Goal: Task Accomplishment & Management: Complete application form

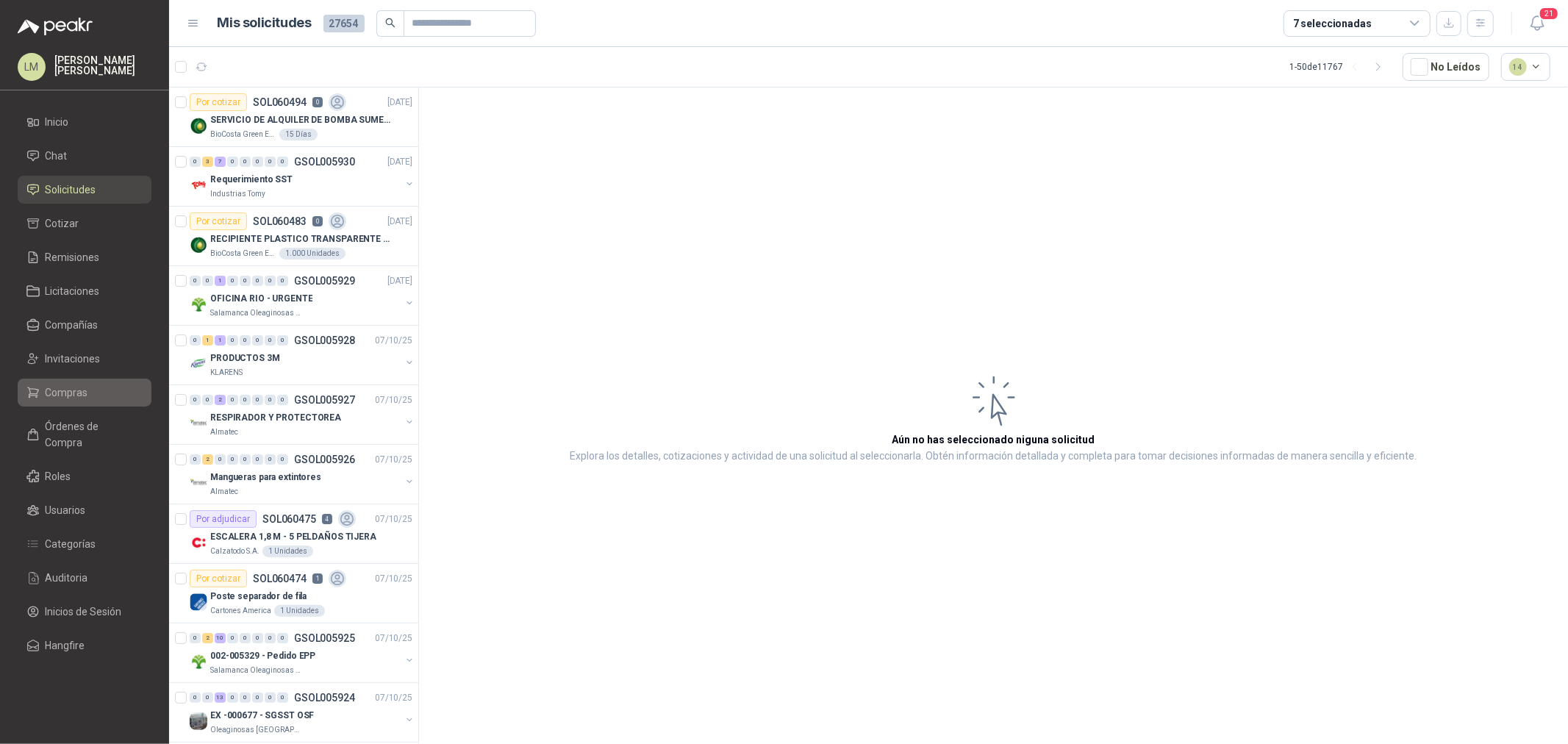
click at [60, 394] on span "Compras" at bounding box center [67, 392] width 42 height 16
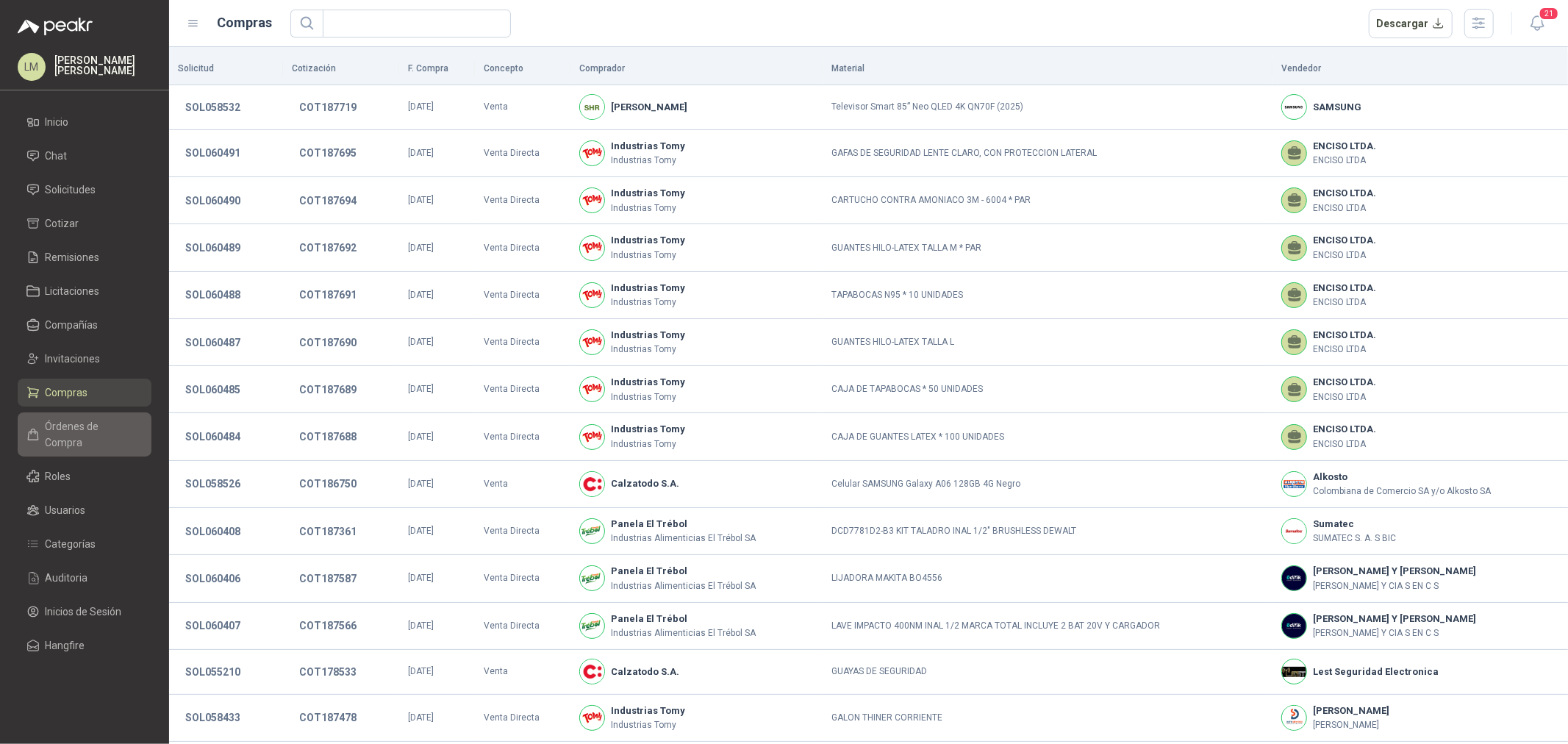
click at [94, 429] on span "Órdenes de Compra" at bounding box center [91, 434] width 92 height 32
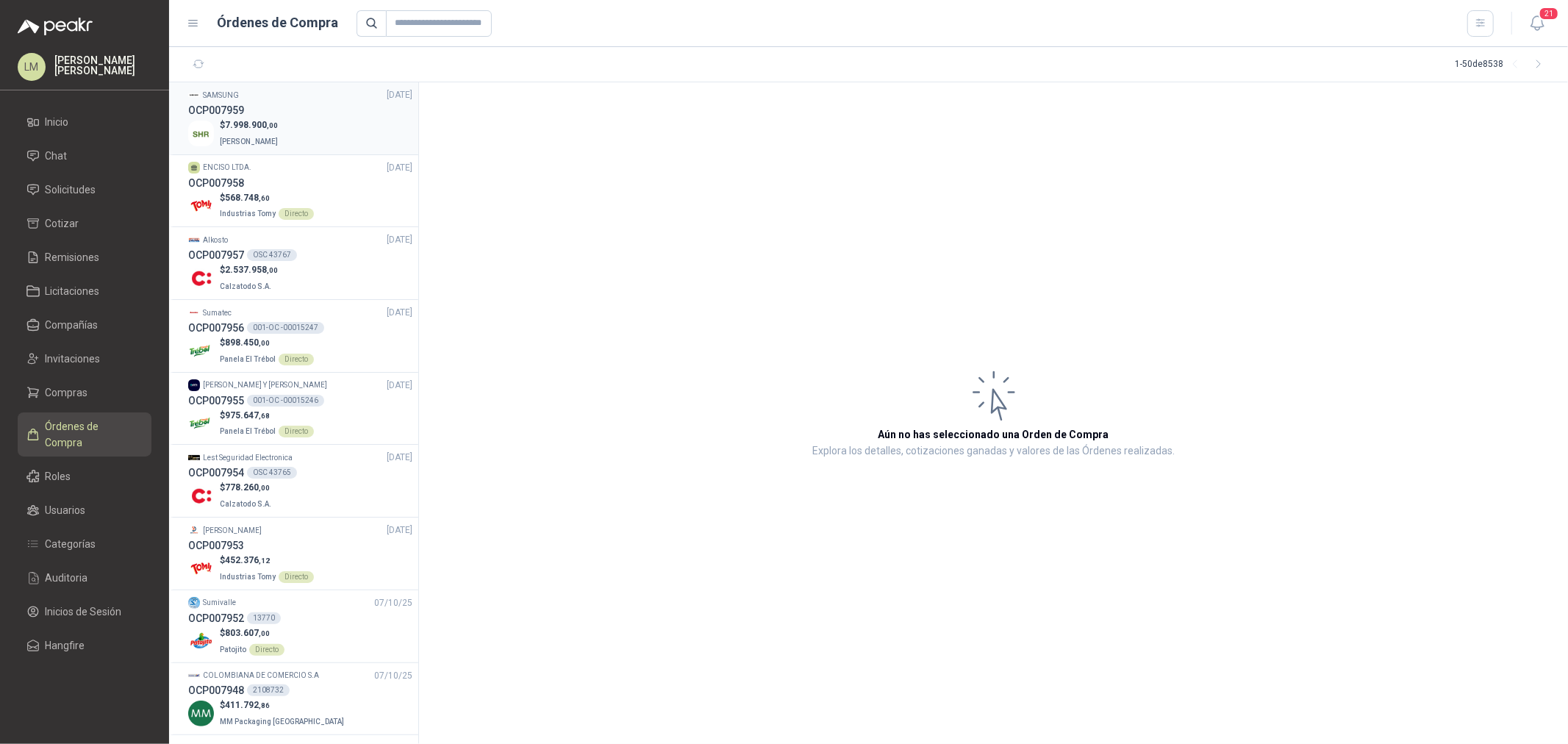
click at [272, 105] on div "OCP007959" at bounding box center [300, 110] width 224 height 16
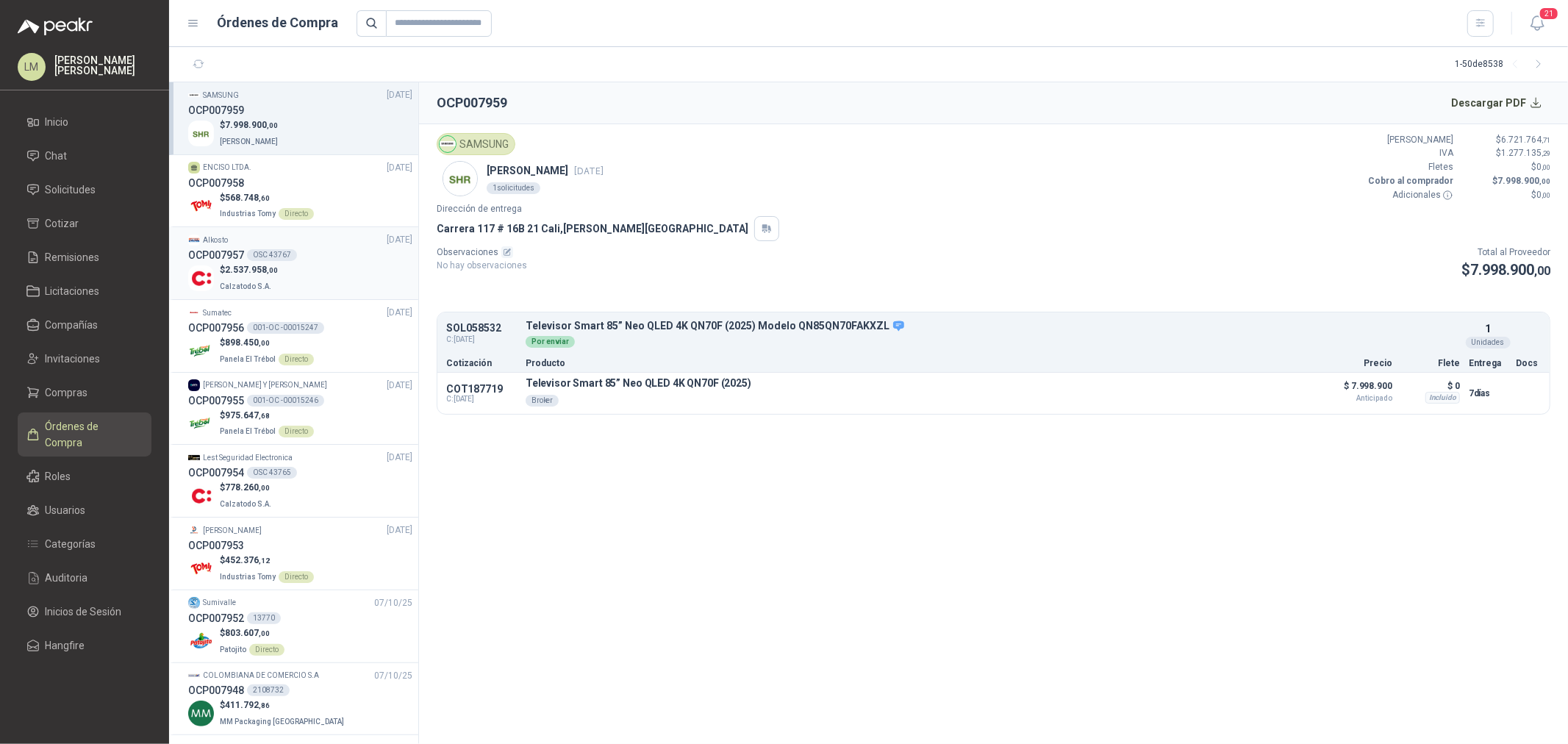
click at [248, 247] on div "OCP007957 OSC 43767" at bounding box center [300, 254] width 224 height 16
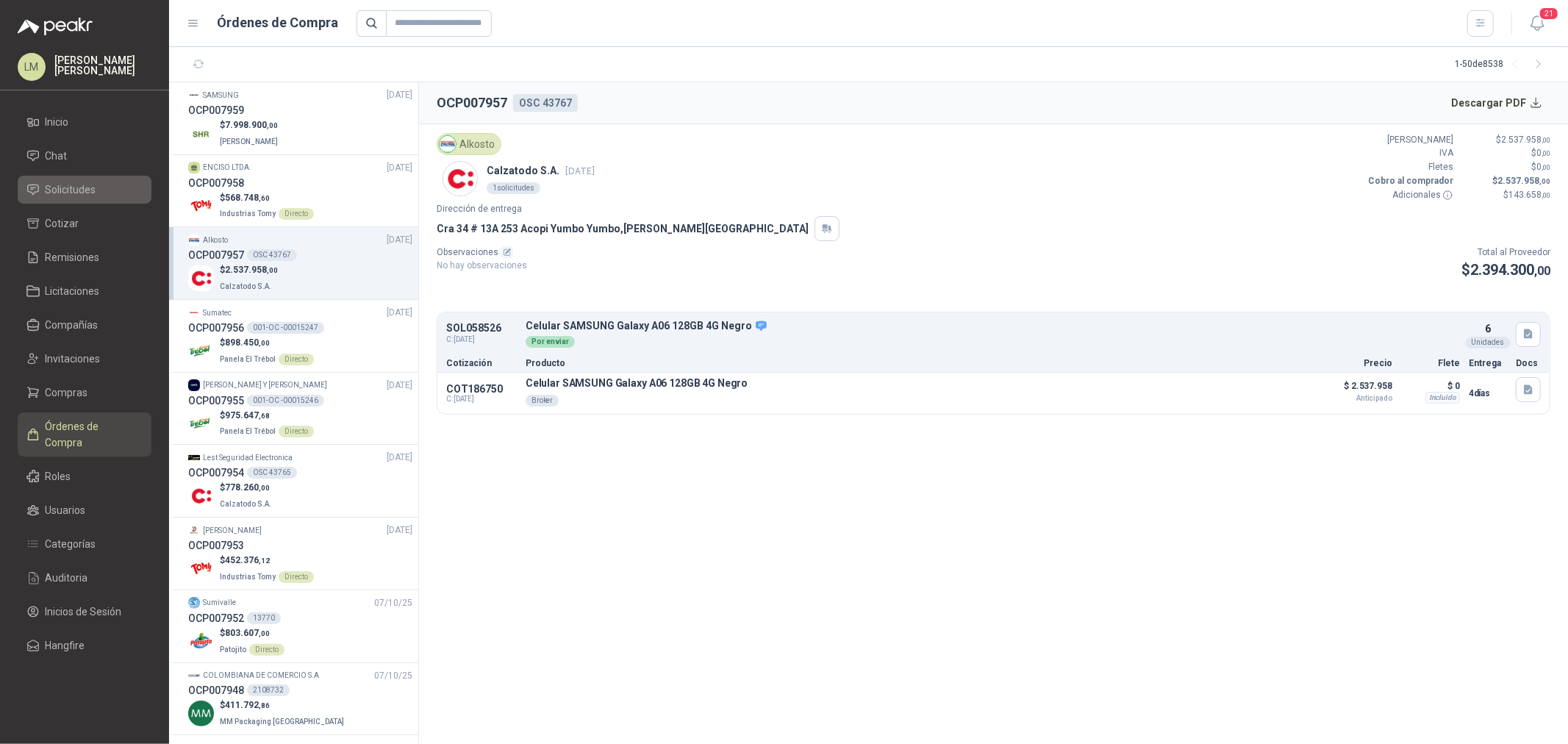
drag, startPoint x: 74, startPoint y: 188, endPoint x: 94, endPoint y: 182, distance: 20.9
click at [74, 188] on span "Solicitudes" at bounding box center [71, 189] width 51 height 16
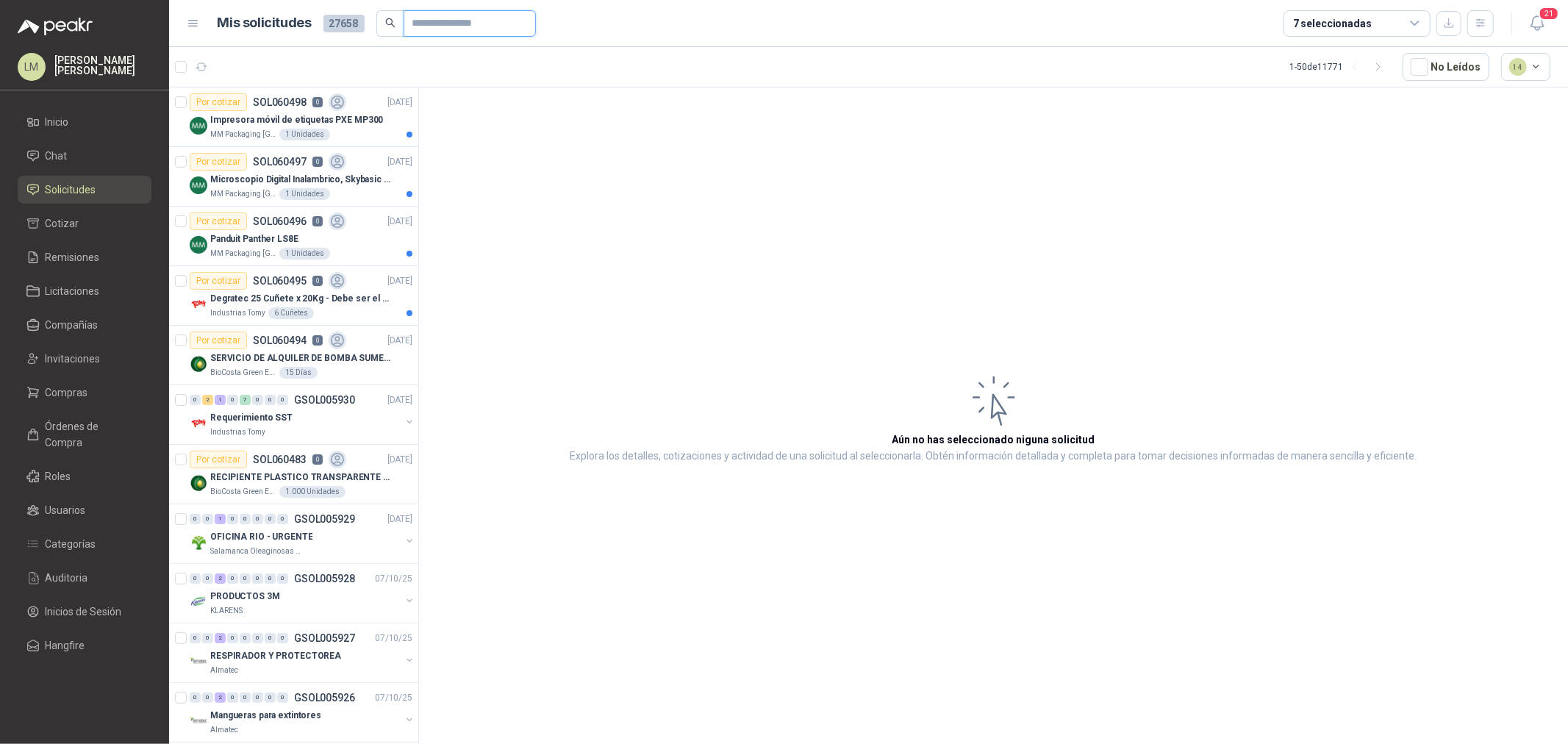
click at [433, 25] on input "text" at bounding box center [464, 24] width 103 height 25
type input "*"
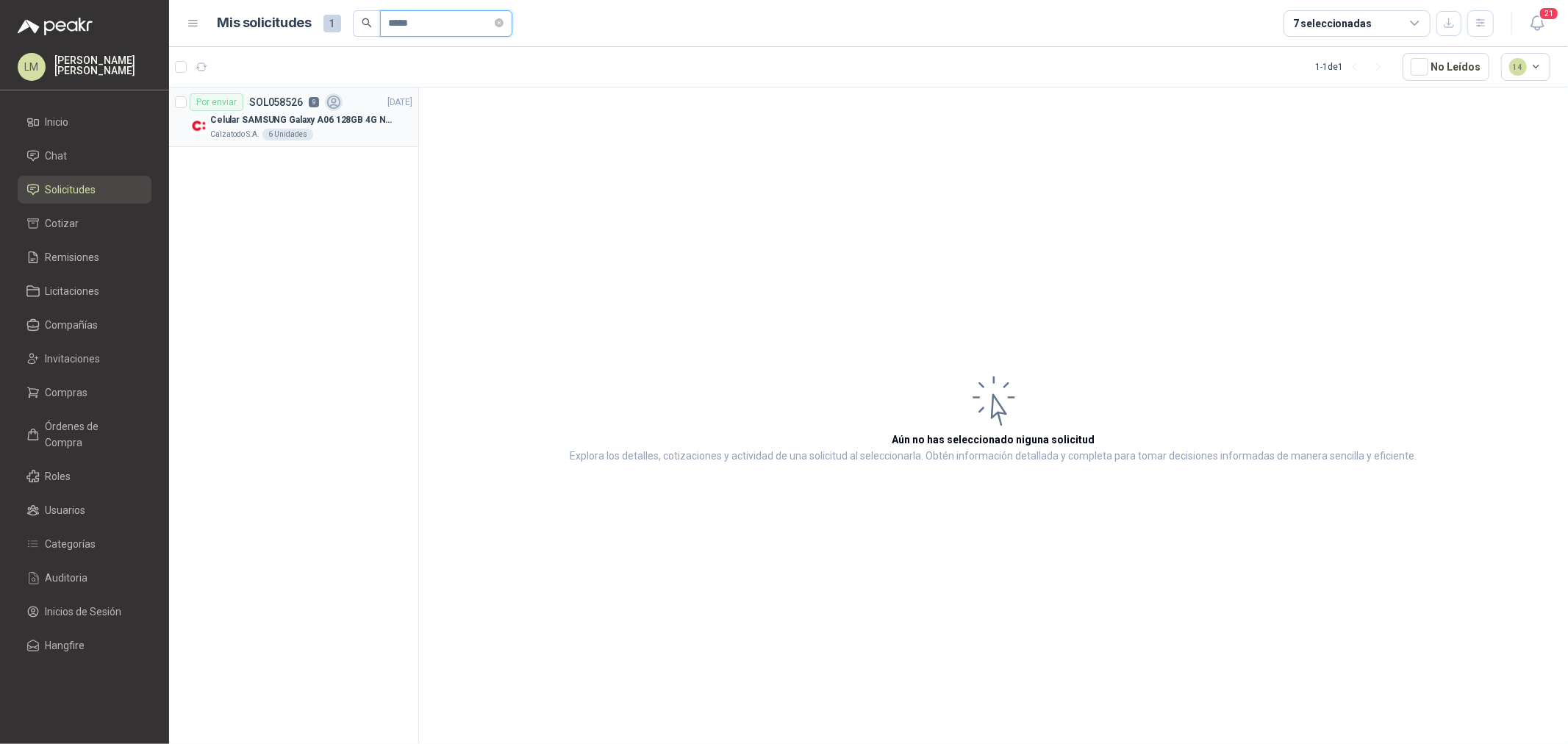
type input "*****"
click at [298, 140] on div "6 Unidades" at bounding box center [288, 134] width 51 height 12
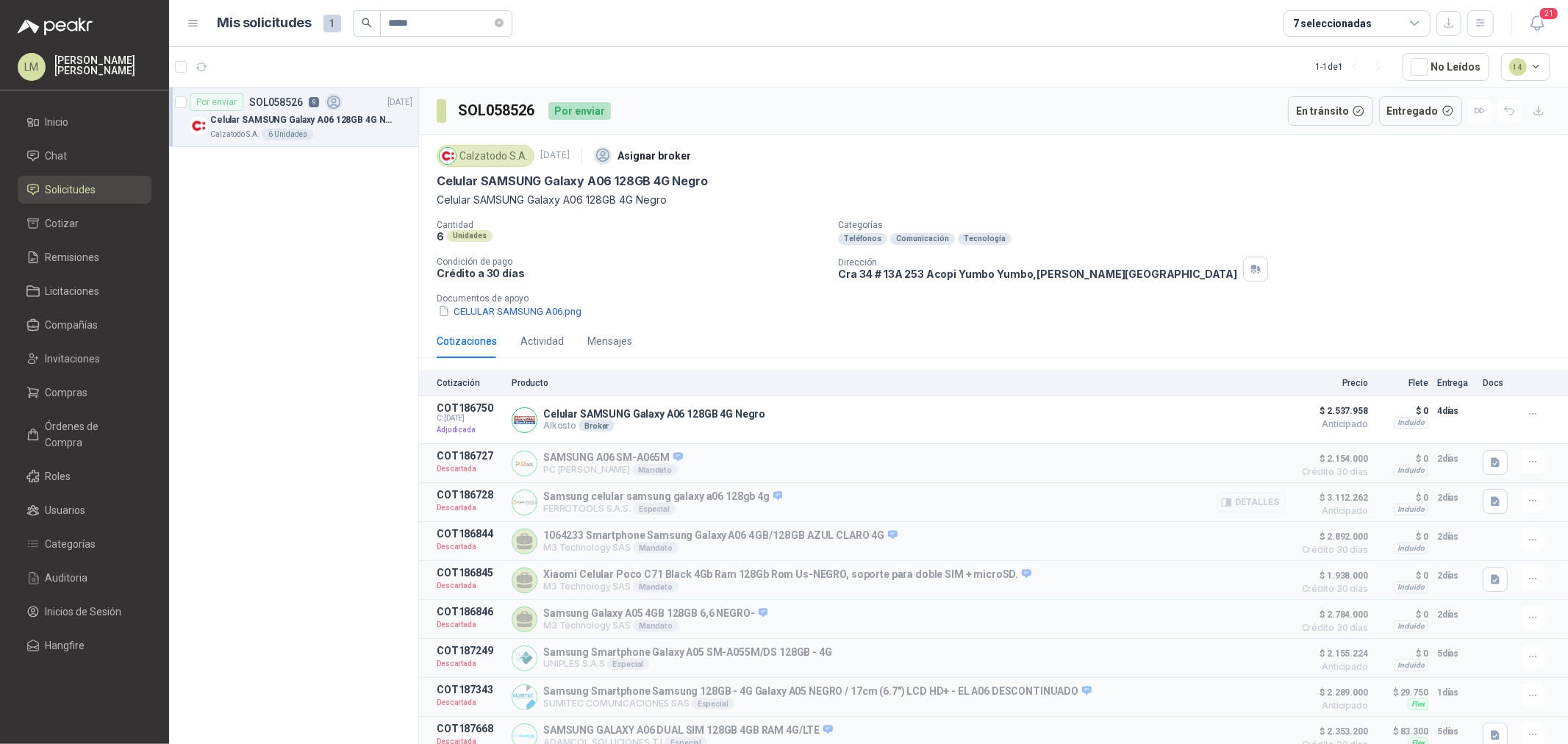
scroll to position [12, 0]
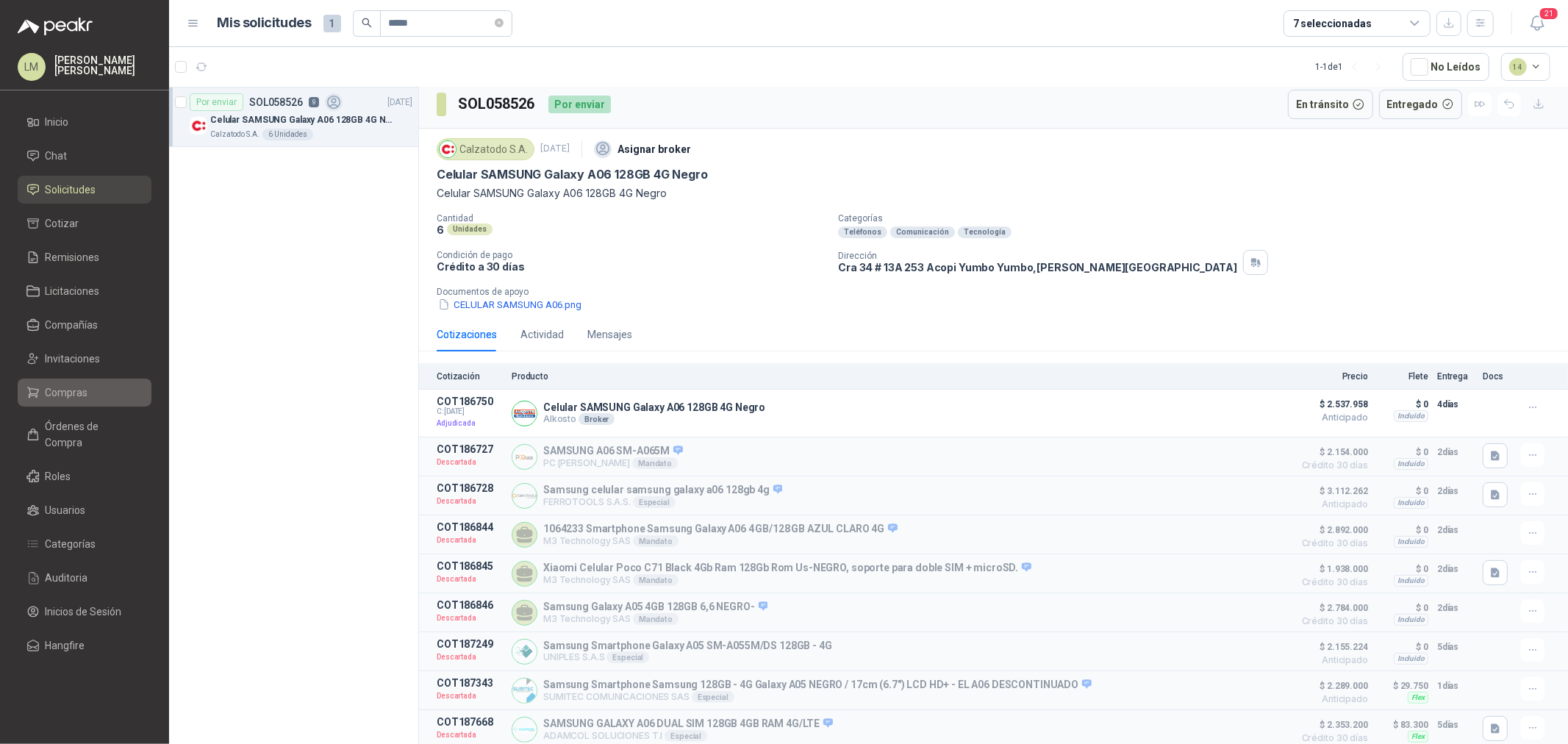
click at [79, 405] on link "Compras" at bounding box center [84, 392] width 133 height 28
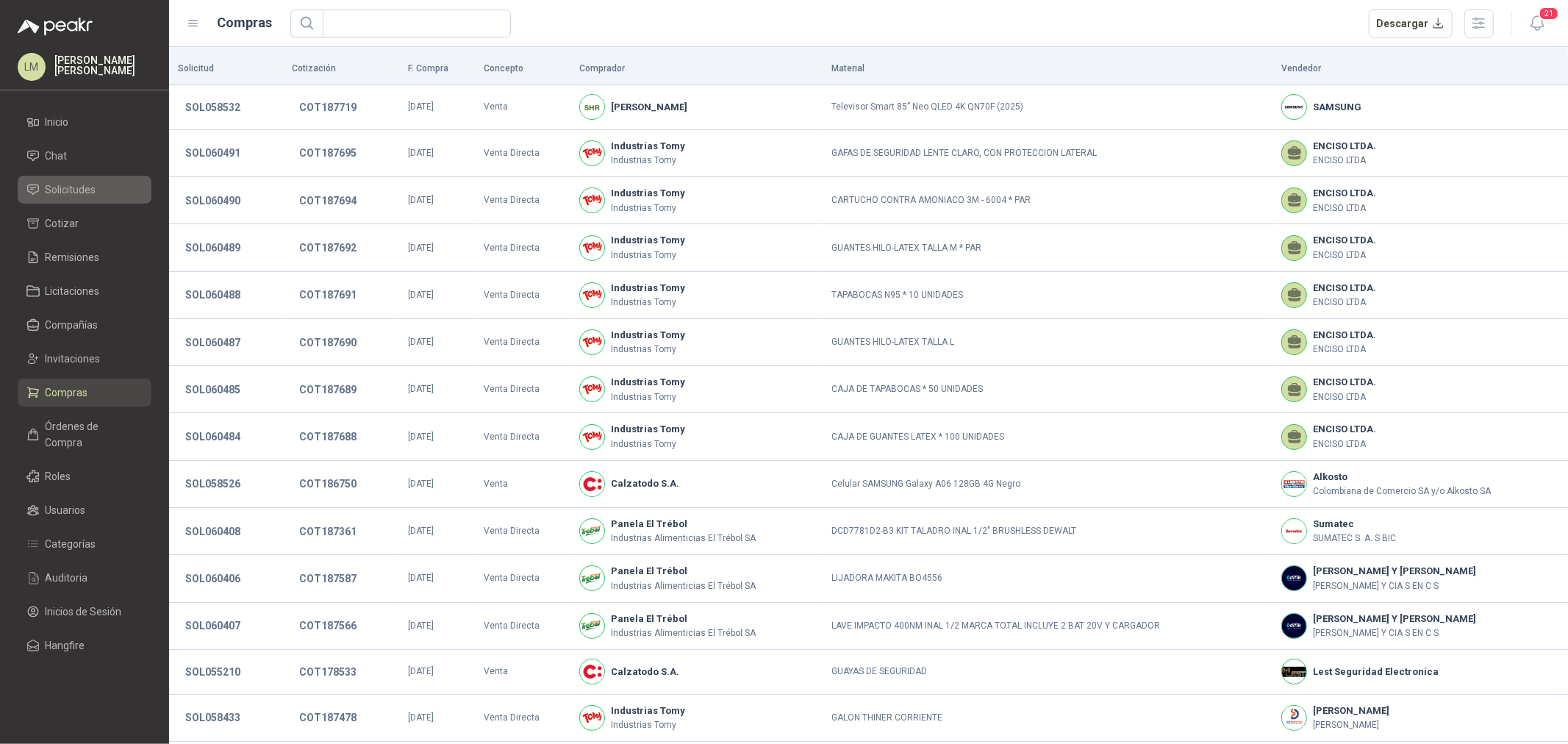
click at [63, 195] on span "Solicitudes" at bounding box center [71, 189] width 51 height 16
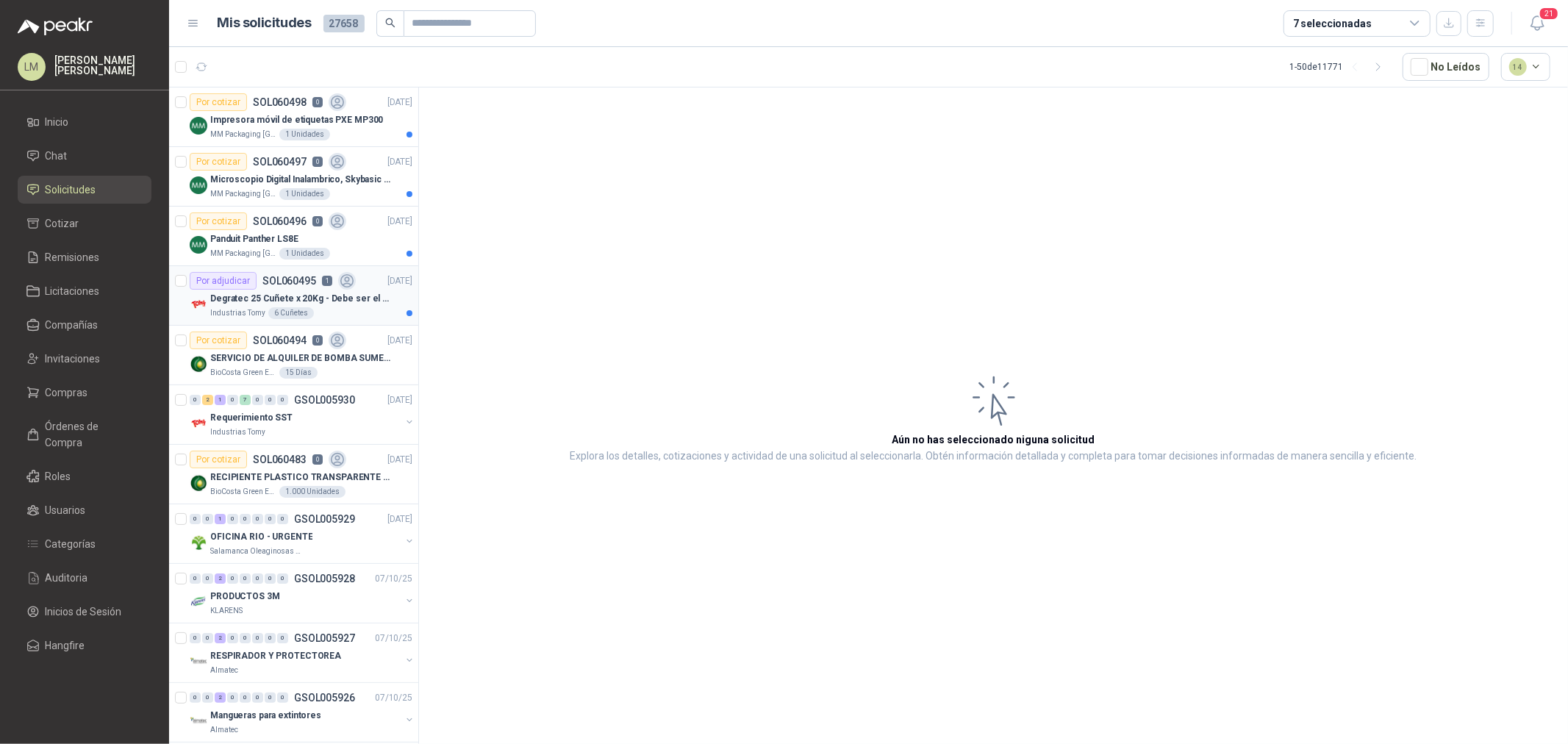
click at [281, 285] on p "SOL060495" at bounding box center [290, 280] width 54 height 10
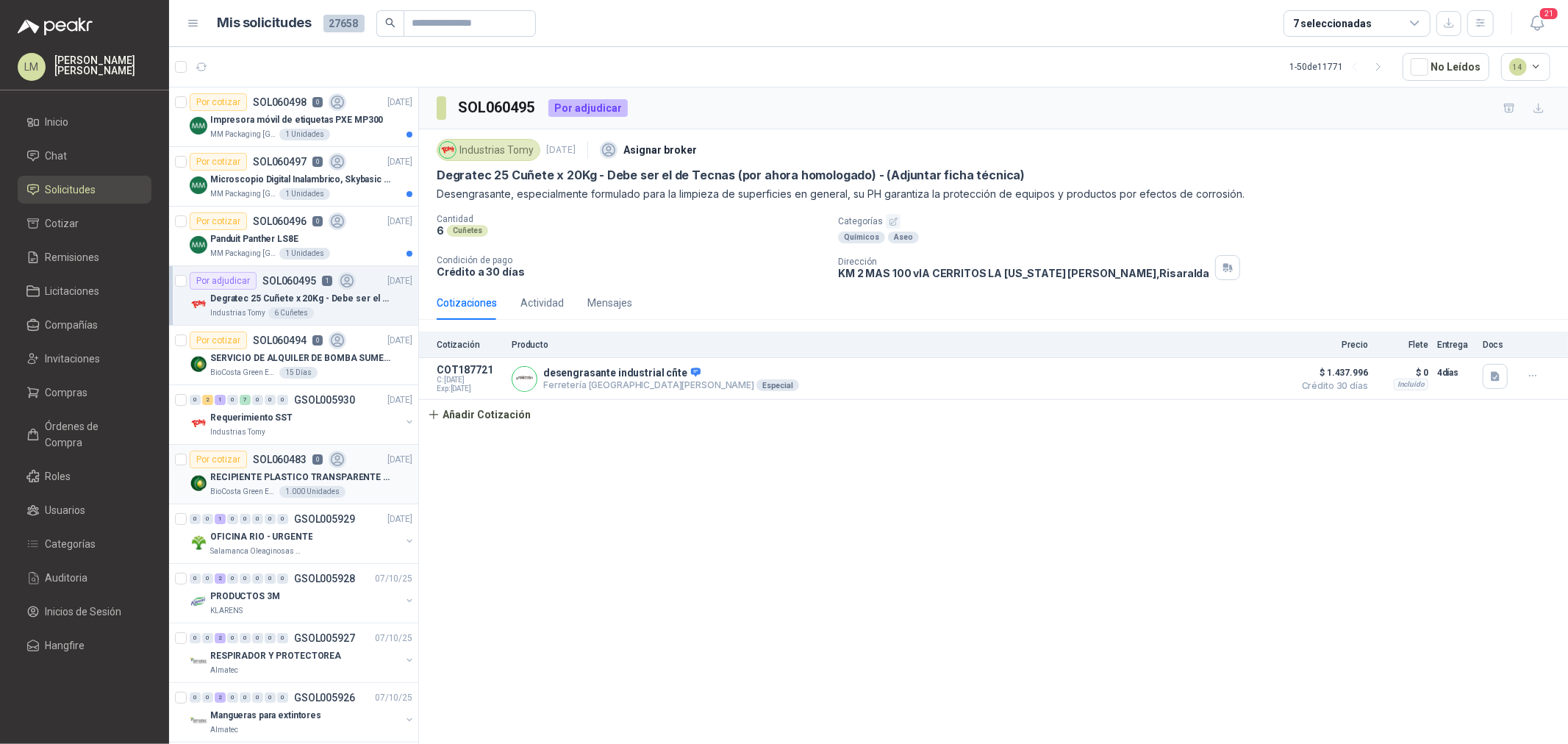
click at [297, 475] on p "RECIPIENTE PLASTICO TRANSPARENTE 500 ML" at bounding box center [302, 477] width 183 height 14
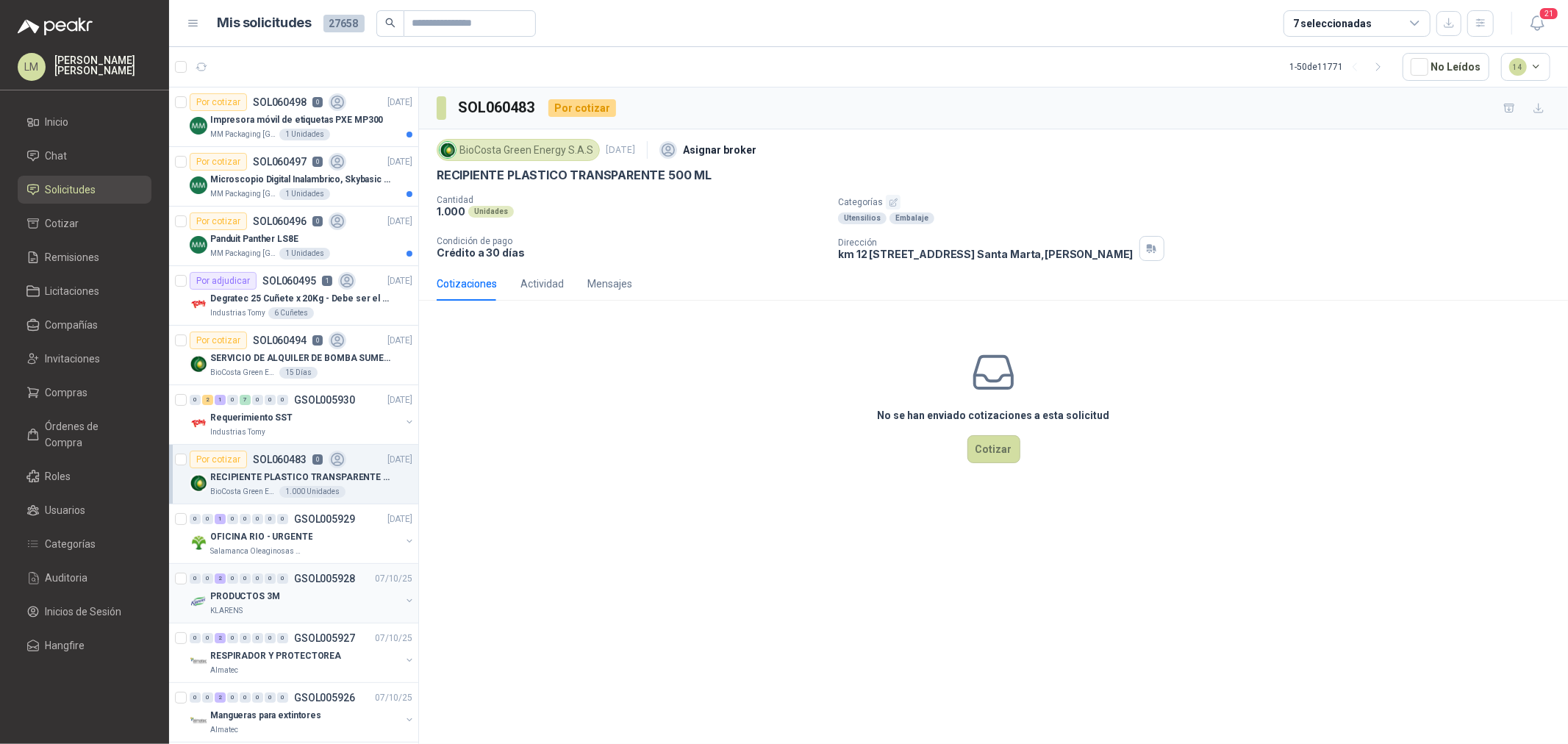
click at [404, 600] on button "button" at bounding box center [410, 600] width 12 height 12
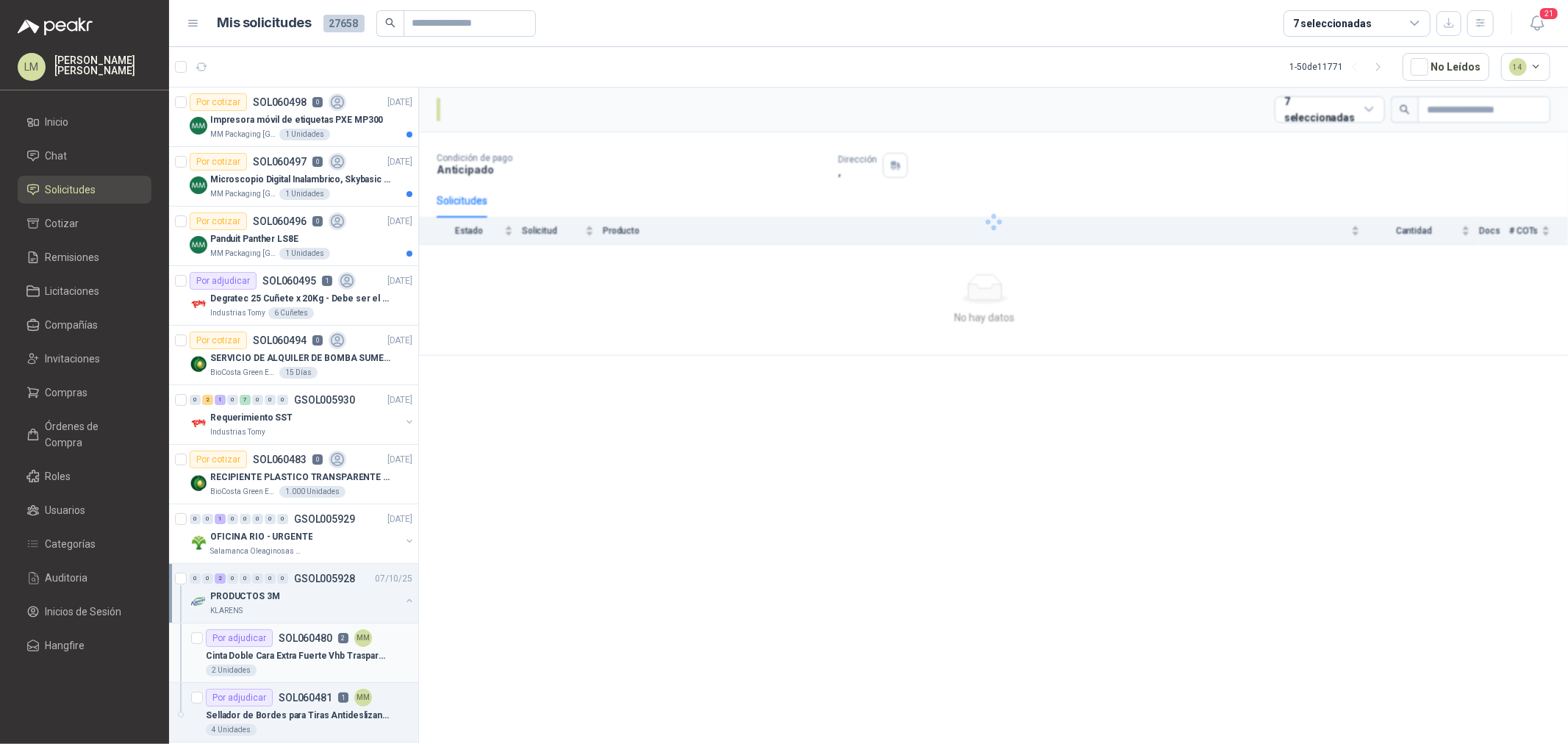
click at [346, 644] on div "Por adjudicar SOL060480 2 MM" at bounding box center [289, 638] width 166 height 18
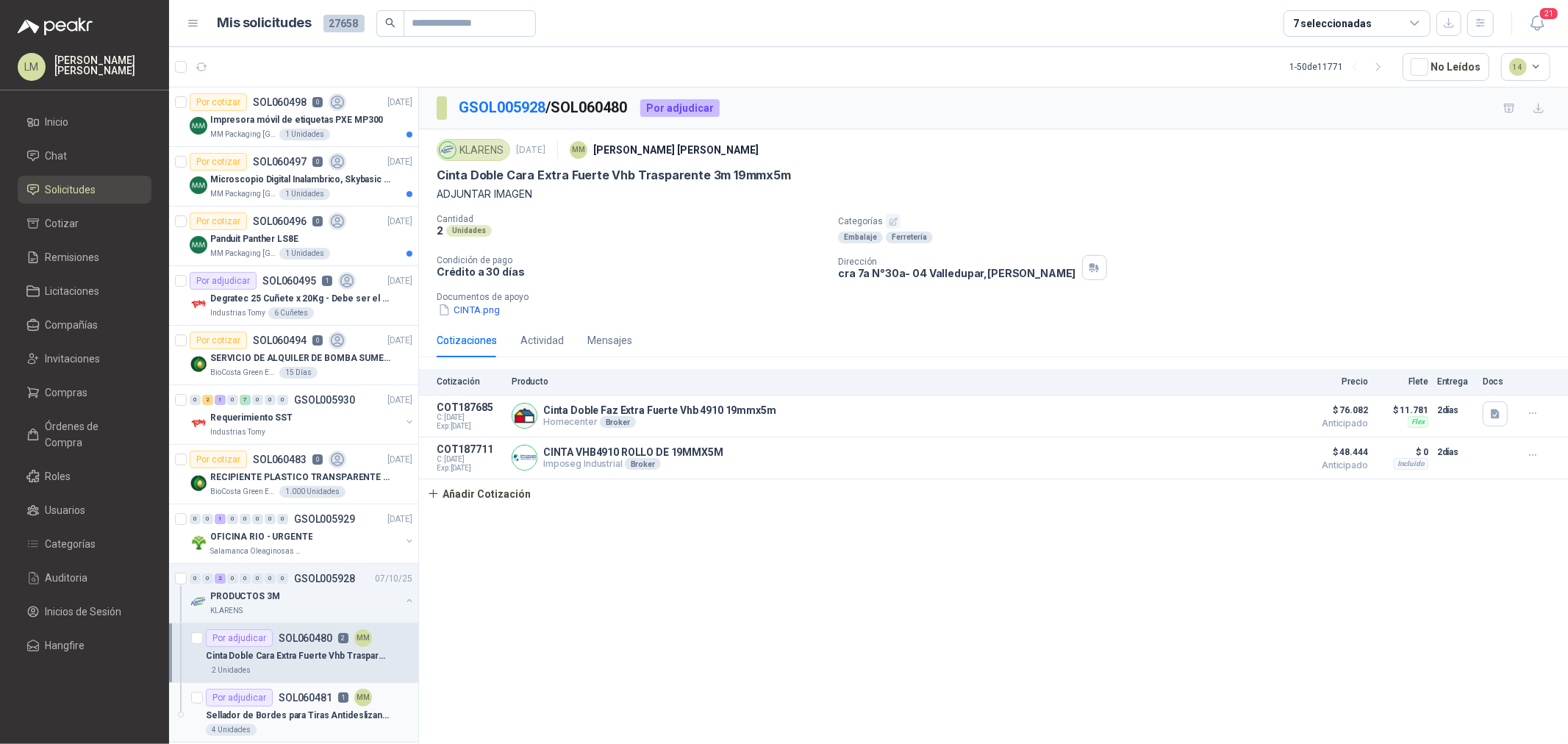
click at [312, 705] on div "Por adjudicar SOL060481 1 MM" at bounding box center [289, 697] width 166 height 18
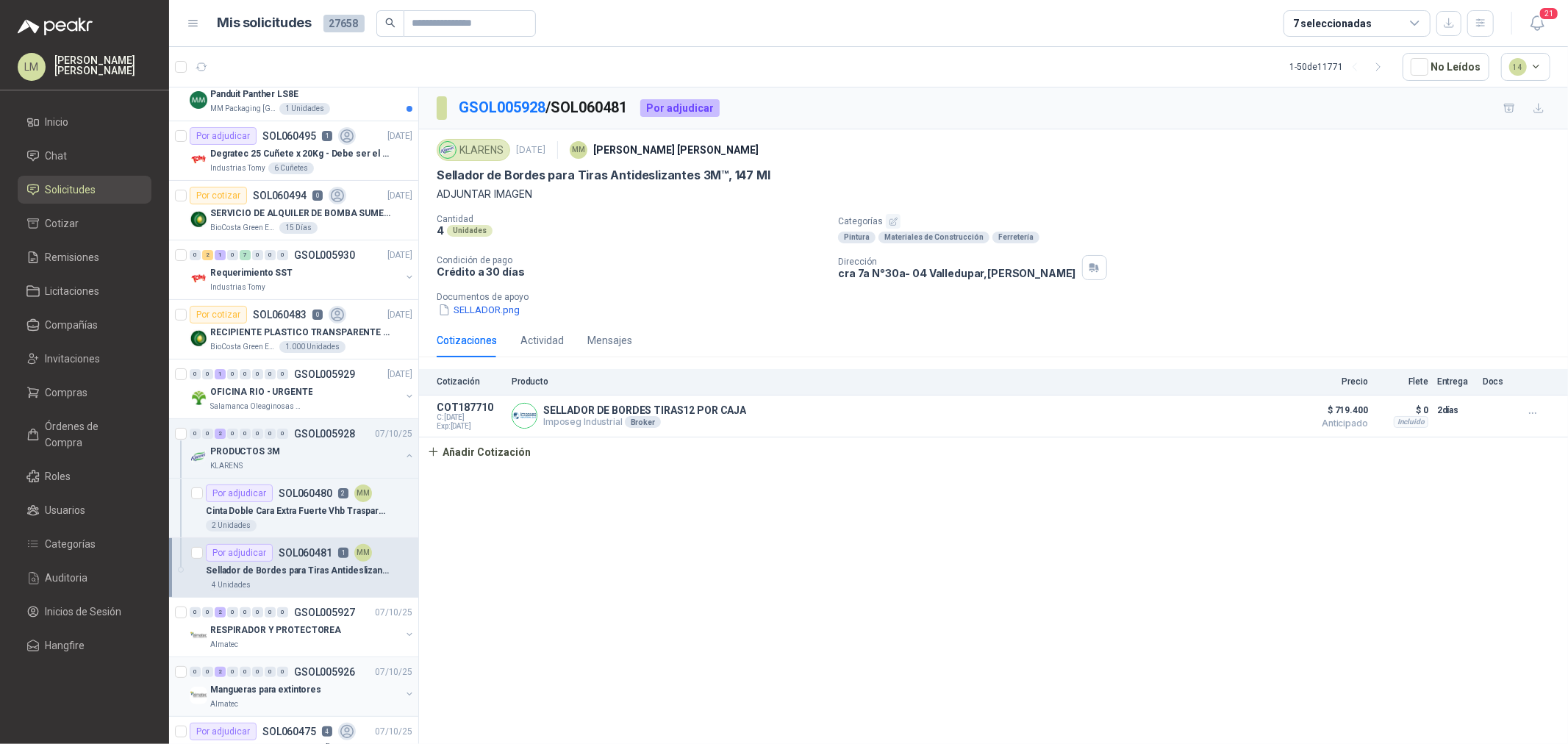
scroll to position [326, 0]
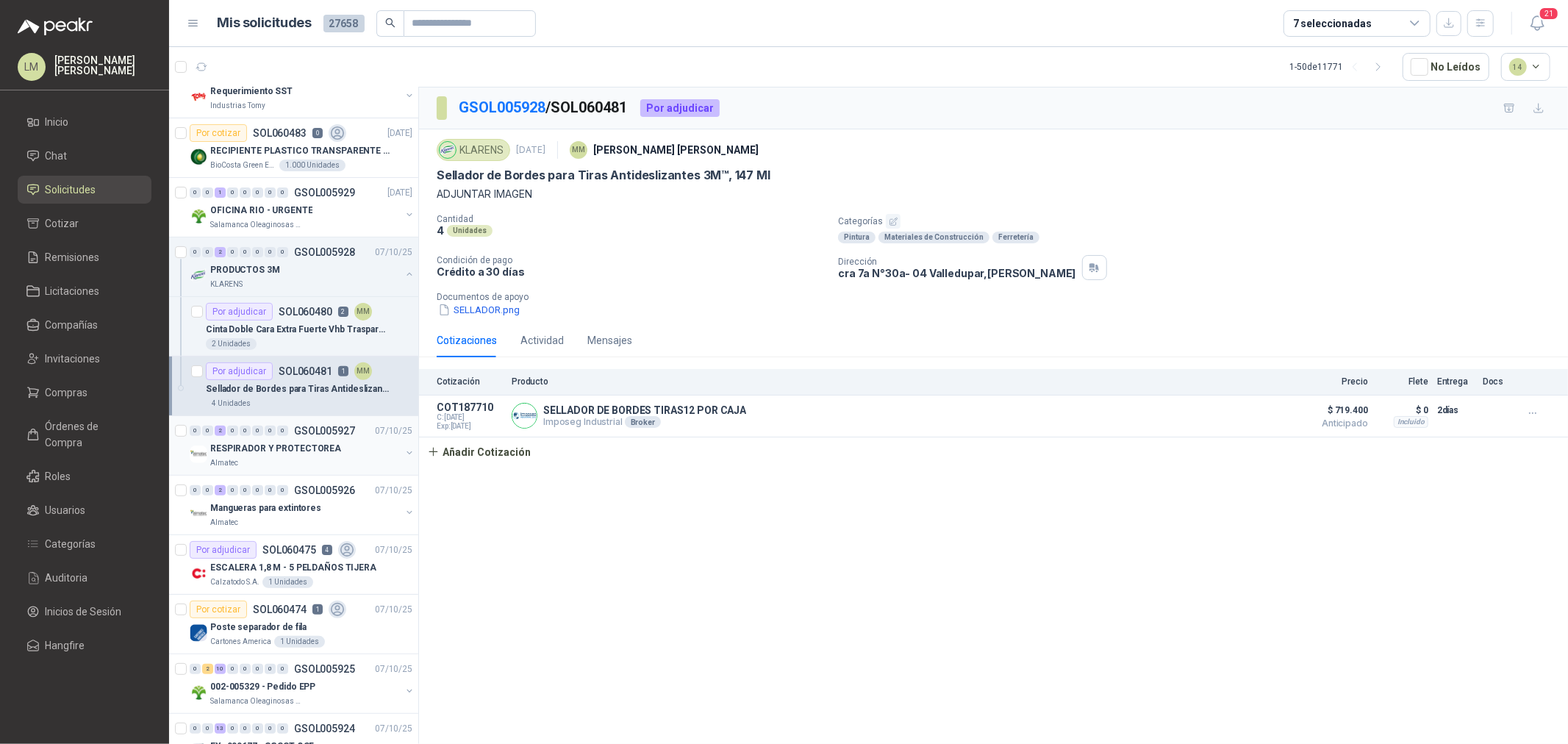
click at [404, 452] on button "button" at bounding box center [410, 453] width 12 height 12
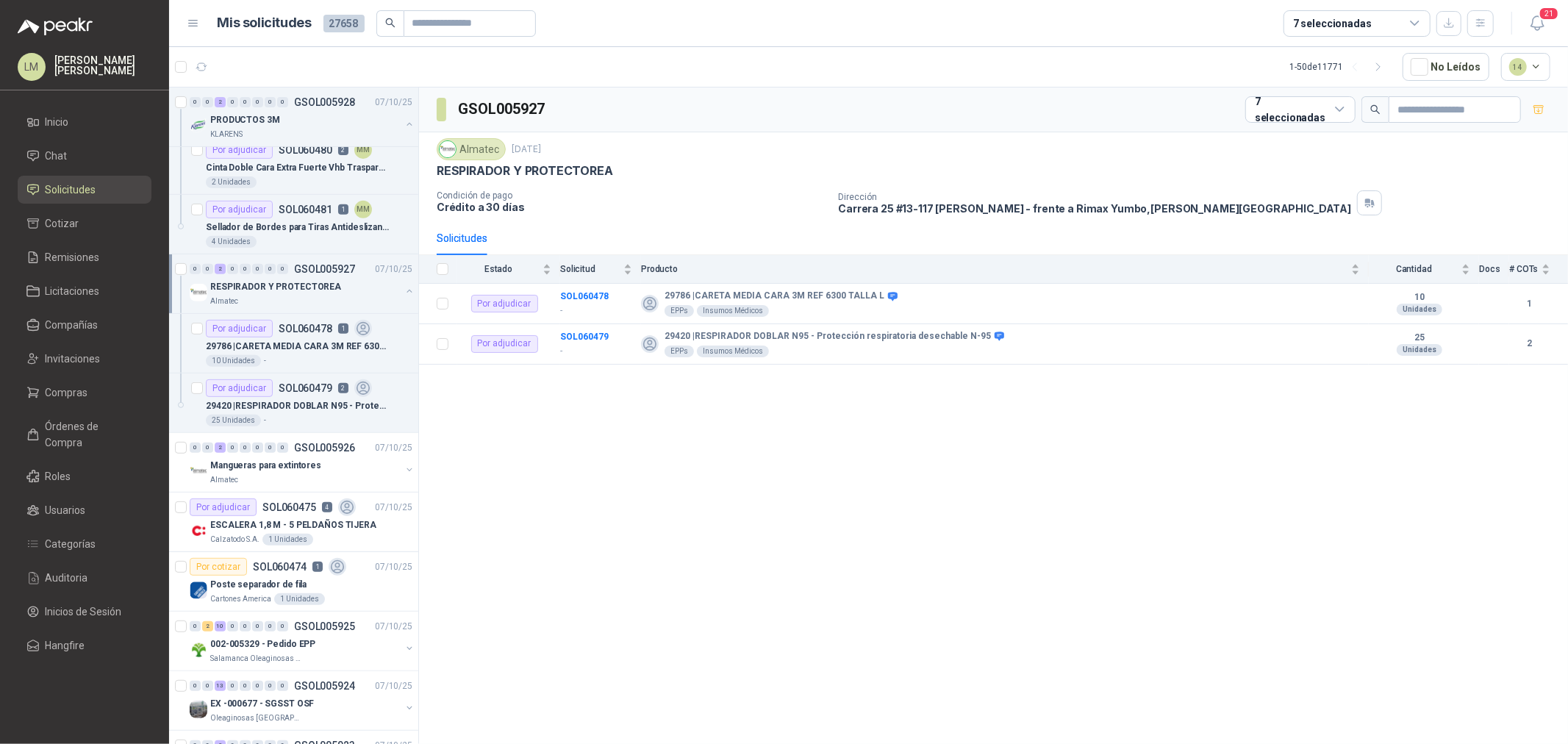
scroll to position [490, 0]
click at [298, 517] on p "ESCALERA 1,8 M - 5 PELDAÑOS TIJERA" at bounding box center [293, 524] width 166 height 14
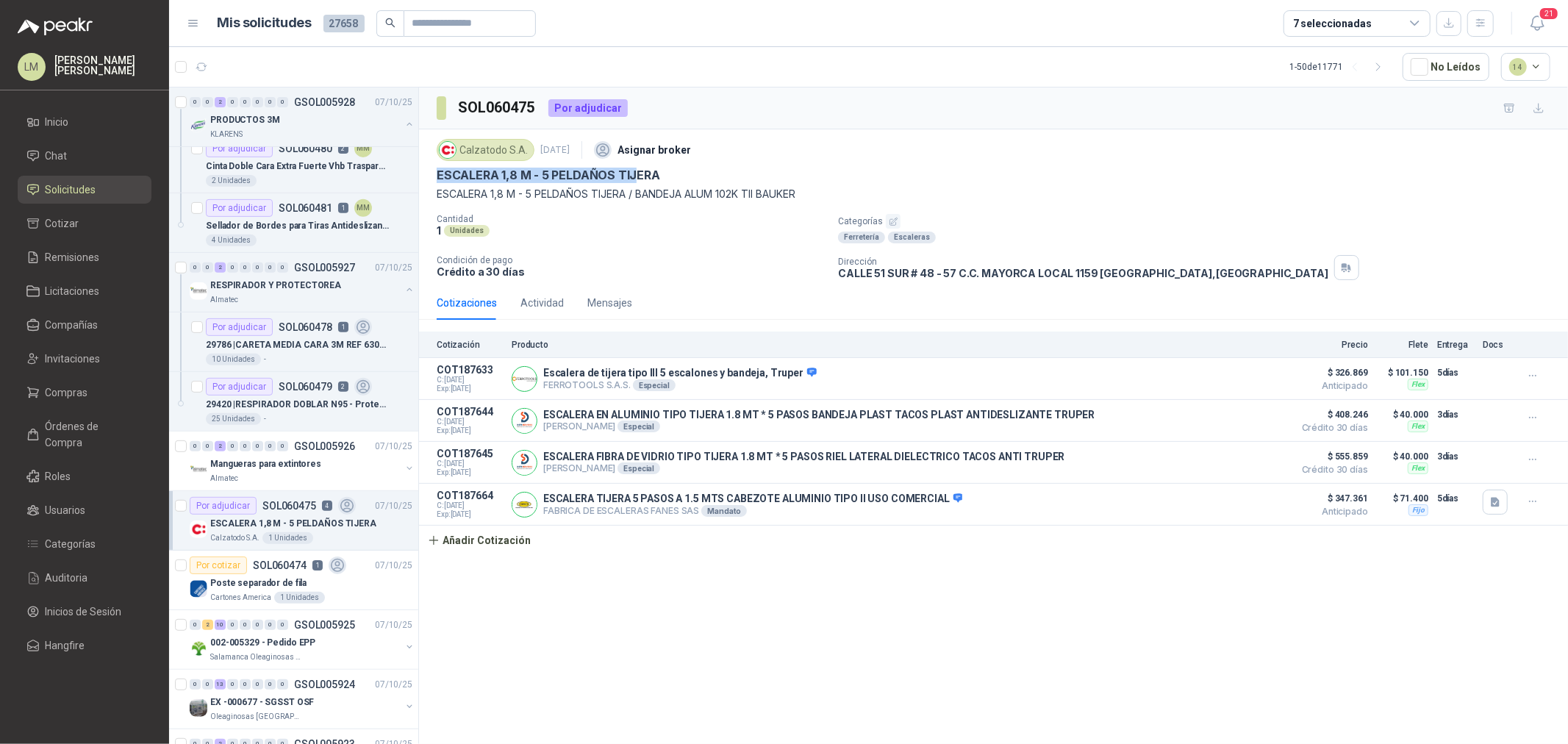
drag, startPoint x: 432, startPoint y: 171, endPoint x: 631, endPoint y: 173, distance: 199.0
click at [631, 173] on div "Calzatodo S.A. 7 oct, 2025 Asignar broker ESCALERA 1,8 M - 5 PELDAÑOS TIJERA ES…" at bounding box center [994, 207] width 1149 height 156
click at [519, 187] on p "ESCALERA 1,8 M - 5 PELDAÑOS TIJERA / BANDEJA ALUM 102K TII BAUKER" at bounding box center [994, 193] width 1113 height 16
drag, startPoint x: 433, startPoint y: 190, endPoint x: 858, endPoint y: 204, distance: 425.2
click at [858, 204] on div "Calzatodo S.A. 7 oct, 2025 Asignar broker ESCALERA 1,8 M - 5 PELDAÑOS TIJERA ES…" at bounding box center [994, 207] width 1149 height 156
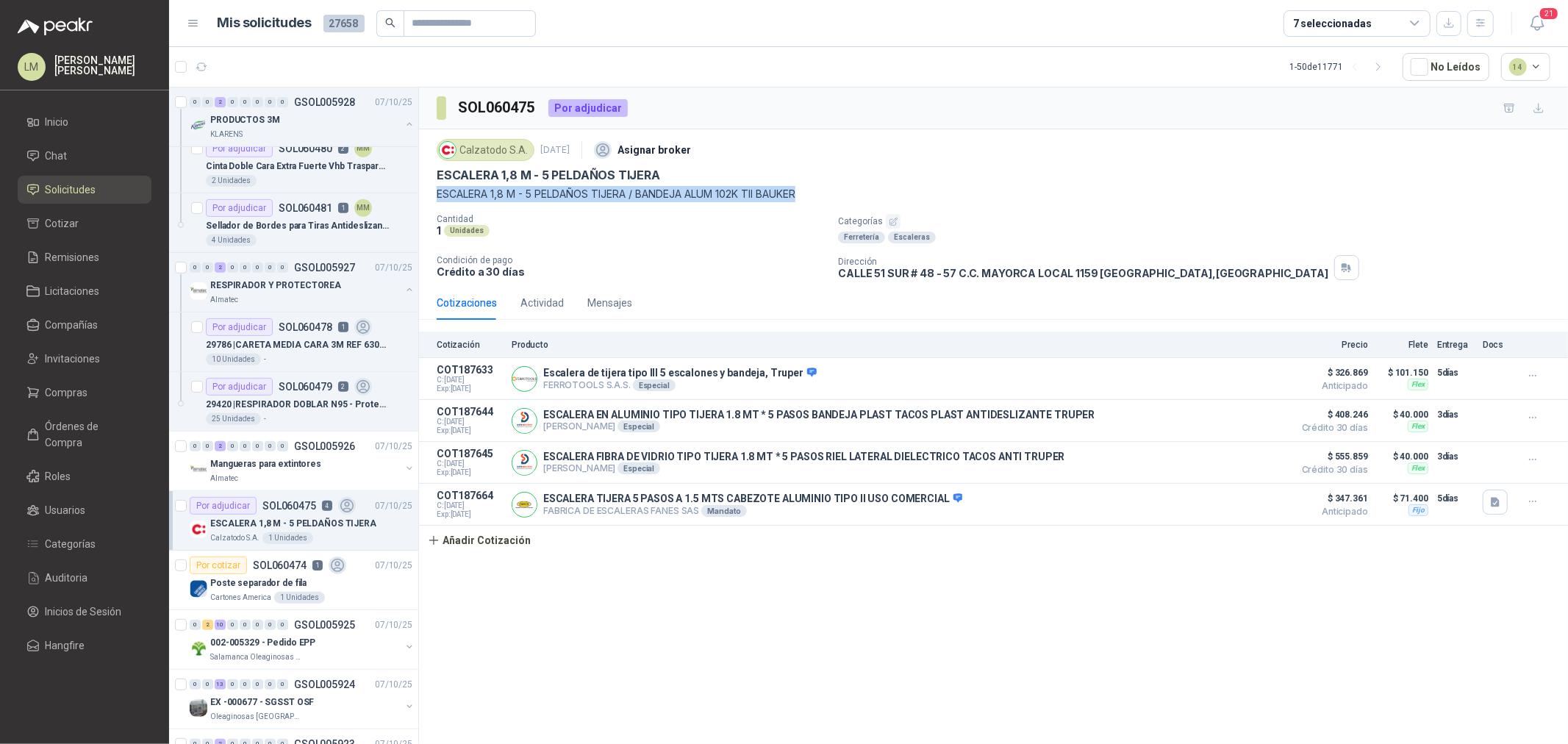
copy p "ESCALERA 1,8 M - 5 PELDAÑOS TIJERA / BANDEJA ALUM 102K TII BAUKER"
click at [525, 540] on button "Añadir Cotización" at bounding box center [479, 540] width 121 height 30
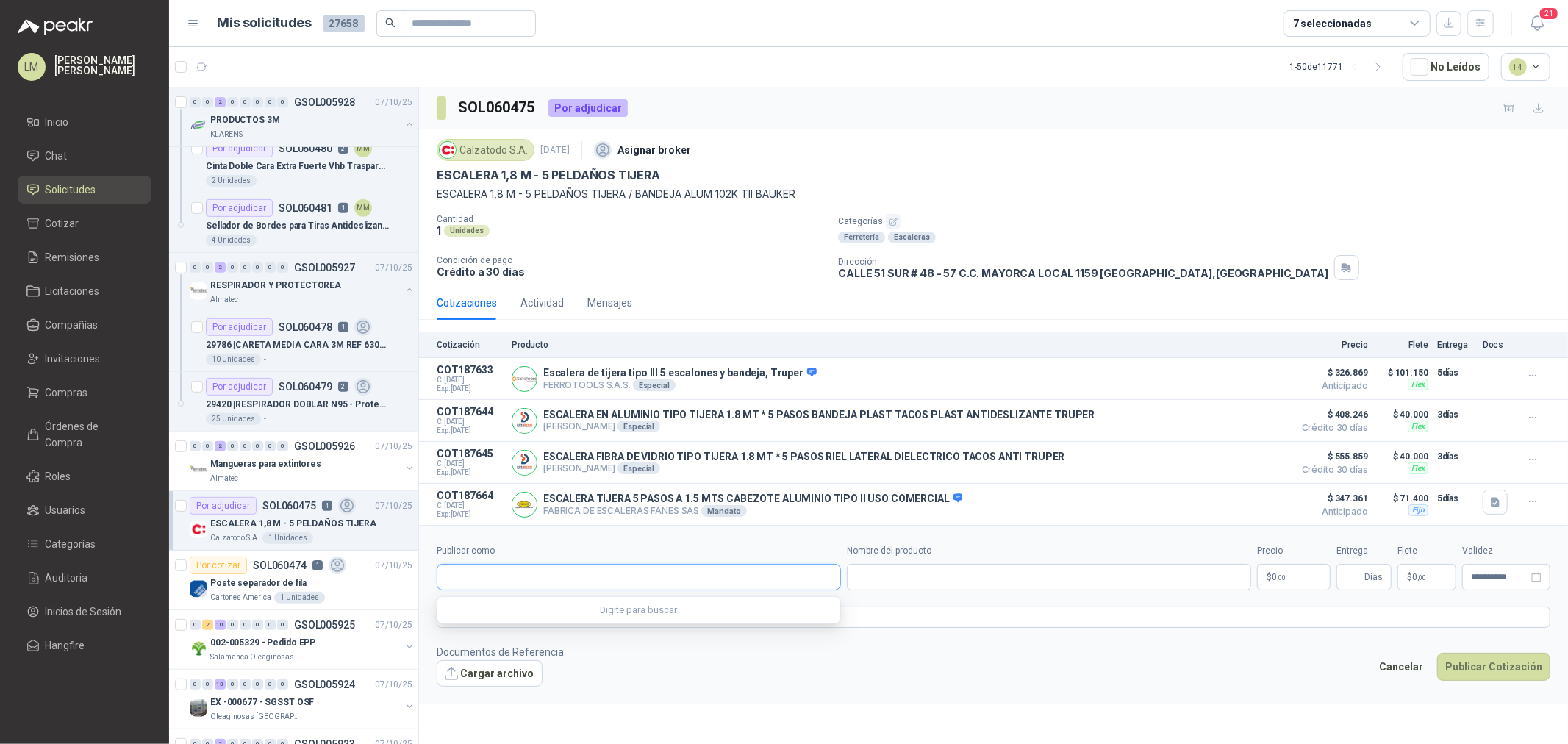
click at [519, 576] on input "Publicar como" at bounding box center [639, 577] width 403 height 25
type input "******"
click at [517, 614] on p "Homecenter" at bounding box center [498, 611] width 52 height 8
type input "**********"
click at [868, 578] on input "Nombre del producto" at bounding box center [1049, 576] width 405 height 26
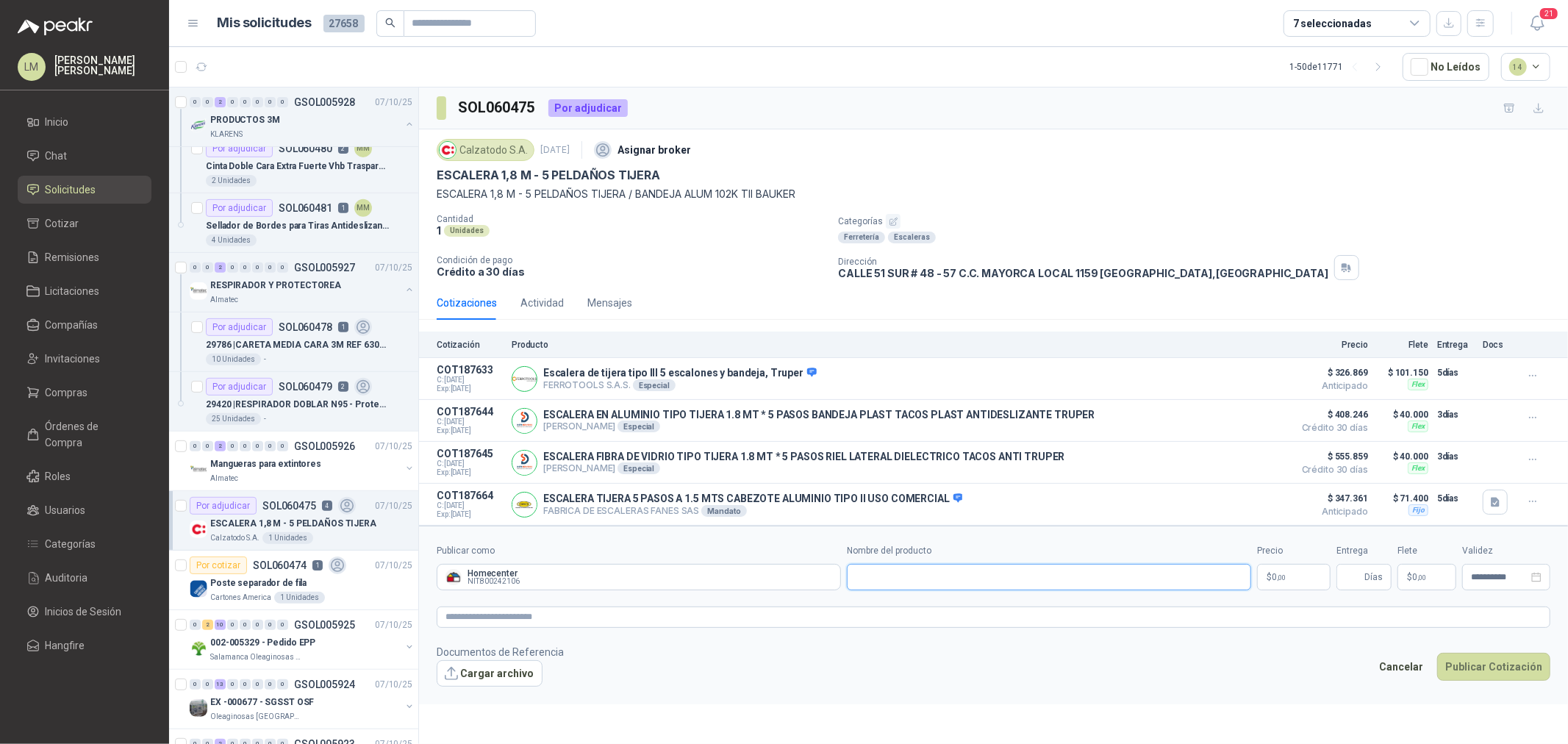
paste input "**********"
type input "**********"
click at [1279, 575] on span ",00" at bounding box center [1282, 578] width 8 height 8
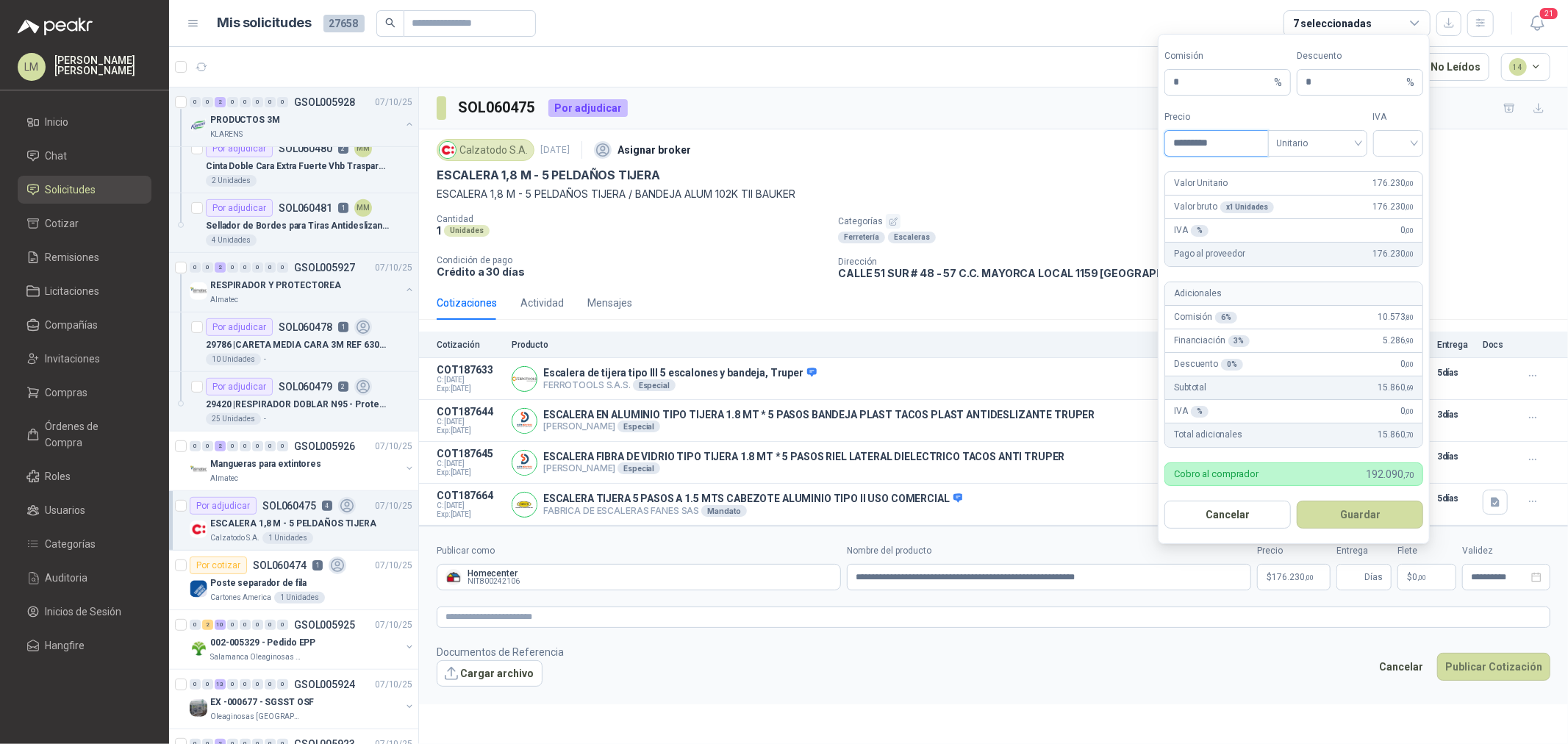
type input "*********"
drag, startPoint x: 1193, startPoint y: 82, endPoint x: 1123, endPoint y: 77, distance: 70.2
click at [1123, 77] on body "LM Luis Miguel Martinez Inicio Chat Solicitudes Cotizar Remisiones Licitaciones…" at bounding box center [784, 372] width 1568 height 744
click at [1346, 515] on button "Guardar" at bounding box center [1360, 514] width 127 height 28
click at [1383, 131] on input "search" at bounding box center [1398, 142] width 33 height 22
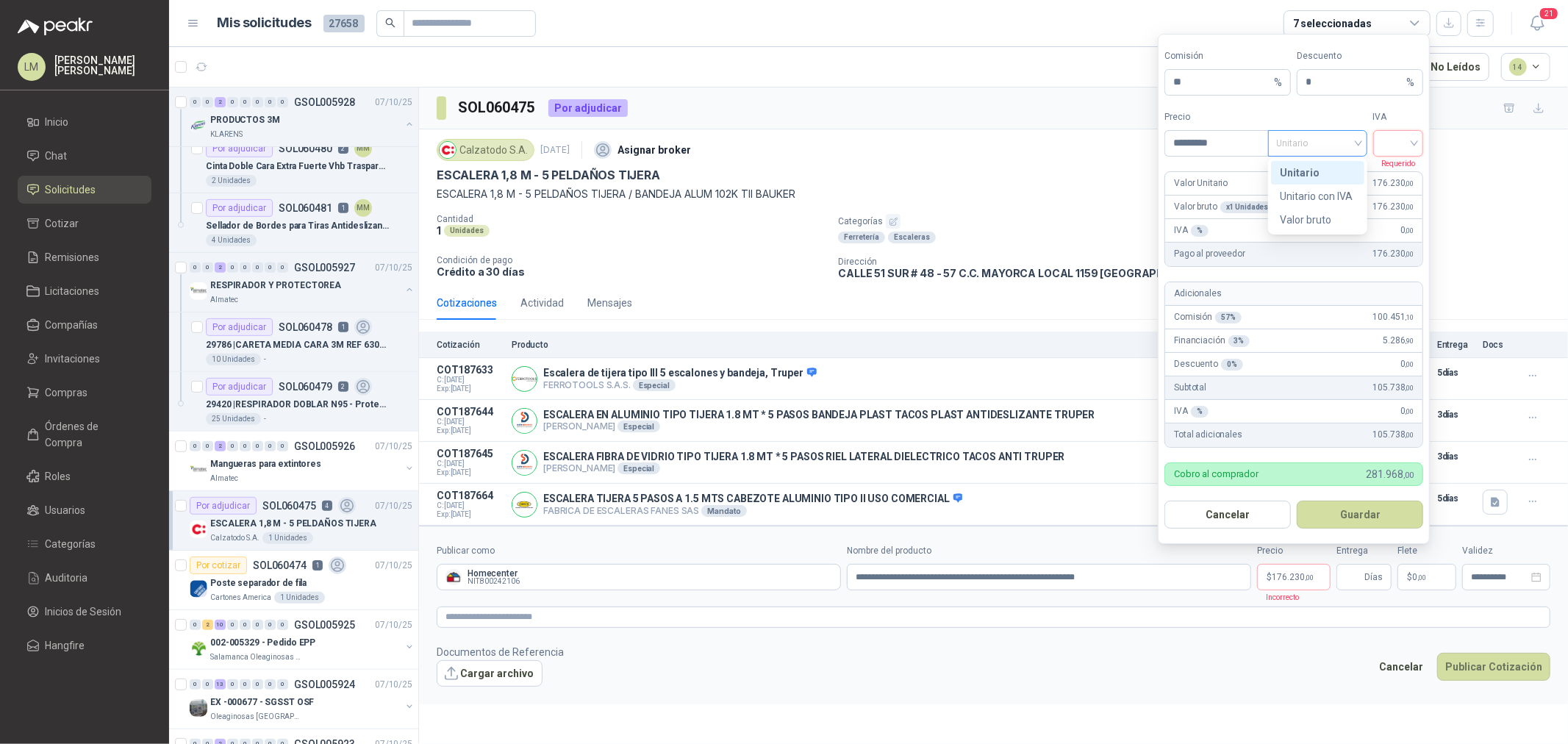
click at [1318, 144] on span "Unitario" at bounding box center [1318, 144] width 82 height 22
click at [1319, 190] on div "Unitario con IVA" at bounding box center [1318, 196] width 76 height 16
click at [1383, 147] on input "search" at bounding box center [1398, 142] width 33 height 22
click at [1383, 169] on div "19%" at bounding box center [1398, 173] width 45 height 24
click at [1348, 523] on button "Guardar" at bounding box center [1360, 514] width 127 height 28
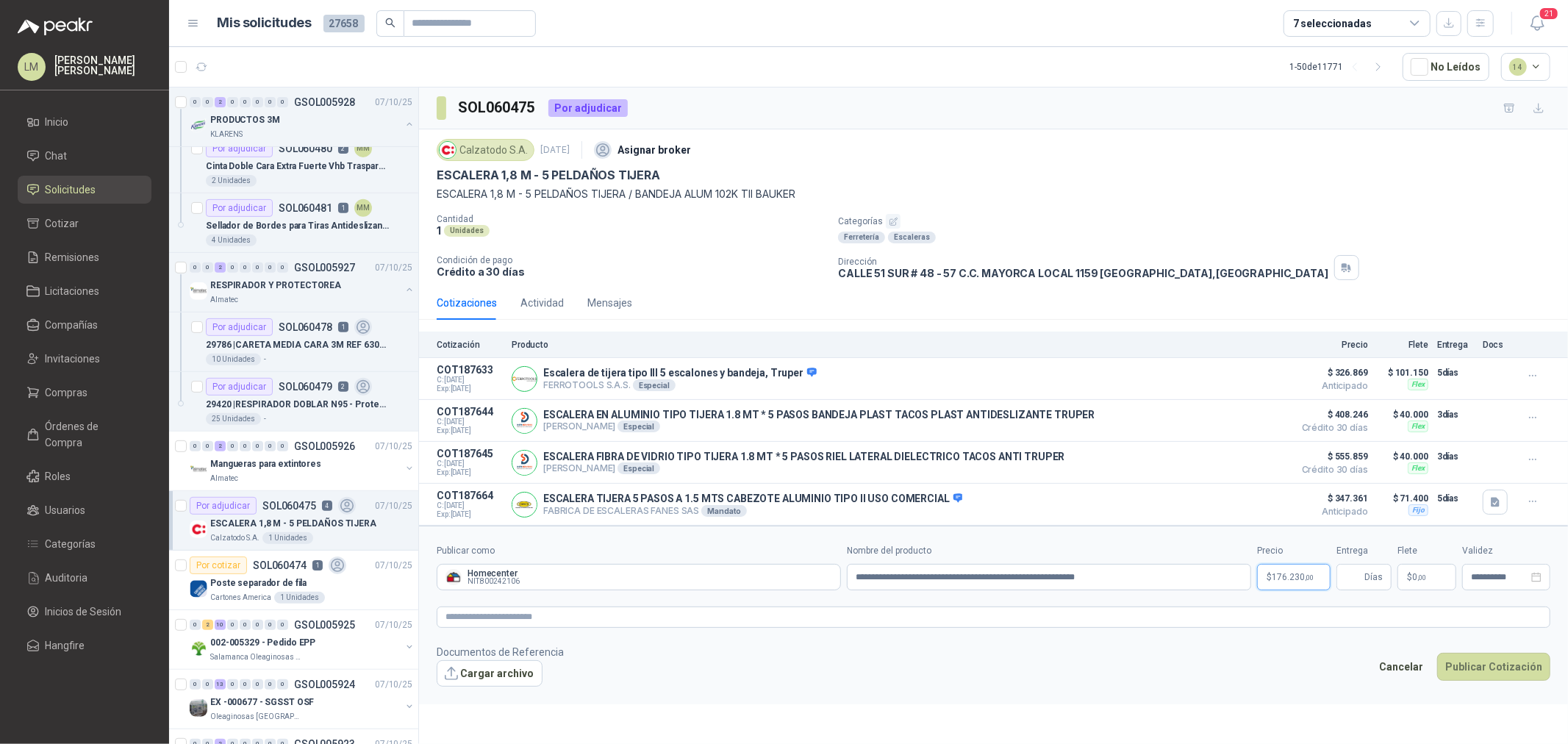
click at [1297, 578] on span "176.230 ,00" at bounding box center [1293, 577] width 42 height 8
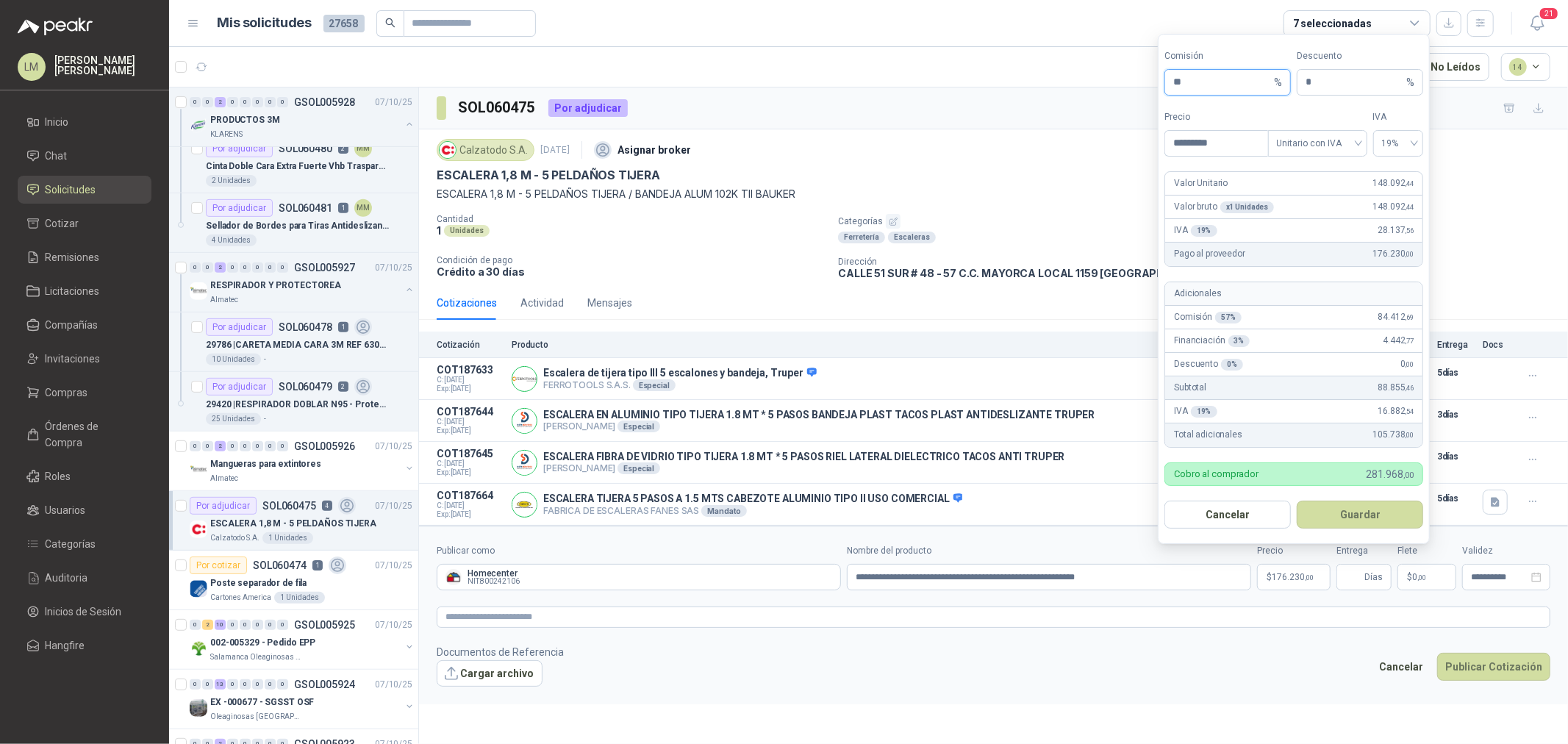
click at [1197, 83] on input "**" at bounding box center [1222, 83] width 98 height 25
type input "**"
click at [1328, 504] on button "Guardar" at bounding box center [1360, 514] width 127 height 28
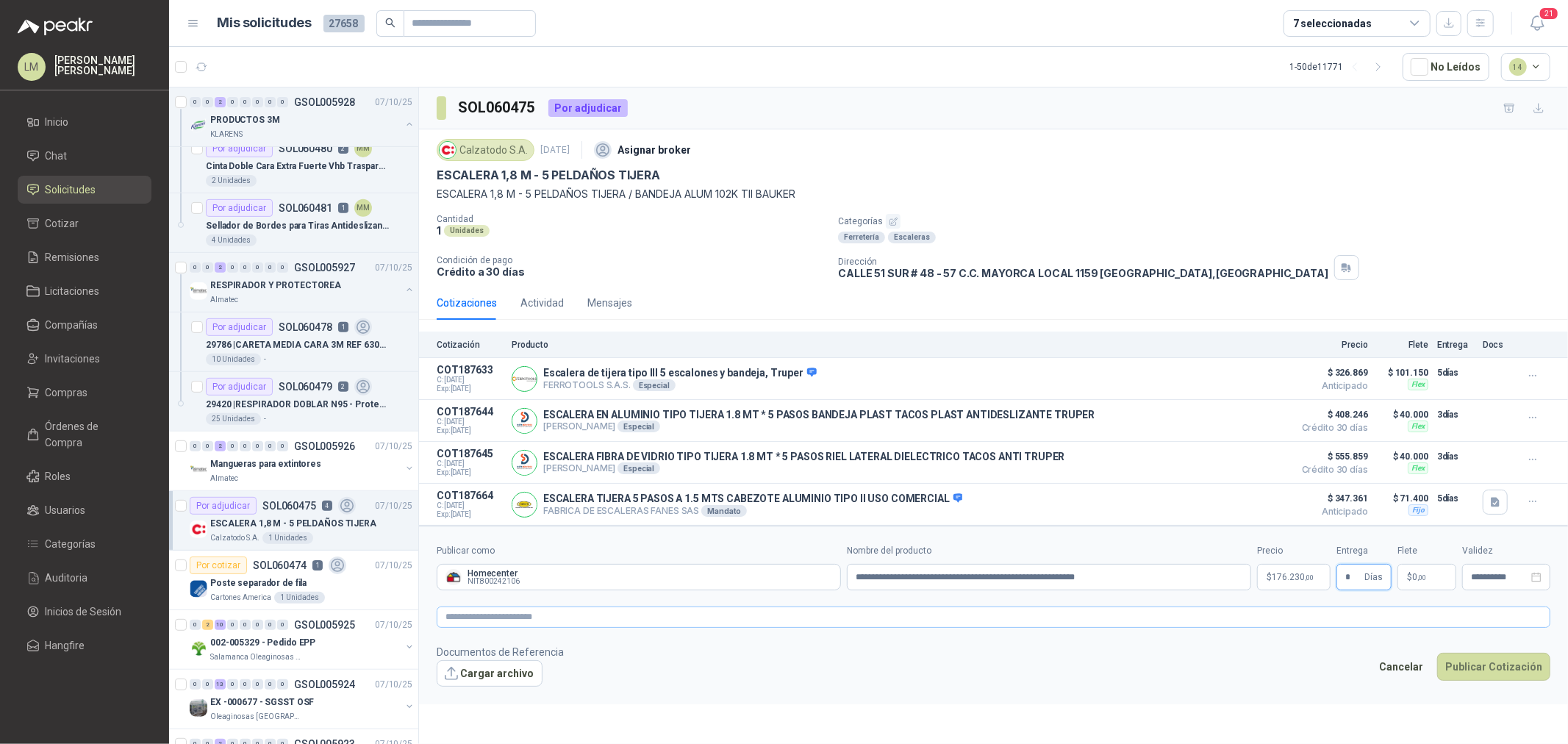
type input "*"
type input "********"
click at [1336, 611] on textarea at bounding box center [994, 616] width 1113 height 21
click at [1319, 627] on textarea at bounding box center [994, 616] width 1113 height 21
click at [748, 615] on textarea at bounding box center [994, 616] width 1113 height 21
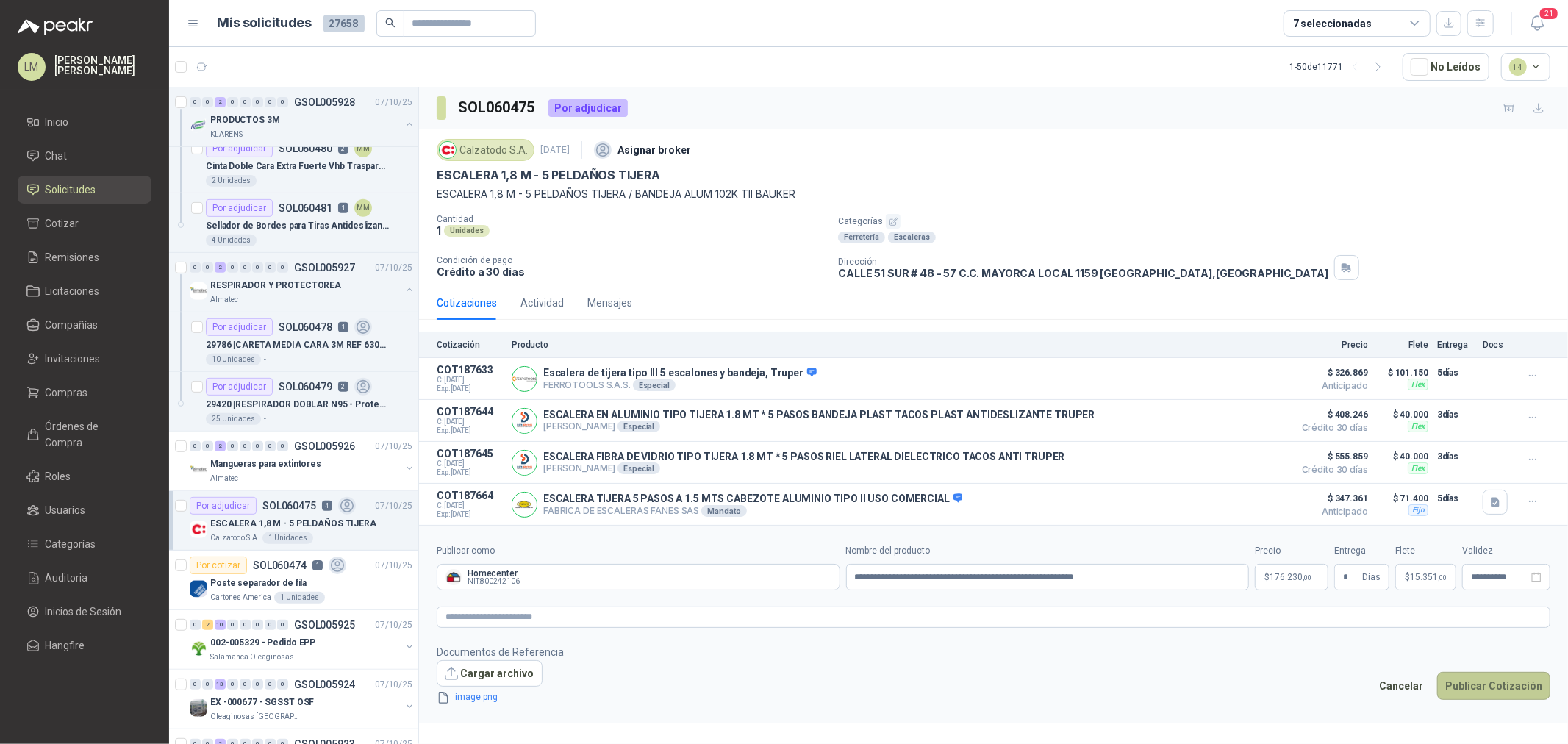
click at [1483, 687] on button "Publicar Cotización" at bounding box center [1494, 685] width 113 height 28
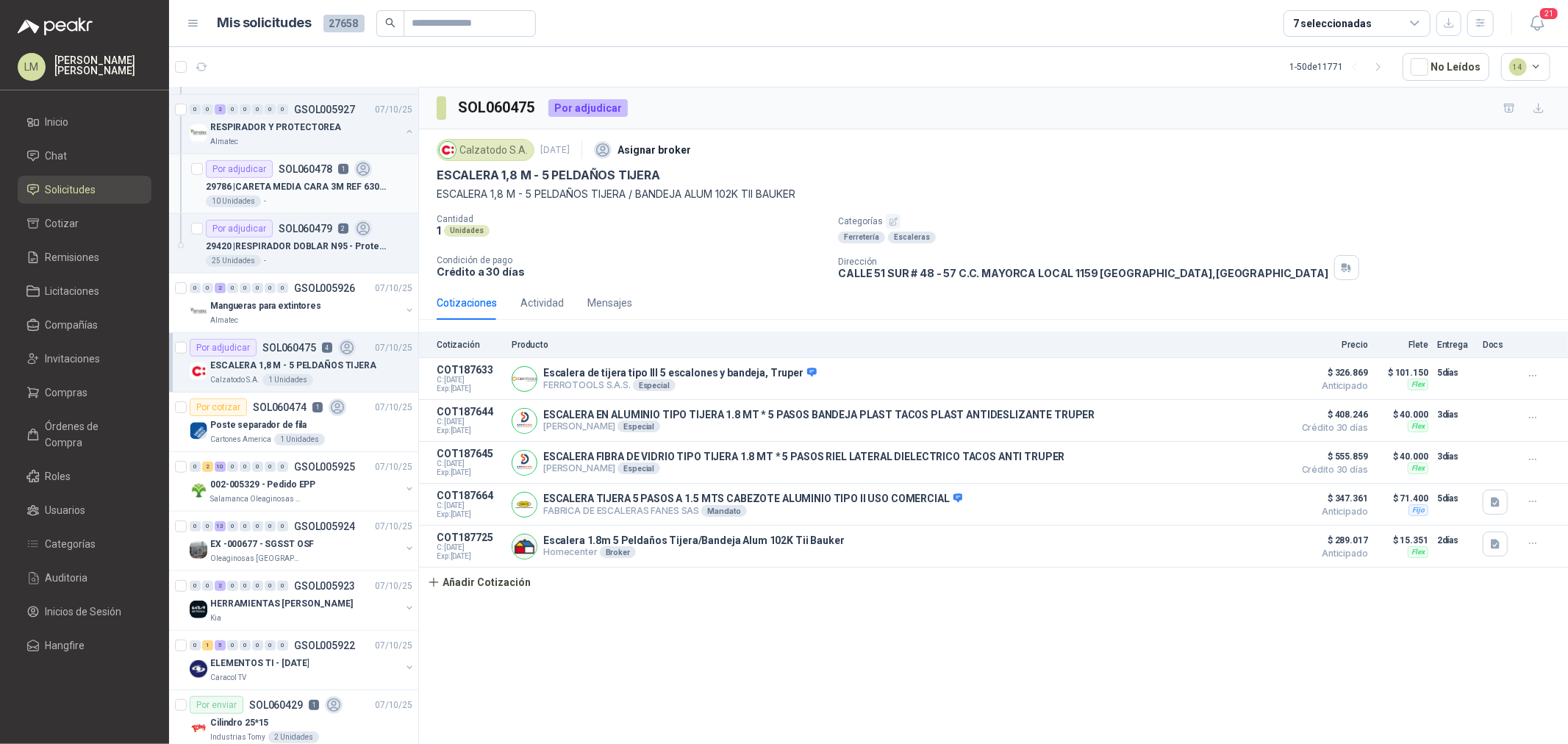
scroll to position [653, 0]
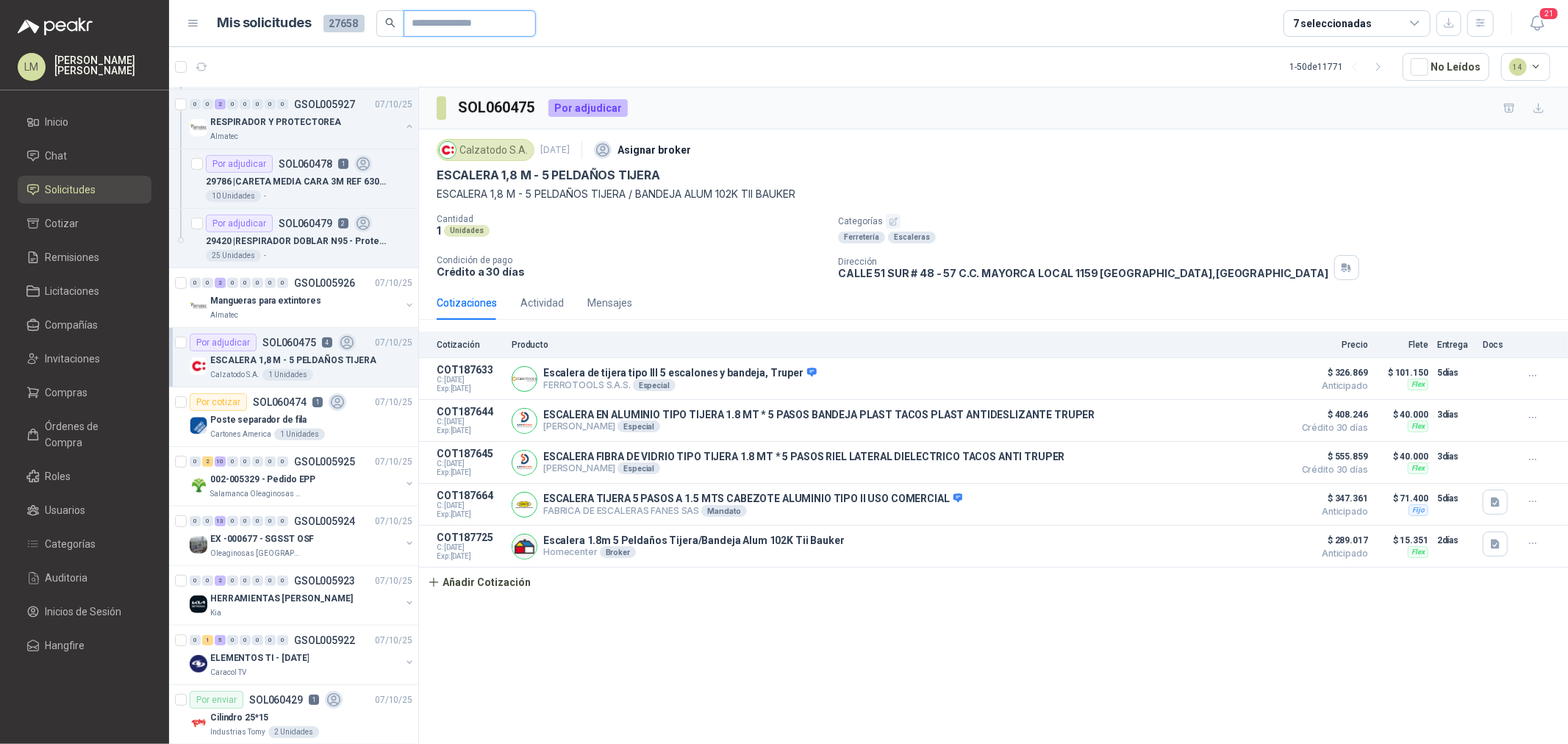
click at [441, 22] on input "text" at bounding box center [464, 24] width 103 height 25
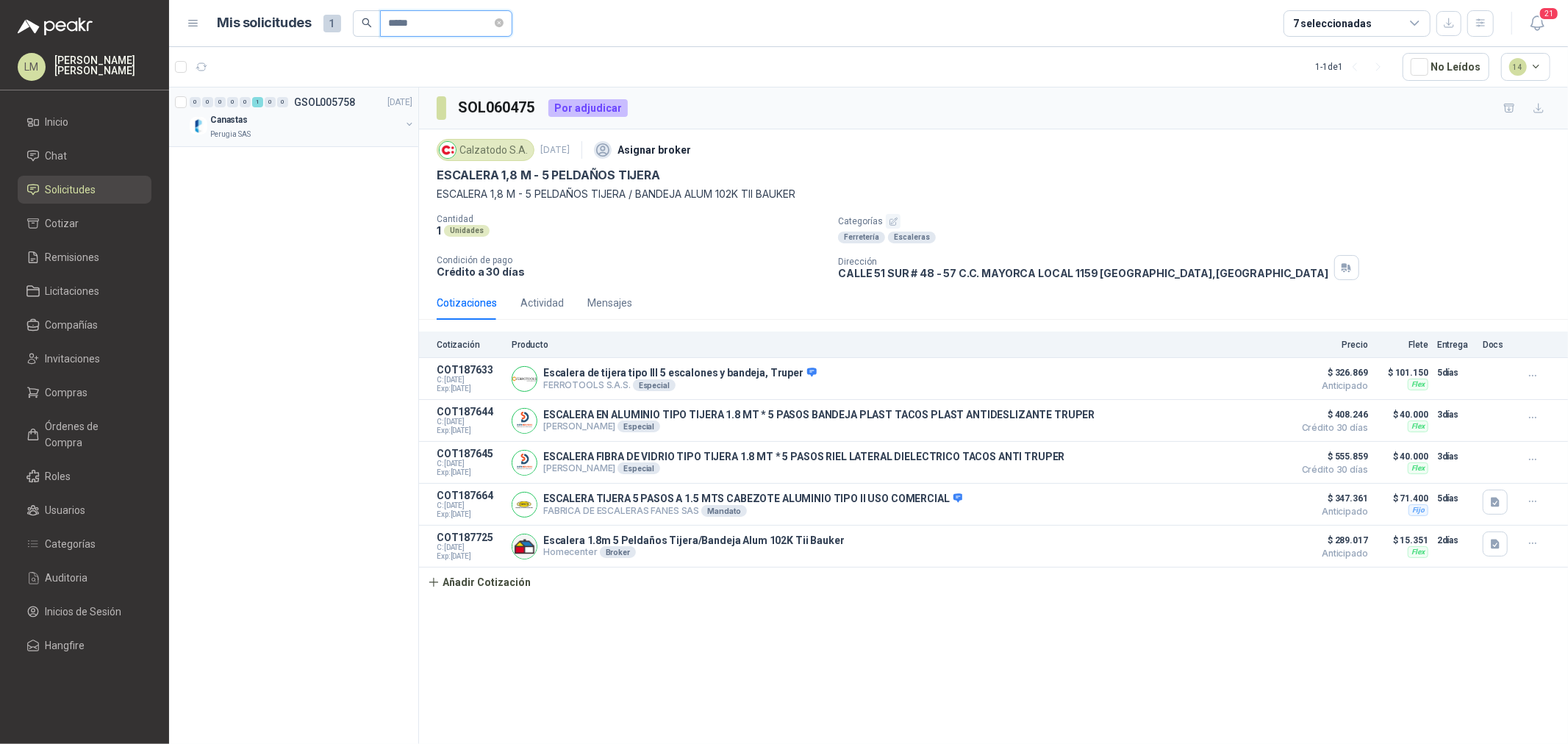
type input "*****"
click at [409, 122] on button "button" at bounding box center [410, 124] width 12 height 12
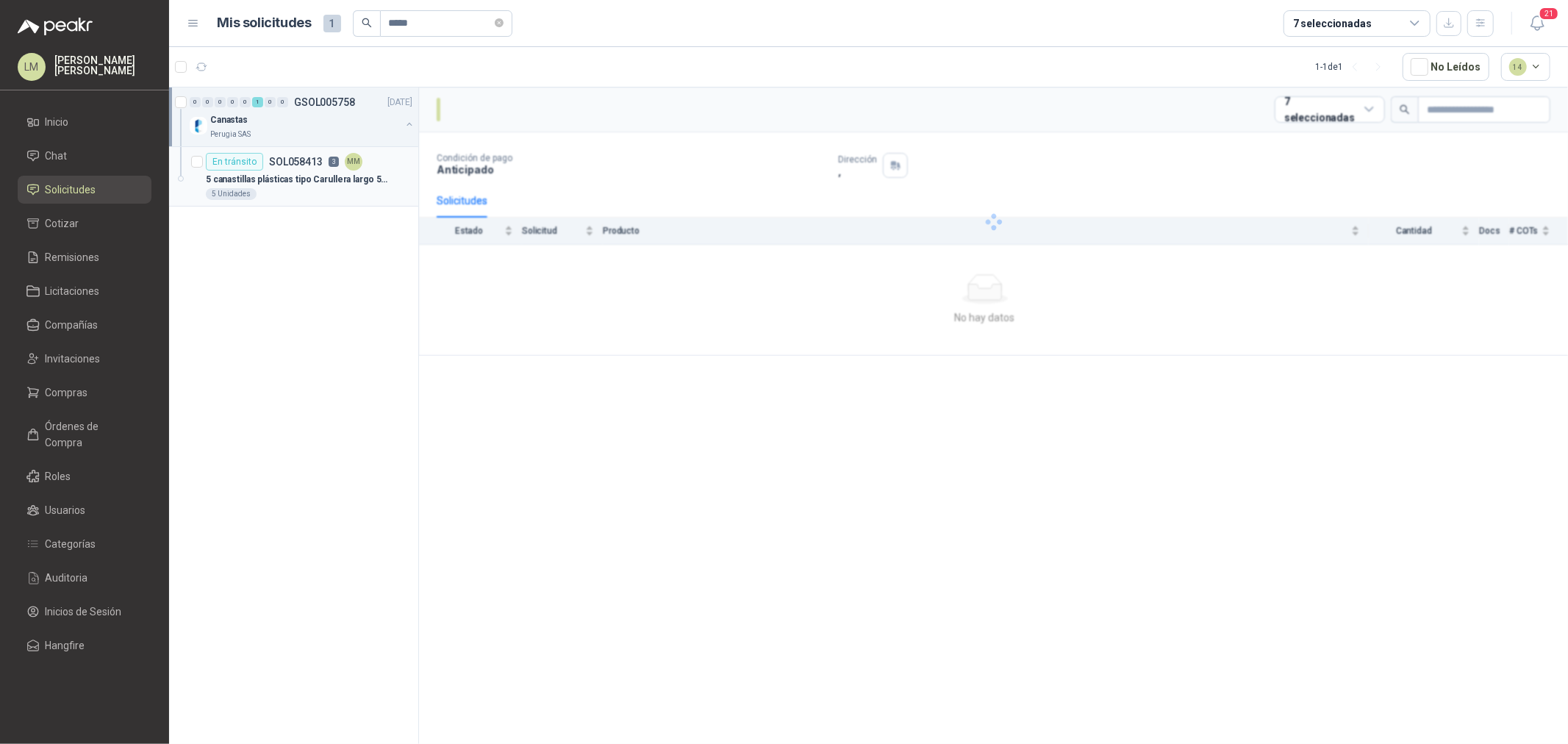
click at [342, 166] on div "En tránsito SOL058413 3 MM" at bounding box center [284, 161] width 156 height 18
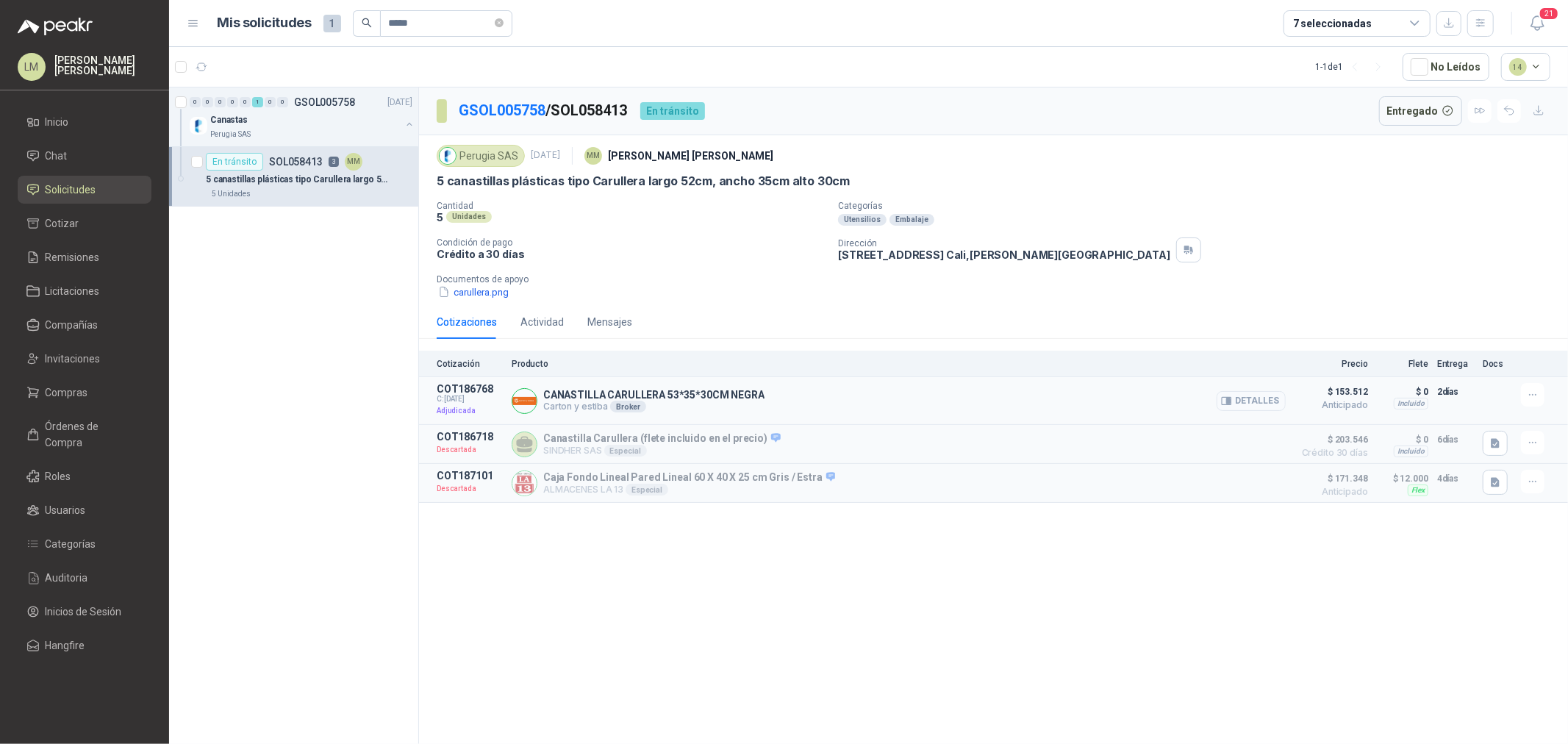
click at [1244, 395] on button "Detalles" at bounding box center [1251, 400] width 69 height 19
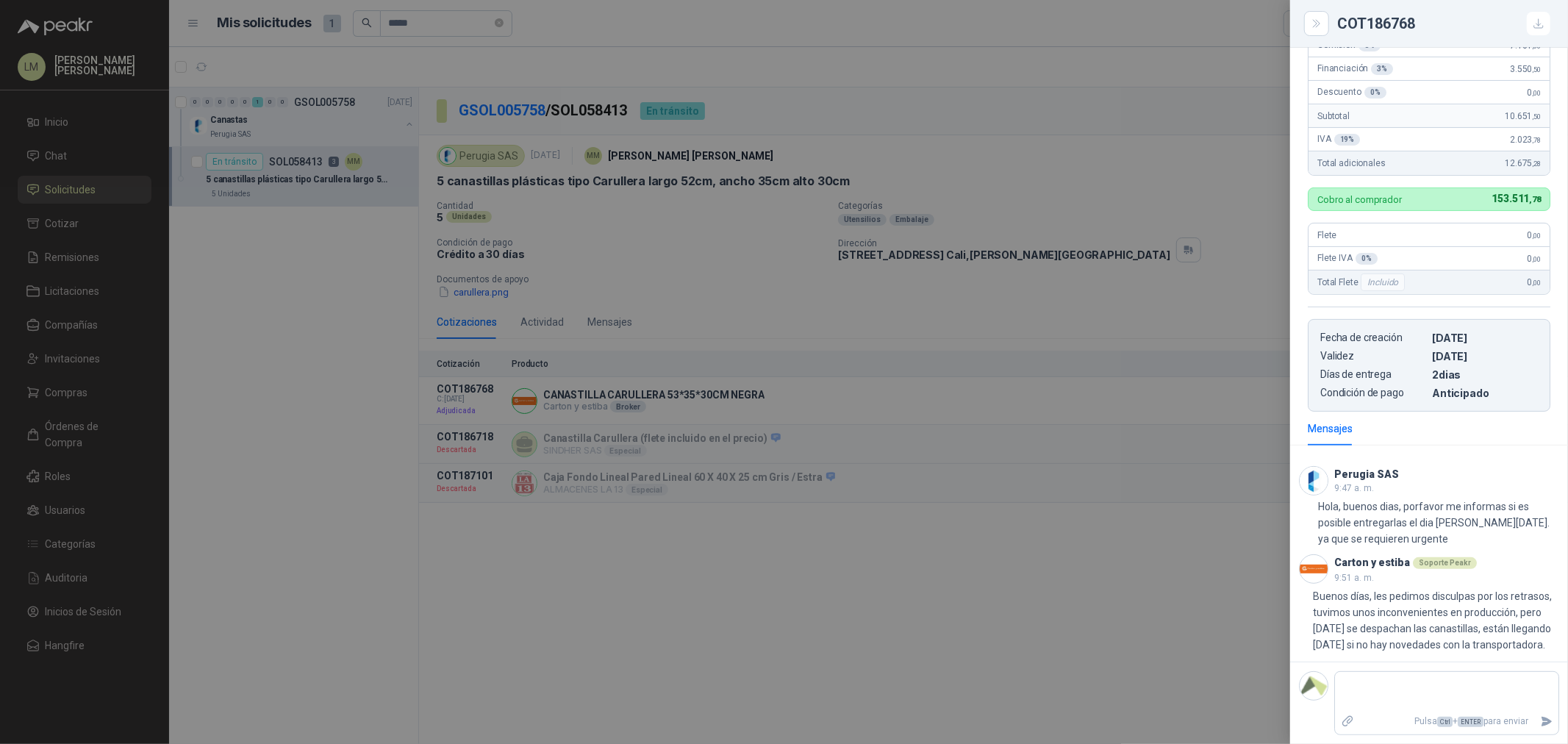
scroll to position [309, 0]
click at [939, 467] on div at bounding box center [784, 372] width 1568 height 744
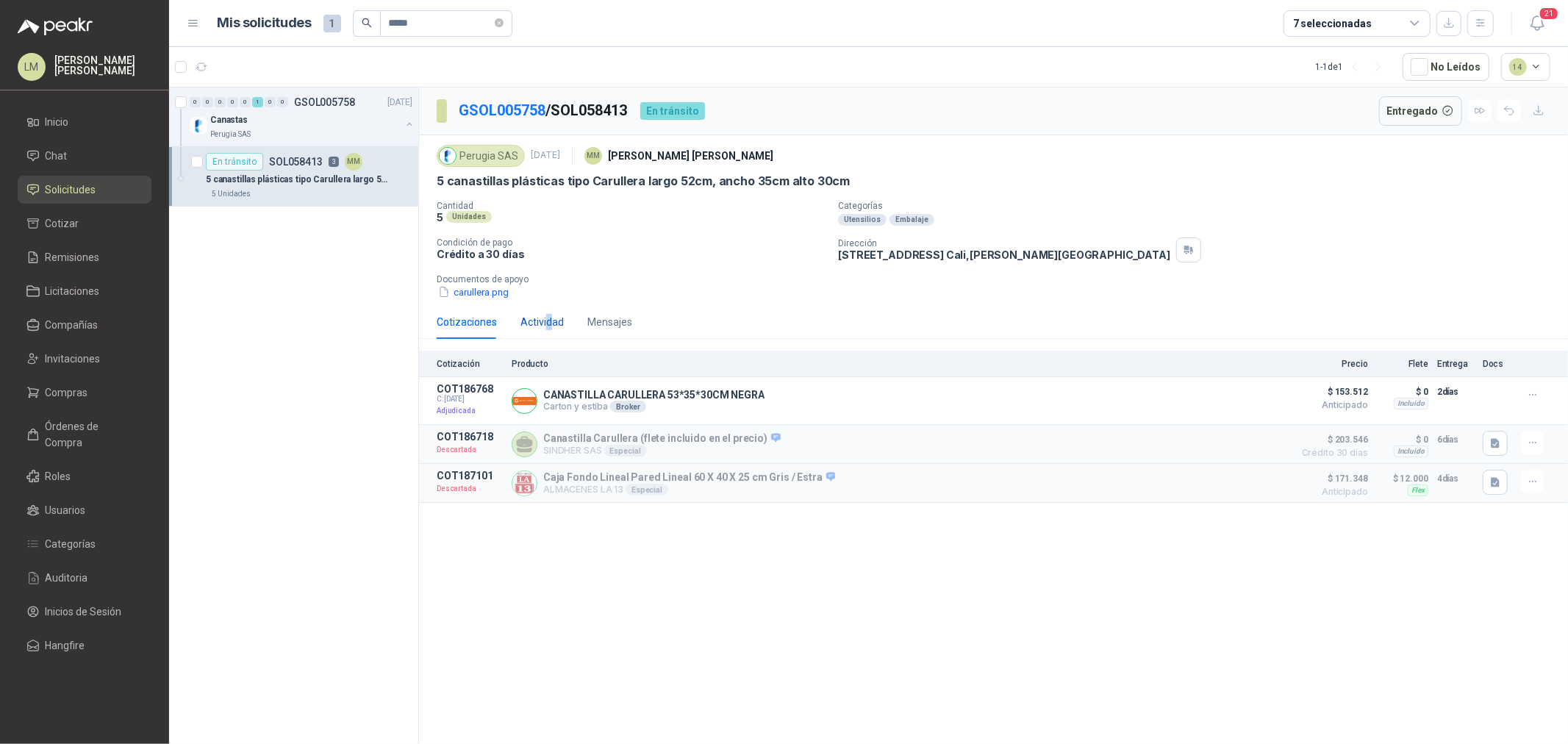
click at [547, 320] on div "Actividad" at bounding box center [542, 322] width 43 height 16
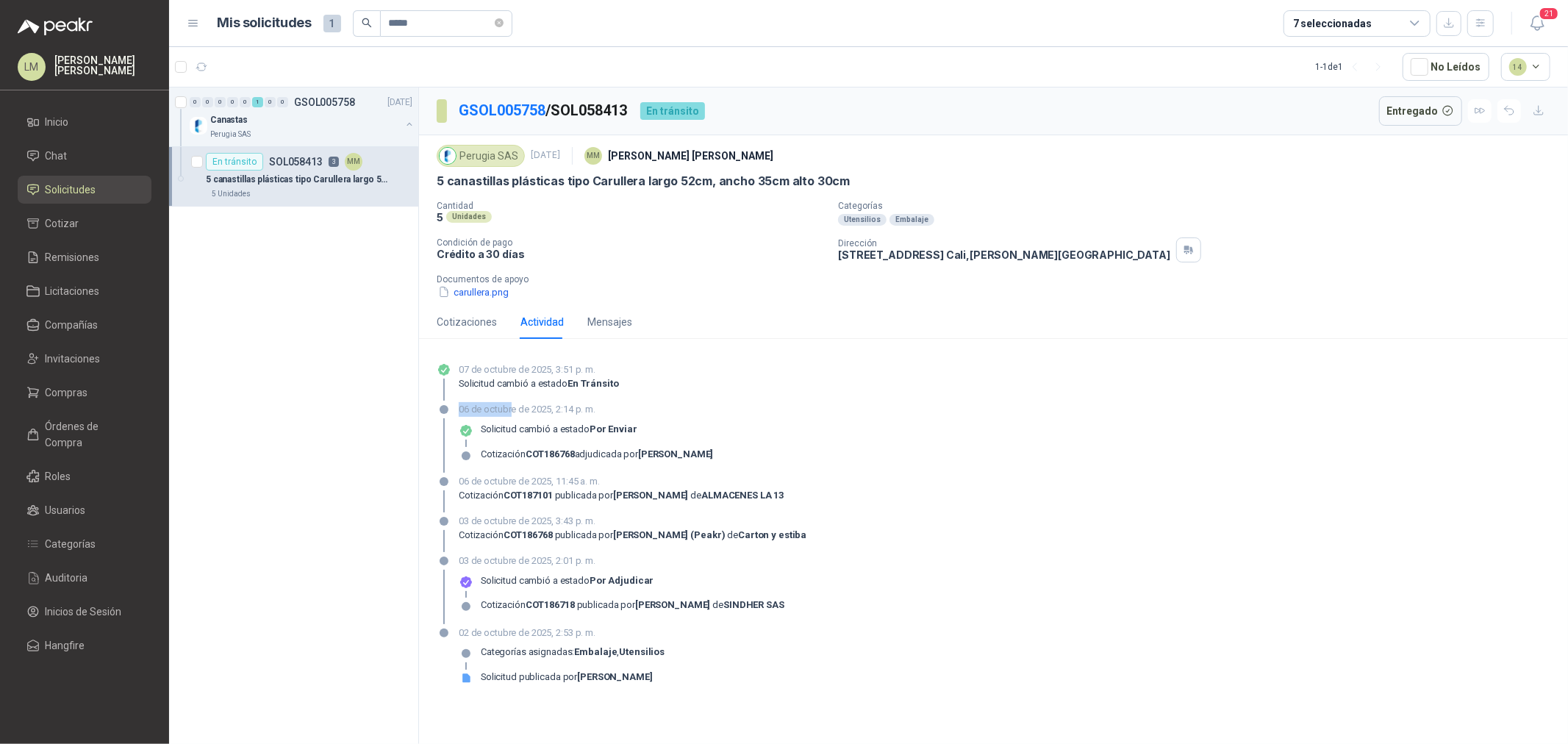
drag, startPoint x: 455, startPoint y: 410, endPoint x: 513, endPoint y: 410, distance: 58.0
click at [513, 410] on div "06 de octubre de 2025, 2:14 p. m. Solicitud cambió a estado Por enviar Cotizaci…" at bounding box center [994, 437] width 1113 height 71
click at [513, 410] on p "06 de octubre de 2025, 2:14 p. m." at bounding box center [586, 409] width 255 height 14
click at [69, 405] on link "Compras" at bounding box center [84, 392] width 133 height 28
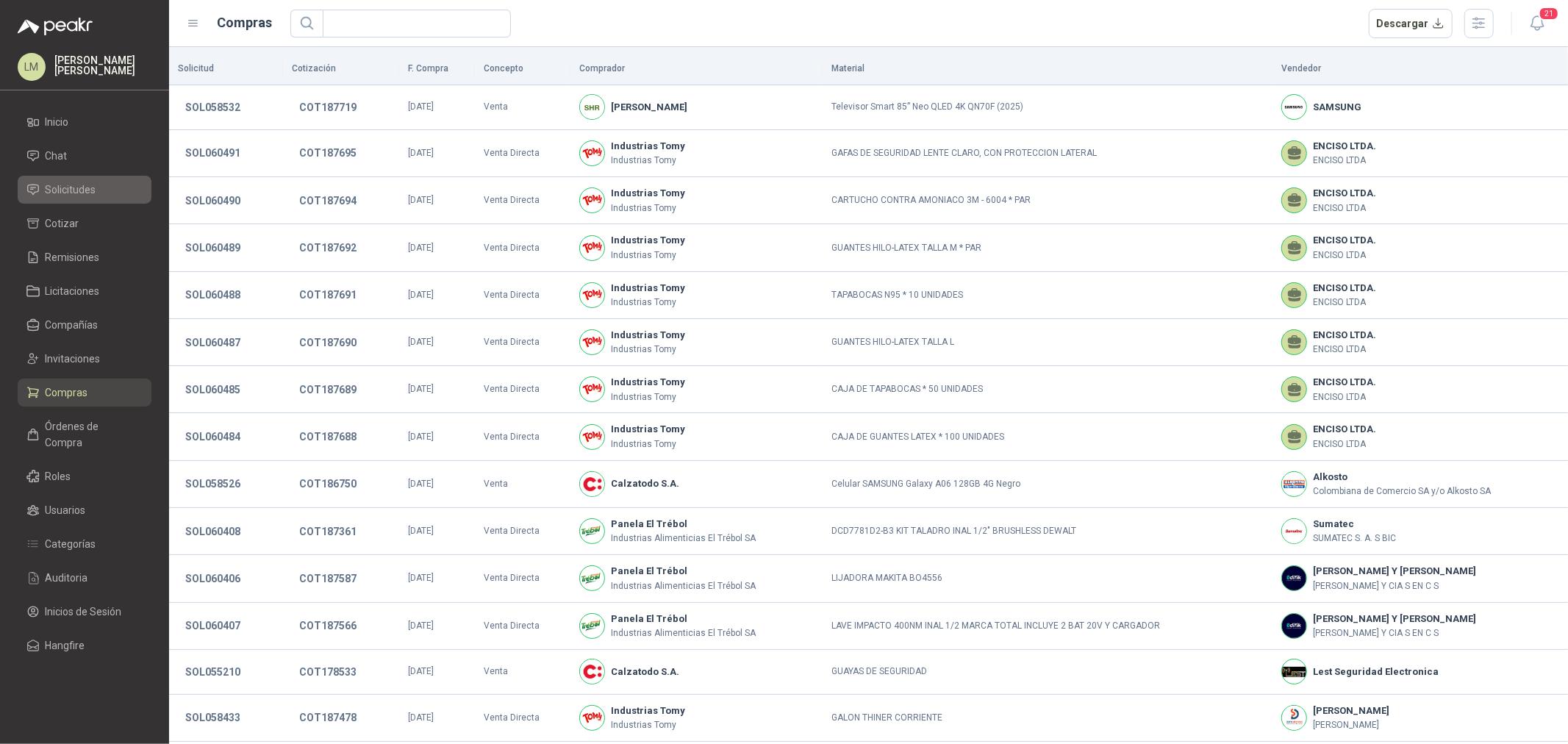
click at [74, 187] on span "Solicitudes" at bounding box center [71, 189] width 51 height 16
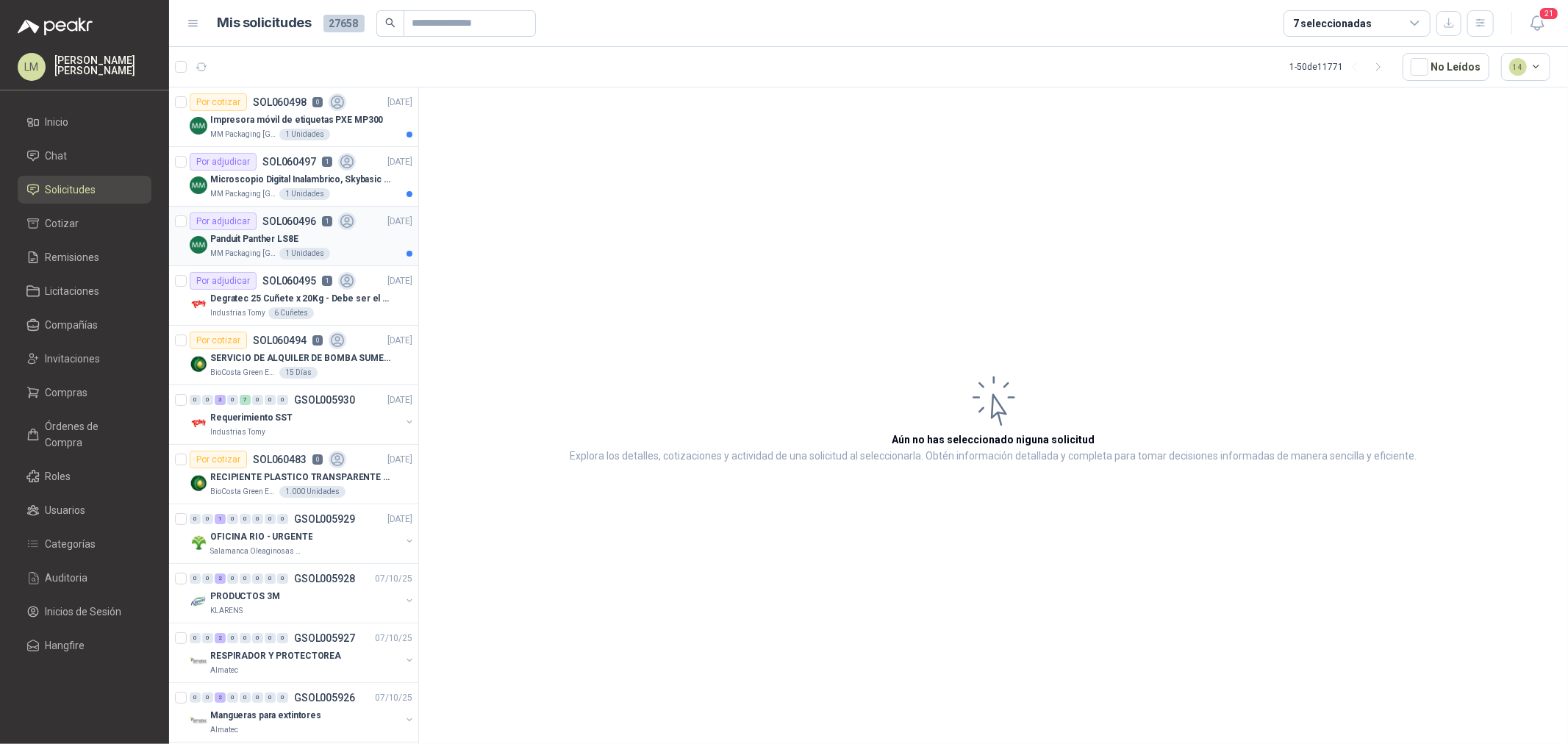
click at [260, 237] on p "Panduit Panther LS8E" at bounding box center [254, 239] width 88 height 14
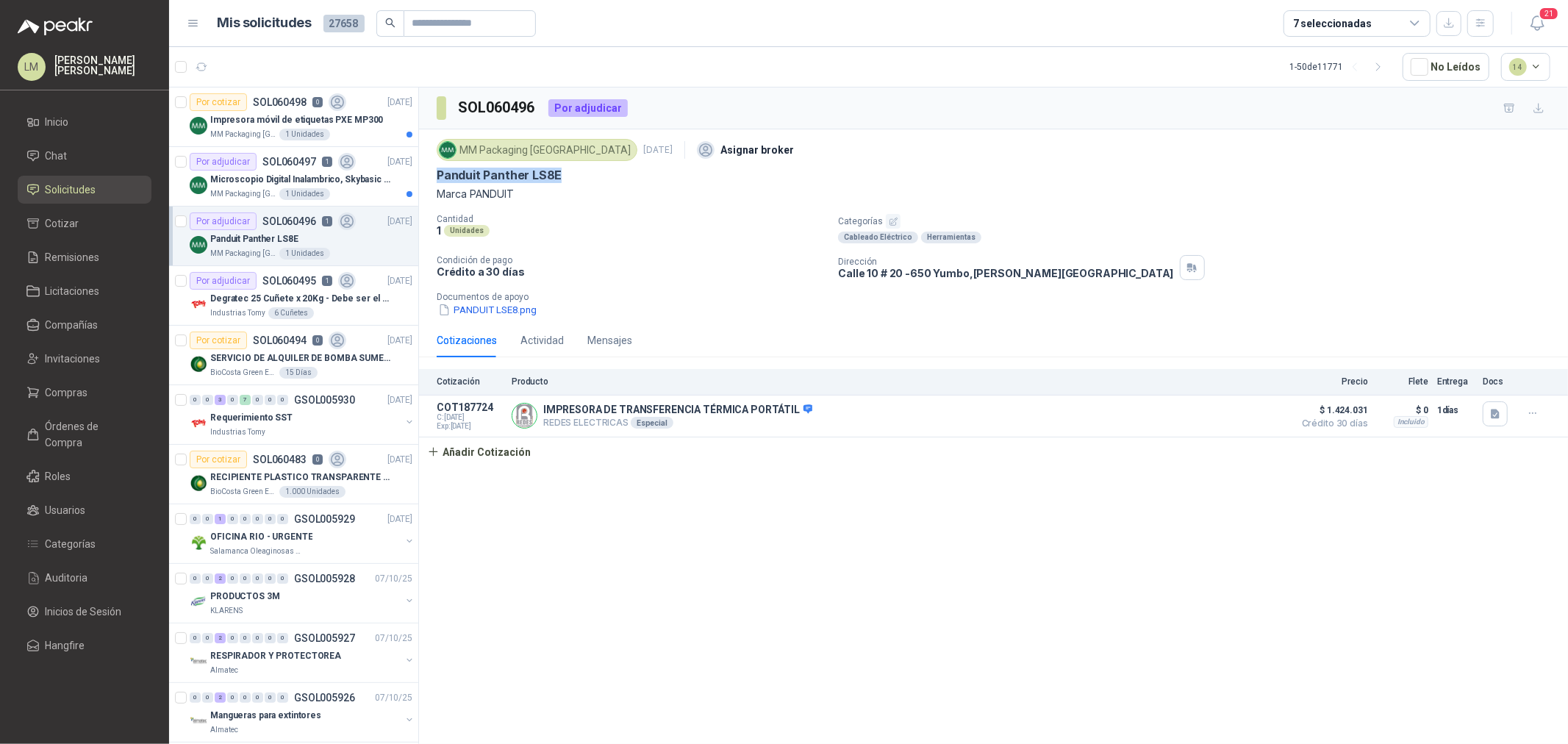
drag, startPoint x: 434, startPoint y: 173, endPoint x: 570, endPoint y: 177, distance: 136.1
click at [570, 177] on div "MM Packaging Colombia 8 oct, 2025 Asignar broker Panduit Panther LS8E Marca PAN…" at bounding box center [994, 226] width 1149 height 194
copy p "Panduit Panther LS8E"
click at [504, 306] on button "PANDUIT LSE8.png" at bounding box center [487, 310] width 101 height 15
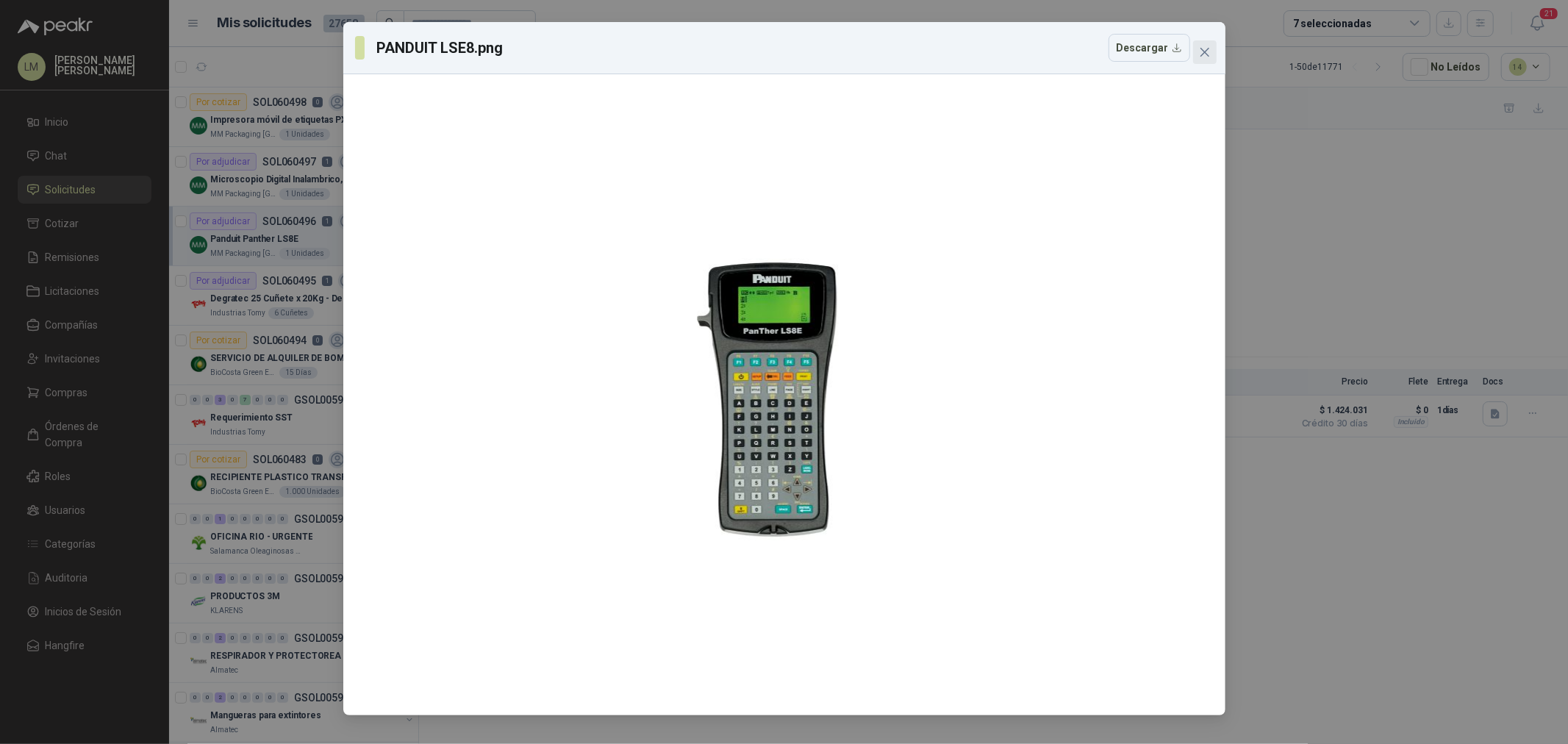
click at [1211, 55] on span "Close" at bounding box center [1205, 52] width 24 height 12
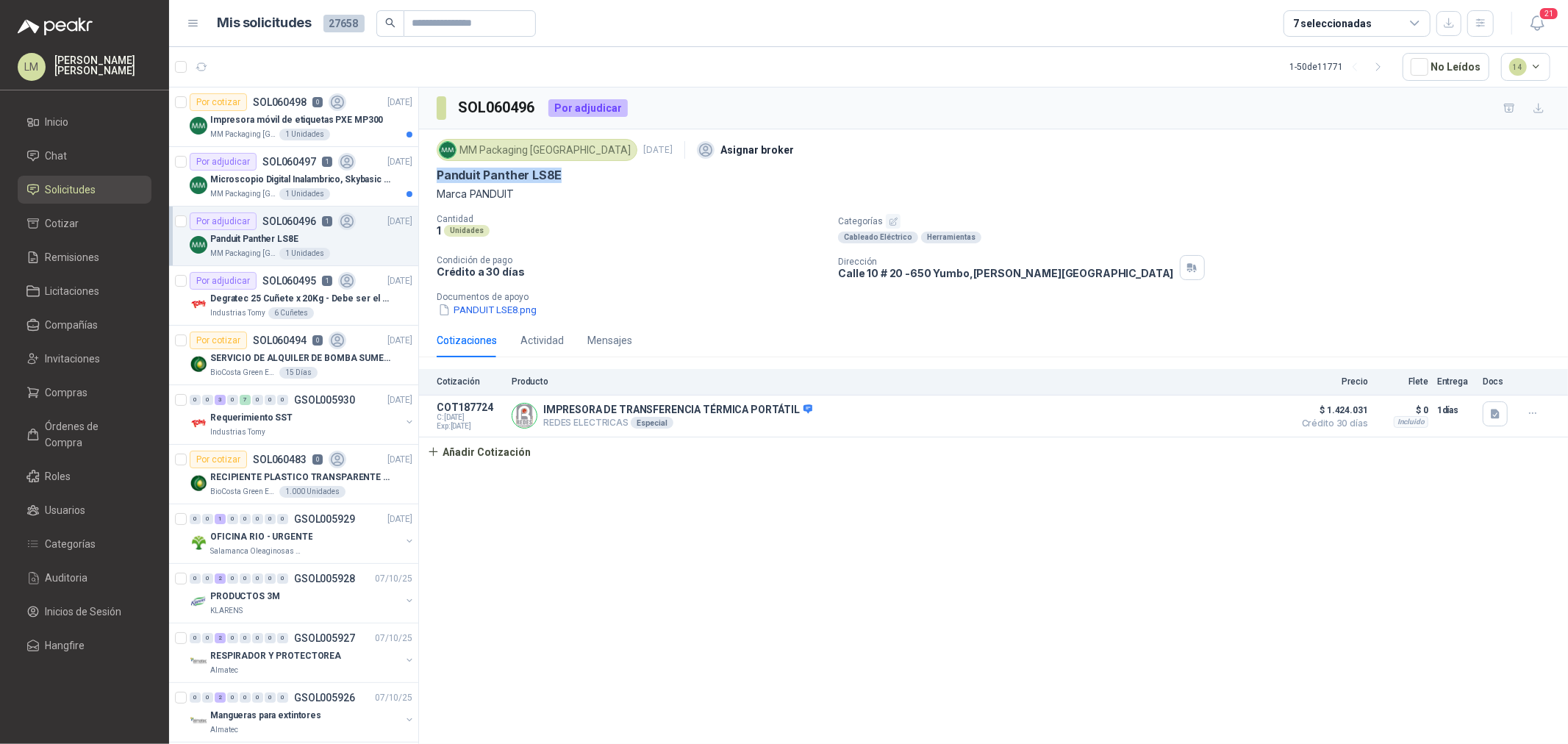
click at [898, 219] on button "button" at bounding box center [893, 220] width 14 height 14
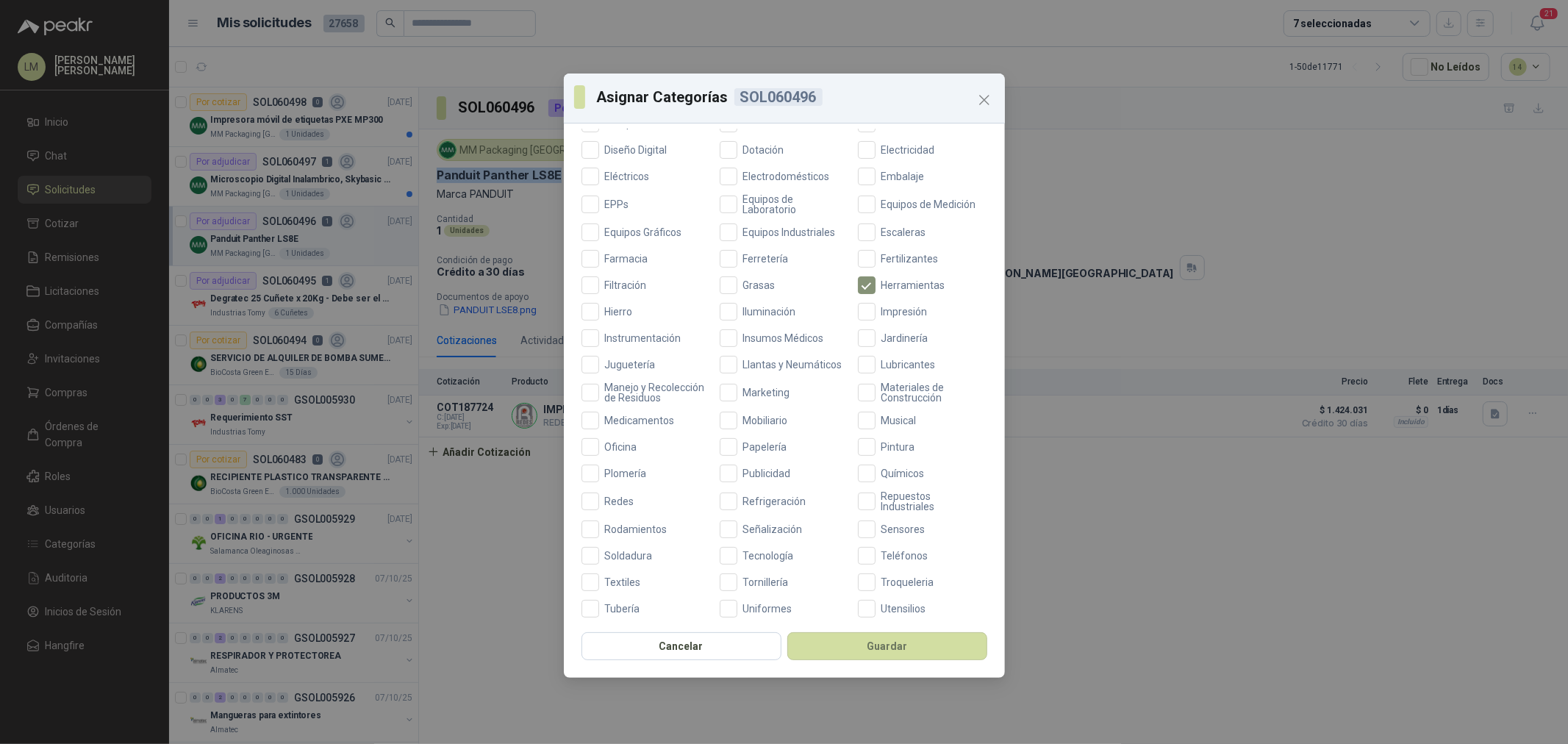
scroll to position [326, 0]
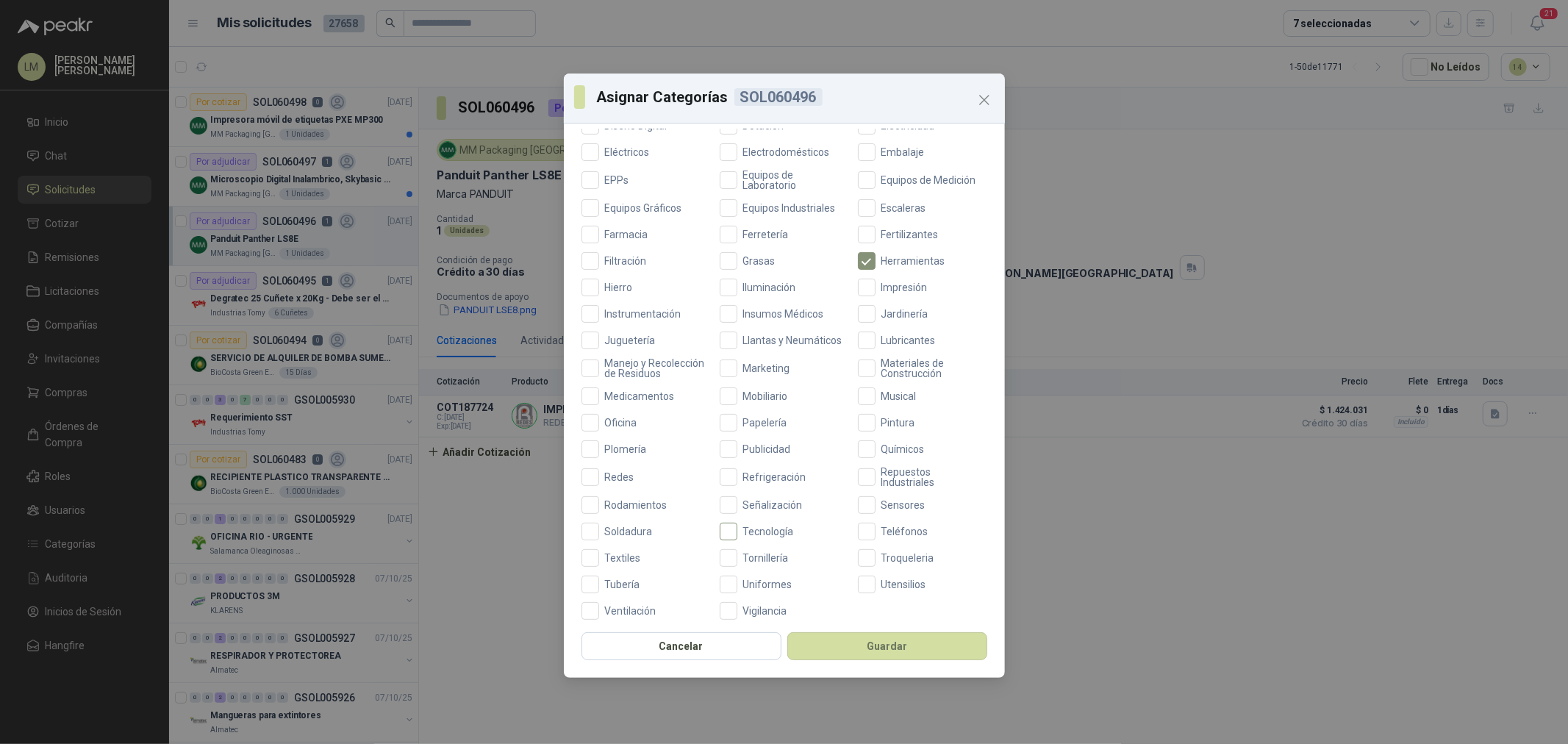
click at [756, 536] on span "Tecnología" at bounding box center [769, 531] width 63 height 10
click at [854, 653] on button "Guardar" at bounding box center [887, 645] width 200 height 28
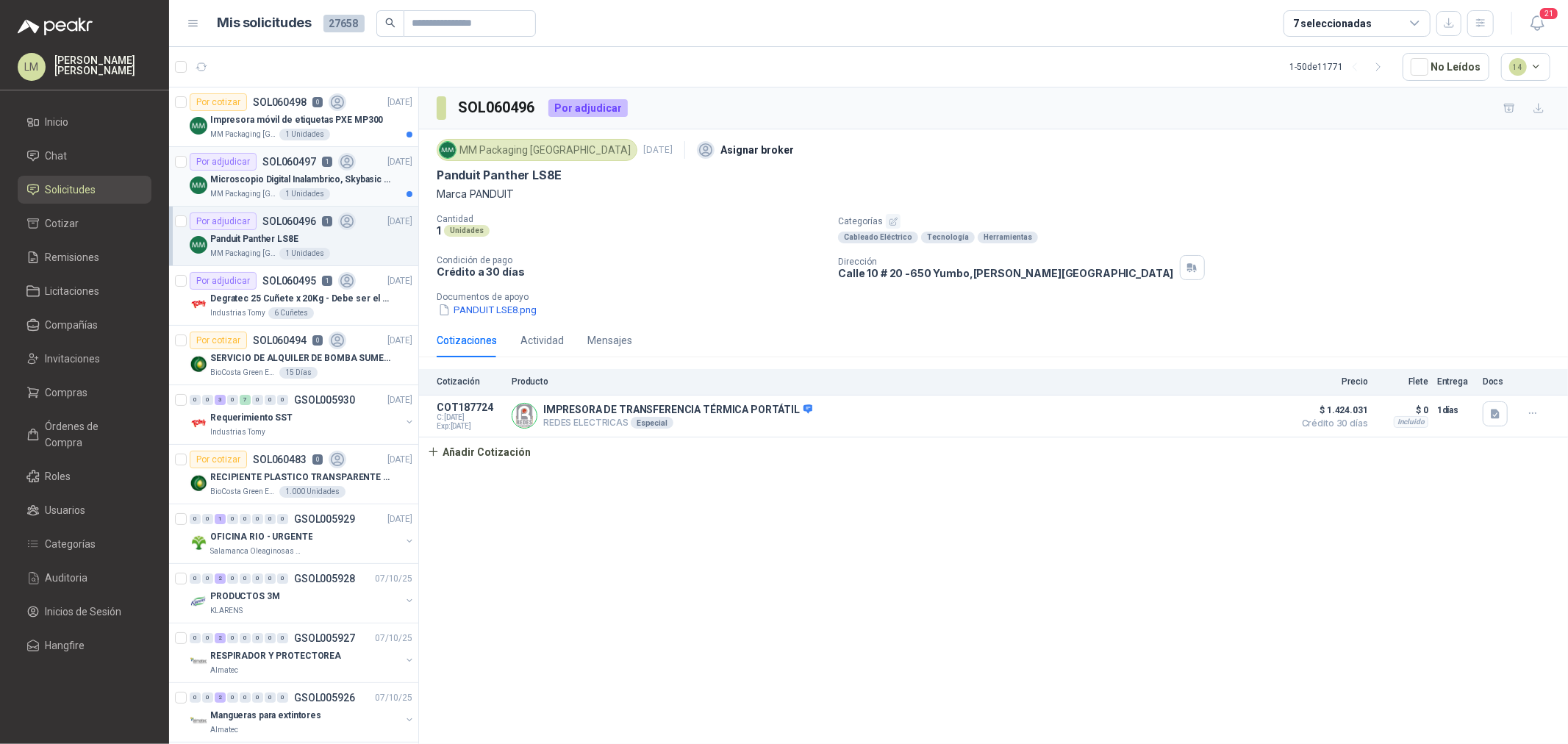
click at [242, 182] on p "Microscopio Digital Inalambrico, Skybasic 50x-1000x, Ampliac" at bounding box center [302, 180] width 183 height 14
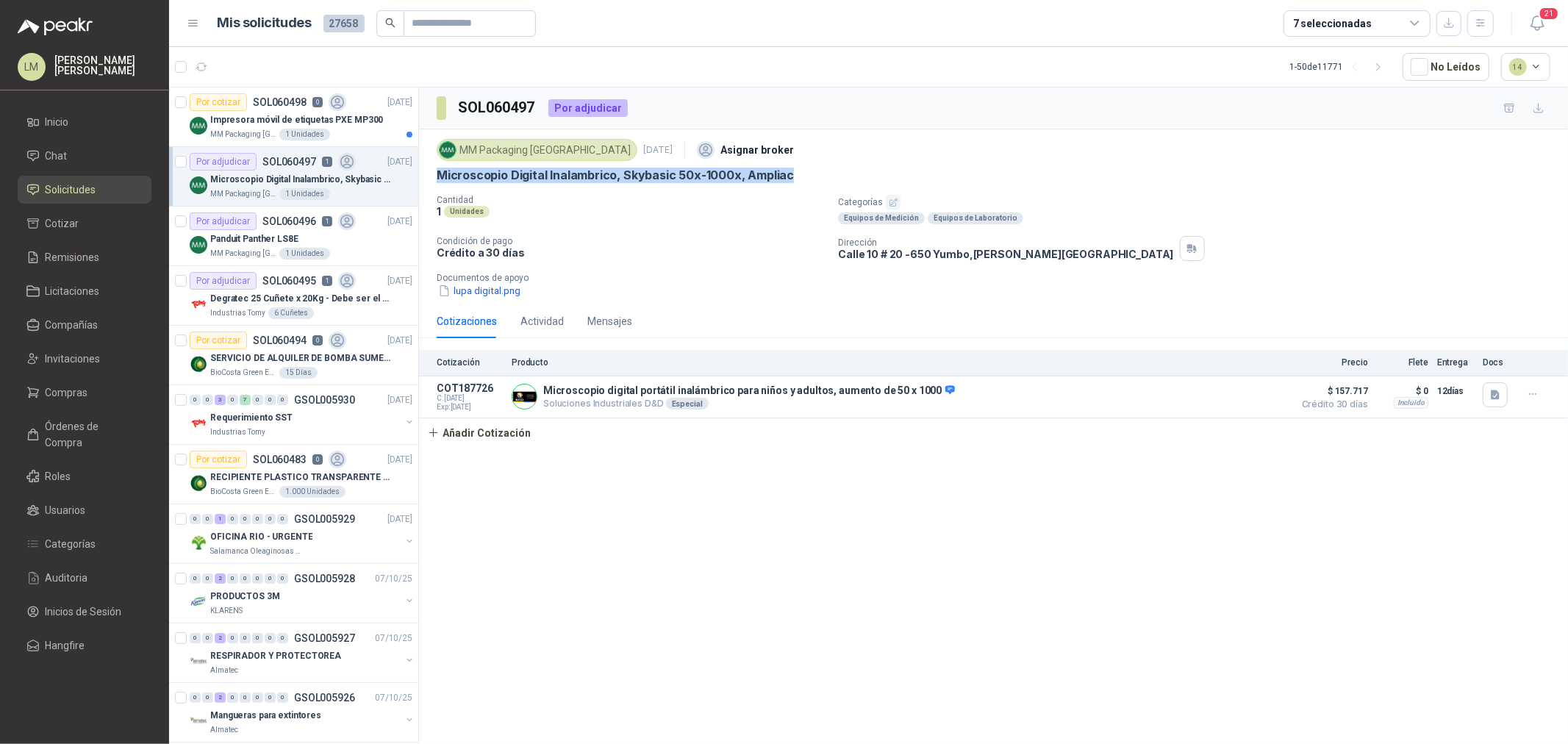
drag, startPoint x: 431, startPoint y: 177, endPoint x: 802, endPoint y: 175, distance: 371.0
click at [802, 175] on div "MM Packaging Colombia 8 oct, 2025 Asignar broker Microscopio Digital Inalambric…" at bounding box center [994, 216] width 1149 height 175
copy p "Microscopio Digital Inalambrico, Skybasic 50x-1000x, Ampliac"
click at [1498, 399] on icon "button" at bounding box center [1495, 394] width 8 height 9
click at [1465, 366] on button "MICROSCOPIO DIGITAL.png" at bounding box center [1429, 362] width 139 height 15
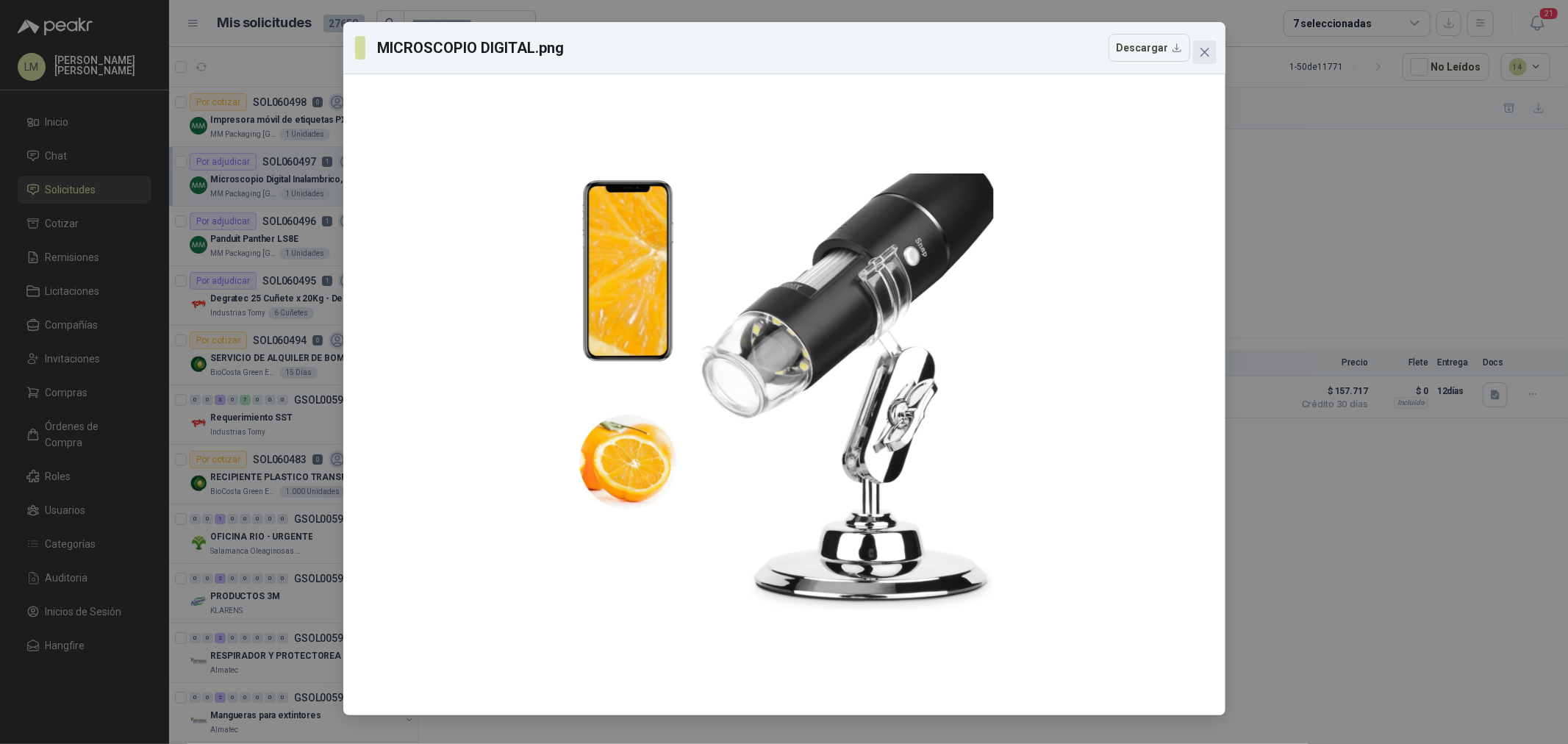
click at [1202, 47] on icon "close" at bounding box center [1205, 52] width 12 height 12
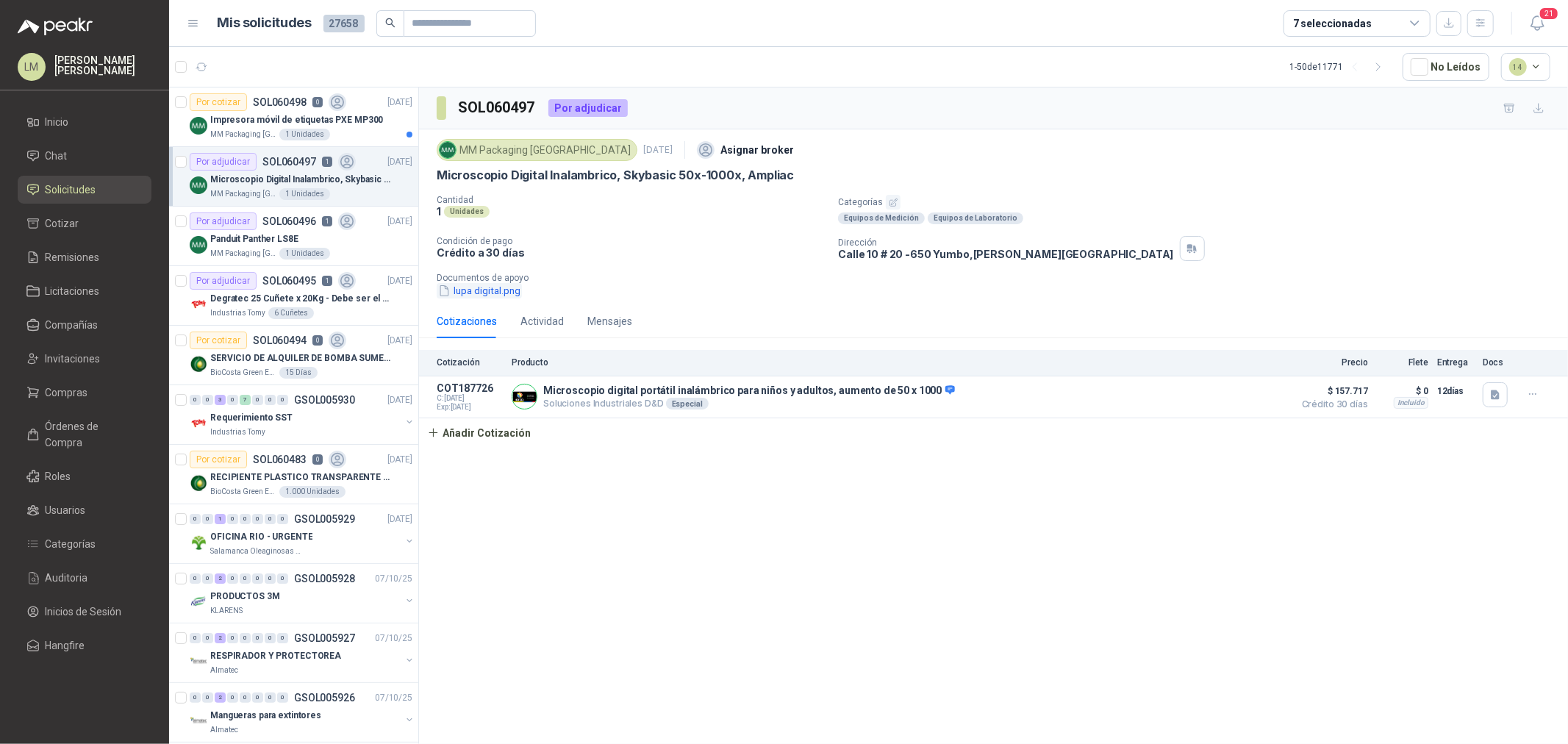
click at [502, 289] on button "lupa digital.png" at bounding box center [479, 291] width 85 height 15
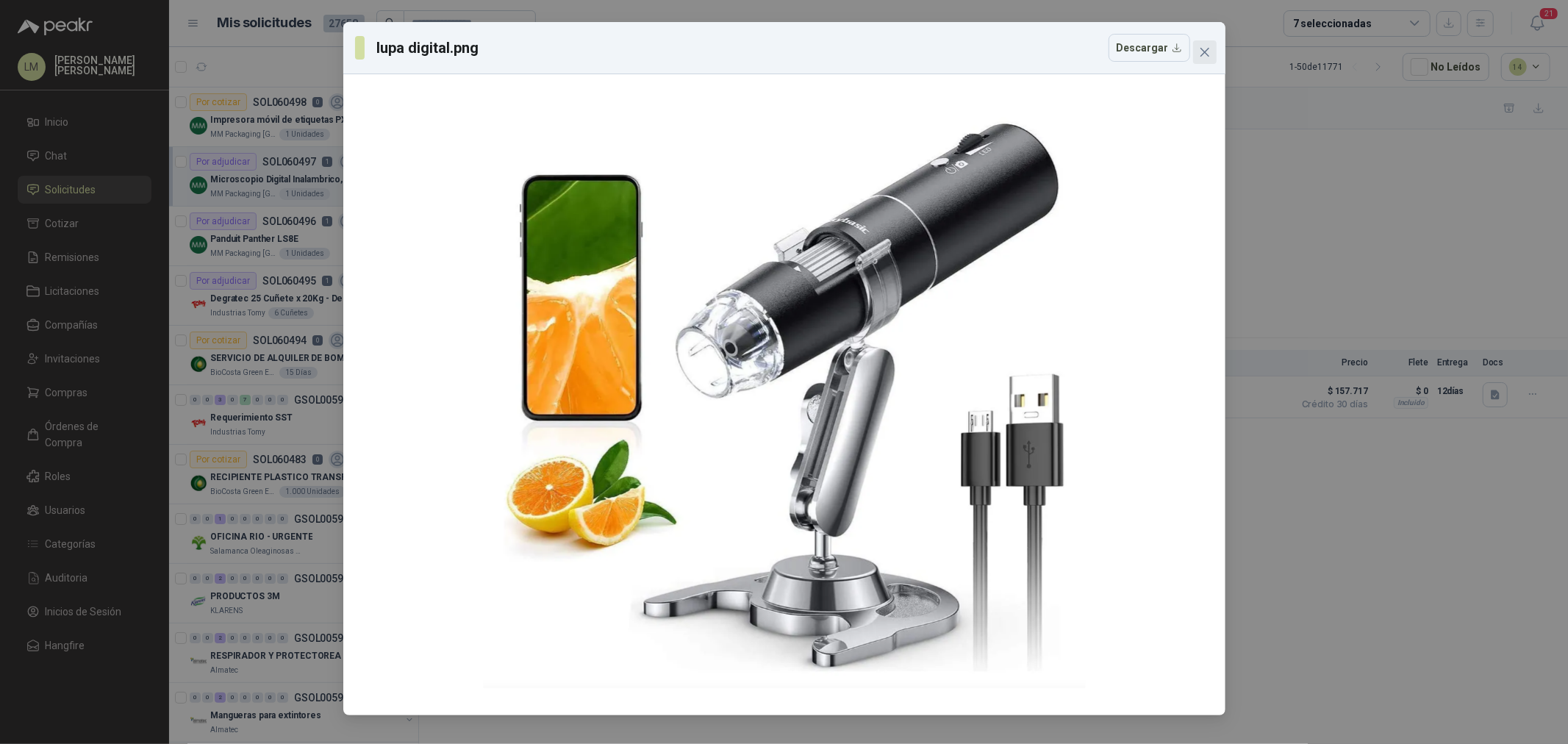
click at [1206, 48] on icon "close" at bounding box center [1205, 52] width 12 height 12
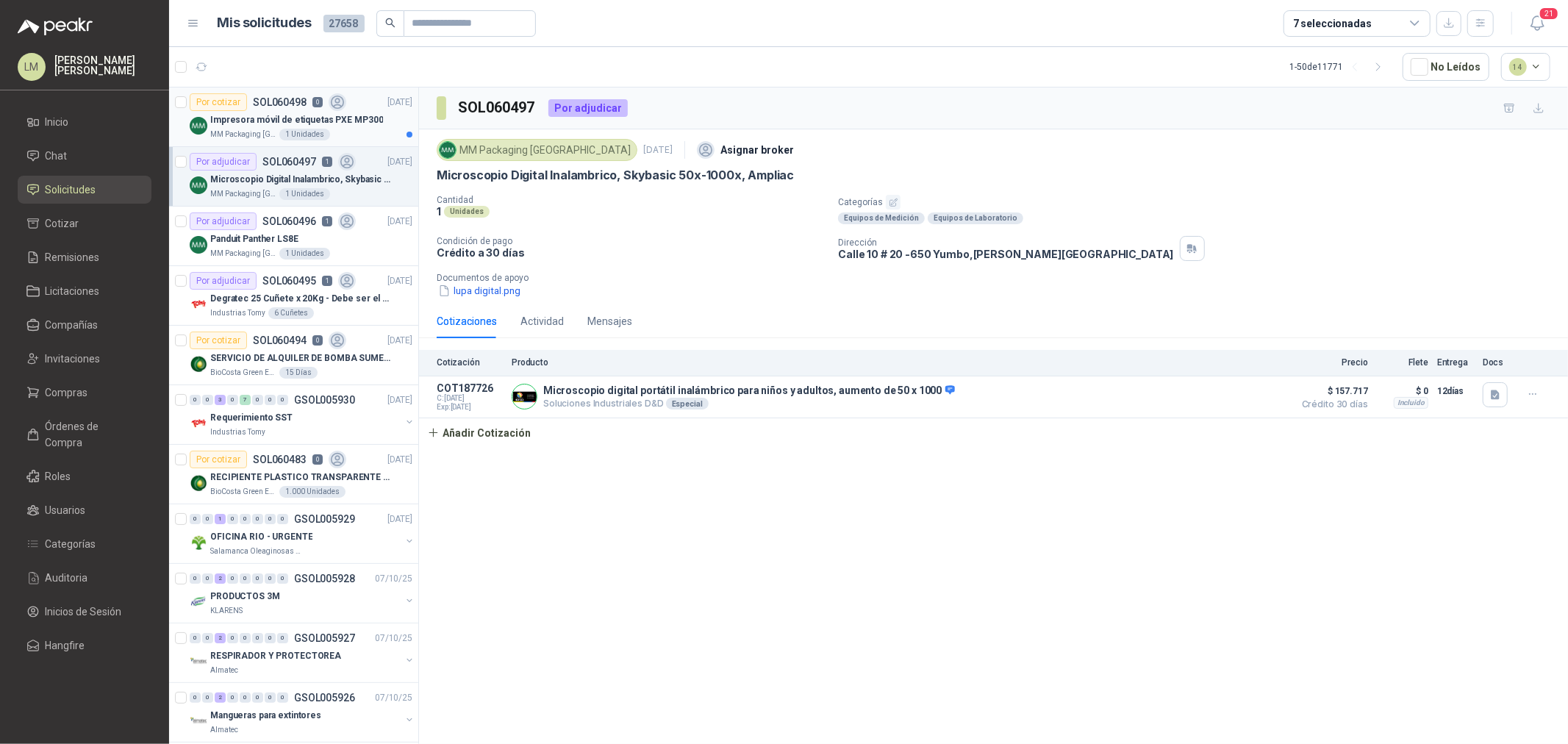
click at [280, 133] on div "1 Unidades" at bounding box center [305, 134] width 51 height 12
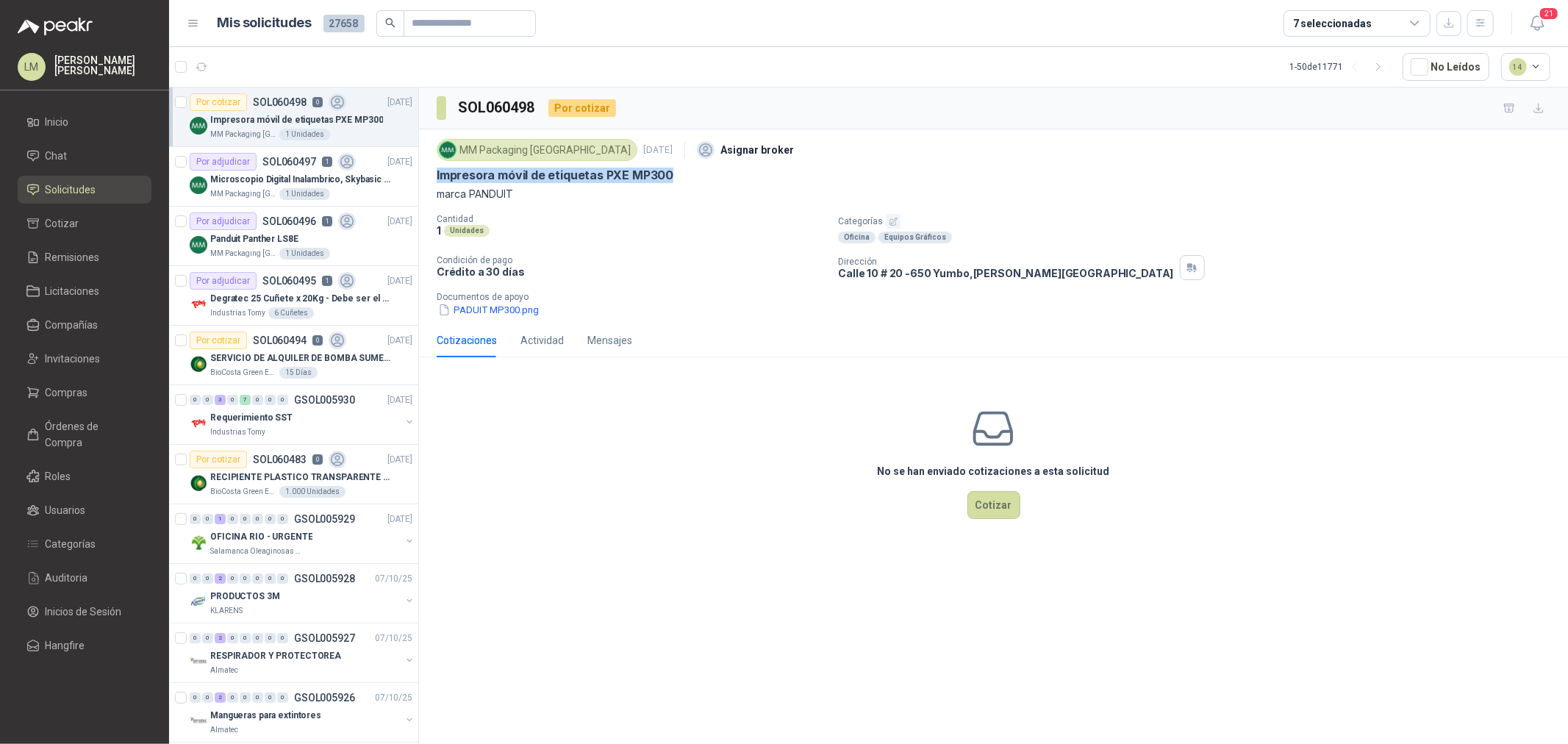
drag, startPoint x: 433, startPoint y: 170, endPoint x: 679, endPoint y: 175, distance: 246.1
click at [679, 175] on div "MM Packaging Colombia 8 oct, 2025 Asignar broker Impresora móvil de etiquetas P…" at bounding box center [994, 226] width 1149 height 194
copy p "Impresora móvil de etiquetas PXE MP300"
click at [892, 217] on icon "button" at bounding box center [893, 221] width 9 height 9
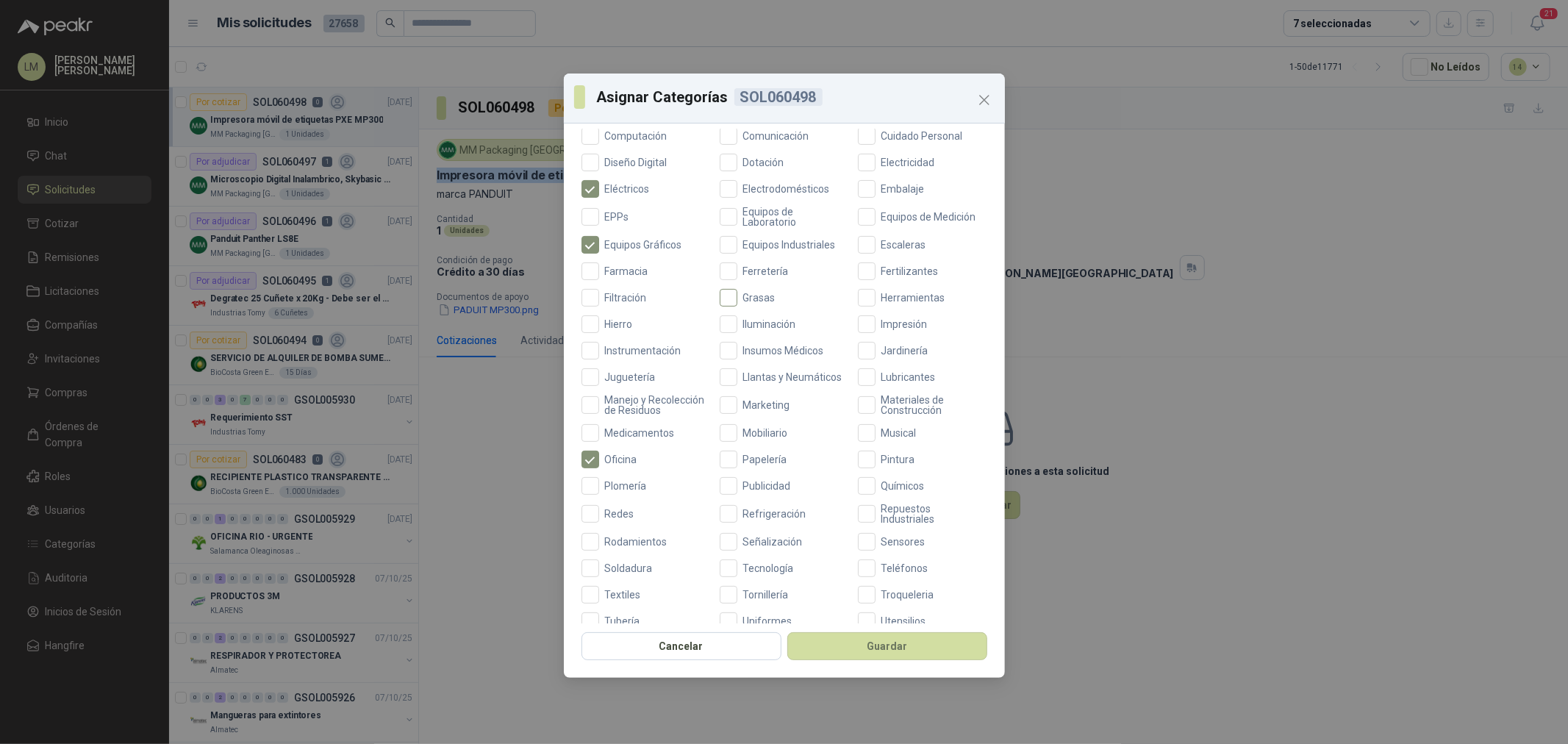
scroll to position [326, 0]
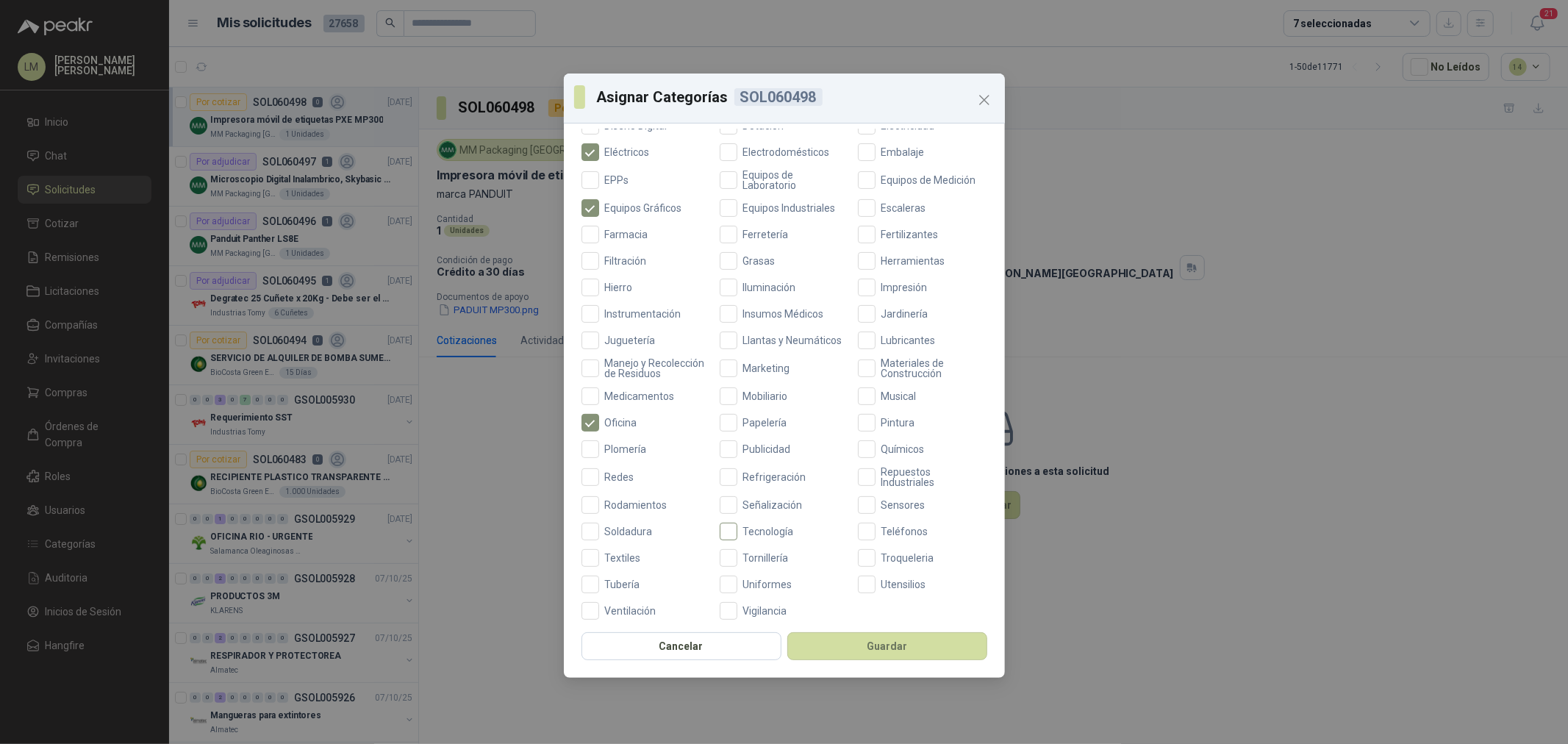
click at [772, 535] on label "Tecnología" at bounding box center [784, 531] width 129 height 18
click at [833, 643] on button "Guardar" at bounding box center [887, 645] width 200 height 28
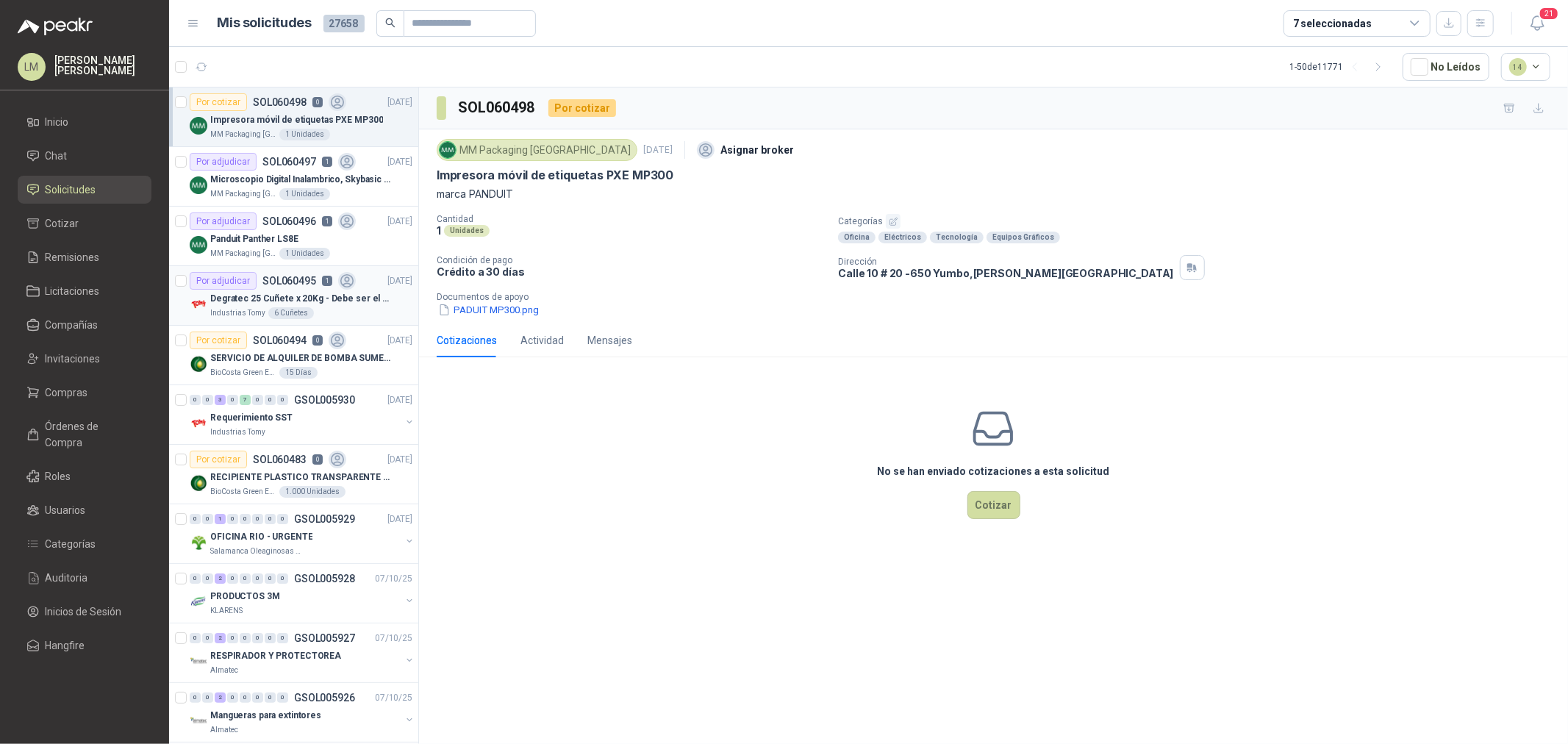
scroll to position [163, 0]
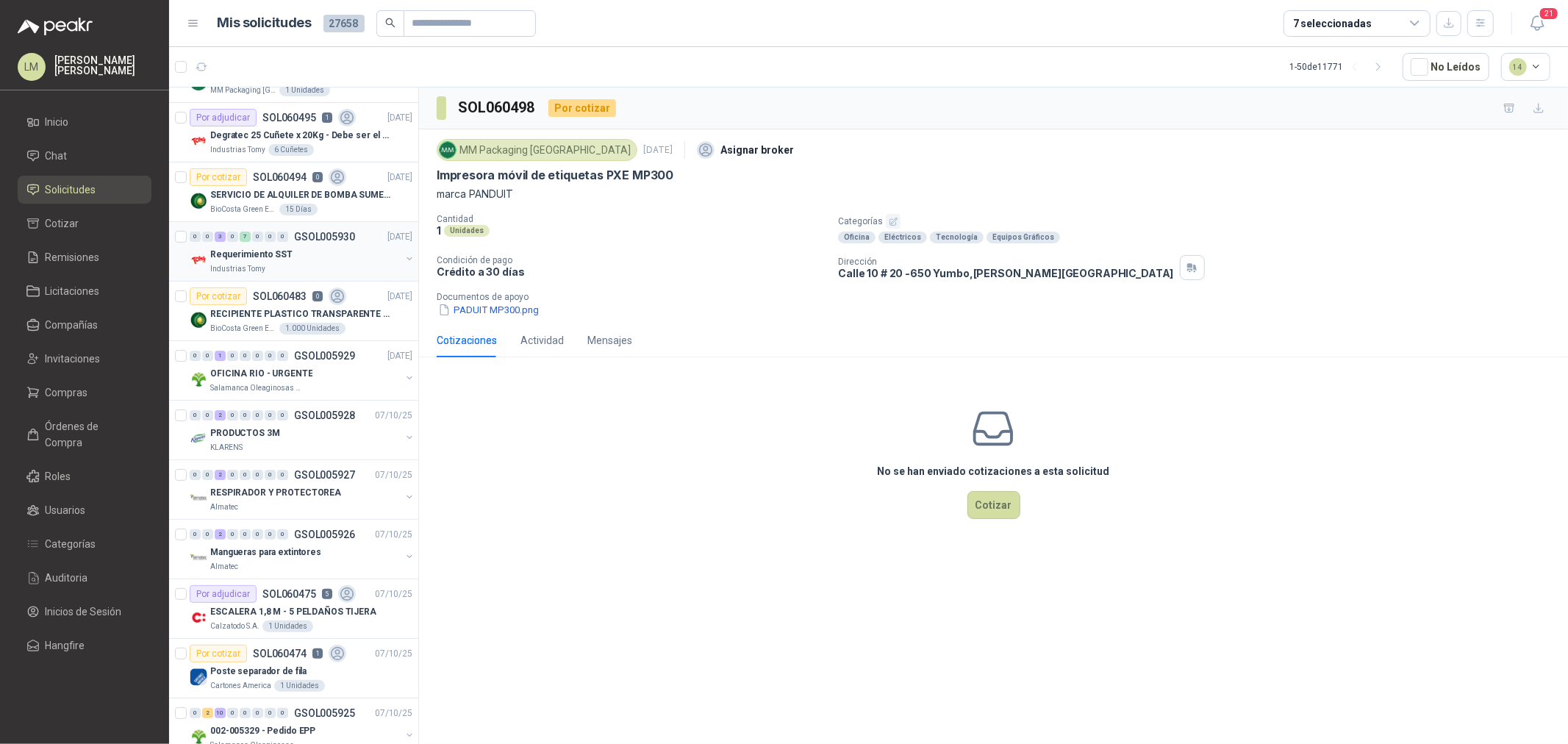
click at [404, 260] on button "button" at bounding box center [410, 258] width 12 height 12
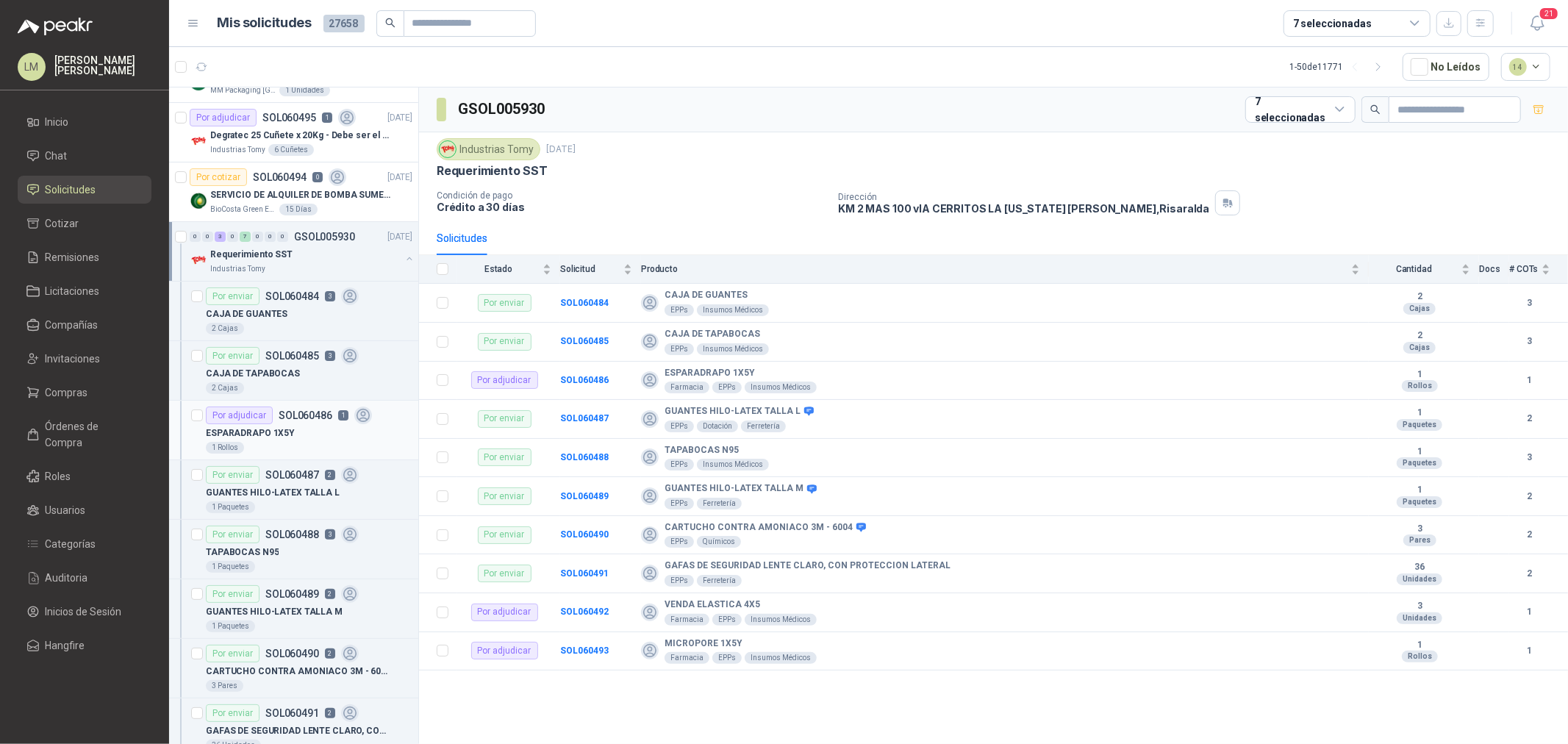
click at [298, 416] on p "SOL060486" at bounding box center [306, 415] width 54 height 10
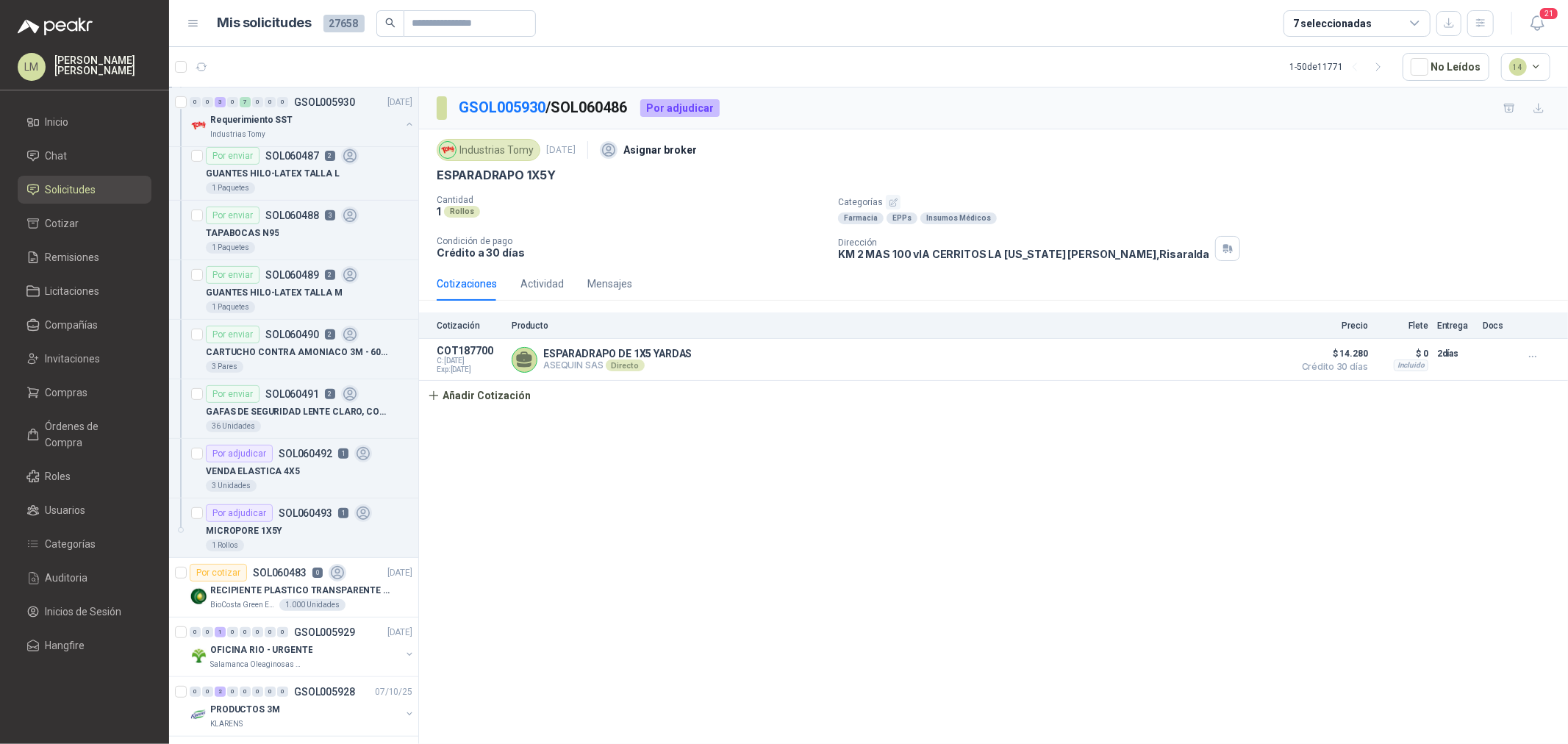
scroll to position [490, 0]
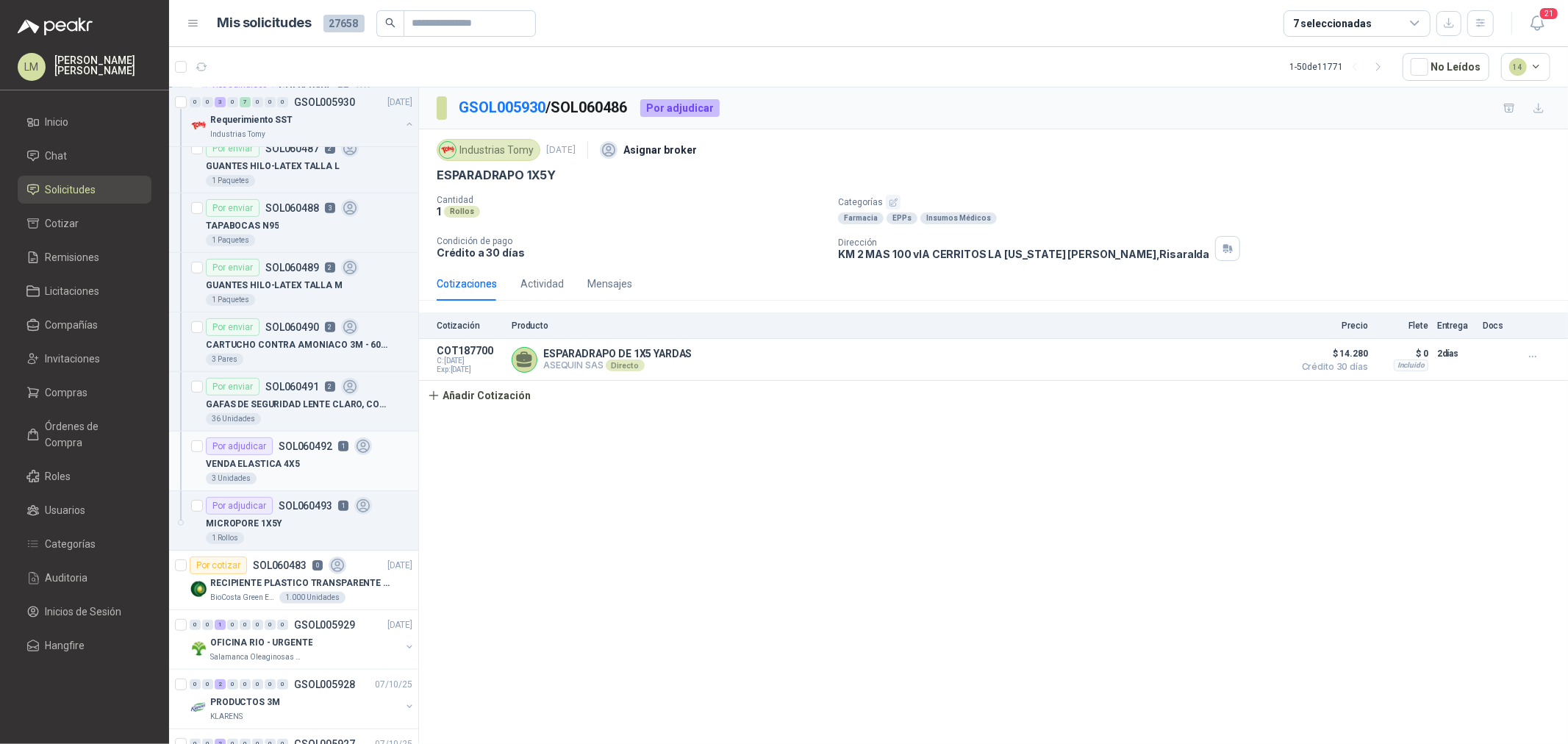
click at [289, 450] on p "SOL060492" at bounding box center [306, 446] width 54 height 10
click at [277, 511] on div "Por adjudicar SOL060493 1" at bounding box center [289, 505] width 166 height 18
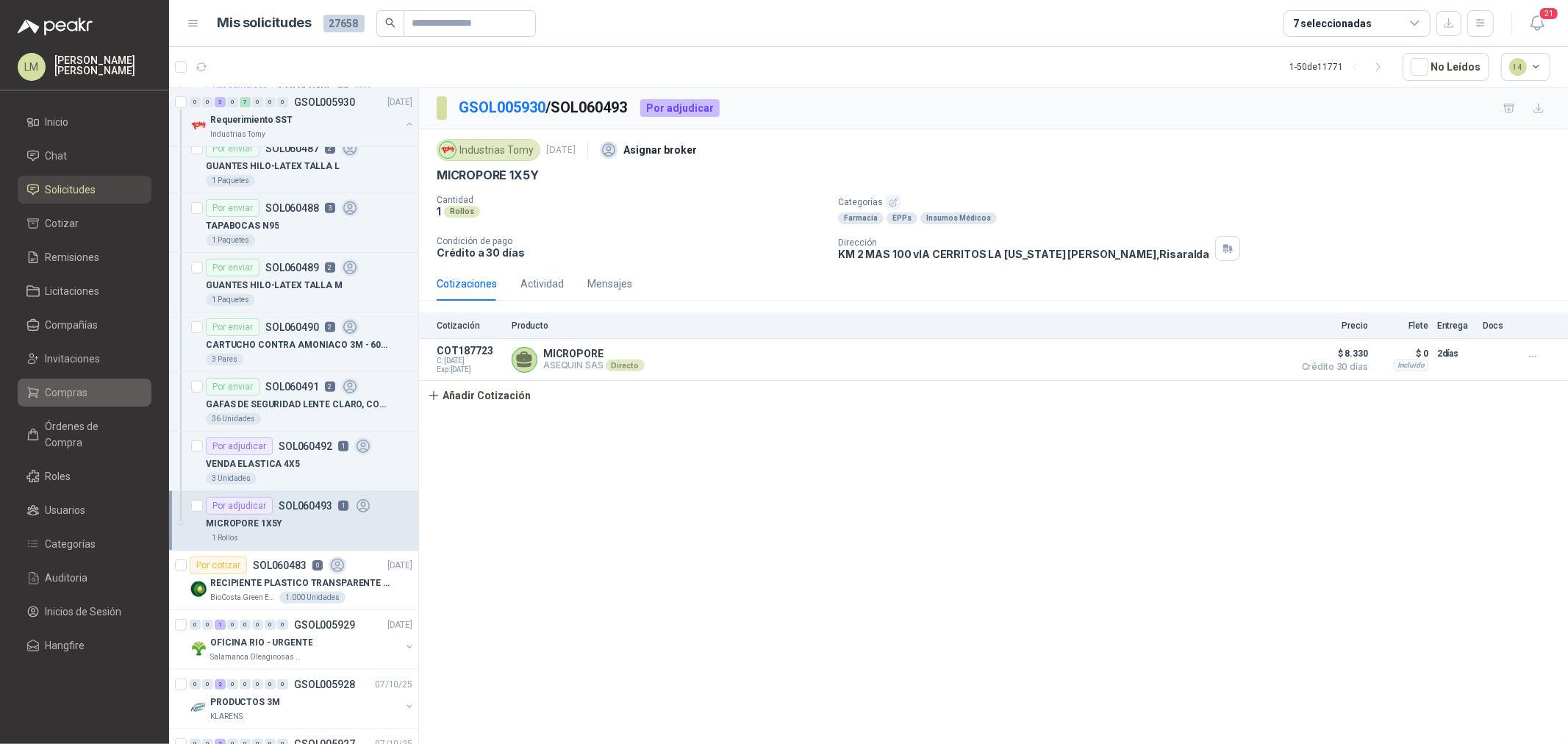
click at [54, 399] on span "Compras" at bounding box center [67, 392] width 42 height 16
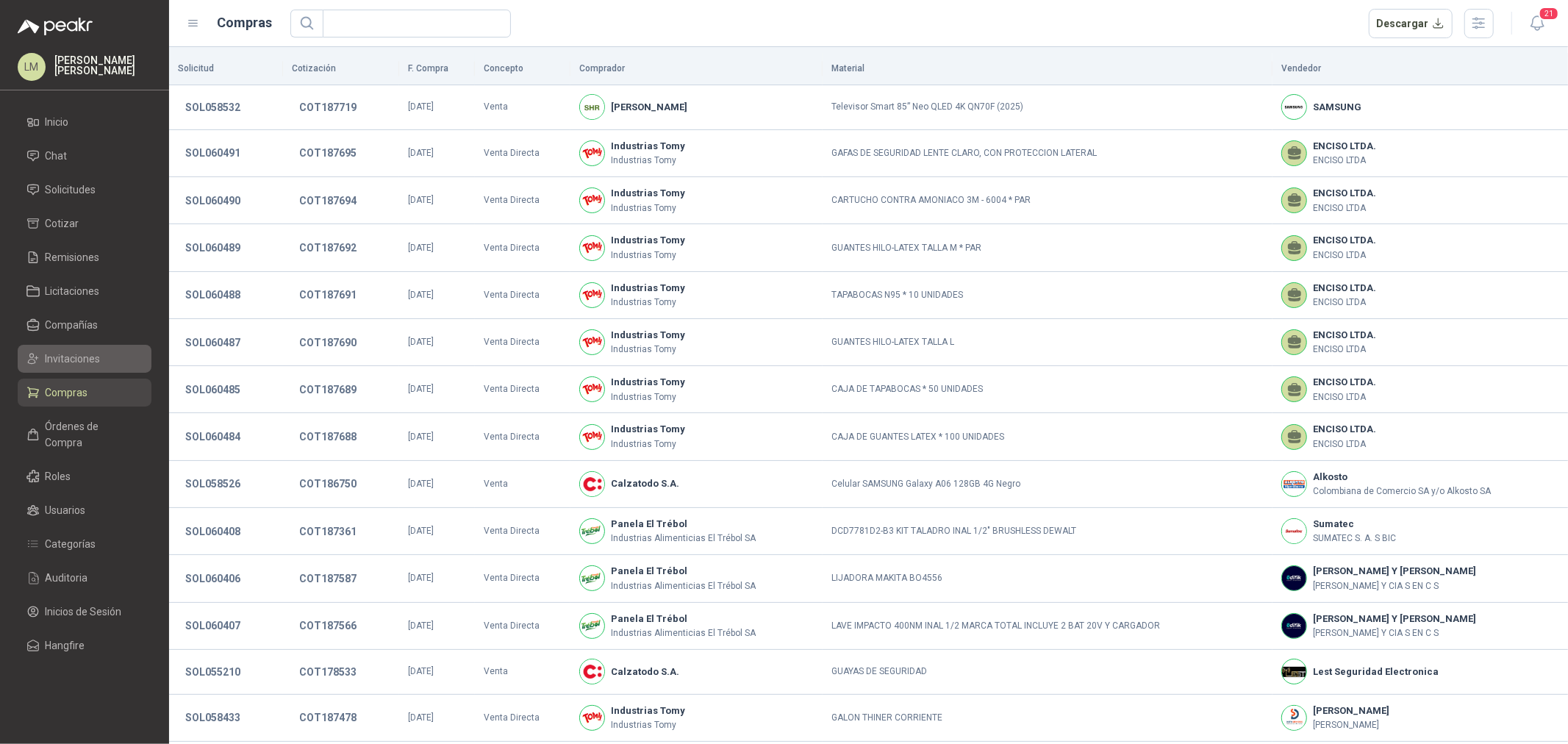
click at [68, 359] on span "Invitaciones" at bounding box center [73, 358] width 55 height 16
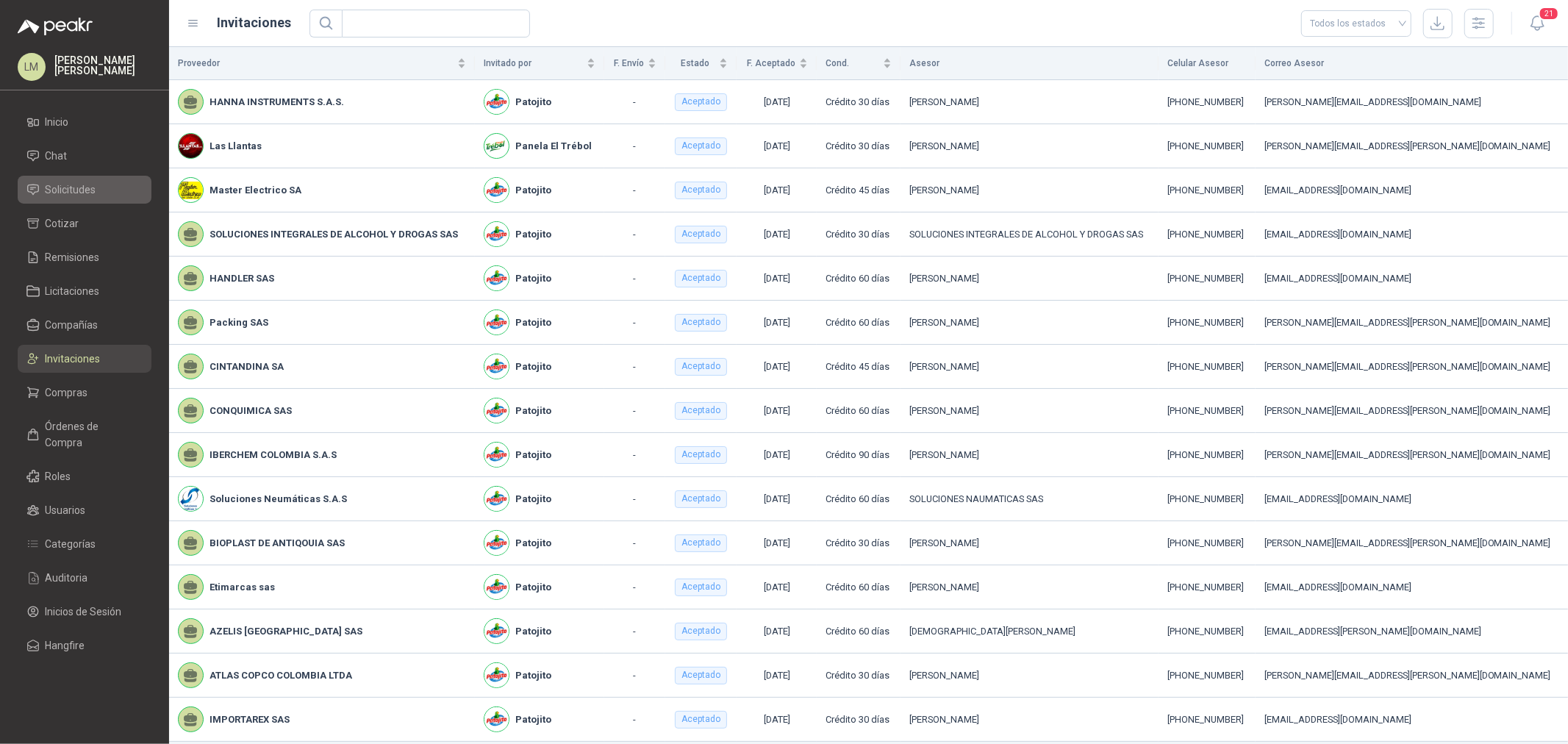
click at [68, 185] on span "Solicitudes" at bounding box center [71, 189] width 51 height 16
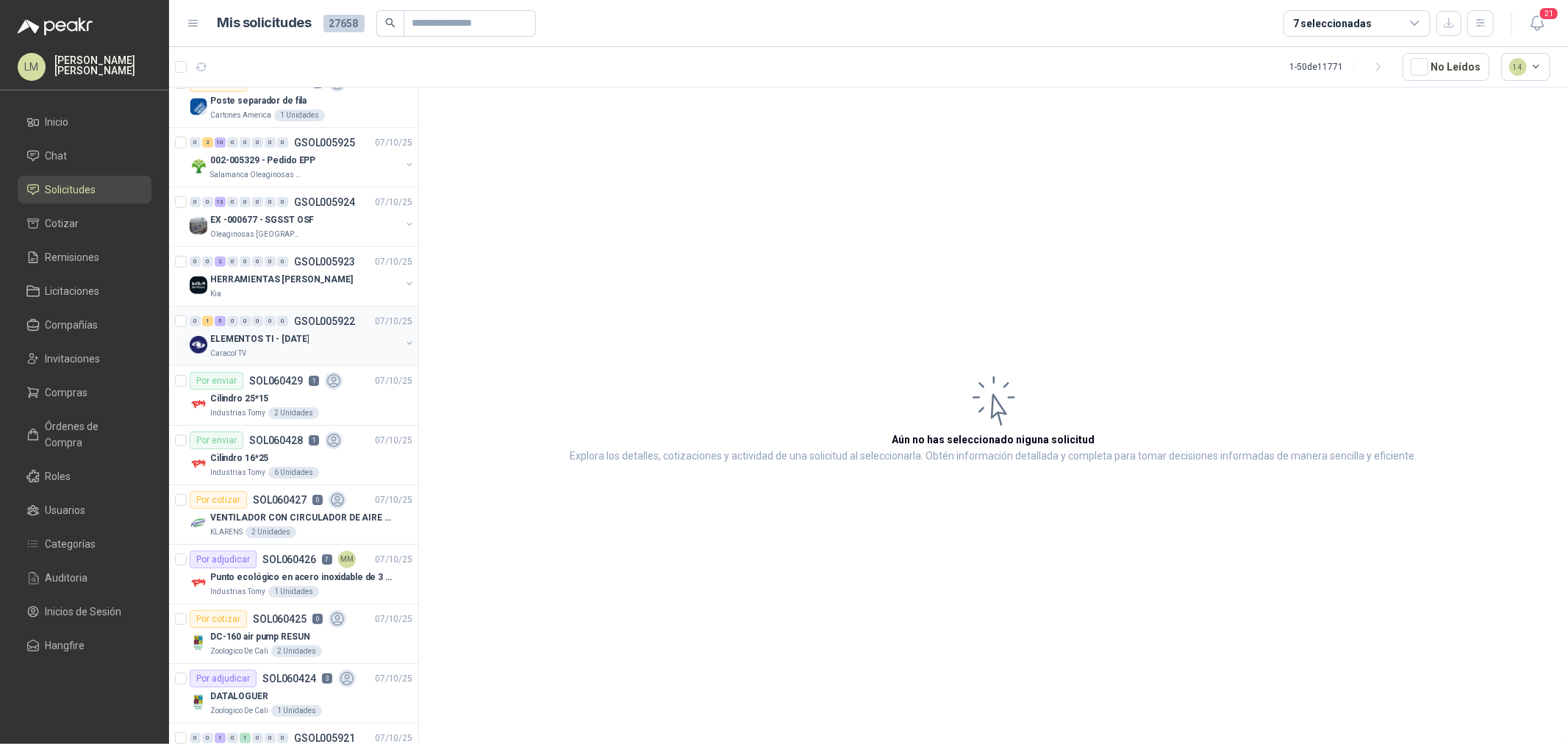
scroll to position [735, 0]
click at [283, 269] on div "HERRAMIENTAS [PERSON_NAME]" at bounding box center [305, 278] width 190 height 18
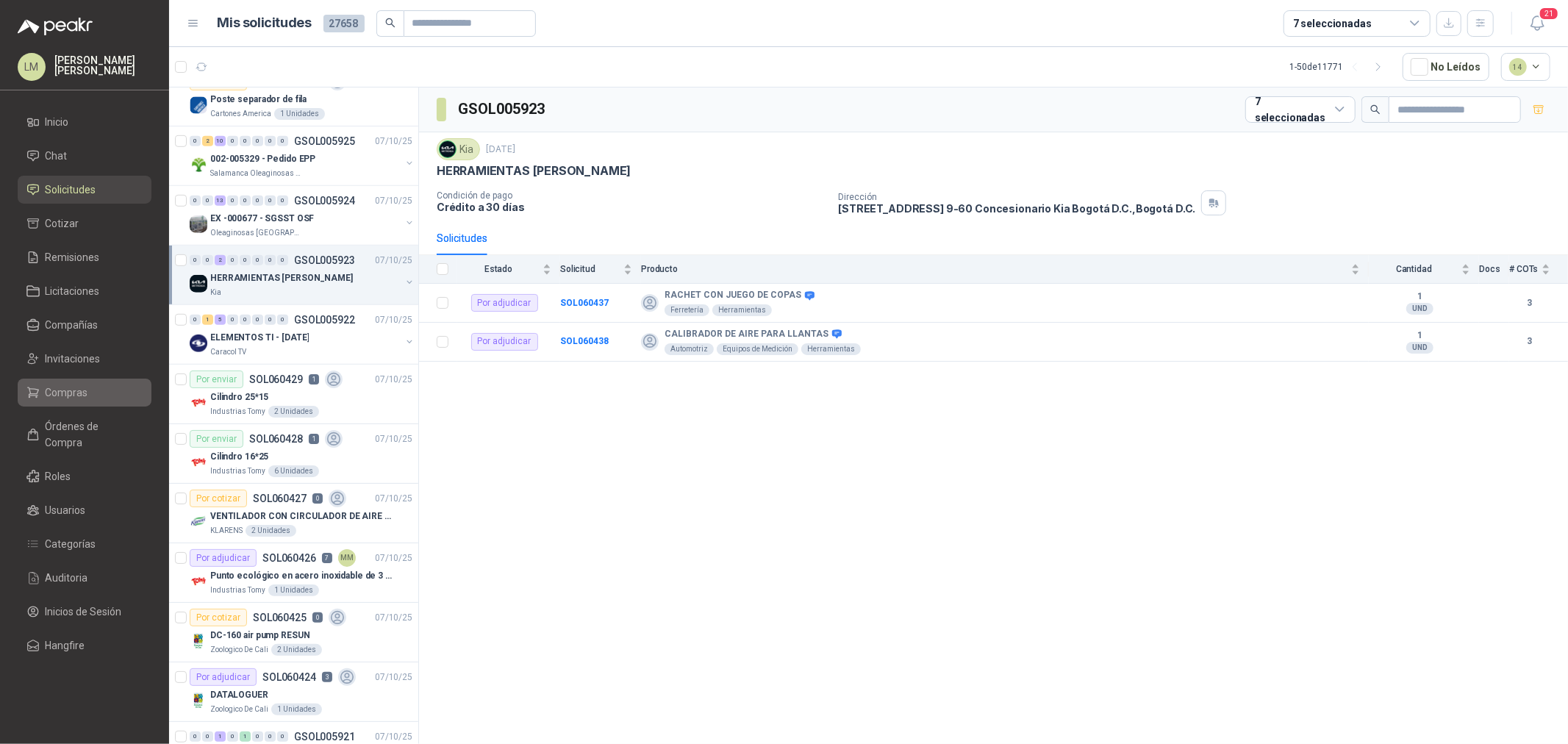
click at [68, 398] on span "Compras" at bounding box center [67, 392] width 42 height 16
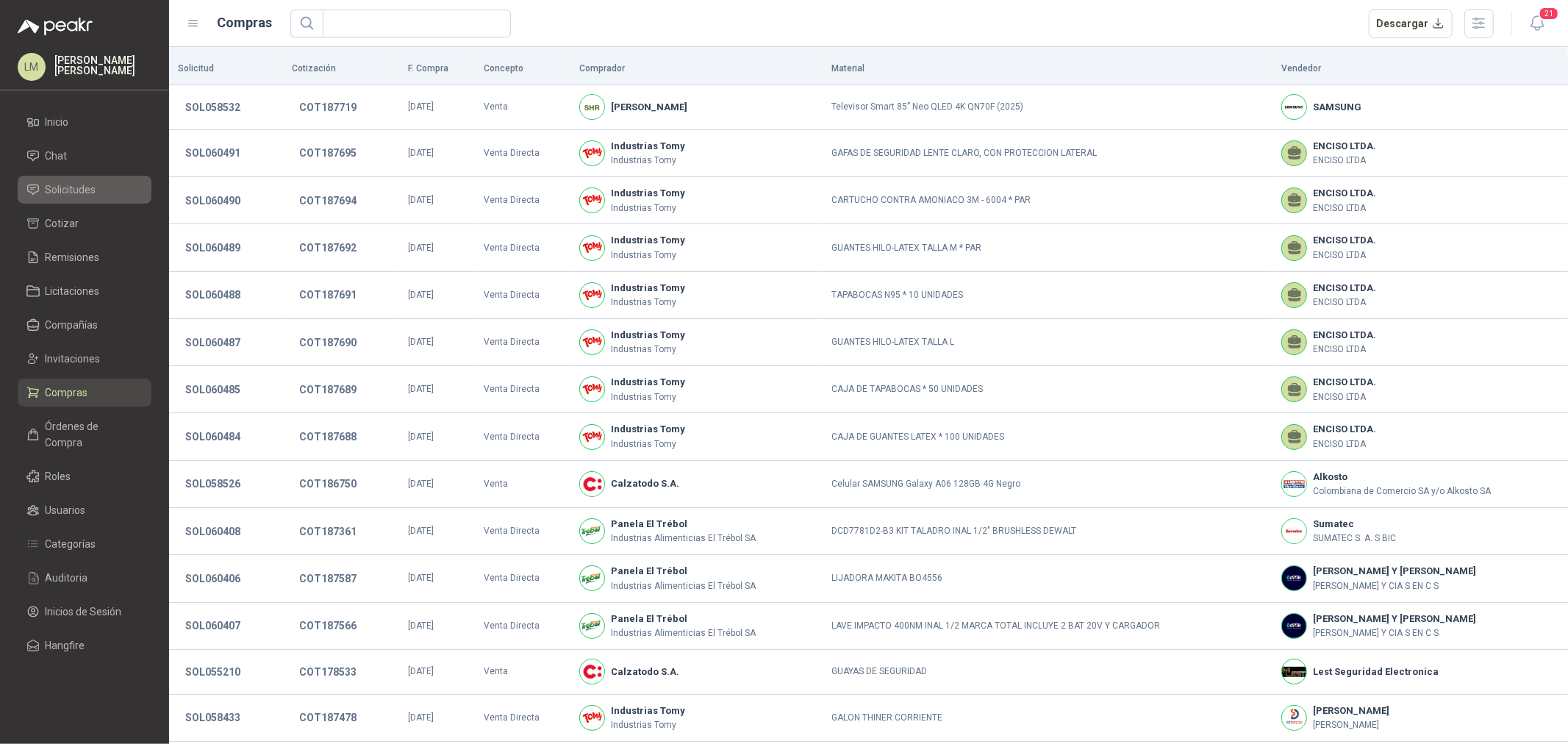
click at [77, 184] on span "Solicitudes" at bounding box center [71, 189] width 51 height 16
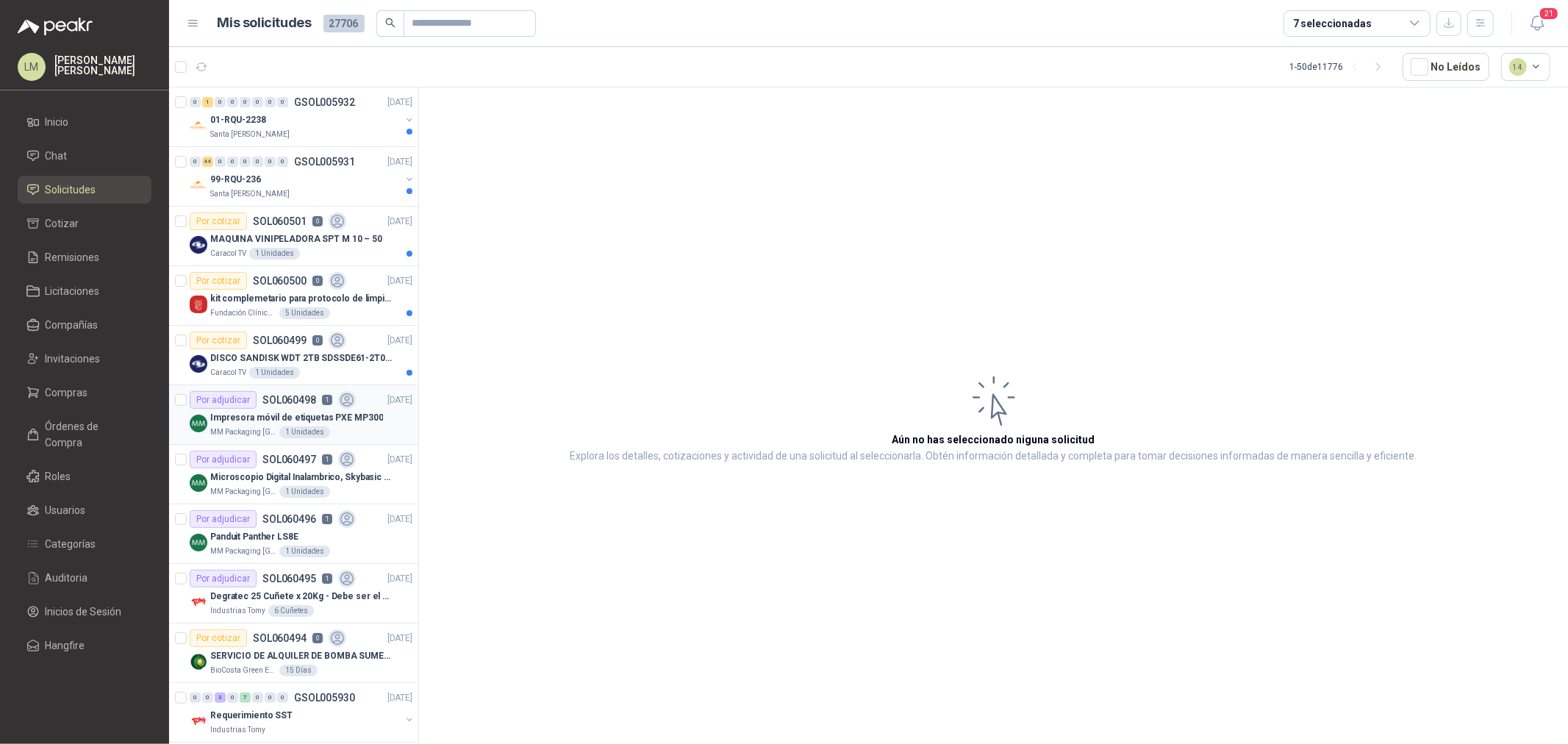
click at [264, 416] on p "Impresora móvil de etiquetas PXE MP300" at bounding box center [297, 417] width 173 height 14
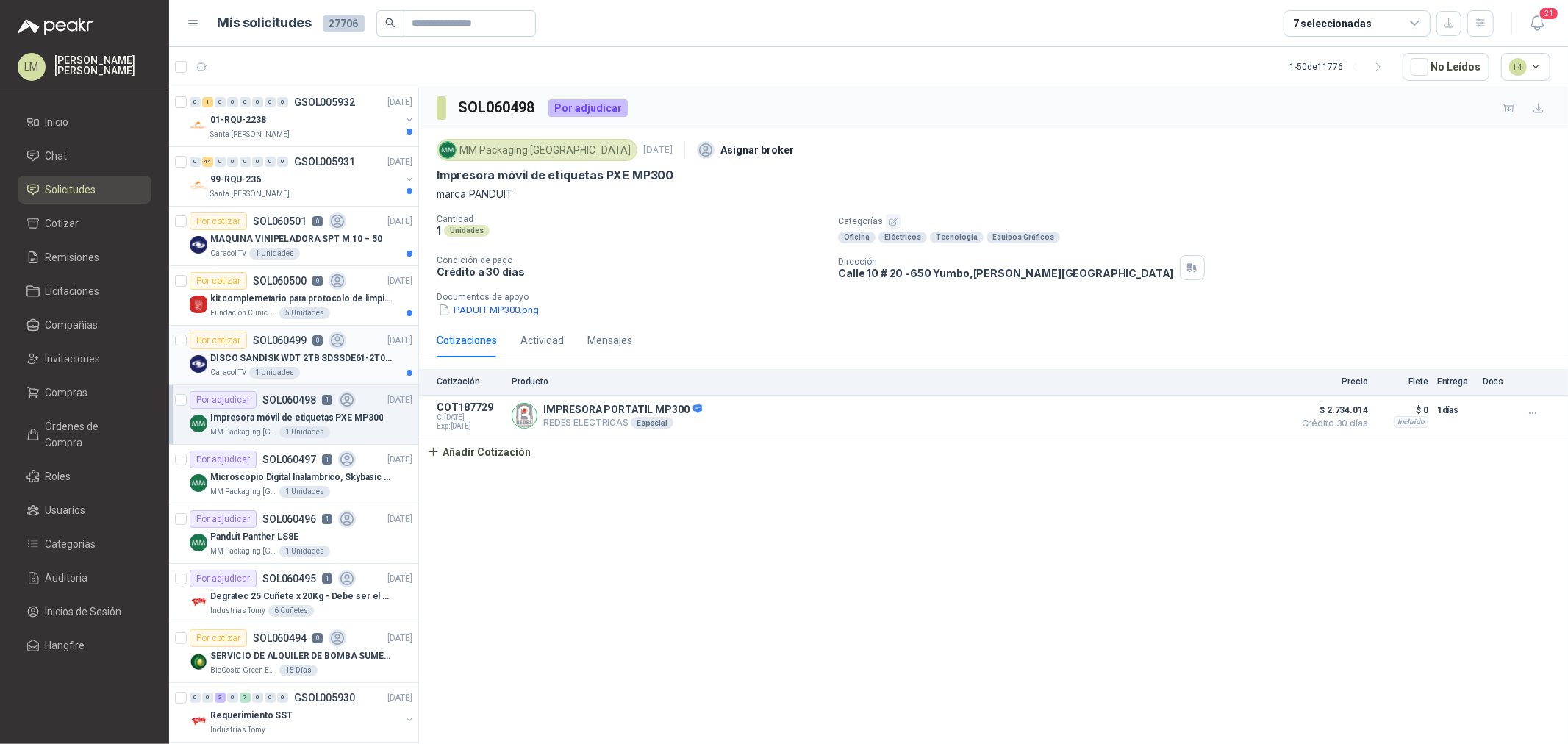
click at [280, 367] on div "1 Unidades" at bounding box center [275, 372] width 51 height 12
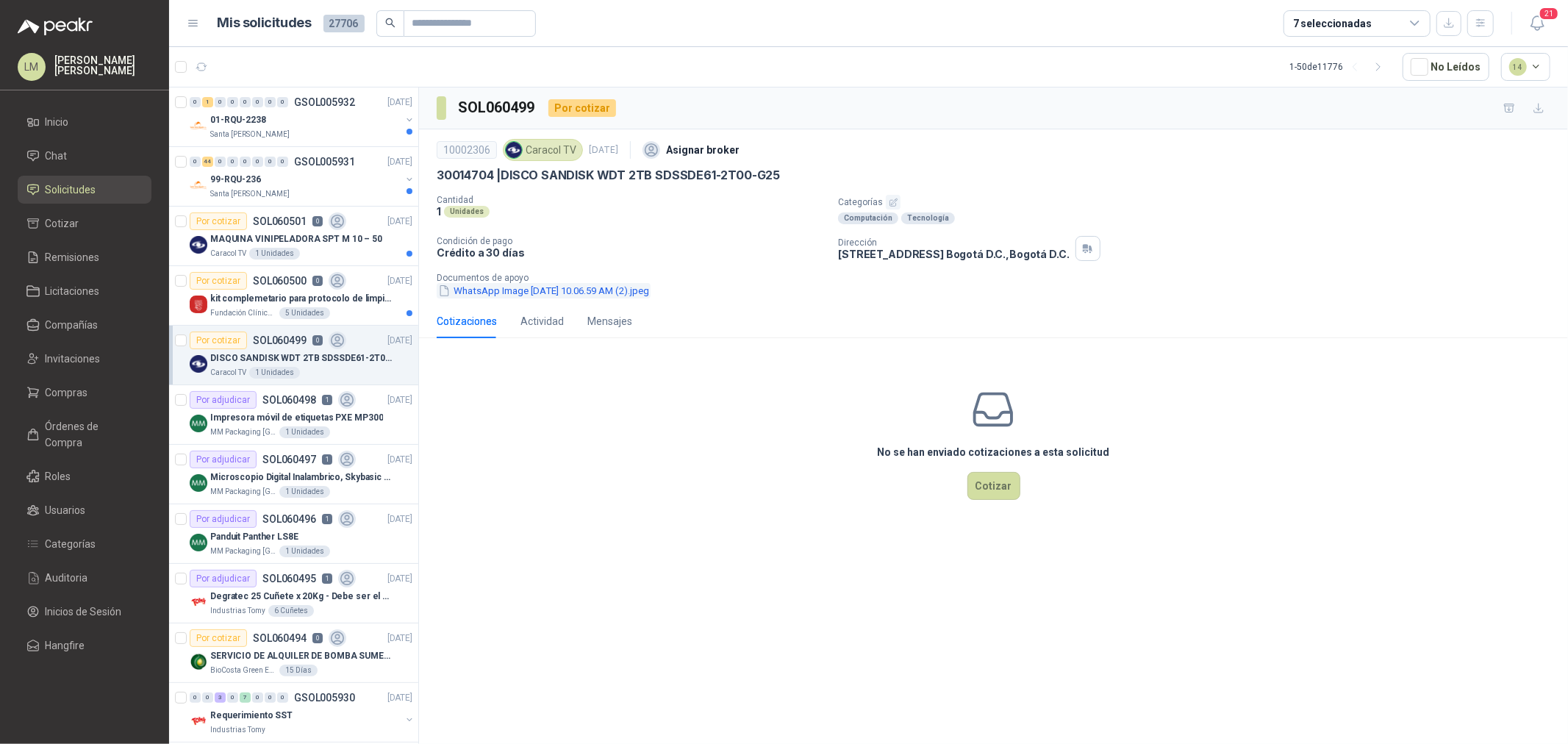
click at [640, 289] on button "WhatsApp Image [DATE] 10.06.59 AM (2).jpeg" at bounding box center [543, 291] width 214 height 15
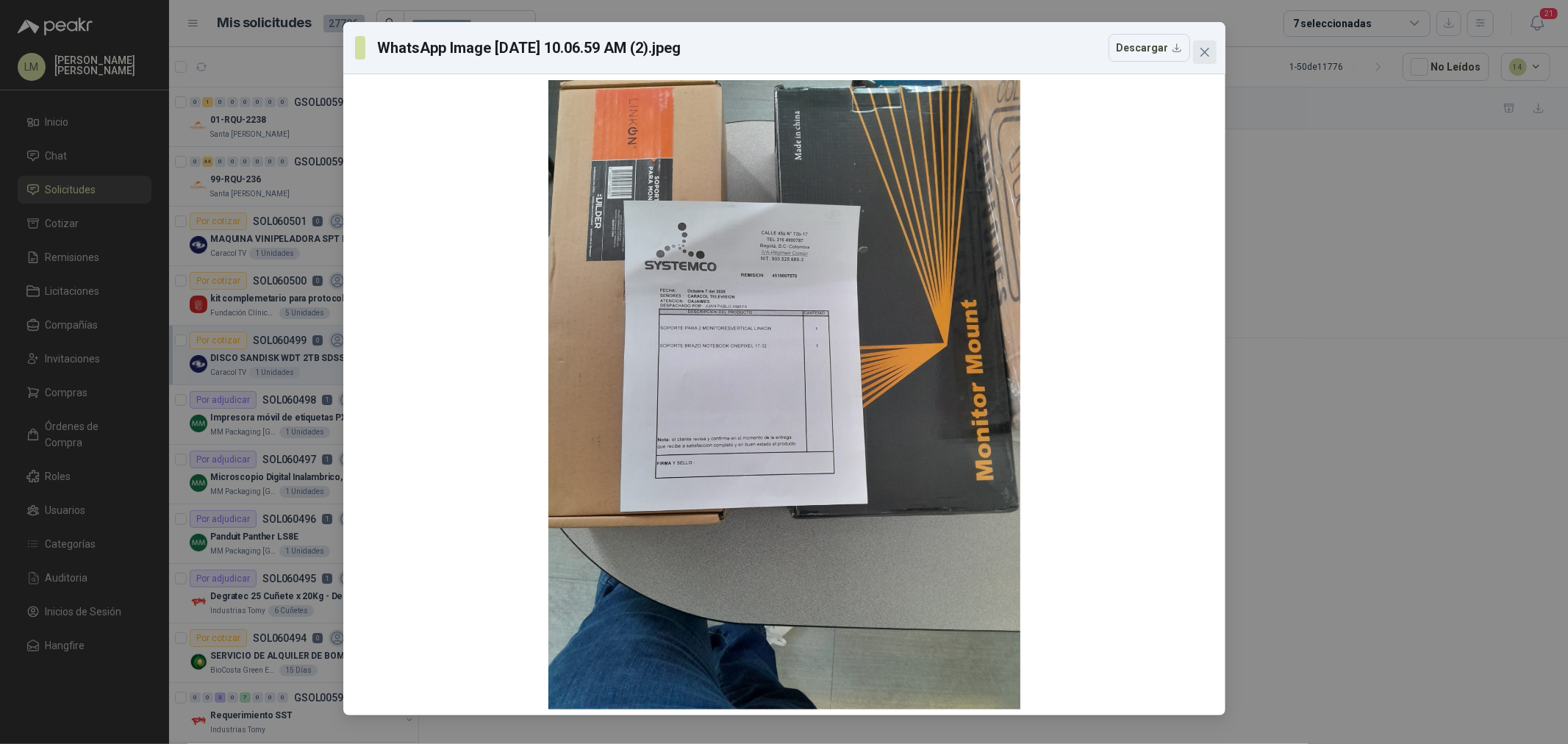
click at [1202, 49] on icon "close" at bounding box center [1204, 52] width 8 height 8
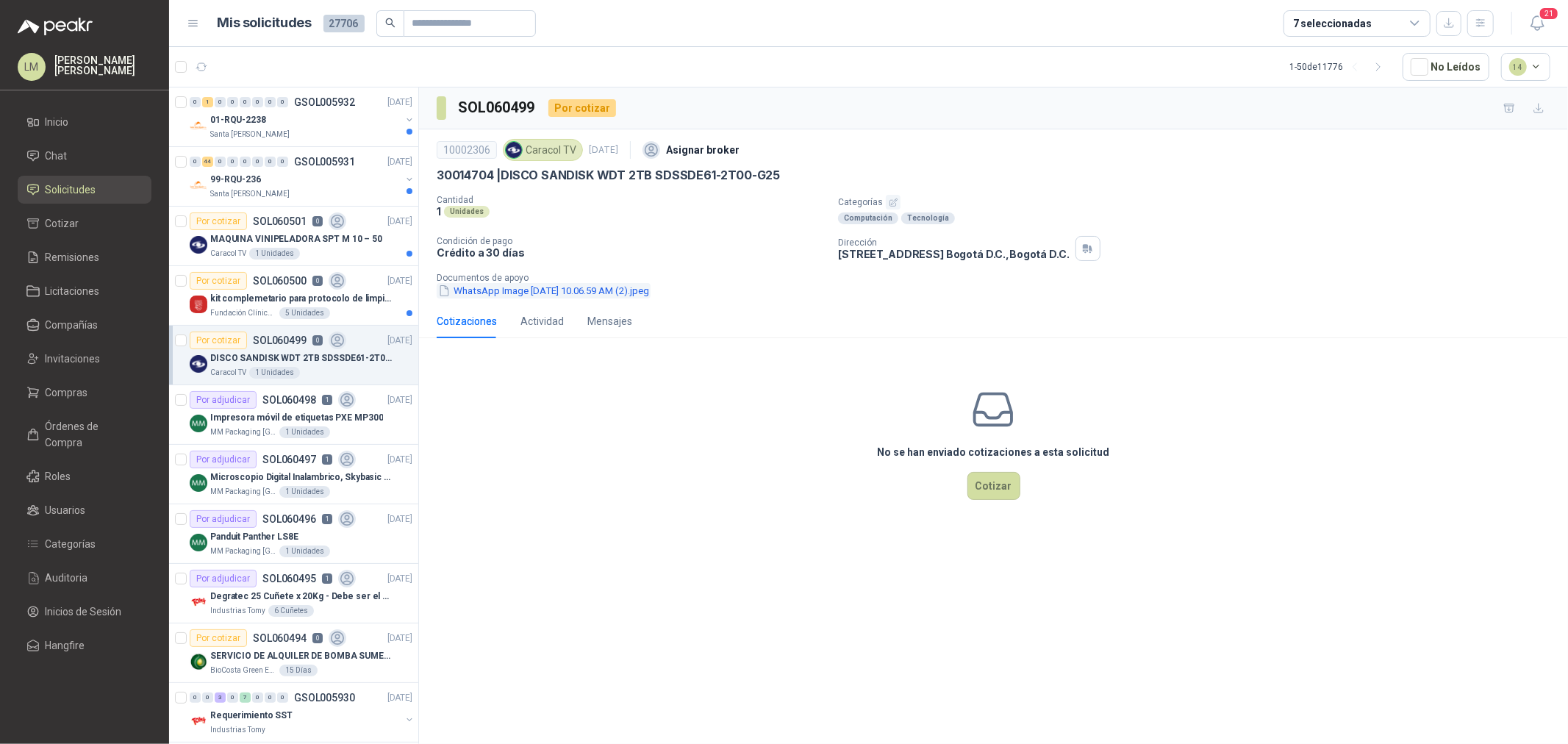
click at [616, 290] on button "WhatsApp Image [DATE] 10.06.59 AM (2).jpeg" at bounding box center [543, 291] width 214 height 15
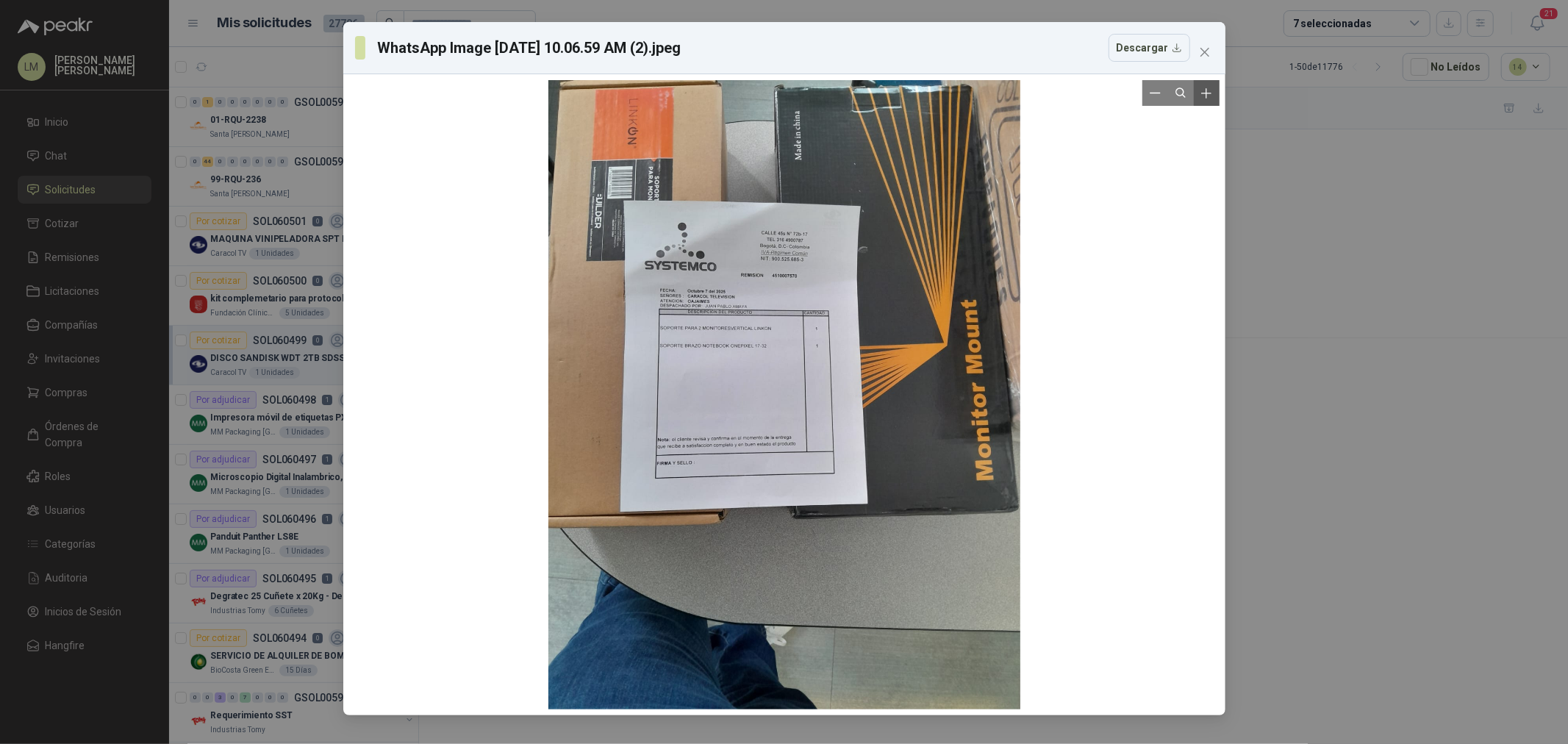
click at [1209, 98] on icon "Zoom in" at bounding box center [1206, 93] width 14 height 14
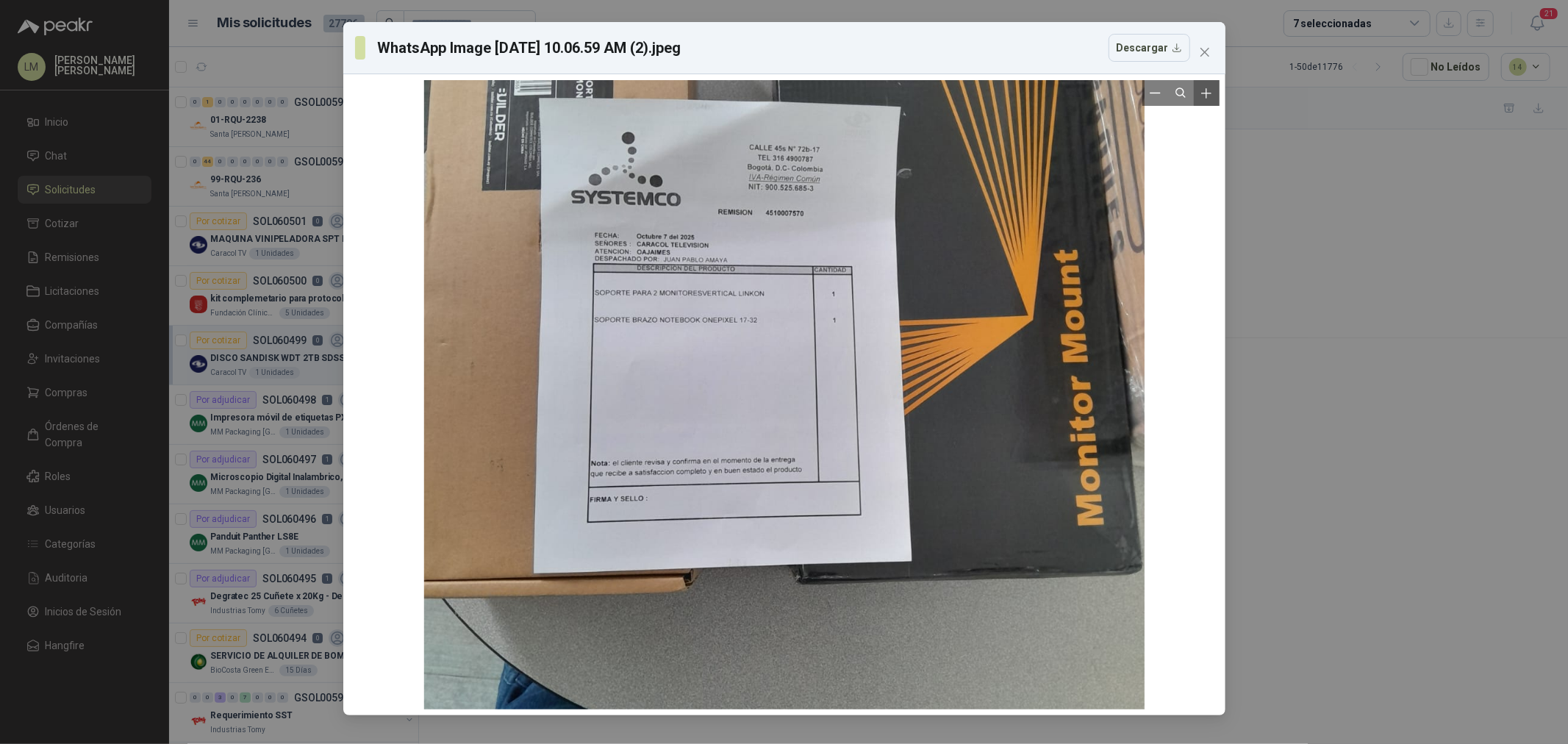
click at [1209, 98] on icon "Zoom in" at bounding box center [1206, 93] width 14 height 14
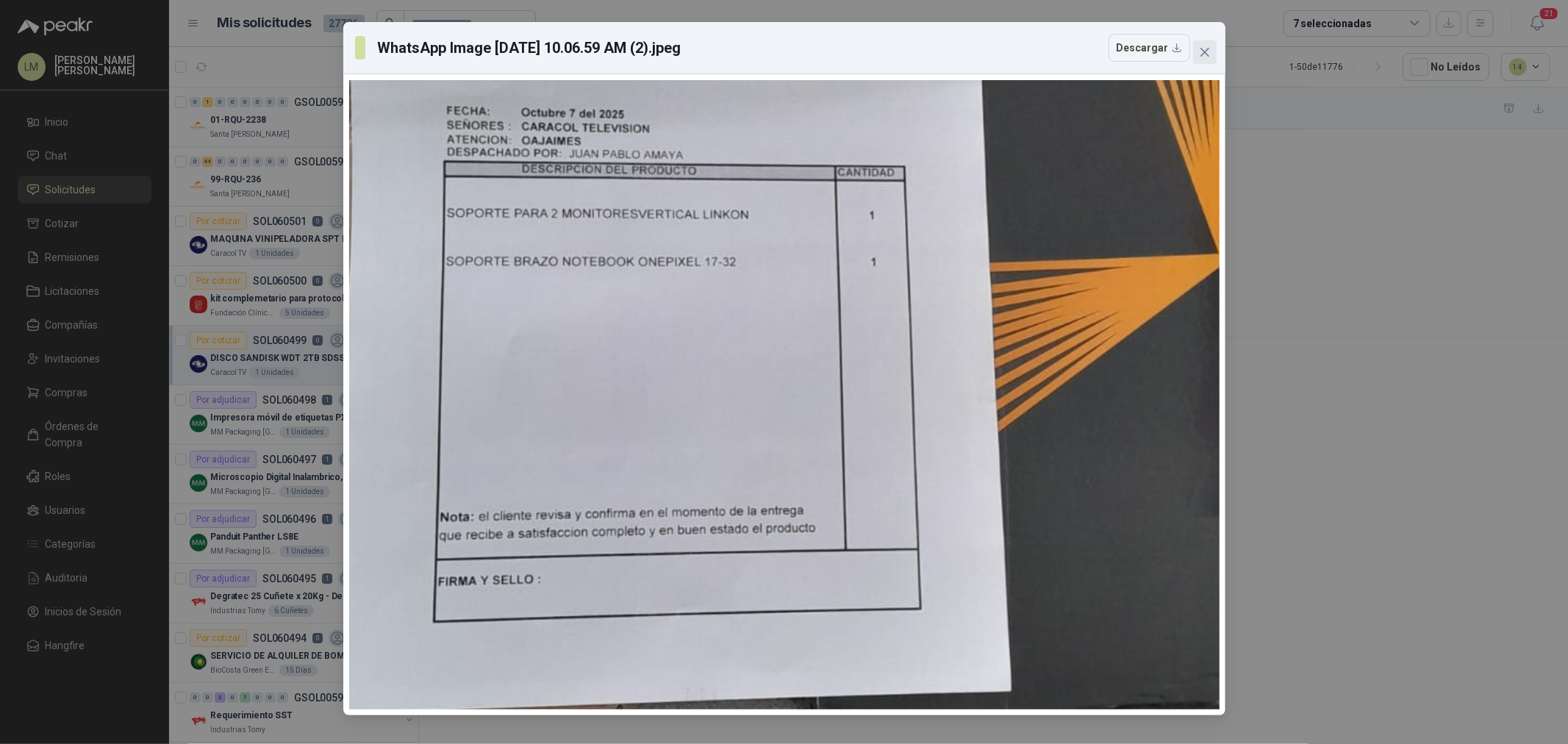
click at [1209, 48] on icon "close" at bounding box center [1205, 52] width 12 height 12
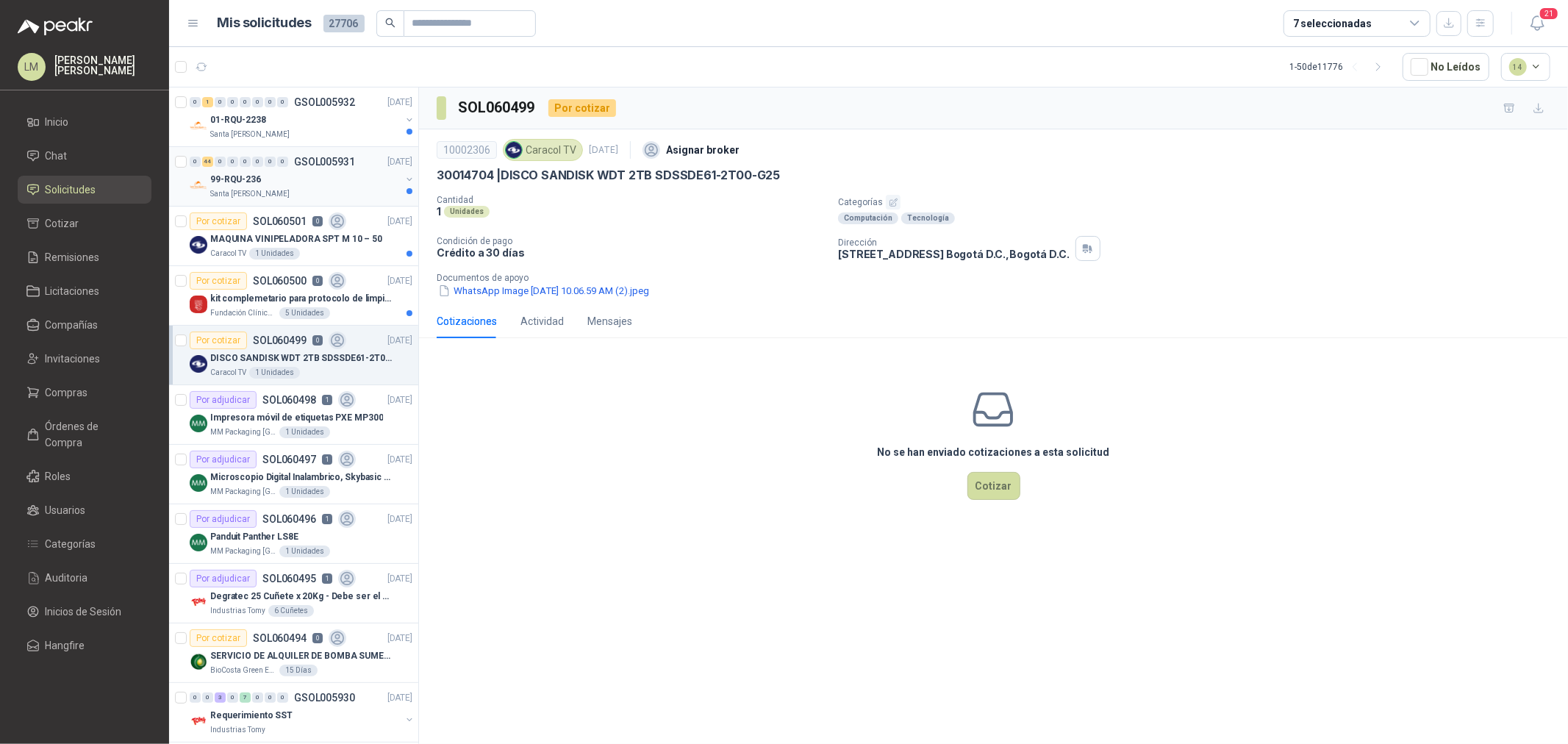
click at [281, 180] on div "99-RQU-236" at bounding box center [305, 179] width 190 height 18
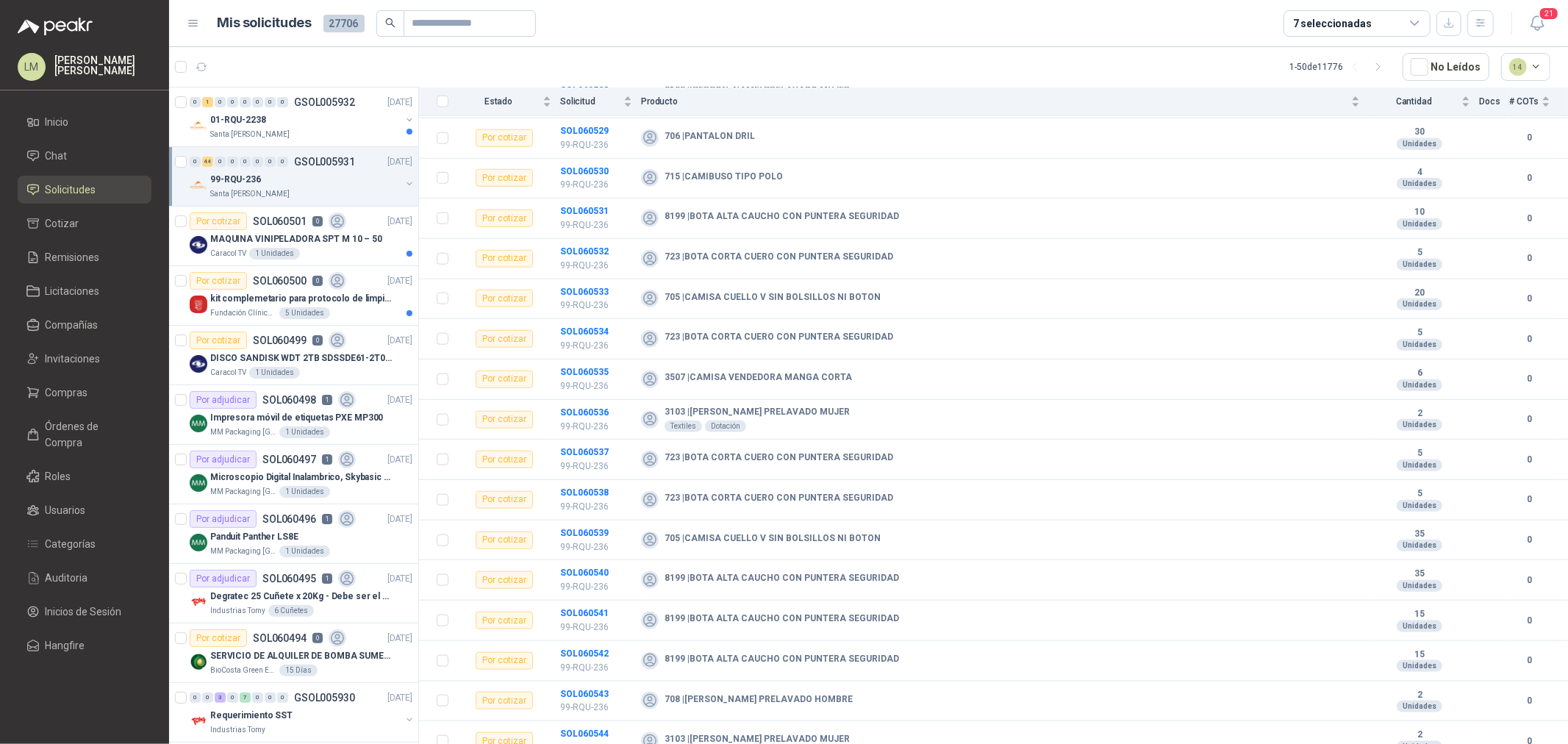
scroll to position [1306, 0]
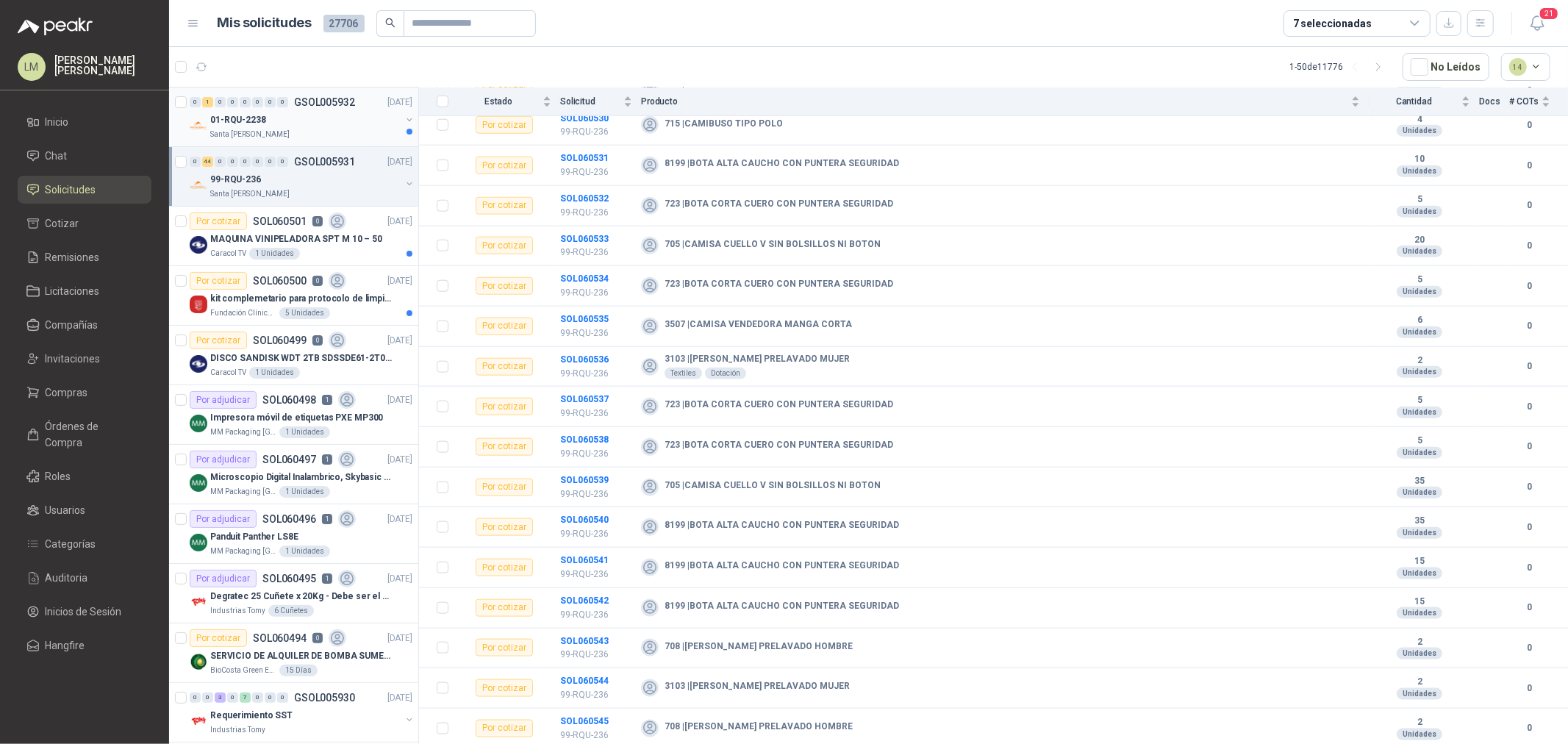
click at [270, 131] on p "Santa [PERSON_NAME]" at bounding box center [250, 134] width 79 height 12
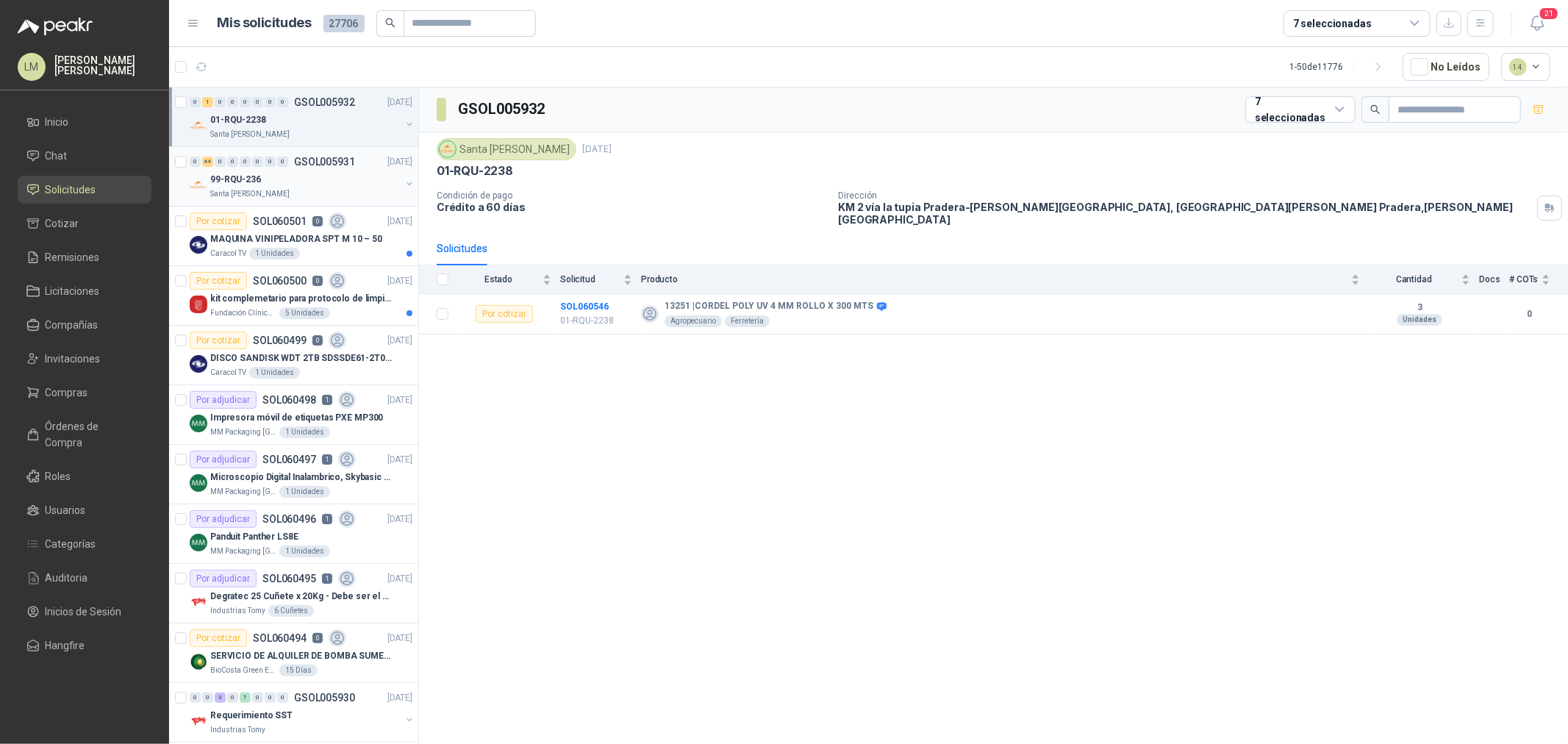
click at [312, 191] on div "Santa [PERSON_NAME]" at bounding box center [305, 194] width 190 height 12
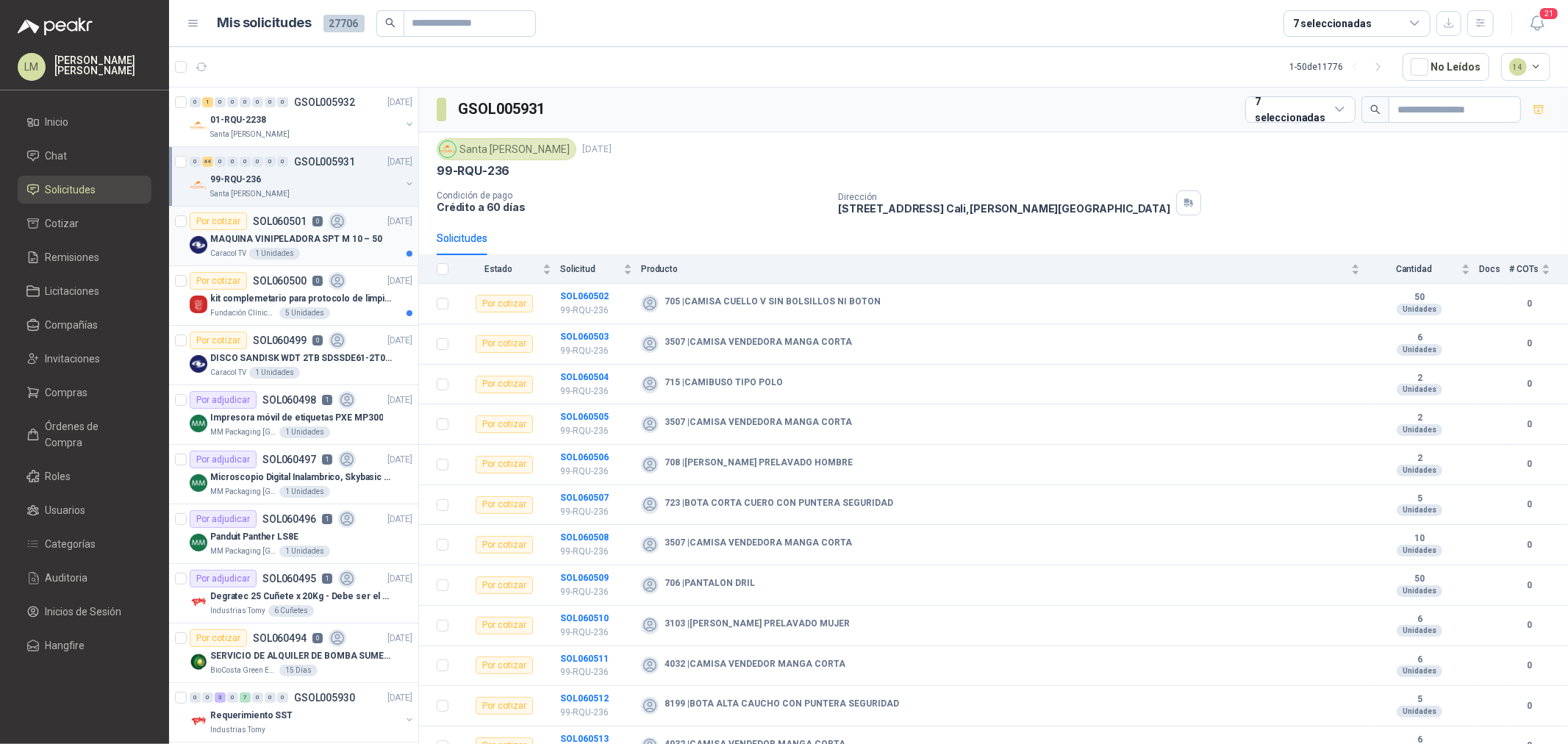
click at [291, 246] on p "MAQUINA VINIPELADORA SPT M 10 – 50" at bounding box center [297, 239] width 172 height 14
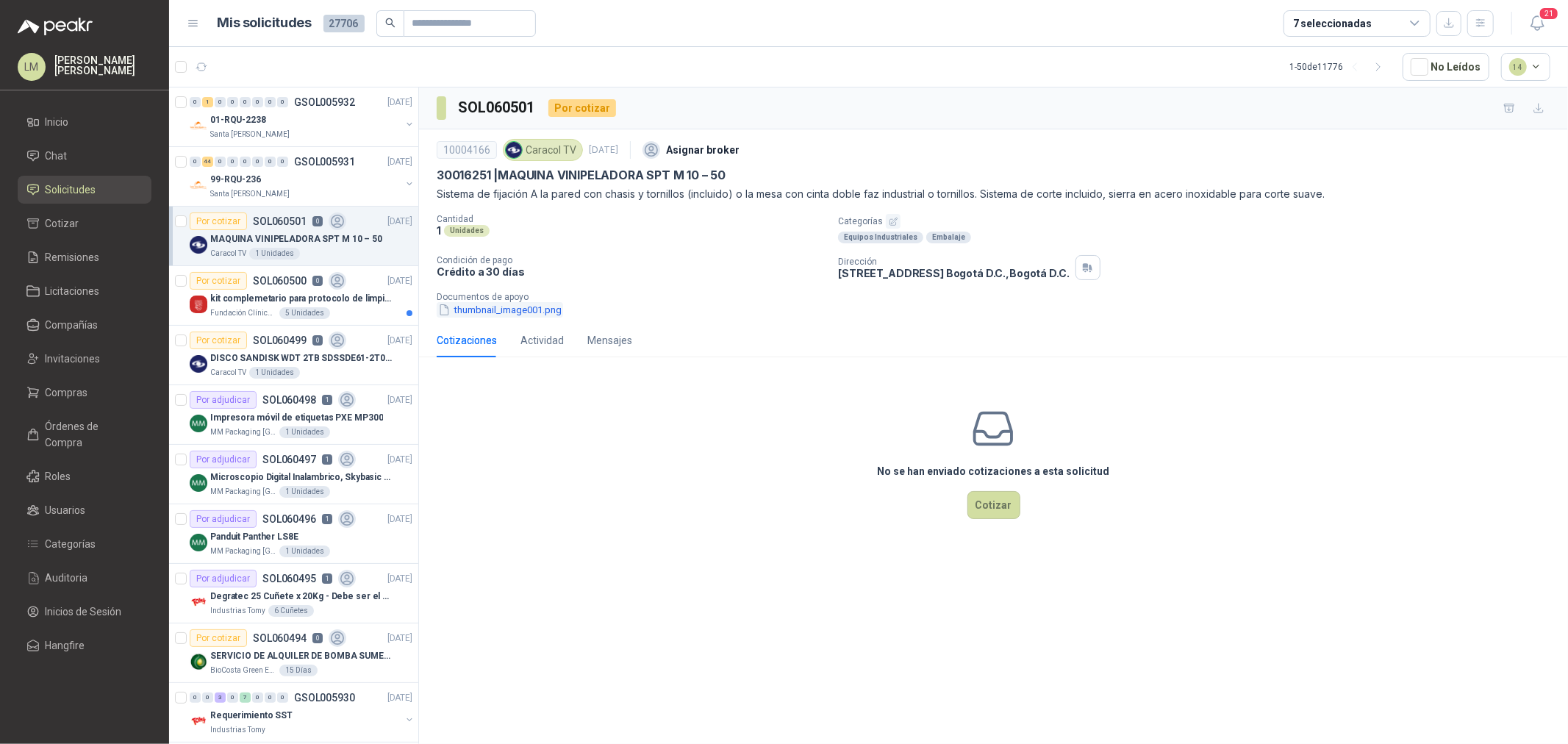
click at [540, 309] on button "thumbnail_image001.png" at bounding box center [500, 310] width 127 height 15
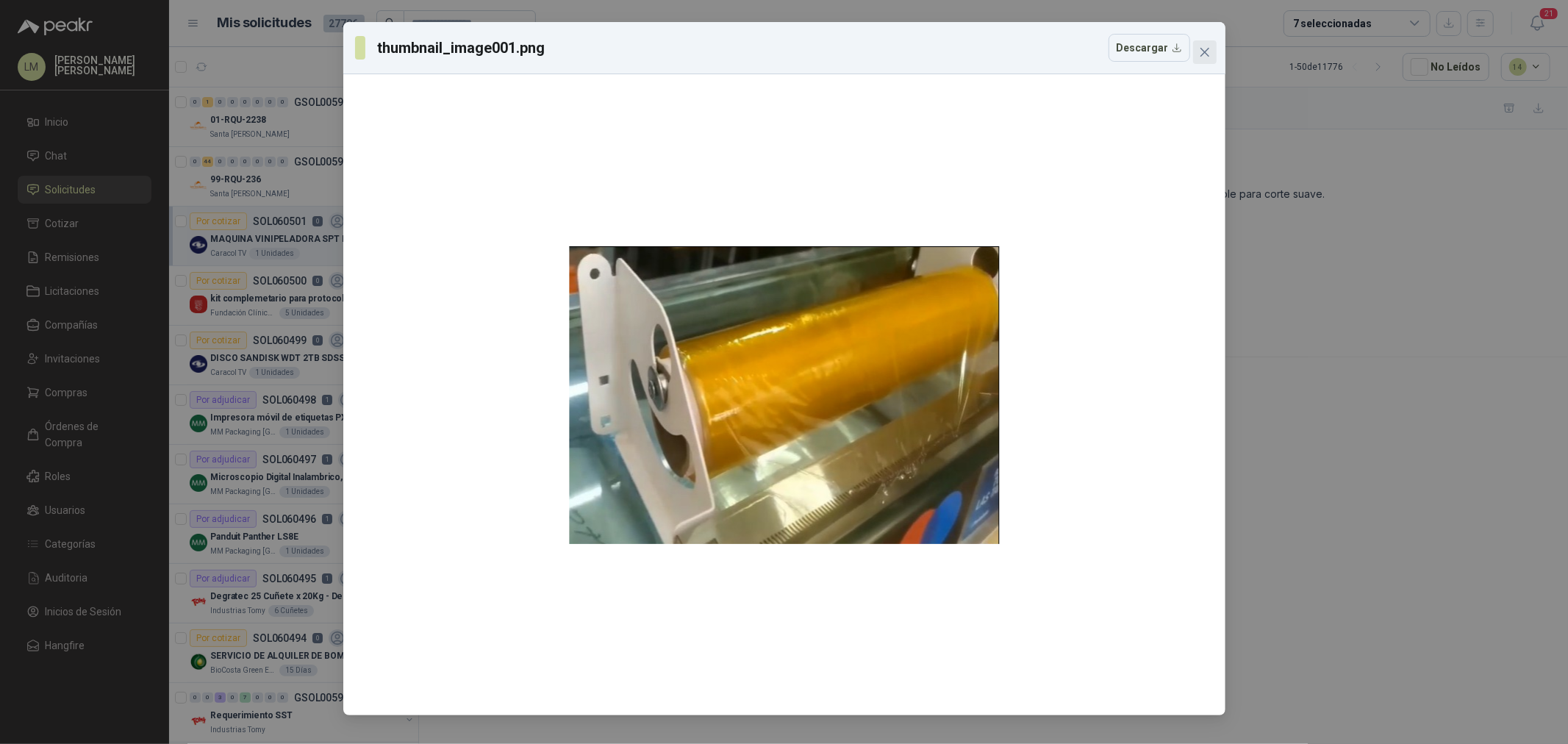
click at [1204, 48] on icon "close" at bounding box center [1205, 52] width 12 height 12
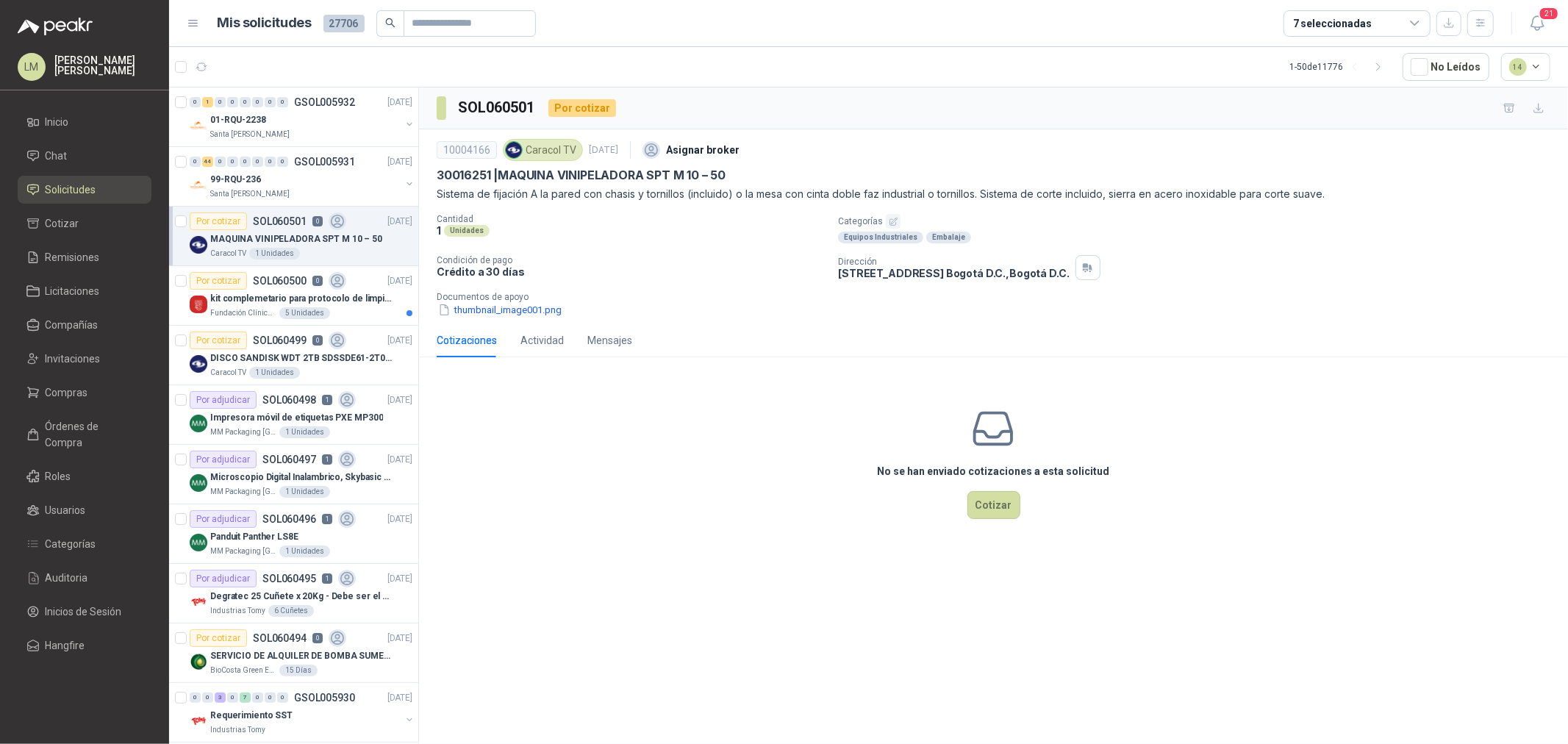
click at [890, 219] on icon "button" at bounding box center [893, 221] width 9 height 9
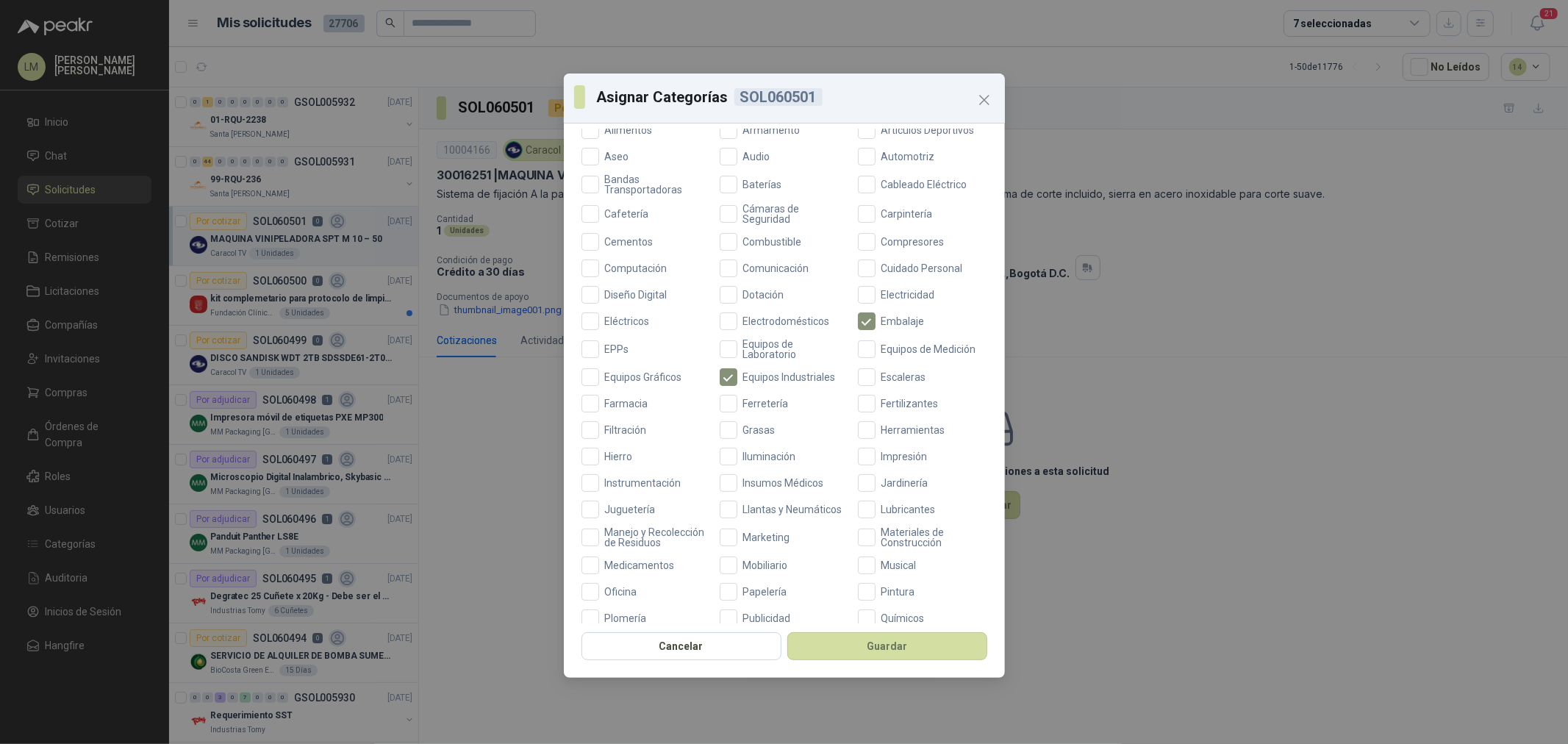
scroll to position [163, 0]
click at [762, 398] on span "Ferretería" at bounding box center [766, 398] width 57 height 10
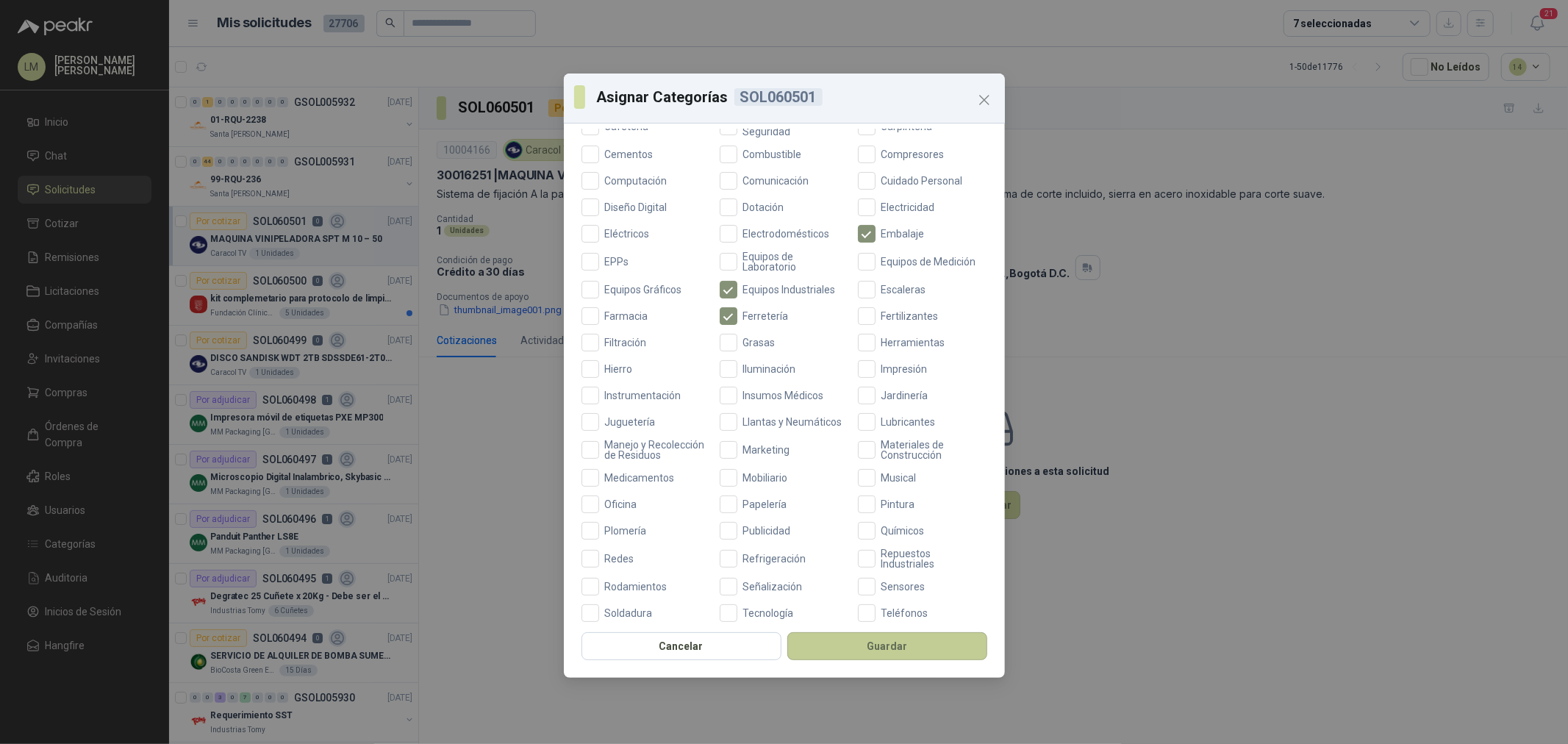
click at [840, 651] on button "Guardar" at bounding box center [887, 645] width 200 height 28
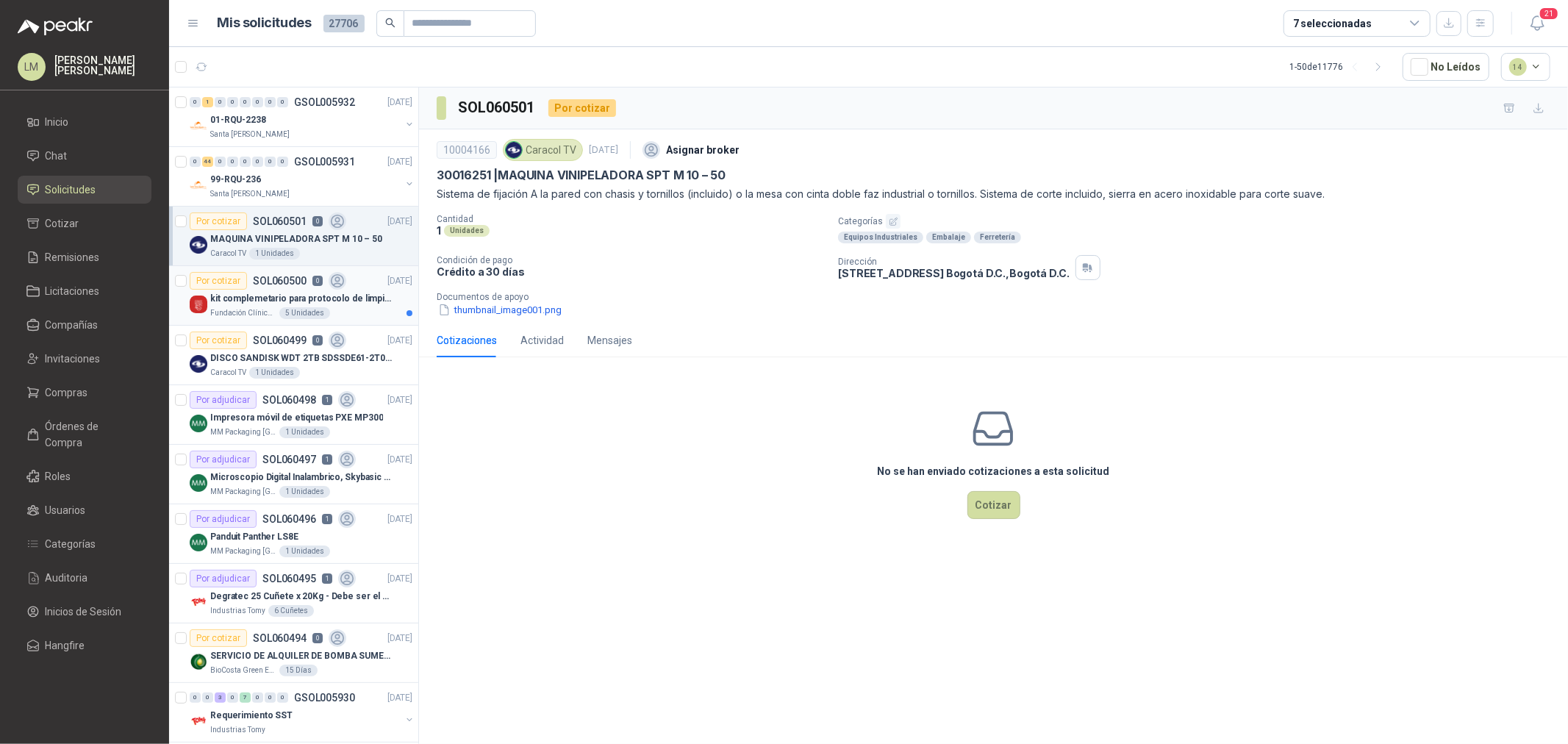
click at [275, 296] on p "kit complemetario para protocolo de limpieza" at bounding box center [302, 298] width 183 height 14
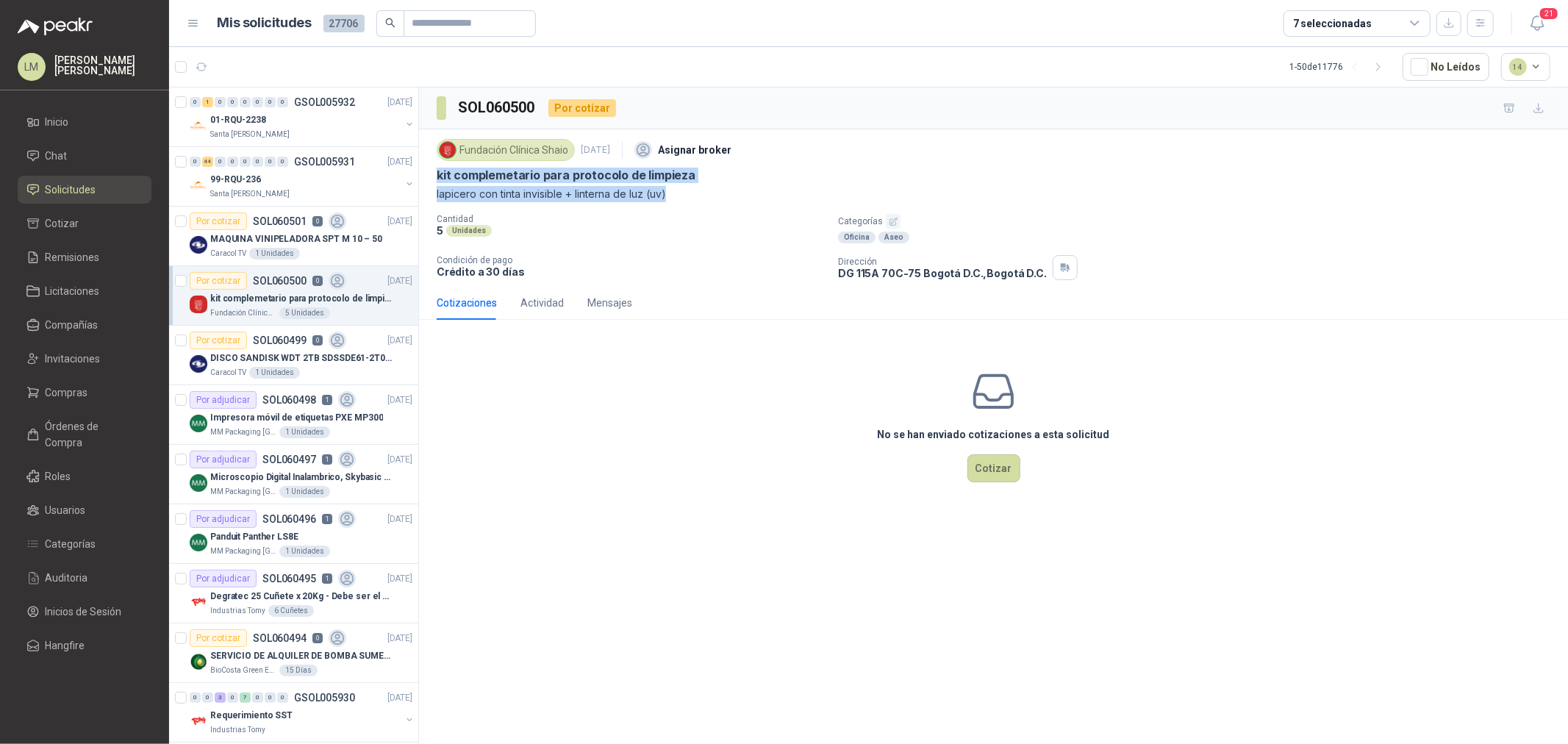
drag, startPoint x: 438, startPoint y: 171, endPoint x: 685, endPoint y: 193, distance: 248.0
click at [685, 193] on div "Fundación Clínica Shaio 8 oct, 2025 Asignar broker kit complemetario para proto…" at bounding box center [994, 168] width 1113 height 67
copy div "kit complemetario para protocolo de limpieza lapicero con tinta invisible + lin…"
click at [84, 393] on span "Compras" at bounding box center [67, 392] width 42 height 16
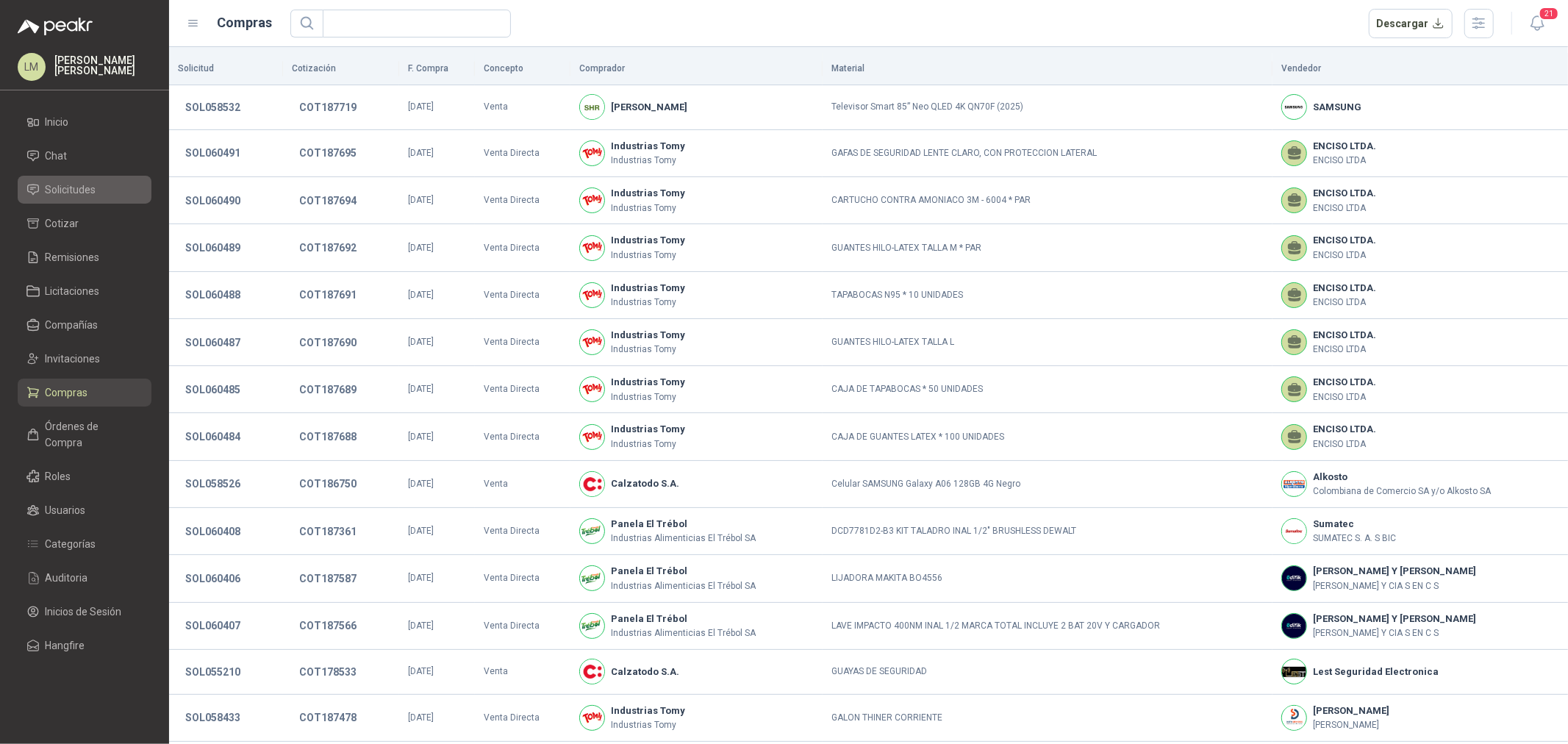
click at [64, 184] on span "Solicitudes" at bounding box center [71, 189] width 51 height 16
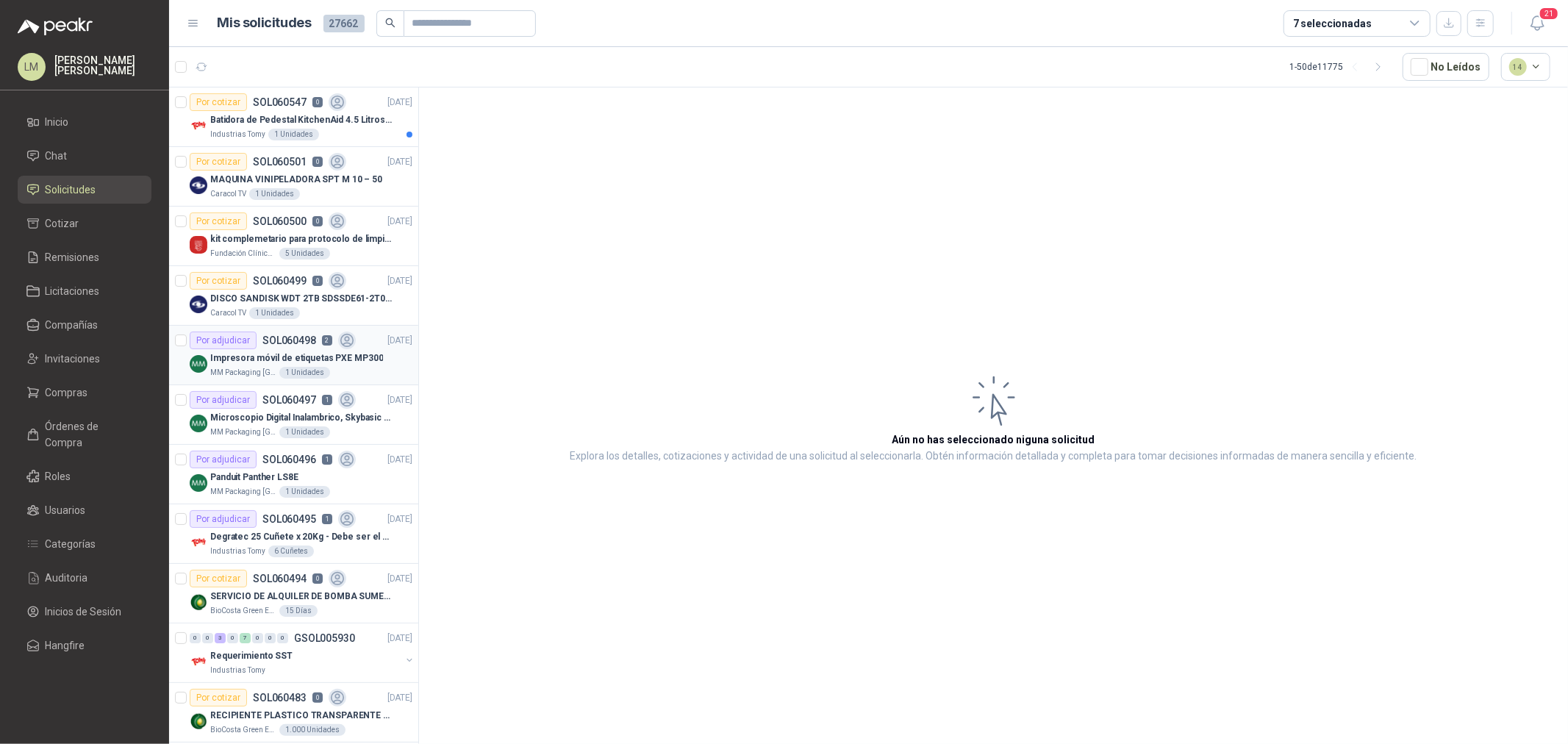
click at [297, 360] on p "Impresora móvil de etiquetas PXE MP300" at bounding box center [297, 358] width 173 height 14
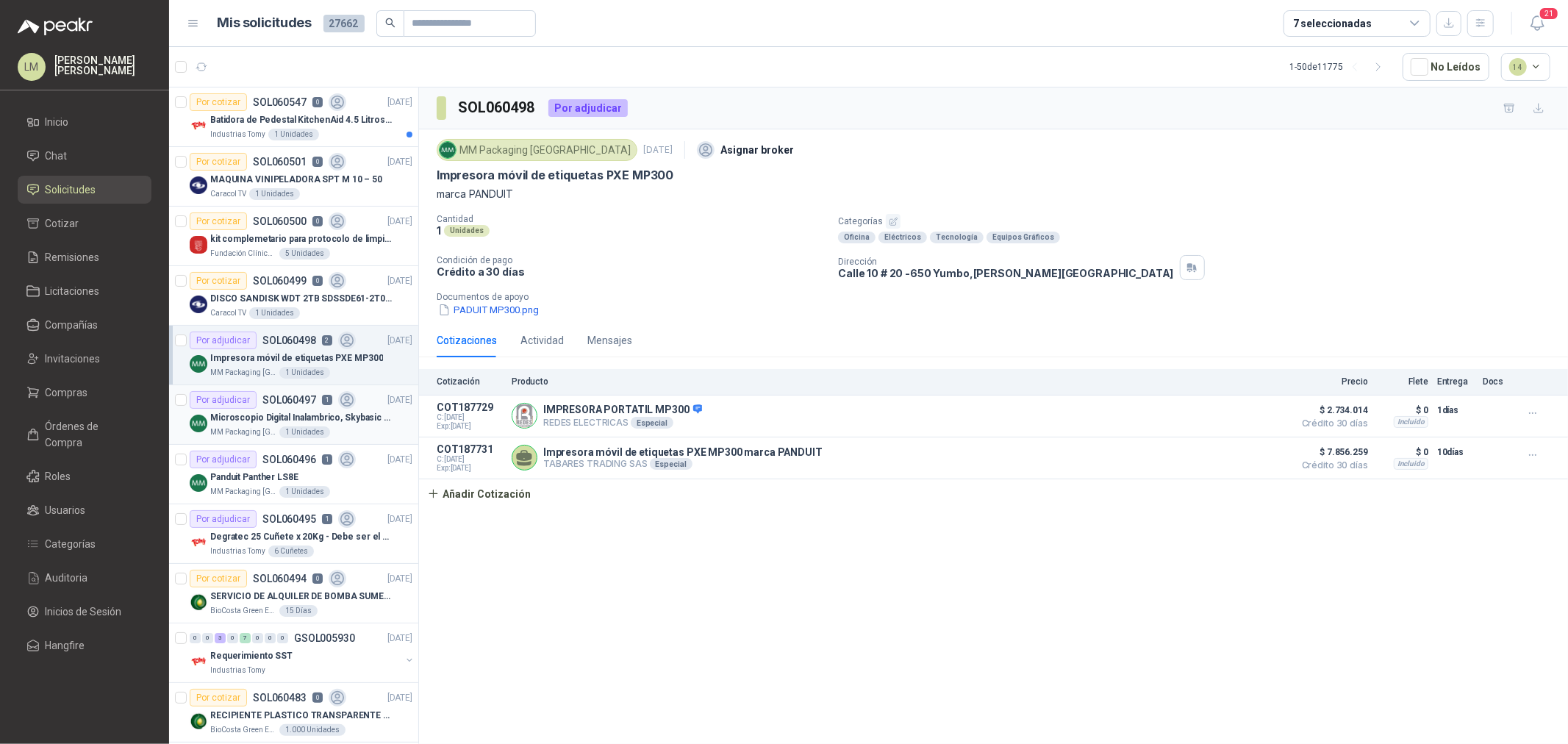
click at [296, 416] on p "Microscopio Digital Inalambrico, Skybasic 50x-1000x, Ampliac" at bounding box center [302, 417] width 183 height 14
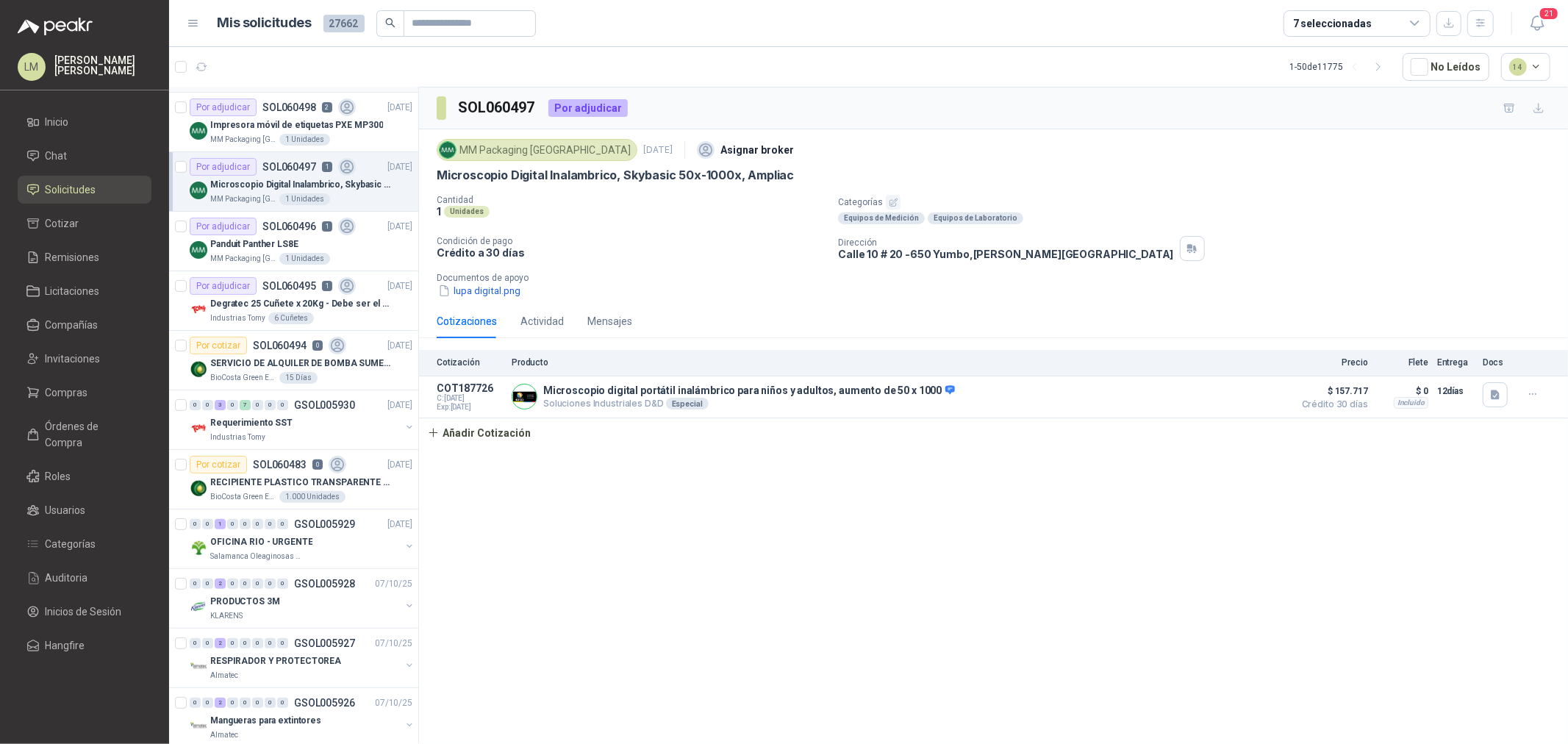
scroll to position [245, 0]
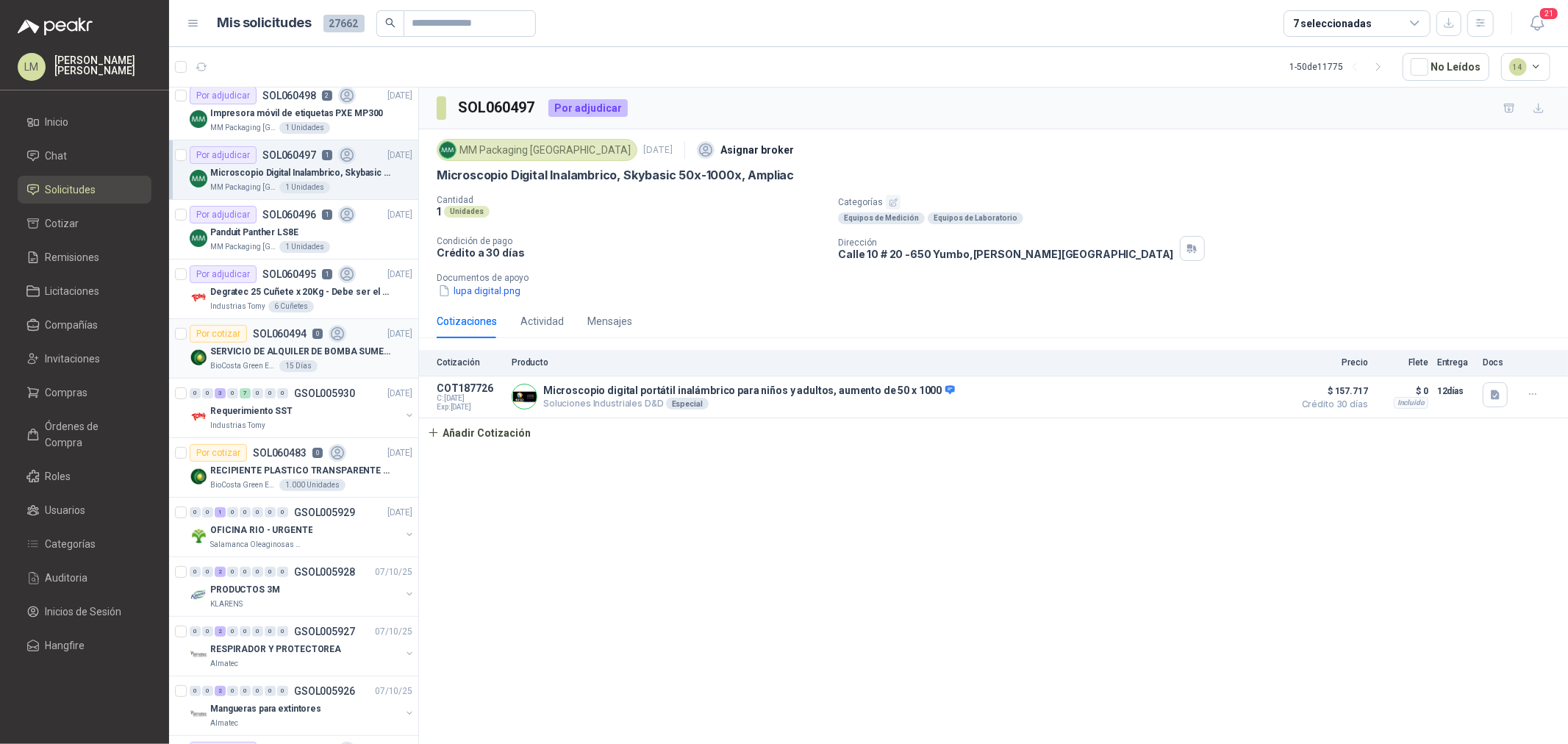
click at [286, 339] on div "Por cotizar SOL060494 0" at bounding box center [268, 334] width 156 height 18
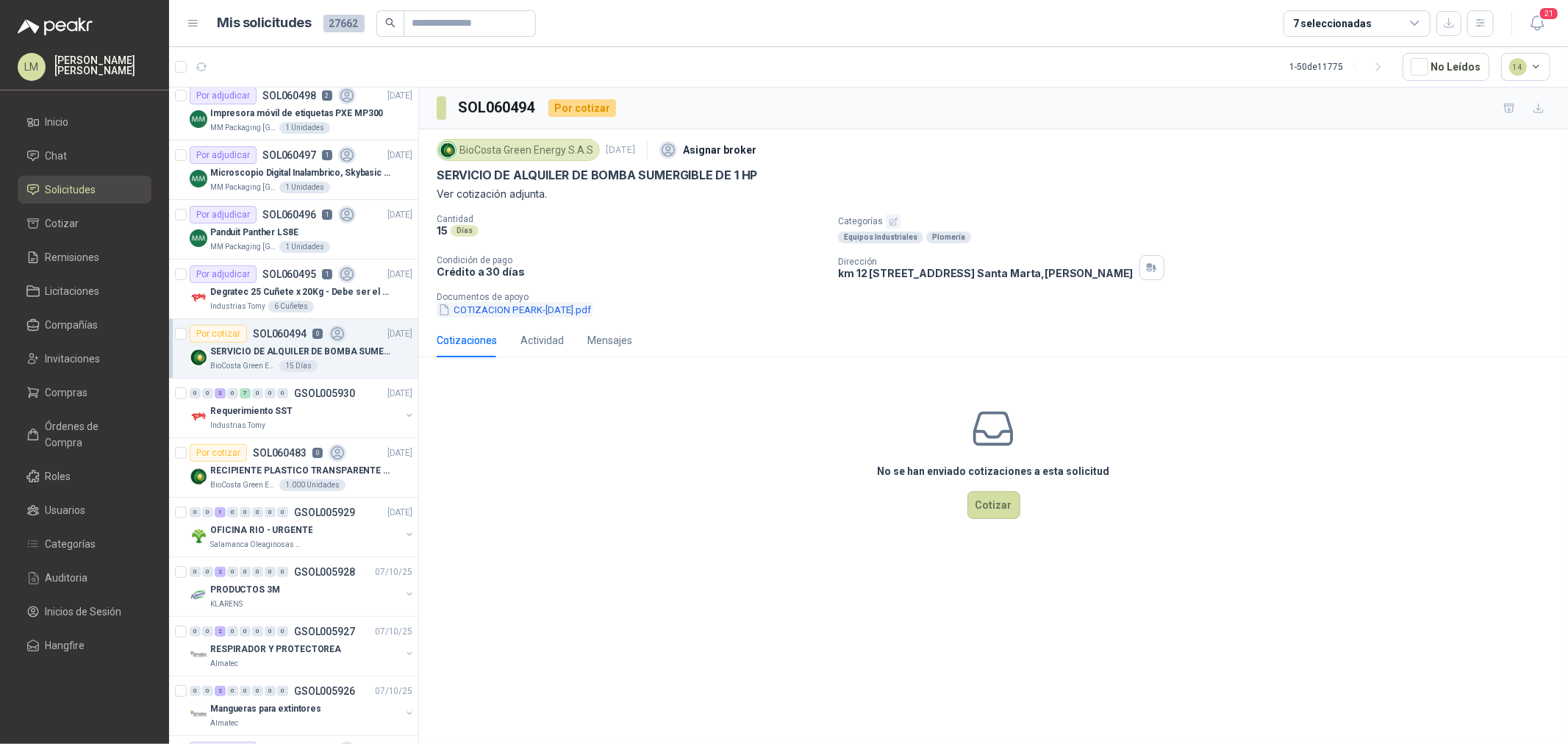
click at [503, 312] on button "COTIZACION PEARK-[DATE].pdf" at bounding box center [514, 310] width 155 height 15
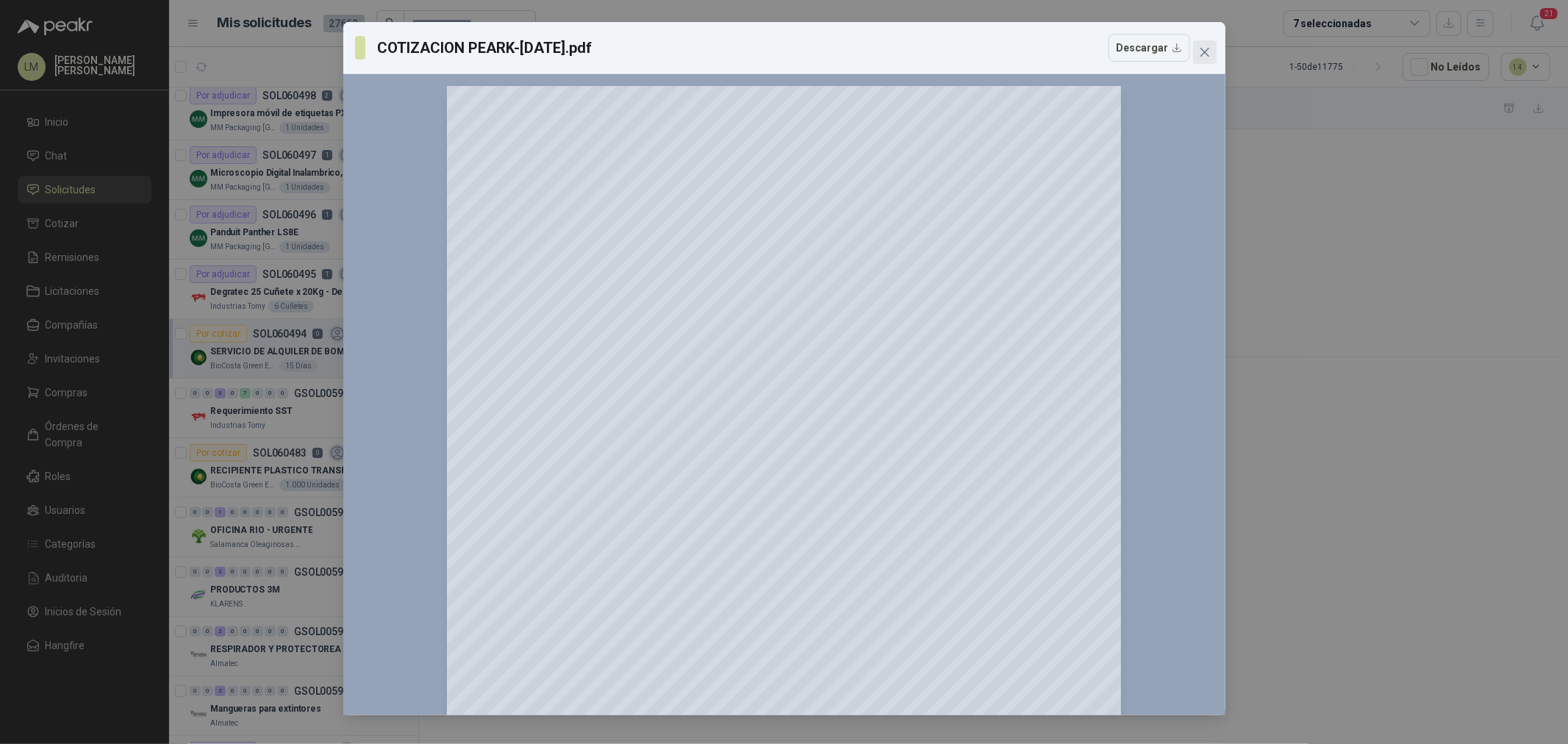
click at [1206, 42] on button "Close" at bounding box center [1205, 52] width 24 height 24
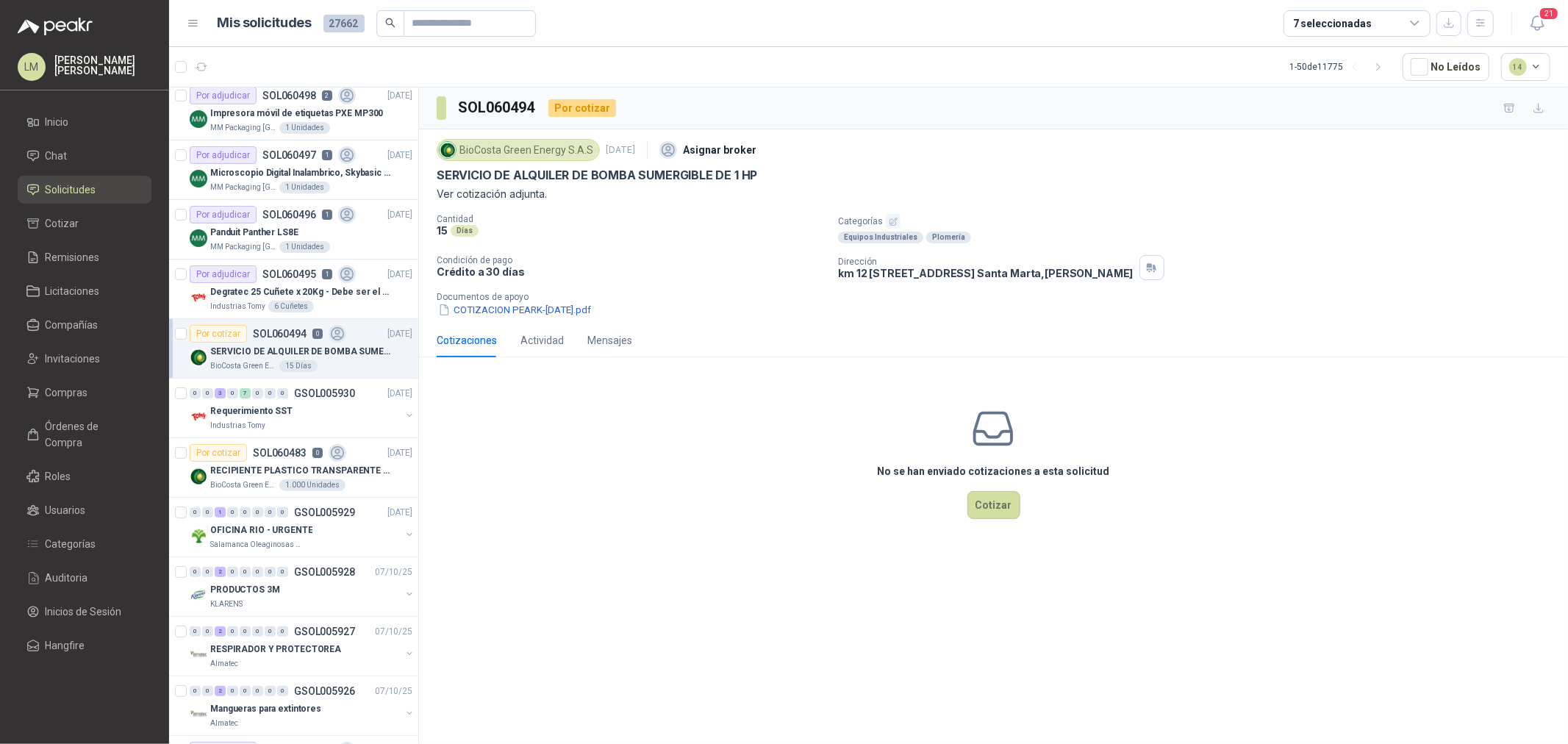
click at [893, 219] on icon "button" at bounding box center [893, 221] width 9 height 9
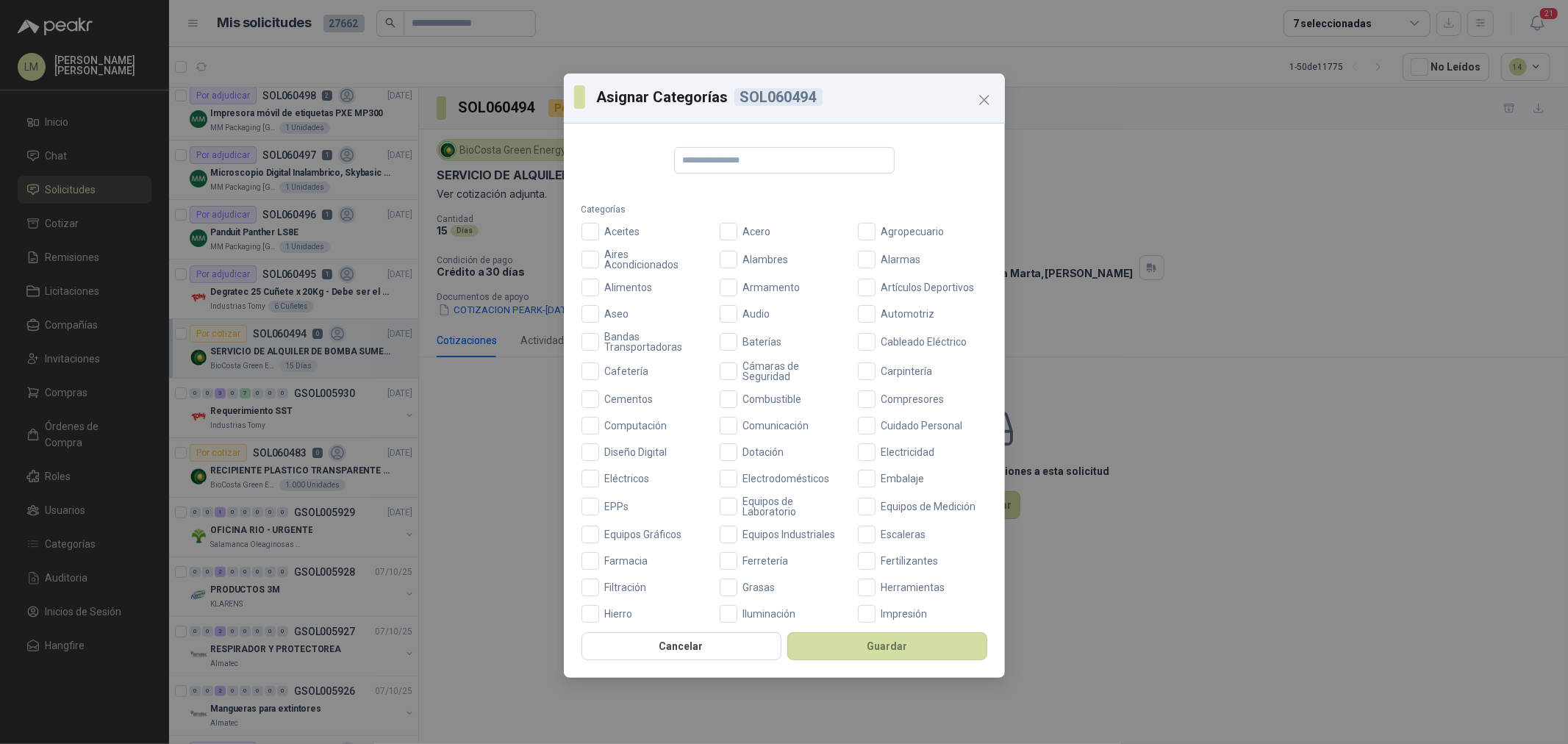
scroll to position [347, 0]
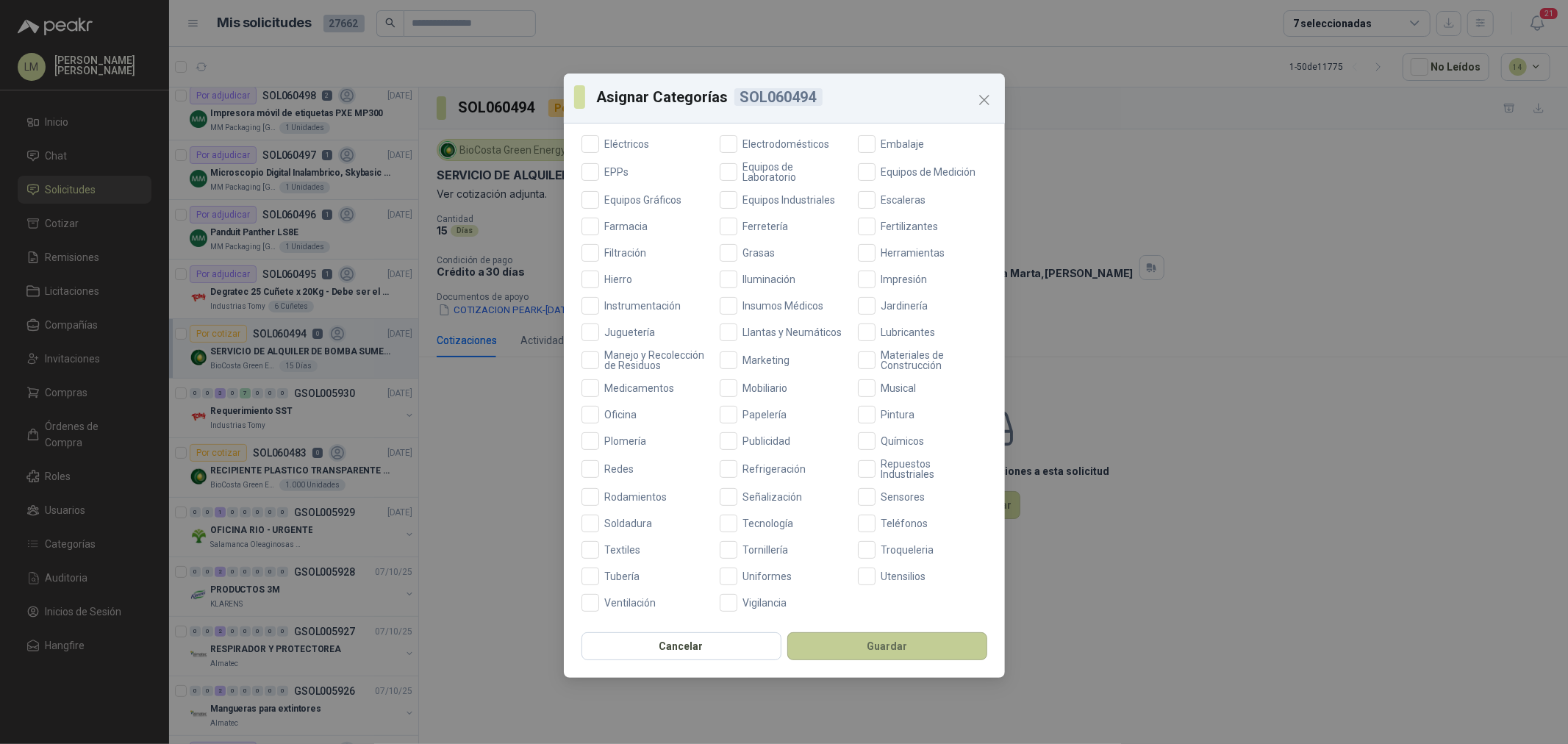
click at [824, 652] on button "Guardar" at bounding box center [887, 645] width 200 height 28
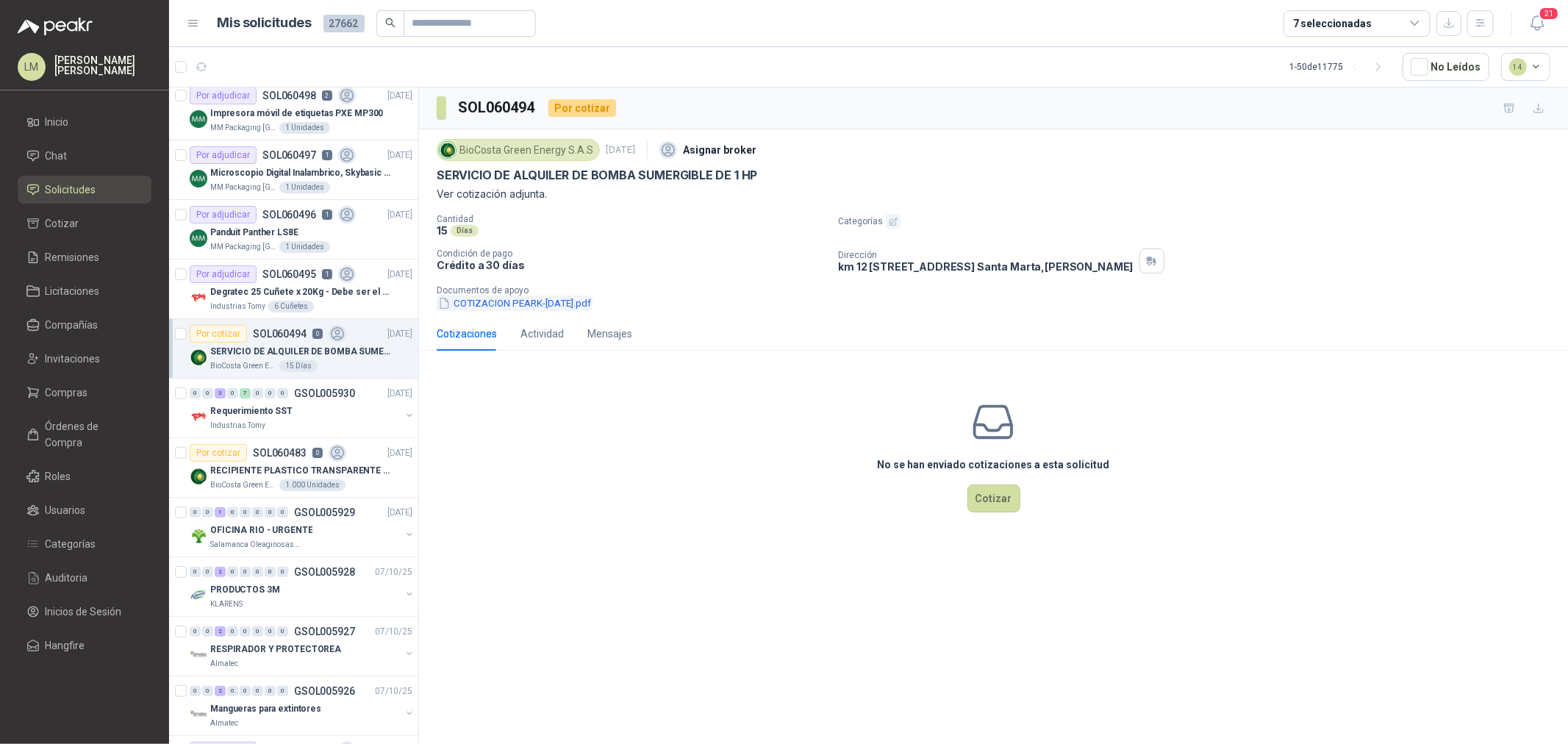
click at [518, 302] on button "COTIZACION PEARK-[DATE].pdf" at bounding box center [514, 303] width 155 height 15
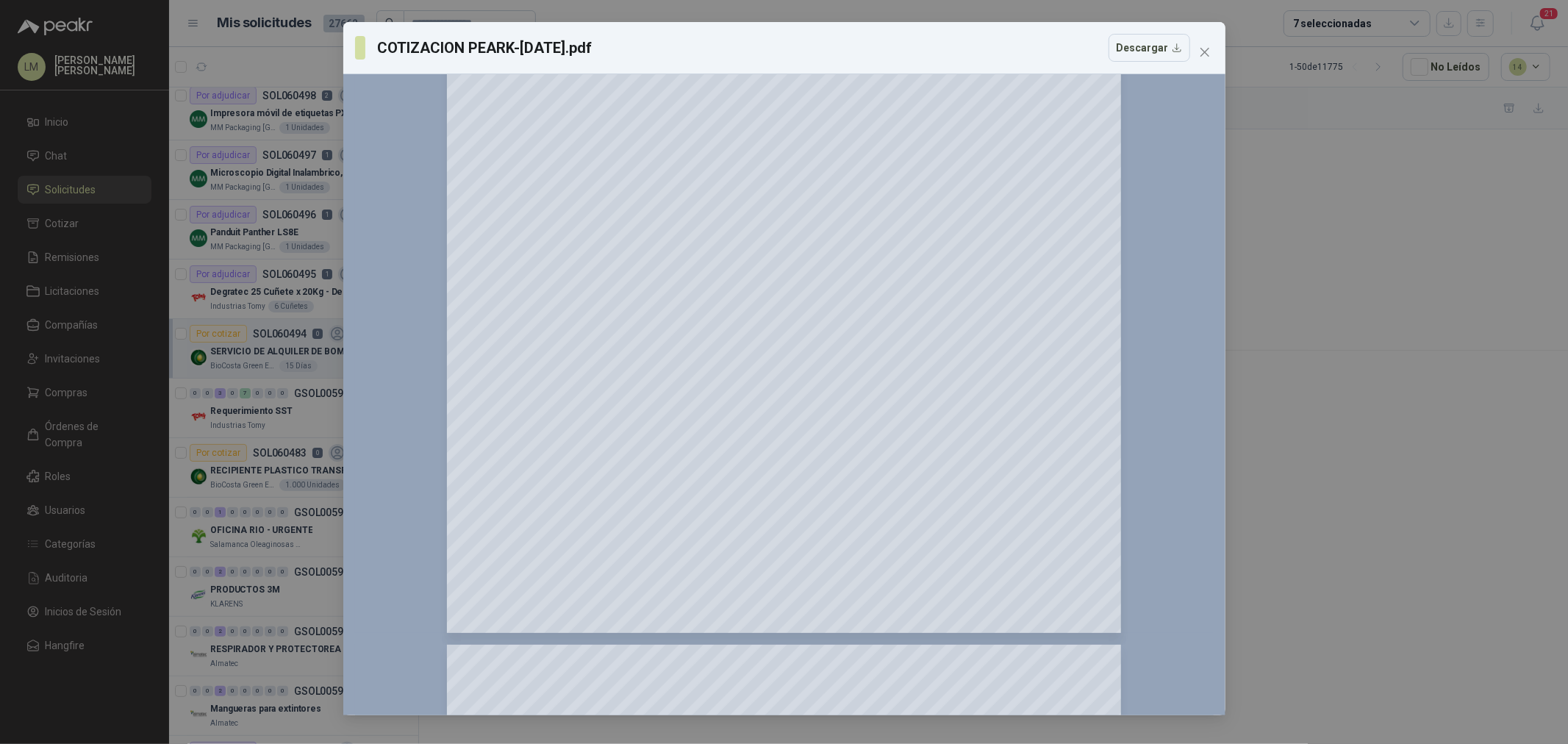
scroll to position [245, 0]
click at [1204, 45] on button "Close" at bounding box center [1205, 52] width 24 height 24
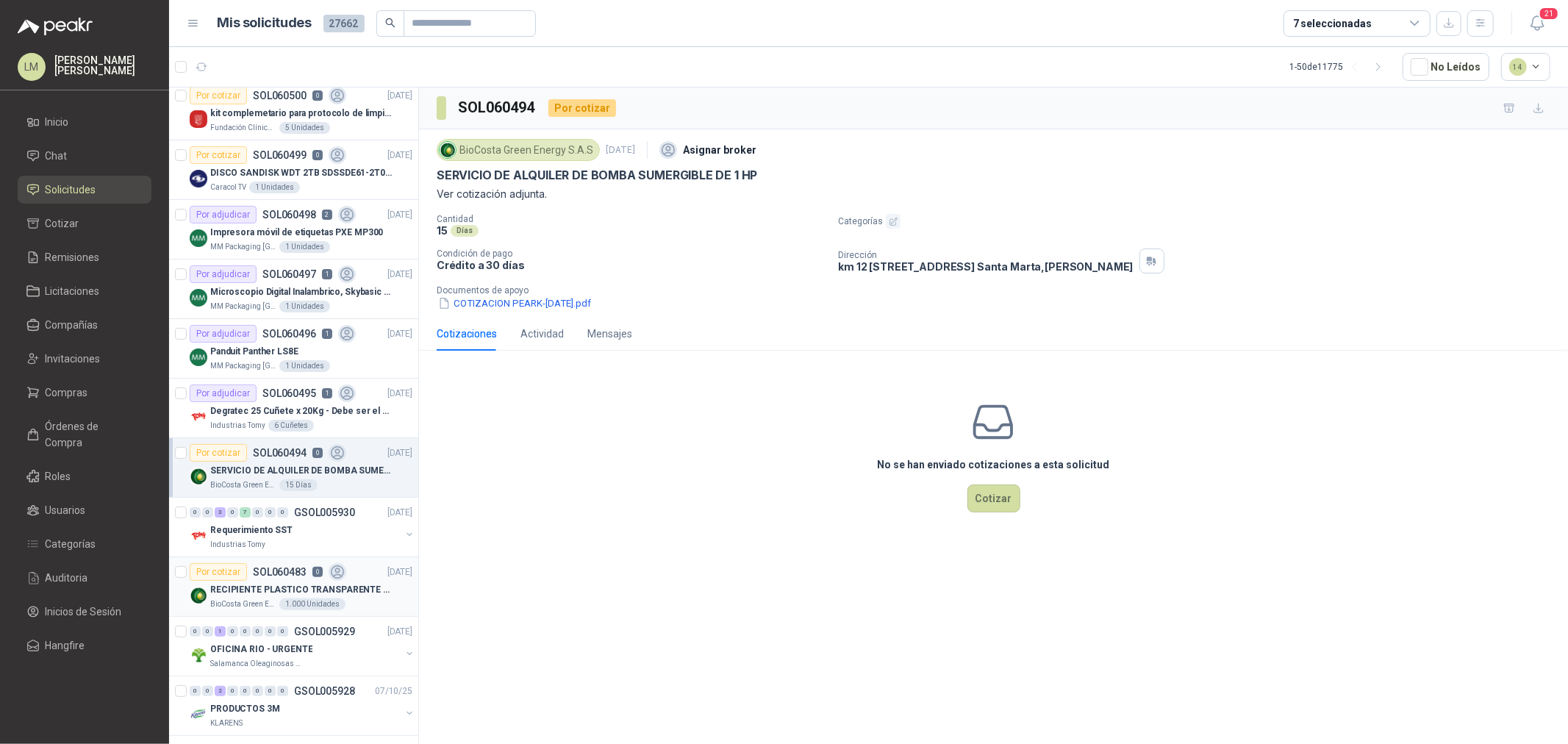
scroll to position [0, 0]
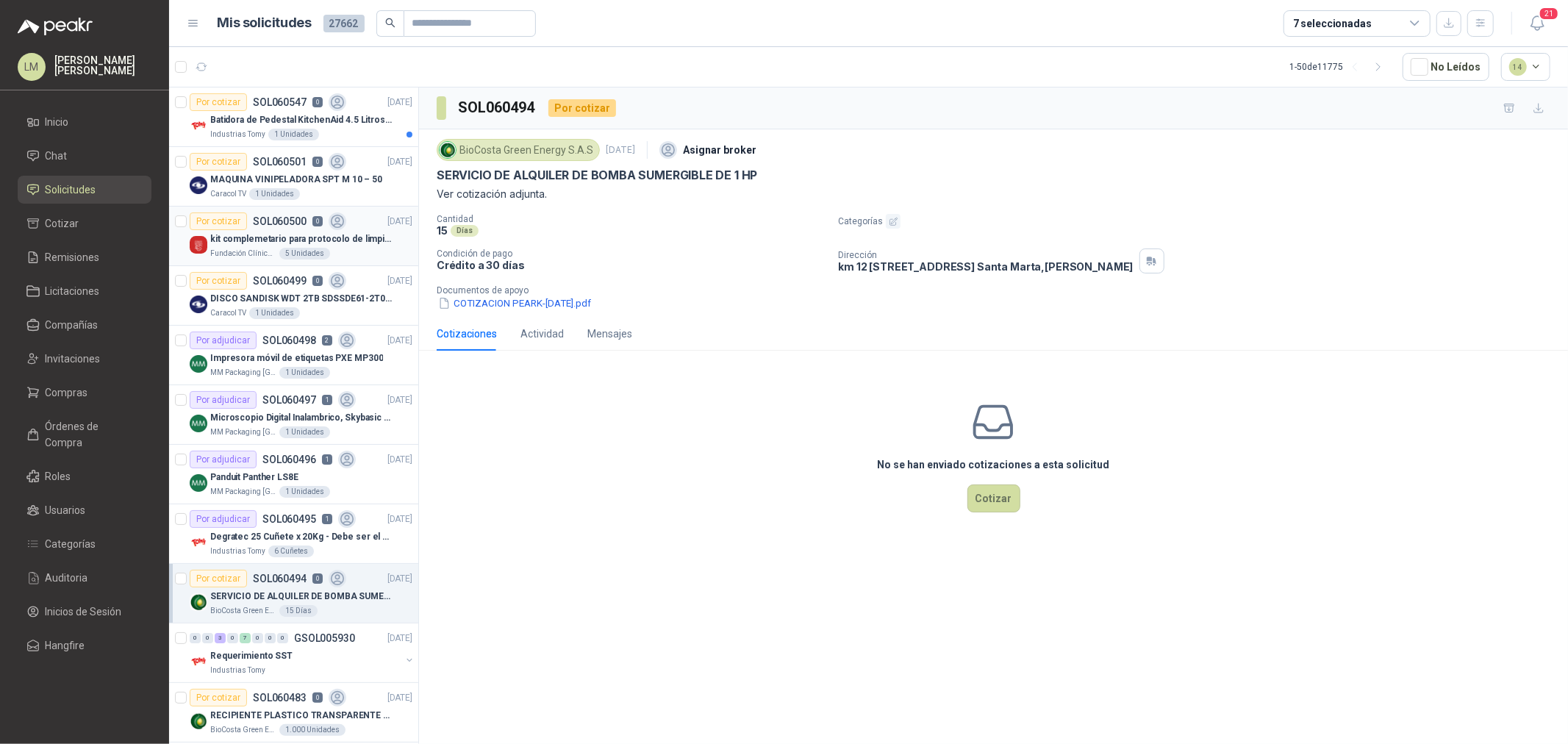
click at [297, 228] on div "Por cotizar SOL060500 0" at bounding box center [268, 221] width 156 height 18
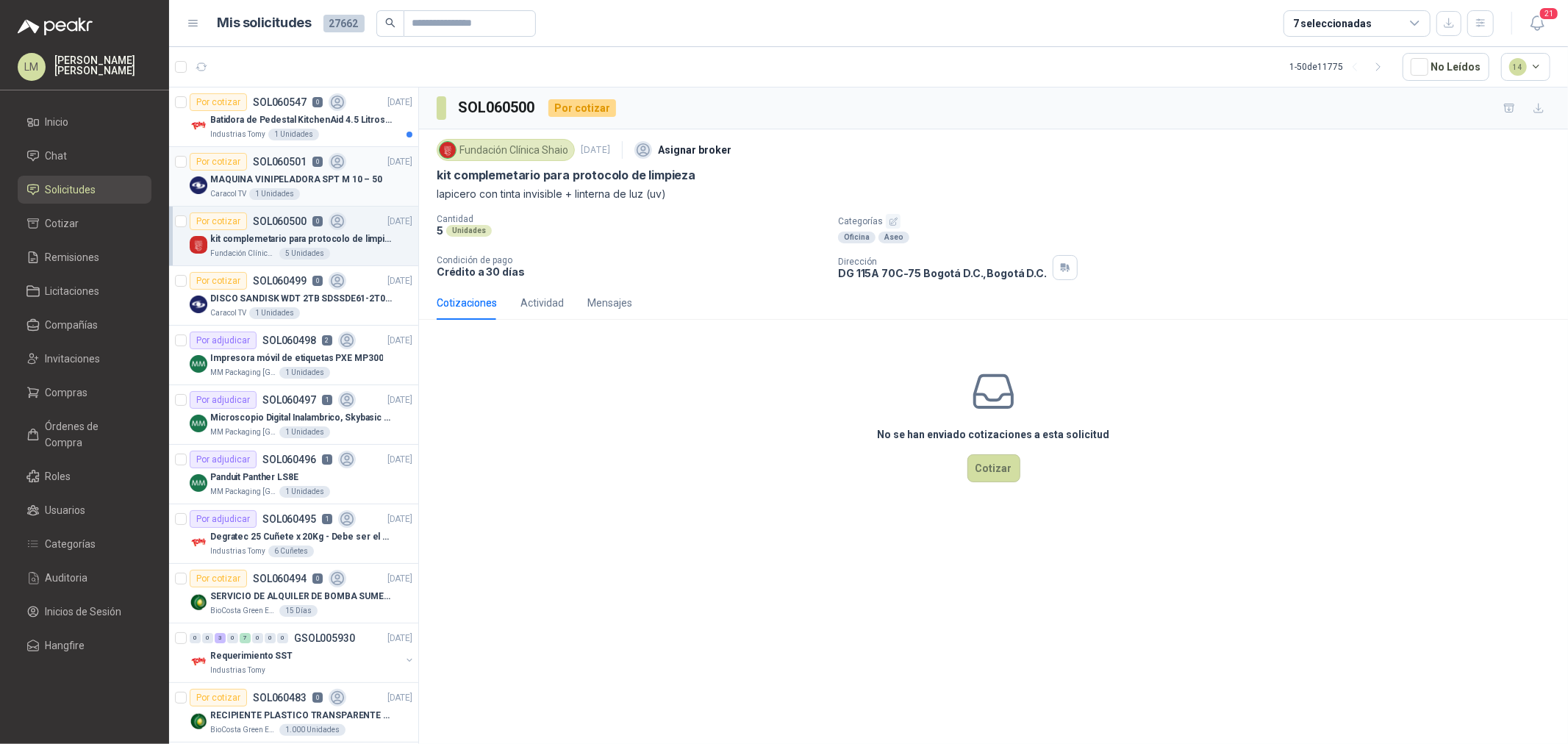
click at [275, 173] on p "MAQUINA VINIPELADORA SPT M 10 – 50" at bounding box center [297, 180] width 172 height 14
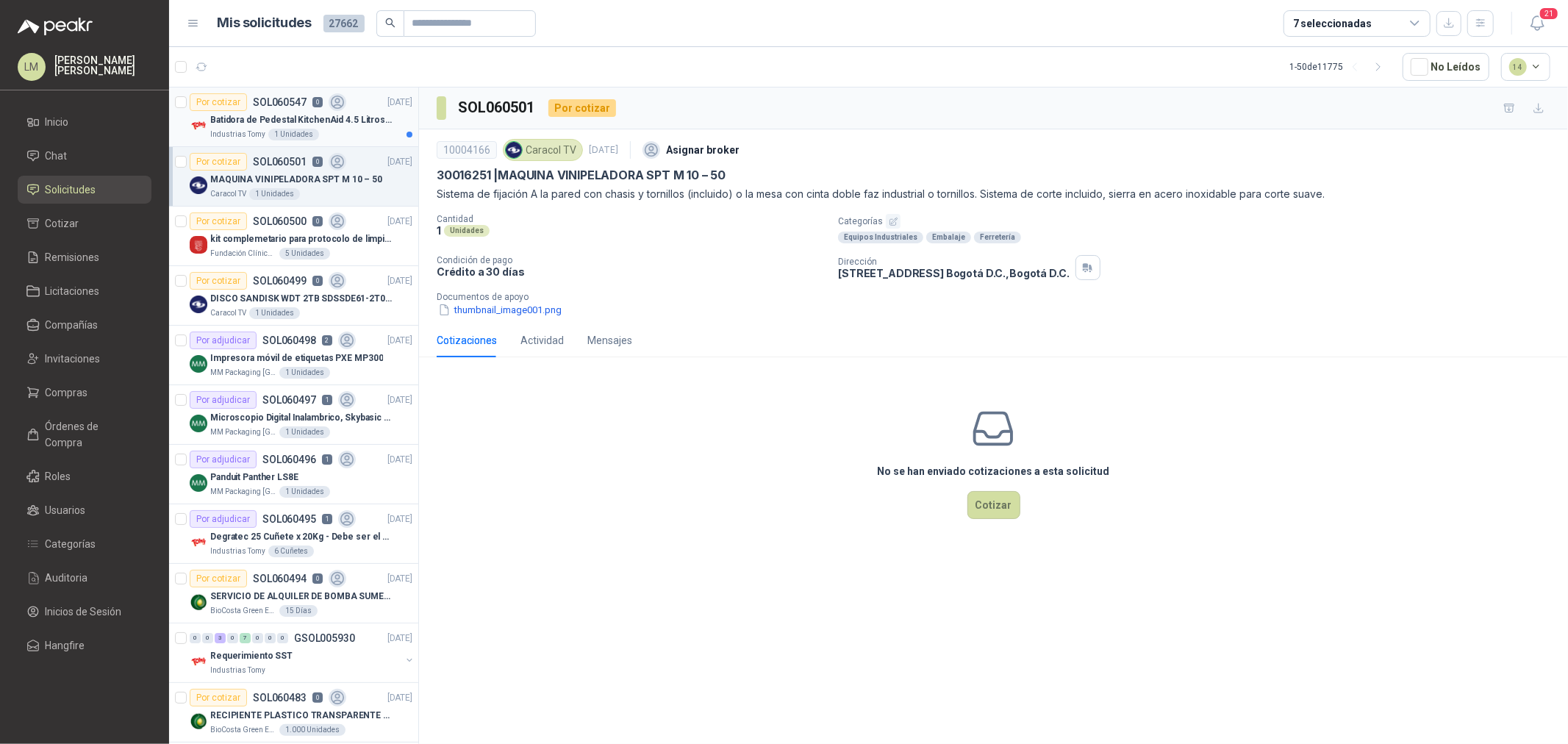
click at [303, 94] on div "Por cotizar SOL060547 0" at bounding box center [268, 102] width 156 height 18
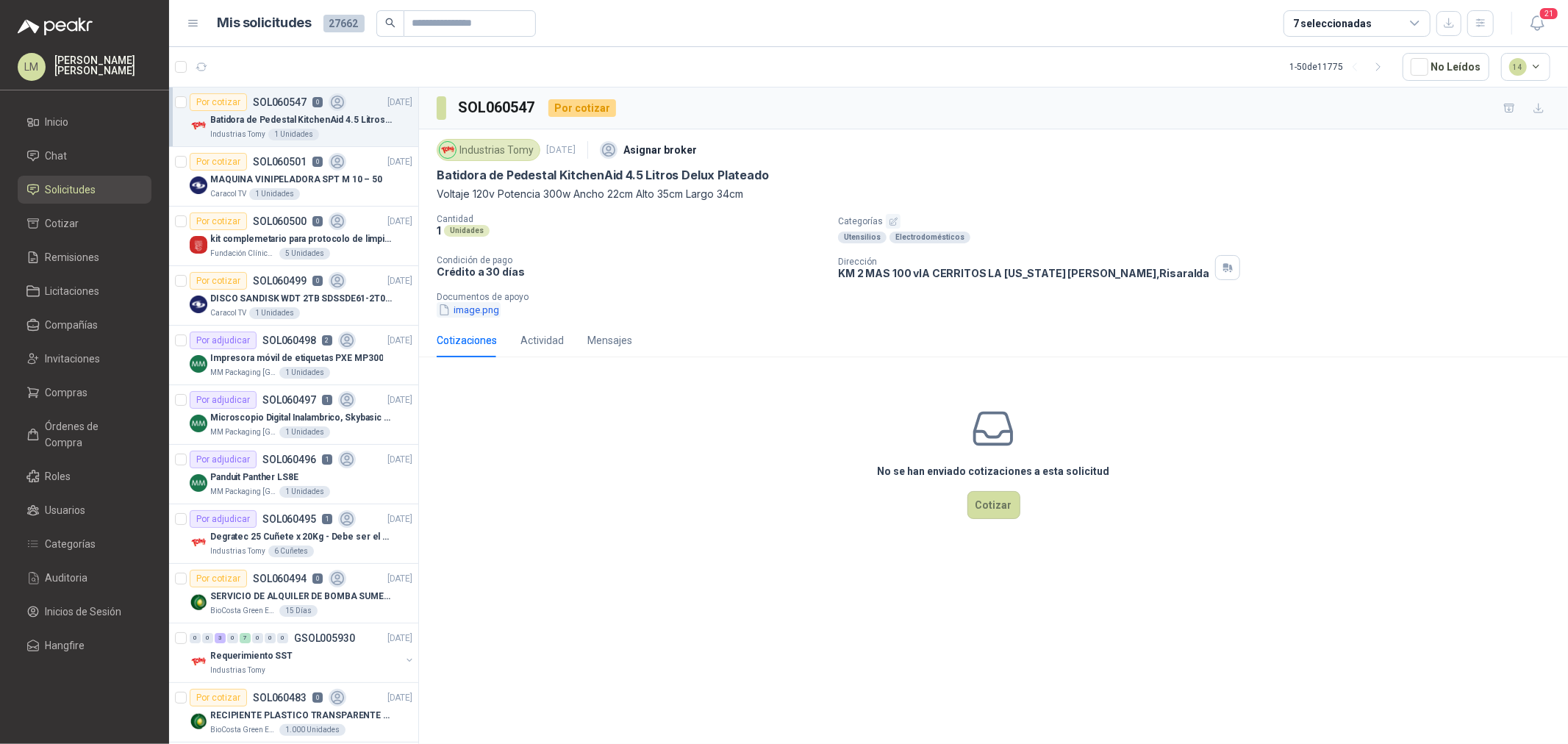
click at [462, 312] on button "image.png" at bounding box center [469, 310] width 64 height 15
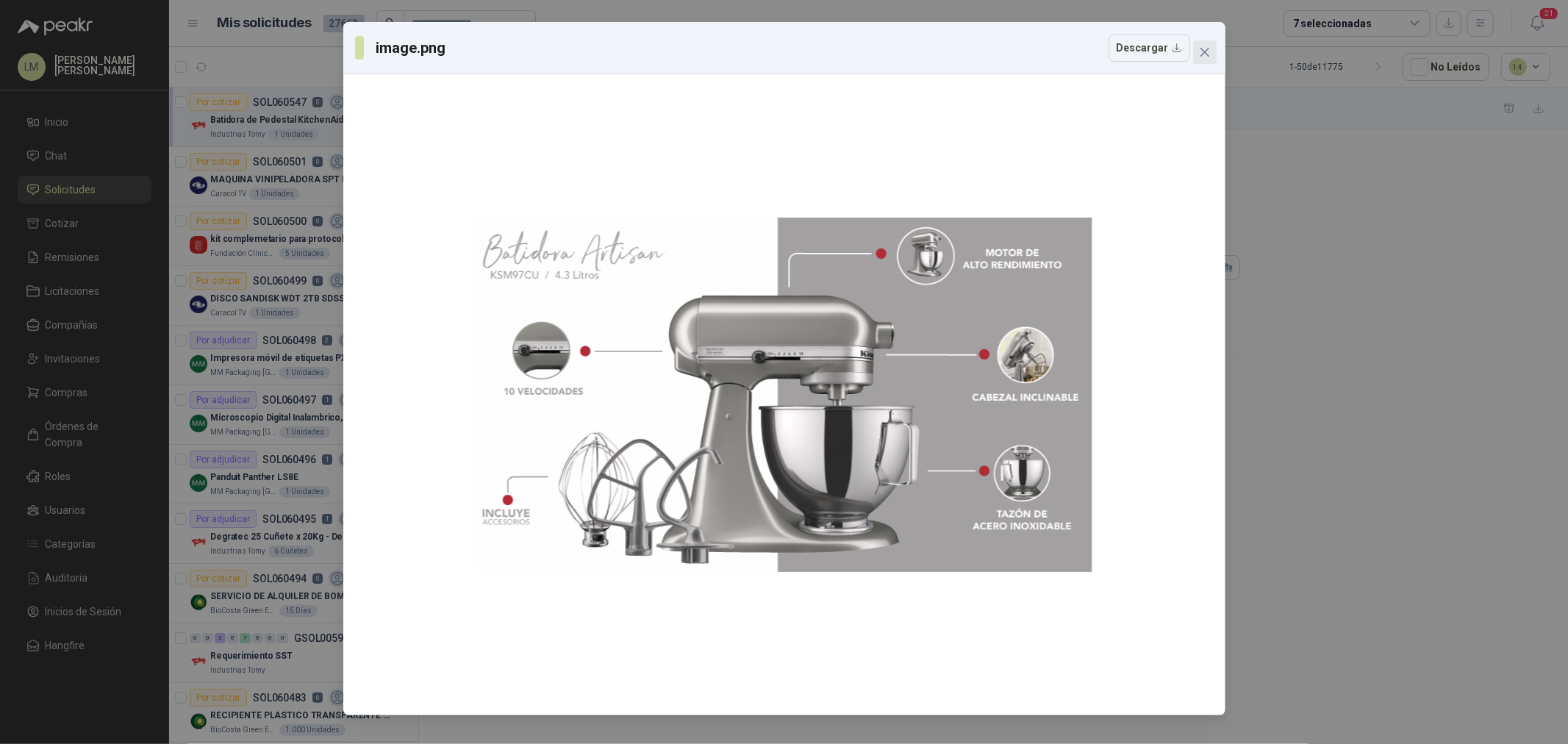
click at [1204, 61] on button "Close" at bounding box center [1205, 52] width 24 height 24
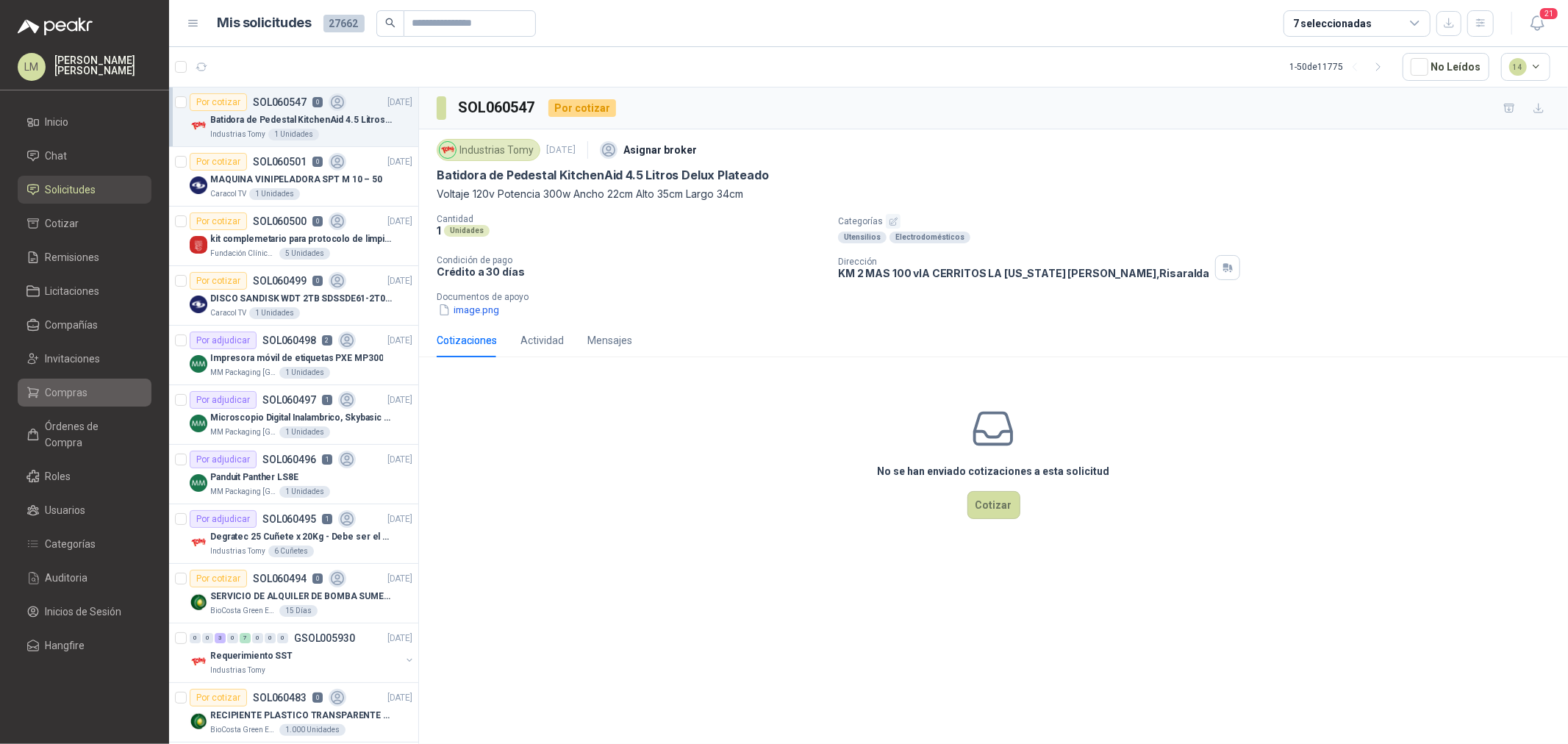
click at [49, 388] on span "Compras" at bounding box center [67, 392] width 42 height 16
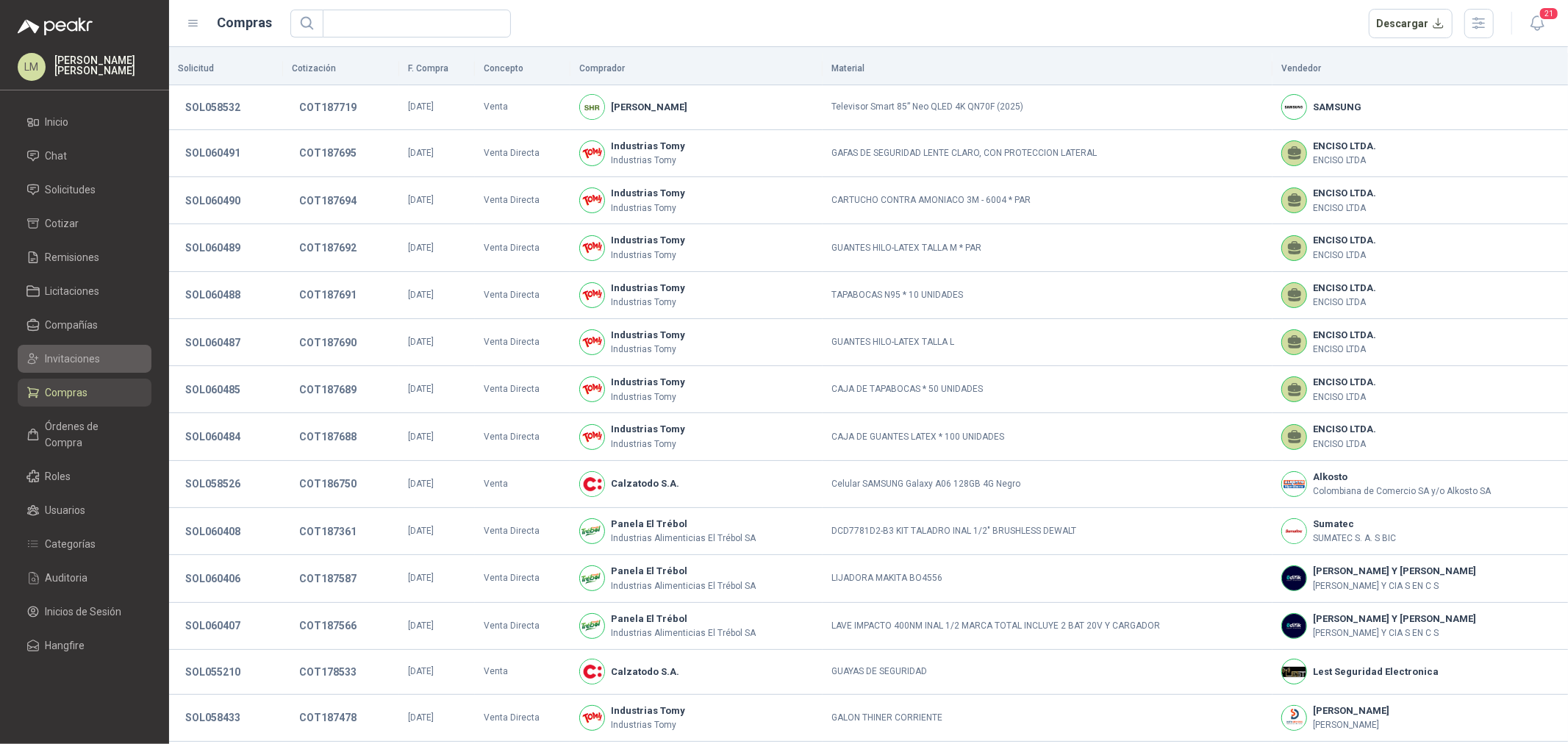
click at [65, 364] on span "Invitaciones" at bounding box center [73, 358] width 55 height 16
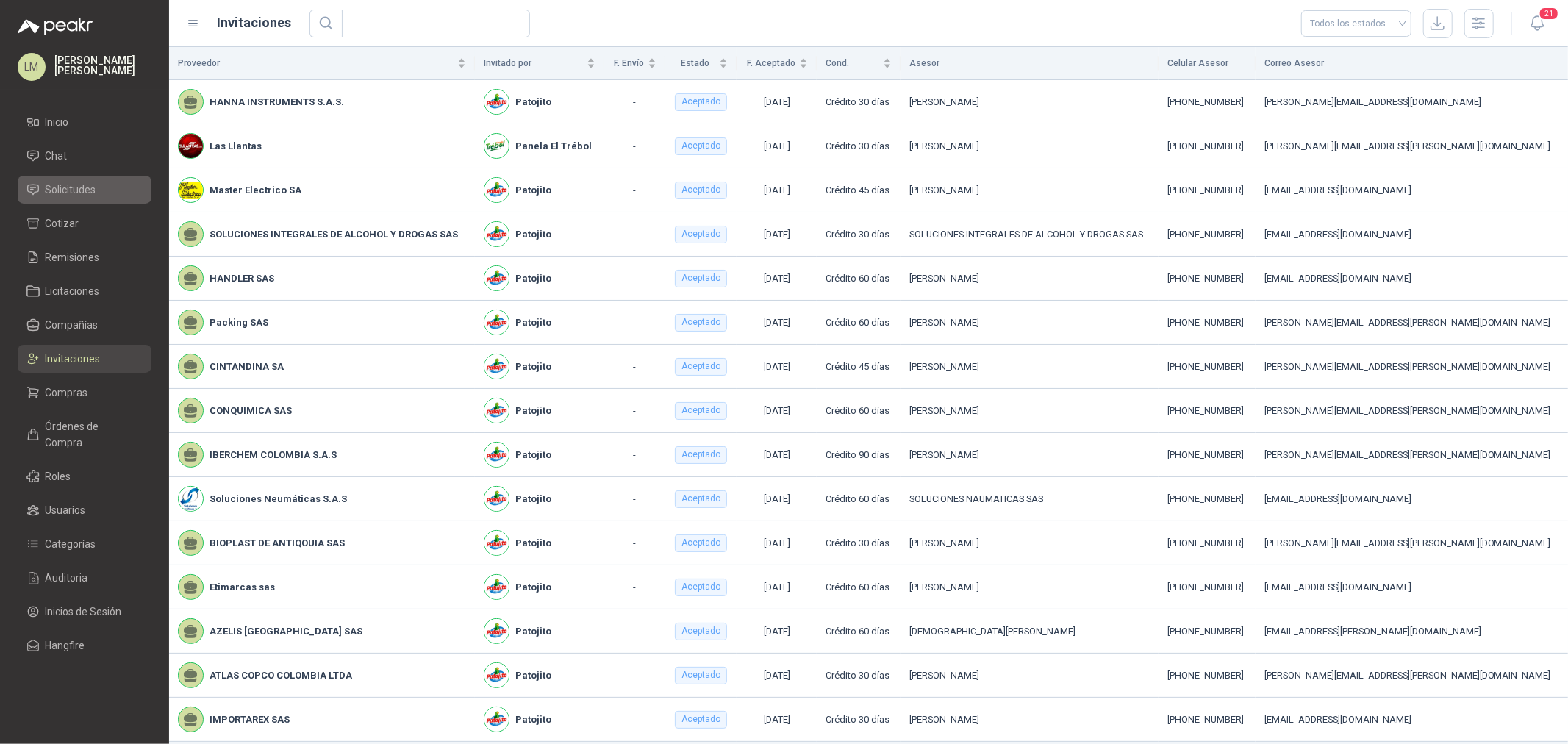
click at [77, 187] on span "Solicitudes" at bounding box center [71, 189] width 51 height 16
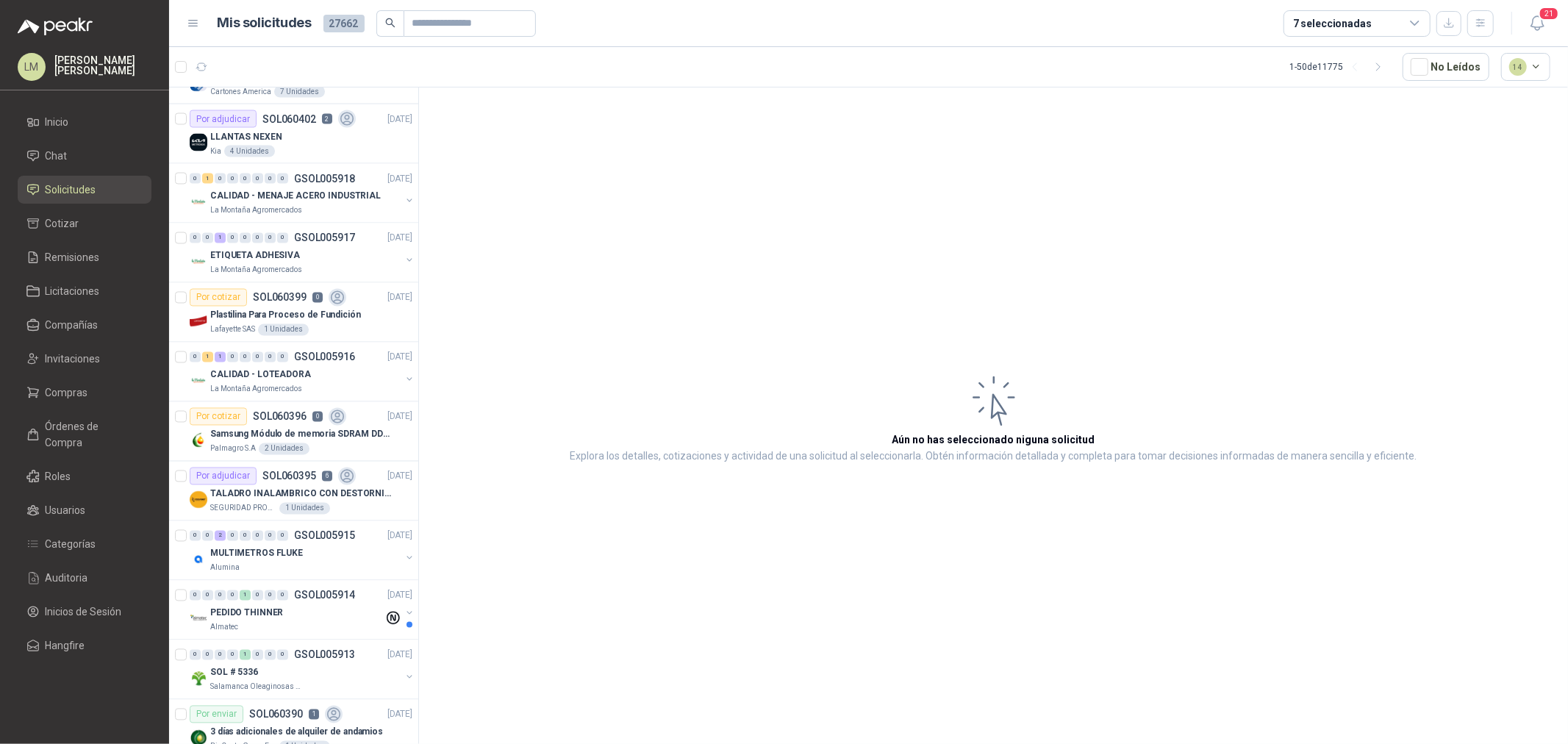
scroll to position [2286, 0]
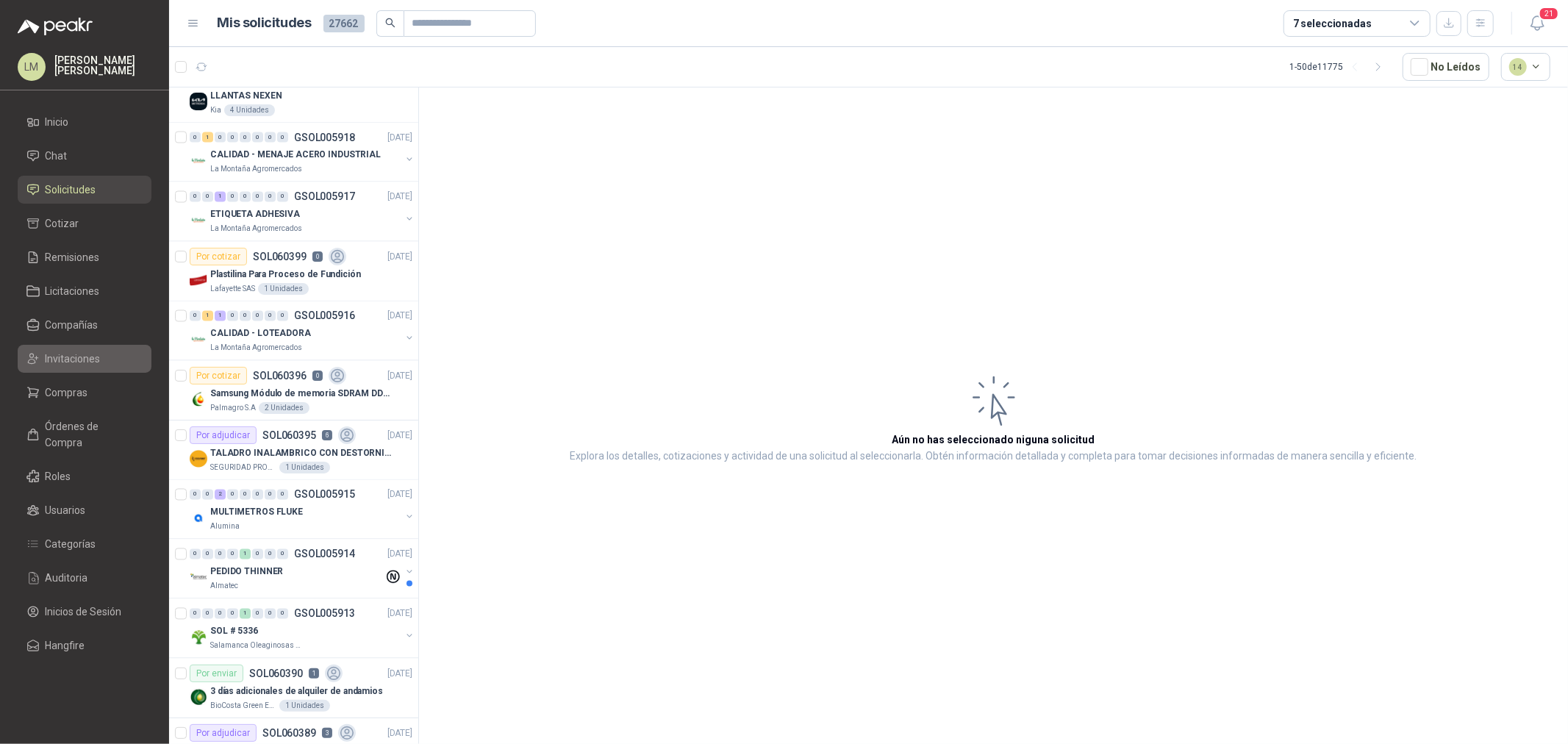
click at [64, 354] on span "Invitaciones" at bounding box center [73, 358] width 55 height 16
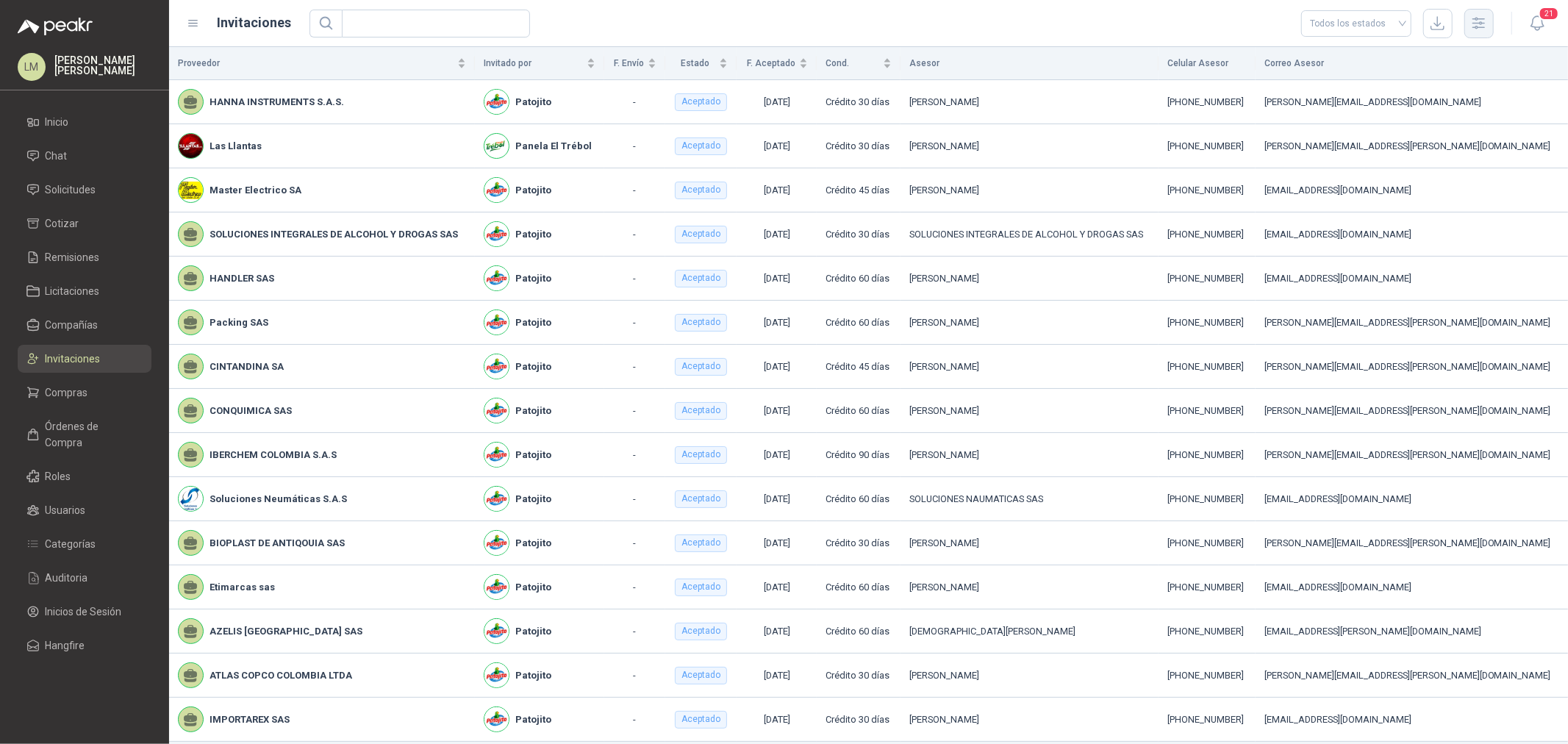
click at [1478, 24] on icon "button" at bounding box center [1479, 23] width 17 height 17
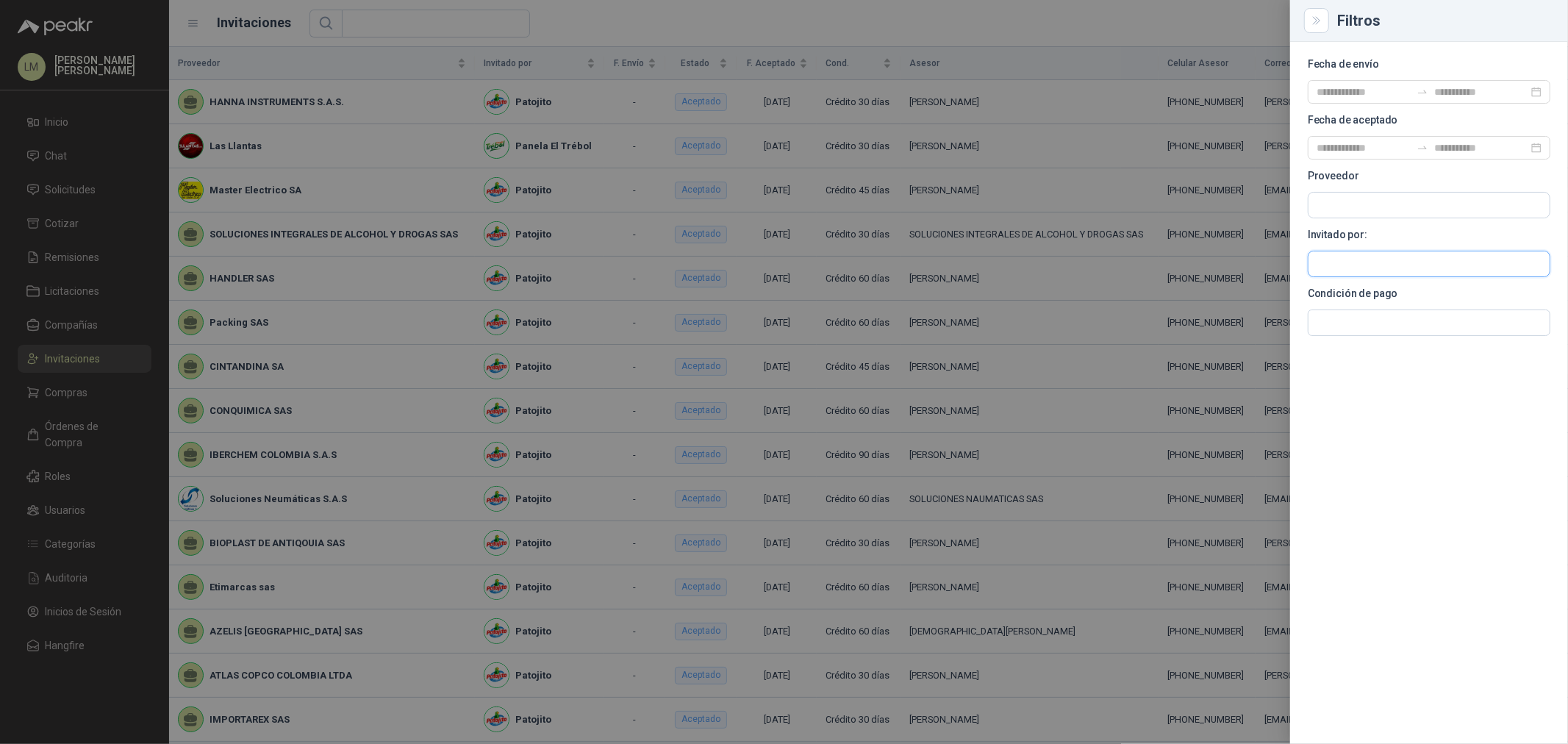
click at [1351, 253] on input "text" at bounding box center [1429, 264] width 241 height 25
type input "******"
click at [1380, 292] on p "Alumina" at bounding box center [1407, 296] width 128 height 8
click at [708, 34] on div at bounding box center [784, 372] width 1568 height 744
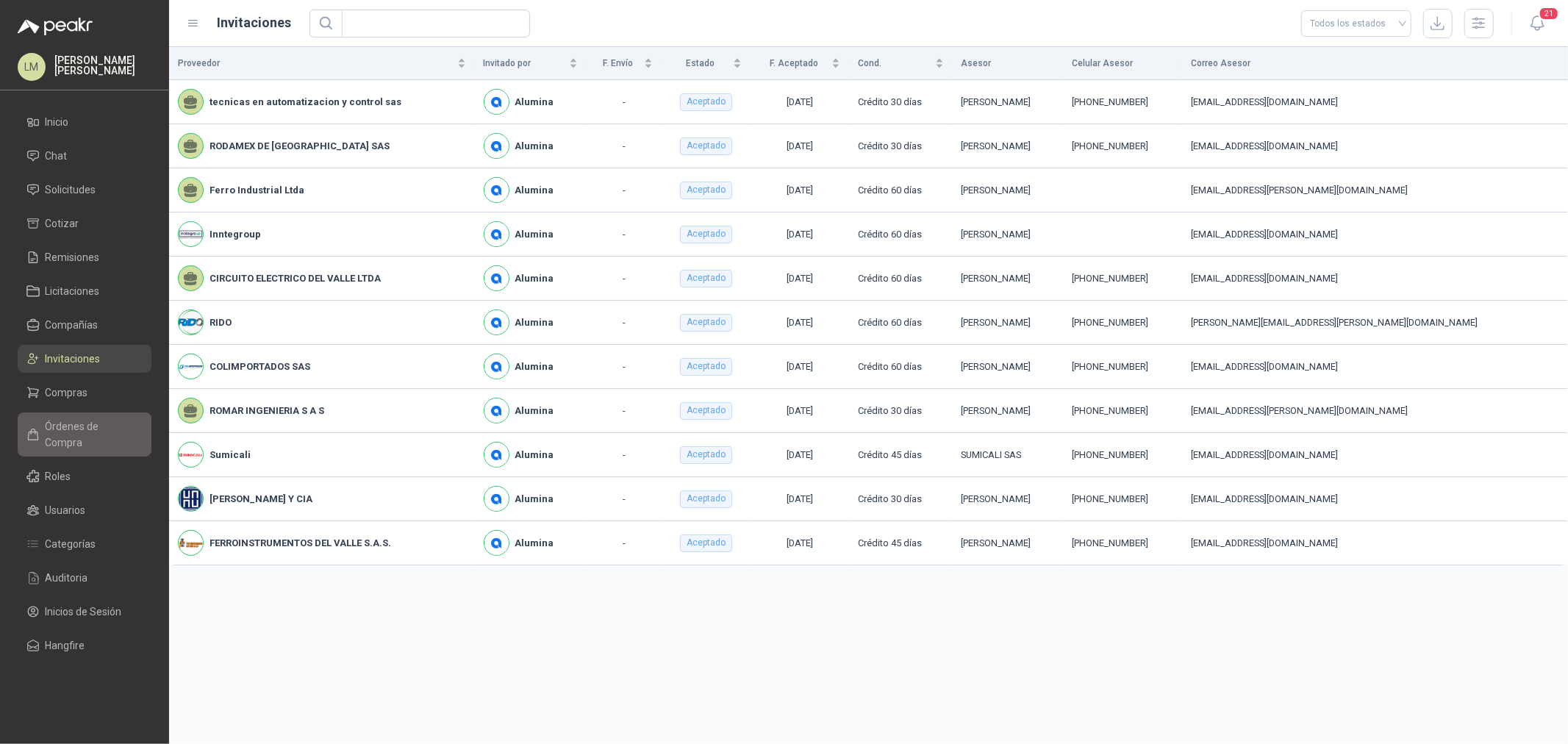
click at [71, 416] on link "Órdenes de Compra" at bounding box center [84, 434] width 133 height 44
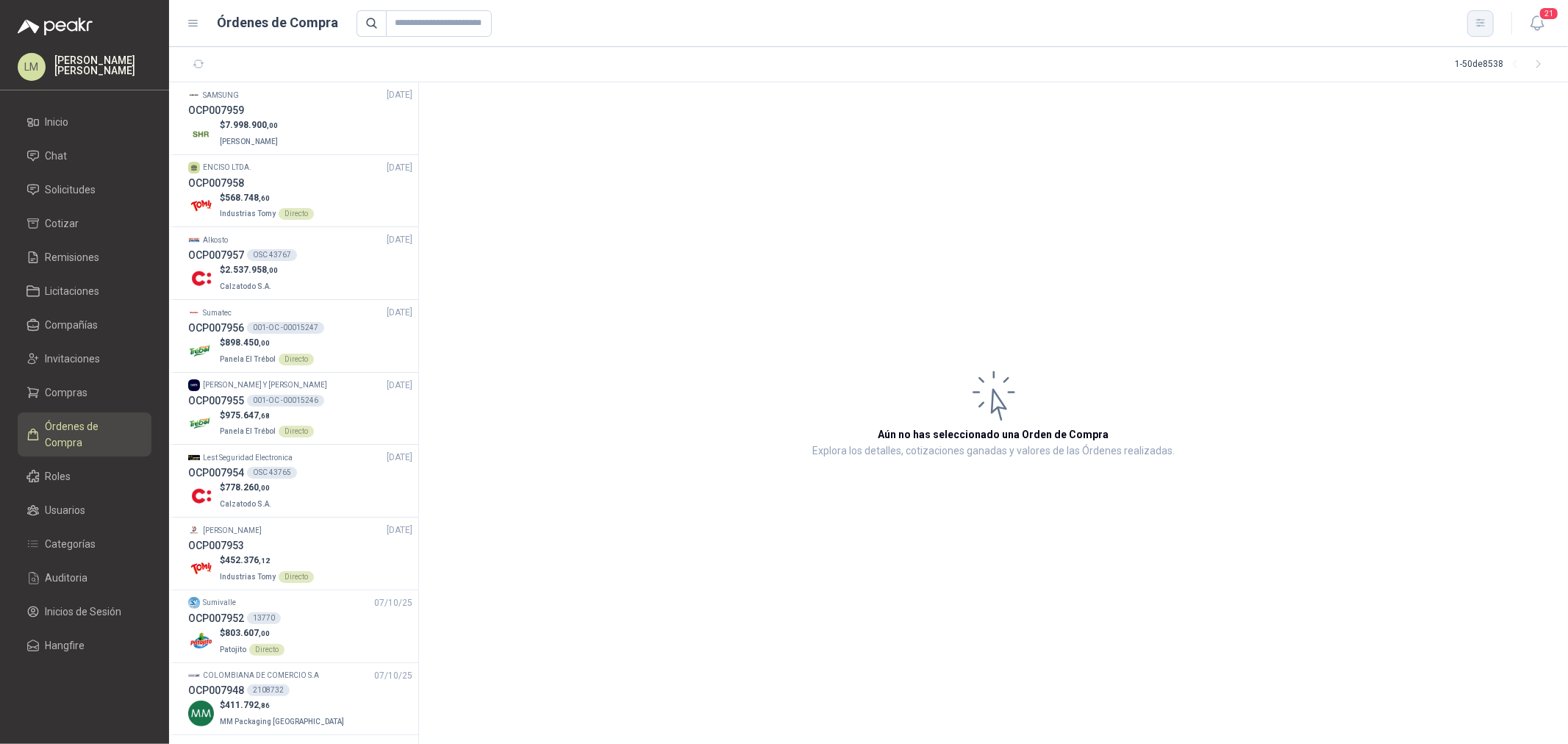
click at [1481, 19] on icon "button" at bounding box center [1481, 23] width 13 height 13
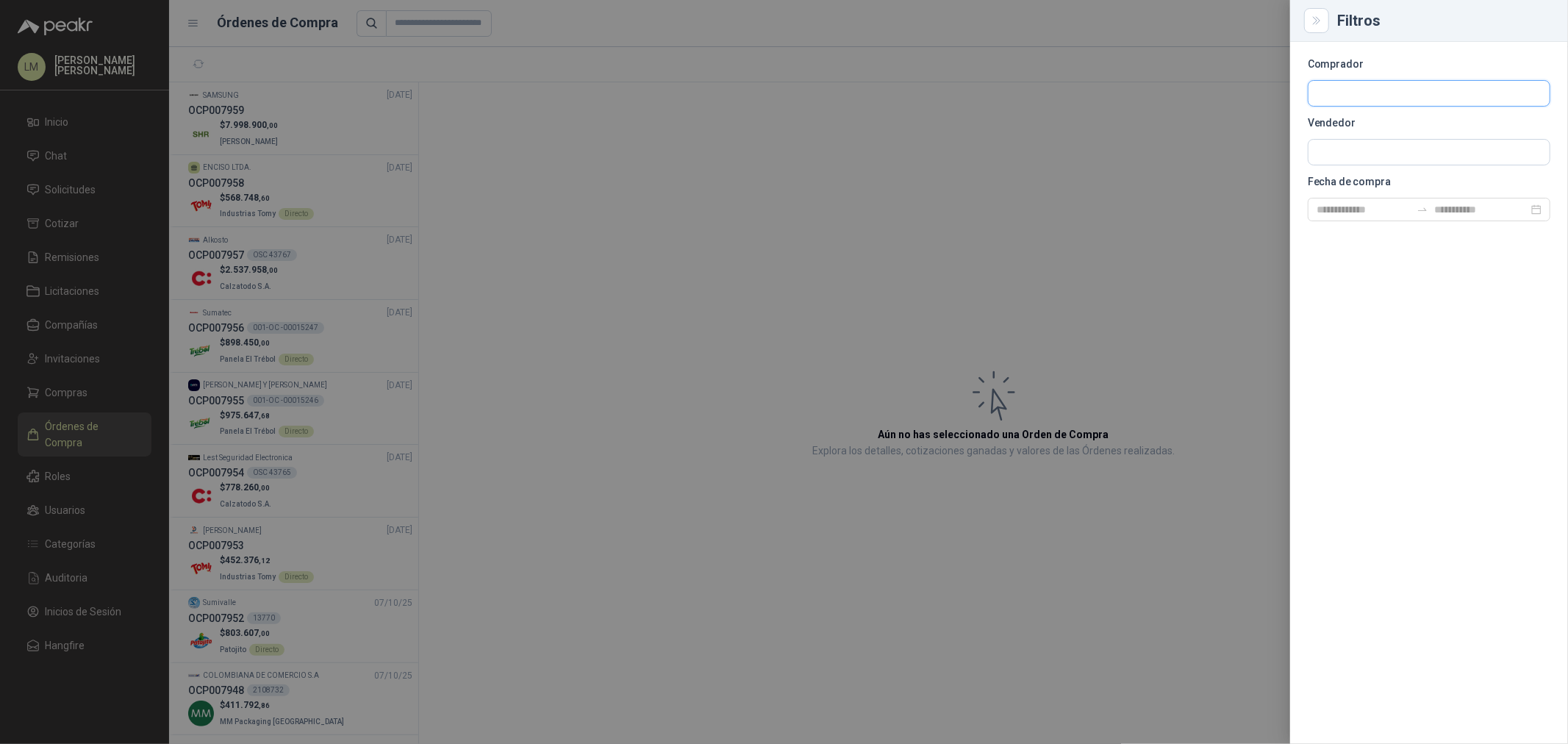
click at [1351, 86] on input "text" at bounding box center [1429, 94] width 241 height 25
type input "******"
click at [1363, 133] on span "Aluminio Nacional SA -" at bounding box center [1380, 133] width 74 height 8
click at [994, 139] on div at bounding box center [784, 372] width 1568 height 744
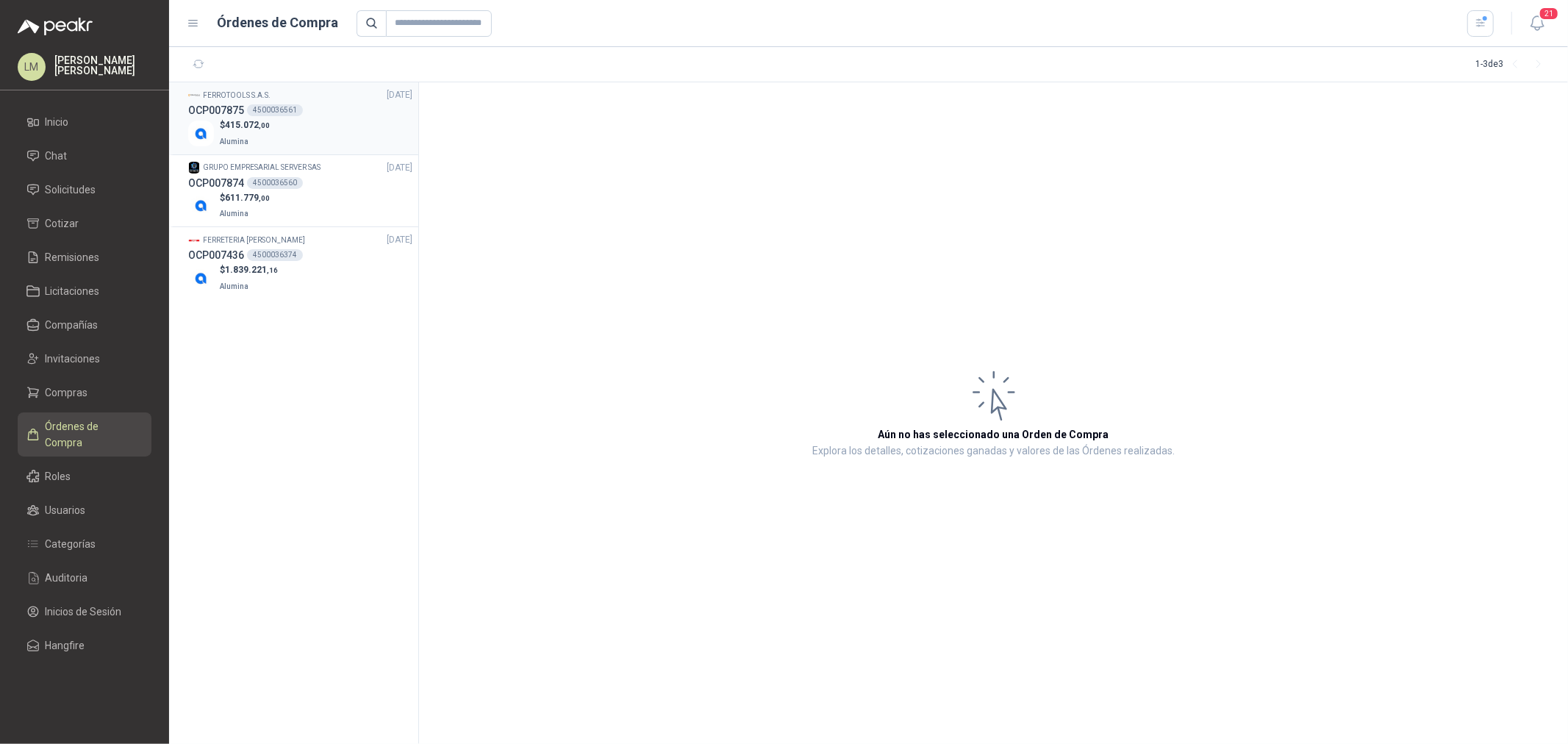
click at [313, 111] on div "OCP007875 4500036561" at bounding box center [300, 110] width 224 height 16
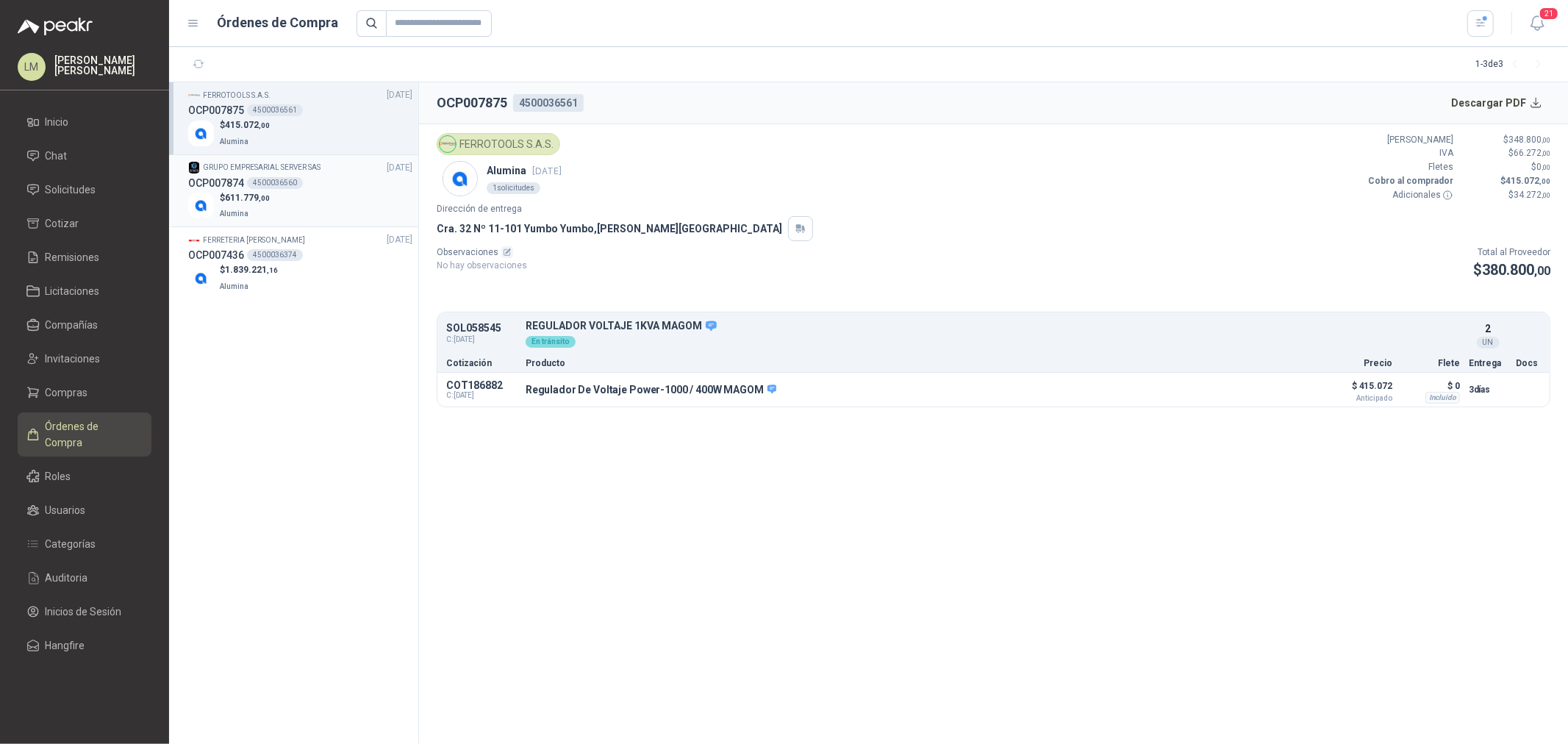
click at [262, 193] on span "611.779 ,00" at bounding box center [247, 198] width 45 height 10
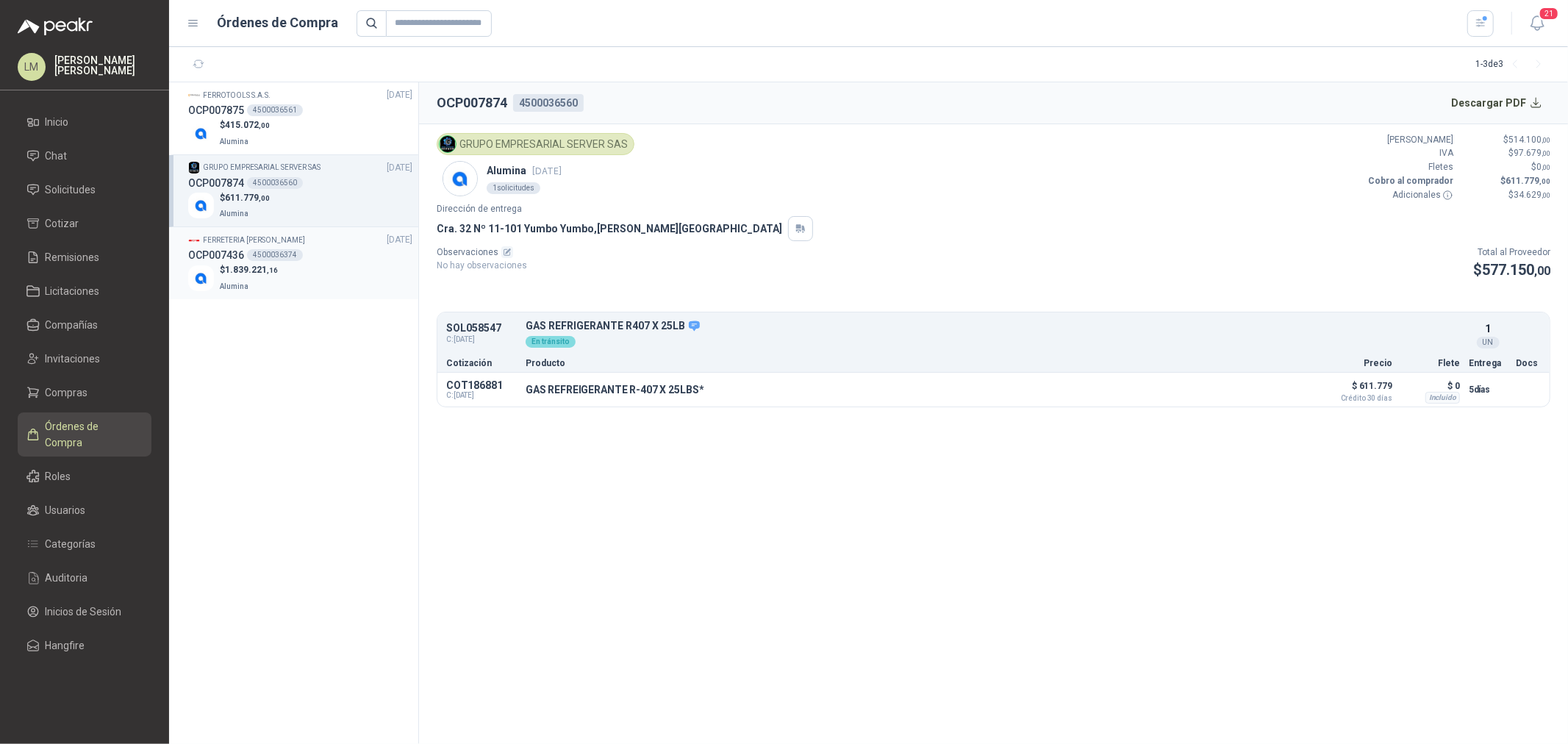
click at [275, 260] on div "4500036374" at bounding box center [275, 255] width 56 height 12
click at [268, 177] on div "4500036560" at bounding box center [275, 183] width 56 height 12
click at [262, 123] on span ",00" at bounding box center [264, 126] width 11 height 8
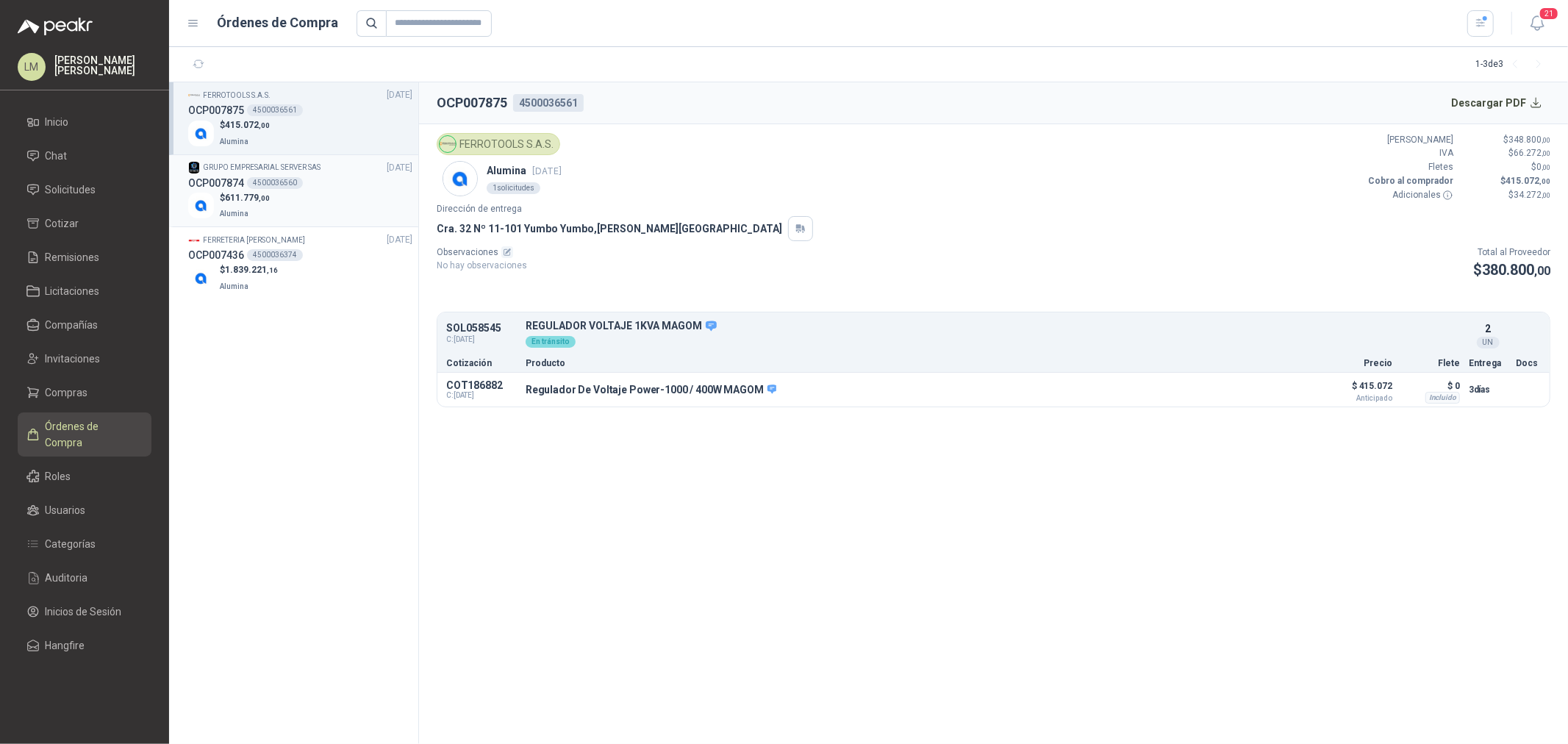
click at [278, 187] on div "4500036560" at bounding box center [275, 183] width 56 height 12
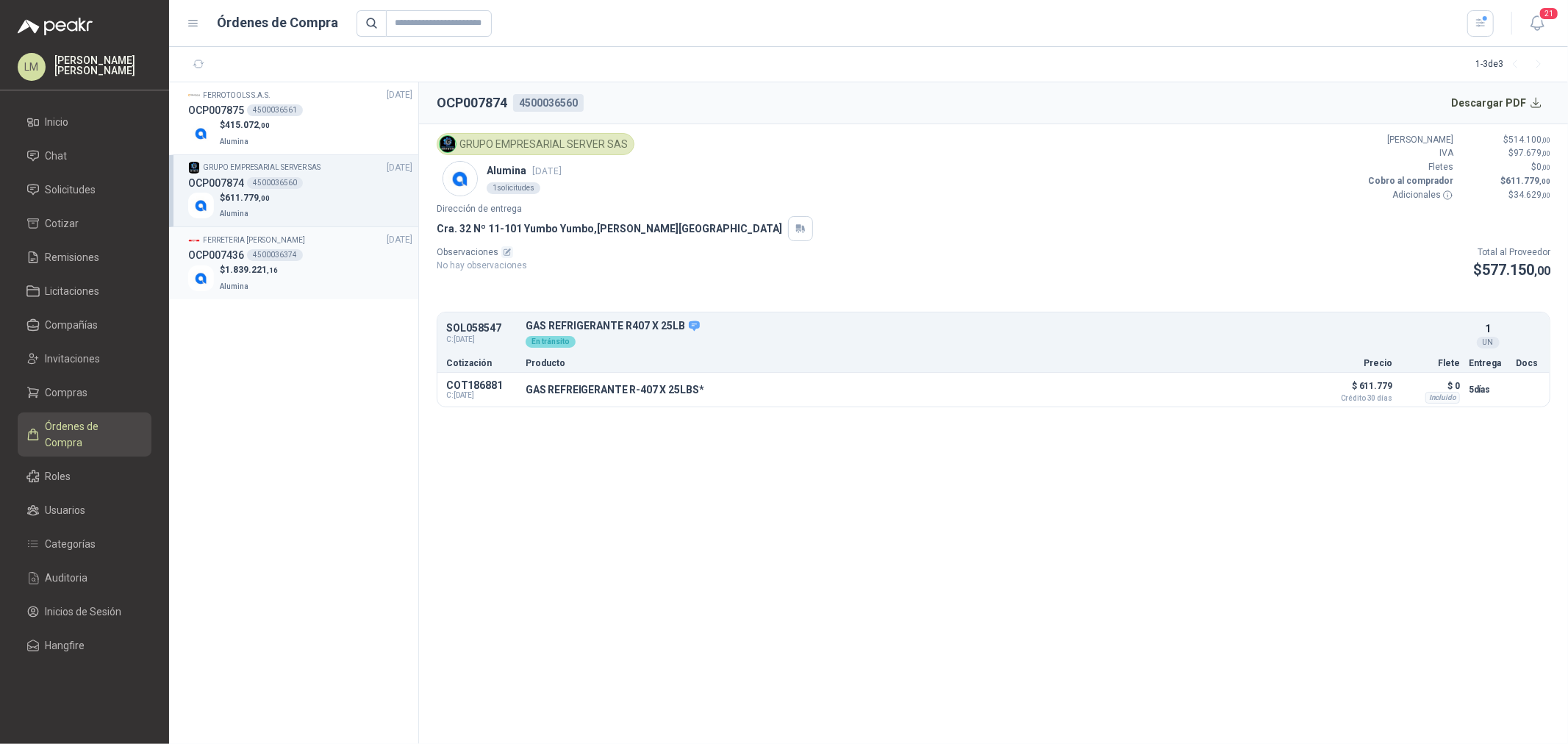
click at [277, 253] on div "4500036374" at bounding box center [275, 255] width 56 height 12
click at [291, 178] on div "4500036560" at bounding box center [275, 183] width 56 height 12
click at [280, 123] on div "$ 415.072 ,00 Alumina" at bounding box center [300, 133] width 224 height 30
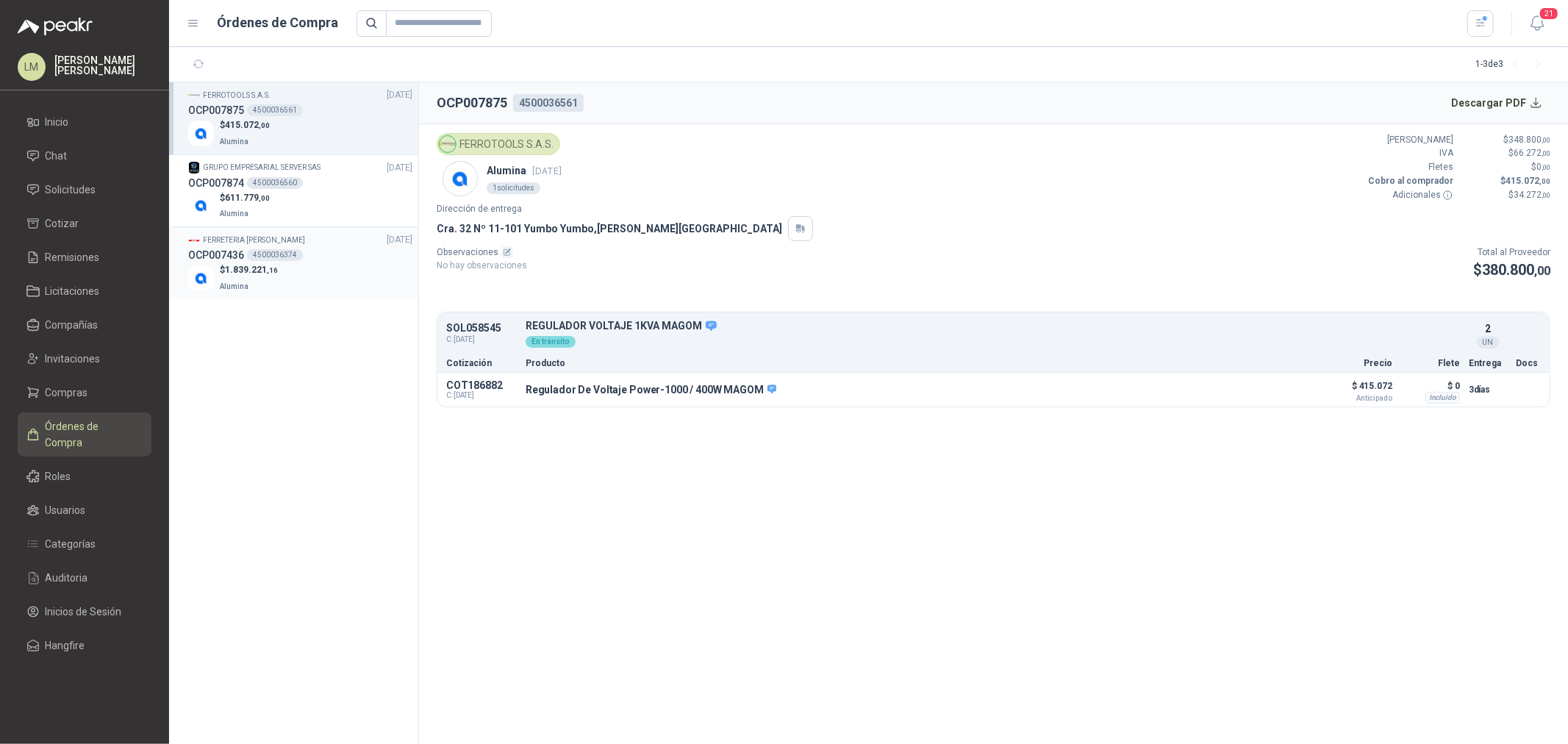
click at [297, 247] on div "OCP007436 4500036374" at bounding box center [300, 254] width 224 height 16
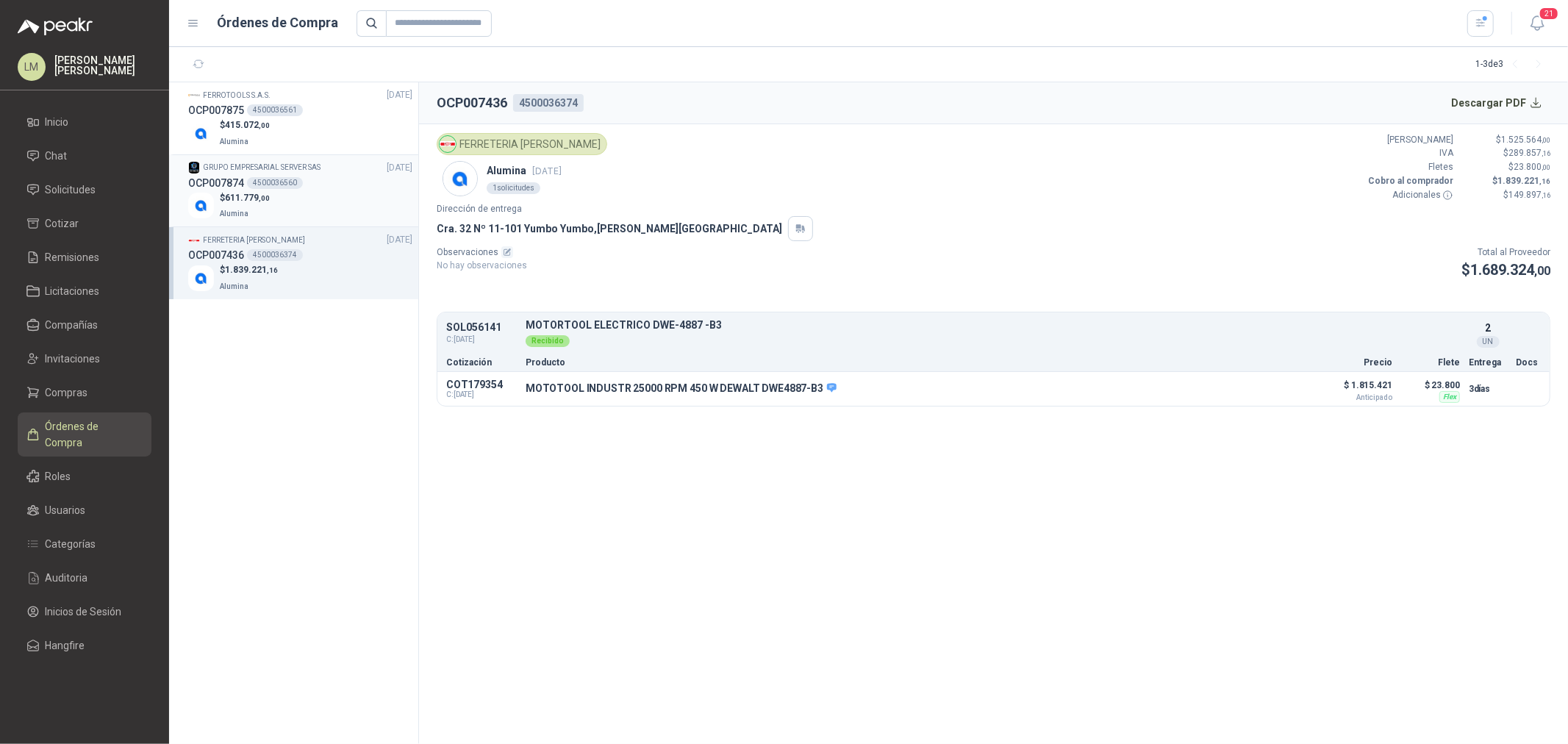
click at [287, 186] on div "4500036560" at bounding box center [275, 183] width 56 height 12
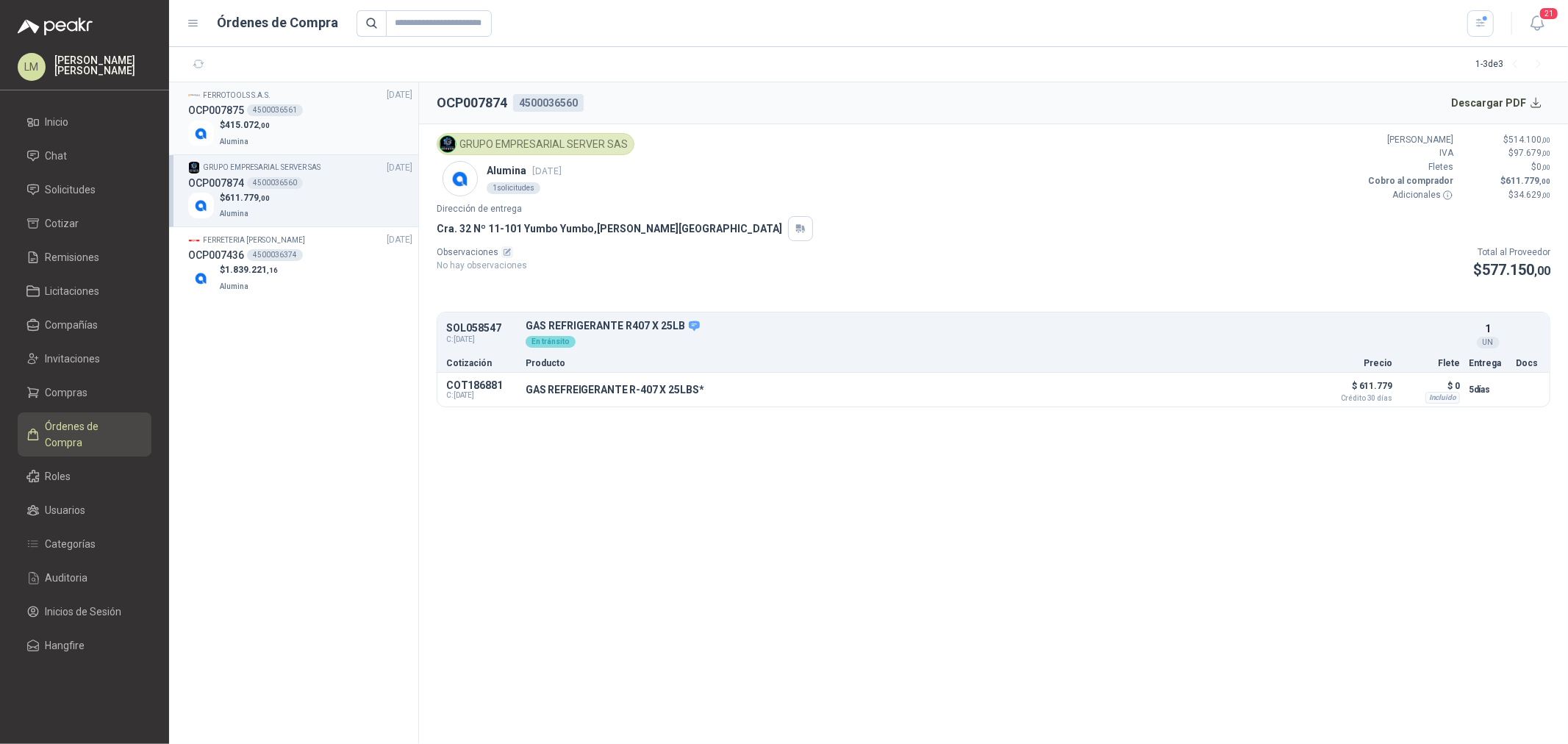
click at [286, 122] on div "$ 415.072 ,00 Alumina" at bounding box center [300, 133] width 224 height 30
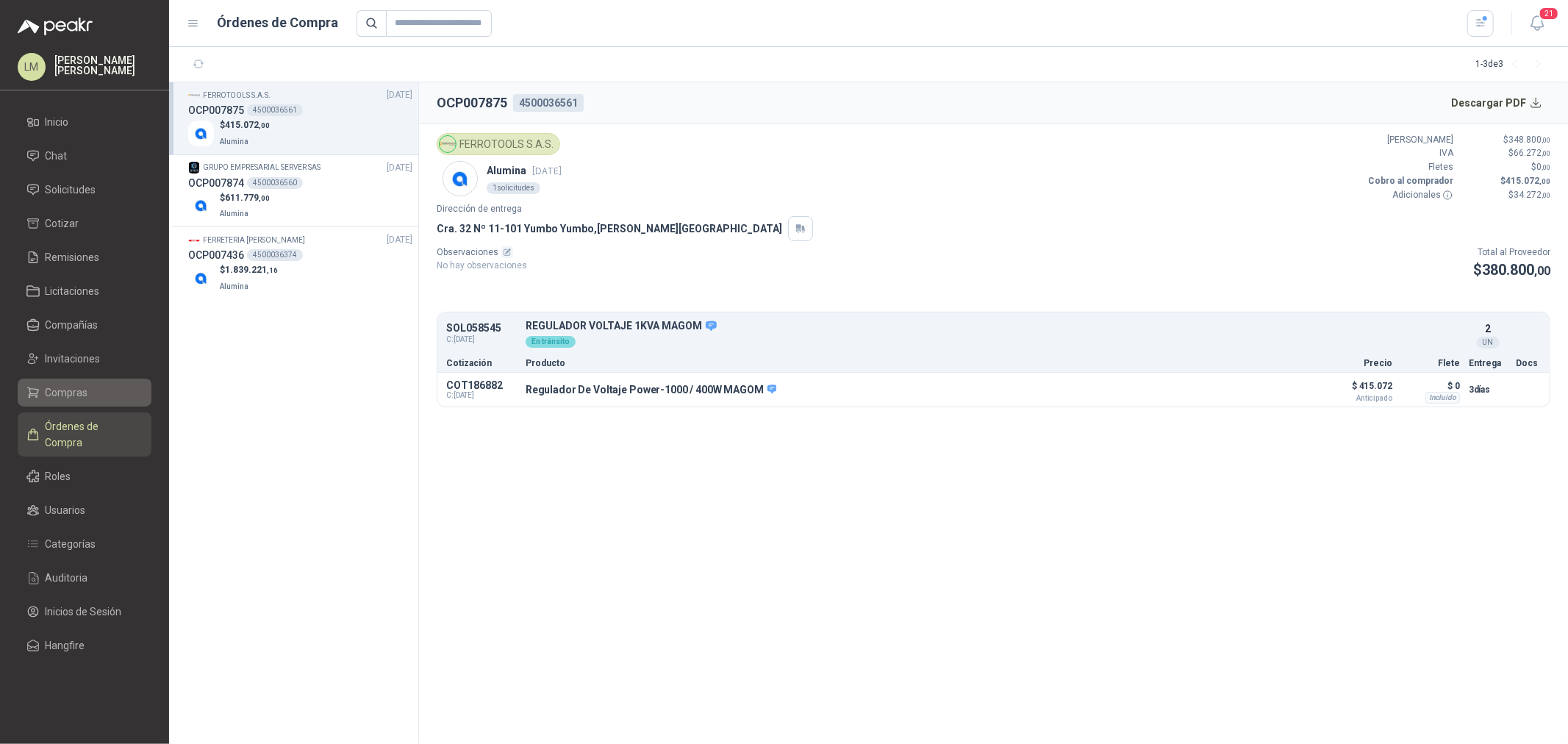
click at [61, 388] on span "Compras" at bounding box center [67, 392] width 42 height 16
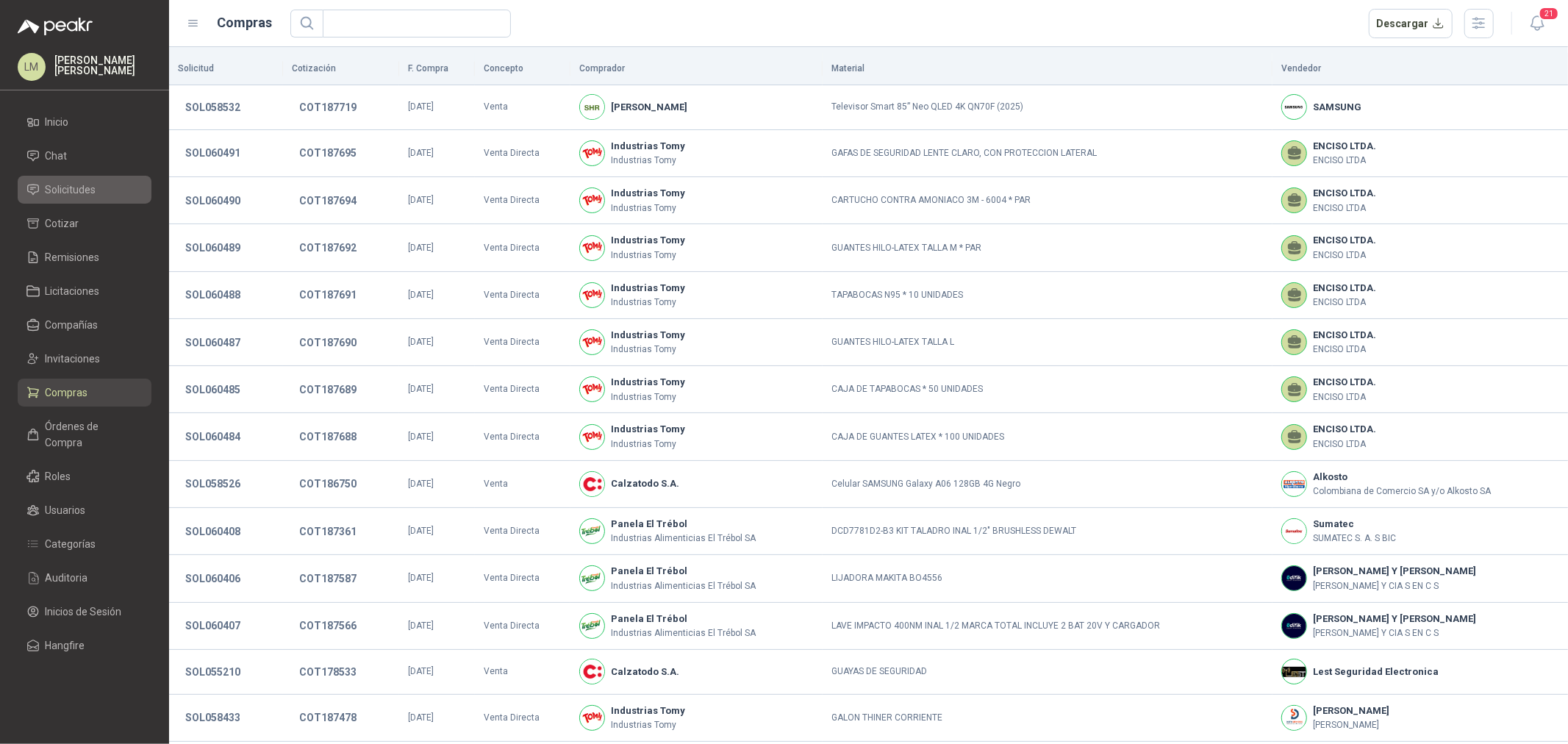
click at [75, 184] on span "Solicitudes" at bounding box center [71, 189] width 51 height 16
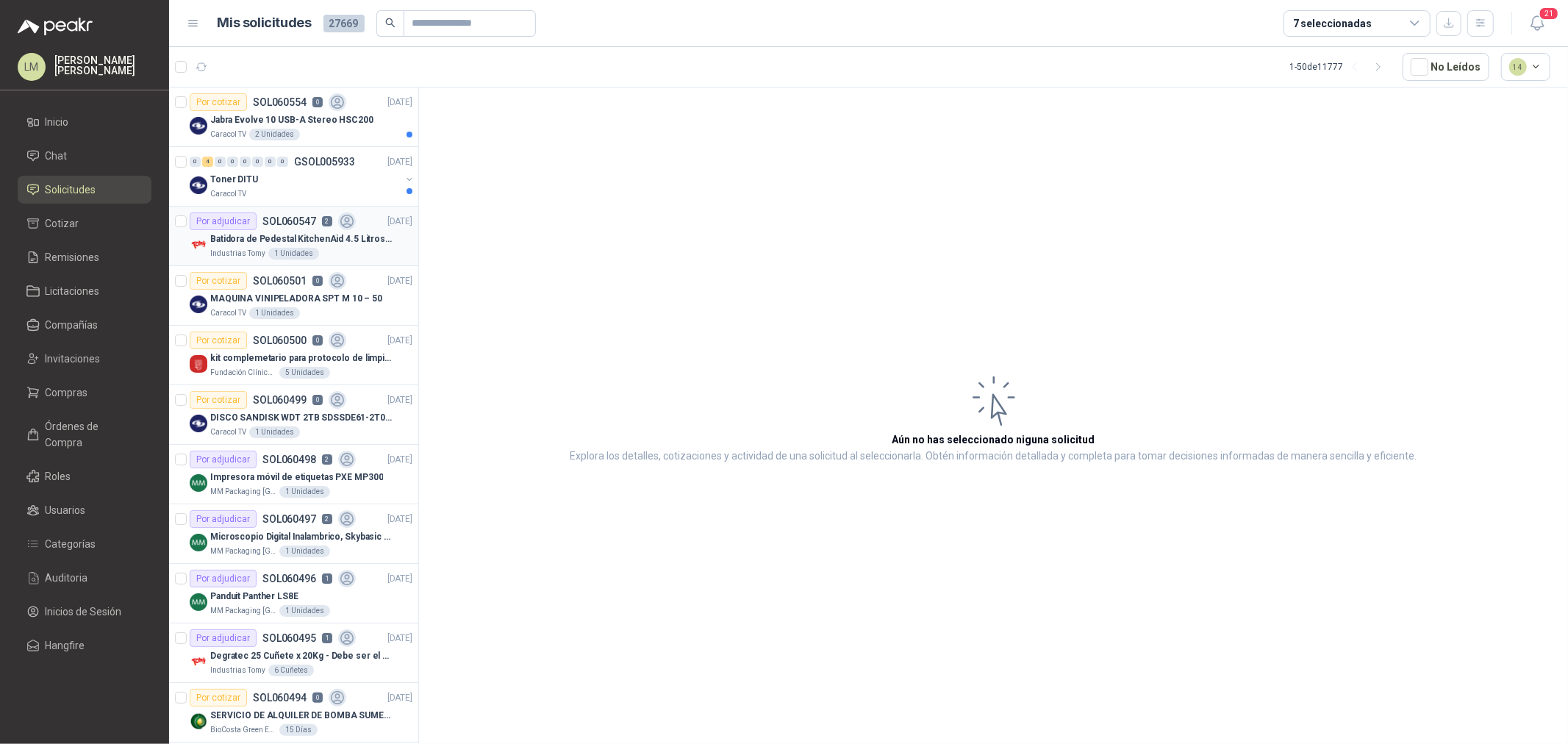
click at [291, 244] on p "Batidora de Pedestal KitchenAid 4.5 Litros Delux Plateado" at bounding box center [302, 239] width 183 height 14
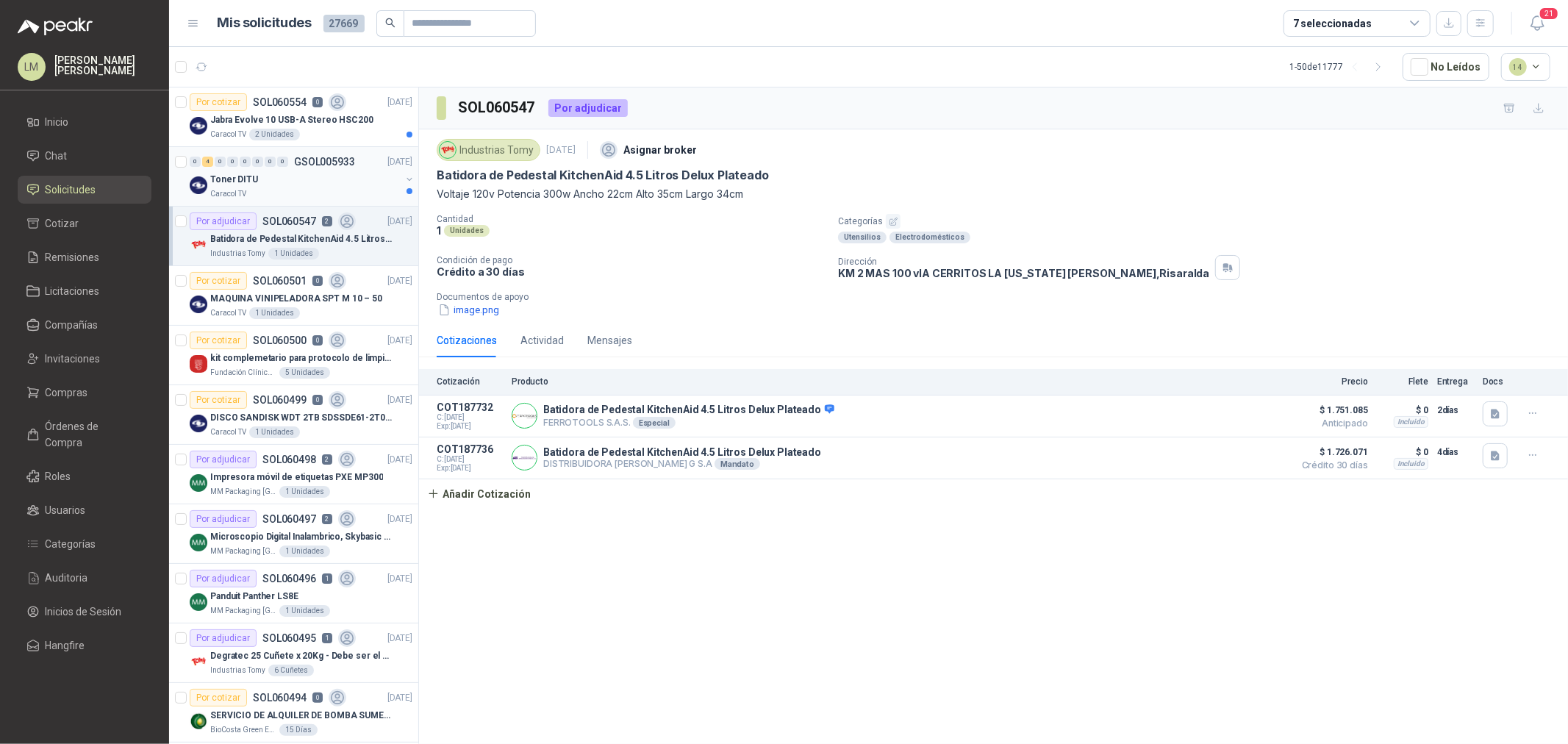
click at [297, 181] on div "Toner DITU" at bounding box center [305, 179] width 190 height 18
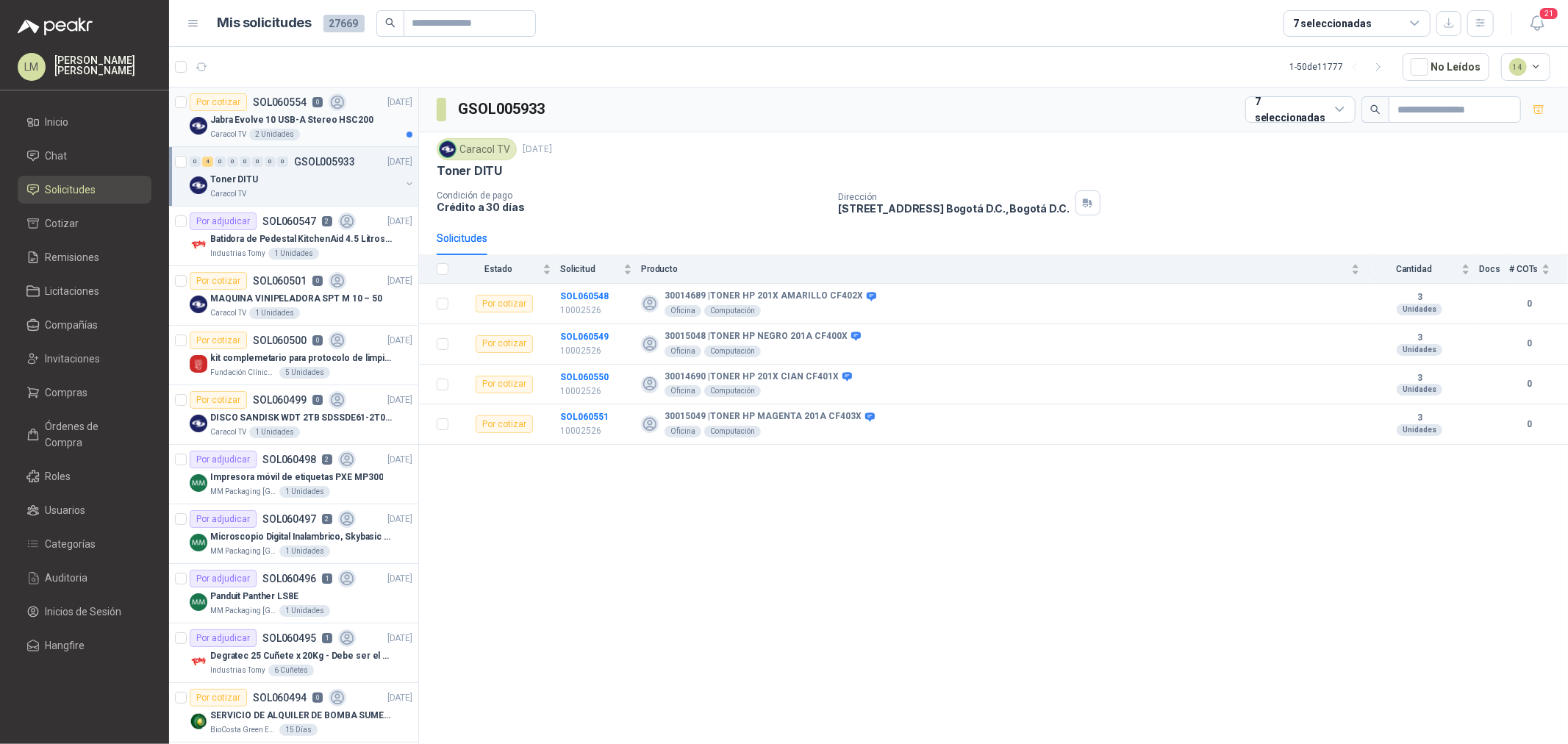
click at [278, 123] on p "Jabra Evolve 10 USB-A Stereo HSC200" at bounding box center [291, 120] width 163 height 14
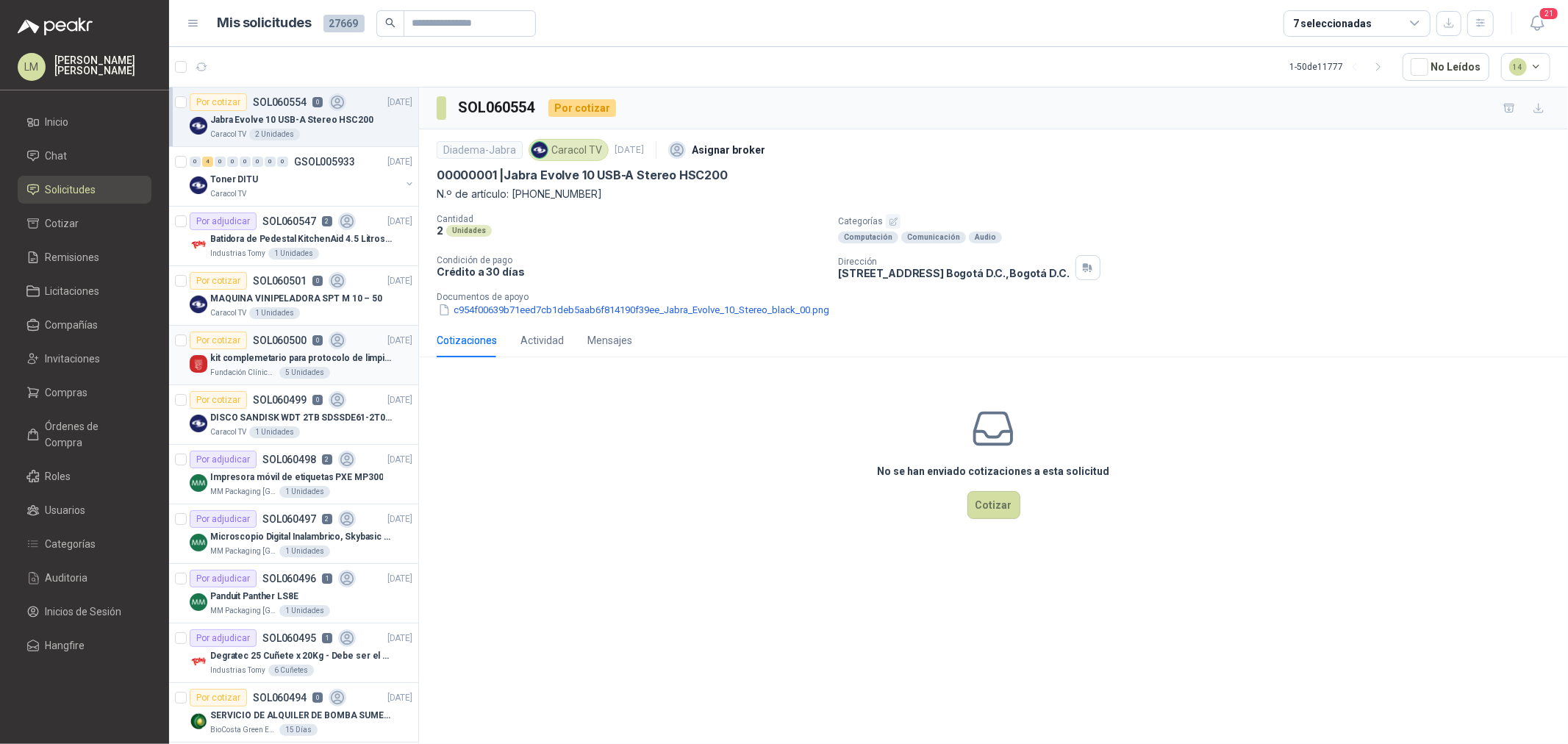
scroll to position [82, 0]
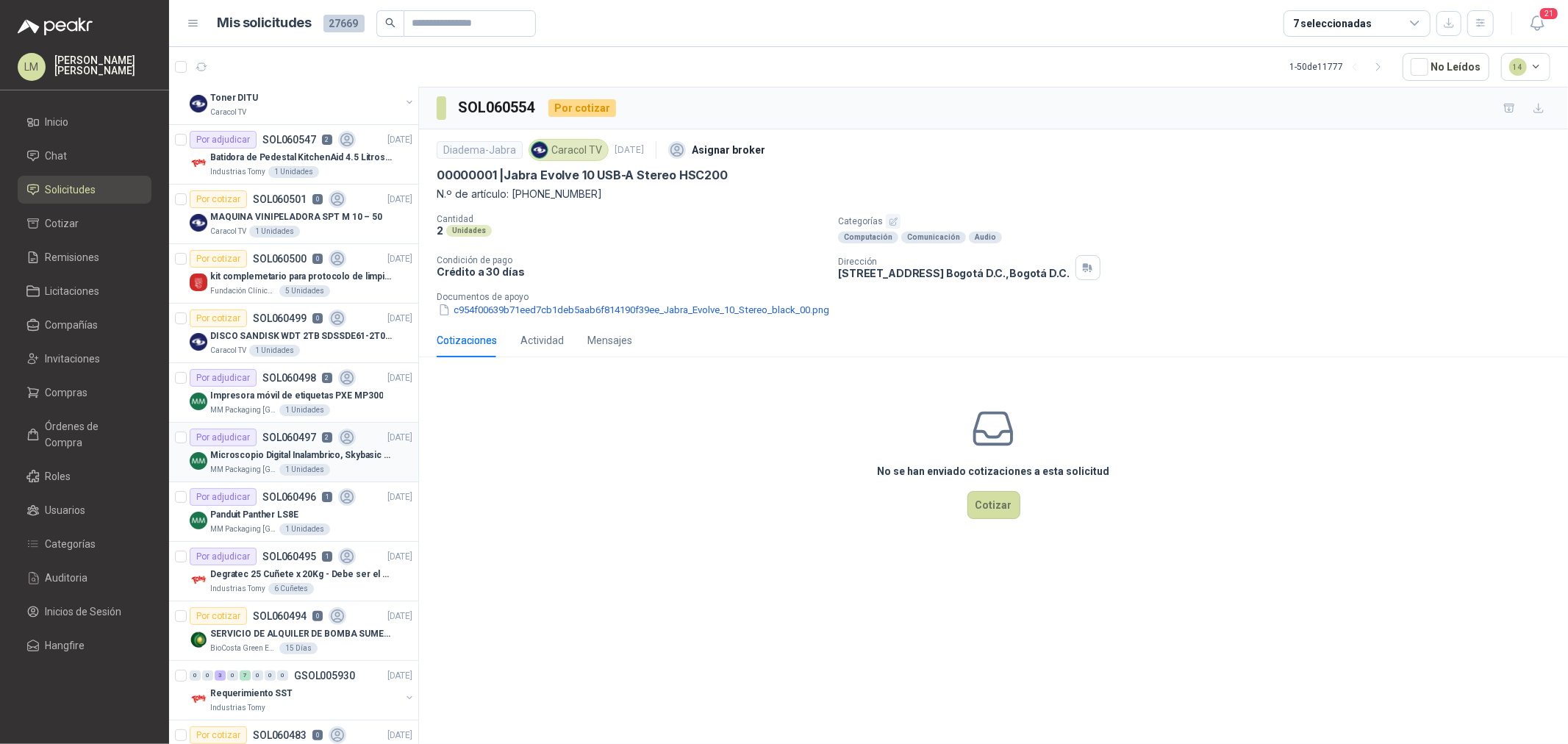
click at [281, 464] on div "1 Unidades" at bounding box center [305, 470] width 51 height 12
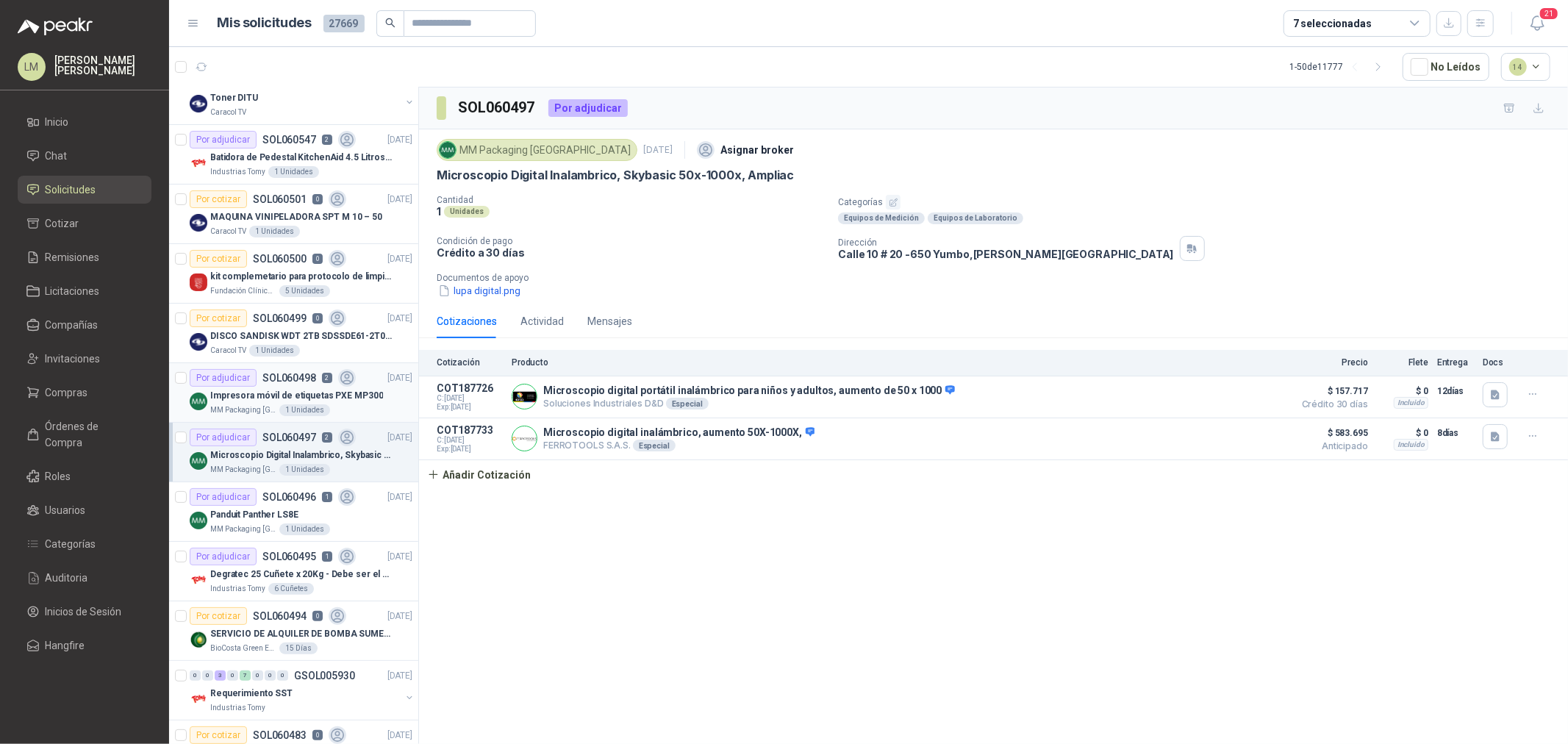
click at [280, 393] on p "Impresora móvil de etiquetas PXE MP300" at bounding box center [297, 395] width 173 height 14
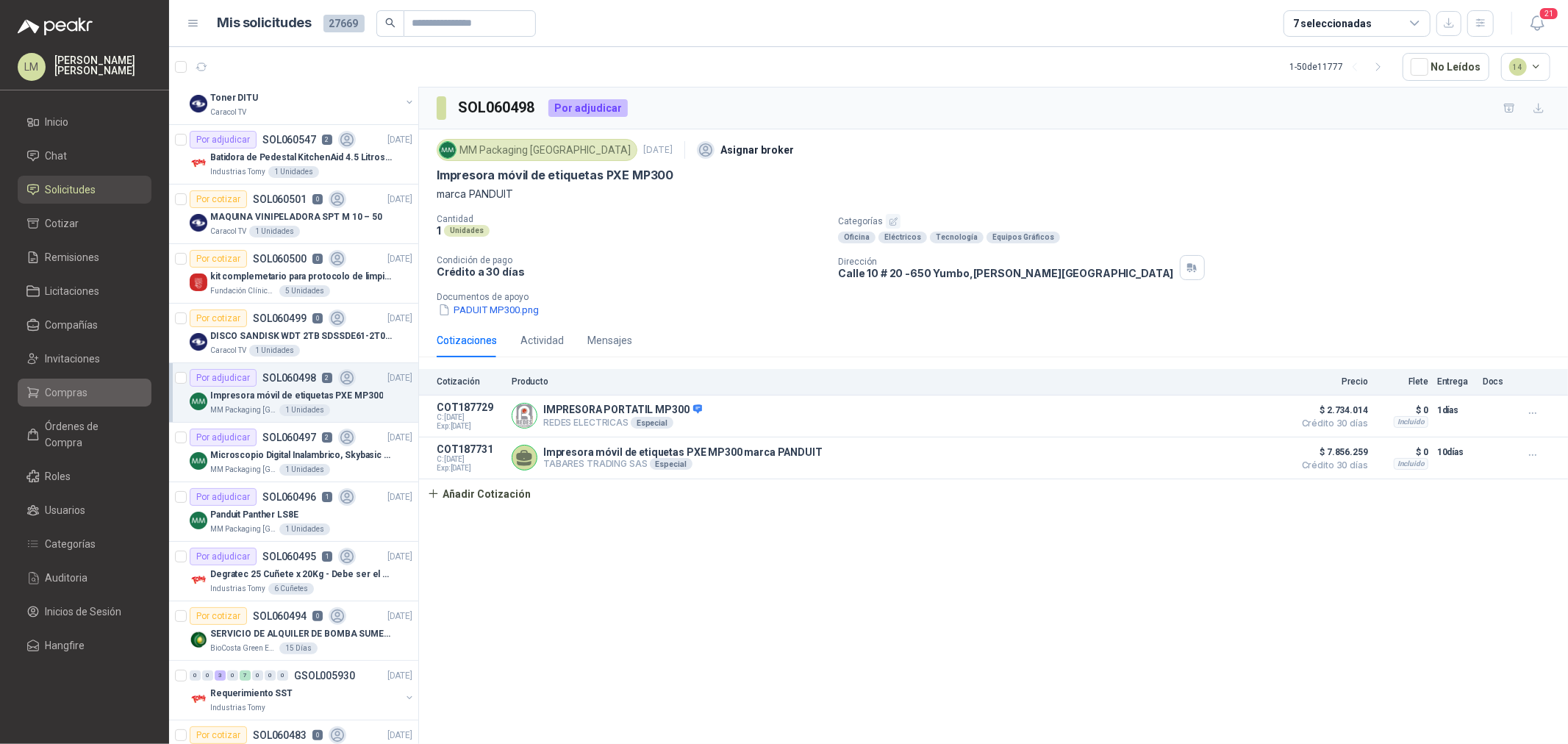
click at [71, 394] on span "Compras" at bounding box center [67, 392] width 42 height 16
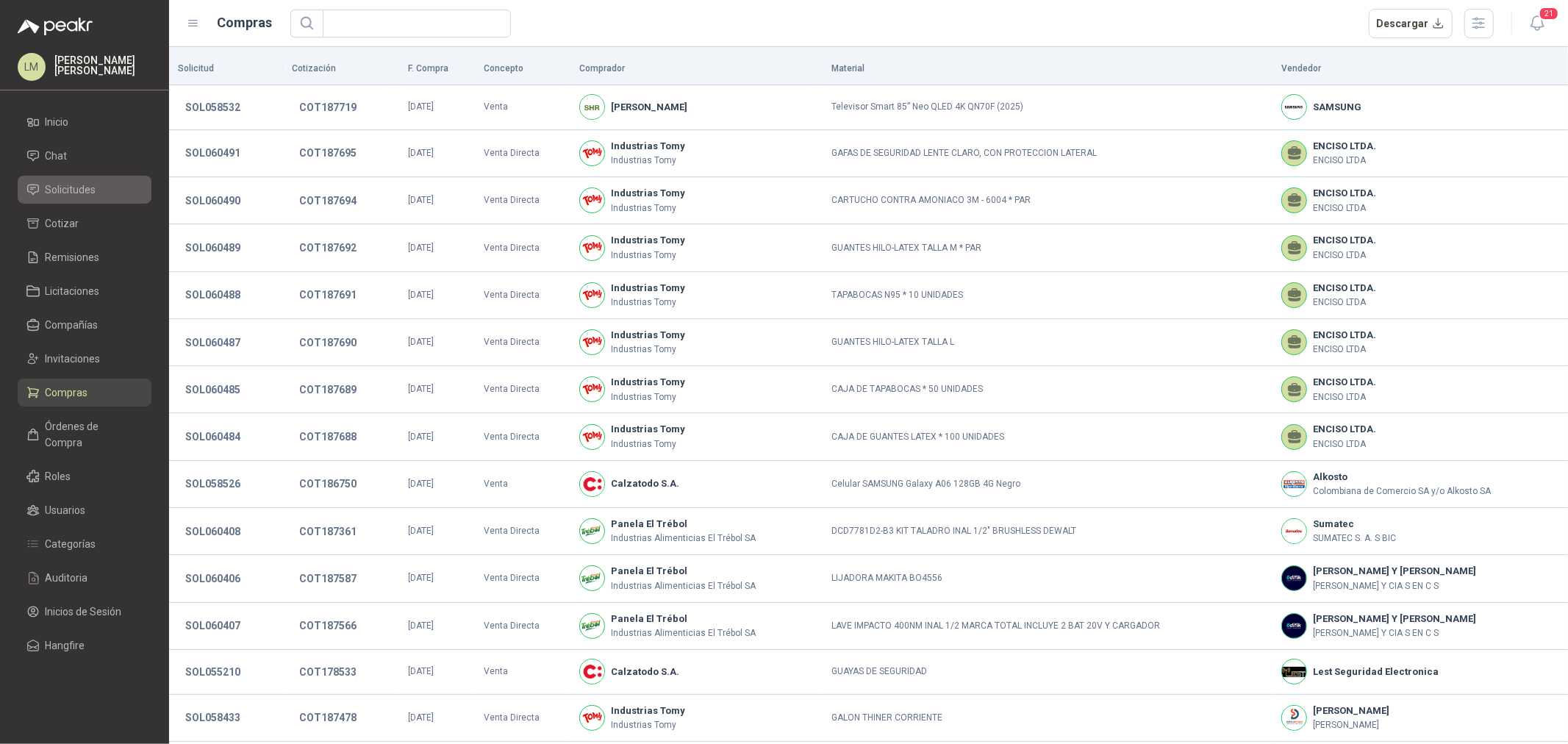
click at [78, 193] on span "Solicitudes" at bounding box center [71, 189] width 51 height 16
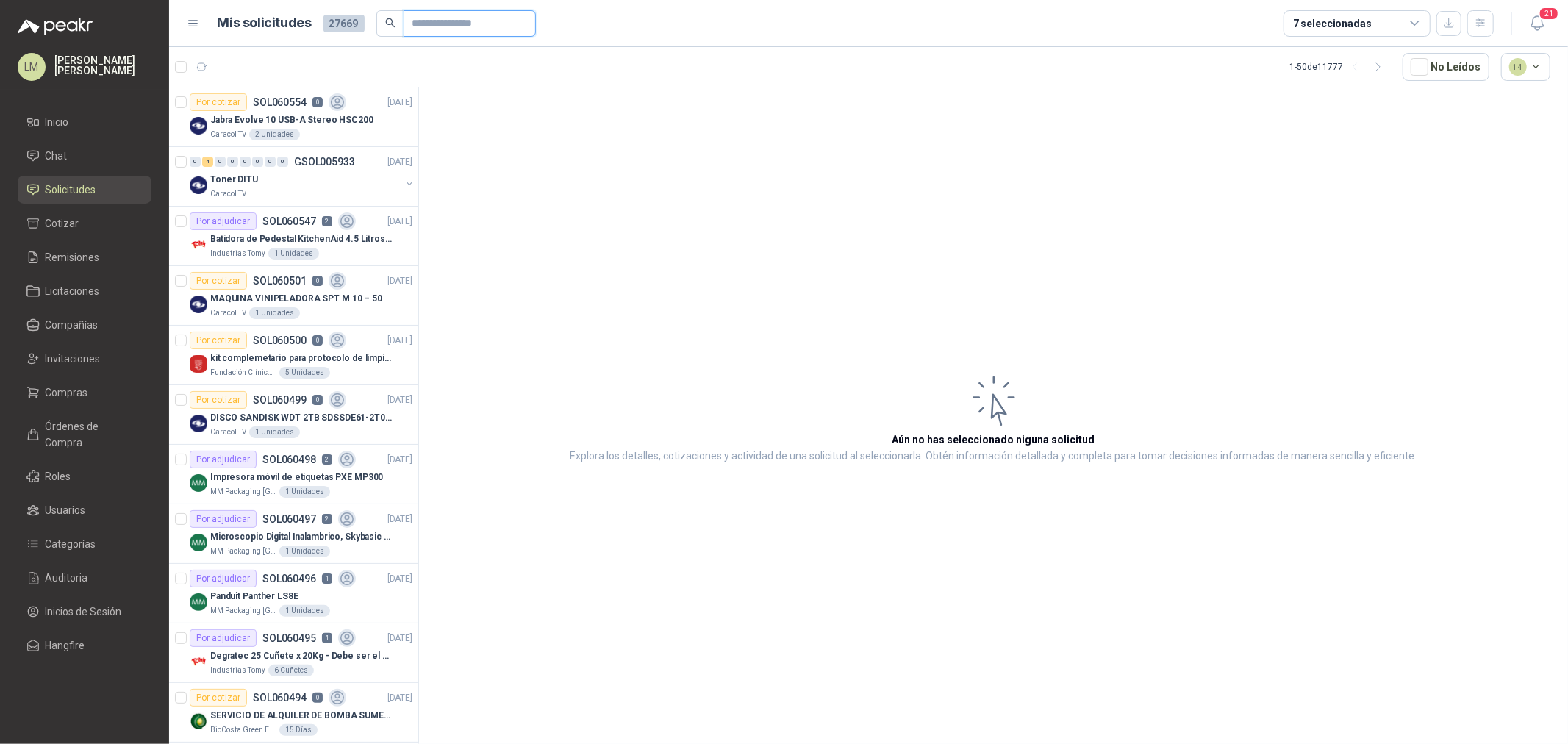
click at [442, 19] on input "text" at bounding box center [464, 24] width 103 height 25
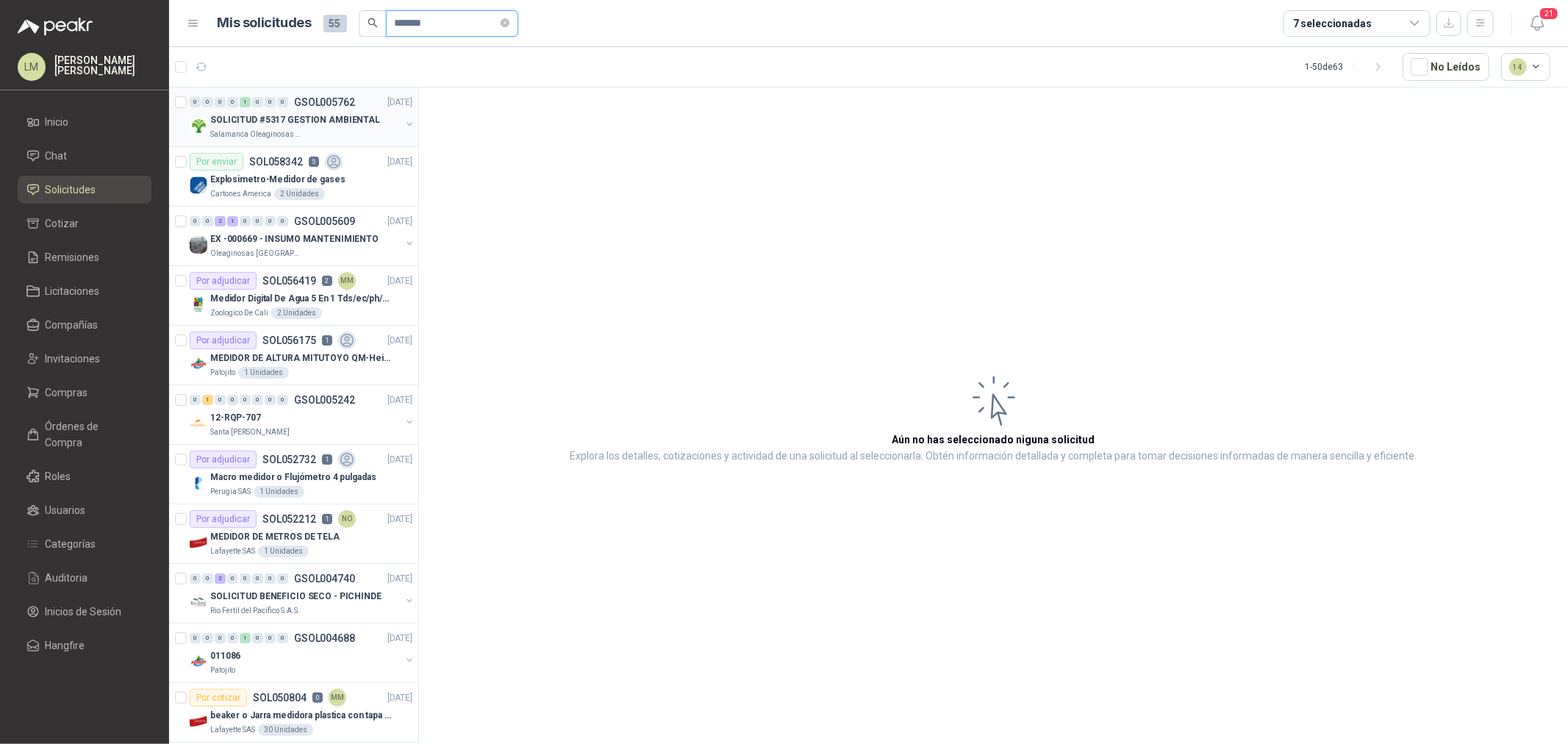
type input "*******"
click at [404, 122] on button "button" at bounding box center [410, 124] width 12 height 12
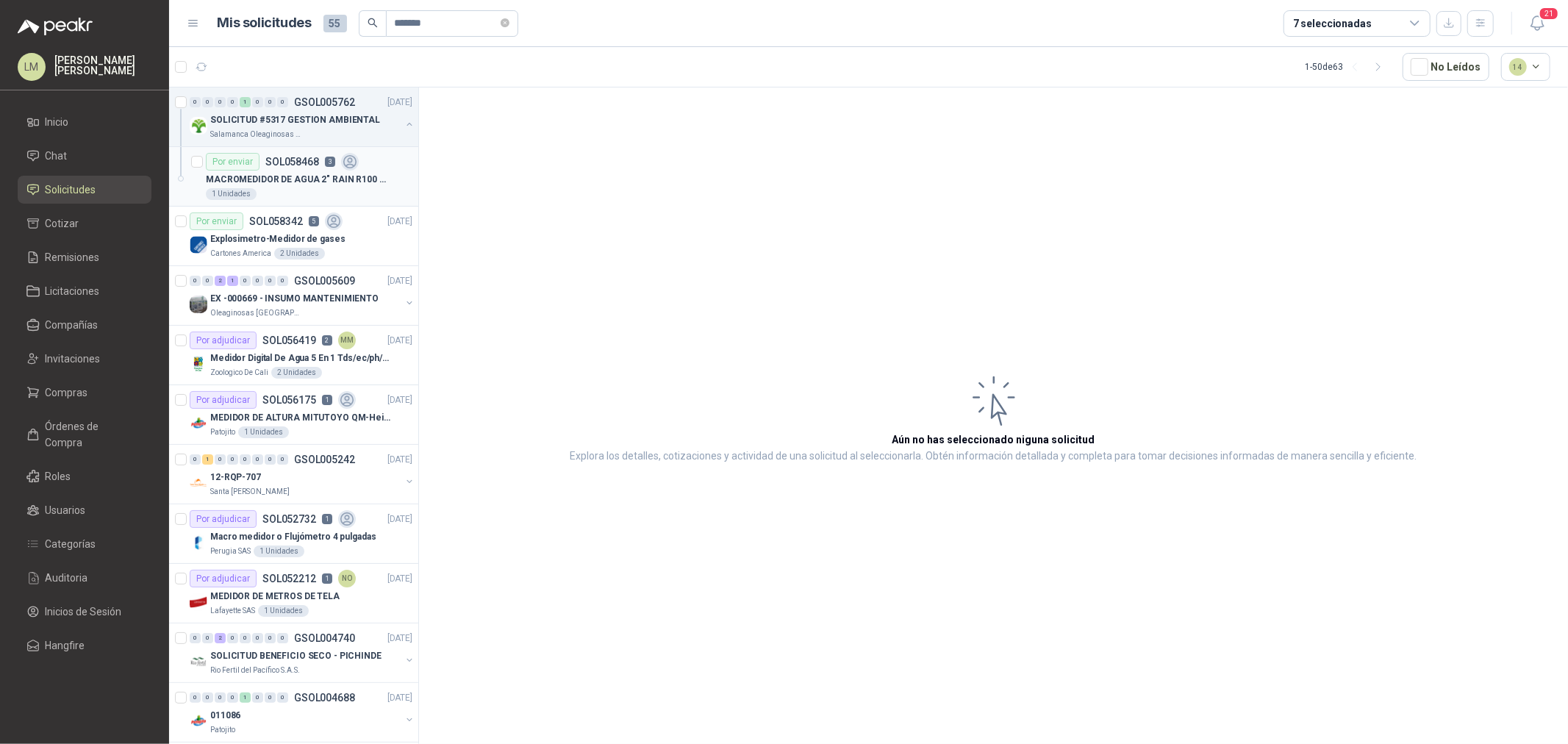
click at [321, 155] on div "Por enviar SOL058468 3" at bounding box center [282, 161] width 153 height 18
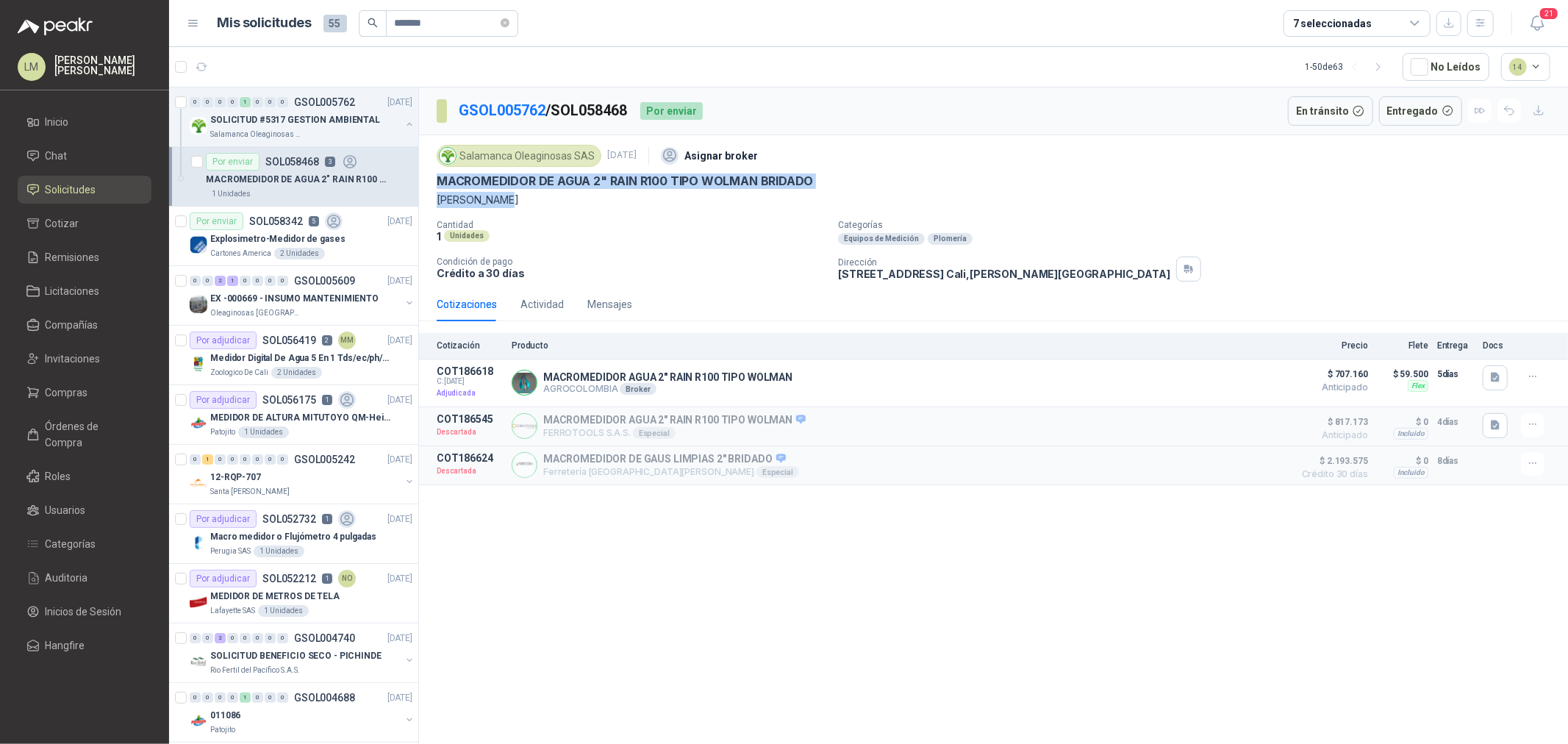
drag, startPoint x: 441, startPoint y: 188, endPoint x: 773, endPoint y: 193, distance: 332.0
click at [773, 193] on div "Salamanca Oleaginosas SAS 2 oct, 2025 Asignar broker MACROMEDIDOR DE AGUA 2" RA…" at bounding box center [994, 174] width 1113 height 67
click at [758, 181] on p "MACROMEDIDOR DE AGUA 2" RAIN R100 TIPO WOLMAN BRIDADO" at bounding box center [625, 181] width 377 height 15
click at [1495, 376] on icon "button" at bounding box center [1495, 377] width 8 height 9
click at [1473, 332] on button "image.png" at bounding box center [1467, 330] width 64 height 15
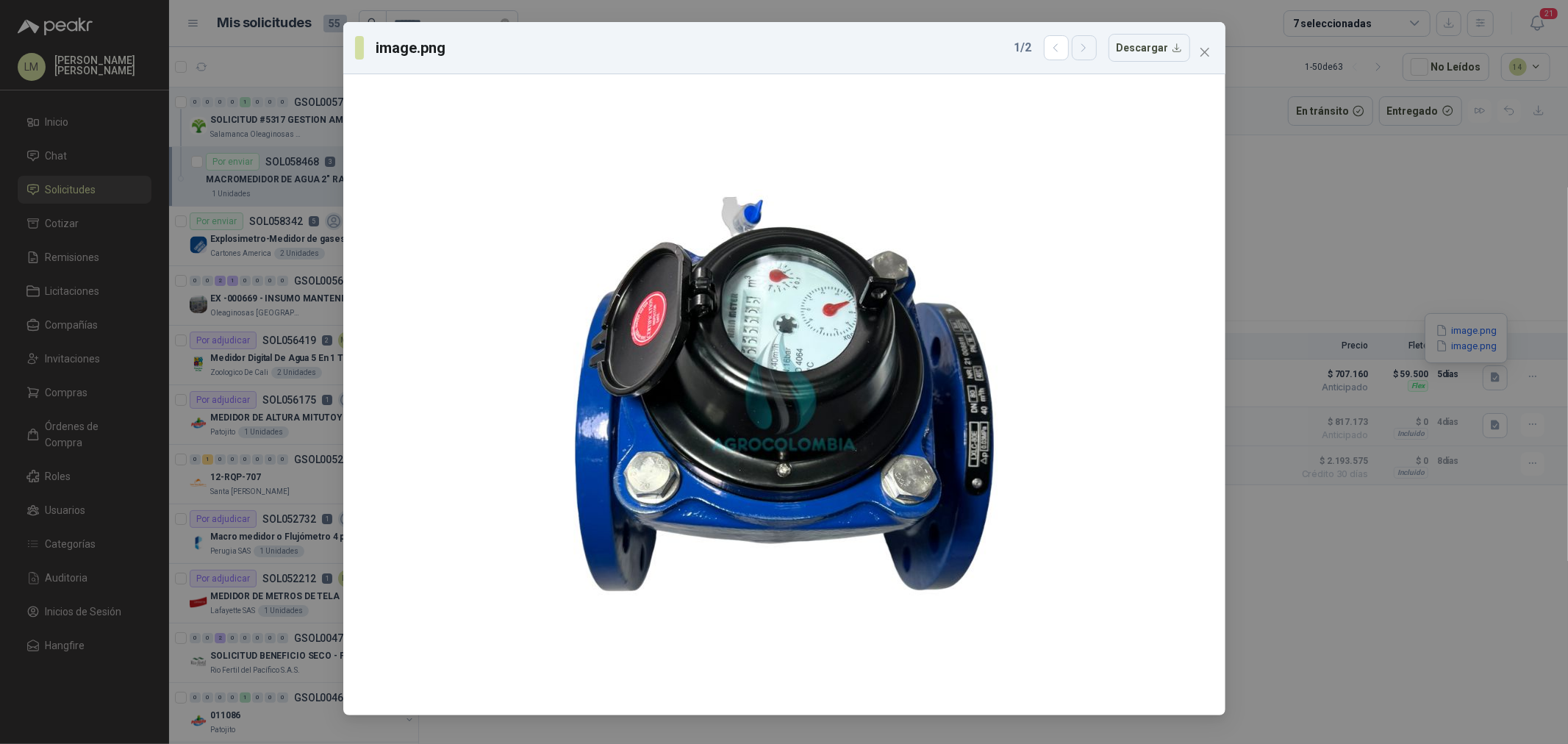
click at [1086, 42] on icon "button" at bounding box center [1084, 48] width 13 height 13
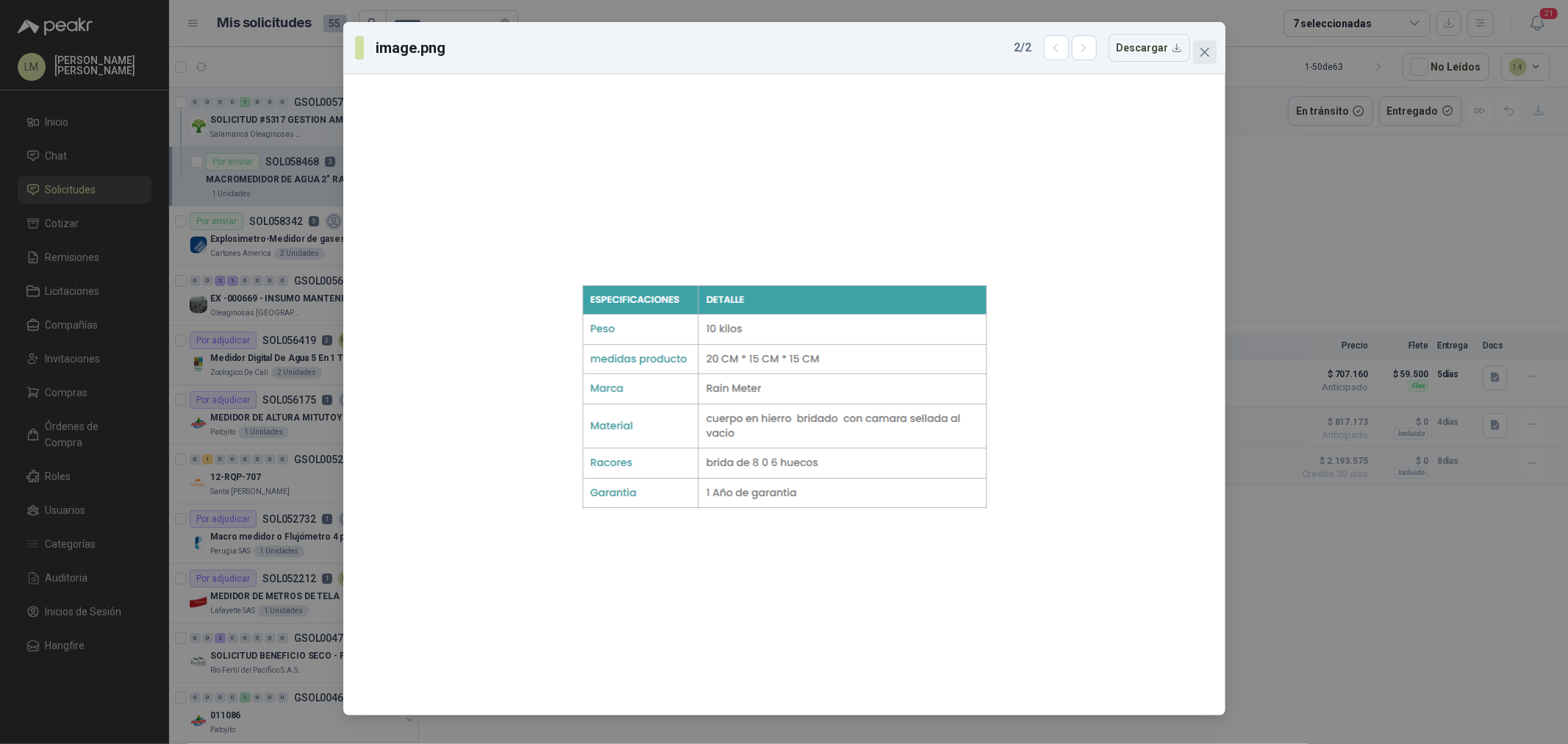
click at [1210, 48] on icon "close" at bounding box center [1205, 52] width 12 height 12
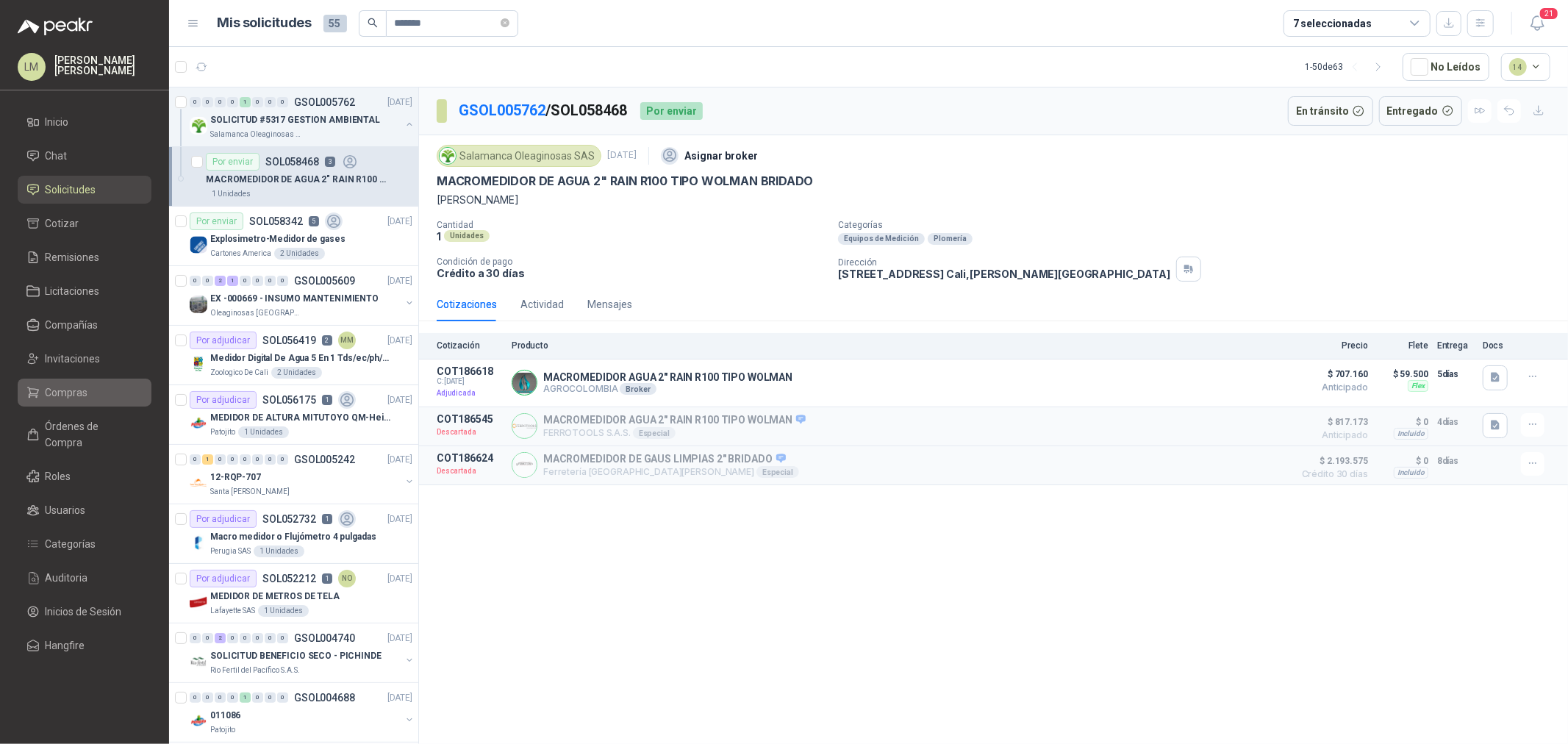
click at [77, 393] on span "Compras" at bounding box center [67, 392] width 42 height 16
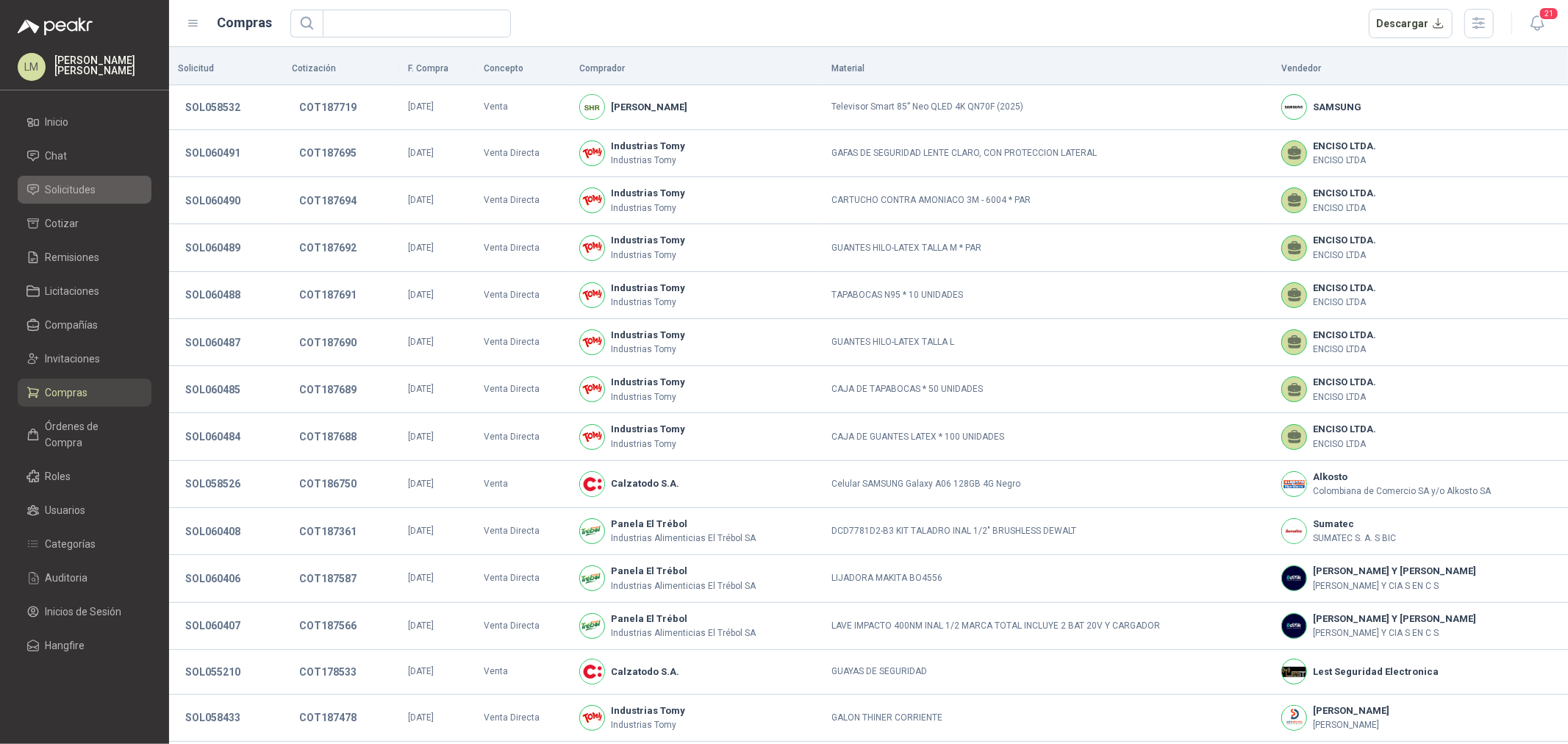
click at [74, 186] on span "Solicitudes" at bounding box center [71, 189] width 51 height 16
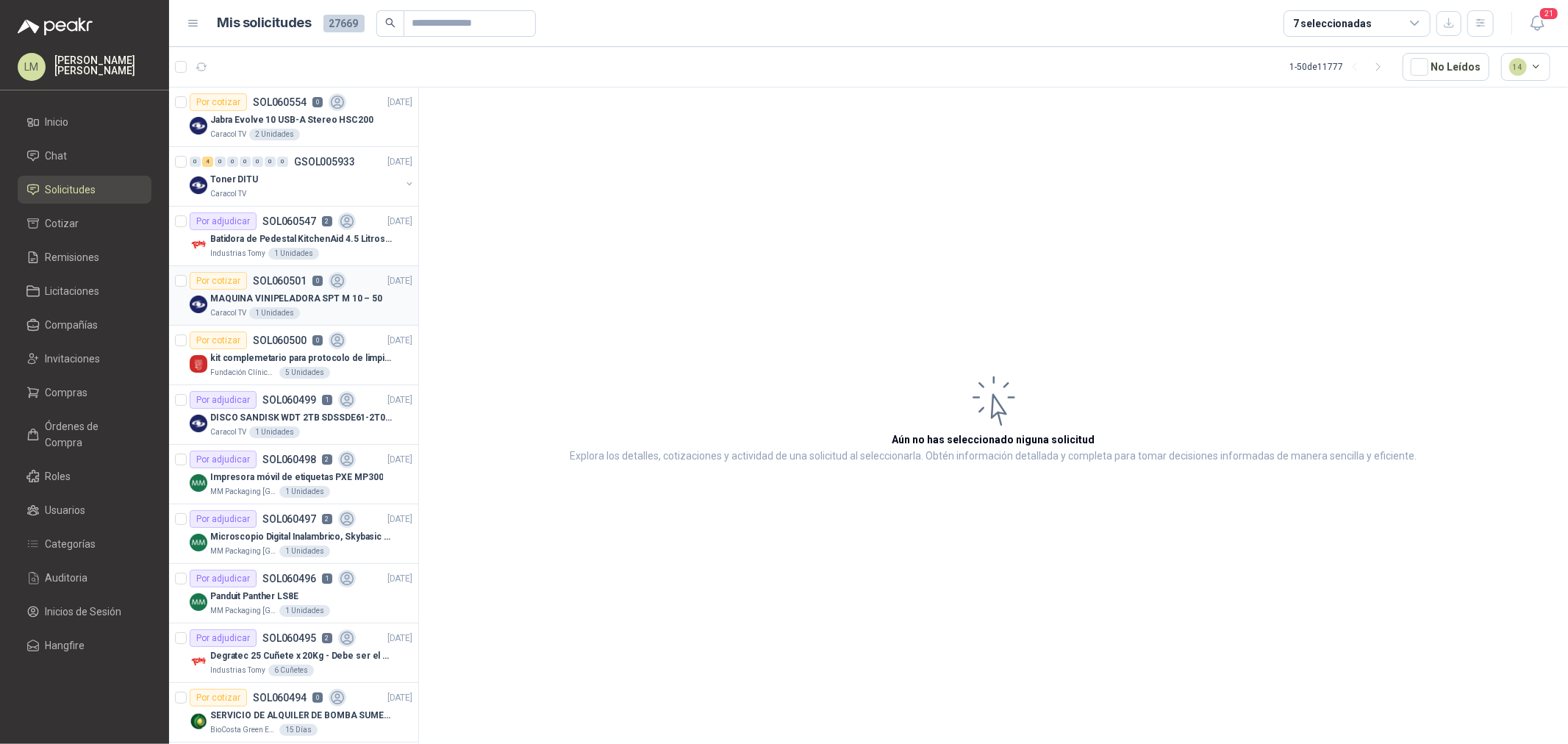
click at [254, 285] on p "SOL060501" at bounding box center [280, 280] width 54 height 10
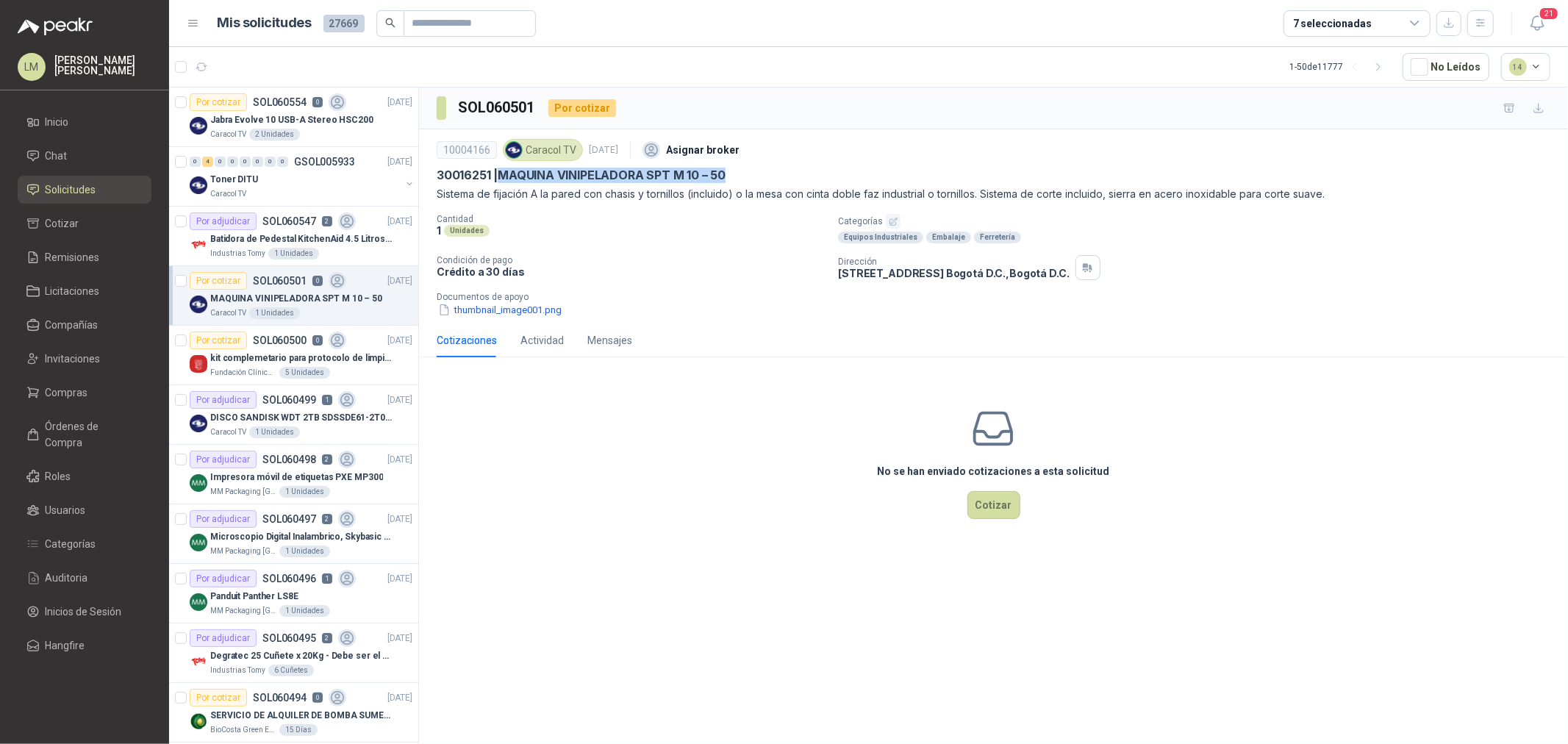
drag, startPoint x: 504, startPoint y: 176, endPoint x: 866, endPoint y: 180, distance: 362.0
click at [866, 180] on div "30016251 | MAQUINA VINIPELADORA SPT M 10 – 50" at bounding box center [994, 175] width 1113 height 15
copy p "MAQUINA VINIPELADORA SPT M 10 – 50"
click at [273, 224] on p "SOL060547" at bounding box center [290, 221] width 54 height 10
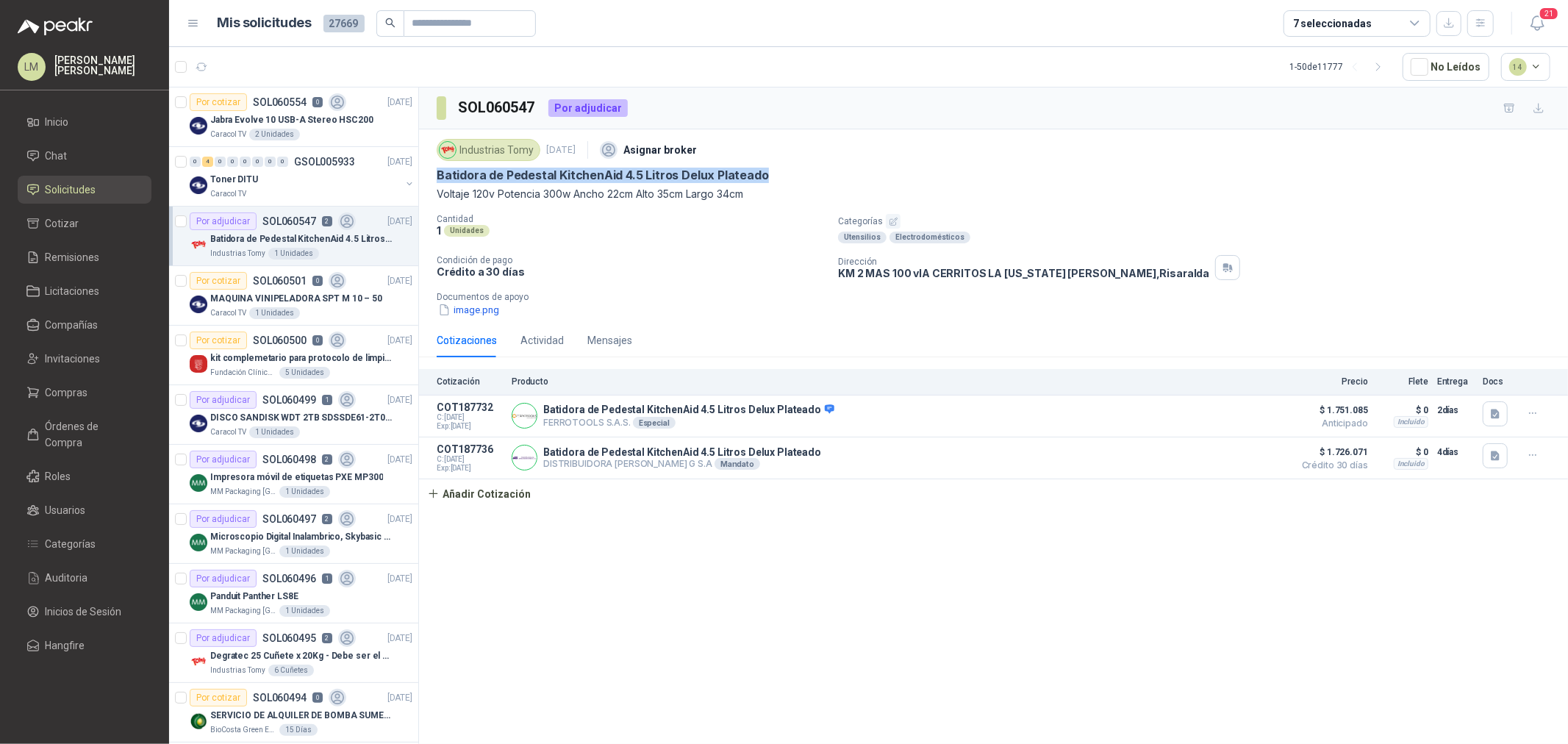
drag, startPoint x: 433, startPoint y: 171, endPoint x: 768, endPoint y: 171, distance: 335.0
click at [768, 171] on div "Industrias Tomy 8 oct, 2025 Asignar broker Batidora de Pedestal KitchenAid 4.5 …" at bounding box center [994, 226] width 1149 height 194
copy p "Batidora de Pedestal KitchenAid 4.5 Litros Delux Plateado"
click at [272, 410] on div "DISCO SANDISK WDT 2TB SDSSDE61-2T00-G25" at bounding box center [311, 417] width 202 height 18
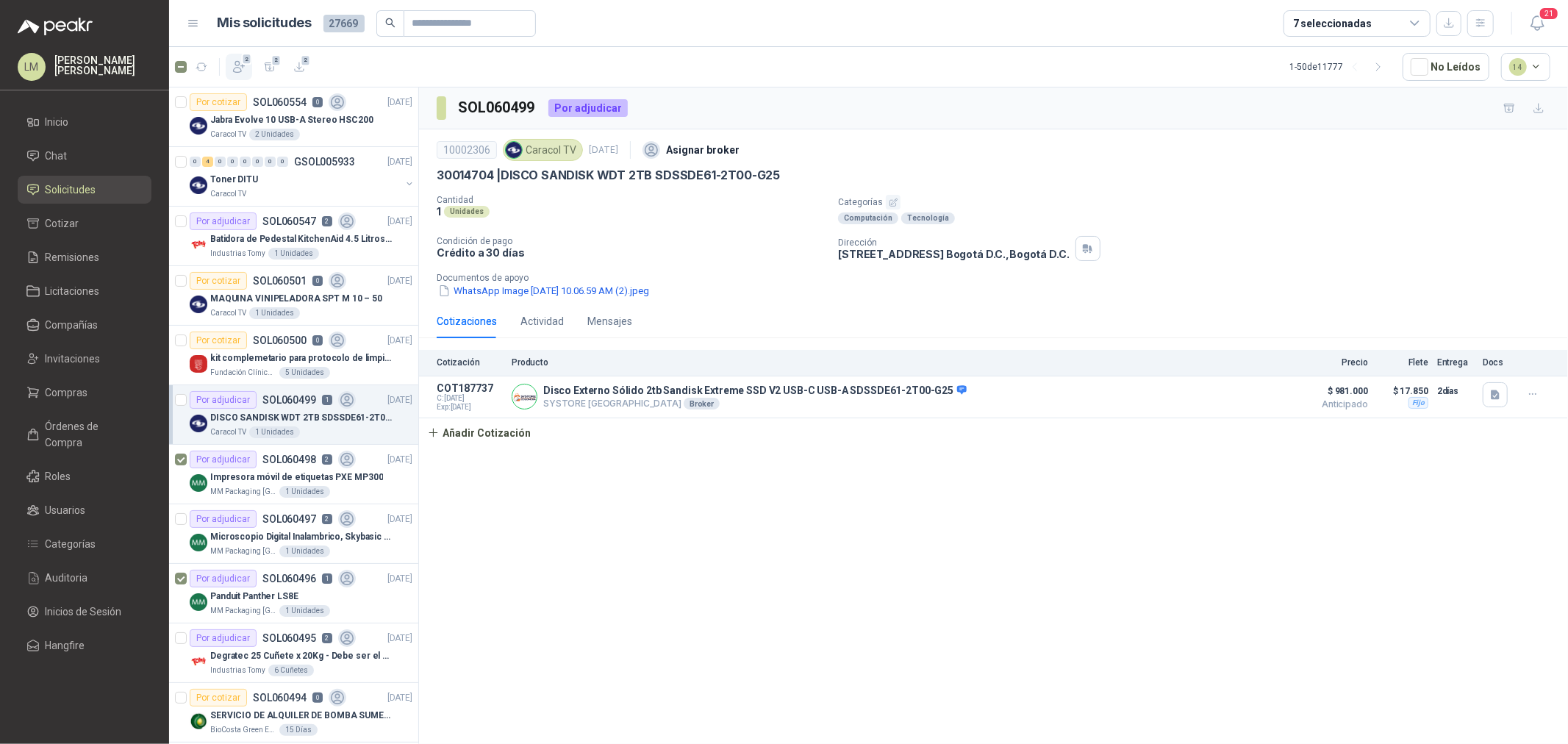
click at [238, 68] on icon "button" at bounding box center [239, 67] width 11 height 11
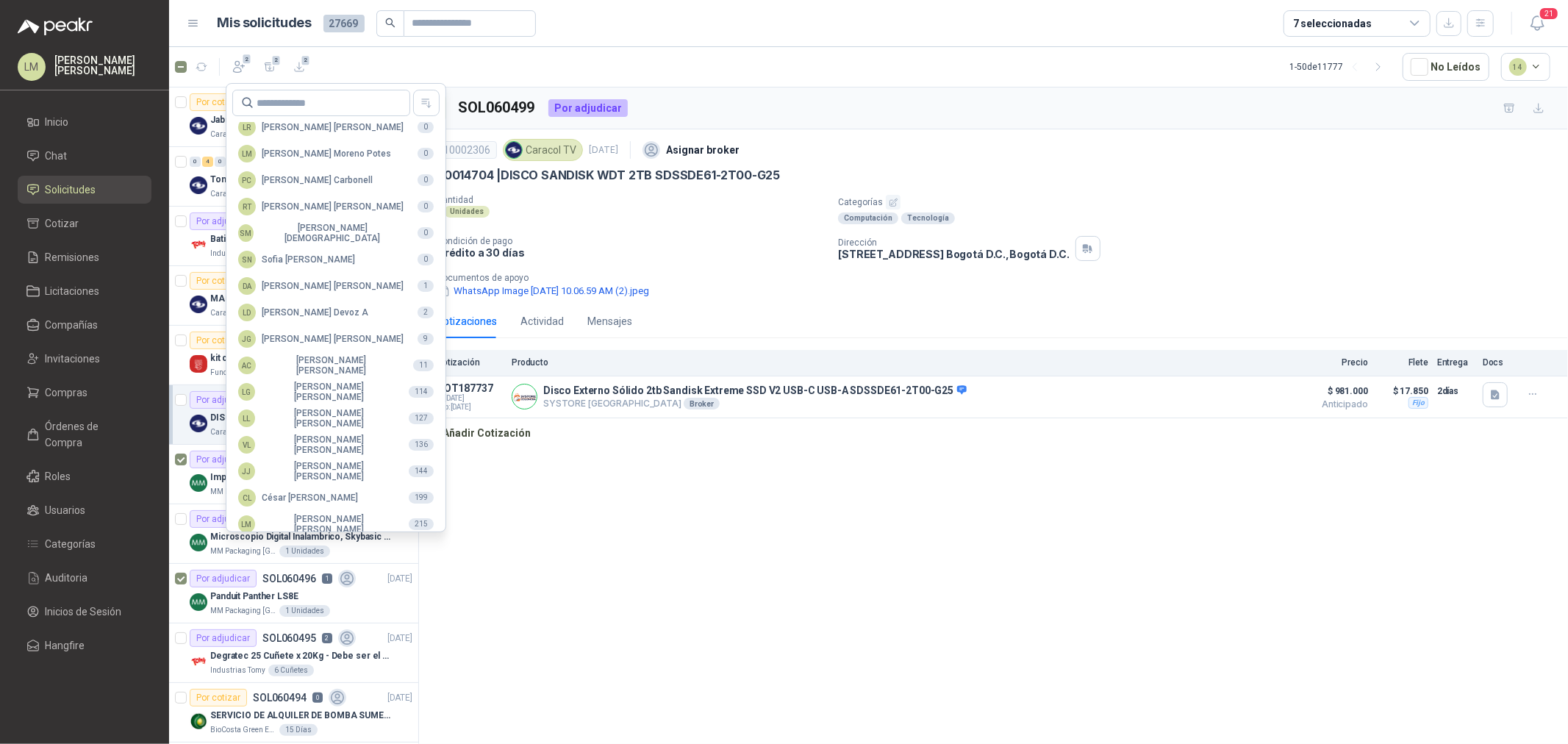
scroll to position [260, 0]
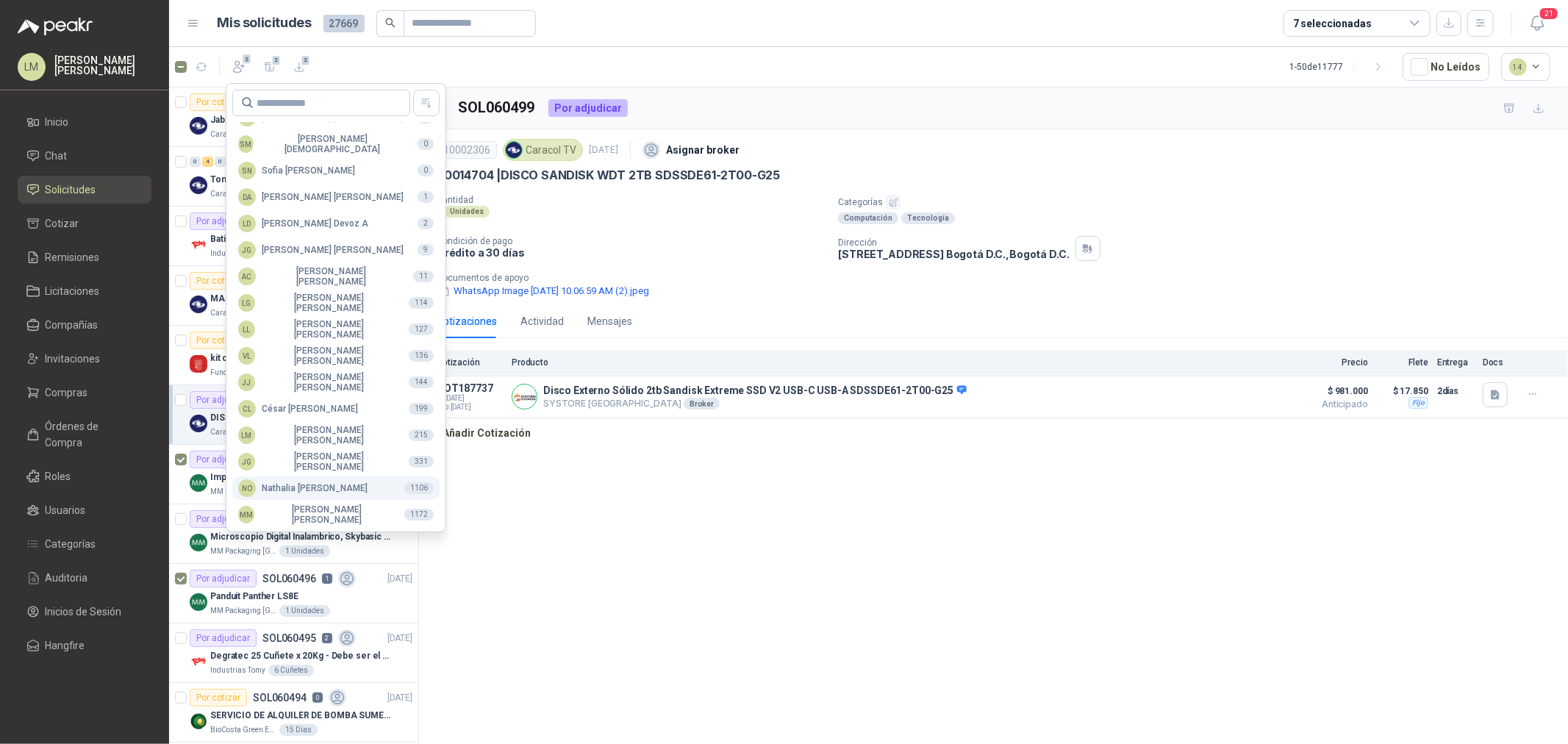
click at [300, 481] on div "NO [PERSON_NAME]" at bounding box center [302, 487] width 129 height 18
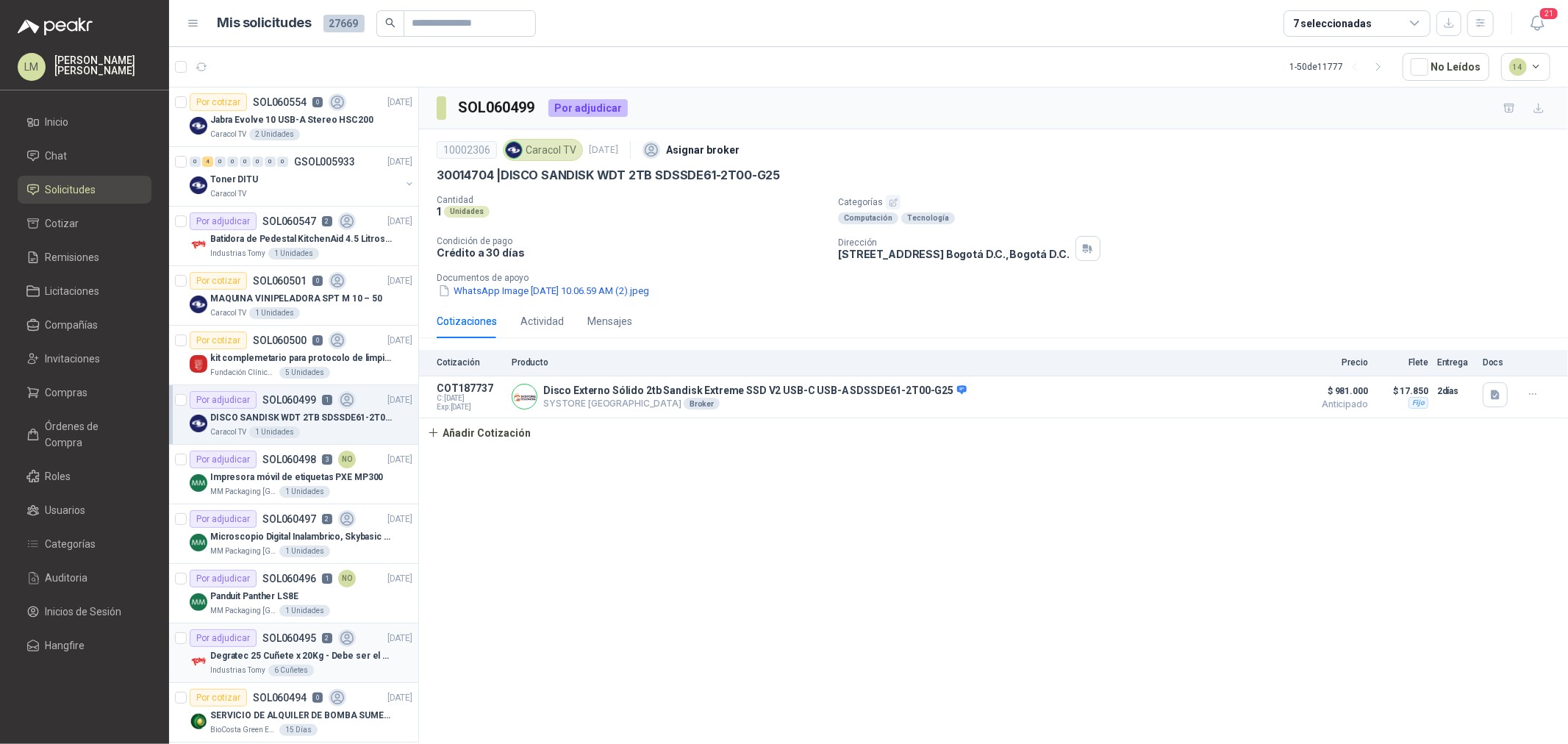
click at [283, 650] on p "Degratec 25 Cuñete x 20Kg - Debe ser el de Tecnas (por ahora homologado) - (Adj…" at bounding box center [302, 655] width 183 height 14
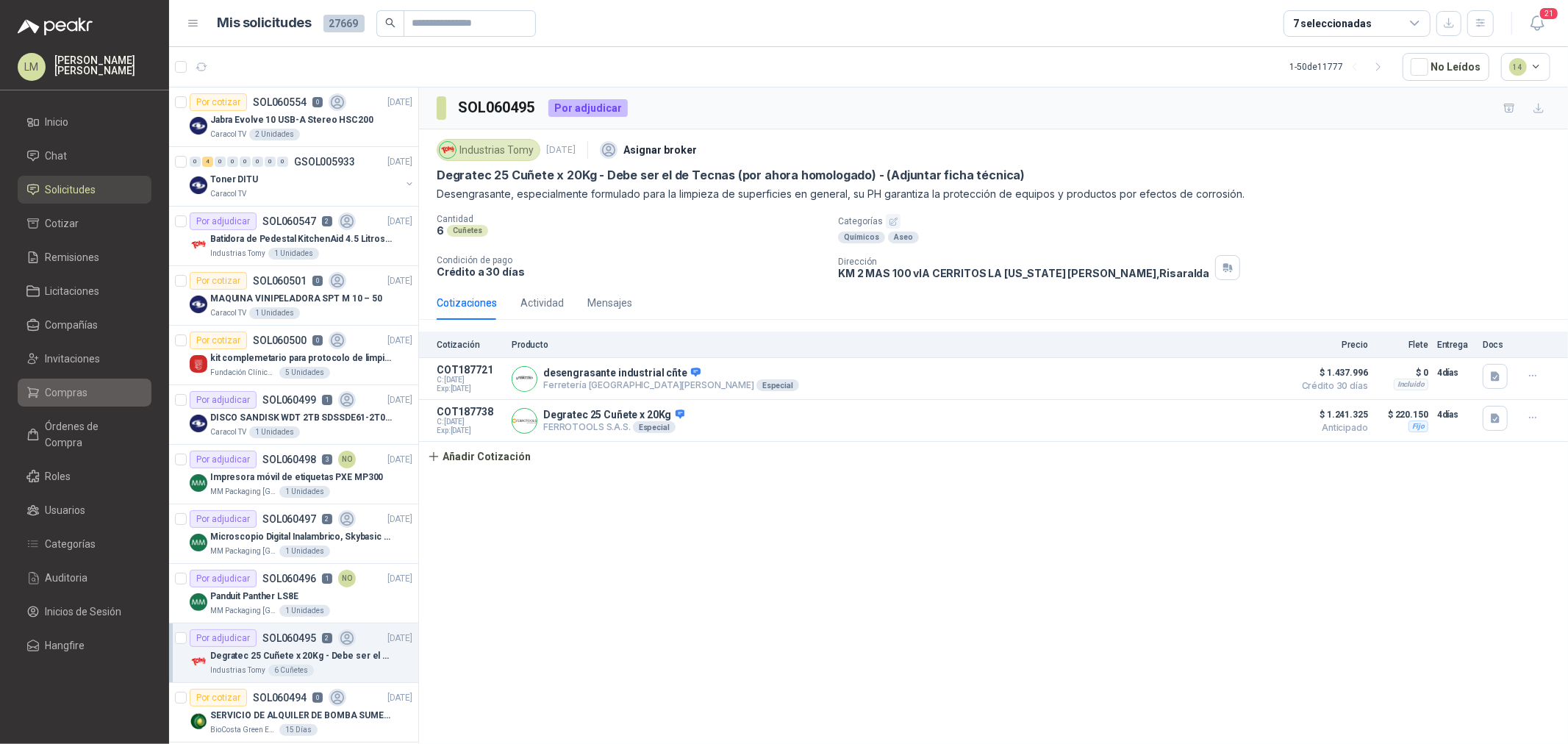
click at [71, 386] on span "Compras" at bounding box center [67, 392] width 42 height 16
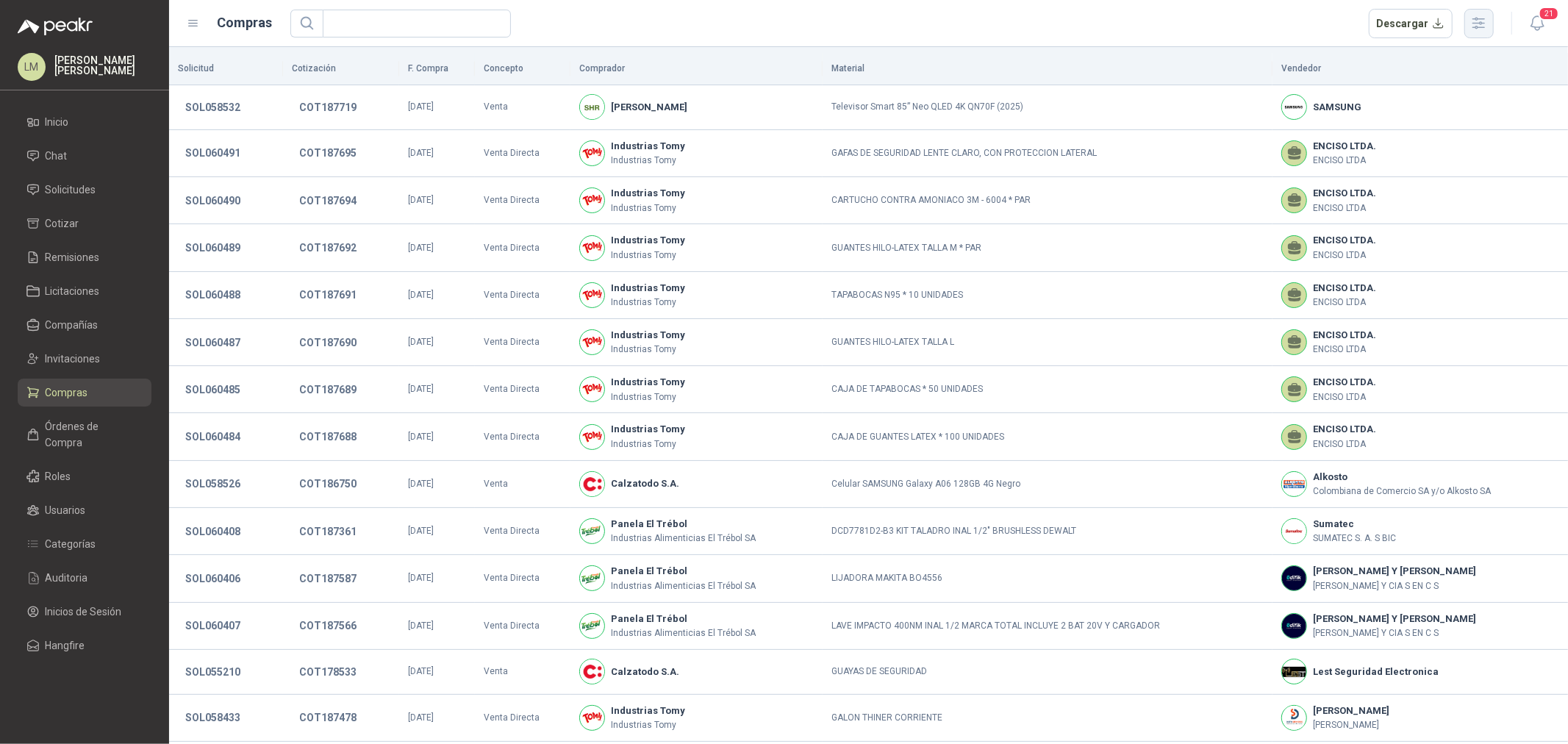
click at [1483, 24] on icon "button" at bounding box center [1479, 23] width 17 height 17
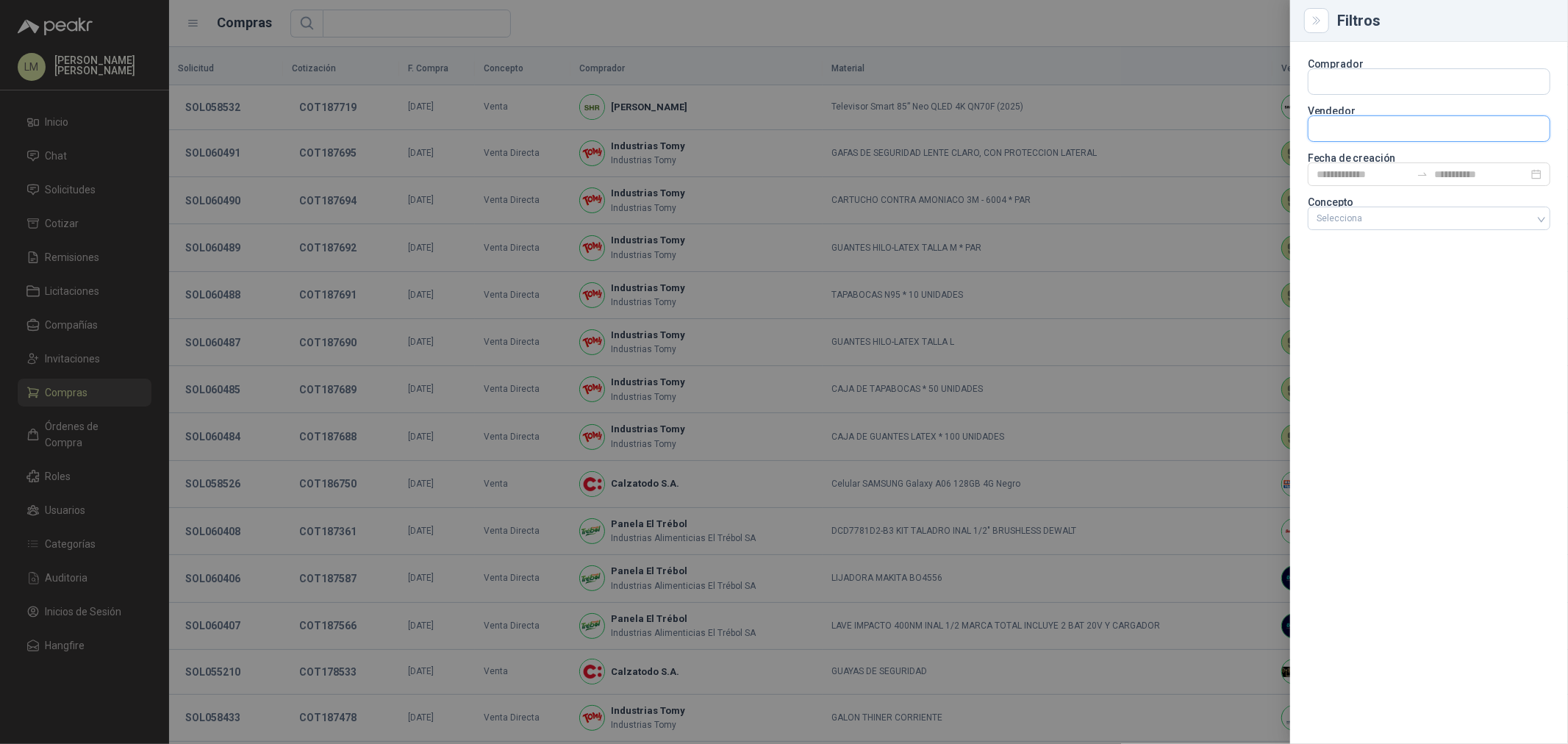
click at [1335, 140] on input "text" at bounding box center [1429, 129] width 241 height 25
type input "*"
type input "******"
click at [1425, 162] on div "AGROCOLOMBIA" at bounding box center [1429, 163] width 218 height 16
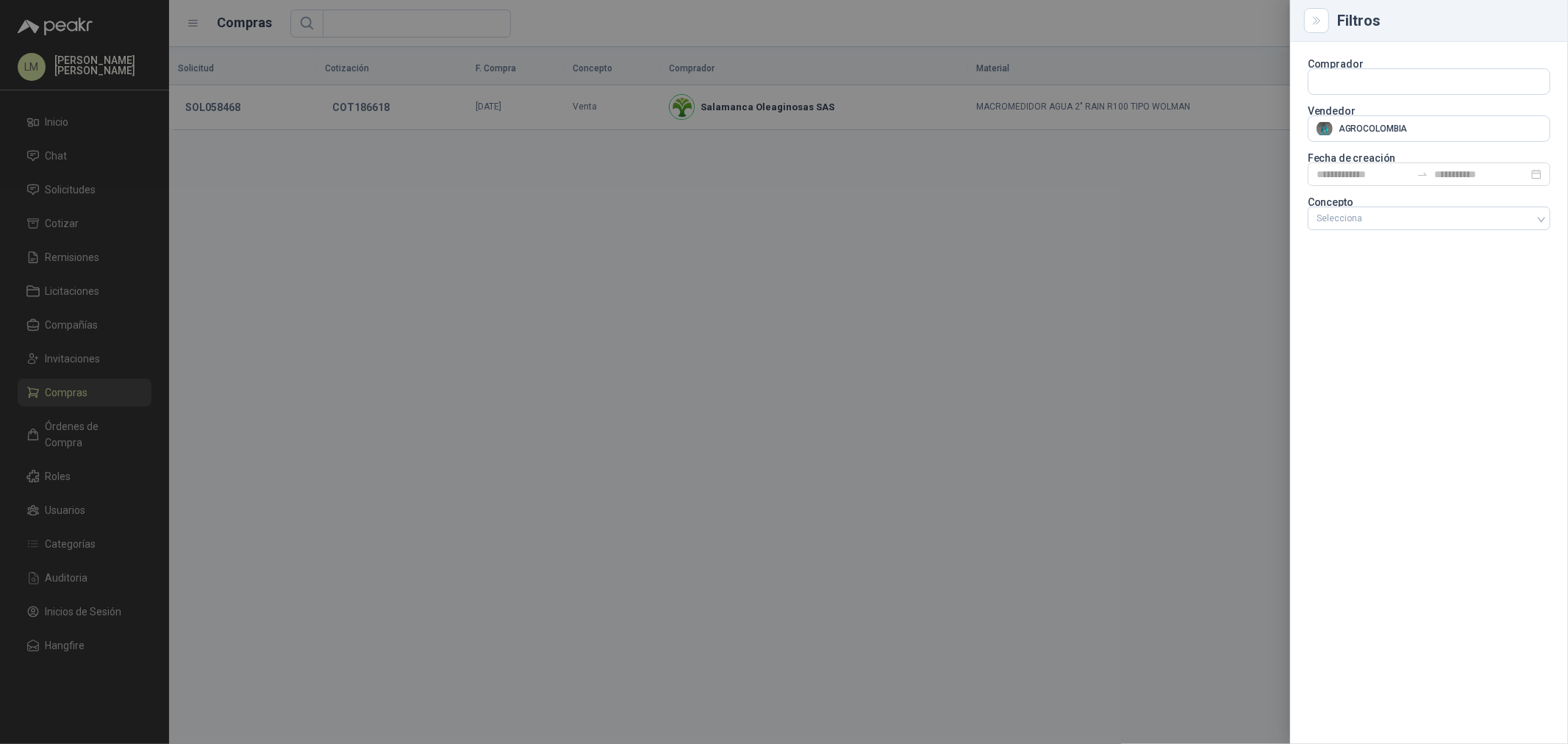
click at [730, 81] on div at bounding box center [784, 372] width 1568 height 744
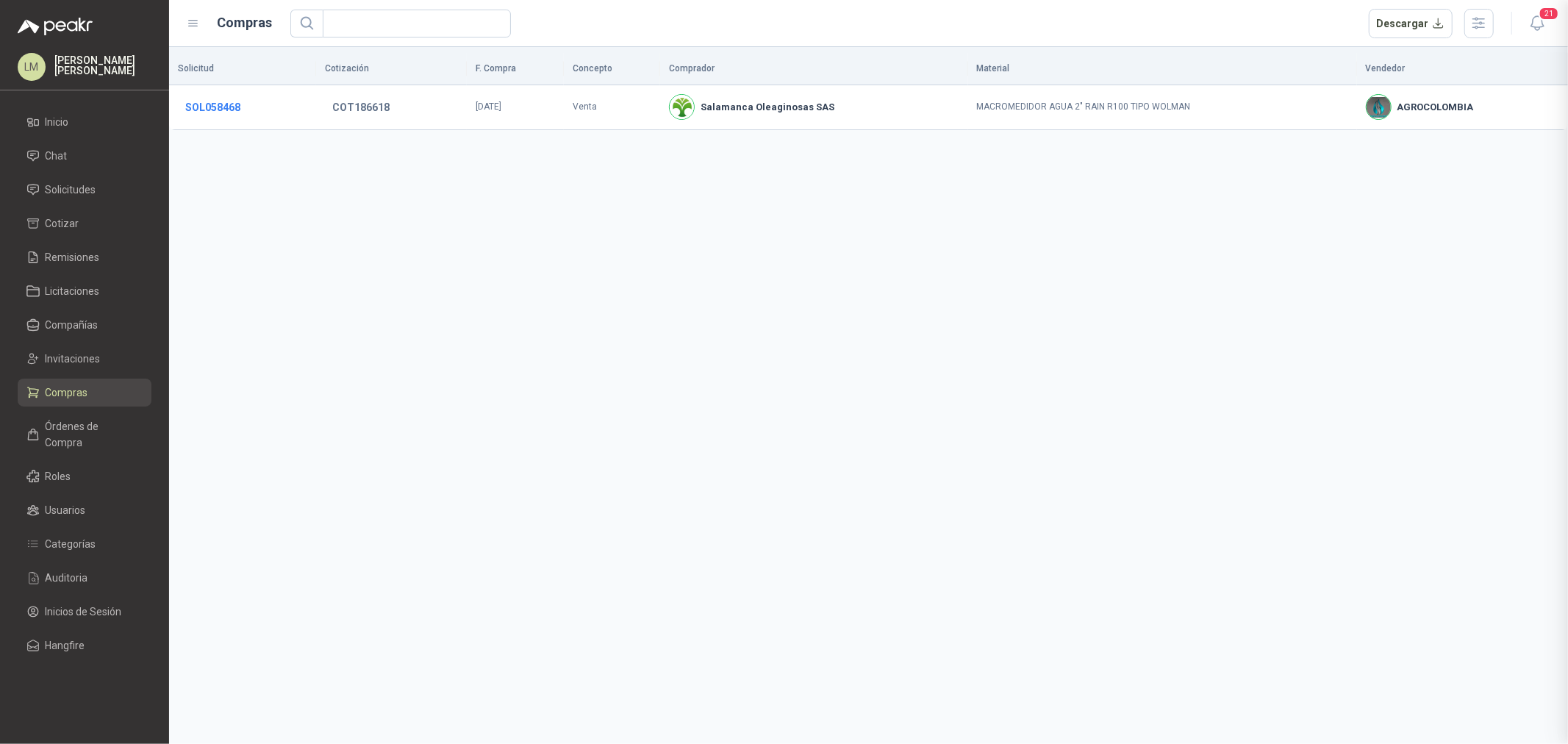
click at [200, 111] on button "SOL058468" at bounding box center [213, 106] width 70 height 26
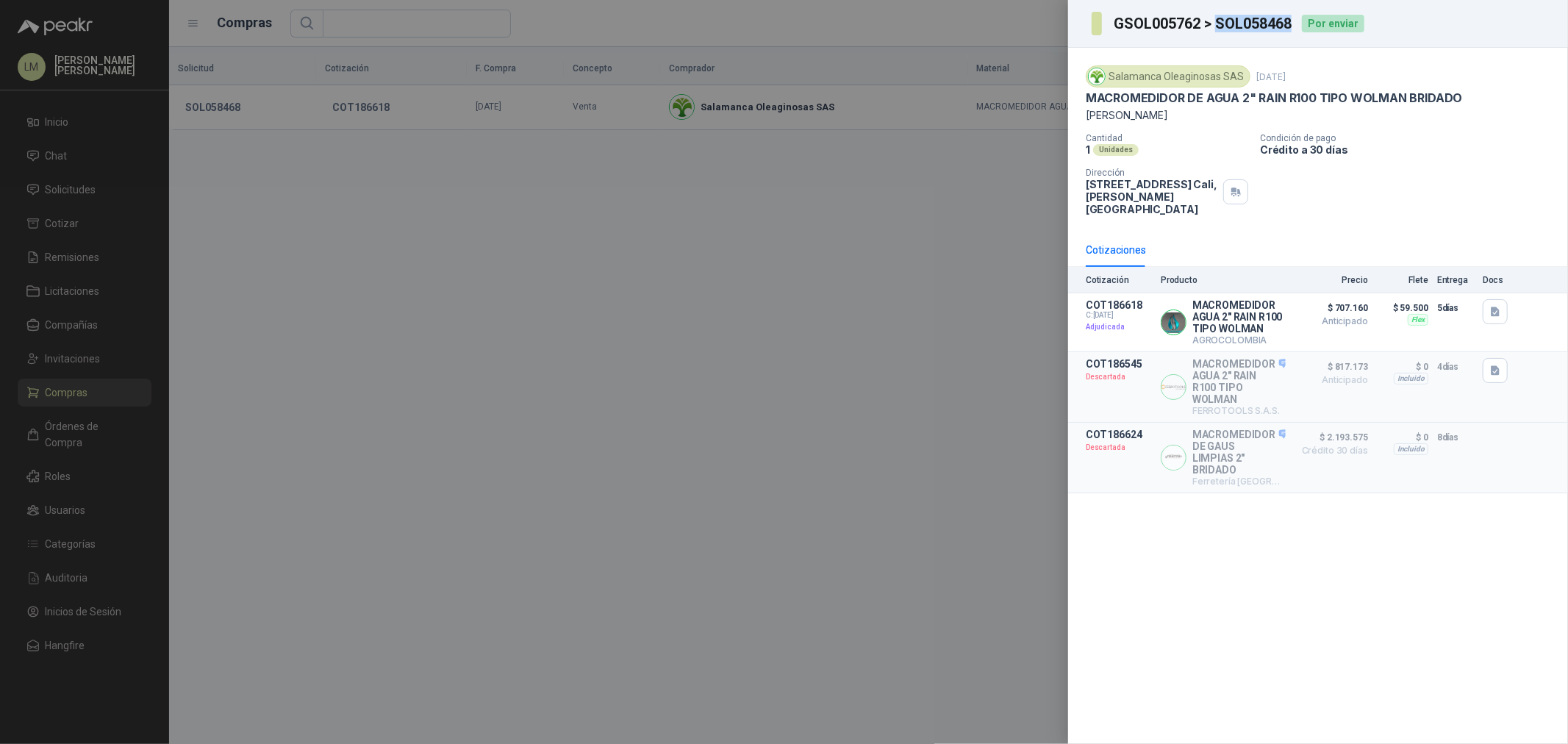
drag, startPoint x: 1291, startPoint y: 25, endPoint x: 1216, endPoint y: 31, distance: 75.2
click at [1216, 31] on h3 "GSOL005762 > SOL058468" at bounding box center [1203, 23] width 179 height 14
copy h3 "SOL058468"
click at [403, 203] on div at bounding box center [784, 372] width 1568 height 744
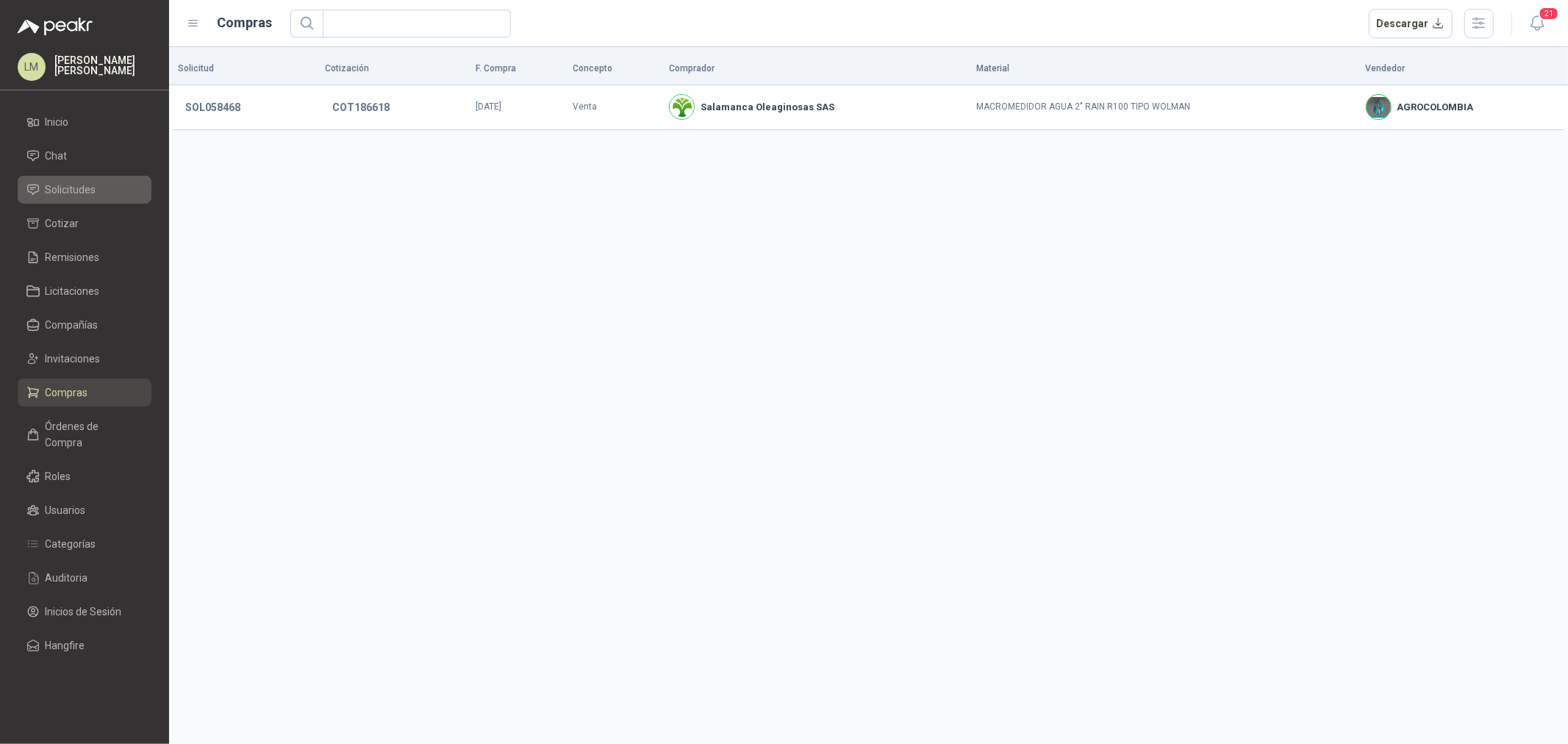
click at [85, 184] on span "Solicitudes" at bounding box center [71, 189] width 51 height 16
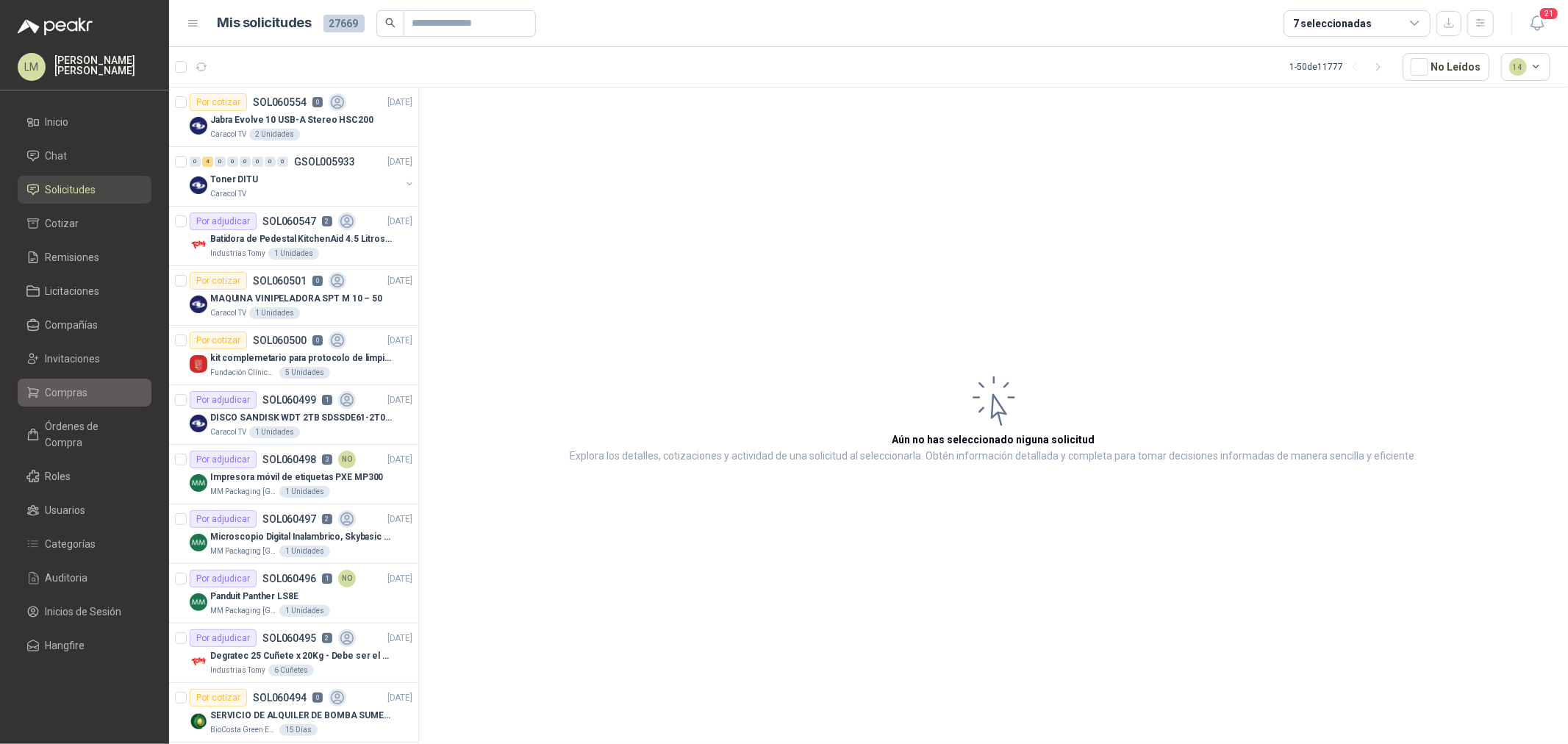
click at [67, 388] on span "Compras" at bounding box center [67, 392] width 42 height 16
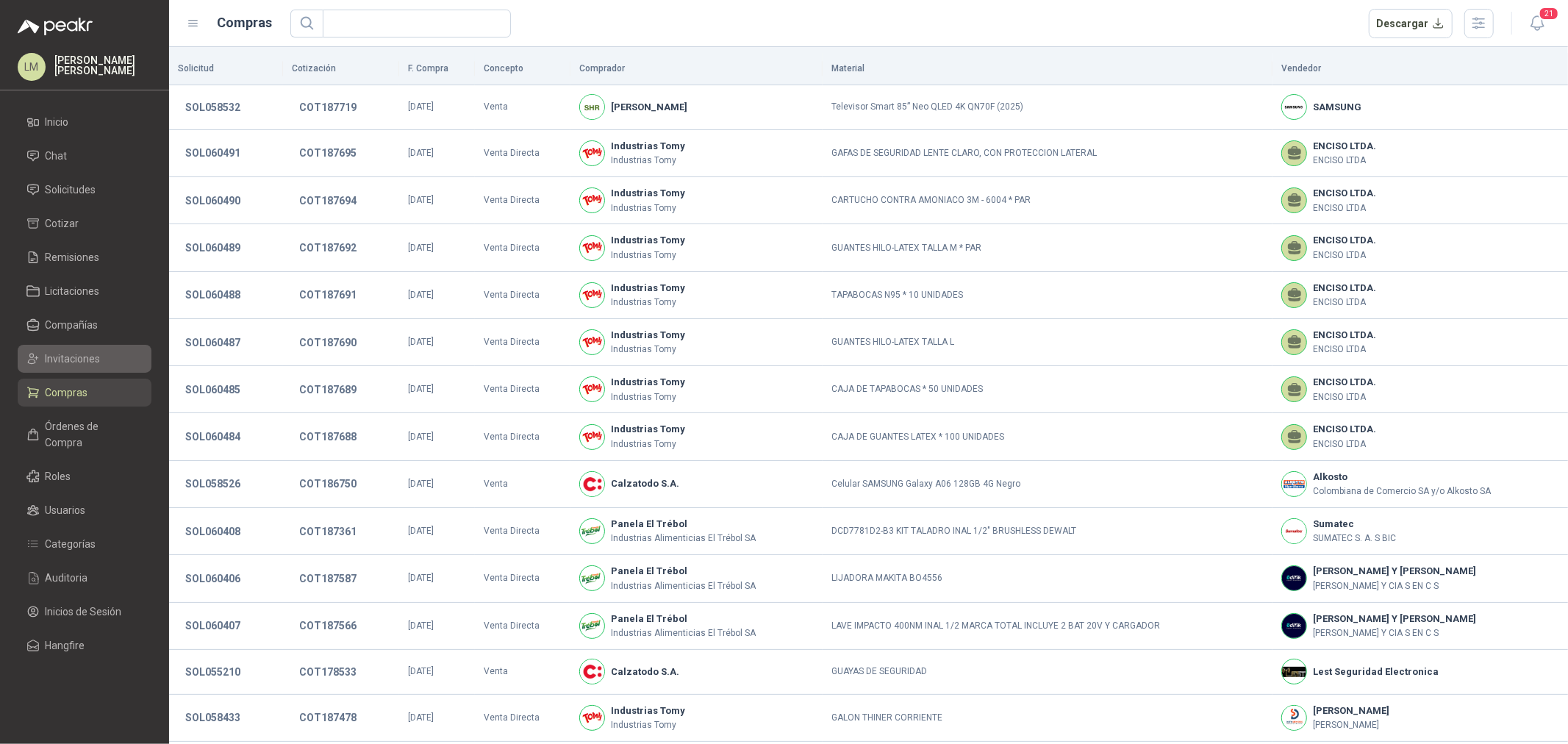
click at [82, 361] on span "Invitaciones" at bounding box center [73, 358] width 55 height 16
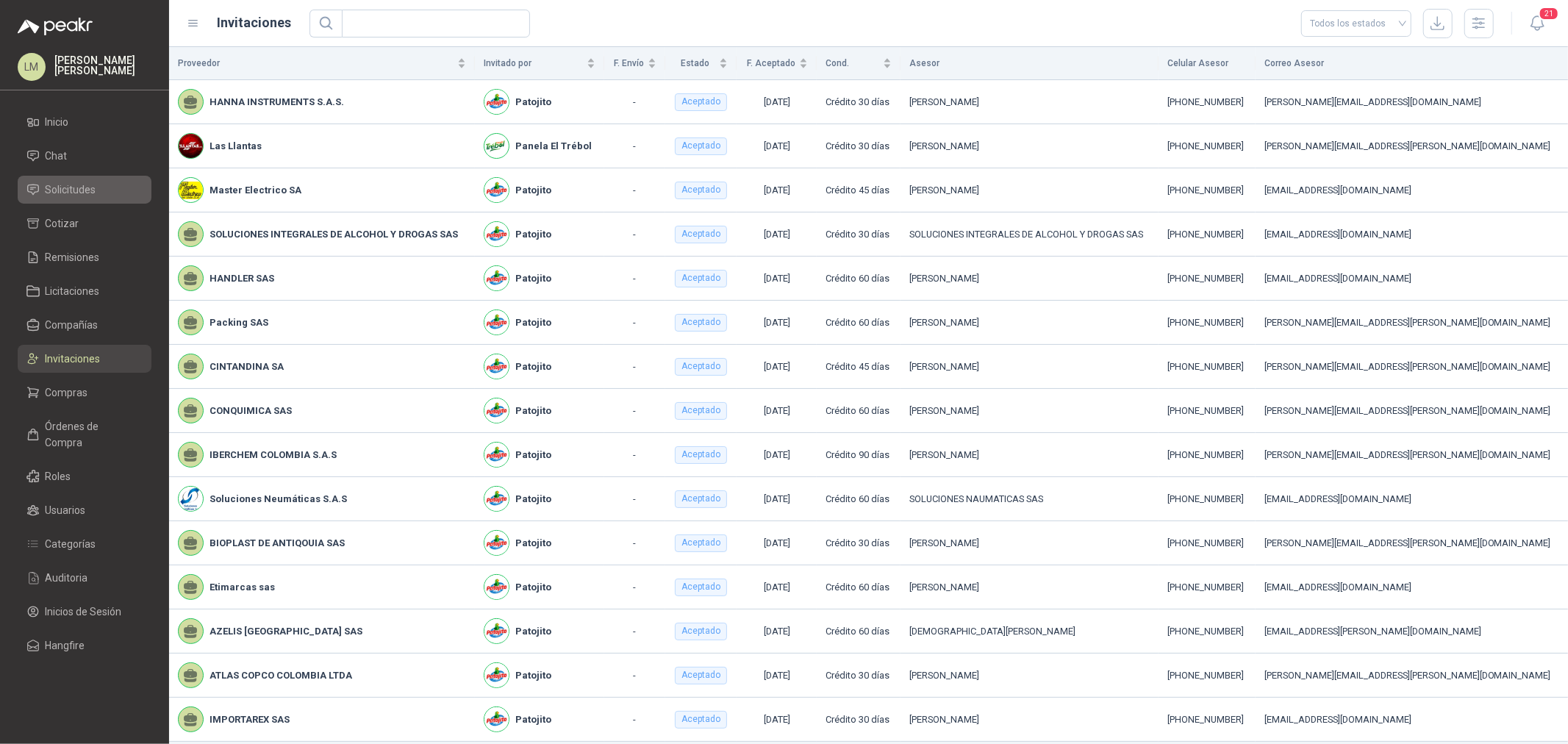
click at [82, 191] on span "Solicitudes" at bounding box center [71, 189] width 51 height 16
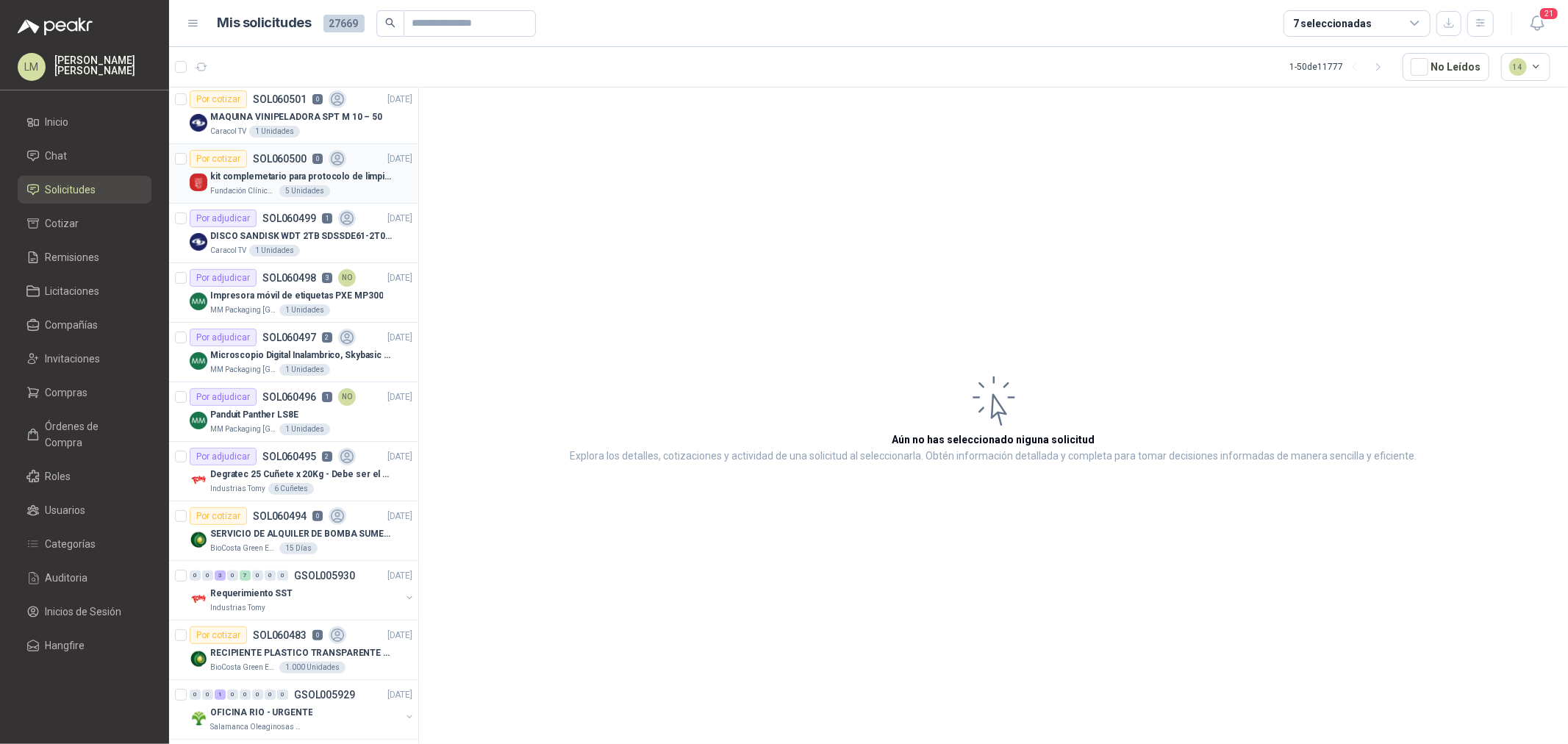
scroll to position [245, 0]
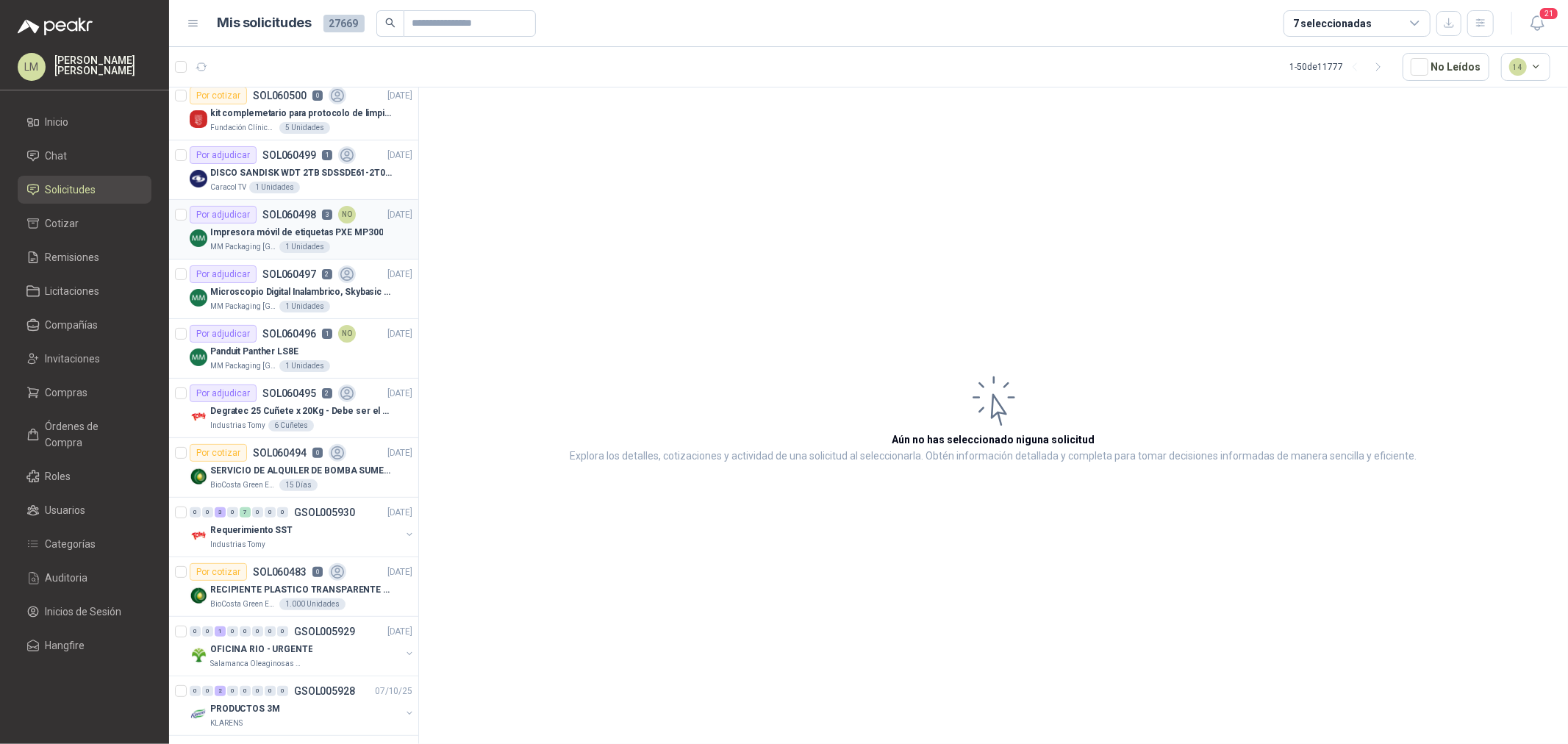
click at [259, 235] on p "Impresora móvil de etiquetas PXE MP300" at bounding box center [297, 232] width 173 height 14
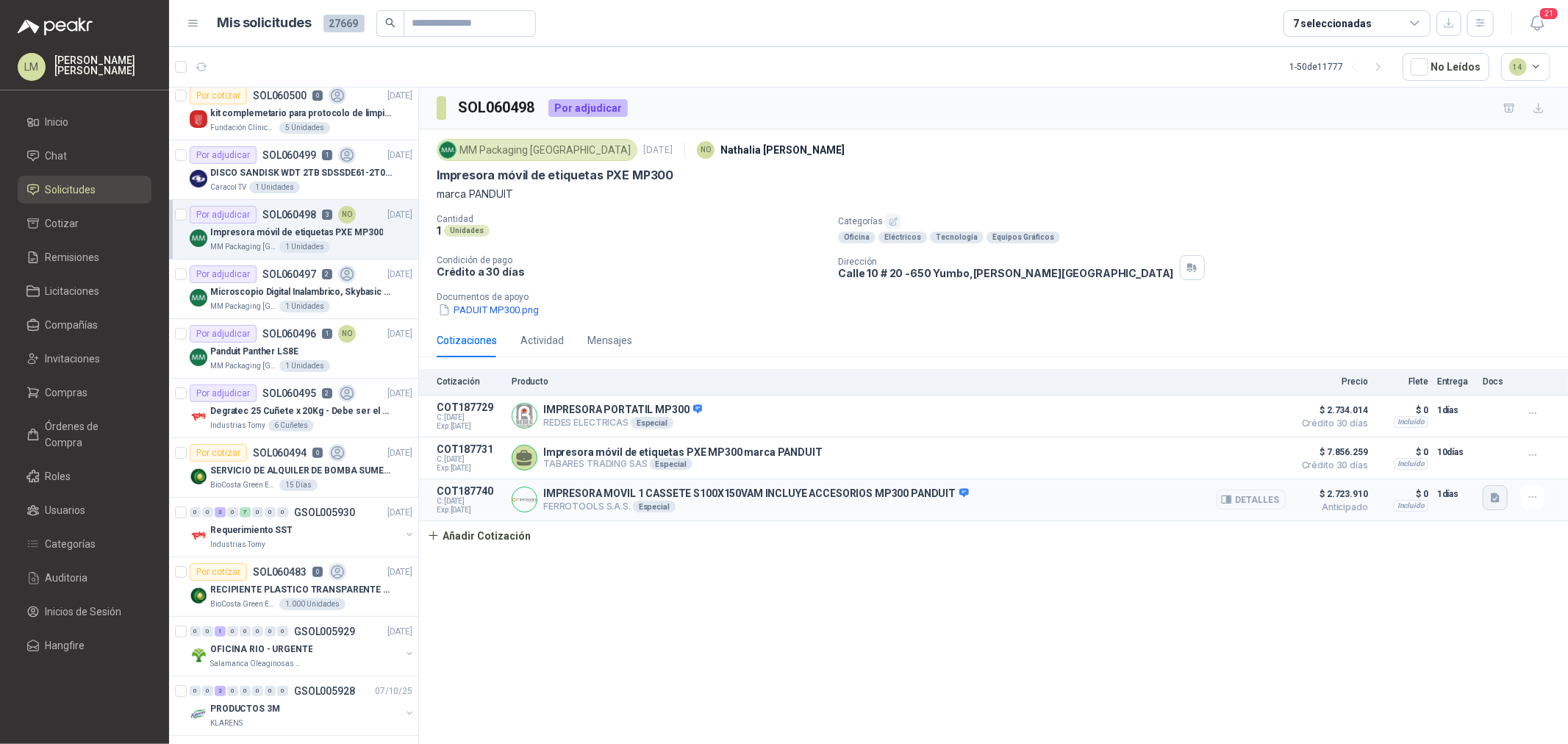
click at [1494, 502] on icon "button" at bounding box center [1495, 497] width 8 height 9
click at [1467, 467] on button "110852121.pdf" at bounding box center [1456, 466] width 82 height 15
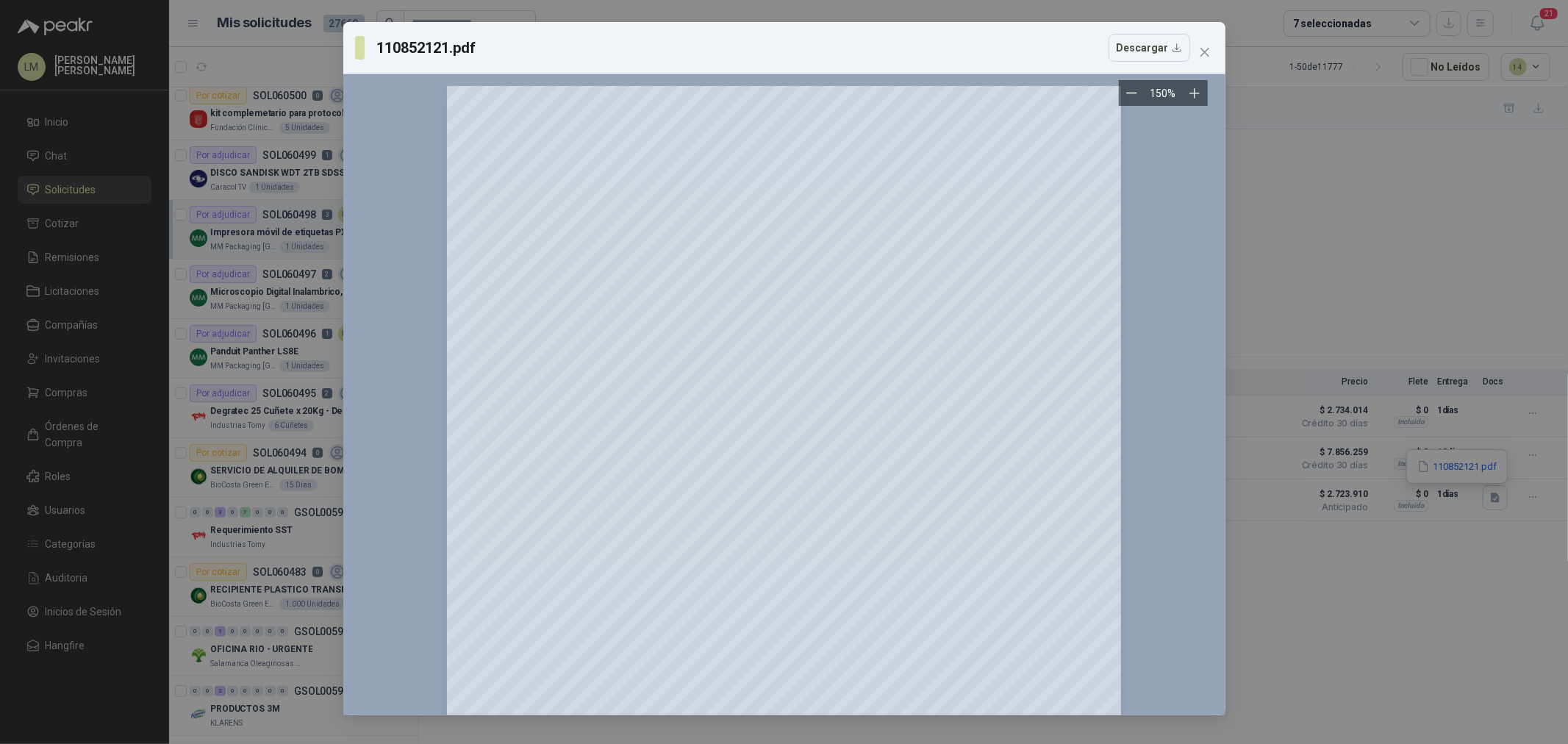
scroll to position [82, 0]
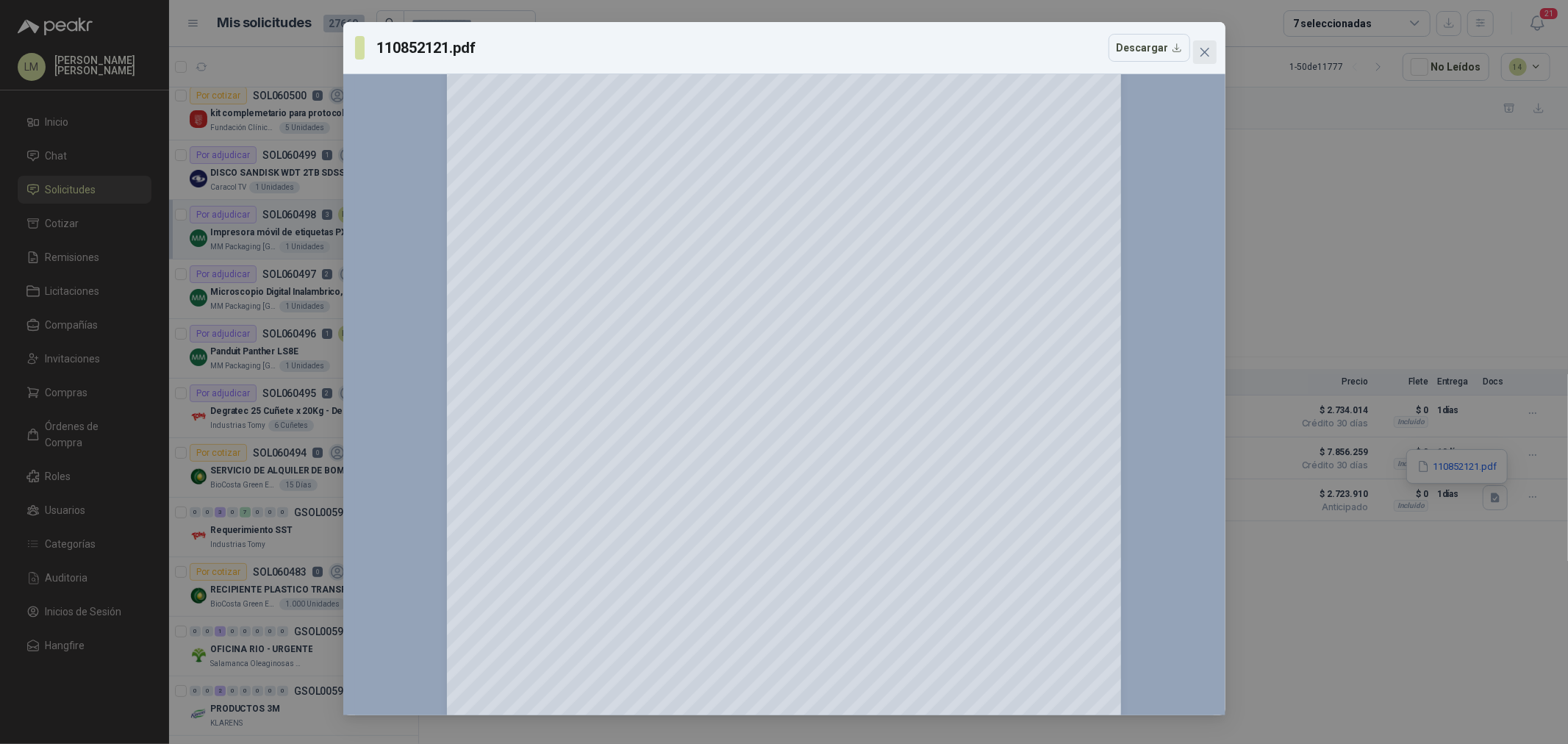
click at [1201, 57] on icon "close" at bounding box center [1205, 52] width 12 height 12
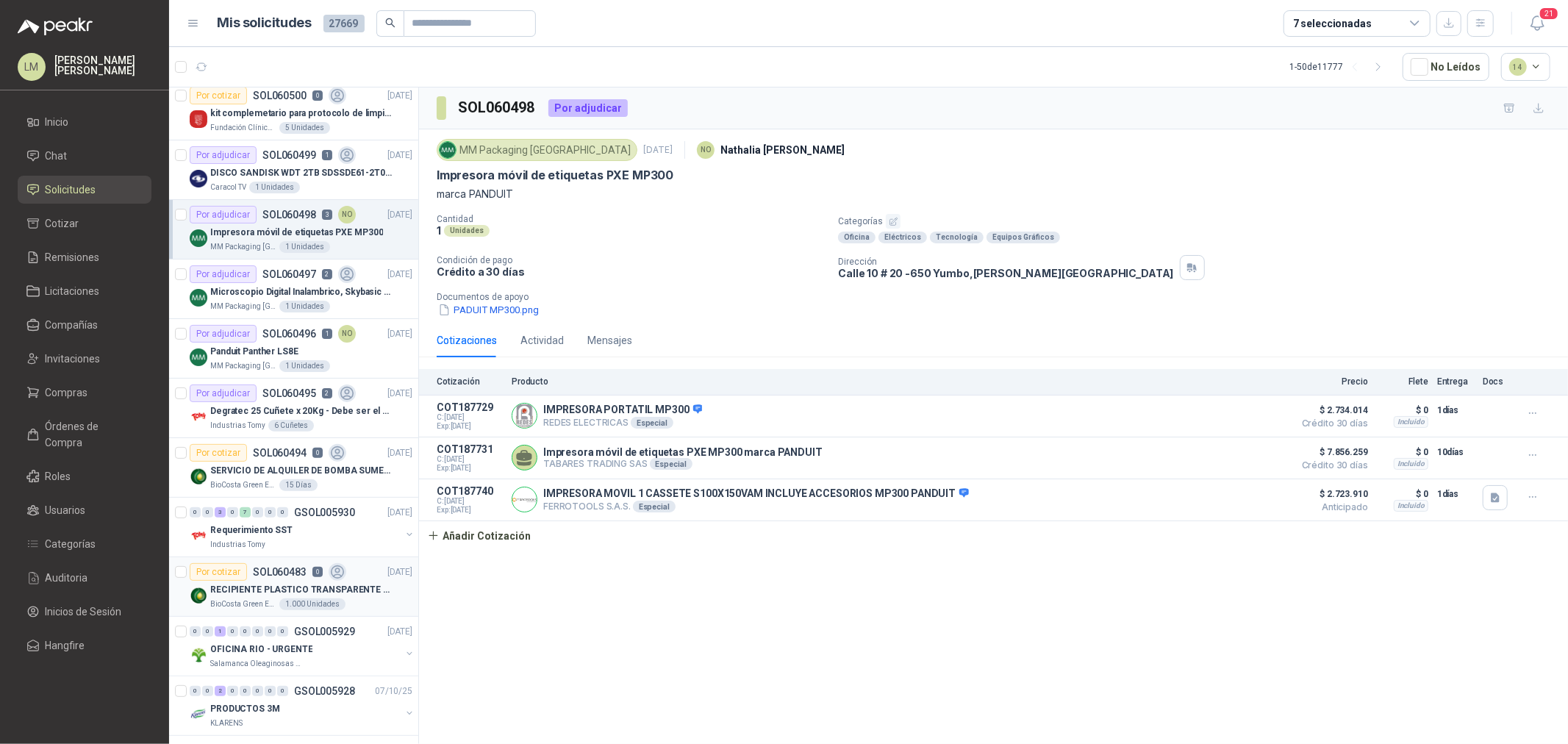
click at [278, 575] on p "SOL060483" at bounding box center [280, 572] width 54 height 10
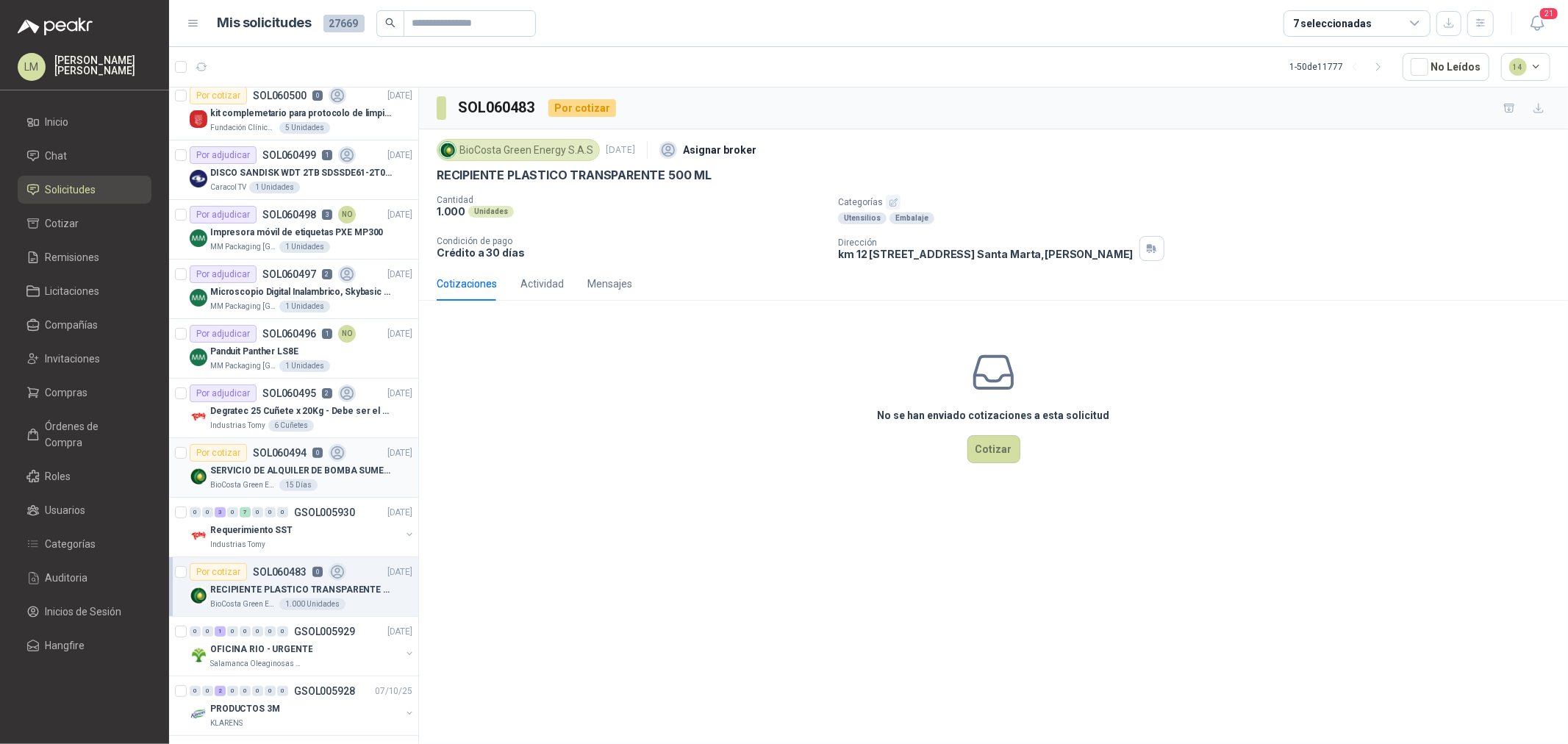
click at [264, 459] on div "Por cotizar SOL060494 0" at bounding box center [268, 453] width 156 height 18
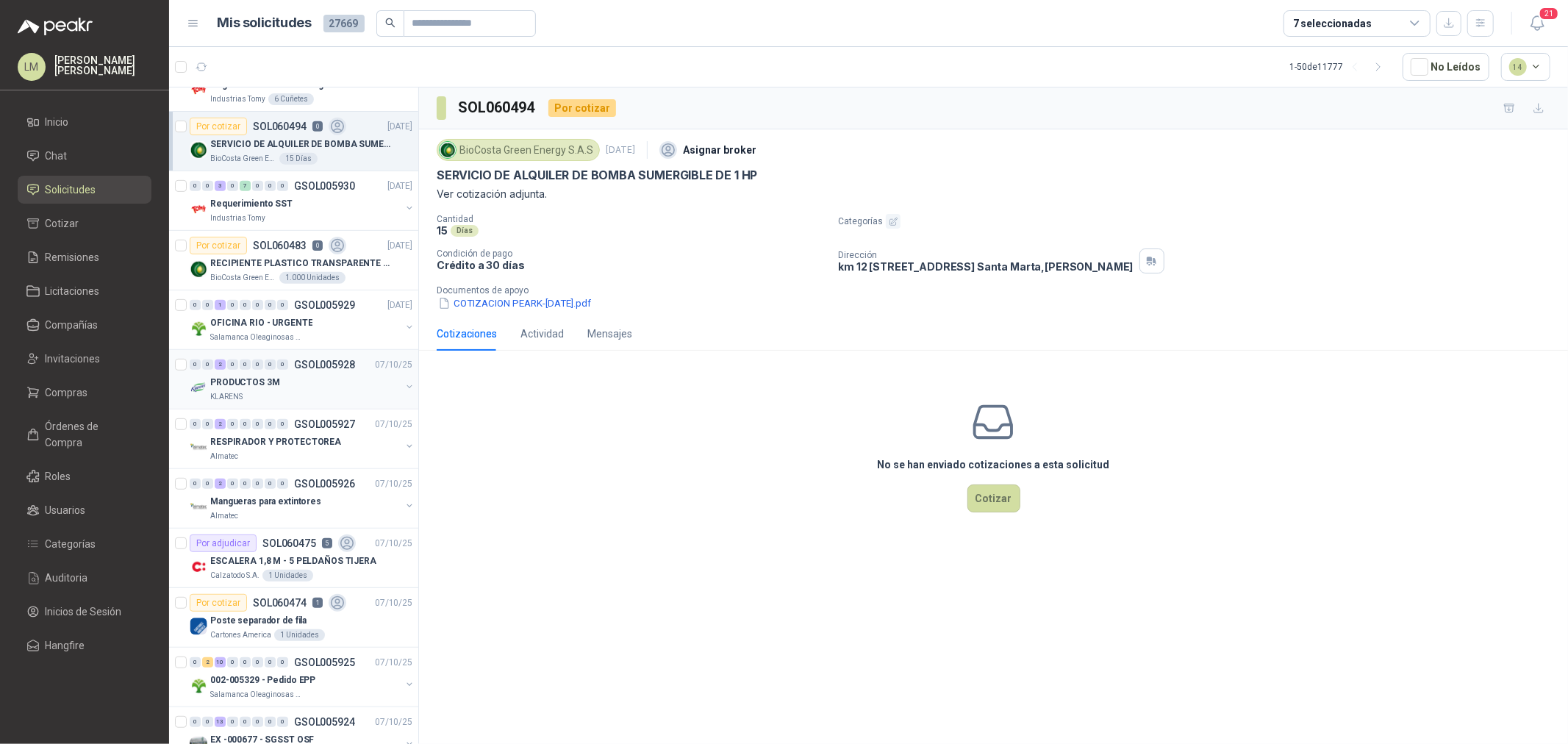
scroll to position [490, 0]
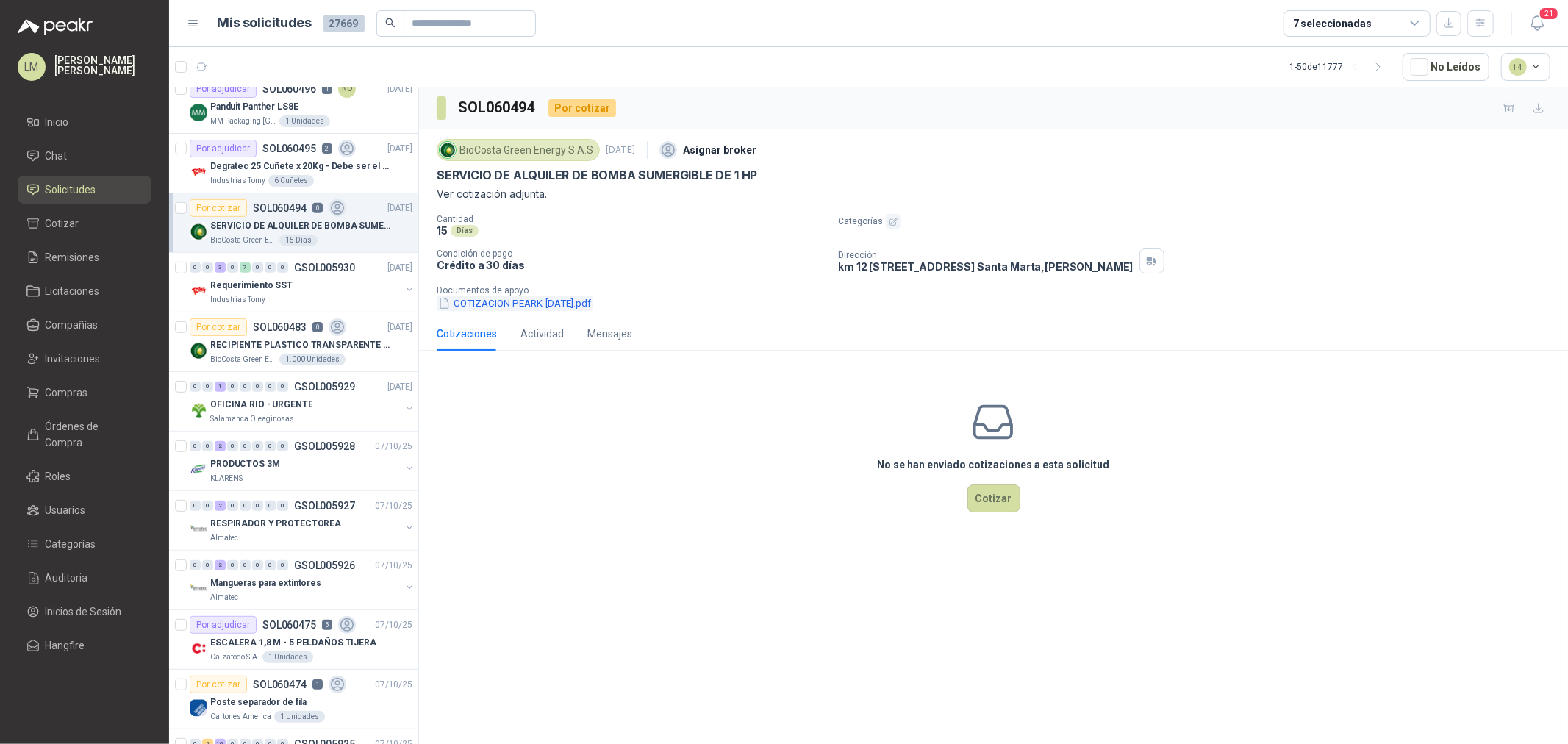
click at [571, 306] on button "COTIZACION PEARK-[DATE].pdf" at bounding box center [514, 303] width 155 height 15
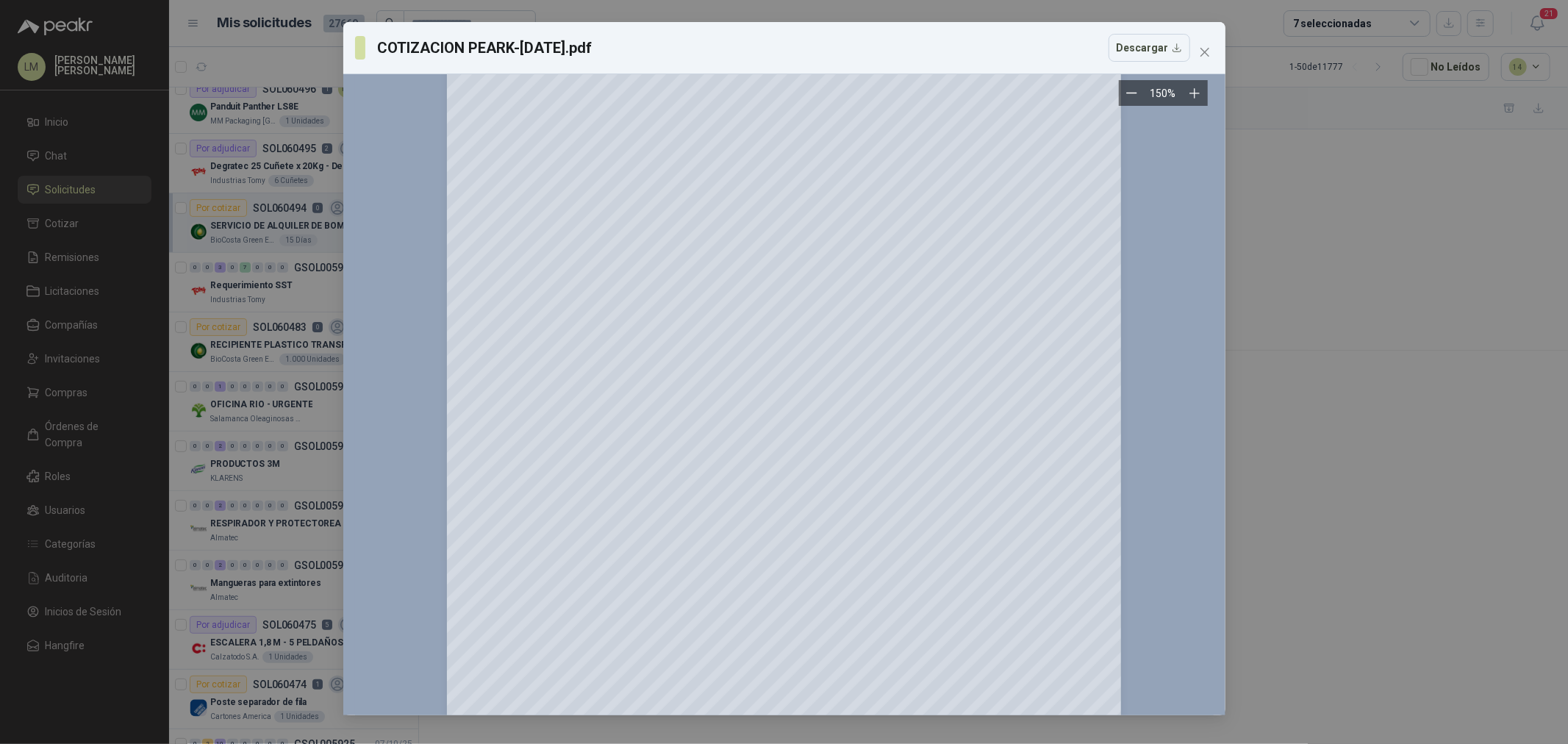
scroll to position [0, 0]
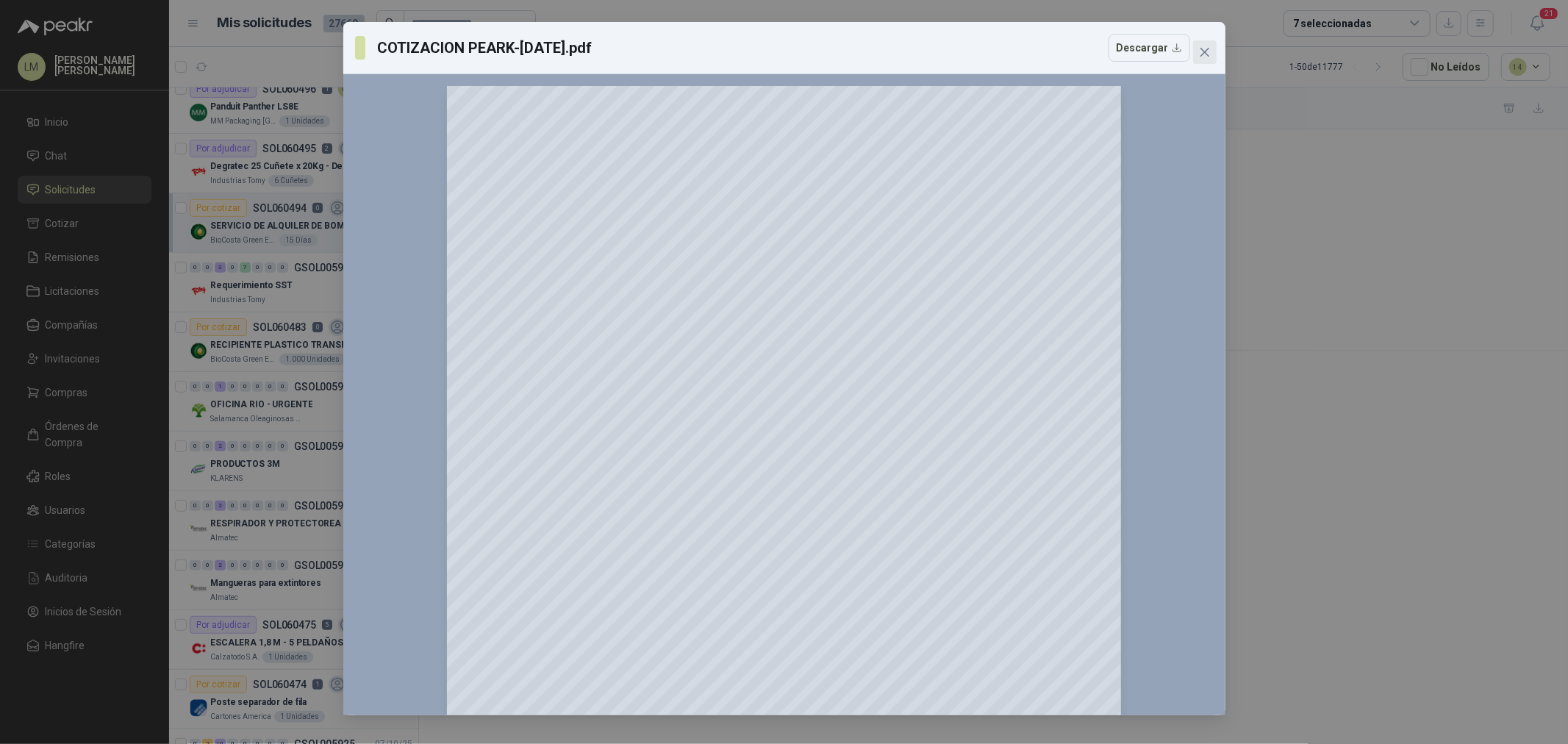
click at [1209, 53] on icon "close" at bounding box center [1205, 52] width 12 height 12
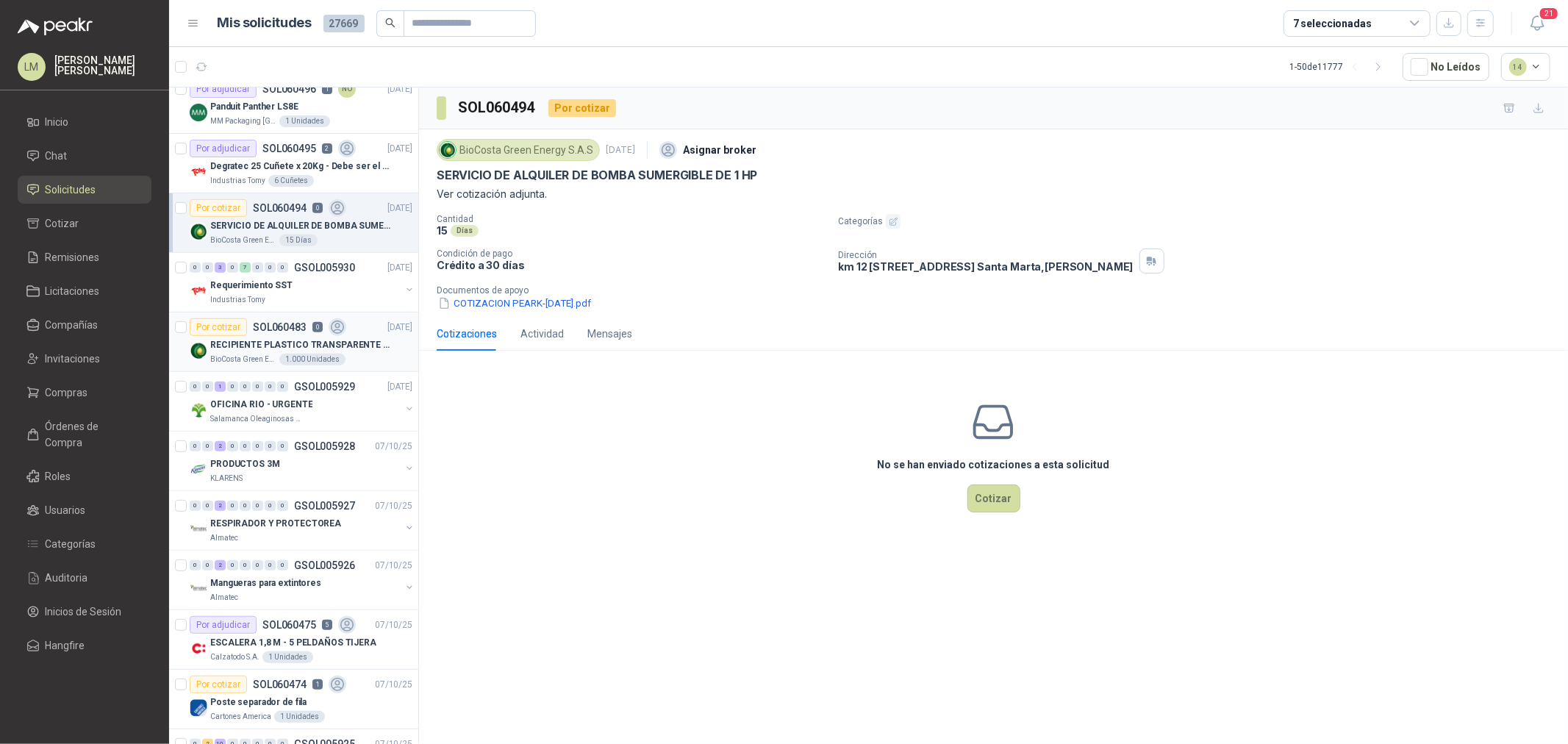
click at [296, 334] on div "Por cotizar SOL060483 0 08/10/25 RECIPIENTE PLASTICO TRANSPARENTE 500 ML BioCos…" at bounding box center [302, 342] width 223 height 47
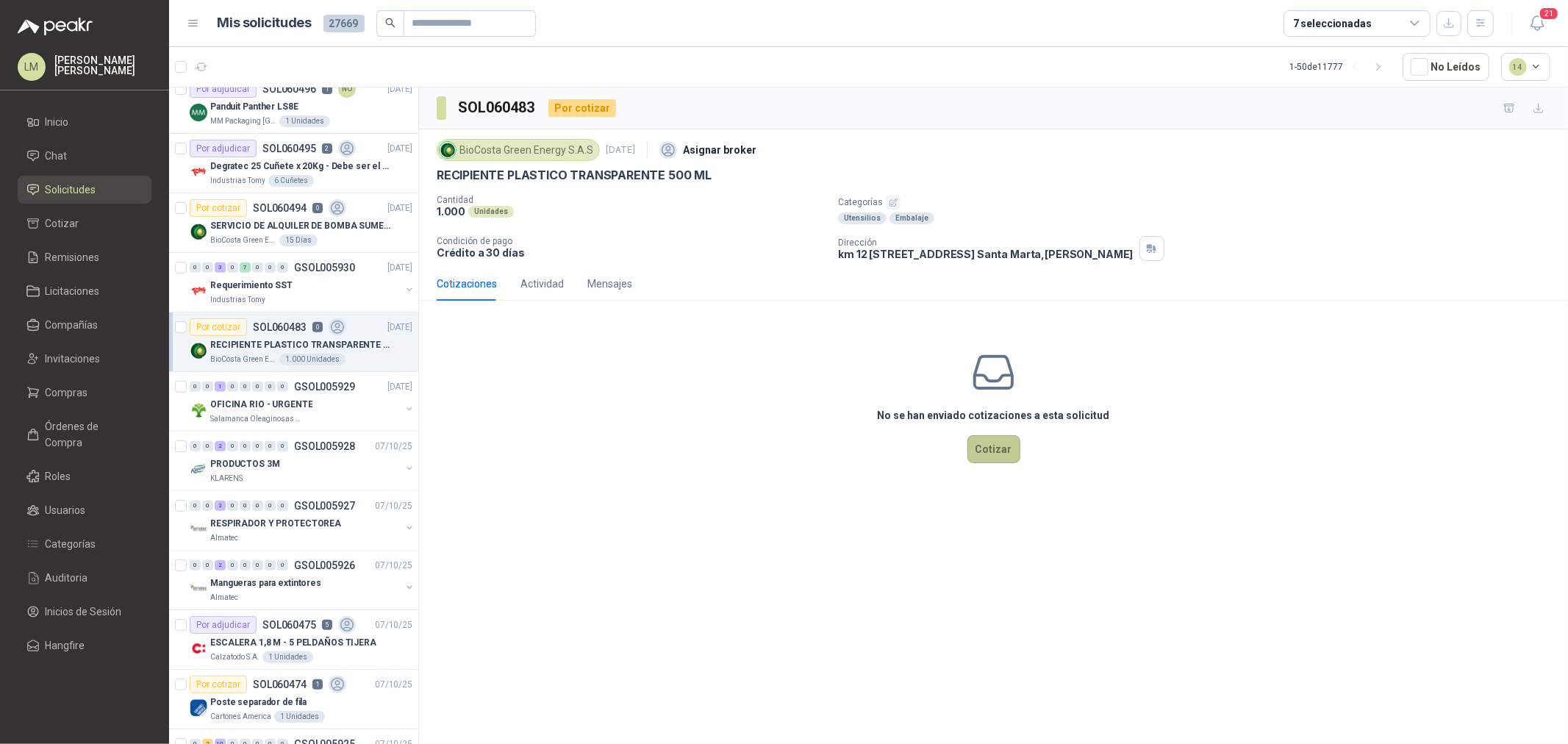
click at [979, 453] on button "Cotizar" at bounding box center [994, 448] width 53 height 28
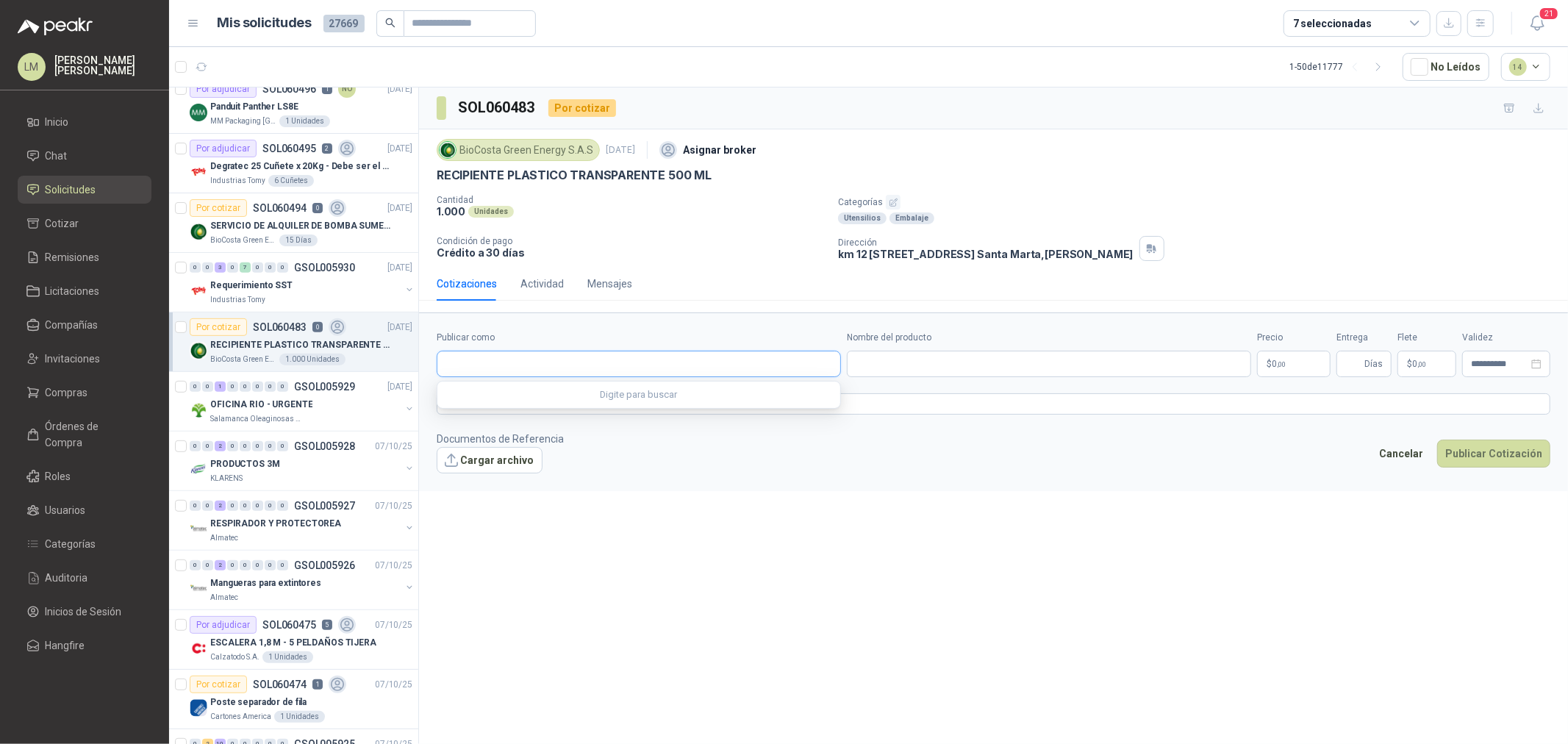
click at [574, 358] on input "Publicar como" at bounding box center [639, 364] width 403 height 25
type input "******"
click at [514, 392] on p "SOLOENVASES" at bounding box center [543, 396] width 144 height 8
type input "**********"
click at [921, 369] on input "Nombre del producto" at bounding box center [1049, 363] width 405 height 26
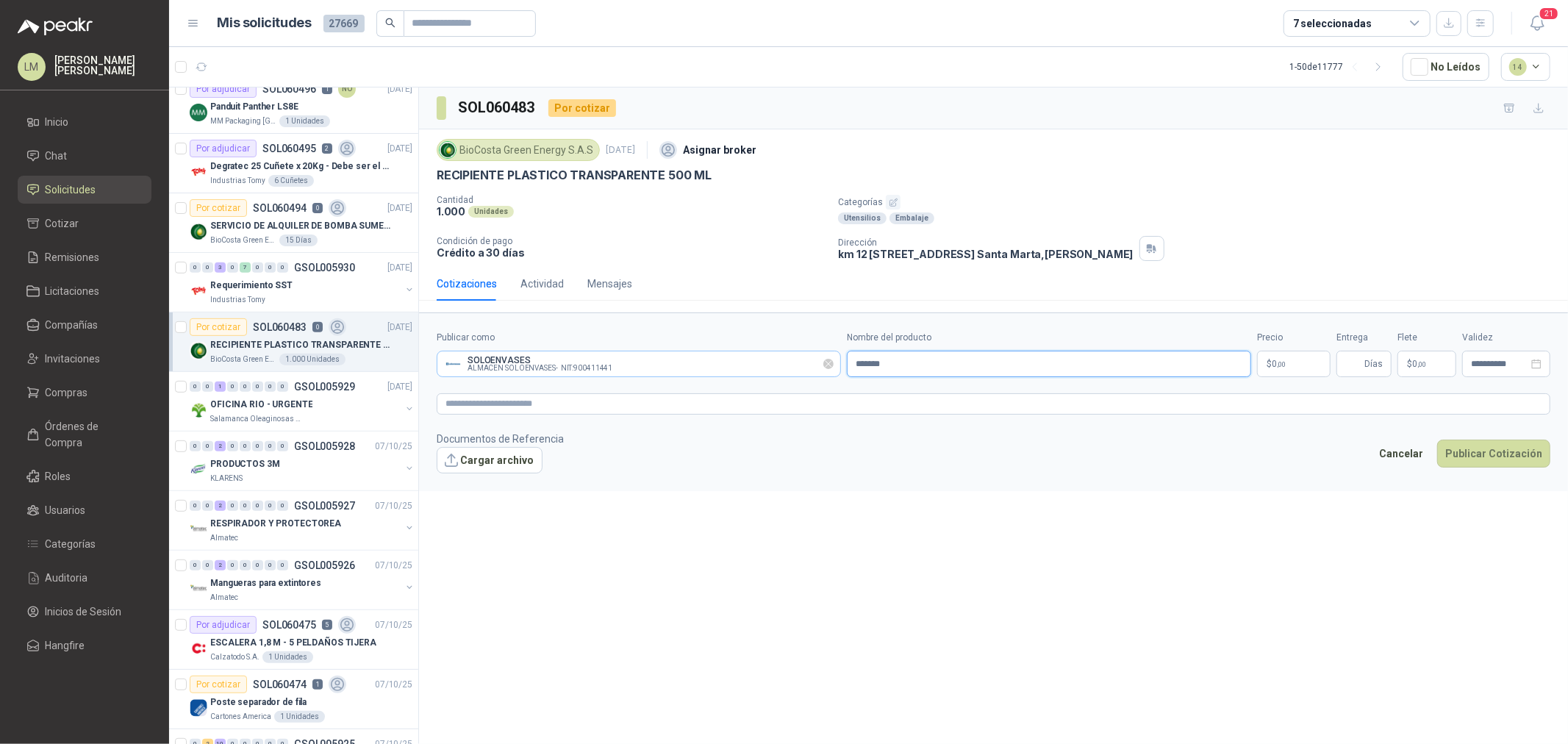
paste input "**********"
click at [938, 365] on input "**********" at bounding box center [1049, 363] width 405 height 26
click at [969, 363] on input "**********" at bounding box center [1049, 363] width 405 height 26
click at [1026, 365] on input "**********" at bounding box center [1049, 363] width 405 height 26
click at [1020, 366] on input "**********" at bounding box center [1049, 363] width 405 height 26
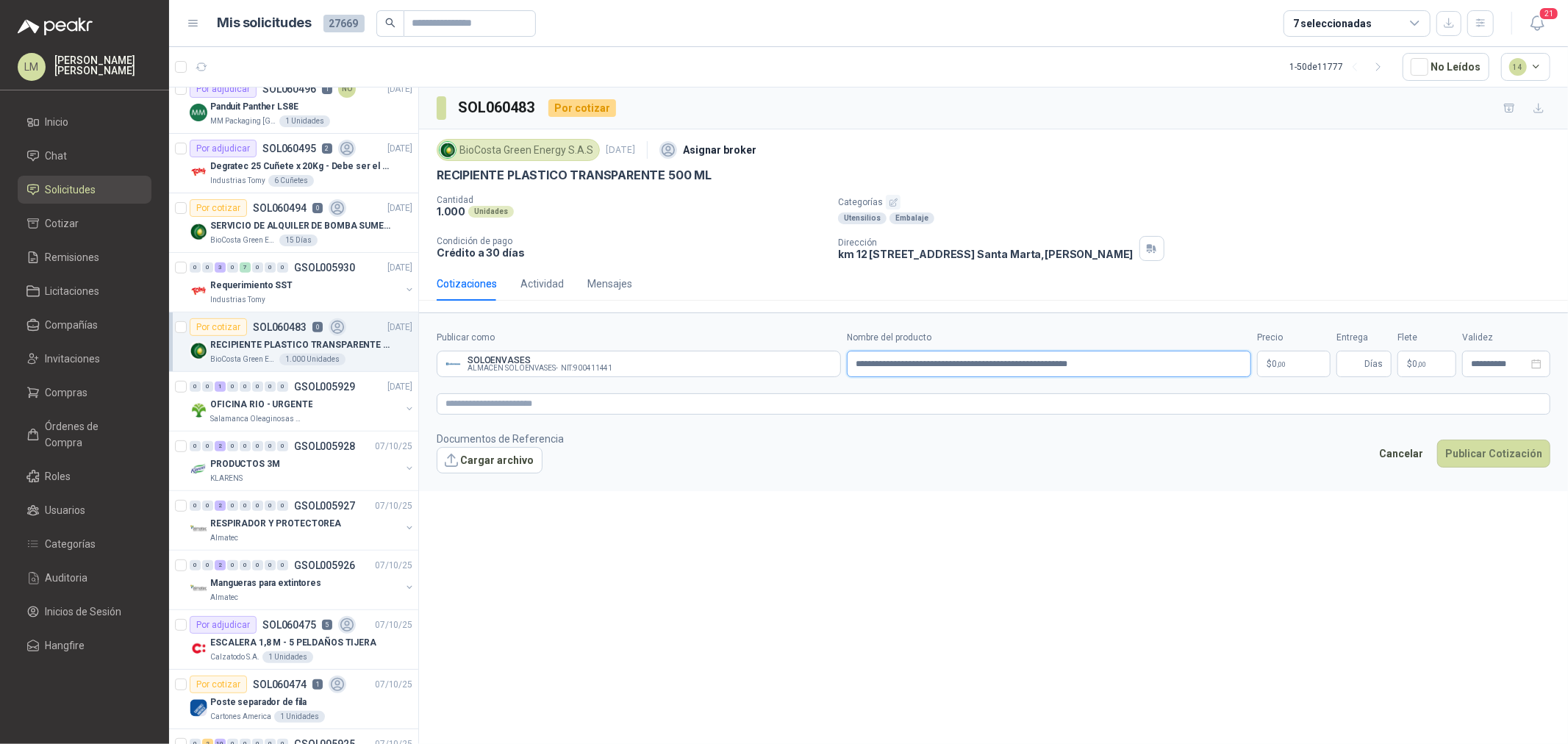
click at [1042, 359] on input "**********" at bounding box center [1049, 363] width 405 height 26
click at [1105, 367] on input "**********" at bounding box center [1049, 363] width 405 height 26
click at [930, 398] on textarea at bounding box center [994, 404] width 1113 height 21
click at [1180, 361] on input "**********" at bounding box center [1049, 363] width 405 height 26
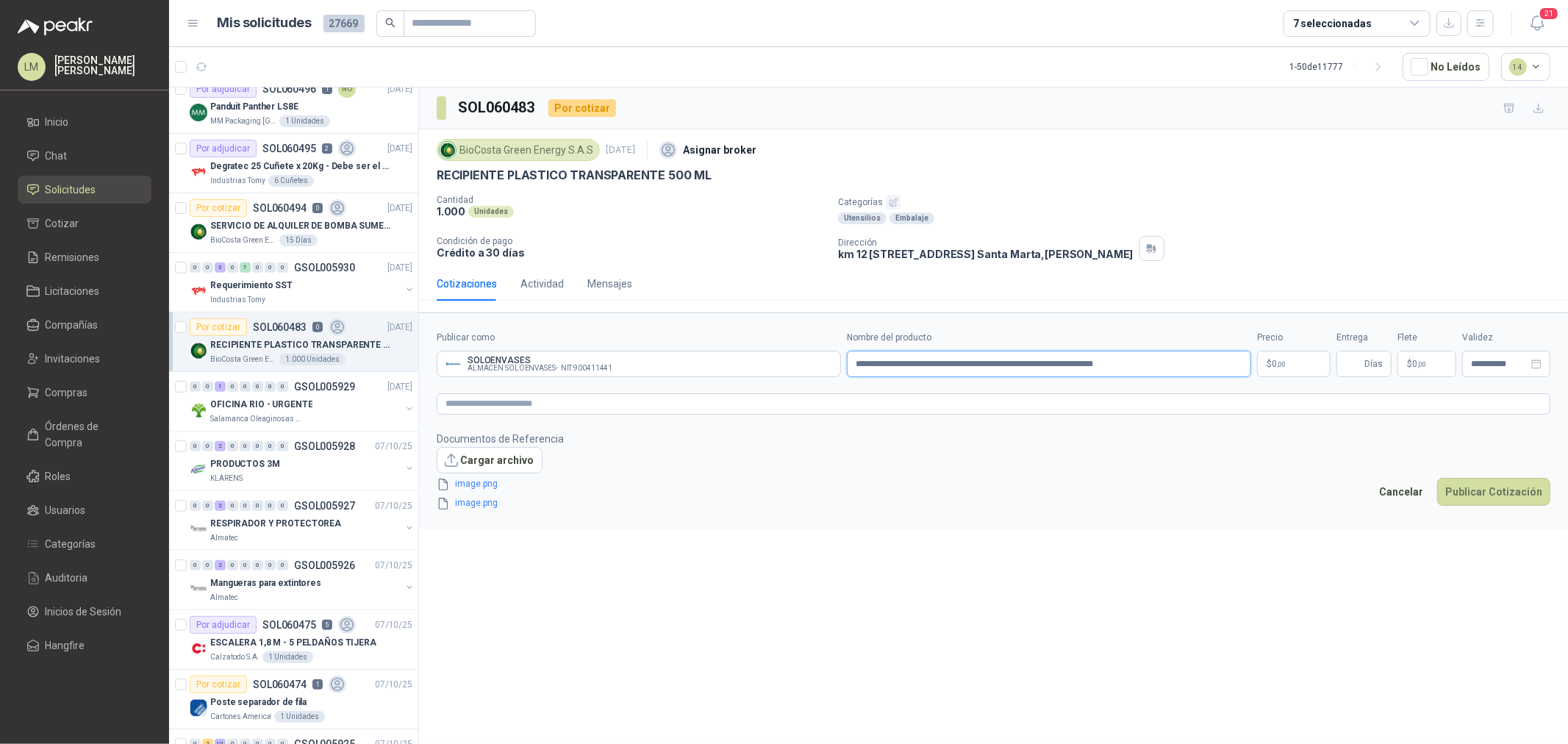
type input "**********"
click at [1299, 364] on body "LM Luis Miguel Martinez Inicio Chat Solicitudes Cotizar Remisiones Licitaciones…" at bounding box center [784, 372] width 1568 height 744
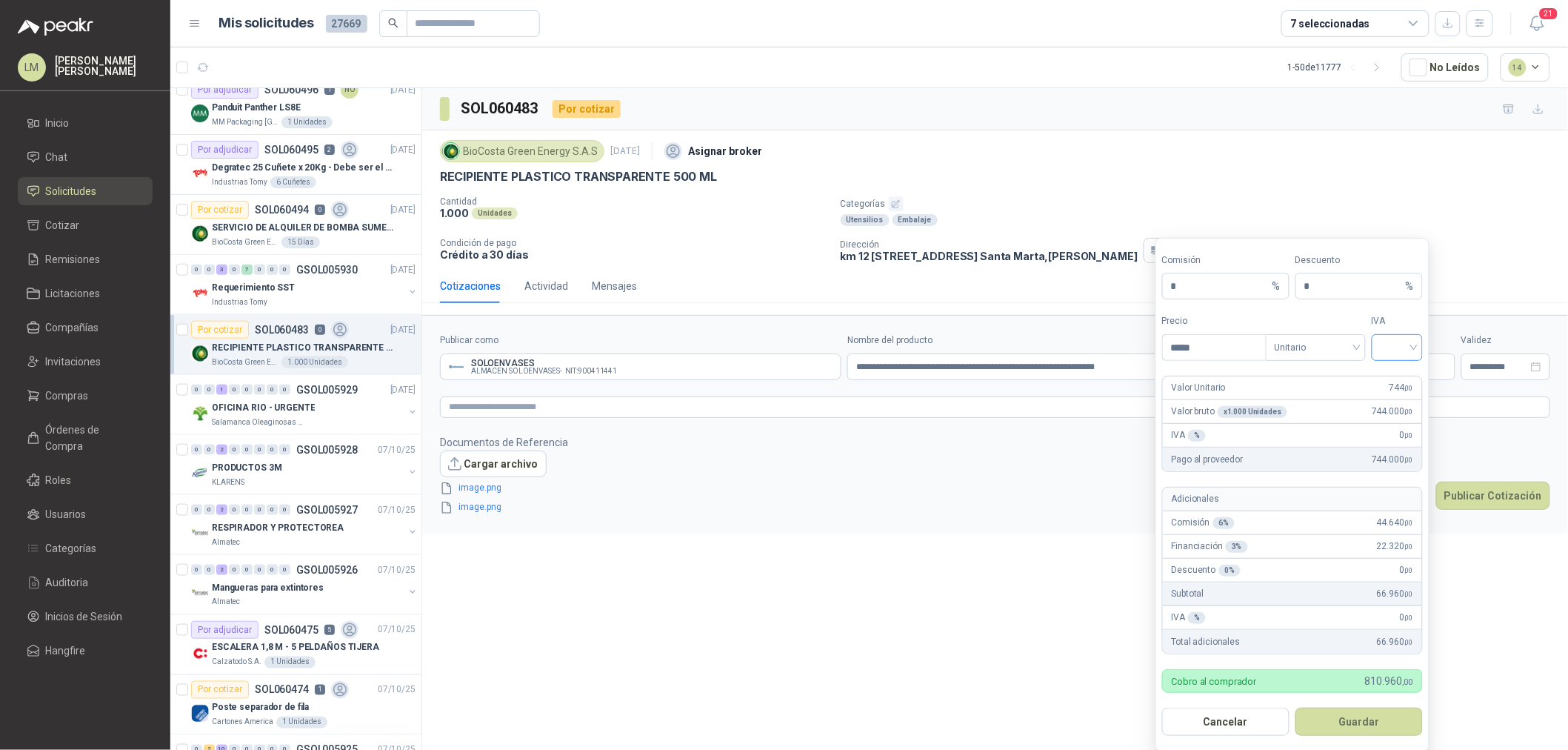
type input "*****"
drag, startPoint x: 1388, startPoint y: 344, endPoint x: 1390, endPoint y: 362, distance: 18.1
click at [1390, 344] on input "search" at bounding box center [1397, 346] width 33 height 22
click at [1396, 380] on div "19%" at bounding box center [1398, 379] width 27 height 16
click at [1356, 713] on button "Guardar" at bounding box center [1359, 721] width 128 height 28
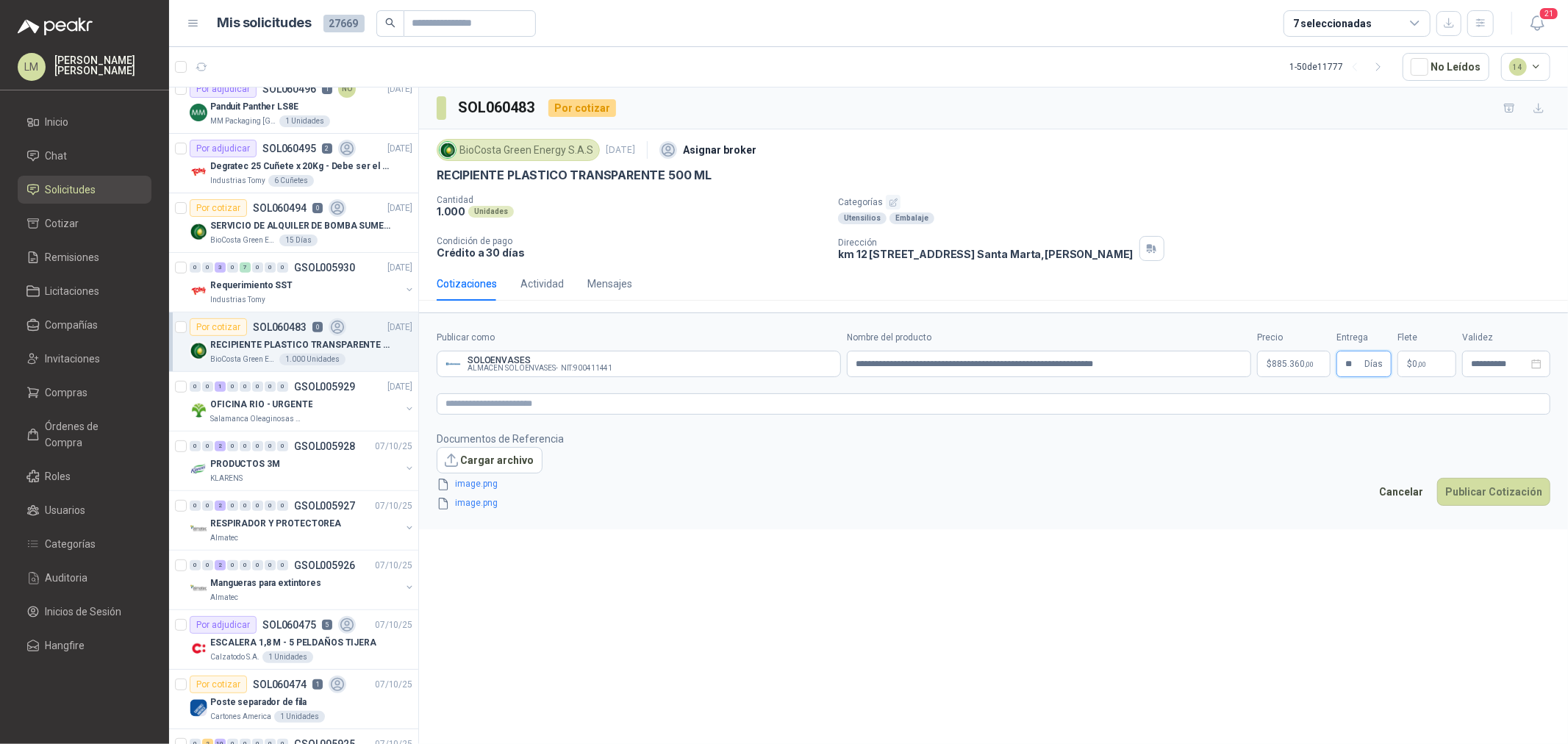
type input "**"
type input "*********"
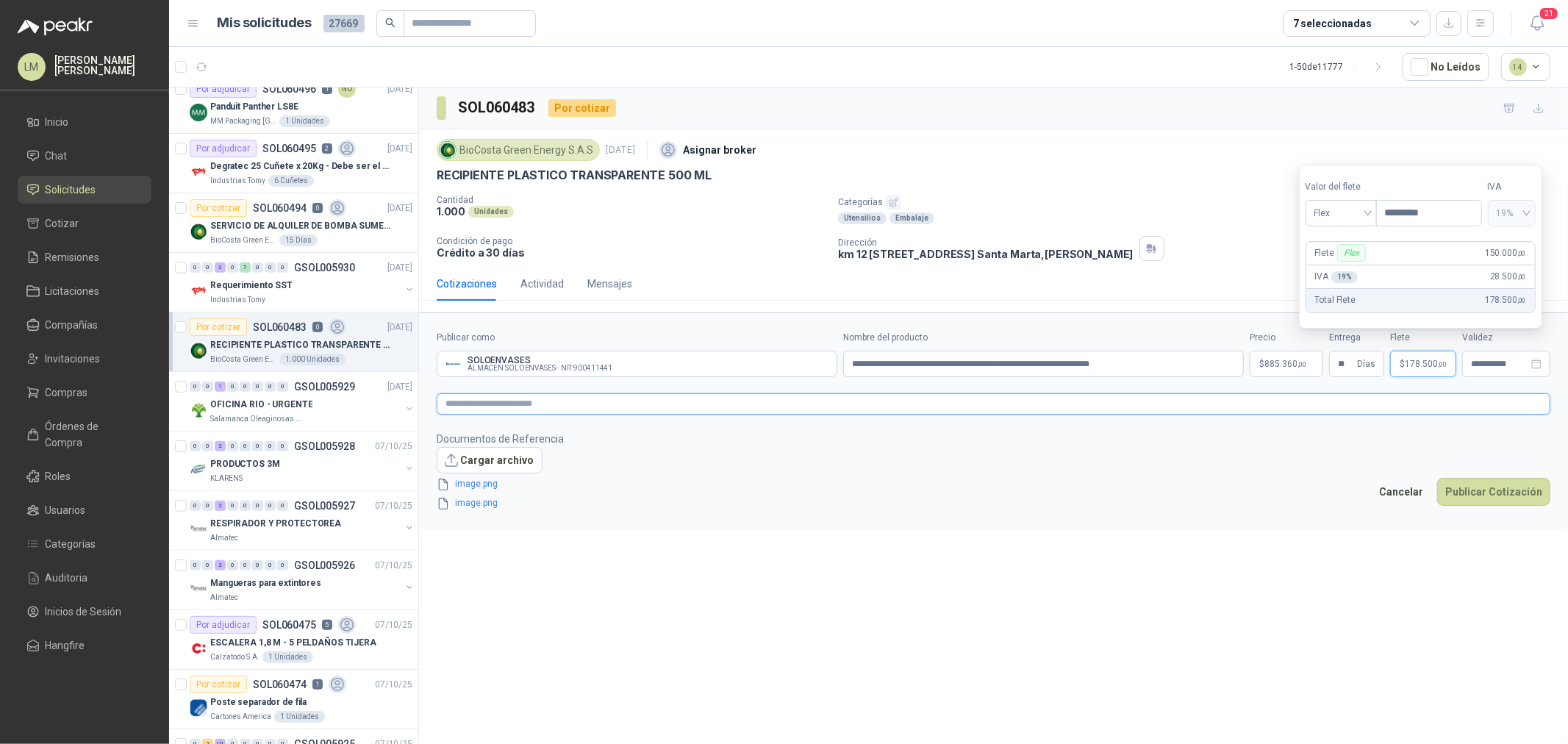
click at [1304, 400] on textarea at bounding box center [994, 404] width 1113 height 21
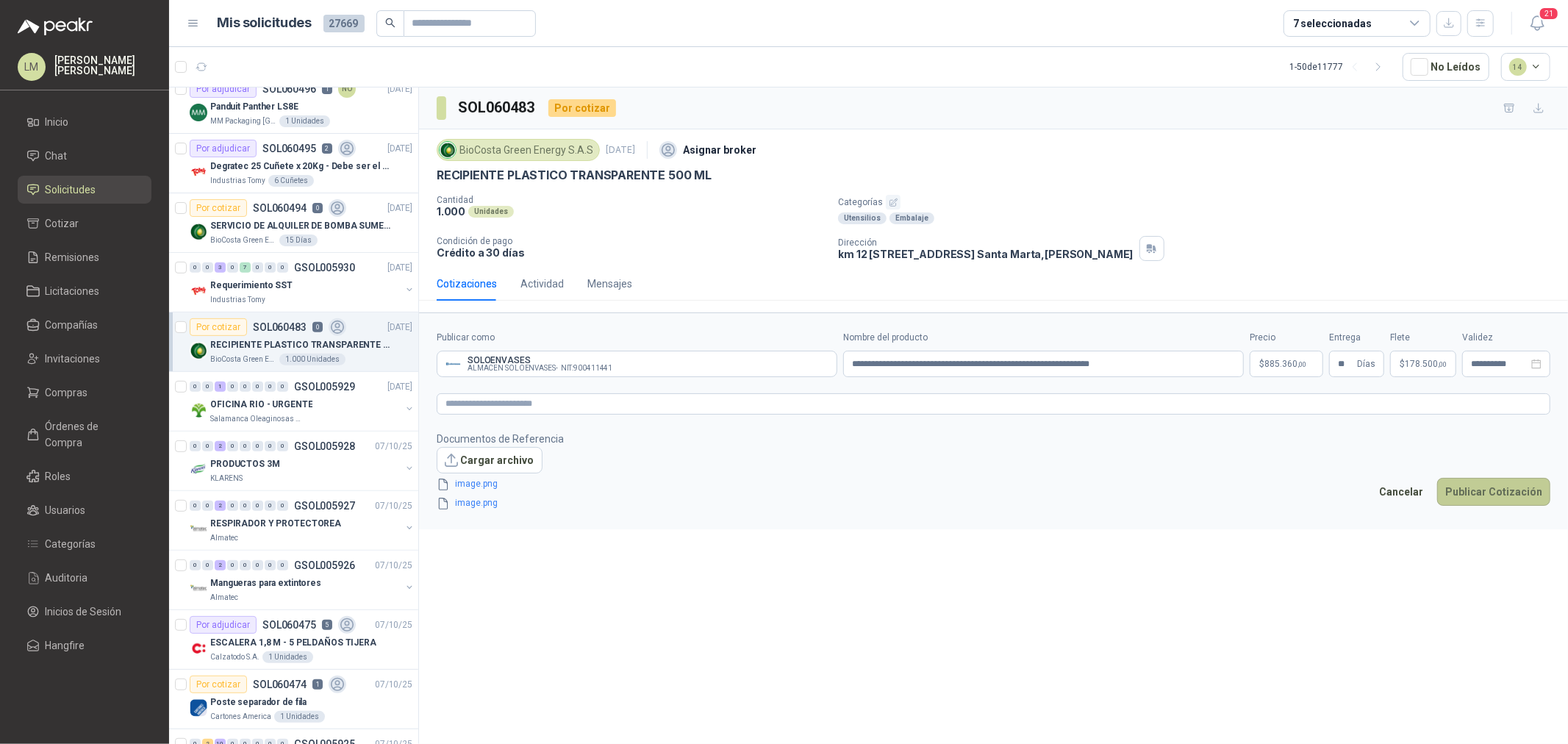
click at [1488, 481] on button "Publicar Cotización" at bounding box center [1494, 491] width 113 height 28
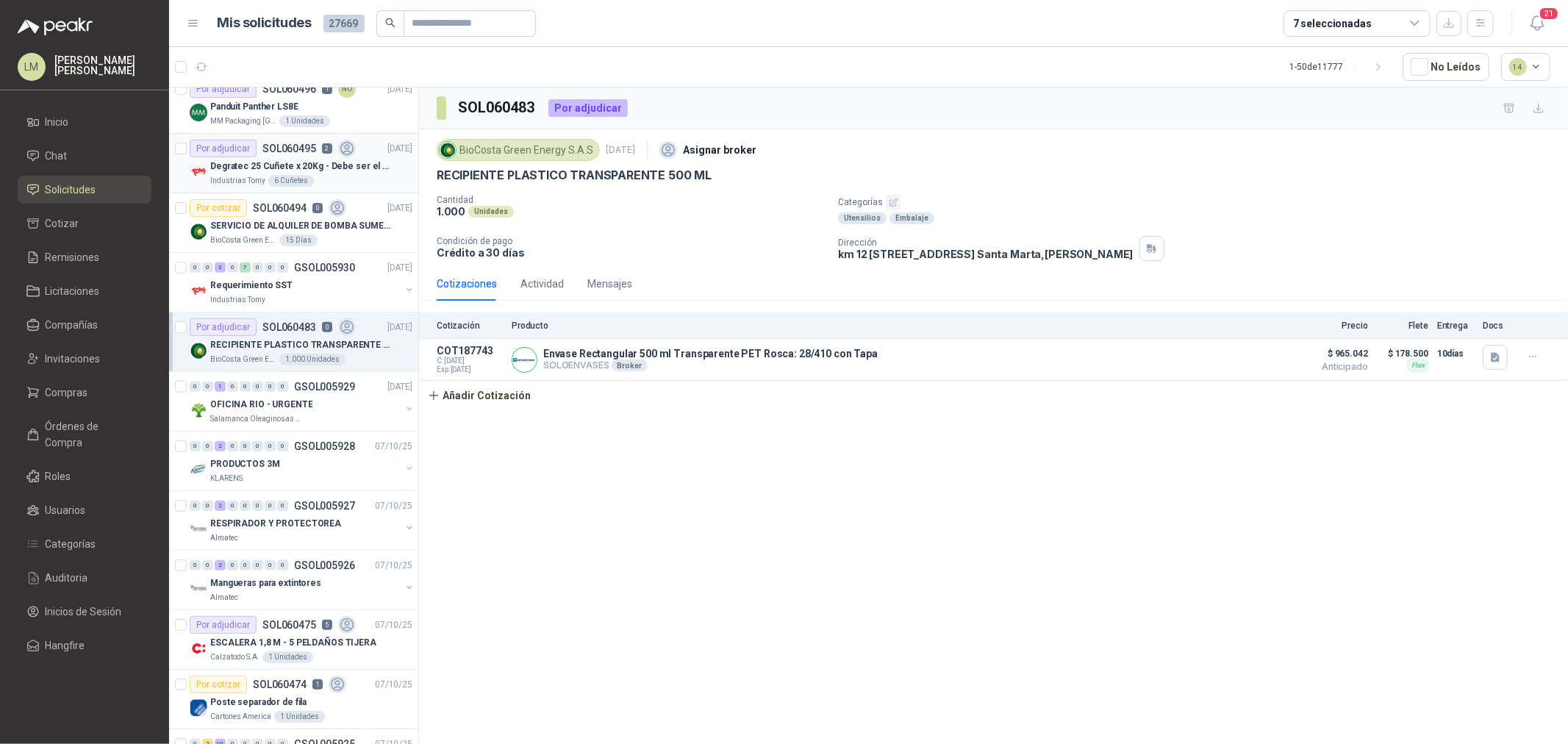
click at [298, 160] on p "Degratec 25 Cuñete x 20Kg - Debe ser el de Tecnas (por ahora homologado) - (Adj…" at bounding box center [302, 166] width 183 height 14
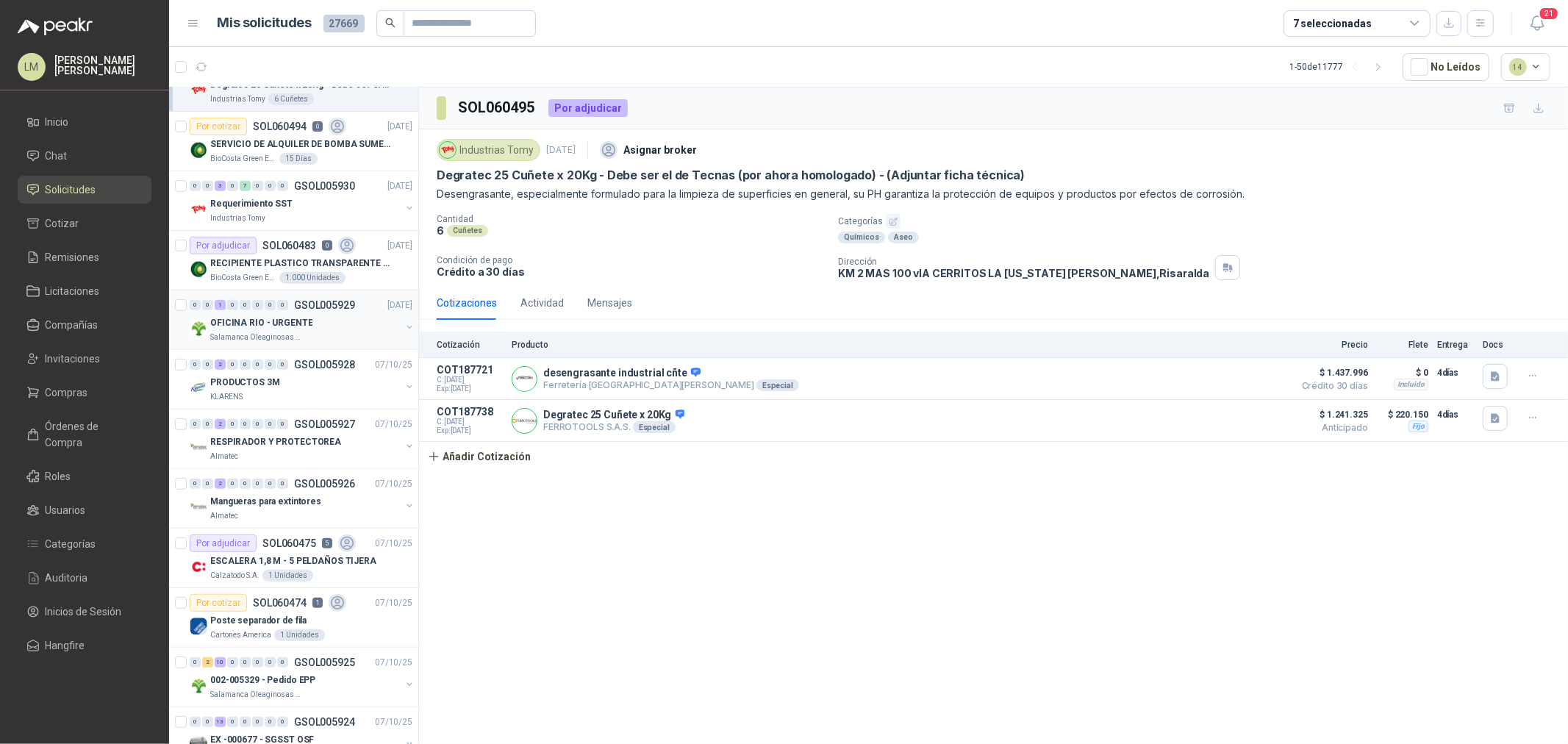
scroll to position [735, 0]
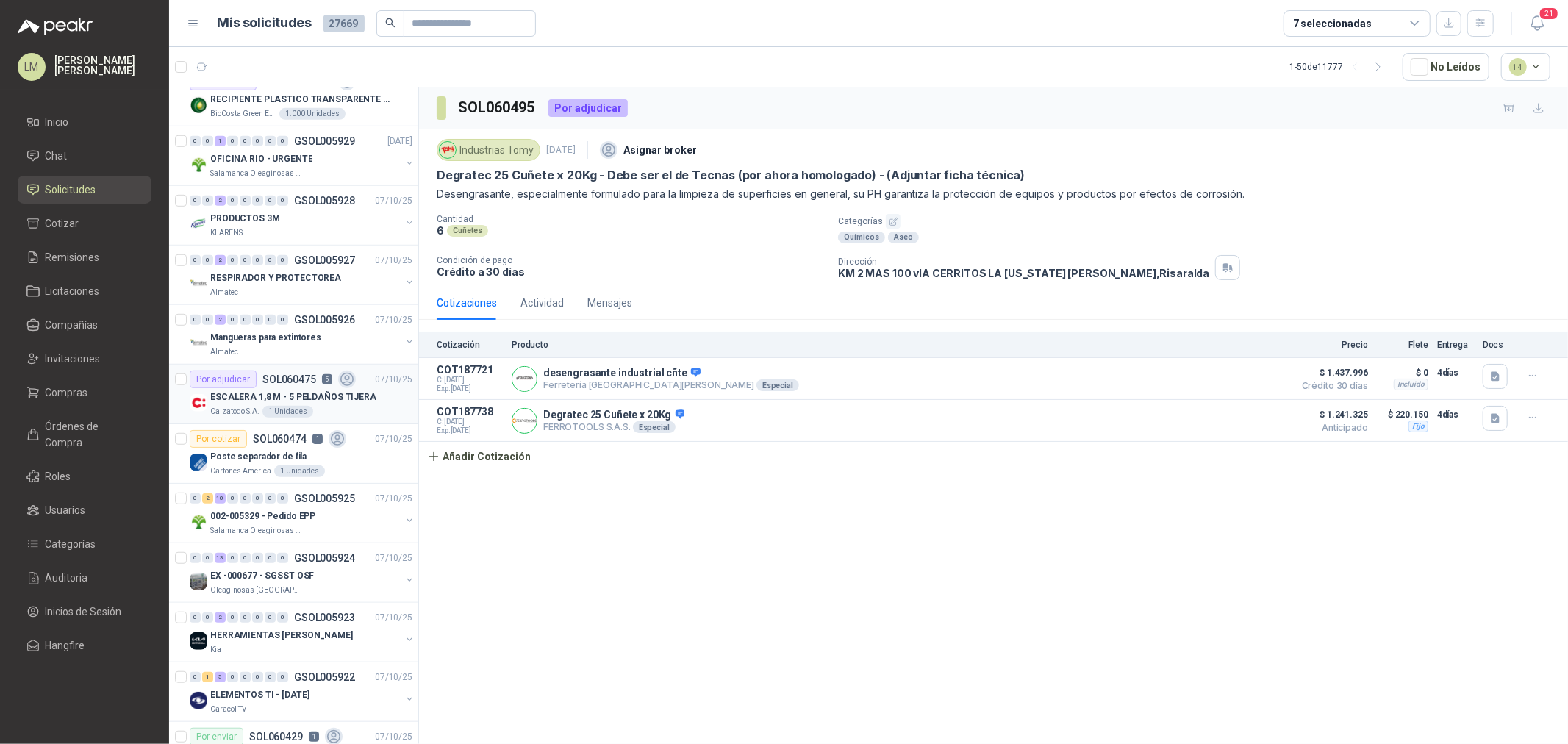
click at [296, 378] on p "SOL060475" at bounding box center [290, 379] width 54 height 10
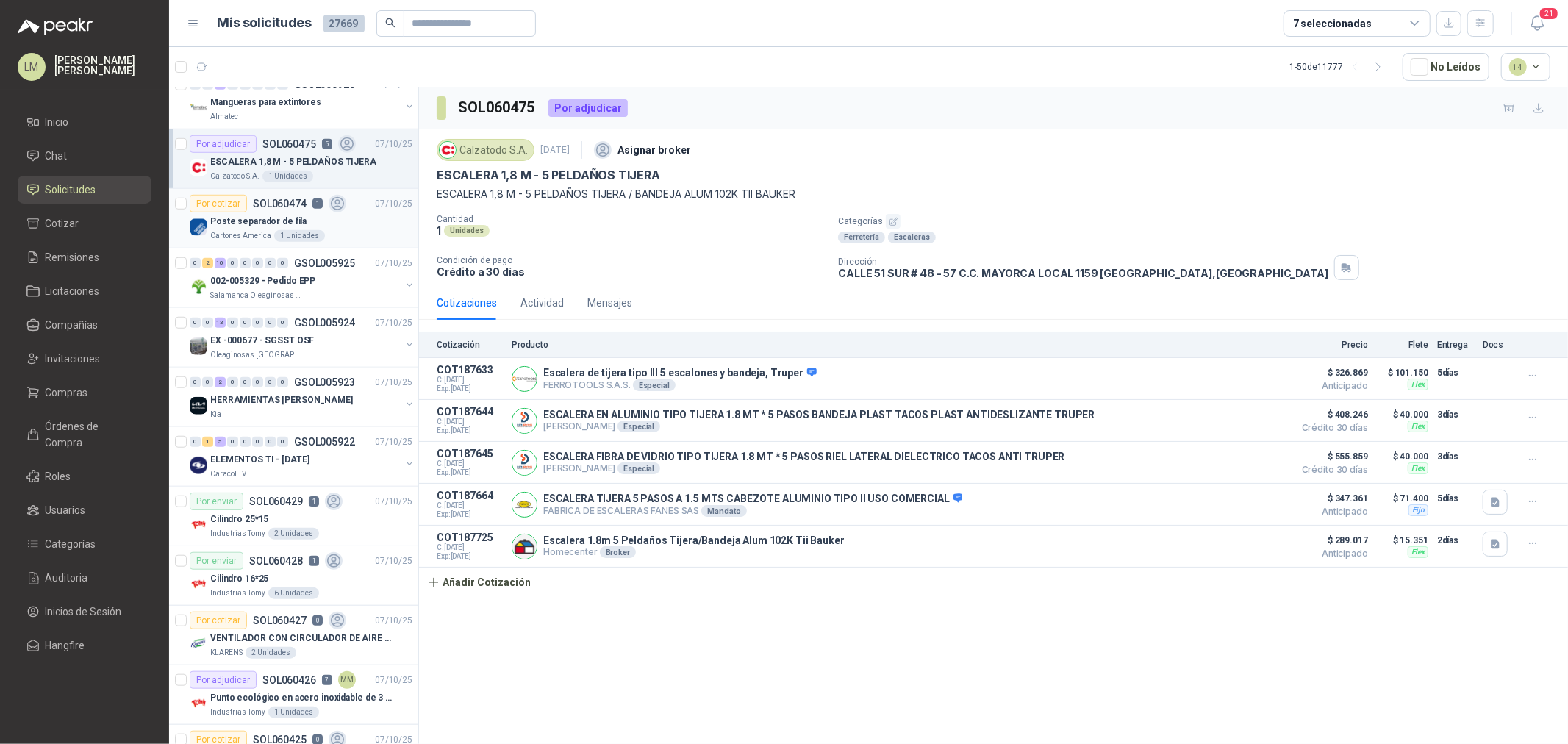
scroll to position [980, 0]
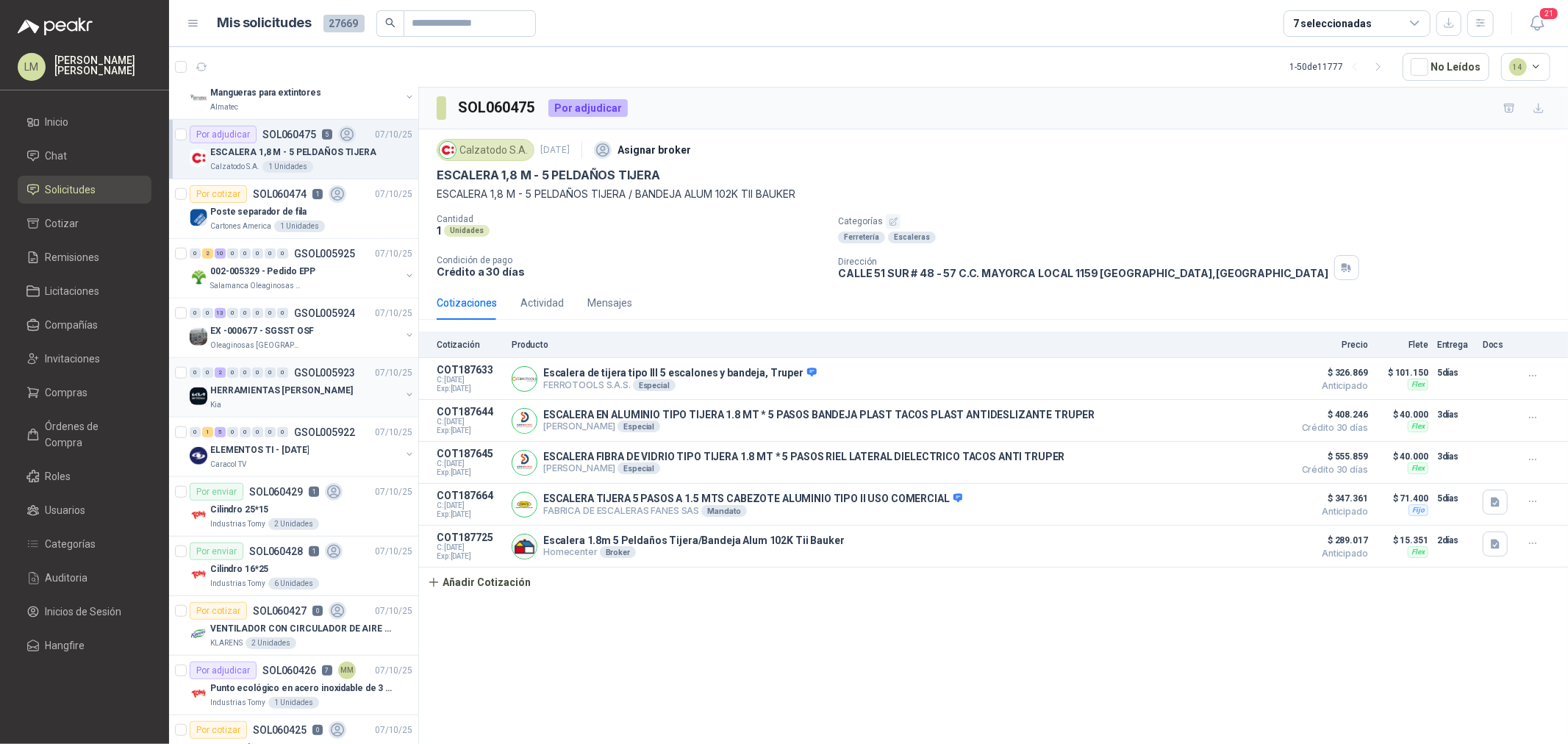
click at [287, 387] on p "HERRAMIENTAS [PERSON_NAME]" at bounding box center [281, 390] width 143 height 14
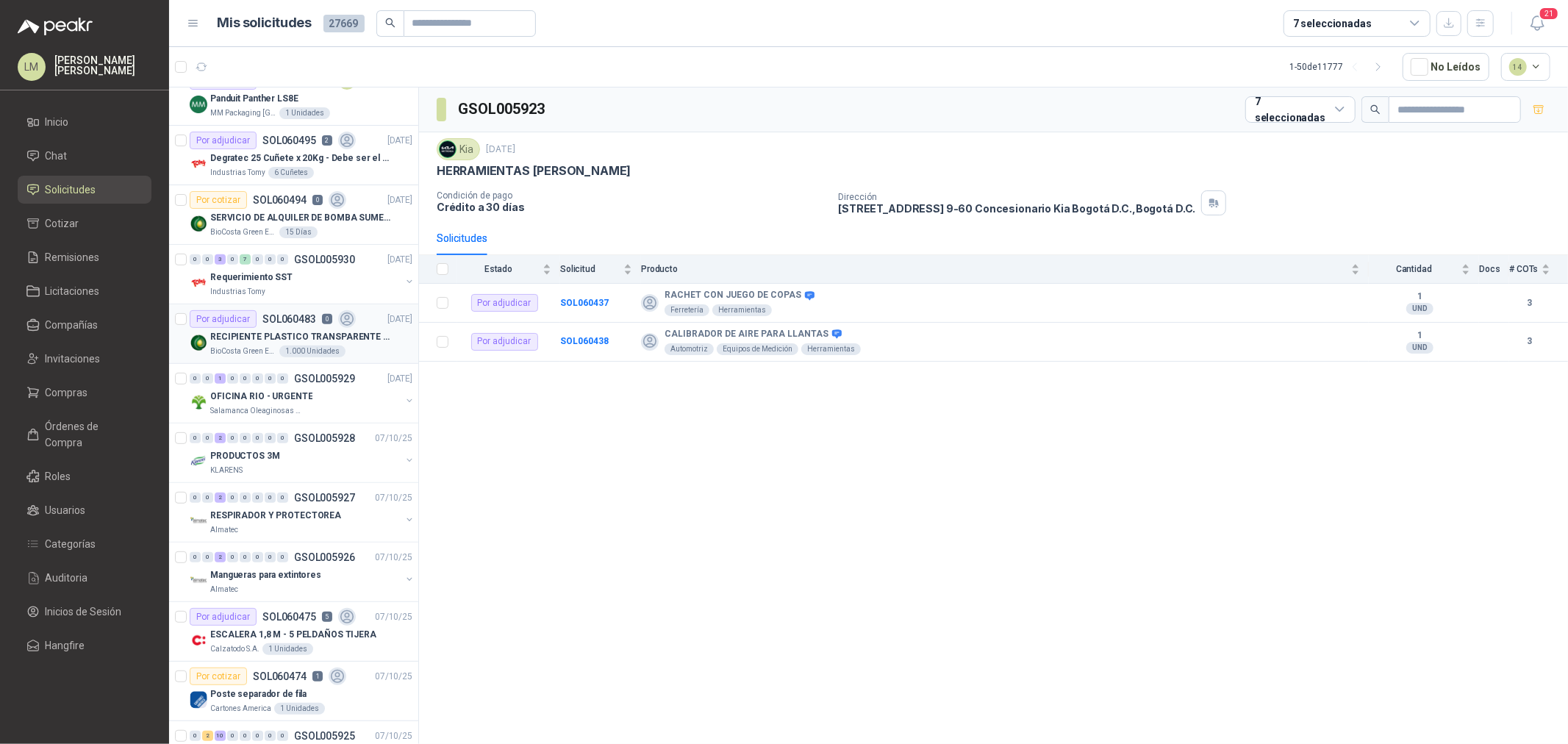
scroll to position [653, 0]
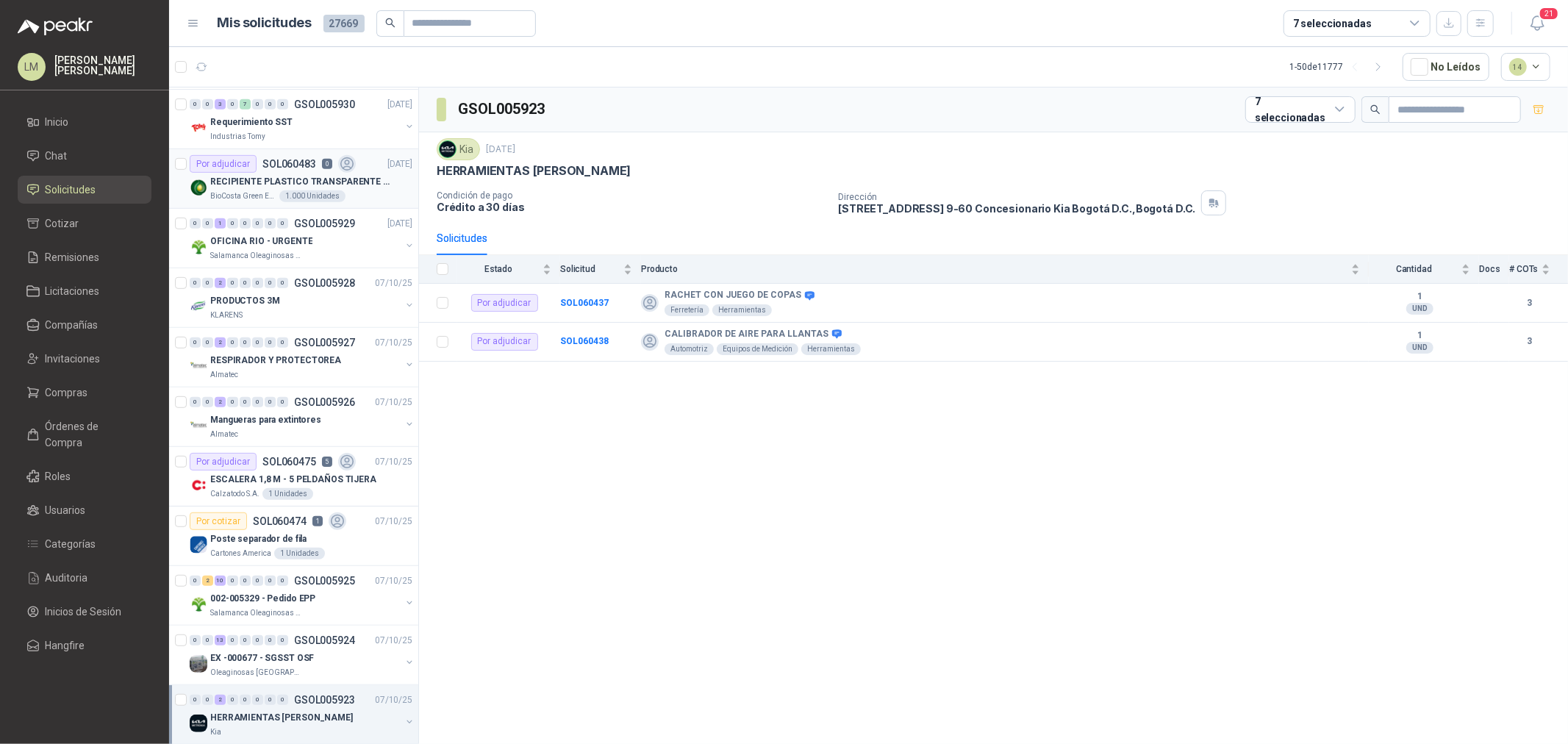
click at [296, 190] on div "1.000 Unidades" at bounding box center [313, 196] width 66 height 12
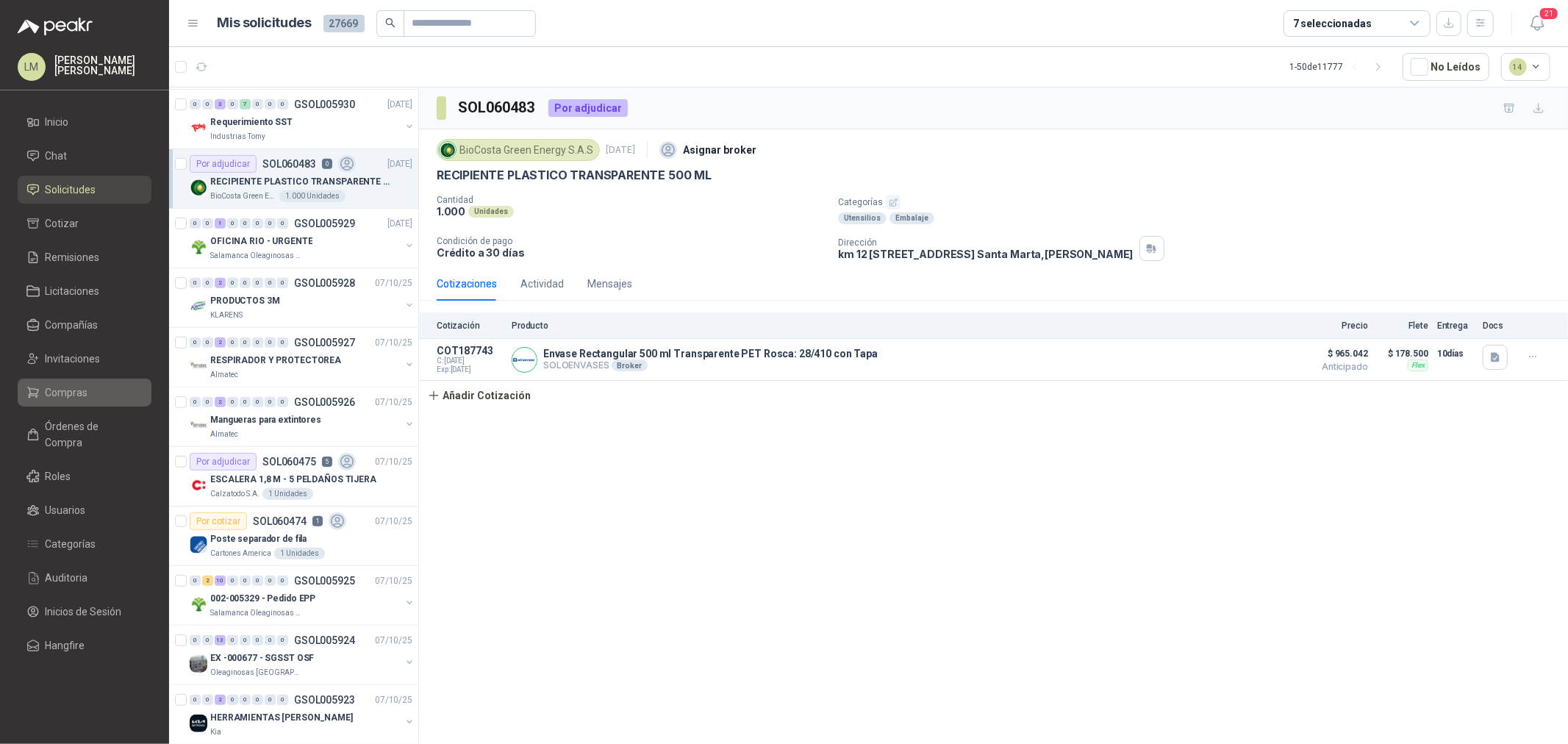
click at [65, 386] on span "Compras" at bounding box center [67, 392] width 42 height 16
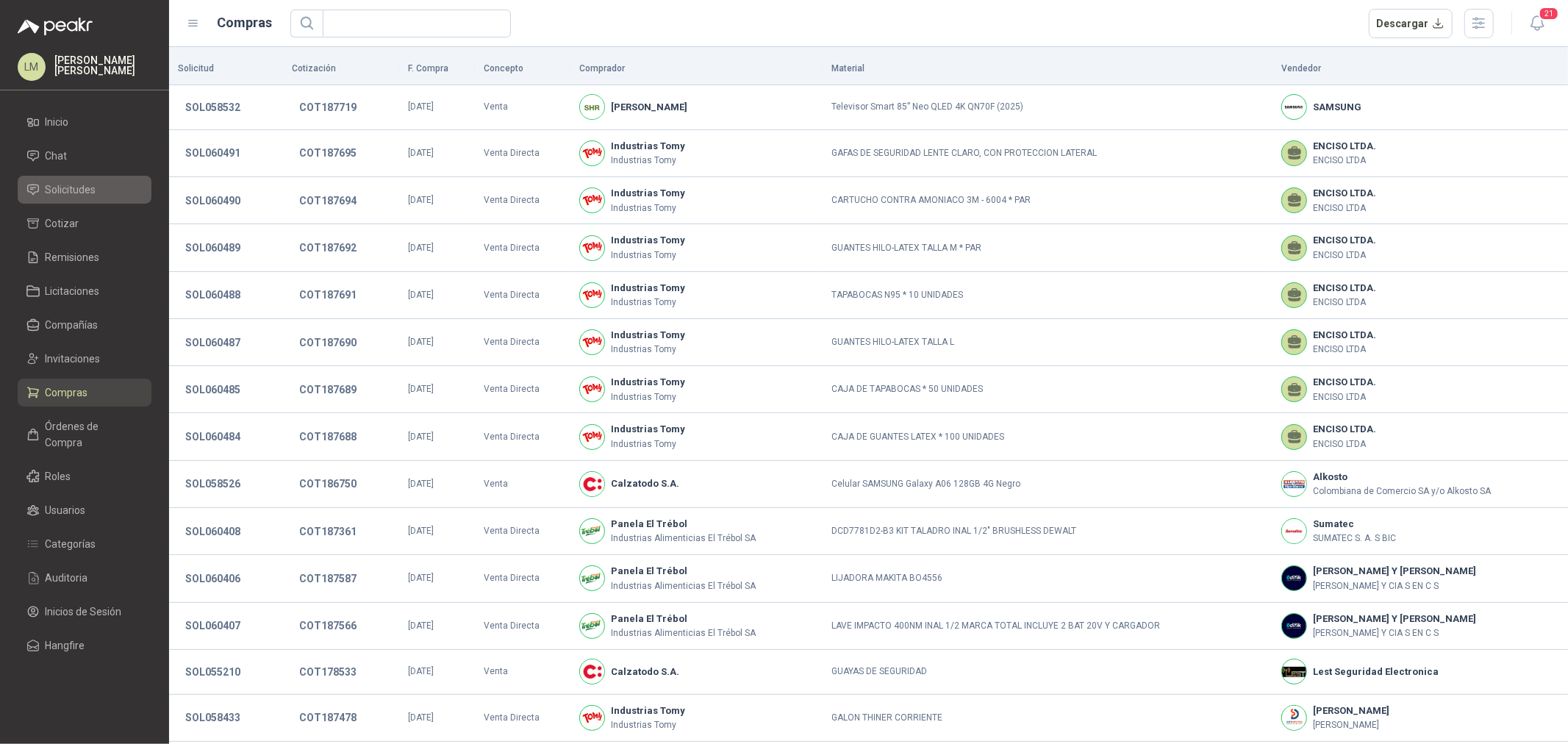
click at [86, 189] on span "Solicitudes" at bounding box center [71, 189] width 51 height 16
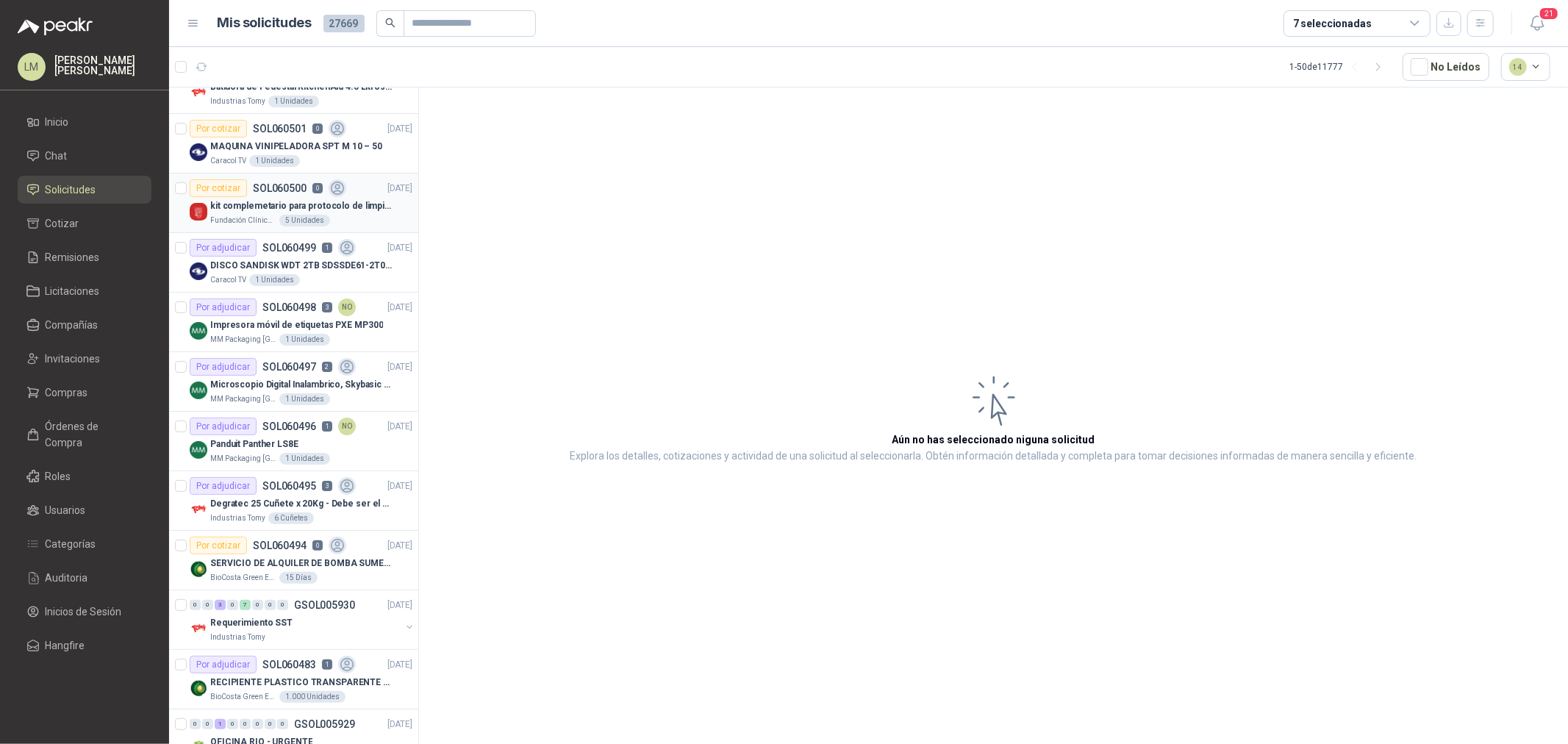
scroll to position [163, 0]
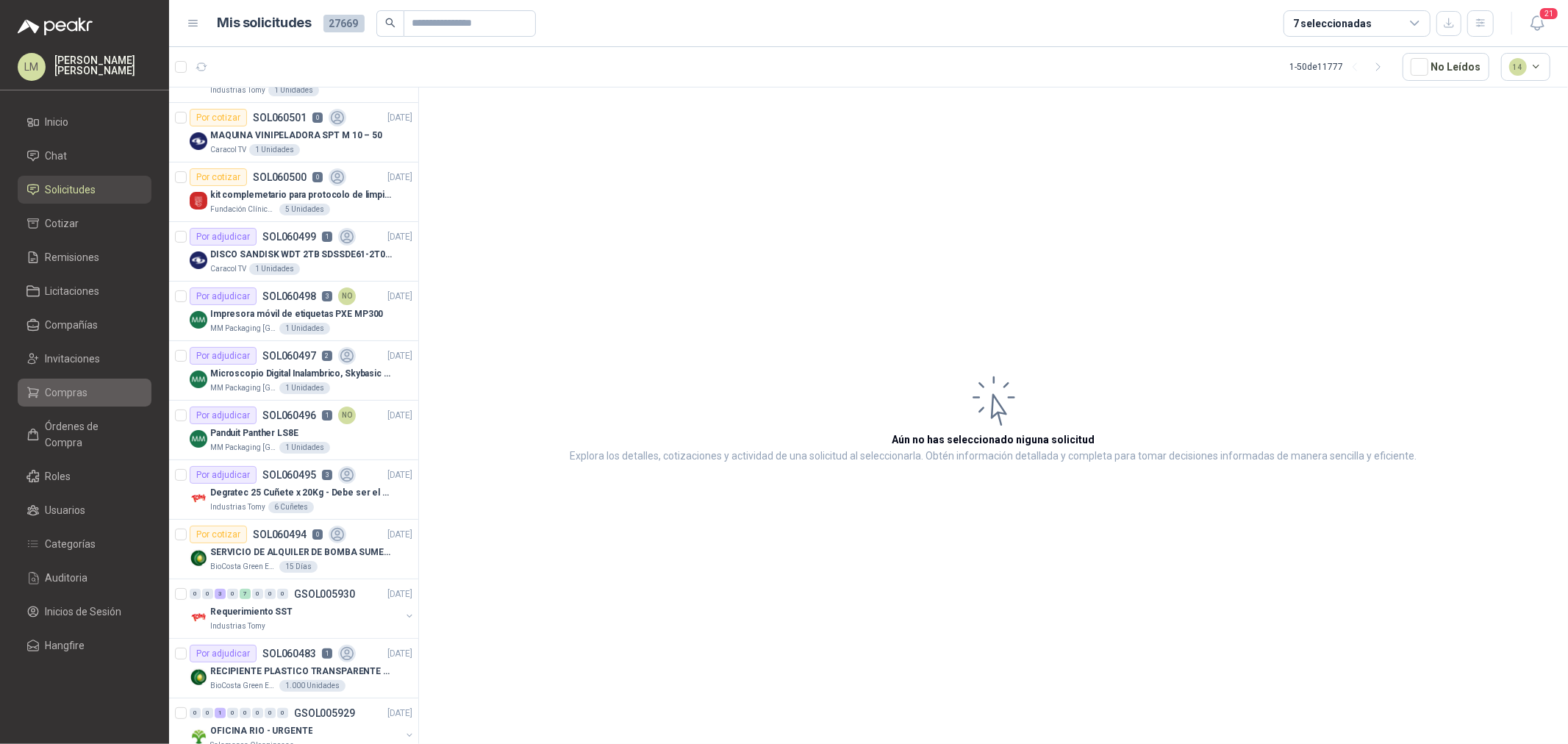
click at [48, 380] on link "Compras" at bounding box center [84, 392] width 133 height 28
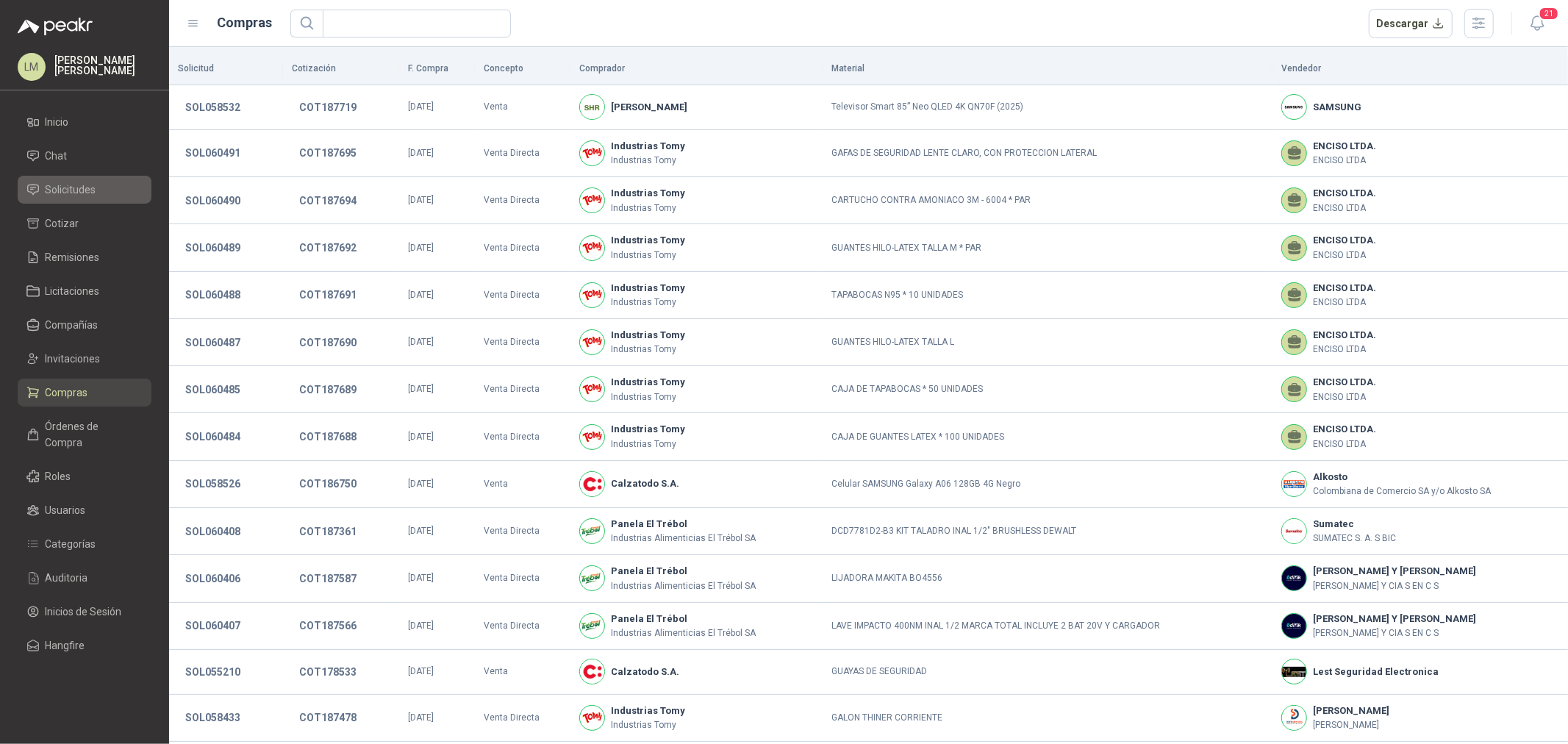
click at [78, 192] on span "Solicitudes" at bounding box center [71, 189] width 51 height 16
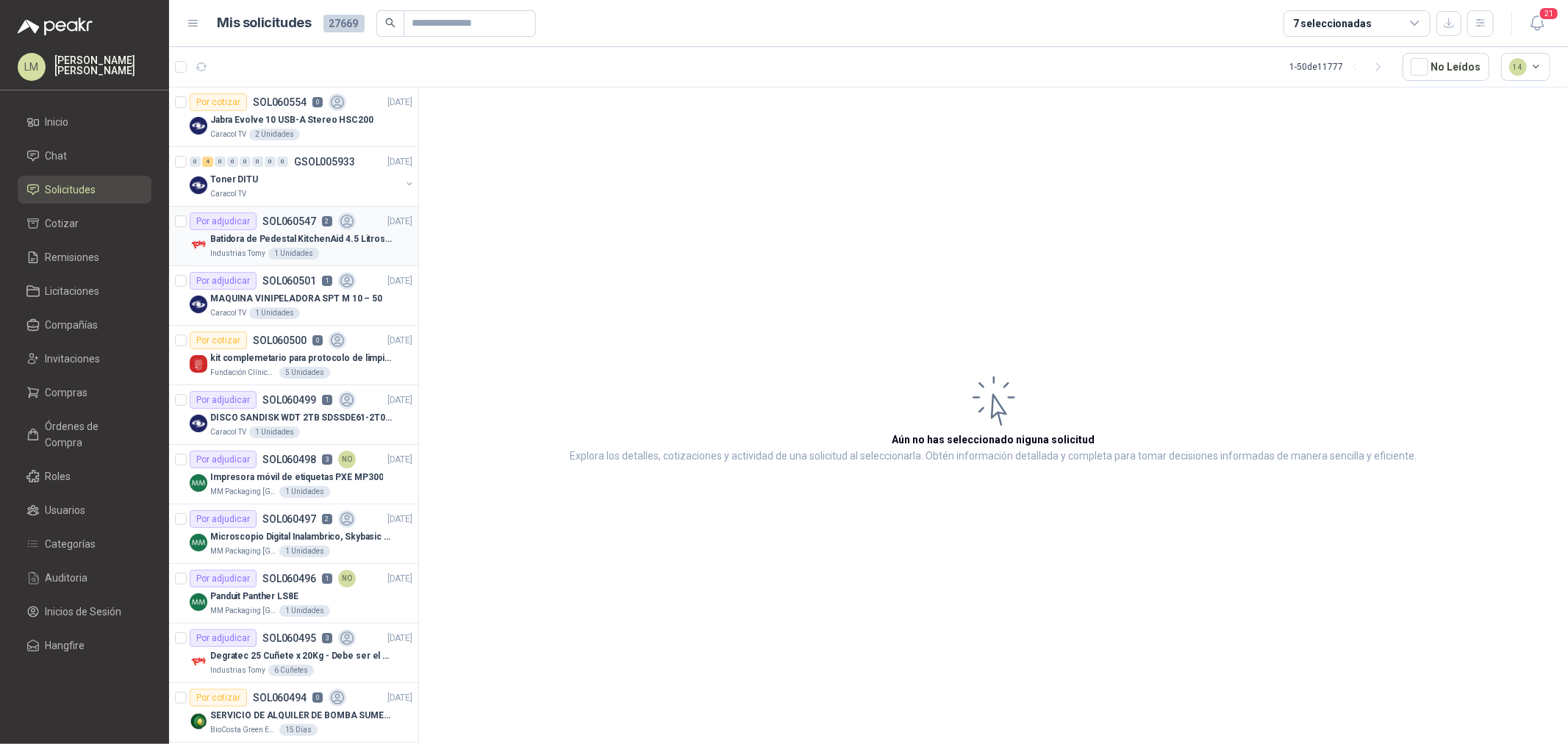
click at [307, 220] on p "SOL060547" at bounding box center [290, 221] width 54 height 10
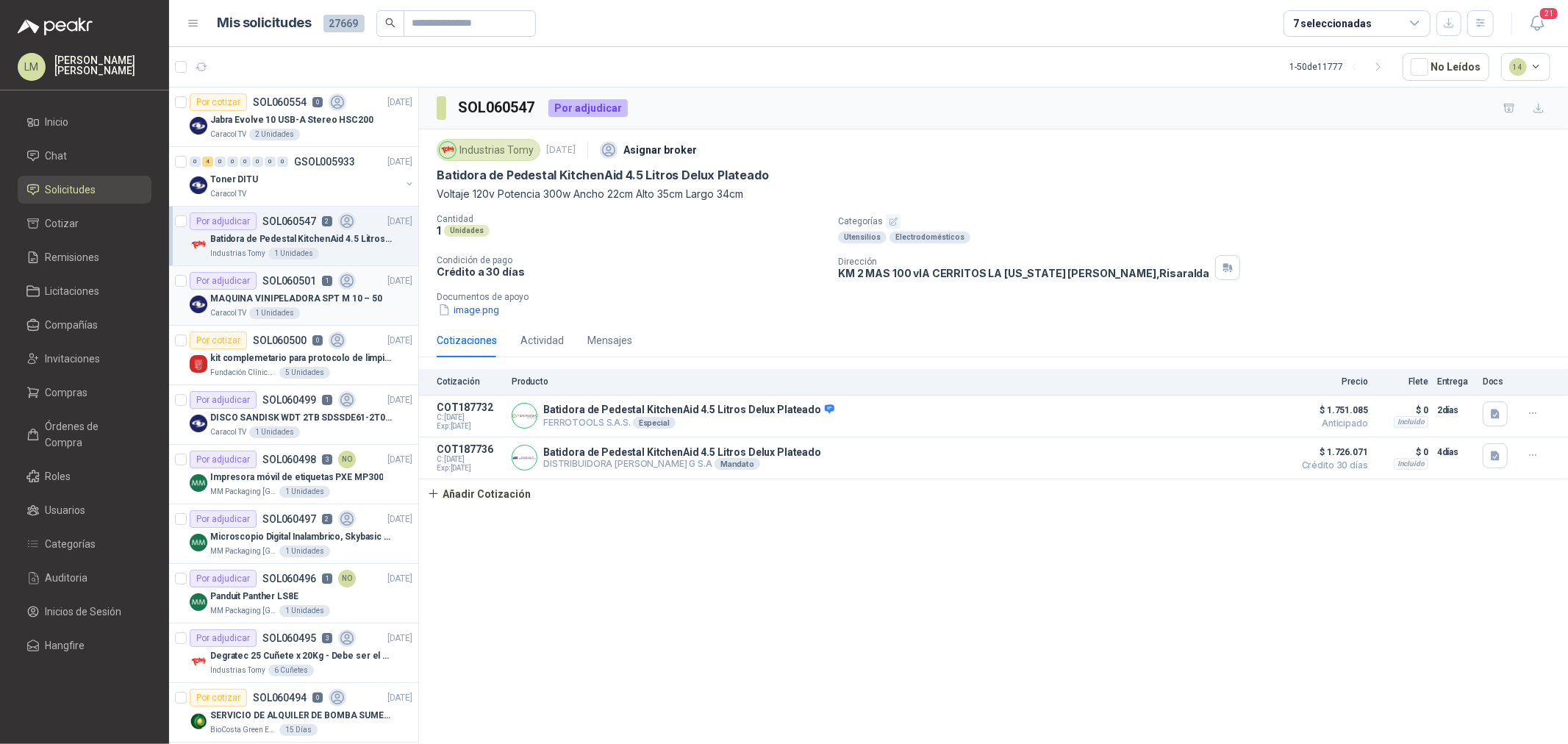
click at [277, 277] on p "SOL060501" at bounding box center [290, 280] width 54 height 10
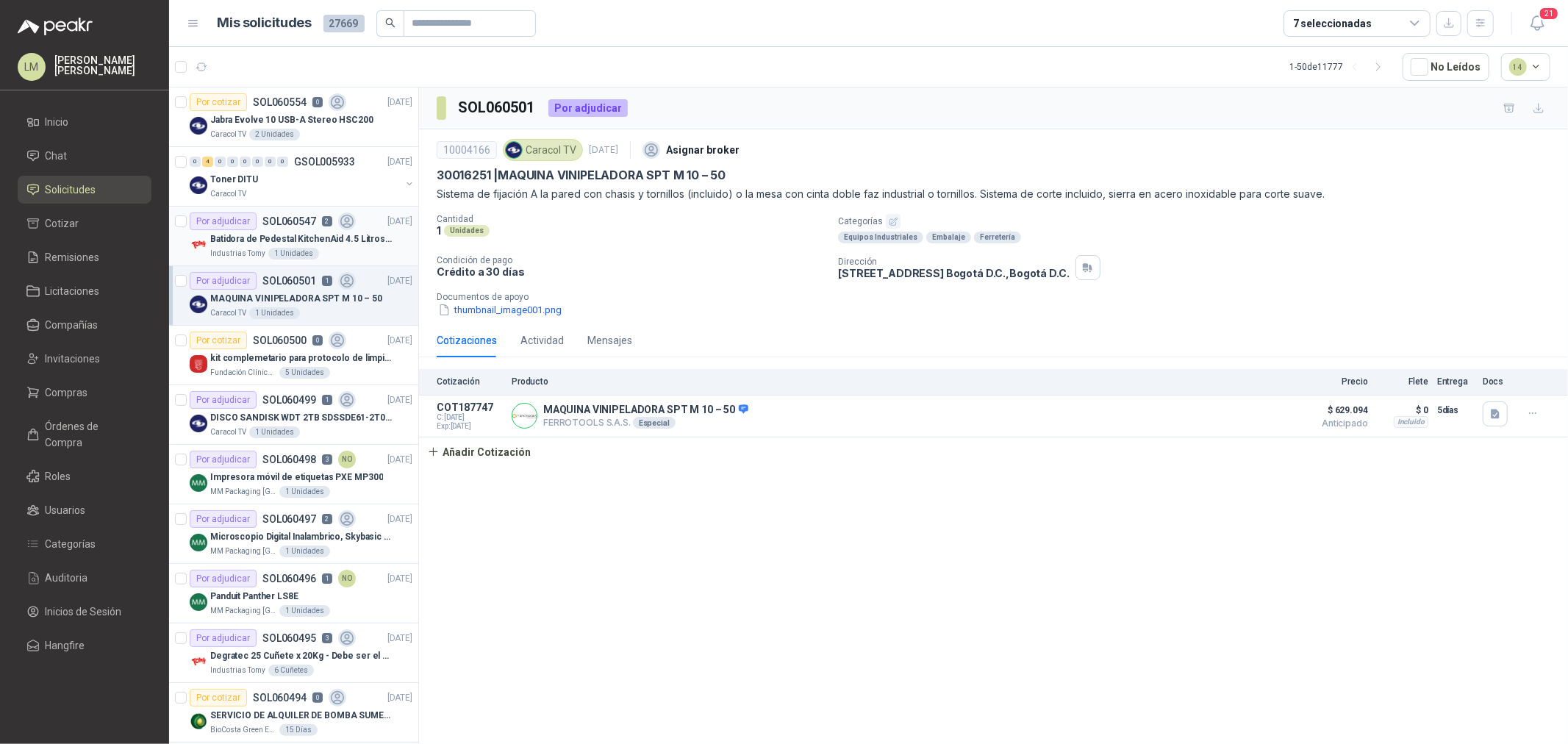
click at [280, 252] on div "1 Unidades" at bounding box center [294, 253] width 51 height 12
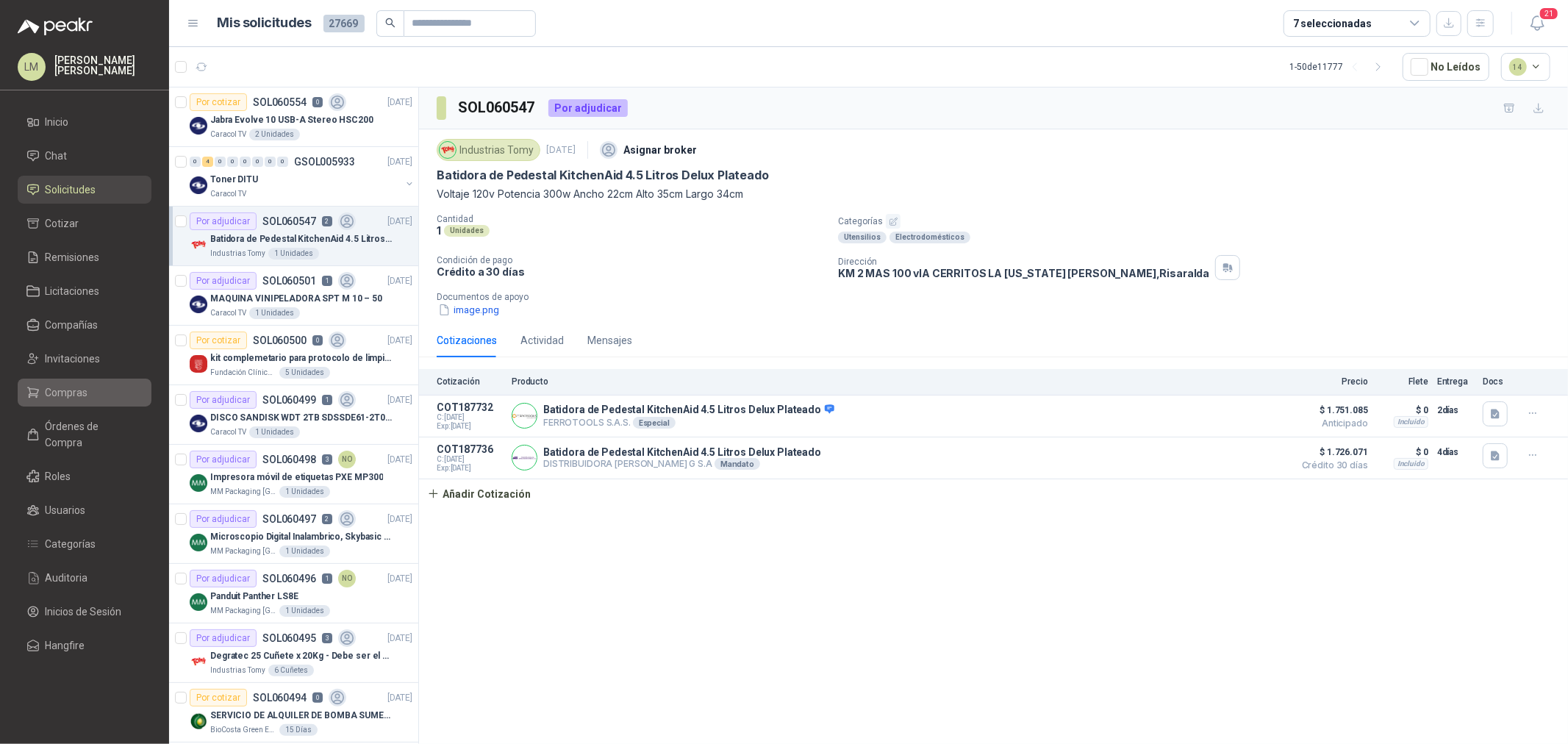
click at [61, 391] on span "Compras" at bounding box center [67, 392] width 42 height 16
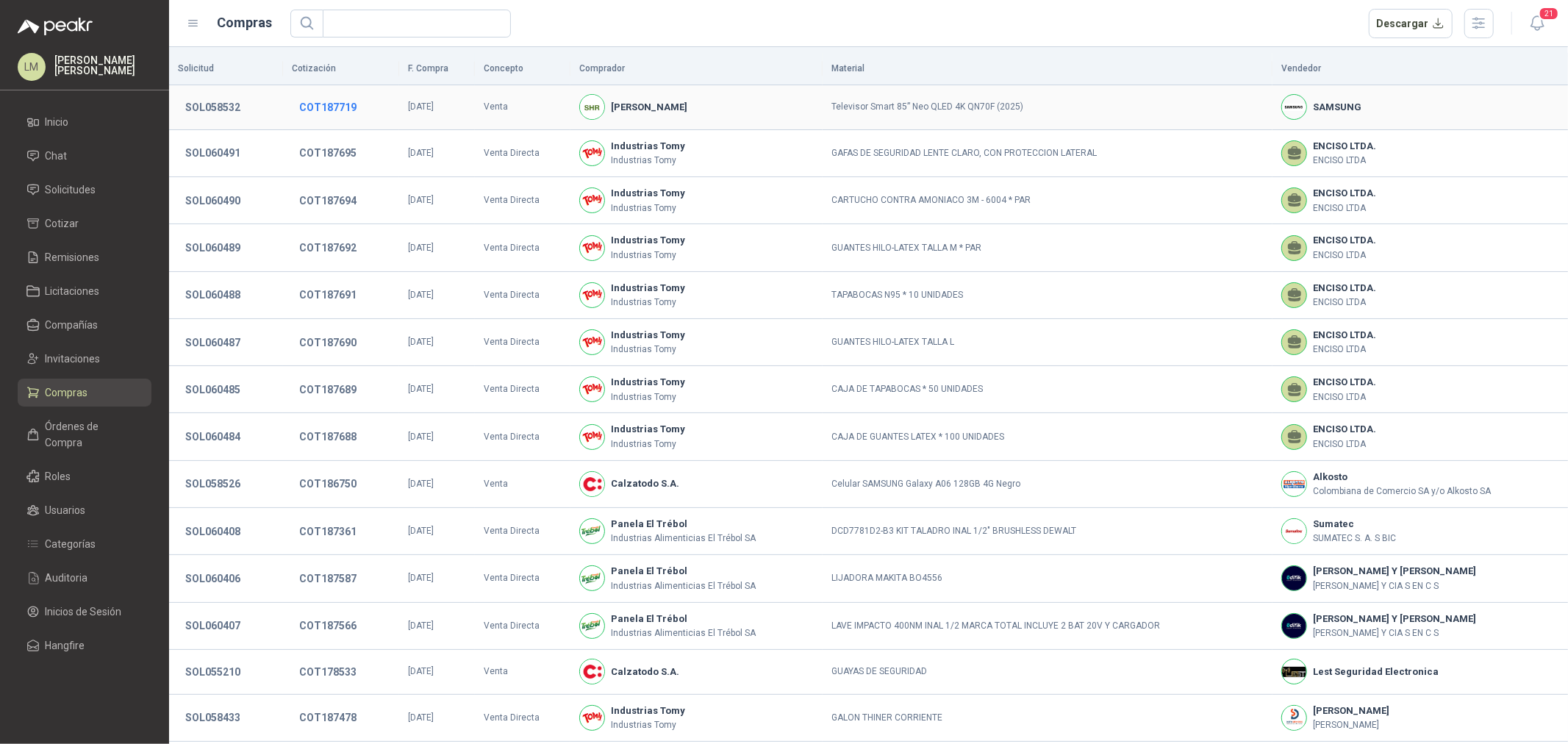
click at [332, 111] on button "COT187719" at bounding box center [327, 106] width 72 height 26
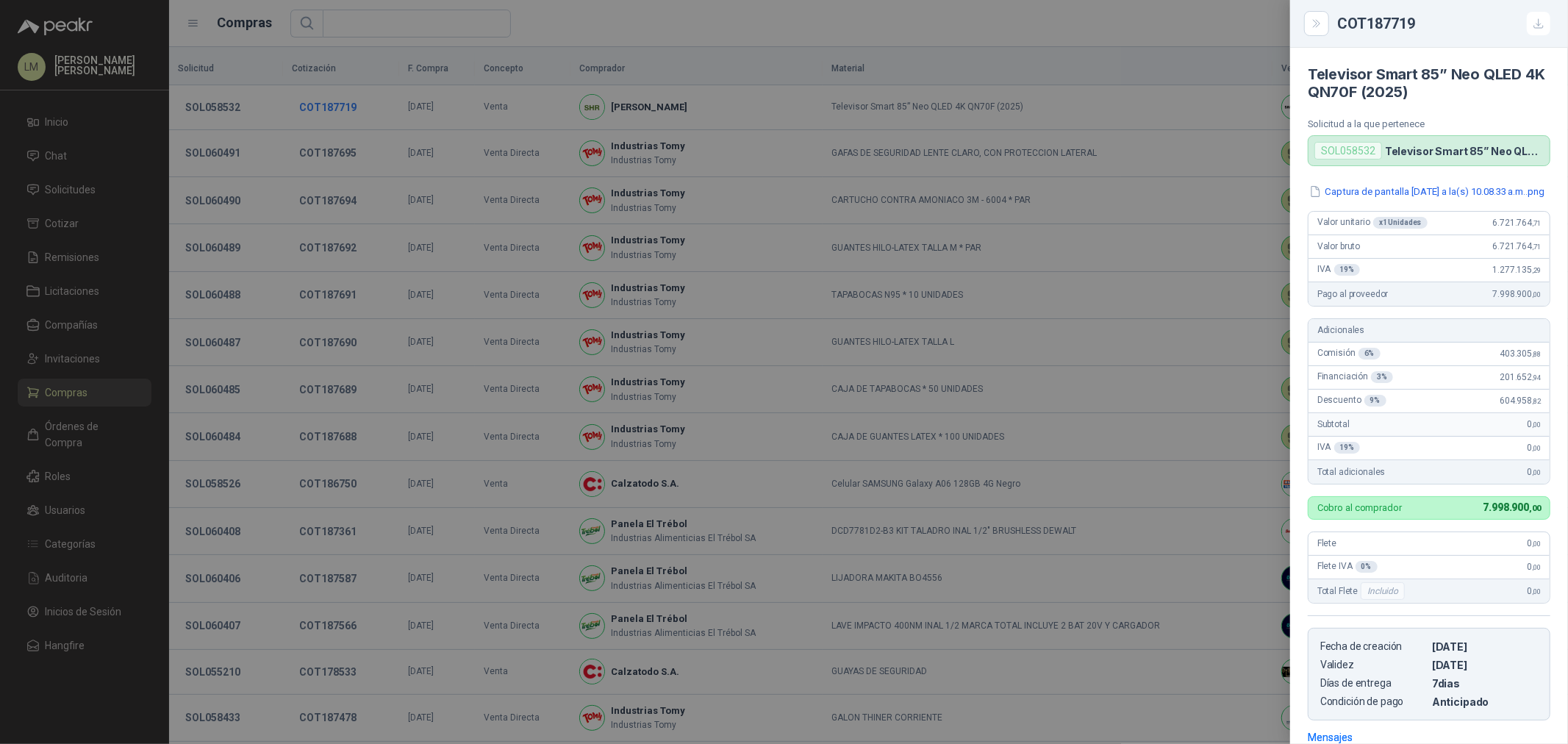
scroll to position [224, 0]
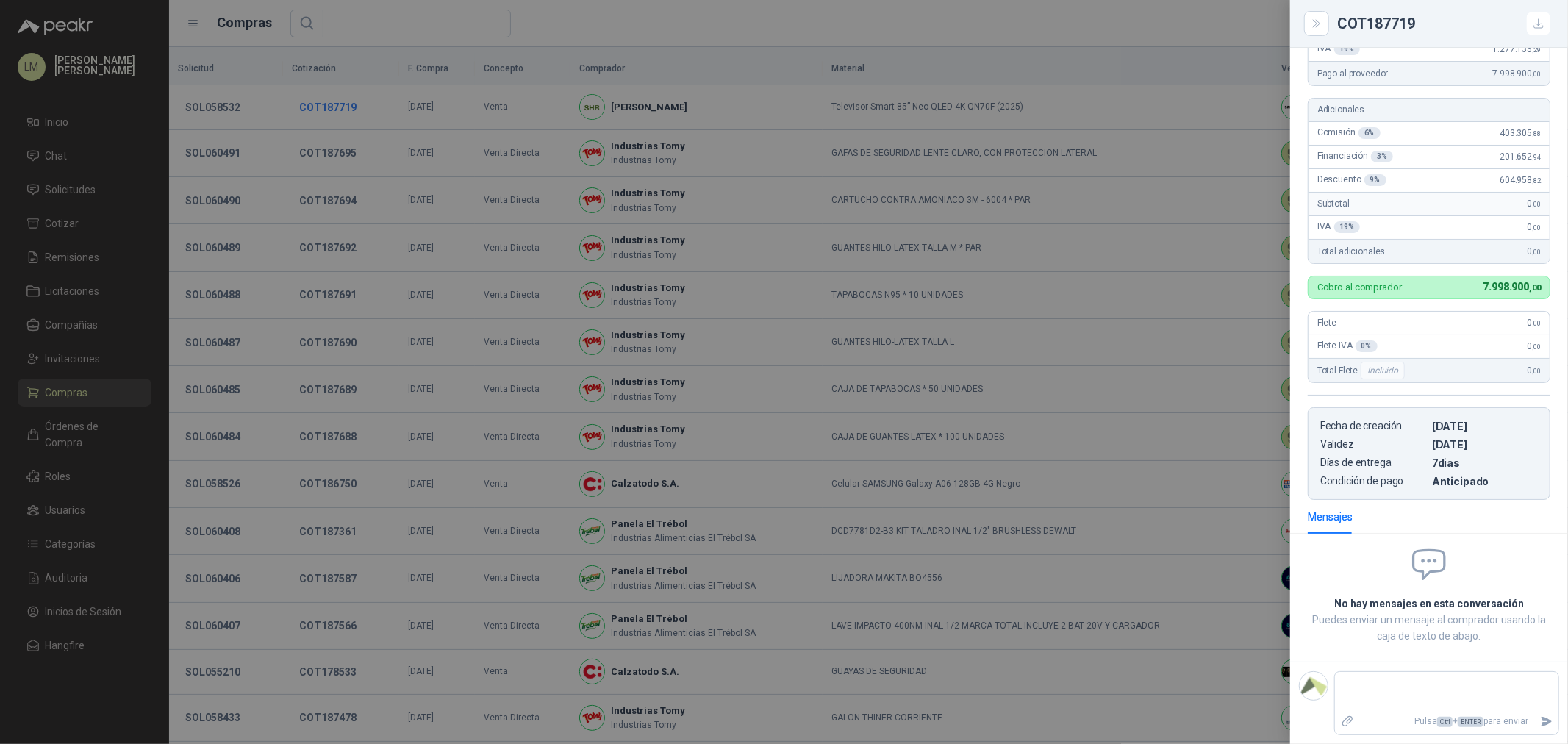
click at [332, 111] on div at bounding box center [784, 372] width 1568 height 744
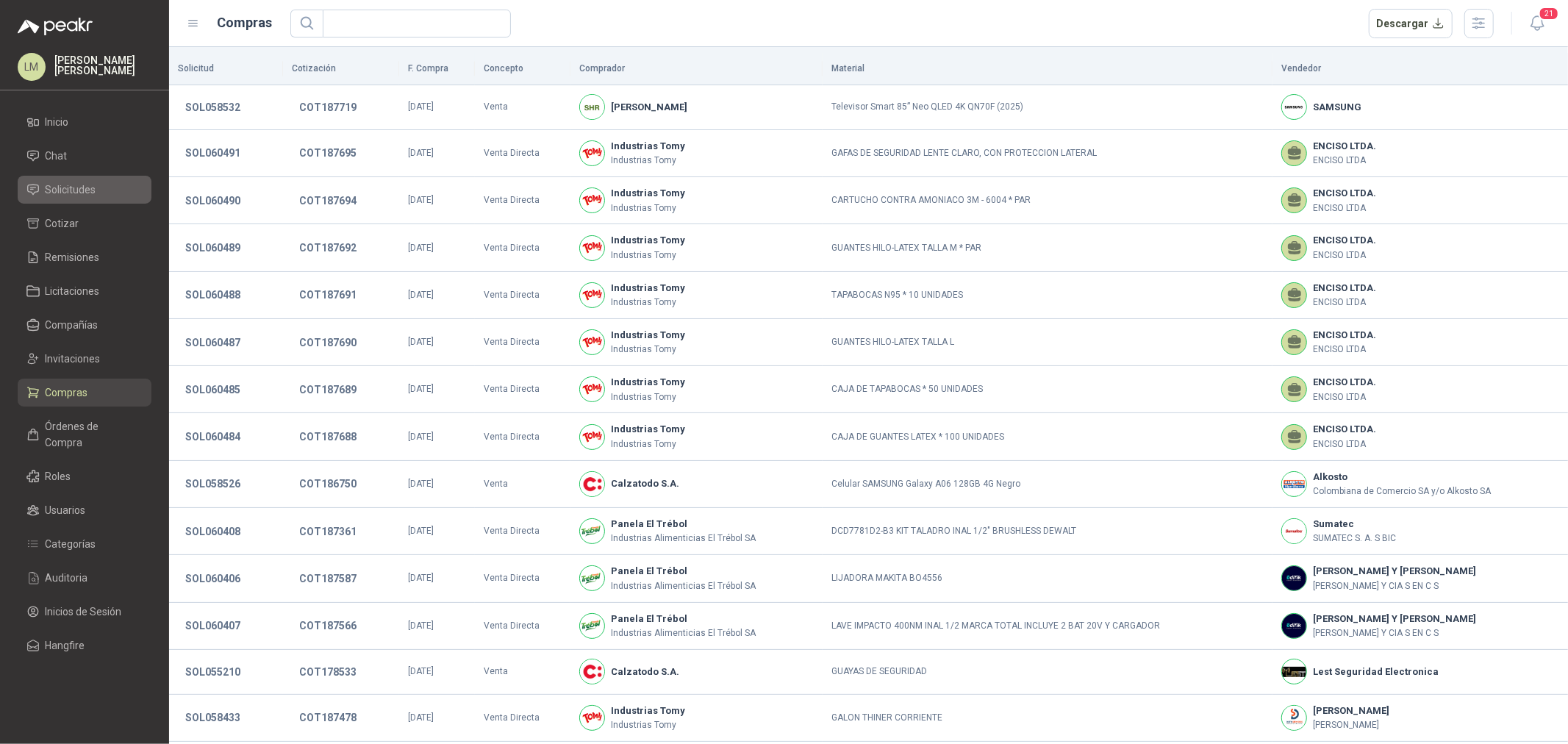
click at [68, 193] on span "Solicitudes" at bounding box center [71, 189] width 51 height 16
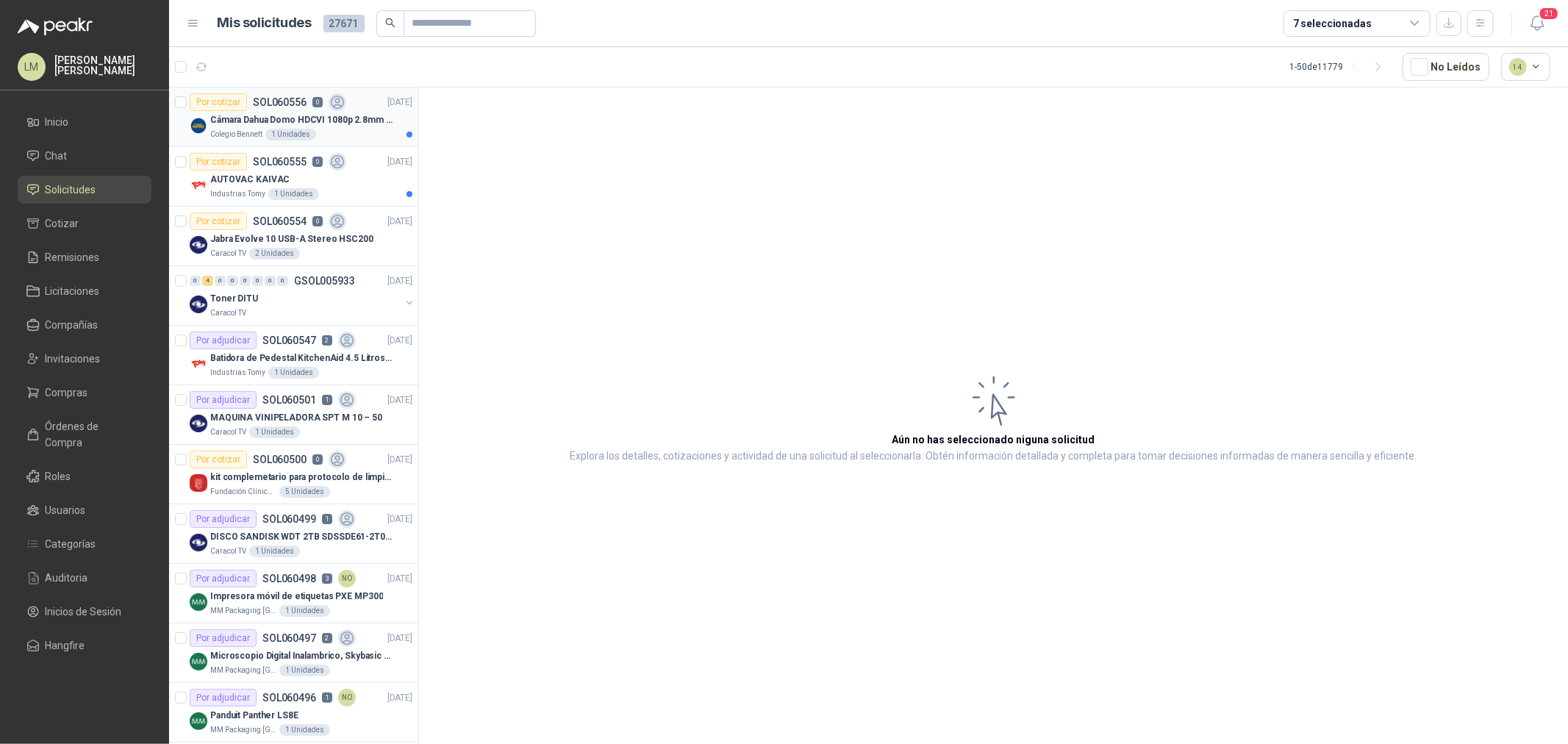
click at [267, 127] on p "Cámara Dahua Domo HDCVI 1080p 2.8mm IP67 Led IR 30m mts nocturnos" at bounding box center [302, 120] width 183 height 14
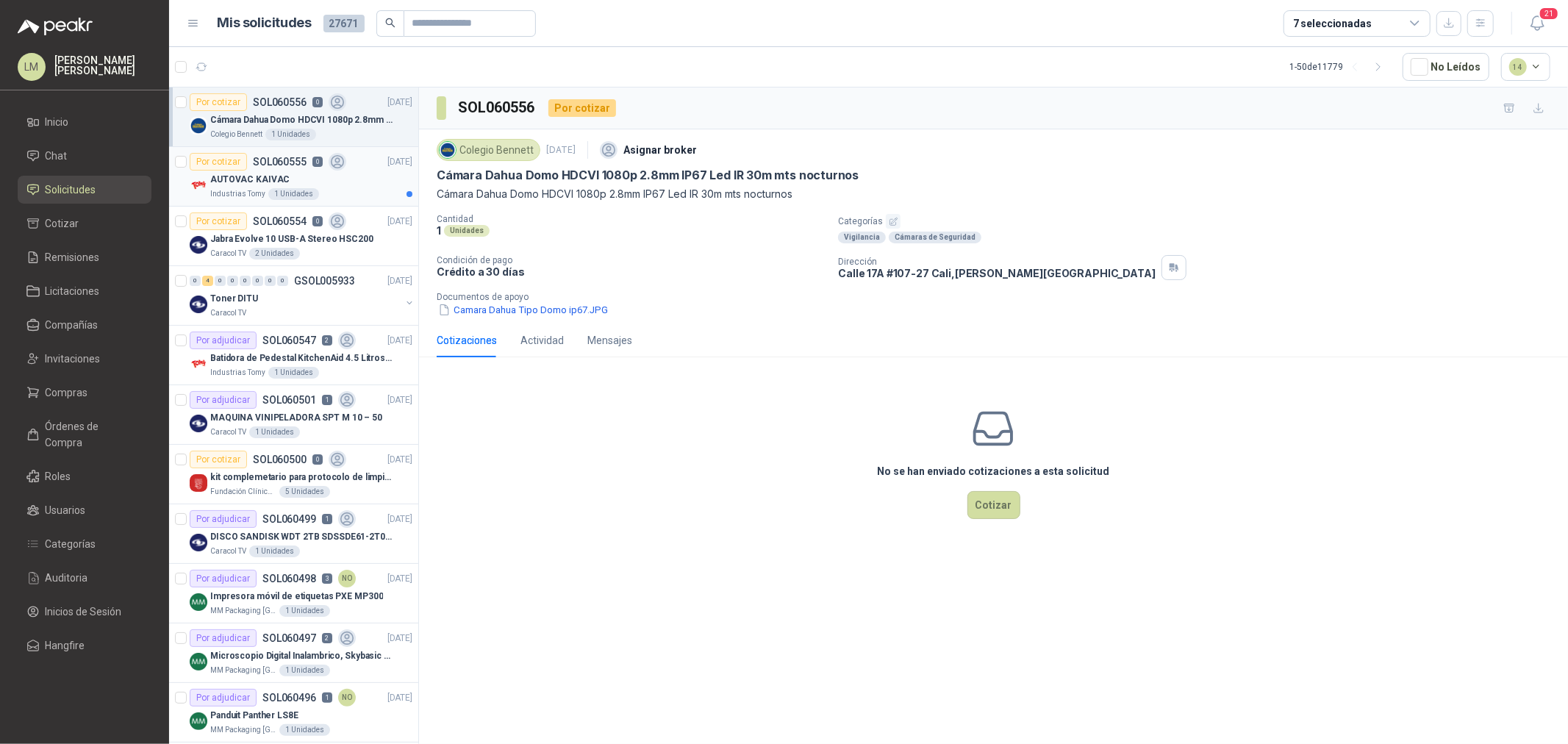
click at [277, 184] on p "AUTOVAC KAIVAC" at bounding box center [250, 180] width 79 height 14
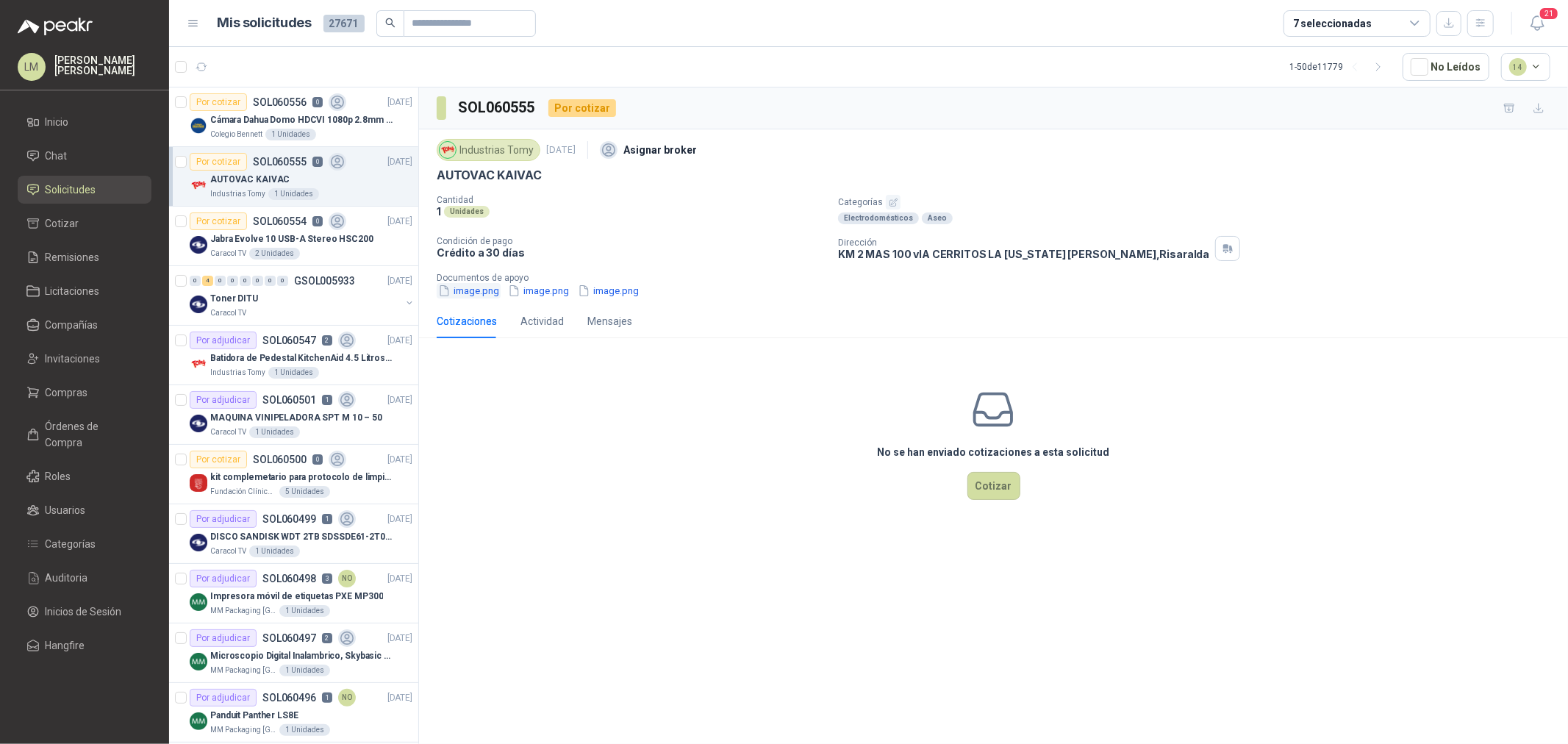
click at [469, 292] on button "image.png" at bounding box center [469, 291] width 64 height 15
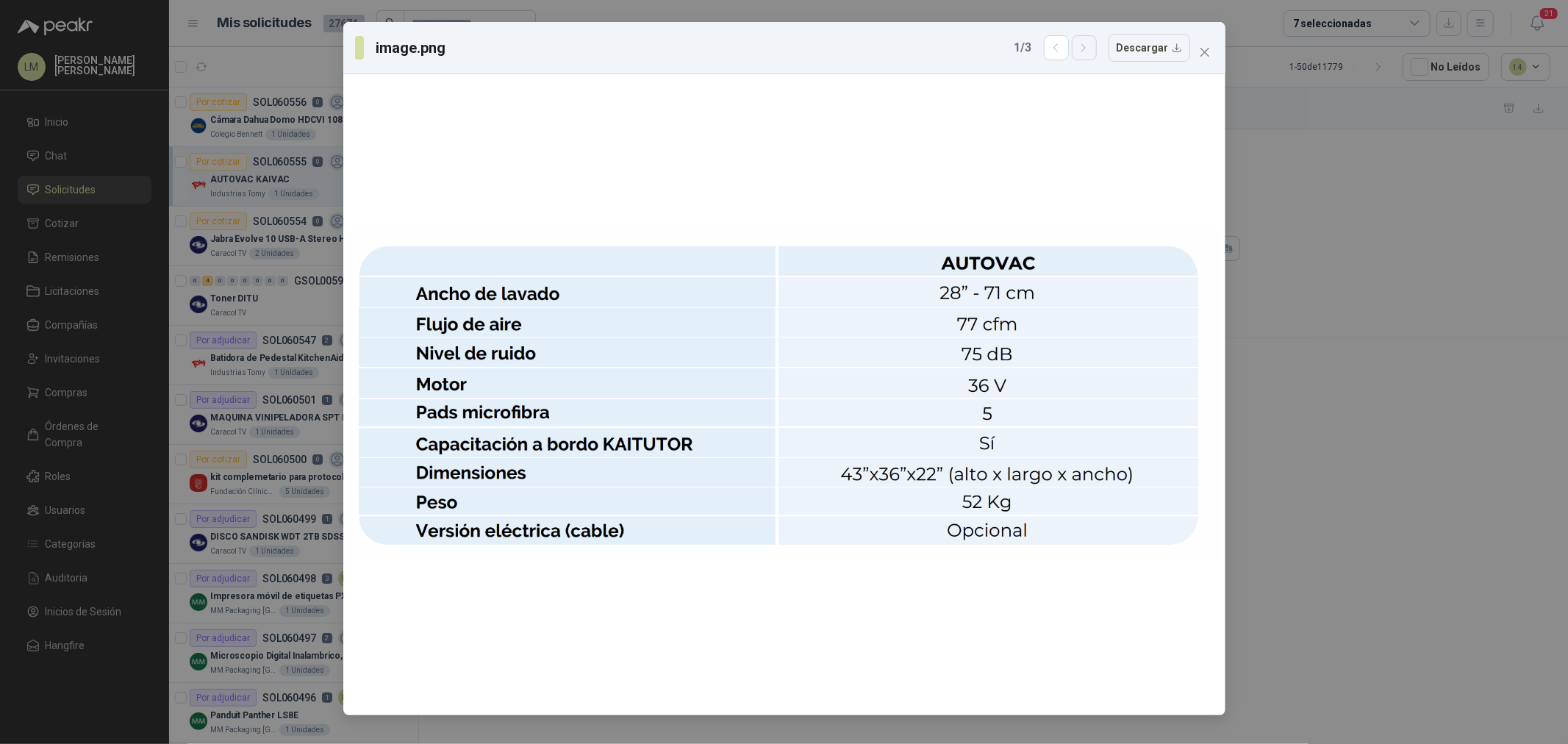
click at [1083, 53] on icon "button" at bounding box center [1084, 48] width 13 height 13
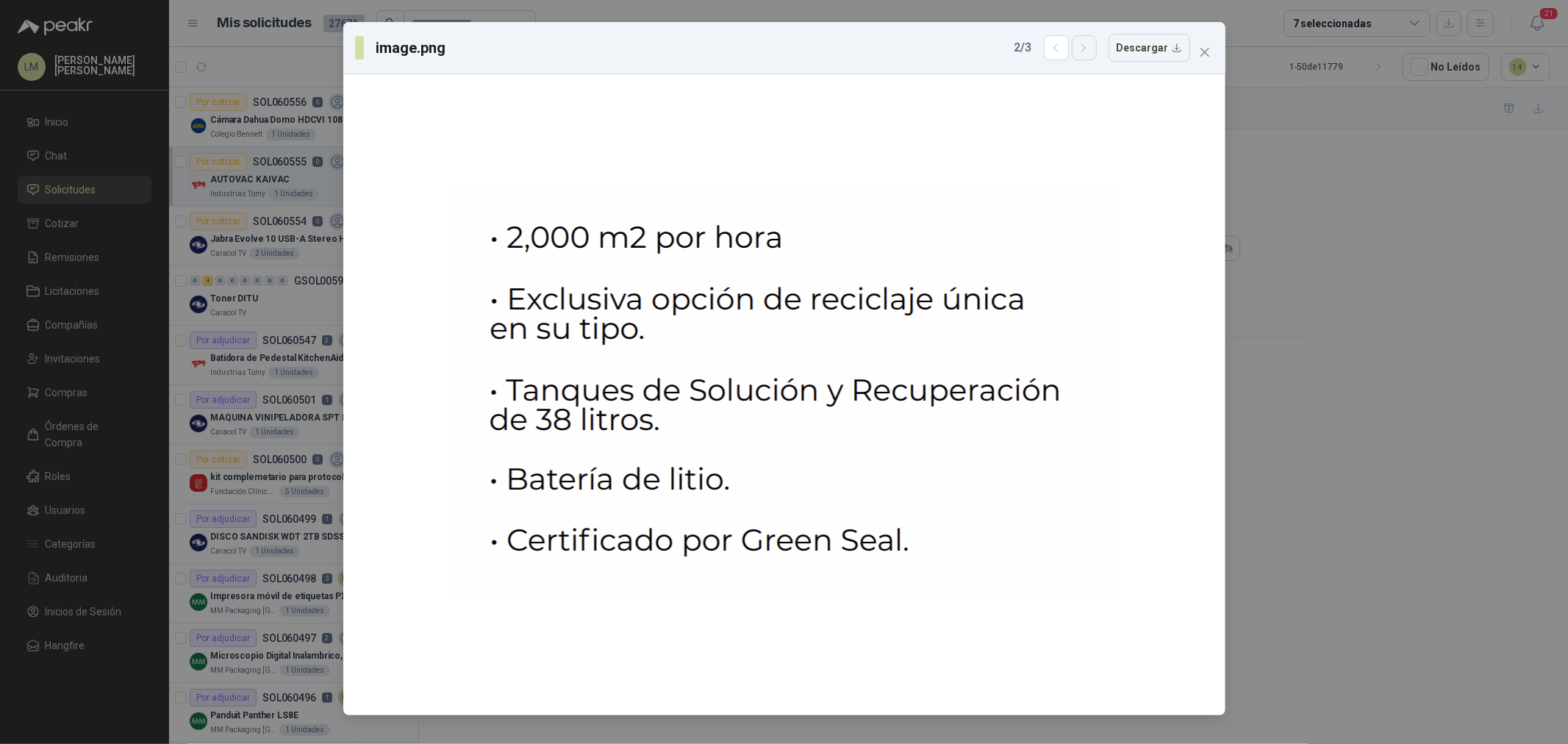
click at [1086, 52] on icon "button" at bounding box center [1084, 48] width 13 height 13
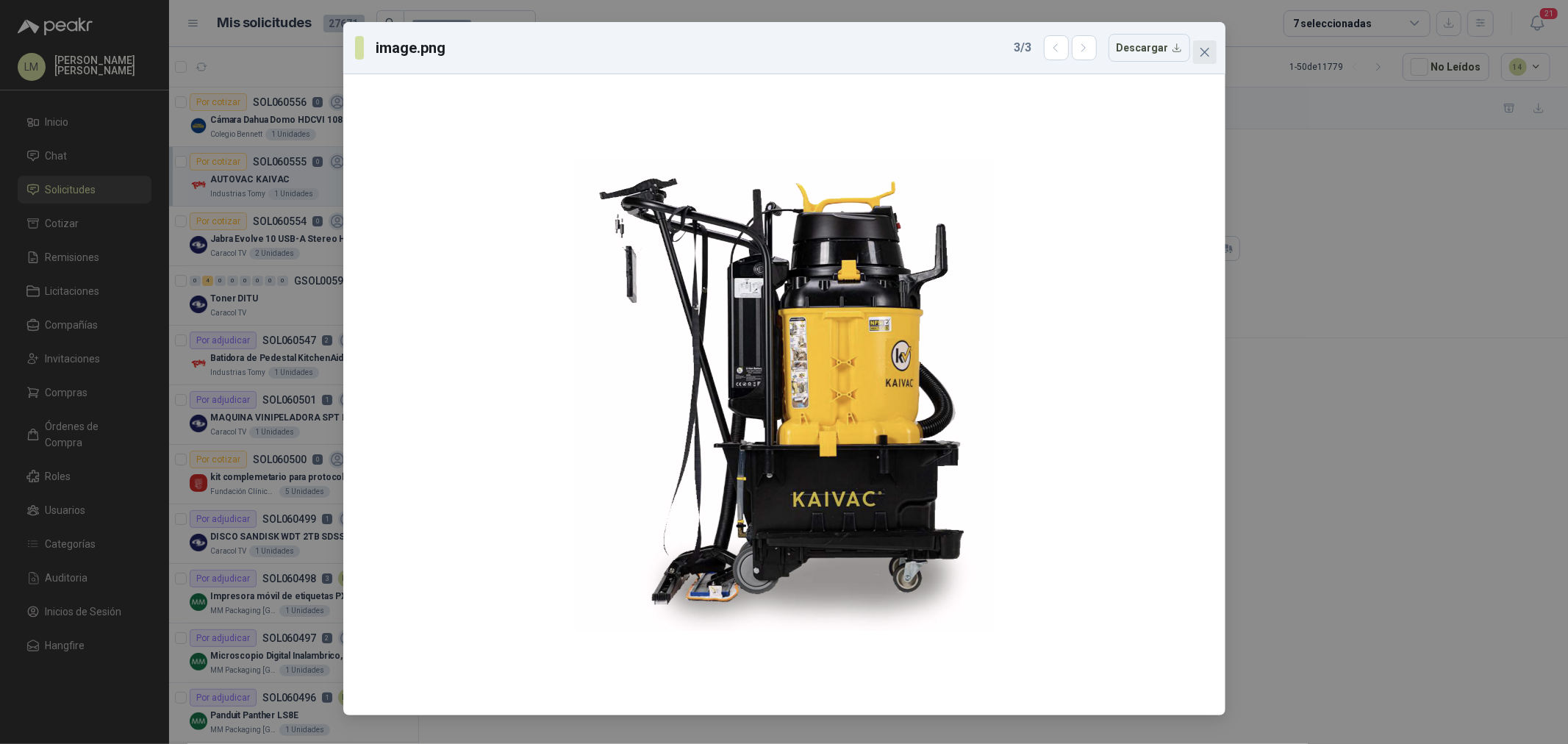
click at [1209, 49] on icon "close" at bounding box center [1205, 52] width 12 height 12
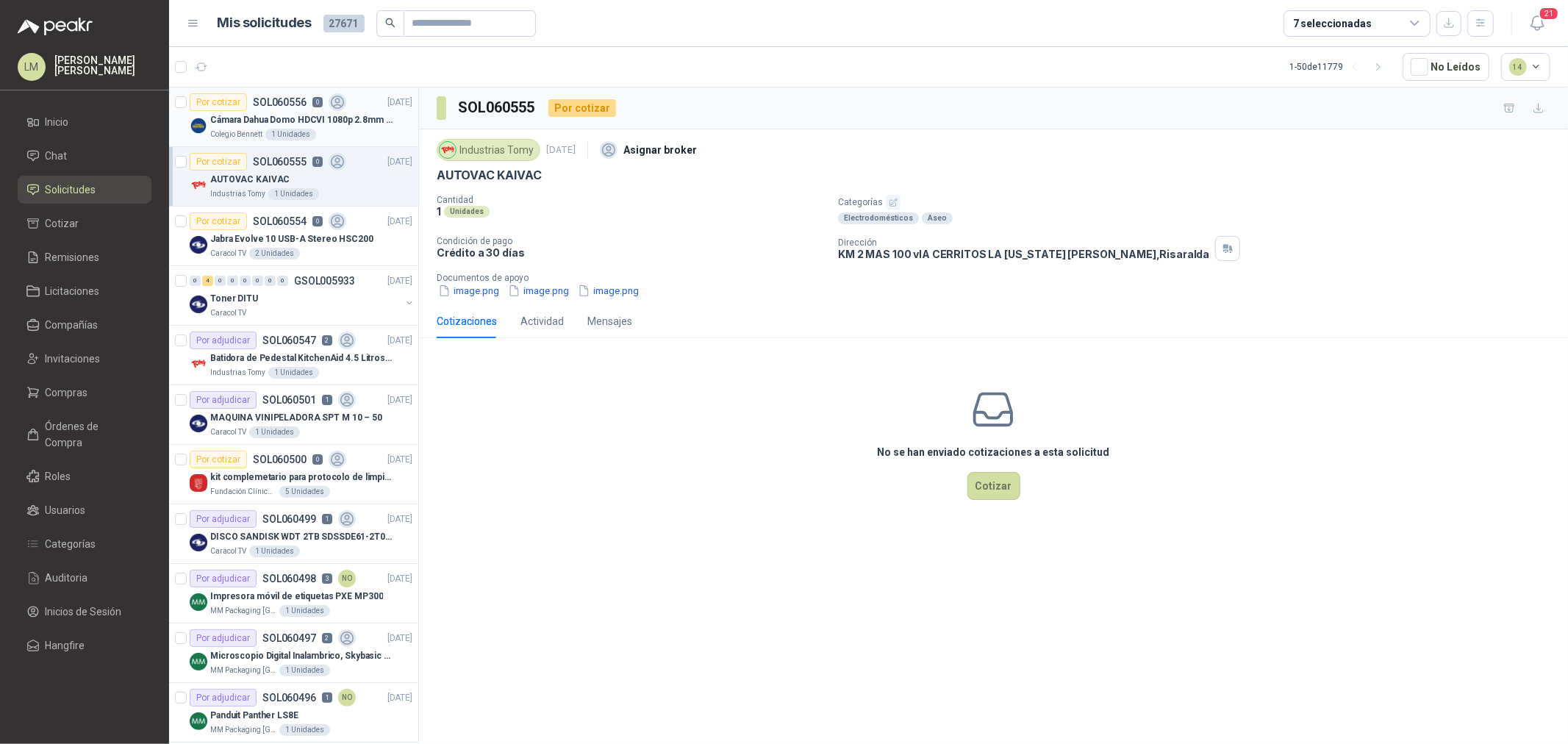
click at [265, 125] on p "Cámara Dahua Domo HDCVI 1080p 2.8mm IP67 Led IR 30m mts nocturnos" at bounding box center [302, 120] width 183 height 14
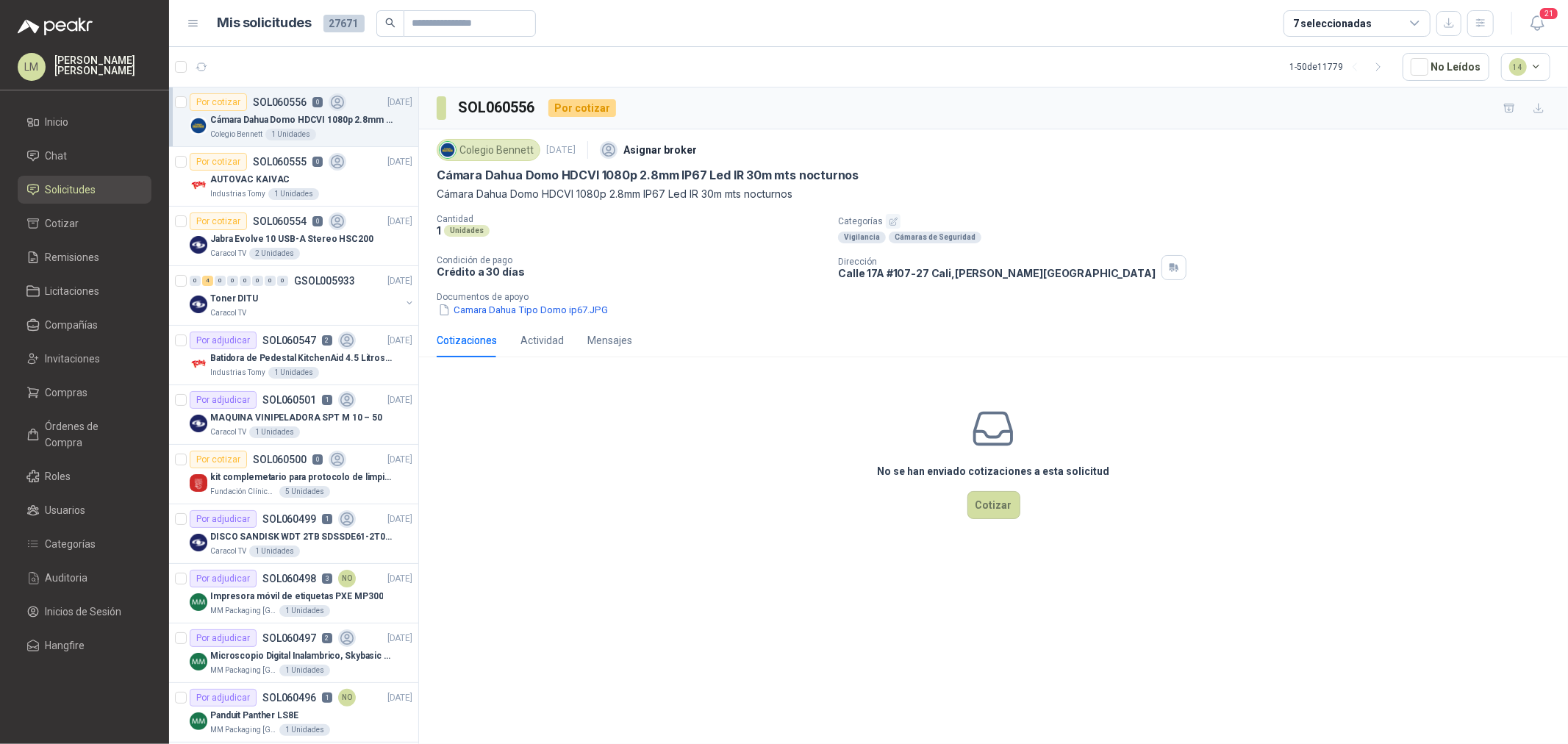
click at [886, 218] on button "button" at bounding box center [893, 220] width 14 height 14
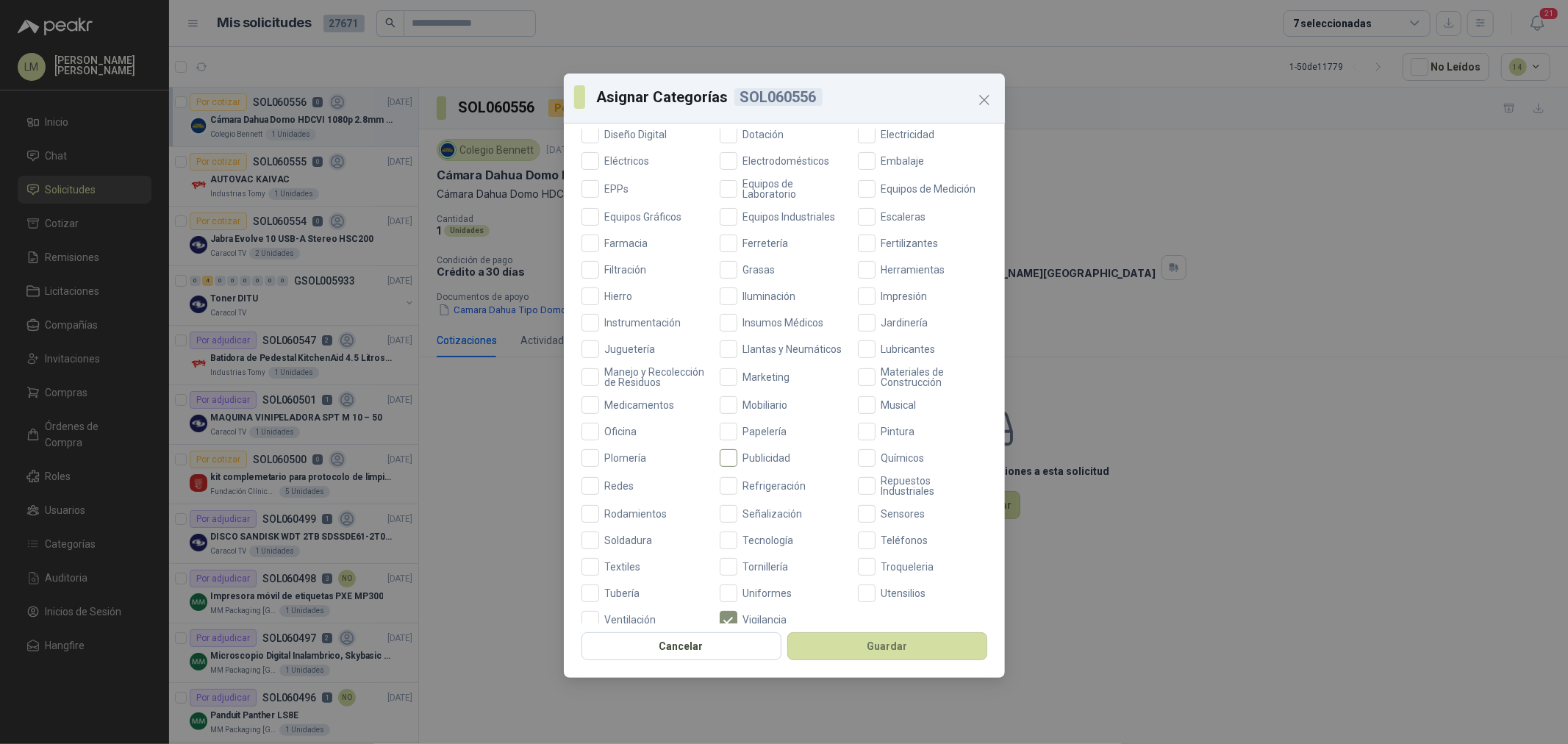
scroll to position [347, 0]
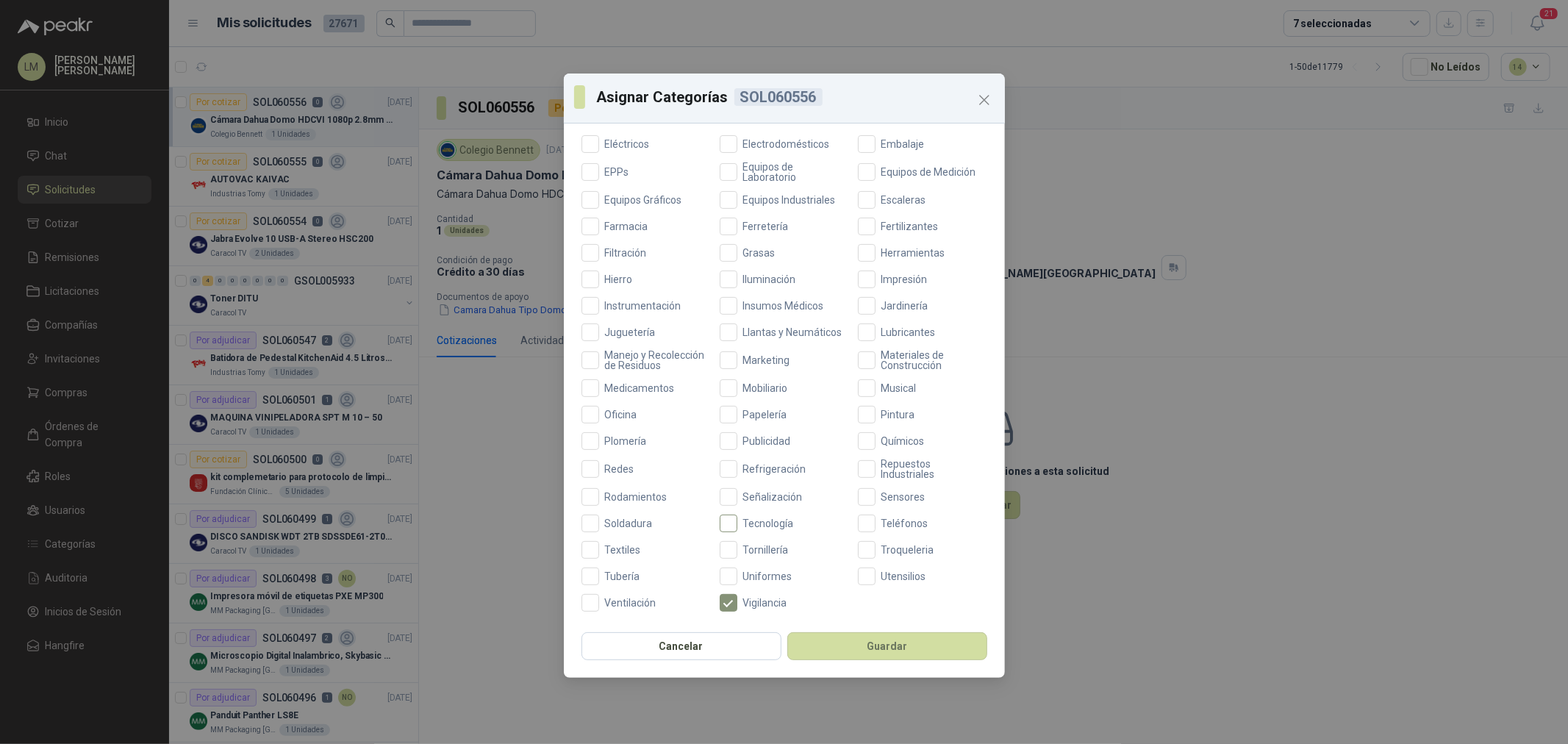
click at [759, 519] on span "Tecnología" at bounding box center [769, 524] width 63 height 10
click at [826, 642] on button "Guardar" at bounding box center [887, 645] width 200 height 28
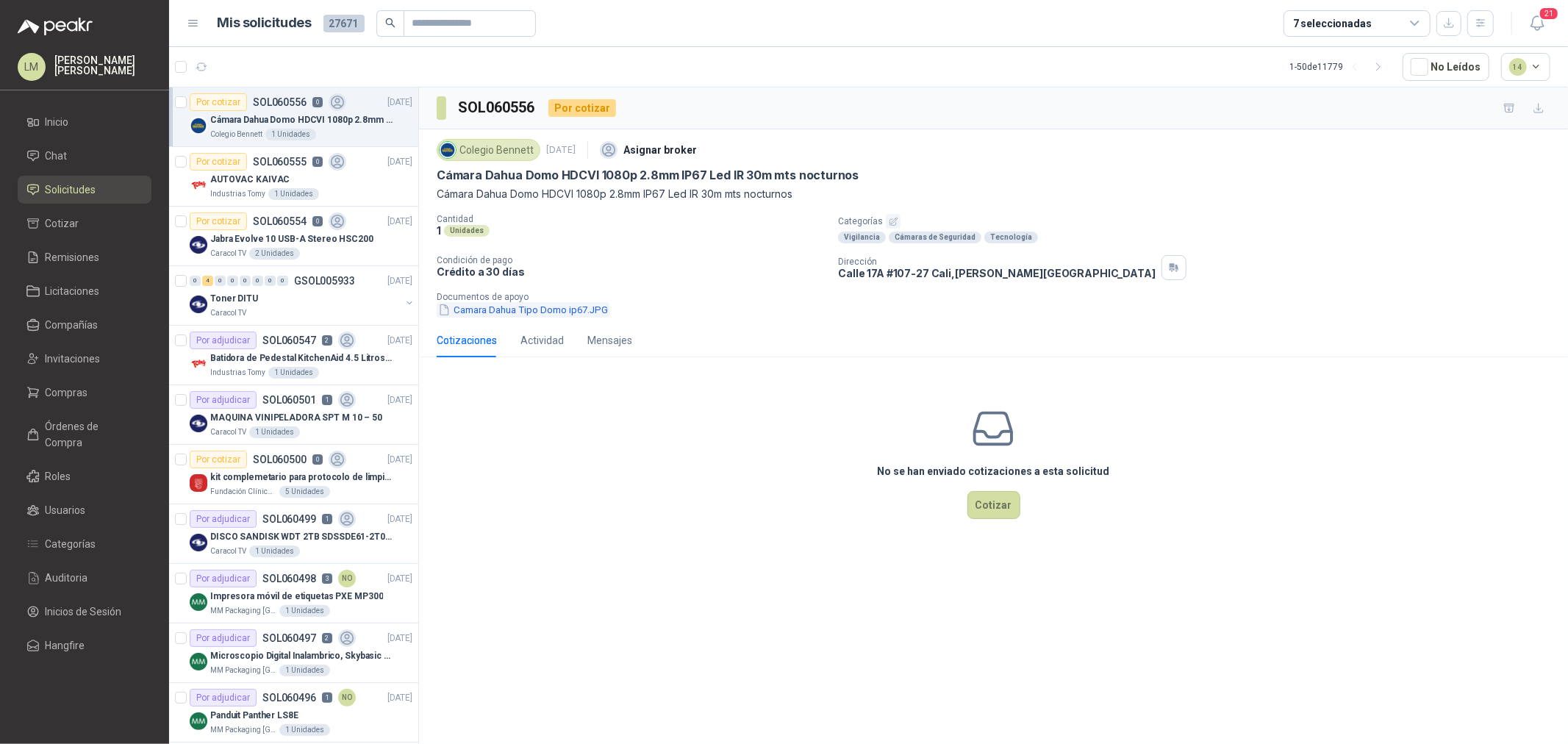
click at [564, 307] on button "Camara Dahua Tipo Domo ip67.JPG" at bounding box center [523, 310] width 173 height 15
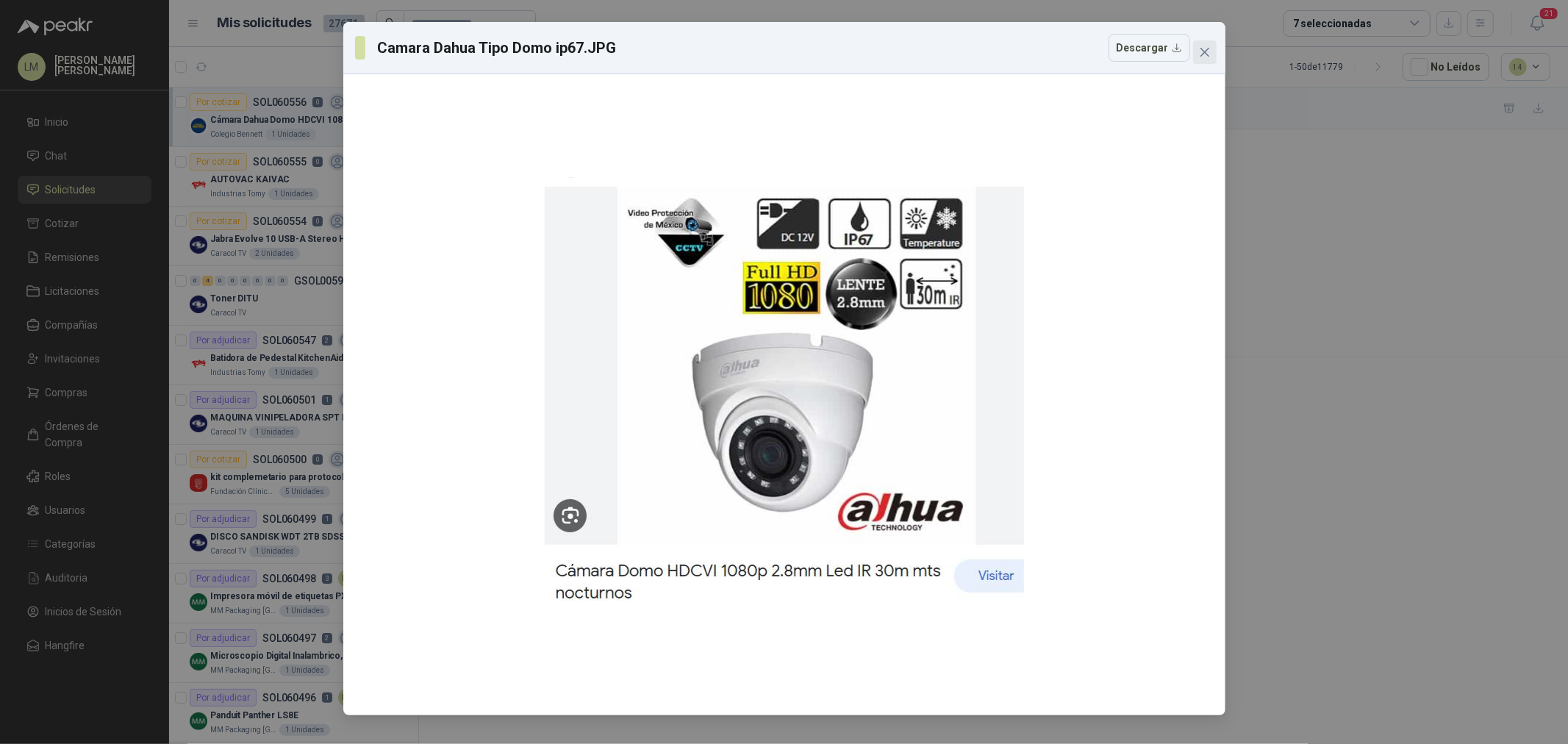
click at [1210, 49] on icon "close" at bounding box center [1205, 52] width 12 height 12
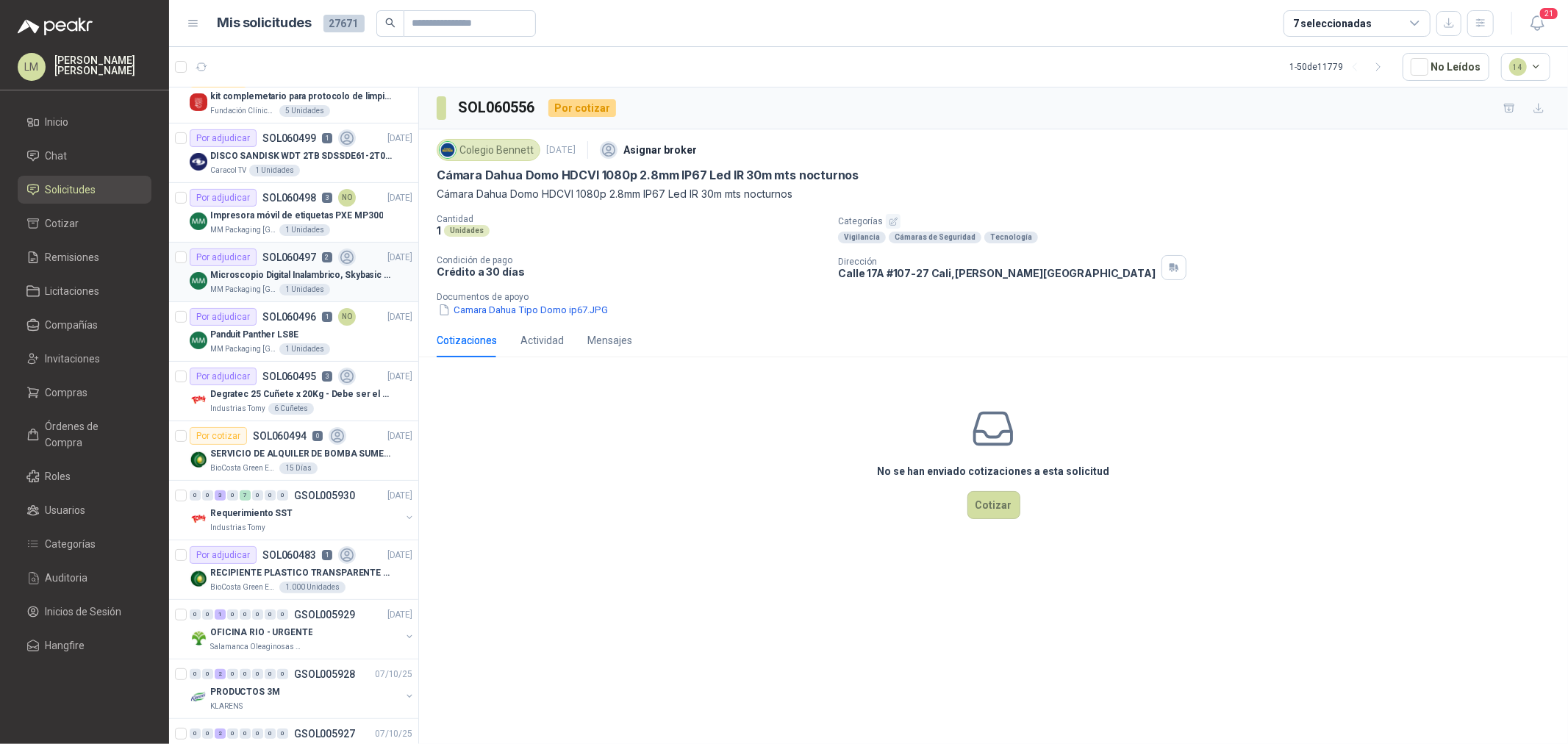
scroll to position [408, 0]
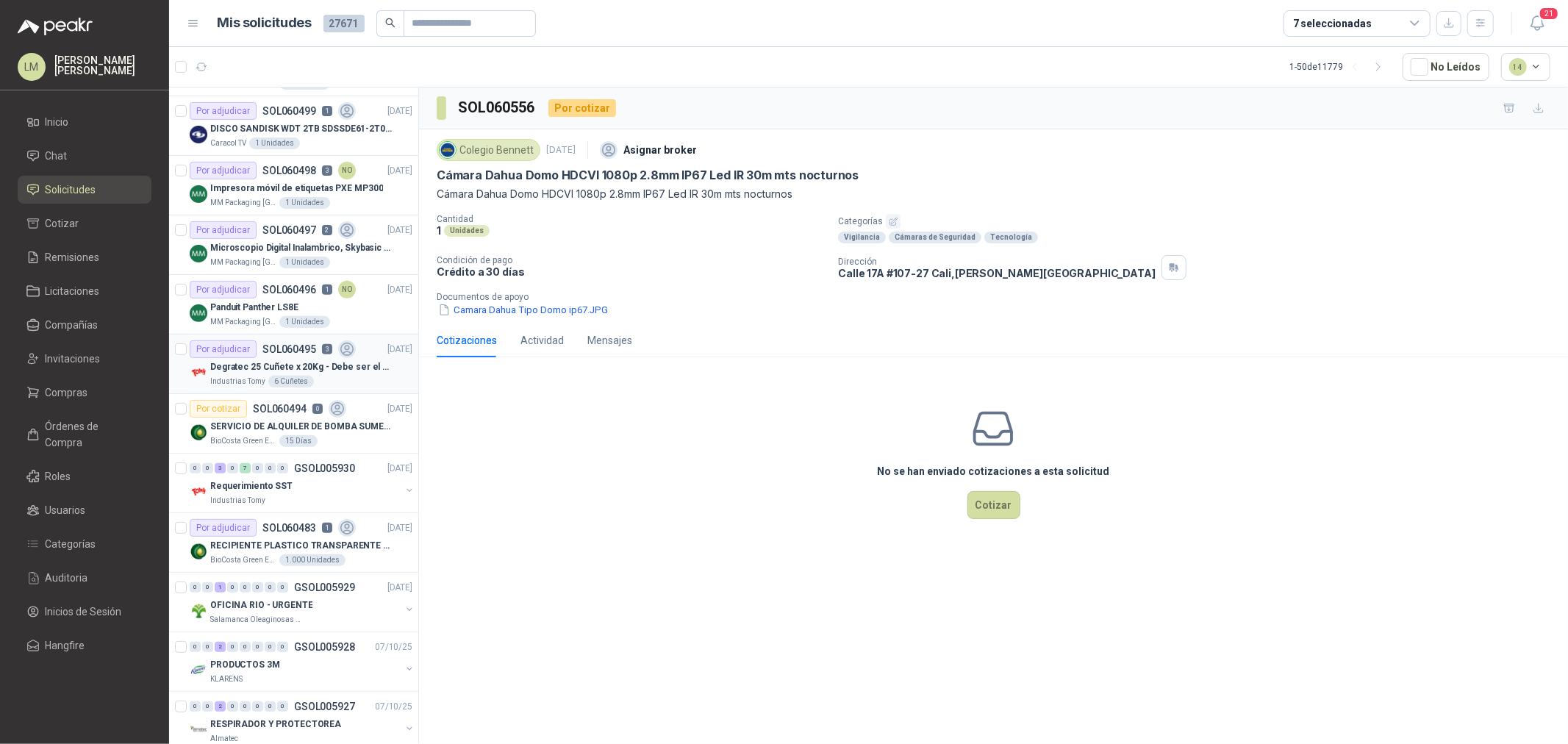
click at [286, 361] on p "Degratec 25 Cuñete x 20Kg - Debe ser el de Tecnas (por ahora homologado) - (Adj…" at bounding box center [302, 367] width 183 height 14
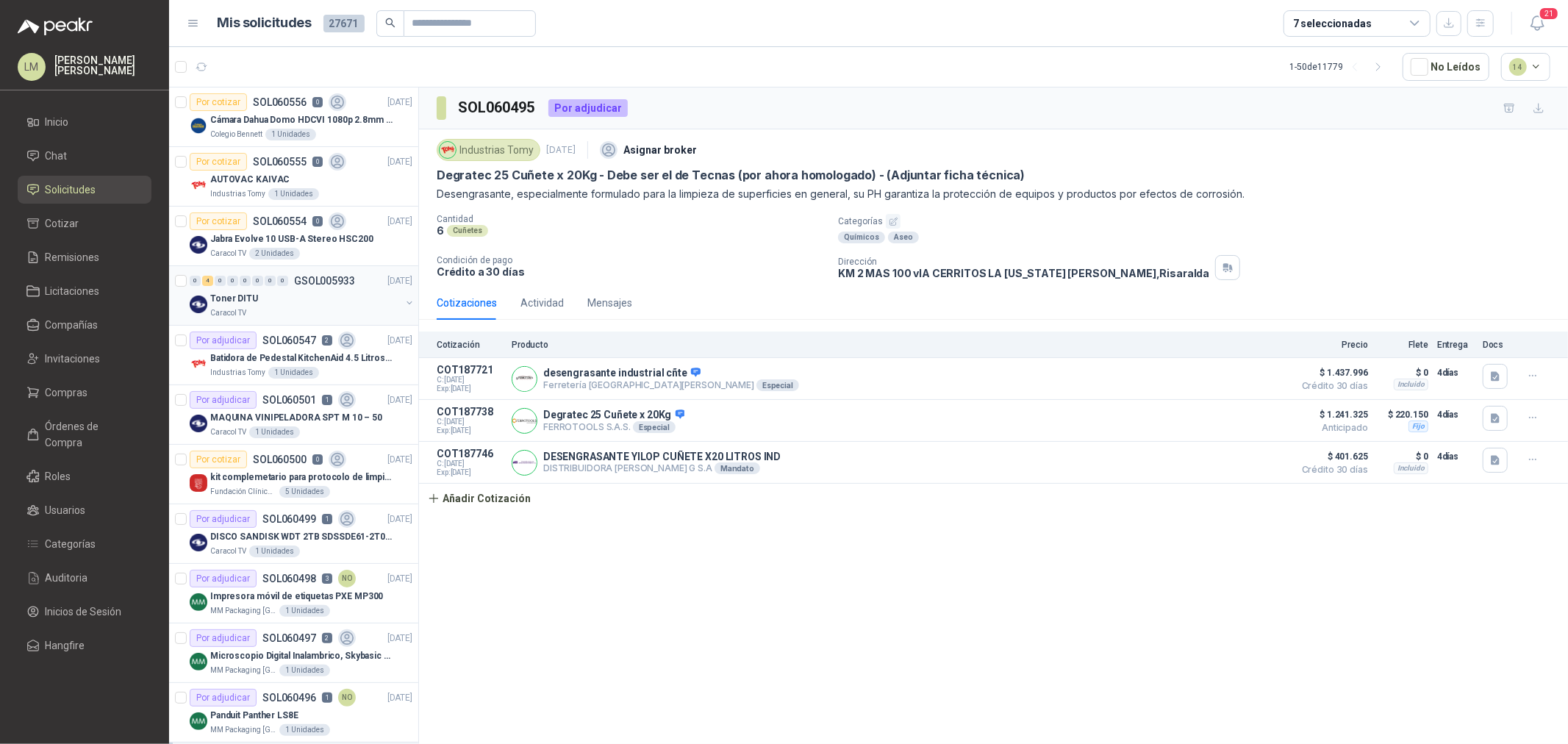
click at [281, 324] on div "0 4 0 0 0 0 0 0 GSOL005933 08/10/25 Toner DITU Caracol TV" at bounding box center [293, 296] width 249 height 59
click at [281, 358] on p "Batidora de Pedestal KitchenAid 4.5 Litros Delux Plateado" at bounding box center [302, 358] width 183 height 14
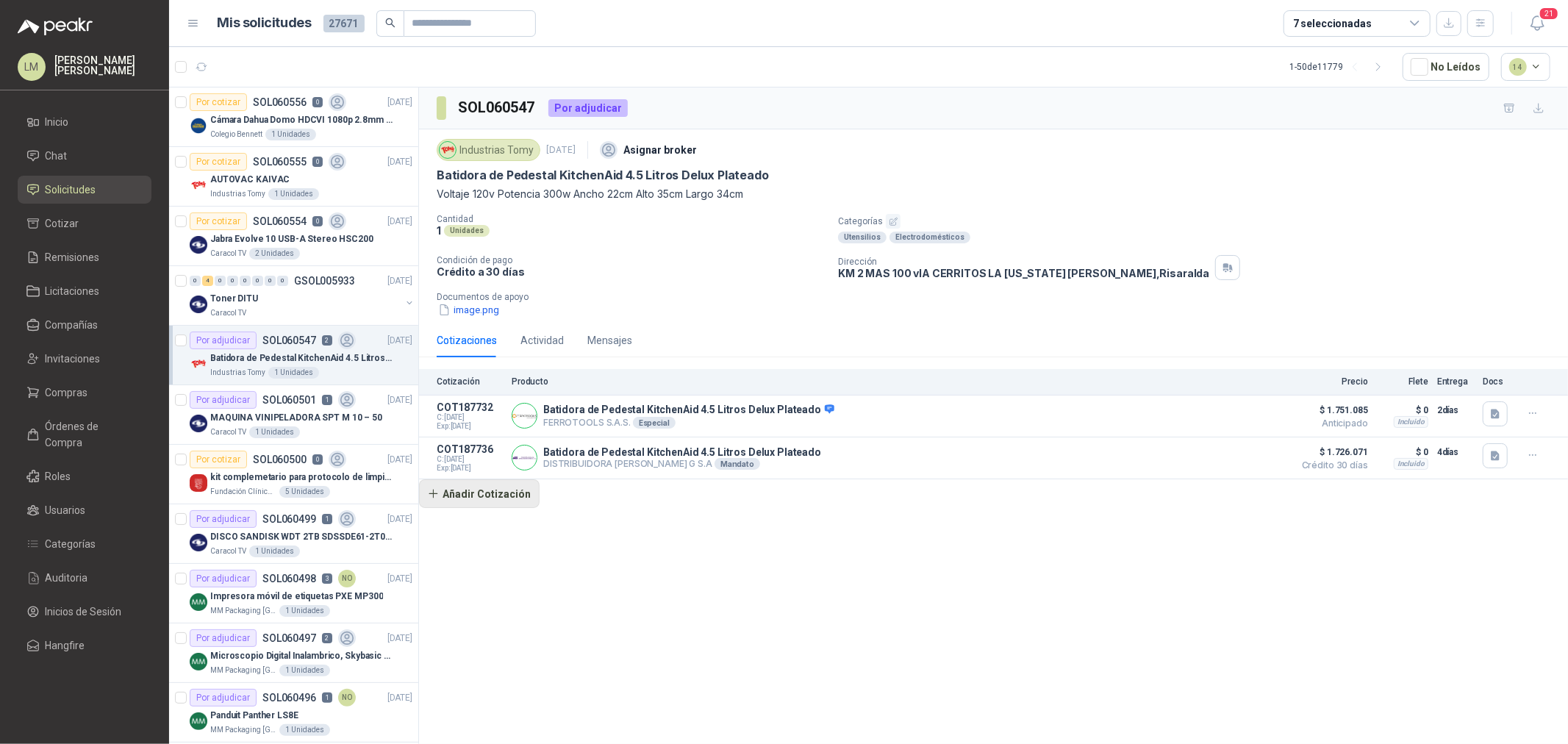
click at [465, 492] on button "Añadir Cotización" at bounding box center [479, 493] width 121 height 30
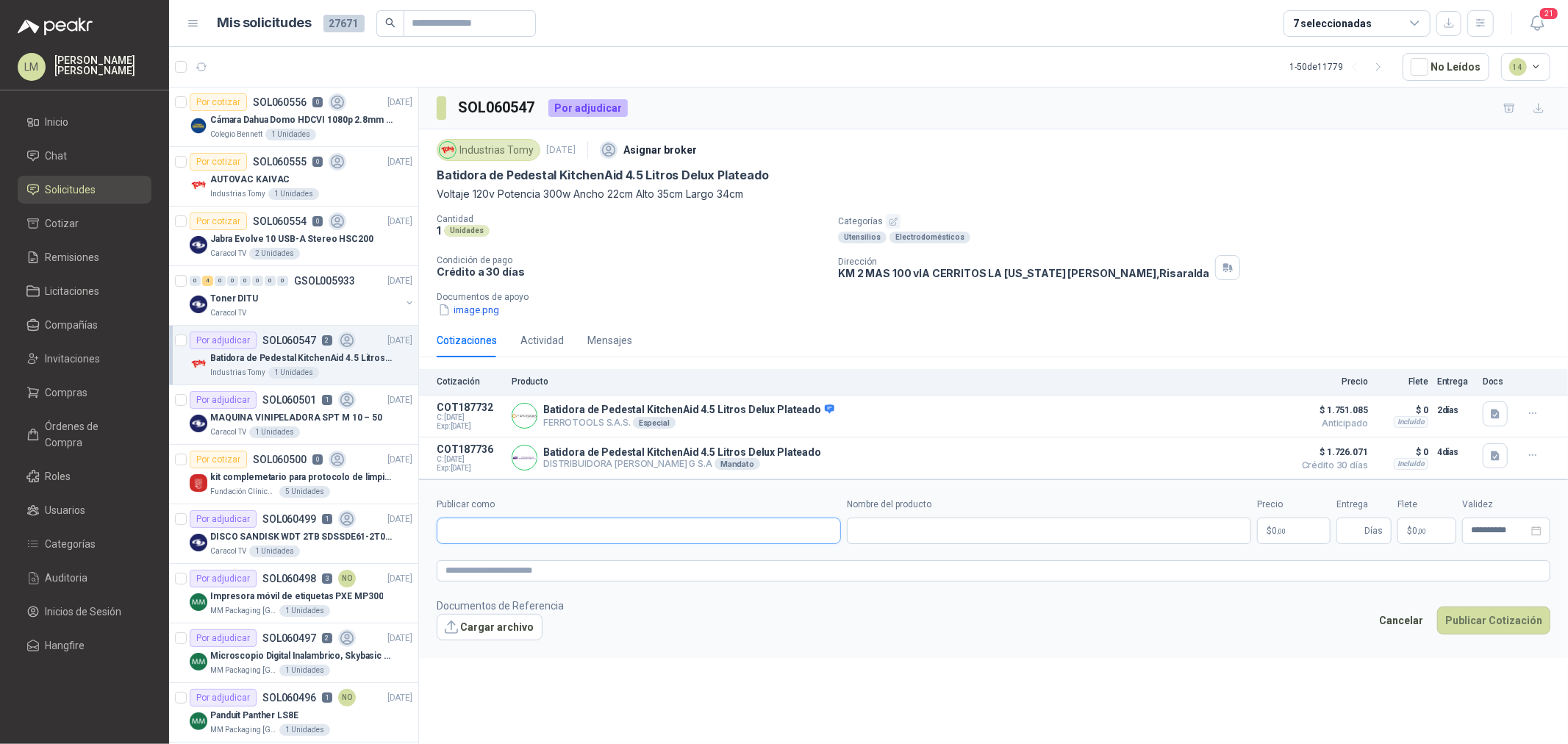
click at [498, 522] on input "Publicar como" at bounding box center [639, 531] width 403 height 25
type input "******"
click at [536, 555] on button "Homecenter NIT : 800242106" at bounding box center [639, 568] width 391 height 25
type input "**********"
click at [935, 540] on input "Nombre del producto" at bounding box center [1049, 530] width 405 height 26
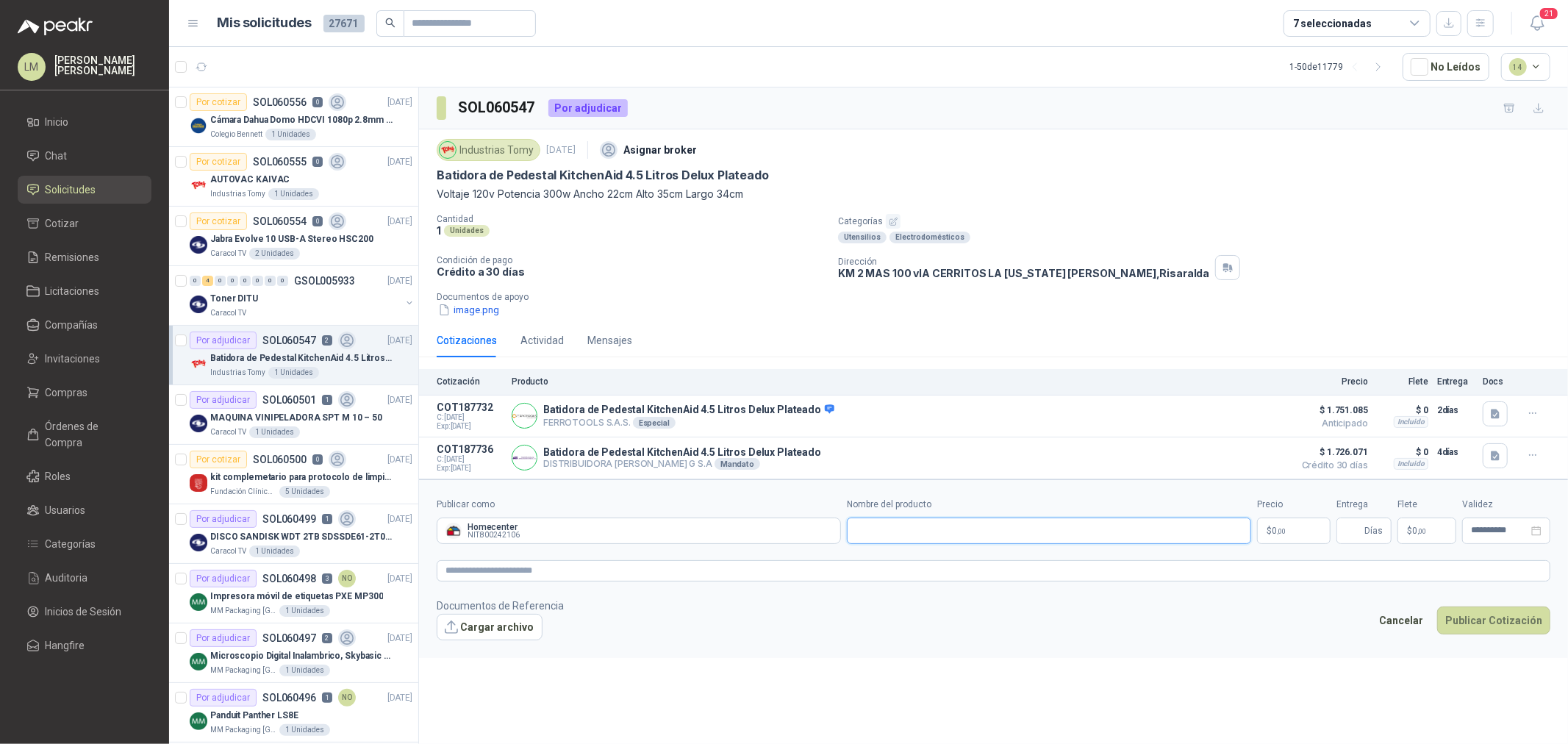
paste input "**********"
type input "**********"
drag, startPoint x: 1299, startPoint y: 541, endPoint x: 1292, endPoint y: 540, distance: 7.1
click at [1298, 541] on p "$ 0 ,00" at bounding box center [1293, 530] width 74 height 26
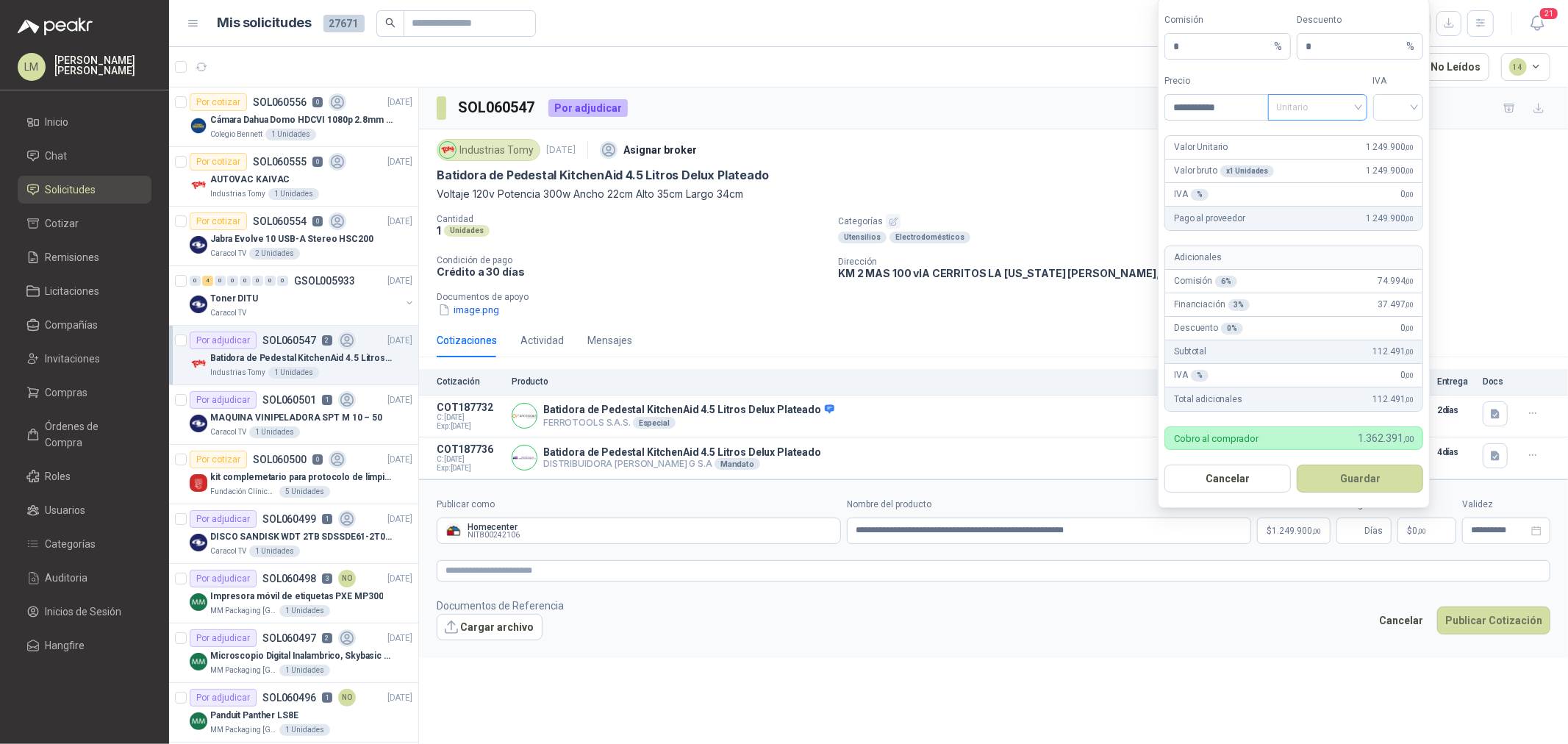
click at [1313, 96] on span "Unitario" at bounding box center [1318, 107] width 82 height 22
type input "**********"
click at [1313, 159] on div "Unitario con IVA" at bounding box center [1318, 160] width 76 height 16
click at [1388, 111] on input "search" at bounding box center [1398, 106] width 33 height 22
click at [1391, 131] on div "19%" at bounding box center [1399, 137] width 27 height 16
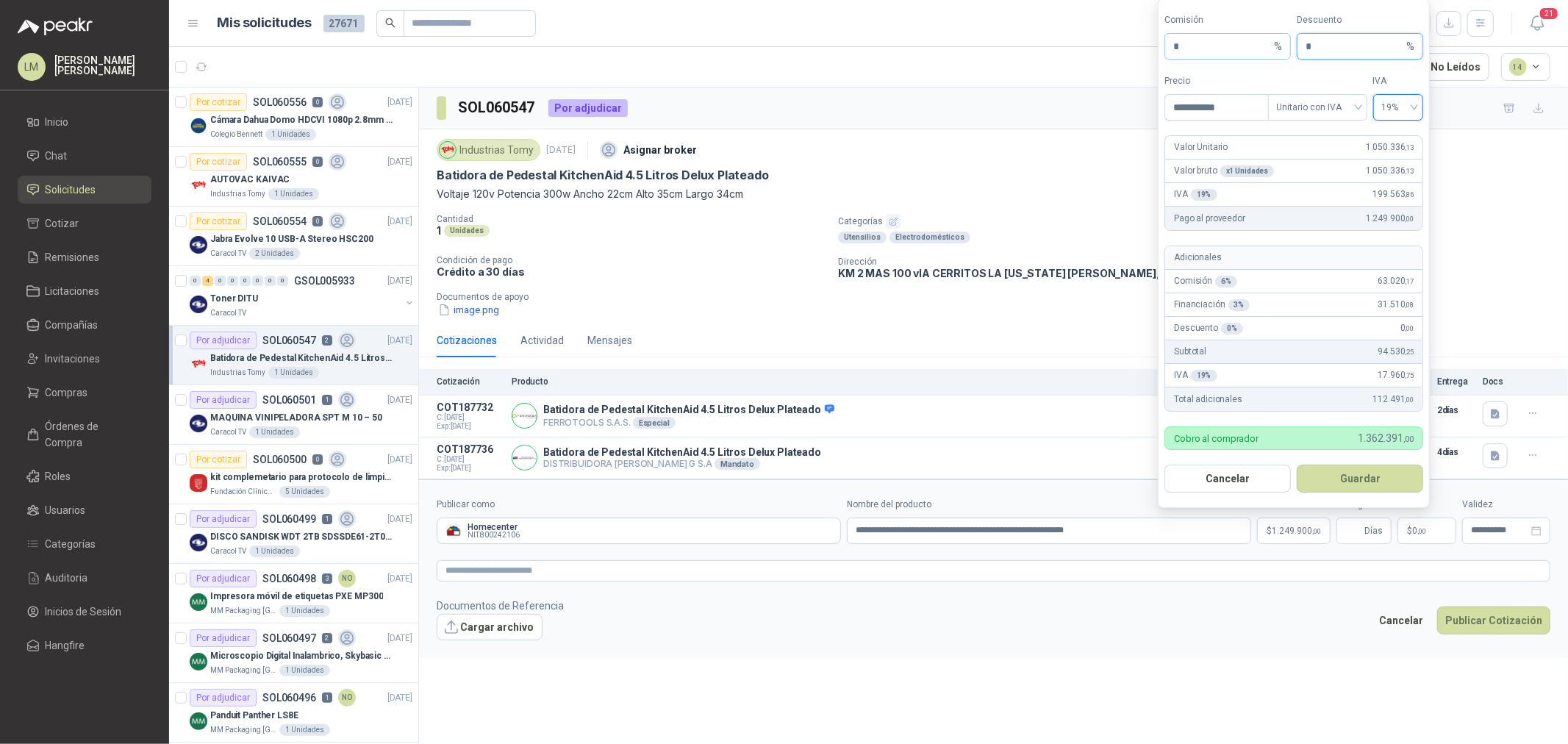
drag, startPoint x: 1326, startPoint y: 44, endPoint x: 1262, endPoint y: 48, distance: 64.1
click at [1265, 48] on div "Comisión * % Descuento * %" at bounding box center [1293, 36] width 259 height 46
type input "*"
click at [1335, 485] on button "Guardar" at bounding box center [1360, 478] width 127 height 28
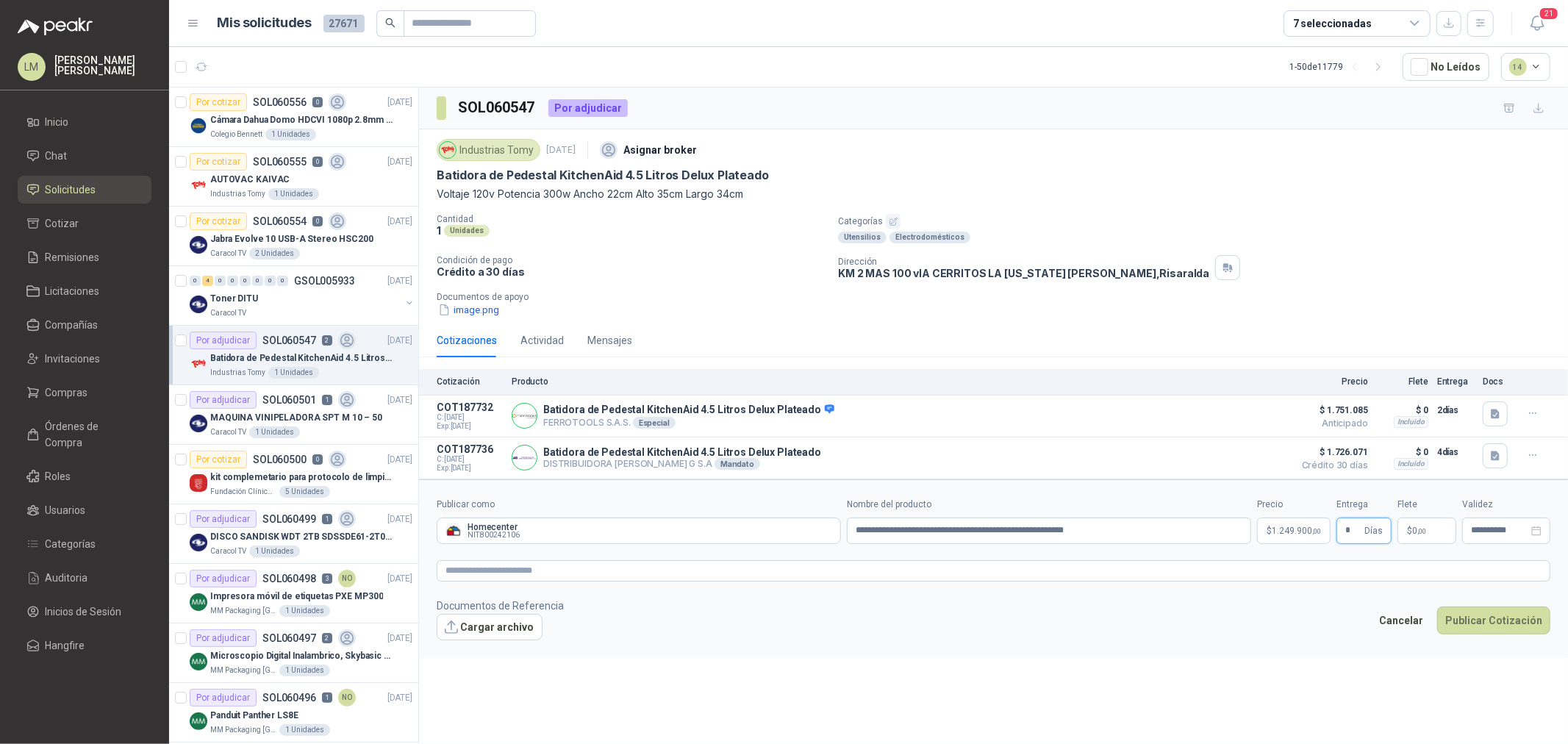
type input "*"
type input "*******"
click at [985, 574] on textarea at bounding box center [994, 570] width 1113 height 21
click at [1516, 650] on button "Publicar Cotización" at bounding box center [1494, 658] width 113 height 28
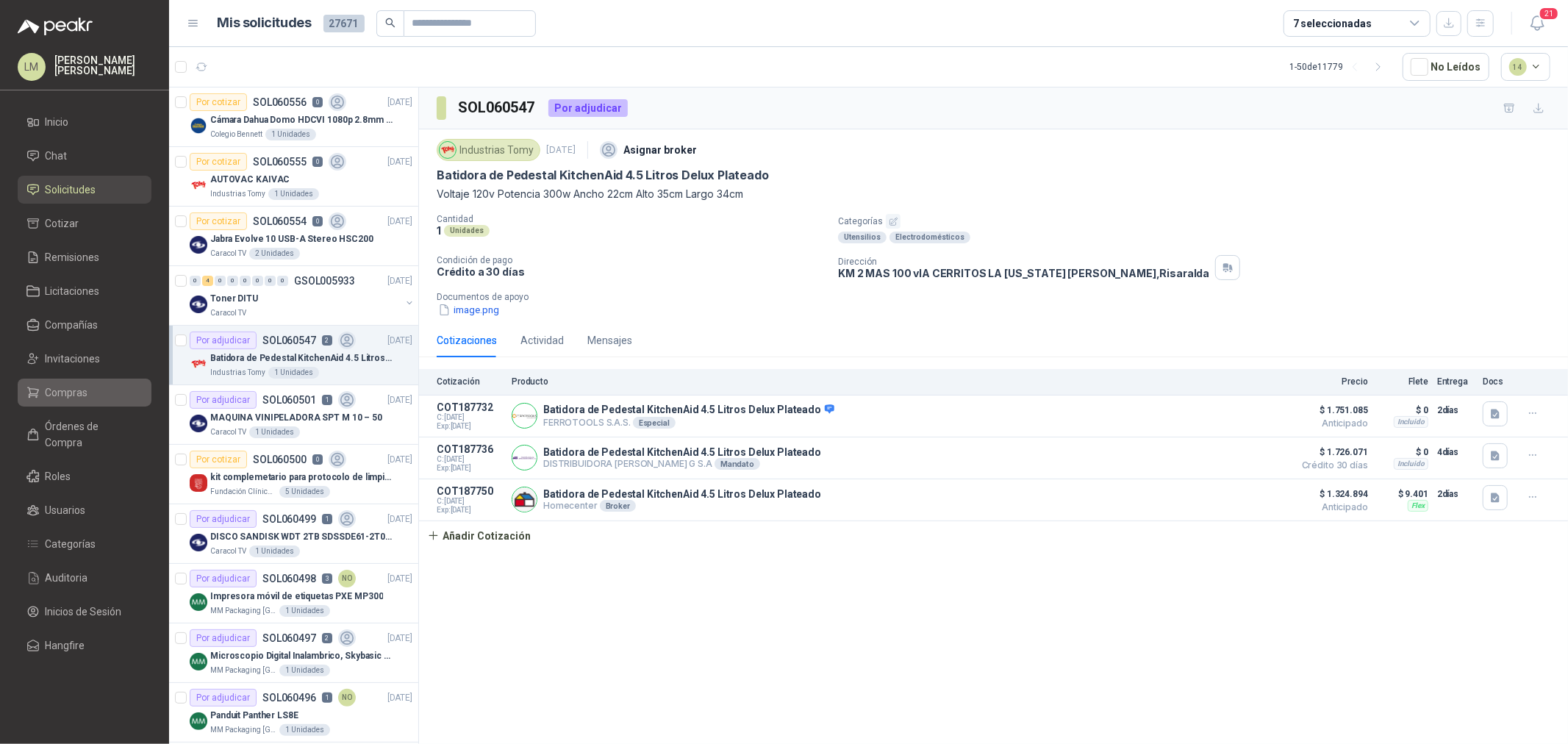
click at [79, 388] on span "Compras" at bounding box center [67, 392] width 42 height 16
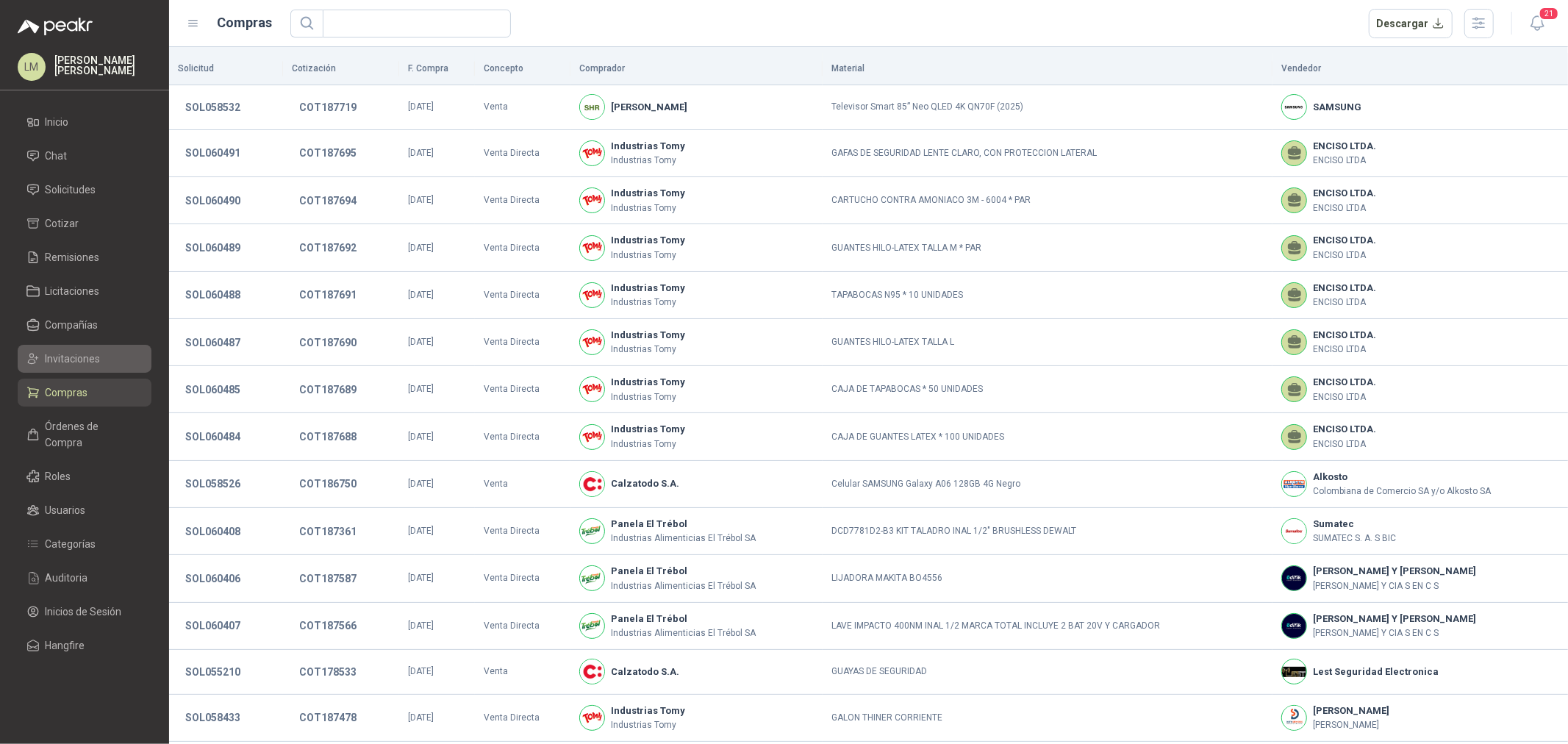
click at [78, 360] on span "Invitaciones" at bounding box center [73, 358] width 55 height 16
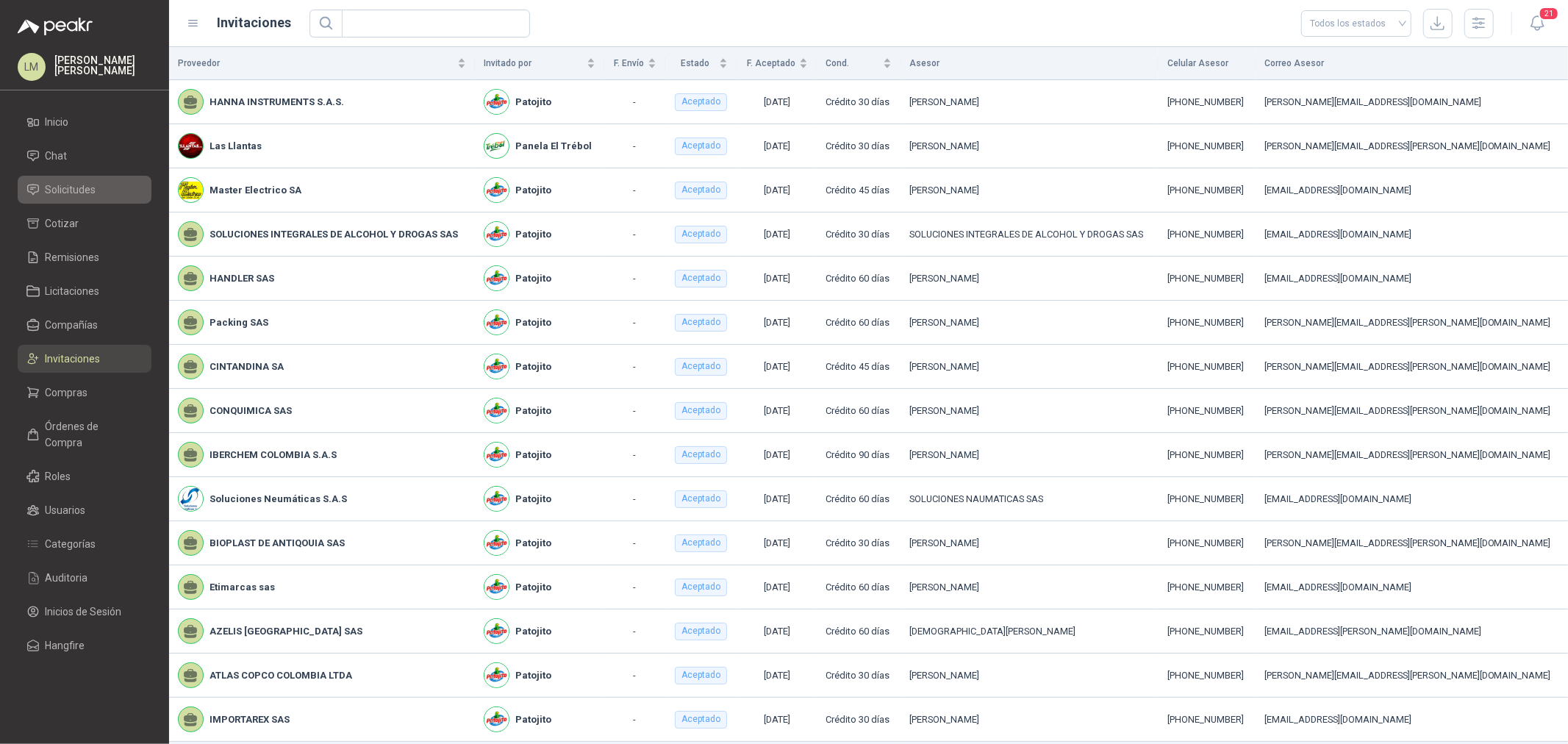
click at [72, 191] on span "Solicitudes" at bounding box center [71, 189] width 51 height 16
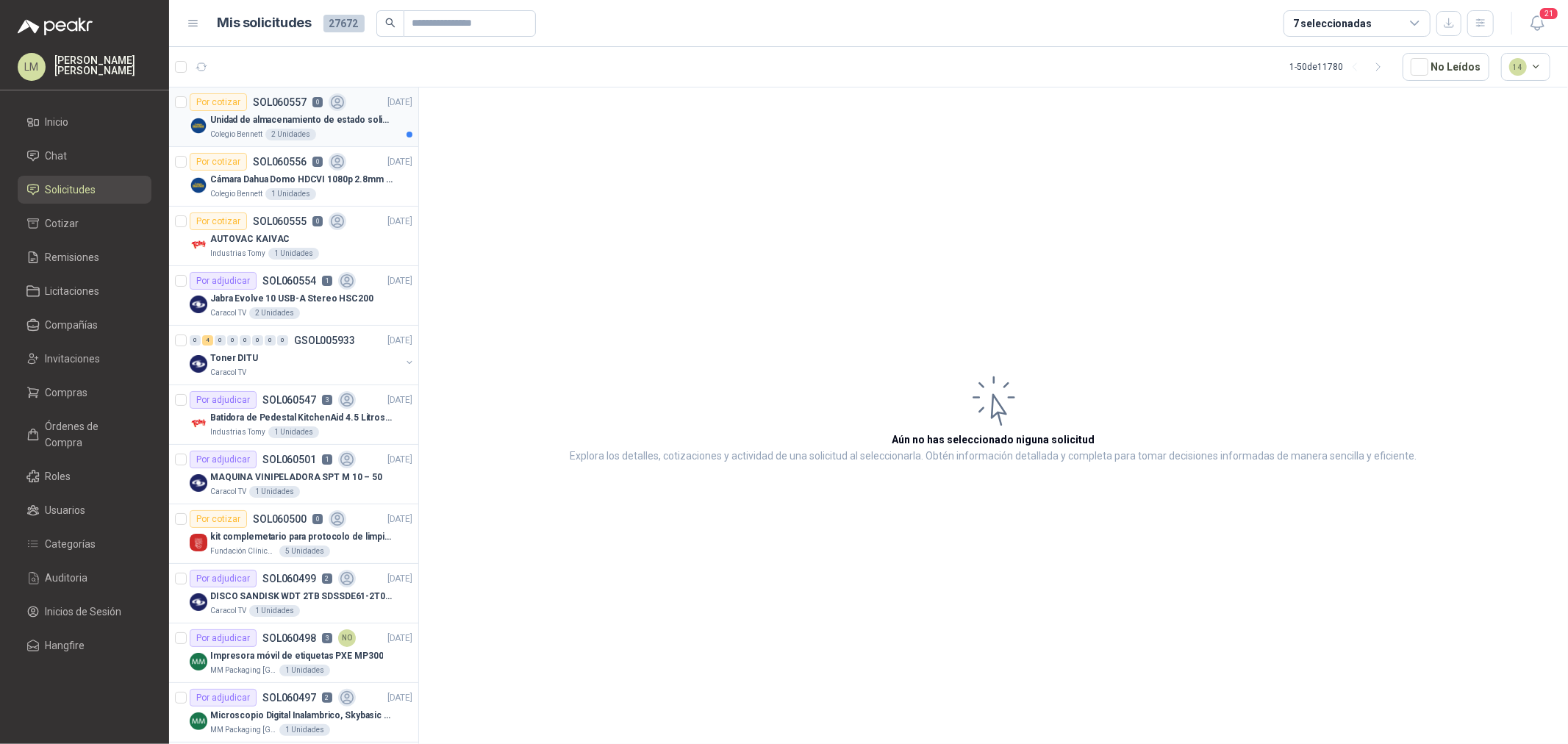
click at [297, 120] on p "Unidad de almacenamiento de estado solido Marca SK hynix [DATE] NVMe 256GB HFM2…" at bounding box center [302, 120] width 183 height 14
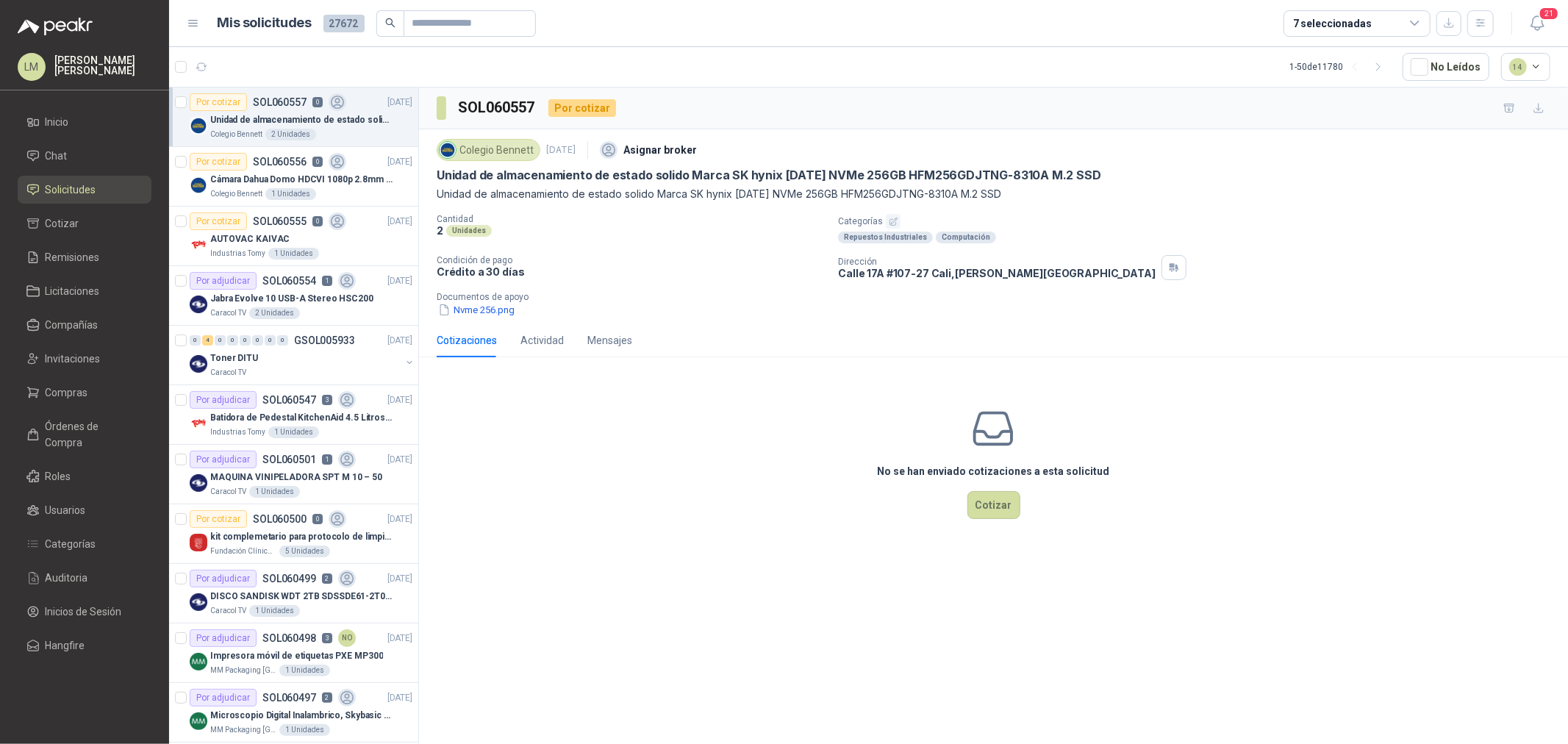
click at [898, 220] on button "button" at bounding box center [893, 220] width 14 height 14
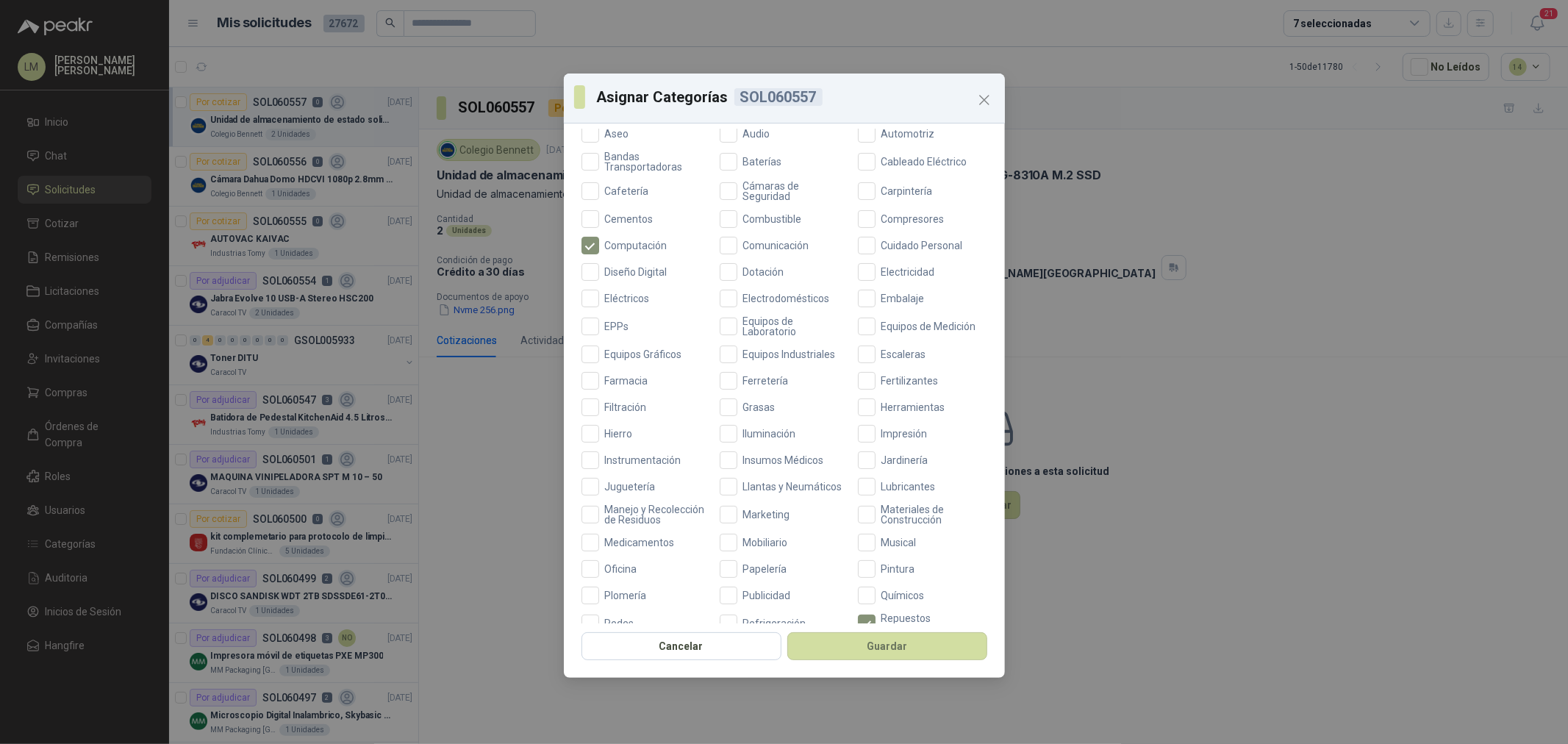
scroll to position [347, 0]
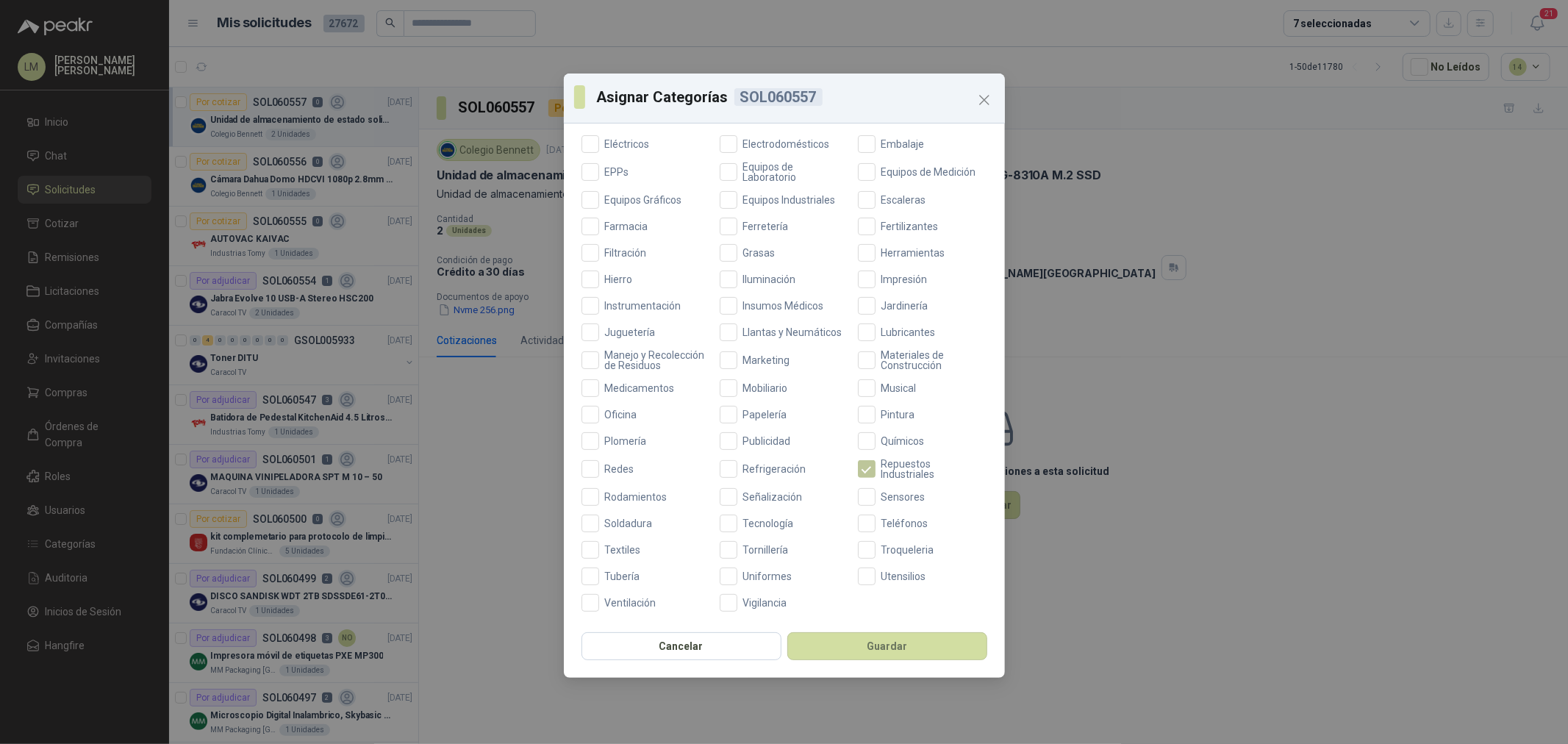
click at [906, 459] on span "Repuestos Industriales" at bounding box center [931, 469] width 112 height 20
click at [785, 519] on span "Tecnología" at bounding box center [769, 524] width 63 height 10
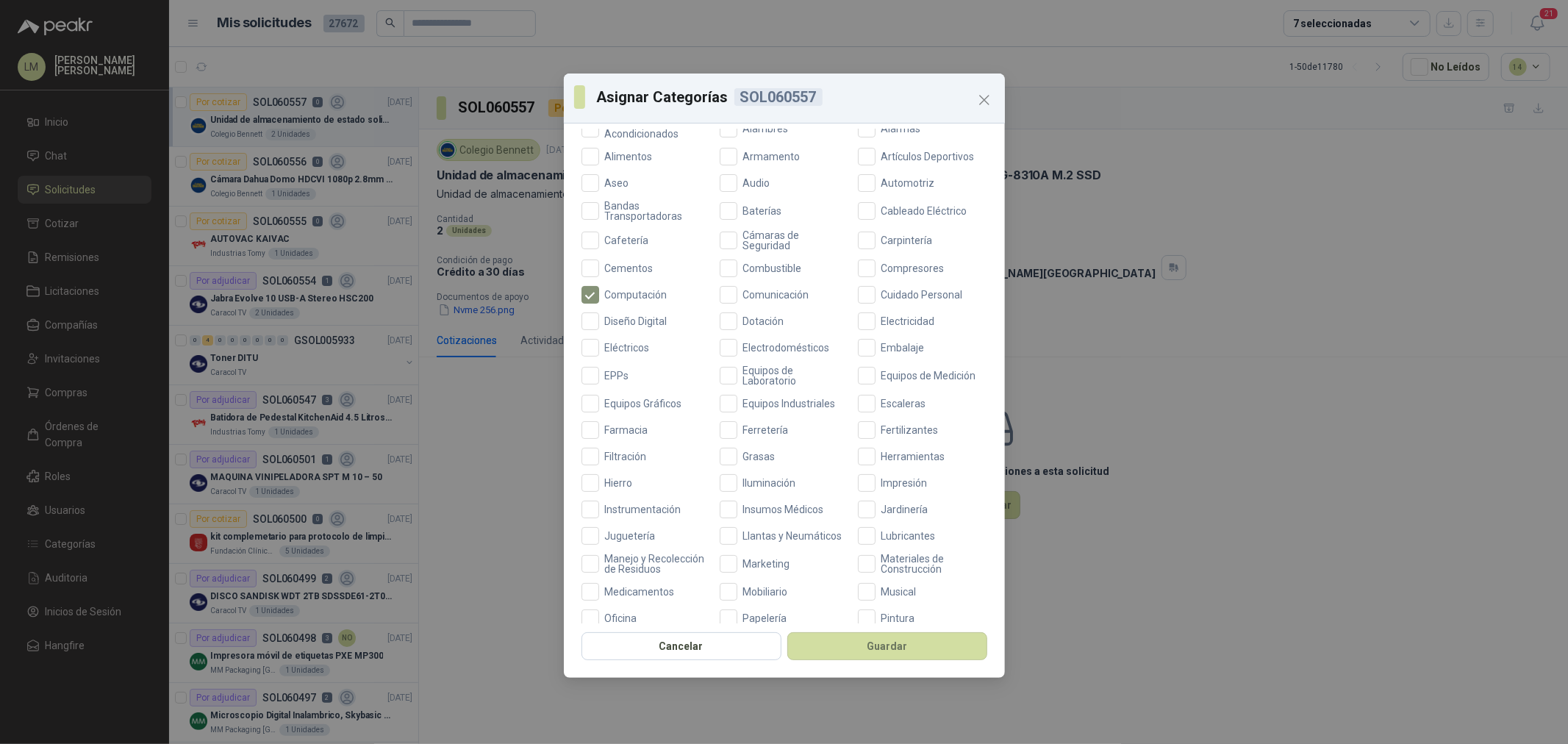
scroll to position [0, 0]
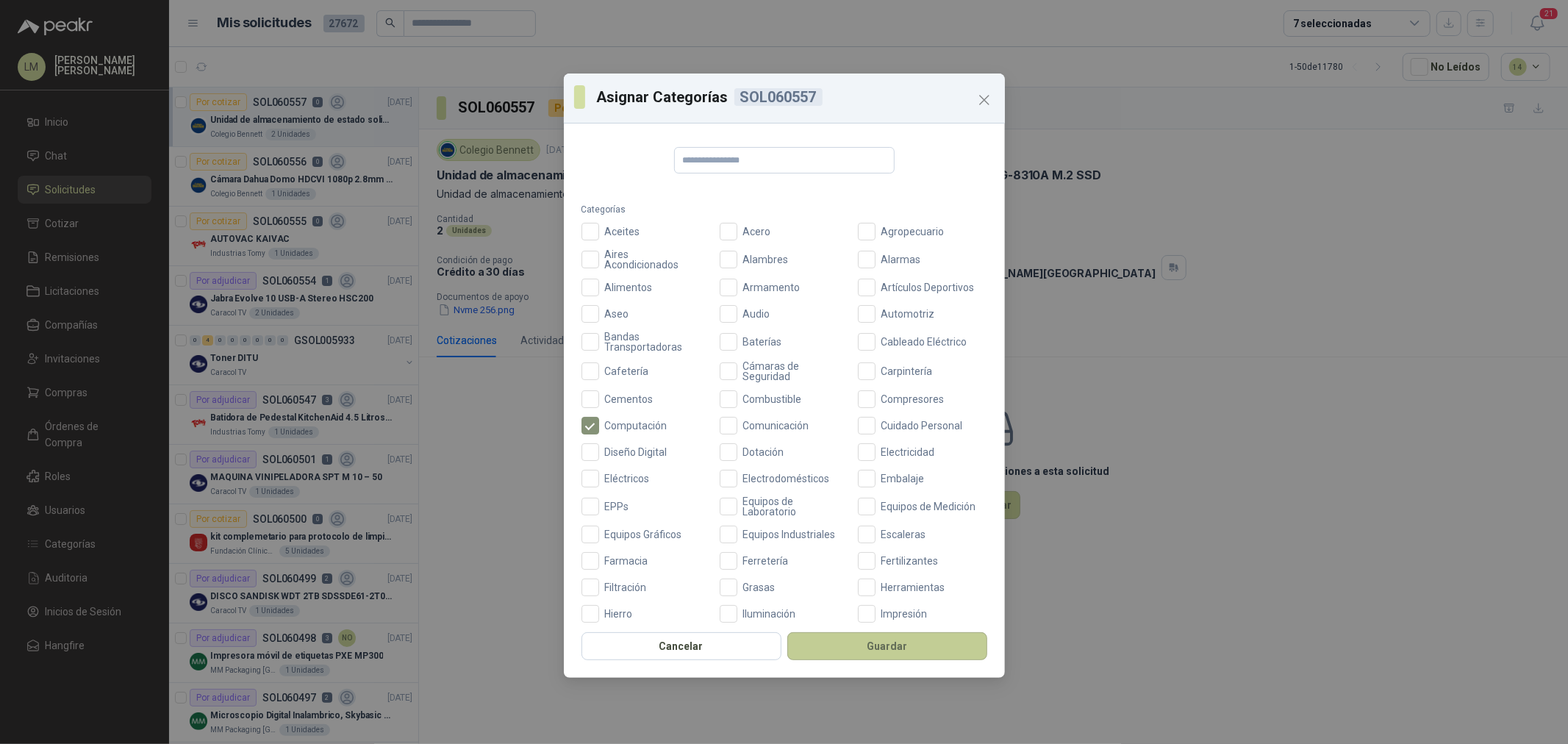
click at [842, 643] on button "Guardar" at bounding box center [887, 645] width 200 height 28
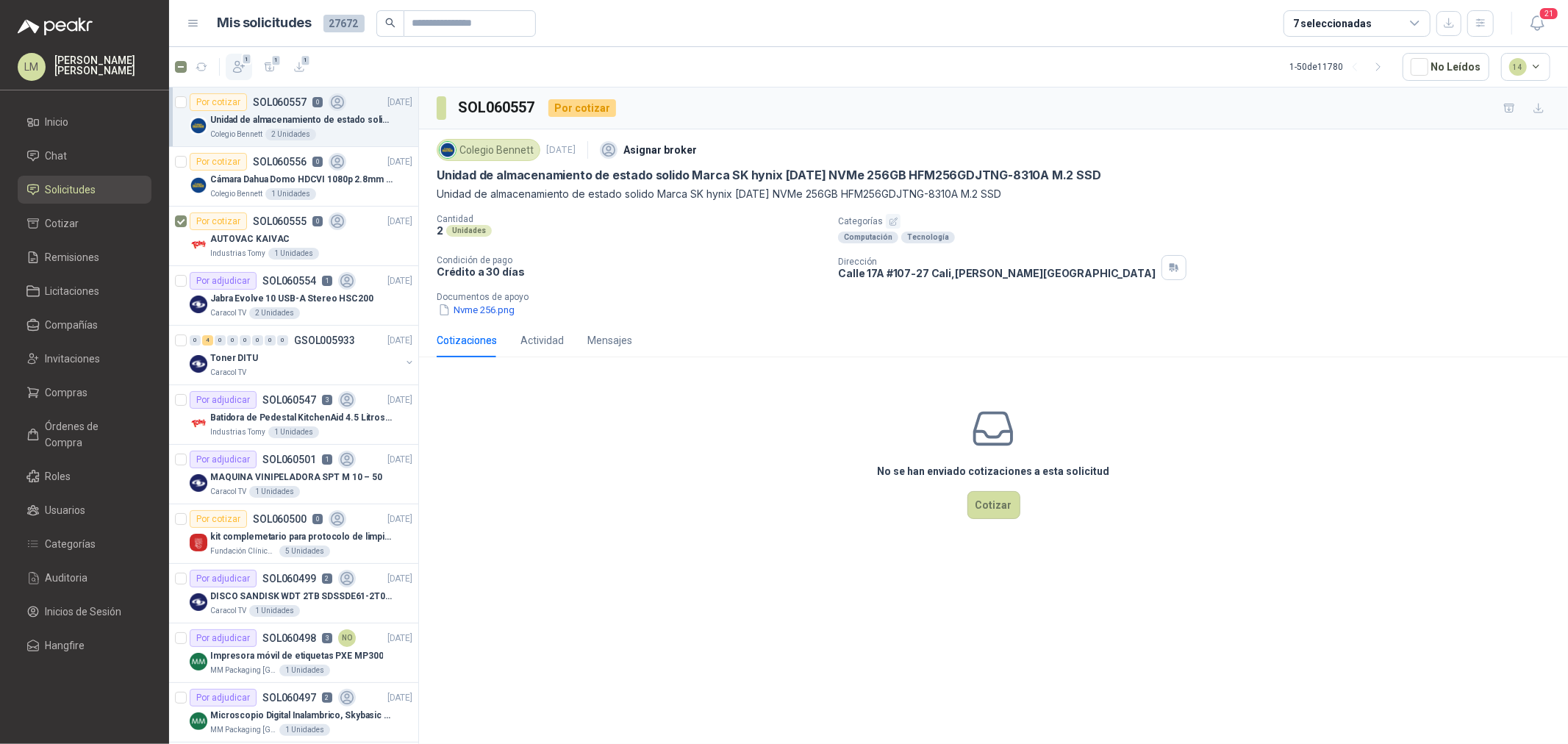
click at [237, 63] on icon "button" at bounding box center [238, 66] width 14 height 14
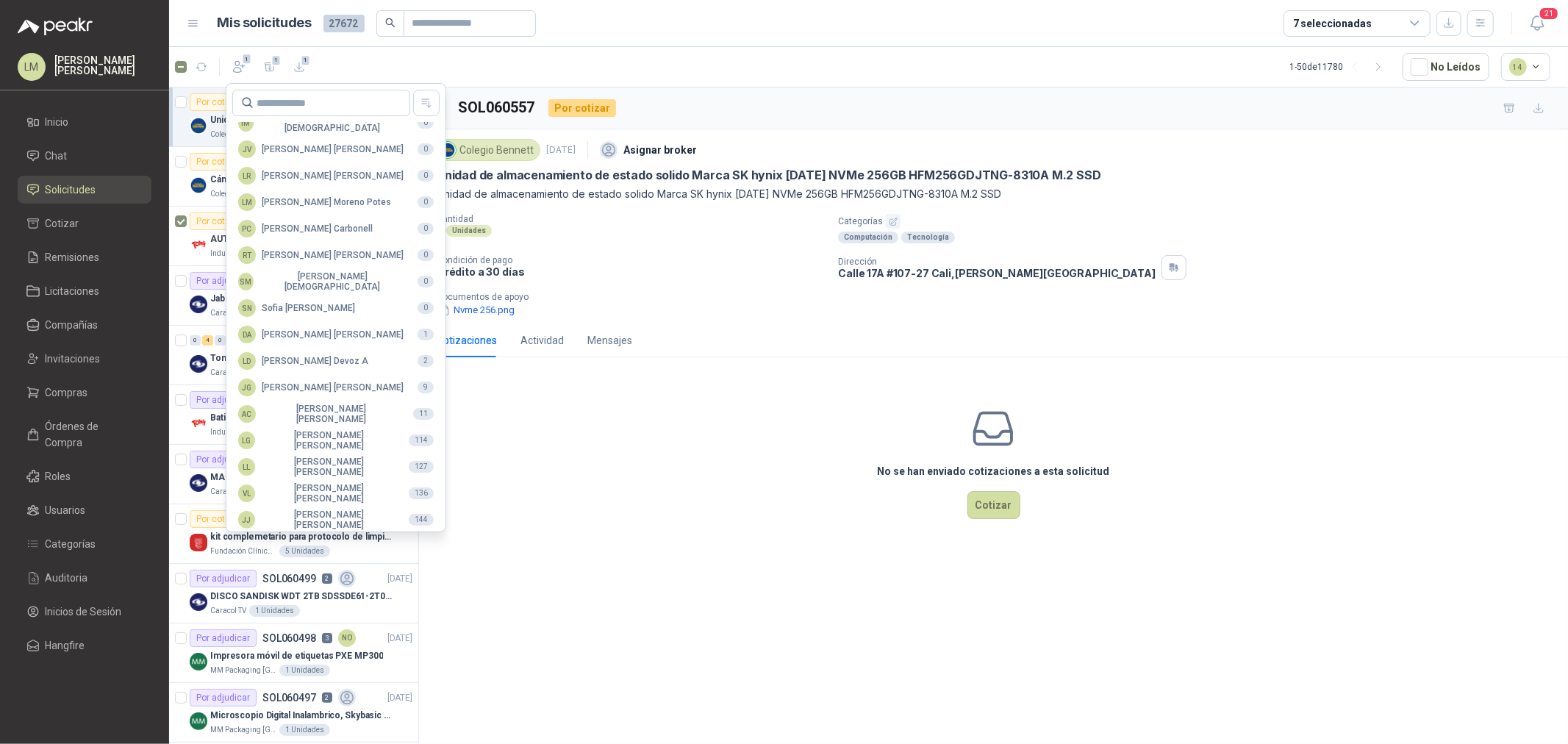
scroll to position [245, 0]
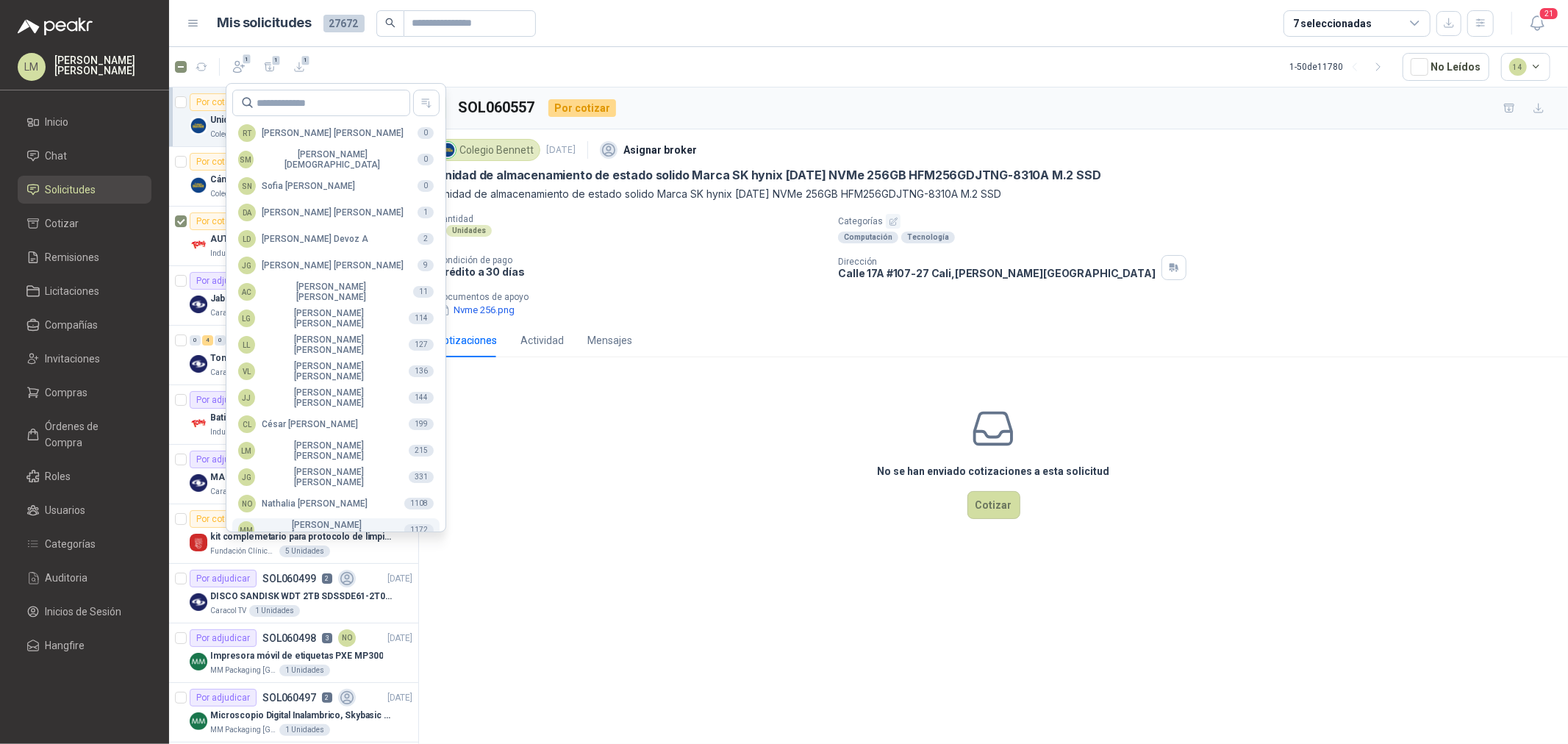
click at [286, 524] on div "MM Mauricio Martinez" at bounding box center [315, 529] width 155 height 20
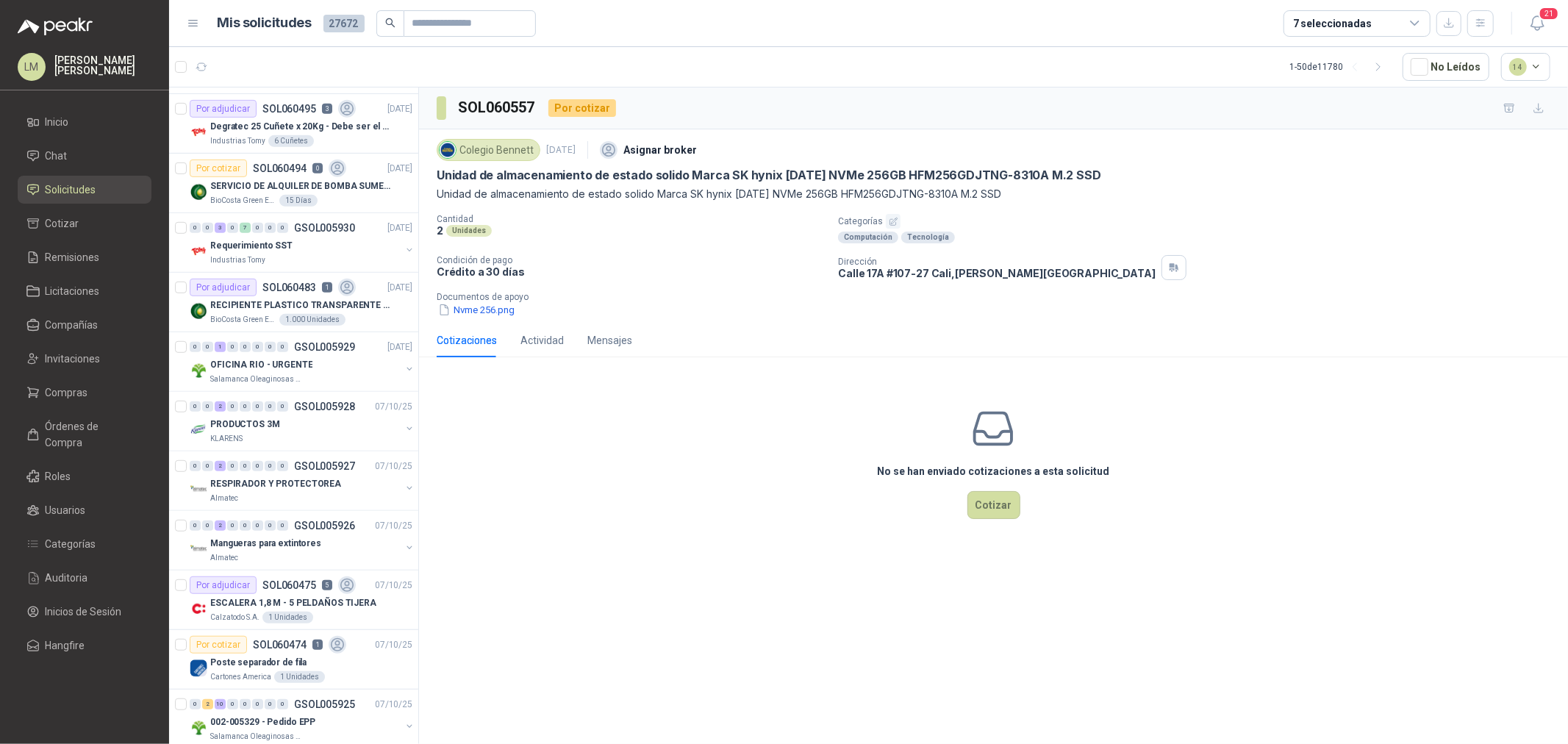
scroll to position [735, 0]
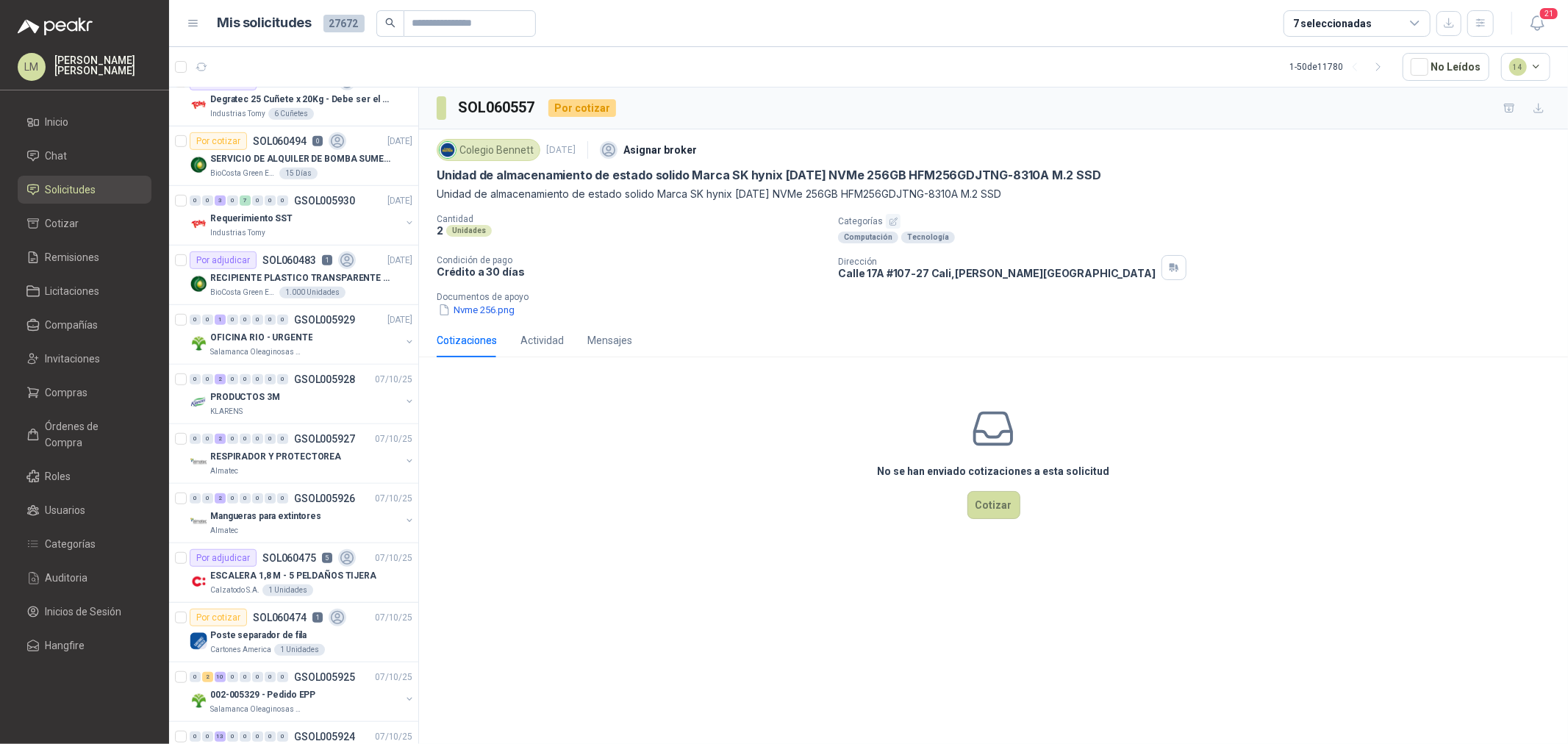
click at [1304, 12] on div "7 seleccionadas" at bounding box center [1357, 23] width 147 height 26
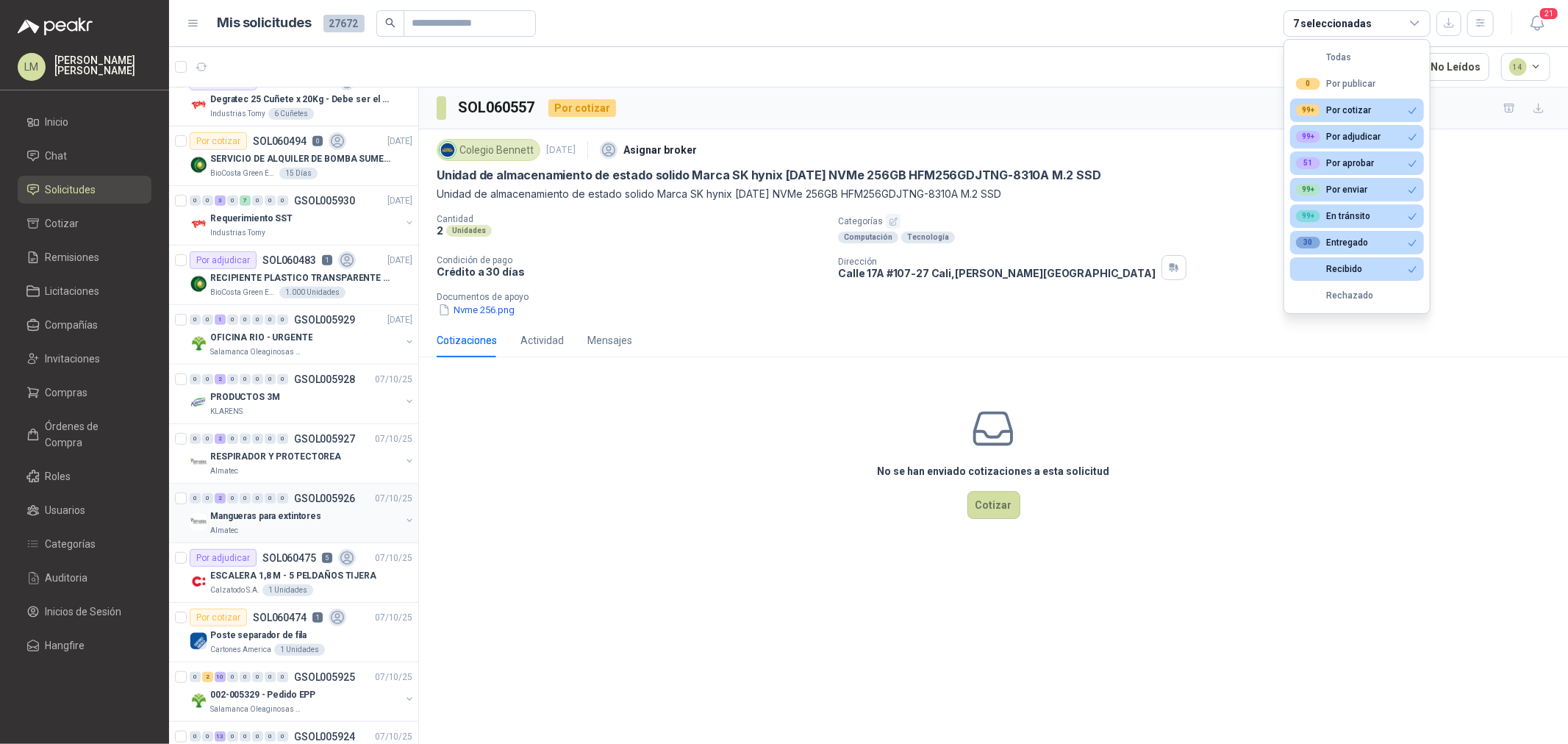
click at [404, 519] on button "button" at bounding box center [410, 520] width 12 height 12
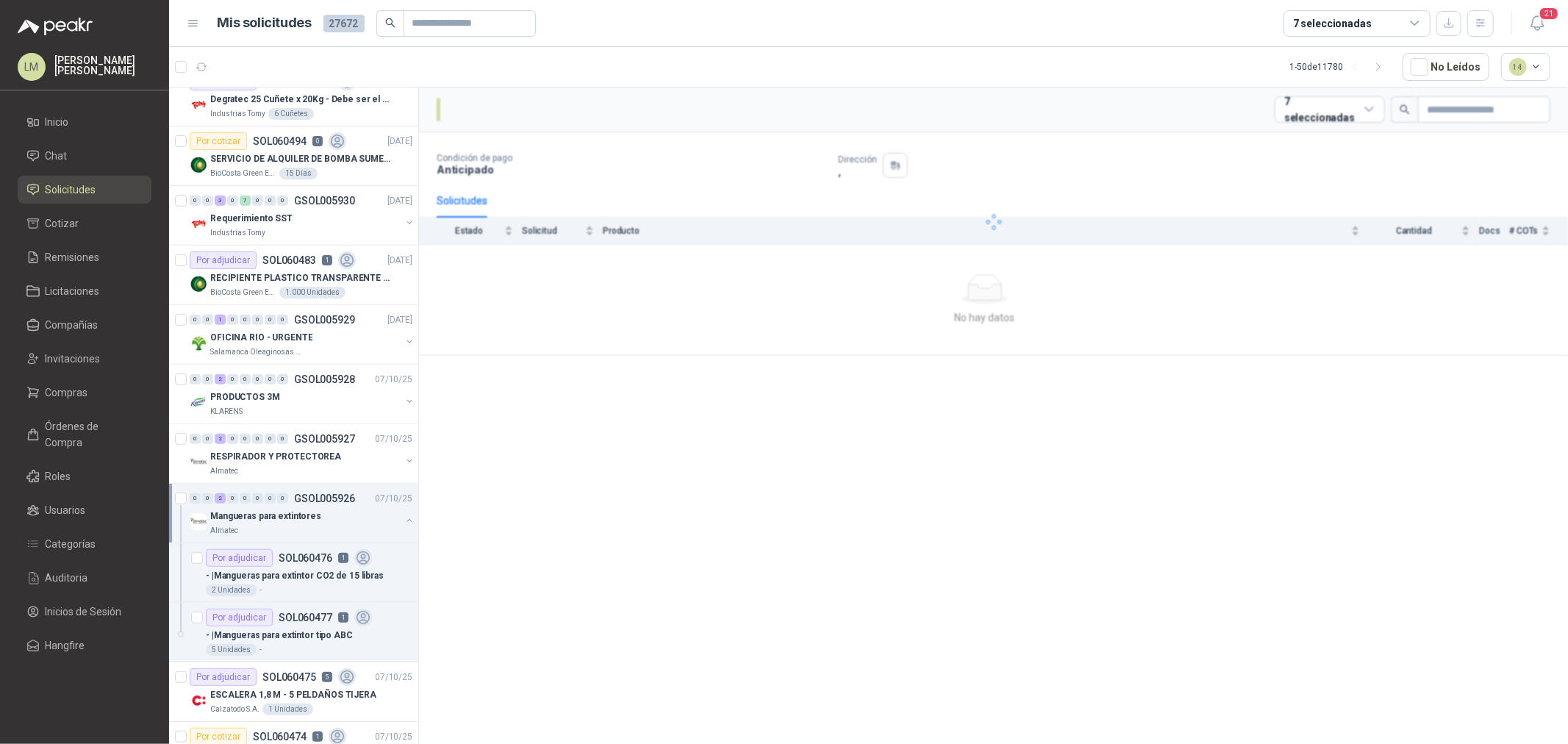
click at [285, 566] on div "Por adjudicar SOL060476 1" at bounding box center [289, 557] width 166 height 18
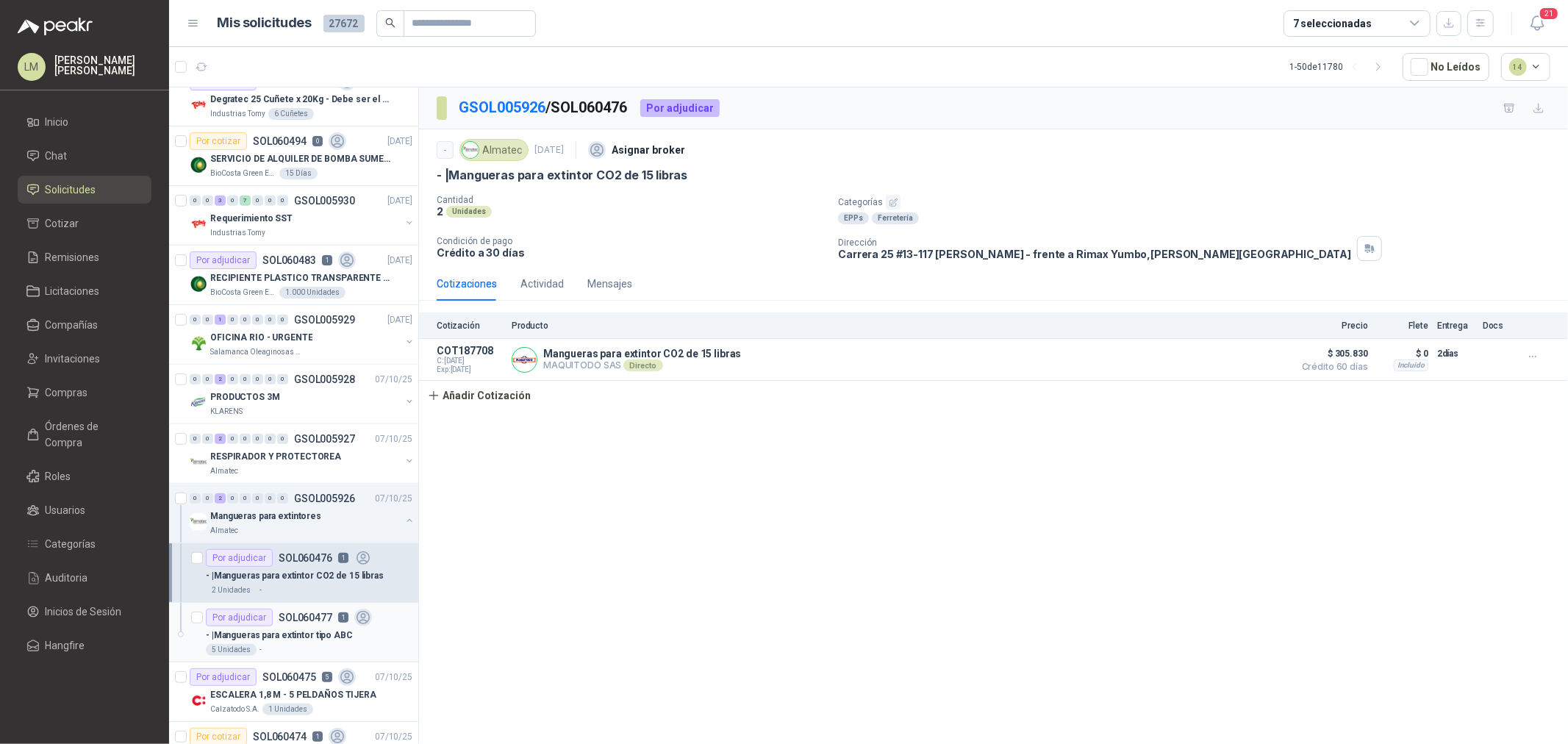
click at [292, 626] on div "Por adjudicar SOL060477 1" at bounding box center [289, 617] width 166 height 18
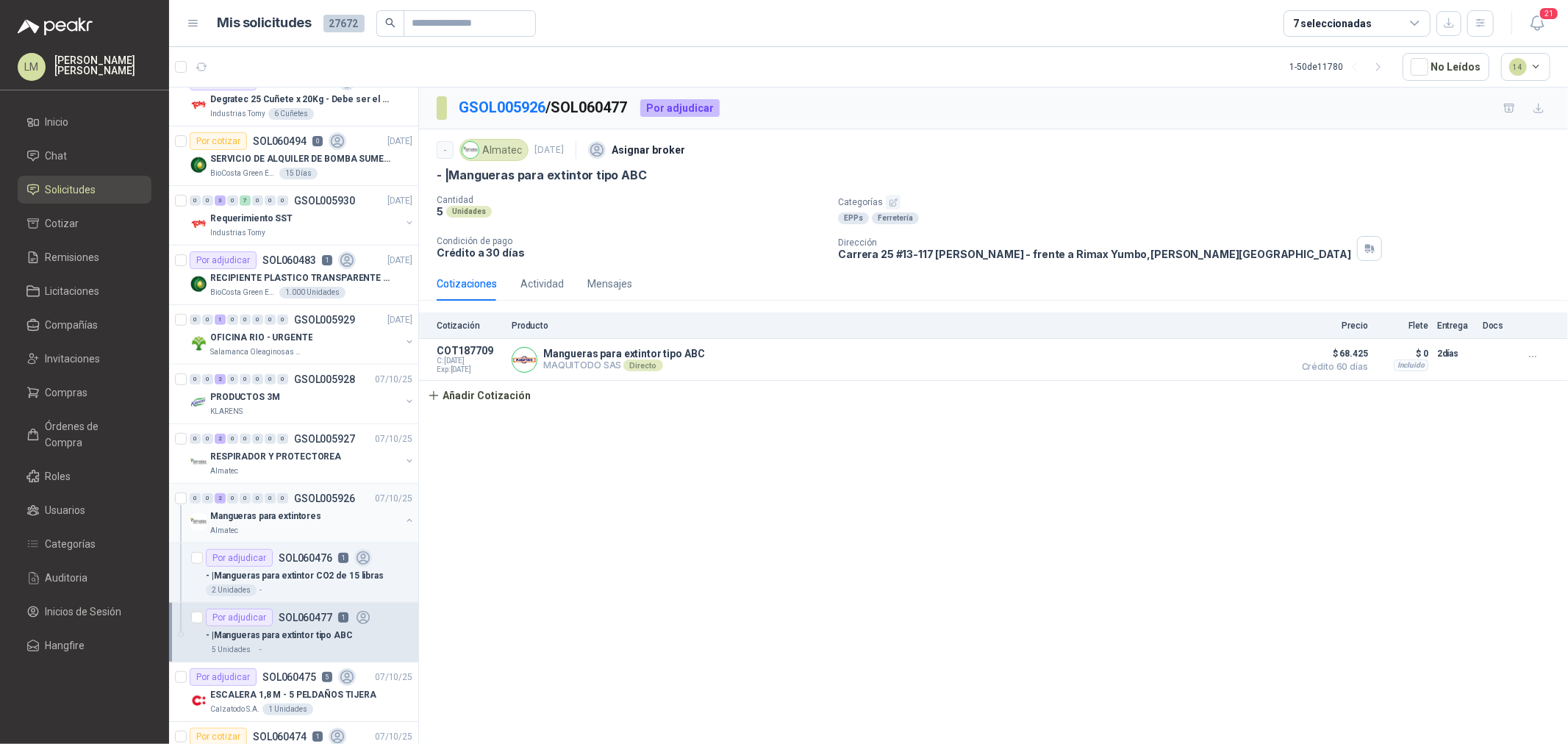
click at [404, 519] on button "button" at bounding box center [410, 520] width 12 height 12
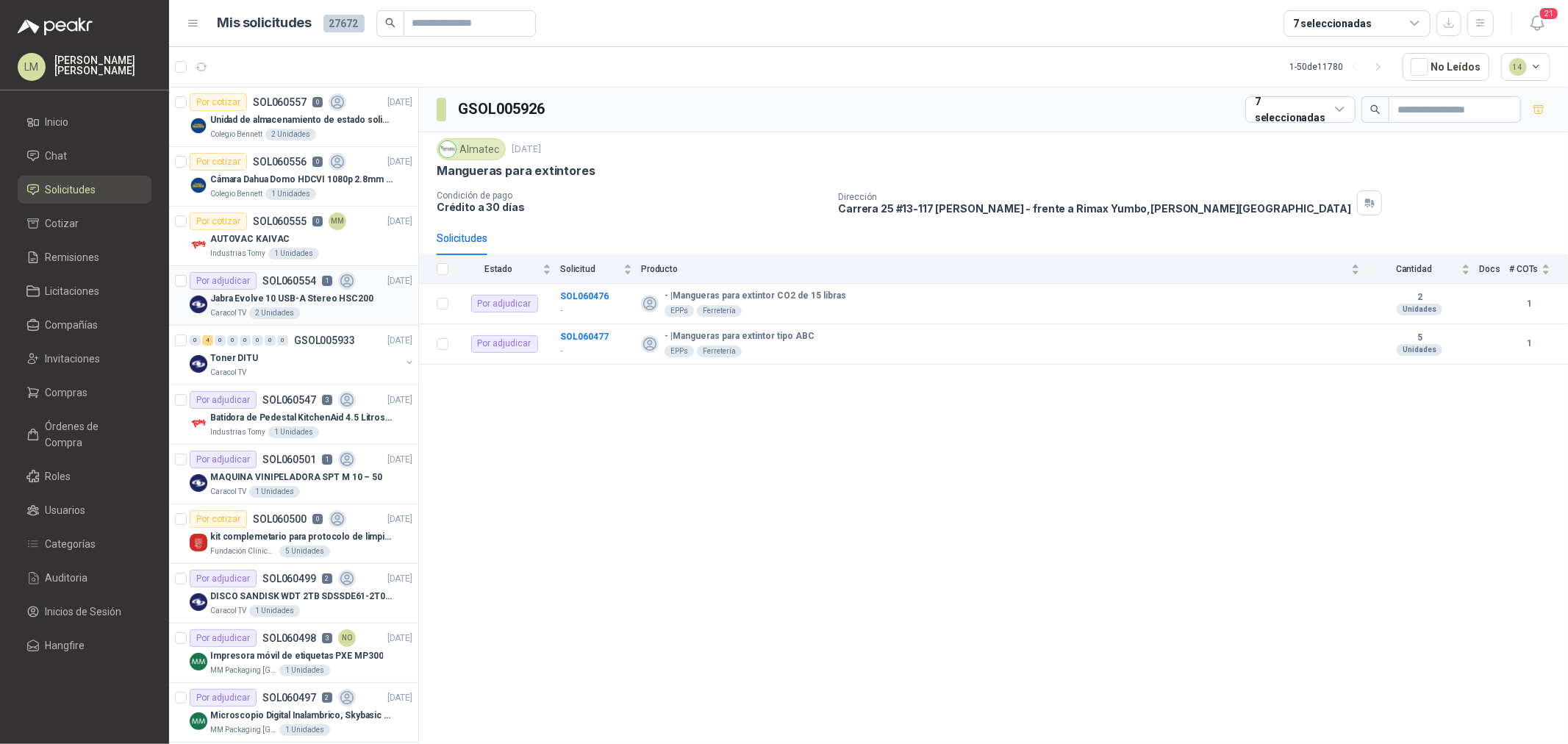
click at [308, 297] on p "Jabra Evolve 10 USB-A Stereo HSC200" at bounding box center [291, 298] width 163 height 14
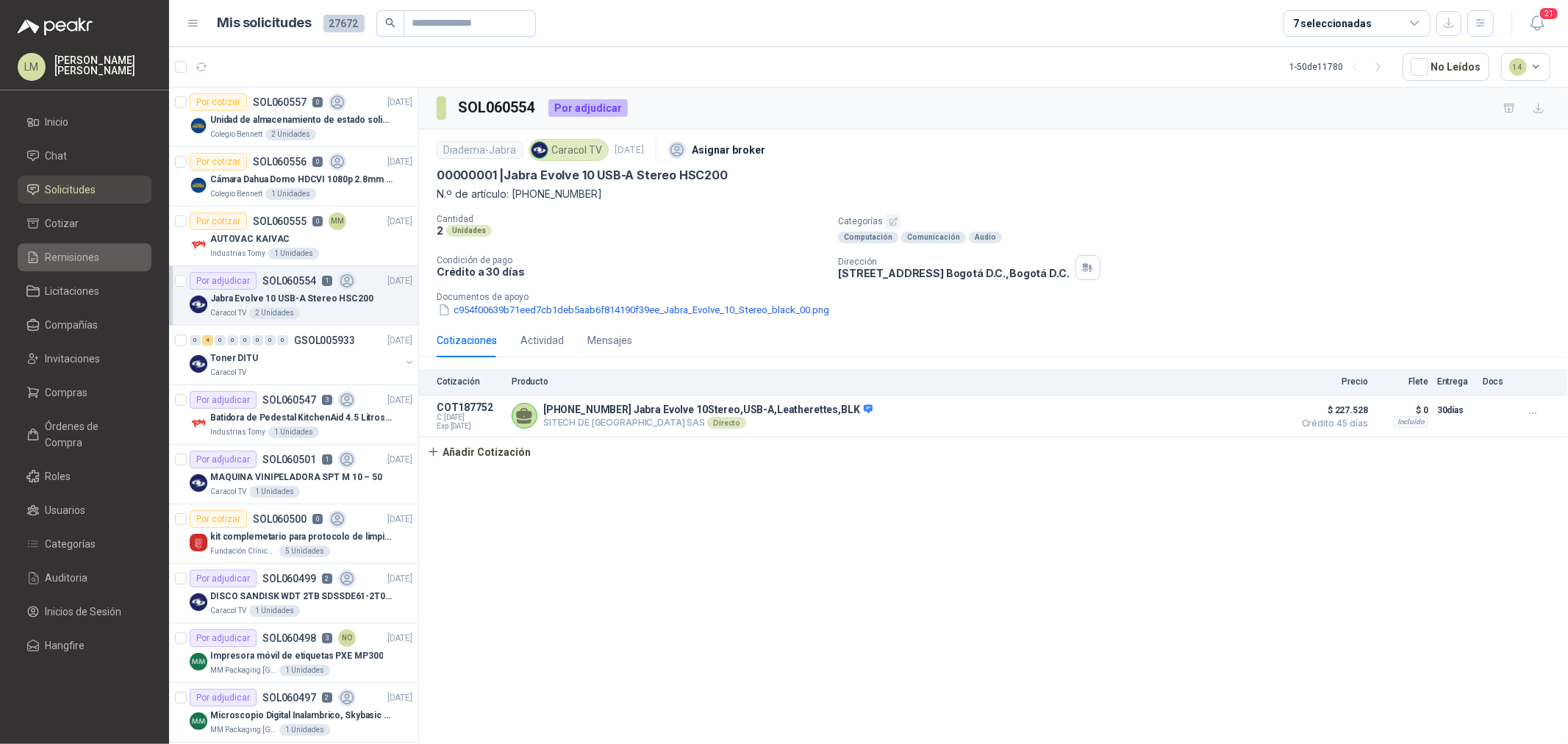
click at [72, 260] on span "Remisiones" at bounding box center [73, 257] width 54 height 16
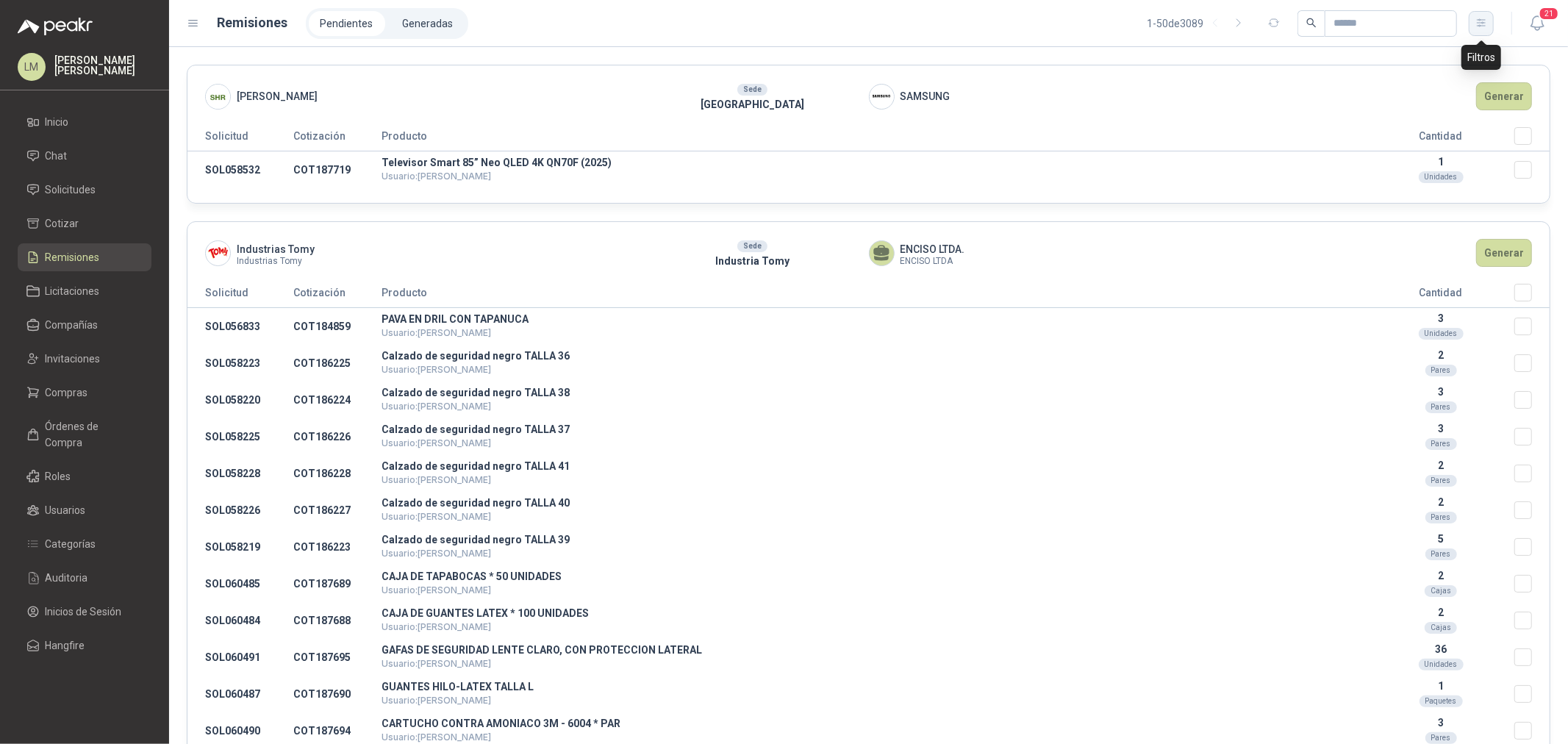
click at [1479, 26] on icon "button" at bounding box center [1481, 23] width 8 height 8
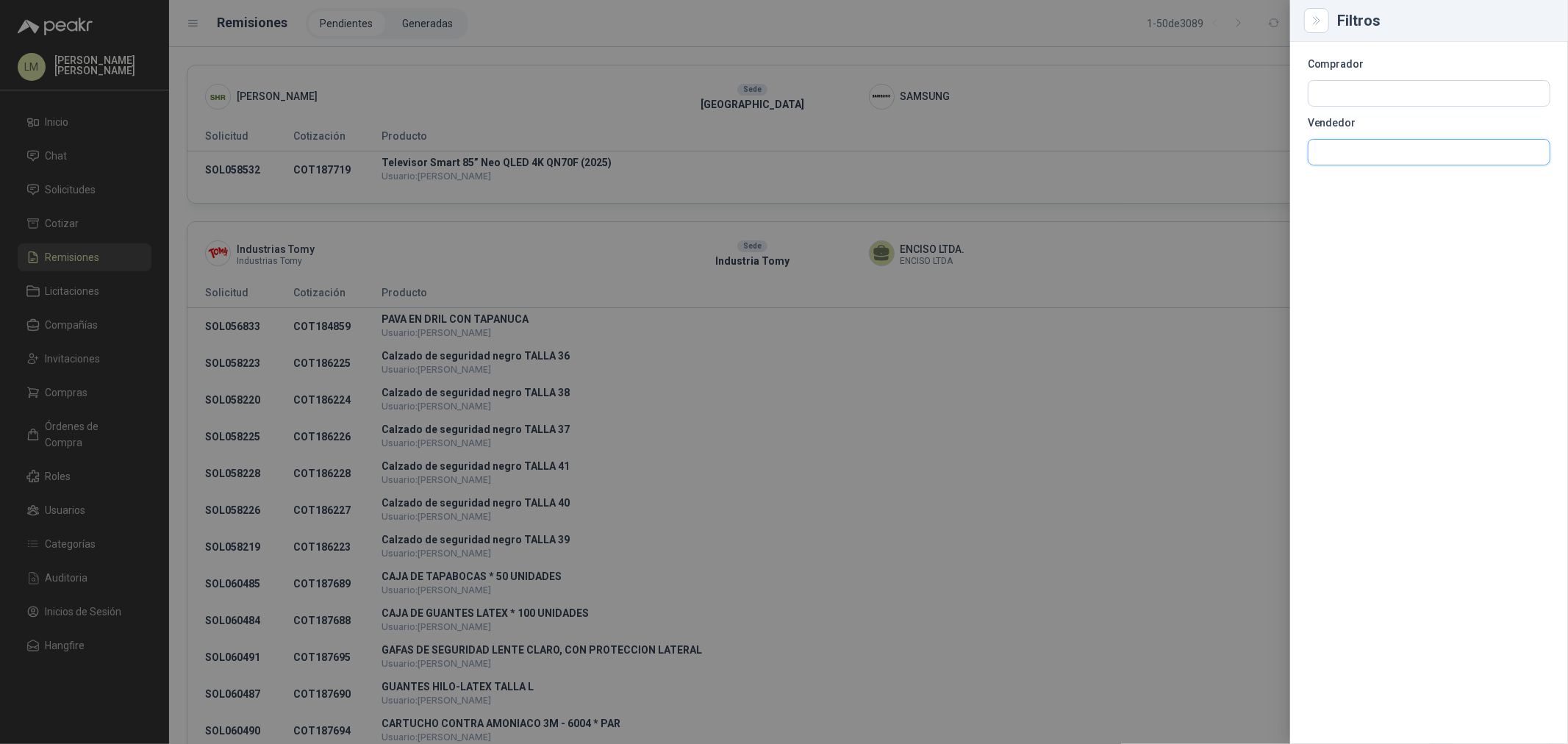
click at [1350, 139] on input "text" at bounding box center [1429, 152] width 241 height 25
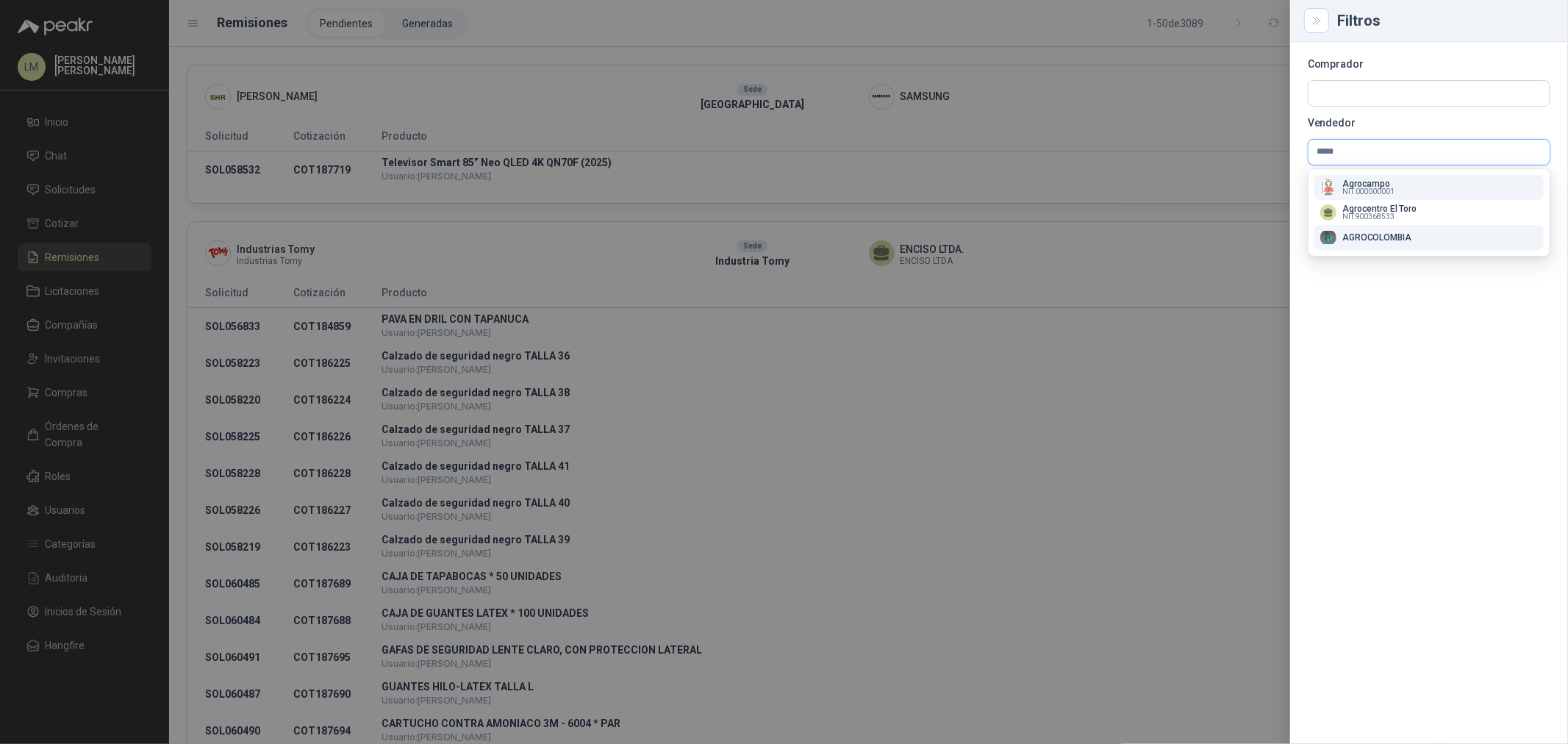
type input "*****"
click at [1357, 235] on p "AGROCOLOMBIA" at bounding box center [1377, 237] width 69 height 8
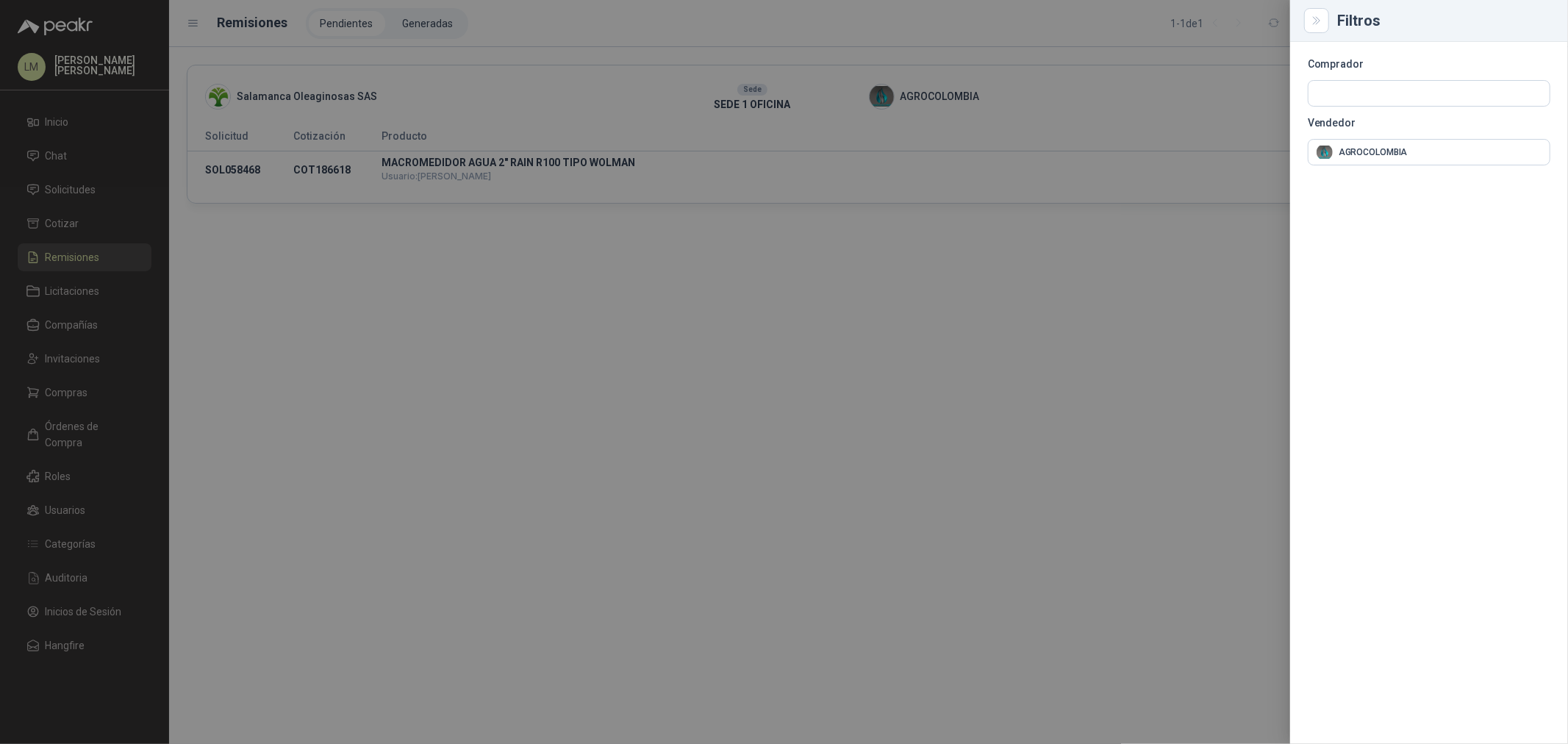
click at [689, 167] on div at bounding box center [784, 372] width 1568 height 744
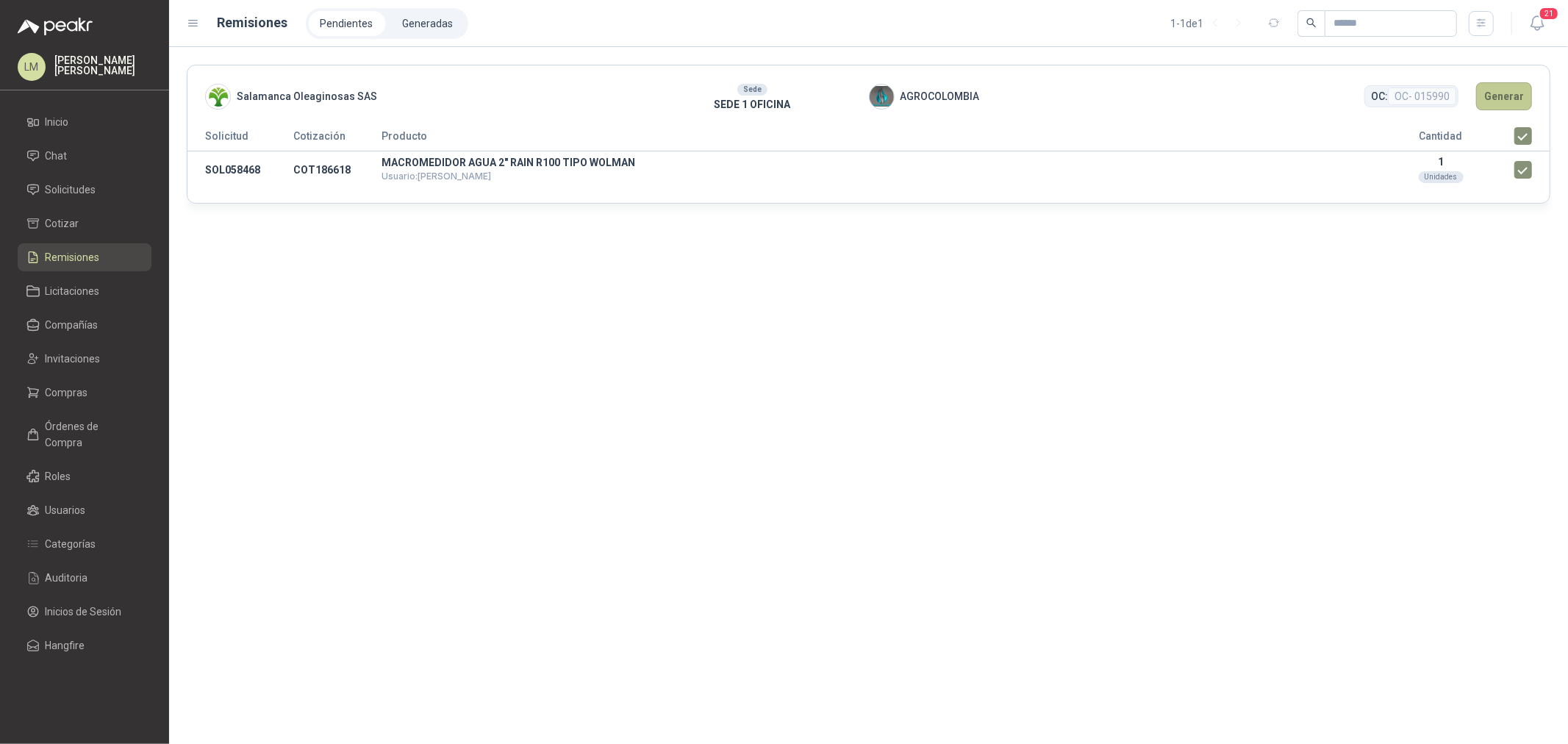
click at [1516, 104] on button "Generar" at bounding box center [1504, 95] width 56 height 28
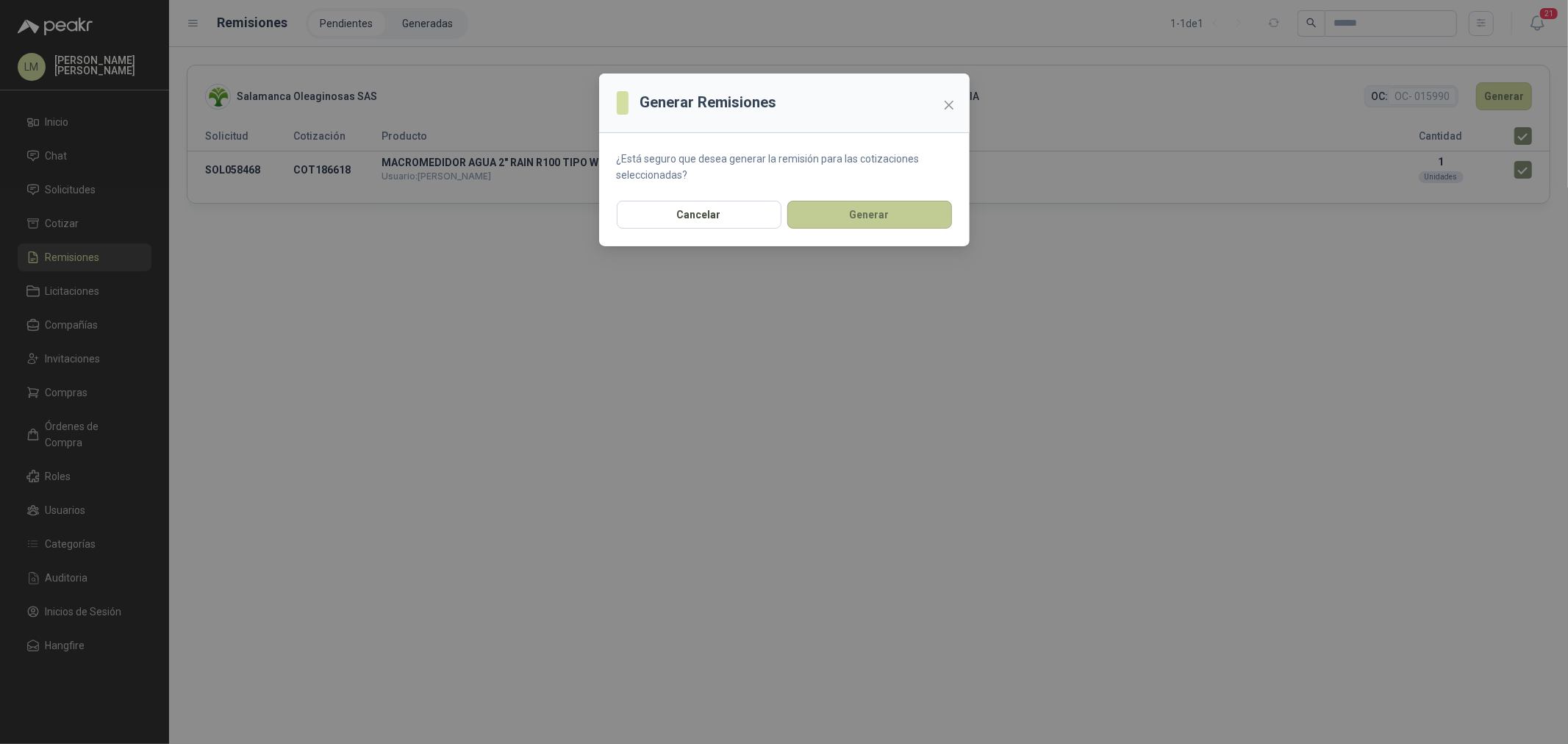
click at [906, 211] on button "Generar" at bounding box center [869, 215] width 165 height 28
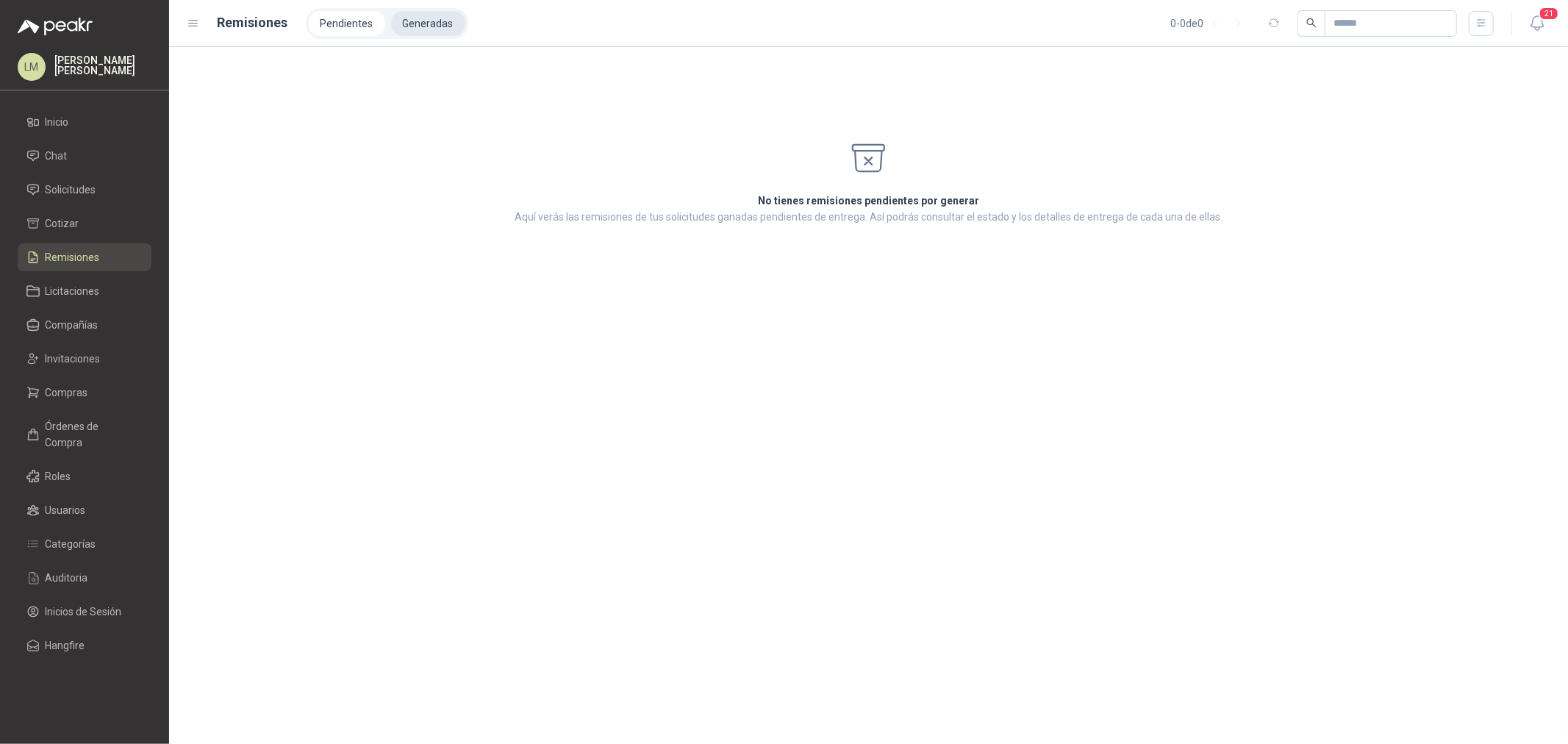
click at [421, 14] on li "Generadas" at bounding box center [428, 24] width 74 height 25
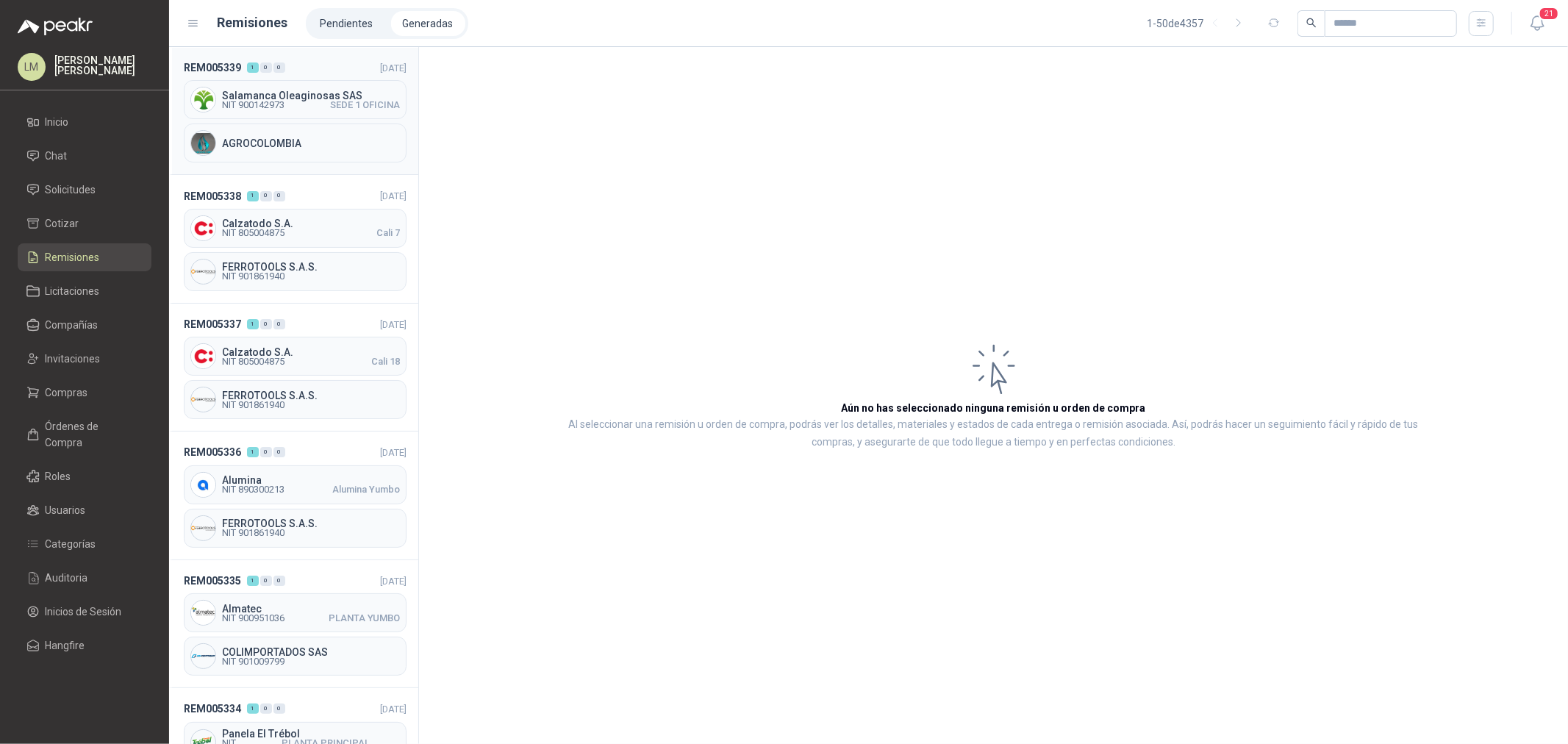
click at [324, 111] on div "Salamanca Oleaginosas SAS NIT 900142973 SEDE 1 OFICINA" at bounding box center [296, 100] width 223 height 39
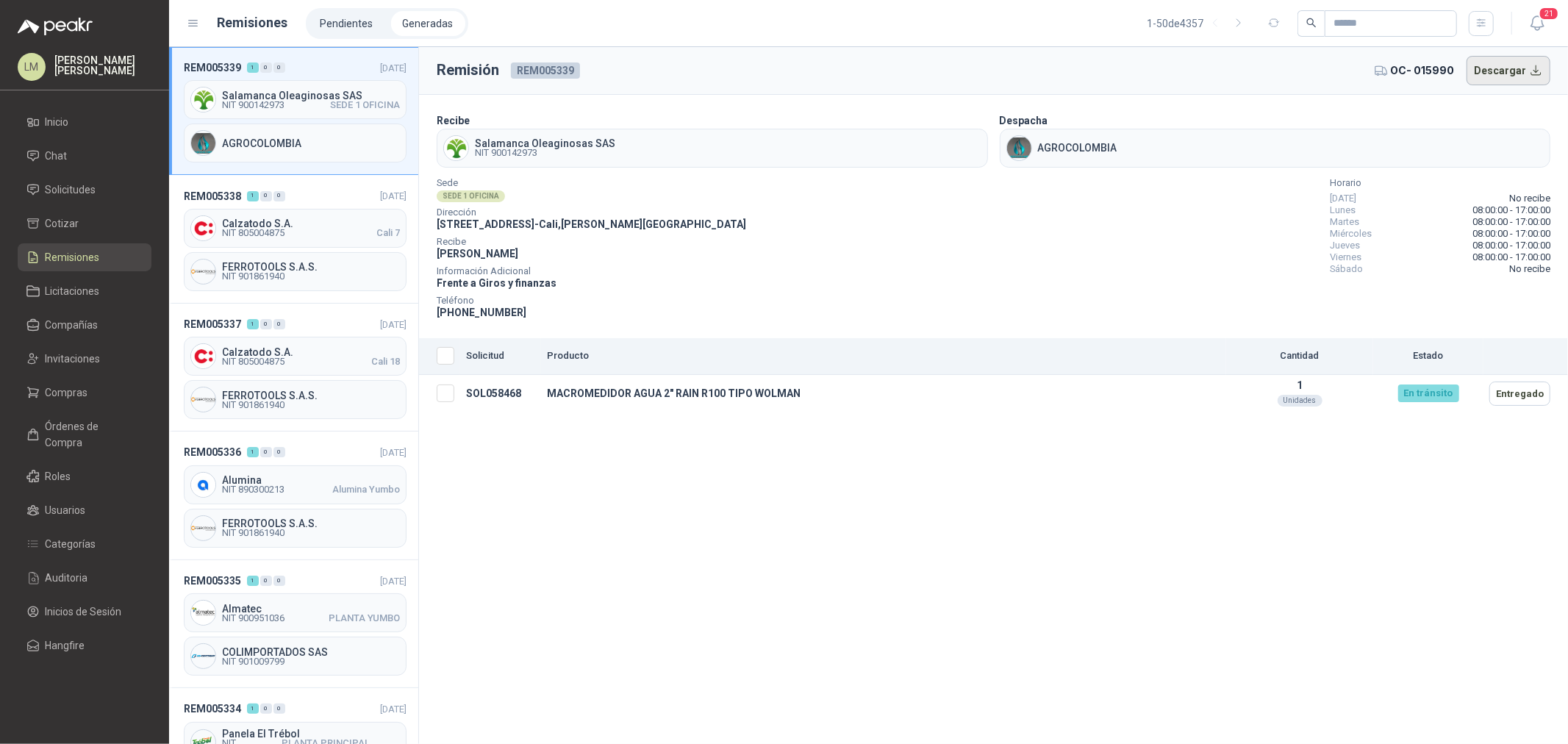
click at [1486, 66] on button "Descargar" at bounding box center [1509, 70] width 84 height 30
click at [93, 188] on span "Solicitudes" at bounding box center [71, 189] width 51 height 16
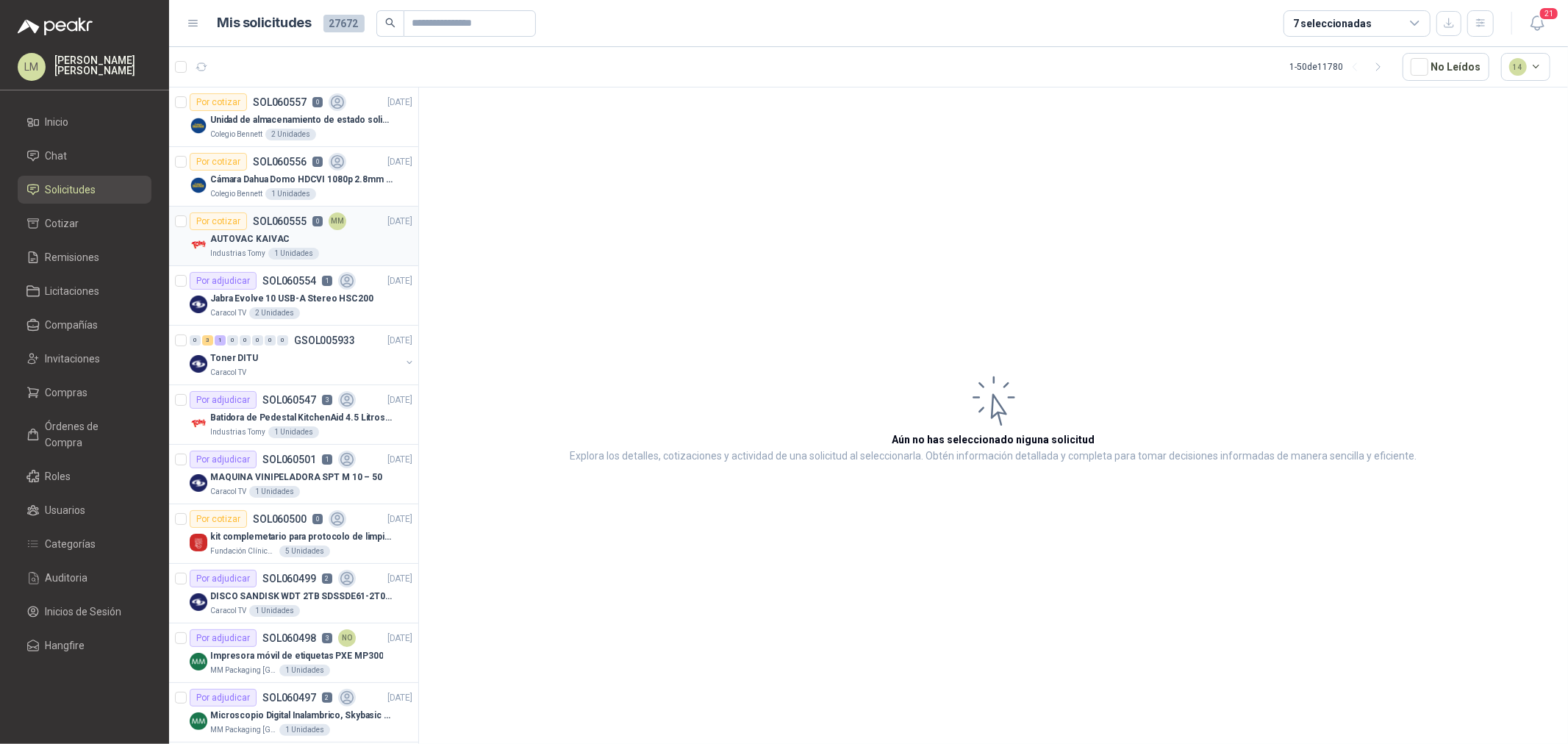
click at [264, 225] on p "SOL060555" at bounding box center [280, 221] width 54 height 10
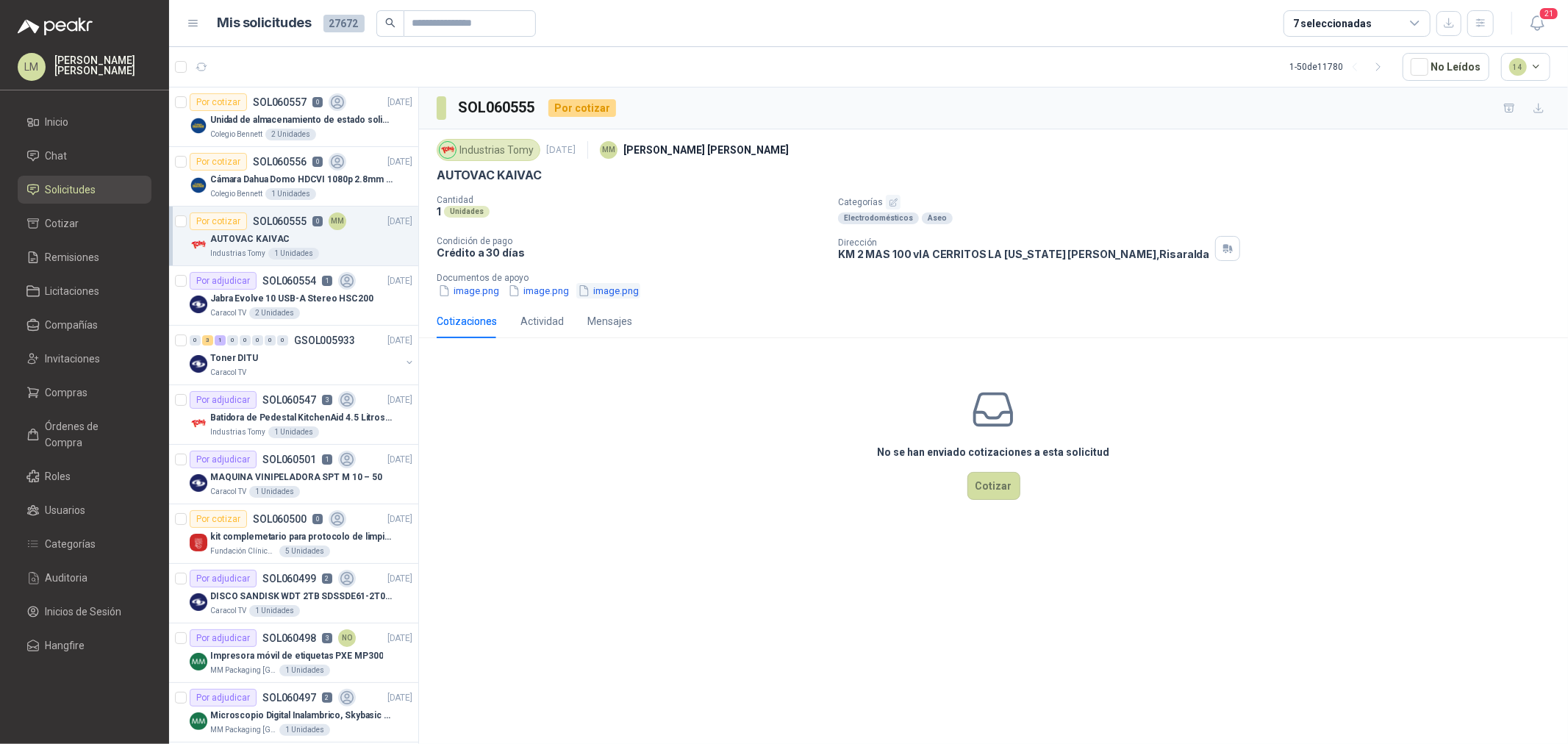
click at [618, 296] on button "image.png" at bounding box center [608, 291] width 64 height 15
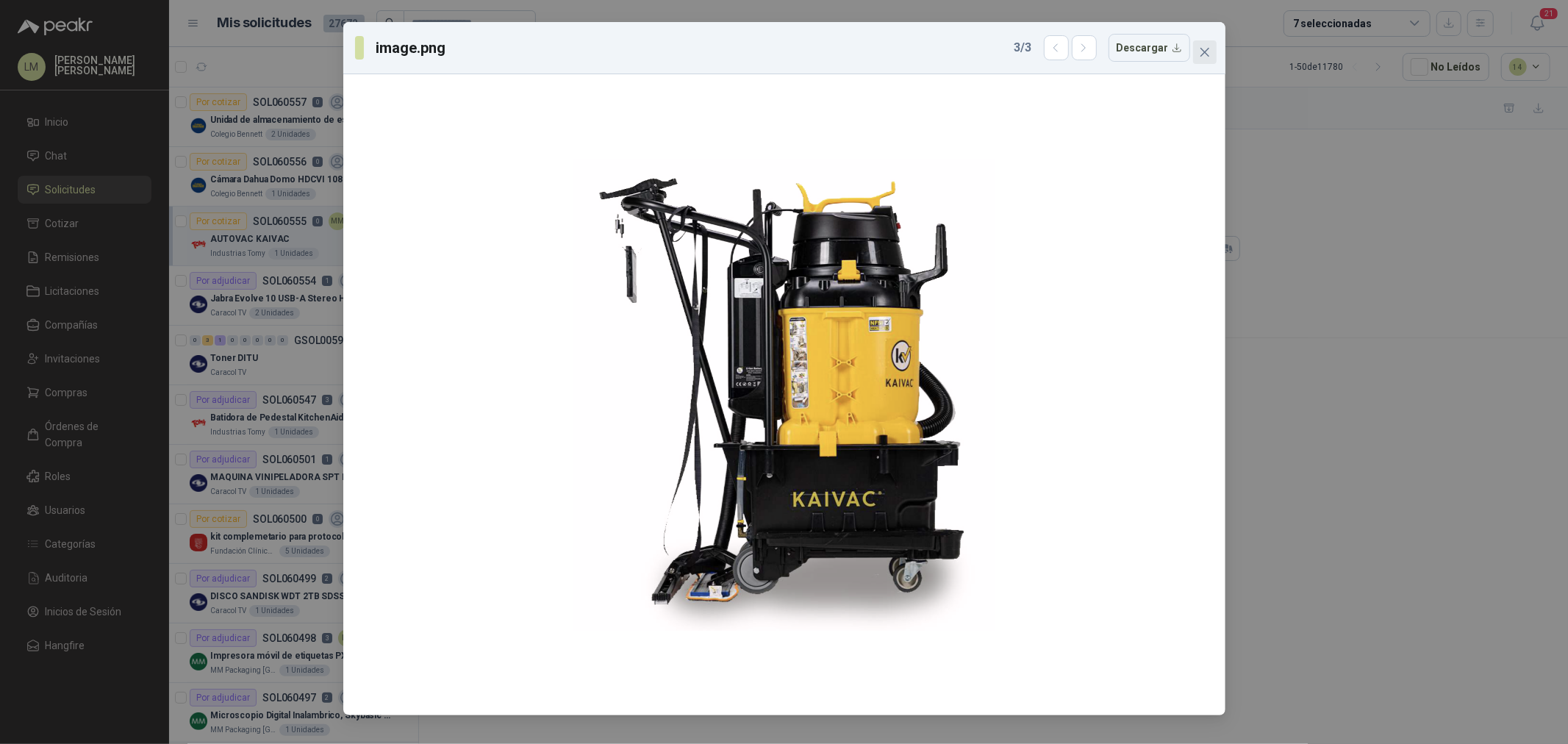
click at [1201, 48] on icon "close" at bounding box center [1205, 52] width 12 height 12
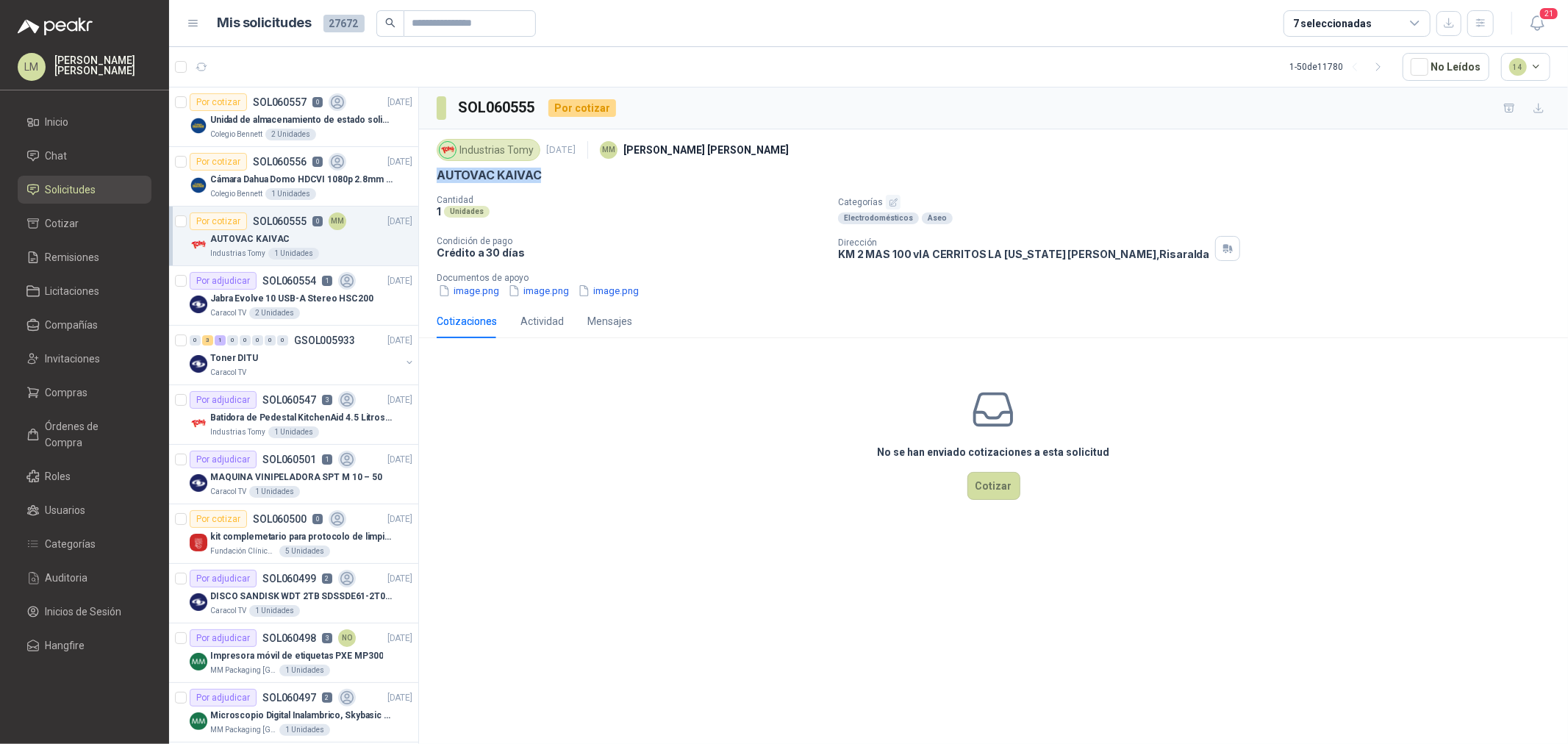
drag, startPoint x: 439, startPoint y: 176, endPoint x: 577, endPoint y: 173, distance: 138.0
click at [577, 173] on div "Industrias Tomy 8 oct, 2025 MM Mauricio Martinez AUTOVAC KAIVAC Cantidad 1 Unid…" at bounding box center [994, 216] width 1149 height 175
copy p "AUTOVAC KAIVAC"
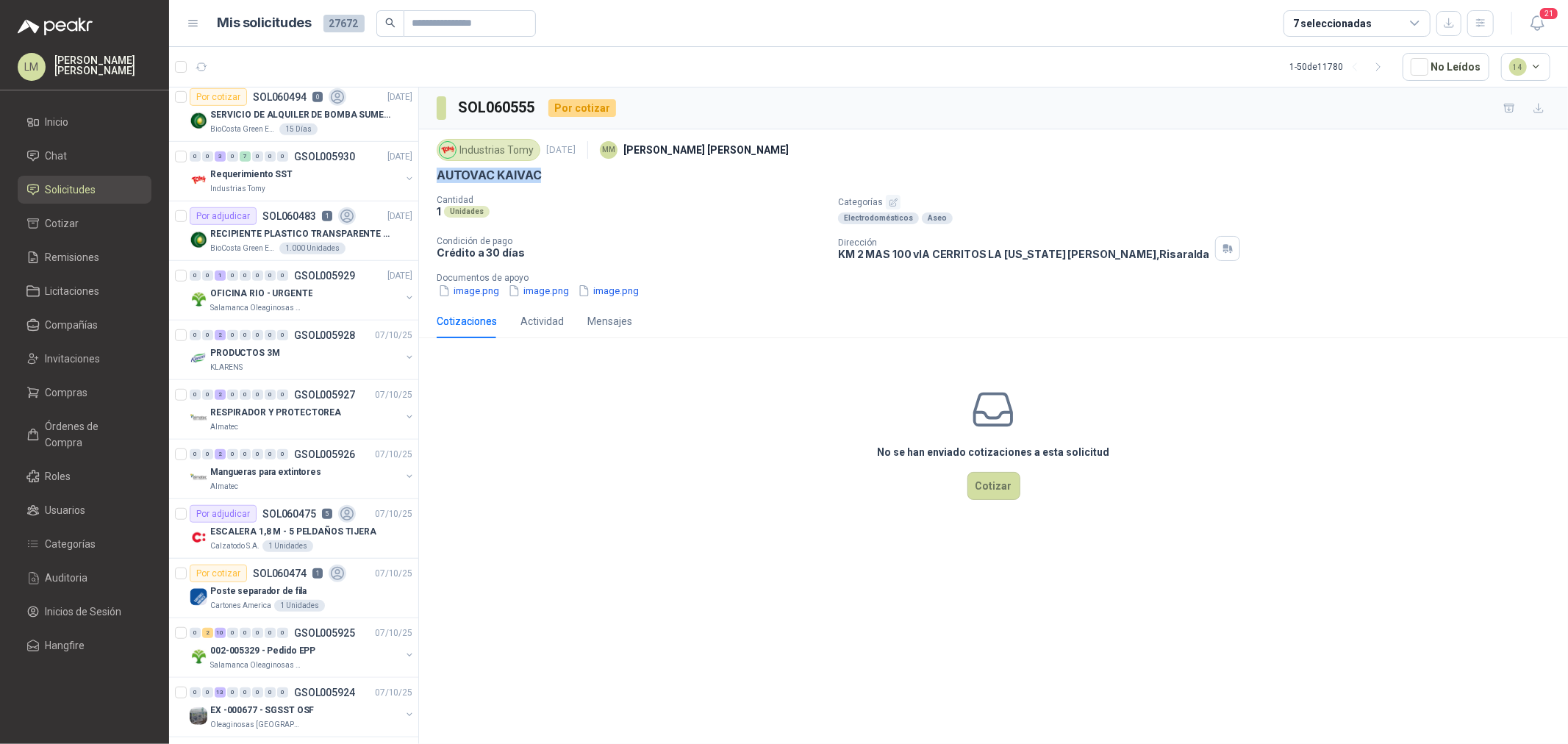
scroll to position [817, 0]
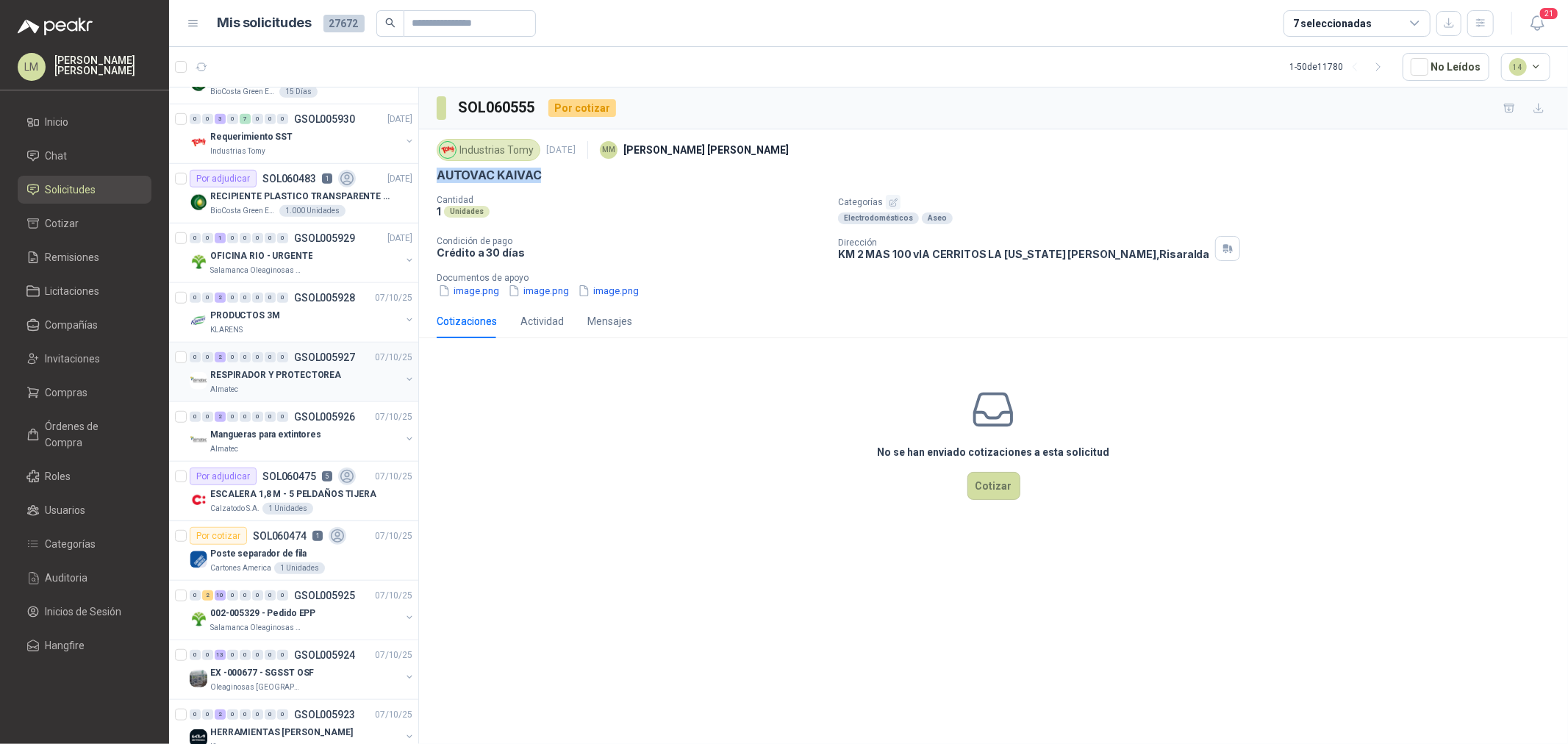
click at [344, 381] on div "RESPIRADOR Y PROTECTOREA" at bounding box center [305, 374] width 190 height 18
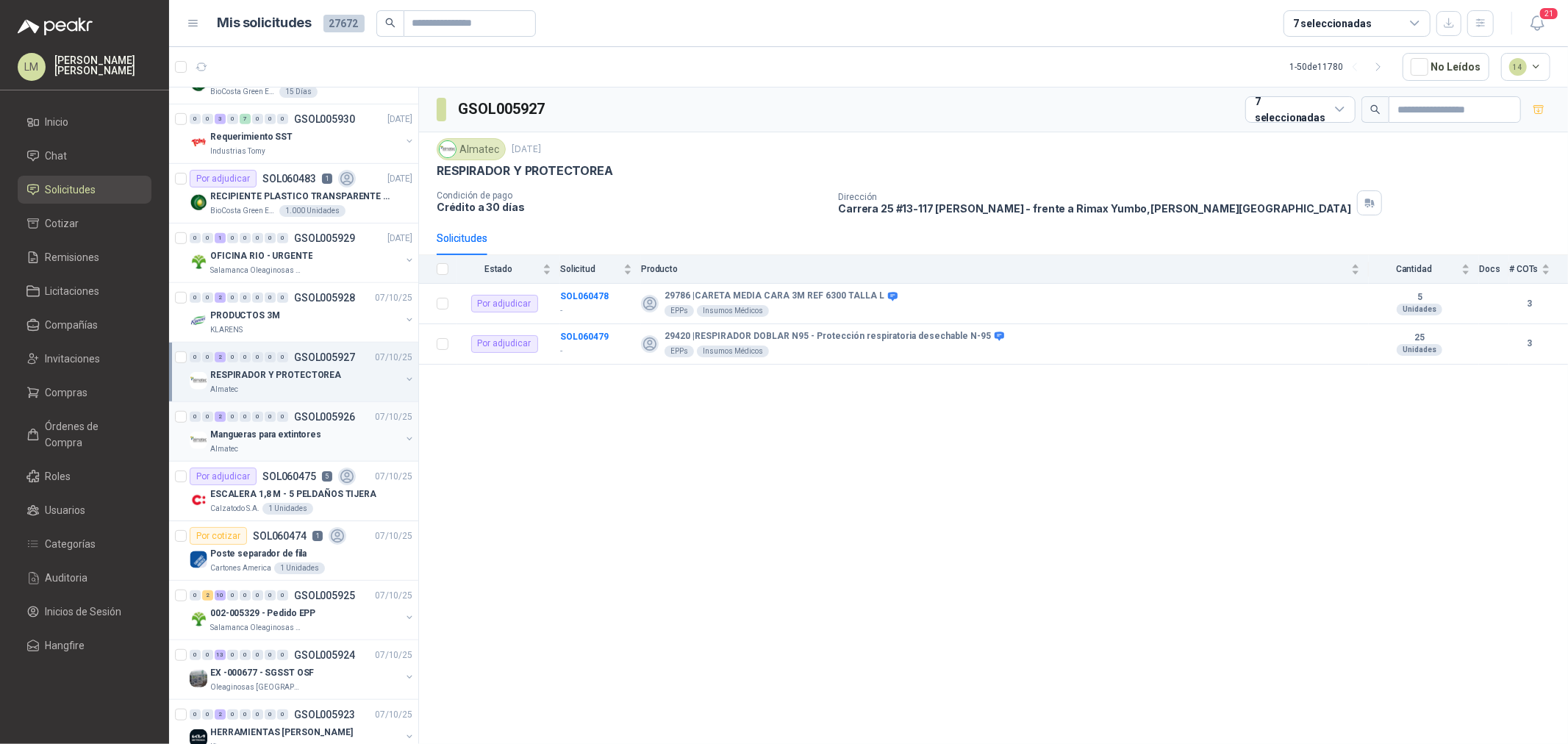
click at [331, 443] on div "Almatec" at bounding box center [305, 449] width 190 height 12
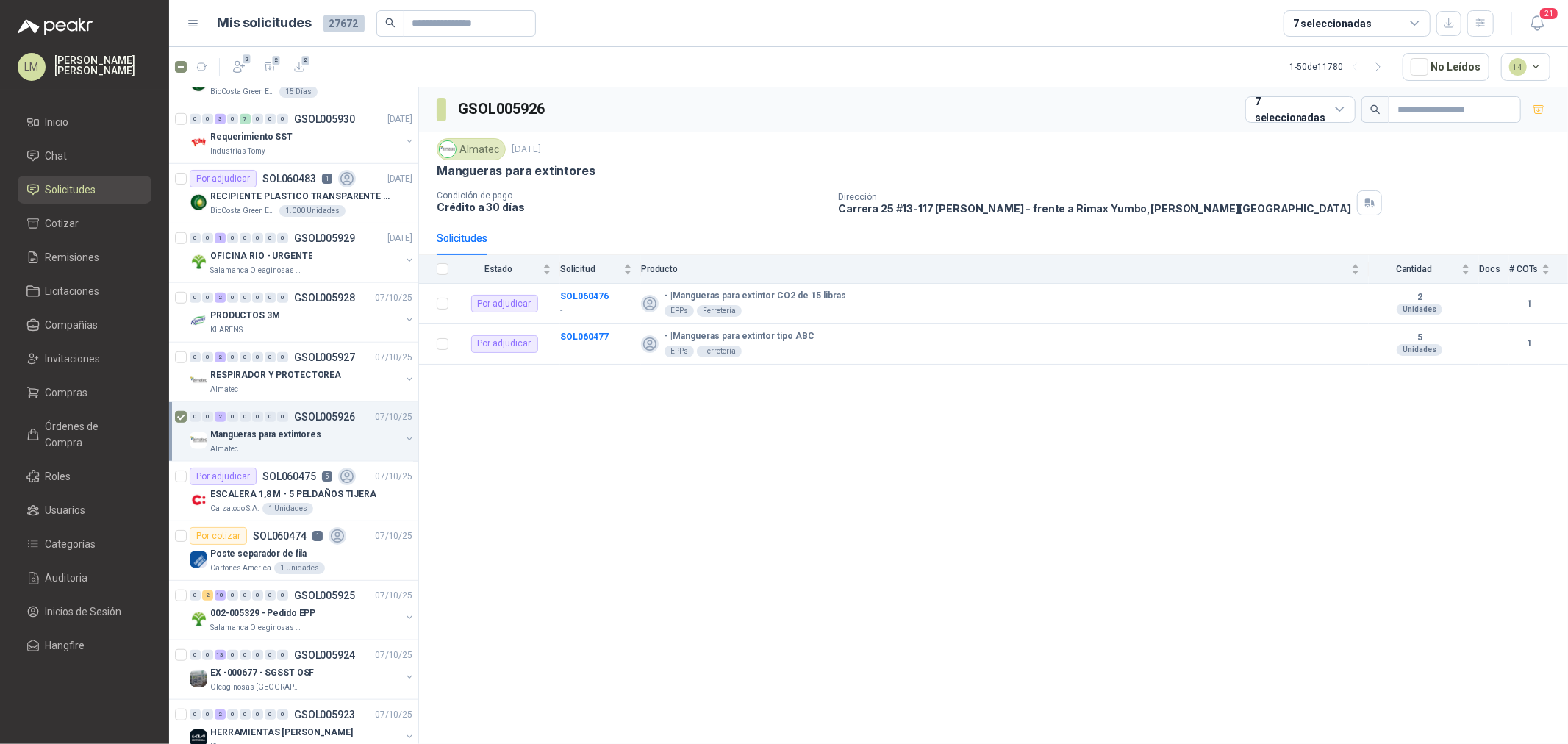
click at [238, 48] on article "2 2 2 1 - 50 de 11780 No Leídos 14" at bounding box center [868, 67] width 1399 height 40
click at [238, 68] on icon "button" at bounding box center [239, 67] width 11 height 11
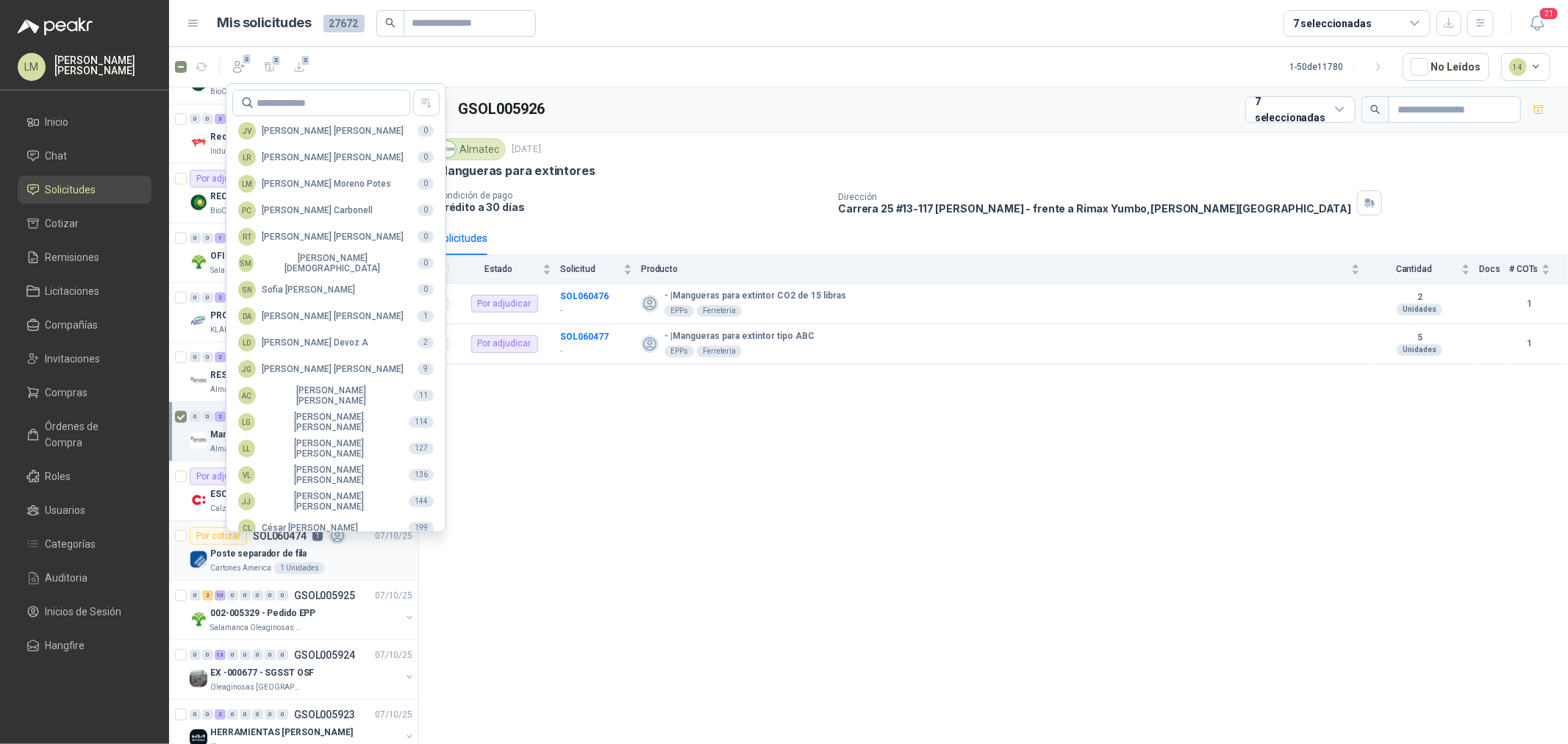
scroll to position [260, 0]
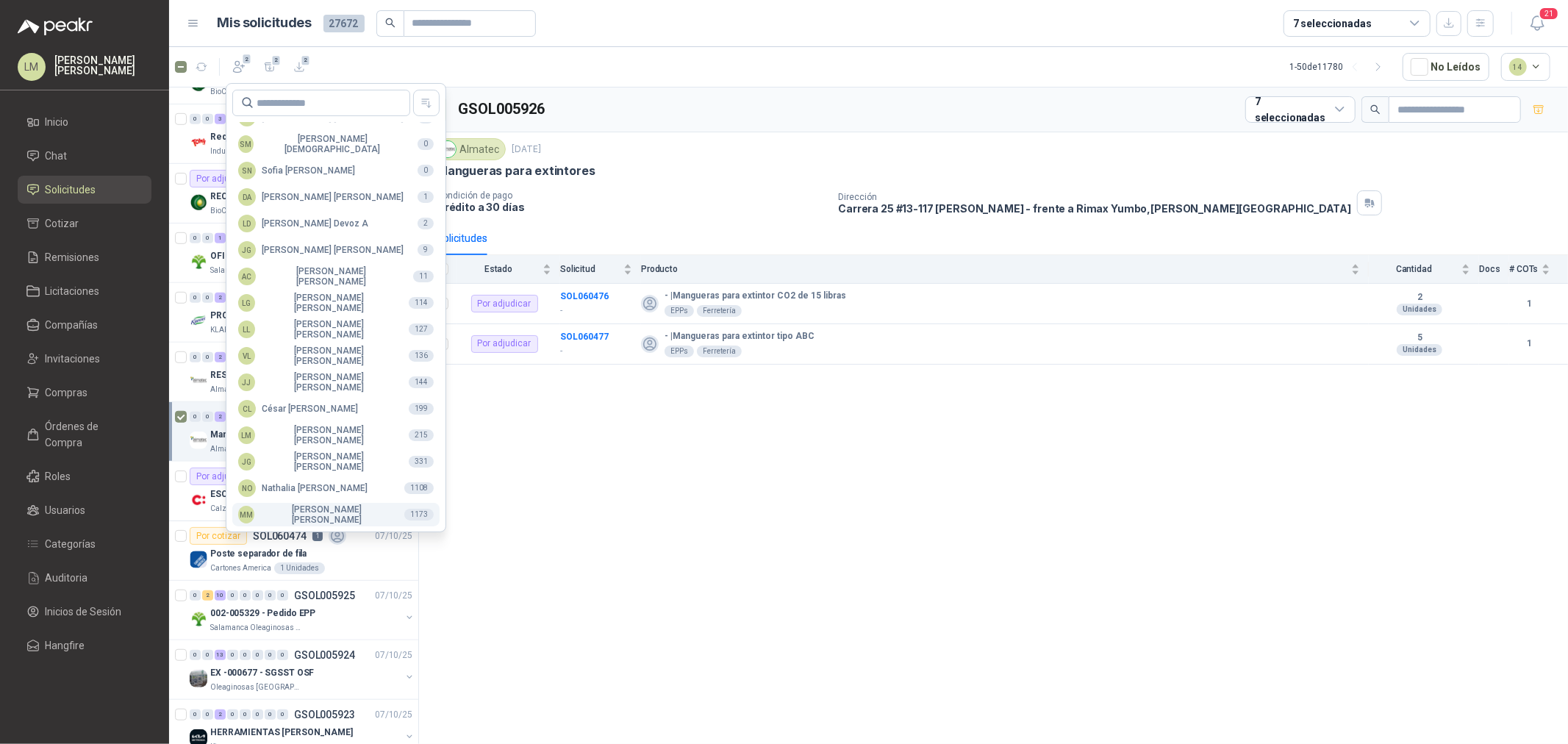
click at [306, 506] on div "MM Mauricio Martinez" at bounding box center [315, 514] width 155 height 20
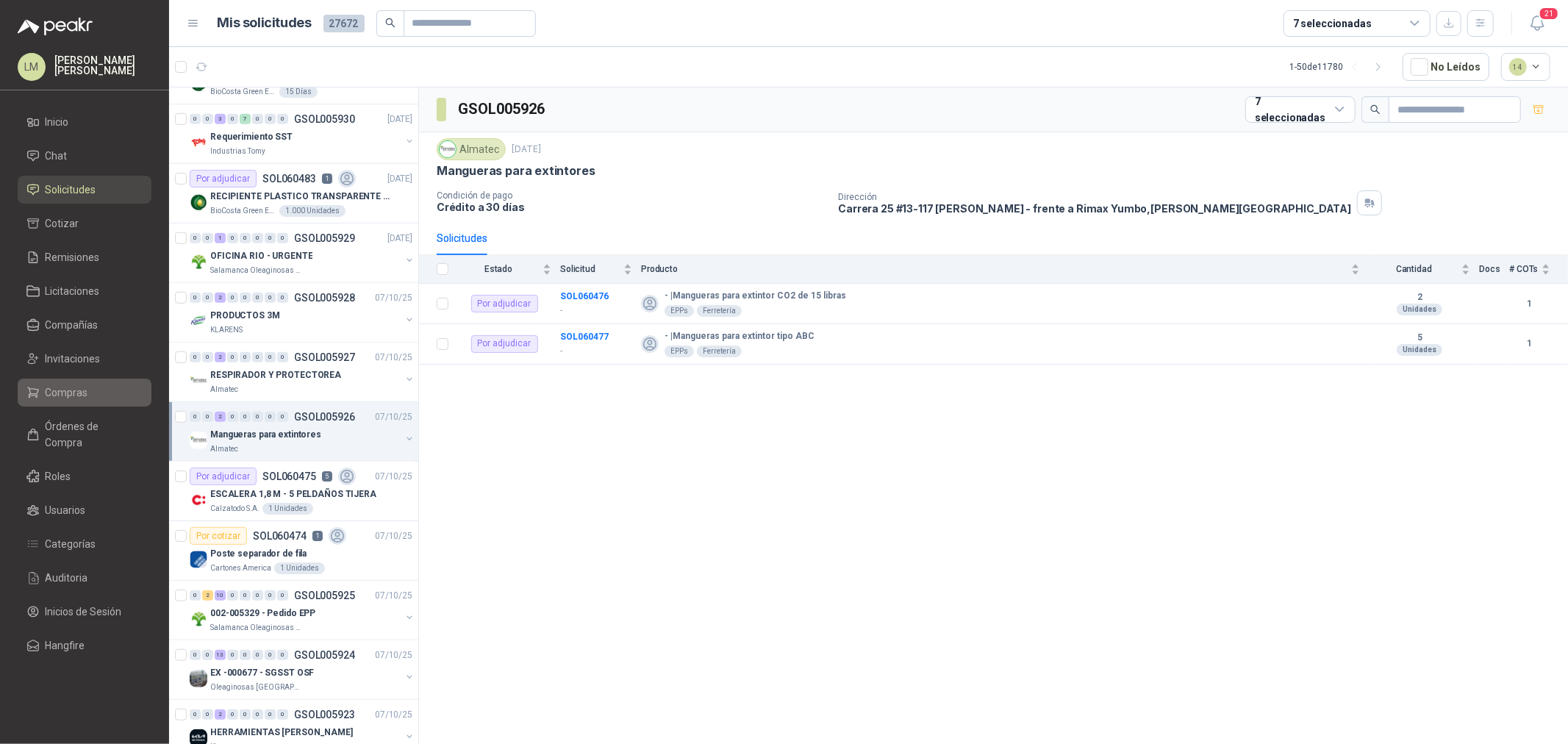
click at [71, 400] on link "Compras" at bounding box center [84, 392] width 133 height 28
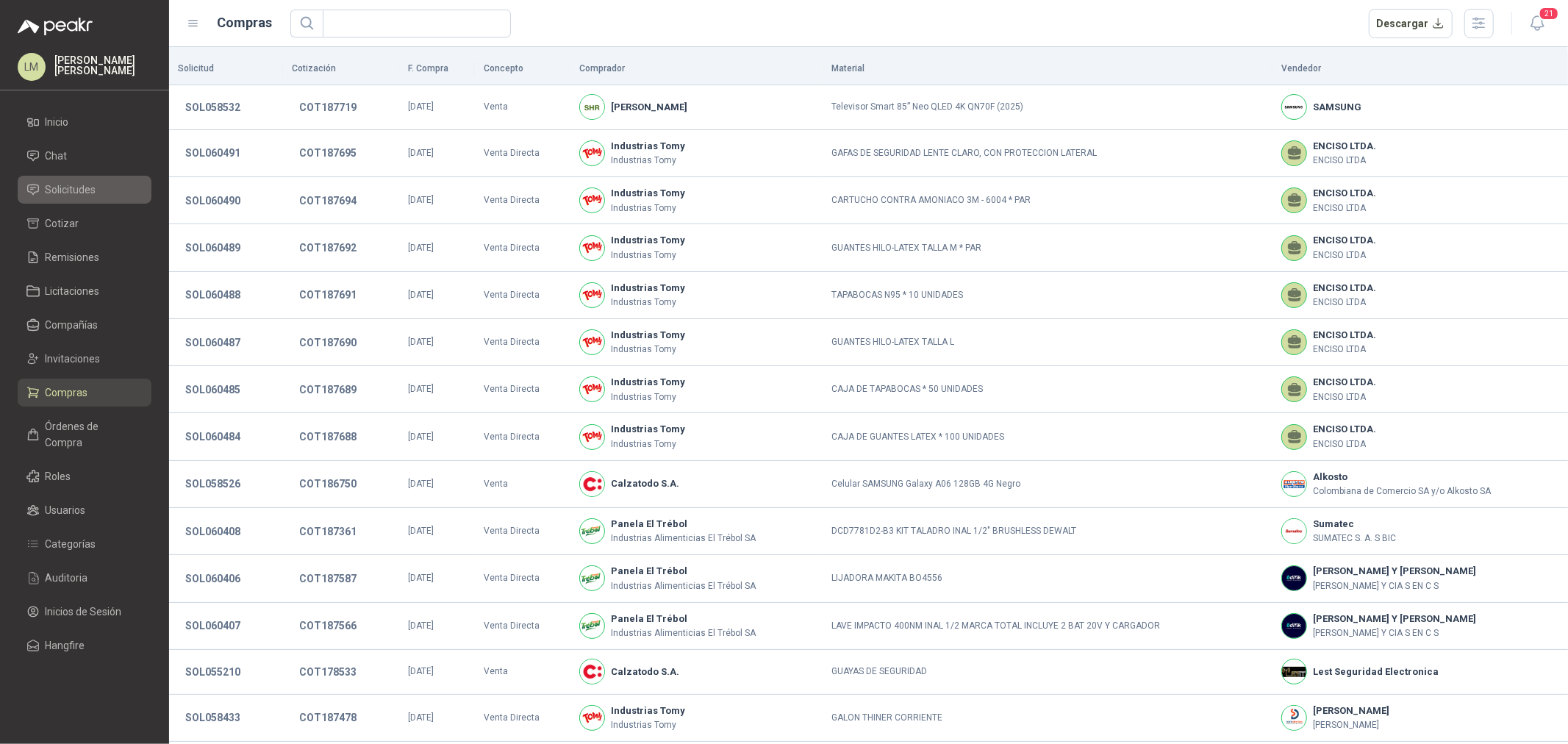
click at [77, 193] on span "Solicitudes" at bounding box center [71, 189] width 51 height 16
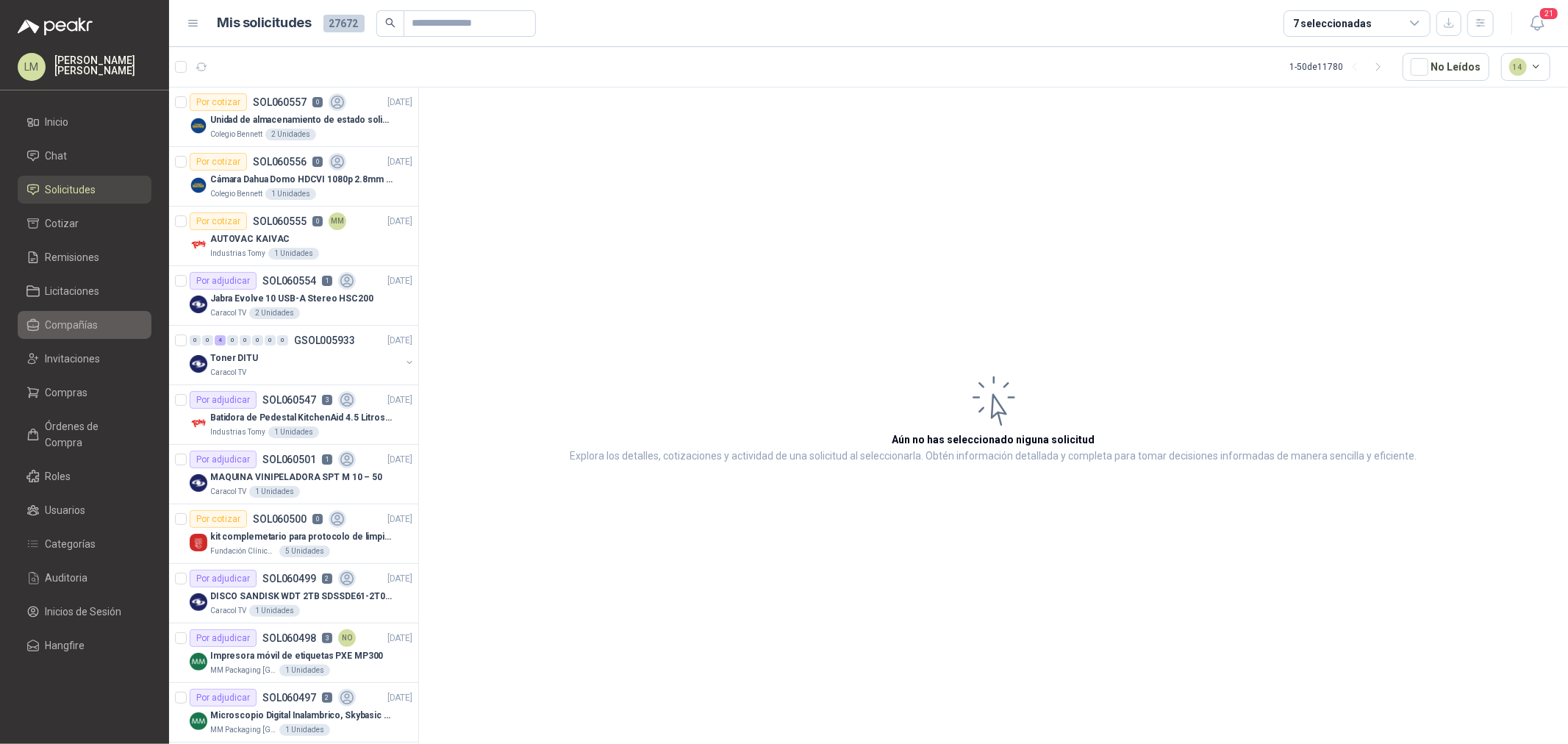
click at [84, 313] on link "Compañías" at bounding box center [84, 324] width 133 height 28
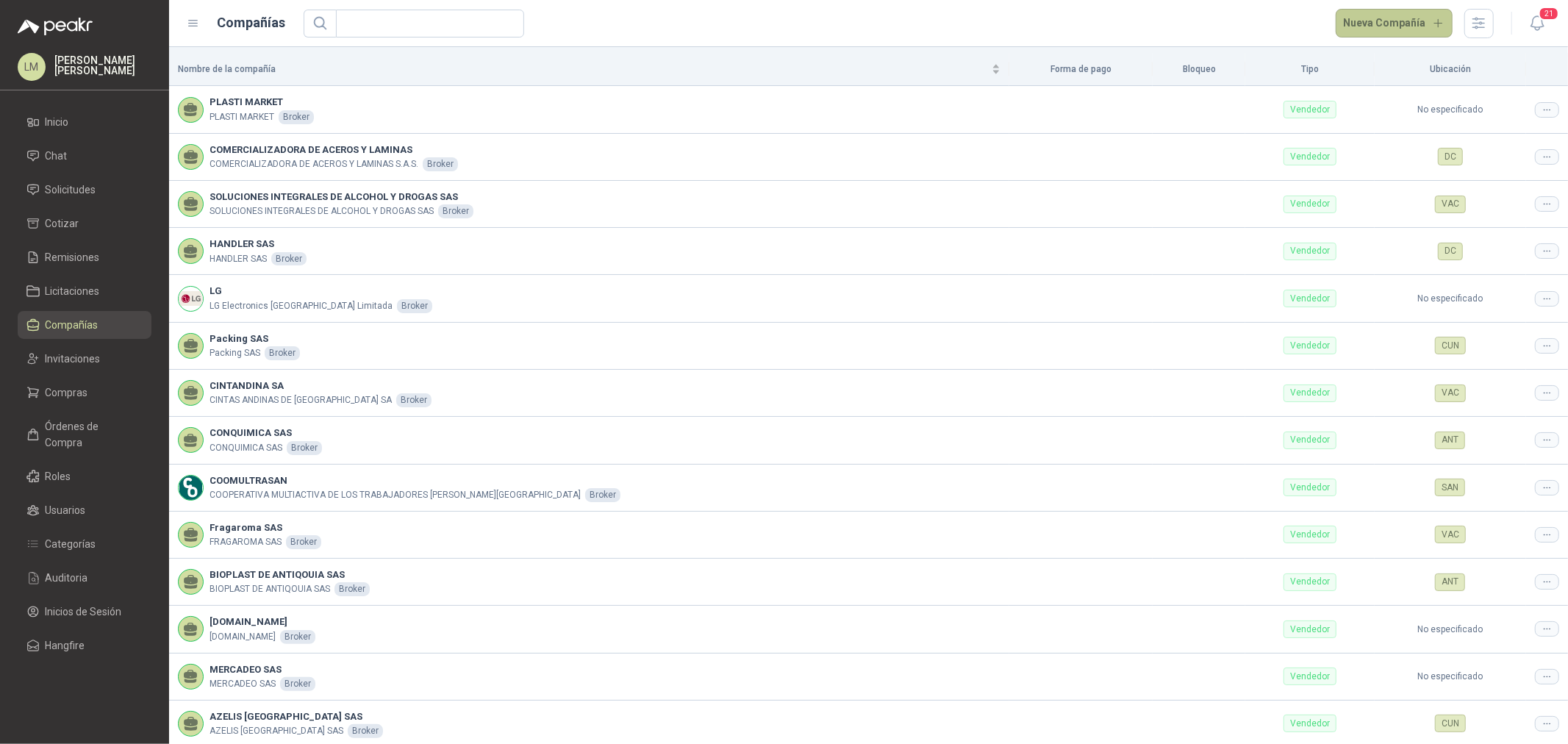
click at [1375, 25] on button "Nueva Compañía" at bounding box center [1394, 23] width 117 height 30
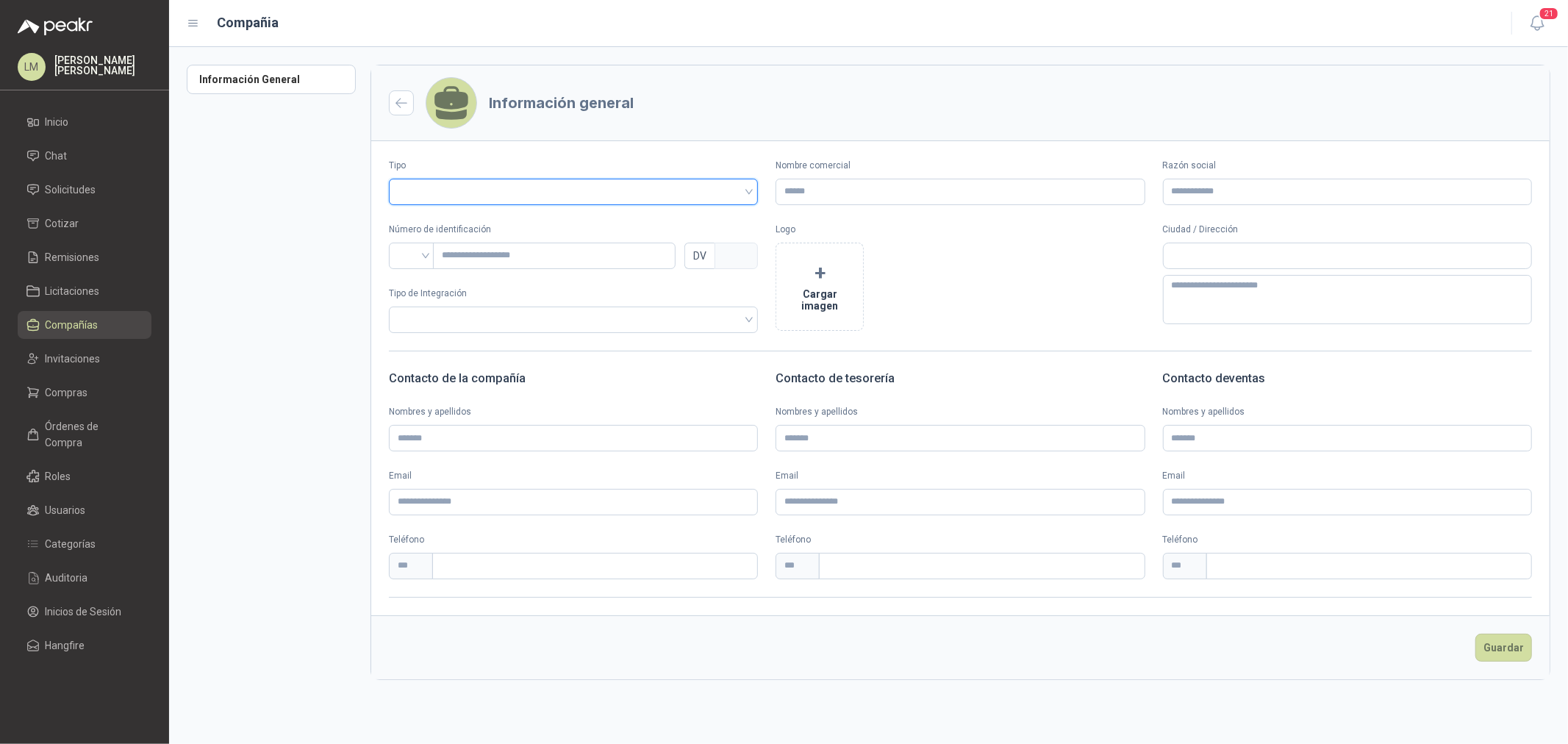
drag, startPoint x: 599, startPoint y: 191, endPoint x: 568, endPoint y: 232, distance: 51.4
click at [599, 191] on input "search" at bounding box center [574, 190] width 351 height 22
drag, startPoint x: 556, startPoint y: 252, endPoint x: 783, endPoint y: 229, distance: 228.2
click at [556, 252] on div "Vendedor" at bounding box center [573, 246] width 346 height 16
click at [843, 191] on input "Nombre comercial" at bounding box center [960, 191] width 369 height 26
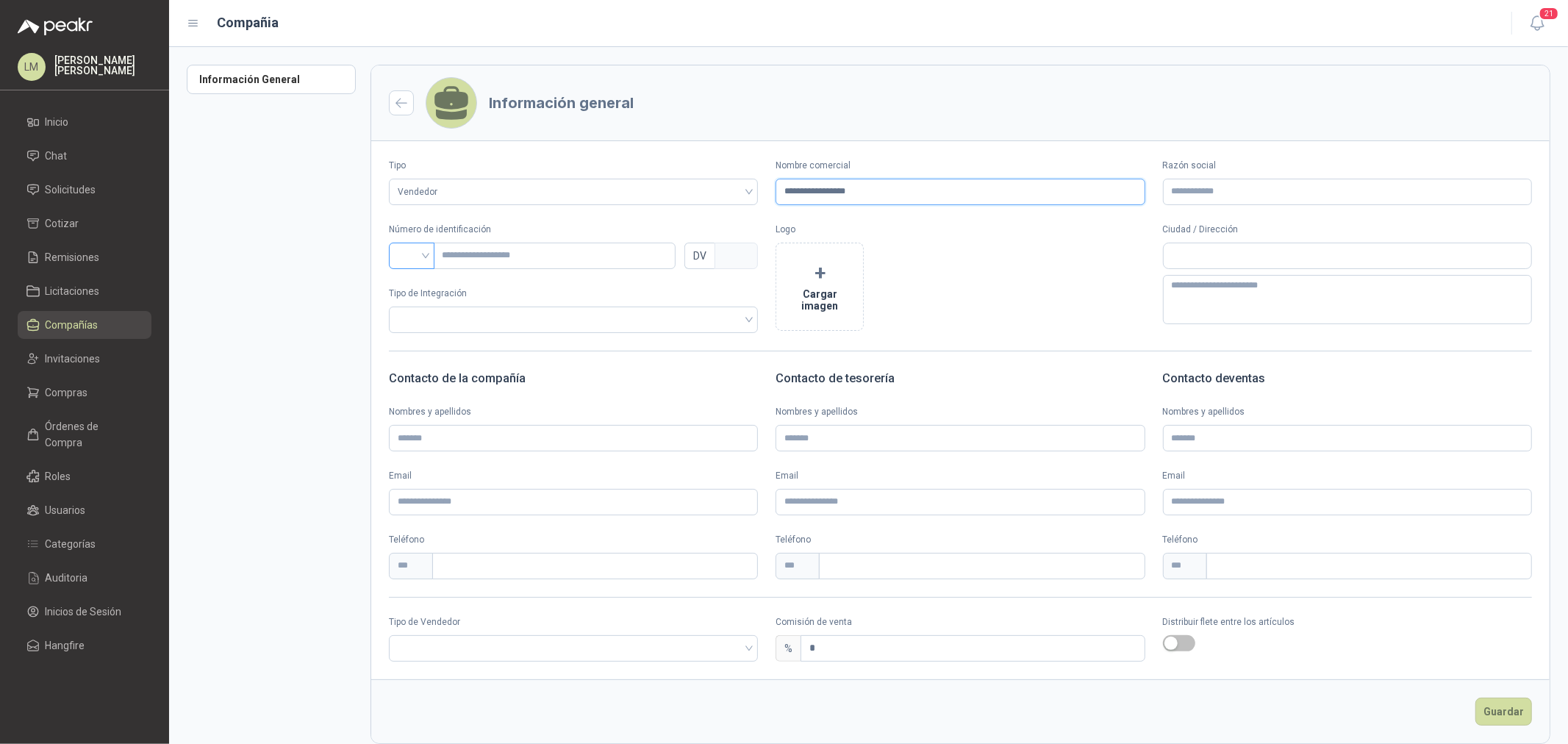
type input "**********"
click at [402, 258] on input "search" at bounding box center [411, 254] width 28 height 22
click at [406, 287] on div "CC" at bounding box center [411, 286] width 22 height 16
click at [408, 252] on span "CC" at bounding box center [411, 256] width 28 height 22
click at [409, 334] on div "NIT" at bounding box center [411, 334] width 22 height 16
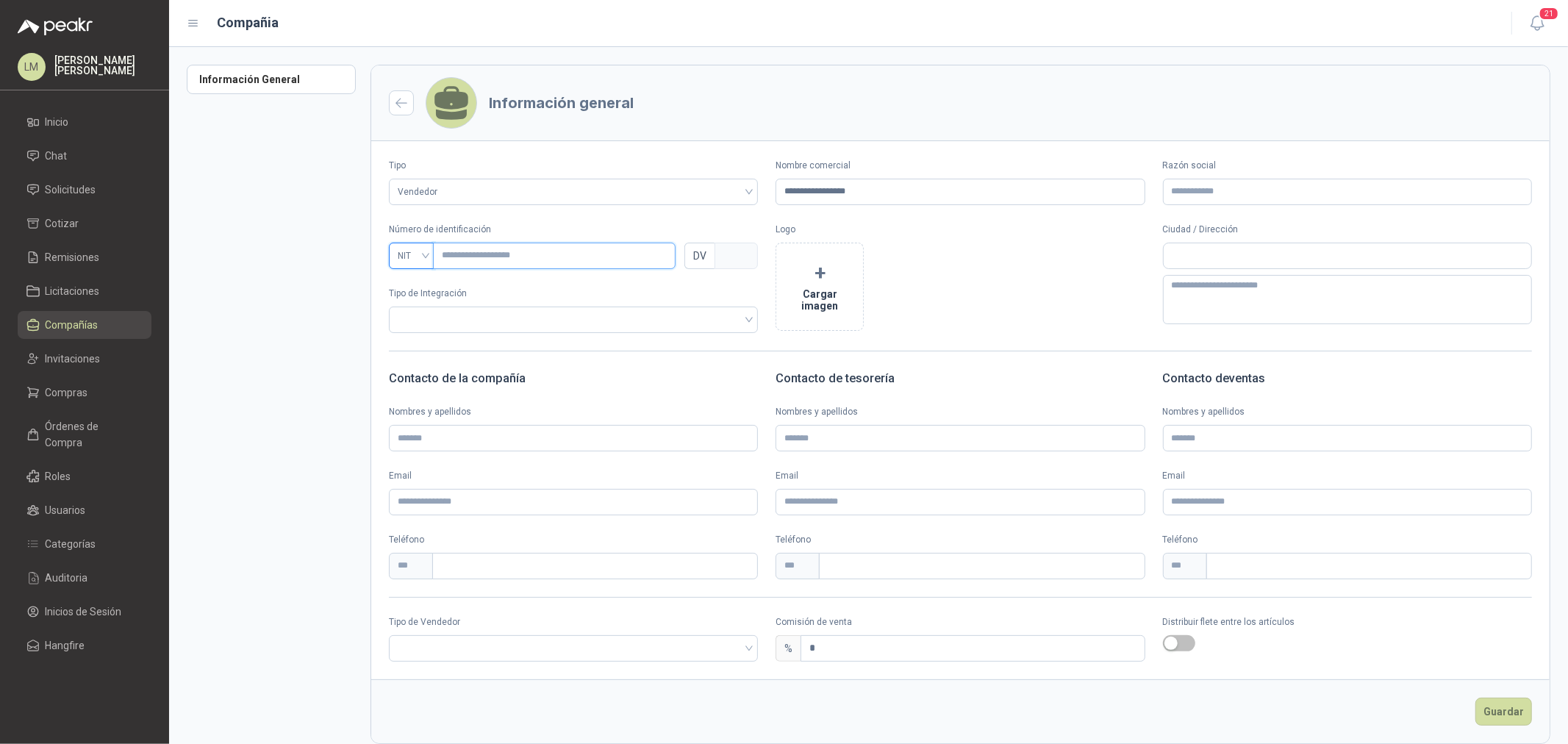
click at [485, 254] on input "text" at bounding box center [554, 255] width 242 height 26
type input "*"
type input "**"
type input "*"
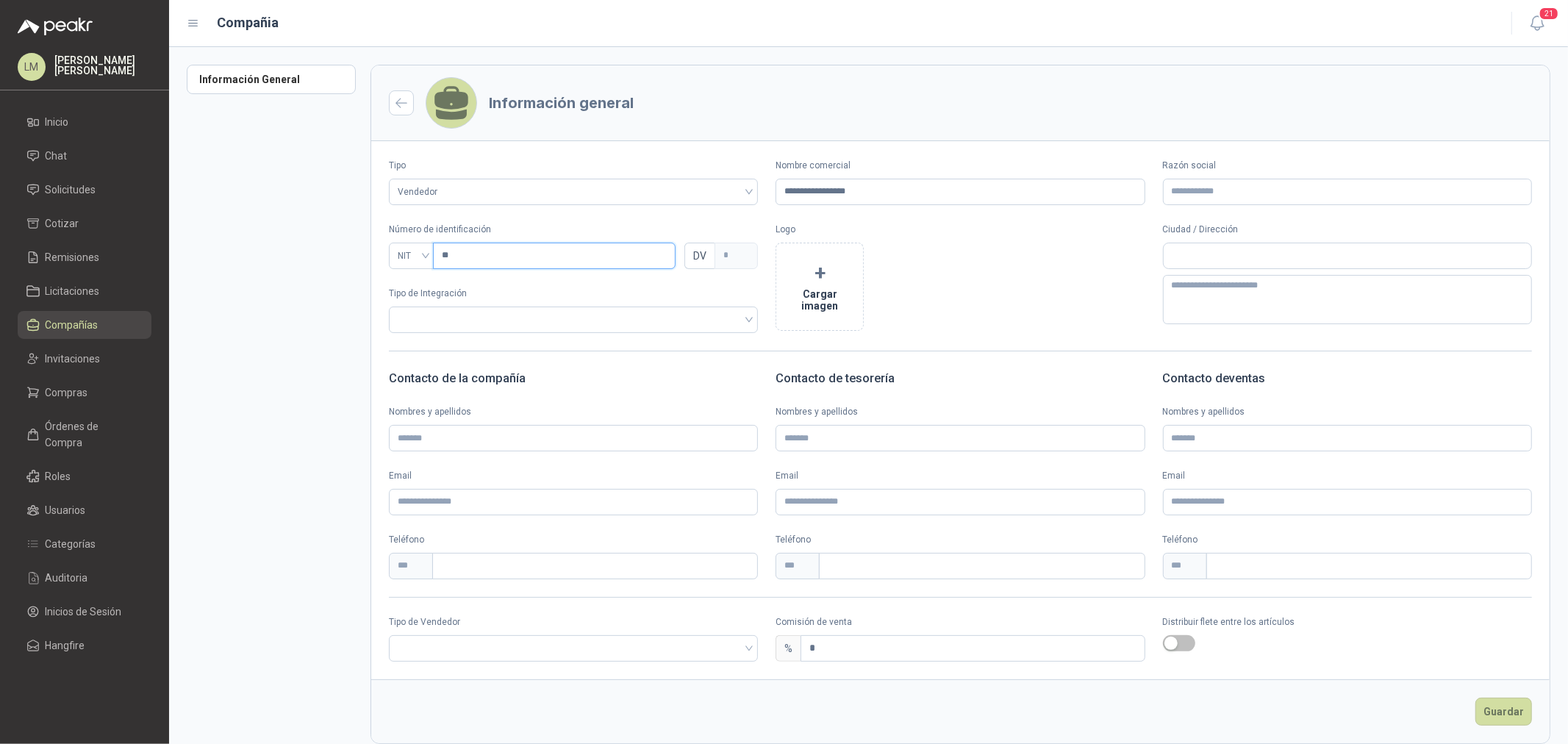
type input "***"
type input "*"
type input "****"
type input "*"
type input "*****"
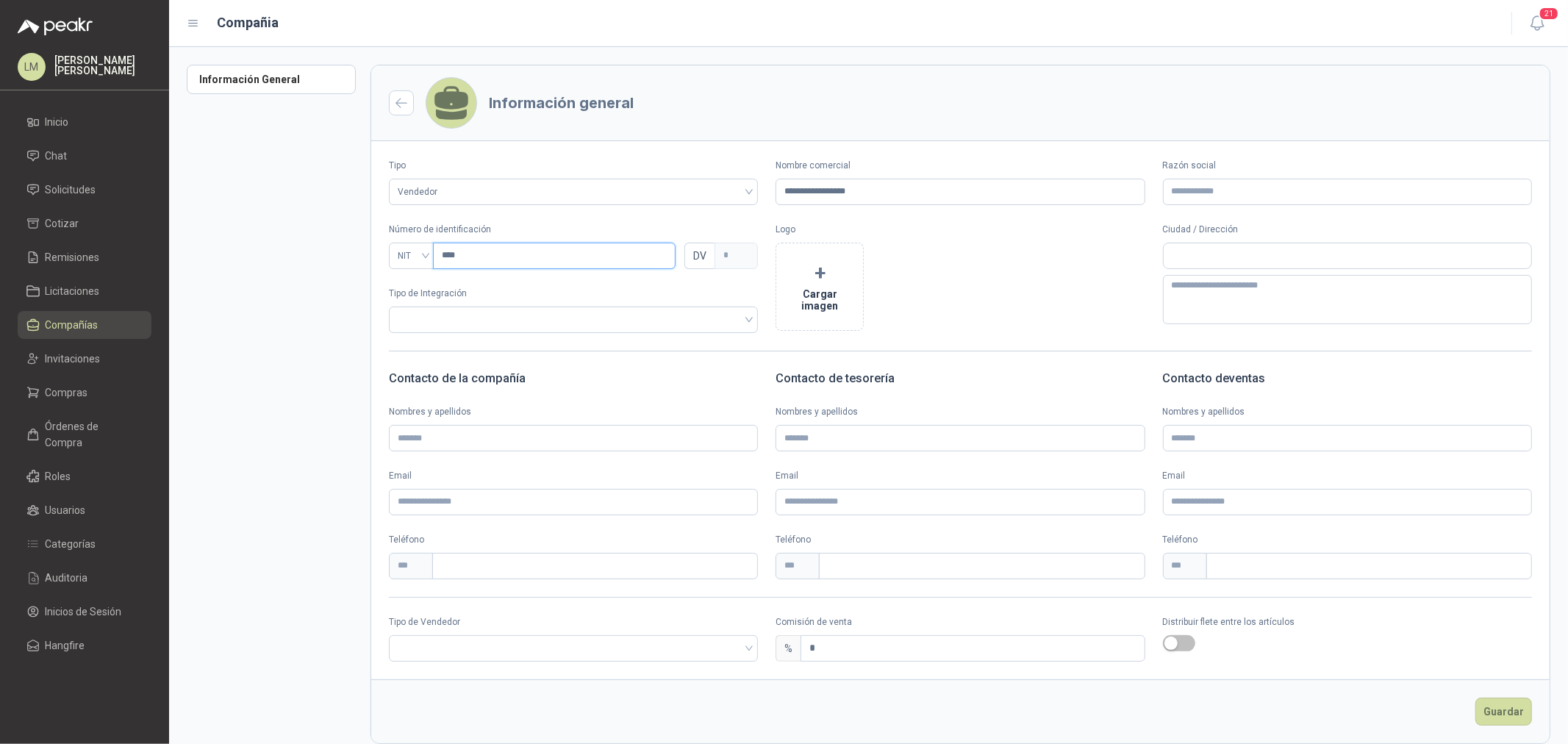
type input "*"
type input "******"
type input "*"
type input "*******"
type input "*"
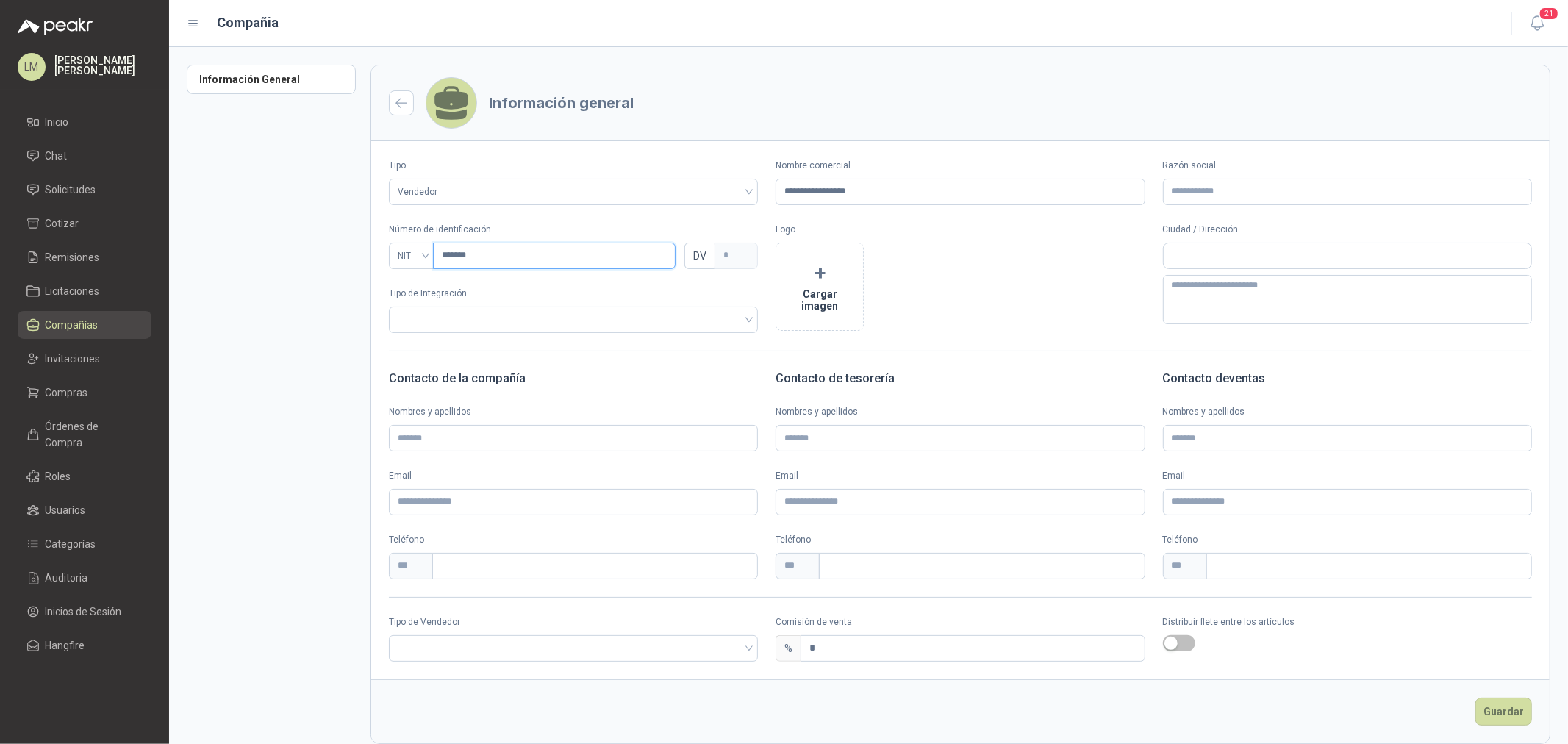
type input "********"
type input "*"
type input "*********"
type input "*"
type input "*********"
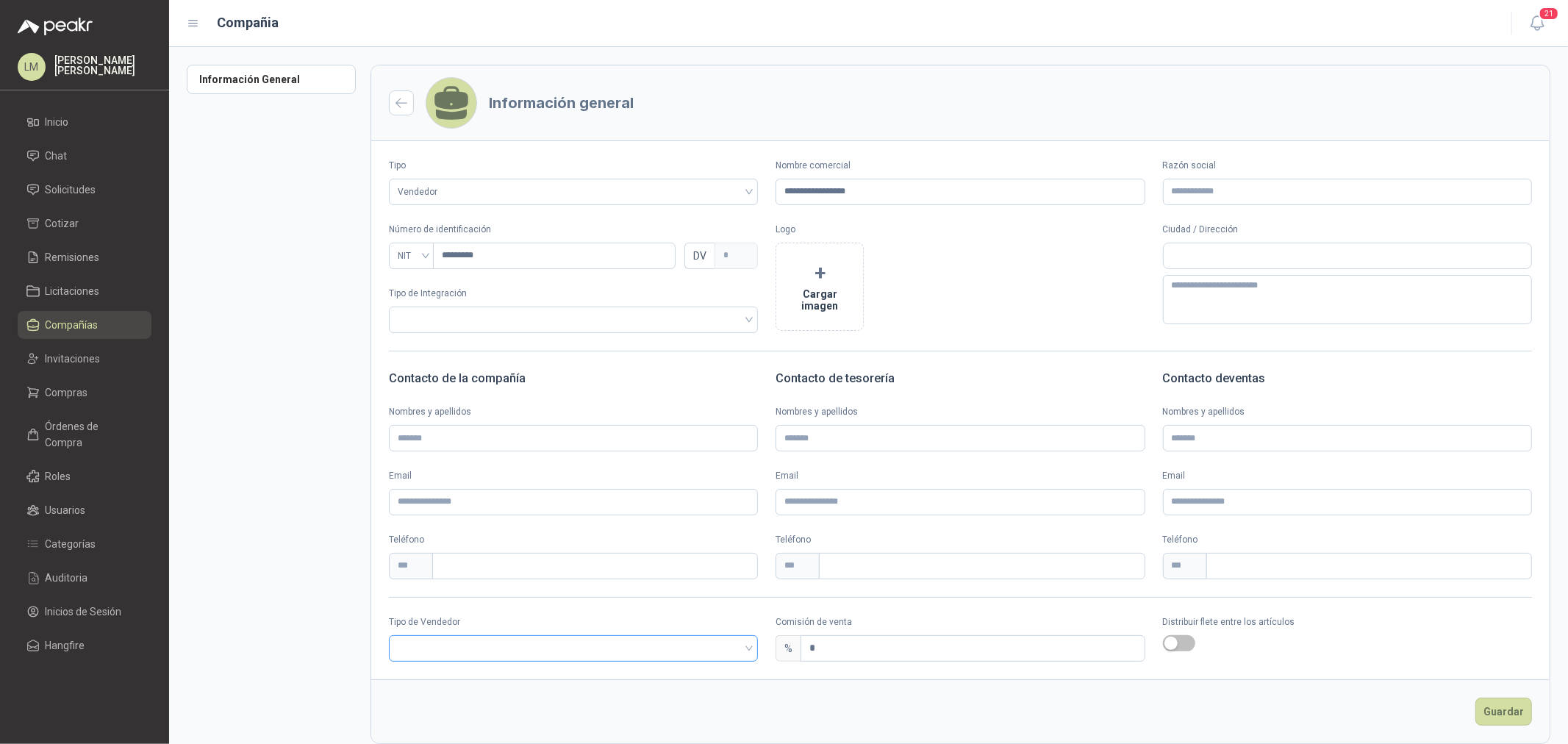
click at [559, 649] on input "search" at bounding box center [574, 647] width 351 height 22
click at [531, 701] on div "Broker" at bounding box center [571, 702] width 342 height 16
drag, startPoint x: 821, startPoint y: 649, endPoint x: 761, endPoint y: 648, distance: 60.0
click at [781, 647] on div "% *" at bounding box center [960, 648] width 369 height 26
type input "*"
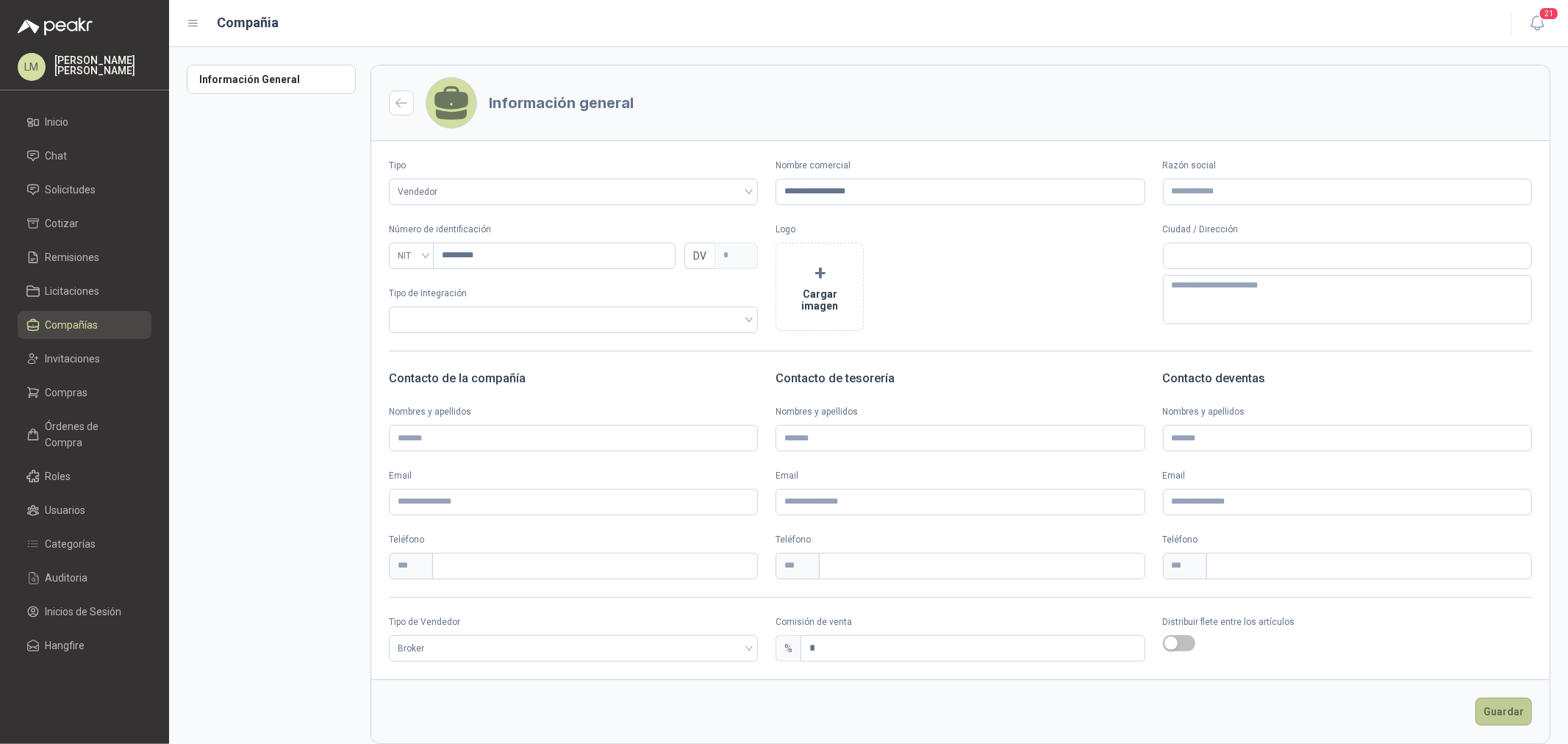
click at [1509, 704] on button "Guardar" at bounding box center [1504, 711] width 57 height 28
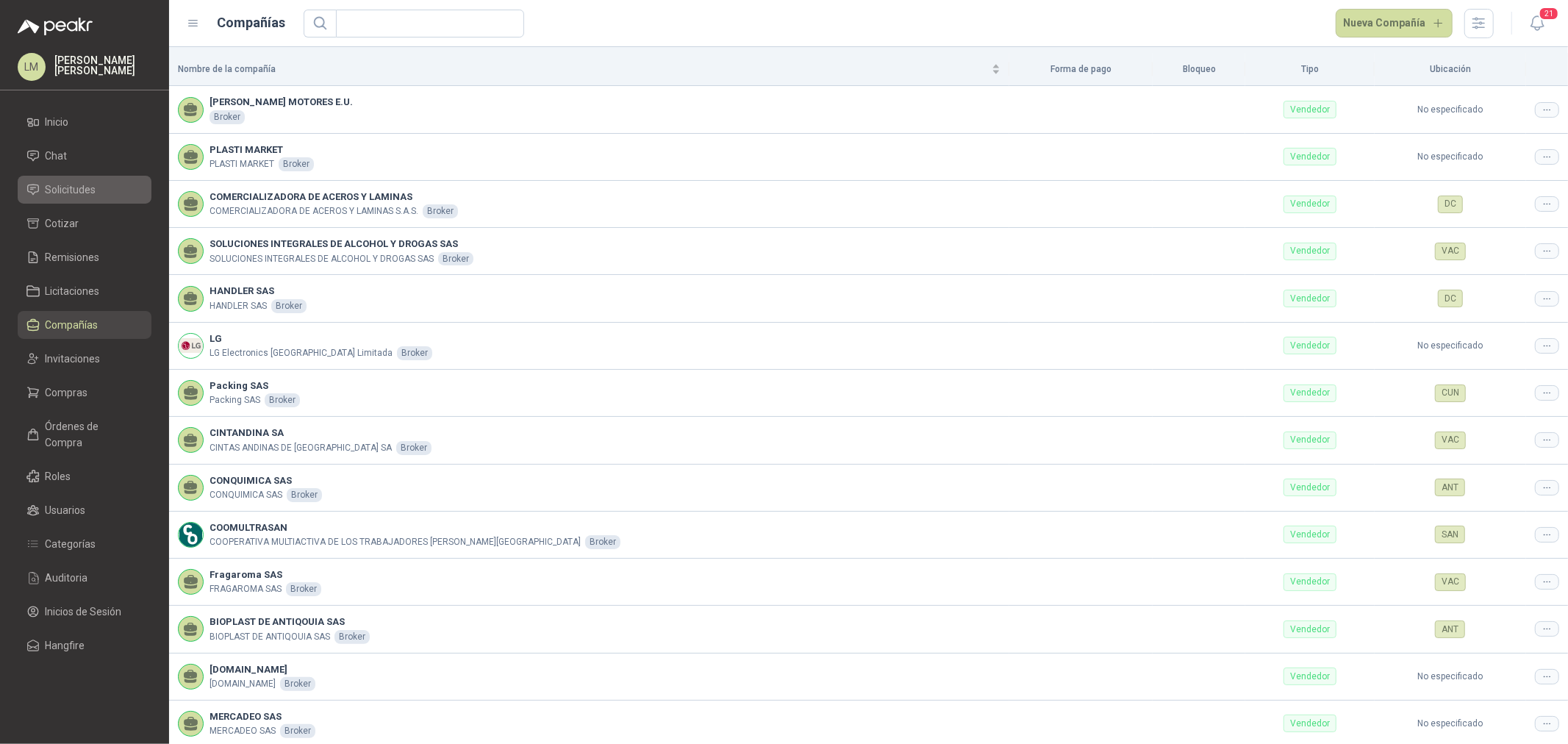
click at [67, 195] on span "Solicitudes" at bounding box center [71, 189] width 51 height 16
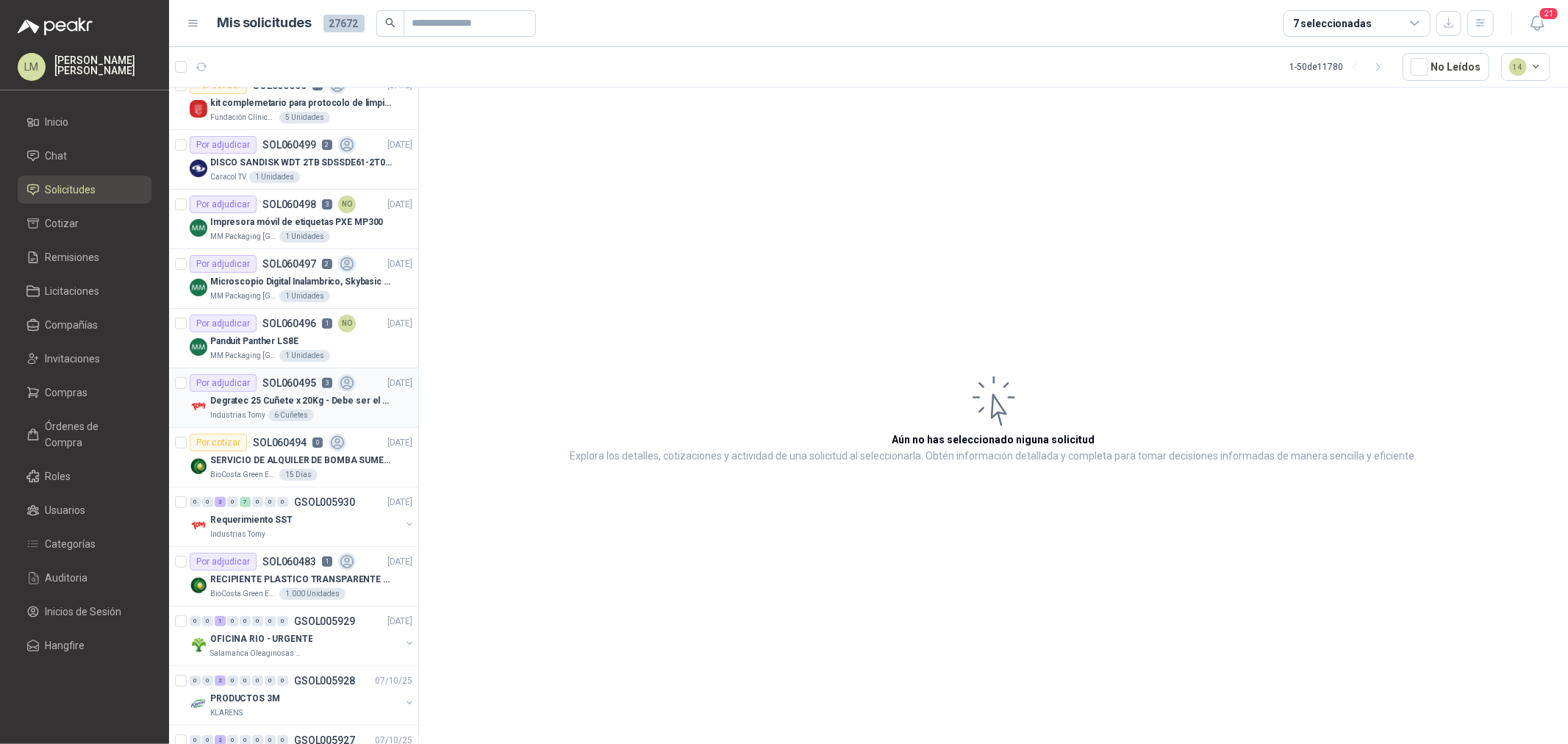
scroll to position [490, 0]
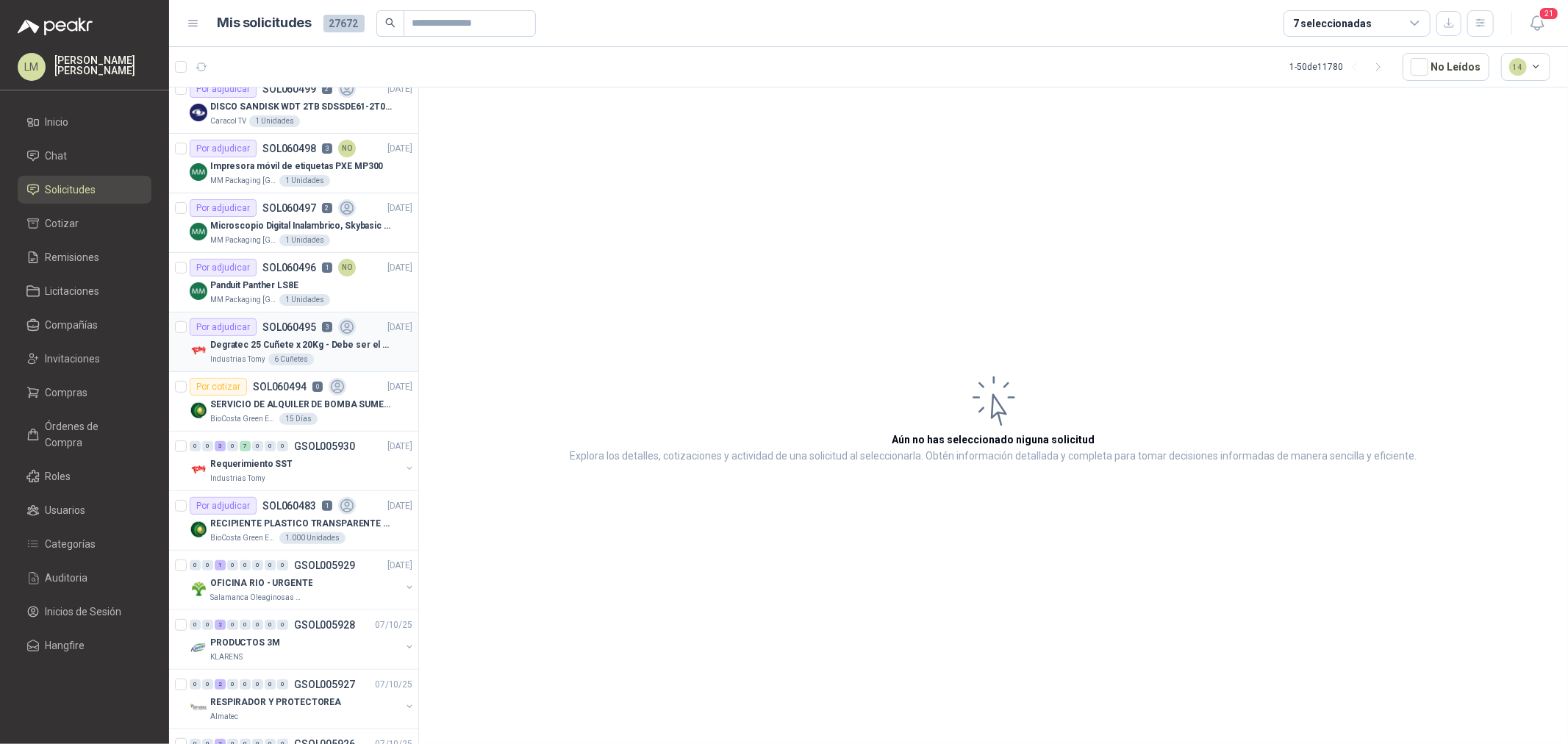
click at [261, 406] on p "SERVICIO DE ALQUILER DE BOMBA SUMERGIBLE DE 1 HP" at bounding box center [302, 405] width 183 height 14
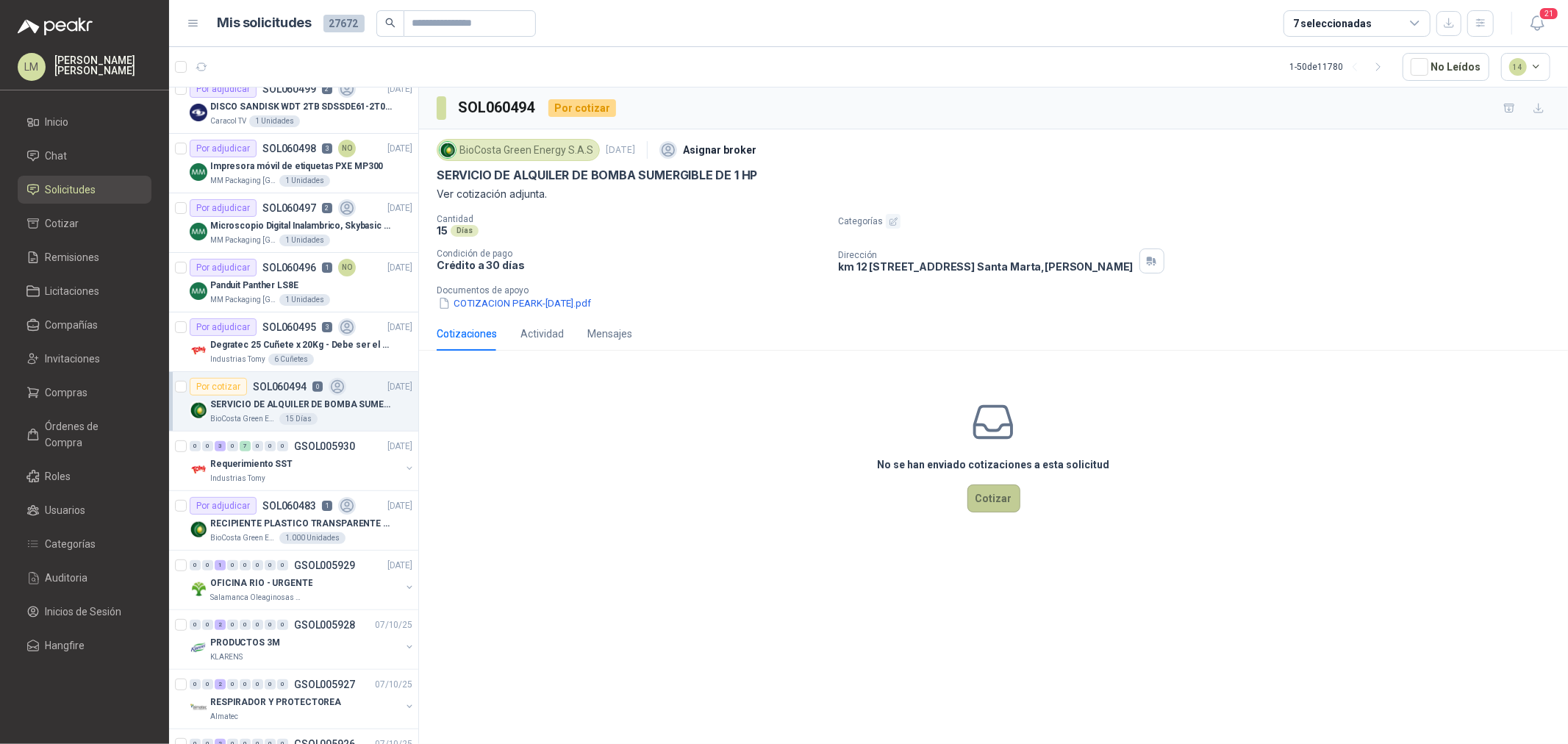
click at [983, 502] on button "Cotizar" at bounding box center [994, 498] width 53 height 28
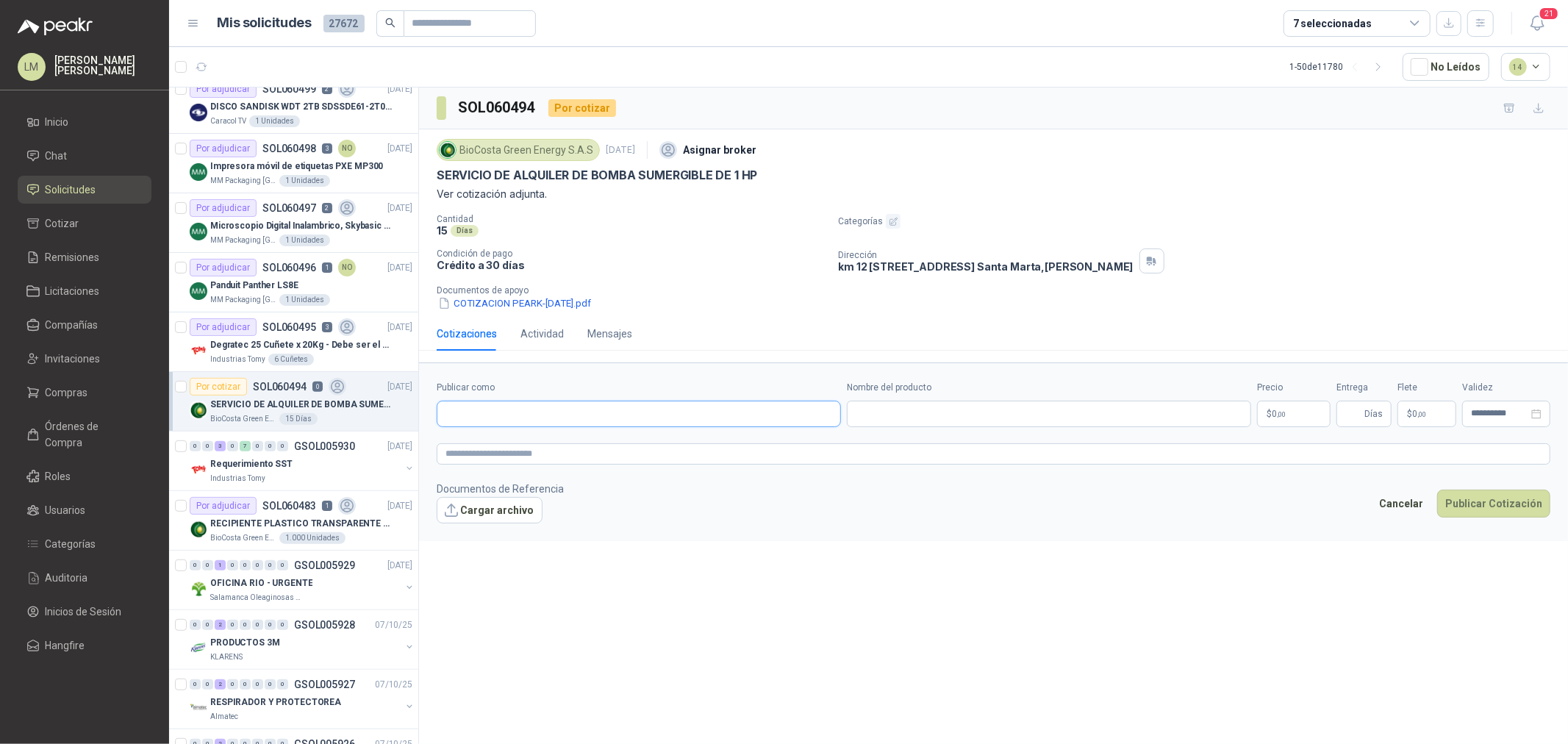
click at [546, 405] on input "Publicar como" at bounding box center [639, 414] width 403 height 25
type input "********"
click at [592, 442] on div "MEZA MOTORES E.U. NIT : 819005937" at bounding box center [639, 449] width 379 height 16
type input "**********"
click at [908, 416] on input "Nombre del producto" at bounding box center [1049, 413] width 405 height 26
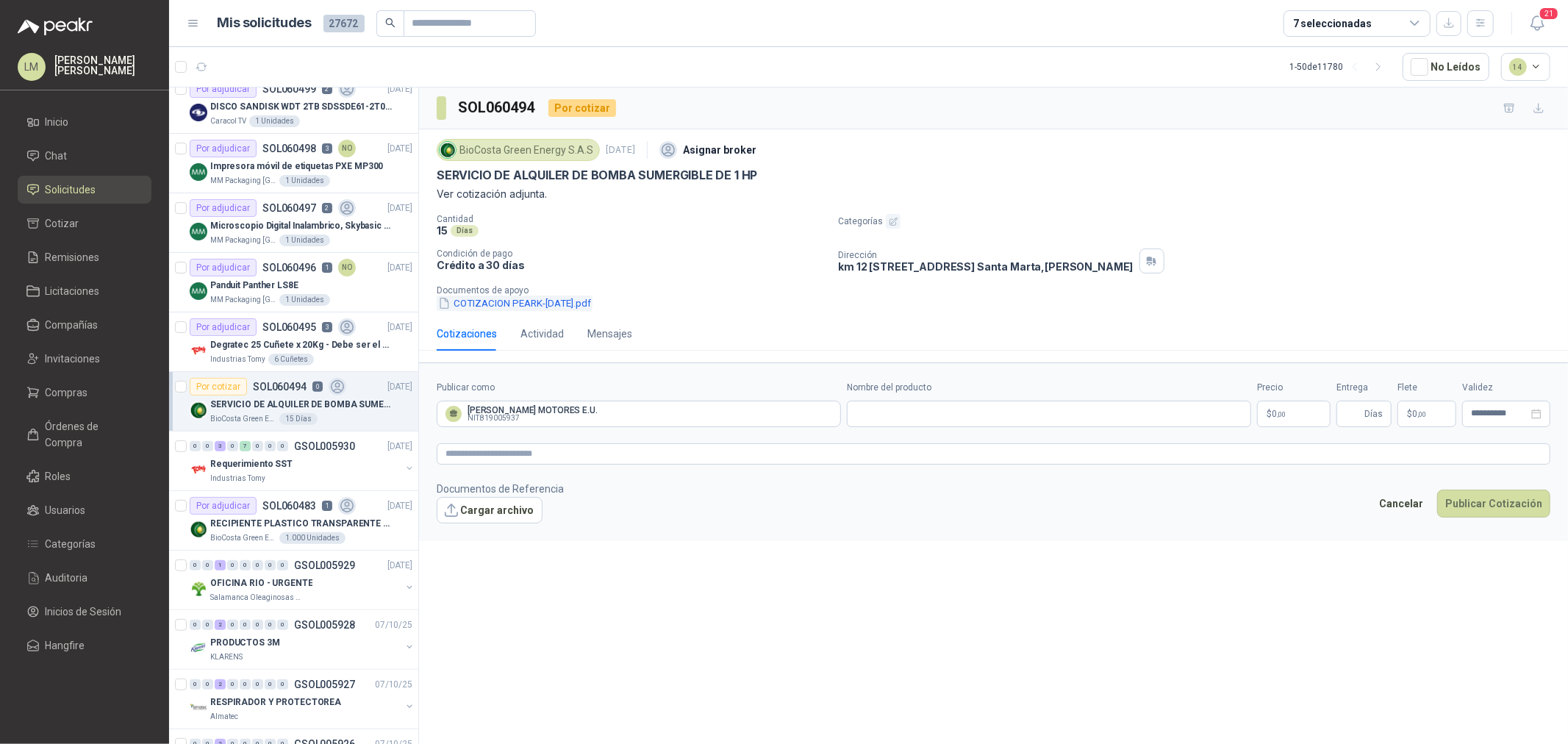
click at [550, 304] on button "COTIZACION PEARK-[DATE].pdf" at bounding box center [514, 303] width 155 height 15
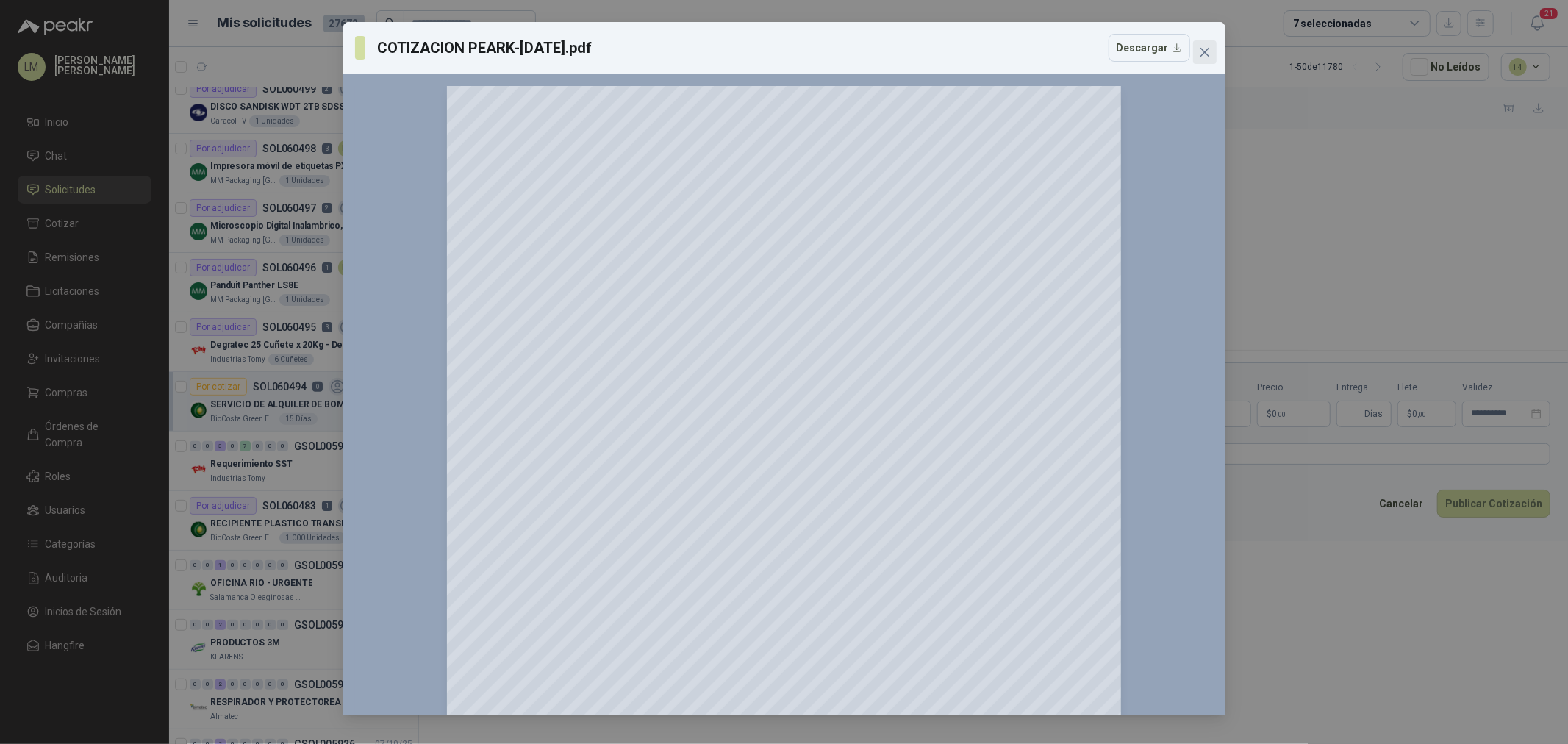
click at [1200, 52] on icon "close" at bounding box center [1205, 52] width 12 height 12
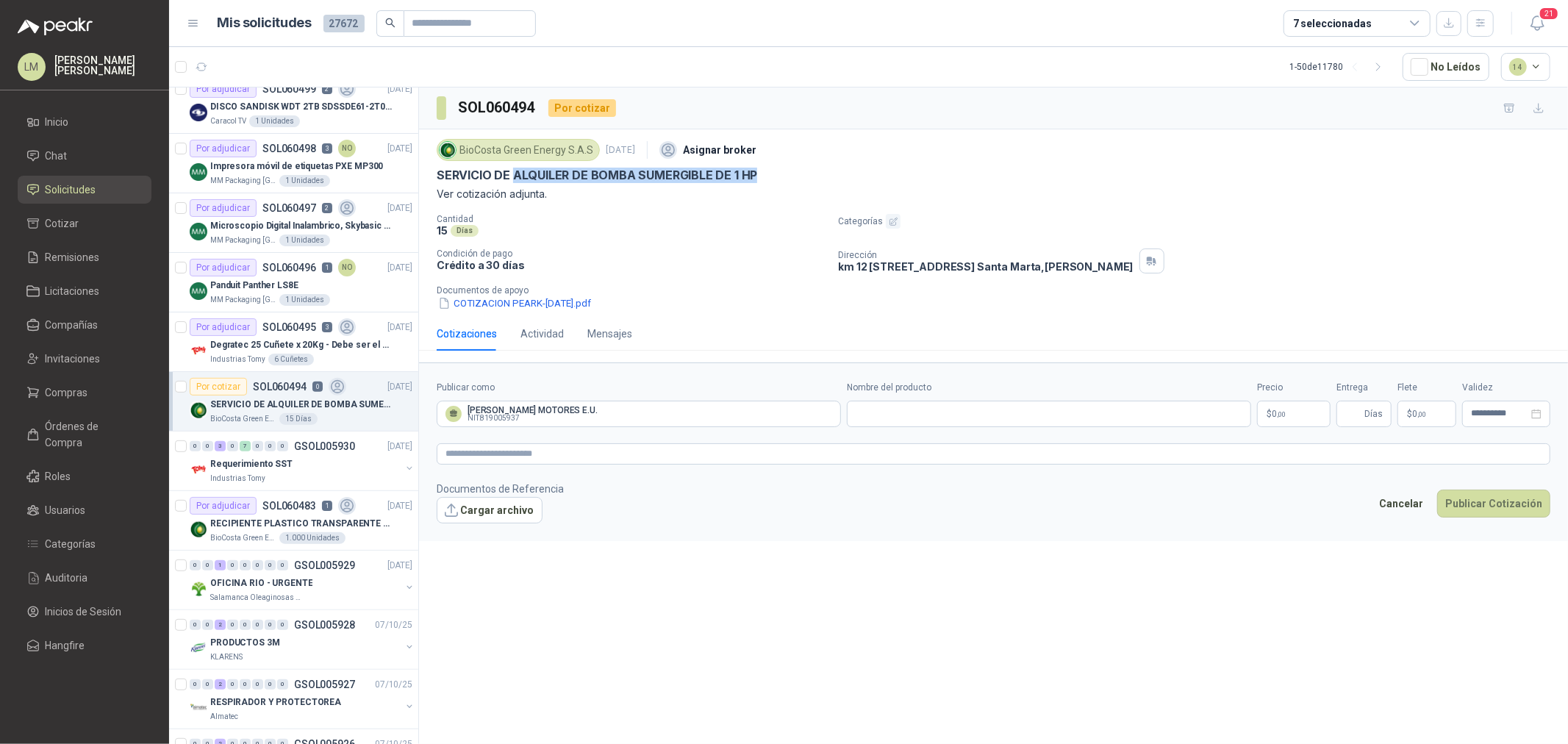
drag, startPoint x: 512, startPoint y: 173, endPoint x: 783, endPoint y: 170, distance: 271.0
click at [783, 170] on div "SERVICIO DE ALQUILER DE BOMBA SUMERGIBLE DE 1 HP" at bounding box center [994, 175] width 1113 height 15
copy p "ALQUILER DE BOMBA SUMERGIBLE DE 1 HP"
click at [871, 409] on input "Nombre del producto" at bounding box center [1049, 413] width 405 height 26
paste input "**********"
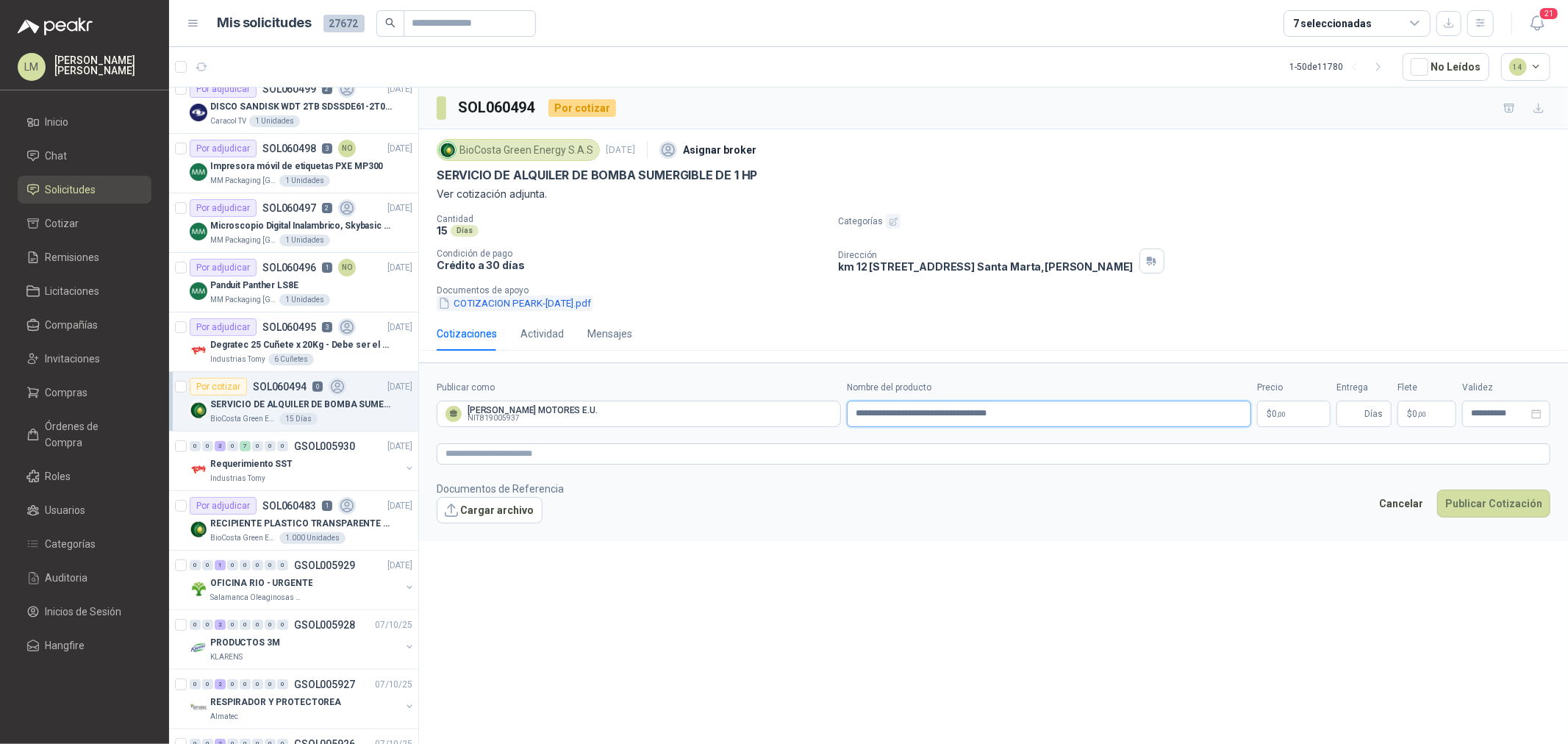
type input "**********"
click at [571, 302] on button "COTIZACION PEARK-[DATE].pdf" at bounding box center [514, 303] width 155 height 15
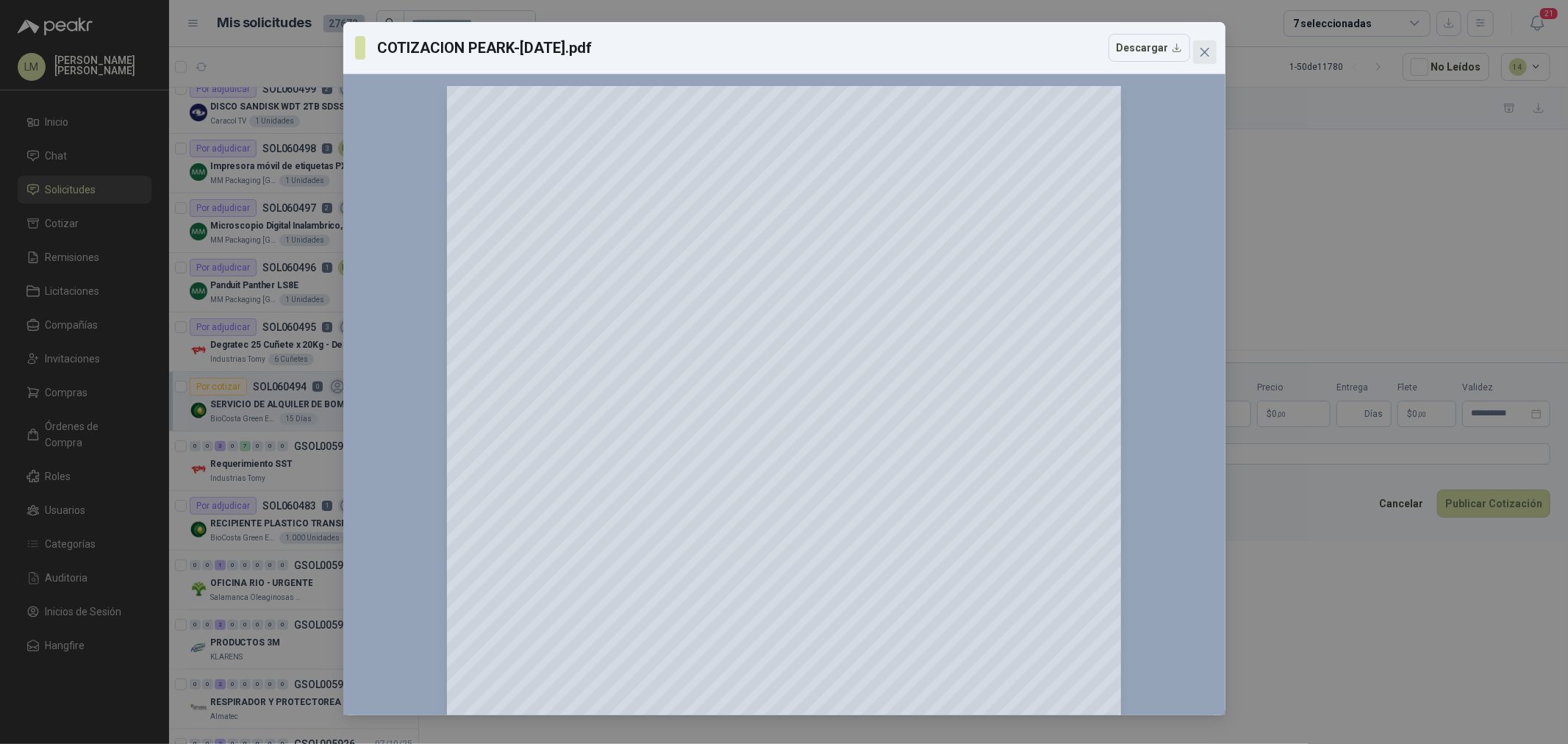
click at [1199, 63] on button "Close" at bounding box center [1205, 52] width 24 height 24
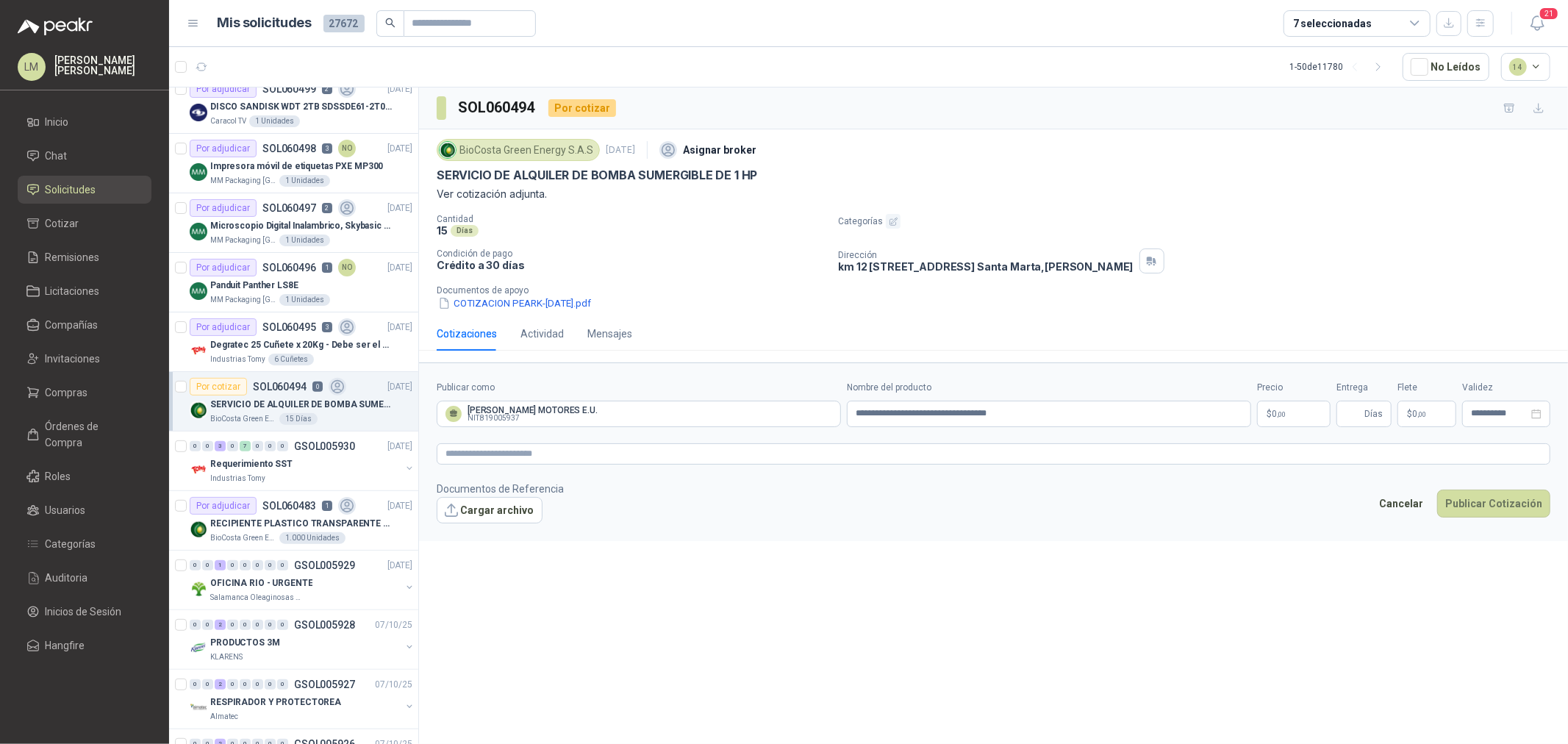
click at [1289, 414] on body "LM Luis Miguel Martinez Inicio Chat Solicitudes Cotizar Remisiones Licitaciones…" at bounding box center [784, 372] width 1568 height 744
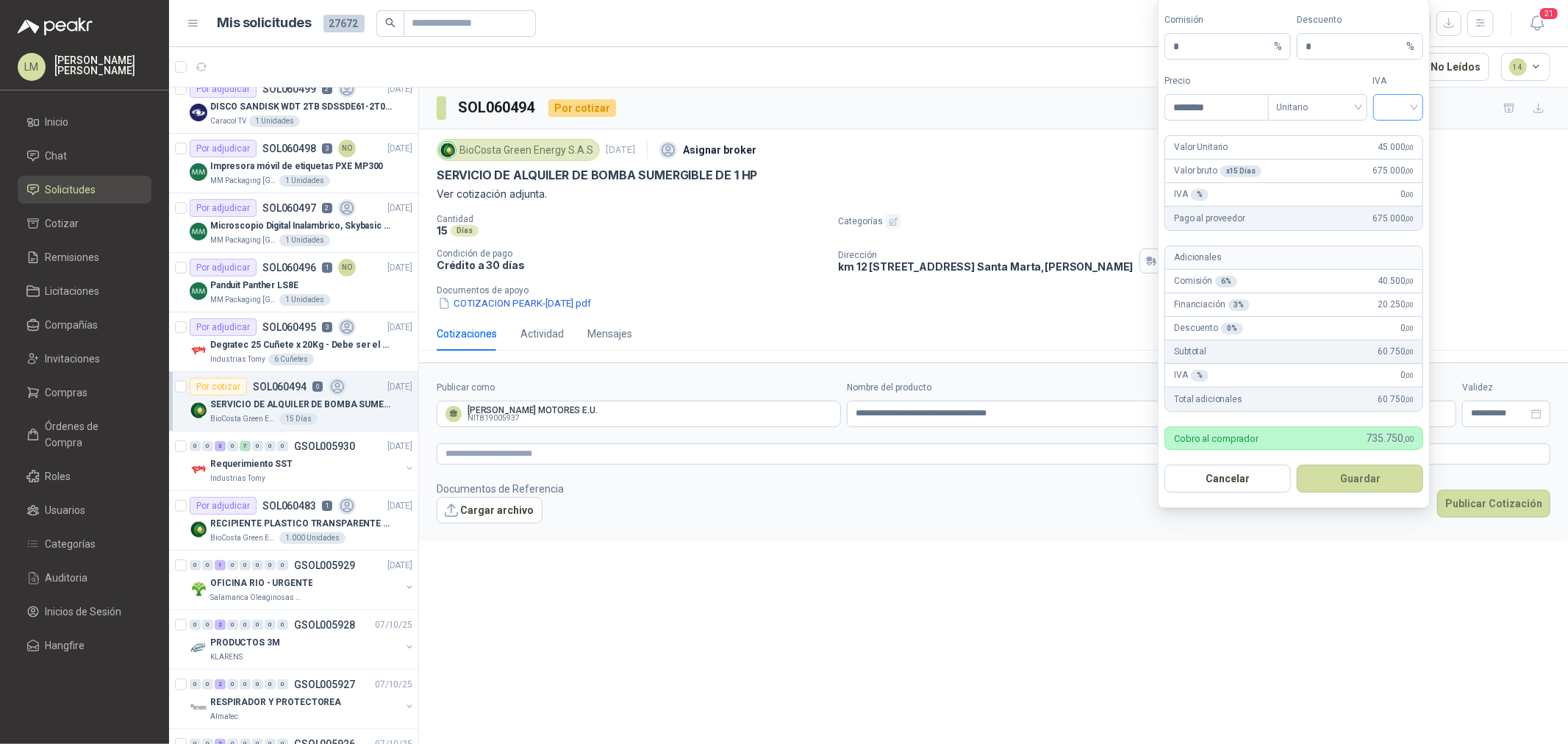
type input "********"
click at [1384, 116] on input "search" at bounding box center [1398, 106] width 33 height 22
click at [1384, 135] on div "19%" at bounding box center [1398, 138] width 45 height 24
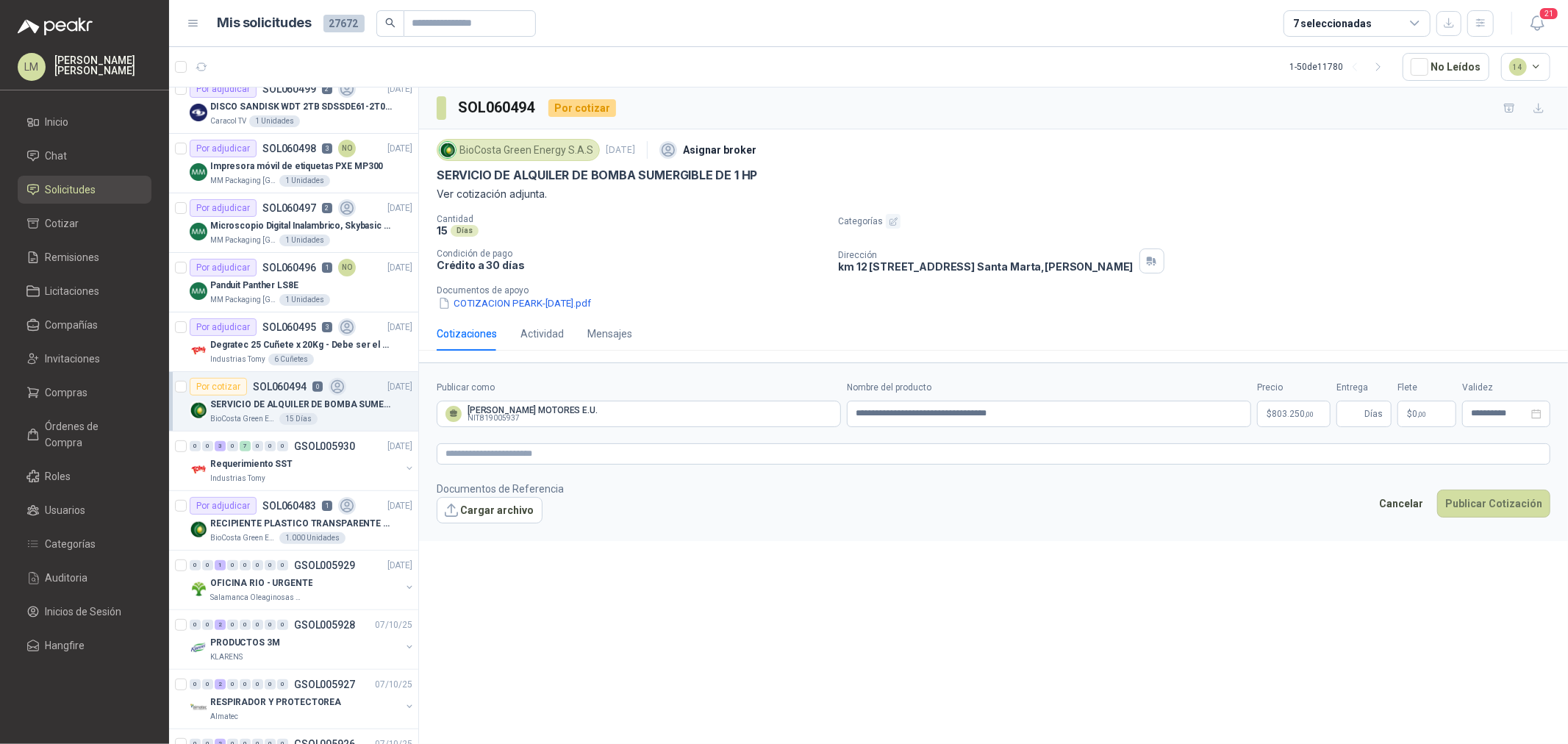
click at [574, 296] on p "Documentos de apoyo" at bounding box center [999, 291] width 1125 height 10
click at [574, 300] on button "COTIZACION PEARK-[DATE].pdf" at bounding box center [514, 303] width 155 height 15
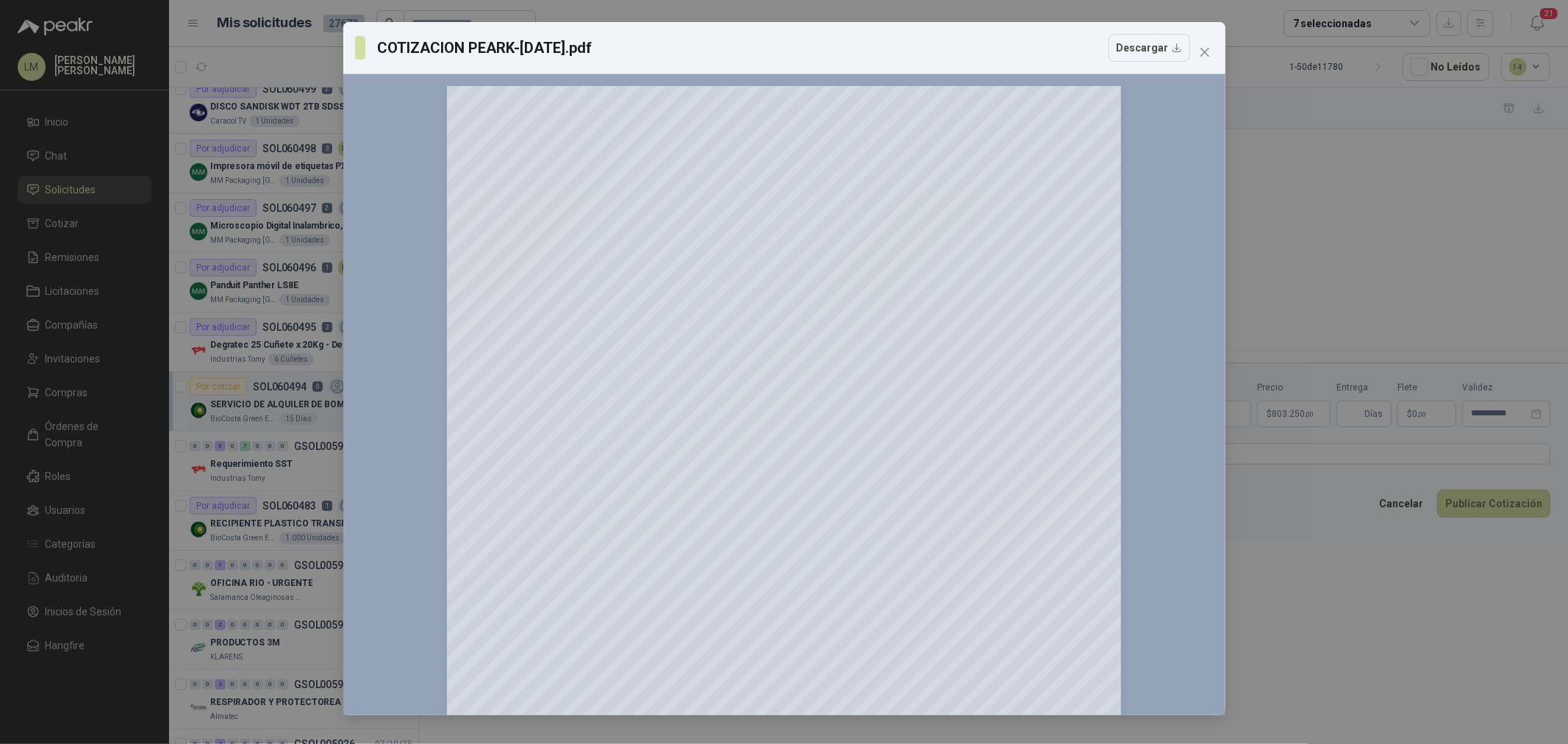
scroll to position [82, 0]
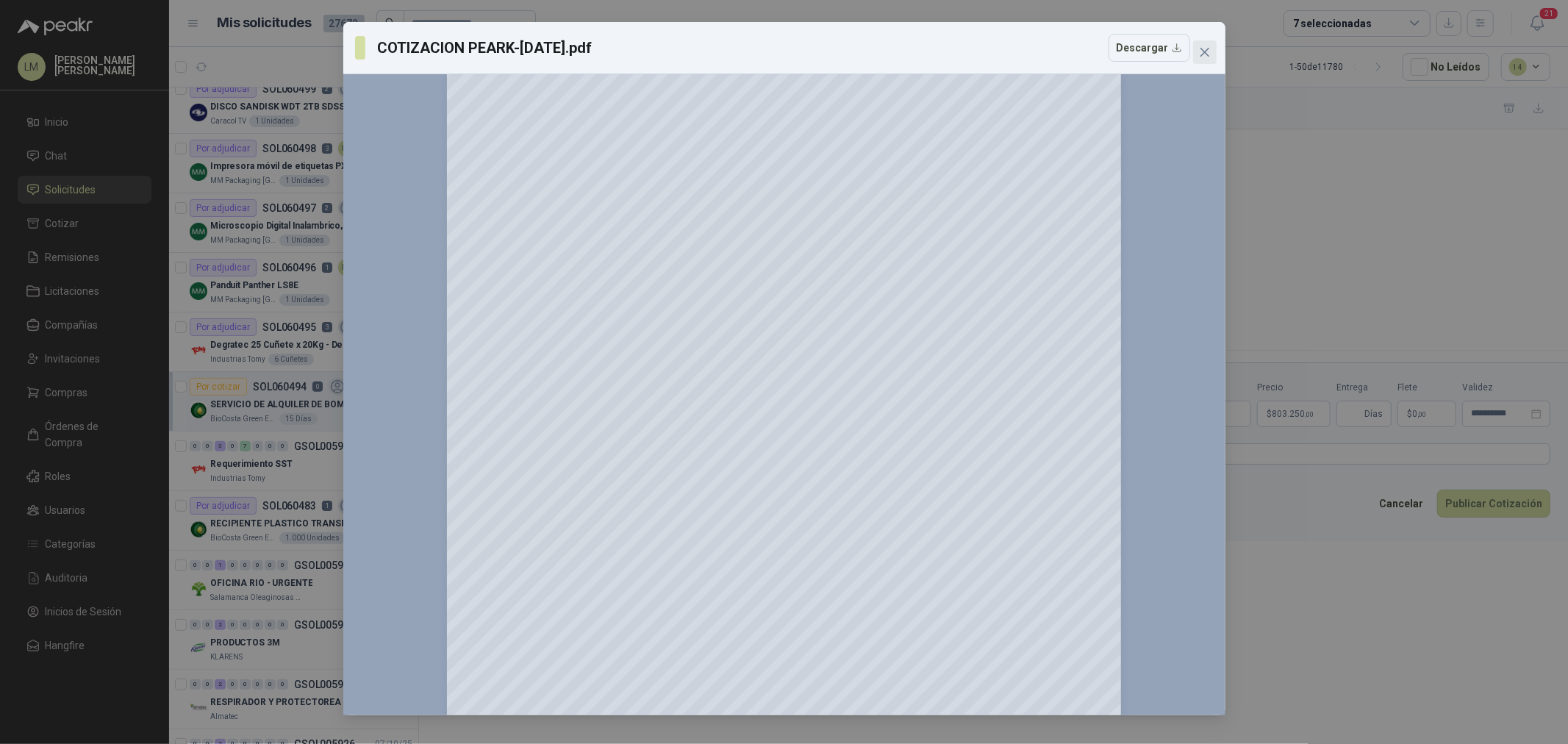
click at [1214, 52] on span "Close" at bounding box center [1205, 52] width 24 height 12
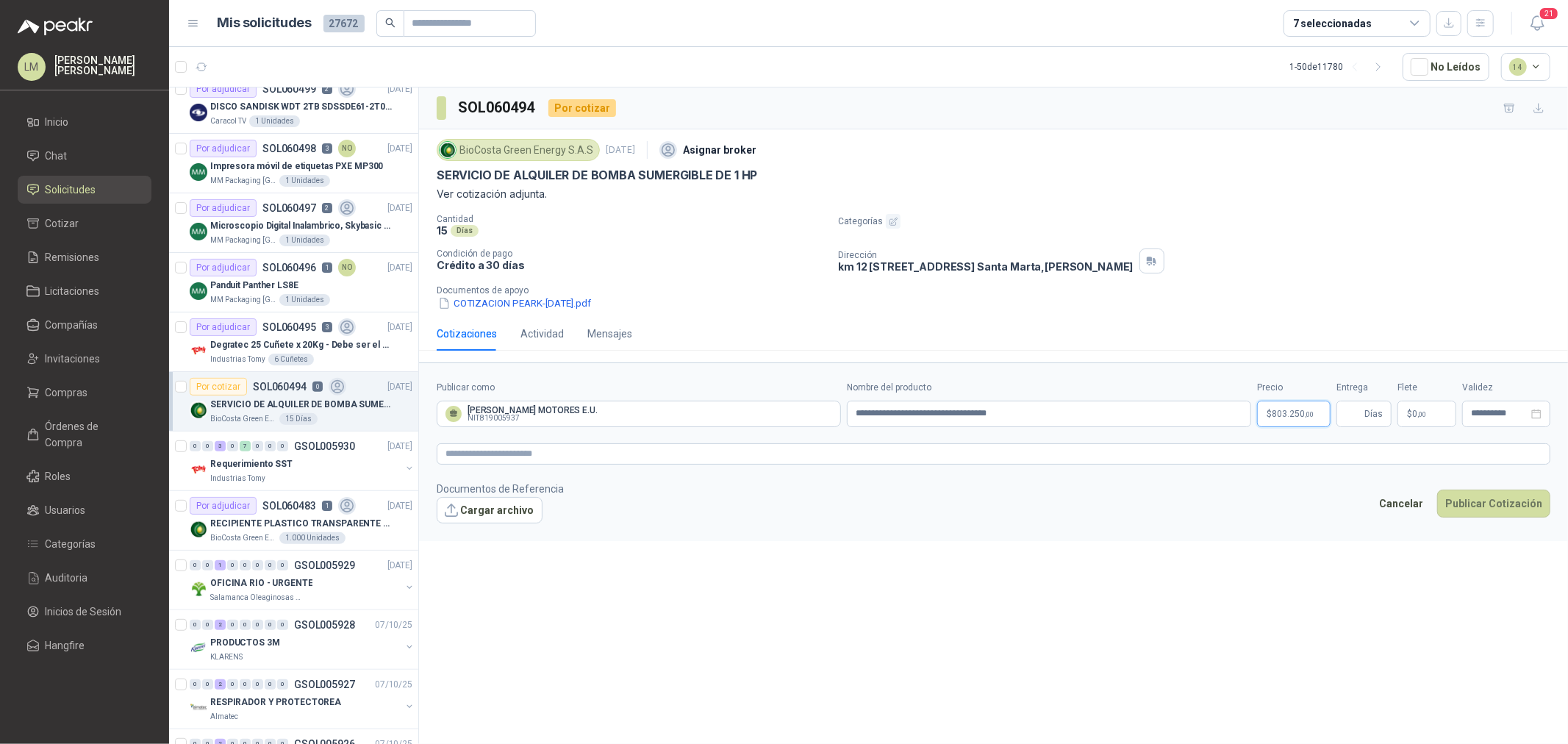
click at [1281, 415] on body "LM Luis Miguel Martinez Inicio Chat Solicitudes Cotizar Remisiones Licitaciones…" at bounding box center [784, 372] width 1568 height 744
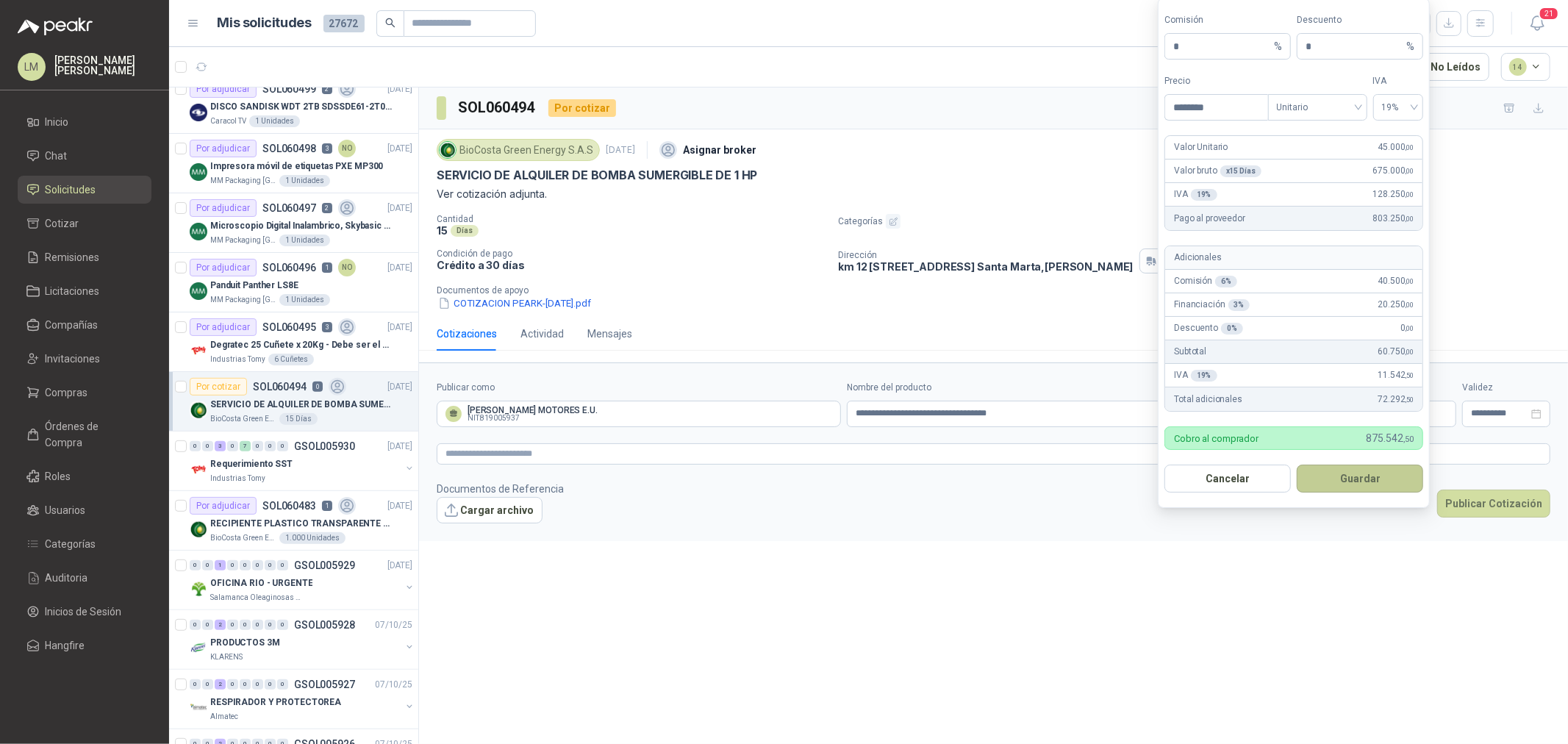
click at [1346, 470] on button "Guardar" at bounding box center [1360, 478] width 127 height 28
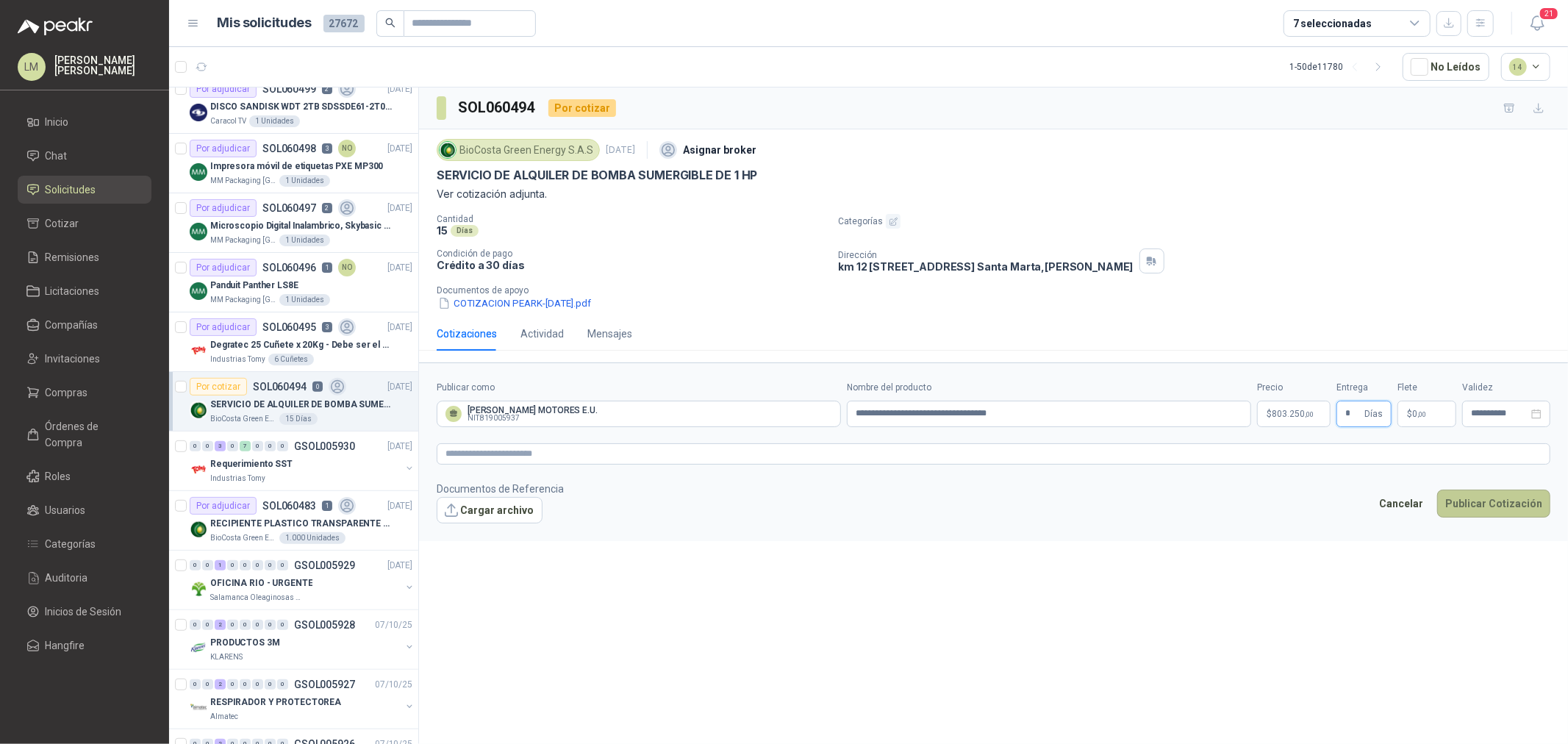
type input "*"
click at [1473, 496] on button "Publicar Cotización" at bounding box center [1494, 503] width 113 height 28
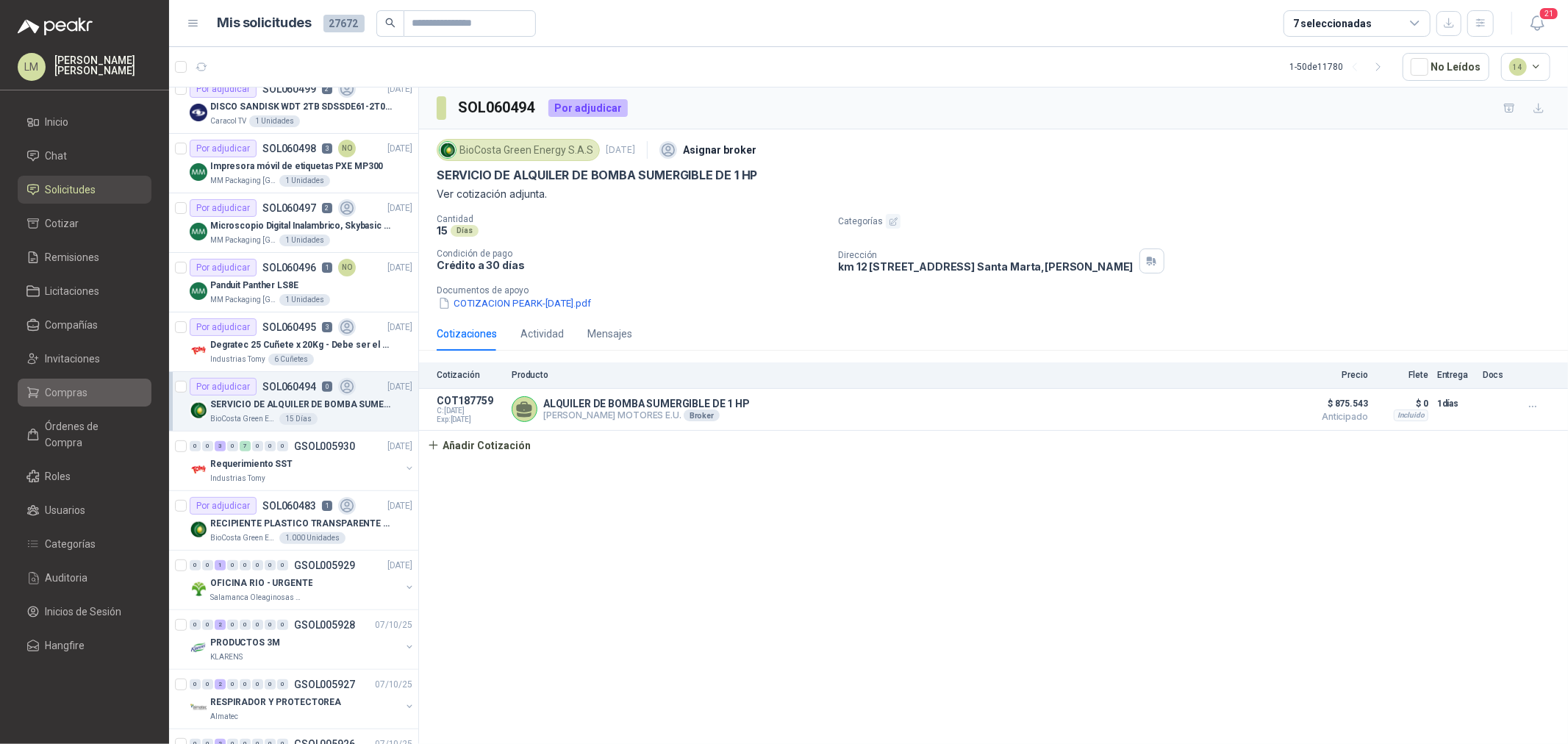
click at [68, 386] on span "Compras" at bounding box center [67, 392] width 42 height 16
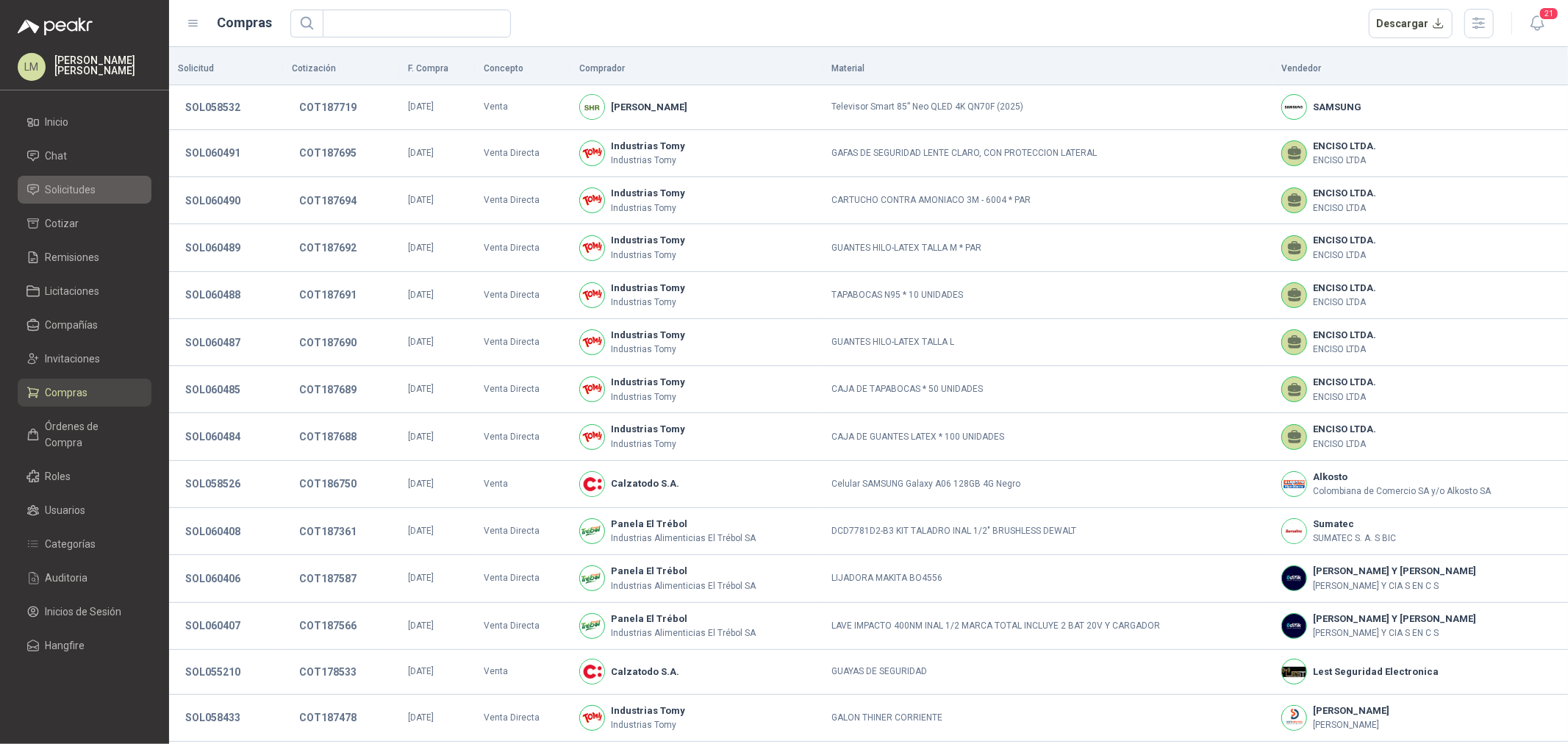
click at [89, 194] on span "Solicitudes" at bounding box center [71, 189] width 51 height 16
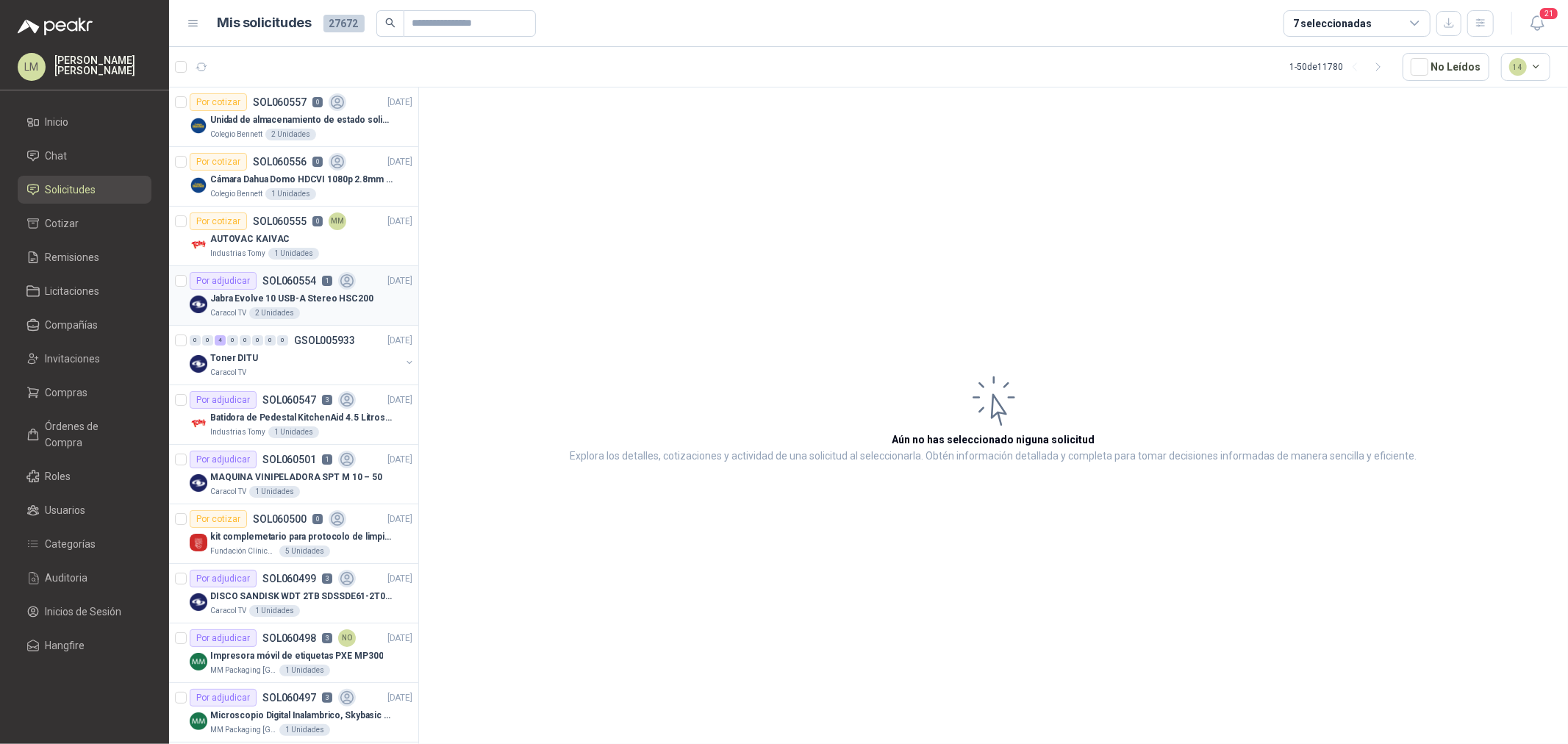
click at [313, 307] on div "Caracol TV 2 Unidades" at bounding box center [311, 313] width 202 height 12
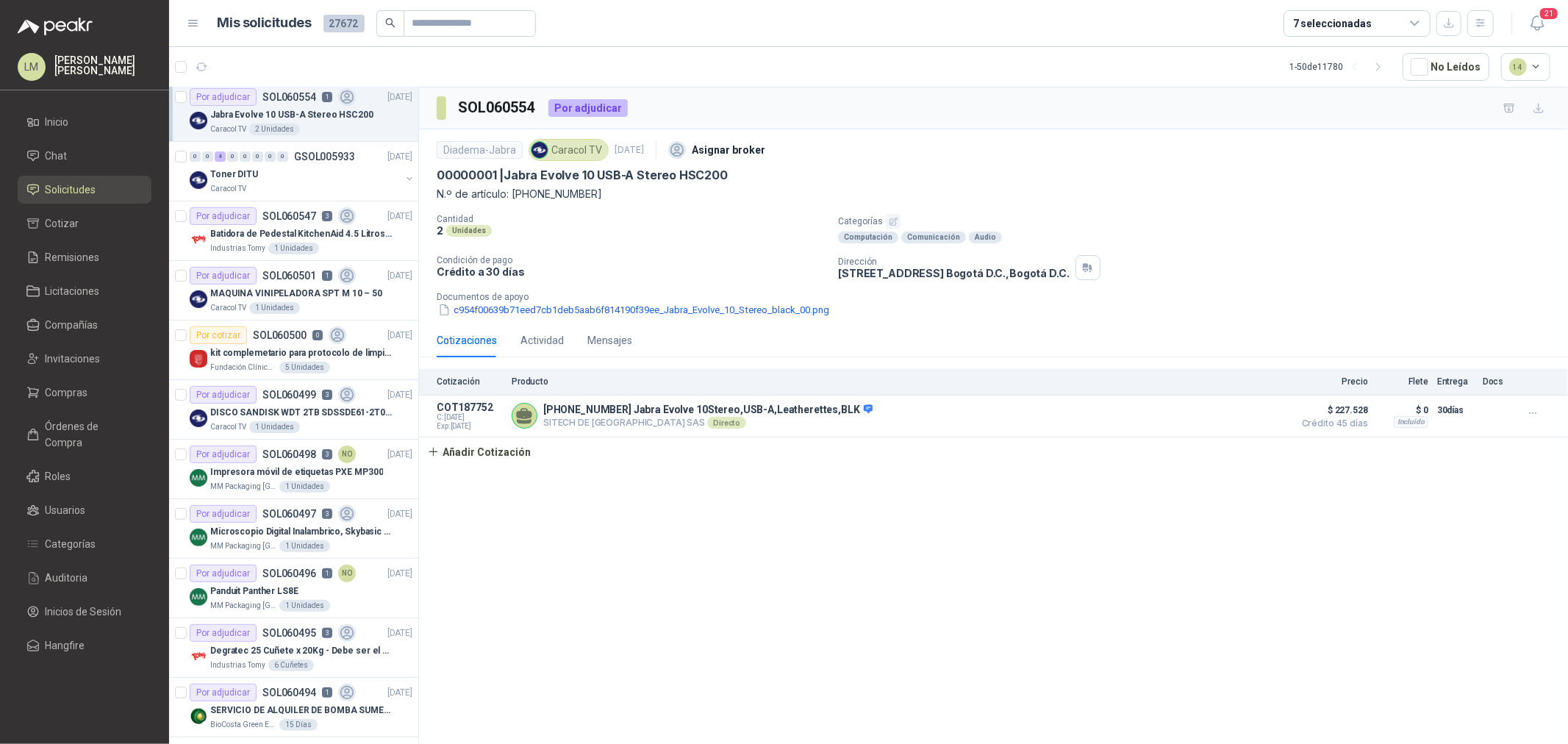
scroll to position [408, 0]
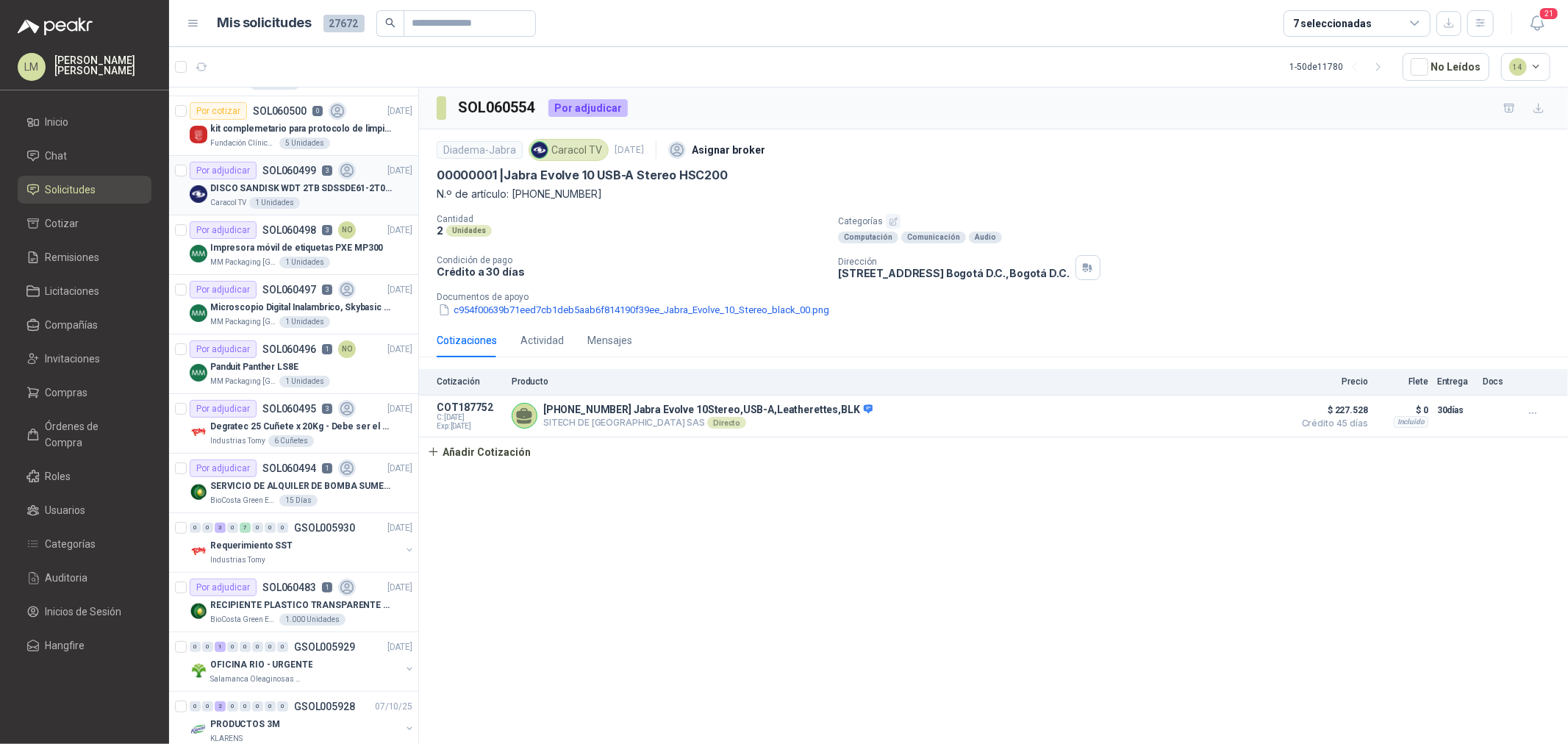
click at [270, 173] on p "SOL060499" at bounding box center [290, 171] width 54 height 10
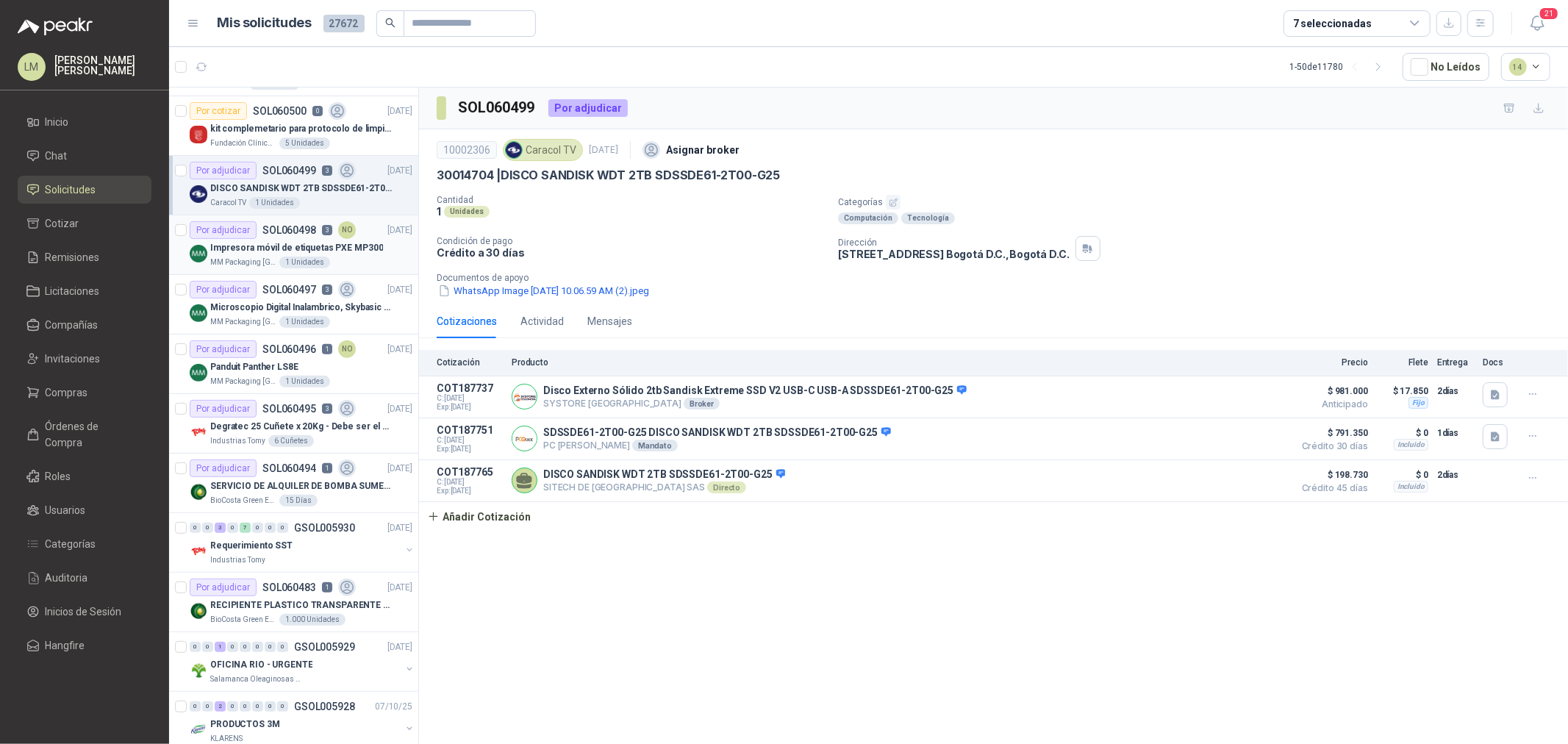
click at [296, 228] on p "SOL060498" at bounding box center [290, 230] width 54 height 10
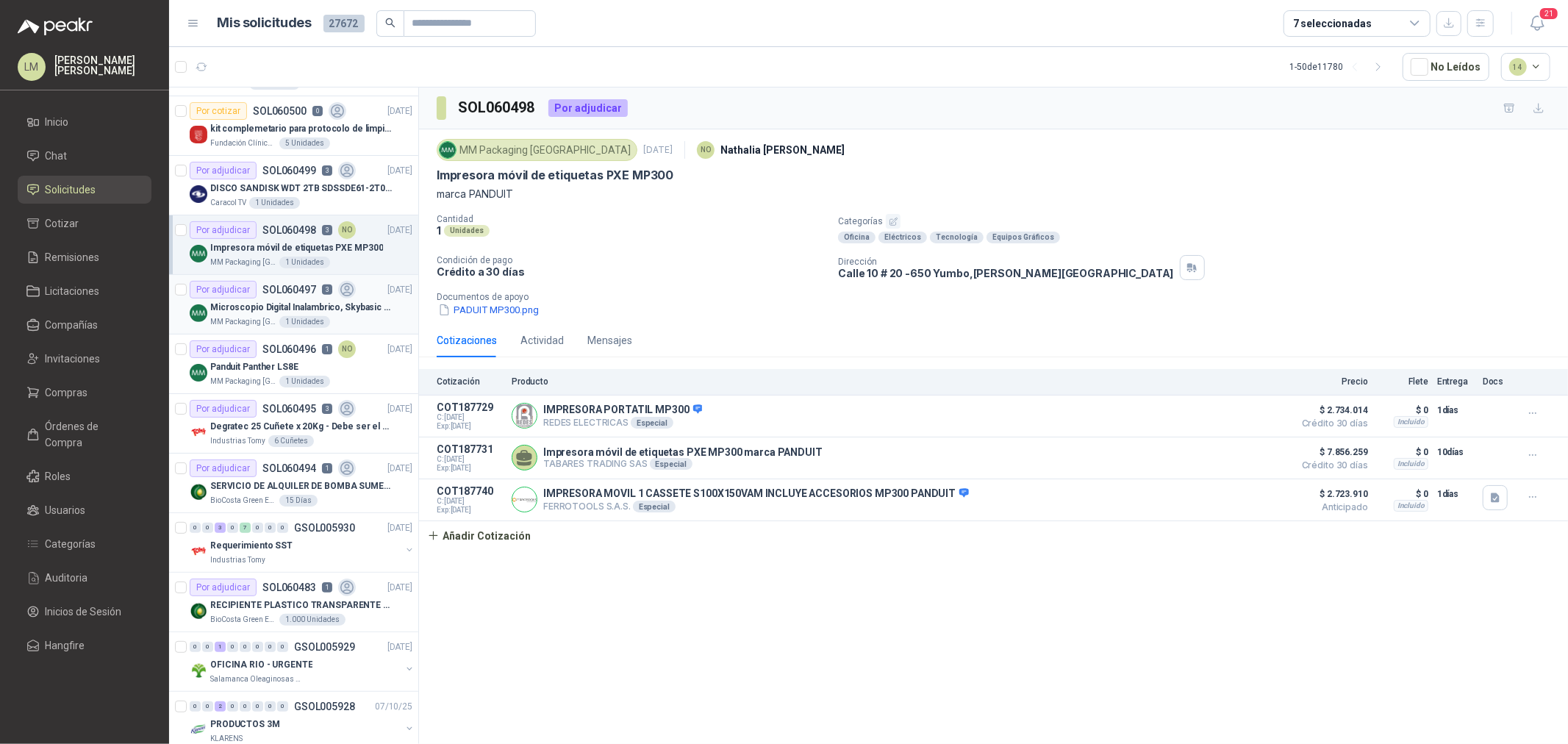
click at [318, 313] on p "Microscopio Digital Inalambrico, Skybasic 50x-1000x, Ampliac" at bounding box center [302, 307] width 183 height 14
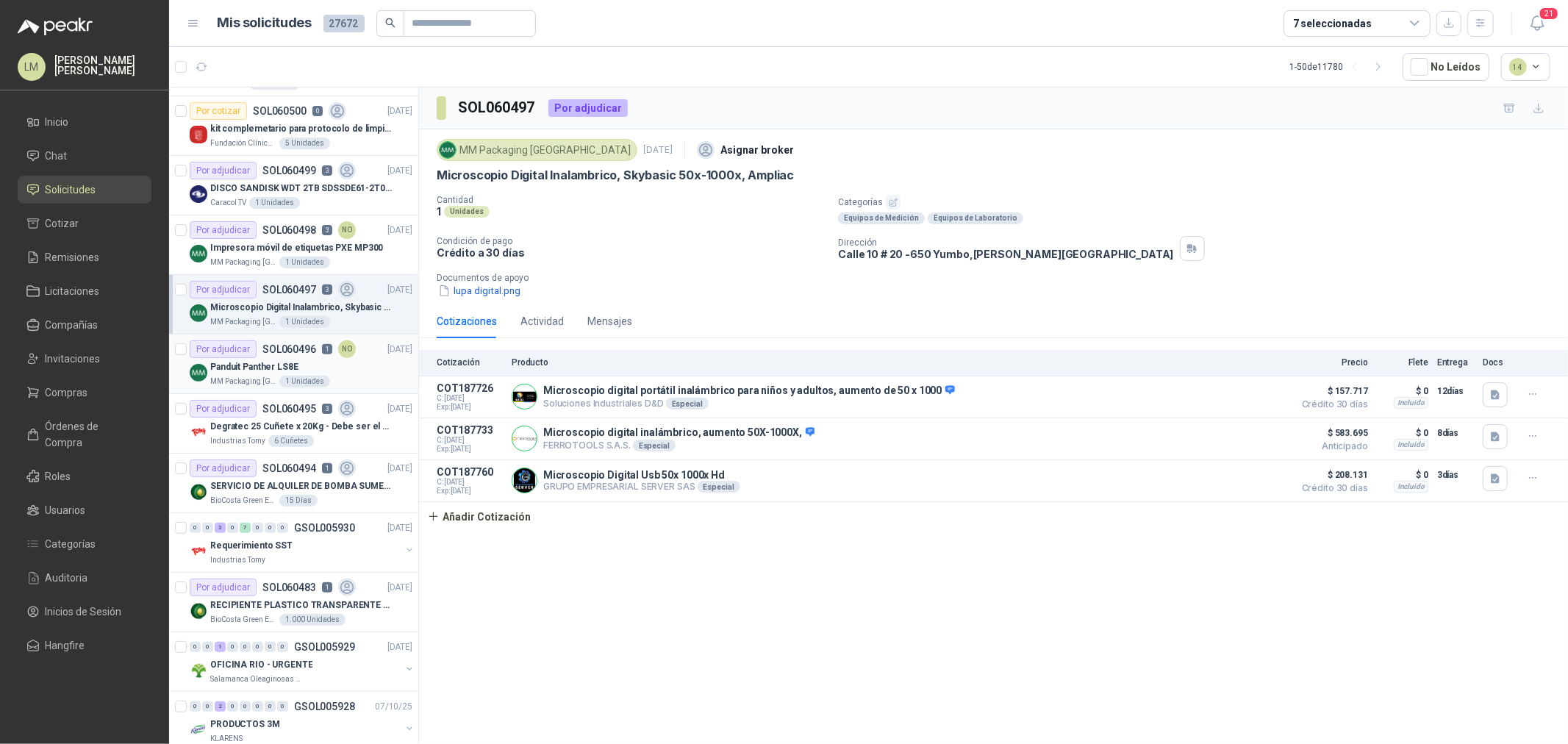
click at [270, 376] on p "MM Packaging [GEOGRAPHIC_DATA]" at bounding box center [243, 382] width 66 height 12
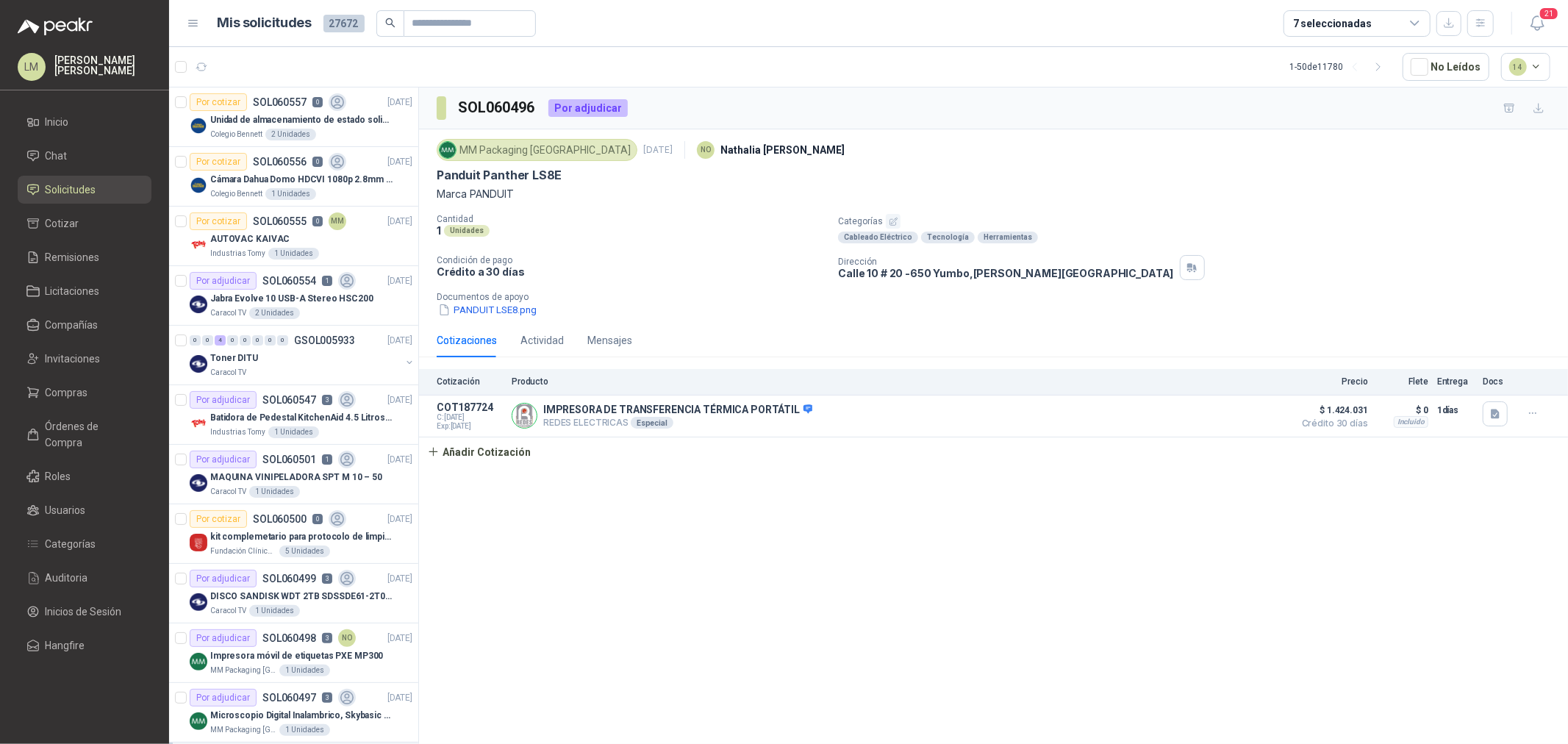
scroll to position [408, 0]
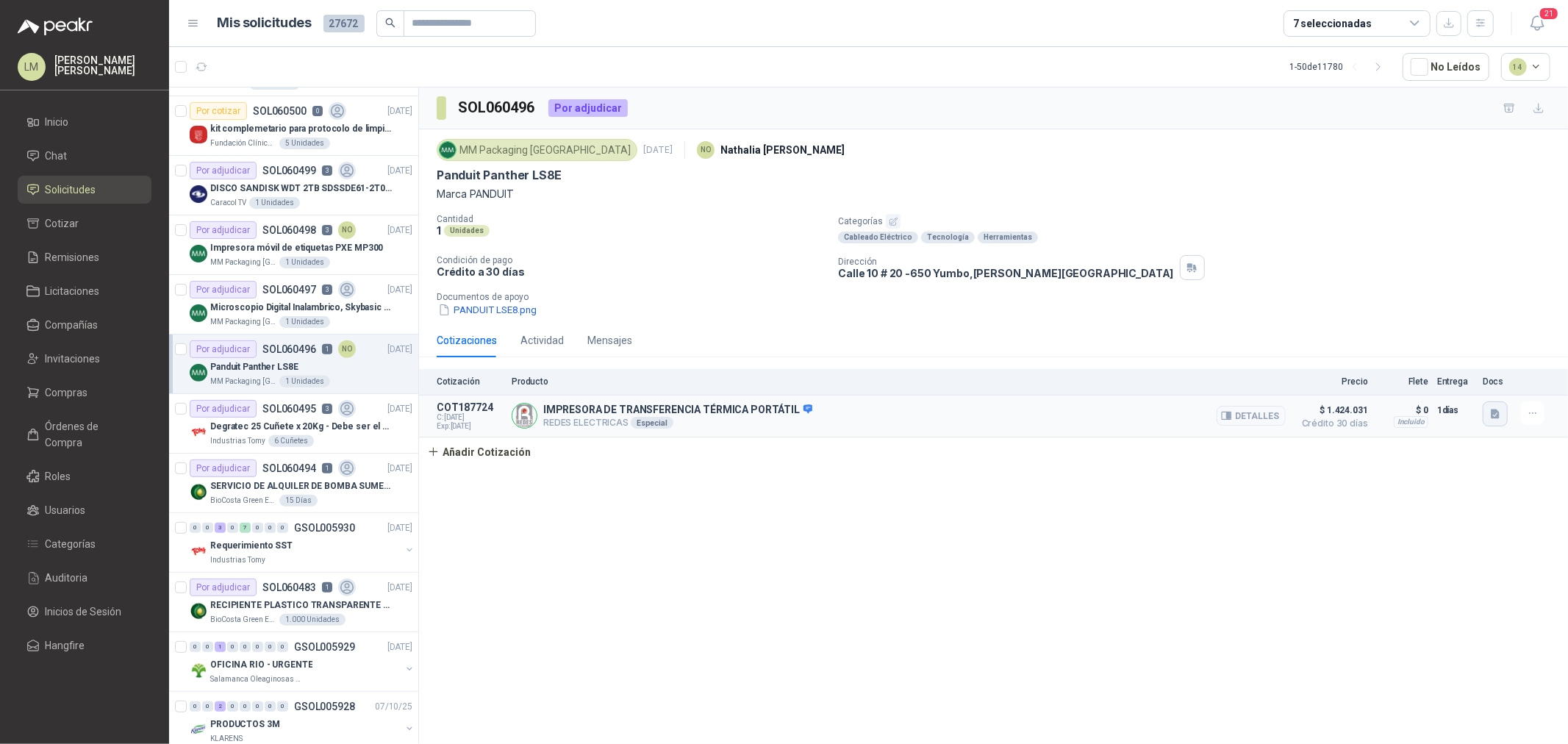
click at [1488, 421] on button "button" at bounding box center [1495, 414] width 25 height 25
click at [1353, 362] on button "Captura.PNG" at bounding box center [1361, 367] width 75 height 15
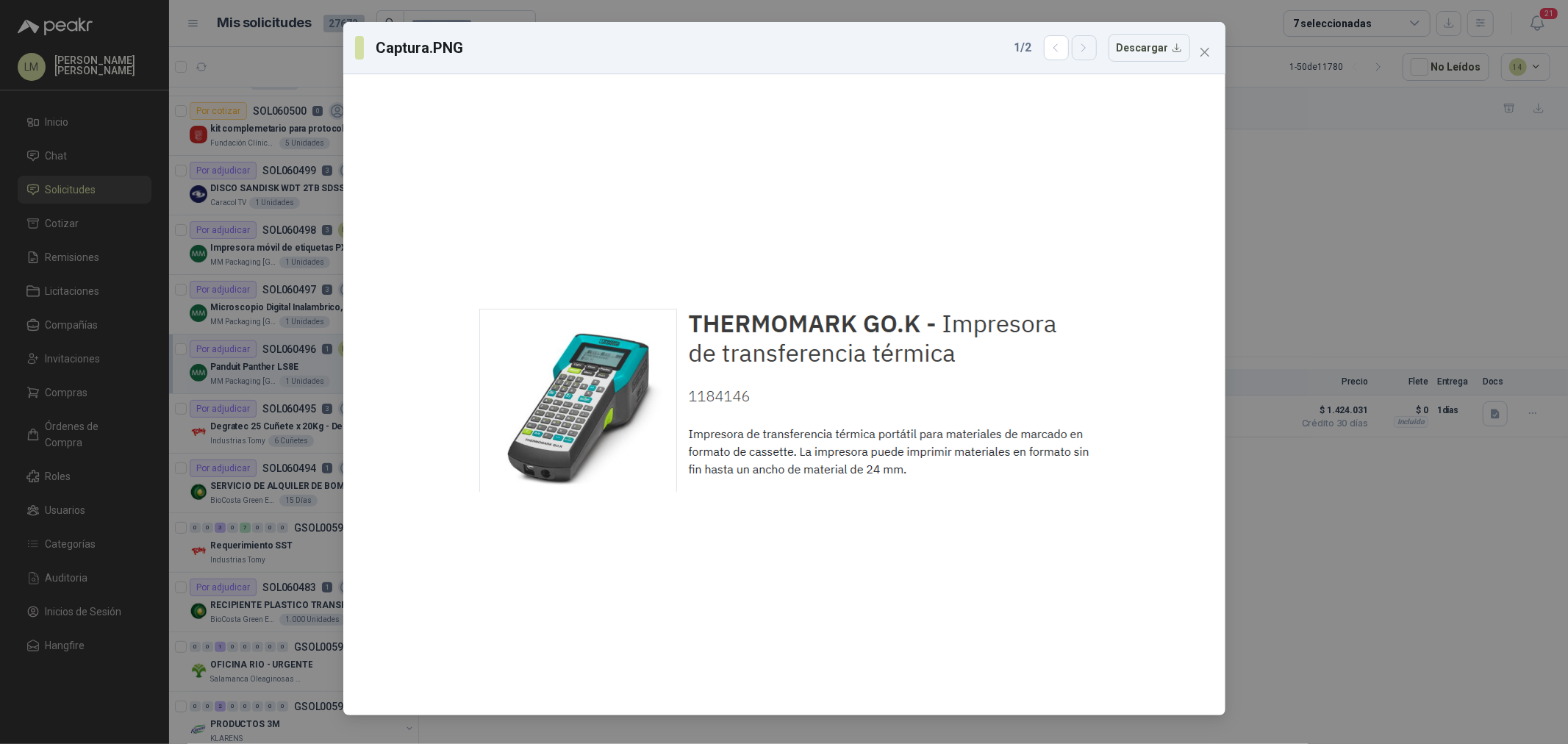
click at [1091, 52] on icon "button" at bounding box center [1084, 48] width 13 height 13
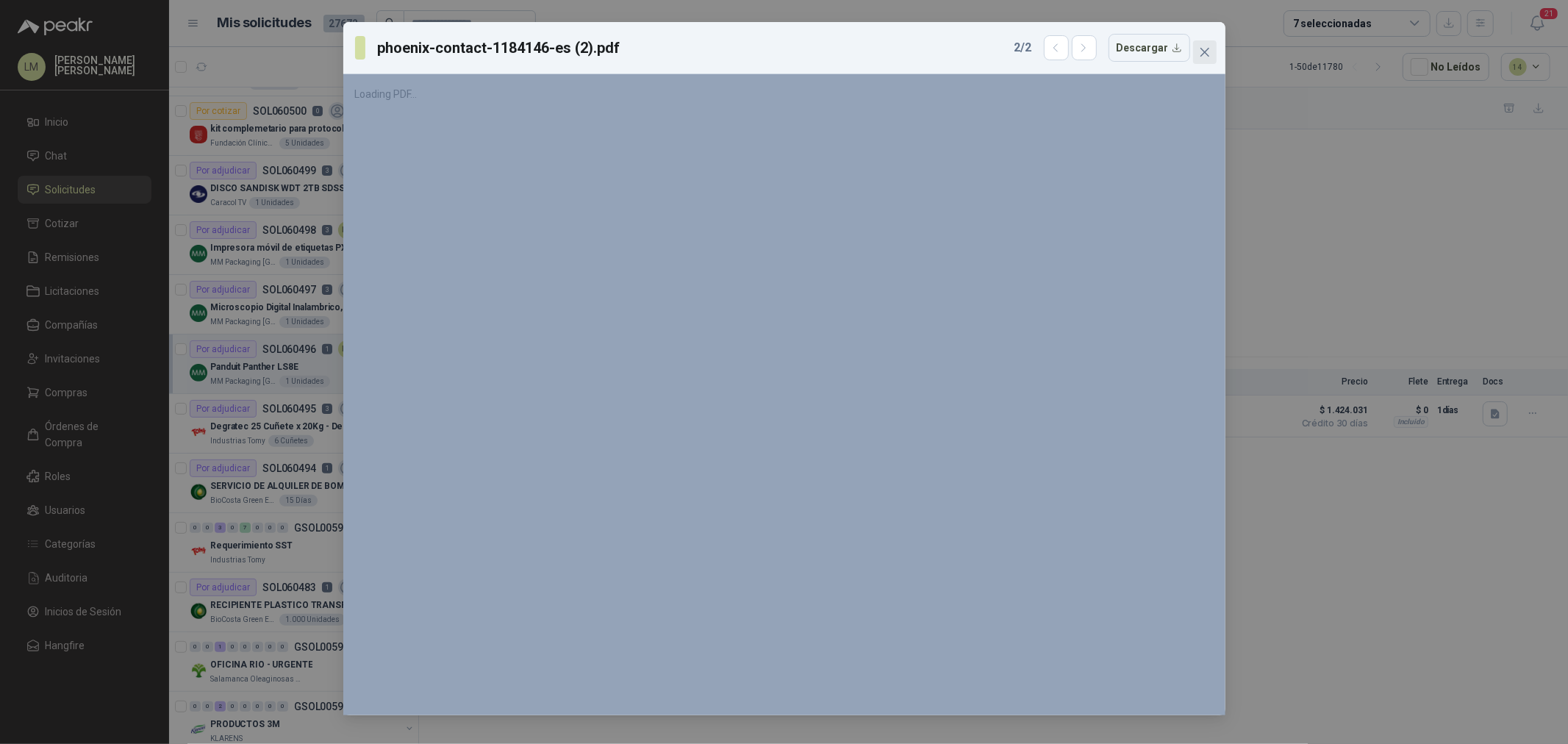
click at [1204, 55] on icon "close" at bounding box center [1205, 52] width 12 height 12
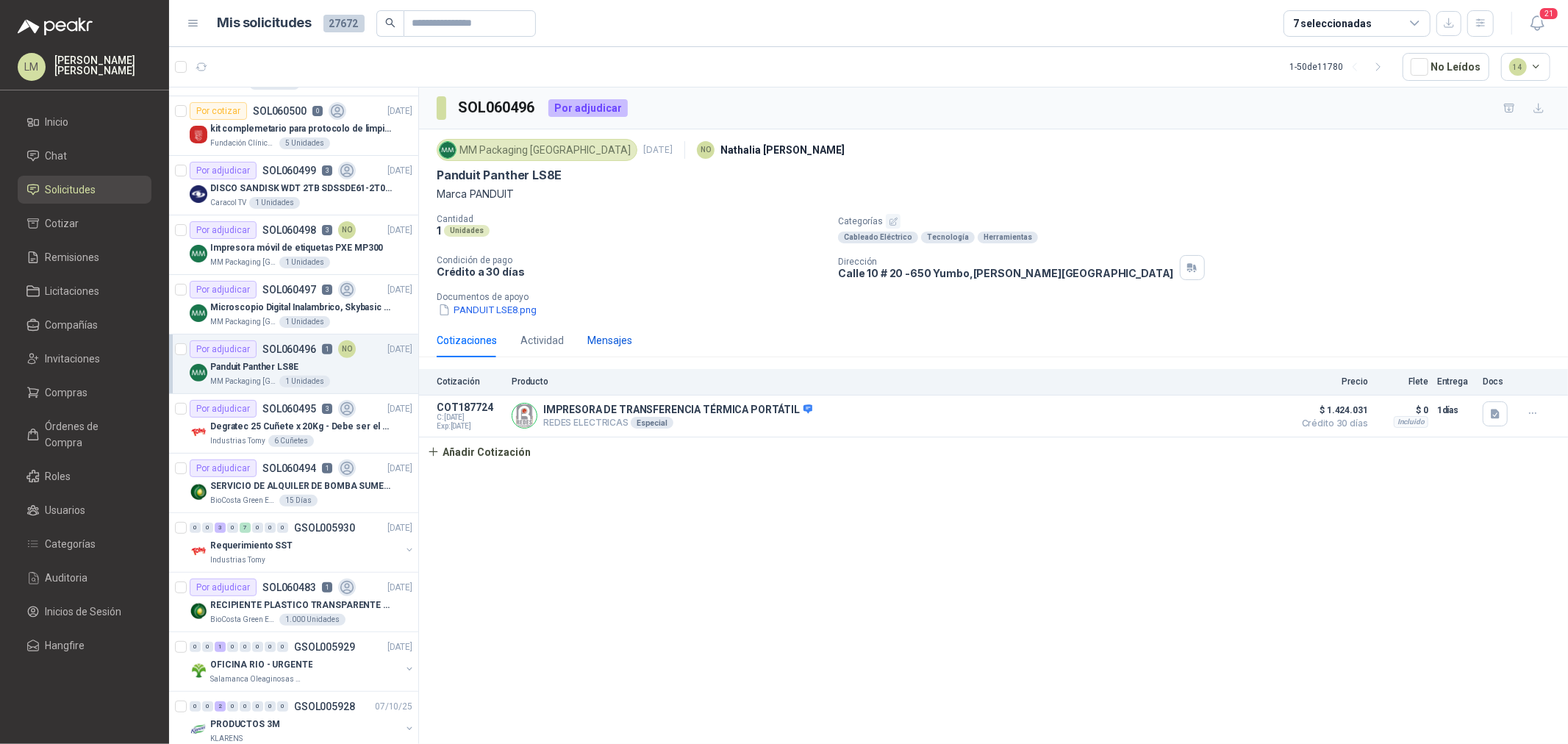
click at [626, 343] on div "Mensajes" at bounding box center [609, 339] width 45 height 16
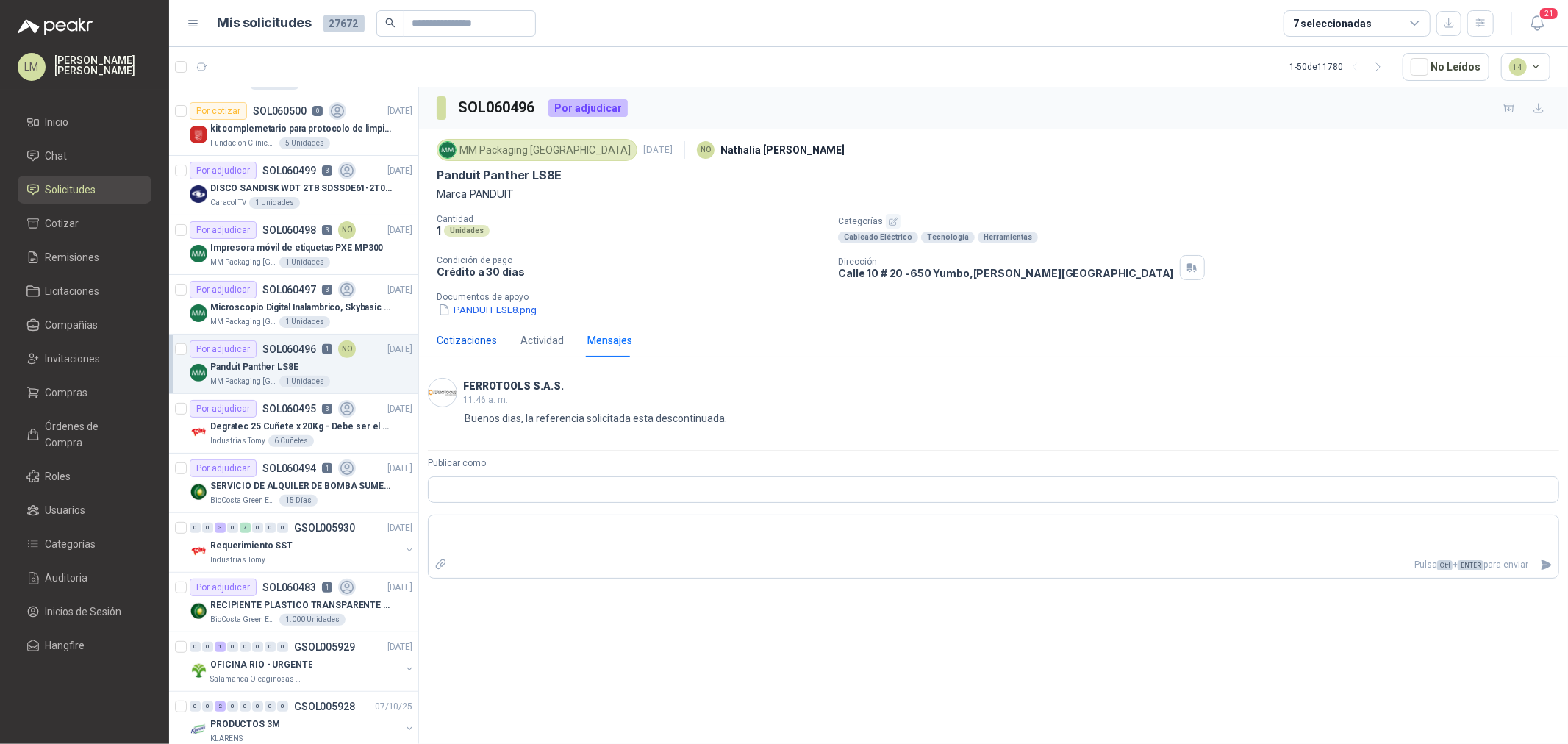
click at [490, 348] on div "Cotizaciones" at bounding box center [466, 339] width 60 height 16
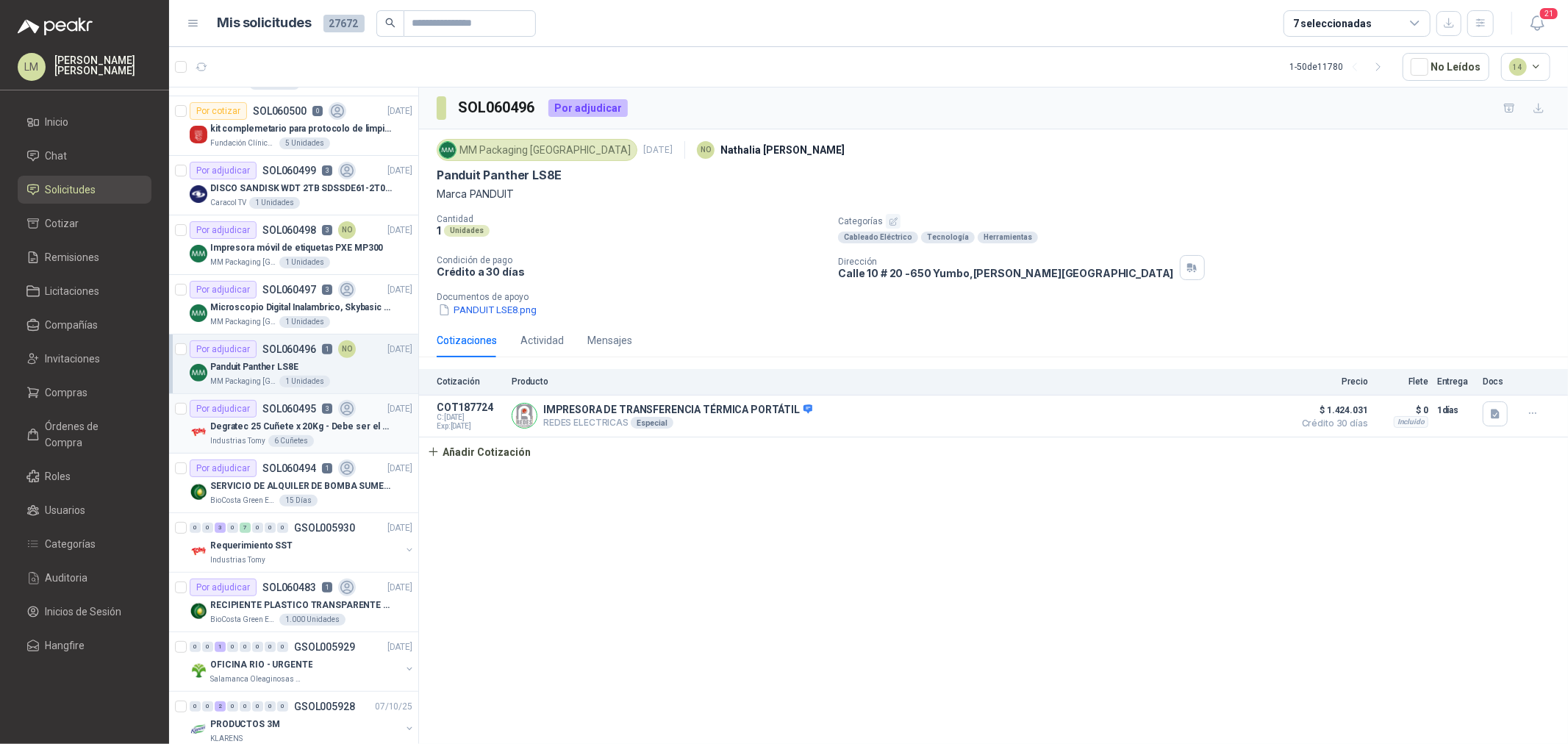
click at [247, 432] on p "Degratec 25 Cuñete x 20Kg - Debe ser el de Tecnas (por ahora homologado) - (Adj…" at bounding box center [302, 426] width 183 height 14
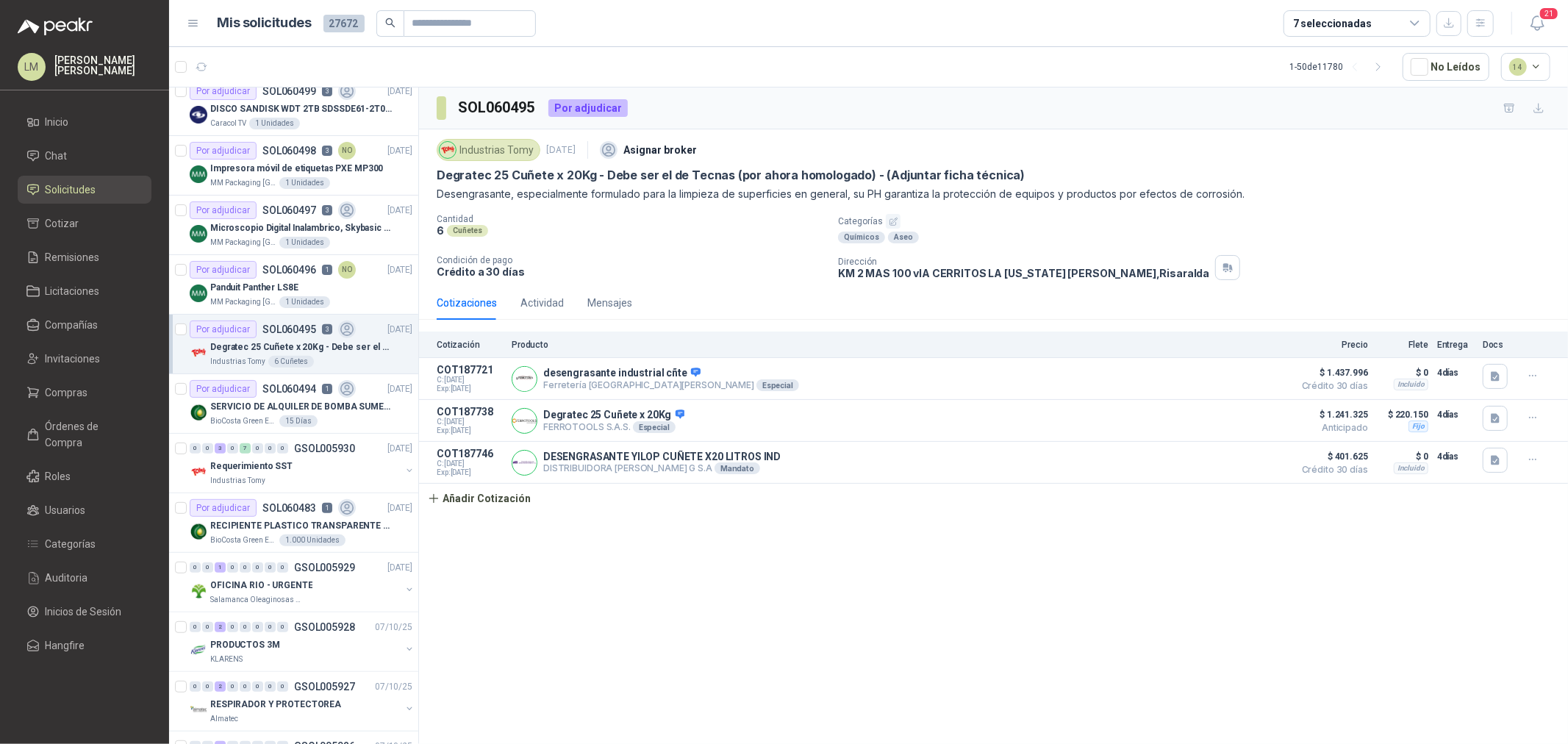
scroll to position [571, 0]
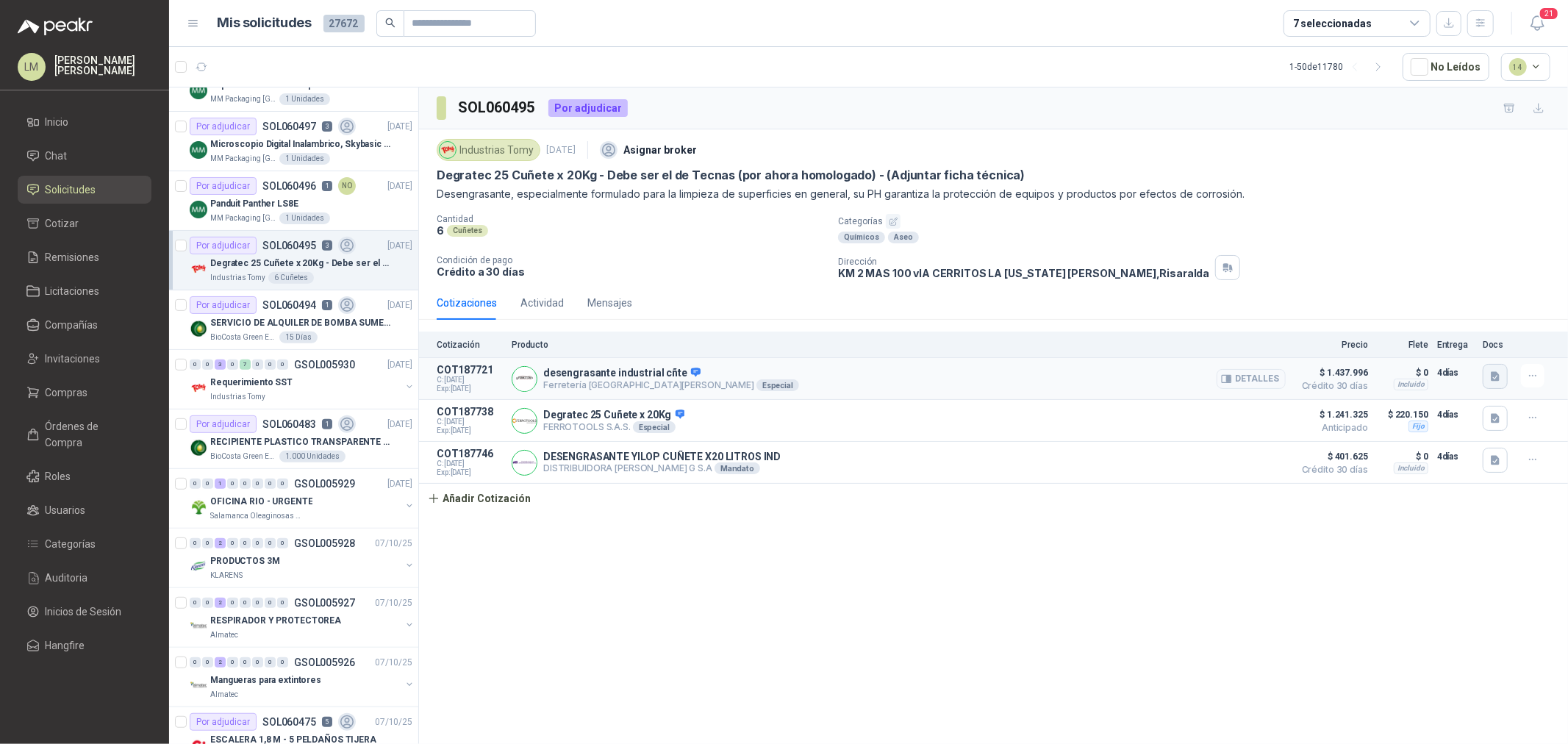
click at [1494, 377] on icon "button" at bounding box center [1495, 376] width 8 height 9
click at [1435, 324] on button "FICHA TECNICA DESENGRASANTE INDUSTRIAL.jpeg" at bounding box center [1368, 329] width 246 height 15
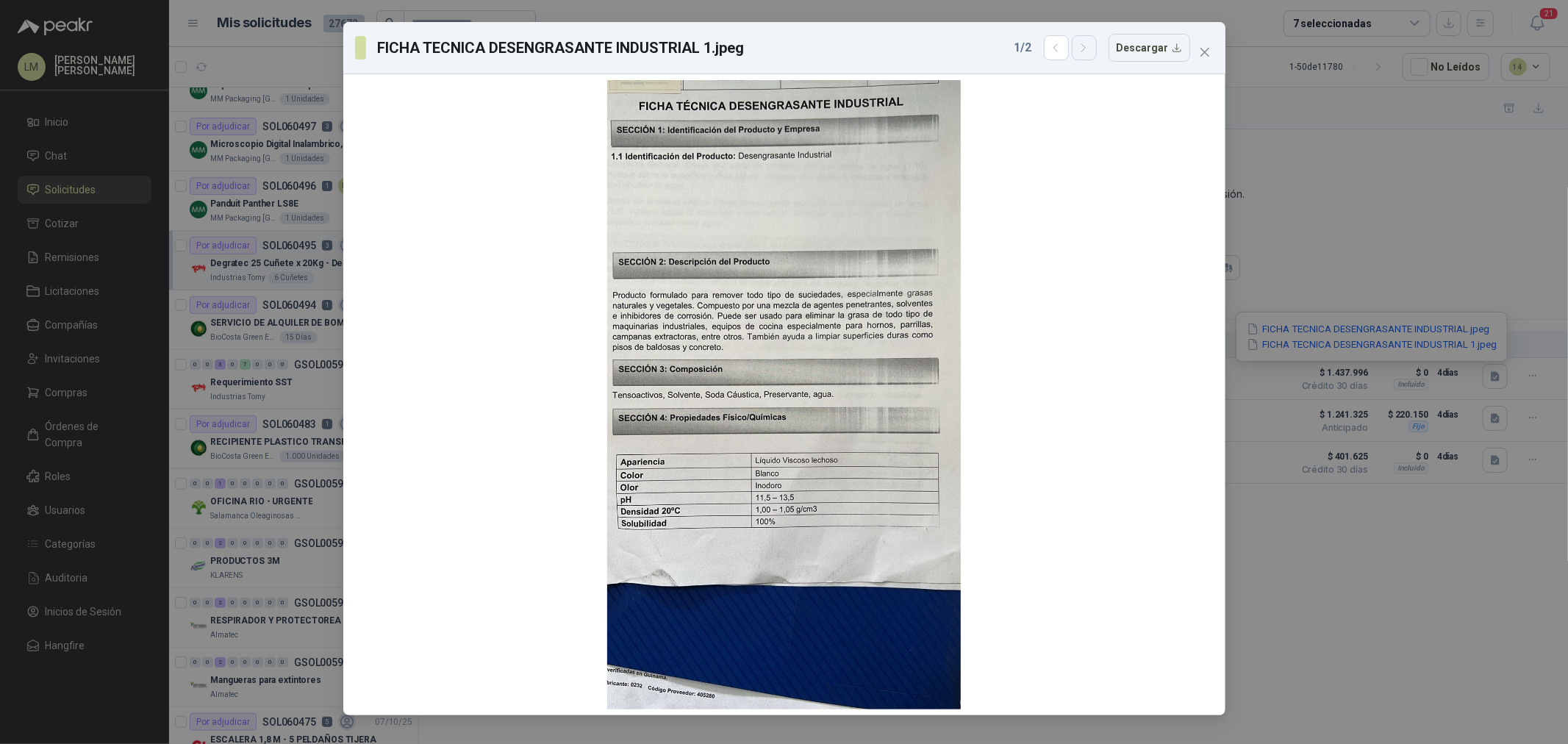
click at [1091, 52] on icon "button" at bounding box center [1084, 48] width 13 height 13
click at [1067, 50] on button "button" at bounding box center [1057, 48] width 25 height 25
click at [1086, 50] on icon "button" at bounding box center [1084, 47] width 3 height 8
click at [1201, 54] on icon "close" at bounding box center [1205, 52] width 12 height 12
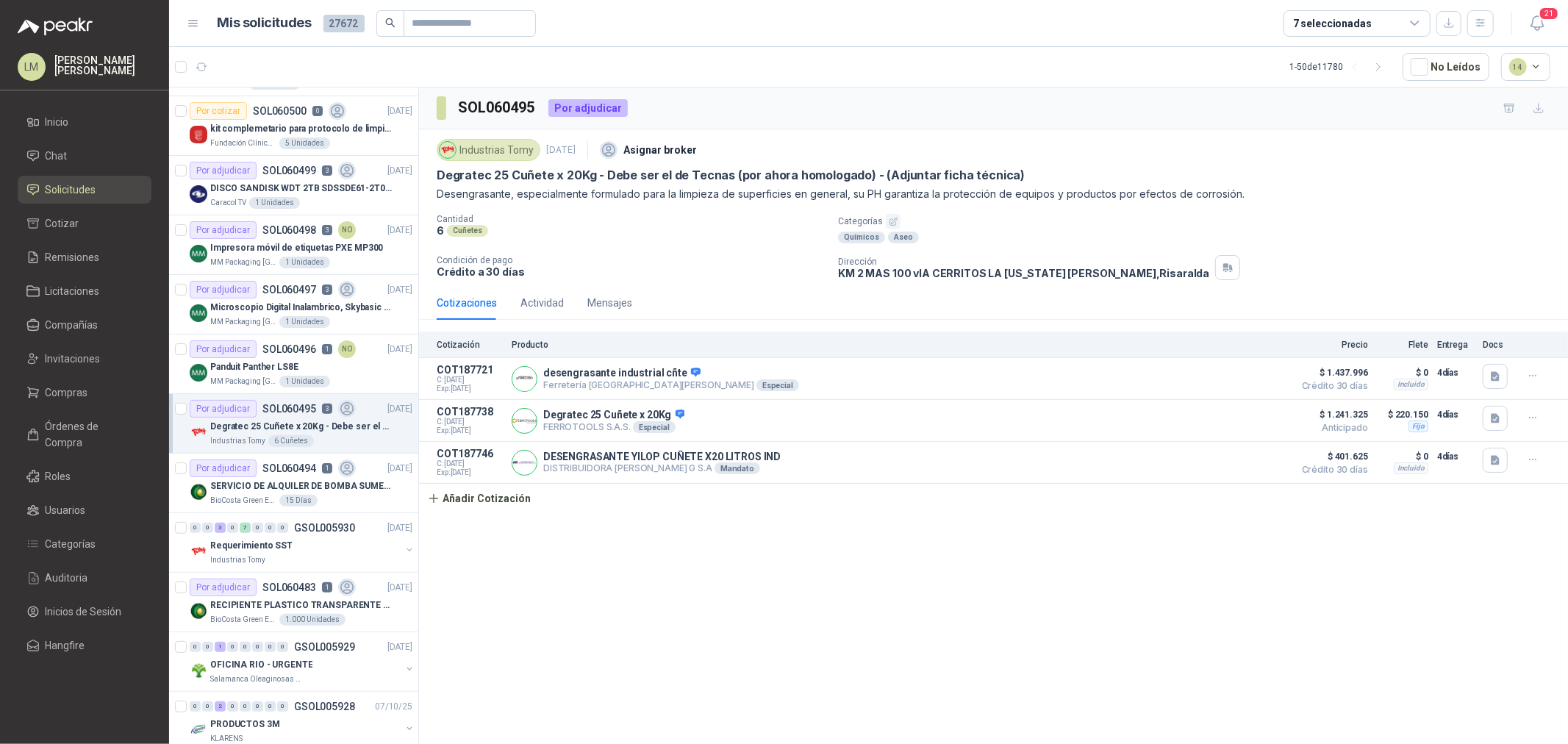
scroll to position [0, 0]
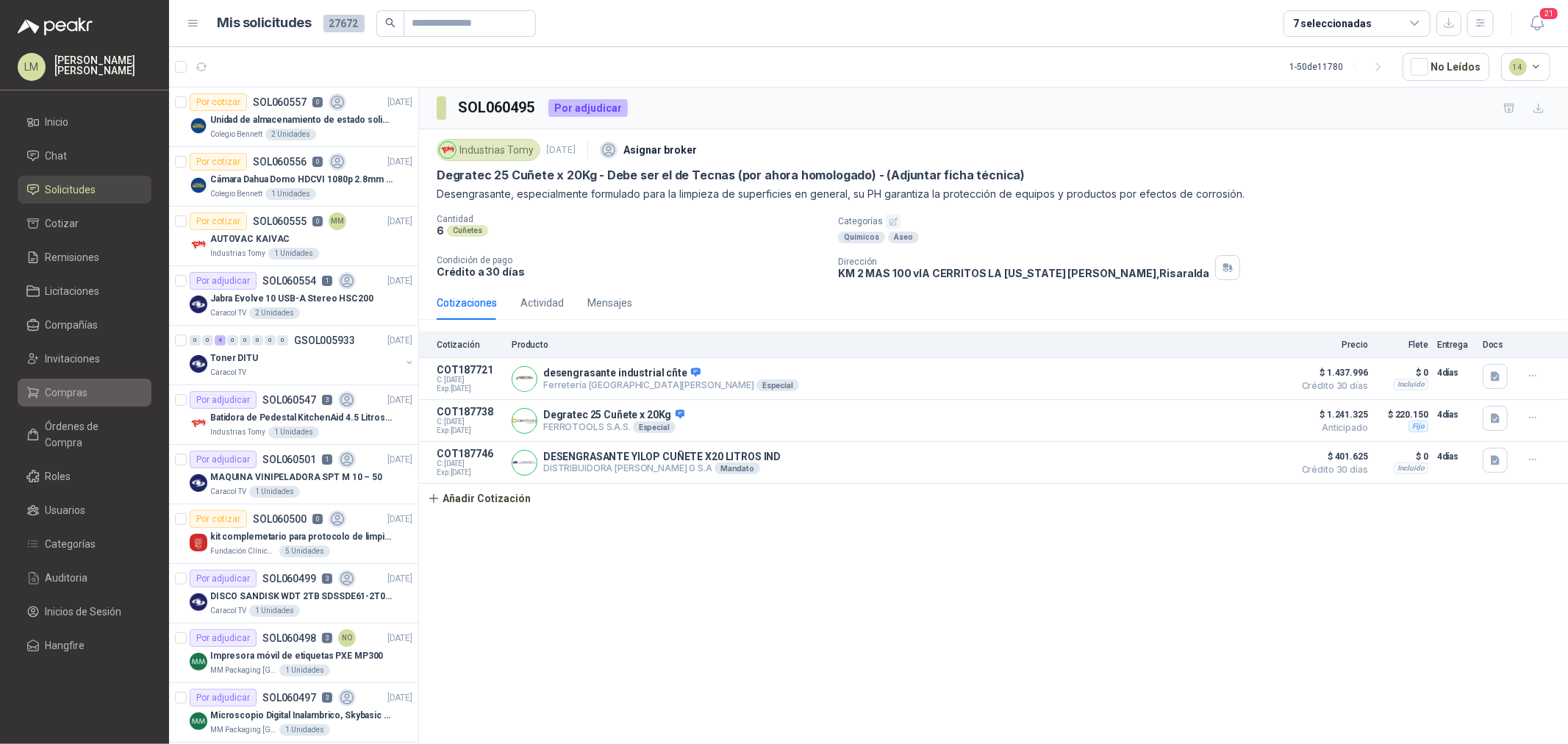
click at [74, 399] on span "Compras" at bounding box center [67, 392] width 42 height 16
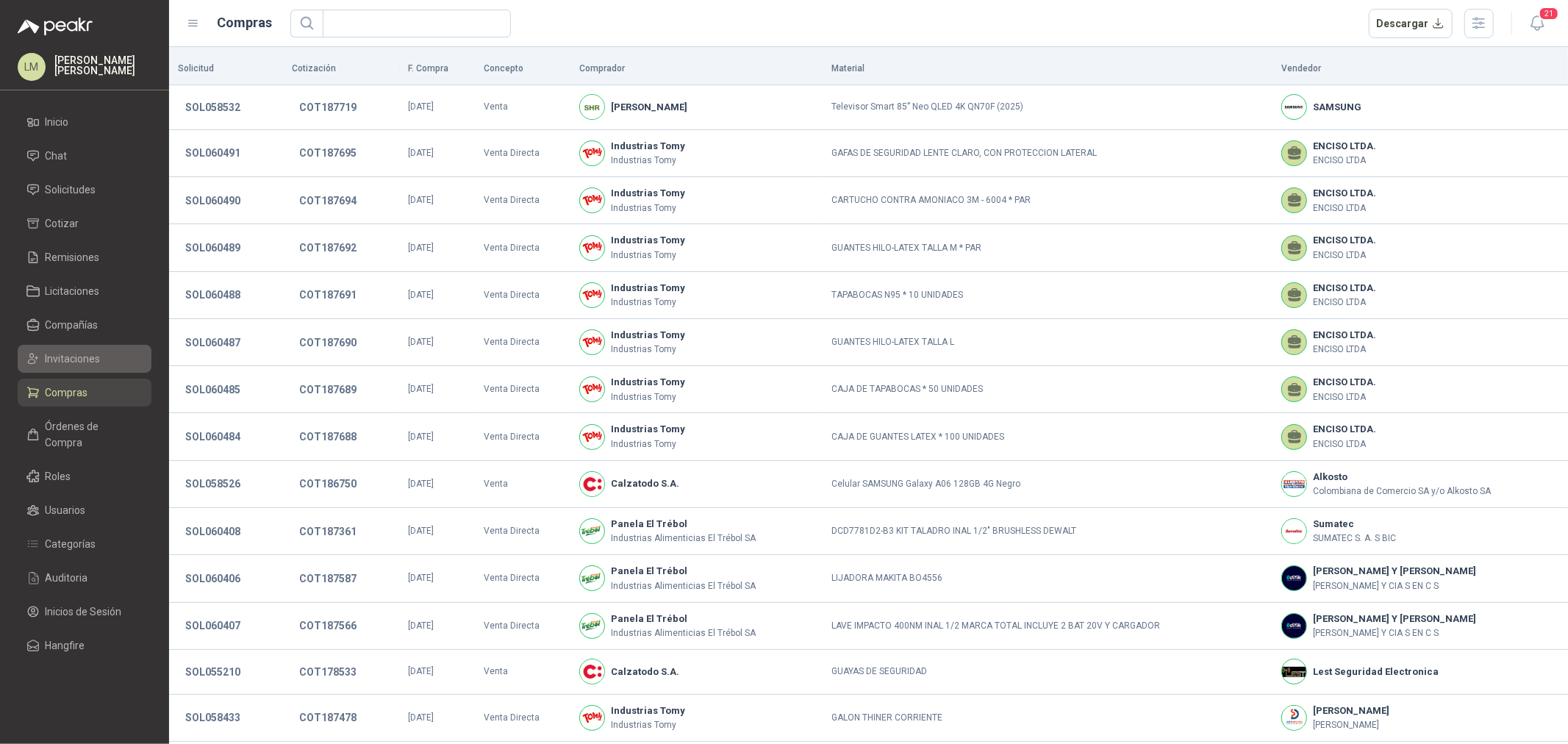
click at [63, 359] on span "Invitaciones" at bounding box center [73, 358] width 55 height 16
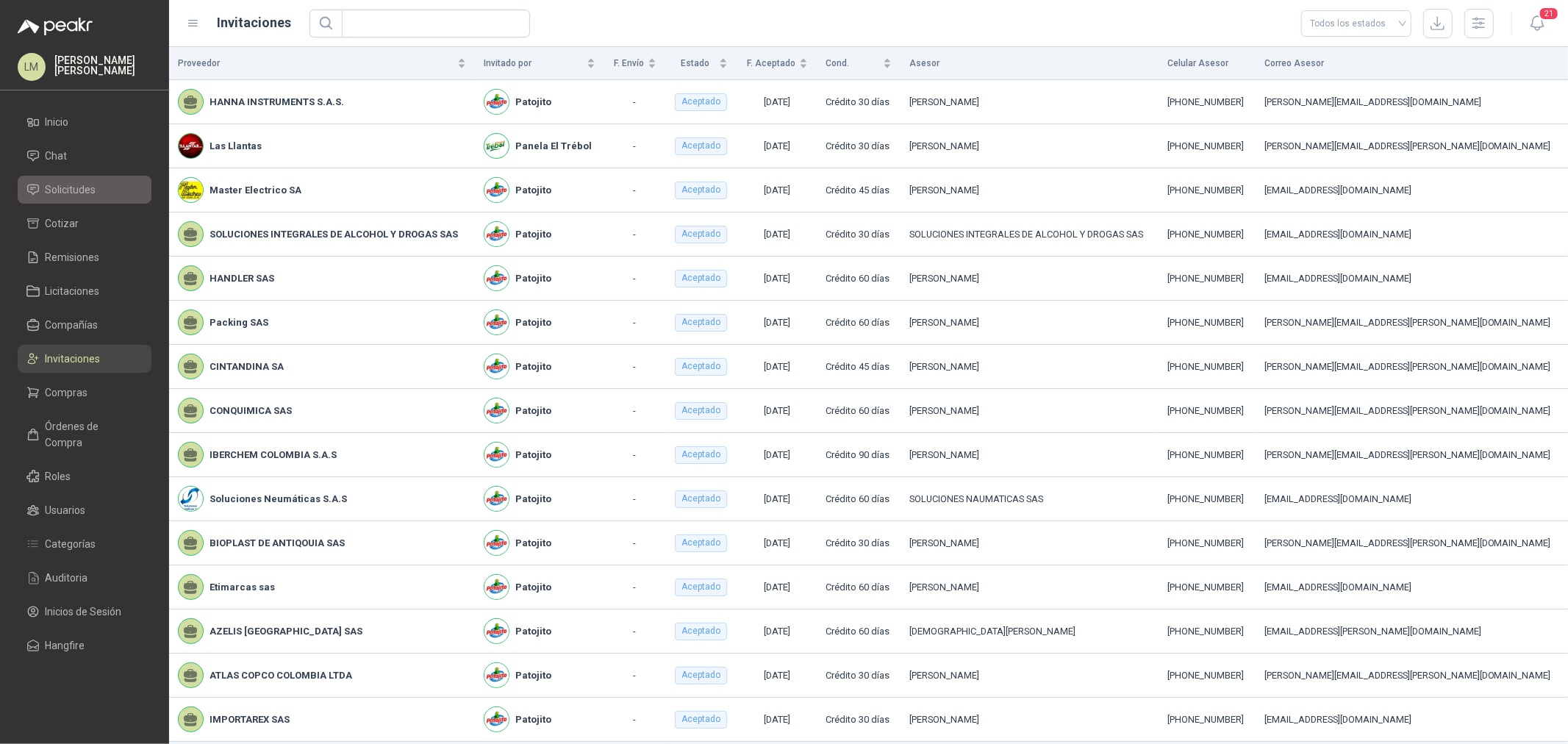
click at [78, 196] on span "Solicitudes" at bounding box center [71, 189] width 51 height 16
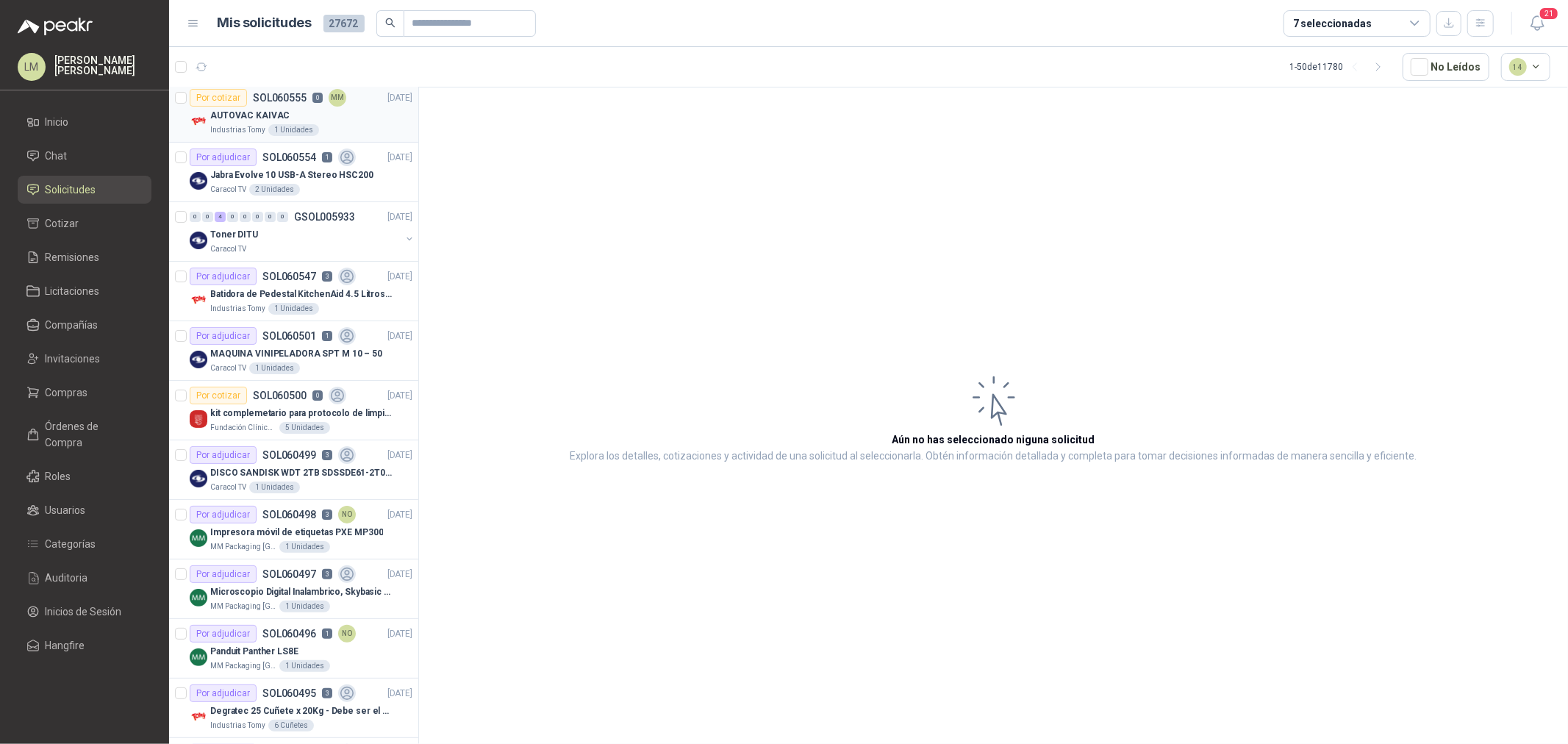
scroll to position [163, 0]
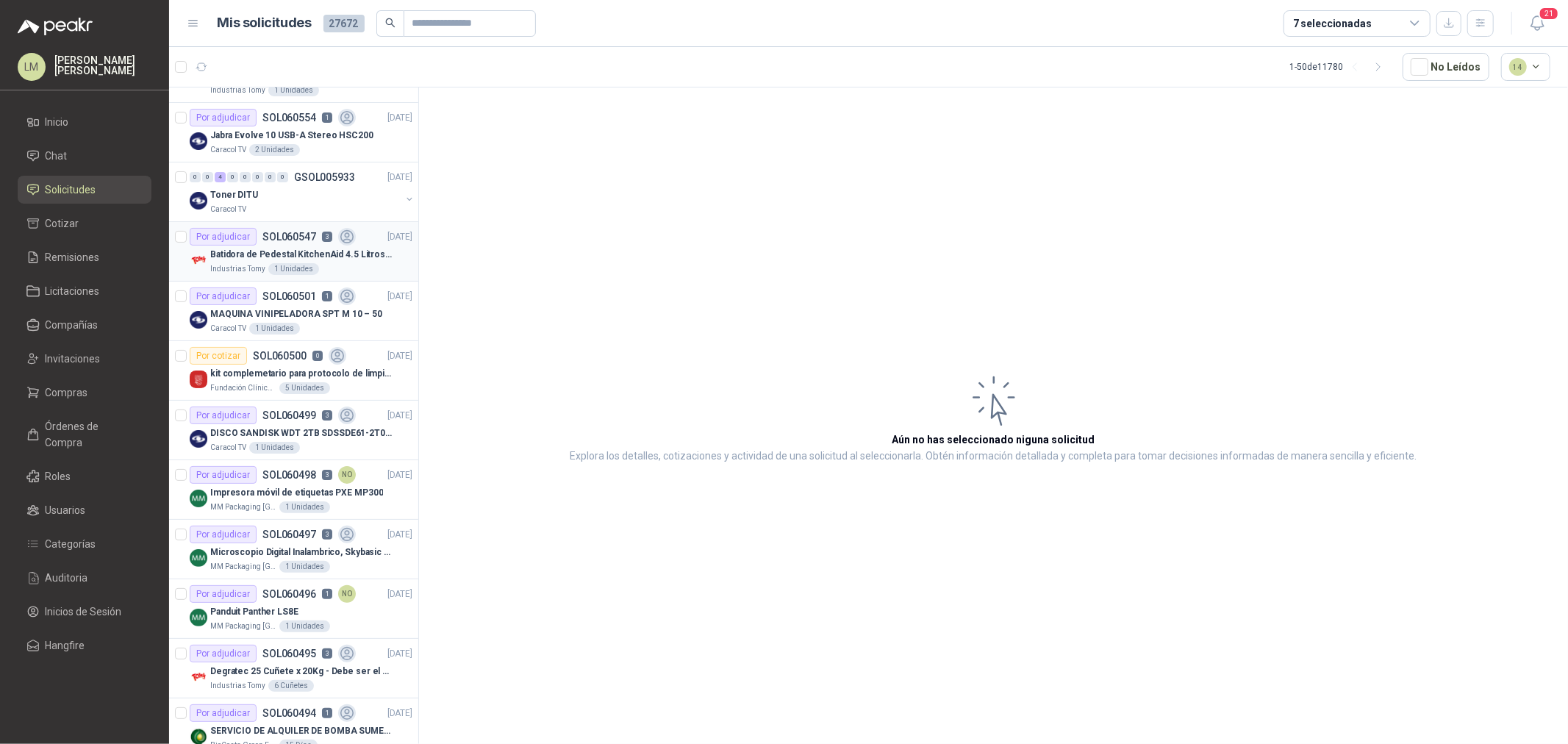
click at [272, 253] on p "Batidora de Pedestal KitchenAid 4.5 Litros Delux Plateado" at bounding box center [302, 254] width 183 height 14
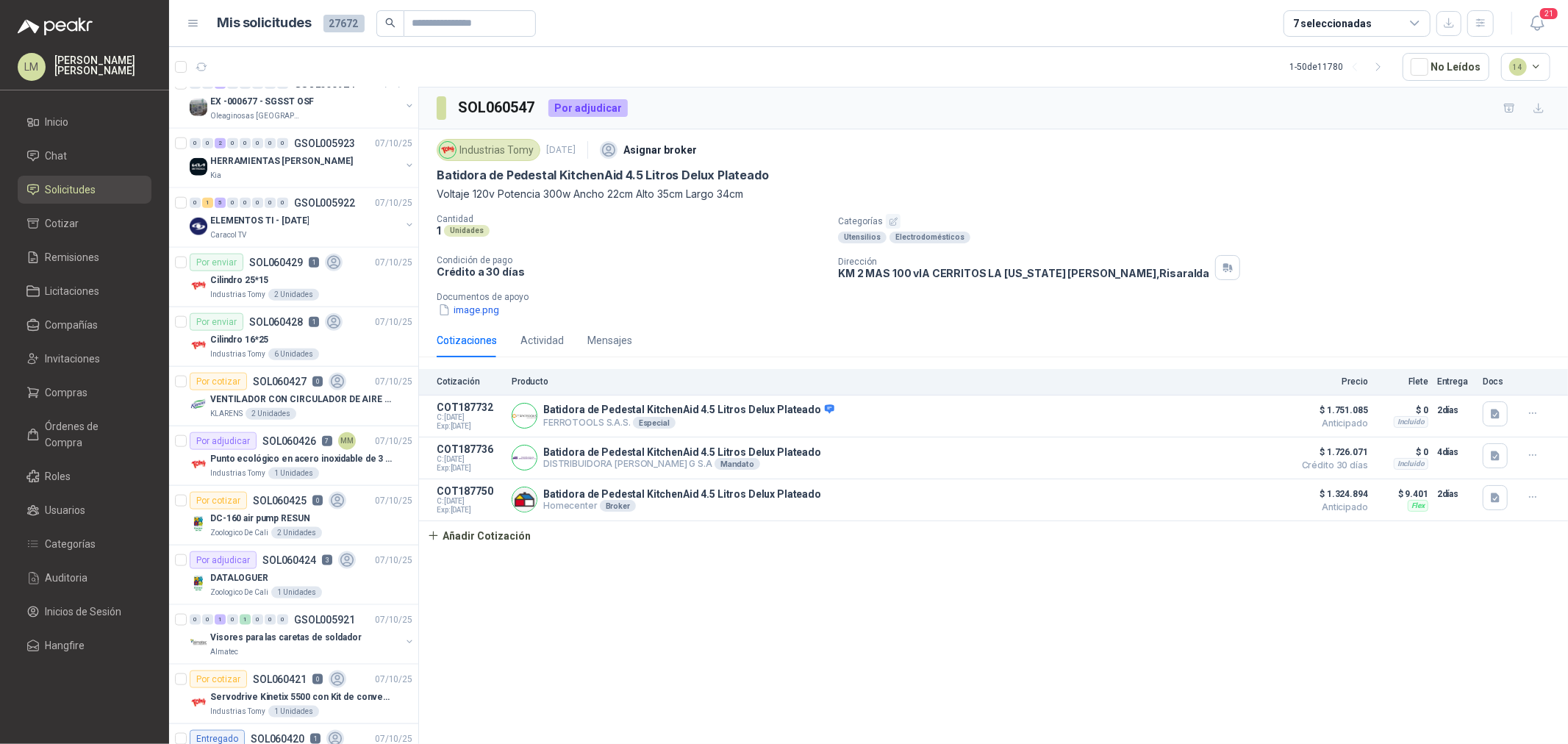
scroll to position [1470, 0]
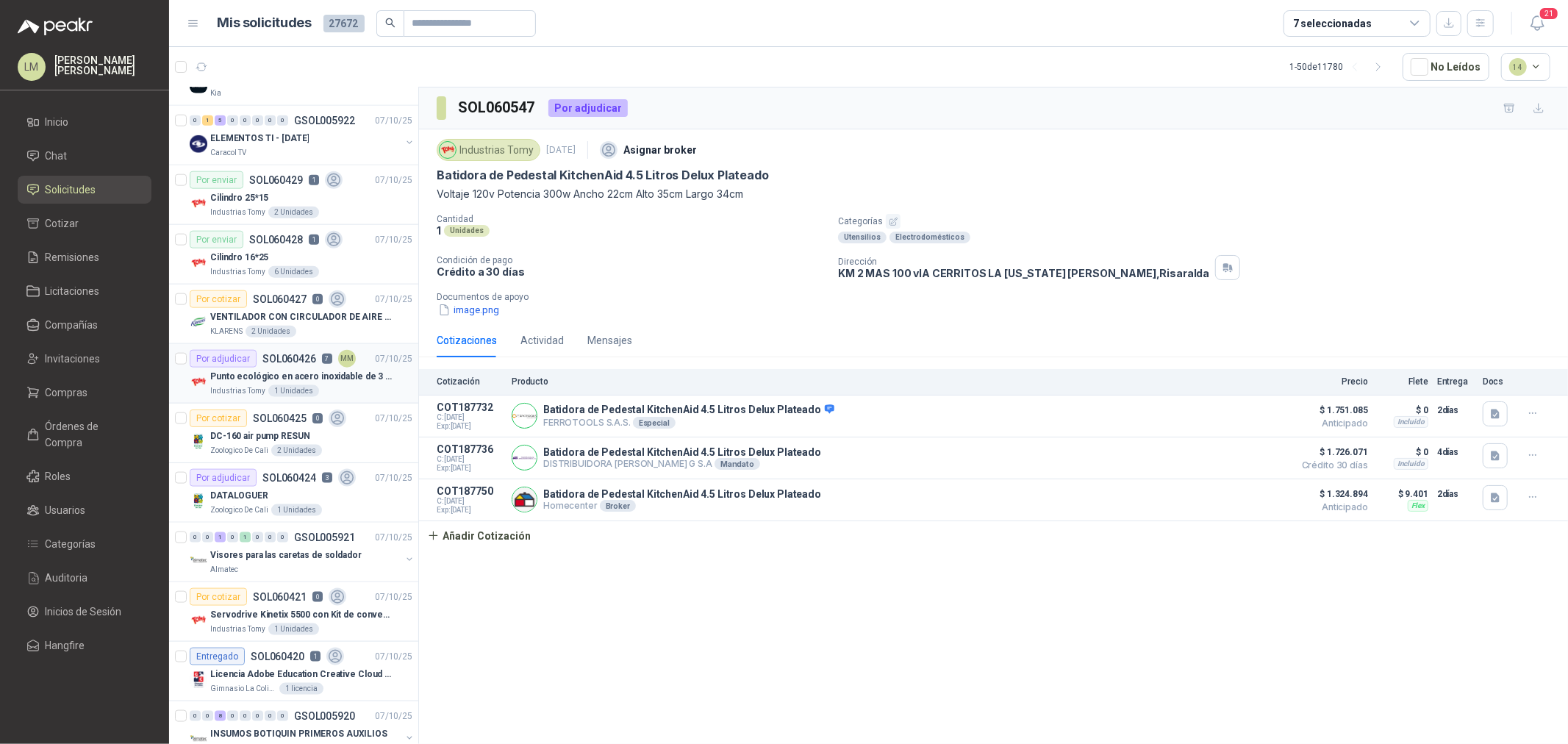
click at [269, 376] on p "Punto ecológico en acero inoxidable de 3 puestos, con capacidad para 53 Litros …" at bounding box center [302, 377] width 183 height 14
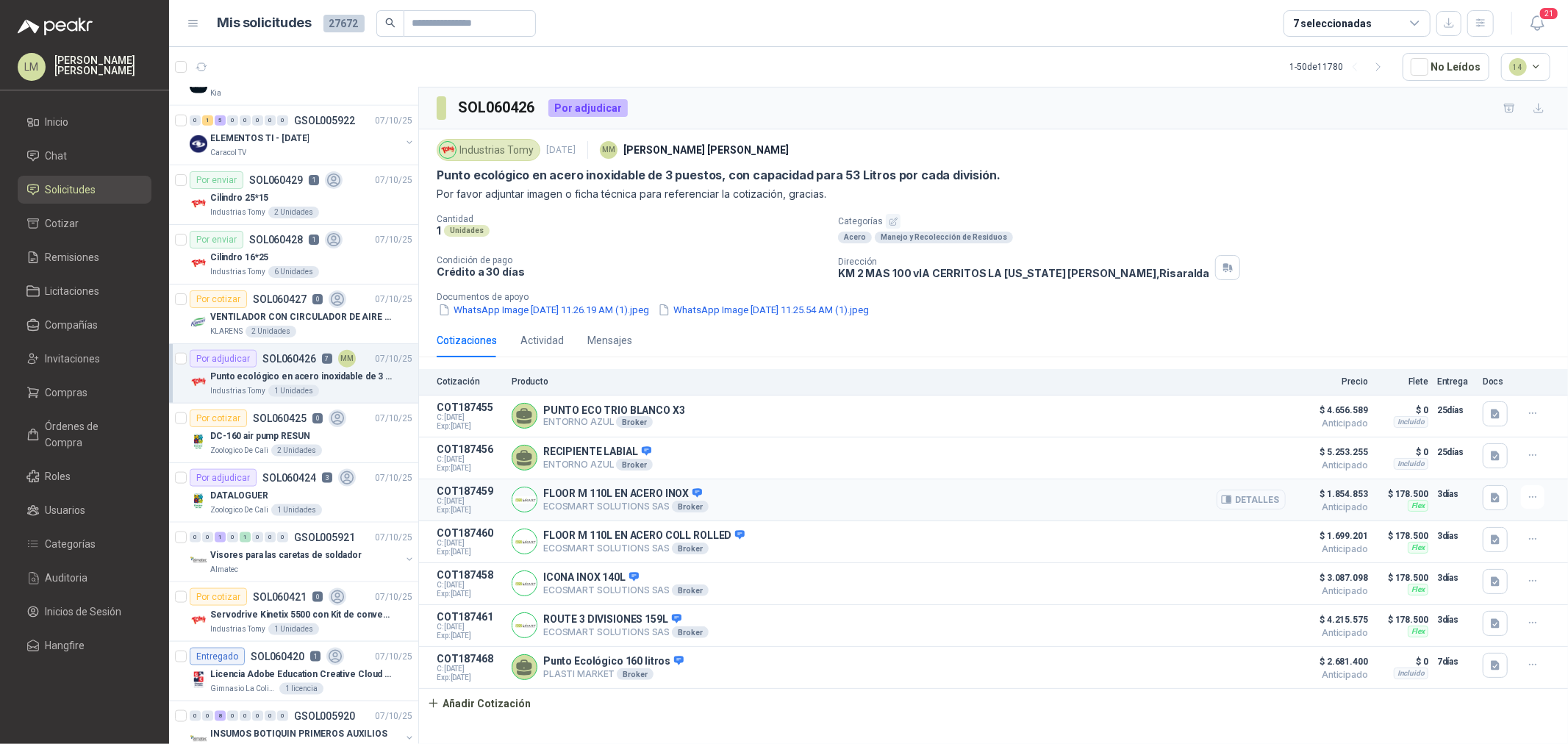
click at [1231, 498] on icon "button" at bounding box center [1228, 499] width 3 height 6
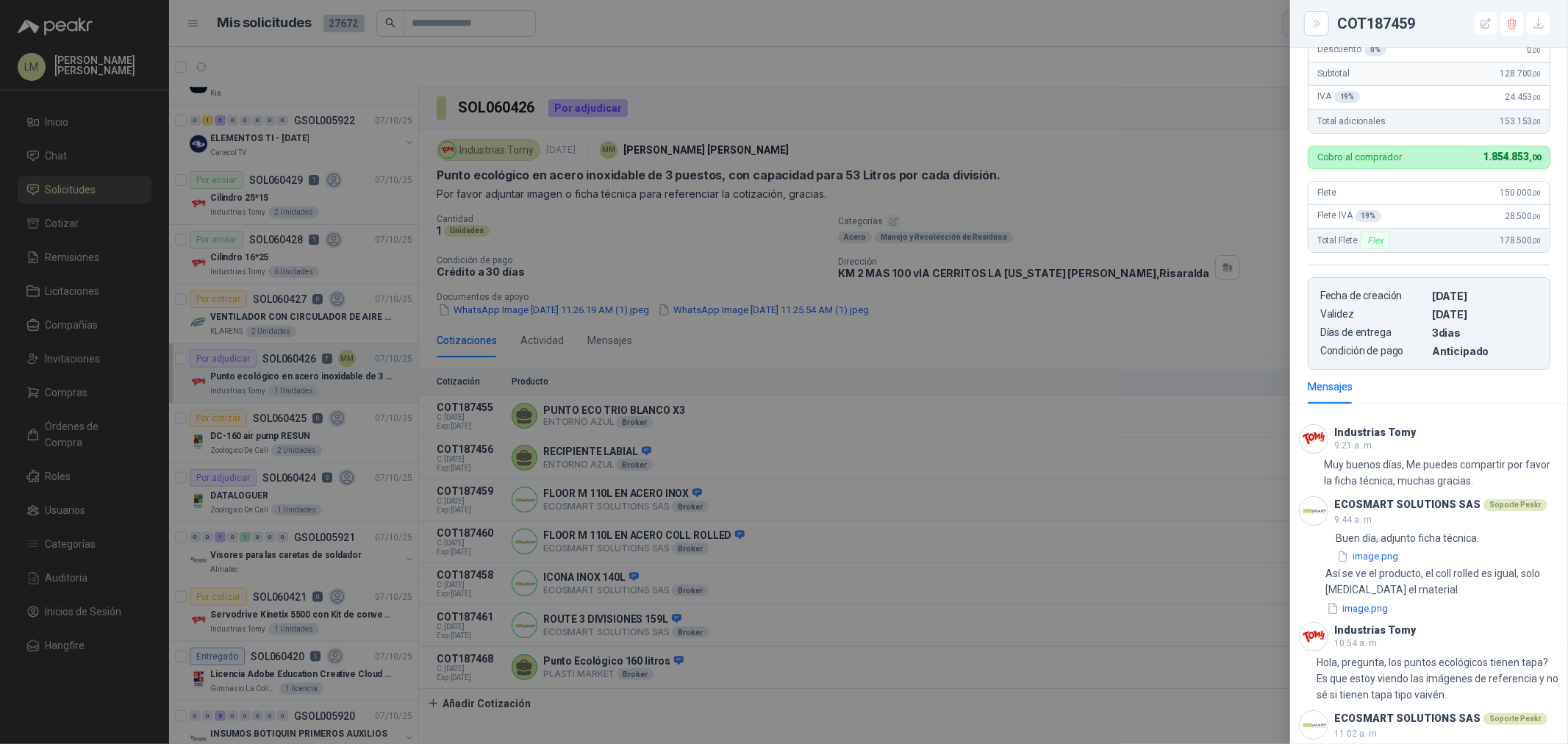
scroll to position [237, 0]
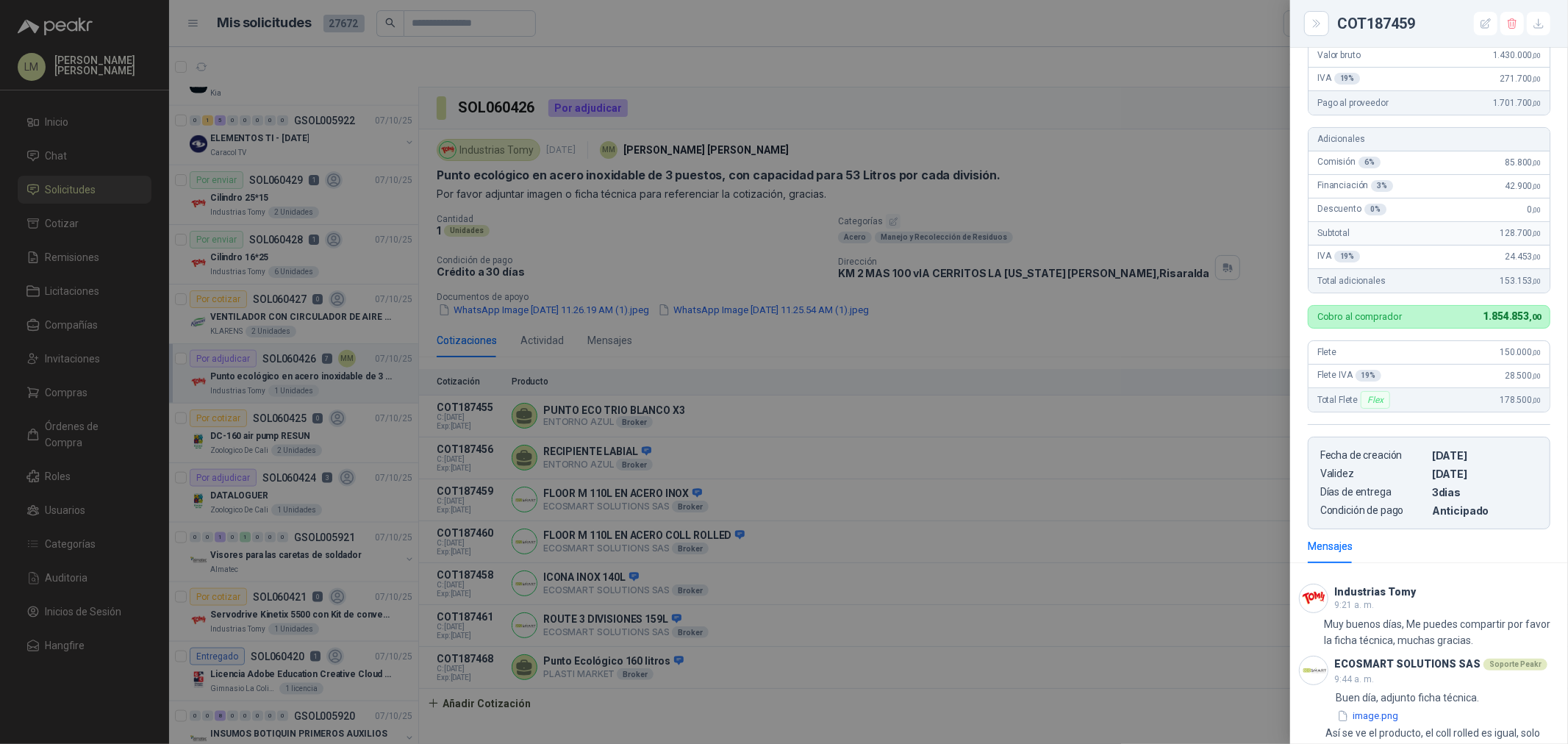
click at [906, 594] on div at bounding box center [784, 372] width 1568 height 744
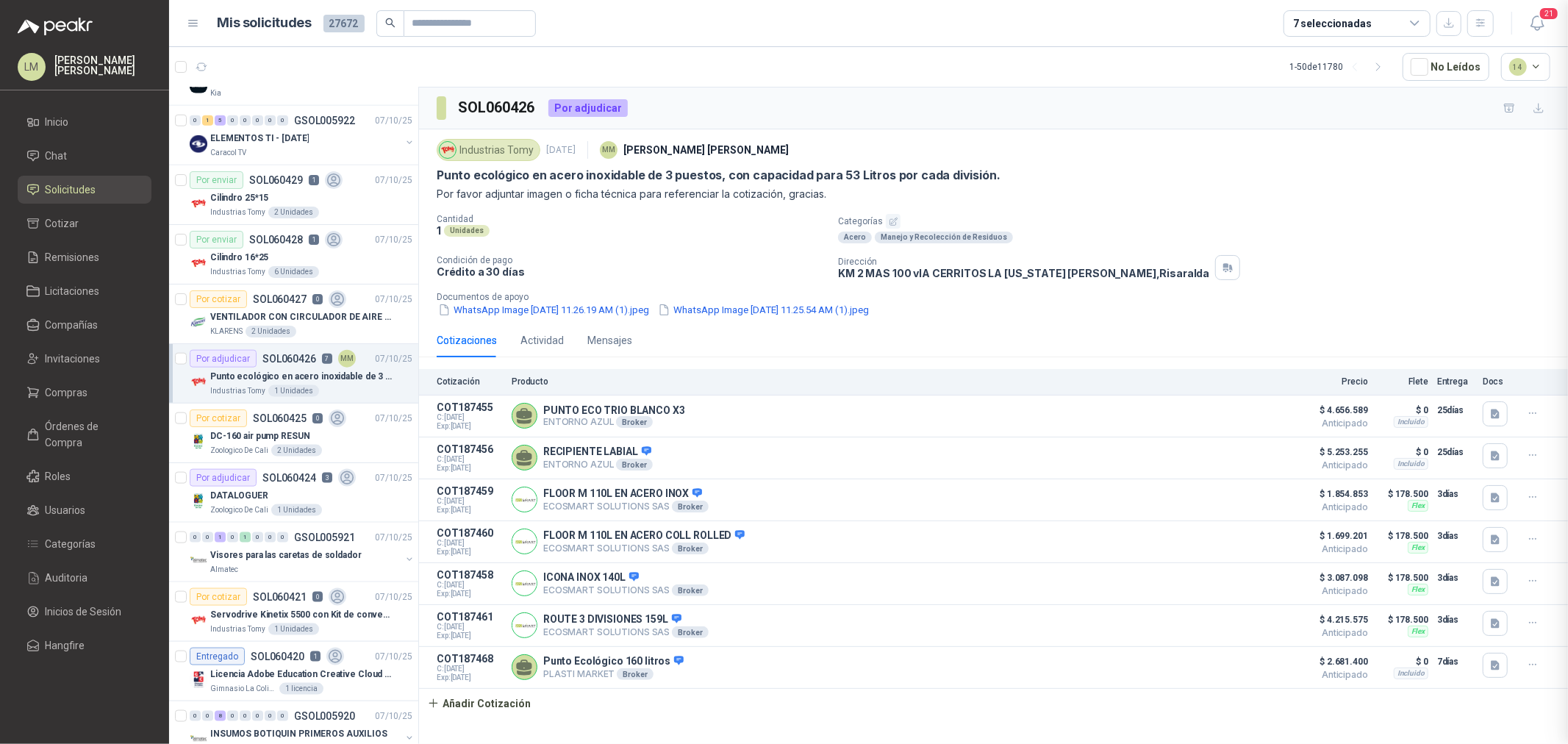
scroll to position [571, 0]
click at [1253, 497] on button "Detalles" at bounding box center [1251, 499] width 69 height 19
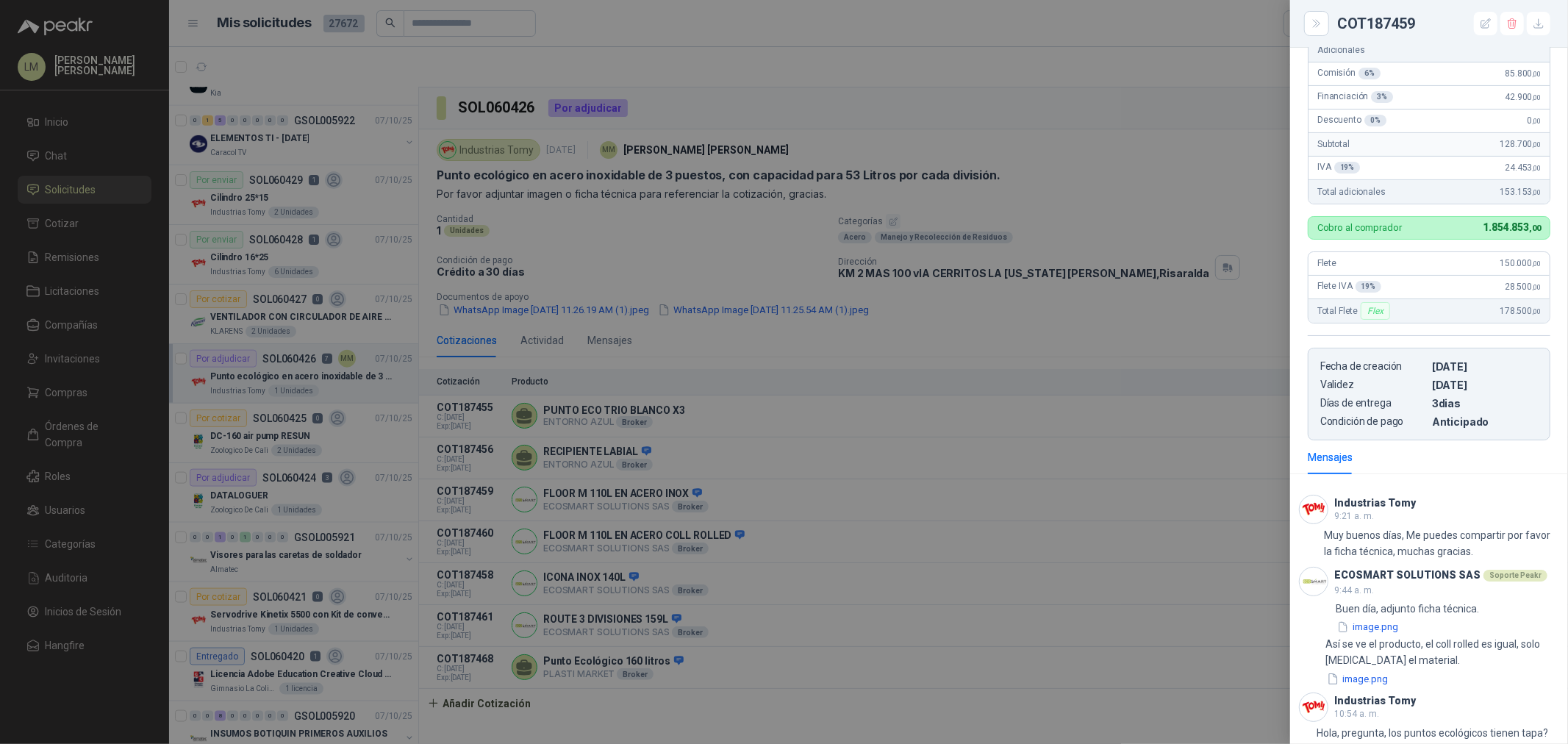
click at [785, 525] on div at bounding box center [784, 372] width 1568 height 744
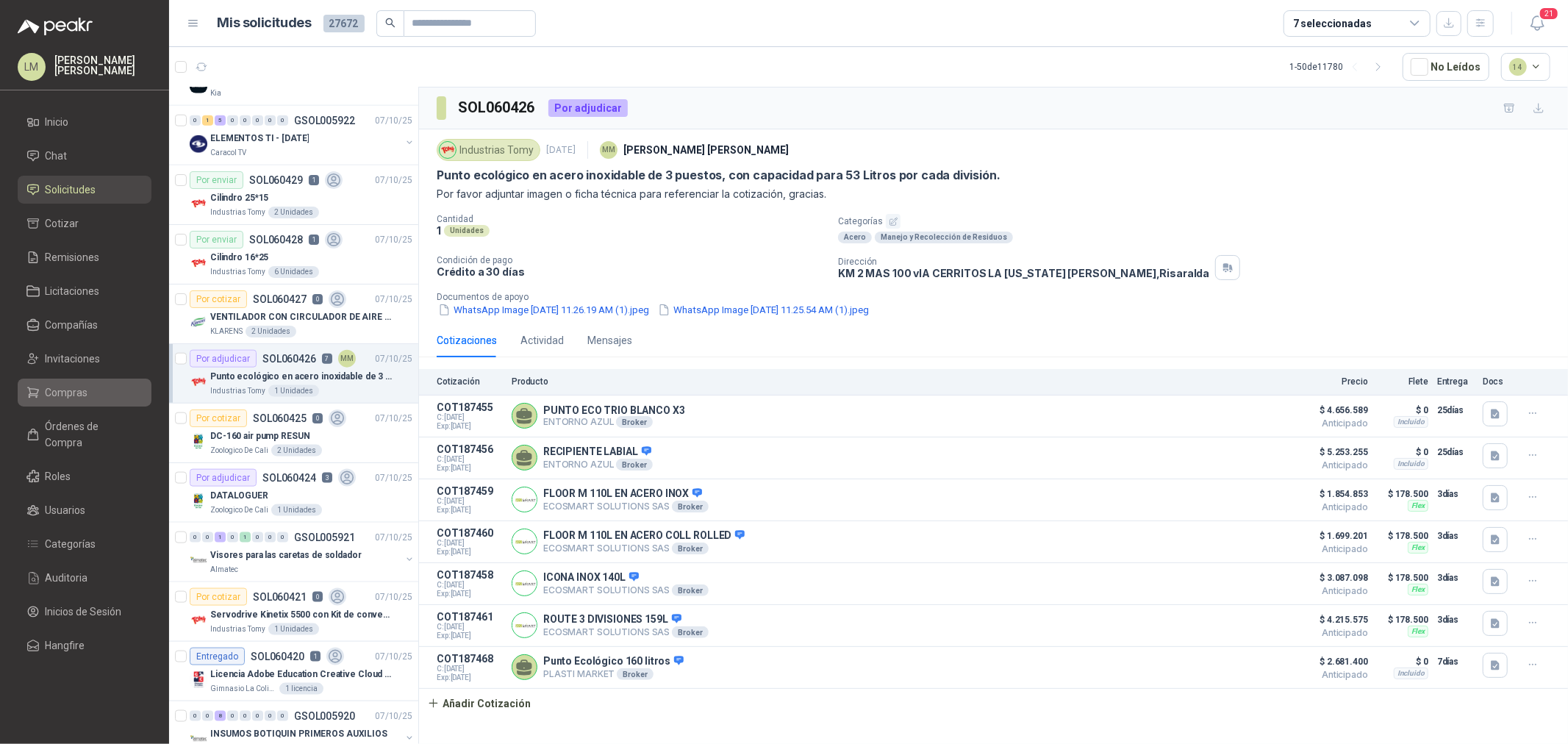
click at [74, 394] on span "Compras" at bounding box center [67, 392] width 42 height 16
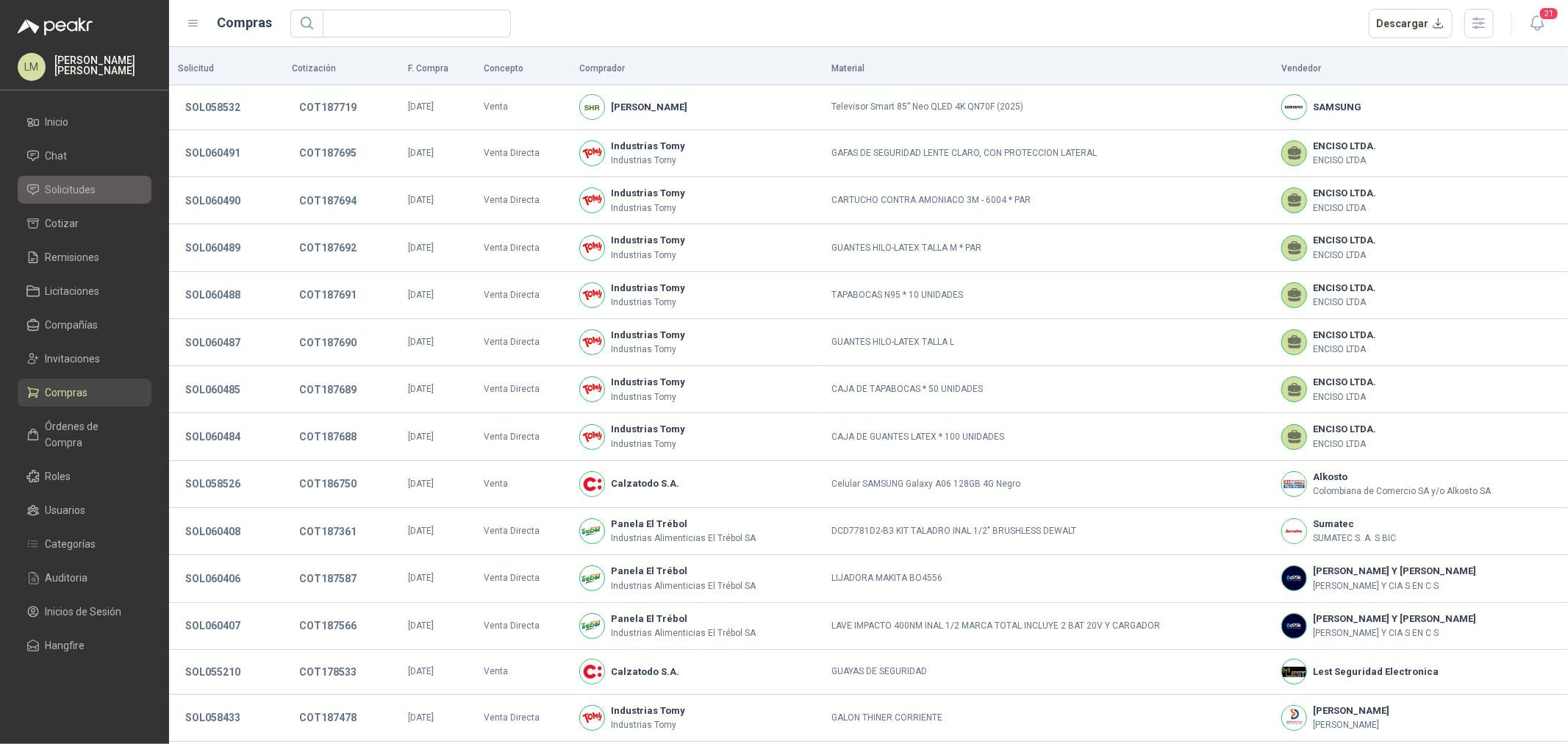
click at [93, 184] on span "Solicitudes" at bounding box center [71, 189] width 51 height 16
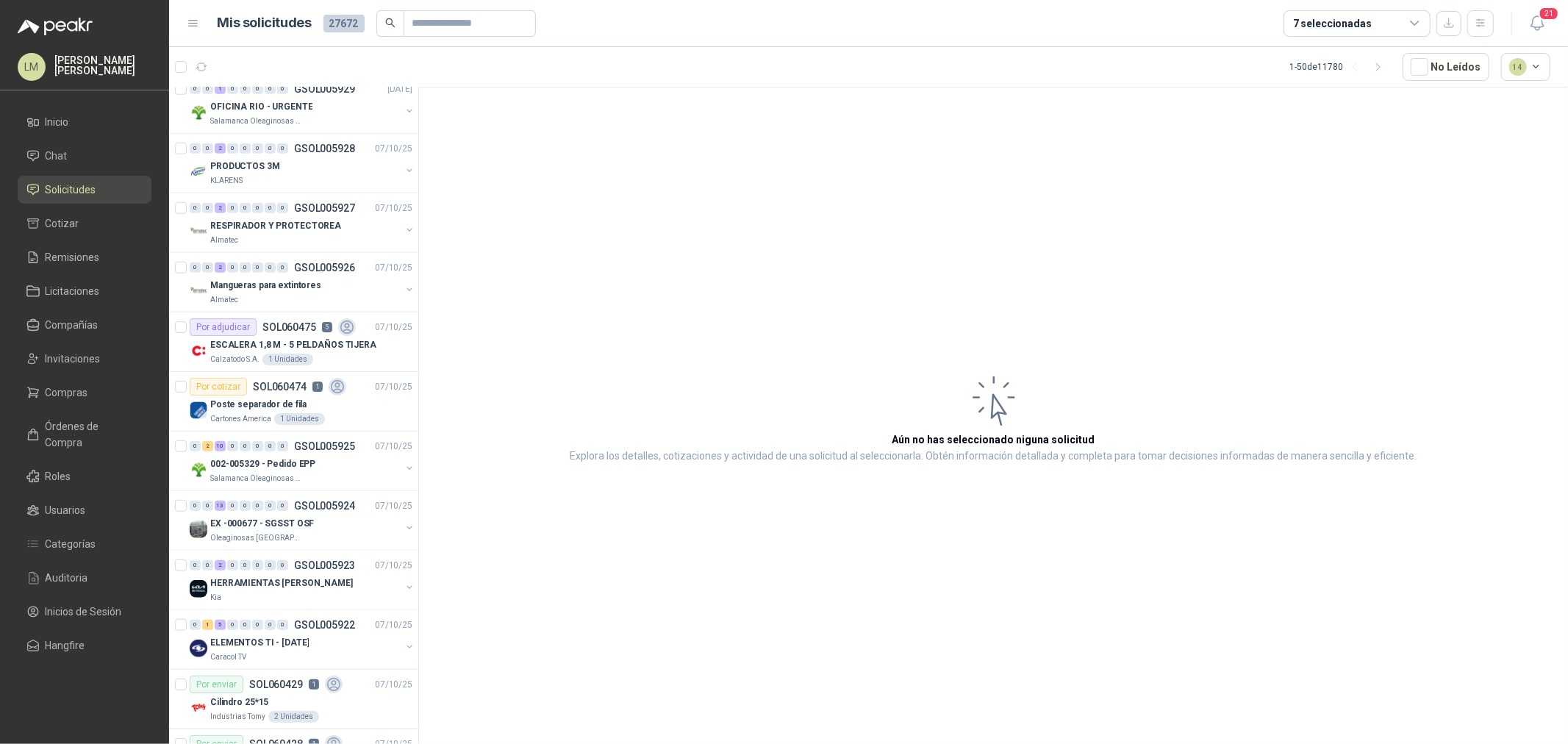
scroll to position [1062, 0]
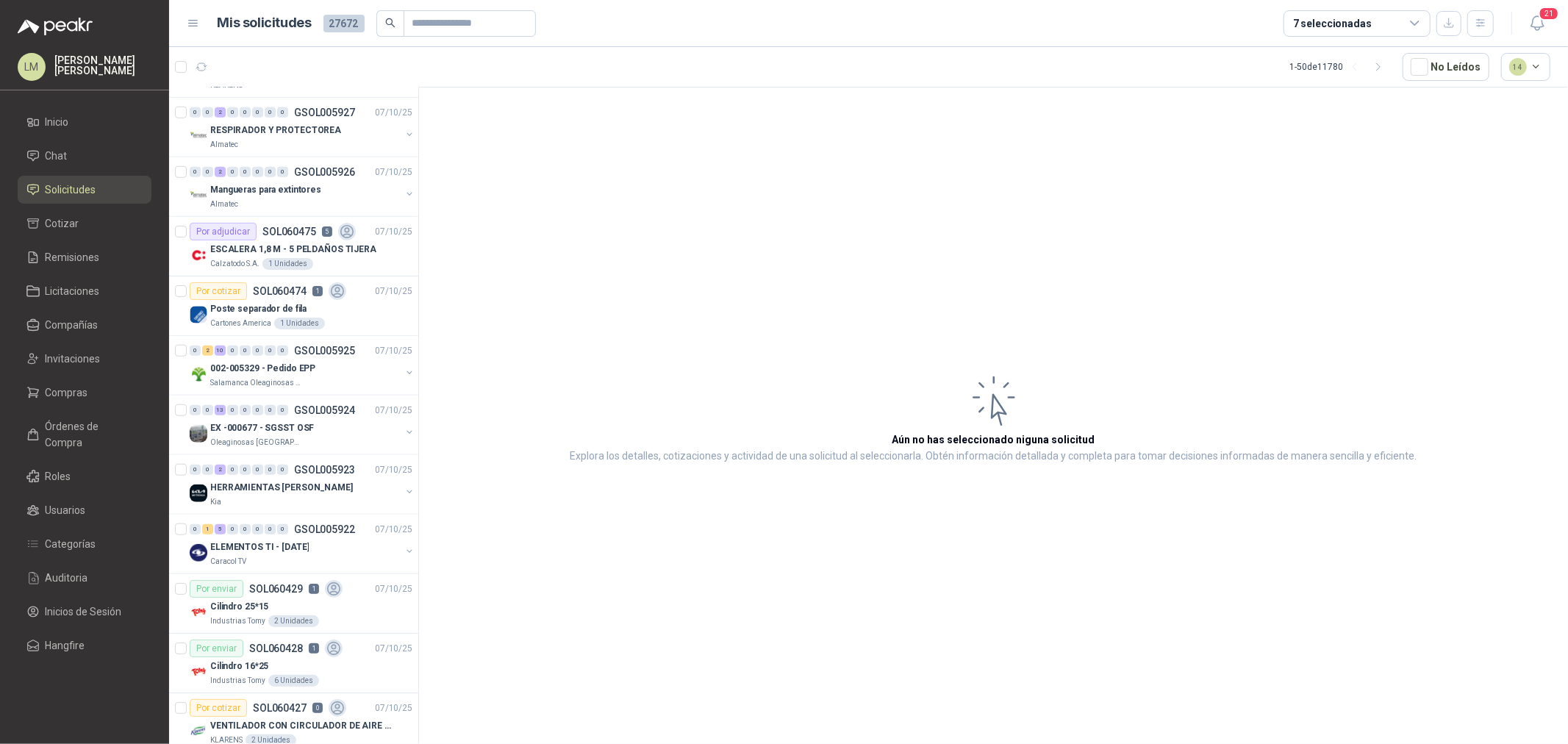
click at [1376, 22] on div "7 seleccionadas" at bounding box center [1357, 23] width 147 height 26
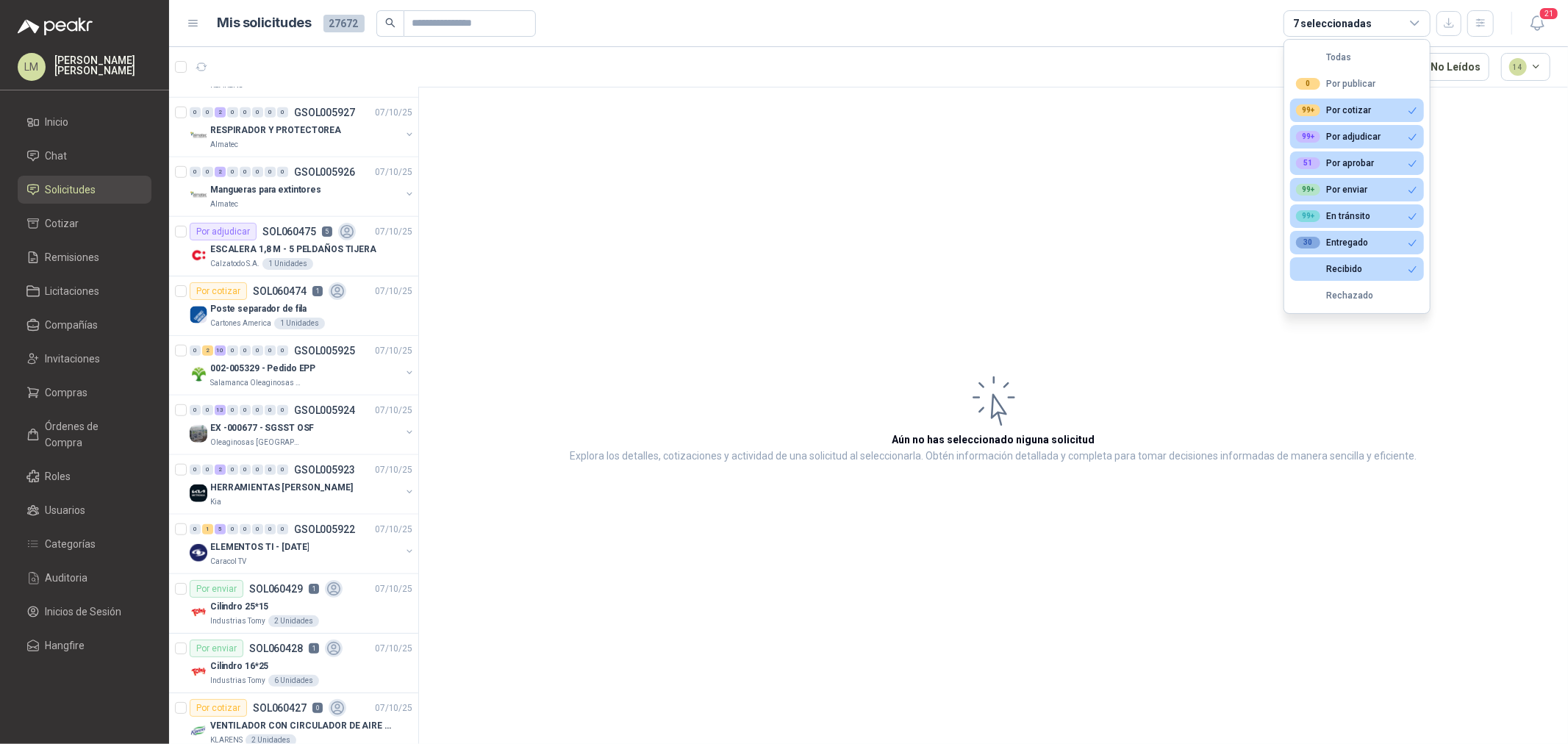
drag, startPoint x: 893, startPoint y: 259, endPoint x: 875, endPoint y: 259, distance: 18.0
click at [891, 259] on article "Aún no has seleccionado niguna solicitud Explora los detalles, cotizaciones y a…" at bounding box center [994, 418] width 1149 height 661
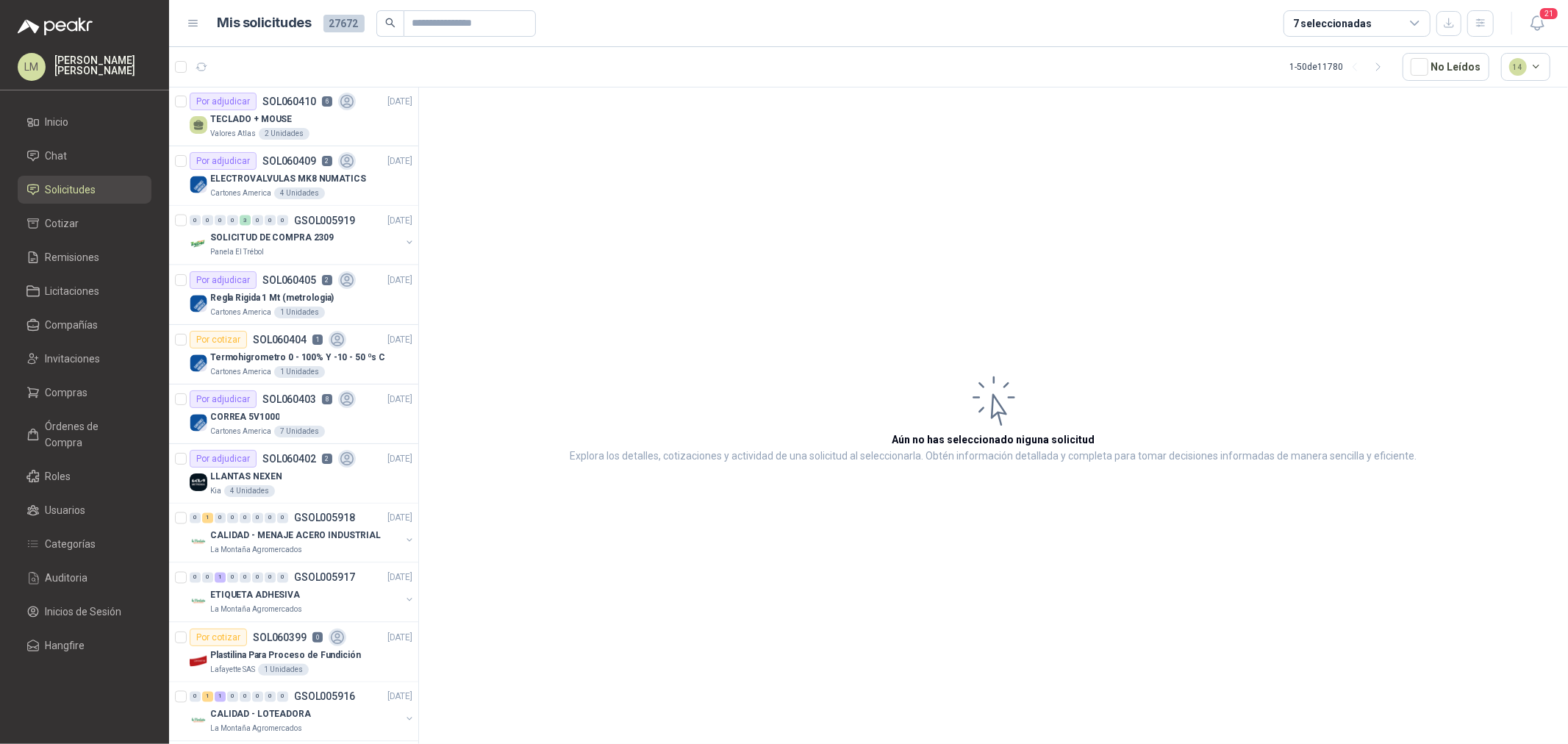
scroll to position [2205, 0]
click at [282, 419] on div "CORREA 5V1000" at bounding box center [311, 415] width 202 height 18
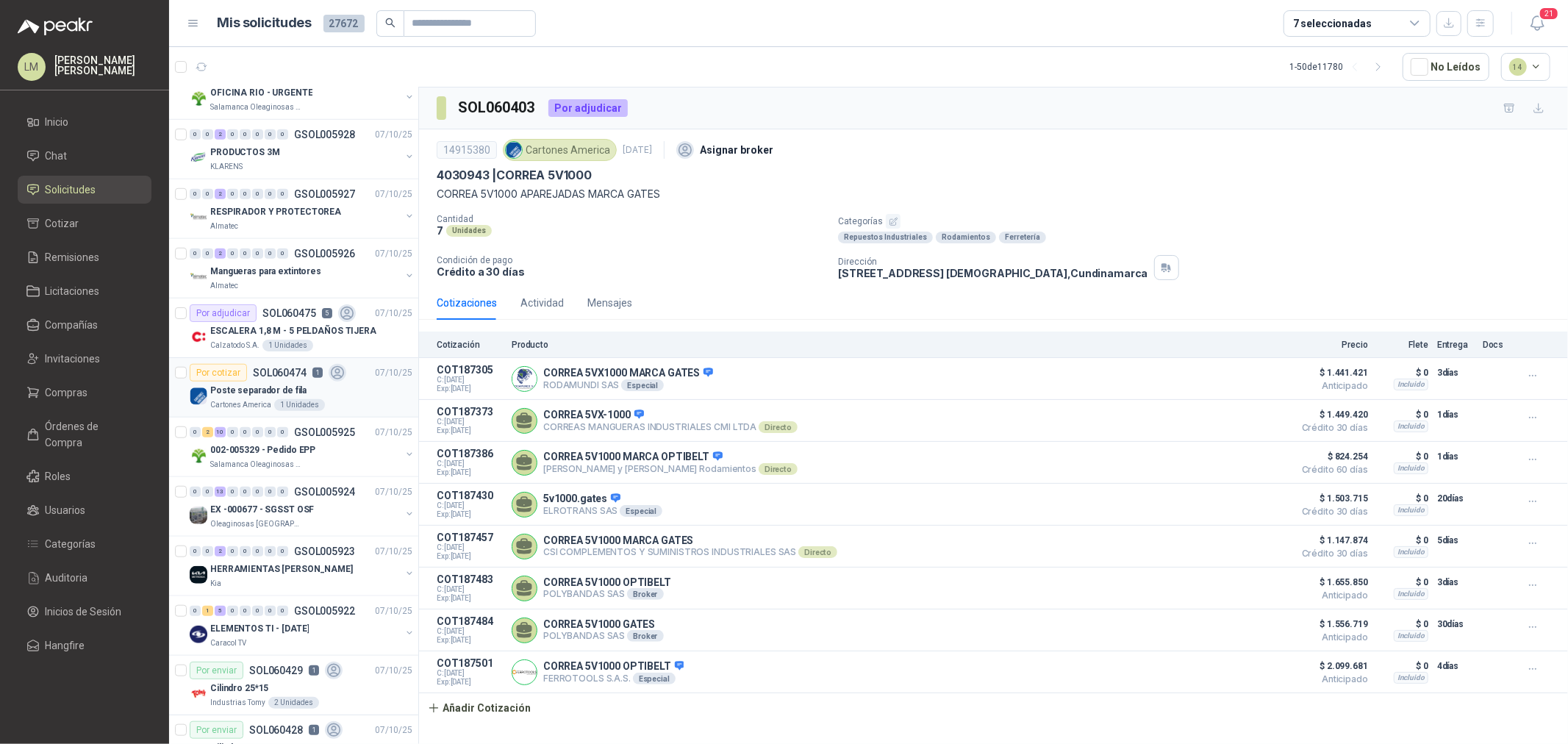
scroll to position [1306, 0]
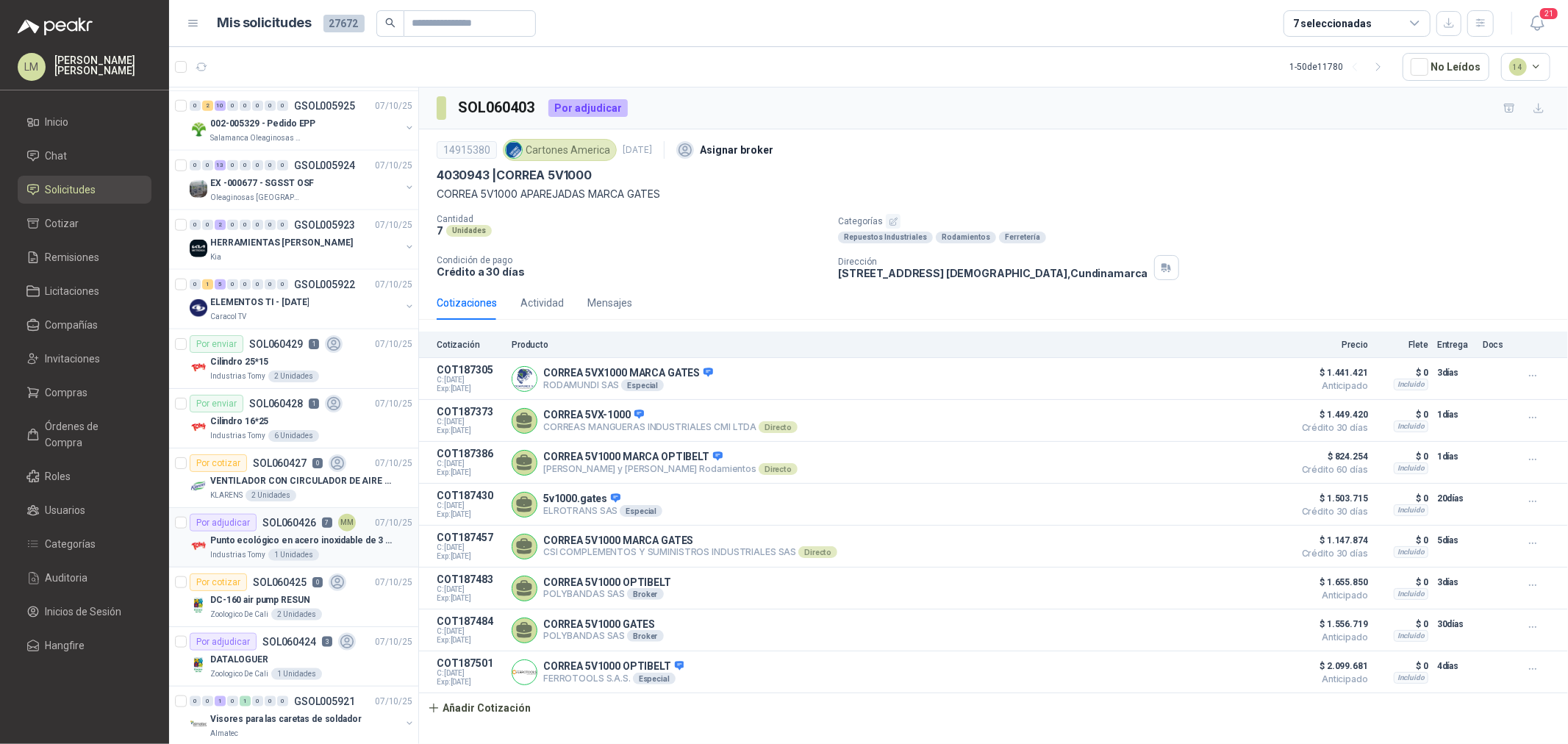
click at [246, 542] on p "Punto ecológico en acero inoxidable de 3 puestos, con capacidad para 53 Litros …" at bounding box center [302, 540] width 183 height 14
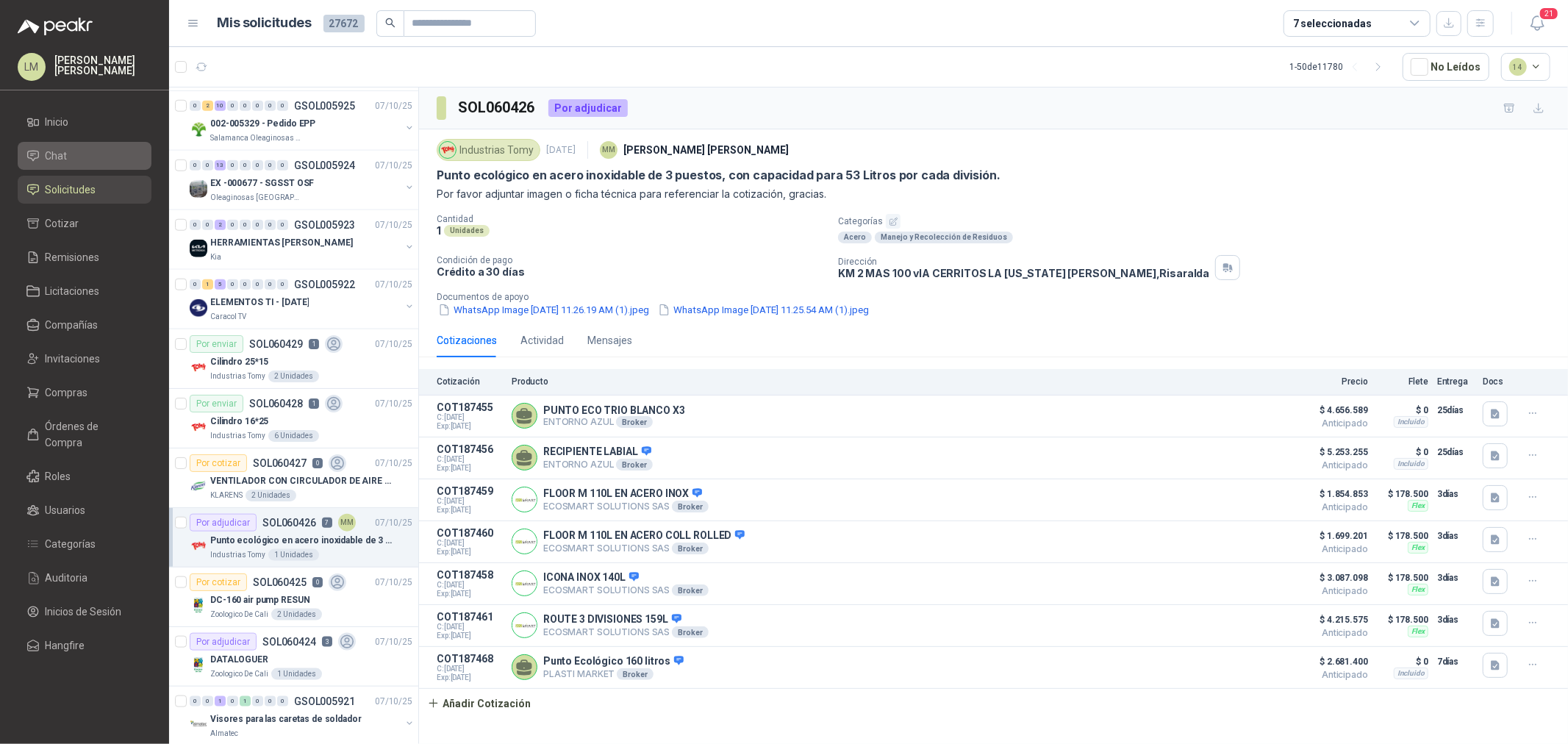
click at [63, 155] on span "Chat" at bounding box center [57, 155] width 22 height 16
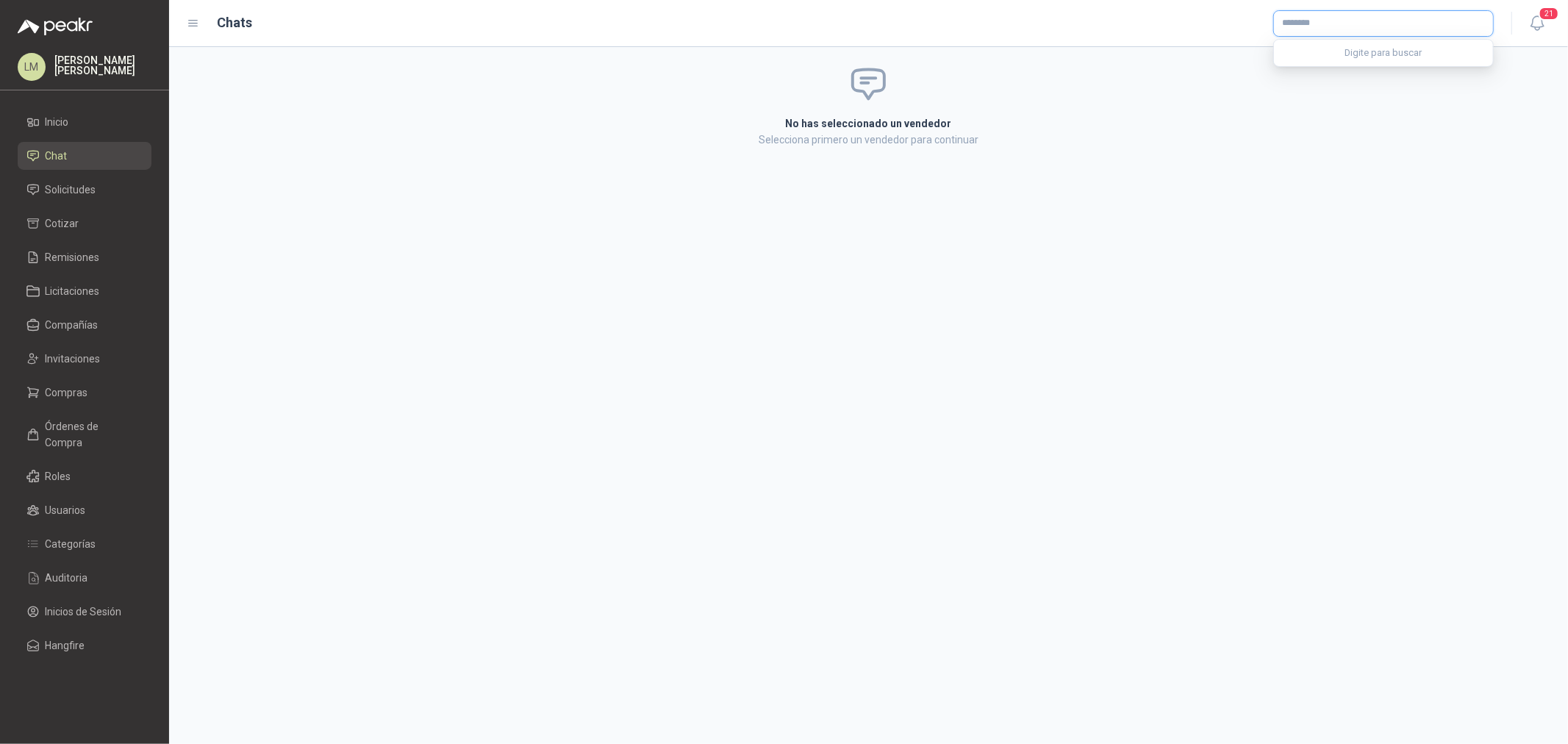
click at [1306, 22] on input "text" at bounding box center [1383, 24] width 219 height 25
type input "*****"
click at [1325, 56] on p "ECOSMART SOLUTIONS SAS" at bounding box center [1366, 54] width 117 height 8
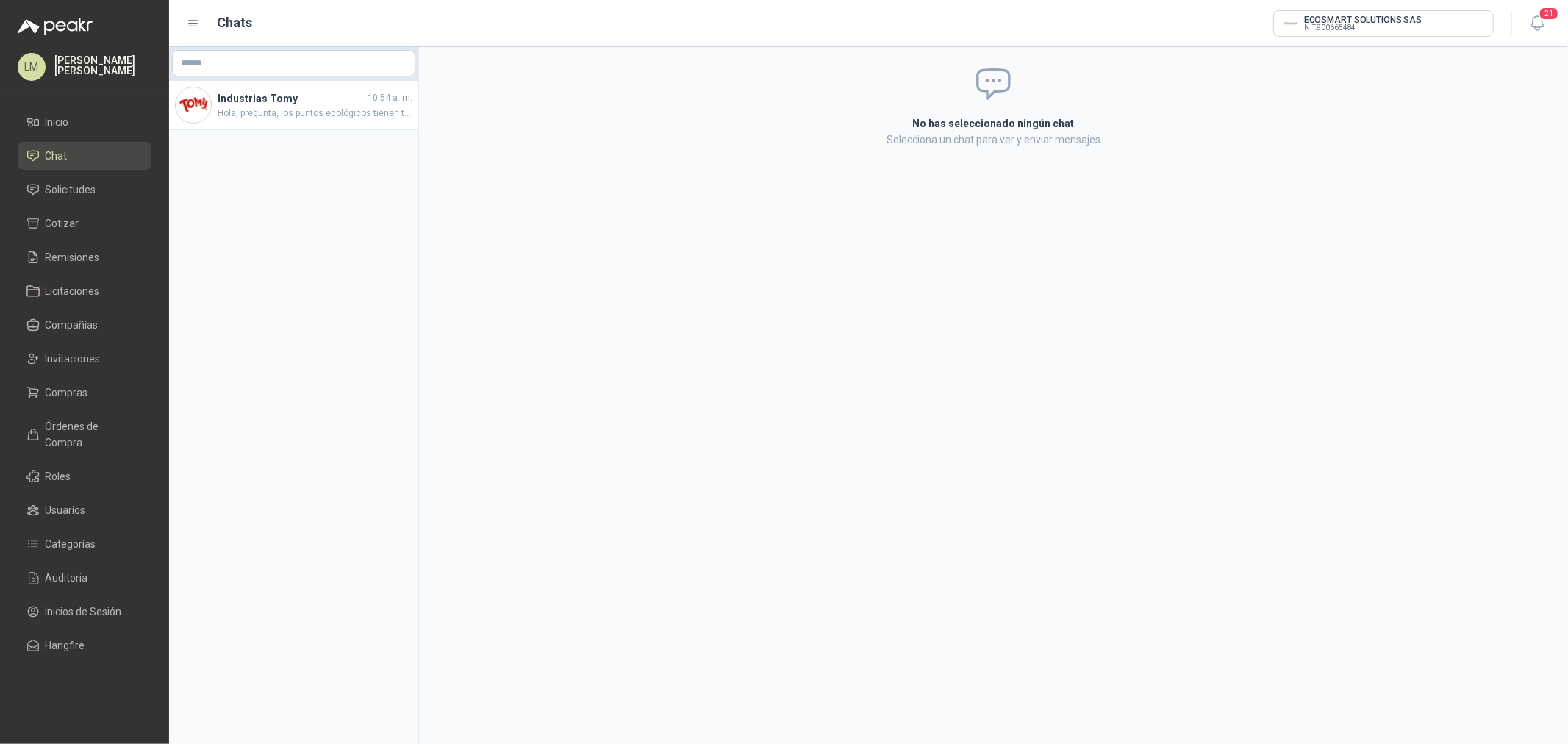
click at [777, 140] on p "Selecciona un chat para ver y enviar mensajes" at bounding box center [994, 139] width 513 height 16
click at [322, 117] on span "Hola, pregunta, los puntos ecológicos tienen tapa? Es que estoy viendo las imág…" at bounding box center [315, 113] width 195 height 14
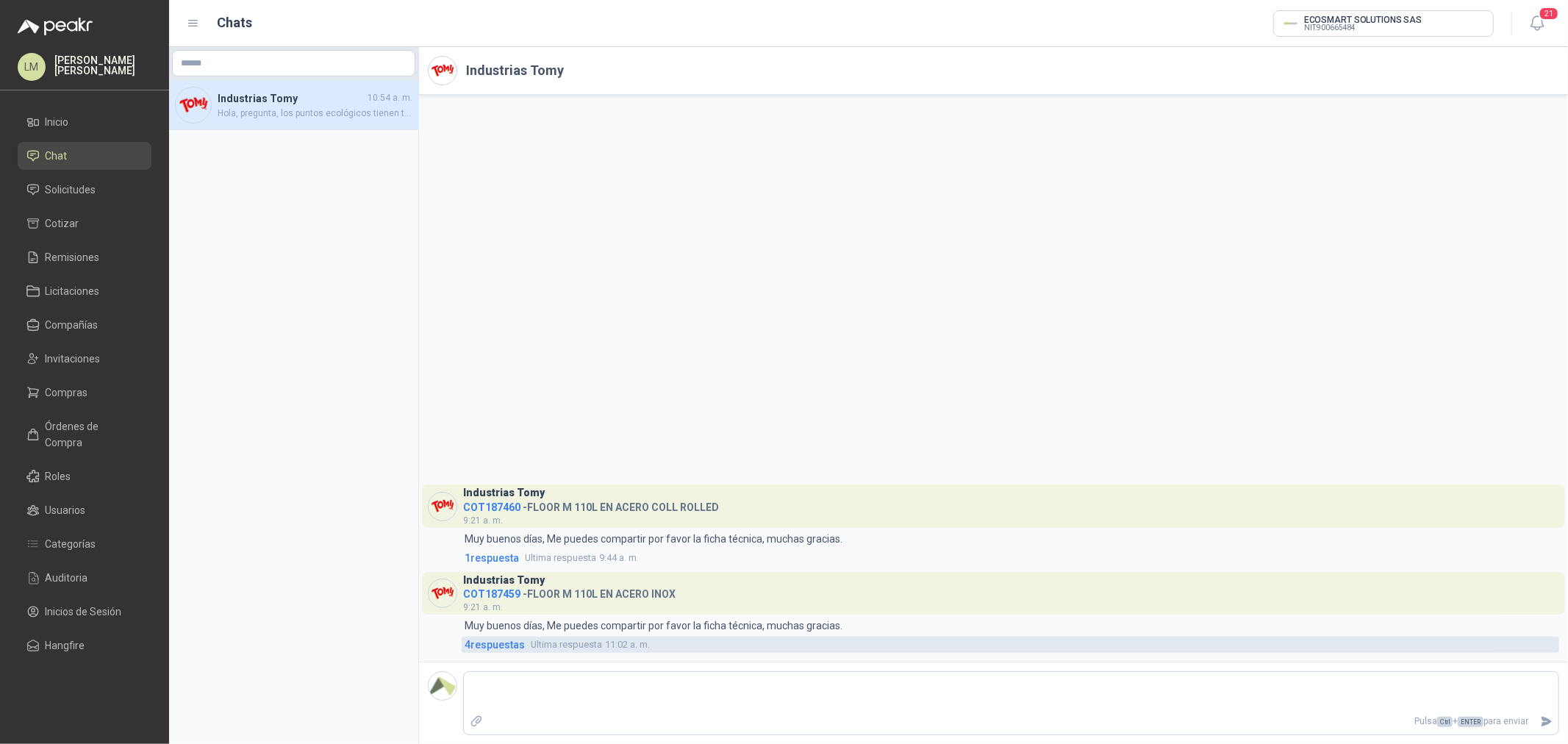
click at [513, 647] on span "4 respuesta s" at bounding box center [494, 644] width 60 height 16
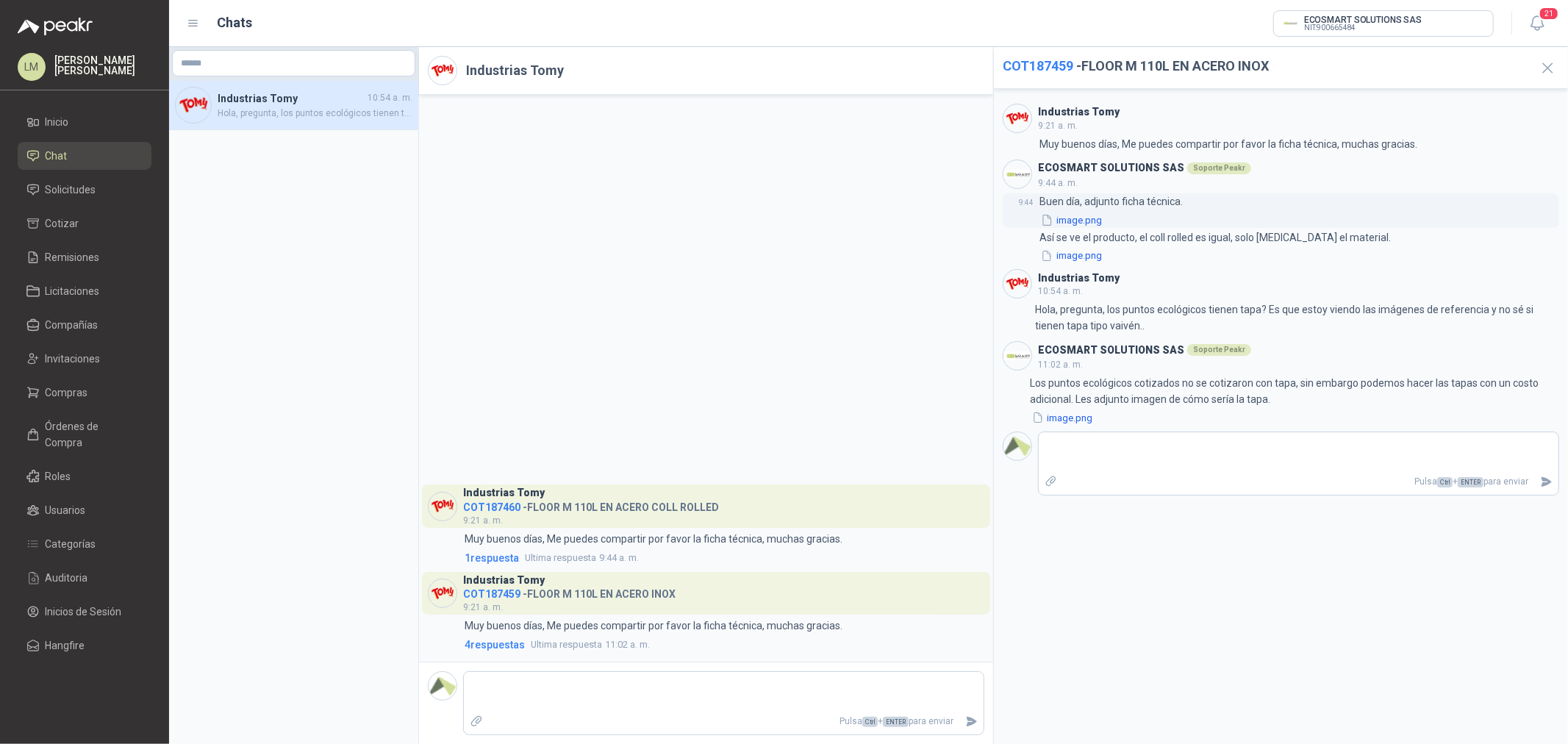
click at [1077, 218] on button "image.png" at bounding box center [1072, 220] width 64 height 15
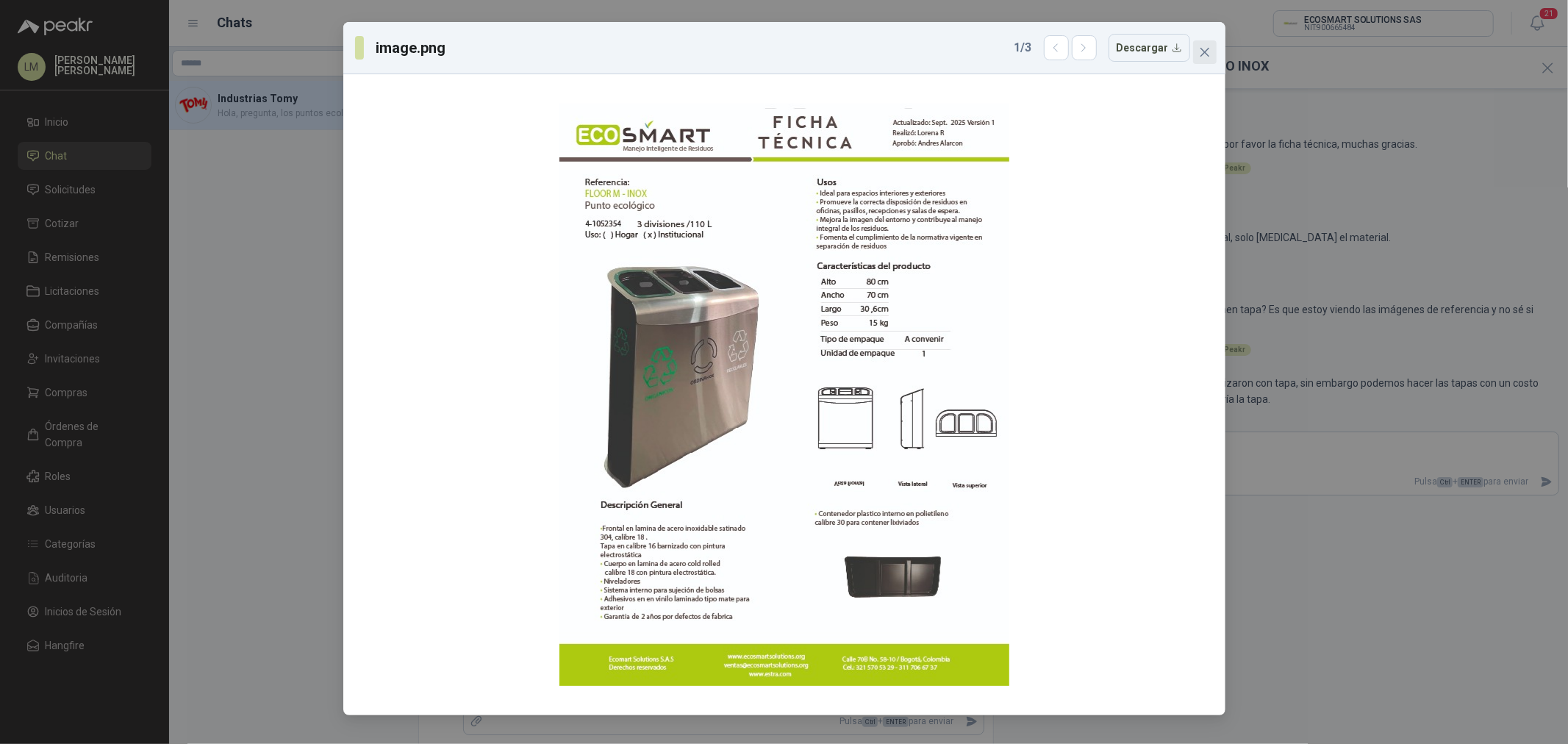
click at [1203, 57] on icon "close" at bounding box center [1205, 52] width 12 height 12
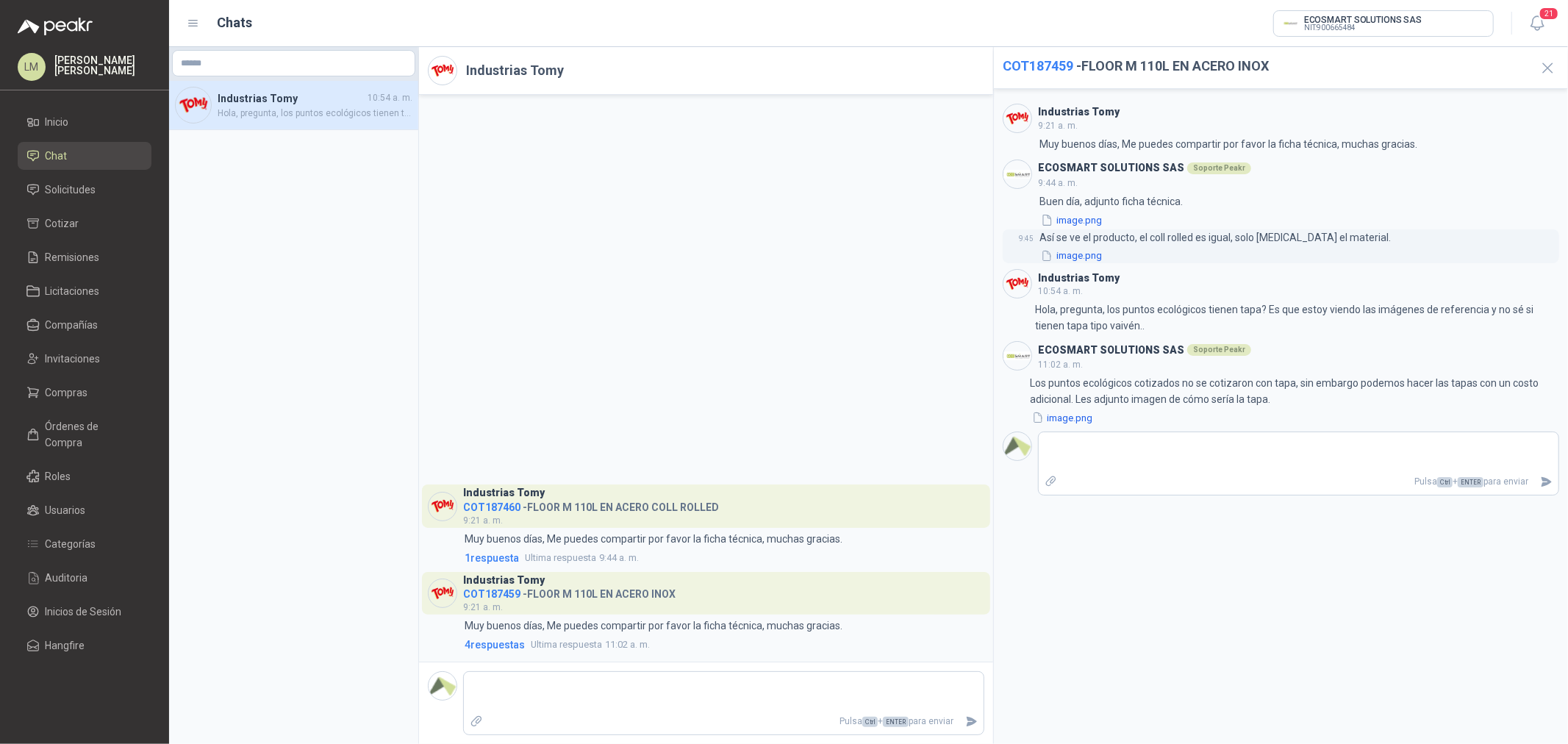
click at [1083, 260] on button "image.png" at bounding box center [1072, 256] width 64 height 15
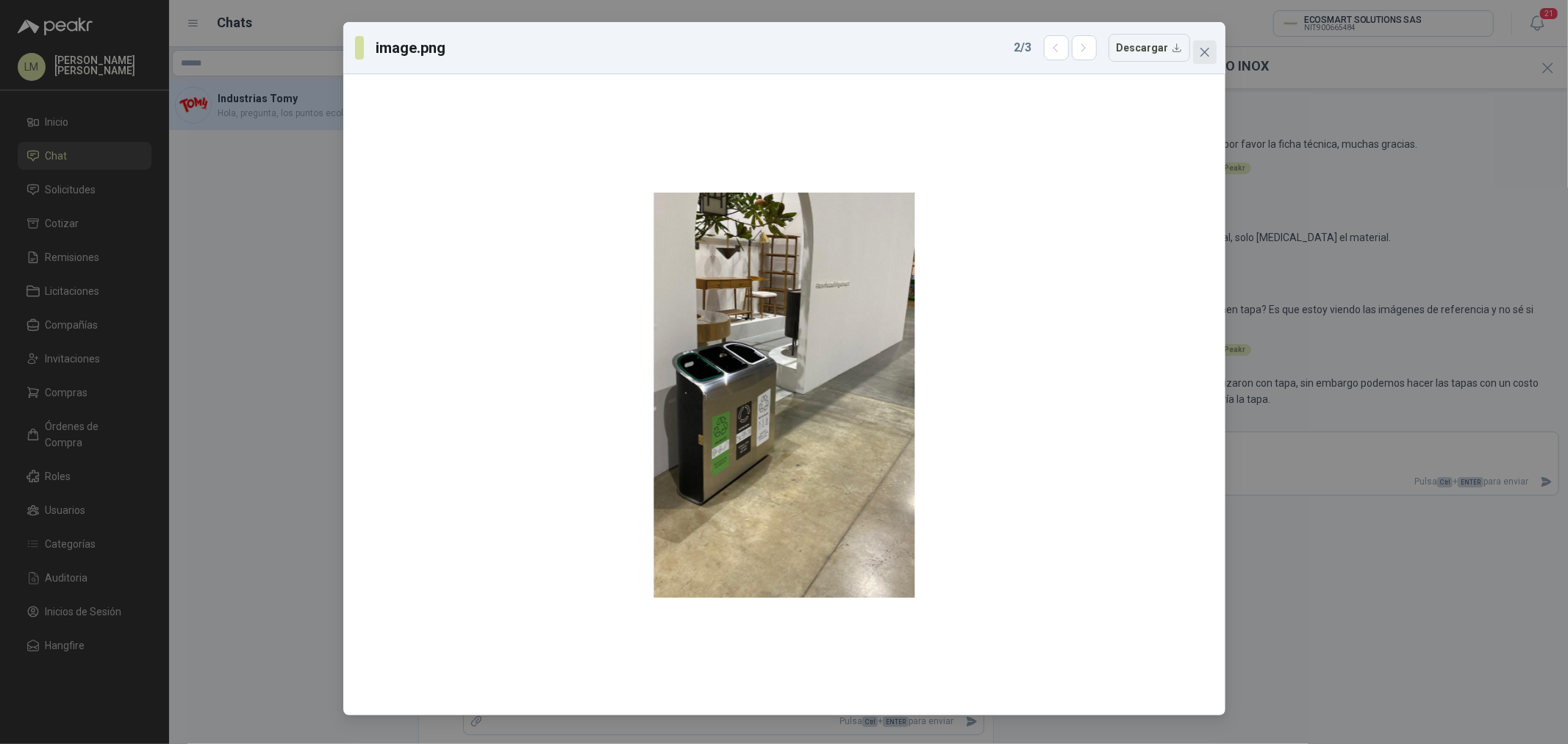
click at [1210, 53] on icon "close" at bounding box center [1205, 52] width 12 height 12
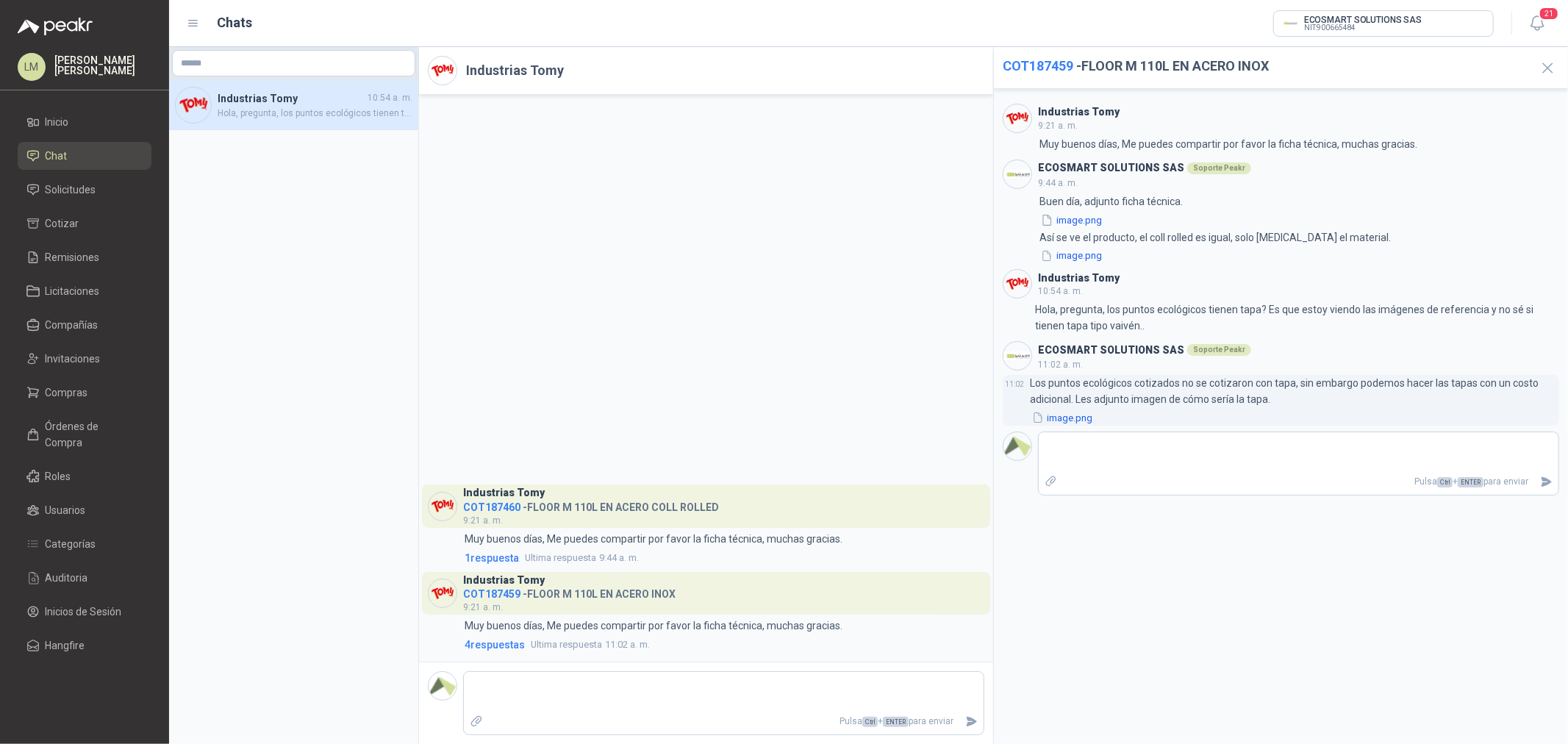
click at [1075, 421] on button "image.png" at bounding box center [1063, 418] width 64 height 15
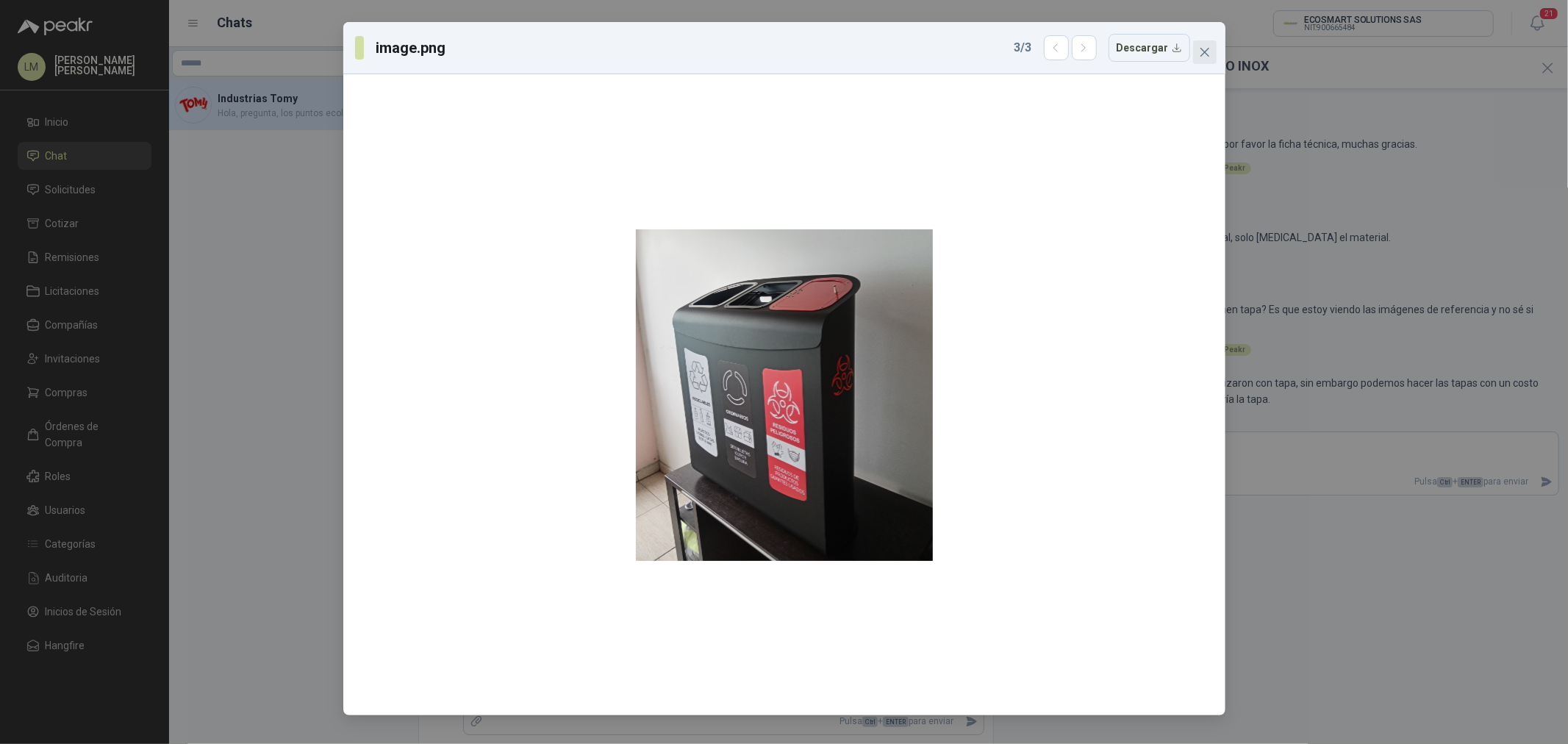
click at [1201, 55] on icon "close" at bounding box center [1204, 52] width 8 height 8
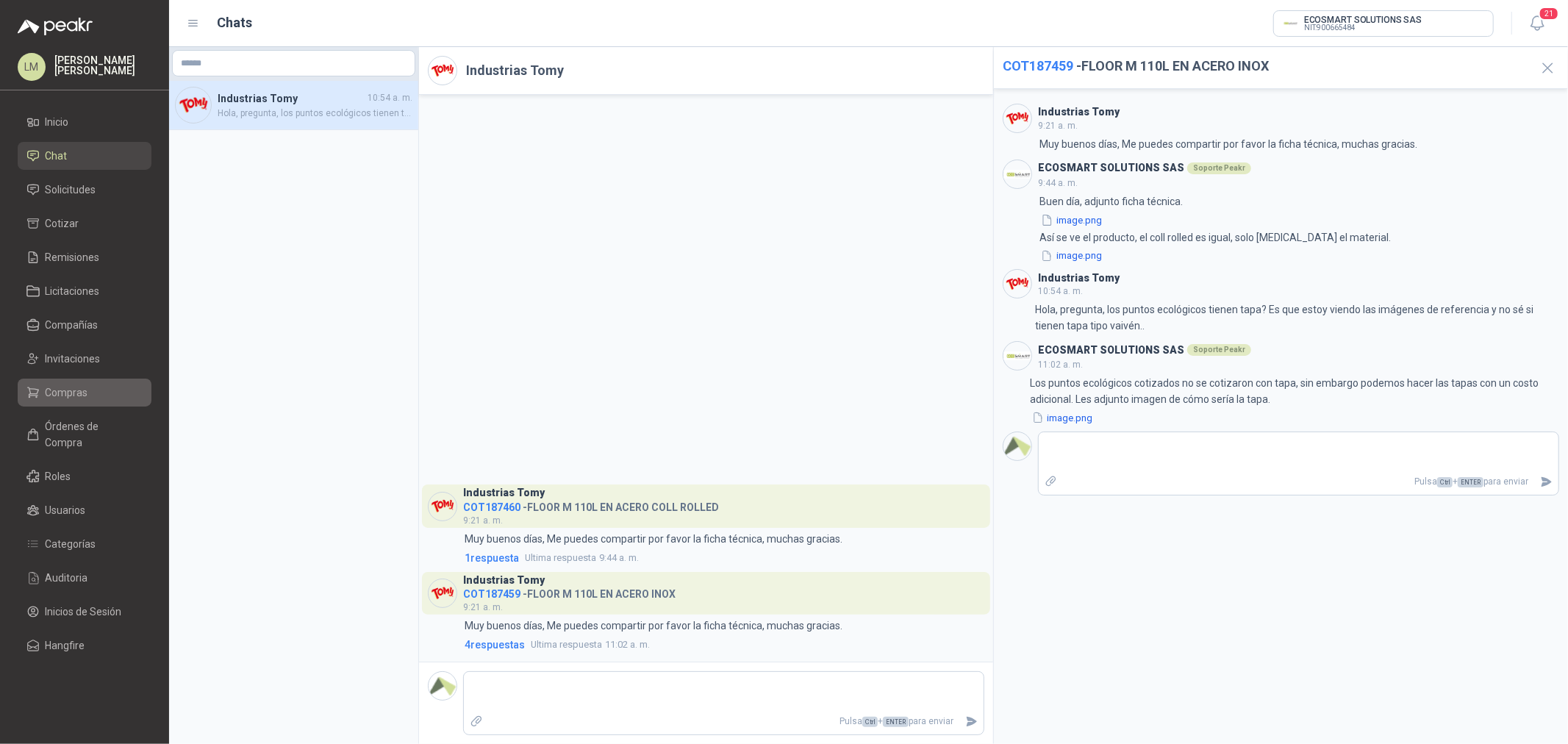
click at [57, 390] on span "Compras" at bounding box center [67, 392] width 42 height 16
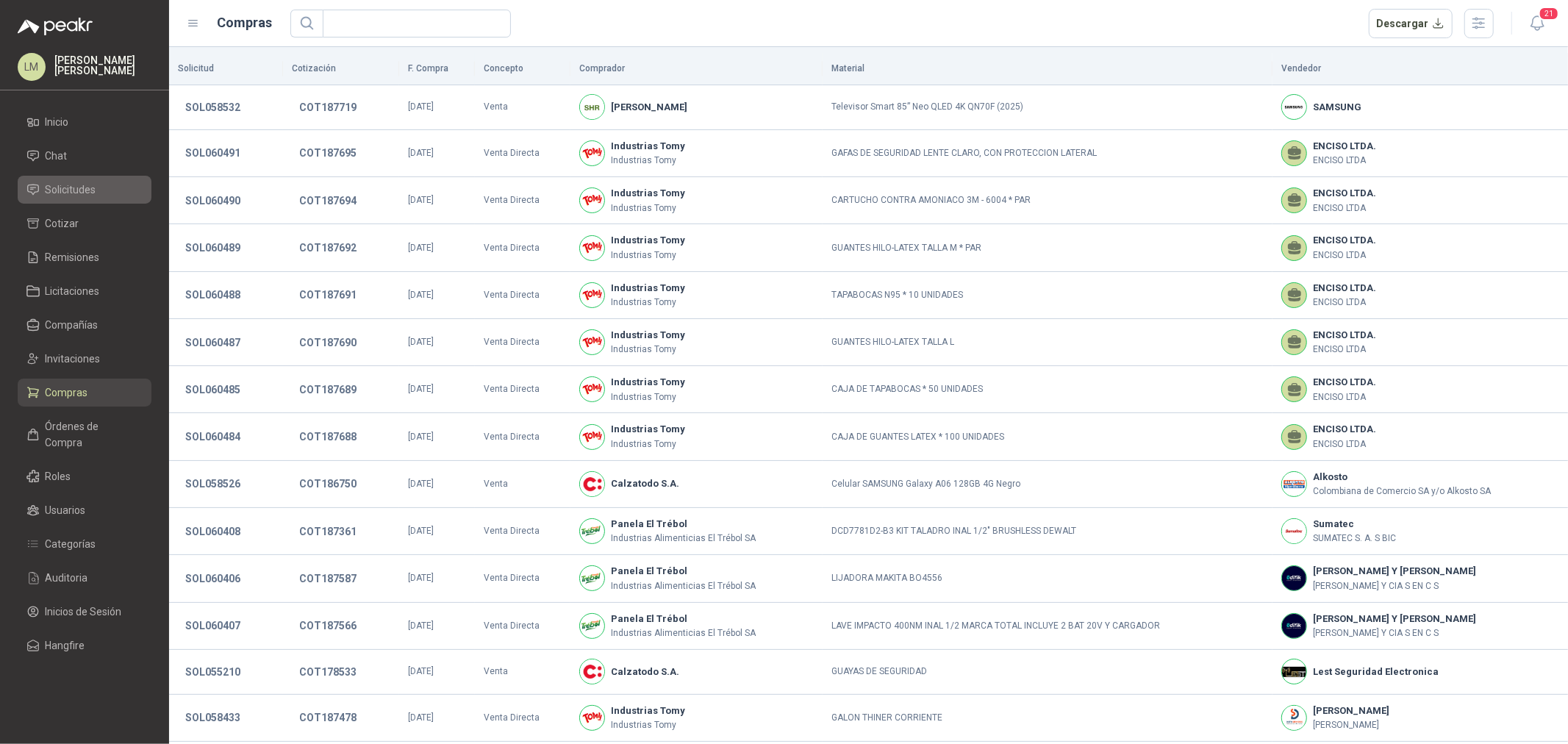
click at [71, 182] on span "Solicitudes" at bounding box center [71, 189] width 51 height 16
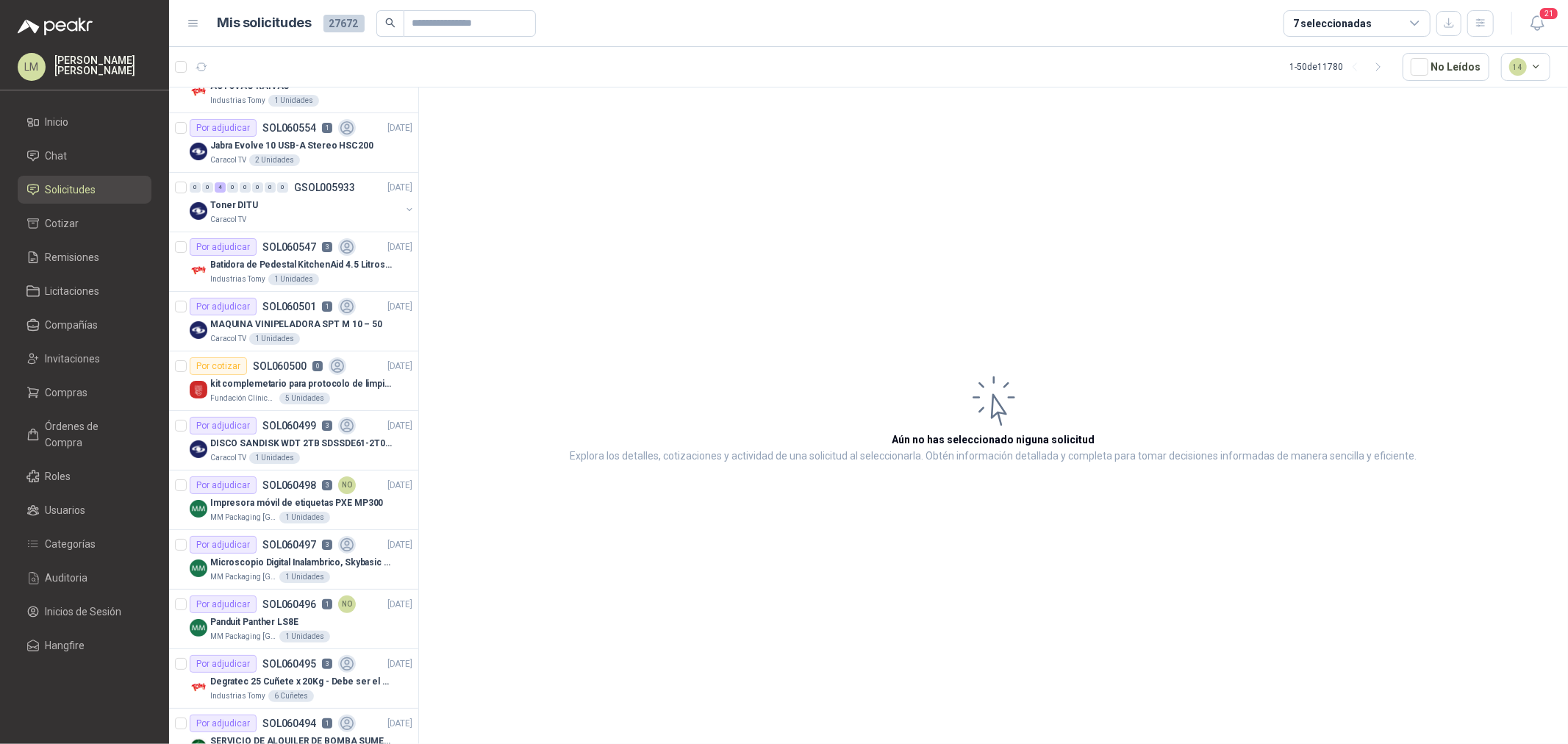
scroll to position [163, 0]
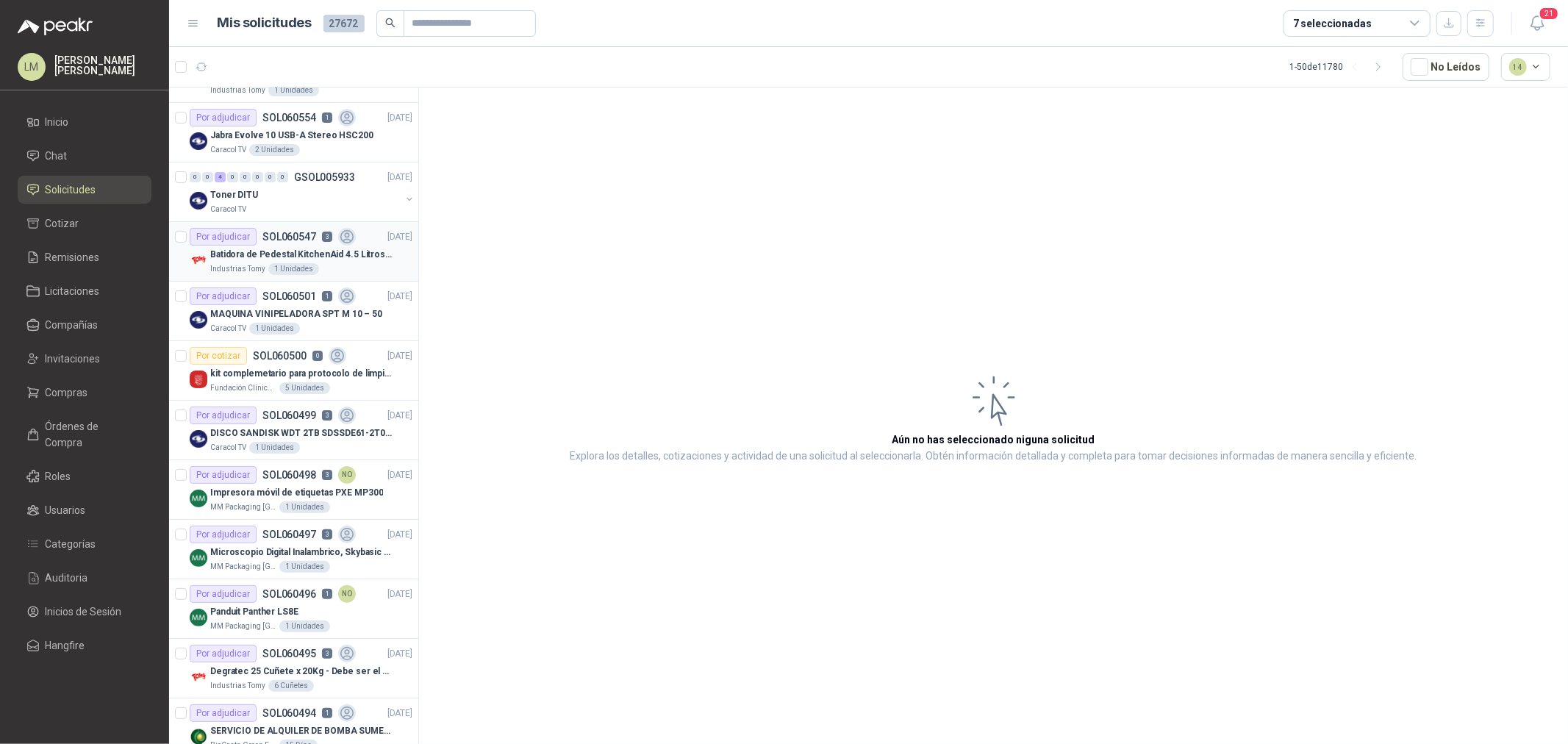
click at [297, 241] on p "SOL060547" at bounding box center [290, 236] width 54 height 10
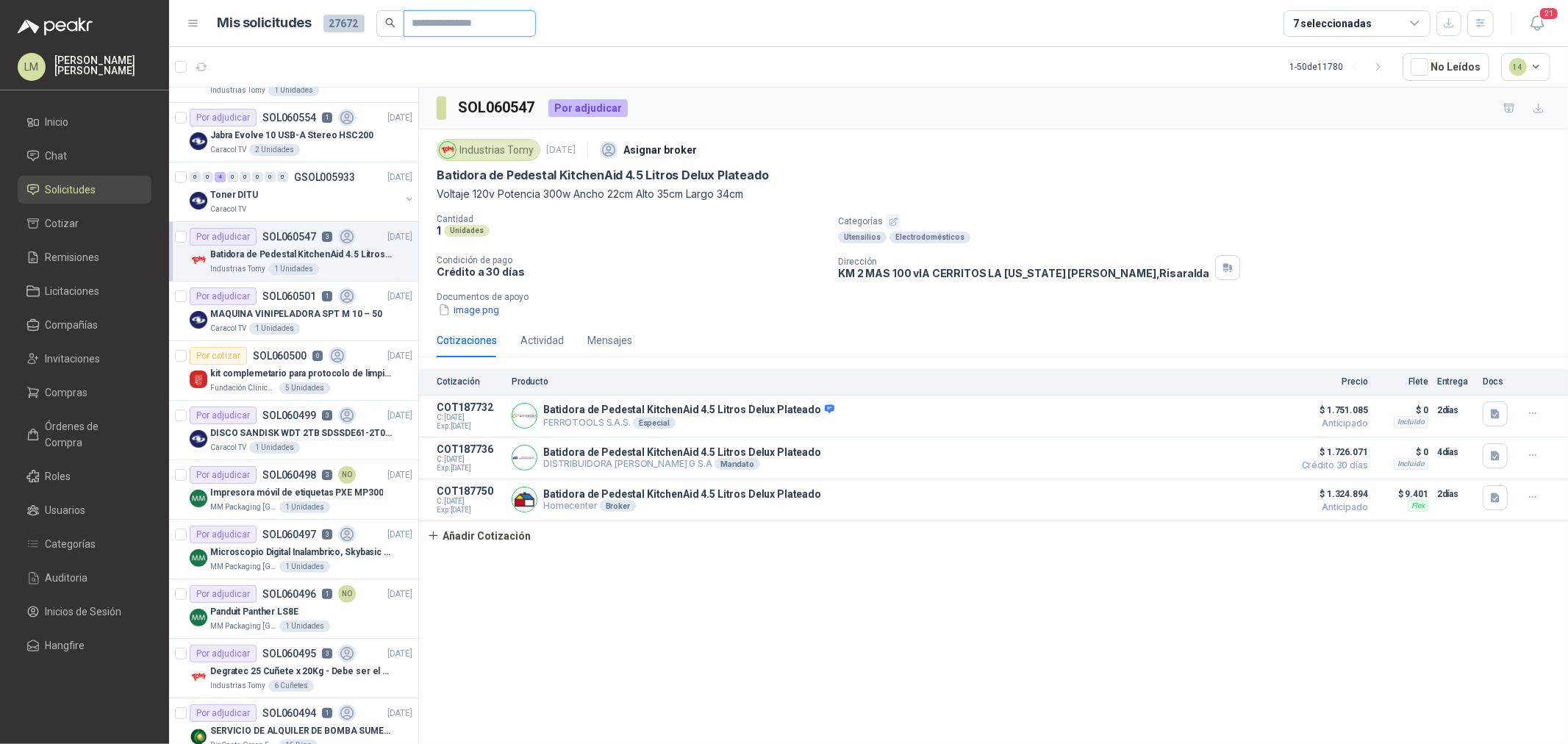
click at [493, 13] on input "text" at bounding box center [464, 24] width 103 height 25
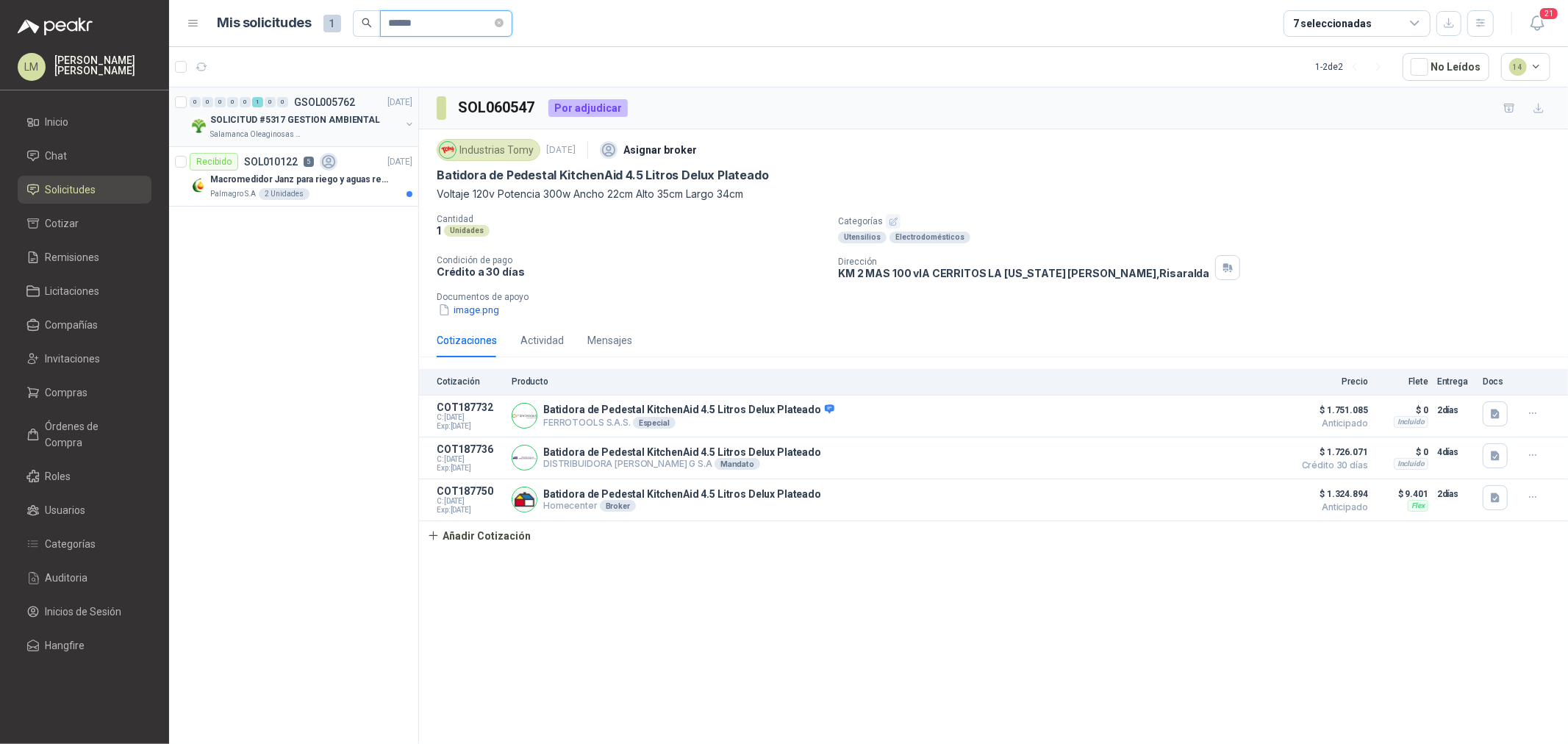
type input "******"
click at [408, 122] on button "button" at bounding box center [410, 124] width 12 height 12
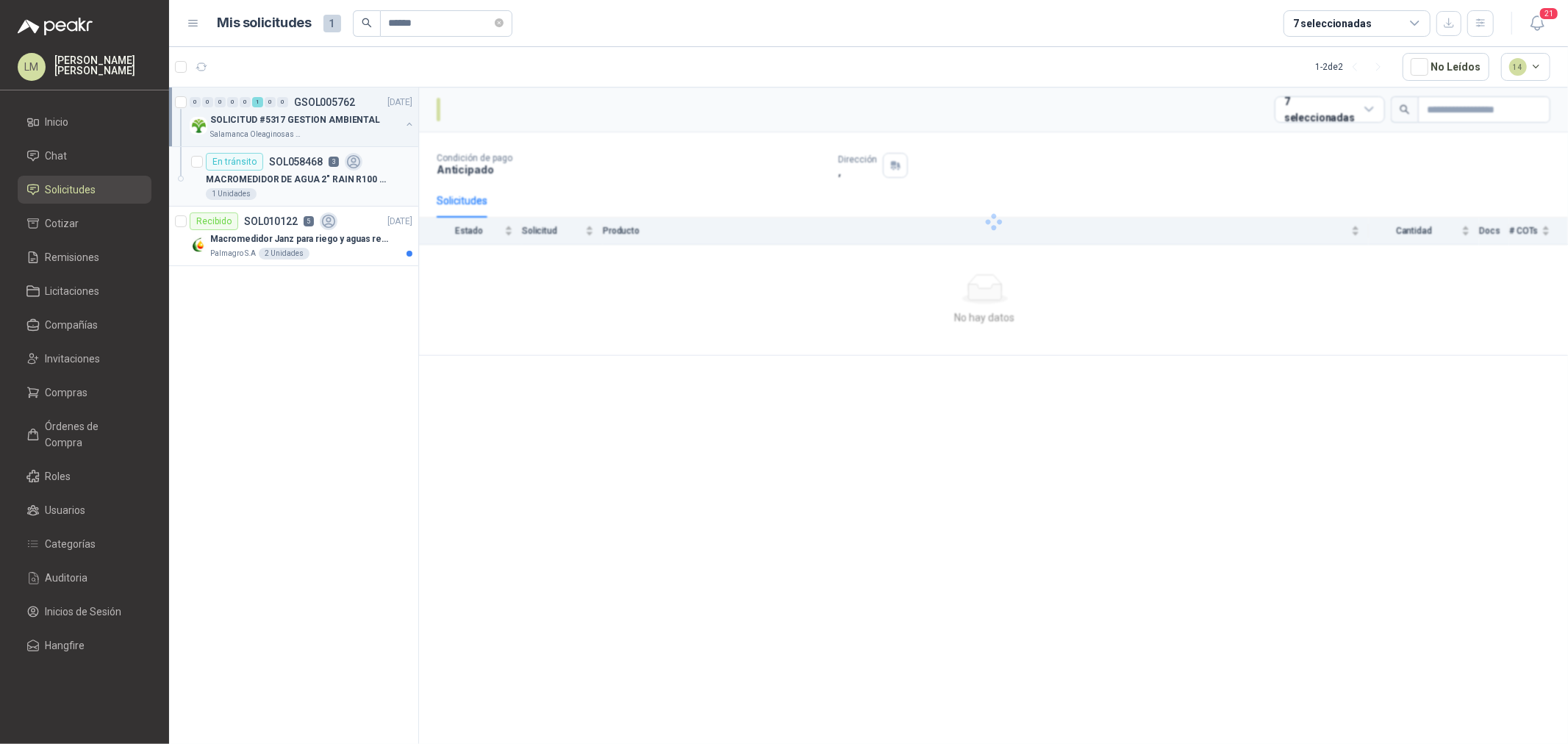
click at [299, 184] on p "MACROMEDIDOR DE AGUA 2" RAIN R100 TIPO WOLMAN BRIDADO" at bounding box center [297, 180] width 183 height 14
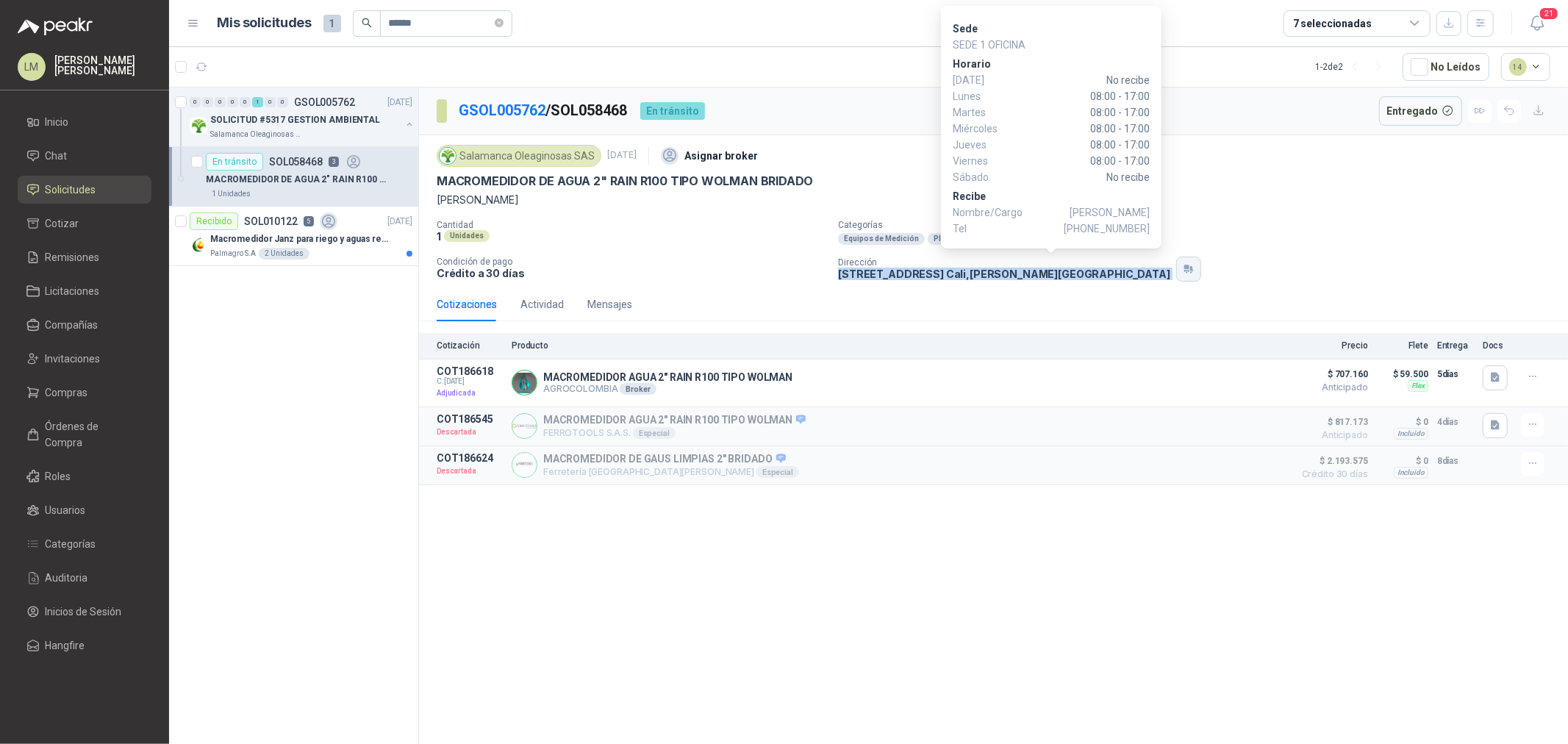
drag, startPoint x: 838, startPoint y: 280, endPoint x: 1048, endPoint y: 276, distance: 210.0
click at [1048, 276] on div "Dirección [STREET_ADDRESS][PERSON_NAME]" at bounding box center [1200, 269] width 724 height 25
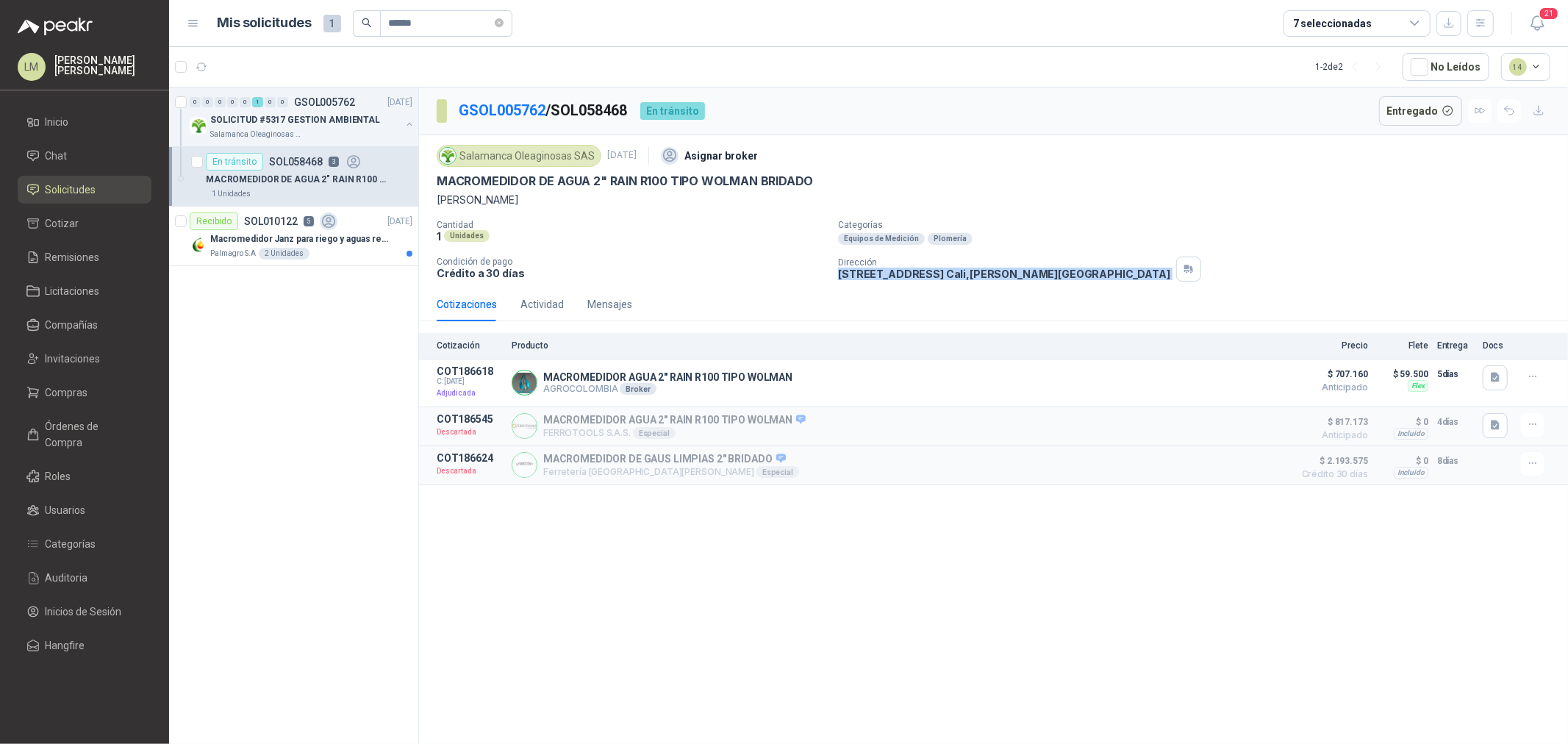
click at [1206, 259] on div "Dirección [STREET_ADDRESS][PERSON_NAME]" at bounding box center [1200, 269] width 724 height 25
click at [1494, 377] on icon "button" at bounding box center [1495, 377] width 8 height 9
click at [1472, 344] on button "image.png" at bounding box center [1467, 345] width 64 height 15
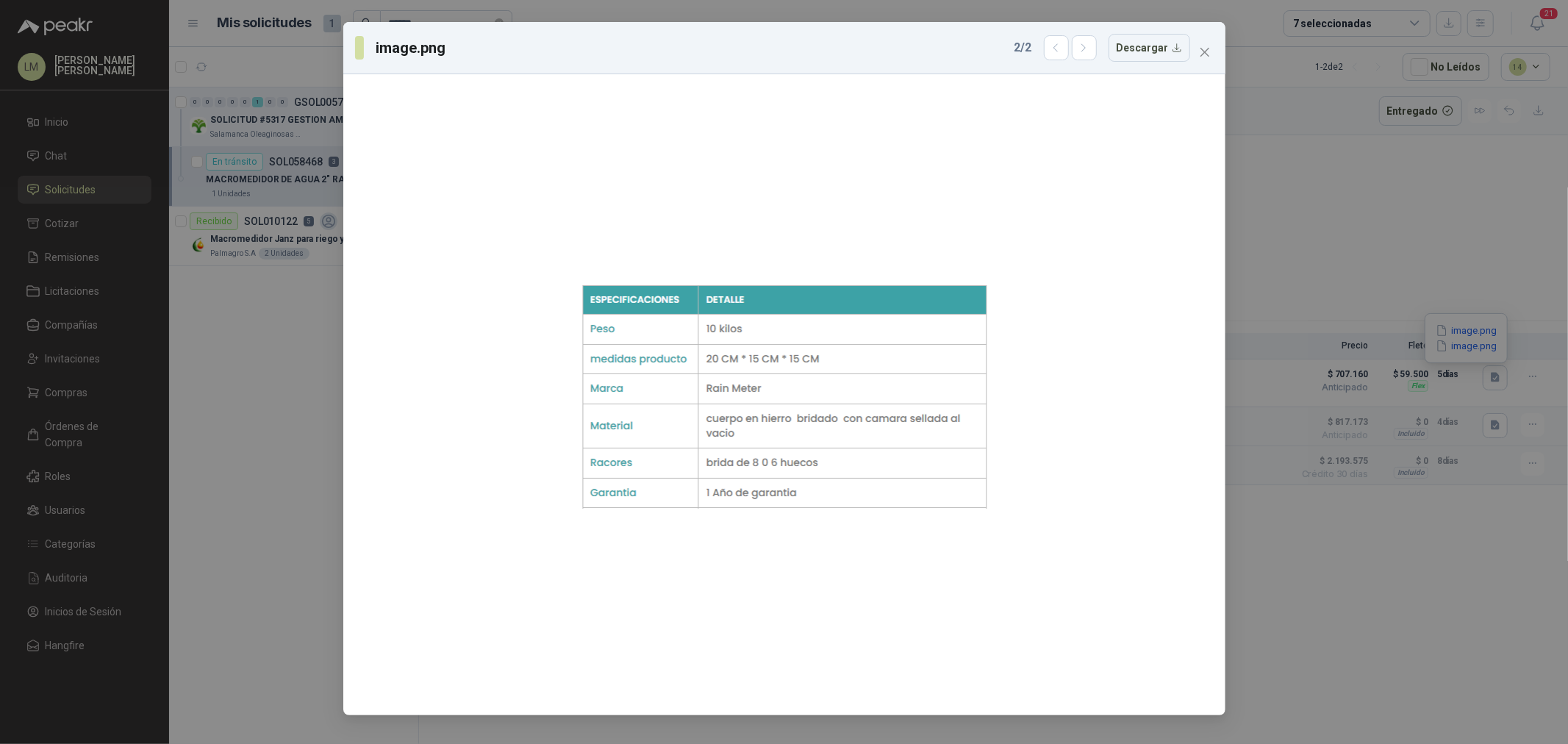
click at [1207, 52] on icon "close" at bounding box center [1205, 52] width 12 height 12
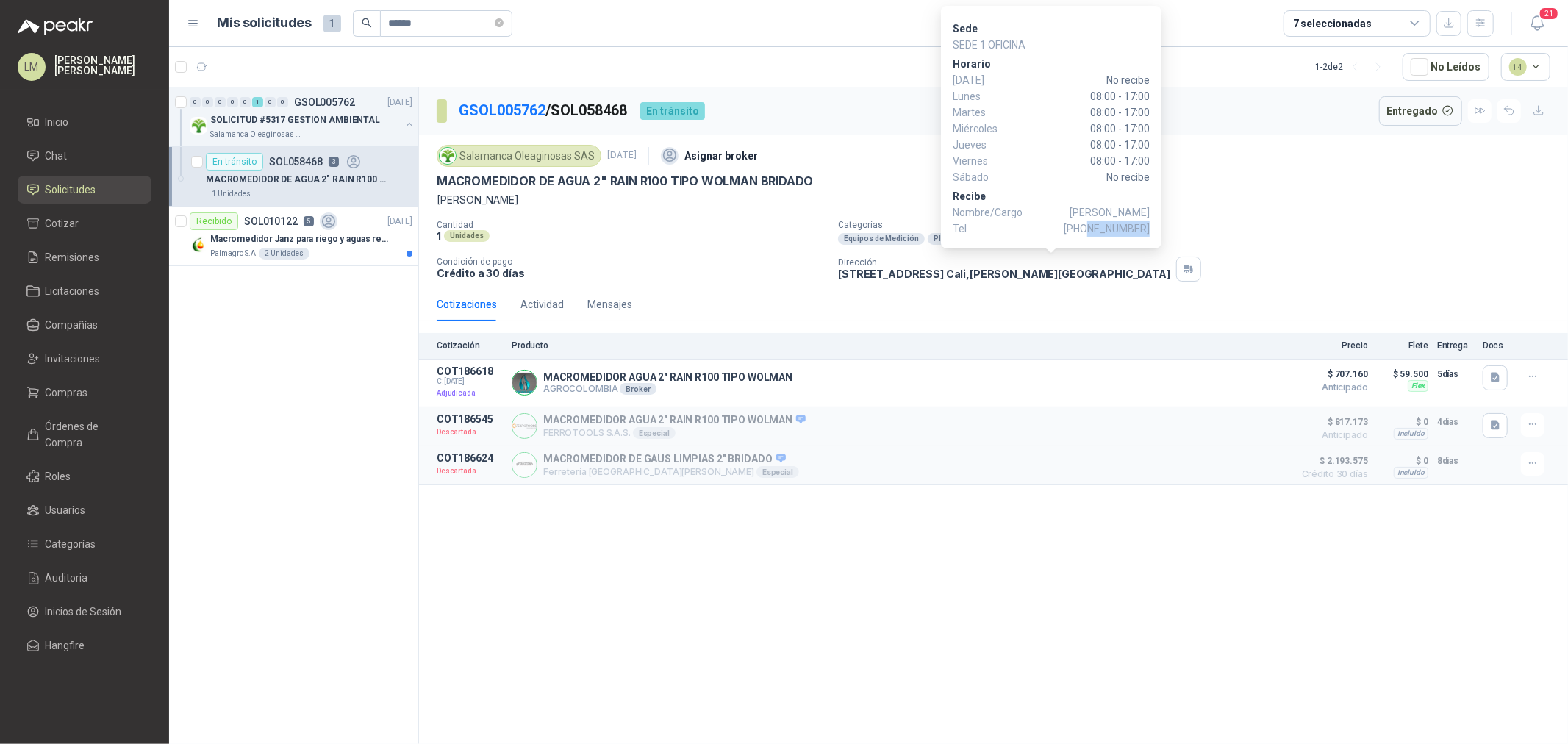
drag, startPoint x: 1092, startPoint y: 228, endPoint x: 1149, endPoint y: 229, distance: 57.0
click at [1149, 229] on span "[PHONE_NUMBER]" at bounding box center [1107, 228] width 86 height 16
copy span "3174412978"
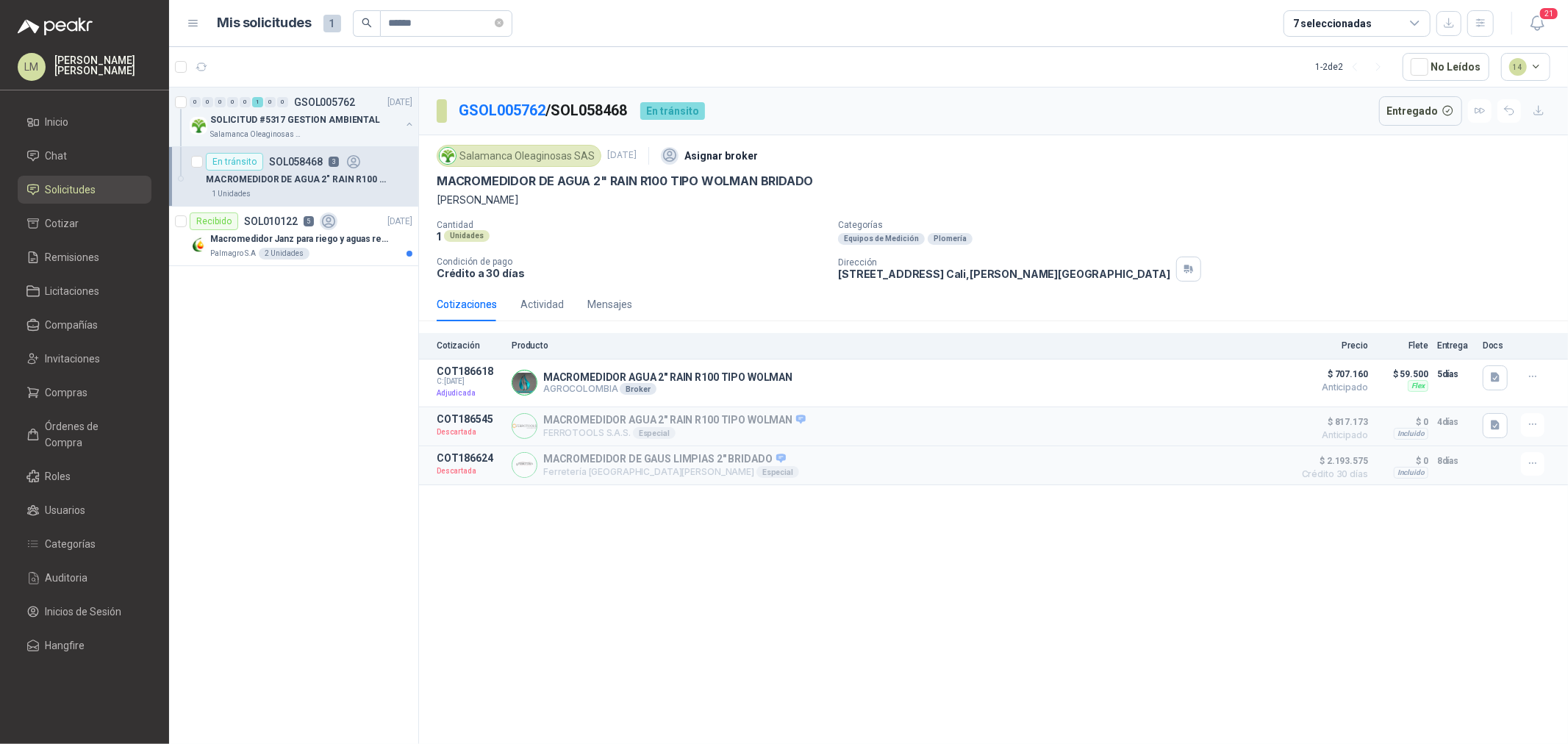
drag, startPoint x: 836, startPoint y: 277, endPoint x: 932, endPoint y: 282, distance: 96.1
click at [932, 282] on div "Salamanca Oleaginosas SAS [DATE] Asignar broker MACROMEDIDOR DE AGUA 2" RAIN R1…" at bounding box center [994, 211] width 1149 height 152
copy p "[STREET_ADDRESS]"
click at [60, 388] on span "Compras" at bounding box center [67, 392] width 42 height 16
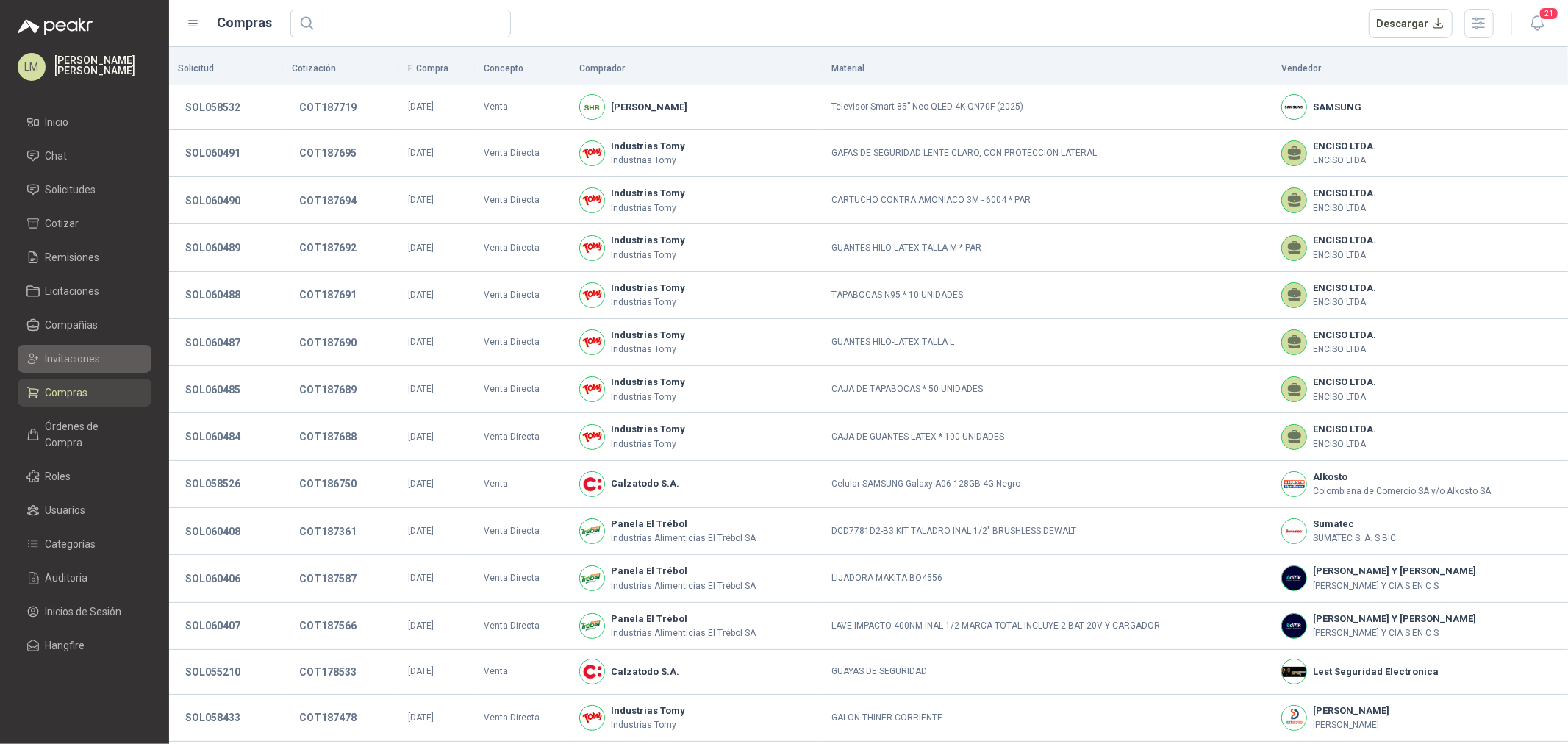
click at [68, 366] on span "Invitaciones" at bounding box center [73, 358] width 55 height 16
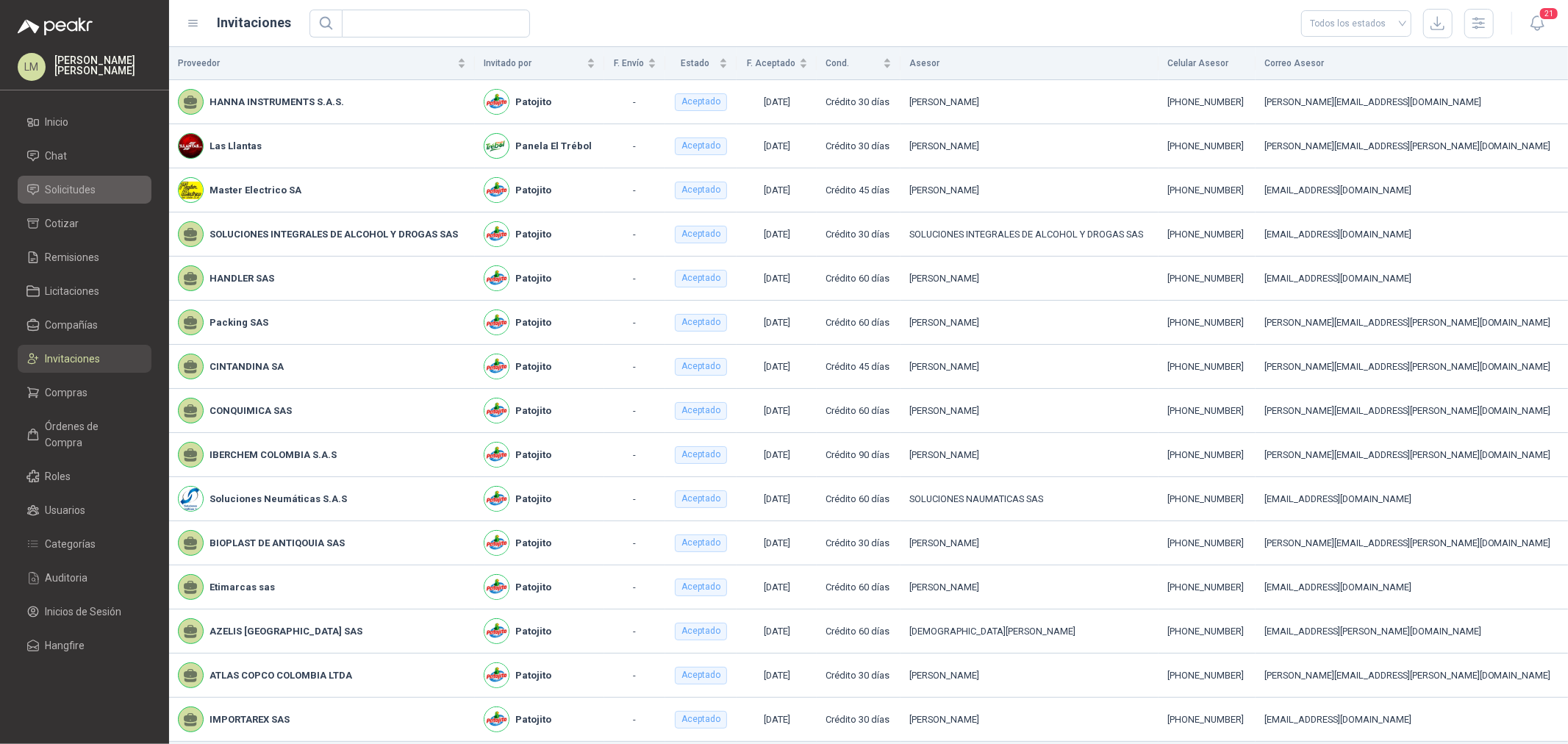
click at [84, 190] on span "Solicitudes" at bounding box center [71, 189] width 51 height 16
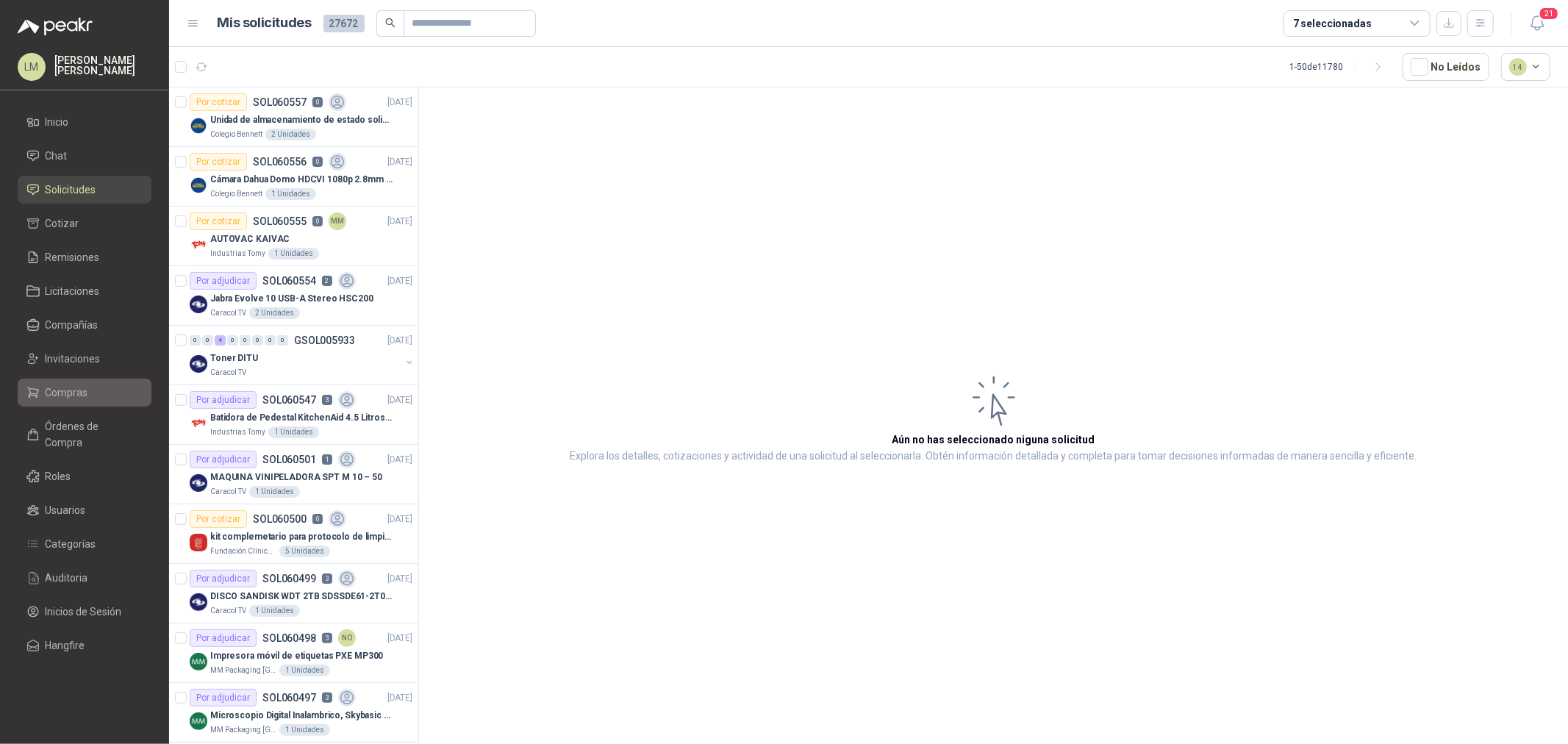
click at [59, 380] on link "Compras" at bounding box center [84, 392] width 133 height 28
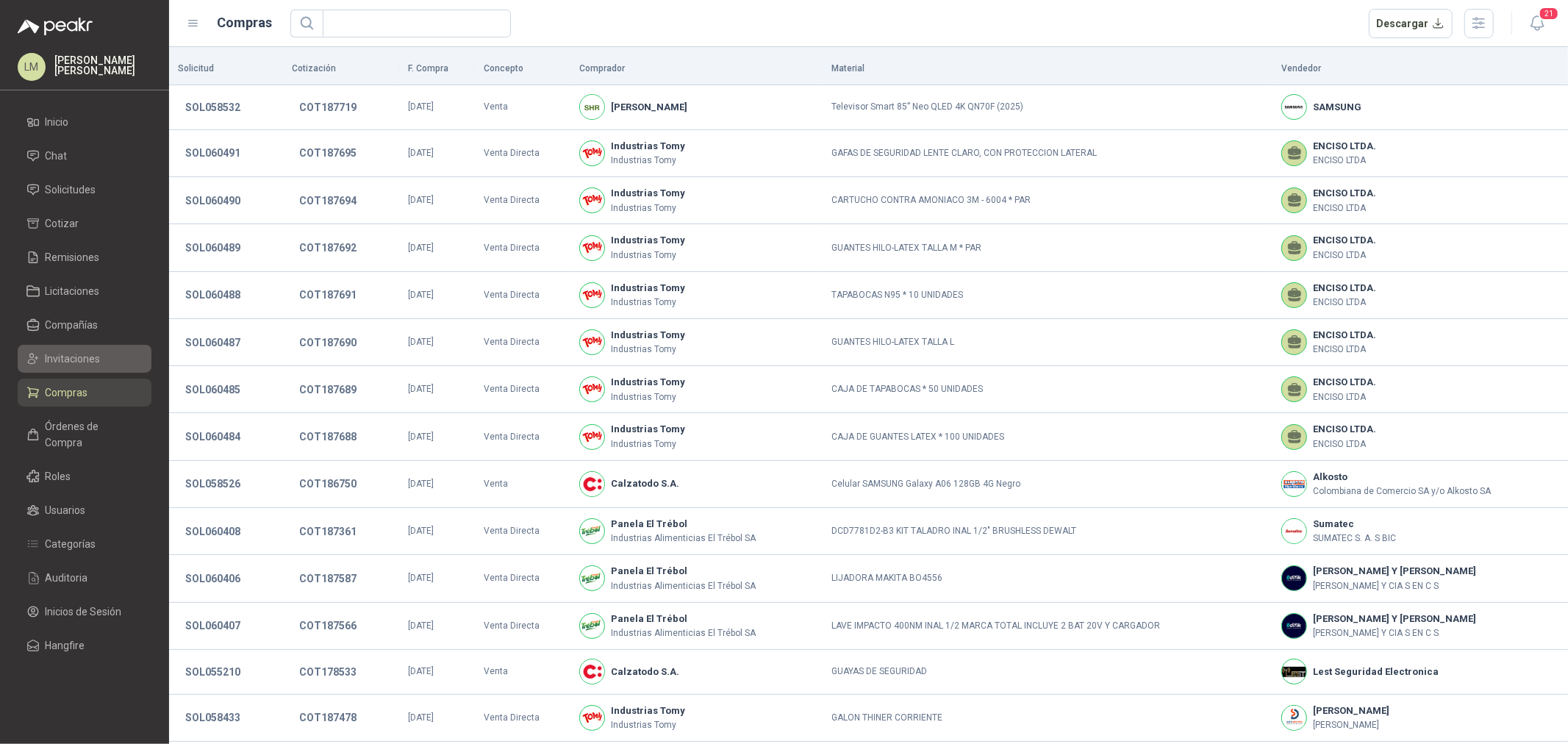
click at [65, 359] on span "Invitaciones" at bounding box center [73, 358] width 55 height 16
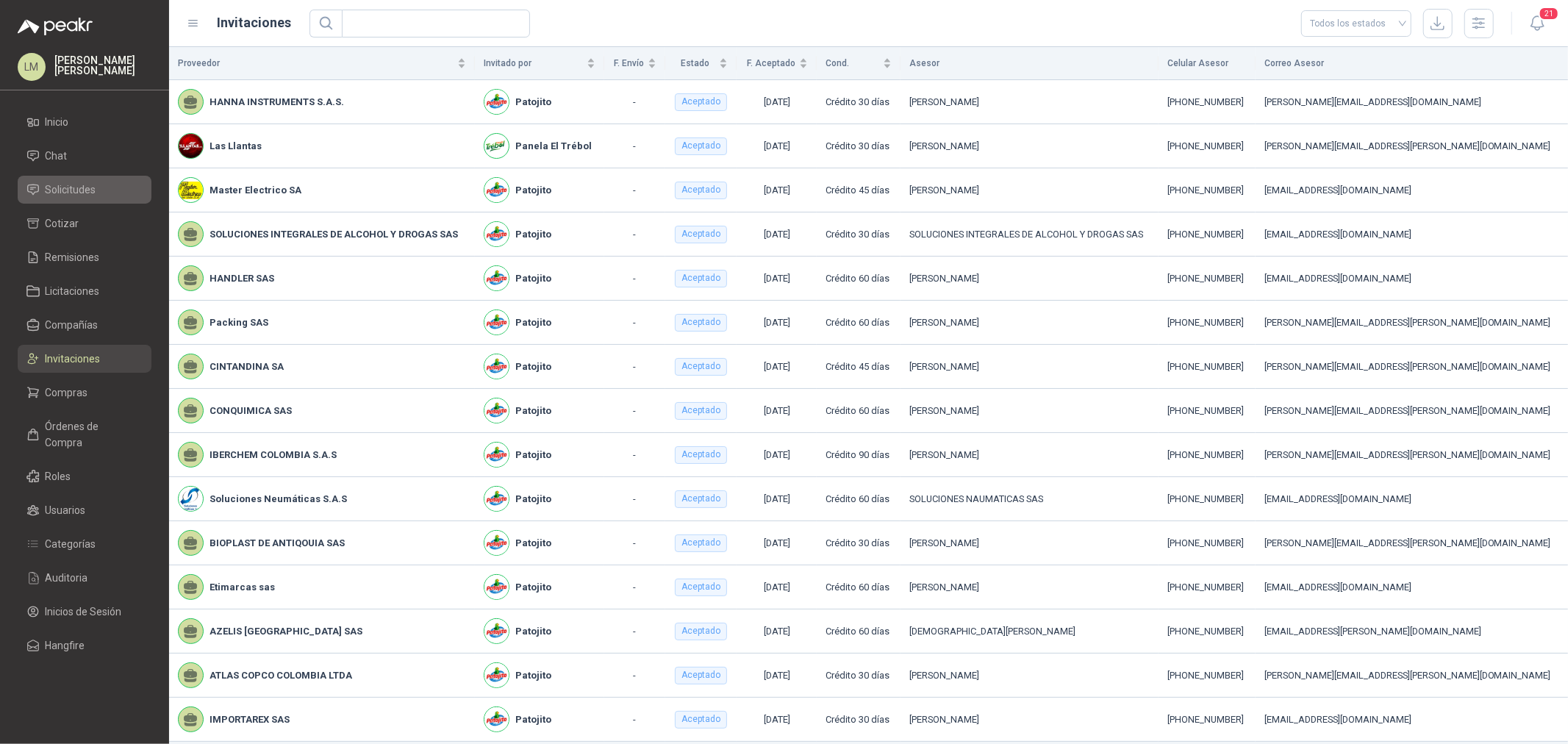
click at [79, 190] on span "Solicitudes" at bounding box center [71, 189] width 51 height 16
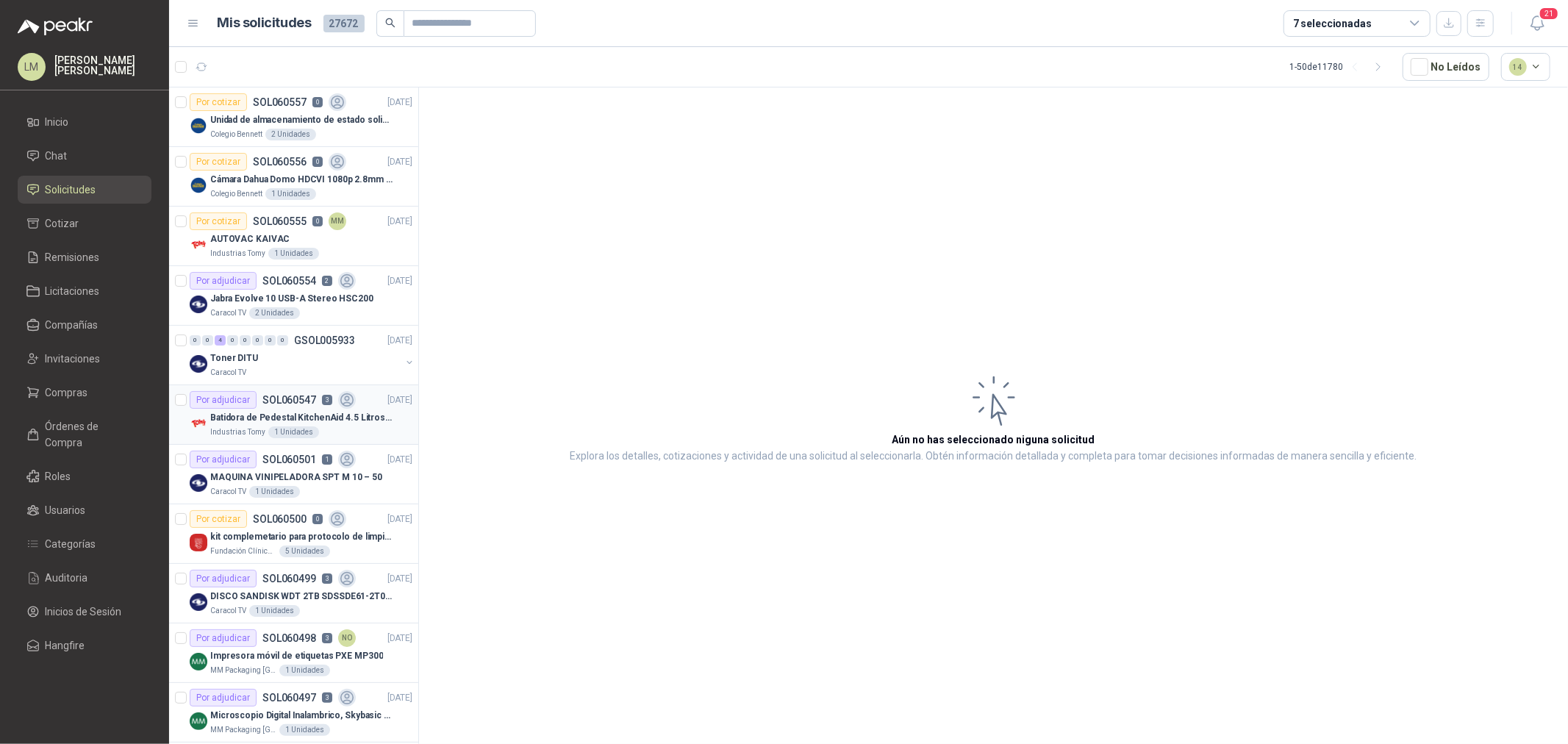
click at [287, 411] on p "Batidora de Pedestal KitchenAid 4.5 Litros Delux Plateado" at bounding box center [302, 417] width 183 height 14
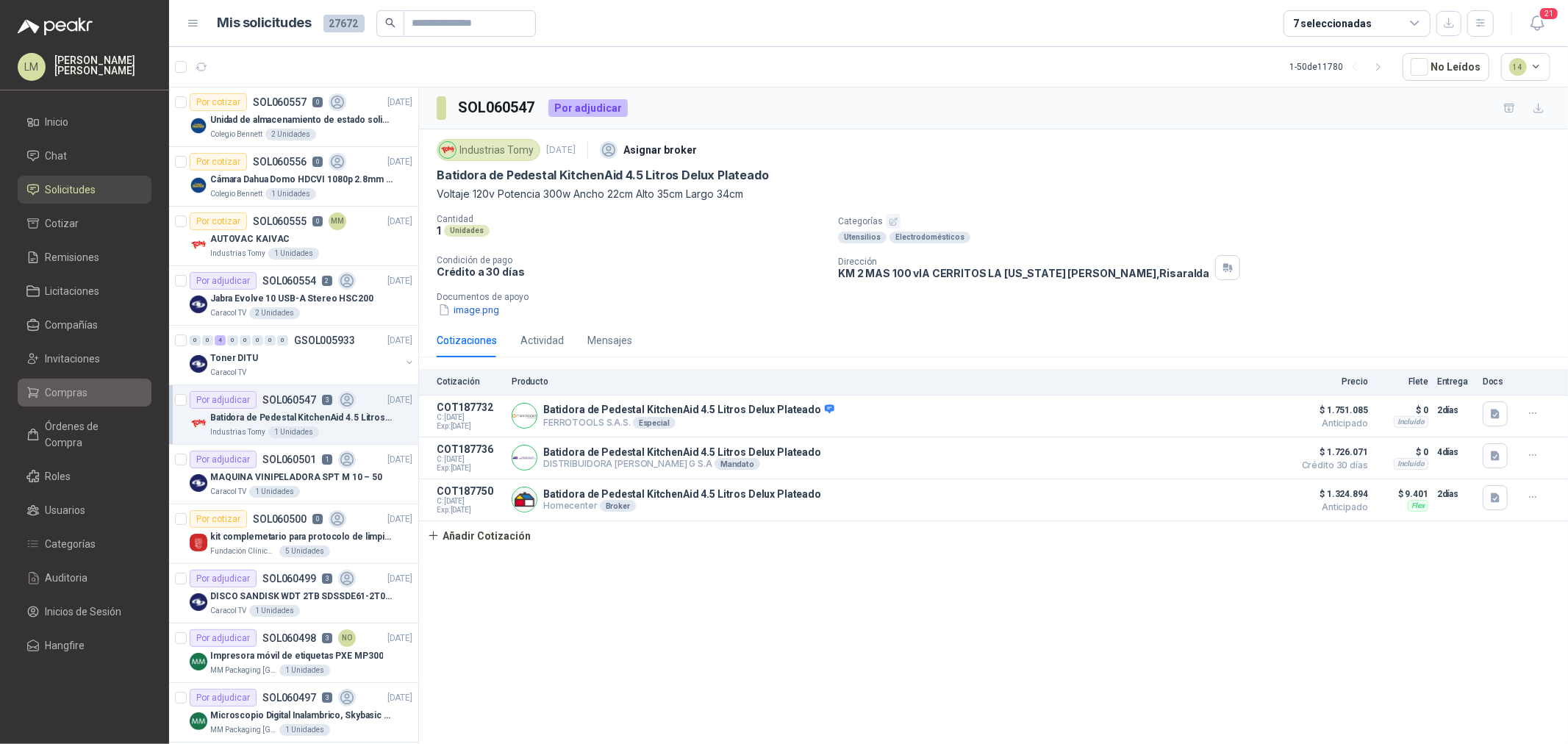
click at [78, 387] on span "Compras" at bounding box center [67, 392] width 42 height 16
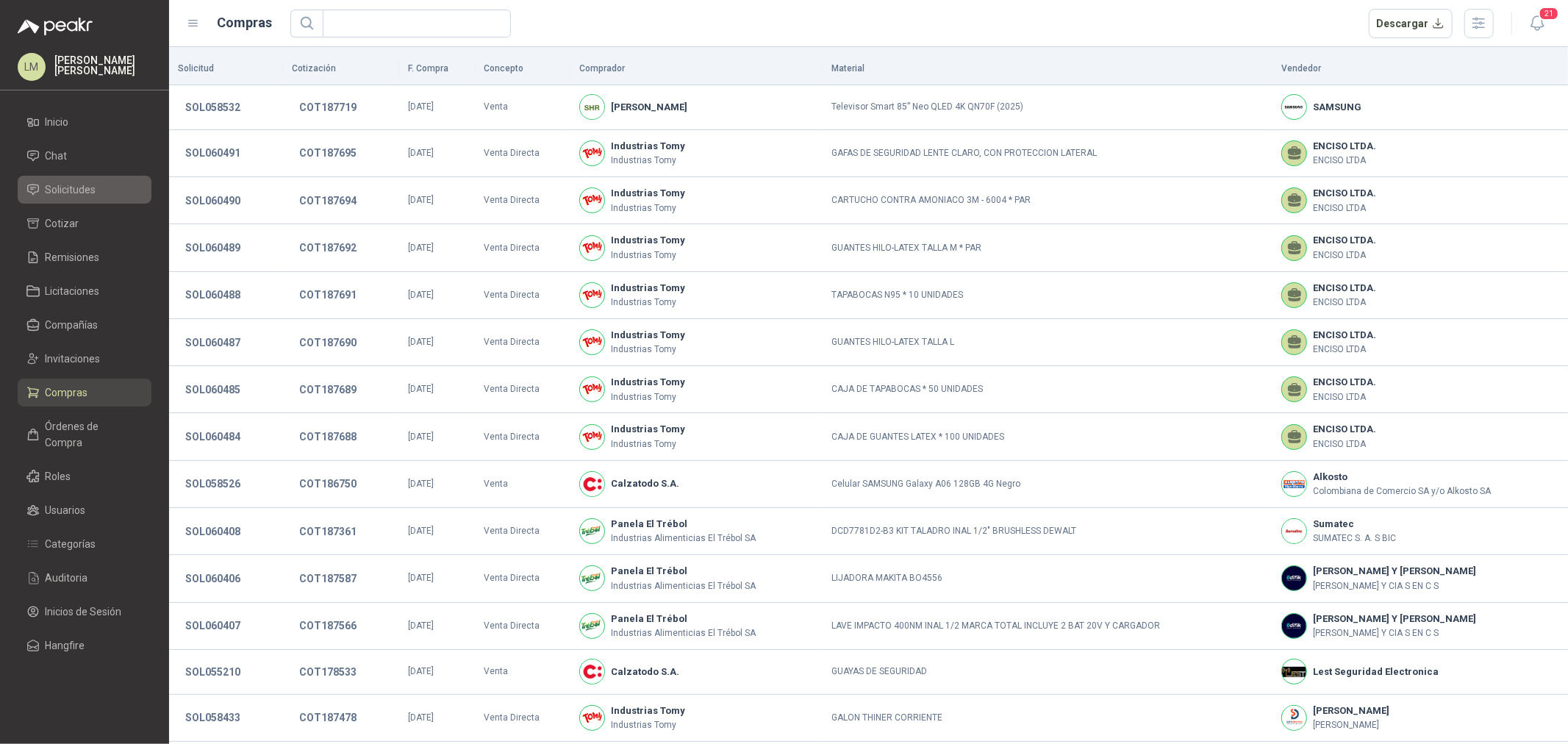
click at [95, 182] on span "Solicitudes" at bounding box center [71, 189] width 51 height 16
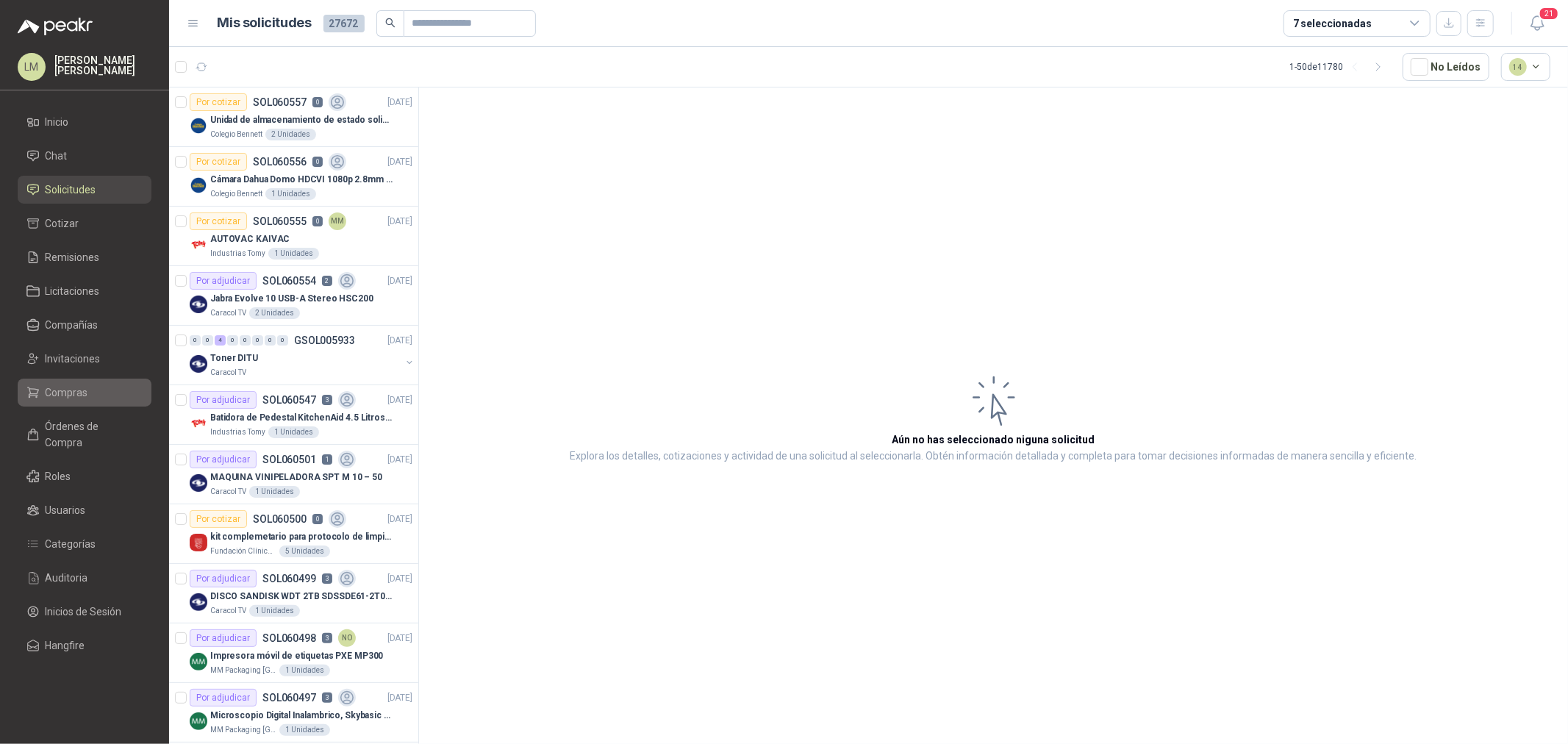
click at [78, 391] on span "Compras" at bounding box center [67, 392] width 42 height 16
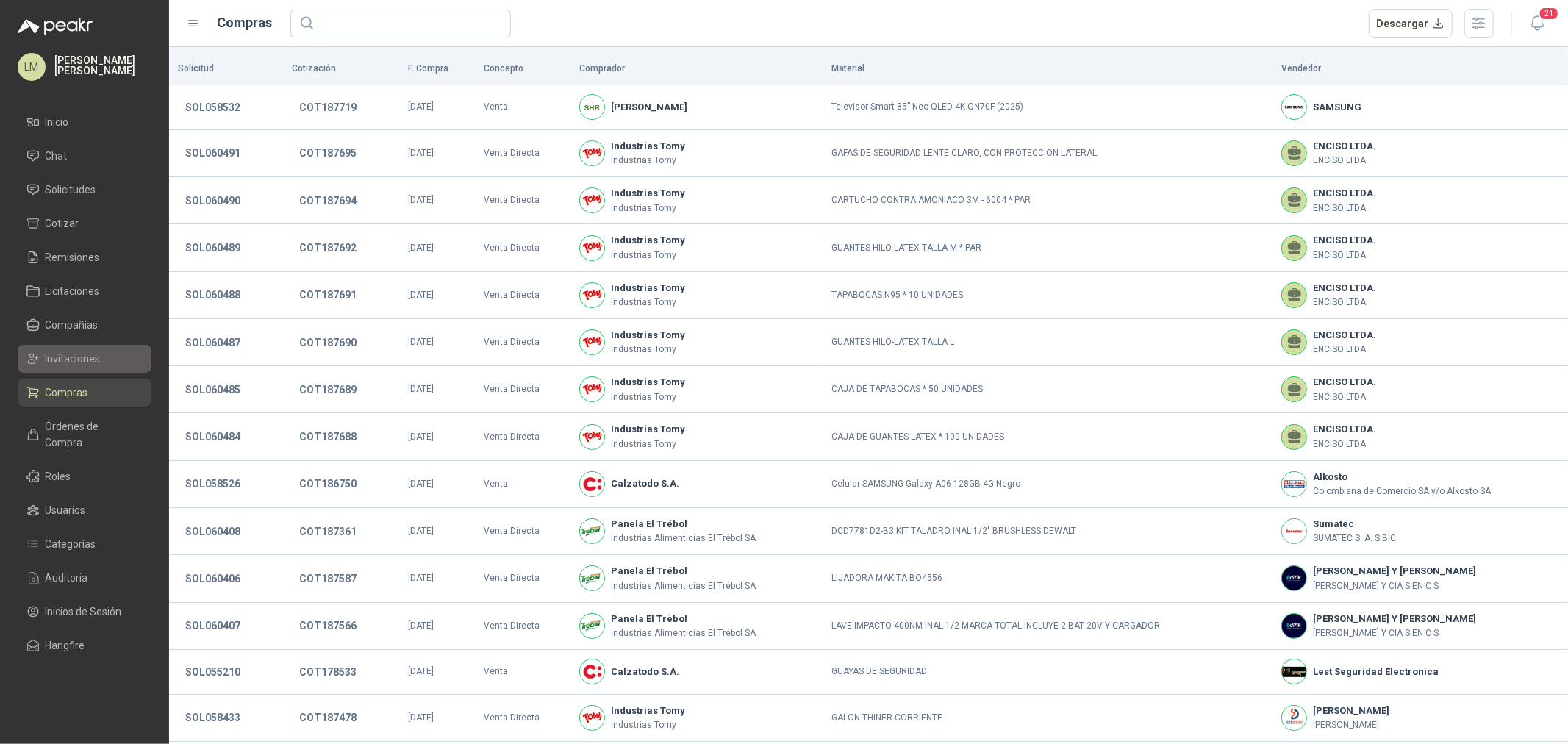
click at [81, 364] on span "Invitaciones" at bounding box center [73, 358] width 55 height 16
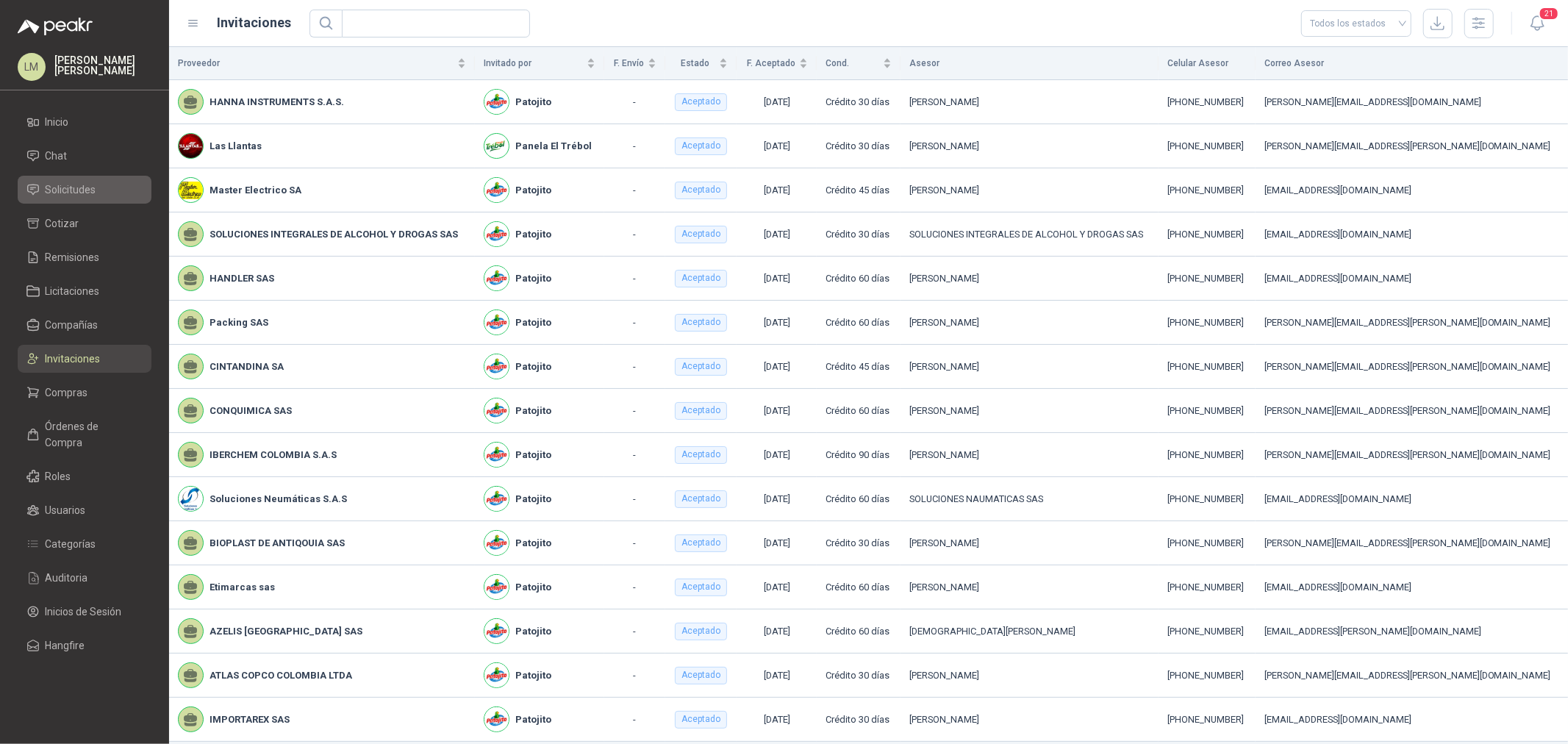
click at [62, 191] on span "Solicitudes" at bounding box center [71, 189] width 51 height 16
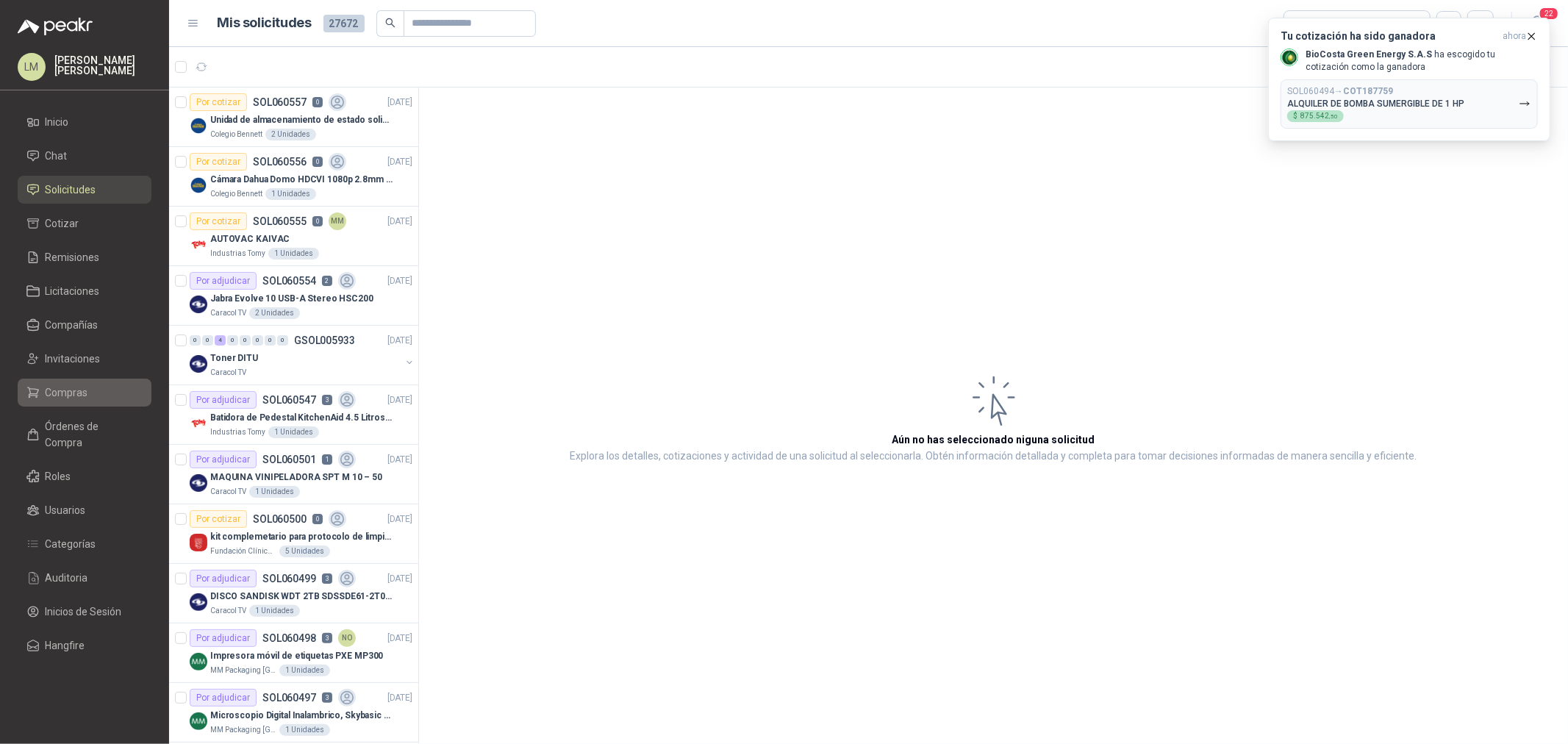
click at [85, 388] on span "Compras" at bounding box center [67, 392] width 42 height 16
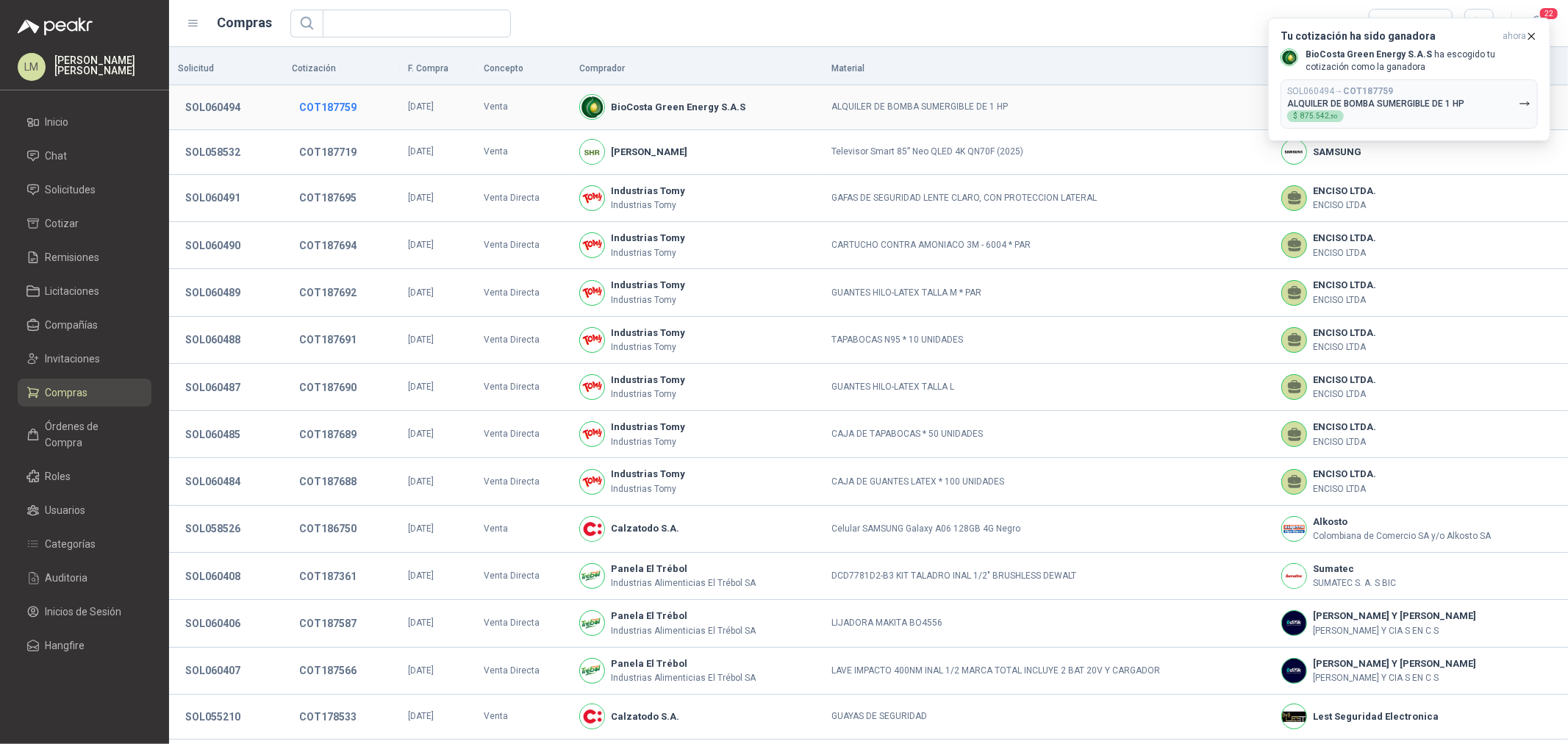
click at [332, 99] on button "COT187759" at bounding box center [327, 106] width 72 height 26
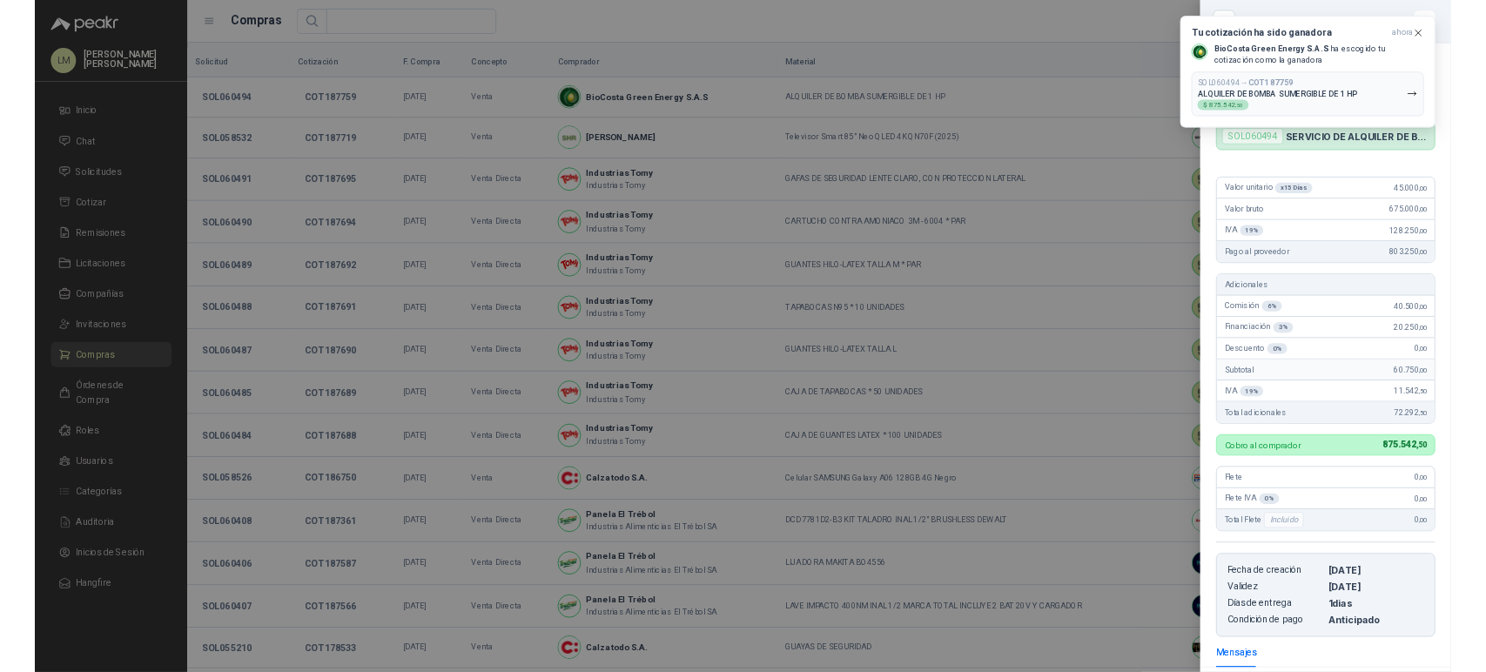
scroll to position [235, 0]
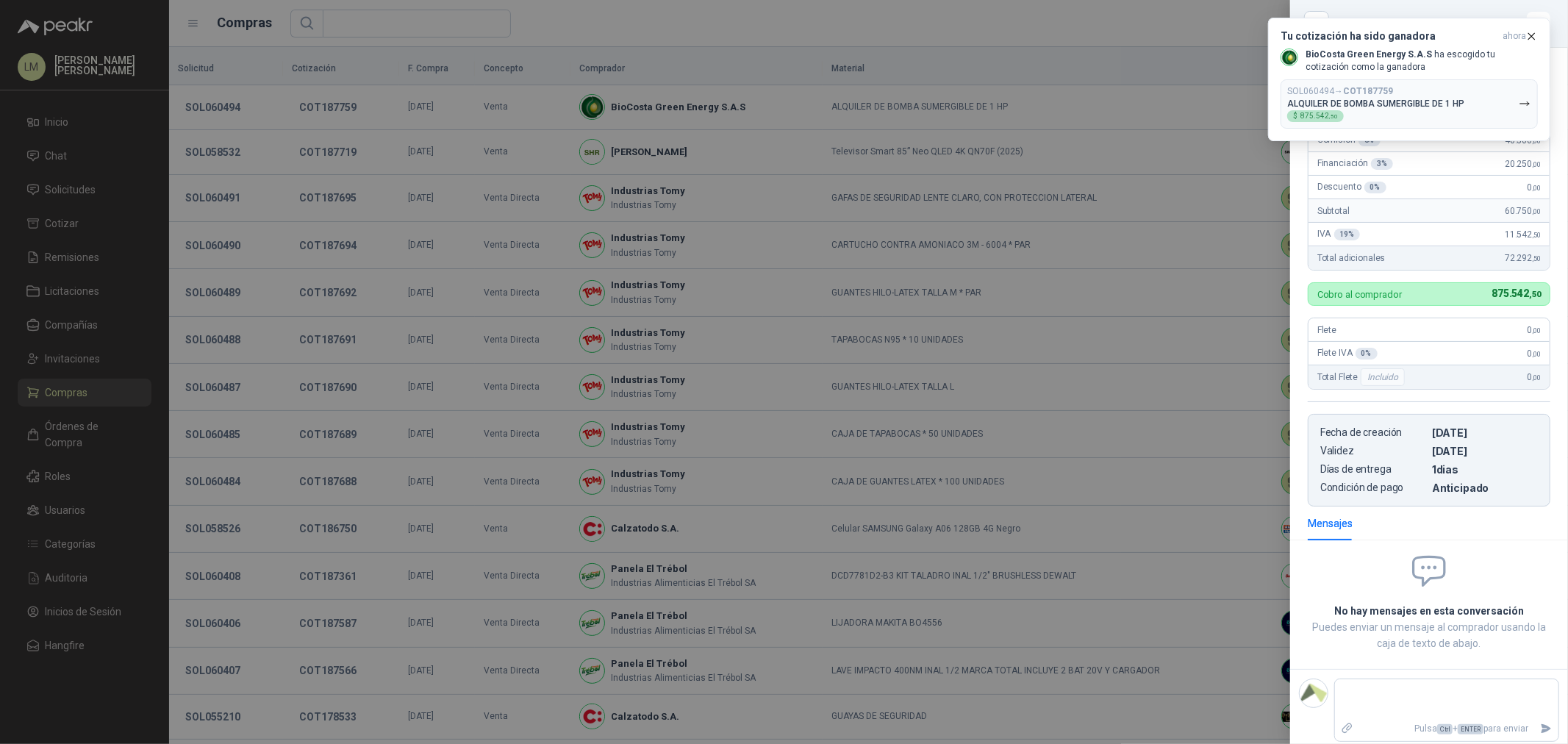
click at [94, 163] on div at bounding box center [784, 372] width 1568 height 744
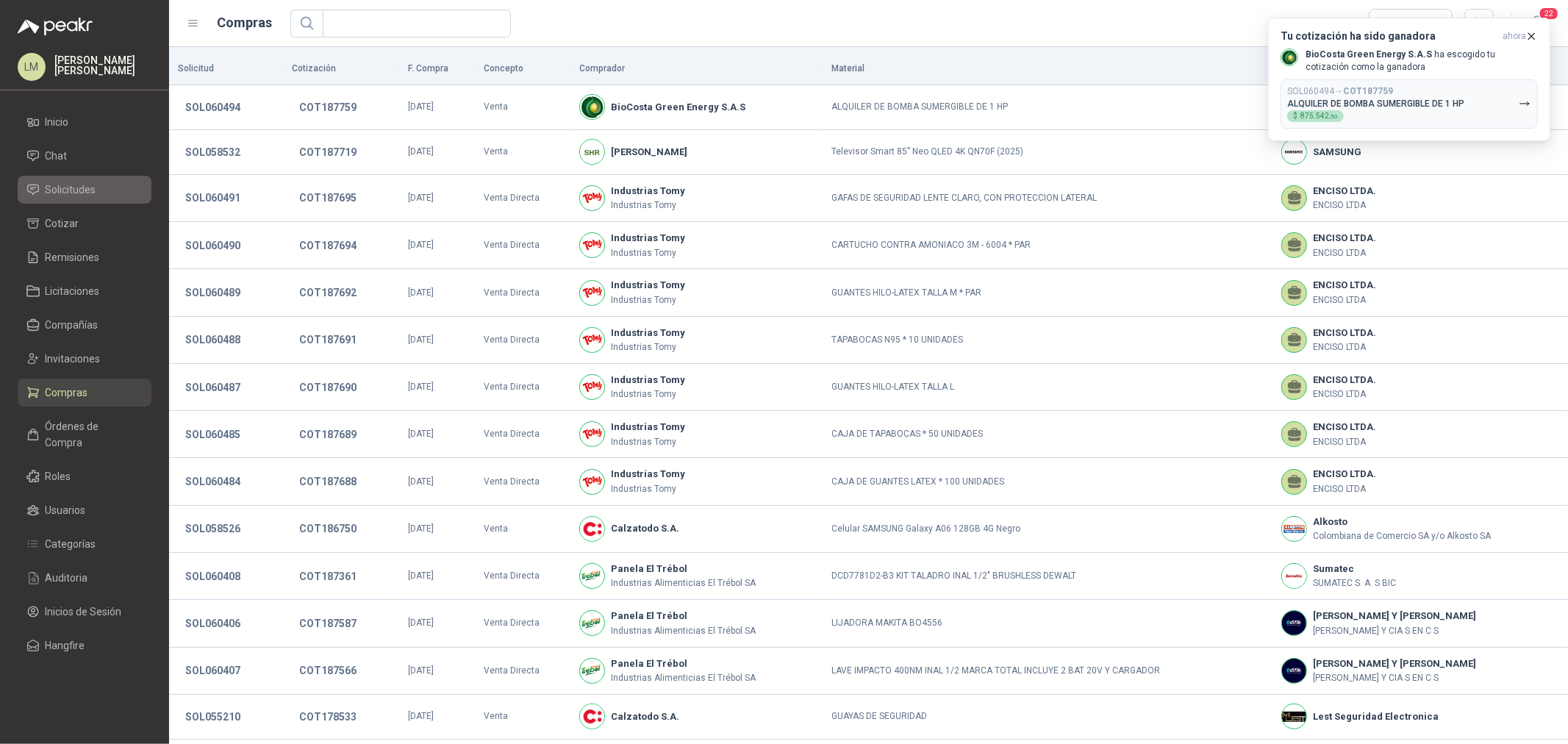
click at [84, 191] on span "Solicitudes" at bounding box center [71, 189] width 51 height 16
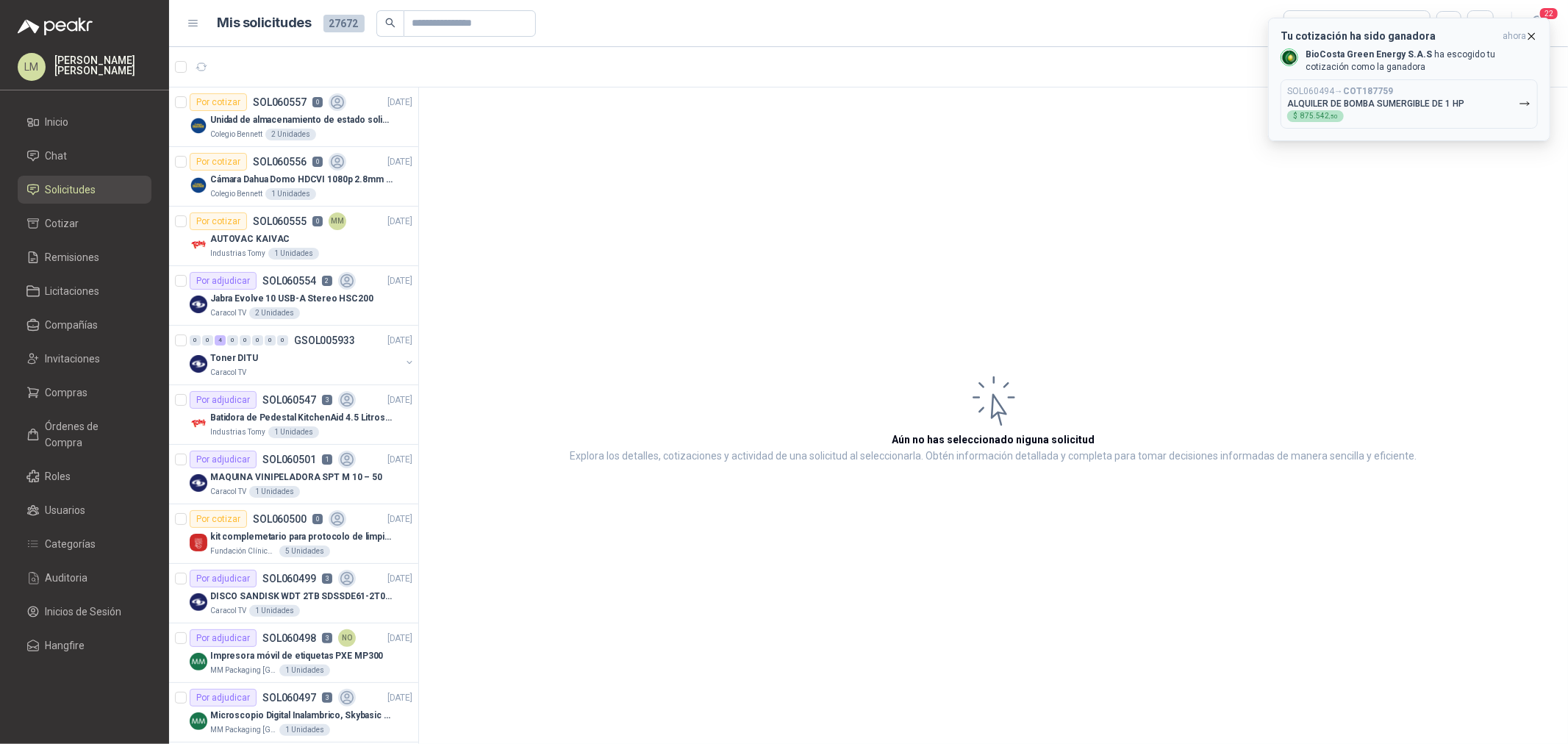
click at [1533, 39] on icon "button" at bounding box center [1532, 36] width 13 height 13
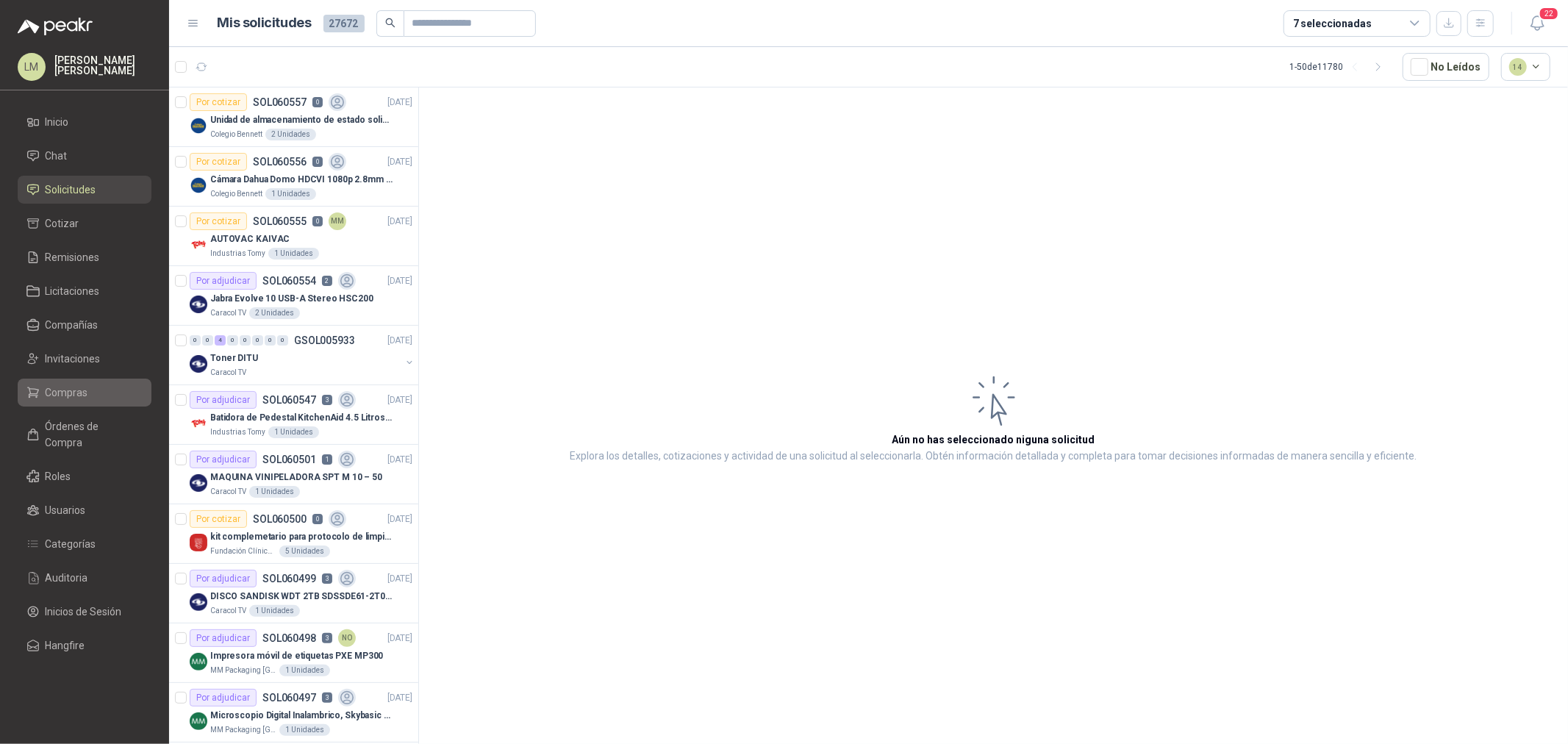
click at [59, 393] on span "Compras" at bounding box center [67, 392] width 42 height 16
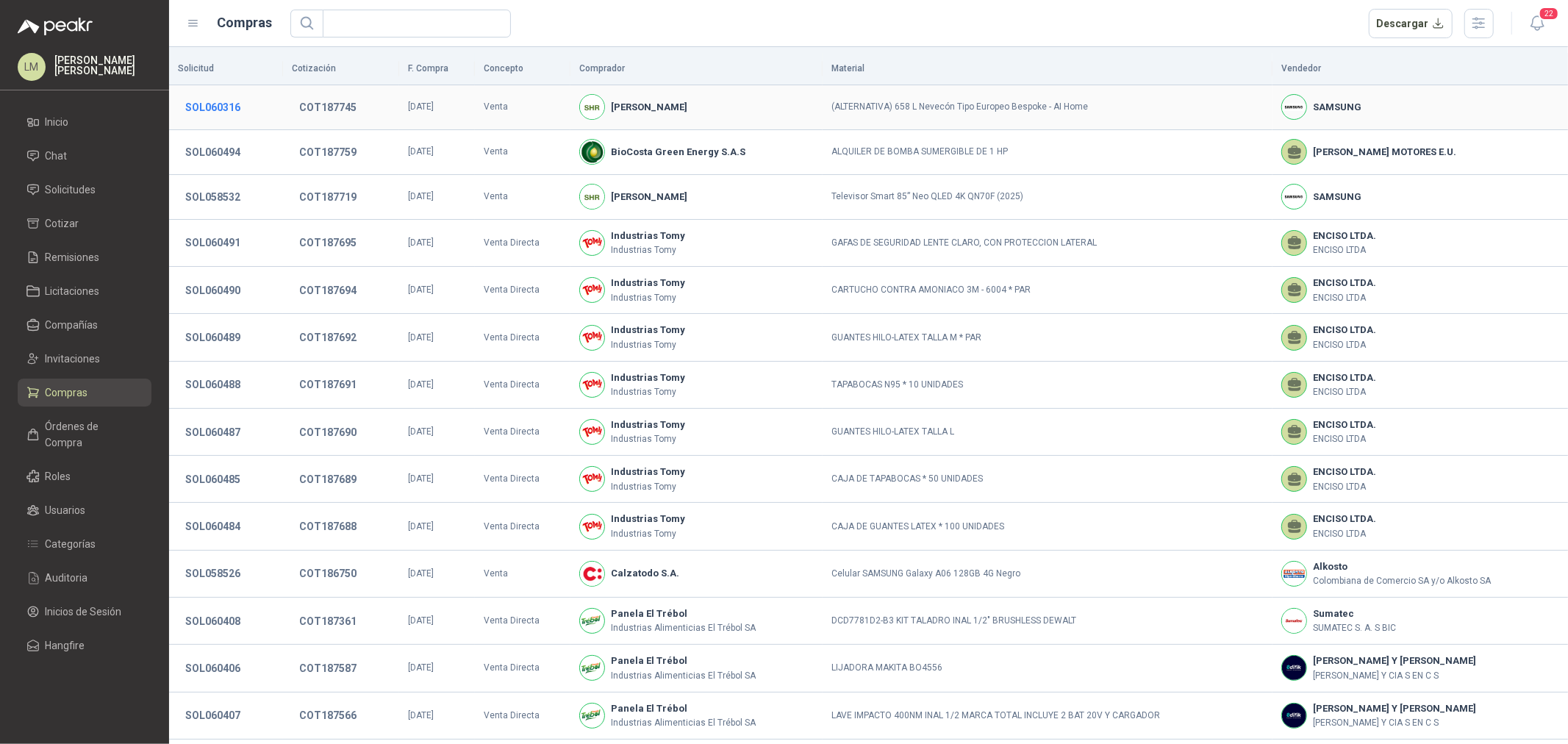
click at [223, 108] on button "SOL060316" at bounding box center [213, 106] width 70 height 26
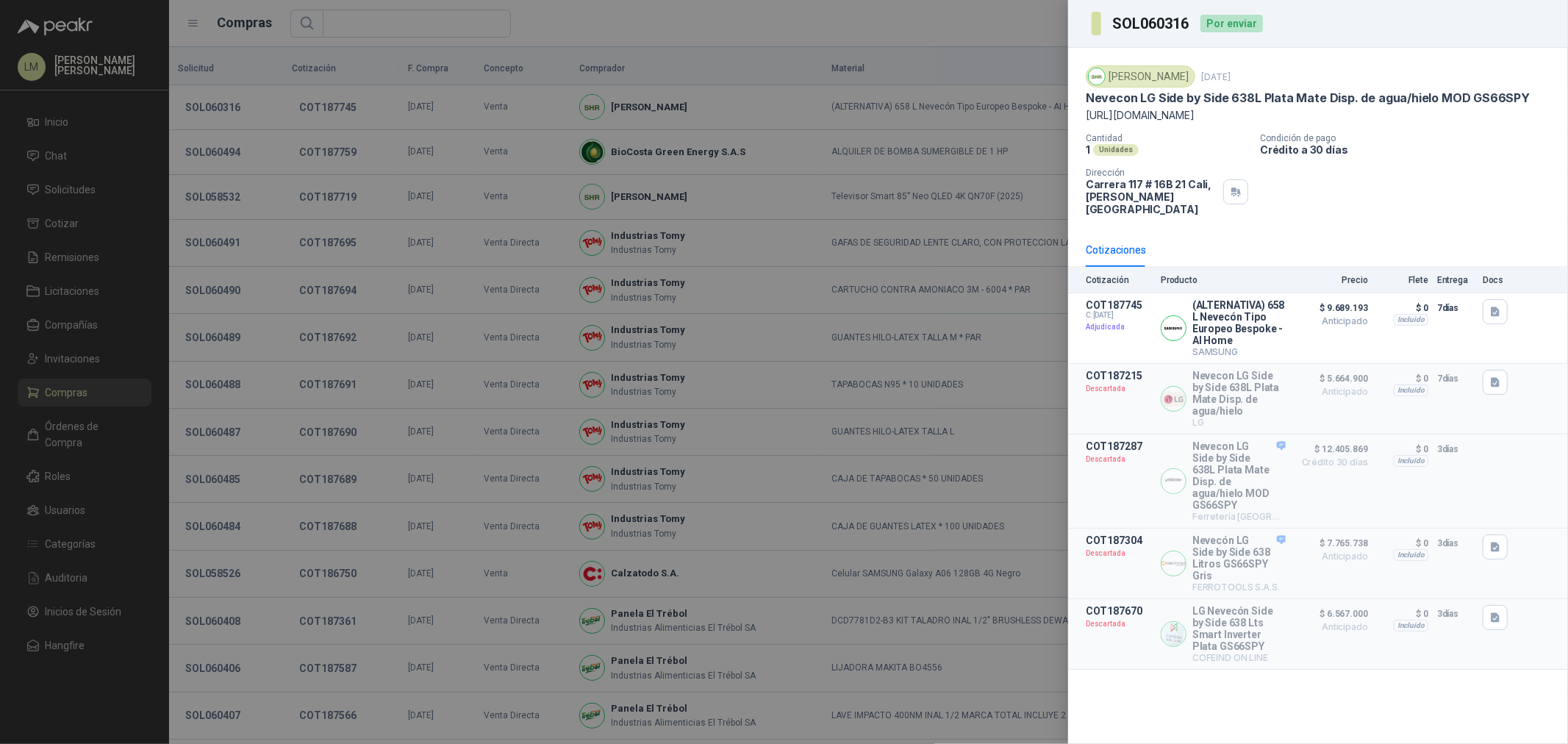
click at [228, 108] on div at bounding box center [784, 372] width 1568 height 744
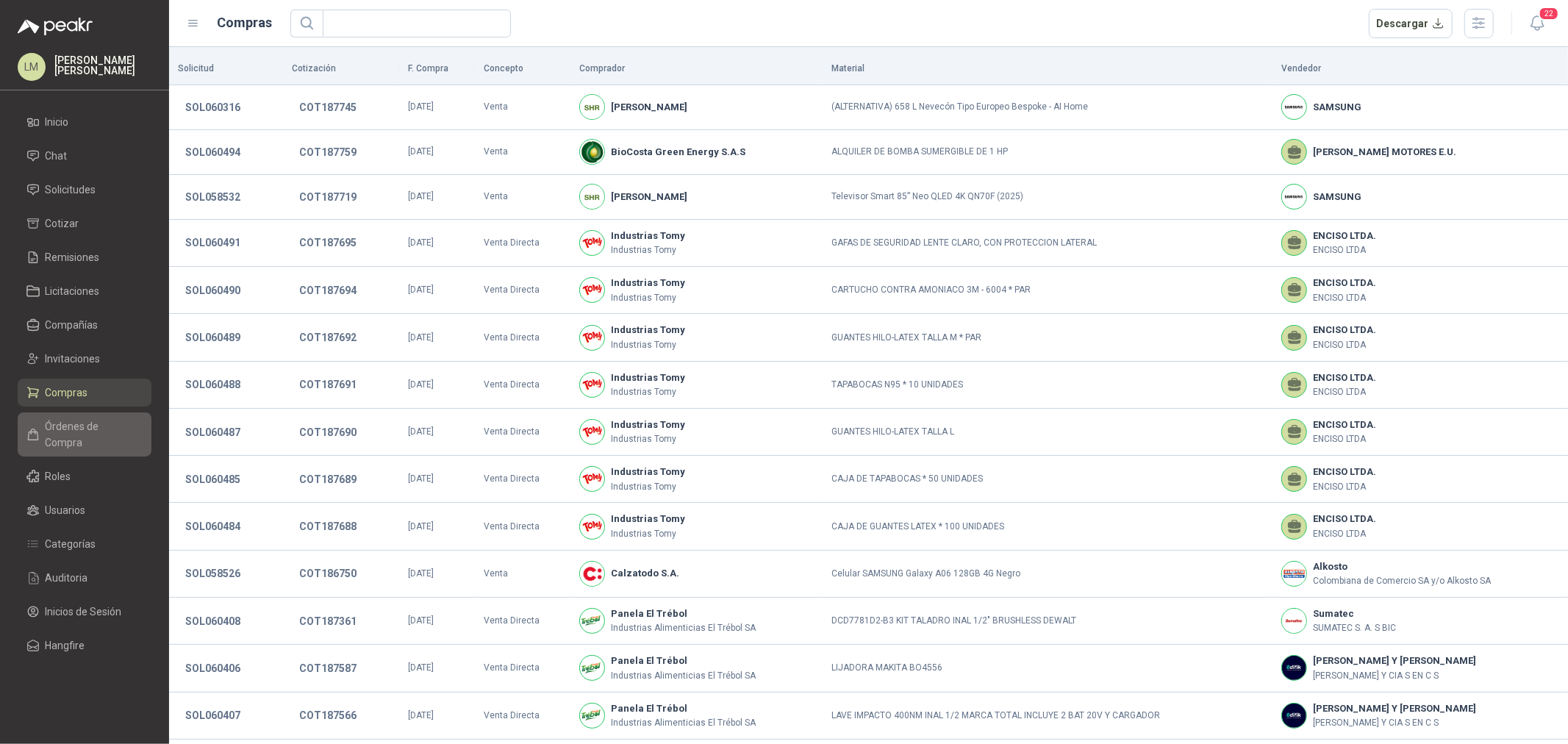
click at [74, 418] on span "Órdenes de Compra" at bounding box center [91, 434] width 92 height 32
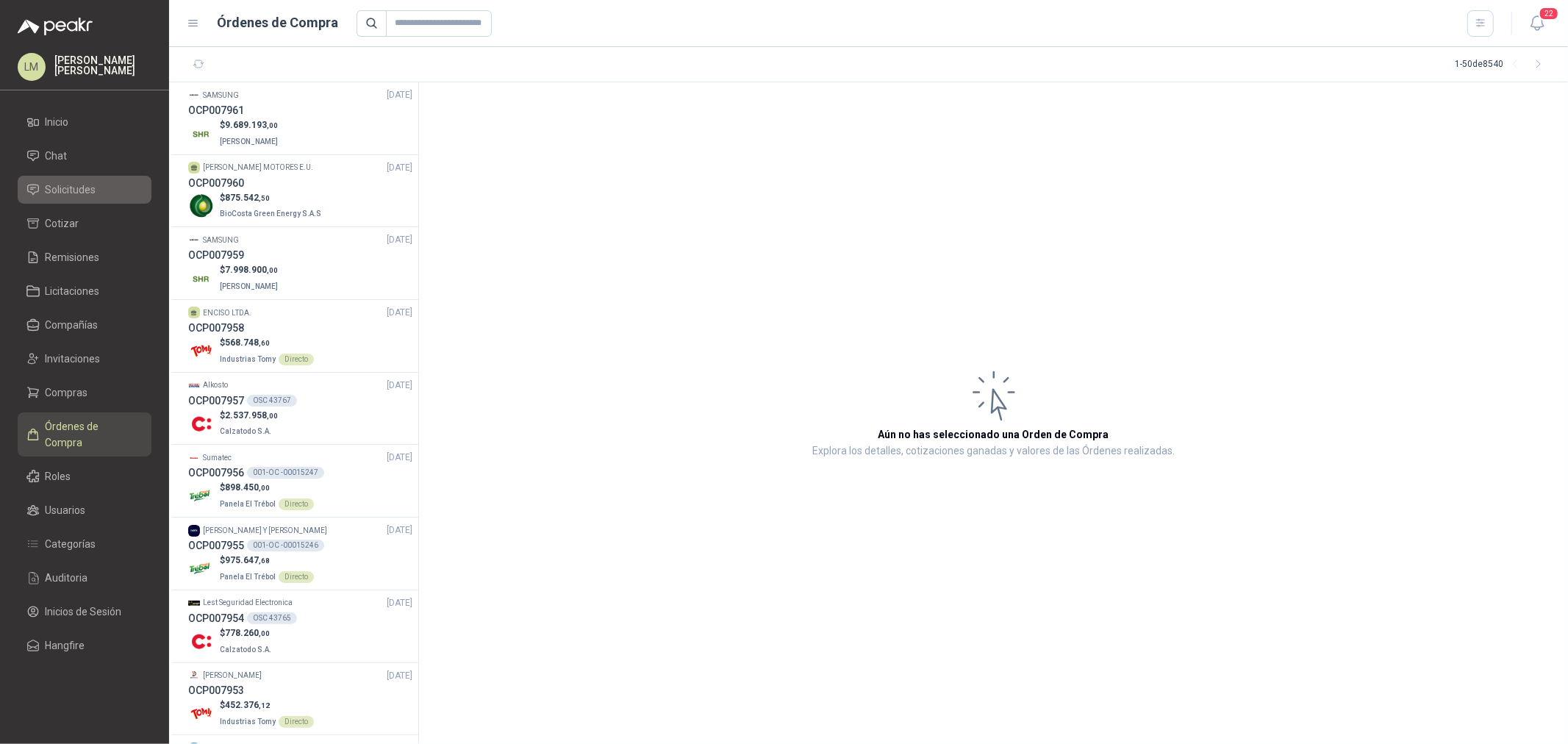
click at [97, 194] on li "Solicitudes" at bounding box center [84, 189] width 117 height 16
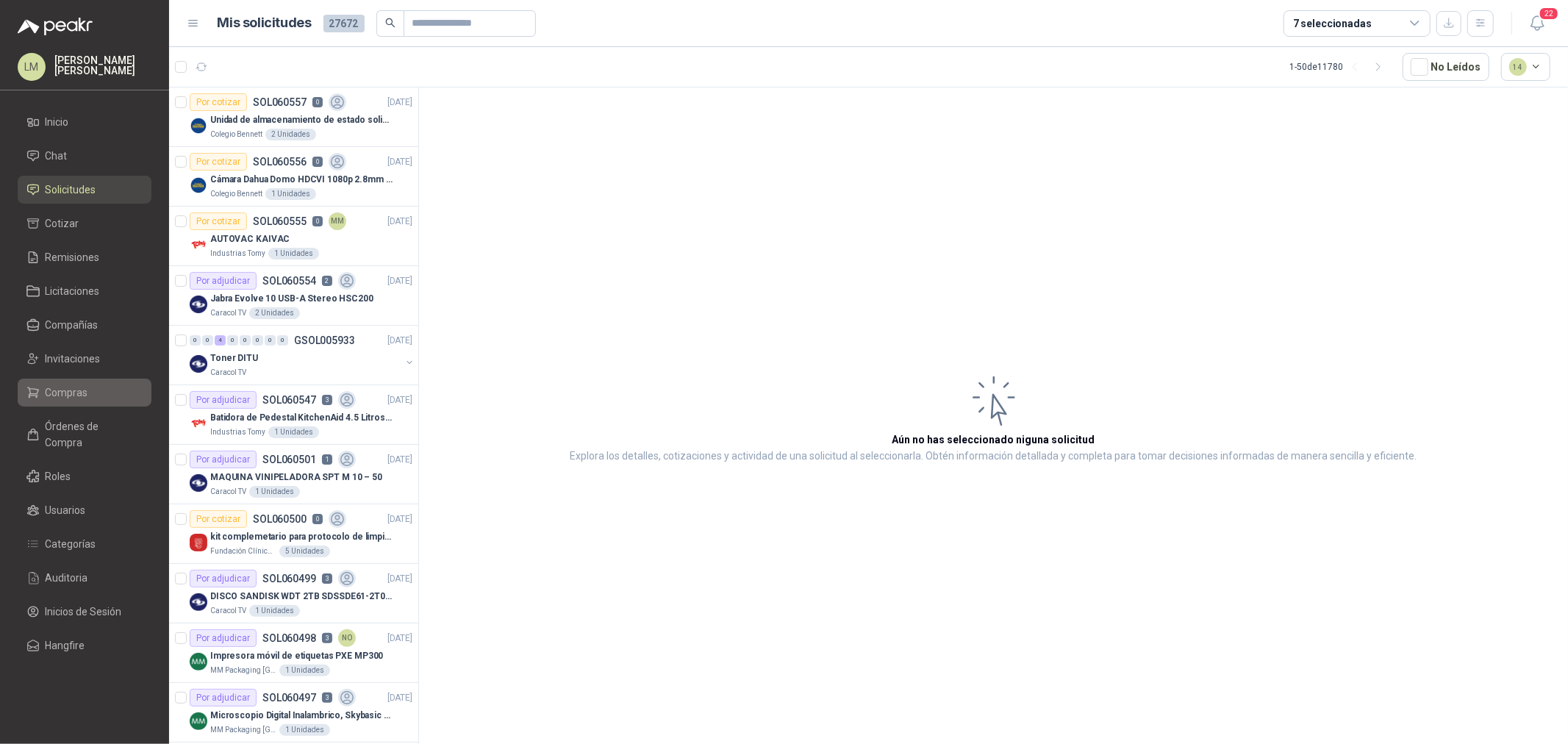
click at [75, 390] on span "Compras" at bounding box center [67, 392] width 42 height 16
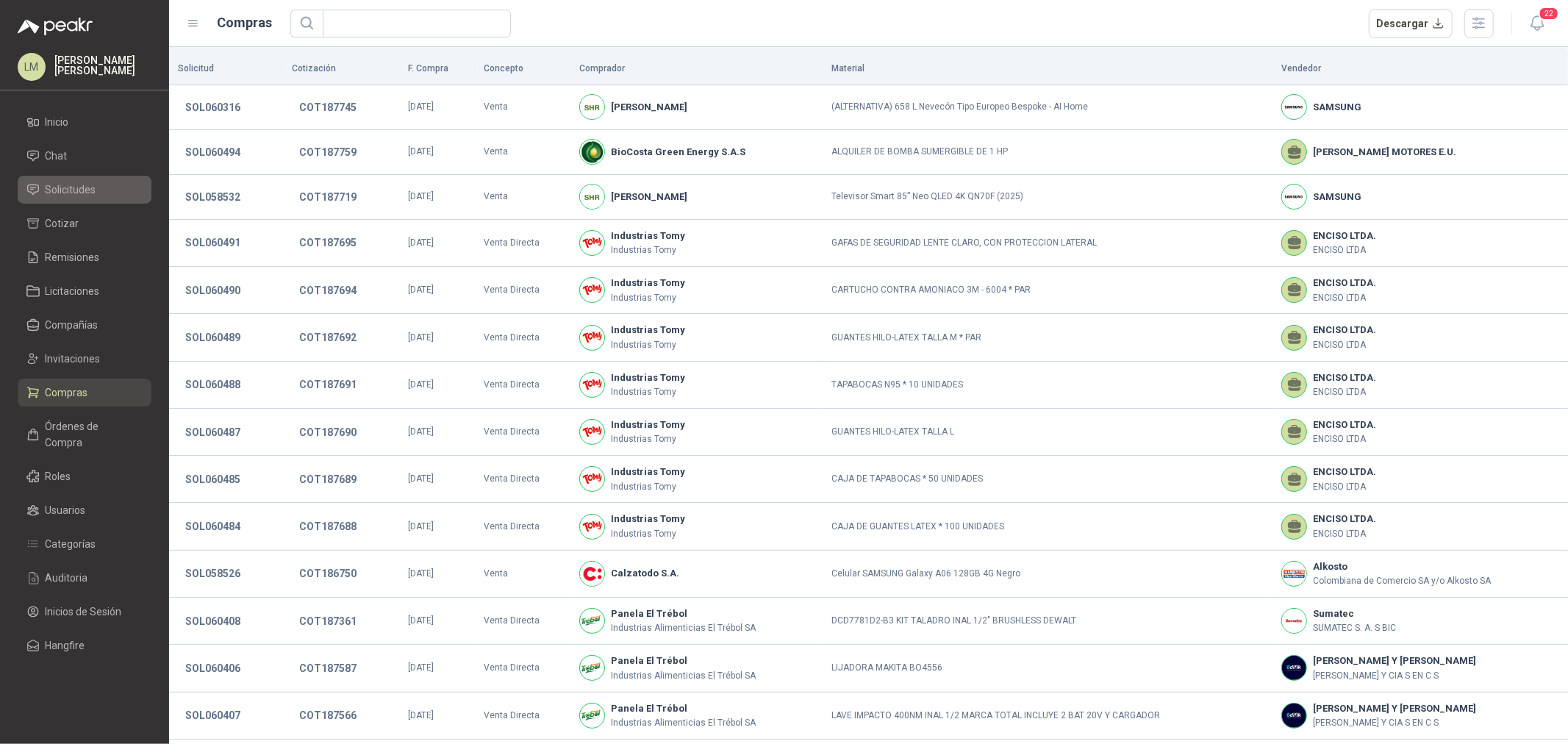
click at [82, 187] on span "Solicitudes" at bounding box center [71, 189] width 51 height 16
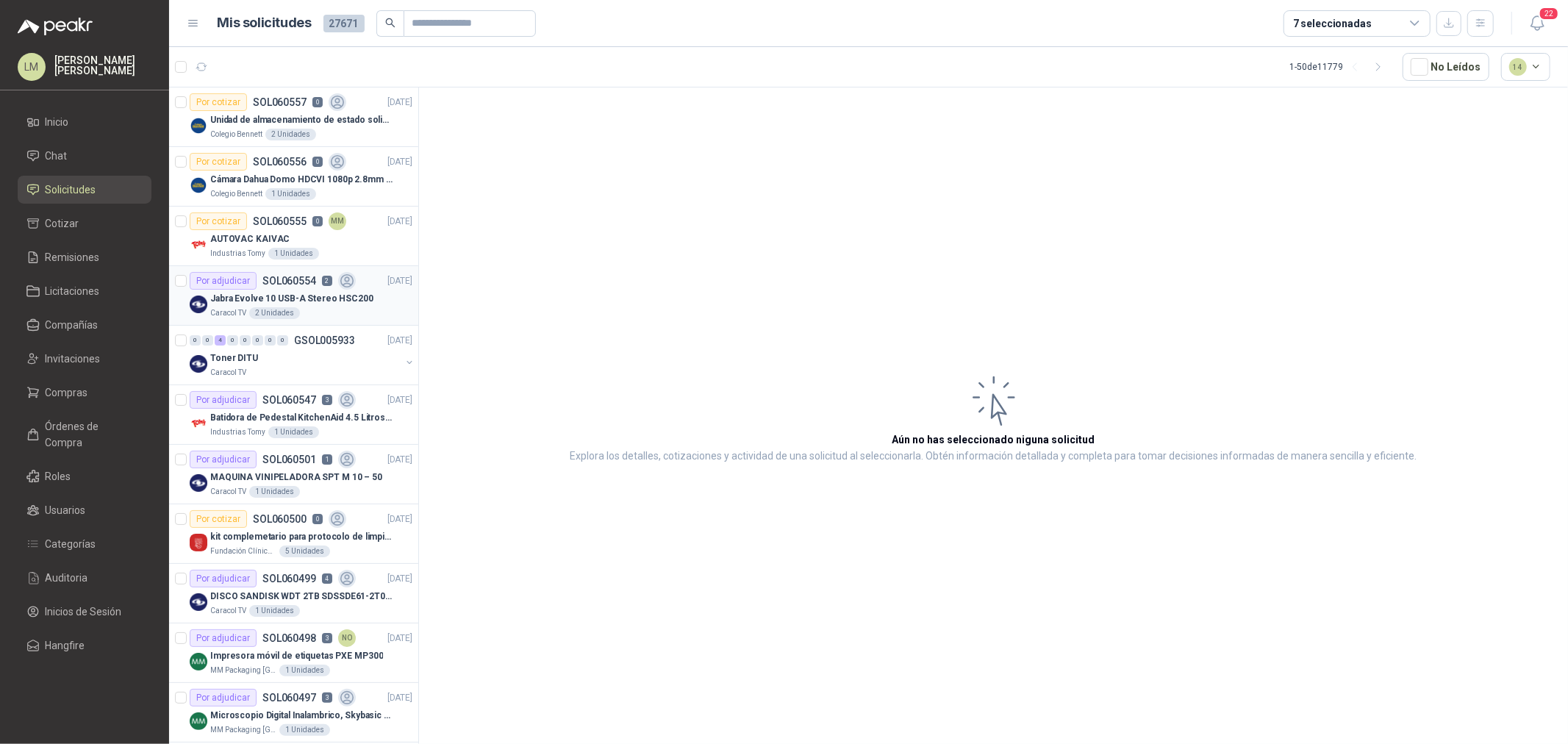
click at [325, 307] on div "Caracol TV 2 Unidades" at bounding box center [311, 313] width 202 height 12
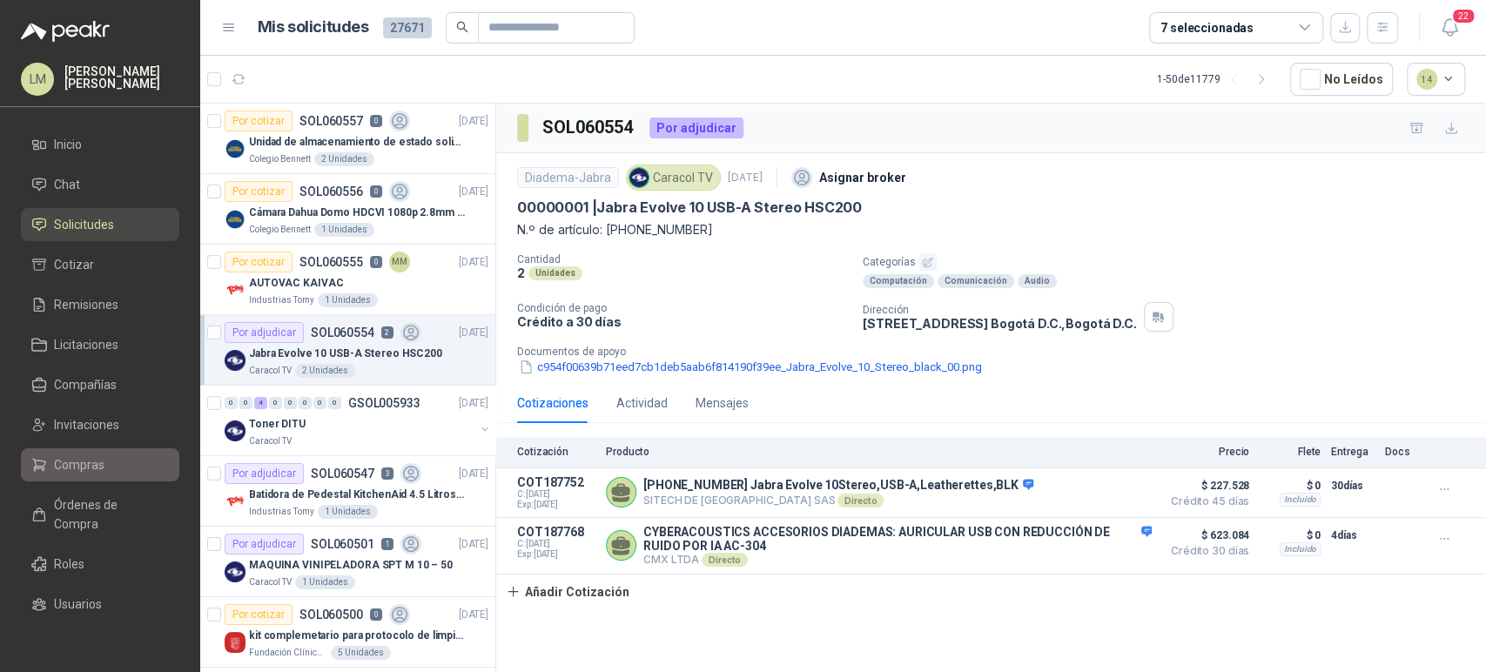
click at [73, 455] on span "Compras" at bounding box center [79, 464] width 50 height 19
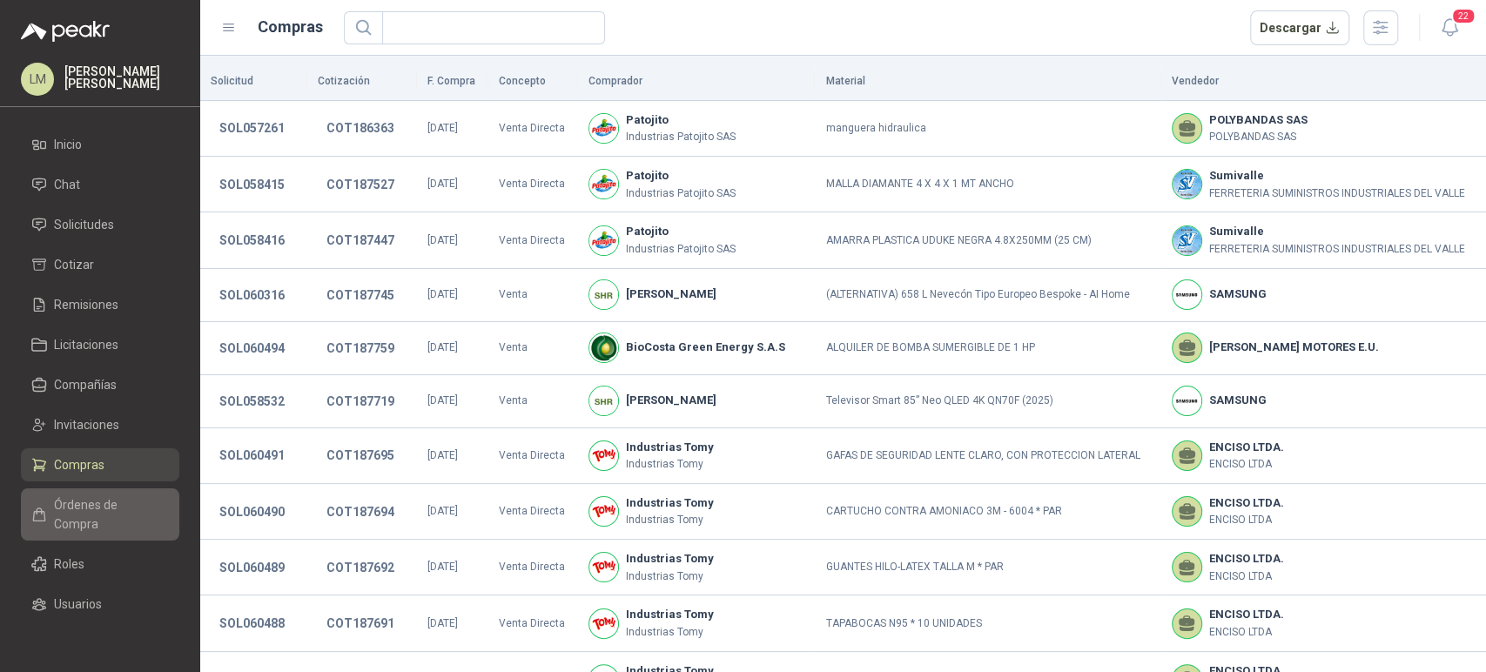
click at [67, 504] on span "Órdenes de Compra" at bounding box center [108, 514] width 109 height 38
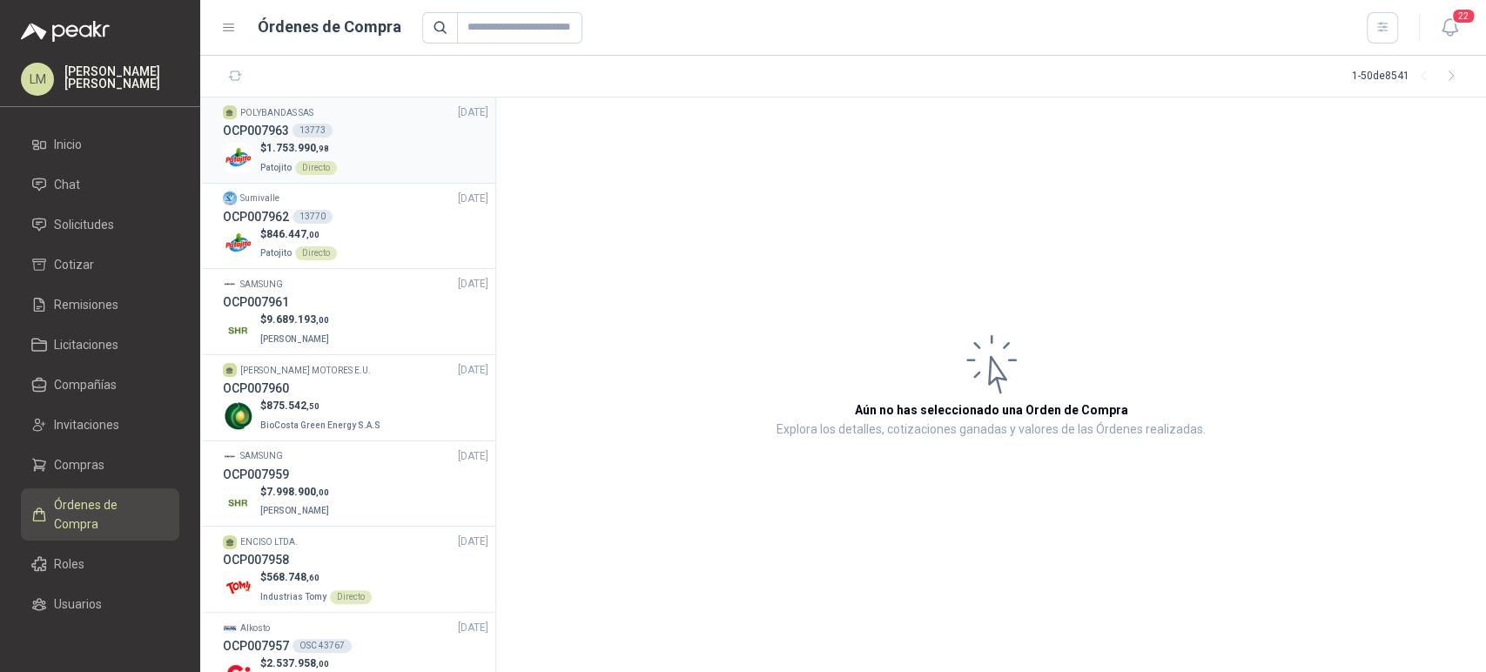
click at [291, 146] on span "1.753.990 ,98" at bounding box center [297, 148] width 63 height 12
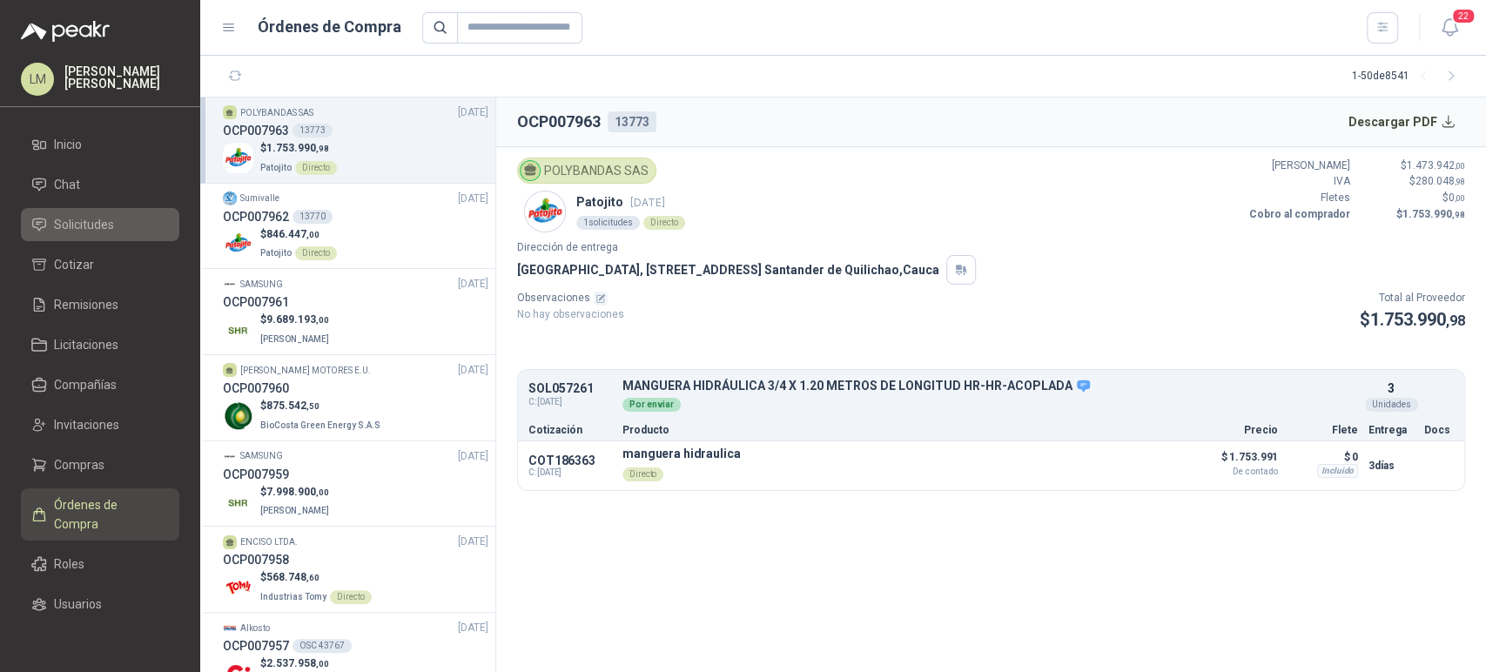
click at [77, 234] on link "Solicitudes" at bounding box center [100, 224] width 158 height 33
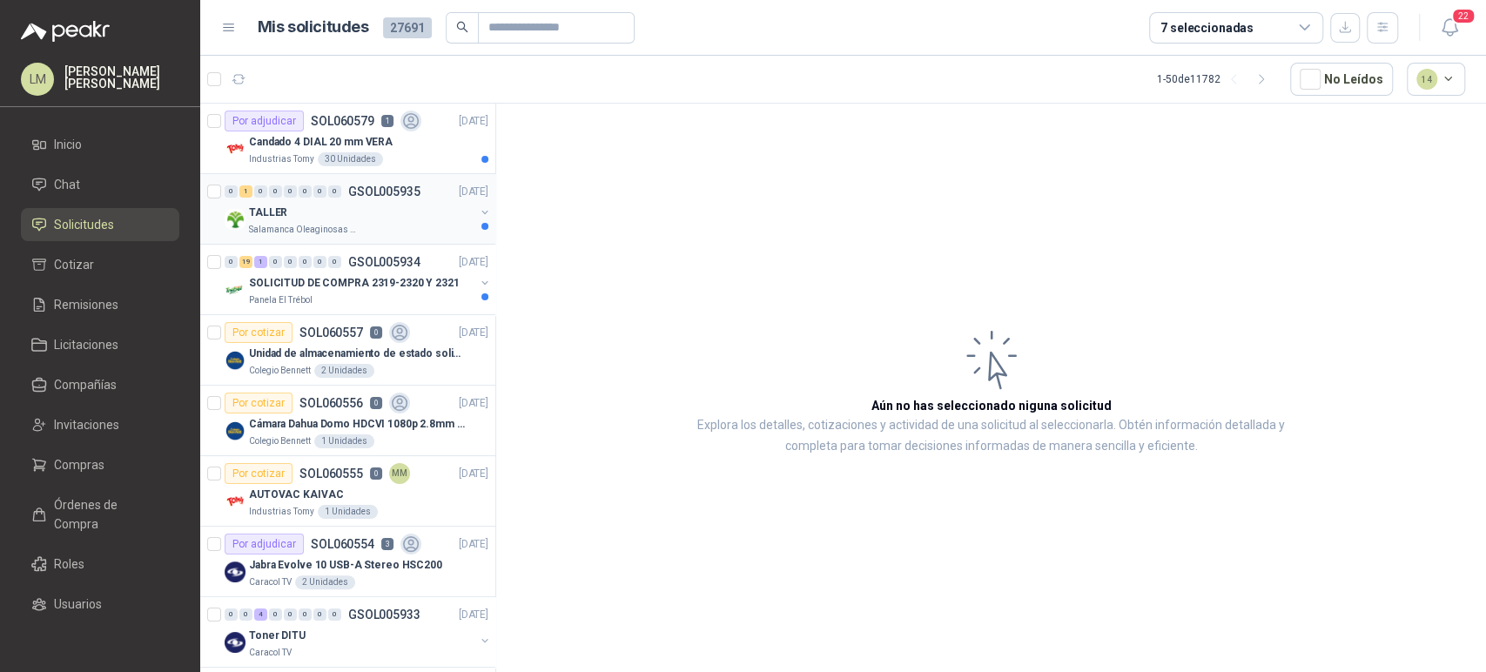
click at [478, 211] on button "button" at bounding box center [485, 212] width 14 height 14
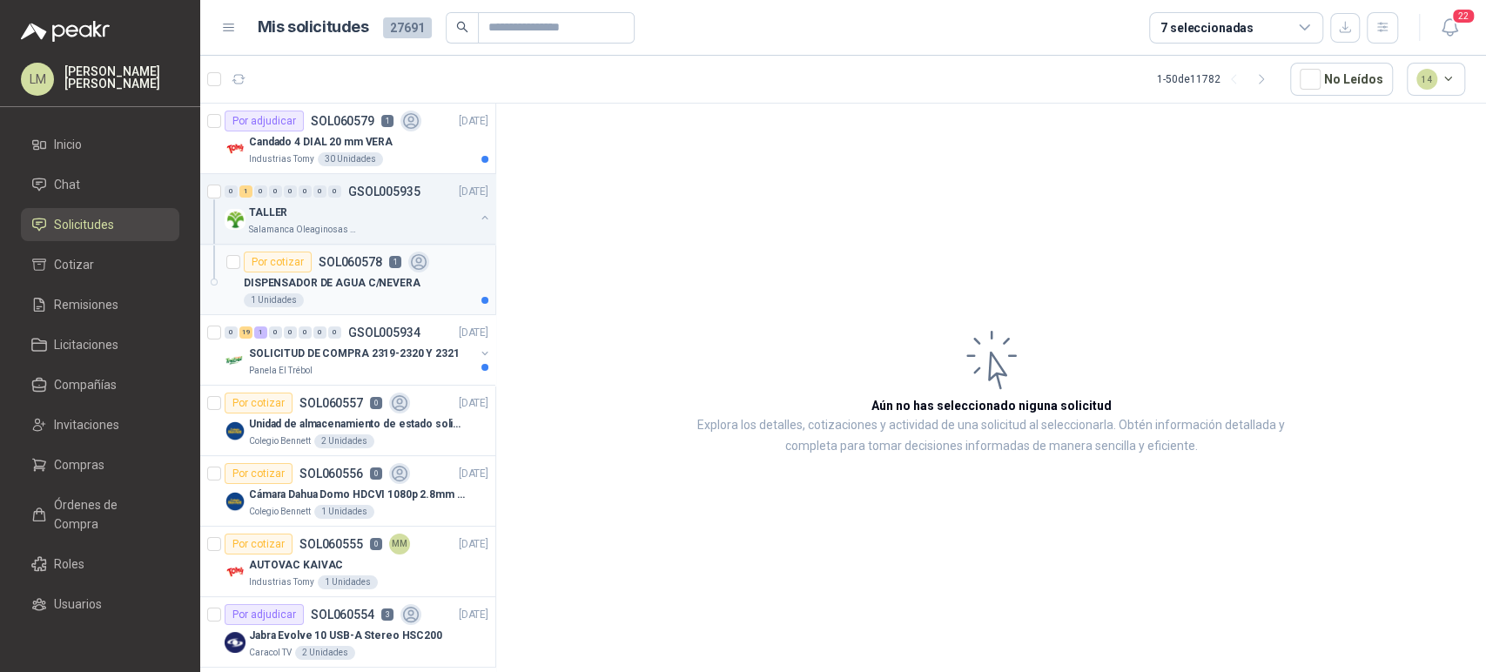
click at [362, 279] on p "DISPENSADOR DE AGUA C/NEVERA" at bounding box center [332, 283] width 177 height 17
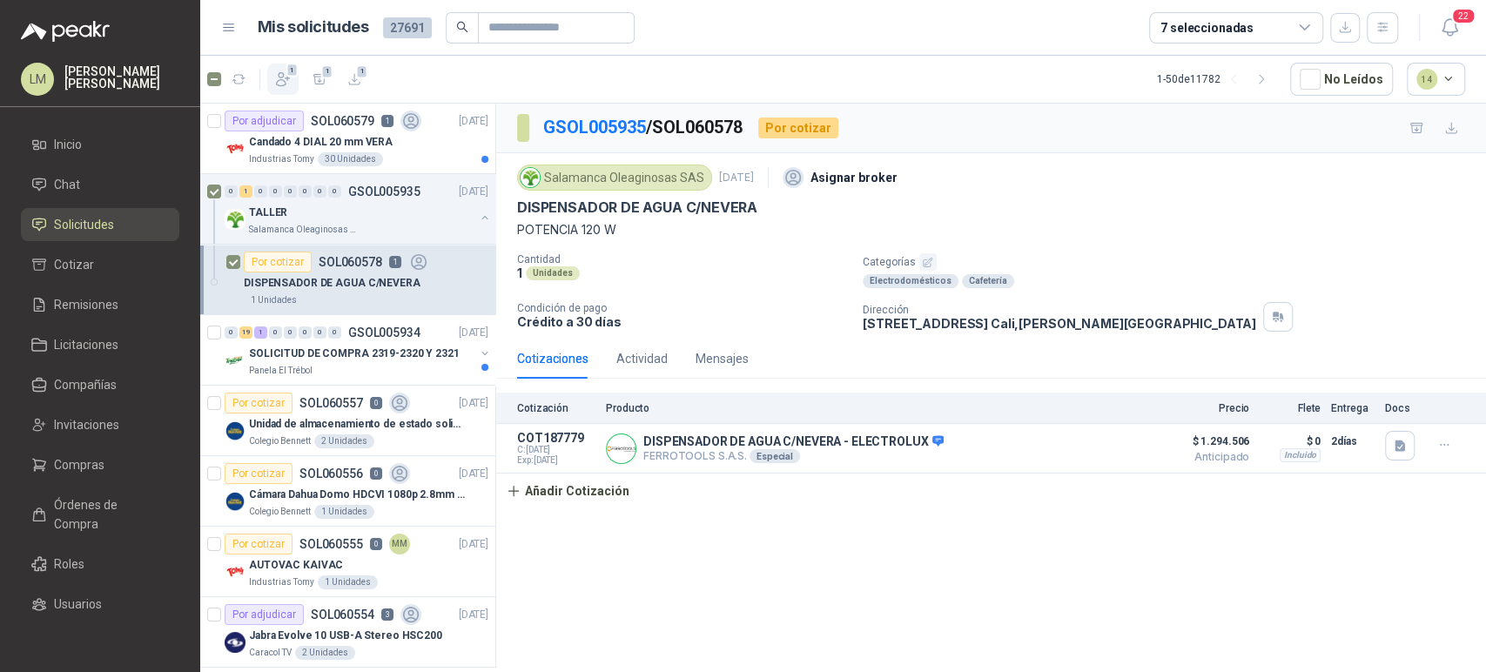
click at [287, 75] on span "1" at bounding box center [292, 70] width 12 height 14
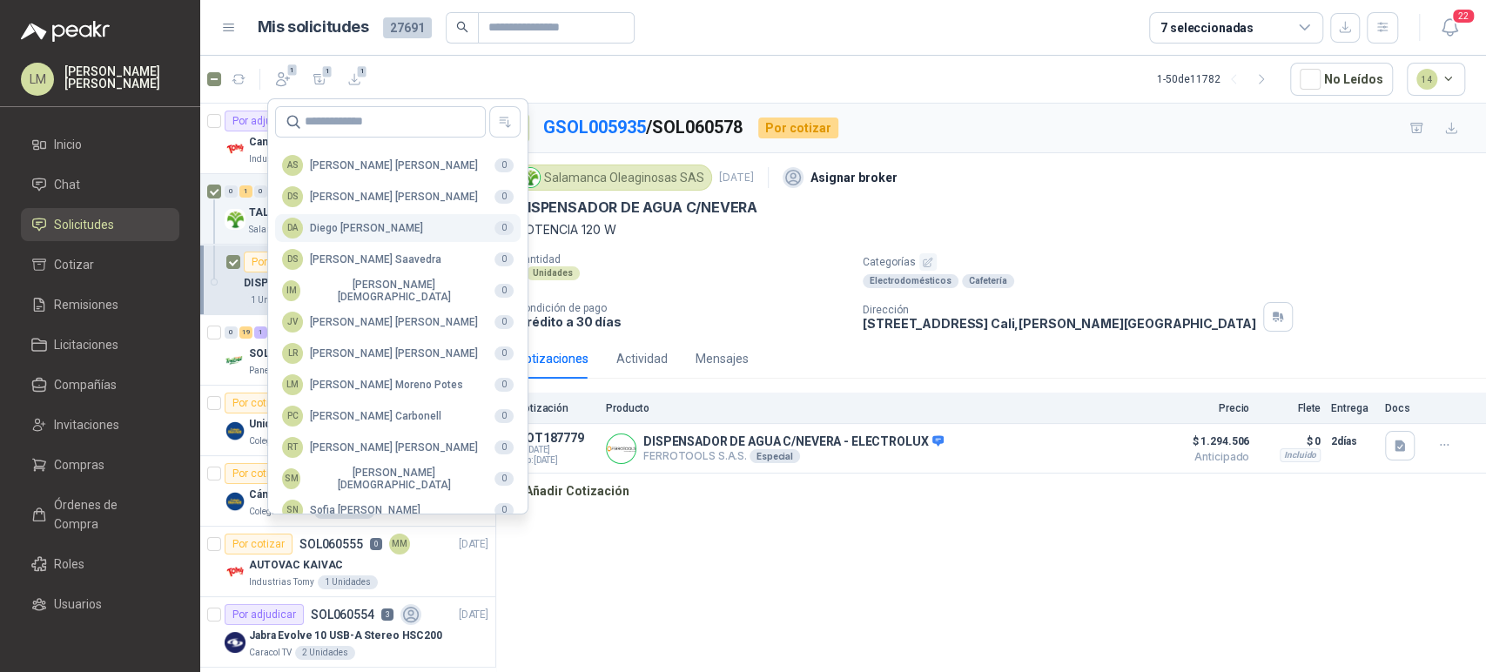
scroll to position [424, 0]
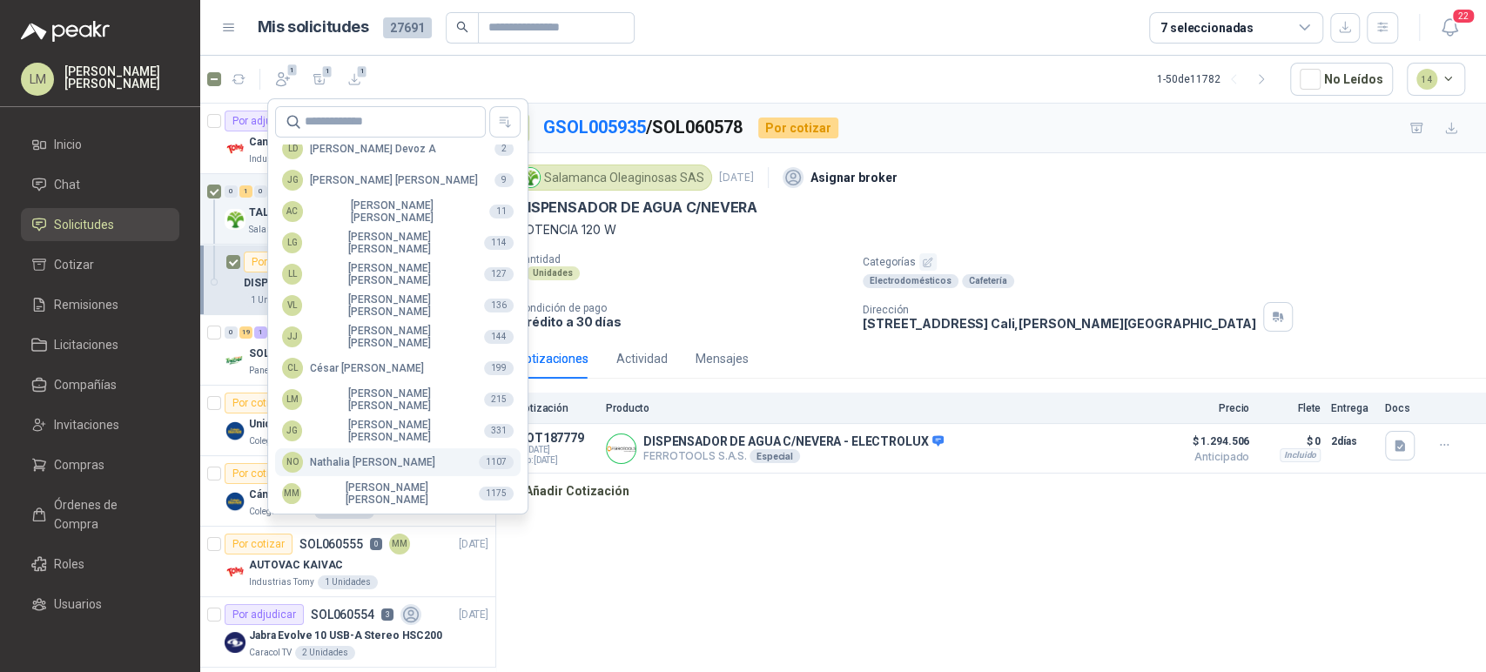
click at [332, 467] on div "NO [PERSON_NAME]" at bounding box center [358, 462] width 153 height 21
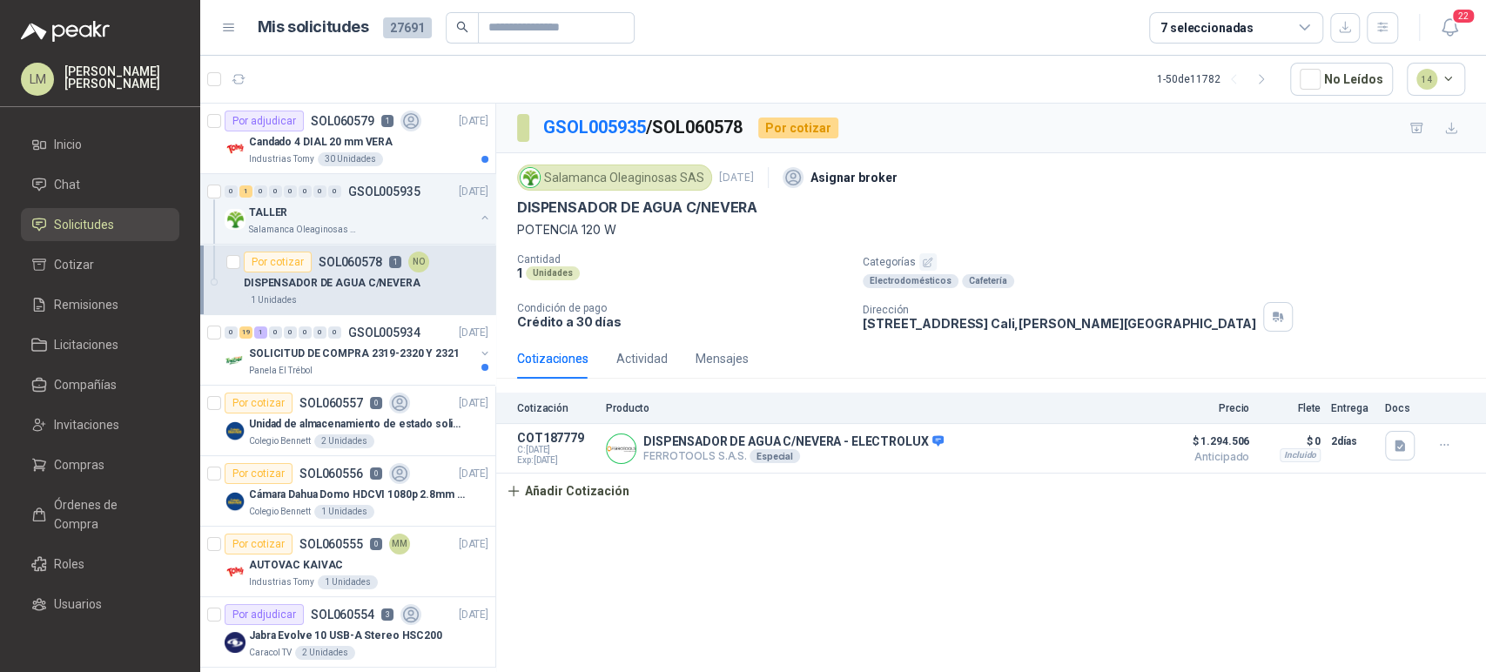
click at [334, 150] on div "Candado 4 DIAL 20 mm VERA" at bounding box center [368, 141] width 239 height 21
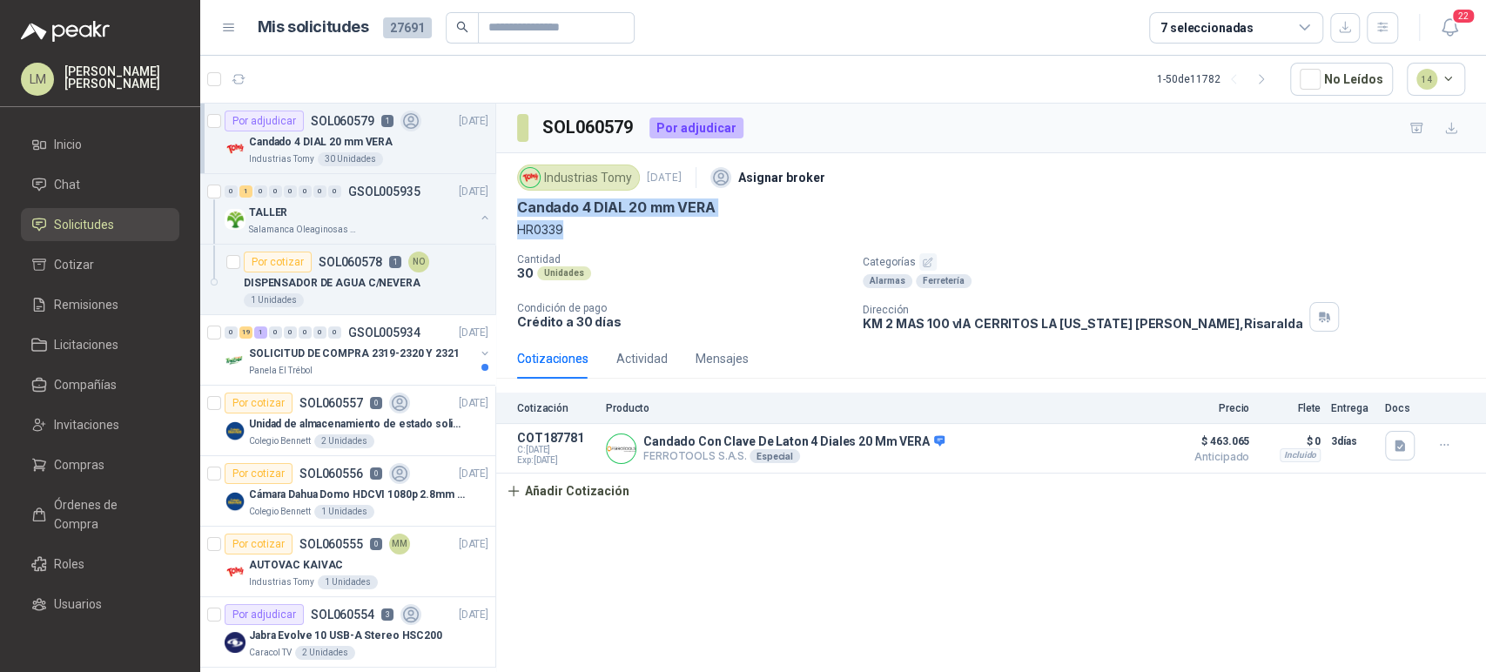
drag, startPoint x: 513, startPoint y: 204, endPoint x: 565, endPoint y: 228, distance: 56.8
click at [565, 228] on div "Industrias Tomy [DATE] Asignar broker Candado 4 DIAL 20 mm VERA HR0339 Cantidad…" at bounding box center [990, 245] width 989 height 185
copy div "Candado 4 DIAL 20 mm VERA HR0339"
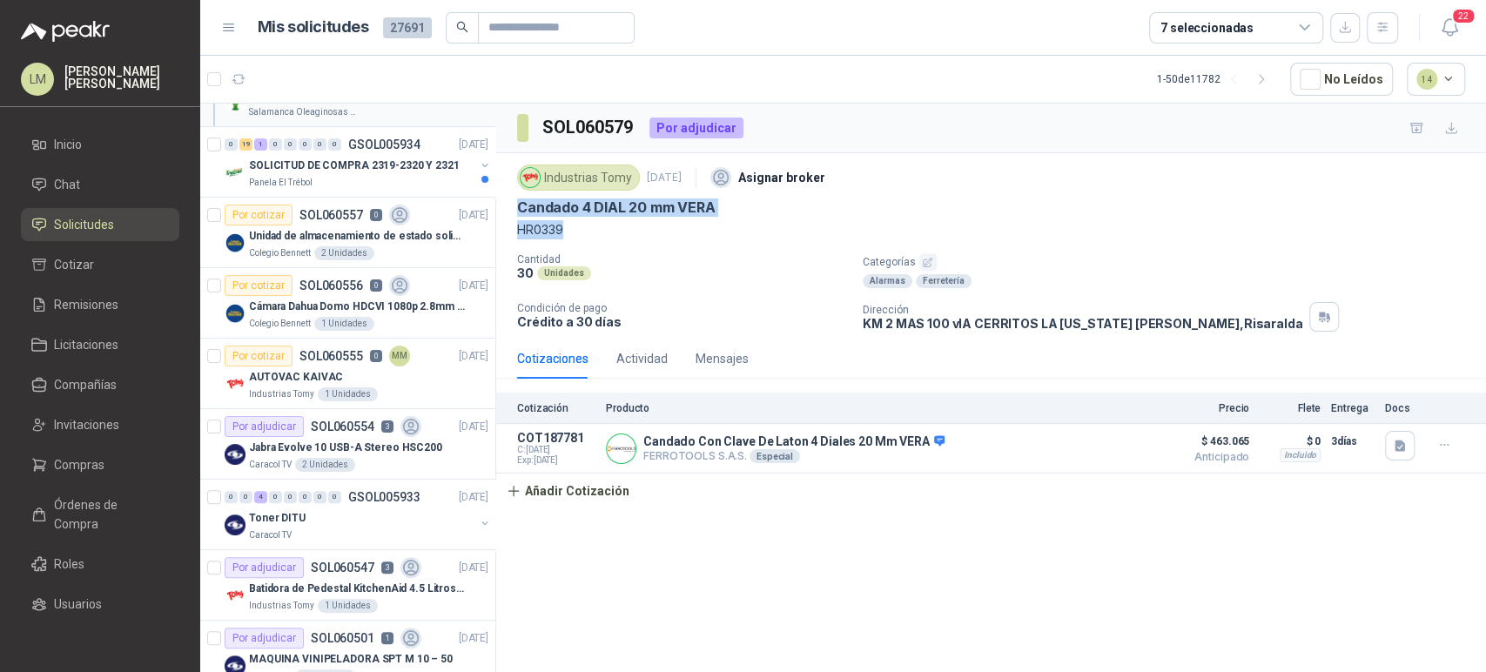
scroll to position [341, 0]
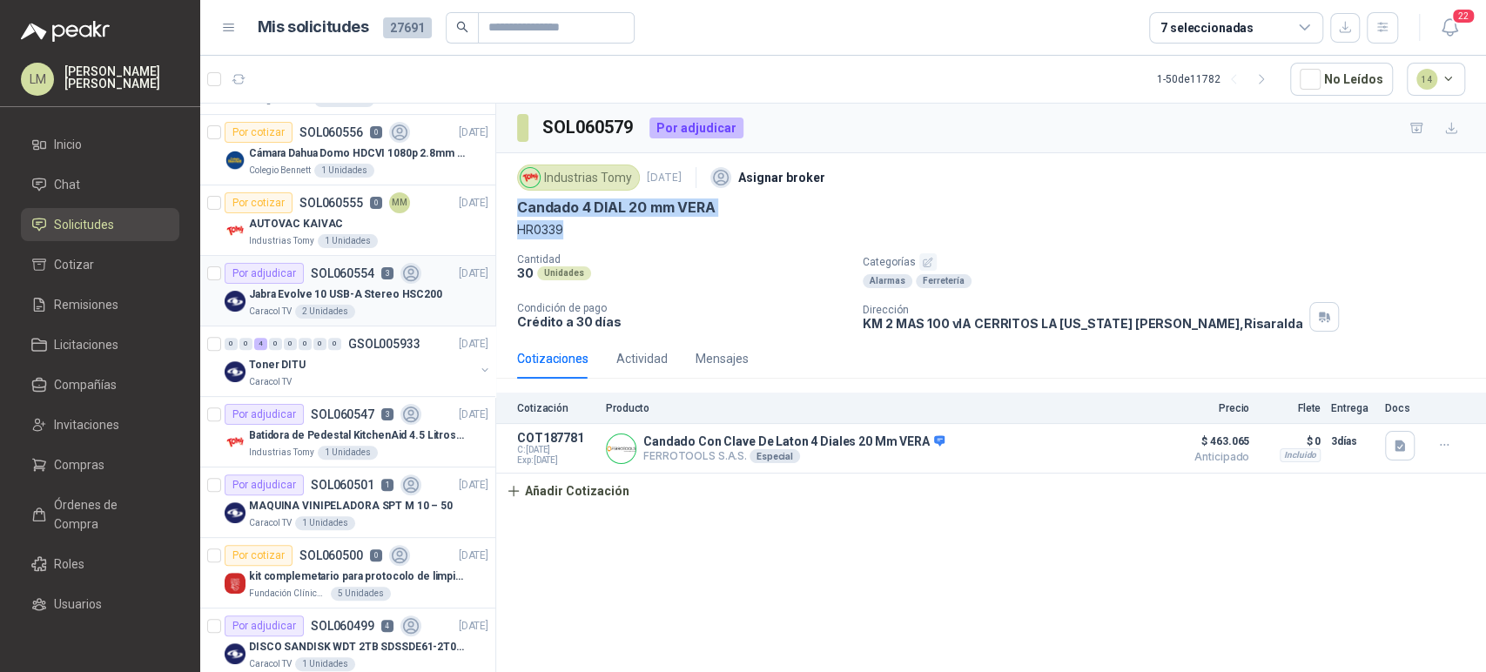
click at [323, 281] on div "Por adjudicar SOL060554 3" at bounding box center [323, 273] width 197 height 21
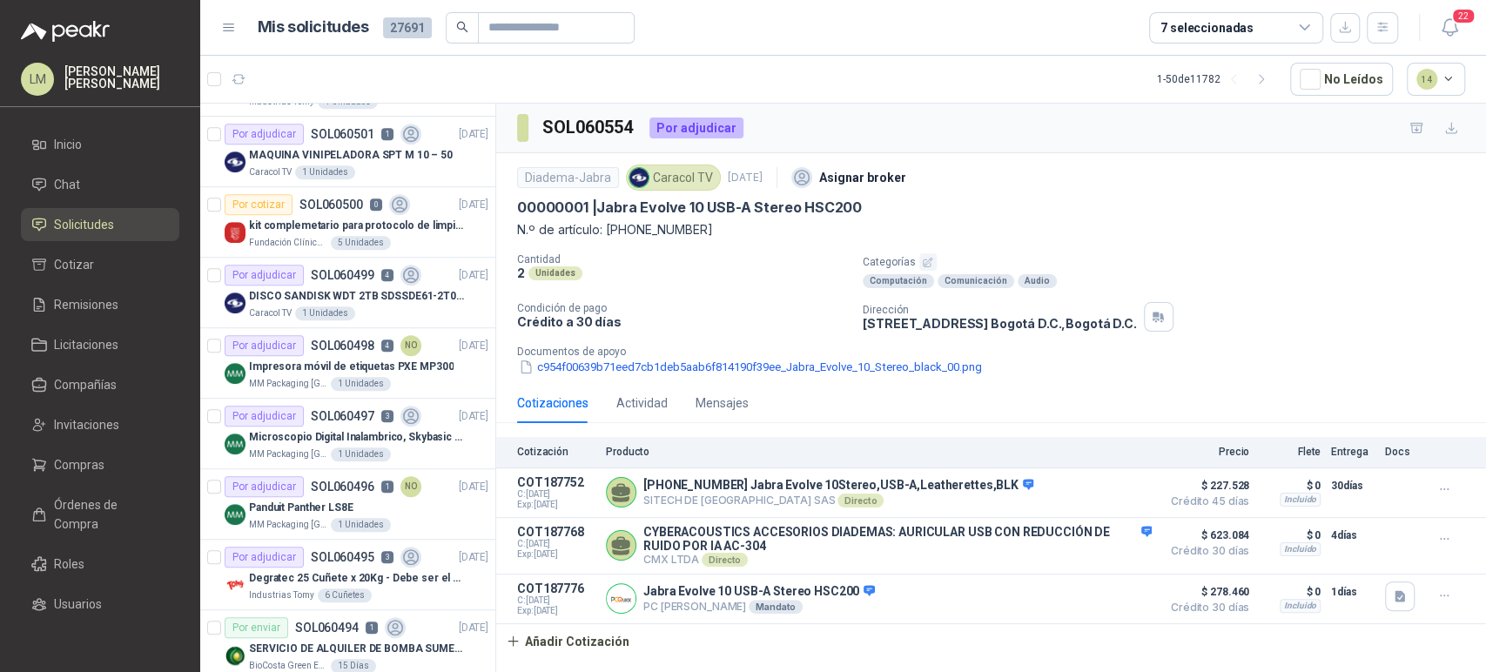
scroll to position [789, 0]
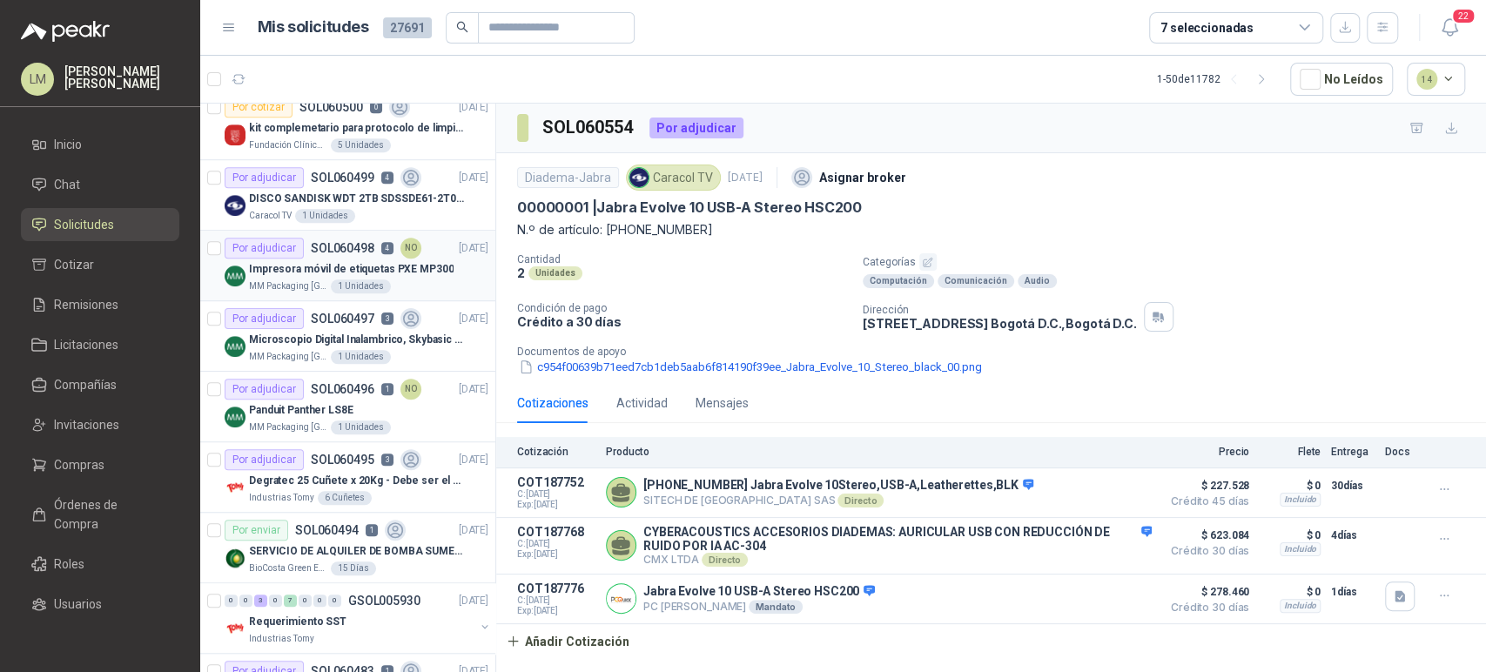
click at [339, 268] on p "Impresora móvil de etiquetas PXE MP300" at bounding box center [351, 269] width 205 height 17
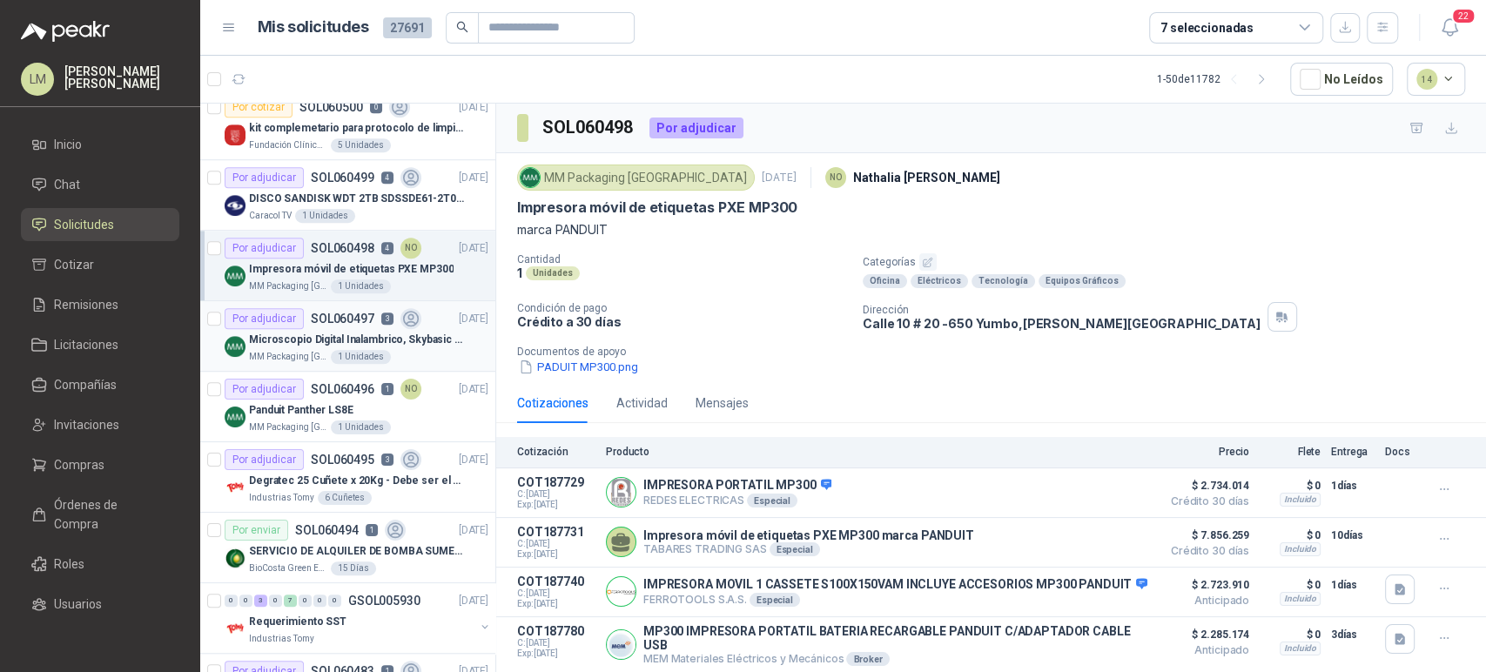
click at [336, 343] on p "Microscopio Digital Inalambrico, Skybasic 50x-1000x, Ampliac" at bounding box center [357, 340] width 217 height 17
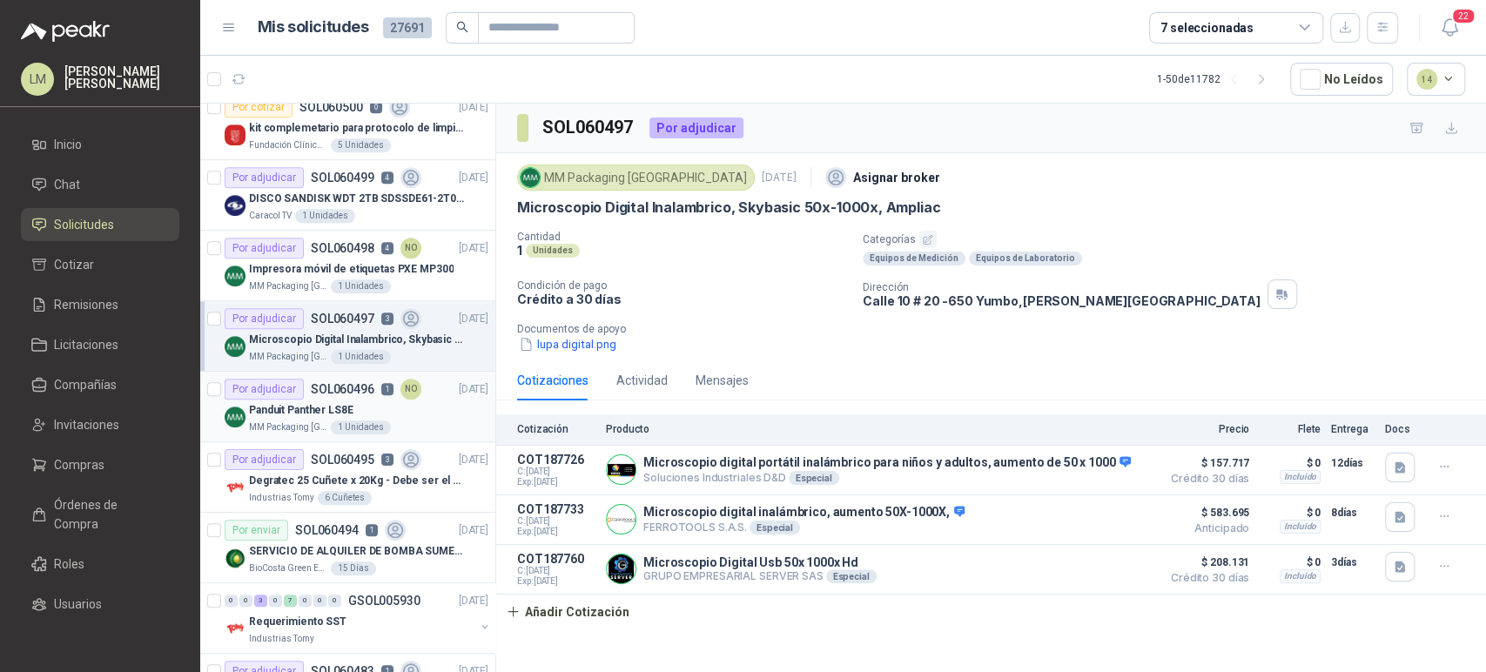
click at [337, 412] on p "Panduit Panther LS8E" at bounding box center [301, 410] width 104 height 17
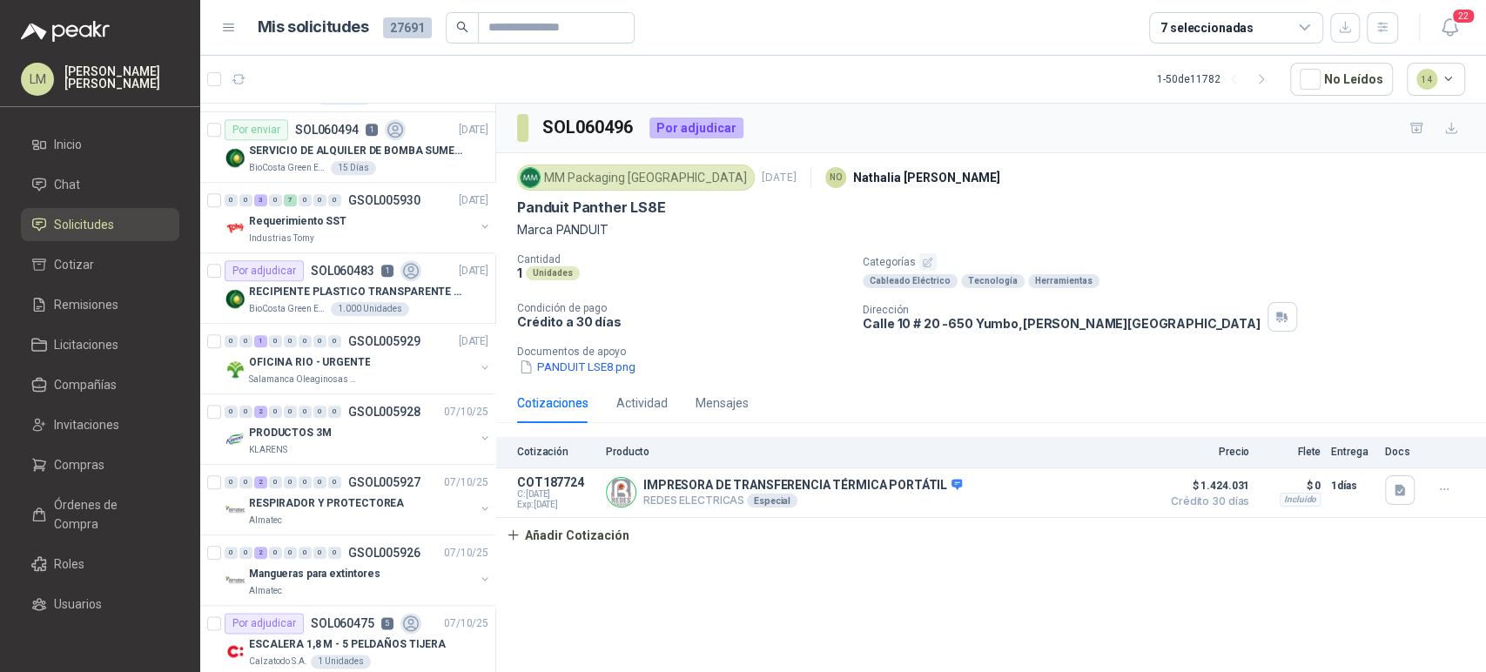
scroll to position [1191, 0]
click at [366, 297] on div "RECIPIENTE PLASTICO TRANSPARENTE 500 ML" at bounding box center [368, 290] width 239 height 21
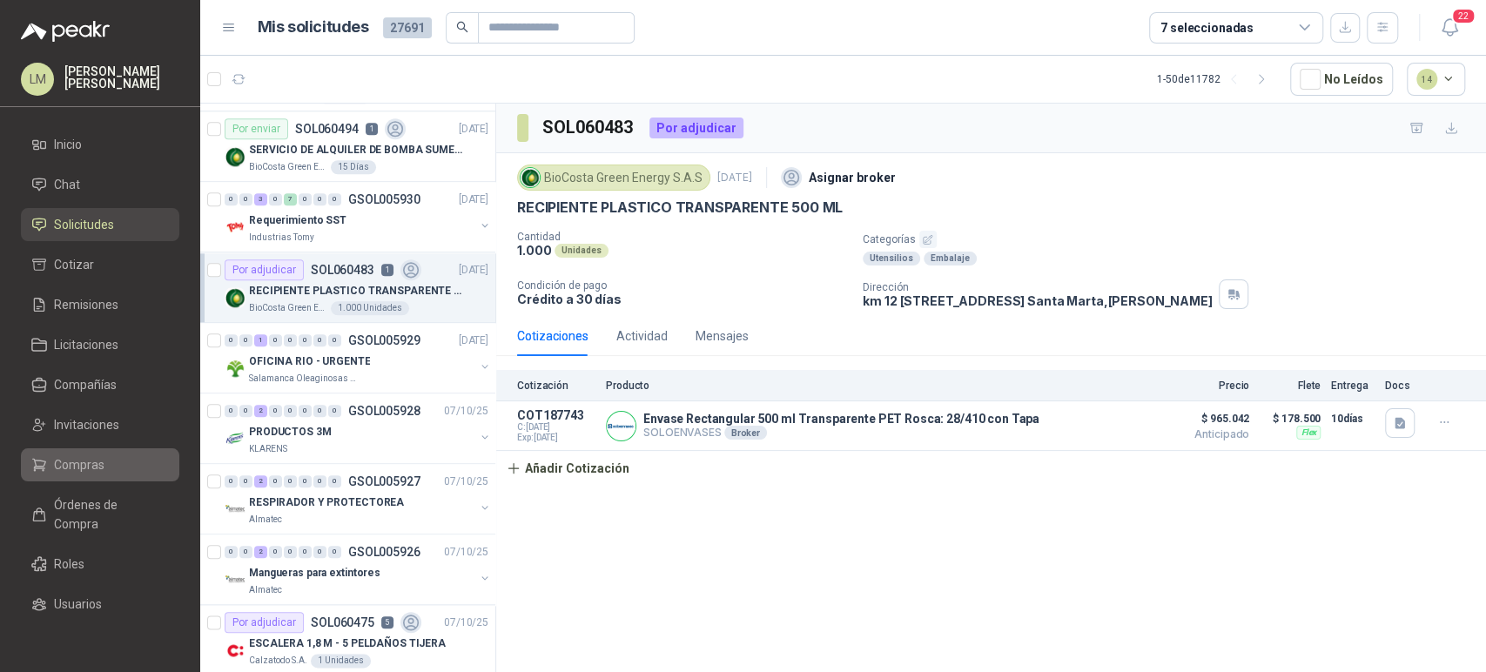
click at [83, 465] on span "Compras" at bounding box center [79, 464] width 50 height 19
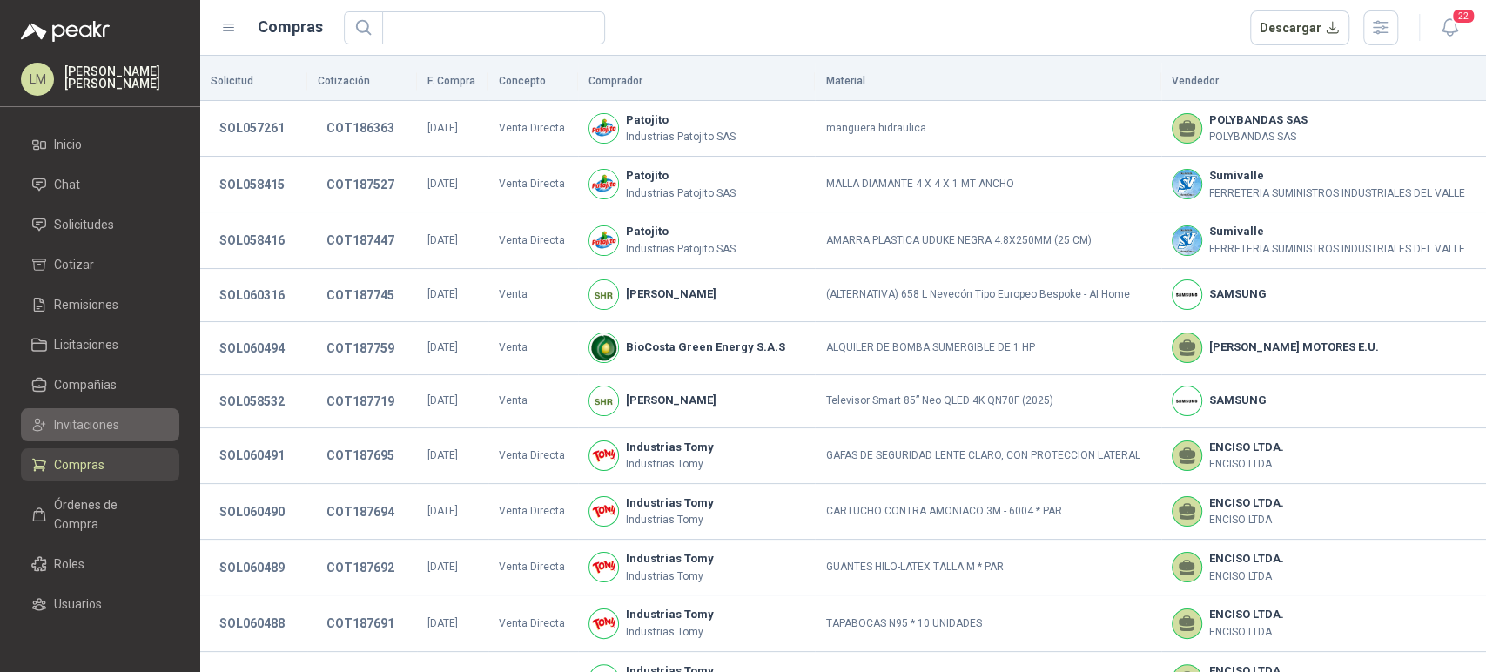
click at [97, 431] on span "Invitaciones" at bounding box center [86, 424] width 65 height 19
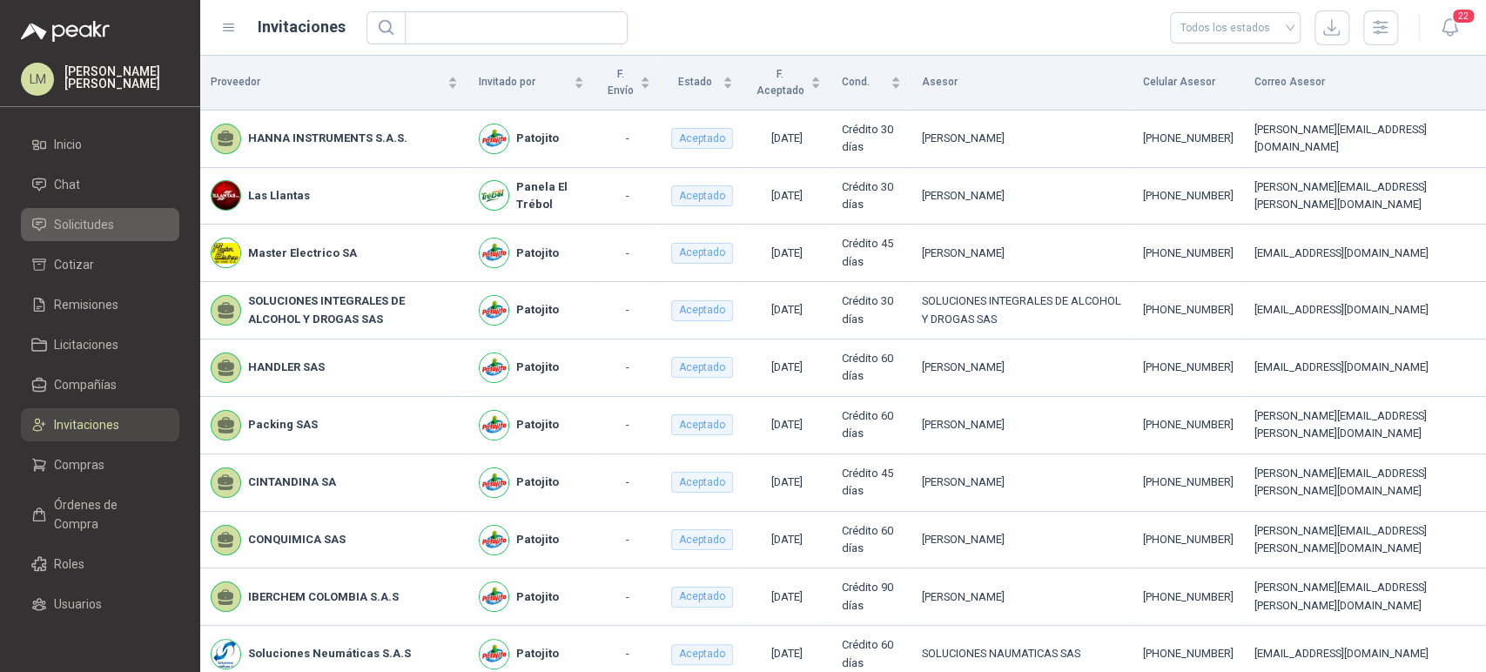
click at [84, 221] on span "Solicitudes" at bounding box center [84, 224] width 60 height 19
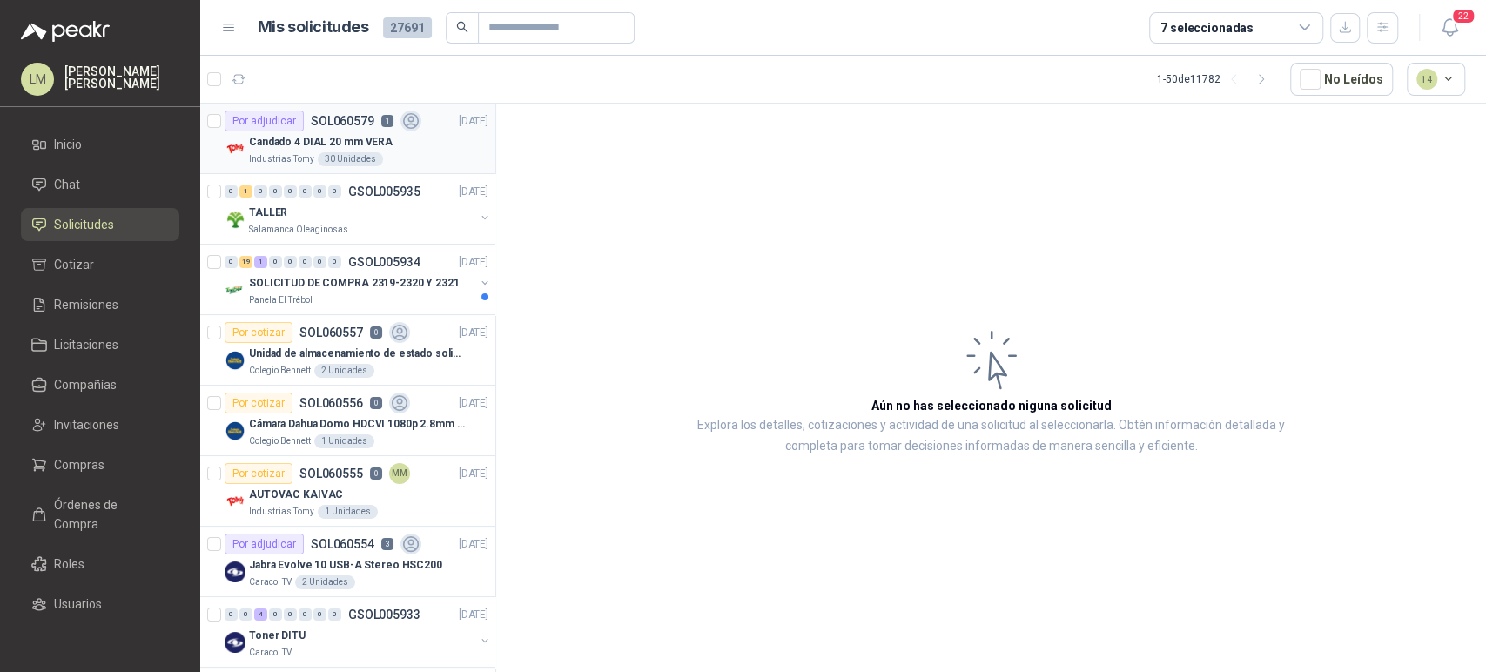
click at [337, 131] on div "Candado 4 DIAL 20 mm VERA" at bounding box center [368, 141] width 239 height 21
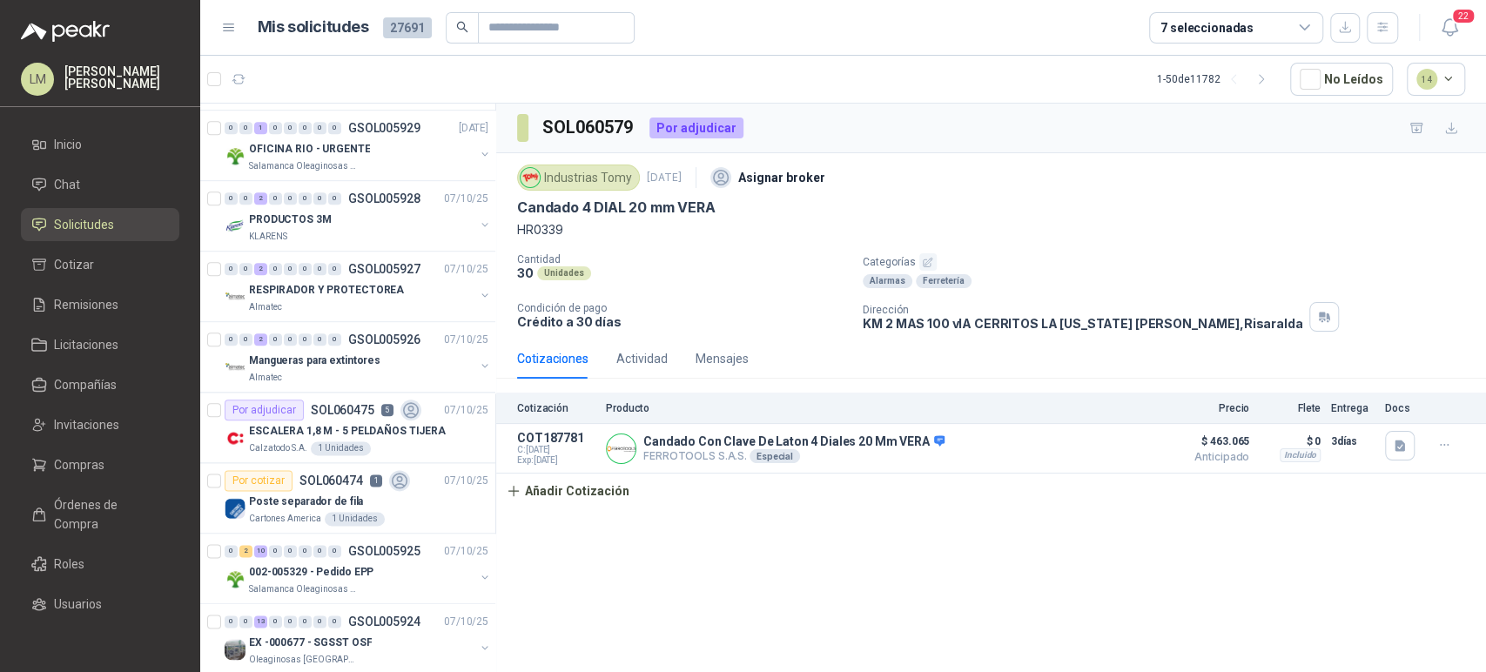
scroll to position [1333, 0]
click at [328, 158] on p "Salamanca Oleaginosas SAS" at bounding box center [304, 165] width 110 height 14
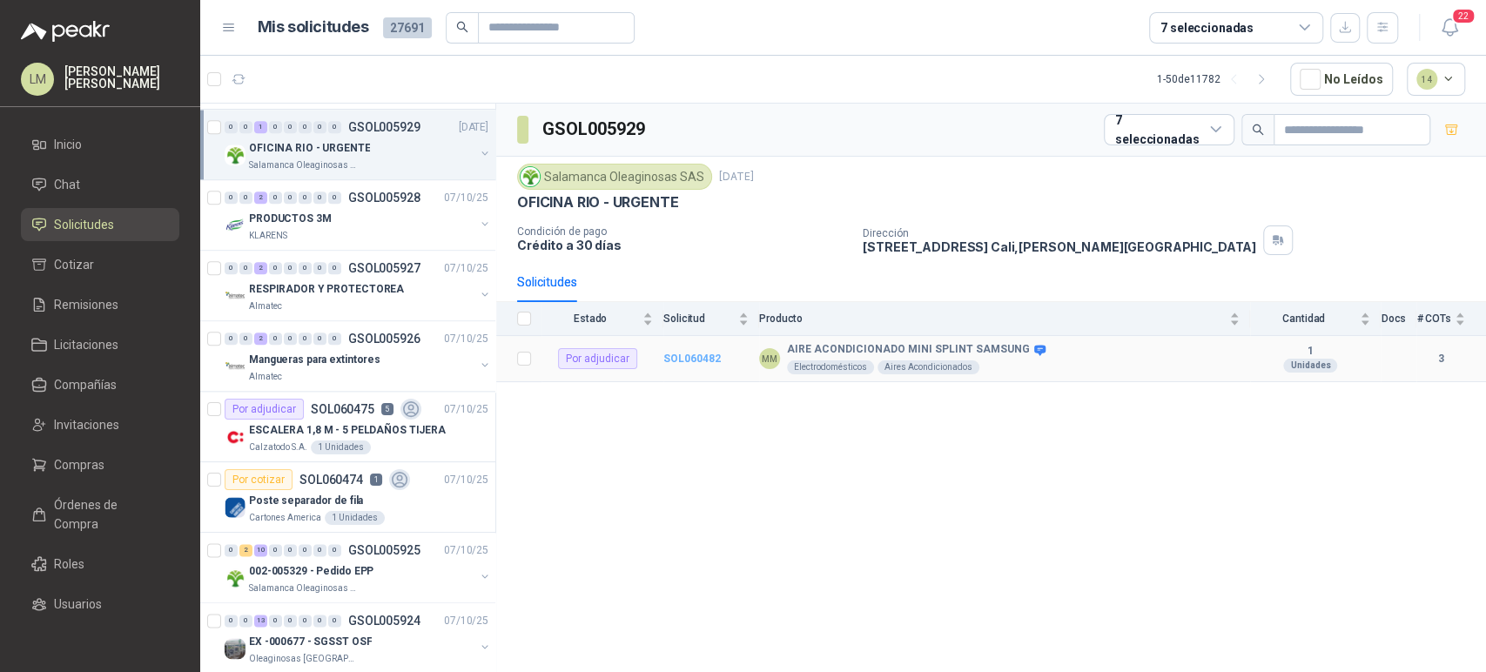
click at [674, 356] on b "SOL060482" at bounding box center [691, 358] width 57 height 12
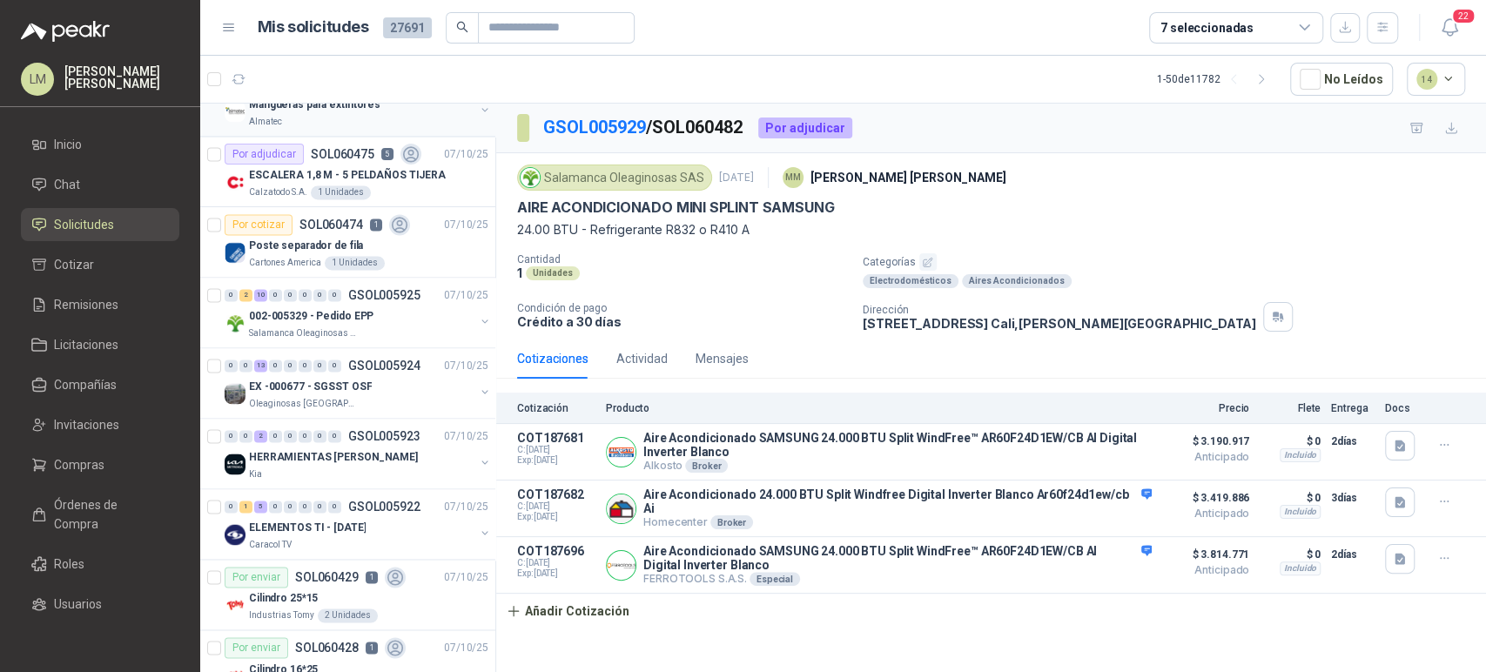
scroll to position [1662, 0]
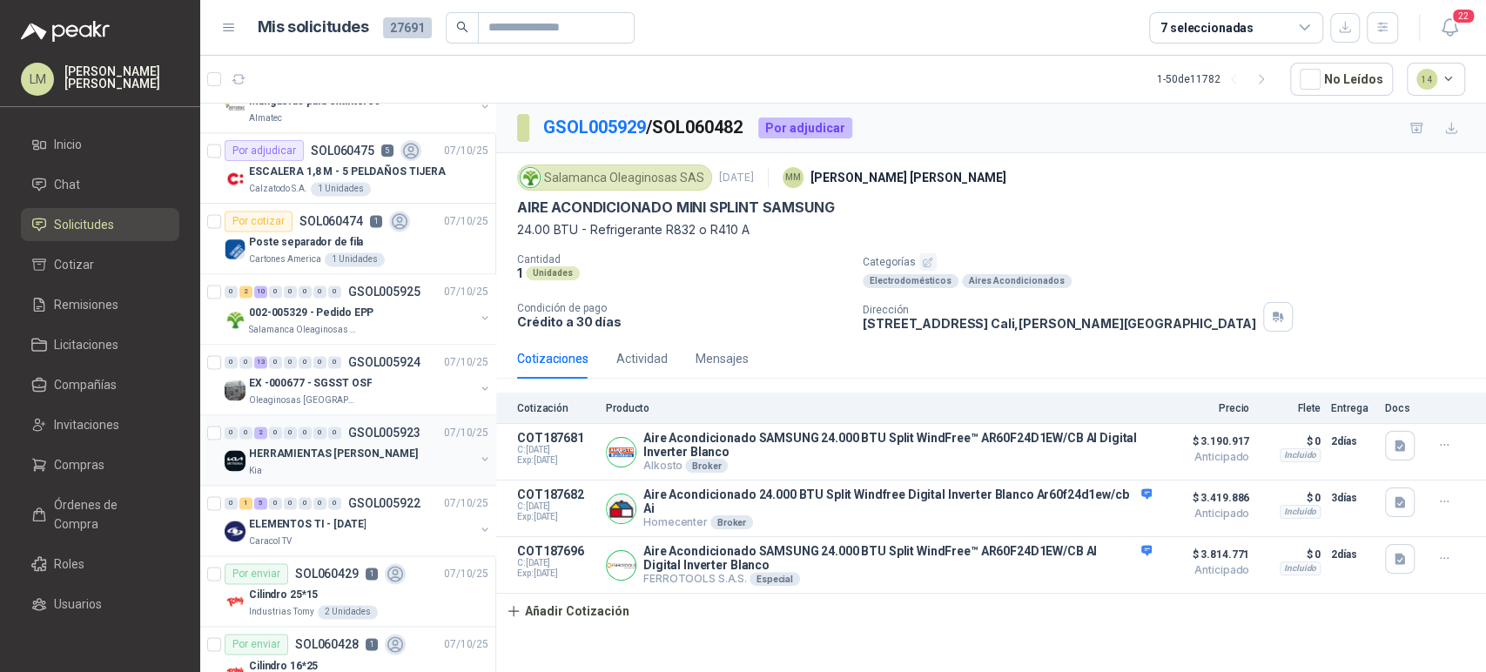
click at [352, 433] on p "GSOL005923" at bounding box center [384, 432] width 72 height 12
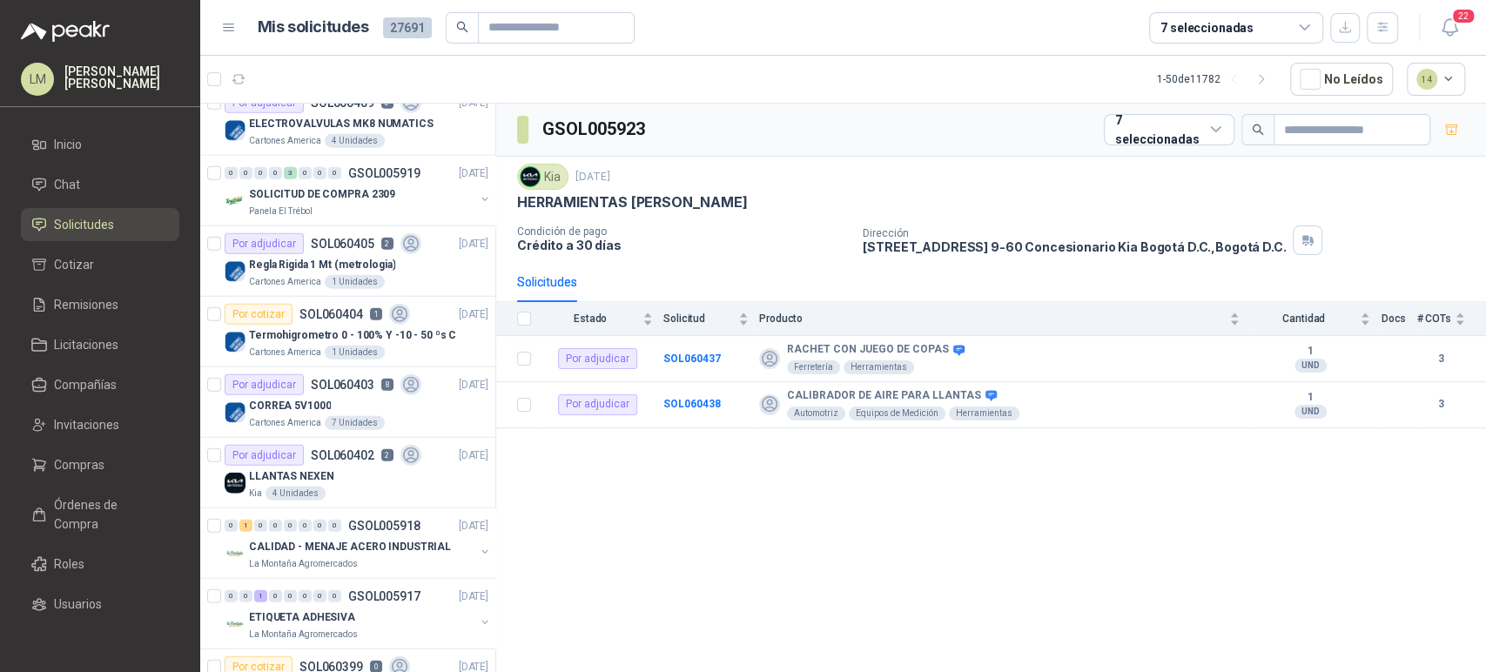
scroll to position [3039, 0]
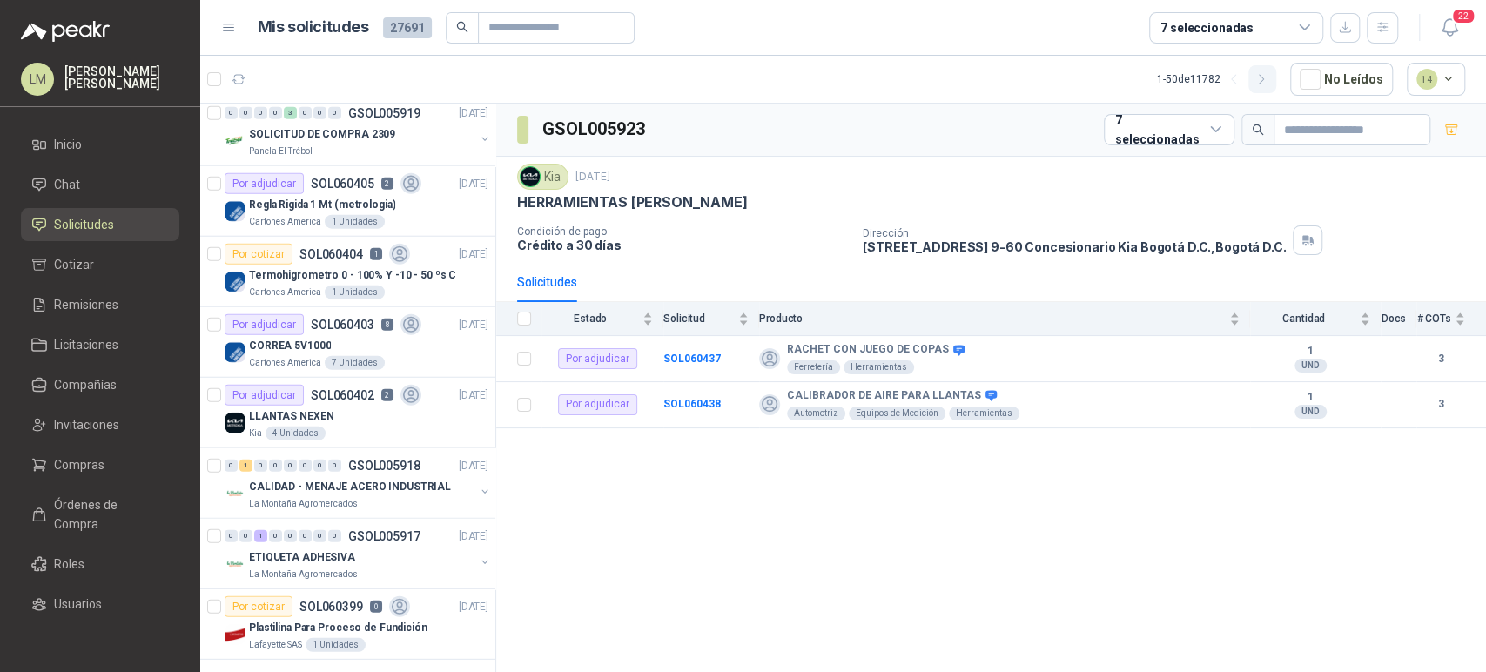
click at [1268, 75] on icon "button" at bounding box center [1261, 79] width 15 height 15
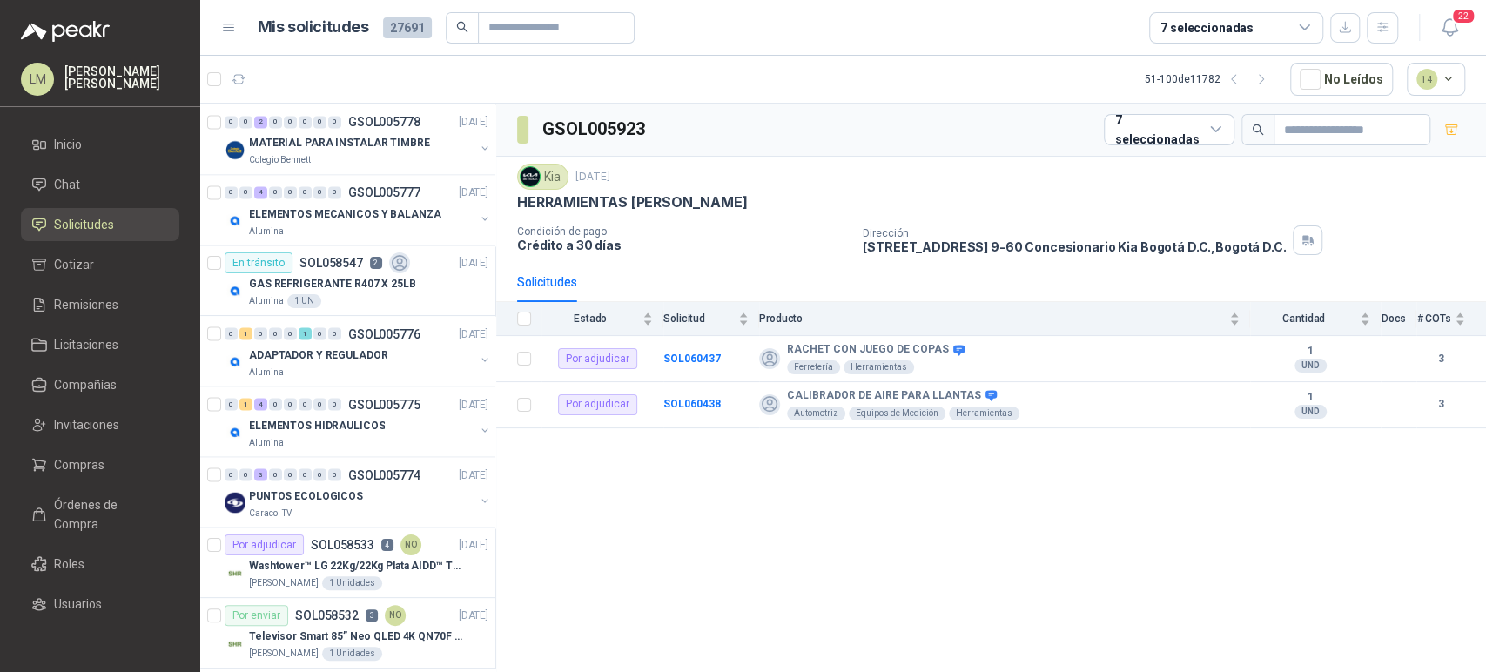
scroll to position [1980, 0]
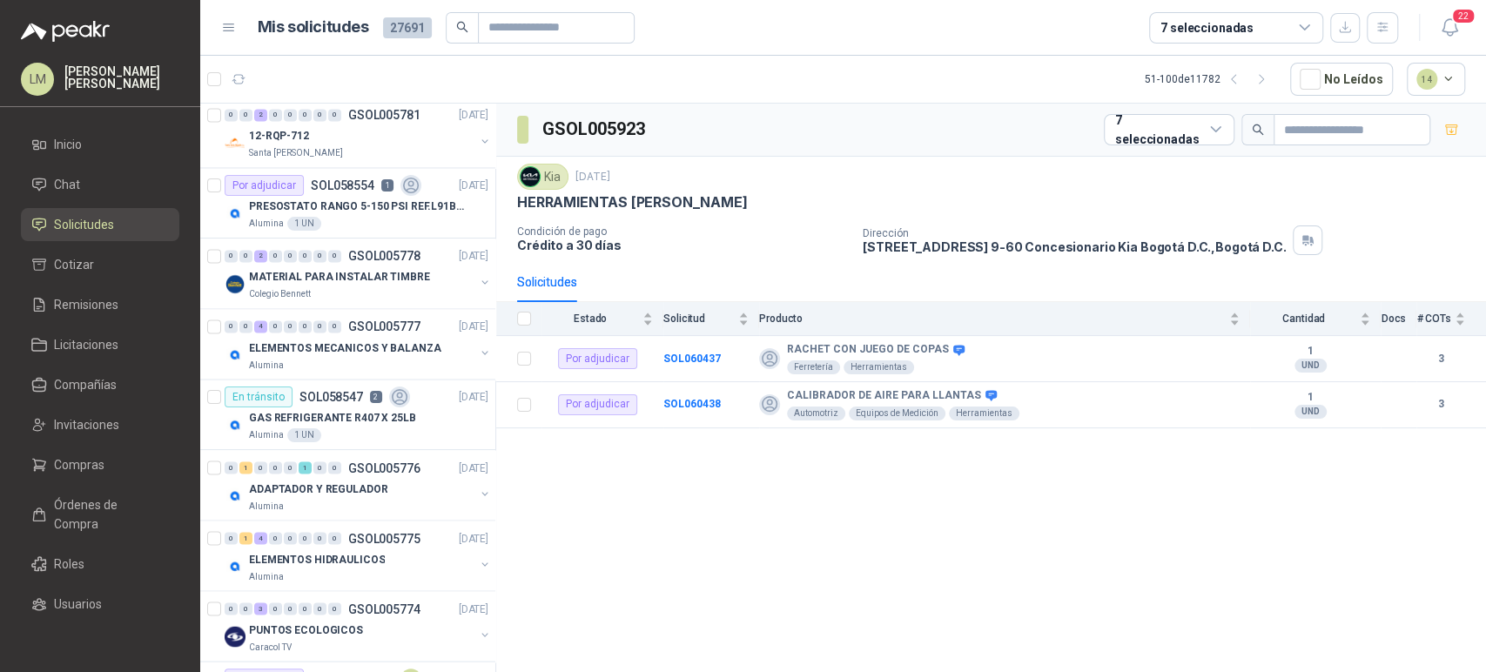
click at [369, 345] on p "ELEMENTOS MECANICOS Y BALANZA" at bounding box center [345, 347] width 192 height 17
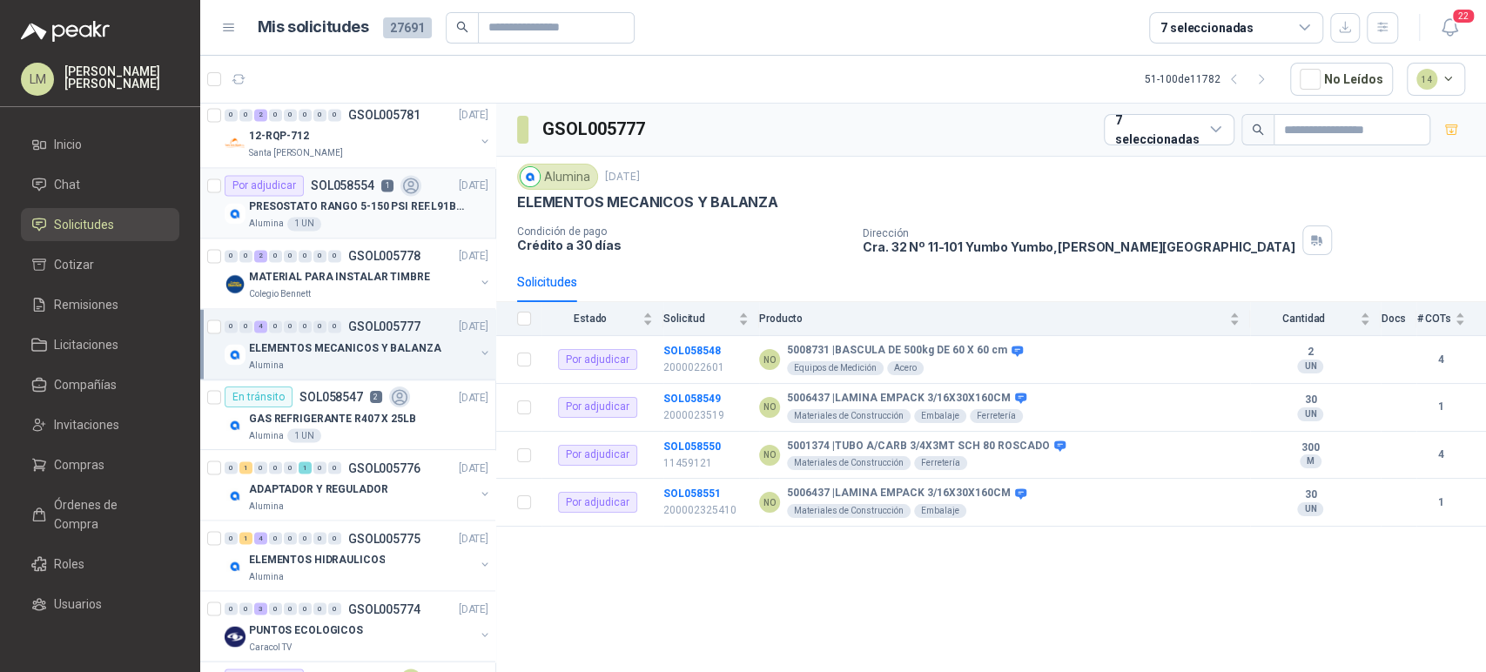
click at [343, 179] on p "SOL058554" at bounding box center [343, 185] width 64 height 12
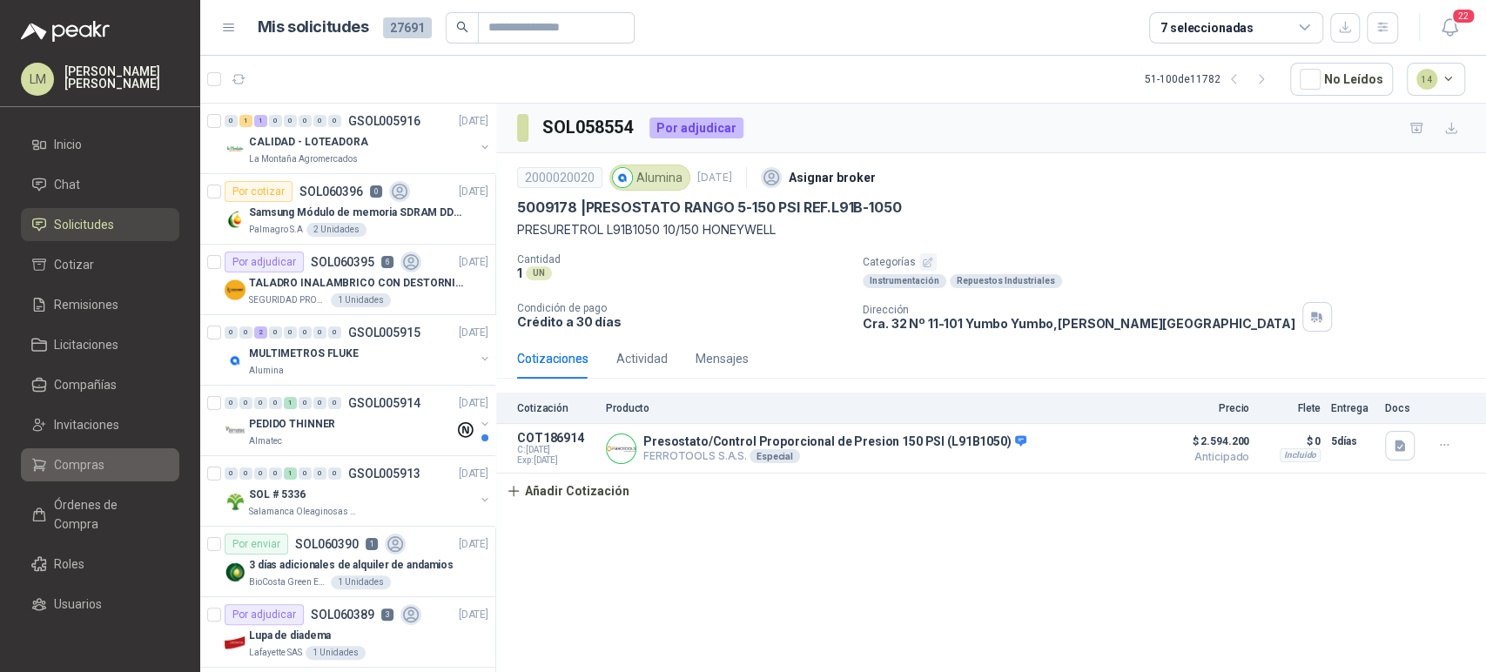
click at [70, 456] on span "Compras" at bounding box center [79, 464] width 50 height 19
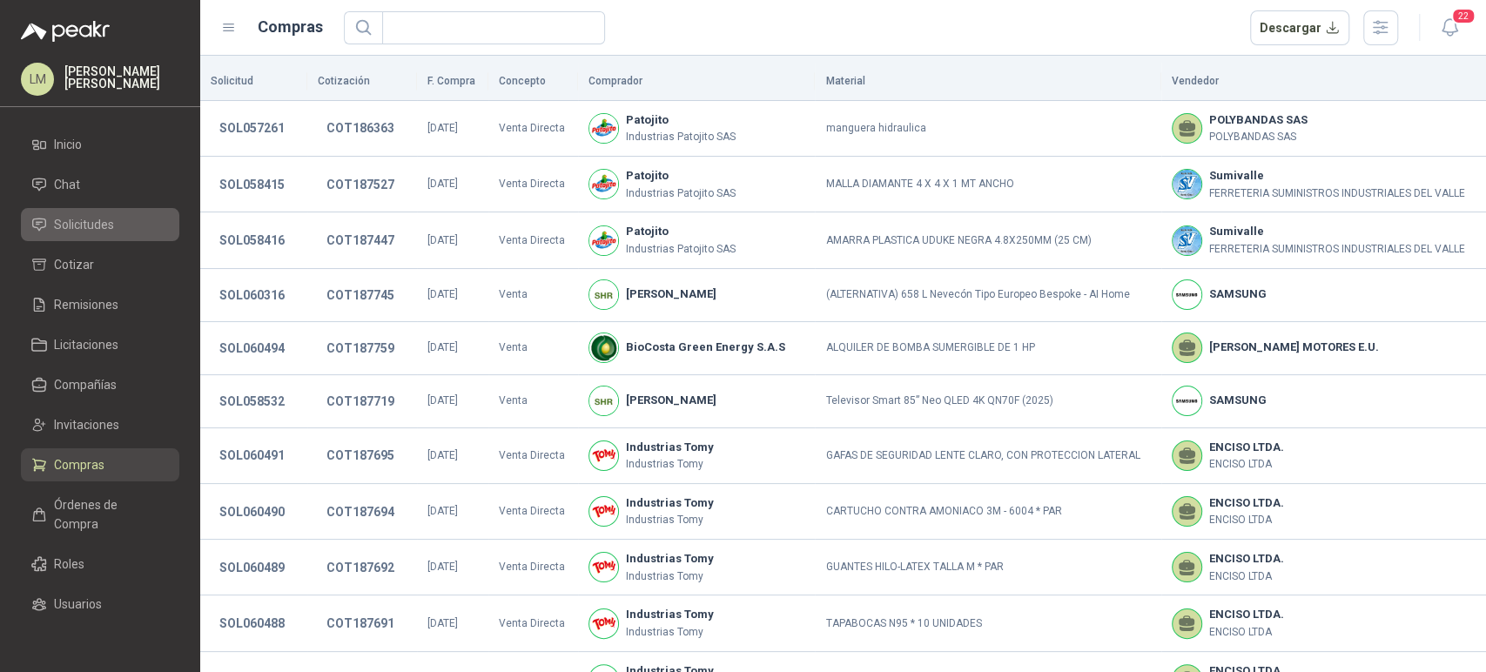
click at [97, 229] on span "Solicitudes" at bounding box center [84, 224] width 60 height 19
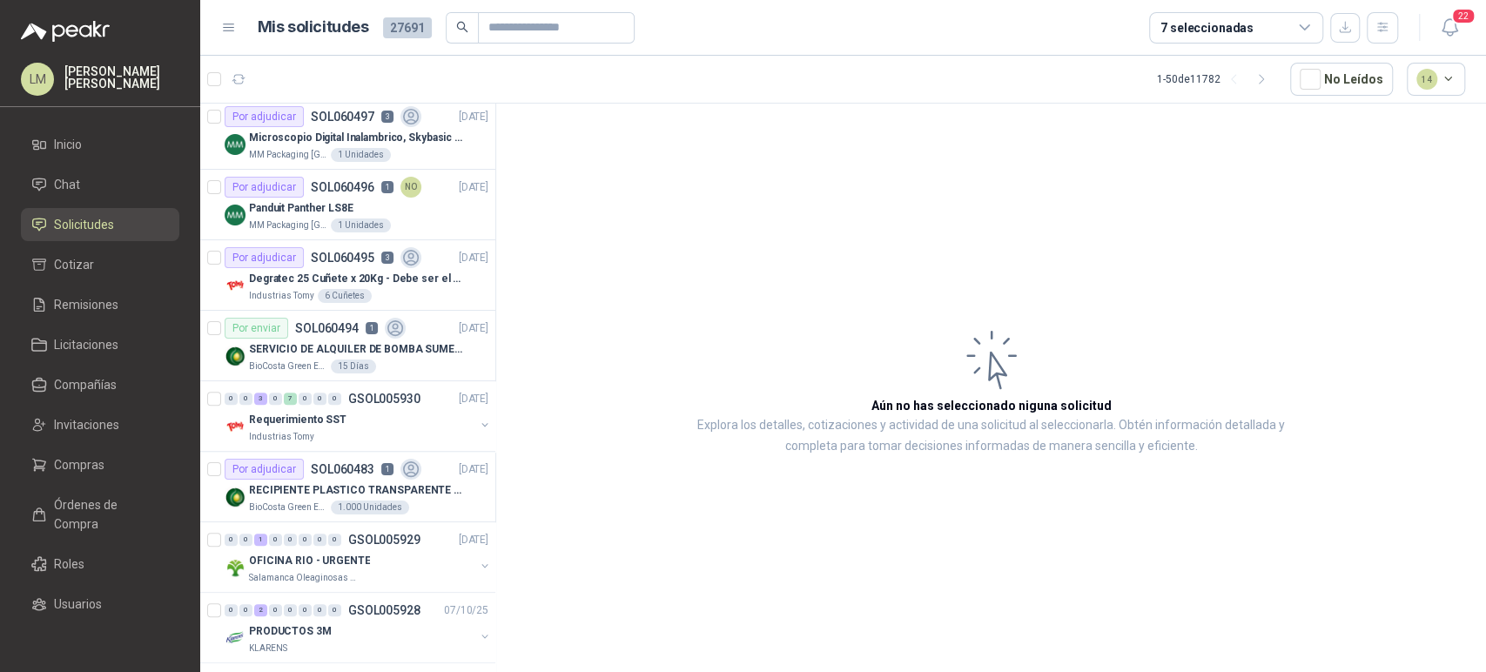
scroll to position [936, 0]
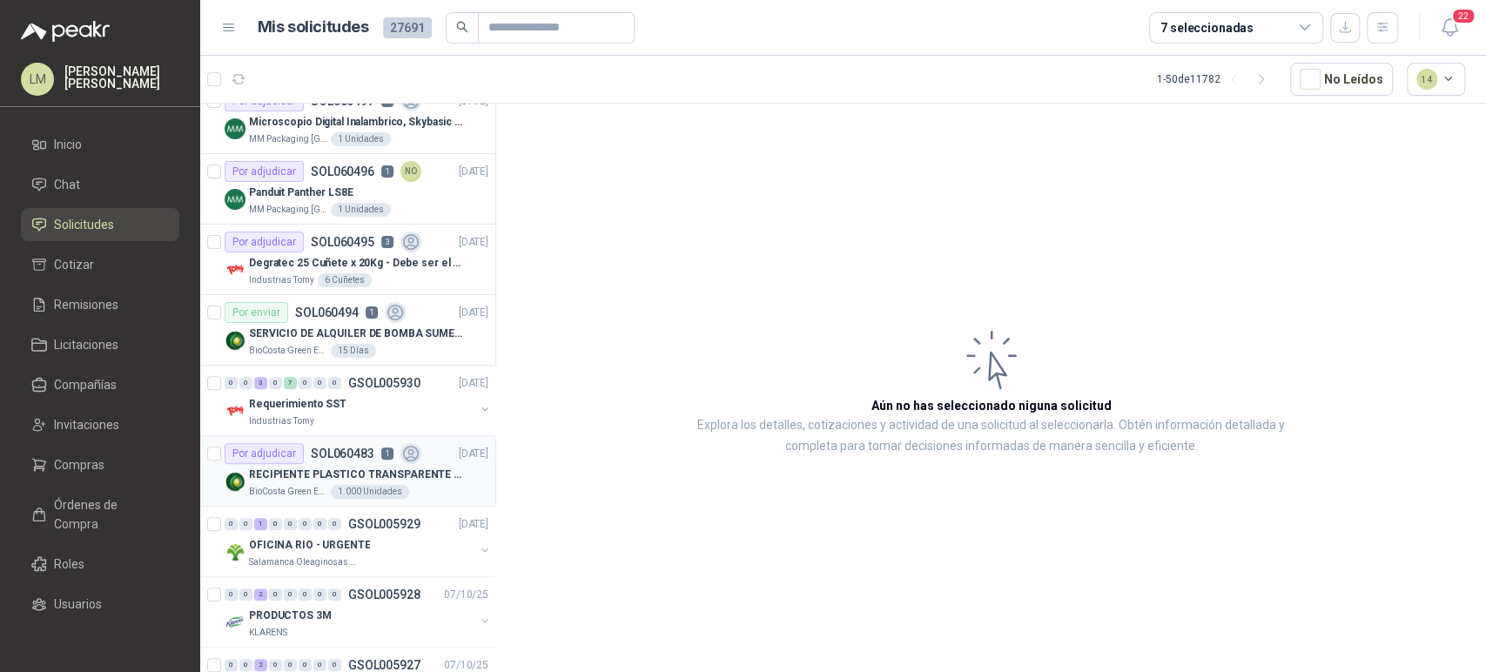
click at [346, 479] on p "RECIPIENTE PLASTICO TRANSPARENTE 500 ML" at bounding box center [357, 474] width 217 height 17
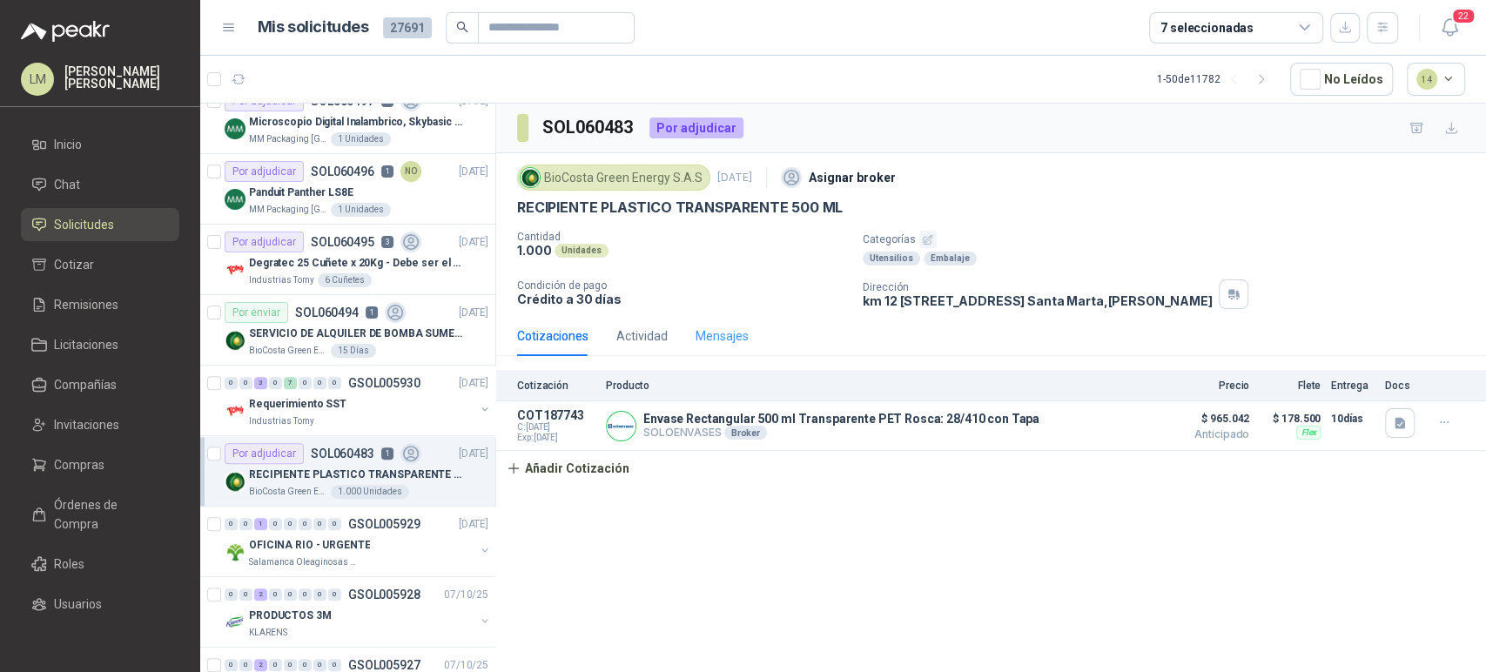
click at [704, 346] on div "Mensajes" at bounding box center [721, 336] width 53 height 40
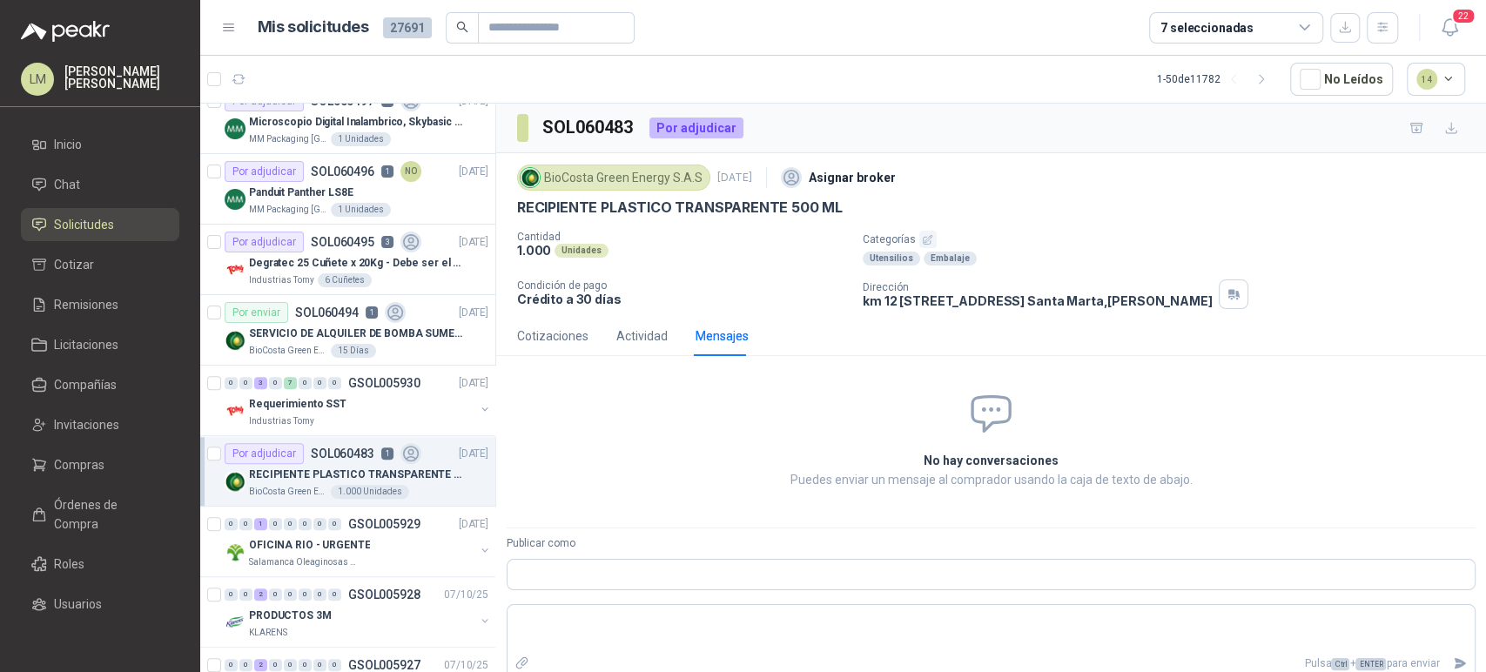
click at [565, 556] on div "Publicar como" at bounding box center [990, 562] width 969 height 55
click at [555, 567] on input "Publicar como" at bounding box center [990, 575] width 967 height 30
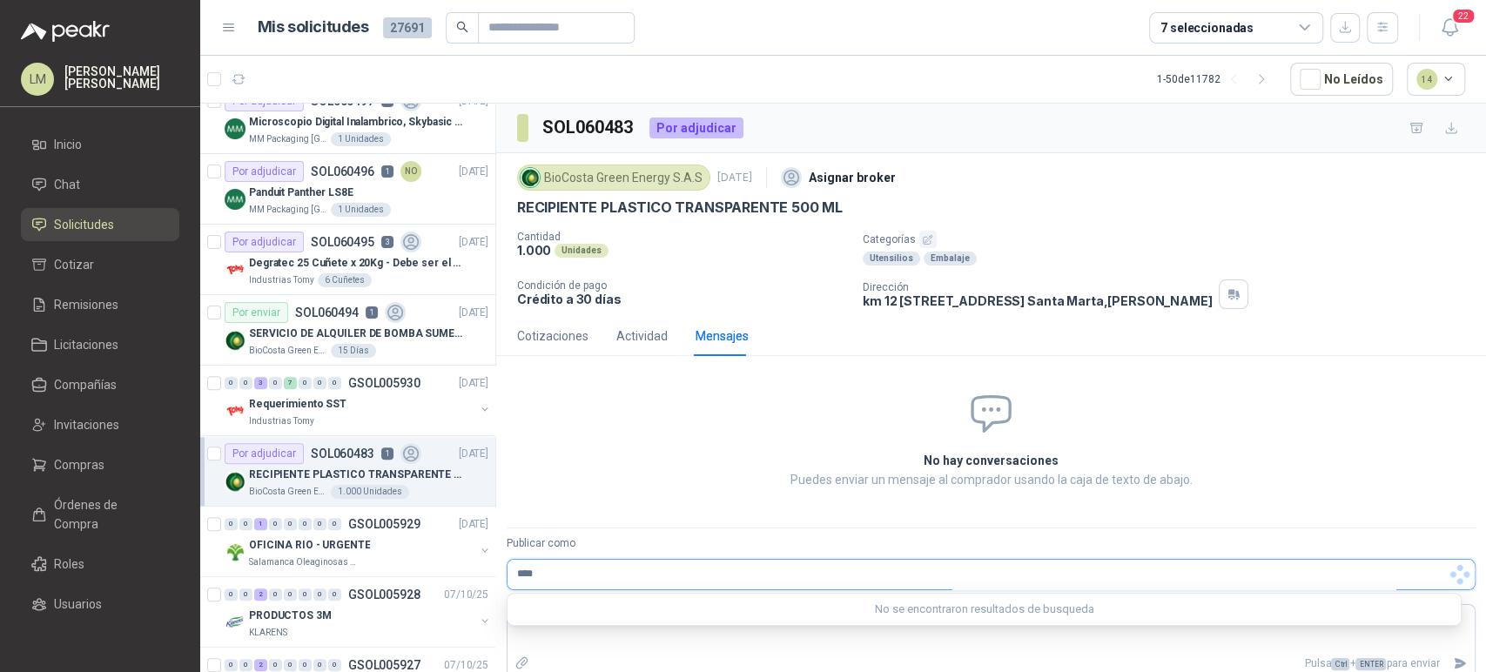
type input "***"
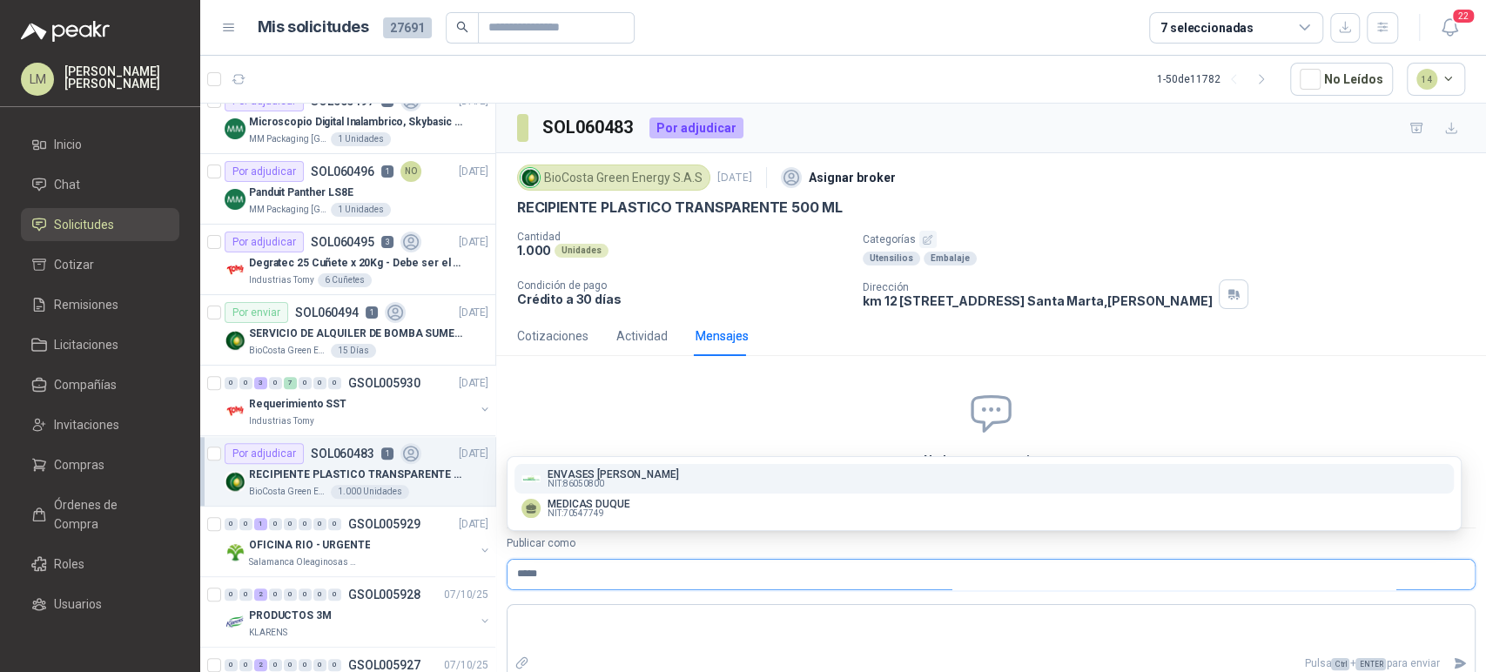
type input "*****"
click at [663, 469] on p "ENVASES [PERSON_NAME]" at bounding box center [612, 474] width 131 height 10
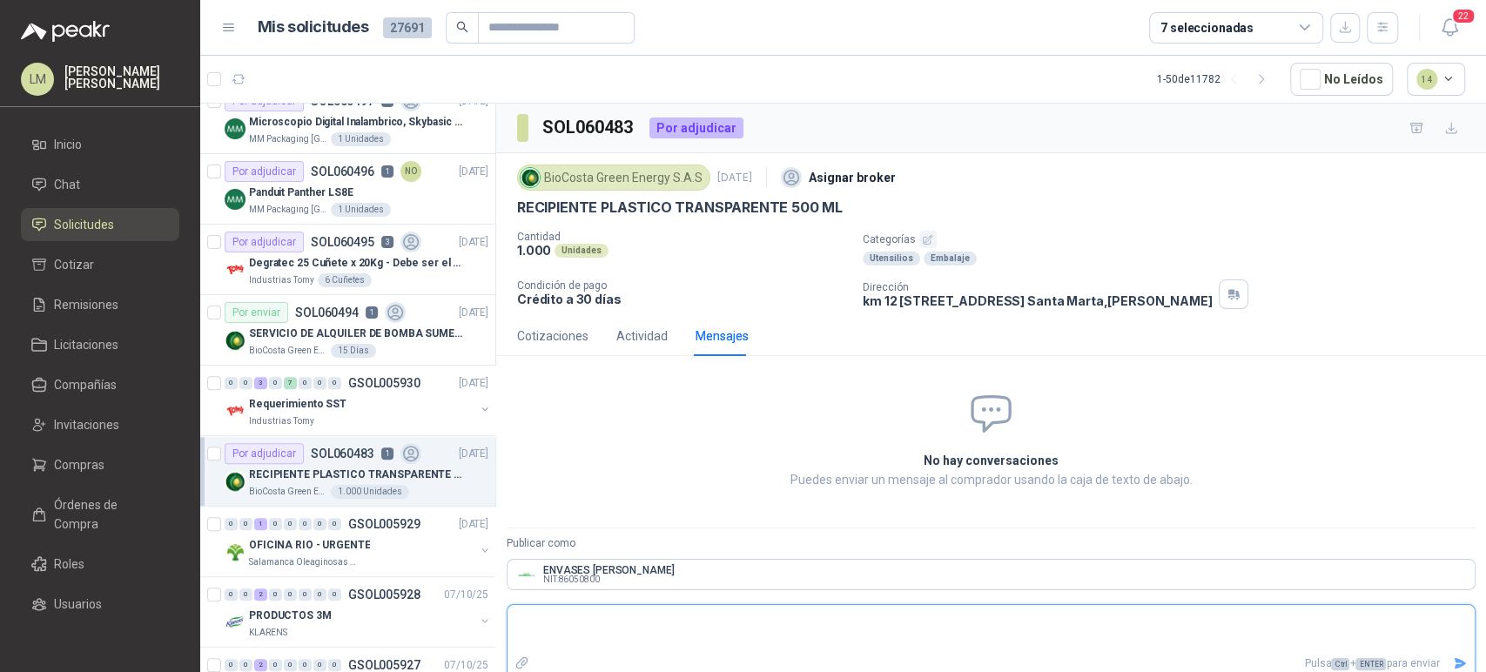
click at [599, 634] on textarea at bounding box center [990, 628] width 967 height 40
type textarea "*"
type textarea "**"
type textarea "***"
type textarea "******"
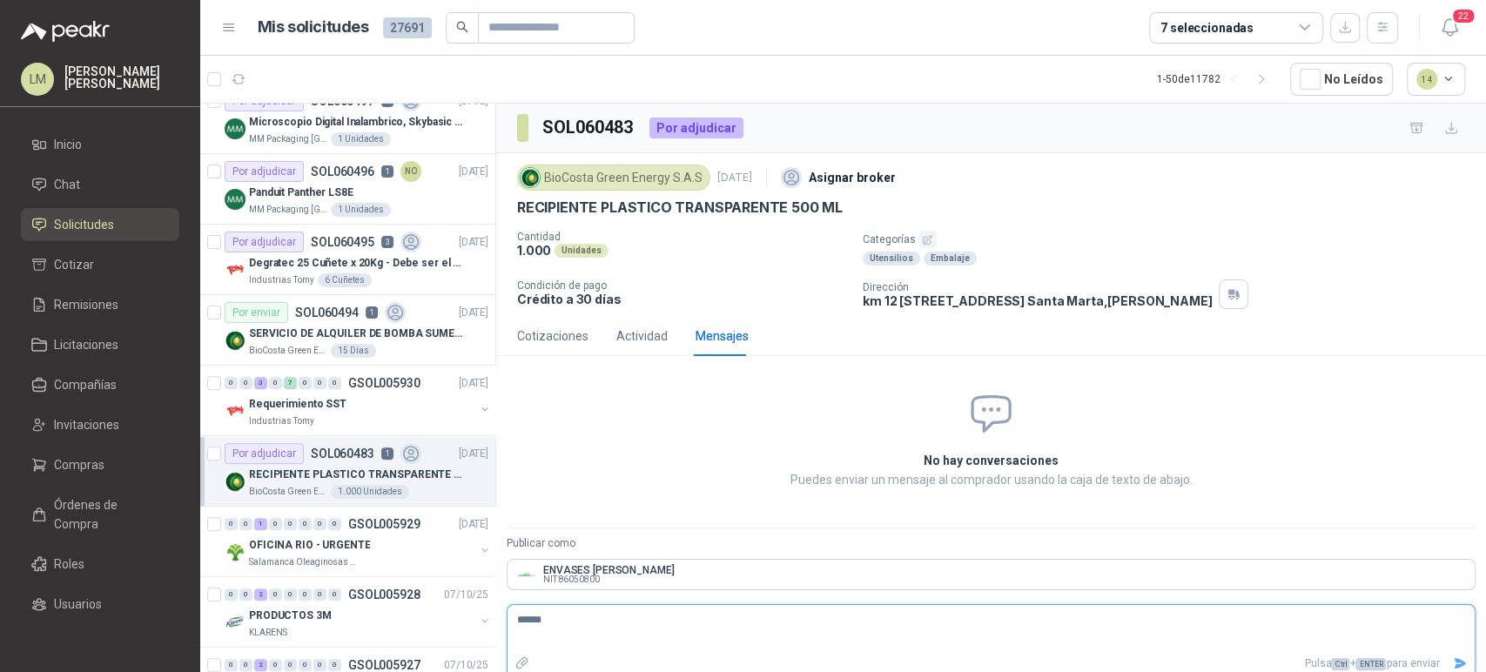
type textarea "******"
type textarea "********"
type textarea "**********"
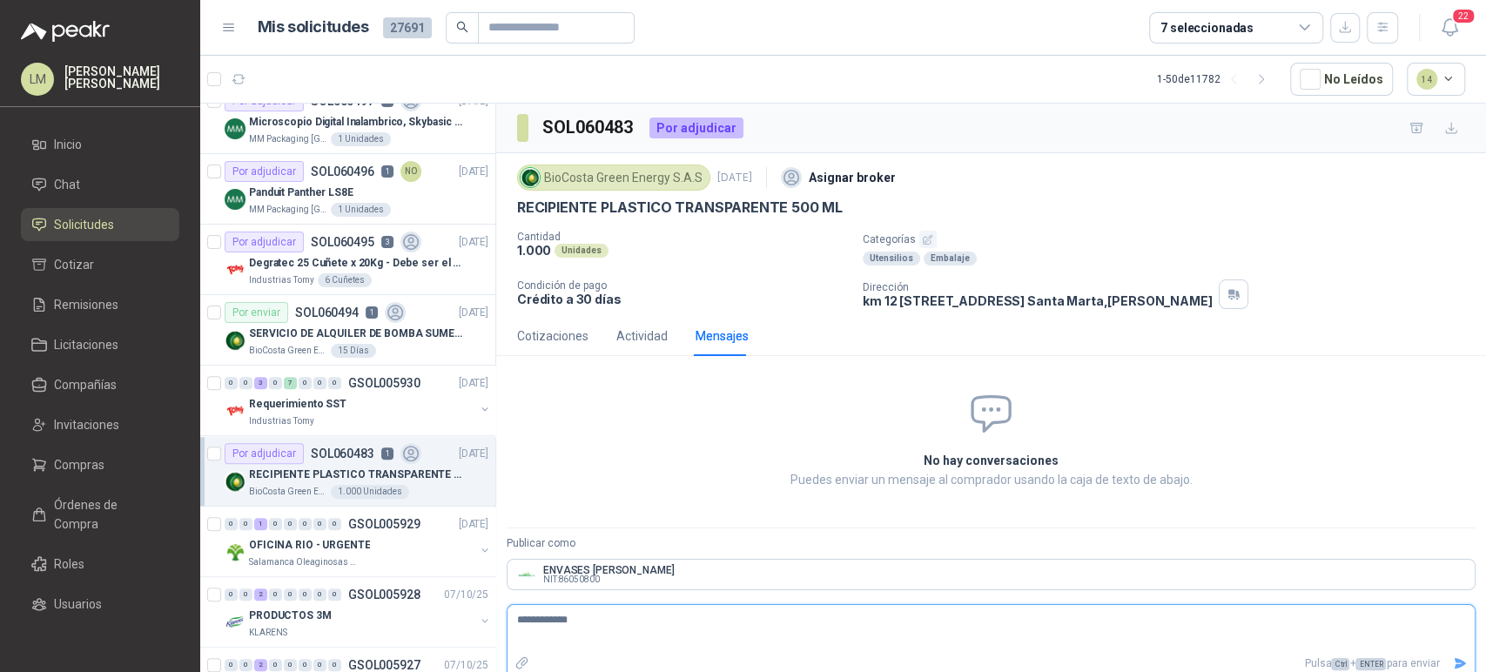
type textarea "**********"
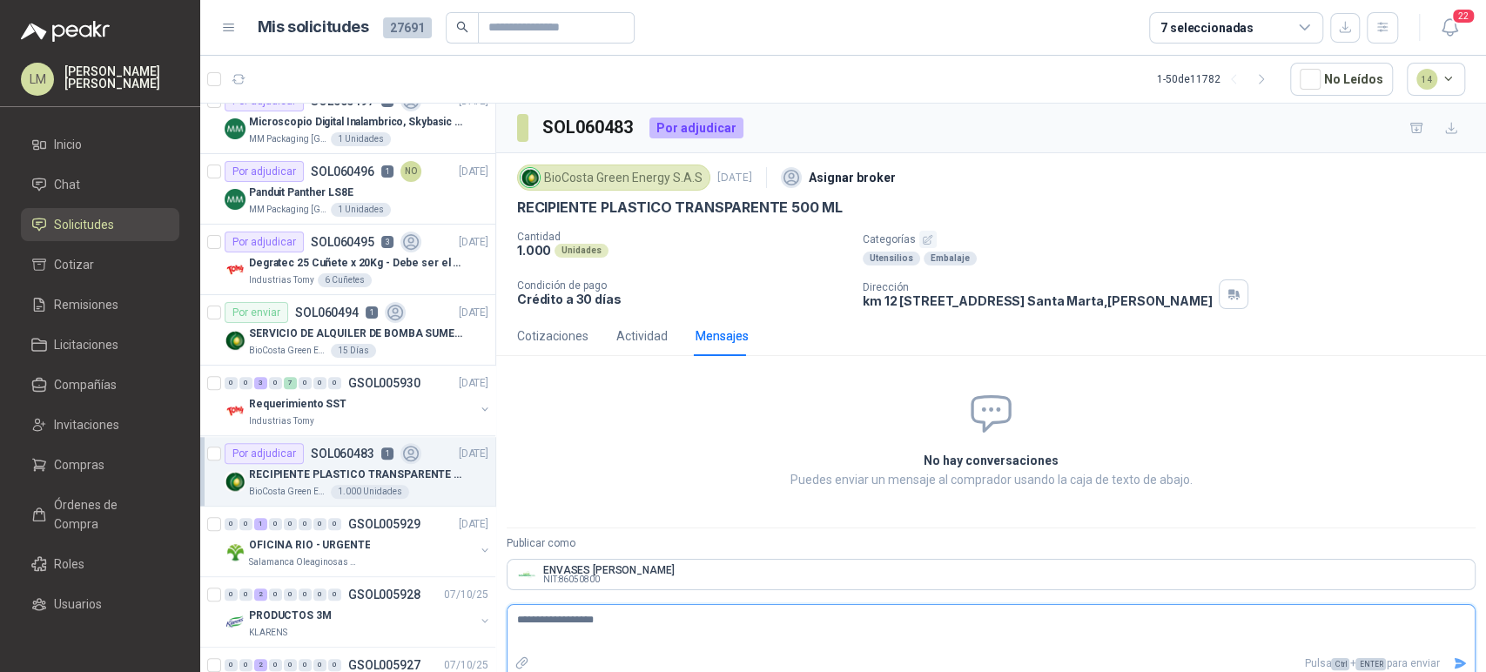
type textarea "**********"
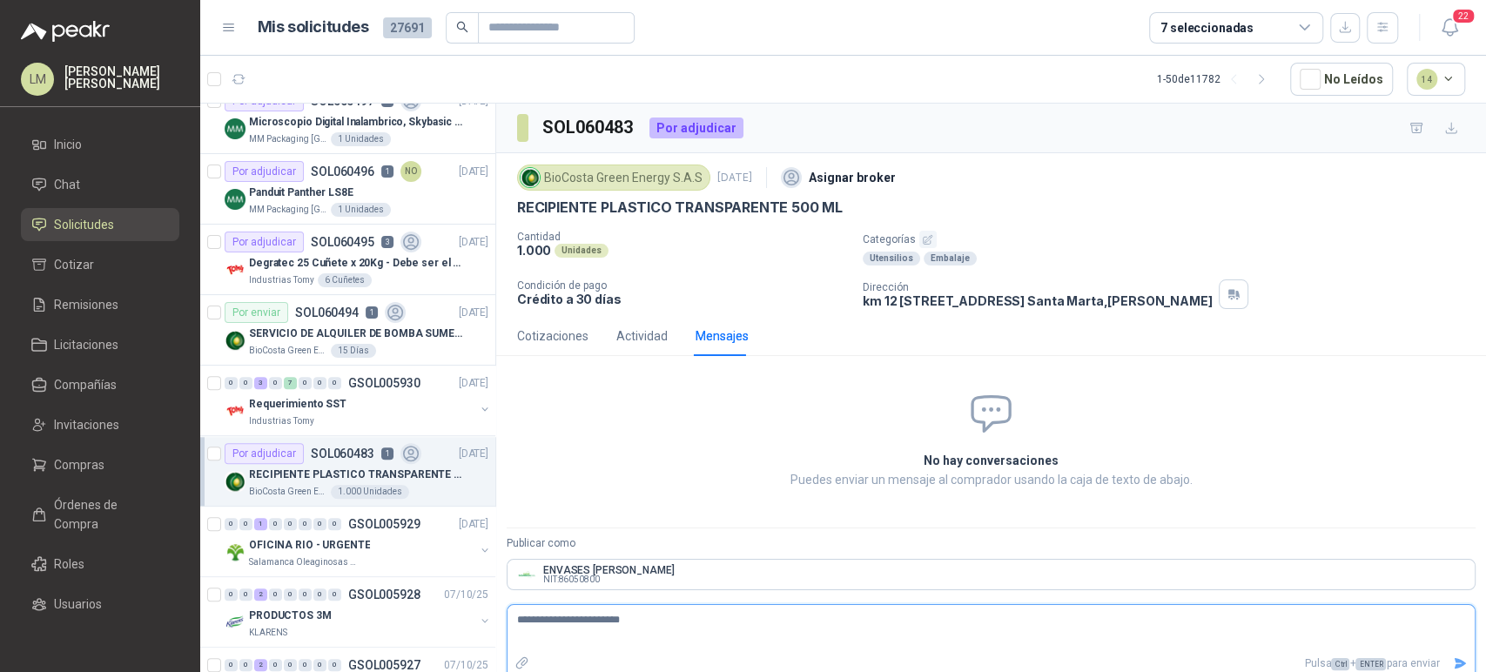
type textarea "**********"
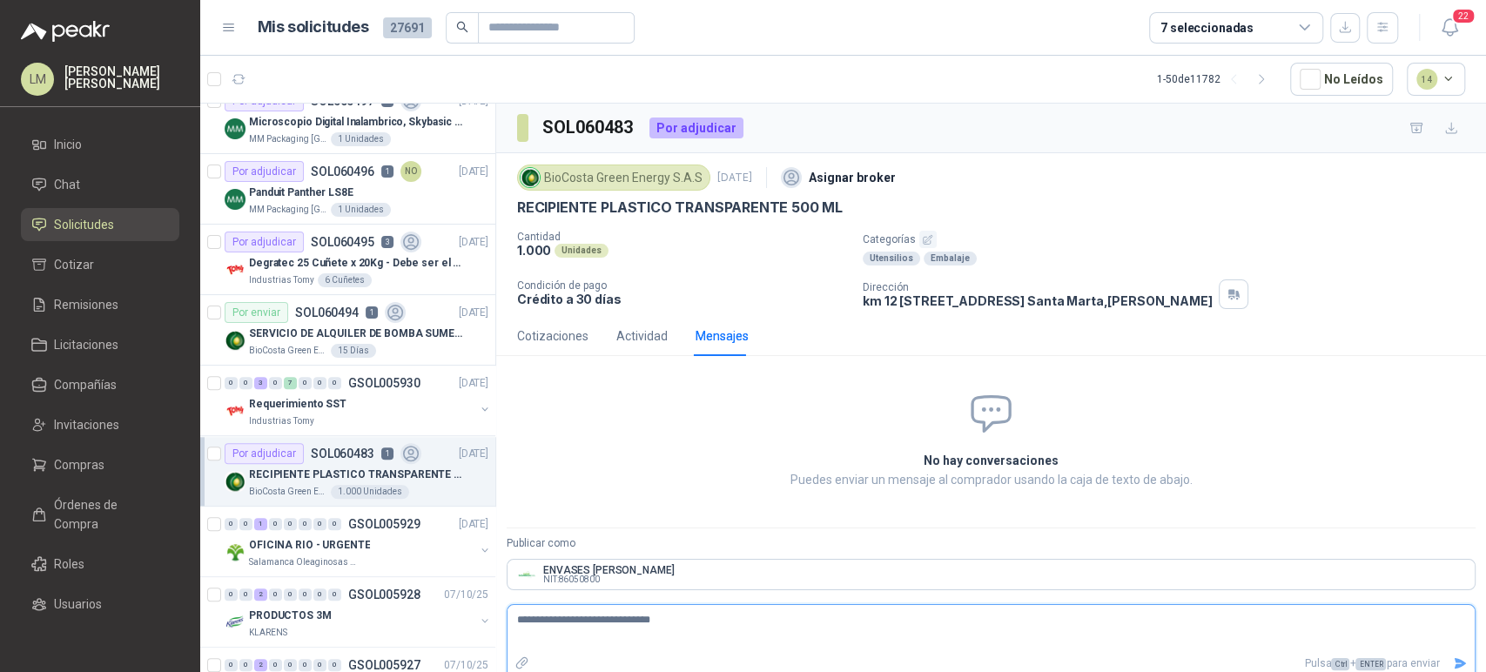
type textarea "**********"
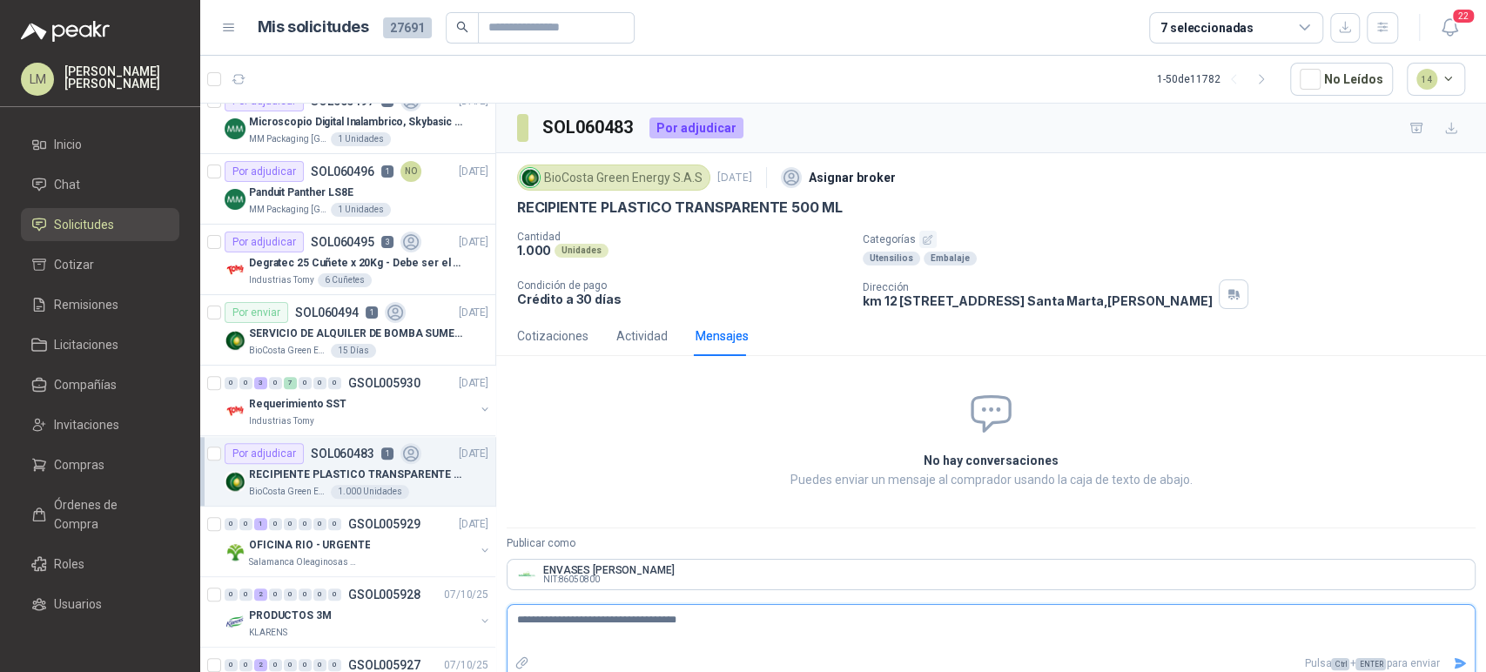
type textarea "**********"
click at [1454, 664] on icon "Enviar" at bounding box center [1460, 663] width 12 height 11
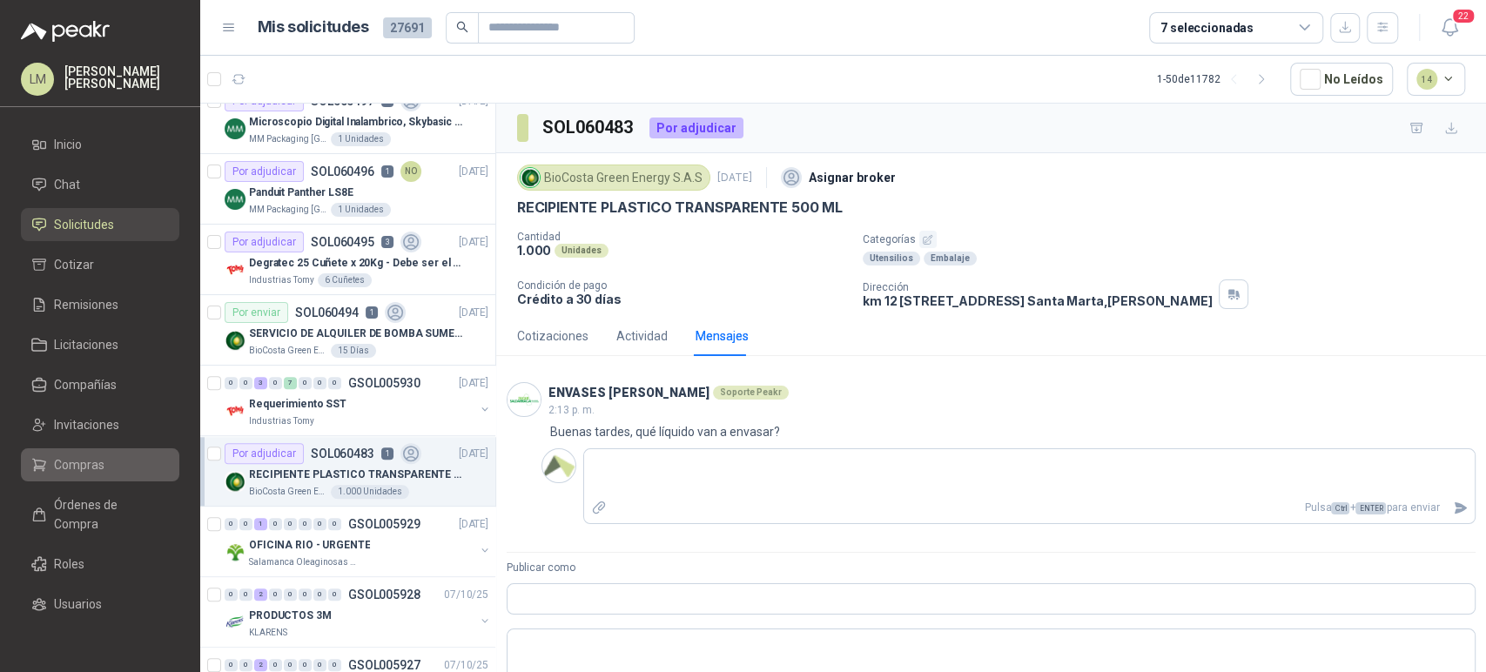
click at [74, 465] on span "Compras" at bounding box center [79, 464] width 50 height 19
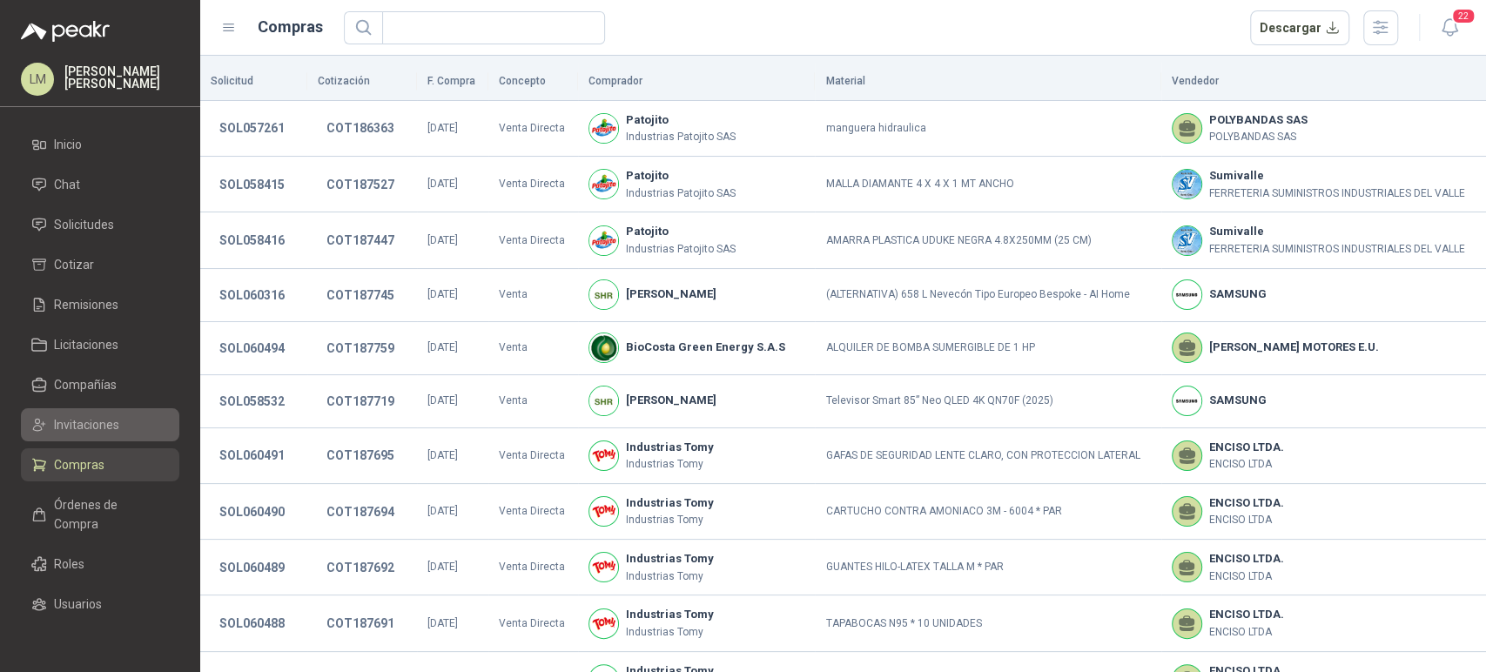
click at [94, 423] on span "Invitaciones" at bounding box center [86, 424] width 65 height 19
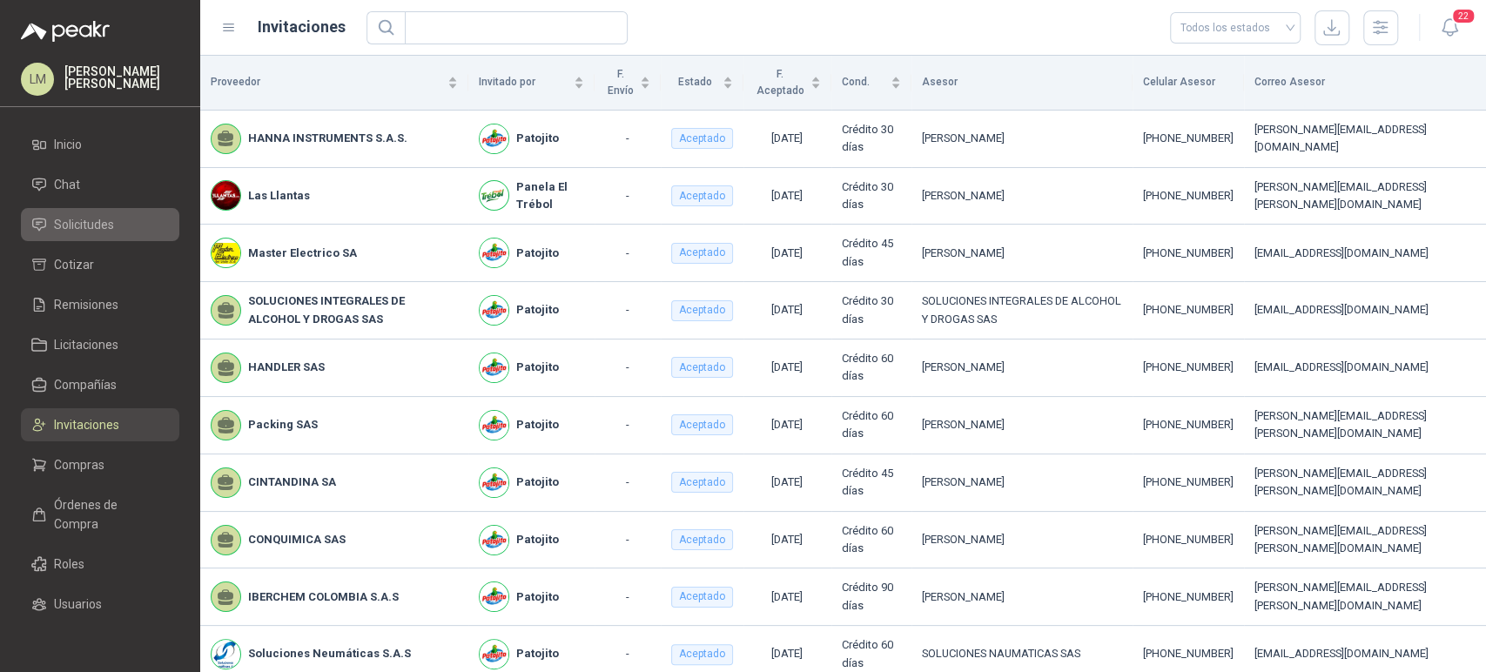
click at [80, 226] on span "Solicitudes" at bounding box center [84, 224] width 60 height 19
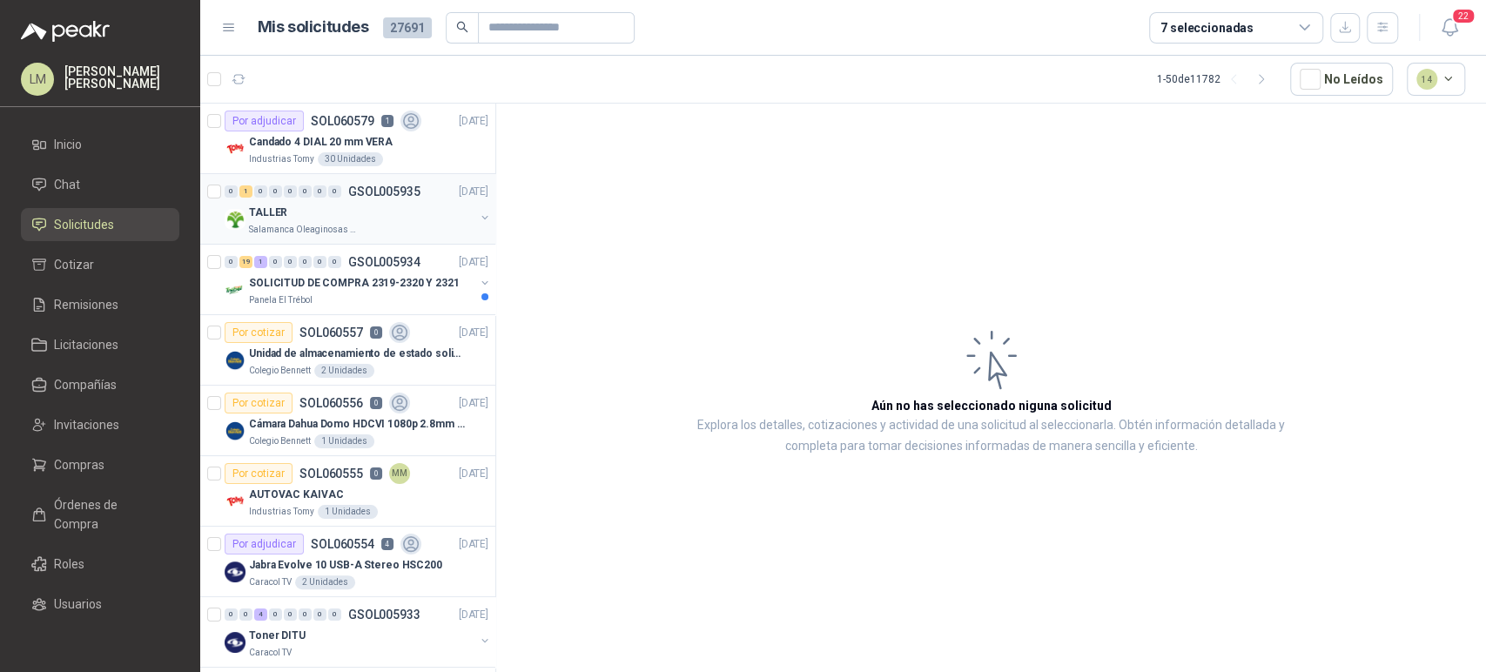
click at [407, 218] on div "TALLER" at bounding box center [361, 212] width 225 height 21
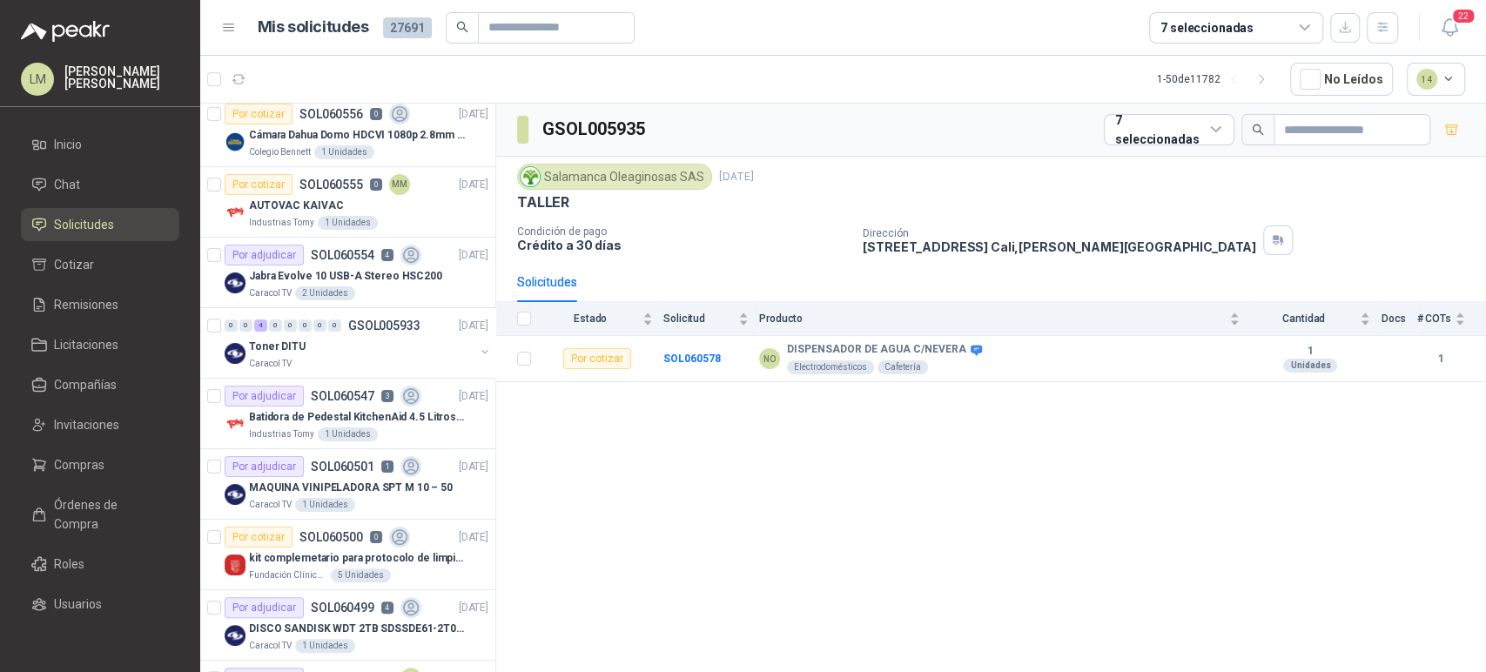
scroll to position [307, 0]
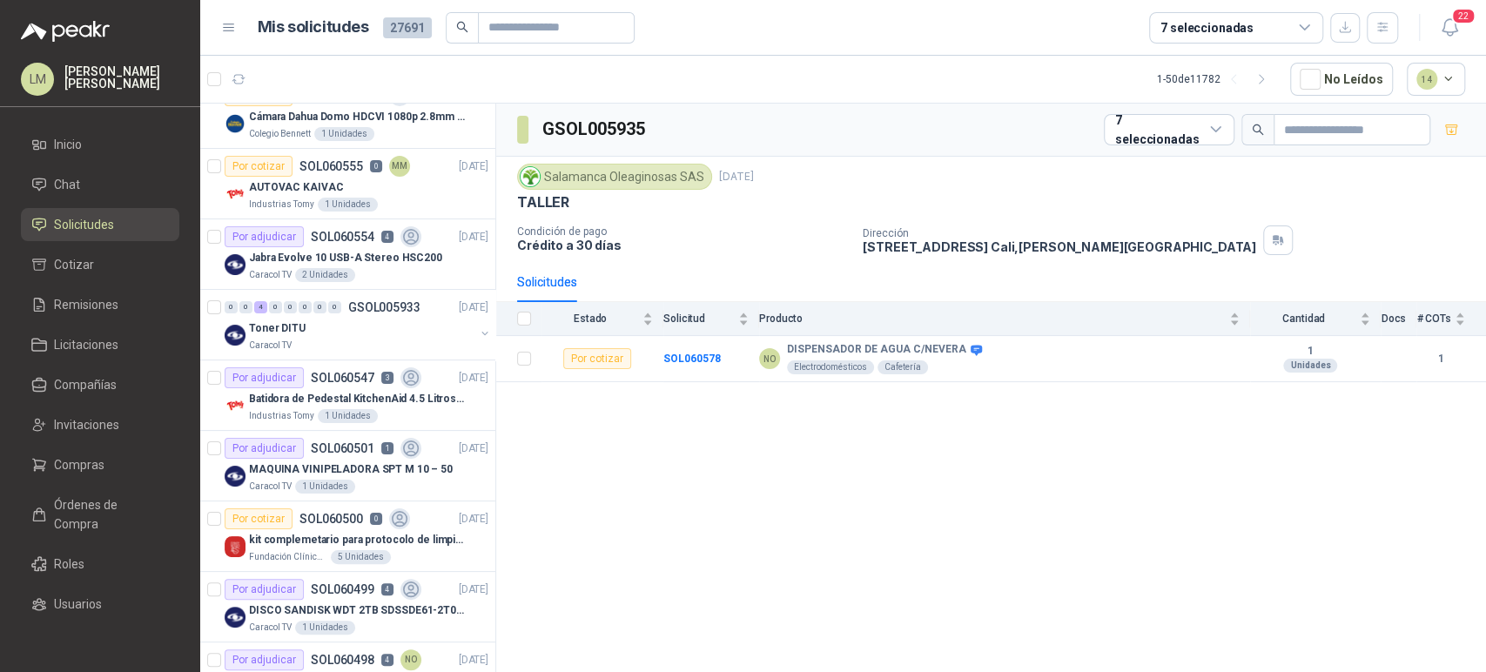
click at [1233, 18] on div "7 seleccionadas" at bounding box center [1206, 27] width 93 height 19
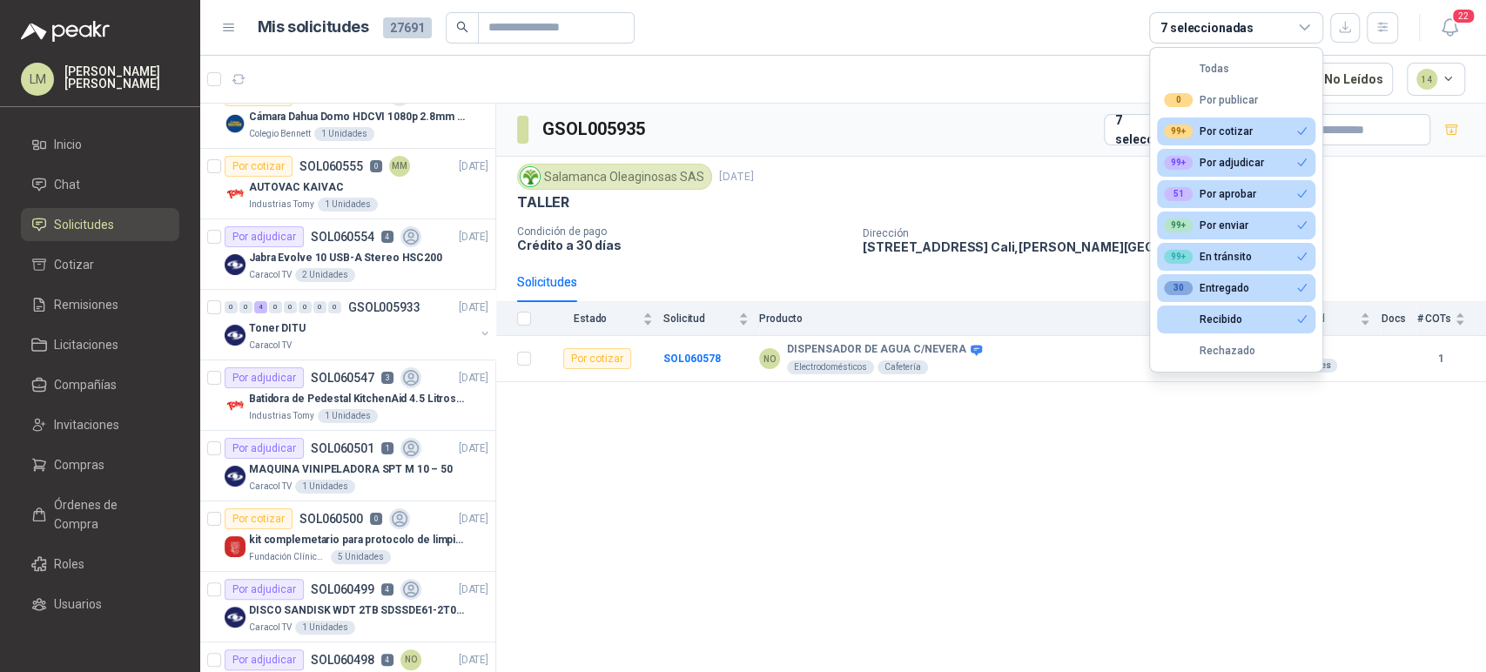
click at [843, 90] on article "1 - 50 de 11782 No Leídos 14" at bounding box center [842, 79] width 1285 height 47
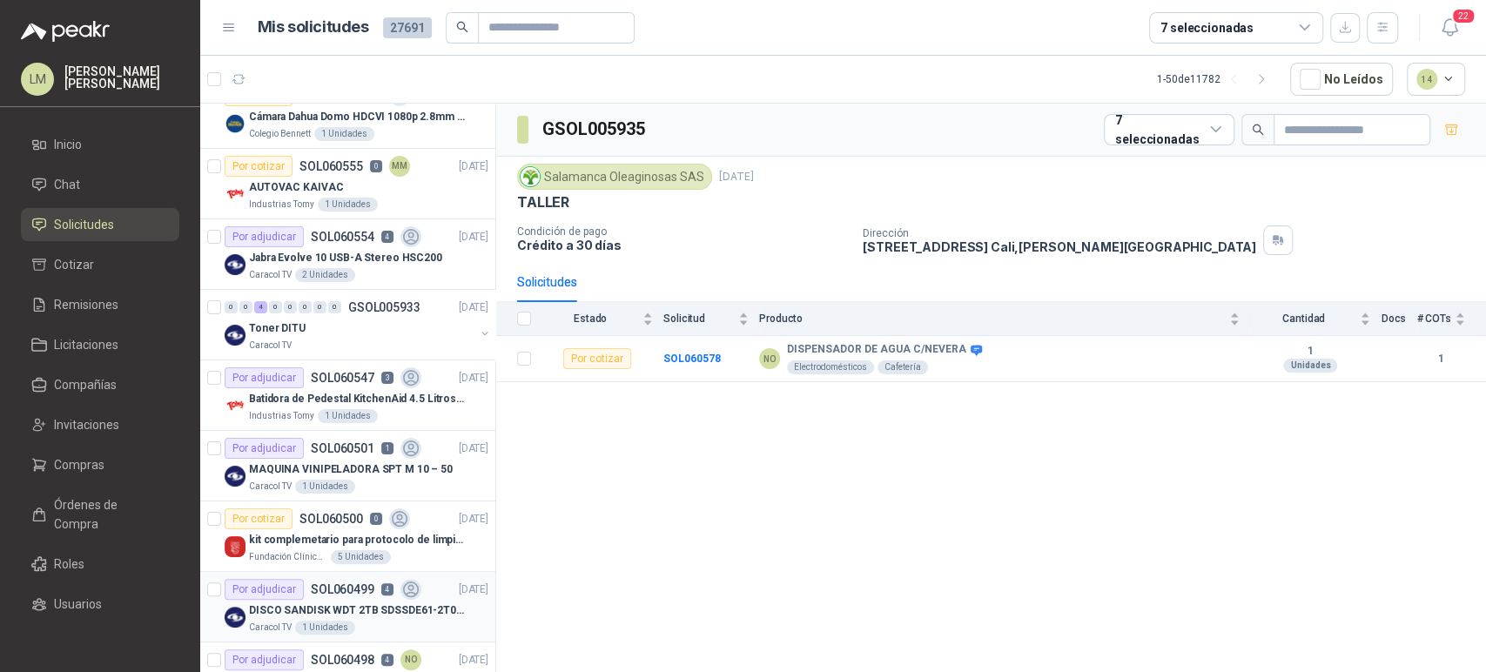
click at [328, 572] on article "Por adjudicar SOL060499 4 [DATE] DISCO SANDISK WDT 2TB SDSSDE61-2T00-G25 Caraco…" at bounding box center [347, 607] width 295 height 70
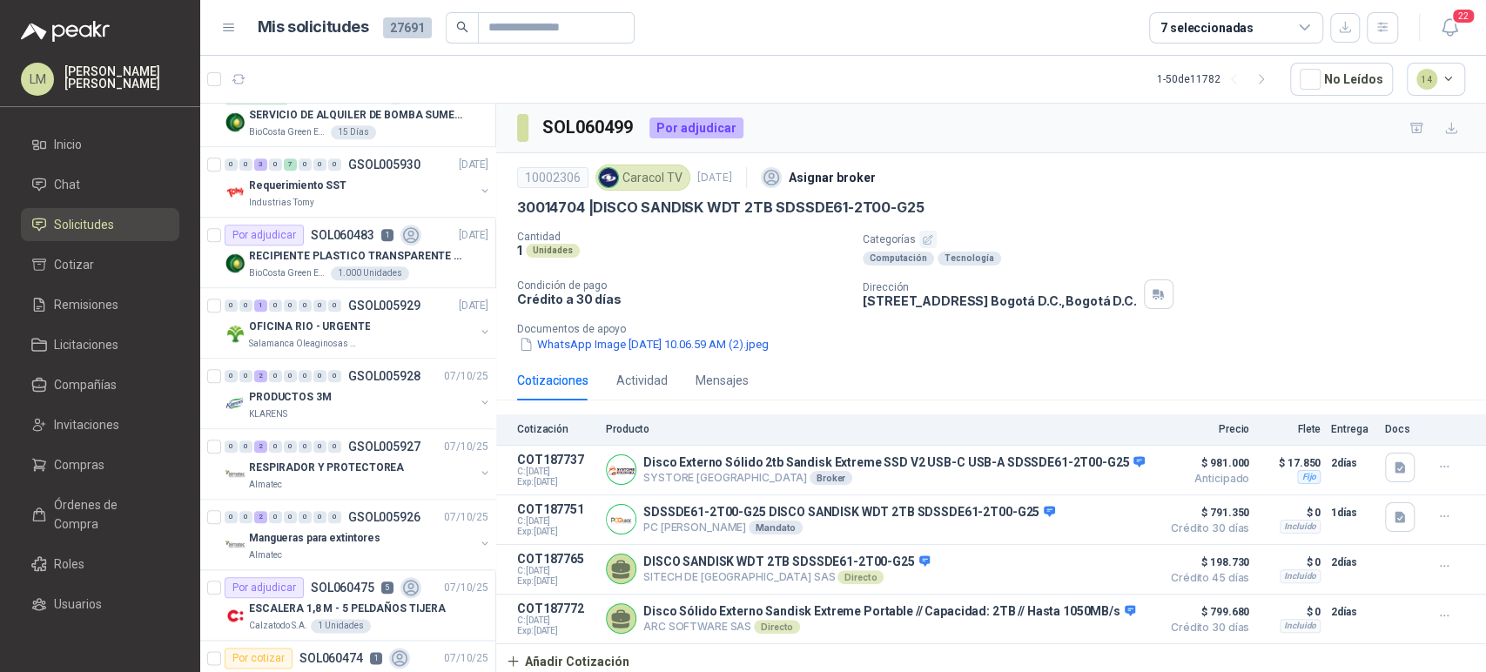
scroll to position [1156, 0]
click at [368, 389] on div "PRODUCTOS 3M" at bounding box center [361, 396] width 225 height 21
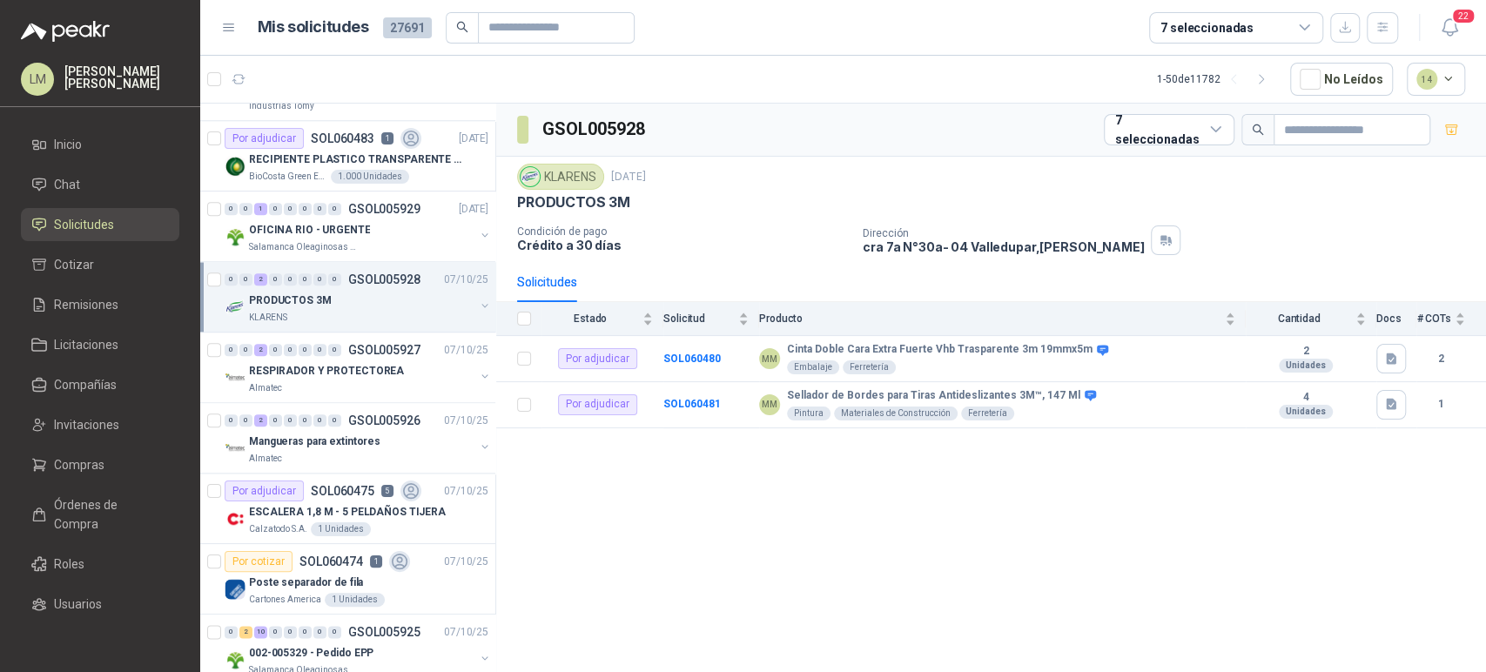
scroll to position [1252, 0]
click at [377, 375] on div "RESPIRADOR Y PROTECTOREA" at bounding box center [361, 369] width 225 height 21
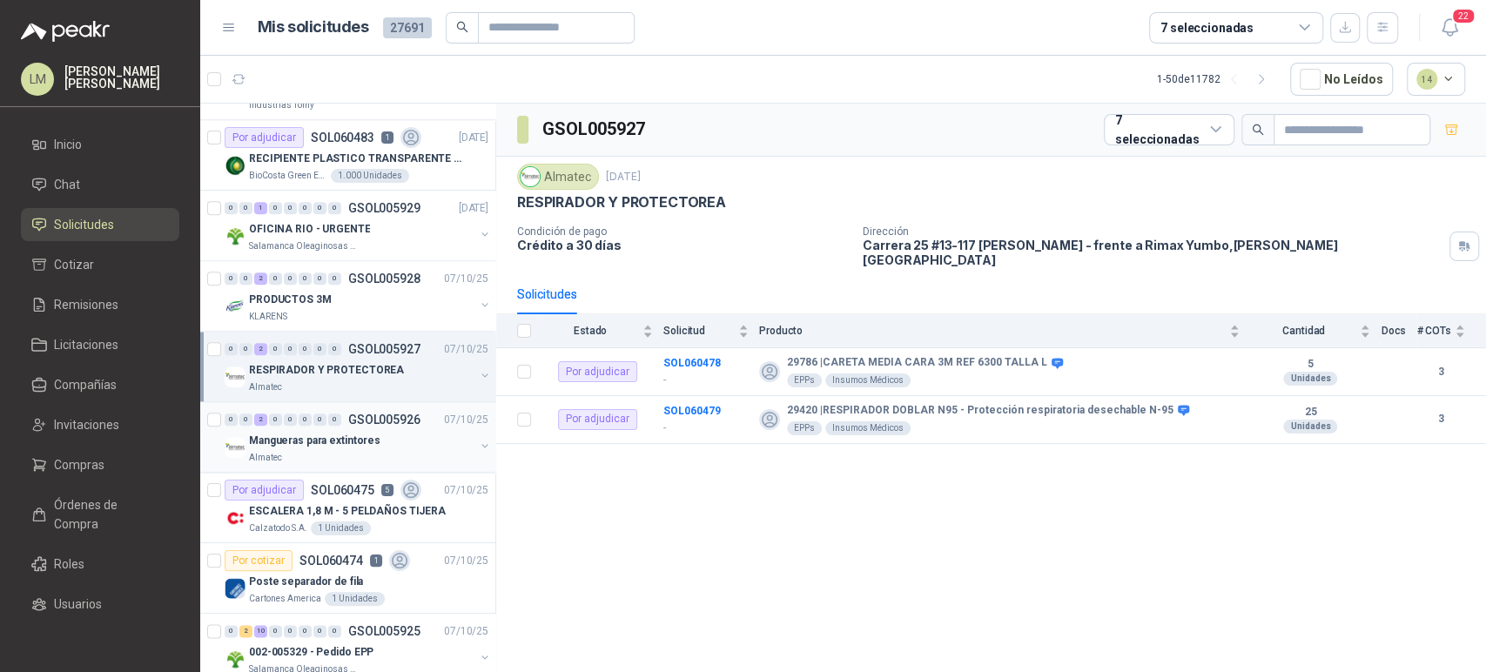
click at [372, 435] on div "Mangueras para extintores" at bounding box center [361, 440] width 225 height 21
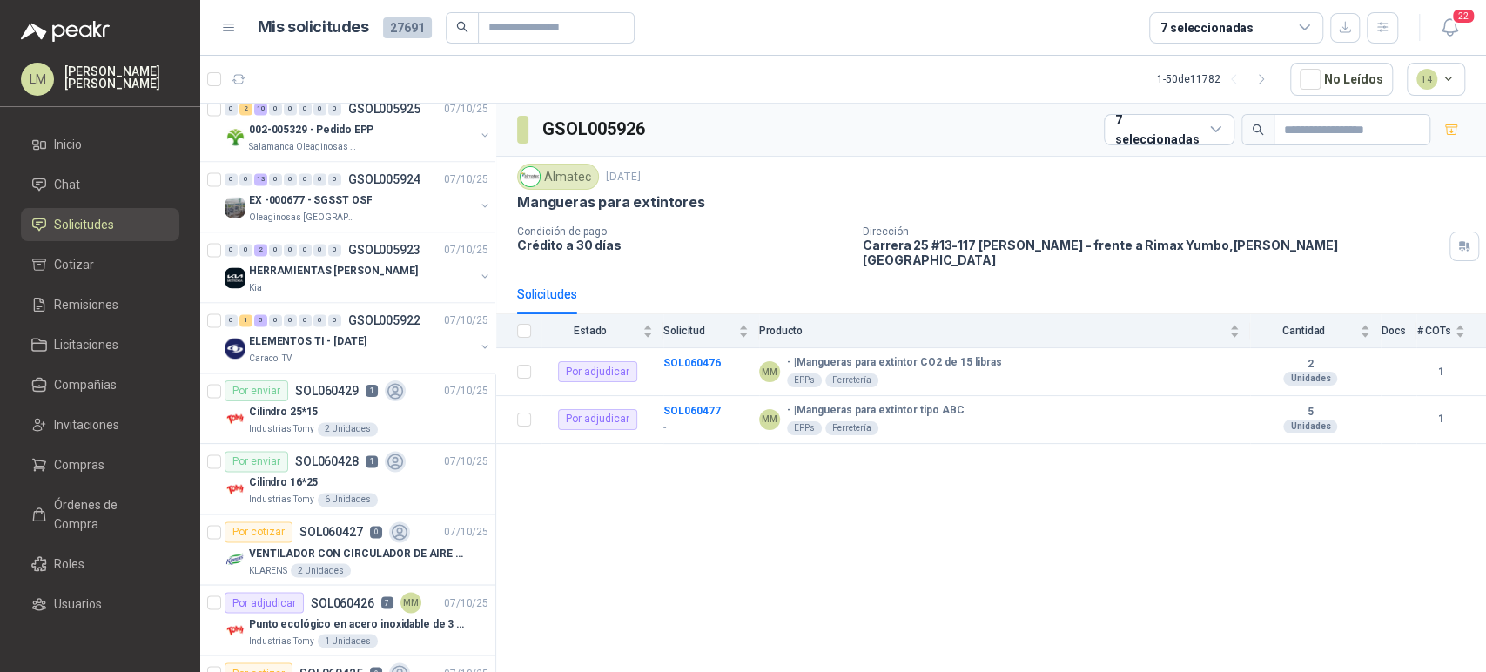
scroll to position [1775, 0]
click at [377, 253] on div "0 0 2 0 0 0 0 0 GSOL005923 [DATE]" at bounding box center [358, 248] width 267 height 21
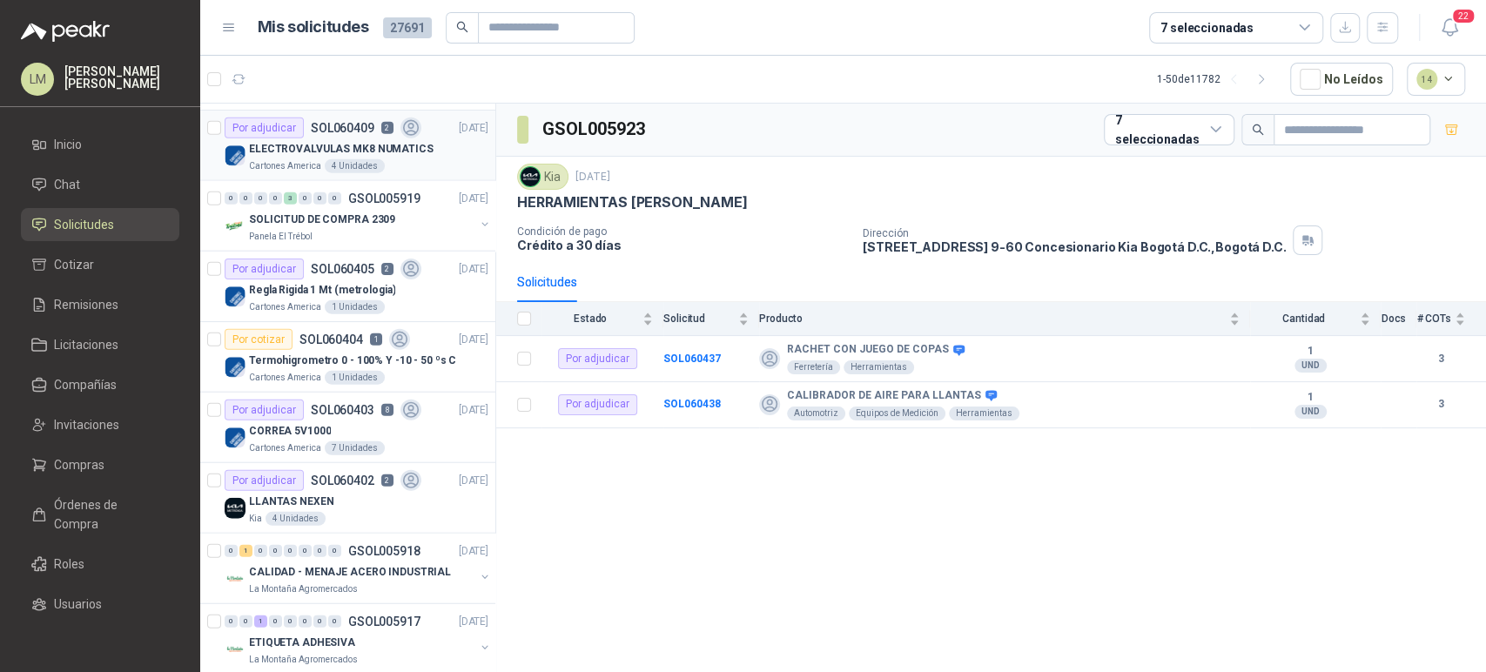
scroll to position [2968, 0]
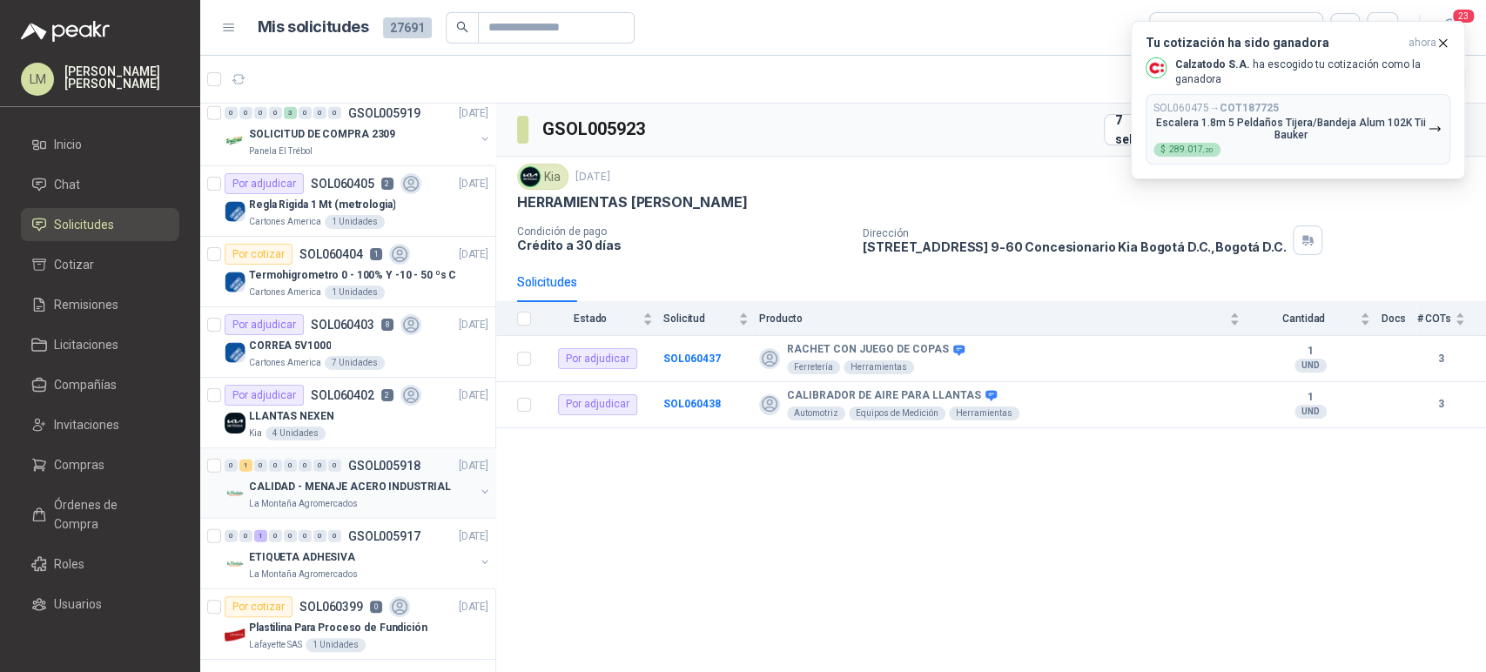
click at [359, 448] on div "0 1 0 0 0 0 0 0 GSOL005918 [DATE] CALIDAD - MENAJE ACERO INDUSTRIAL La Montaña …" at bounding box center [347, 483] width 295 height 70
click at [1435, 39] on icon "button" at bounding box center [1442, 43] width 15 height 15
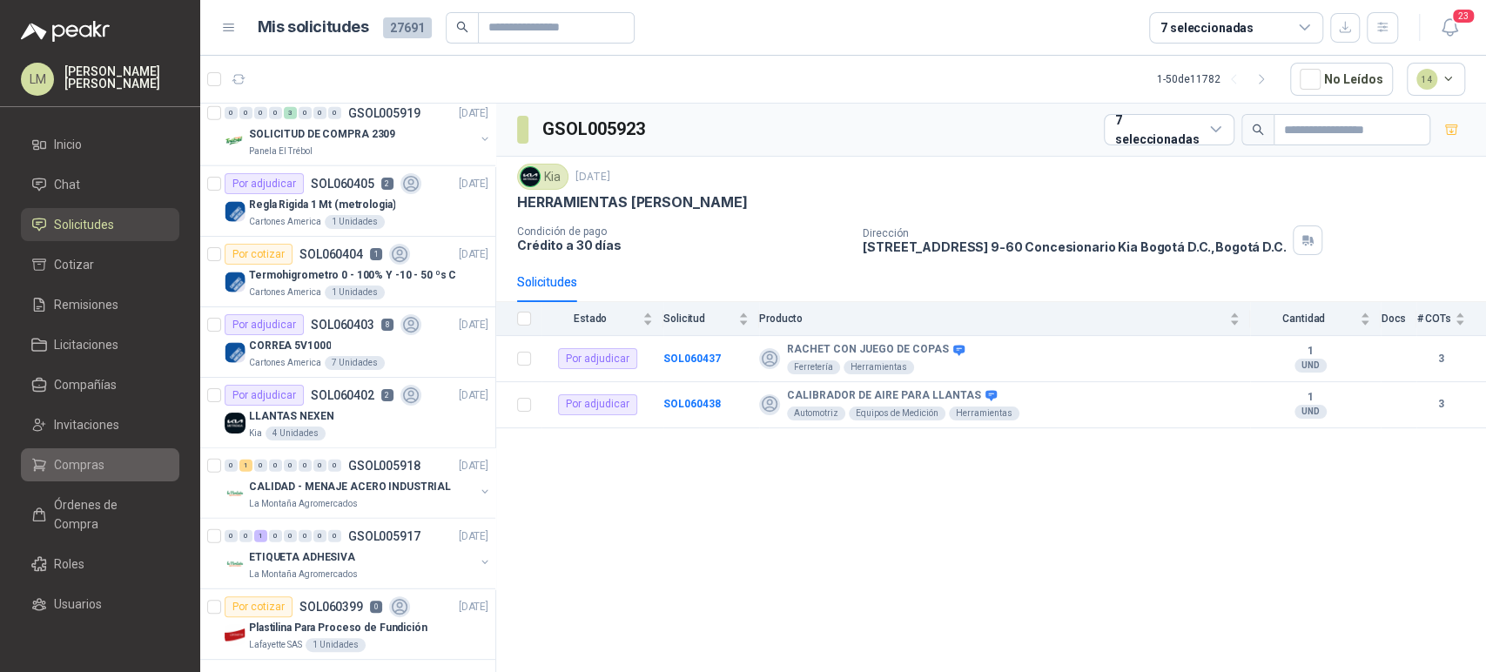
click at [76, 458] on span "Compras" at bounding box center [79, 464] width 50 height 19
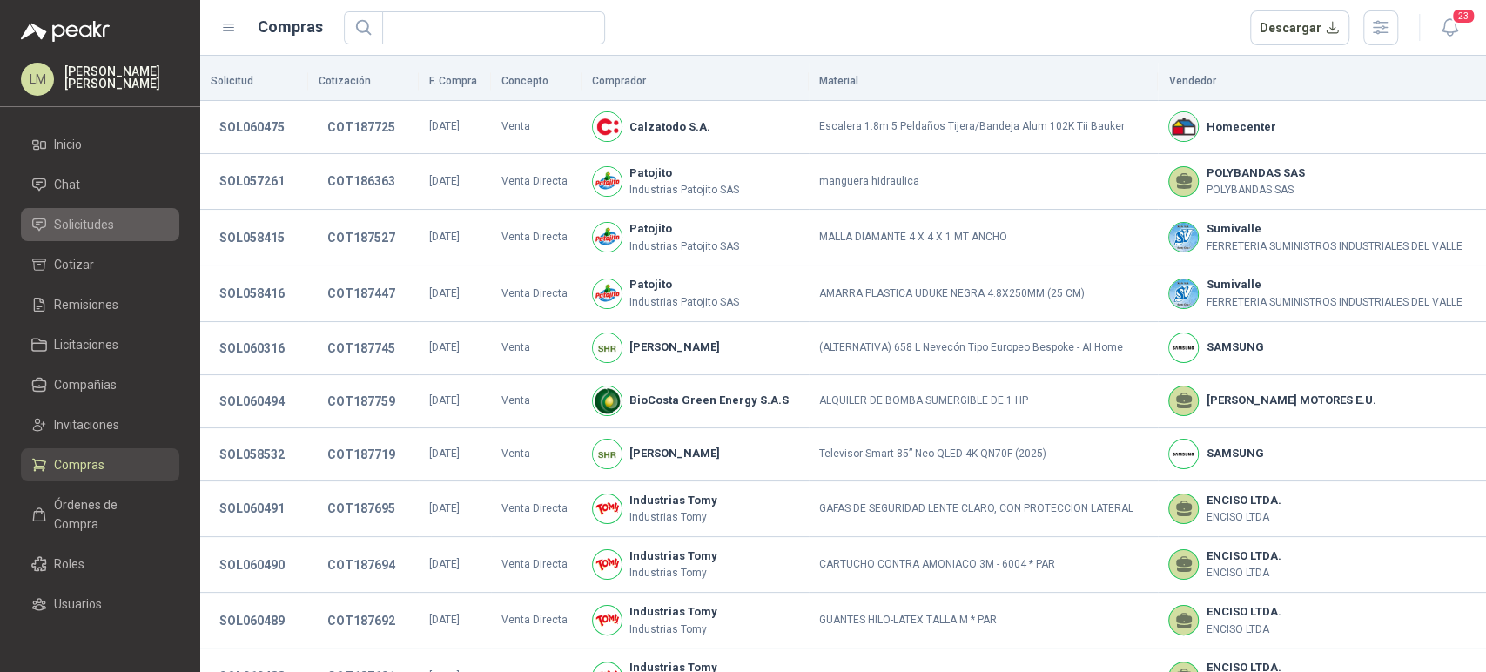
click at [91, 226] on span "Solicitudes" at bounding box center [84, 224] width 60 height 19
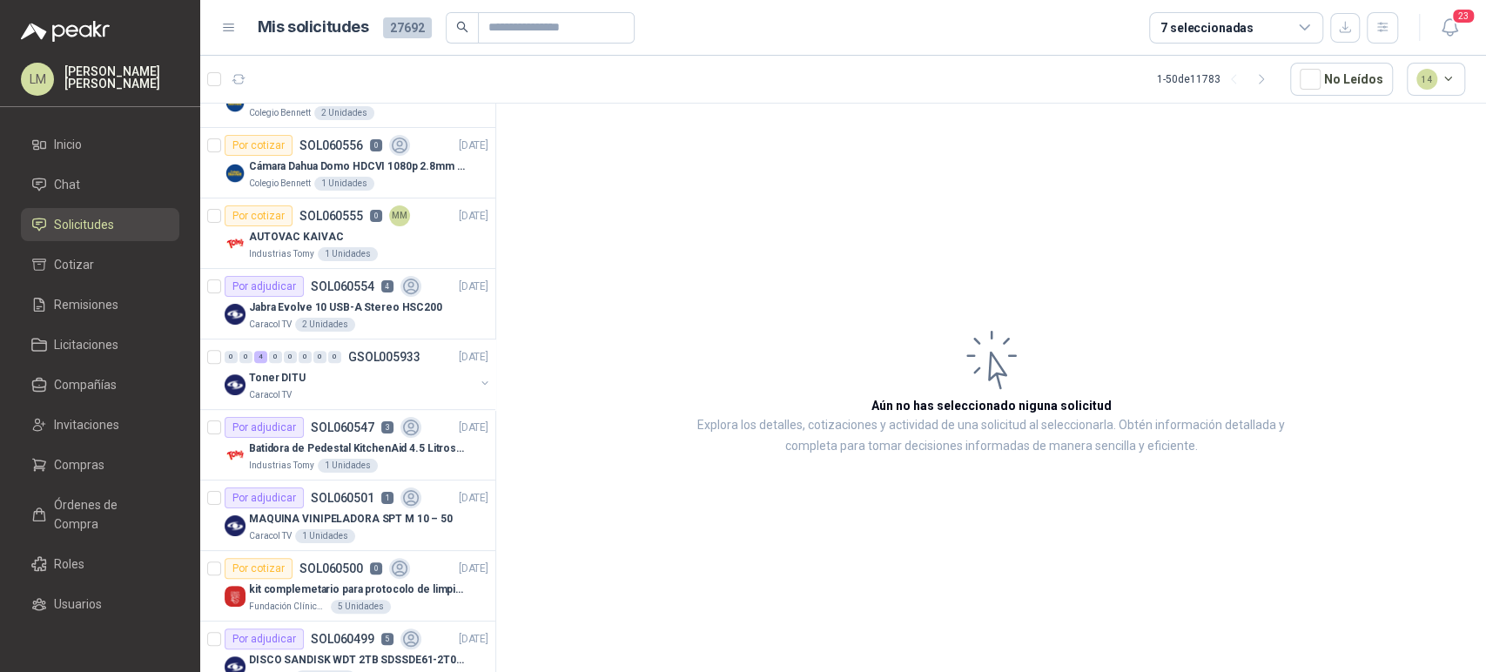
scroll to position [386, 0]
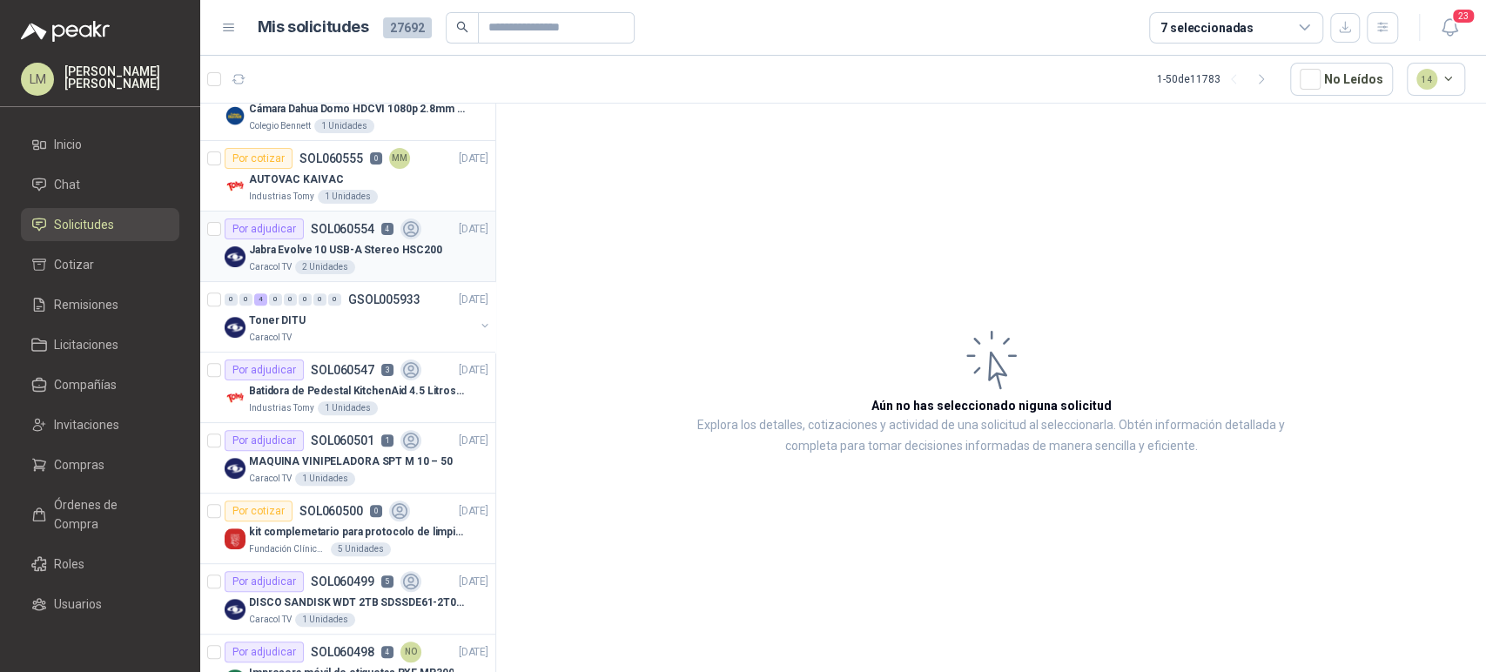
click at [327, 250] on p "Jabra Evolve 10 USB-A Stereo HSC200" at bounding box center [345, 250] width 193 height 17
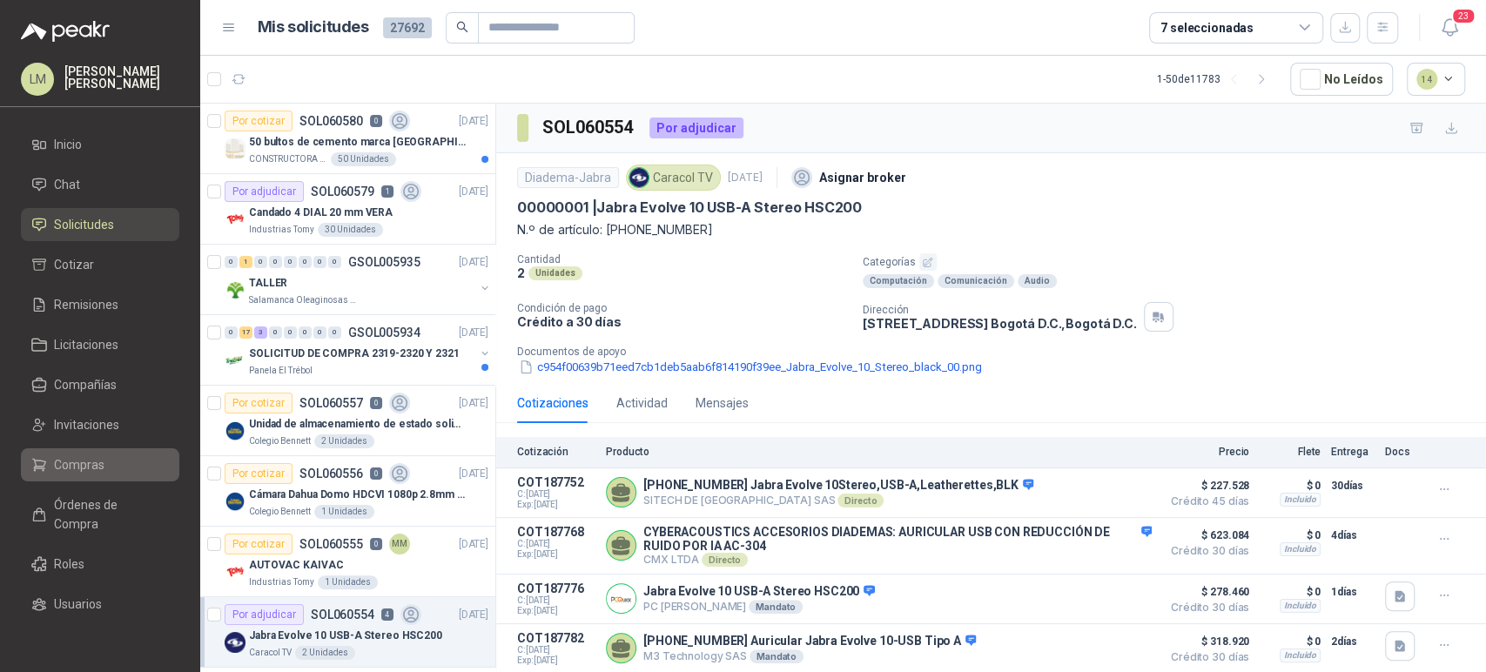
click at [68, 466] on span "Compras" at bounding box center [79, 464] width 50 height 19
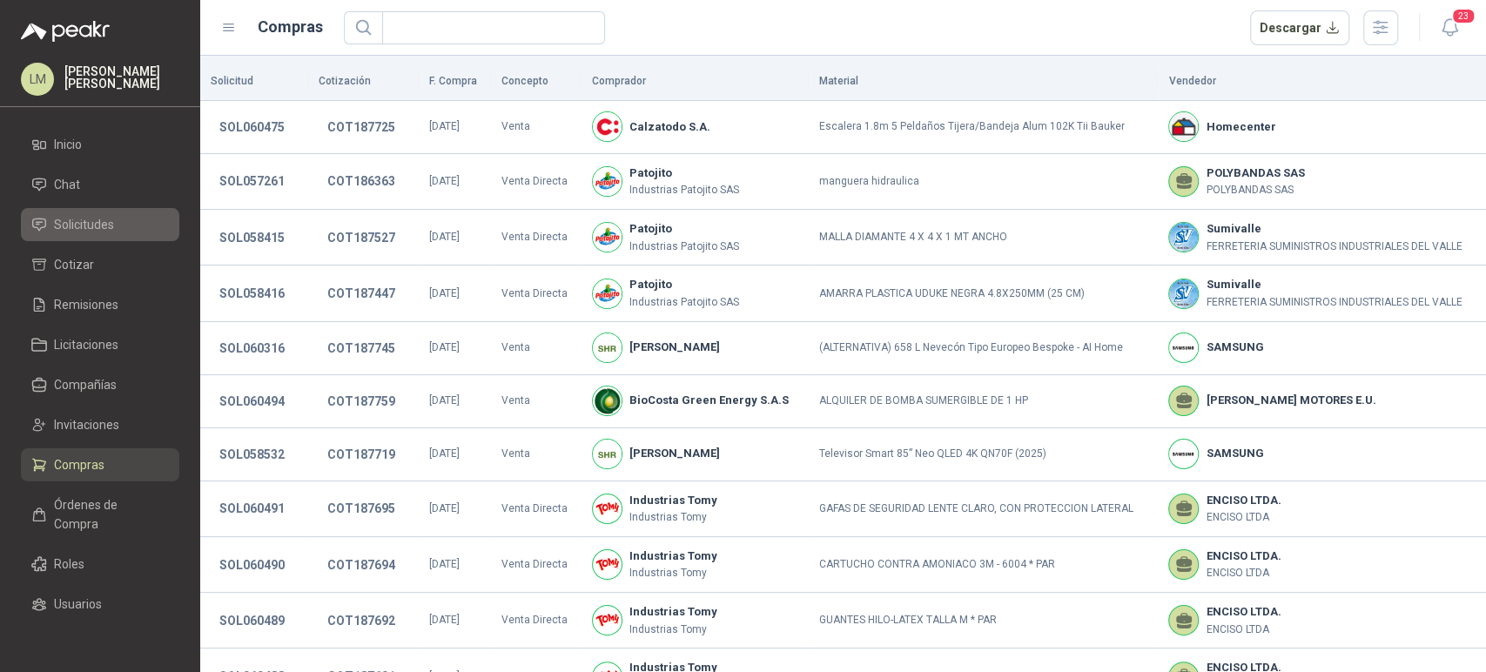
click at [96, 230] on span "Solicitudes" at bounding box center [84, 224] width 60 height 19
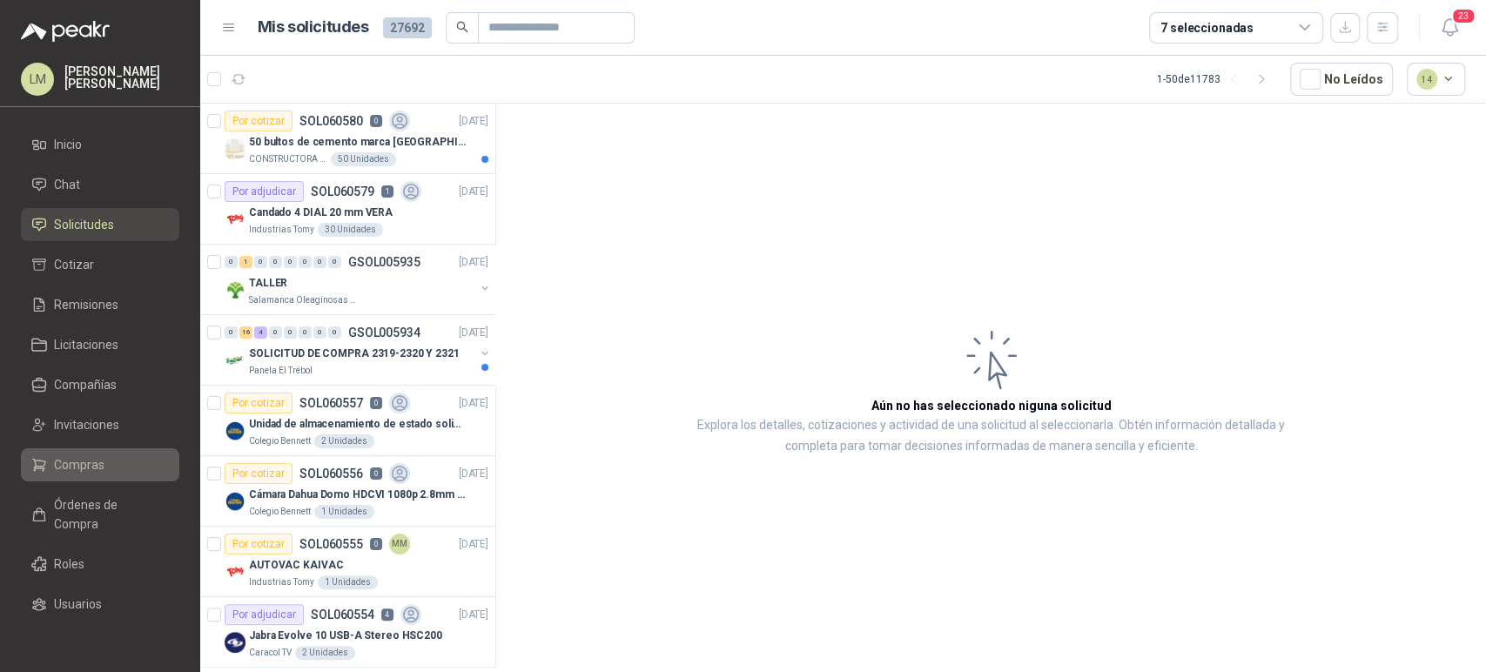
click at [64, 458] on span "Compras" at bounding box center [79, 464] width 50 height 19
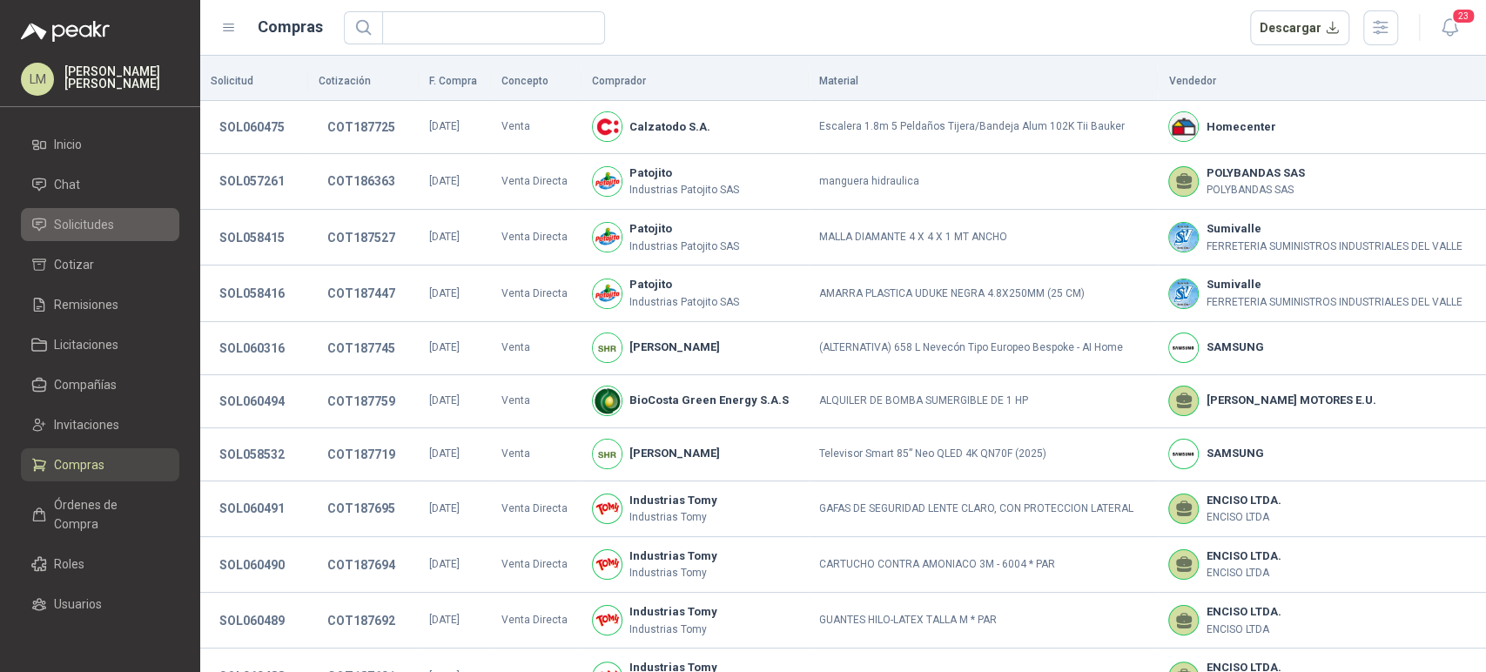
click at [79, 218] on span "Solicitudes" at bounding box center [84, 224] width 60 height 19
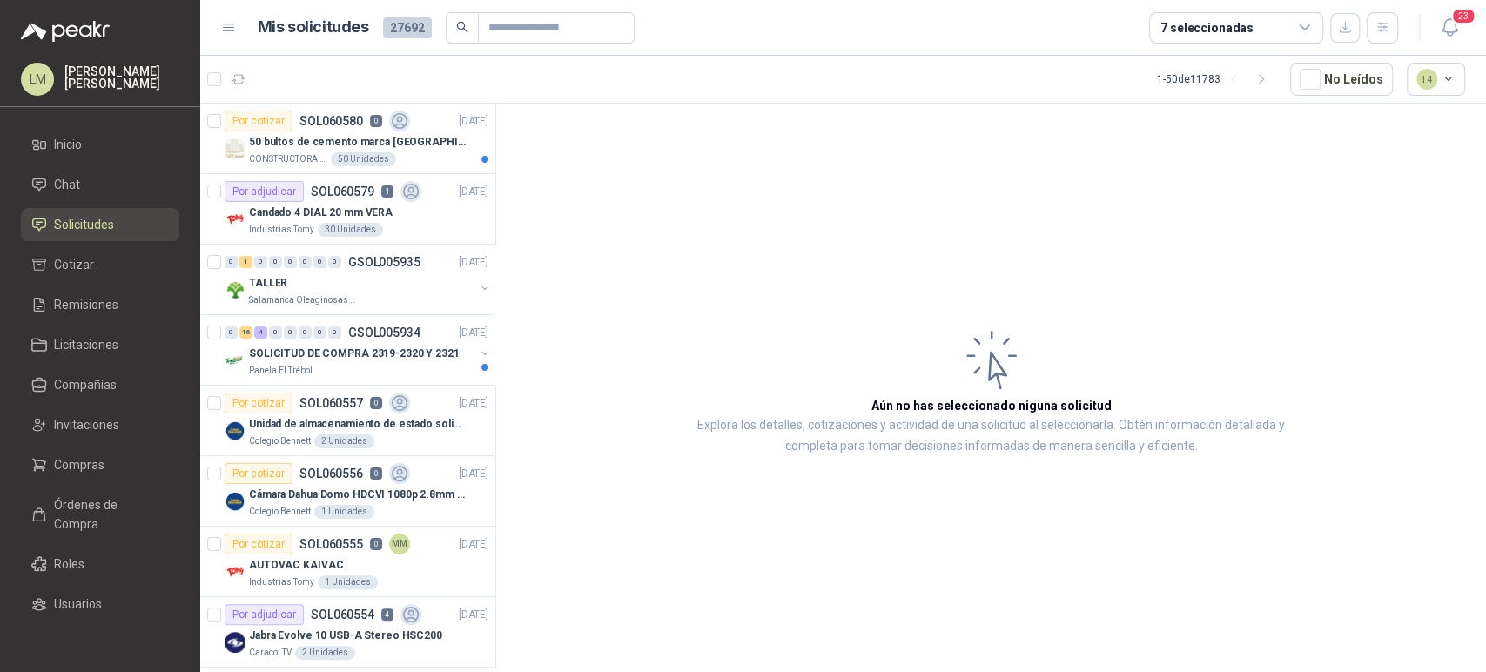
click at [97, 445] on ul "Inicio Chat Solicitudes Cotizar Remisiones Licitaciones Compañías Invitaciones …" at bounding box center [100, 379] width 200 height 502
click at [71, 479] on link "Compras" at bounding box center [100, 464] width 158 height 33
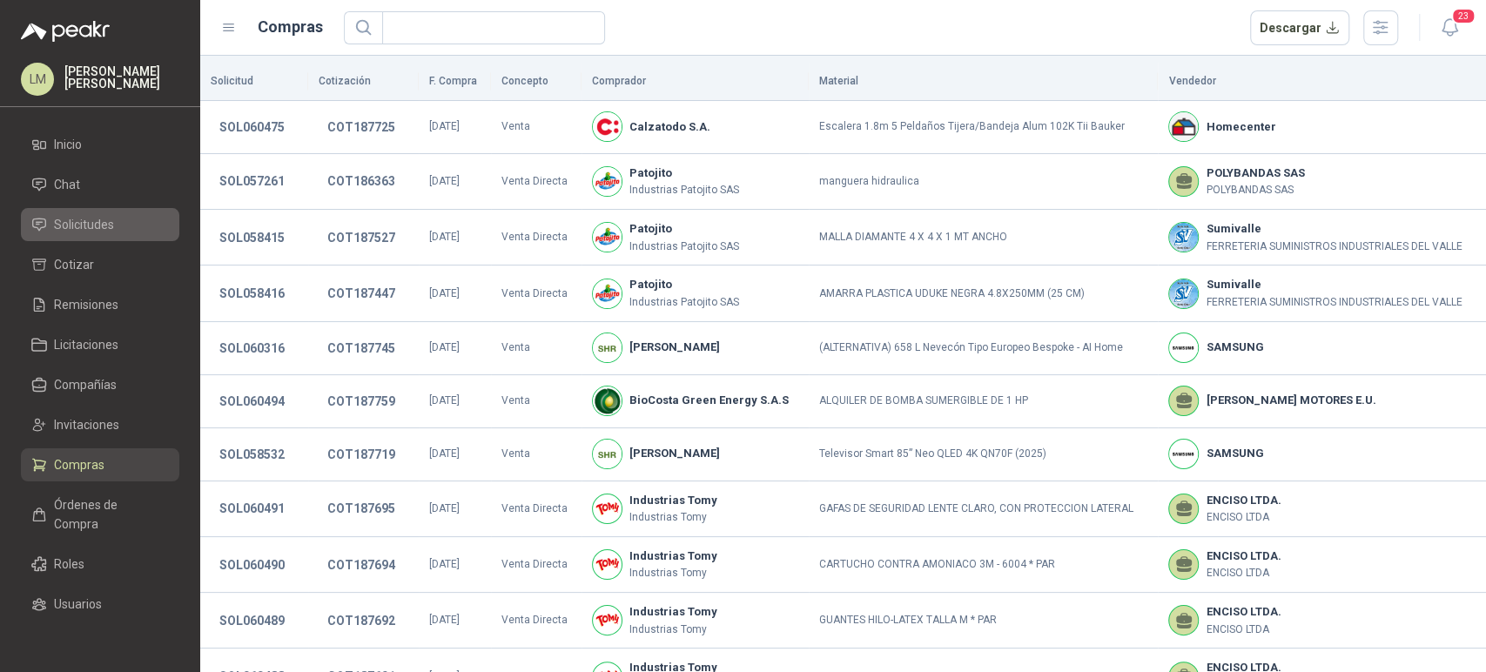
click at [72, 228] on span "Solicitudes" at bounding box center [84, 224] width 60 height 19
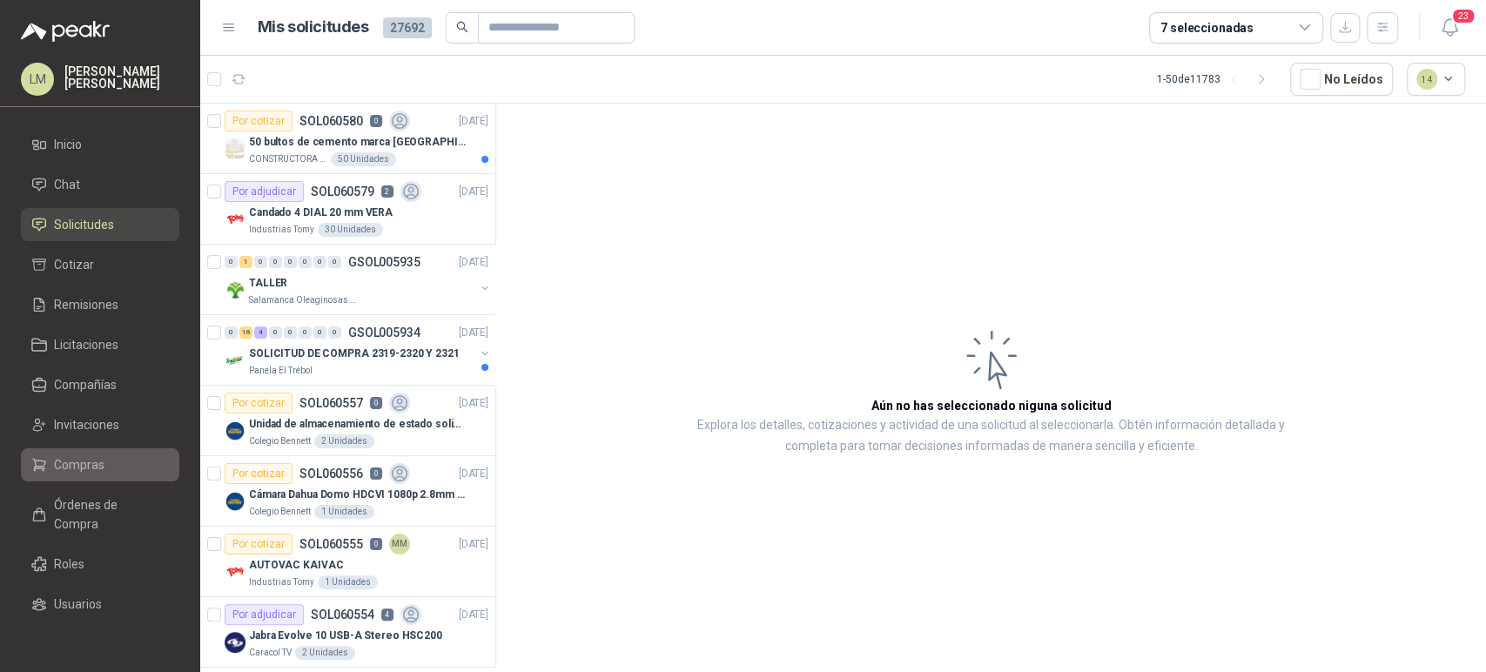
click at [84, 458] on span "Compras" at bounding box center [79, 464] width 50 height 19
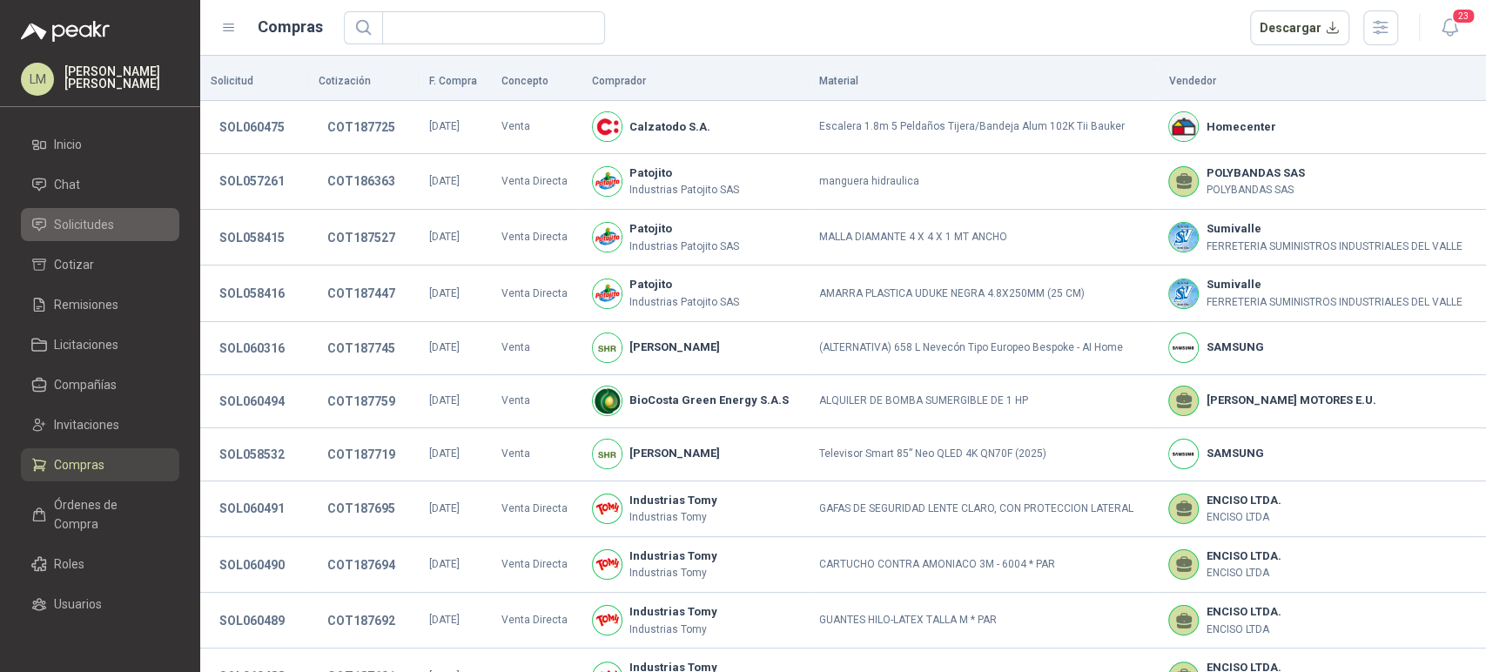
click at [97, 225] on span "Solicitudes" at bounding box center [84, 224] width 60 height 19
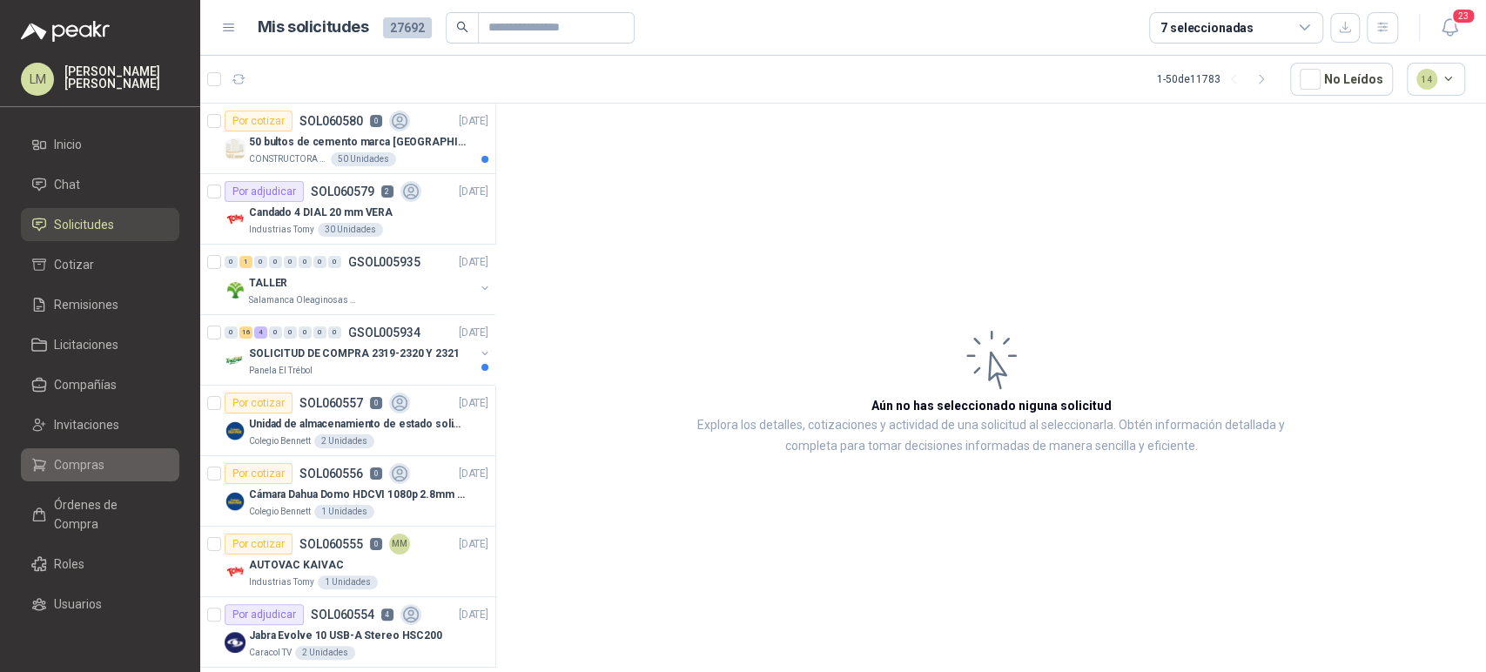
click at [70, 460] on span "Compras" at bounding box center [79, 464] width 50 height 19
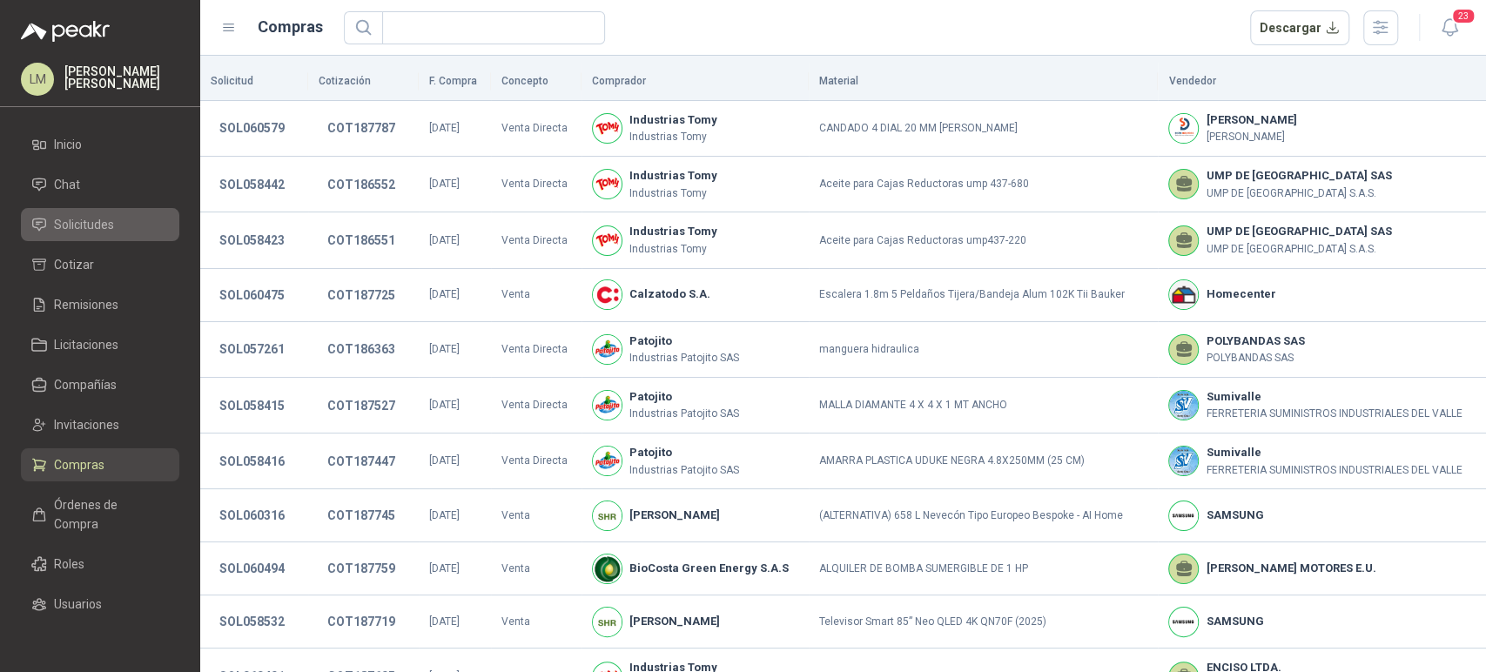
click at [91, 226] on span "Solicitudes" at bounding box center [84, 224] width 60 height 19
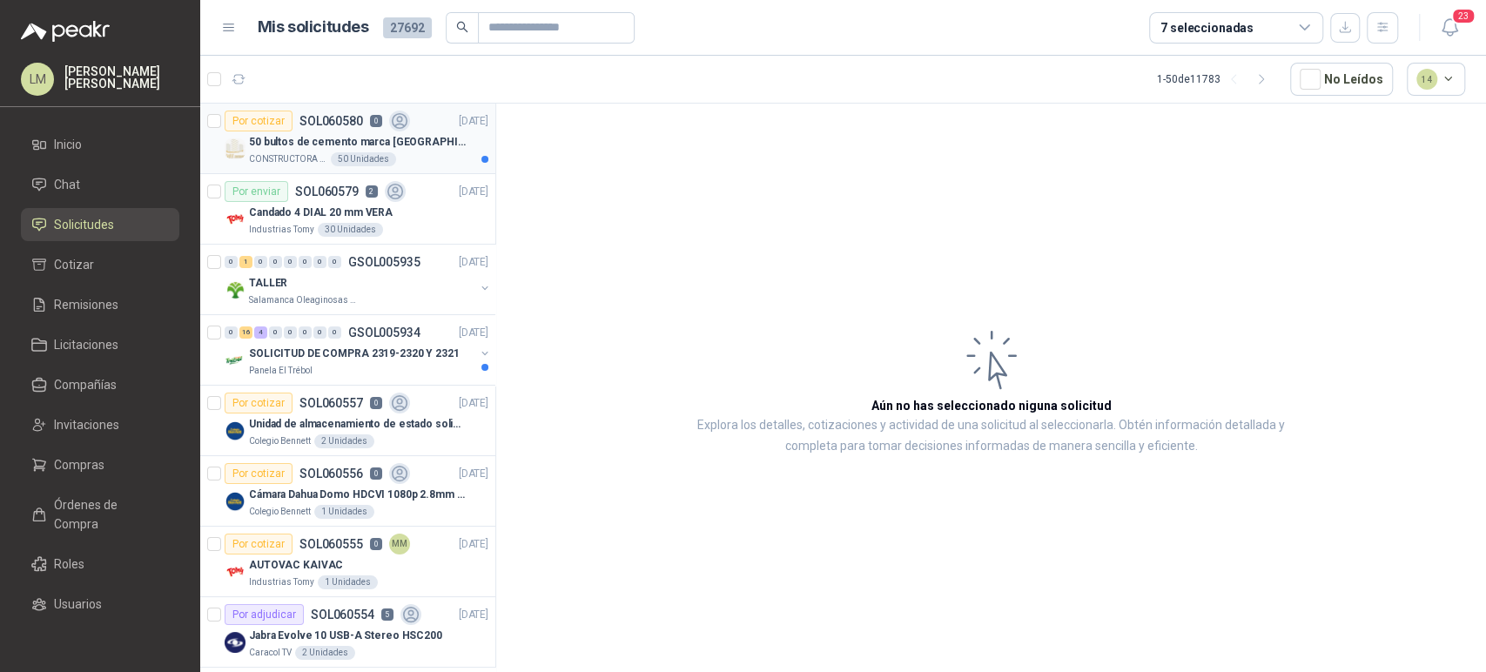
click at [290, 143] on p "50 bultos de cemento marca [GEOGRAPHIC_DATA][PERSON_NAME]" at bounding box center [357, 142] width 217 height 17
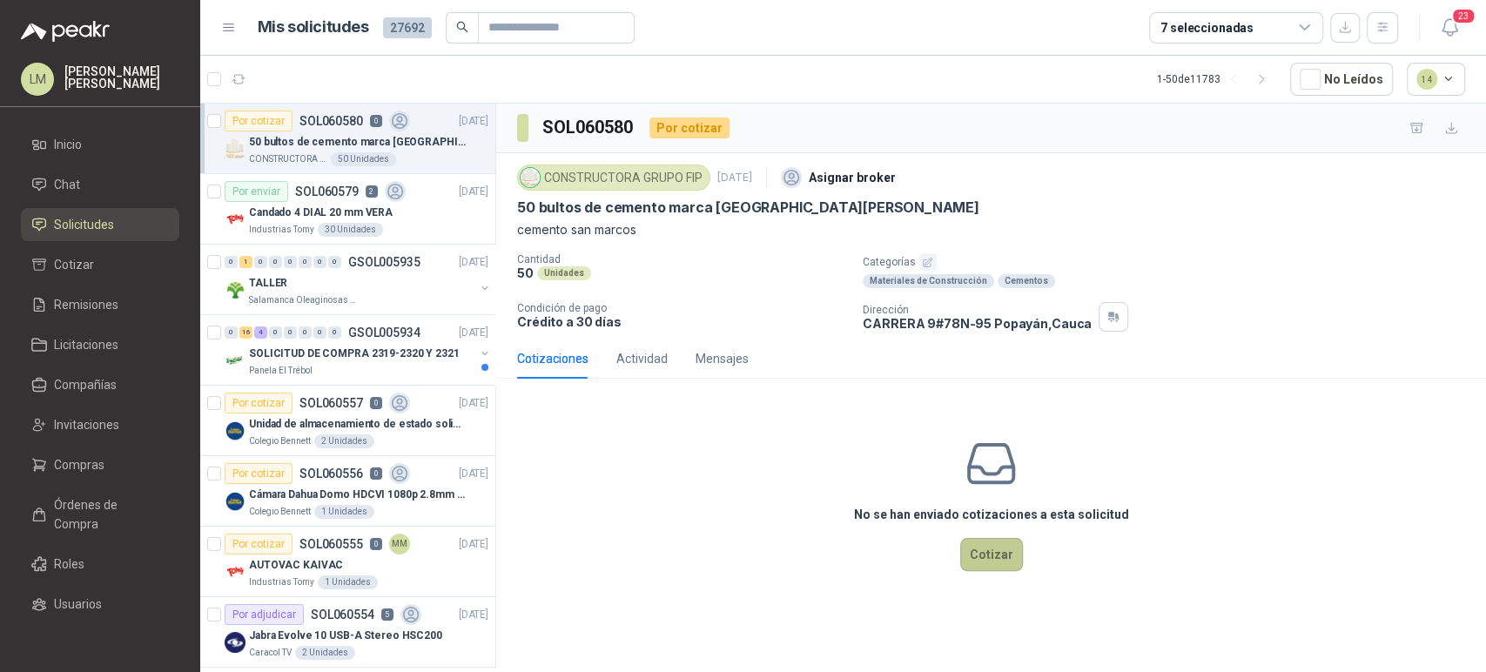
click at [982, 551] on button "Cotizar" at bounding box center [991, 554] width 63 height 33
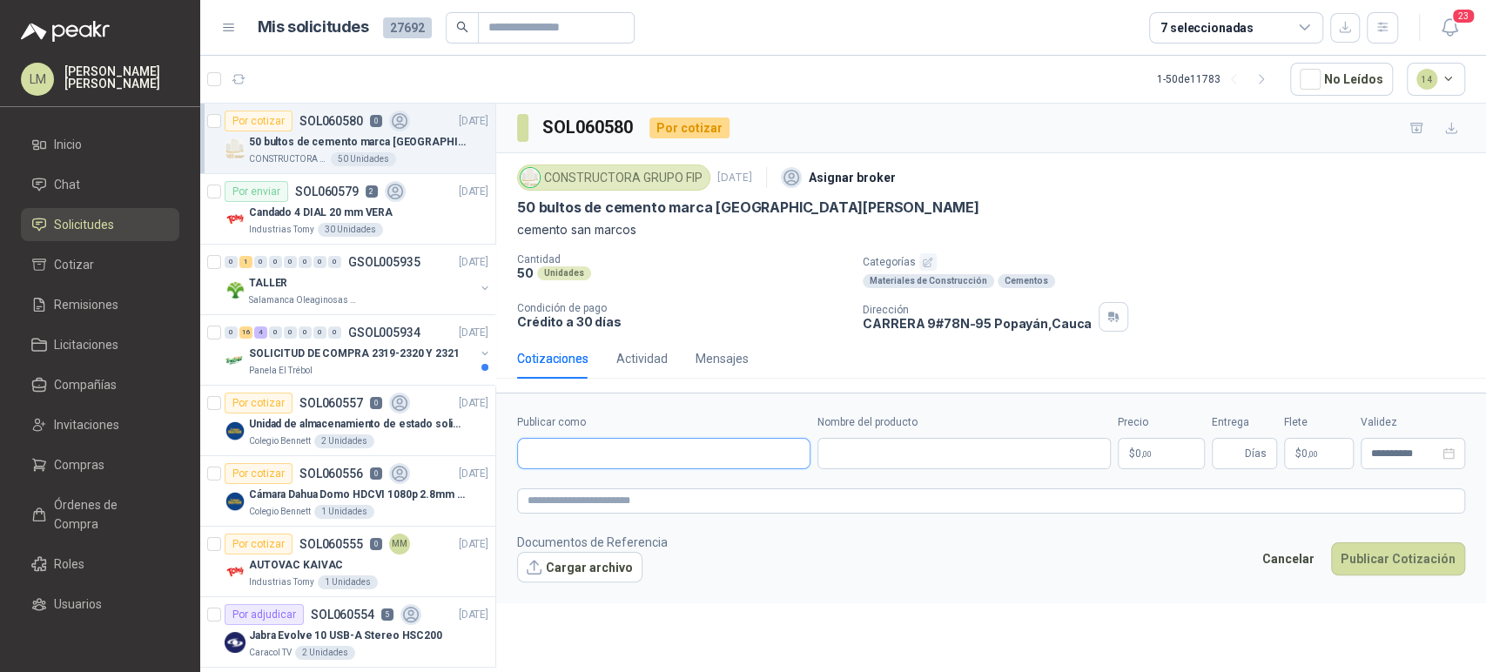
click at [627, 452] on input "Publicar como" at bounding box center [664, 454] width 292 height 30
click at [1382, 36] on button "button" at bounding box center [1381, 27] width 31 height 31
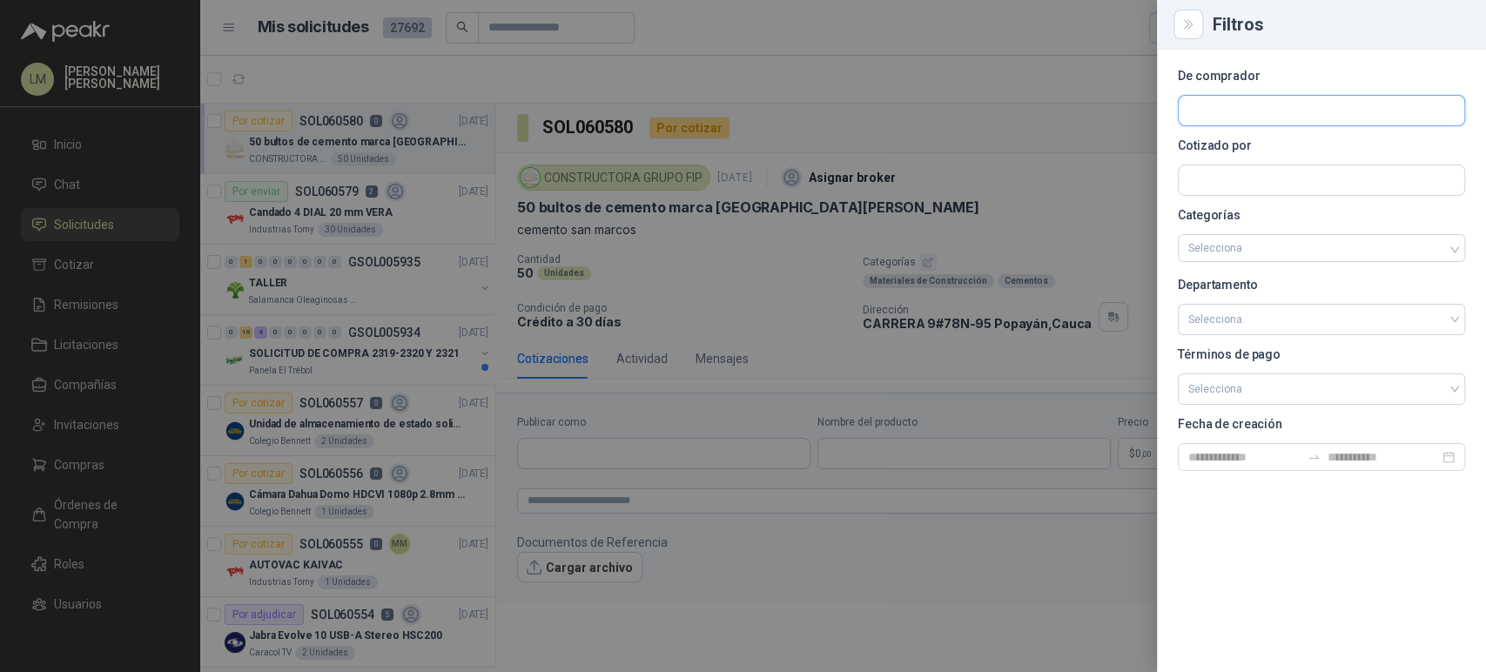
click at [1232, 111] on input "Publicar como" at bounding box center [1320, 111] width 285 height 30
type input "***"
click at [1217, 152] on div "CONSTRUCTORA GRUPO FIP NIT : 901081036" at bounding box center [1321, 152] width 258 height 19
click at [861, 97] on div at bounding box center [743, 336] width 1486 height 672
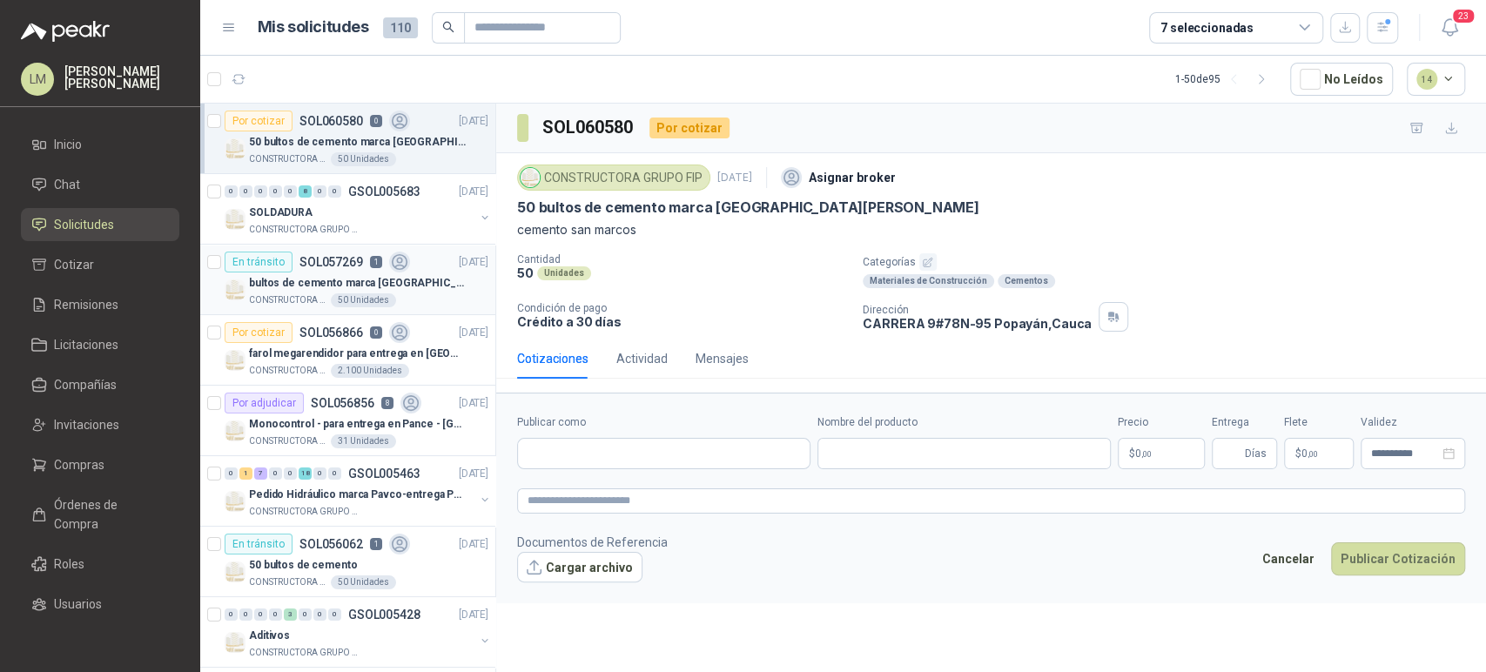
click at [328, 286] on p "bultos de cemento marca [GEOGRAPHIC_DATA][PERSON_NAME]- Entrega en [GEOGRAPHIC_…" at bounding box center [357, 283] width 217 height 17
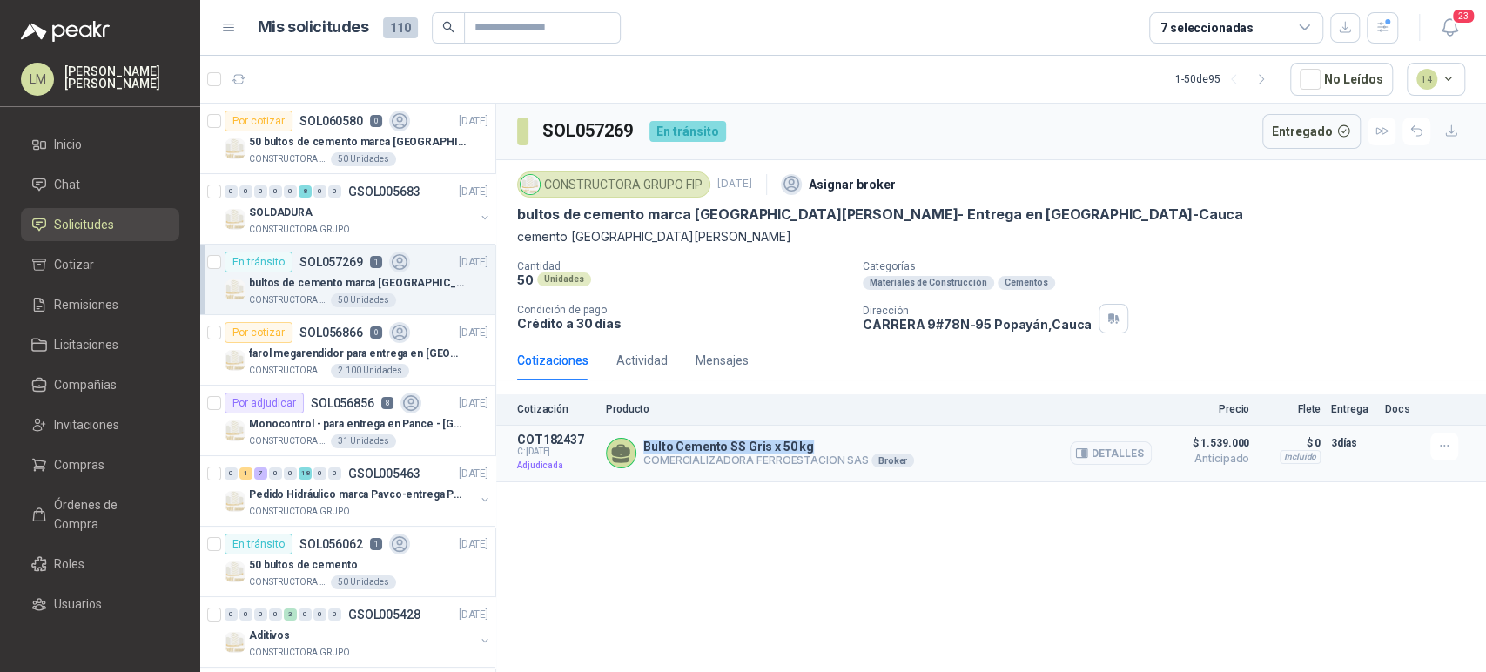
drag, startPoint x: 644, startPoint y: 444, endPoint x: 814, endPoint y: 442, distance: 169.7
click at [814, 442] on p "Bulto Cemento SS Gris x 50 kg" at bounding box center [778, 446] width 271 height 14
copy p "Bulto Cemento SS Gris x 50 kg"
click at [306, 138] on p "50 bultos de cemento marca [GEOGRAPHIC_DATA][PERSON_NAME]" at bounding box center [357, 142] width 217 height 17
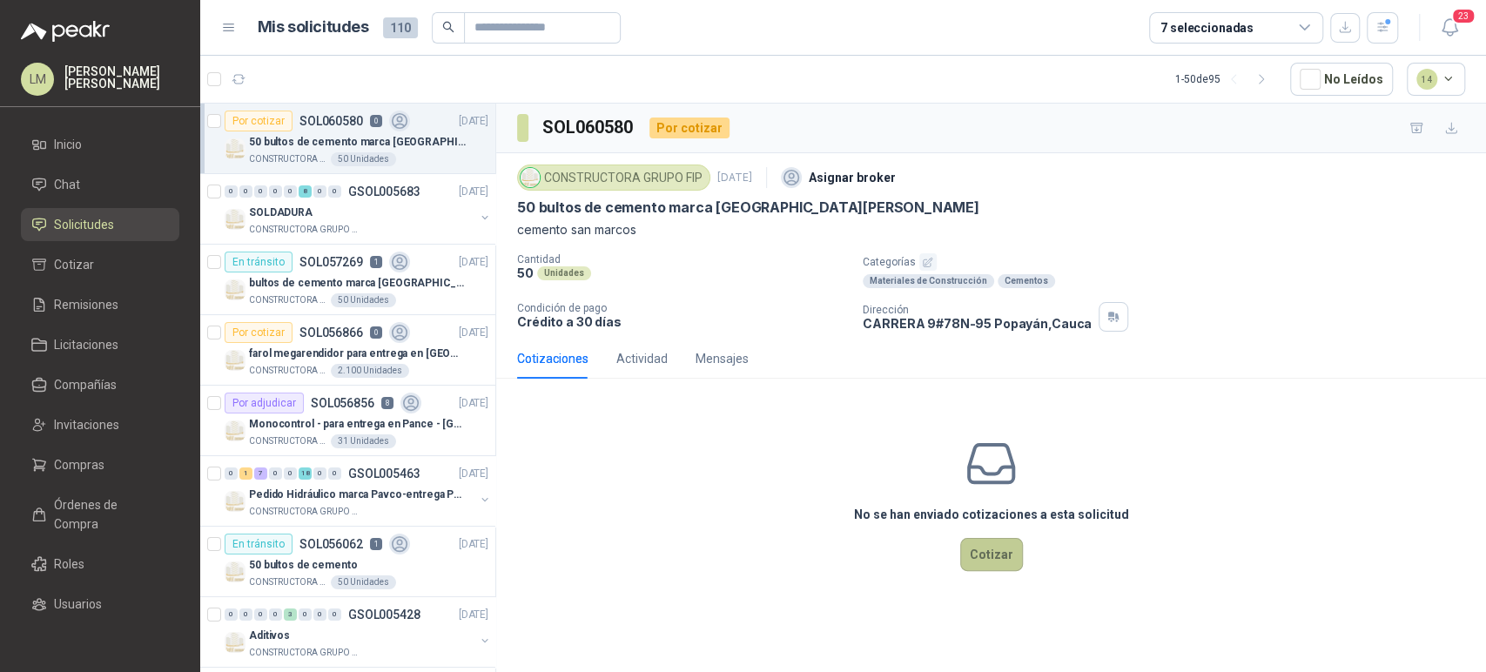
click at [978, 559] on button "Cotizar" at bounding box center [991, 554] width 63 height 33
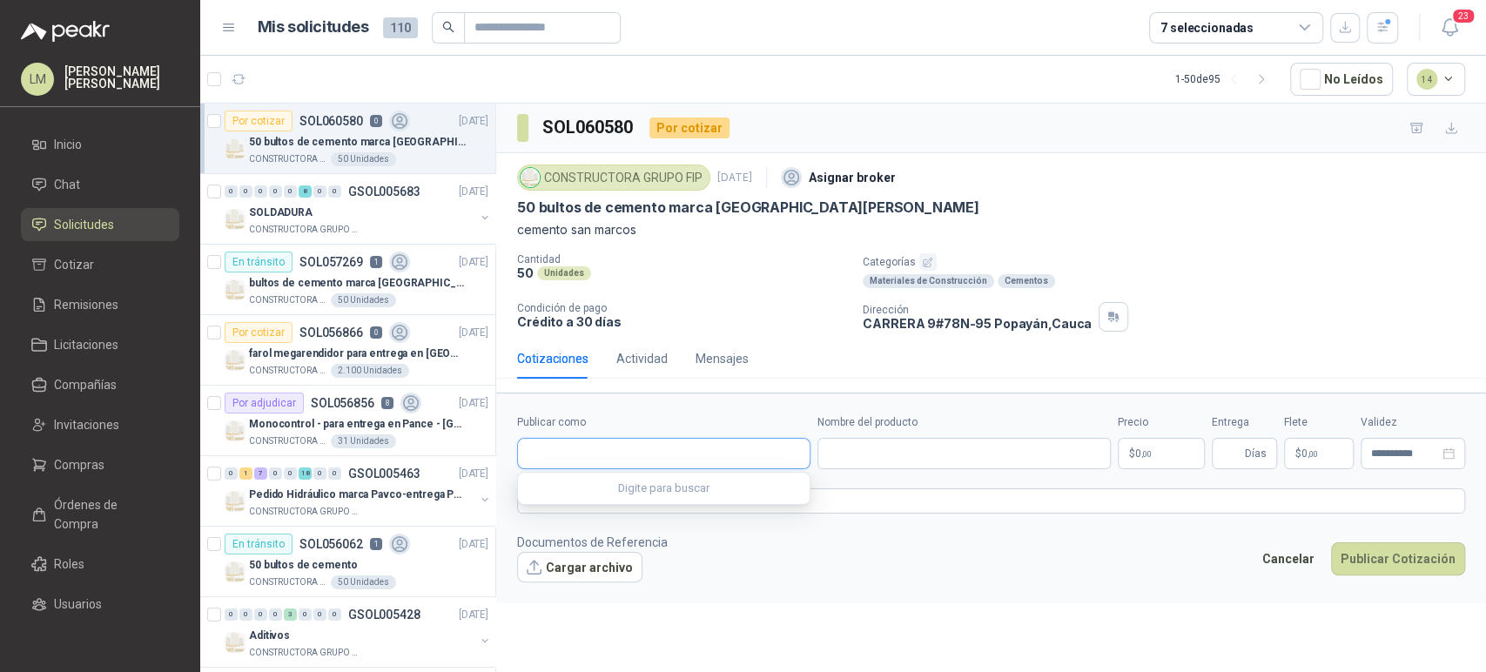
click at [572, 444] on input "Publicar como" at bounding box center [664, 454] width 292 height 30
type input "*******"
click at [562, 495] on span "COMERCIALIZADORA FERROESTACION SAS -" at bounding box center [647, 499] width 178 height 9
type input "**********"
click at [839, 451] on input "Nombre del producto" at bounding box center [963, 453] width 293 height 31
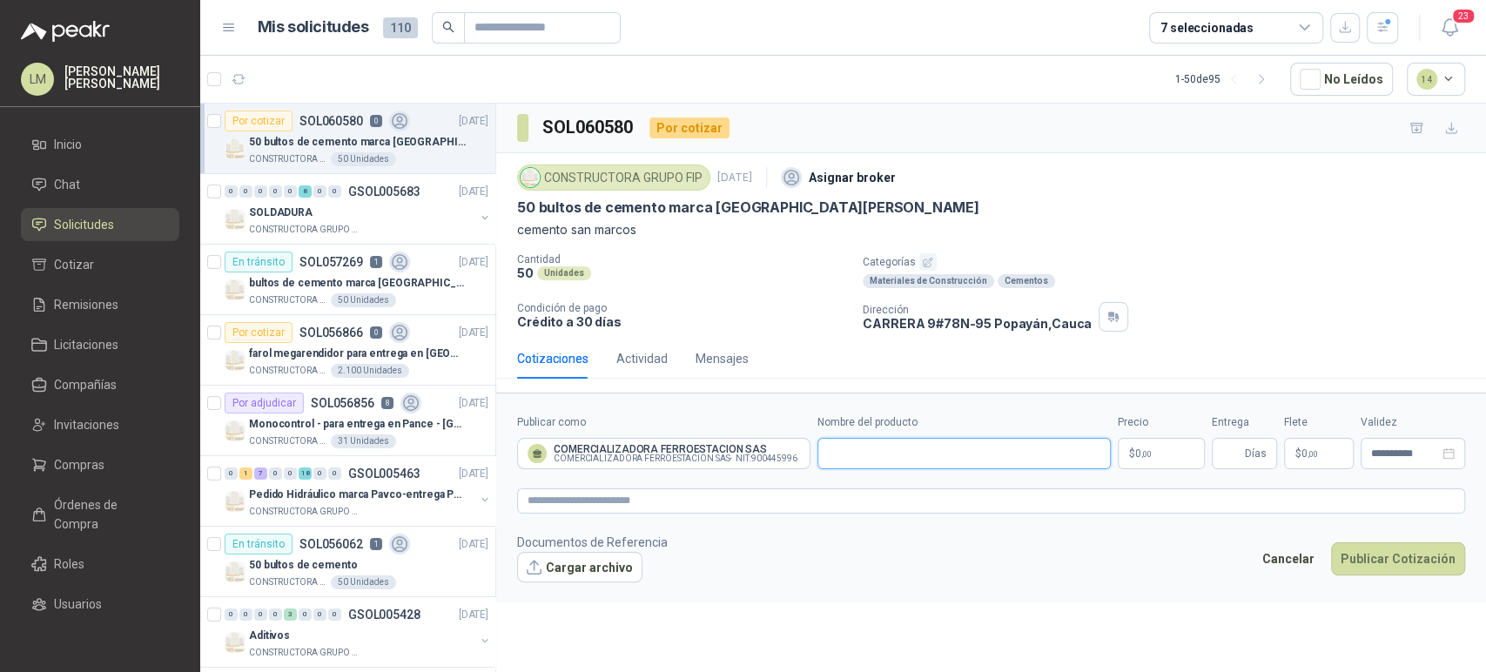
paste input "**********"
type input "**********"
click at [1128, 453] on body "LM [PERSON_NAME] Inicio Chat Solicitudes Cotizar Remisiones Licitaciones Compañ…" at bounding box center [743, 336] width 1486 height 672
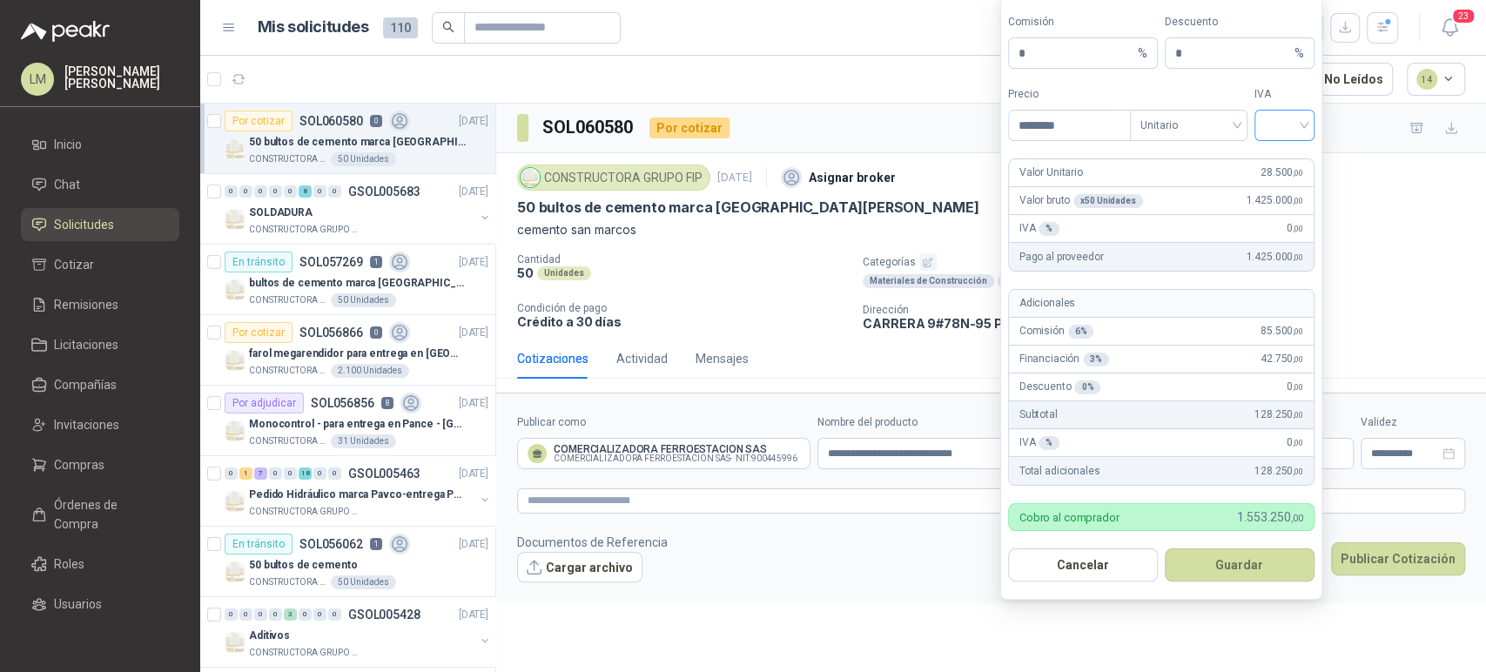
click at [1260, 123] on div at bounding box center [1284, 125] width 60 height 31
click at [1270, 162] on div "19%" at bounding box center [1284, 161] width 32 height 19
click at [1170, 123] on span "Unitario" at bounding box center [1188, 125] width 97 height 26
click at [1165, 193] on div "Unitario con IVA" at bounding box center [1189, 189] width 90 height 19
click at [1064, 123] on input "********" at bounding box center [1069, 126] width 121 height 30
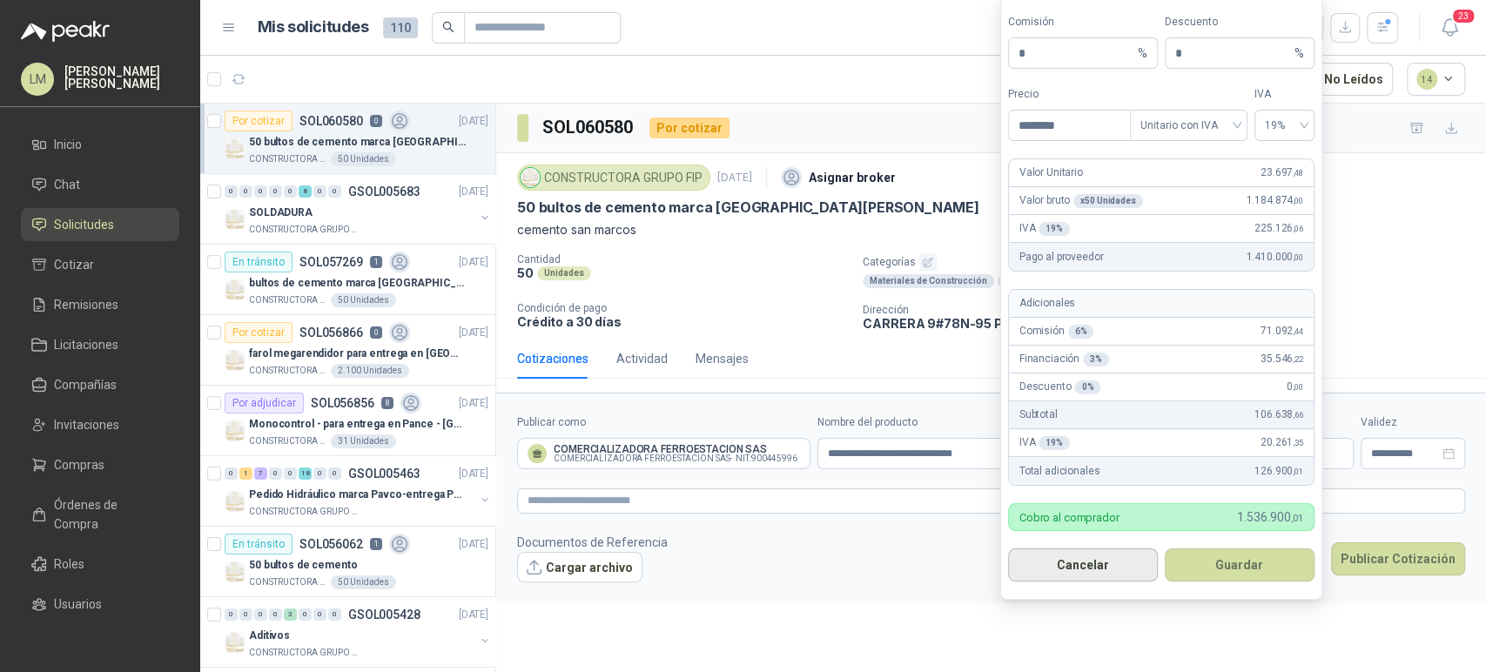
click at [1048, 562] on button "Cancelar" at bounding box center [1083, 564] width 150 height 33
type input "***"
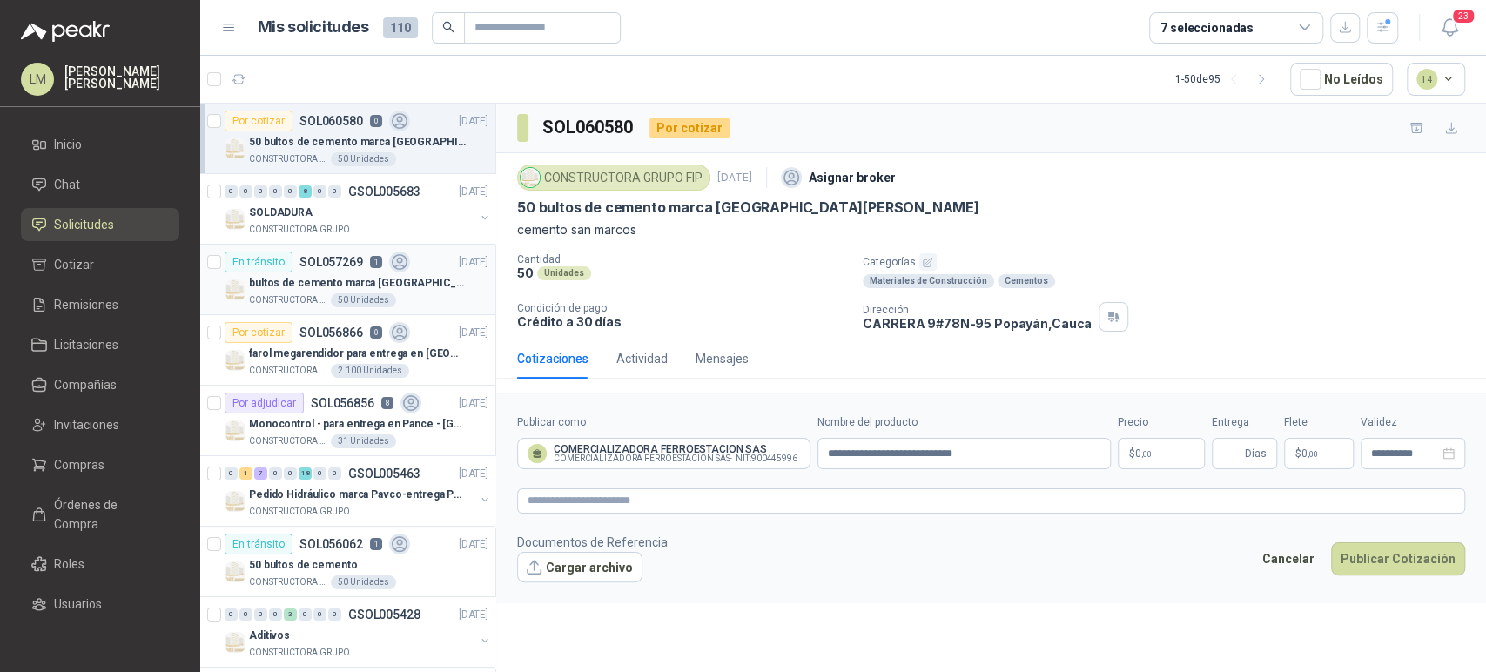
click at [306, 264] on p "SOL057269" at bounding box center [331, 262] width 64 height 12
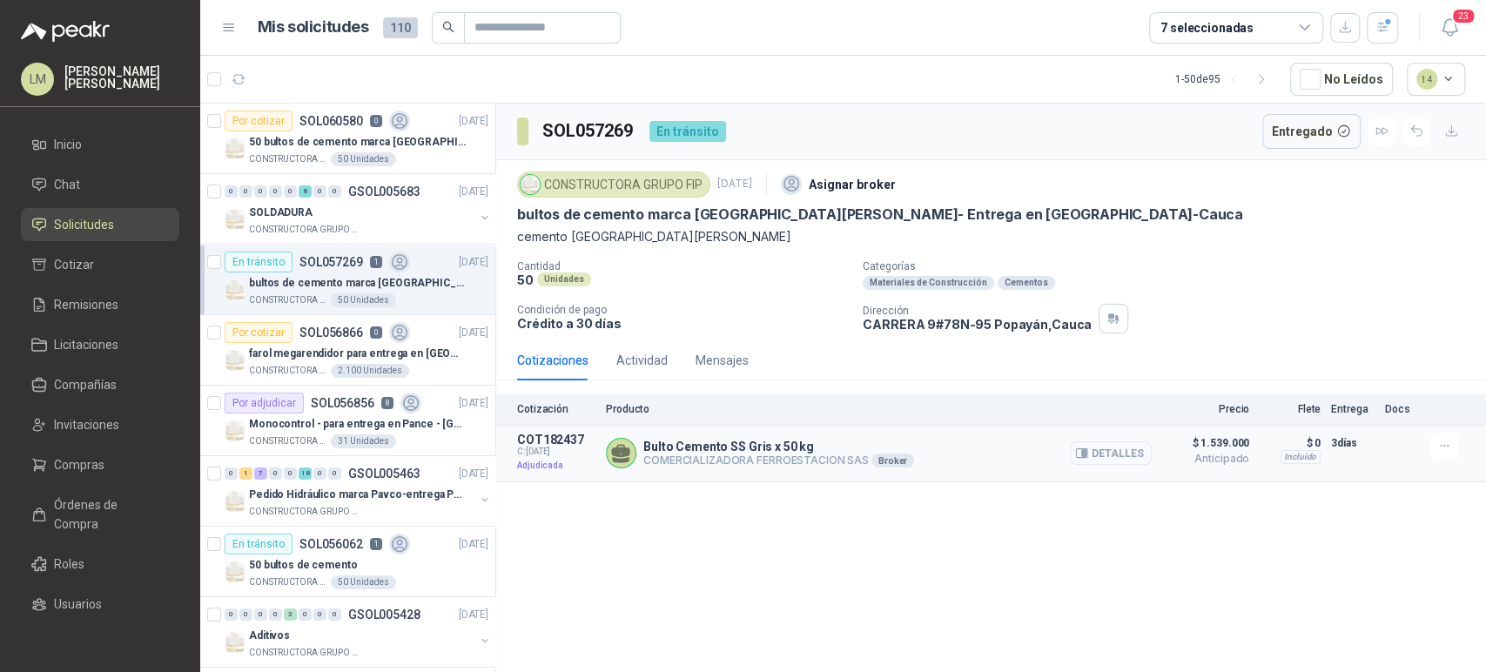
click at [1102, 453] on button "Detalles" at bounding box center [1111, 452] width 82 height 23
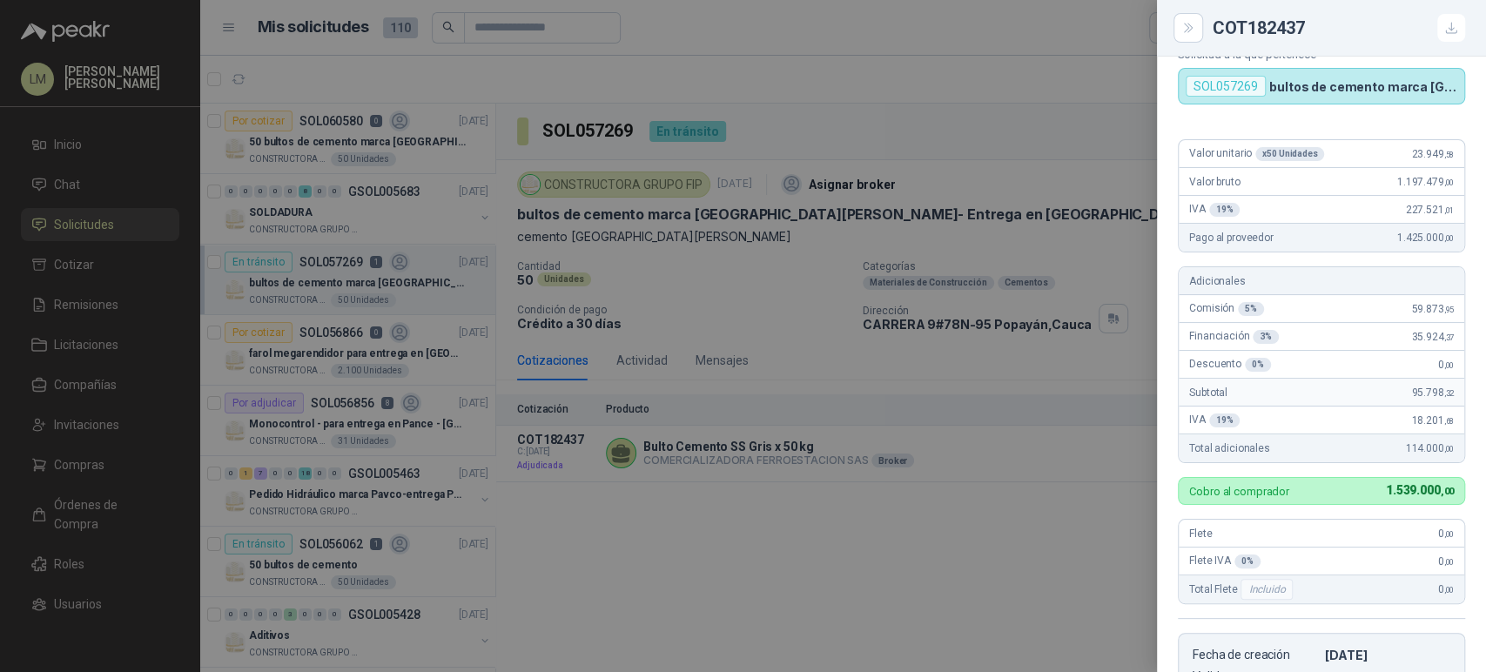
scroll to position [70, 0]
click at [832, 367] on div at bounding box center [743, 336] width 1486 height 672
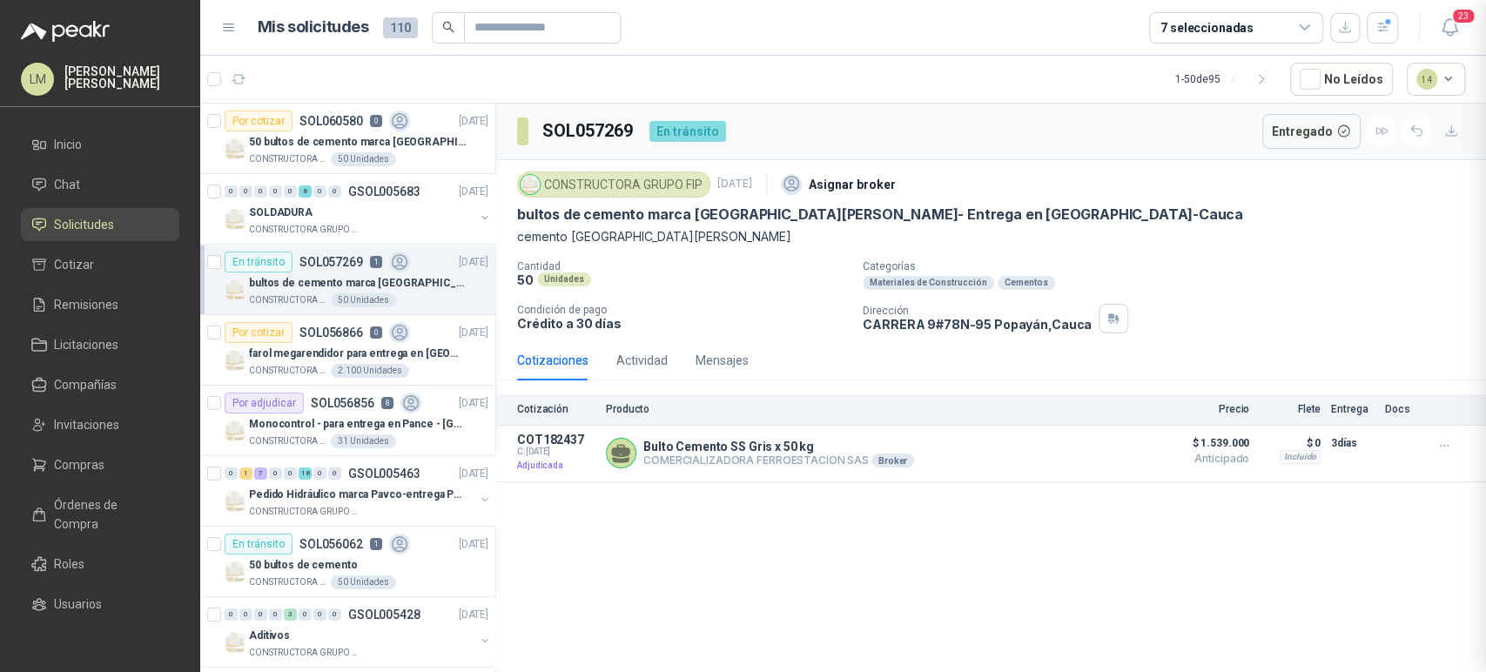
scroll to position [430, 0]
click at [285, 144] on p "50 bultos de cemento marca [GEOGRAPHIC_DATA][PERSON_NAME]" at bounding box center [357, 142] width 217 height 17
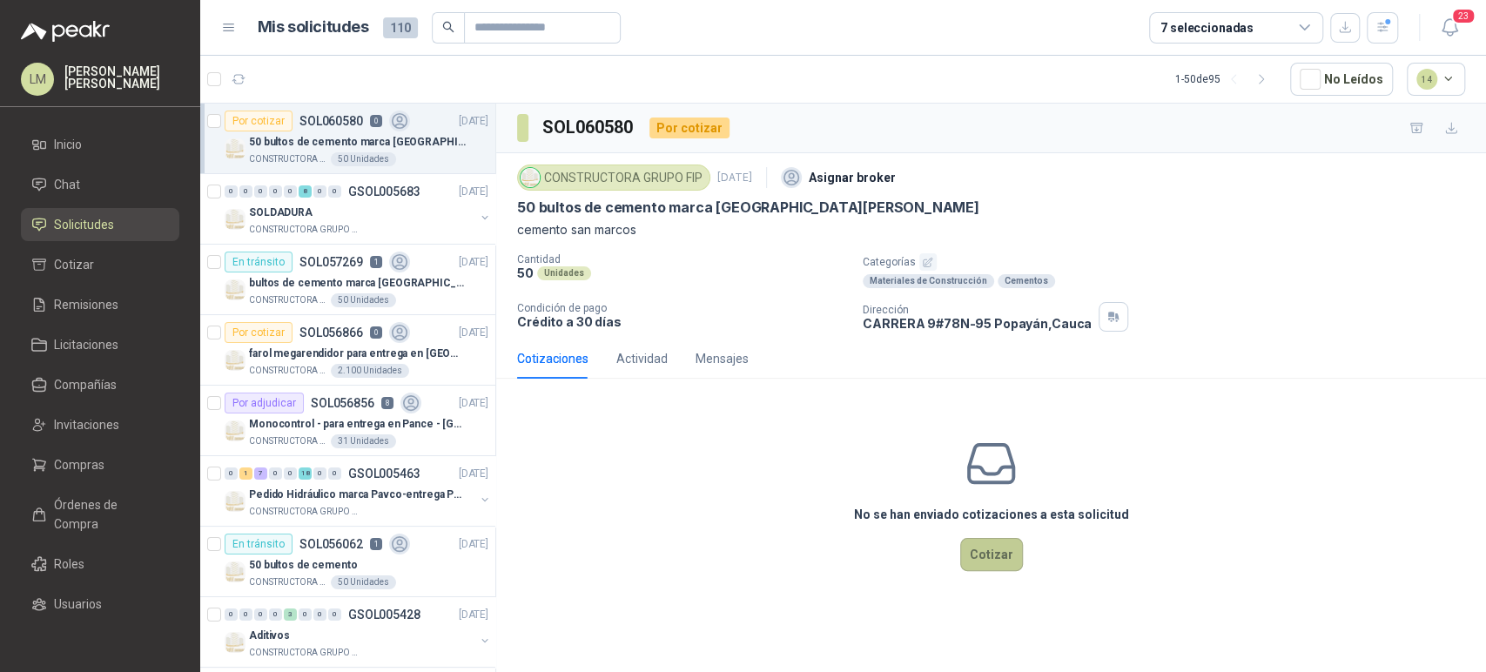
click at [988, 565] on button "Cotizar" at bounding box center [991, 554] width 63 height 33
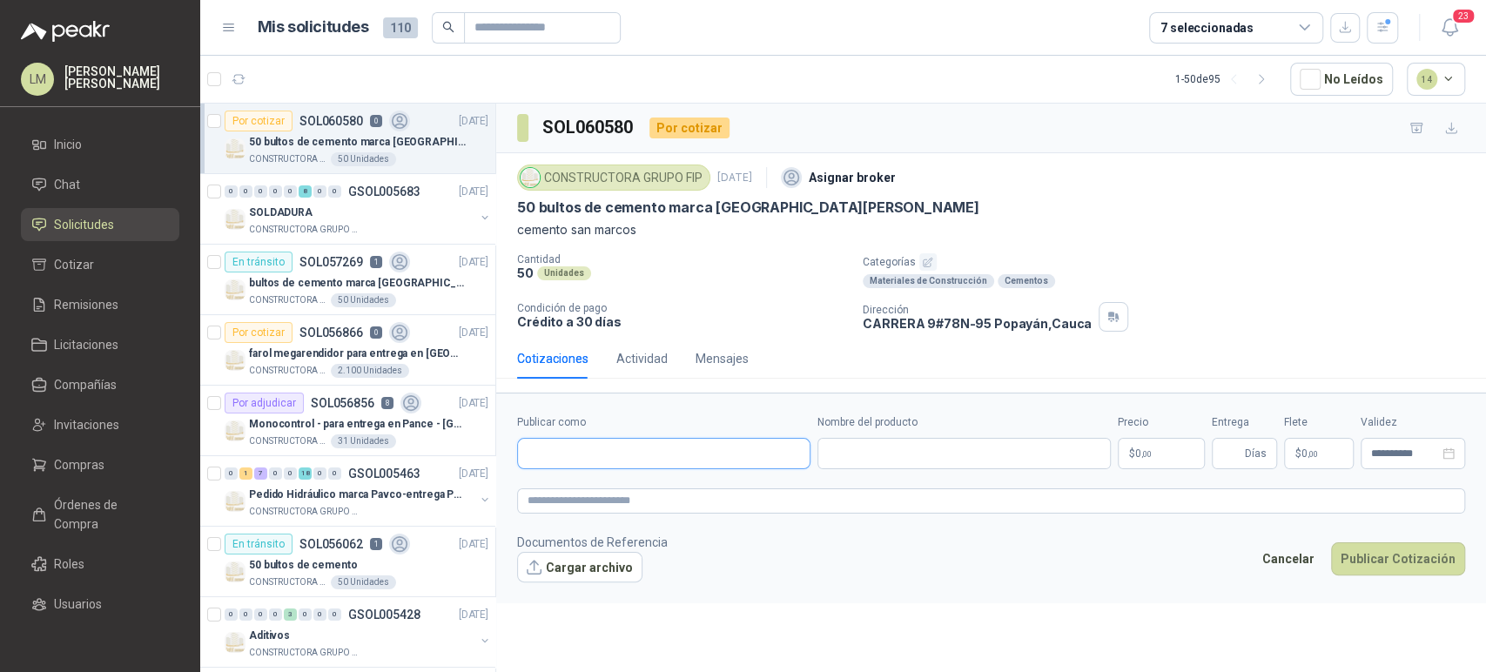
click at [677, 457] on input "Publicar como" at bounding box center [664, 454] width 292 height 30
type input "********"
click at [574, 493] on p "COMERCIALIZADORA FERROESTACION SAS" at bounding box center [680, 490] width 244 height 10
type input "**********"
click at [942, 465] on input "Nombre del producto" at bounding box center [963, 453] width 293 height 31
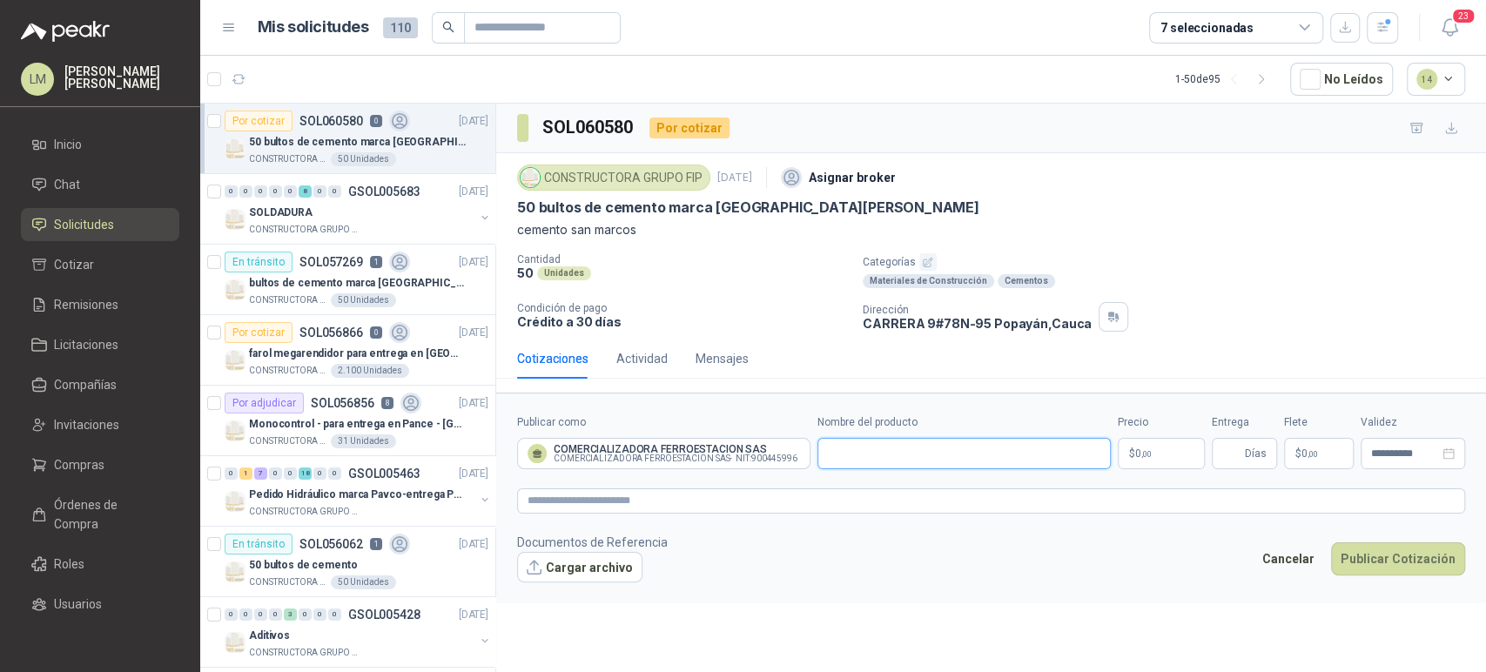
paste input "**********"
type input "**********"
click at [1132, 453] on p "$ 0 ,00" at bounding box center [1160, 453] width 87 height 31
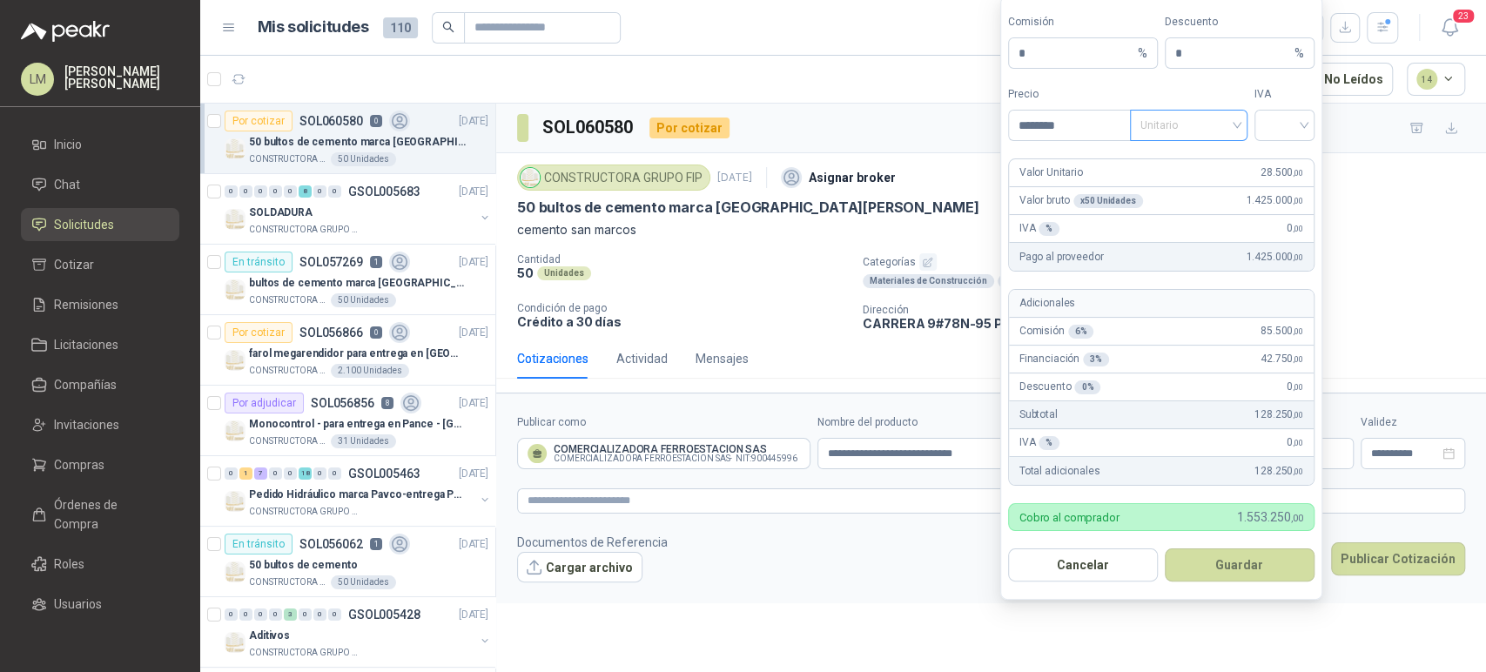
click at [1203, 135] on span "Unitario" at bounding box center [1188, 125] width 97 height 26
type input "********"
click at [1196, 193] on div "Unitario con IVA" at bounding box center [1189, 189] width 90 height 19
click at [1279, 121] on input "search" at bounding box center [1283, 124] width 39 height 26
click at [1286, 157] on div "19%" at bounding box center [1284, 161] width 32 height 19
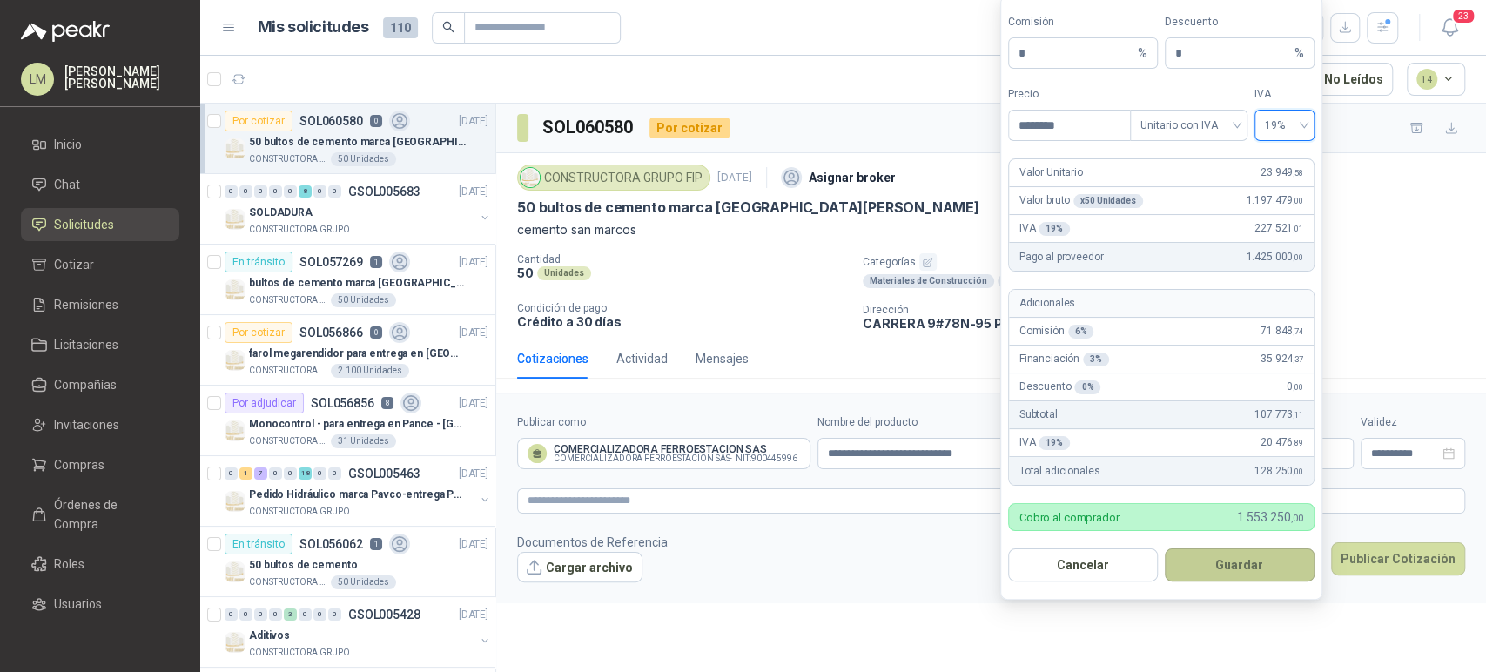
click at [1192, 566] on button "Guardar" at bounding box center [1239, 564] width 150 height 33
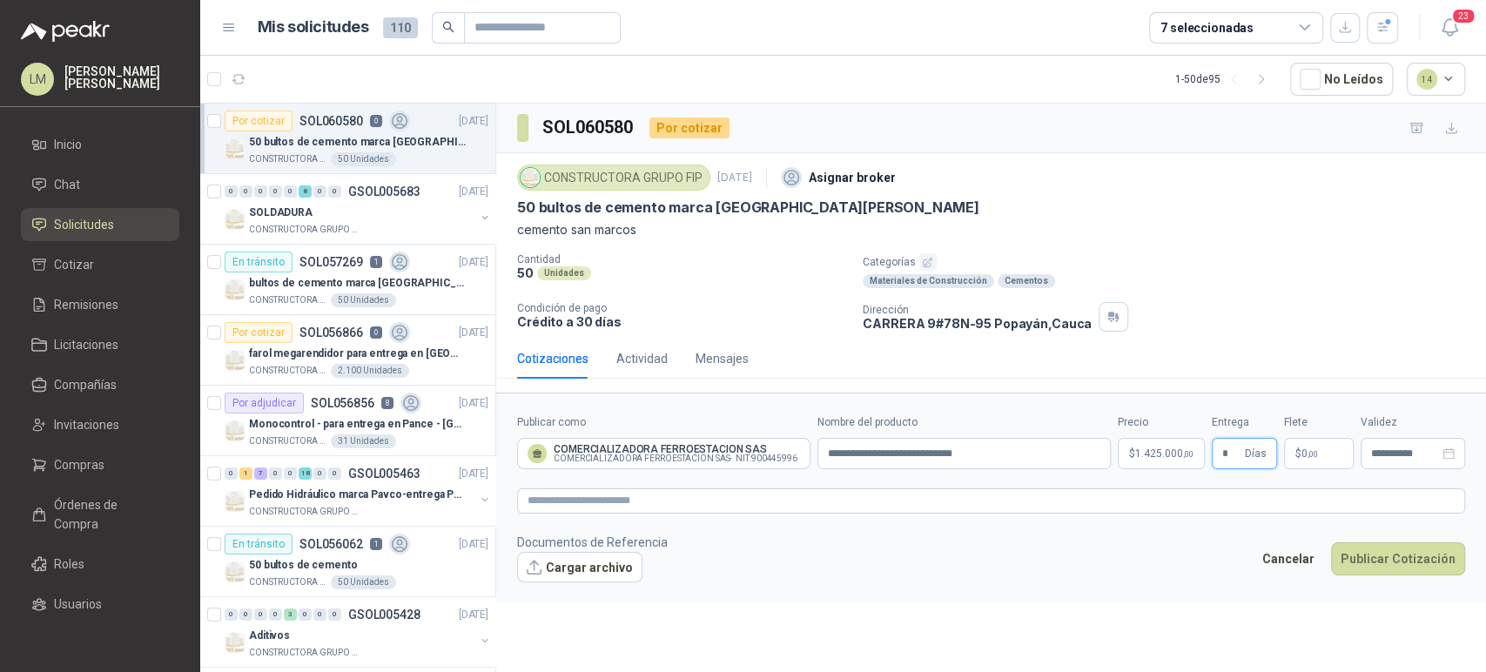
type input "*"
click at [1154, 451] on span "1.425.000 ,00" at bounding box center [1164, 453] width 58 height 10
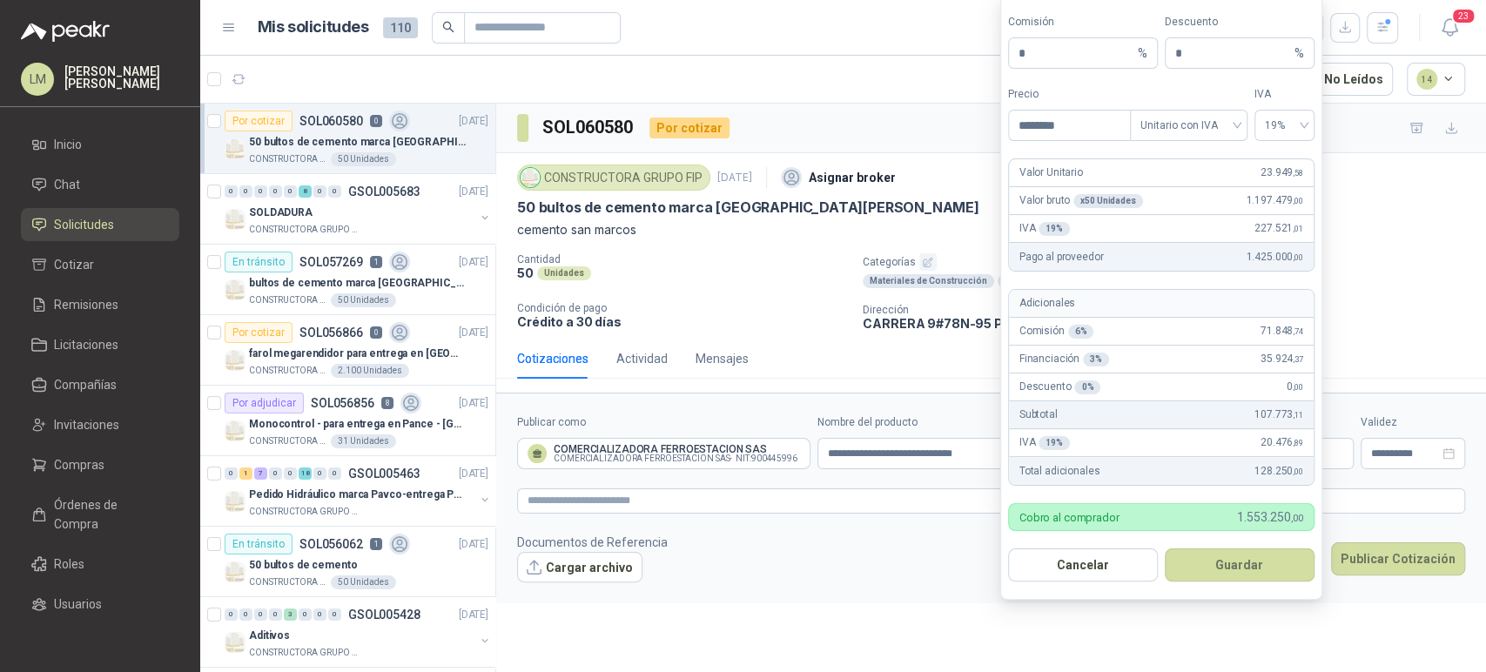
click at [1215, 587] on form "Comisión * % Descuento * % Precio ******** Tipo Unitario con IVA IVA 19% Valor …" at bounding box center [1161, 298] width 322 height 604
click at [1220, 578] on button "Guardar" at bounding box center [1239, 564] width 150 height 33
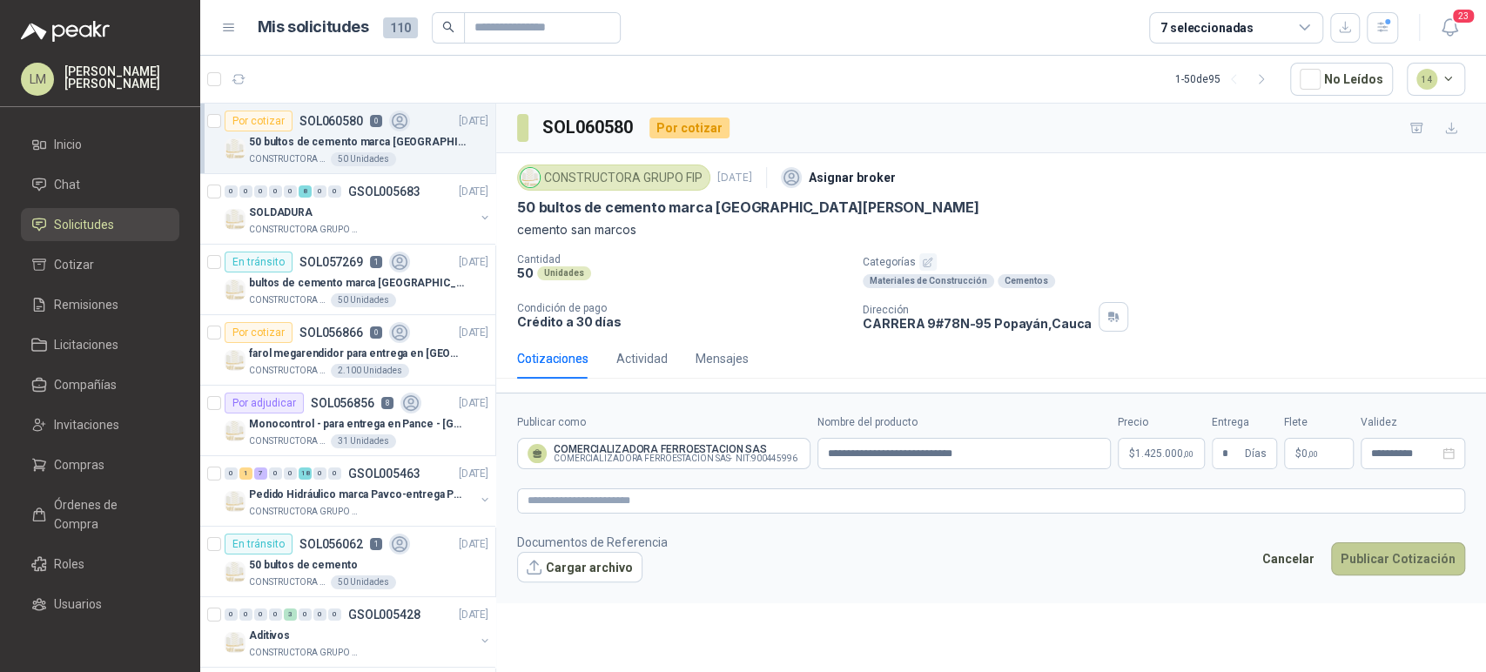
click at [1383, 559] on button "Publicar Cotización" at bounding box center [1398, 558] width 134 height 33
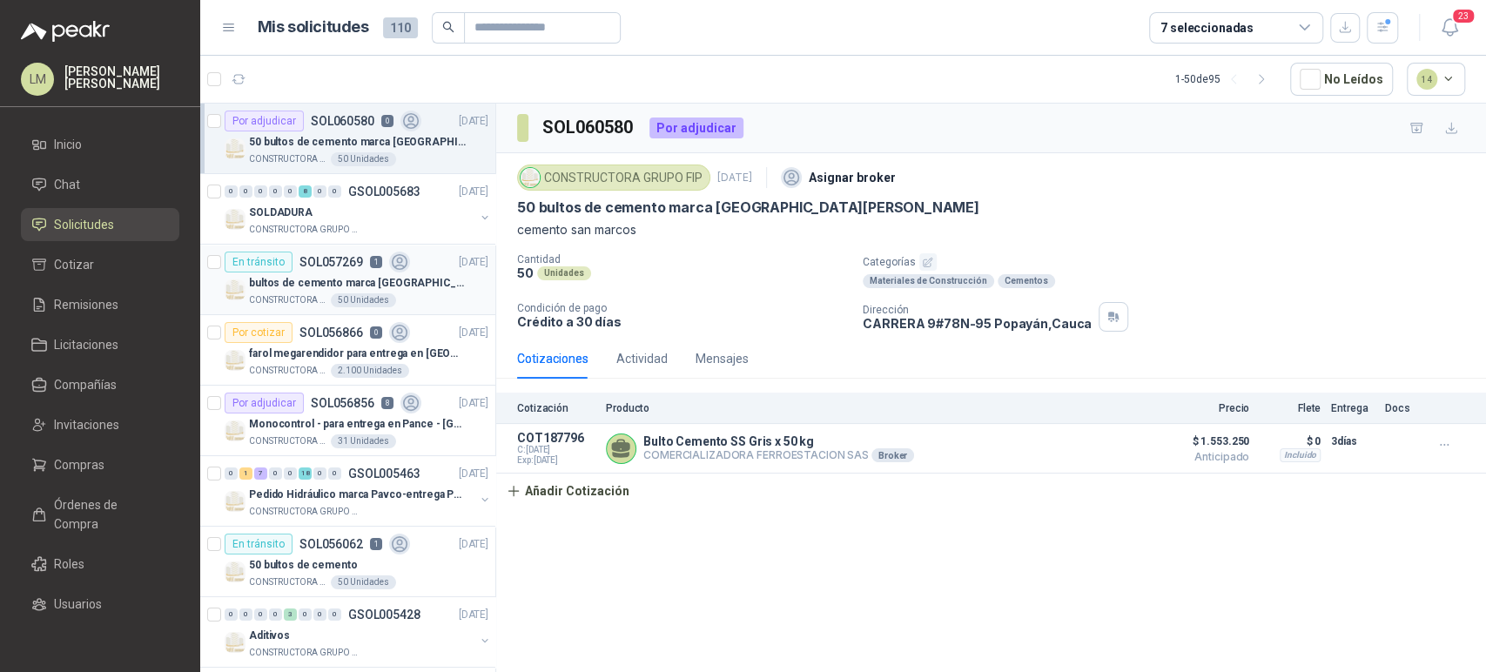
click at [316, 284] on p "bultos de cemento marca [GEOGRAPHIC_DATA][PERSON_NAME]- Entrega en [GEOGRAPHIC_…" at bounding box center [357, 283] width 217 height 17
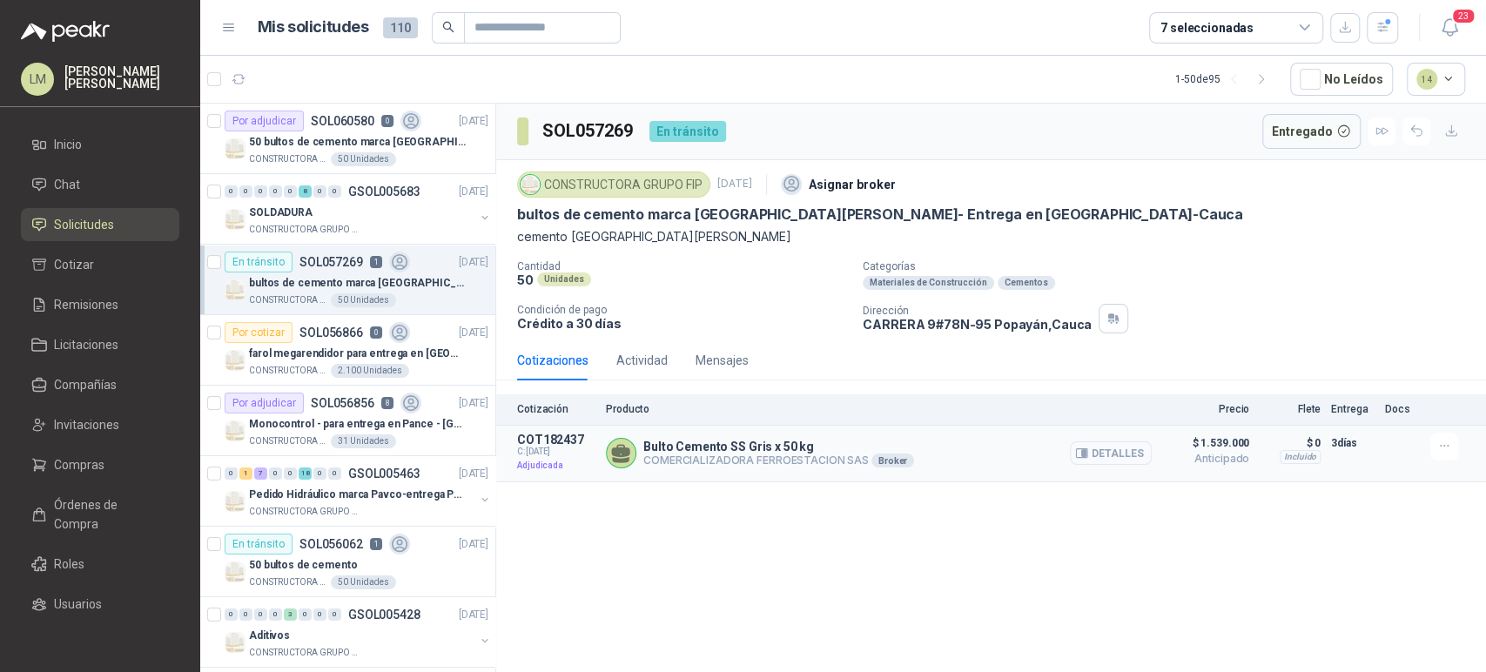
click at [1116, 458] on button "Detalles" at bounding box center [1111, 452] width 82 height 23
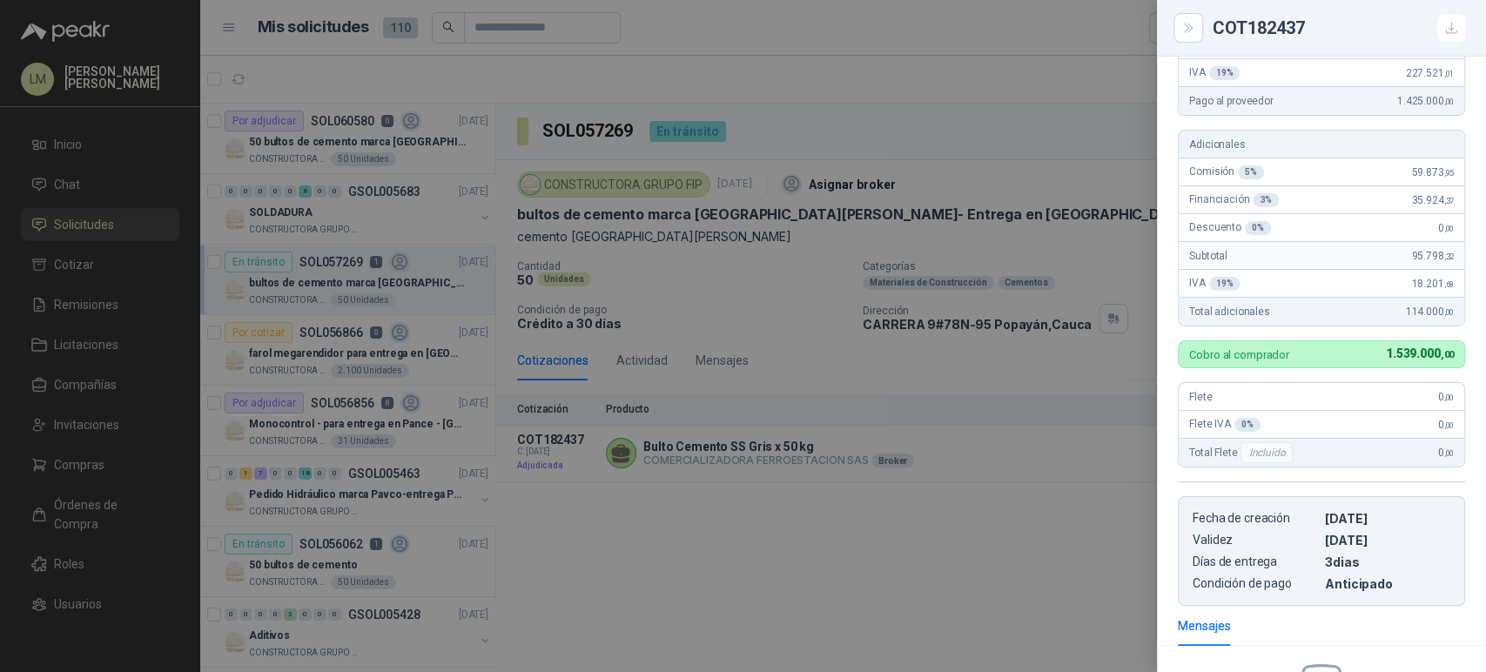
scroll to position [207, 0]
click at [752, 284] on div at bounding box center [743, 336] width 1486 height 672
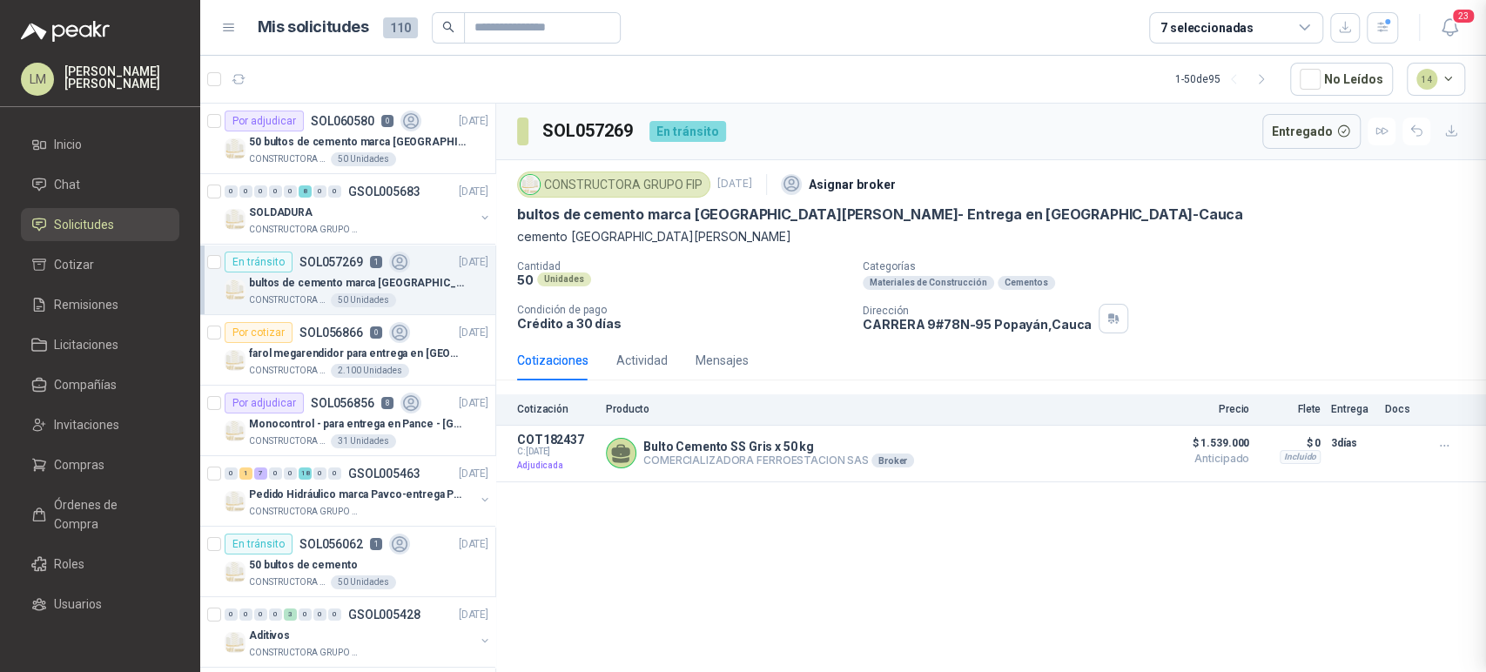
scroll to position [430, 0]
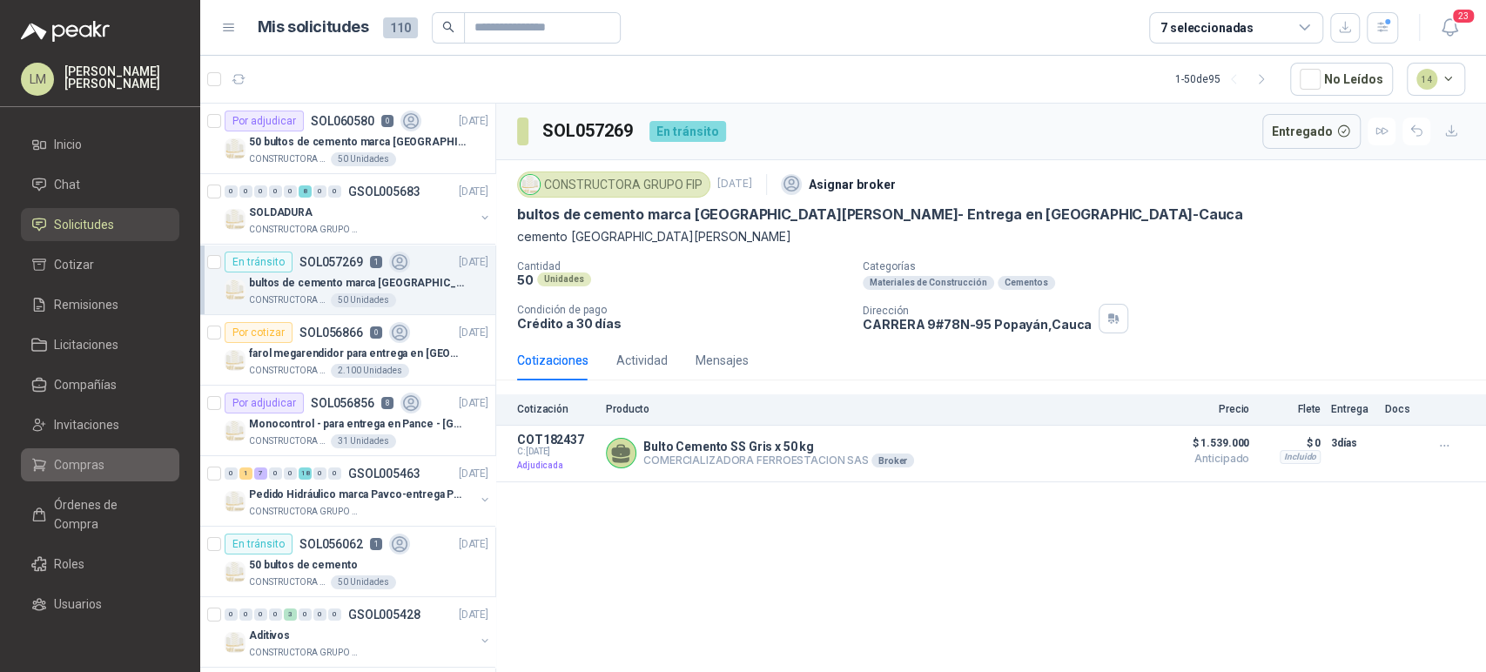
click at [59, 450] on link "Compras" at bounding box center [100, 464] width 158 height 33
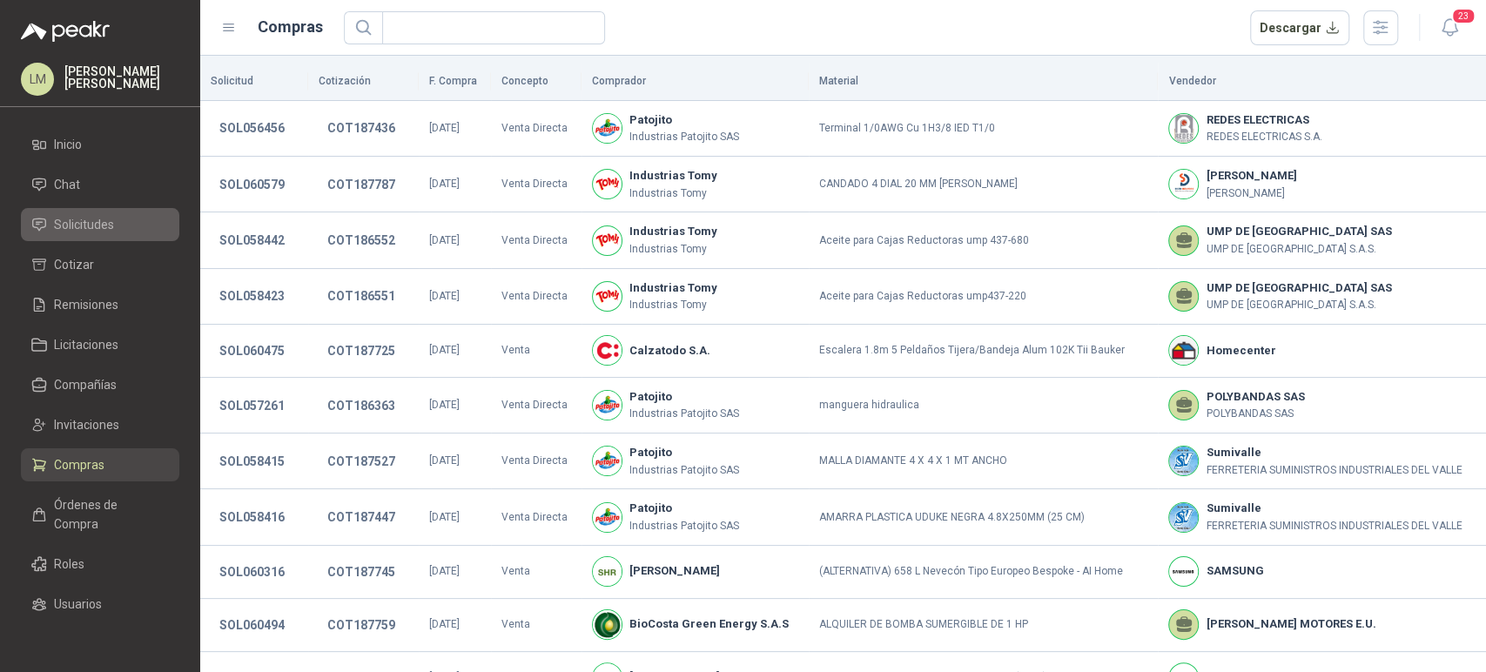
click at [92, 221] on span "Solicitudes" at bounding box center [84, 224] width 60 height 19
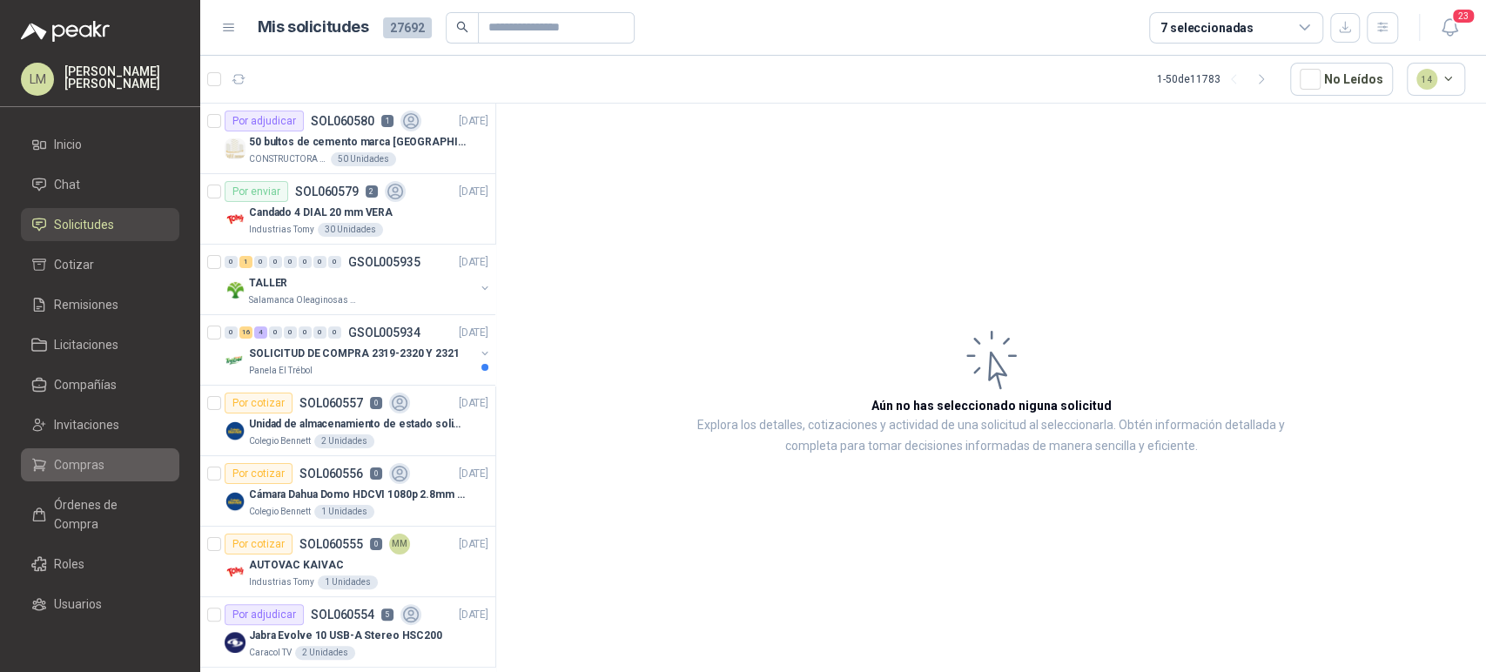
click at [62, 450] on link "Compras" at bounding box center [100, 464] width 158 height 33
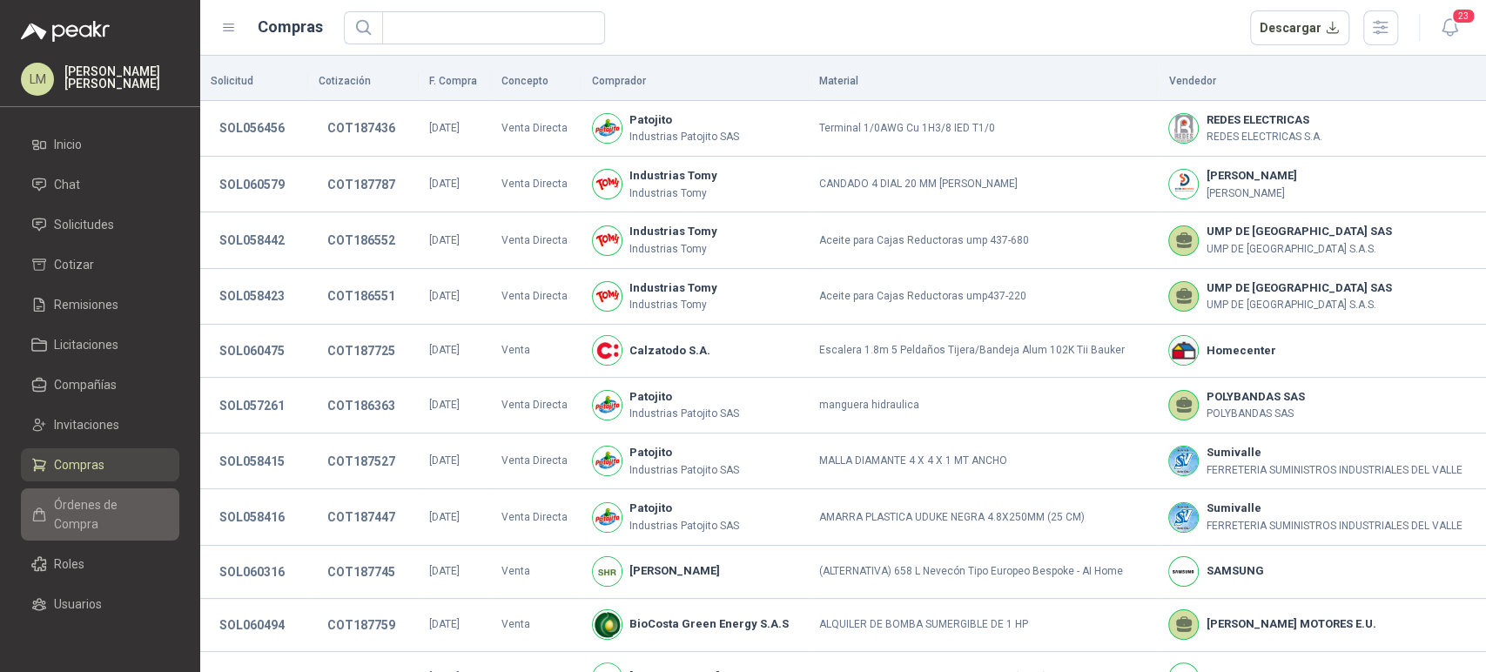
click at [64, 506] on span "Órdenes de Compra" at bounding box center [108, 514] width 109 height 38
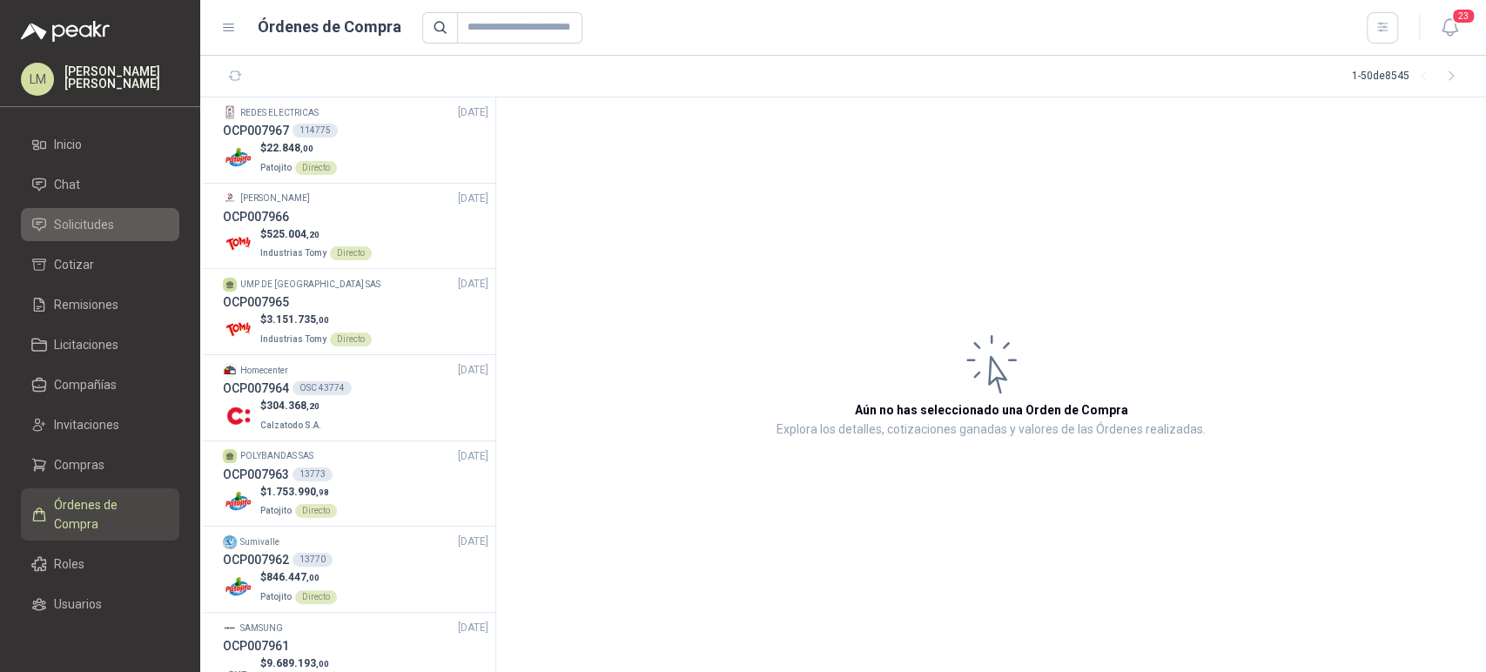
click at [91, 231] on span "Solicitudes" at bounding box center [84, 224] width 60 height 19
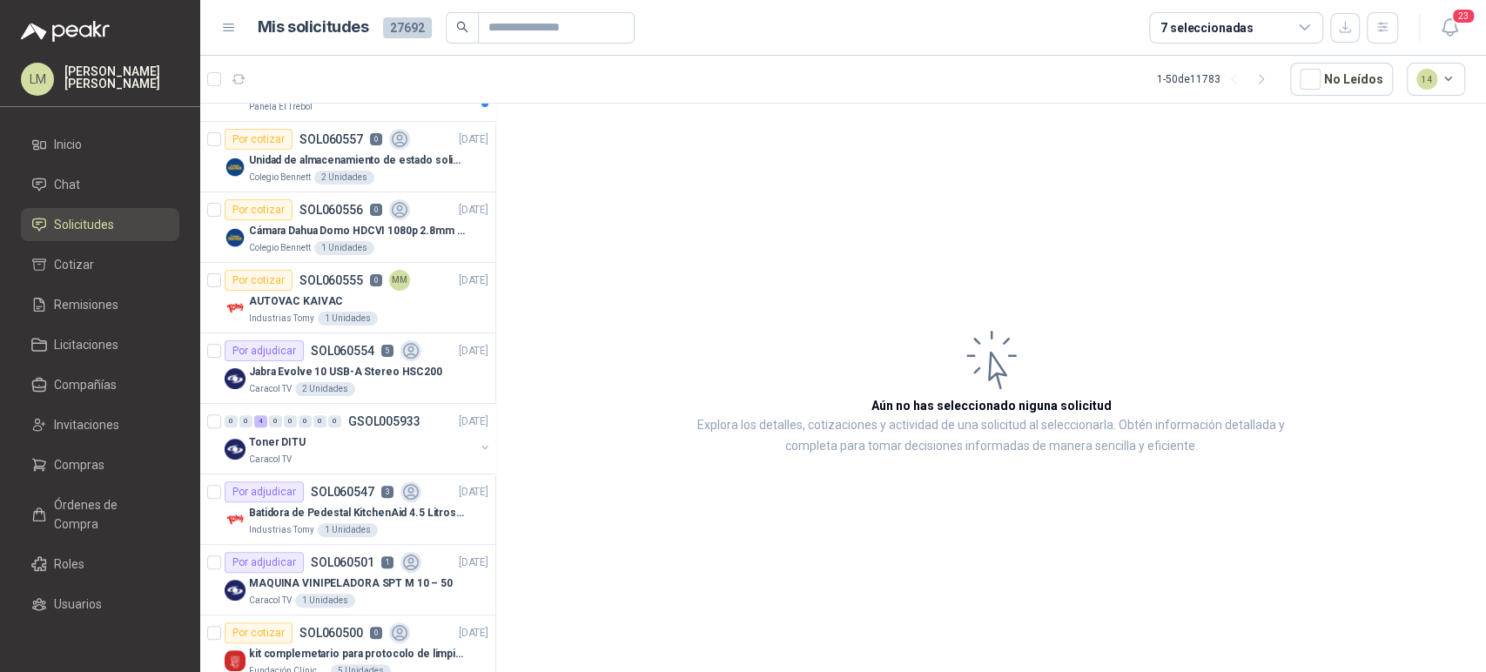
scroll to position [265, 0]
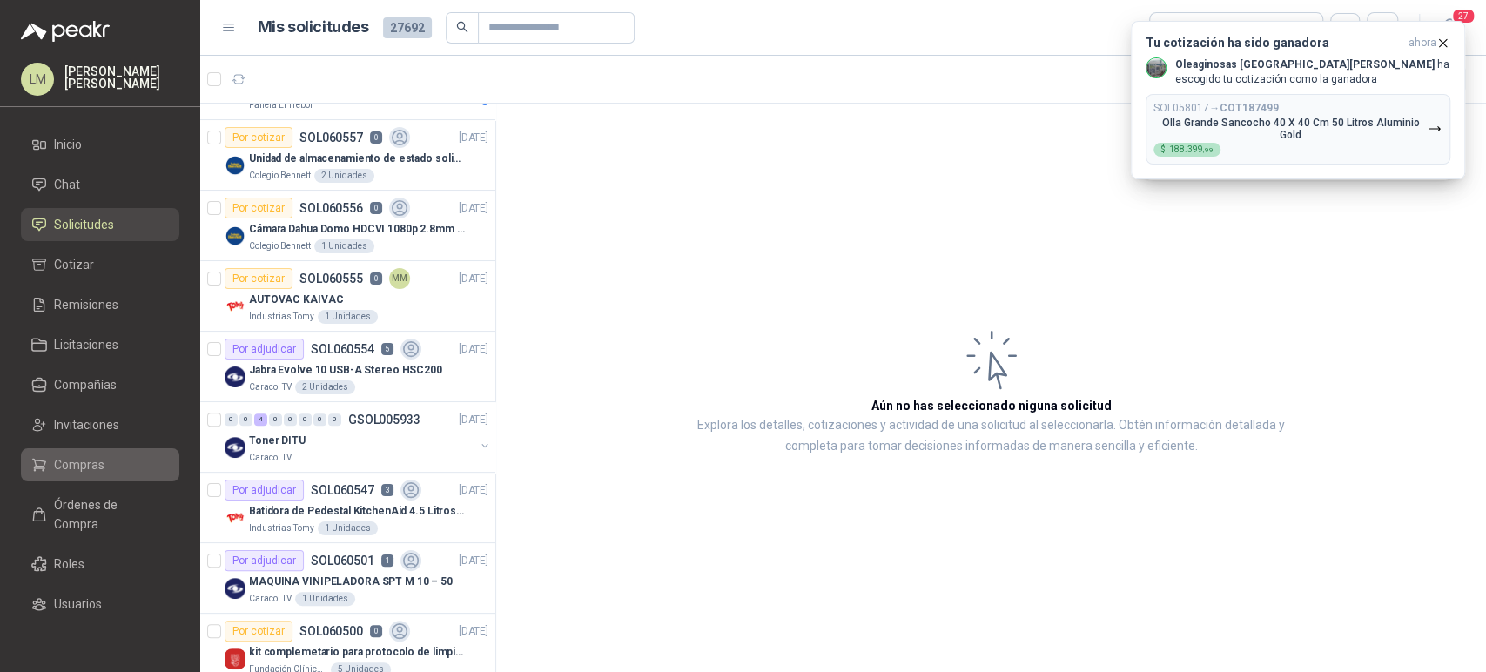
click at [57, 461] on span "Compras" at bounding box center [79, 464] width 50 height 19
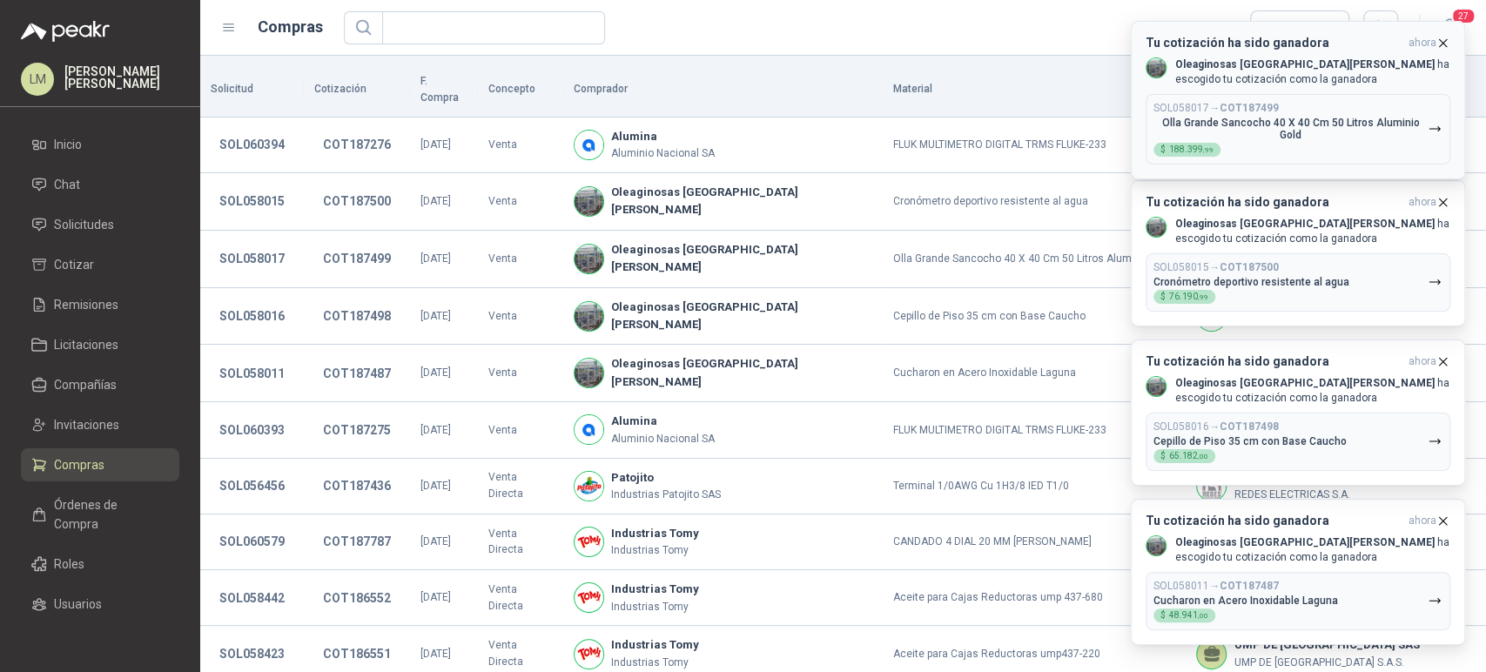
click at [1443, 46] on icon "button" at bounding box center [1442, 43] width 15 height 15
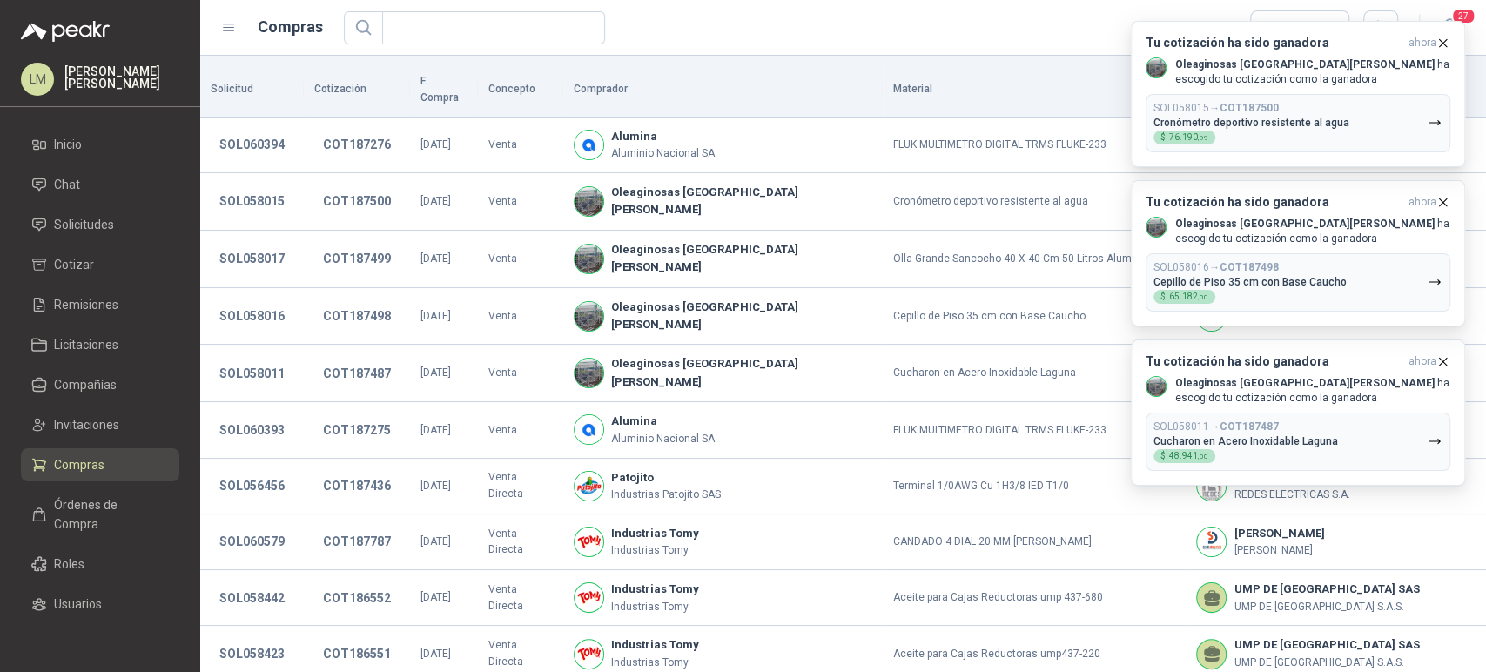
click at [1443, 46] on icon "button" at bounding box center [1442, 43] width 15 height 15
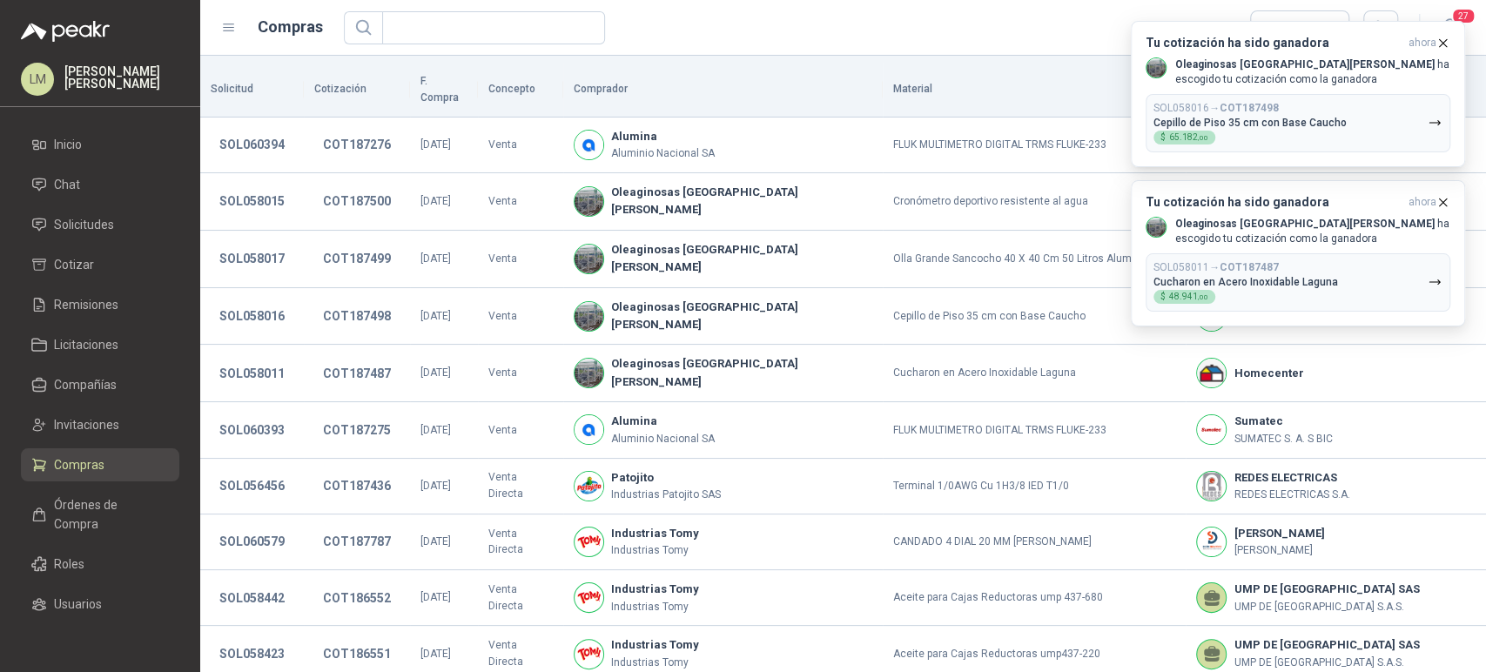
click at [1443, 46] on icon "button" at bounding box center [1442, 43] width 15 height 15
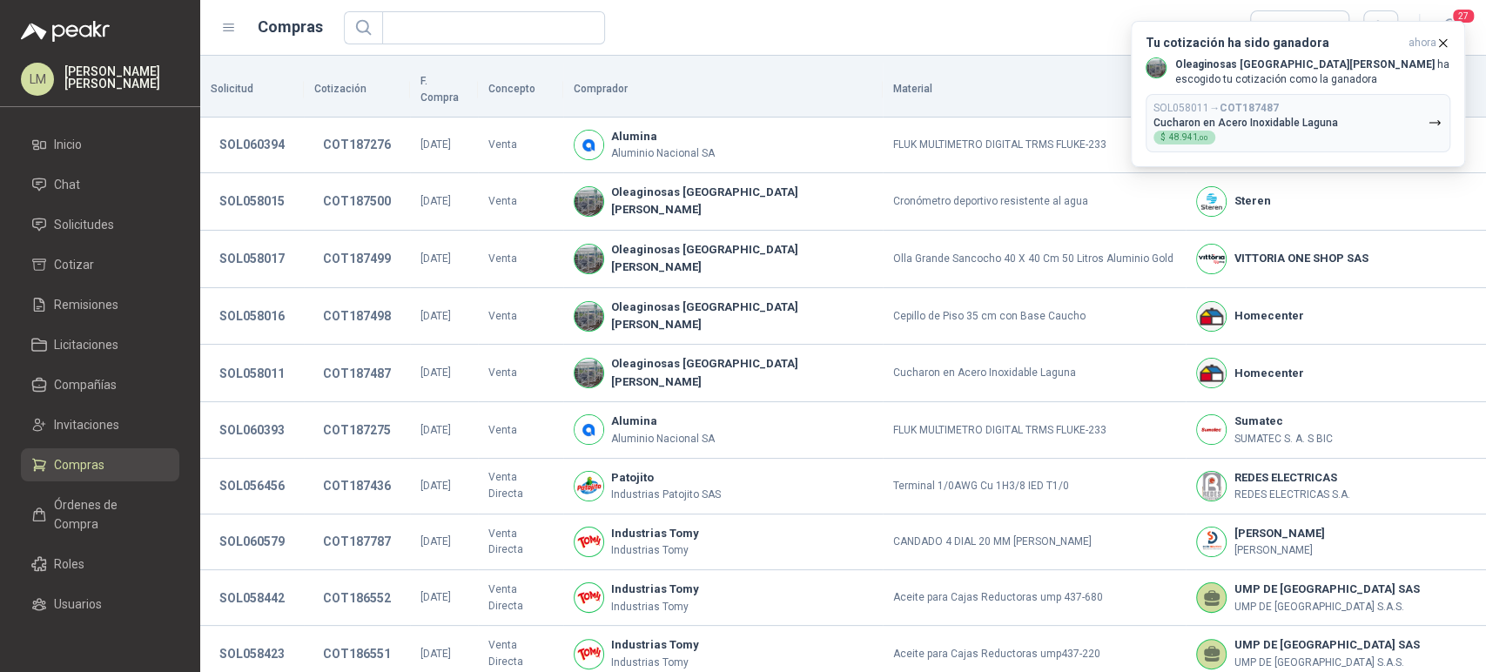
click at [1443, 46] on icon "button" at bounding box center [1442, 43] width 15 height 15
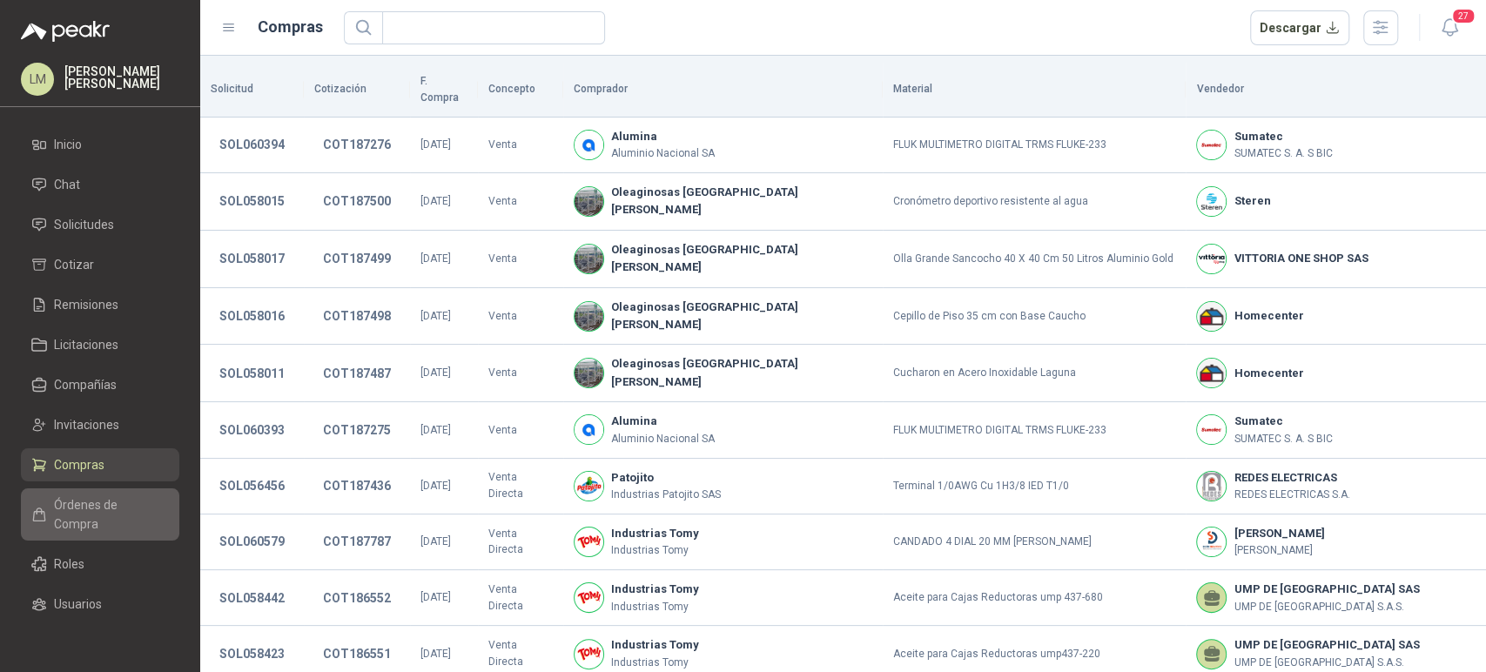
click at [95, 506] on span "Órdenes de Compra" at bounding box center [108, 514] width 109 height 38
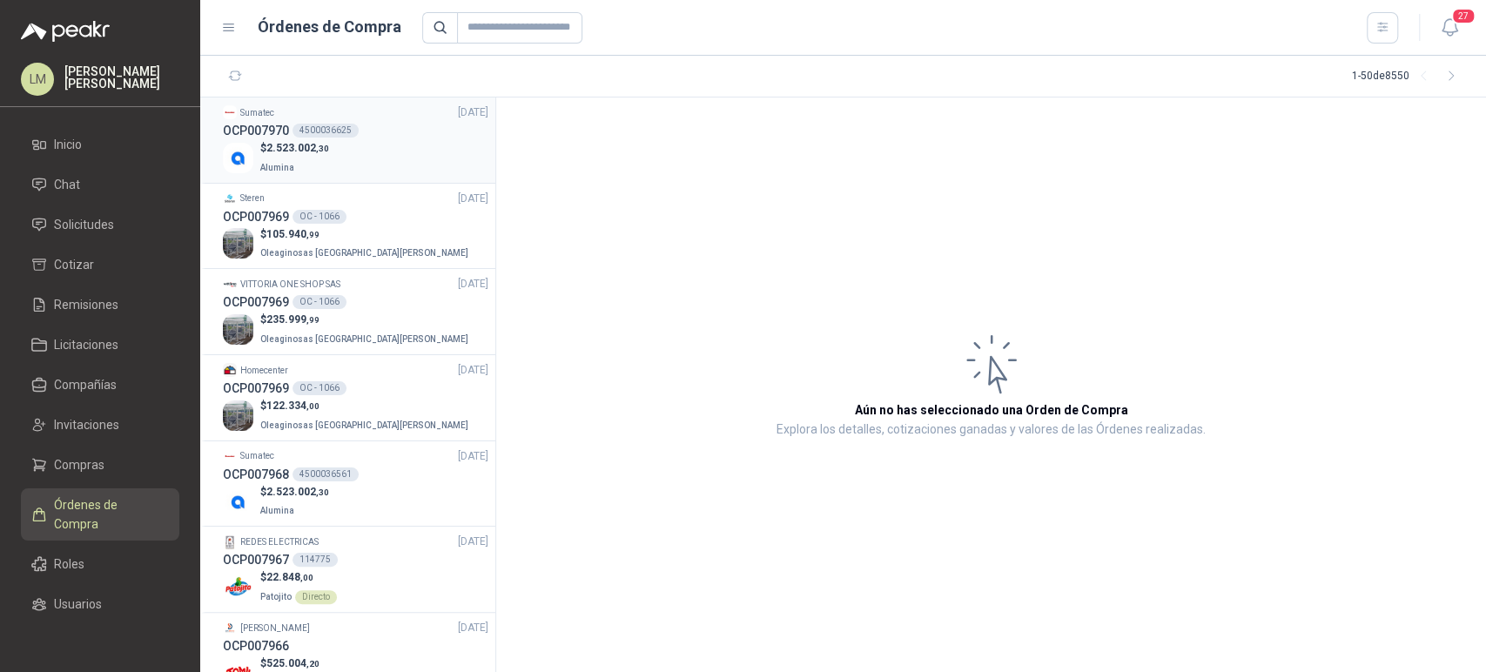
click at [340, 144] on div "$ 2.523.002 ,30 Alumina" at bounding box center [355, 158] width 265 height 36
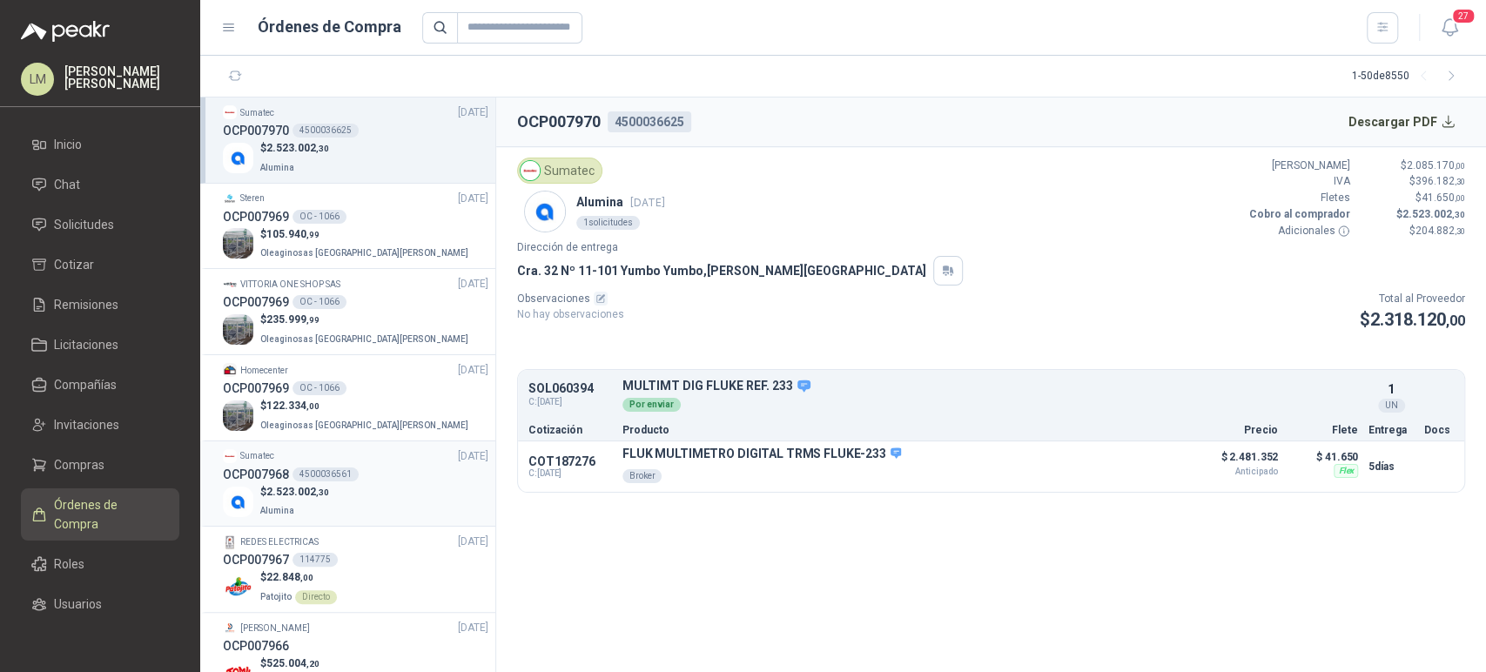
click at [293, 484] on p "$ 2.523.002 ,30" at bounding box center [294, 492] width 69 height 17
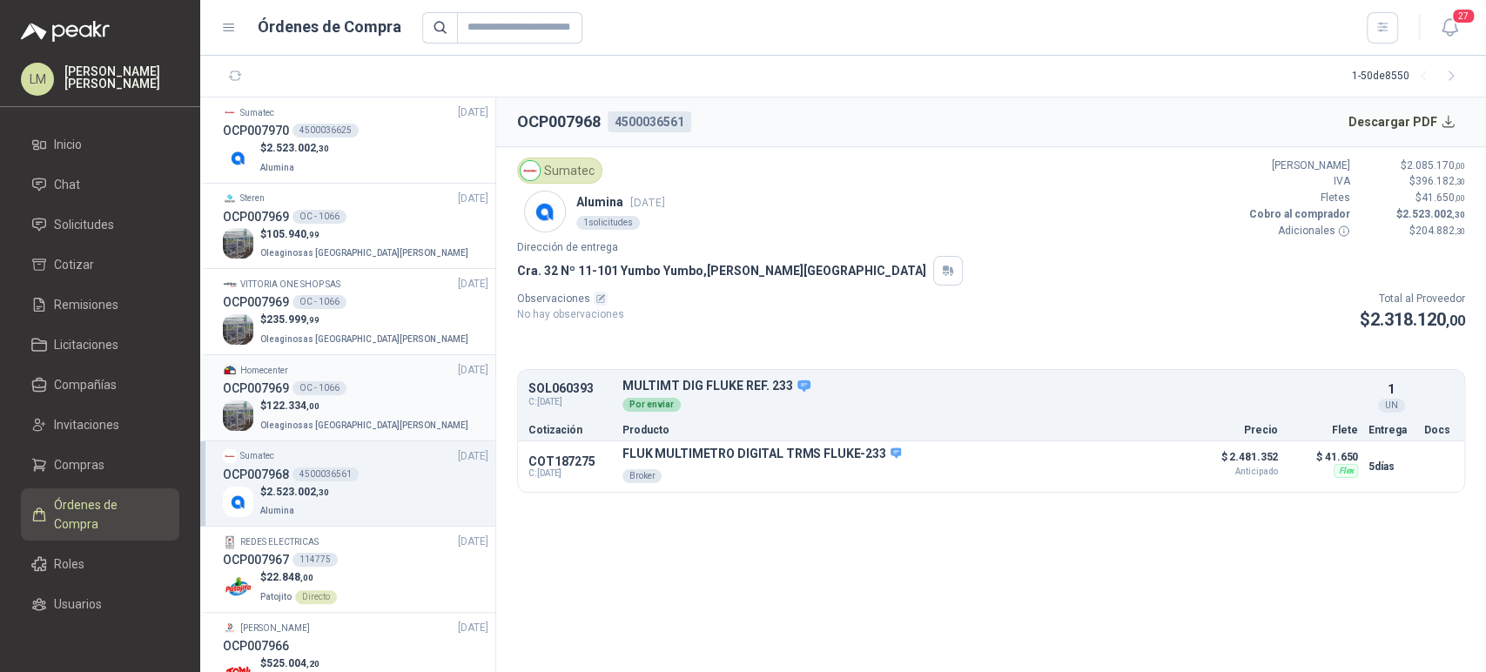
click at [334, 402] on p "$ 122.334 ,00" at bounding box center [365, 406] width 211 height 17
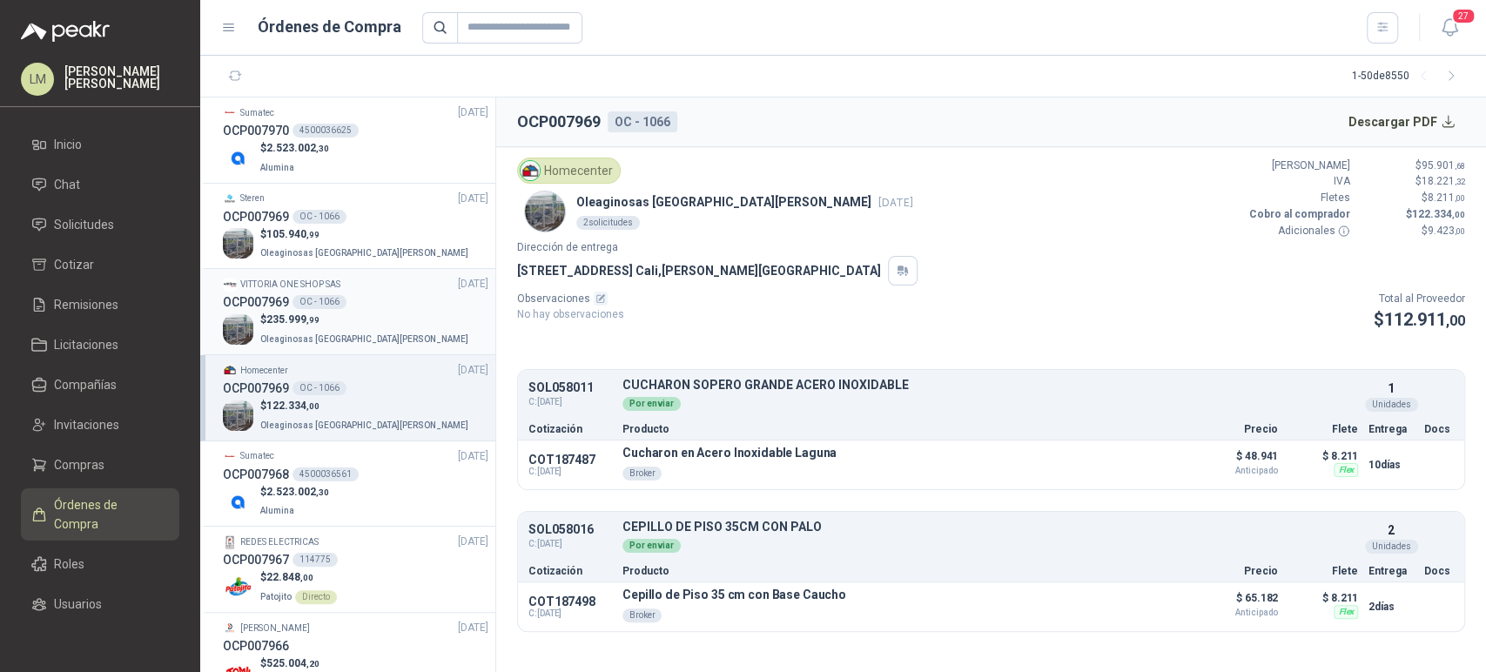
click at [340, 319] on p "$ 235.999 ,99" at bounding box center [365, 320] width 211 height 17
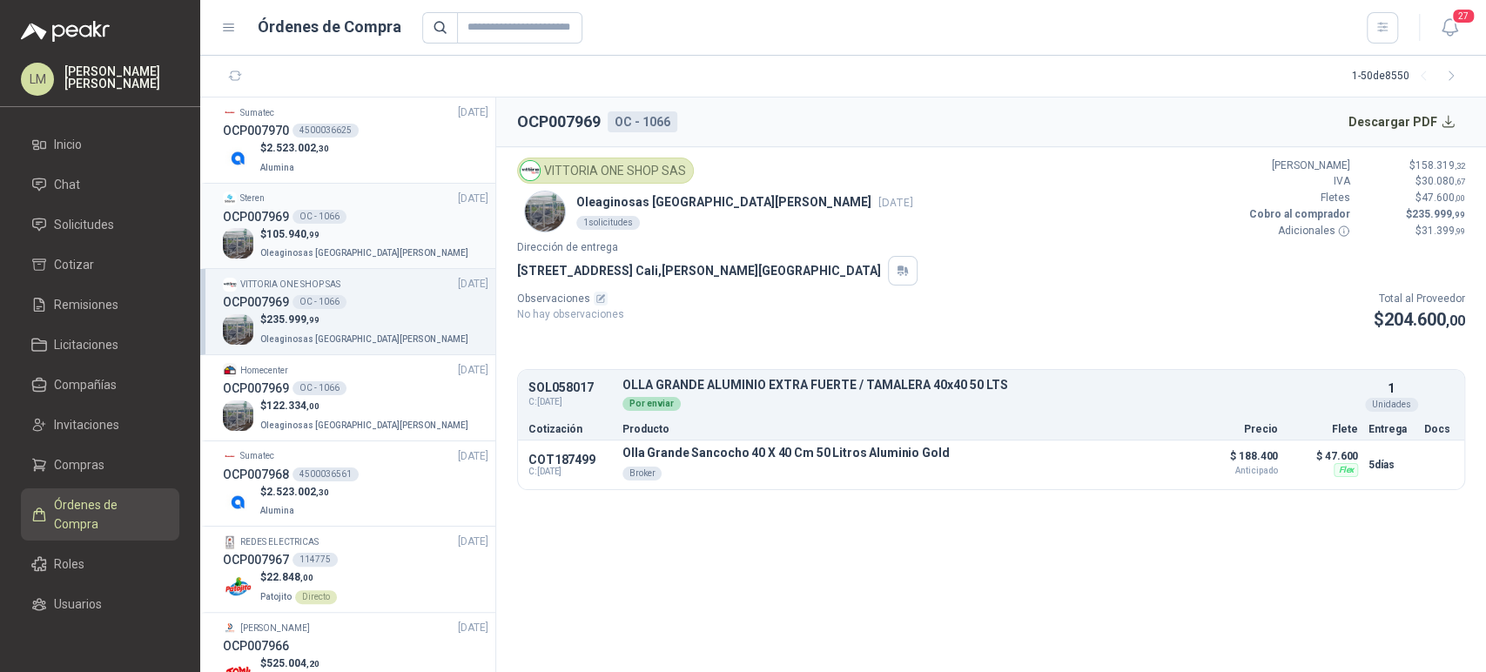
click at [345, 238] on p "$ 105.940 ,99" at bounding box center [365, 234] width 211 height 17
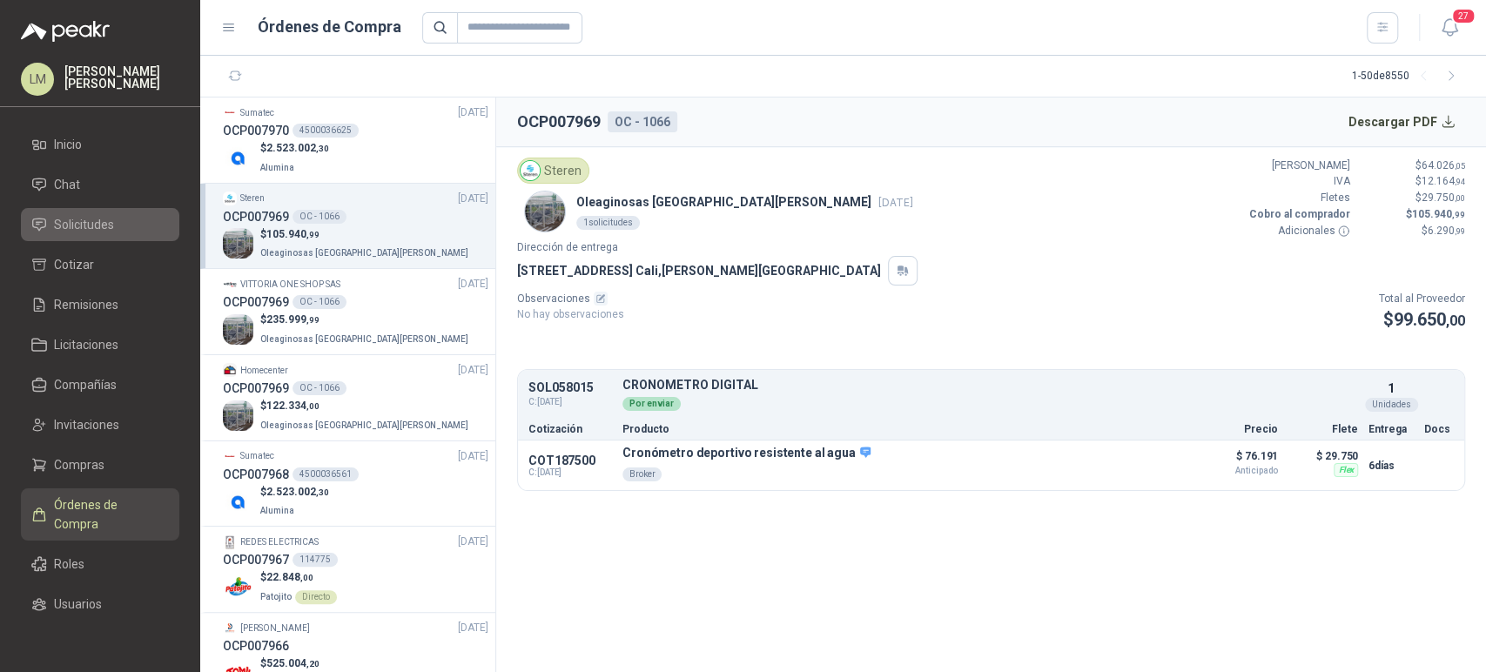
click at [77, 225] on span "Solicitudes" at bounding box center [84, 224] width 60 height 19
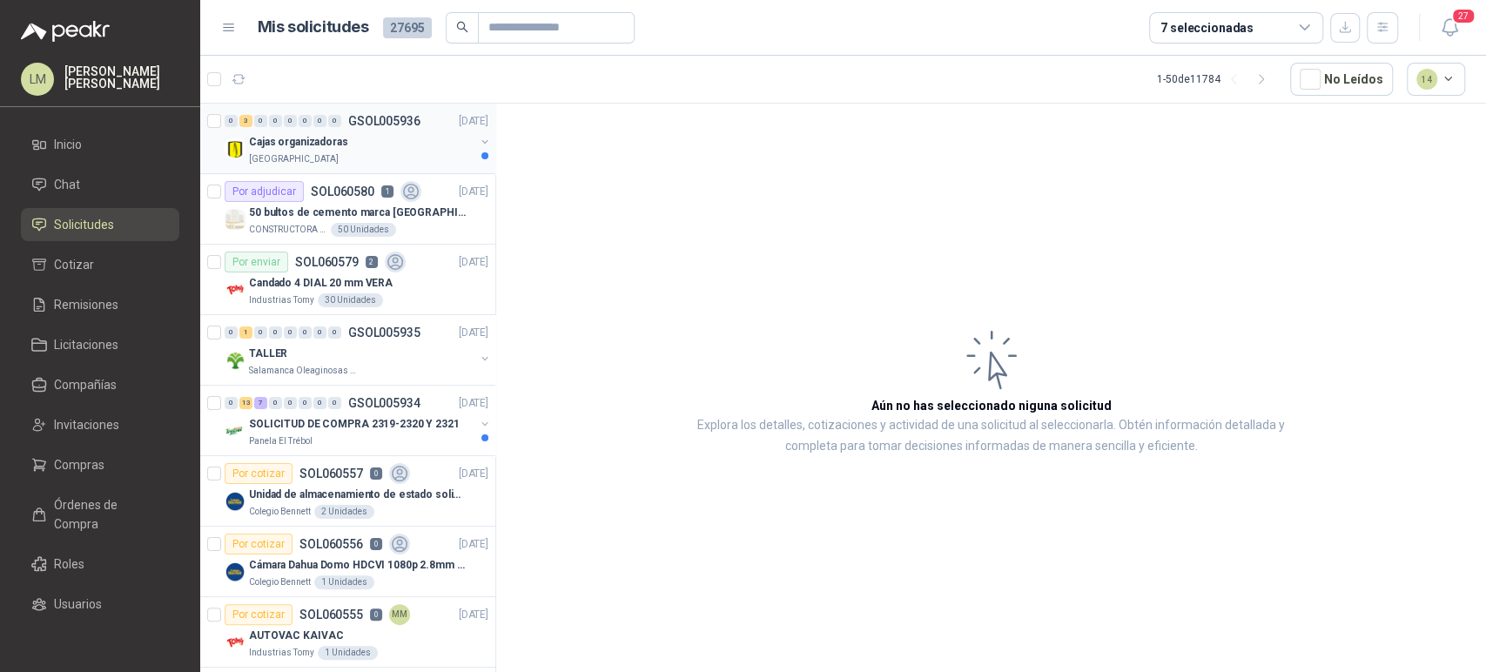
click at [363, 149] on div "Cajas organizadoras" at bounding box center [361, 141] width 225 height 21
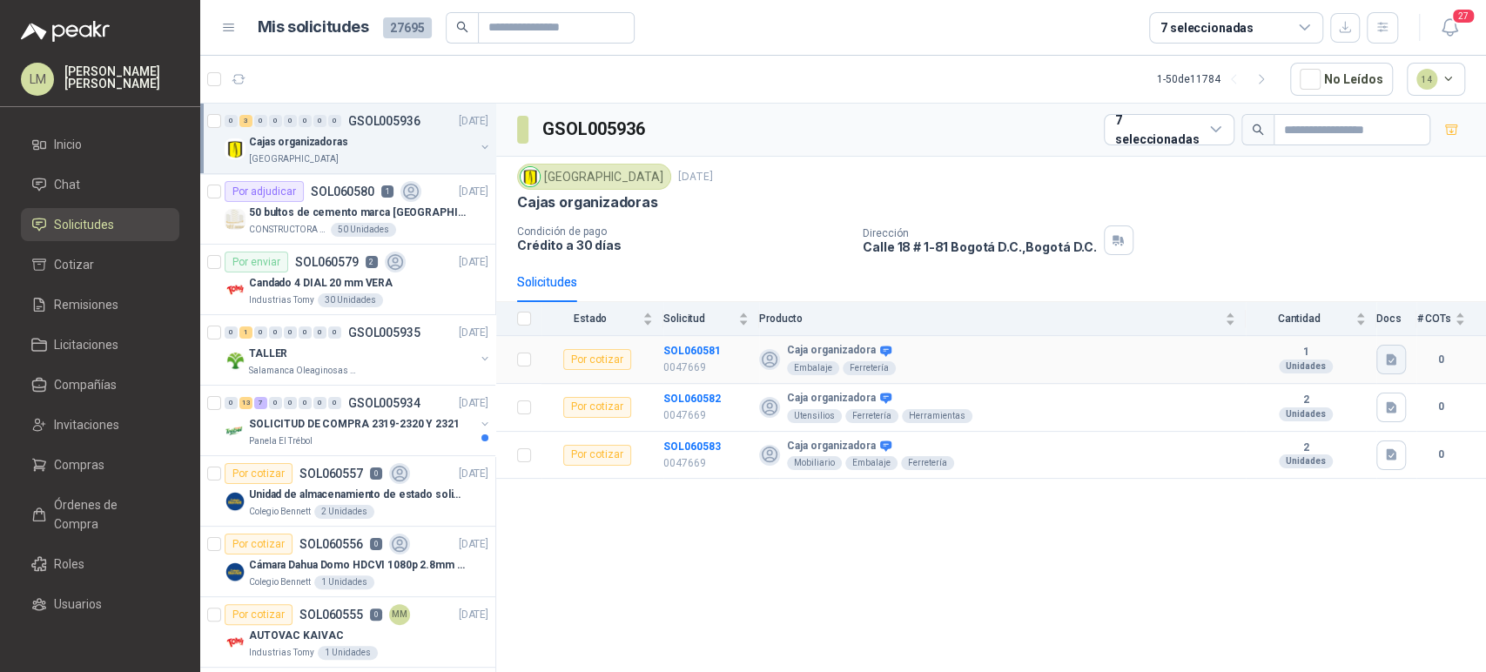
click at [1388, 357] on icon "button" at bounding box center [1390, 358] width 10 height 11
click at [1303, 320] on button "CAJA EUROPA 40lt TRANSP CON MANIJAS Y RUEDAS.jpg" at bounding box center [1235, 320] width 319 height 18
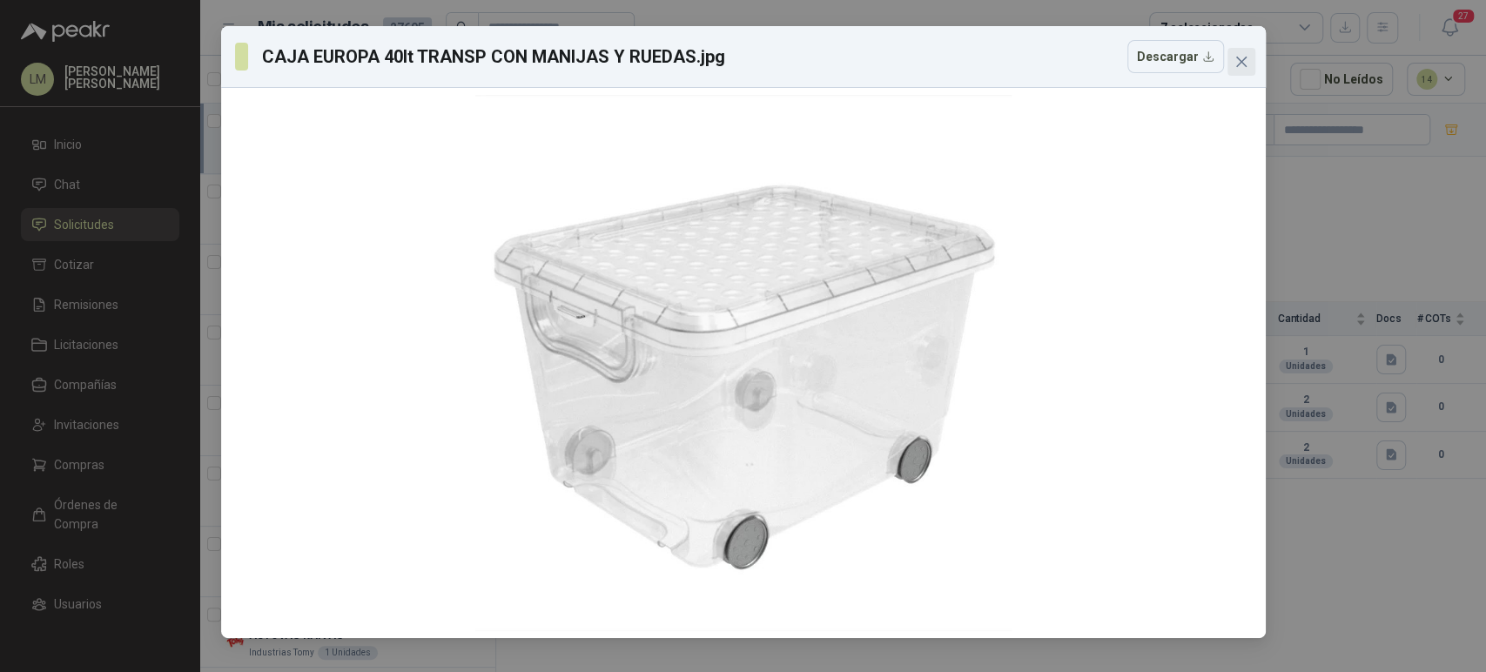
click at [1235, 68] on icon "close" at bounding box center [1241, 62] width 14 height 14
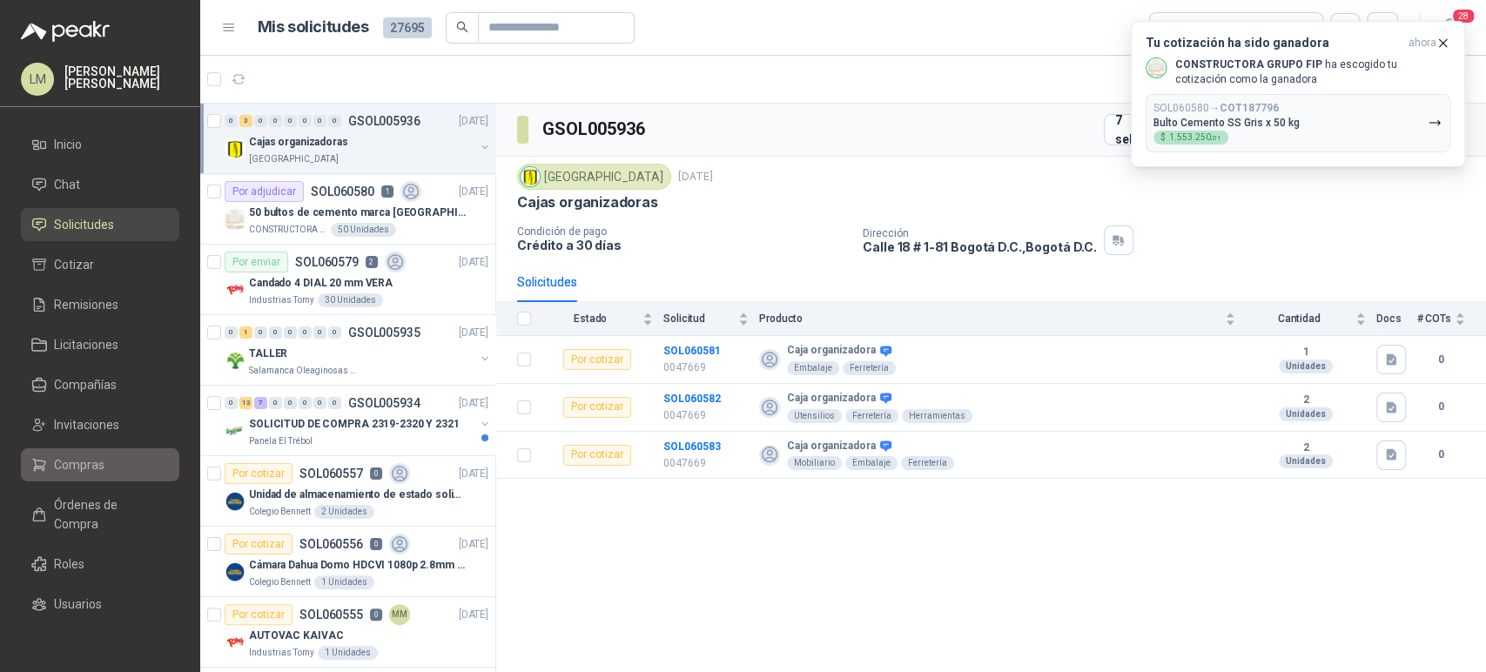
click at [67, 465] on span "Compras" at bounding box center [79, 464] width 50 height 19
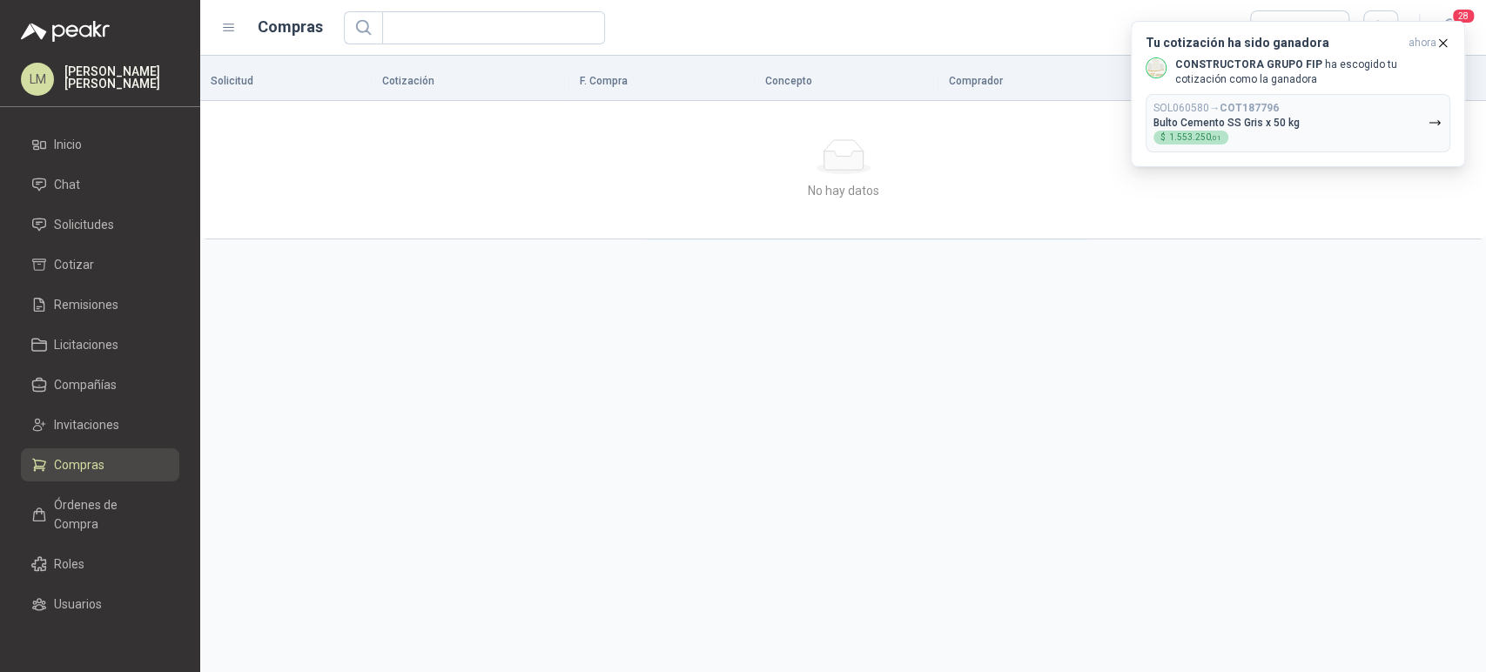
click at [77, 462] on span "Compras" at bounding box center [79, 464] width 50 height 19
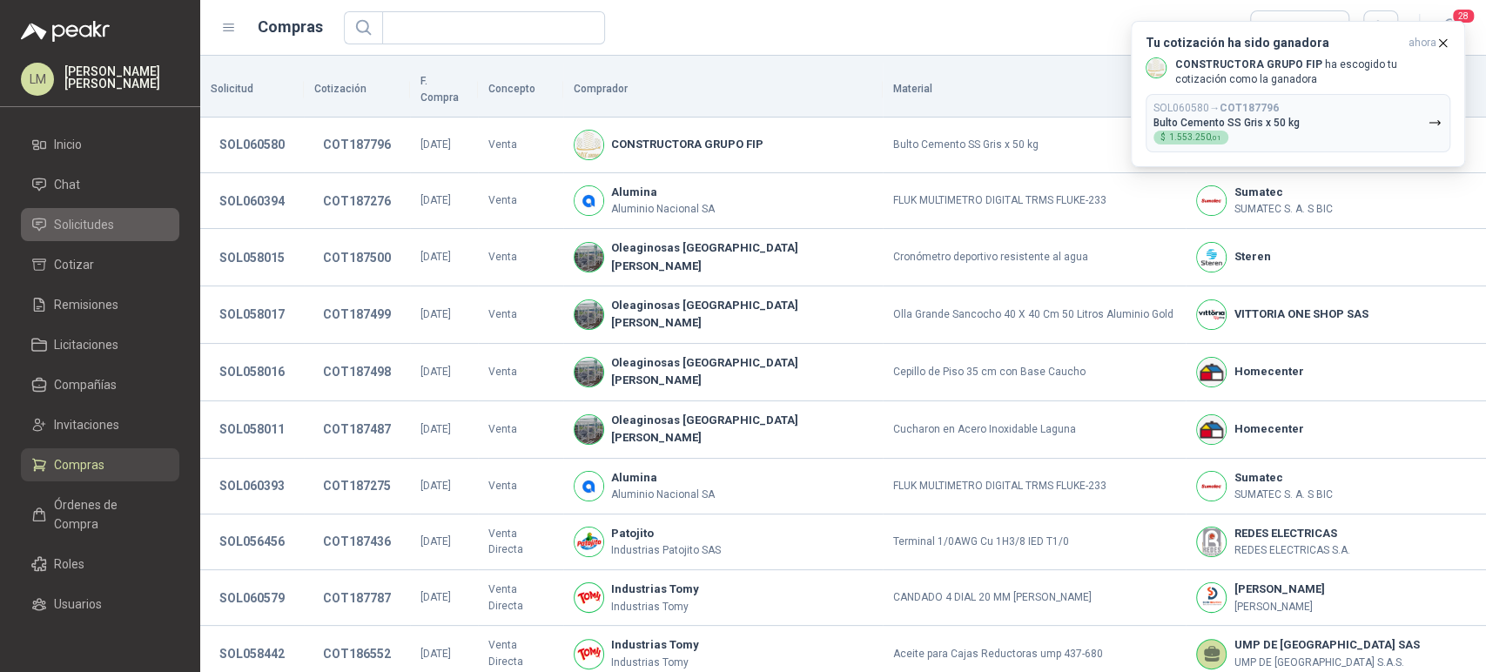
click at [96, 228] on span "Solicitudes" at bounding box center [84, 224] width 60 height 19
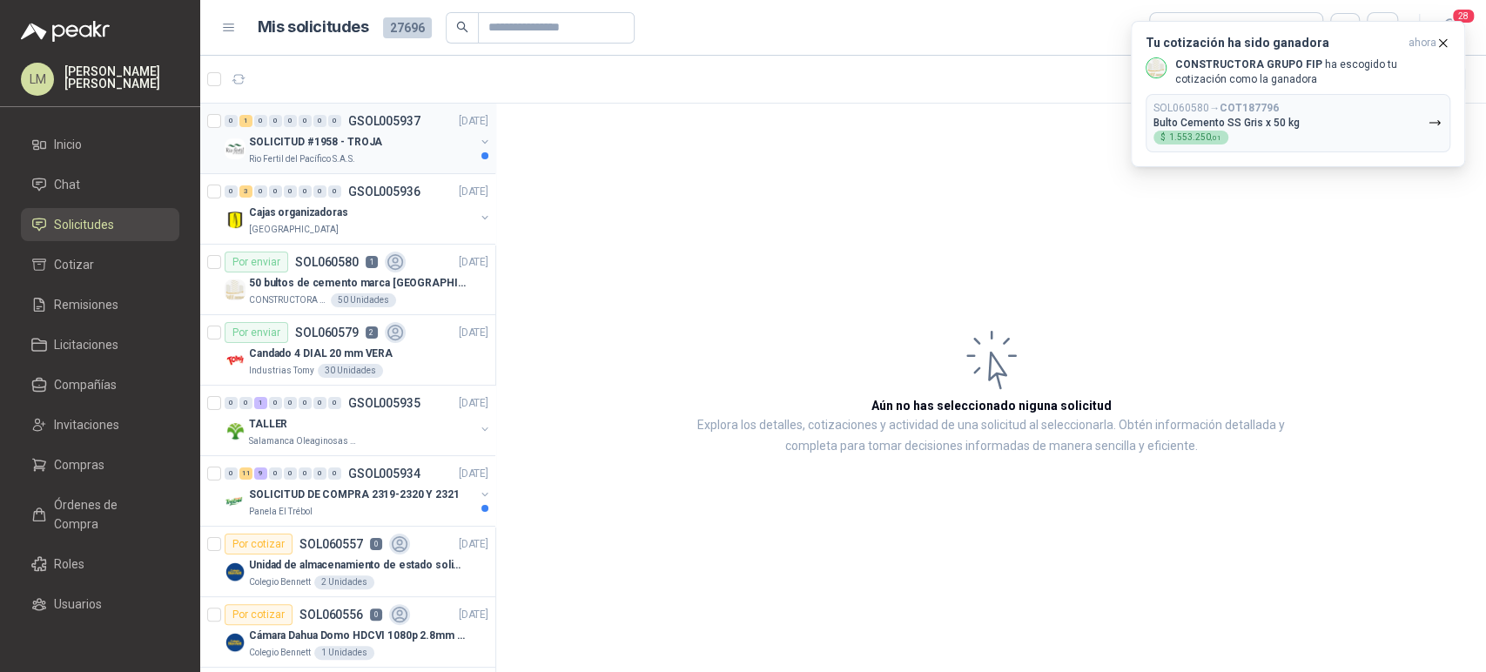
click at [478, 139] on button "button" at bounding box center [485, 142] width 14 height 14
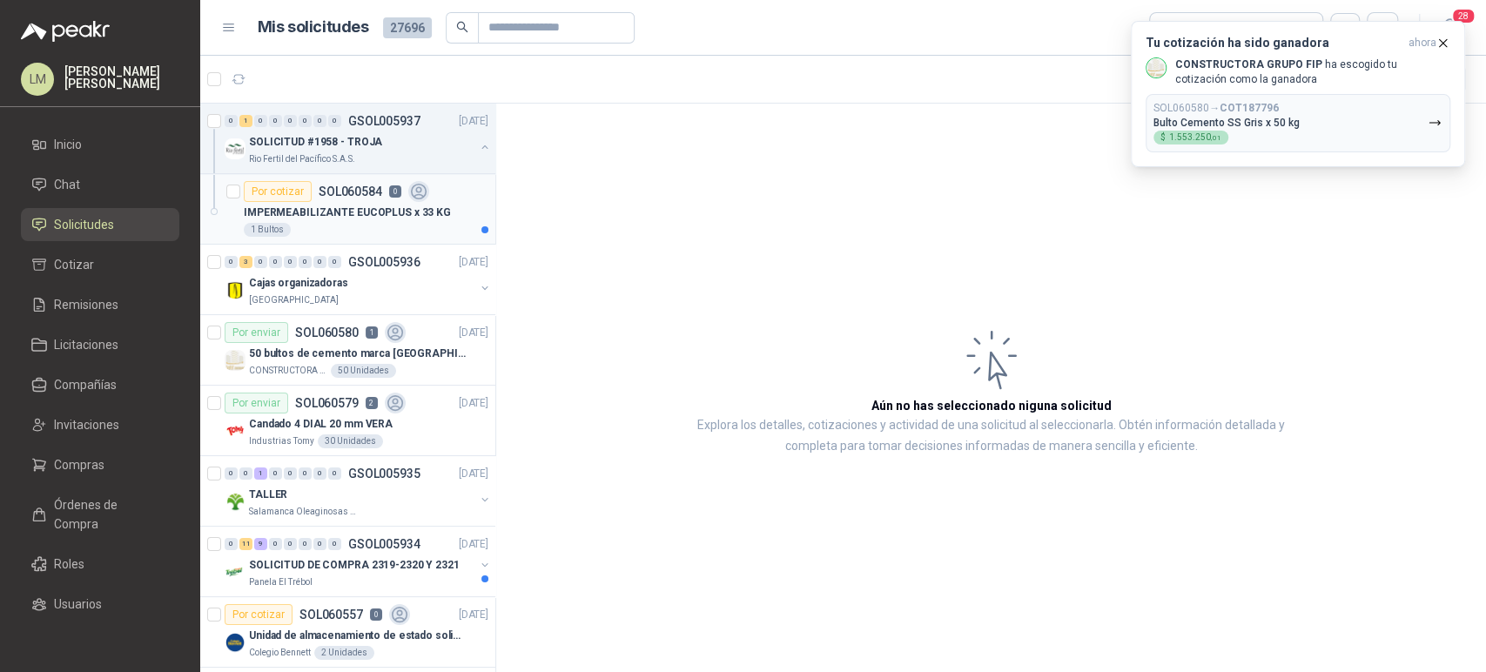
click at [305, 226] on div "1 Bultos" at bounding box center [366, 230] width 245 height 14
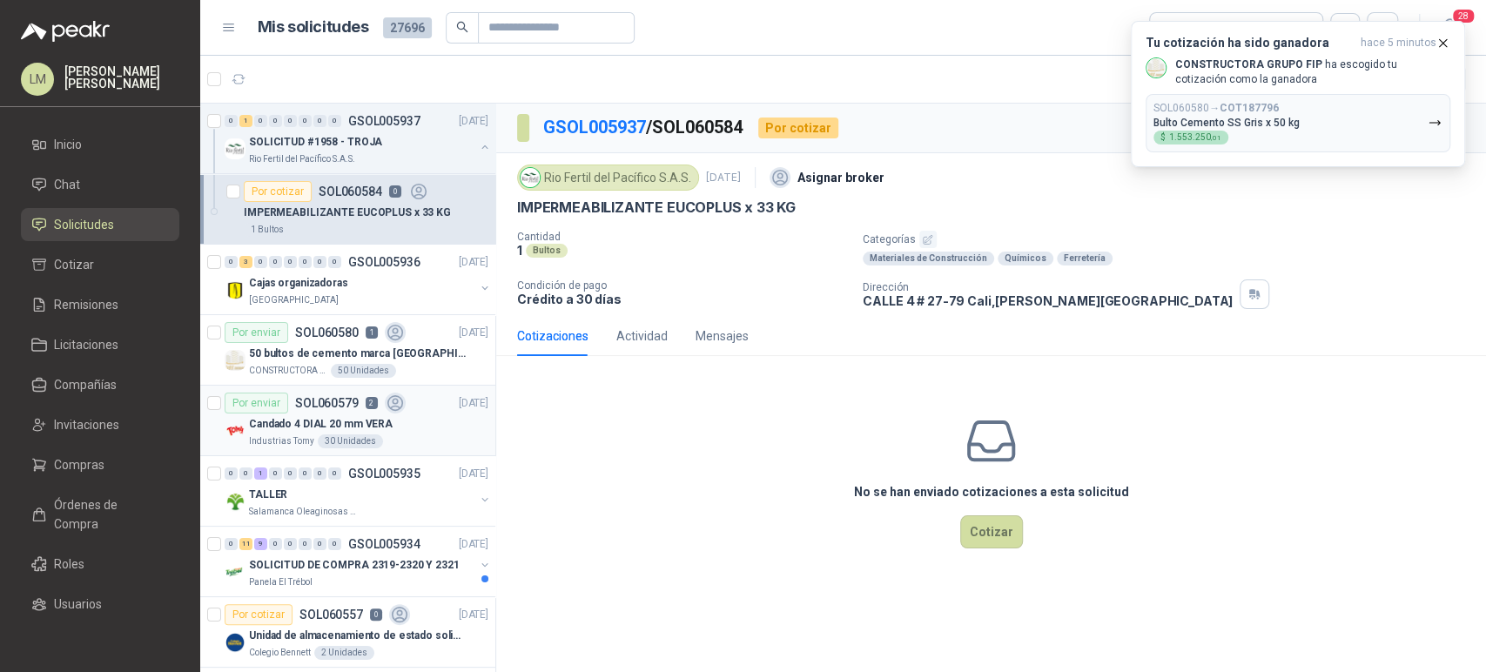
click at [318, 409] on div "Por enviar SOL060579 2" at bounding box center [315, 402] width 181 height 21
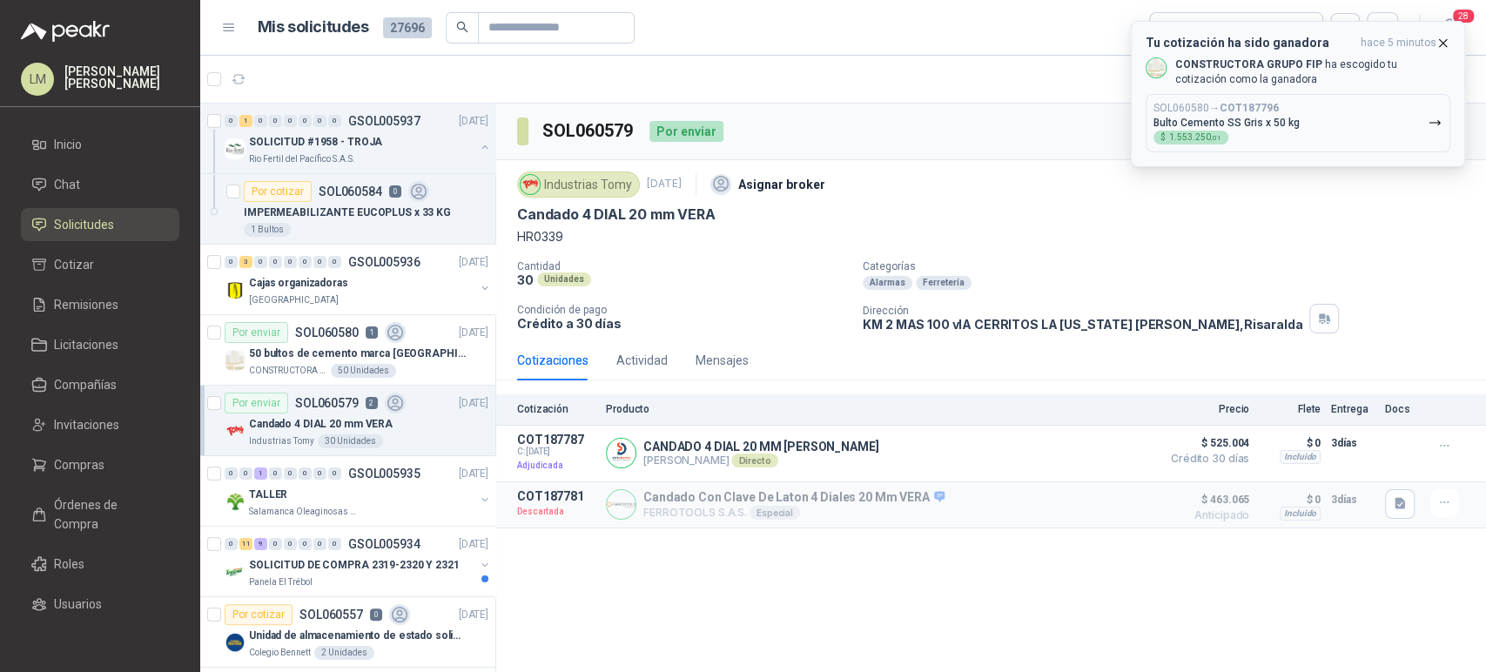
click at [1444, 36] on icon "button" at bounding box center [1442, 43] width 15 height 15
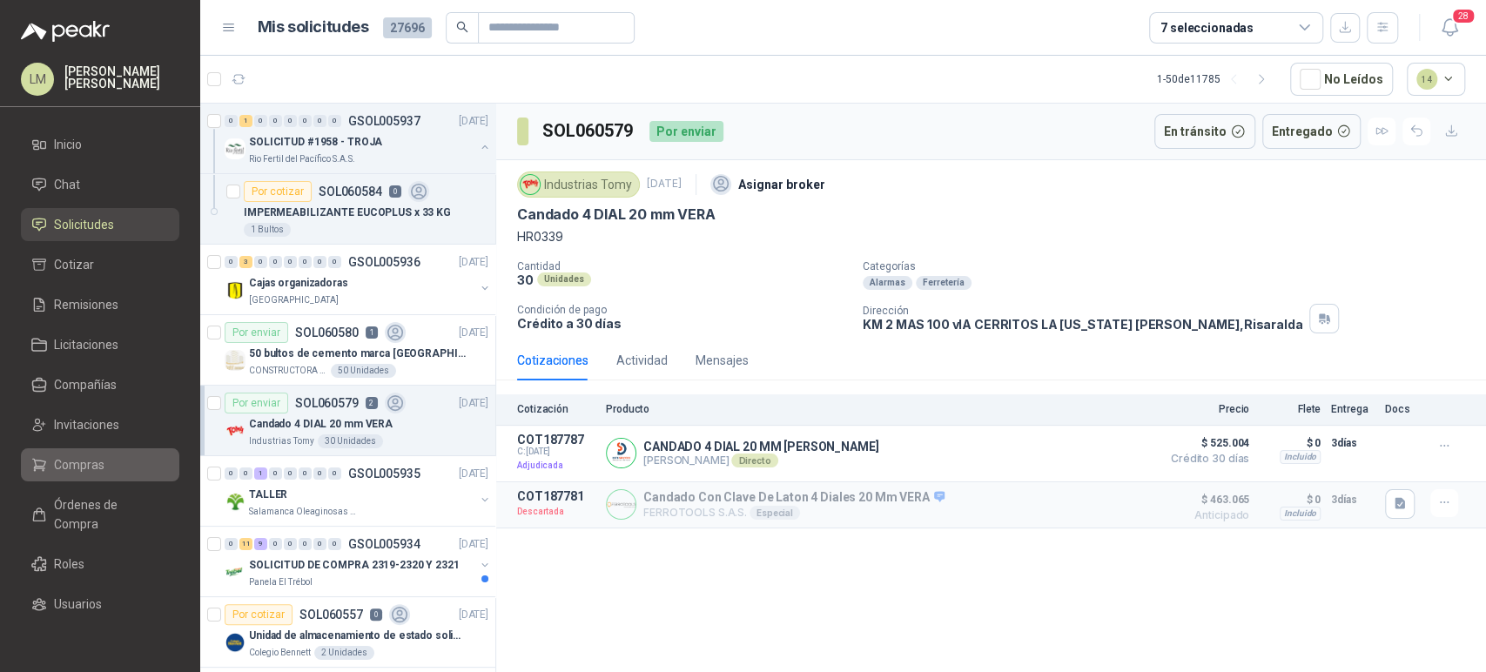
click at [70, 474] on link "Compras" at bounding box center [100, 464] width 158 height 33
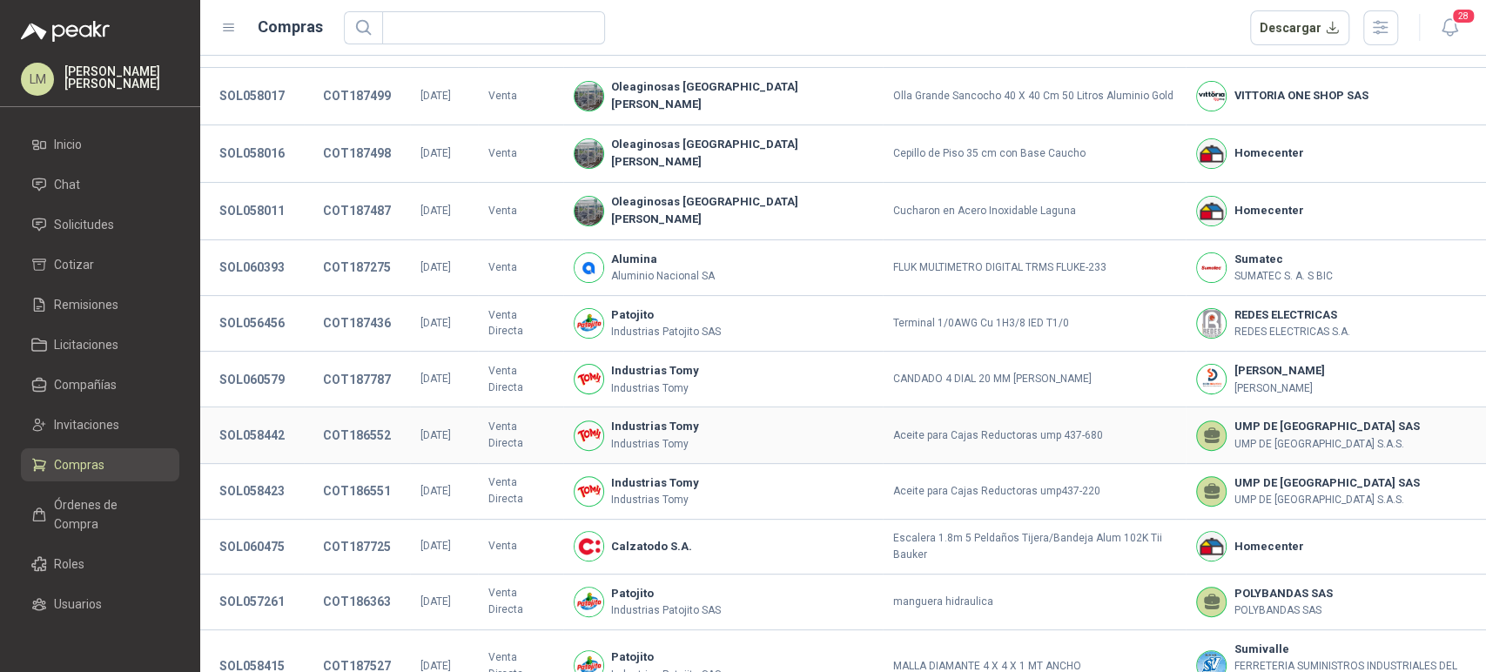
scroll to position [285, 0]
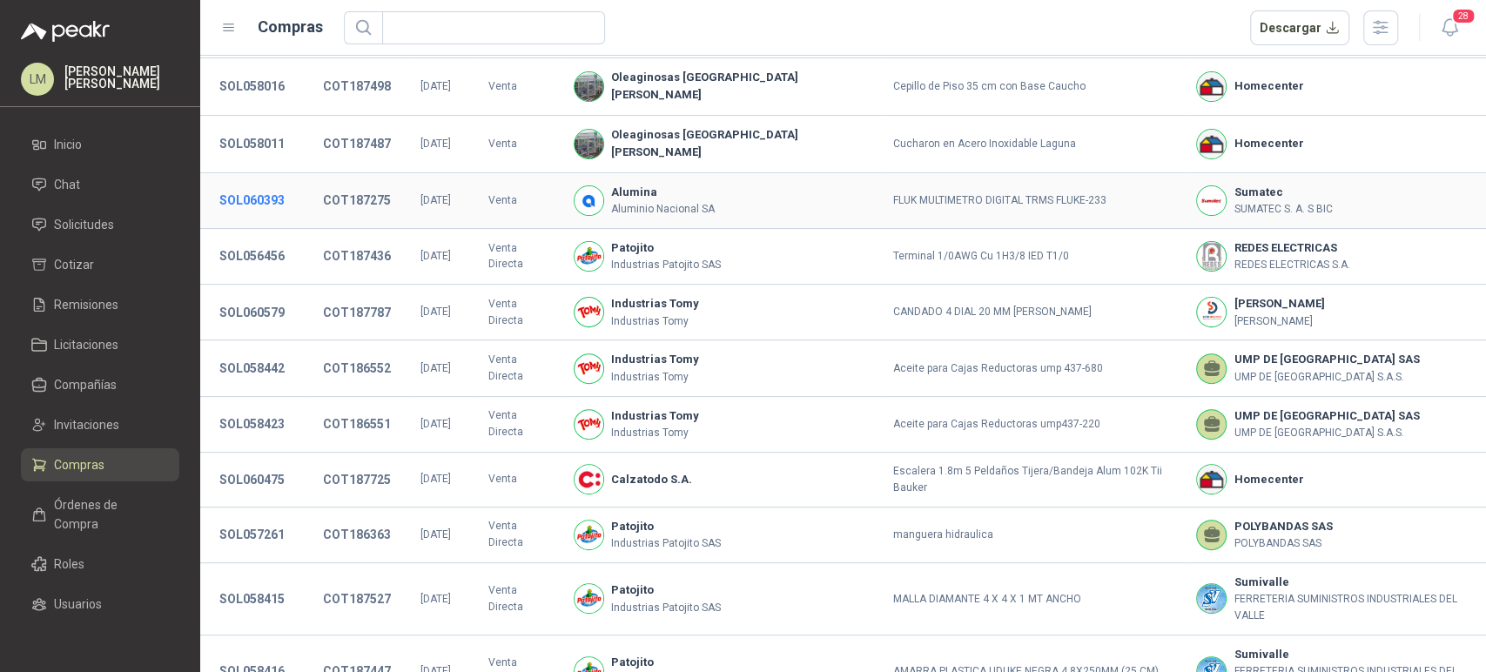
click at [244, 184] on button "SOL060393" at bounding box center [252, 199] width 83 height 31
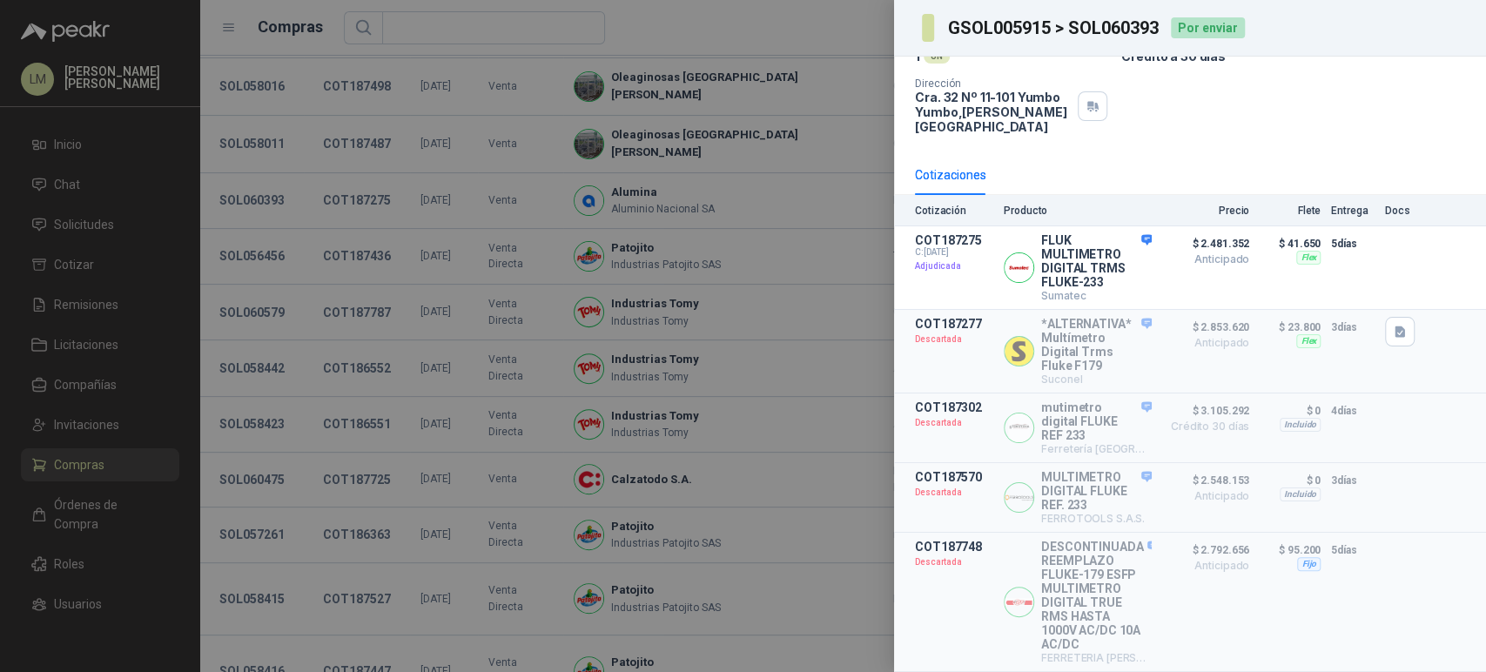
scroll to position [0, 0]
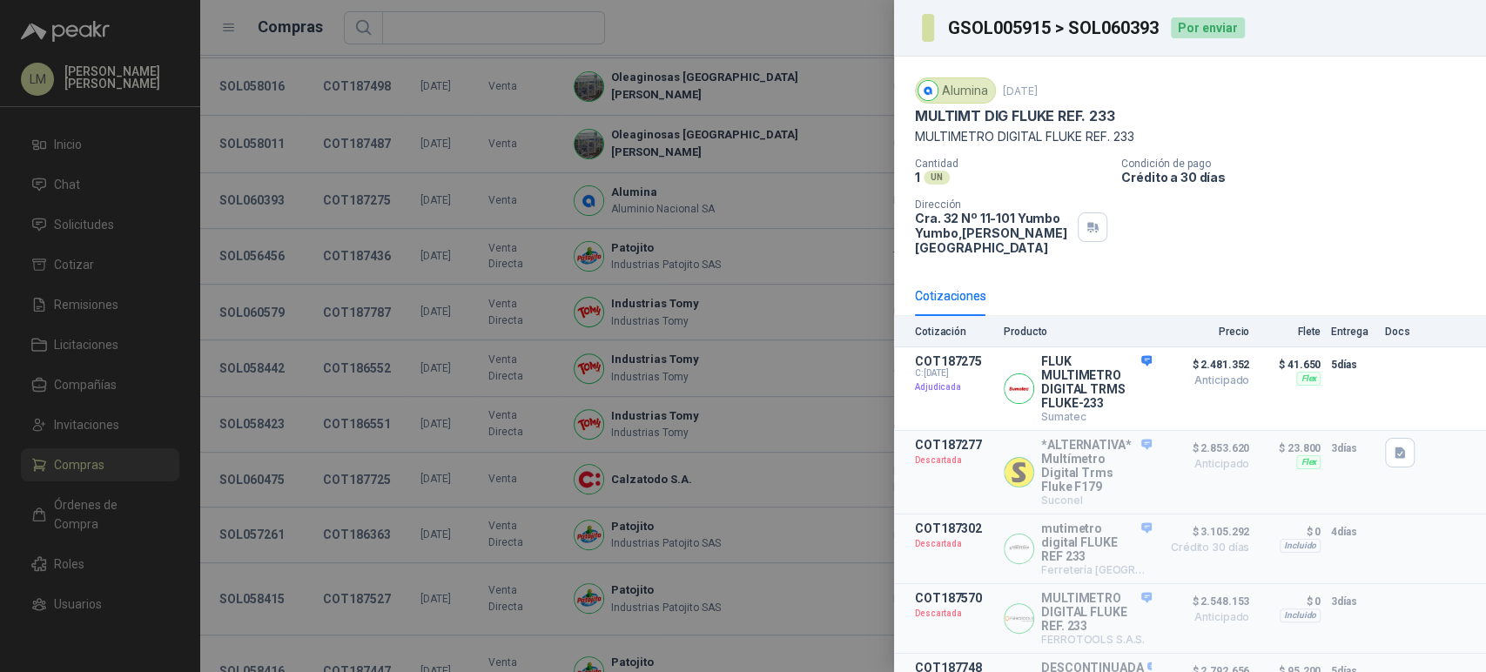
click at [72, 219] on div at bounding box center [743, 336] width 1486 height 672
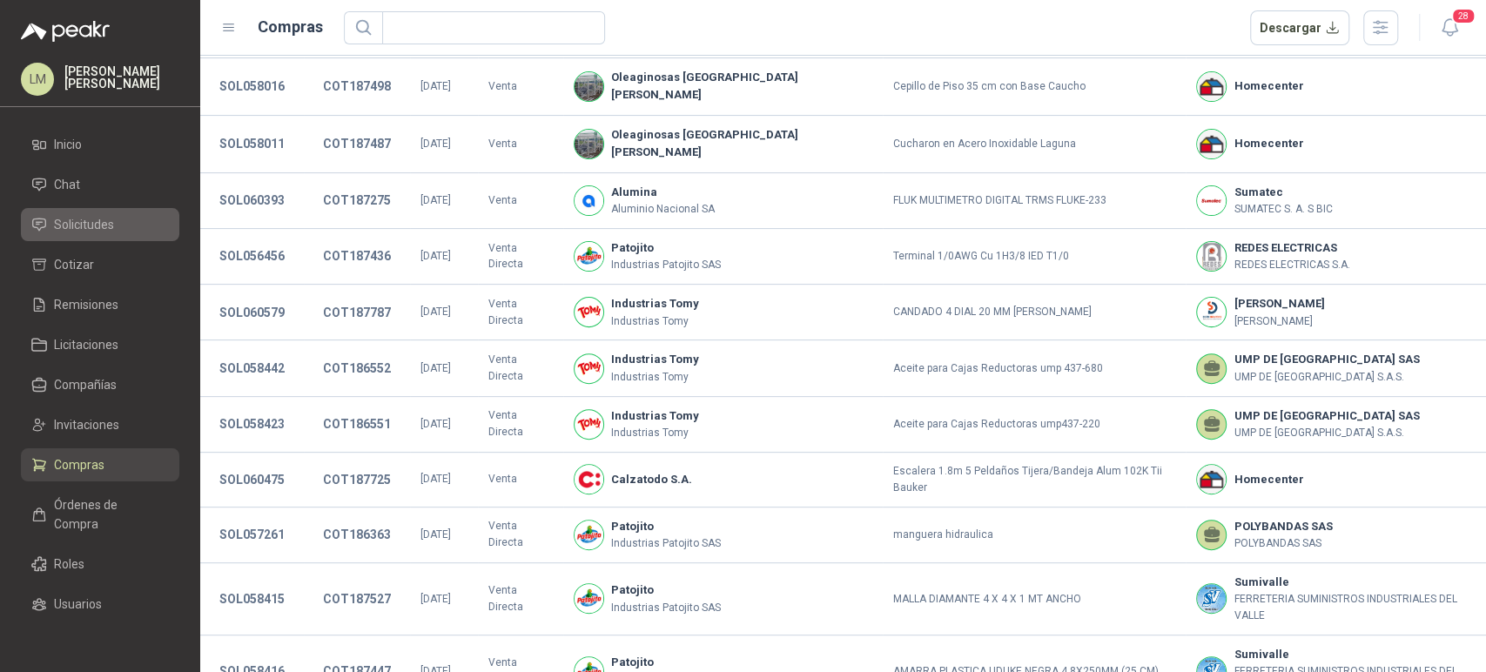
click at [72, 223] on span "Solicitudes" at bounding box center [84, 224] width 60 height 19
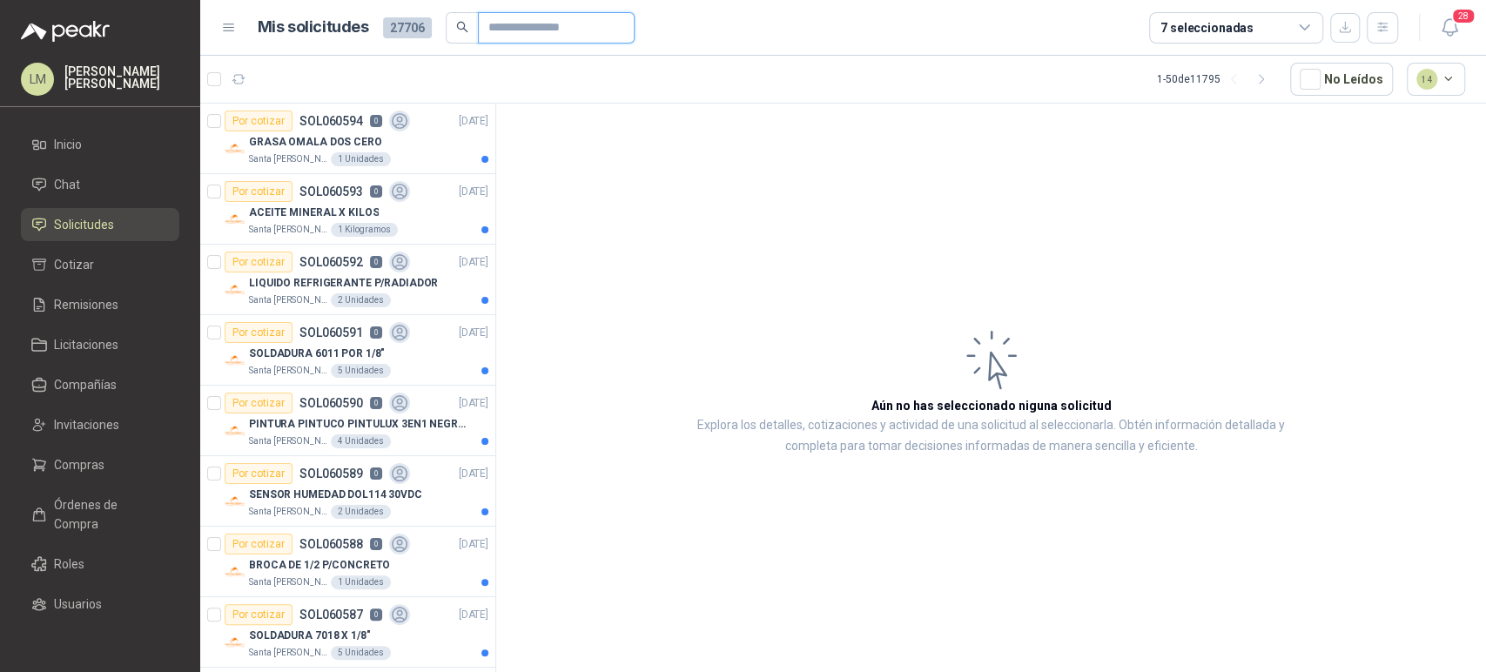
click at [508, 32] on input "text" at bounding box center [549, 28] width 122 height 30
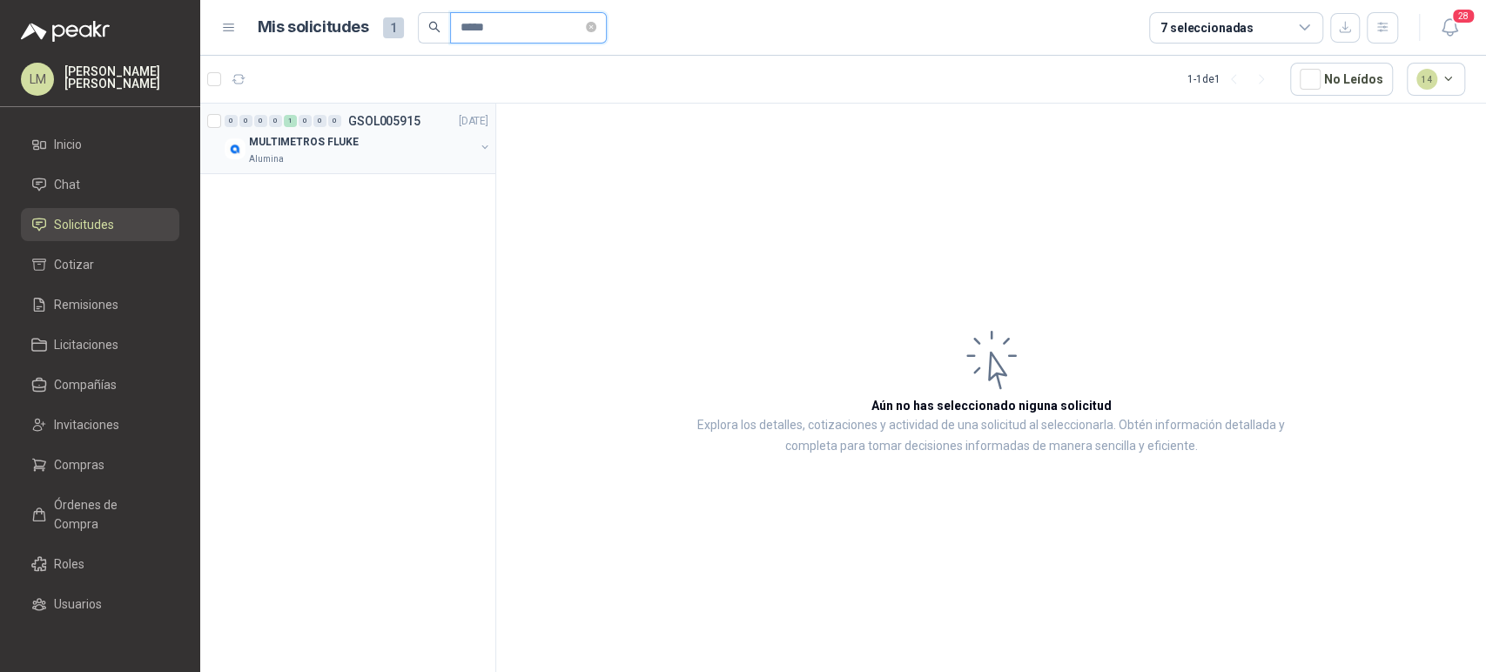
type input "*****"
click at [486, 145] on button "button" at bounding box center [485, 147] width 14 height 14
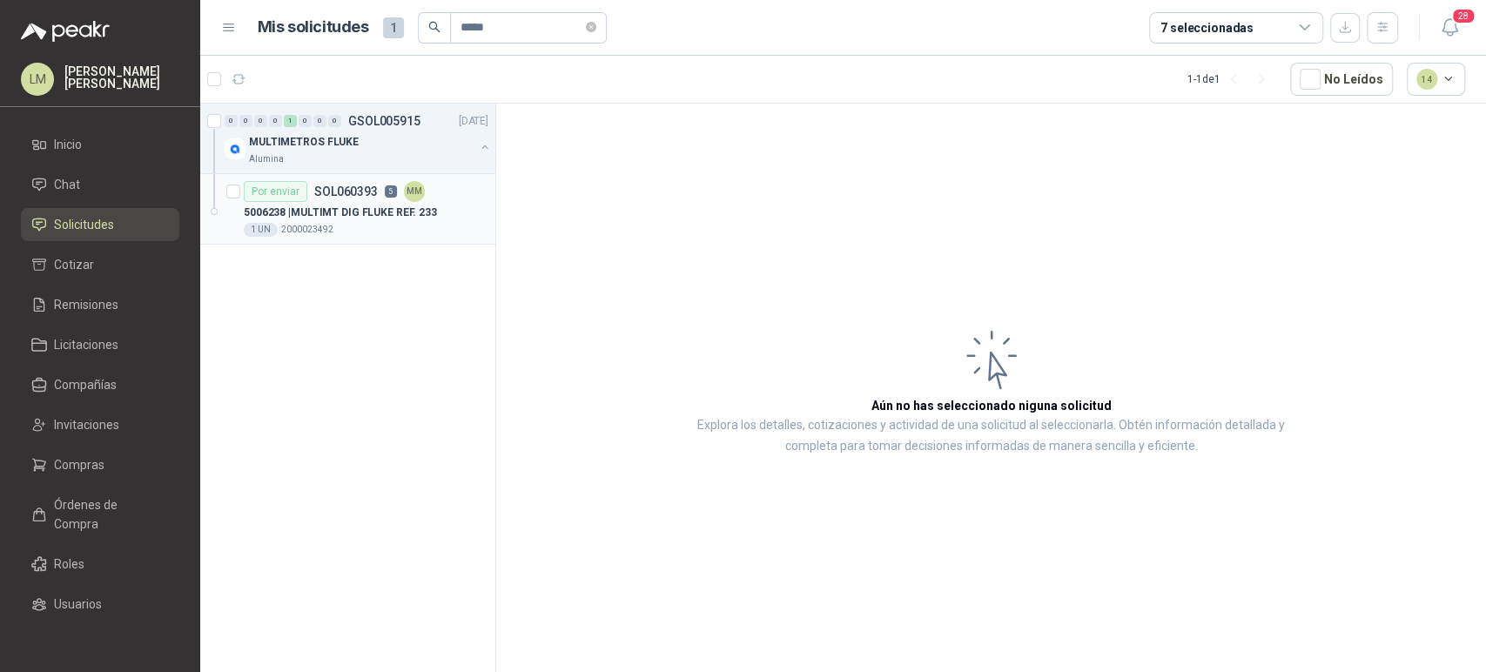
click at [366, 198] on p "SOL060393" at bounding box center [346, 191] width 64 height 12
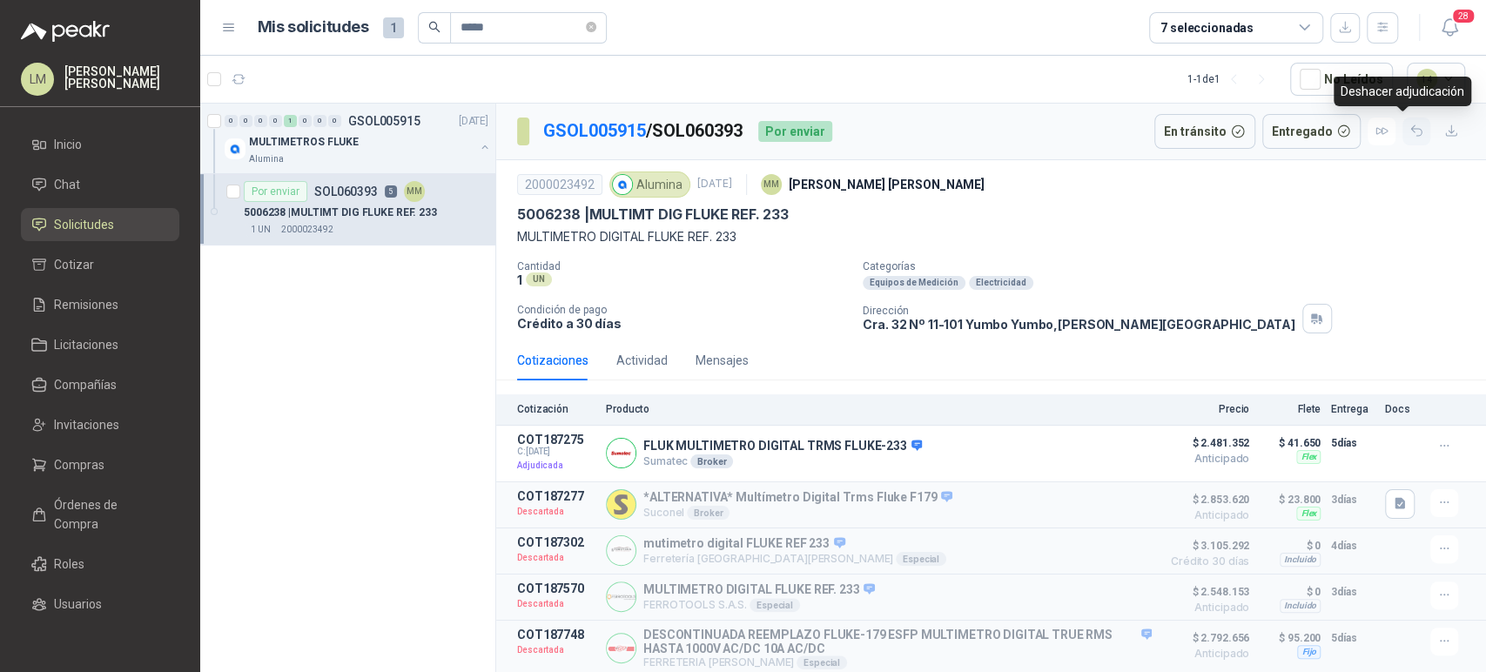
click at [1409, 131] on icon "button" at bounding box center [1416, 131] width 15 height 15
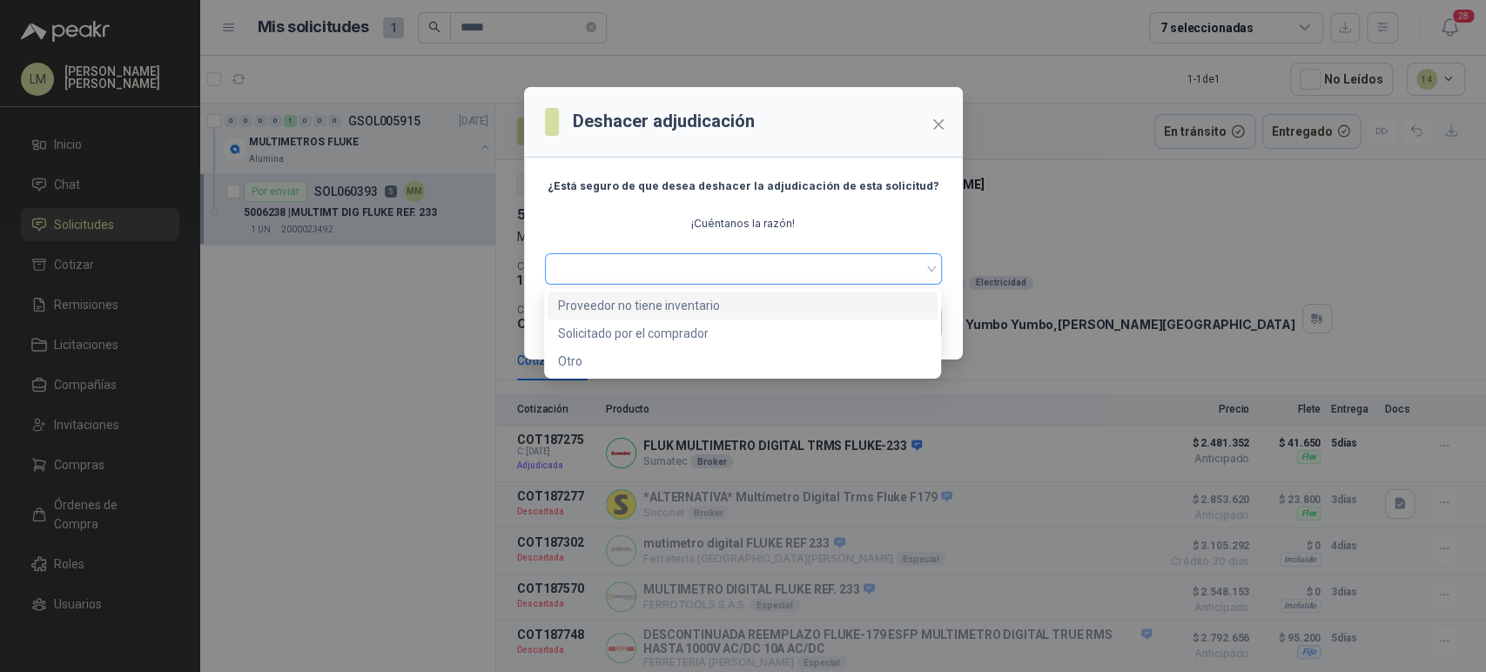
click at [719, 270] on span at bounding box center [743, 269] width 376 height 26
click at [657, 305] on div "Proveedor no tiene inventario" at bounding box center [742, 305] width 369 height 19
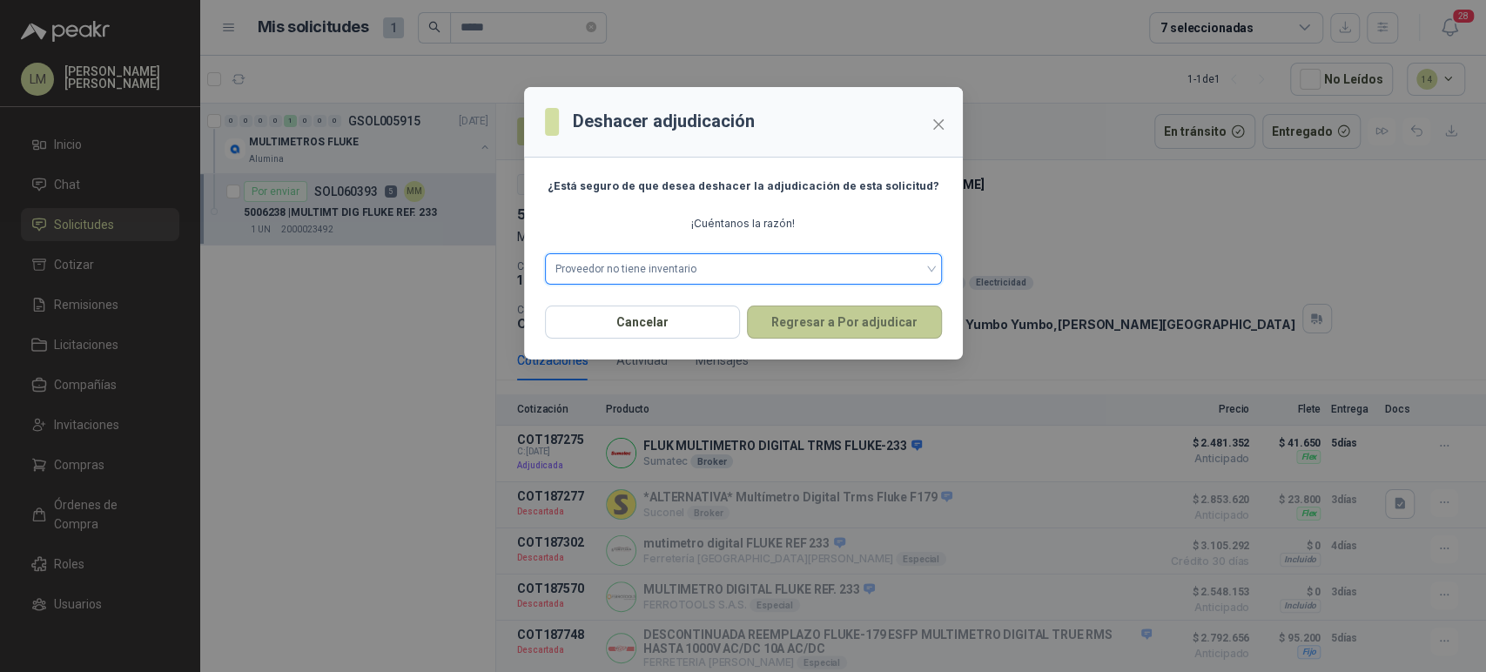
click at [815, 312] on button "Regresar a Por adjudicar" at bounding box center [844, 321] width 195 height 33
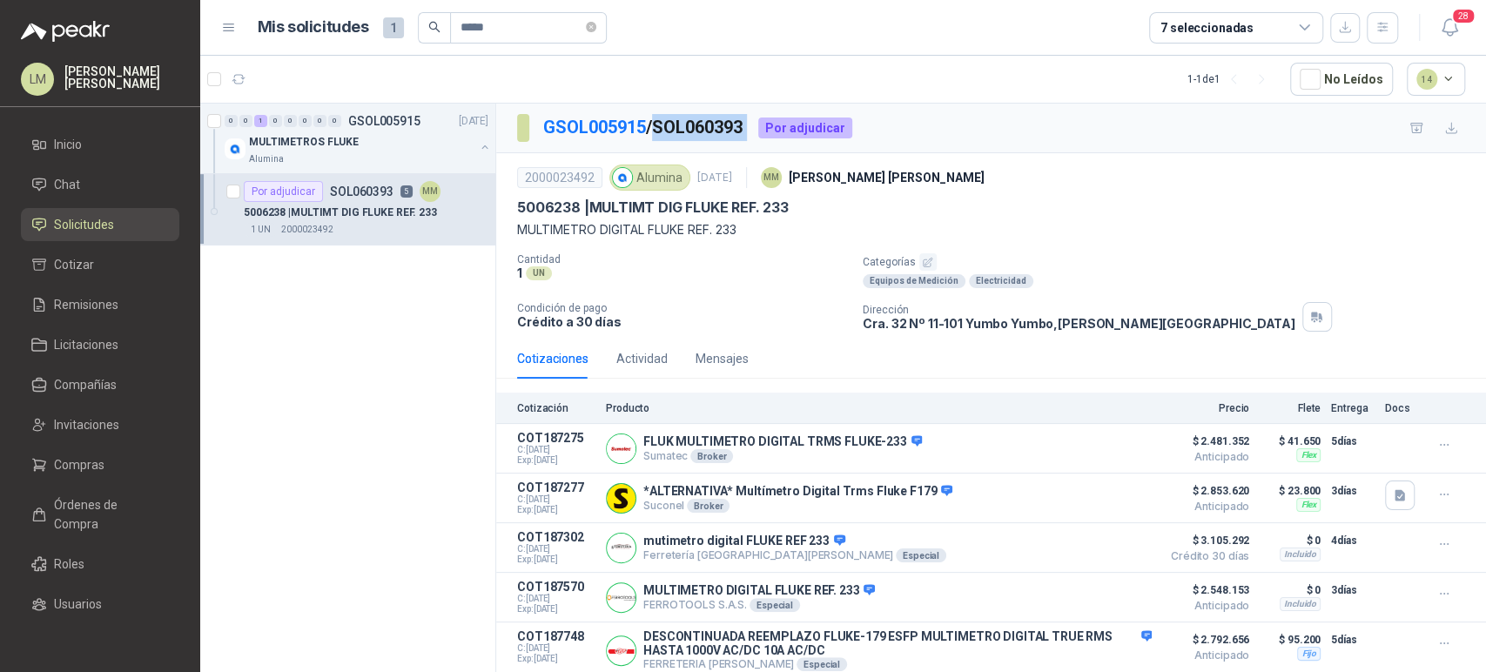
drag, startPoint x: 664, startPoint y: 127, endPoint x: 766, endPoint y: 124, distance: 101.9
click at [766, 124] on div "GSOL005915 / SOL060393 Por adjudicar" at bounding box center [684, 128] width 335 height 28
copy p "SOL060393"
click at [68, 466] on span "Compras" at bounding box center [79, 464] width 50 height 19
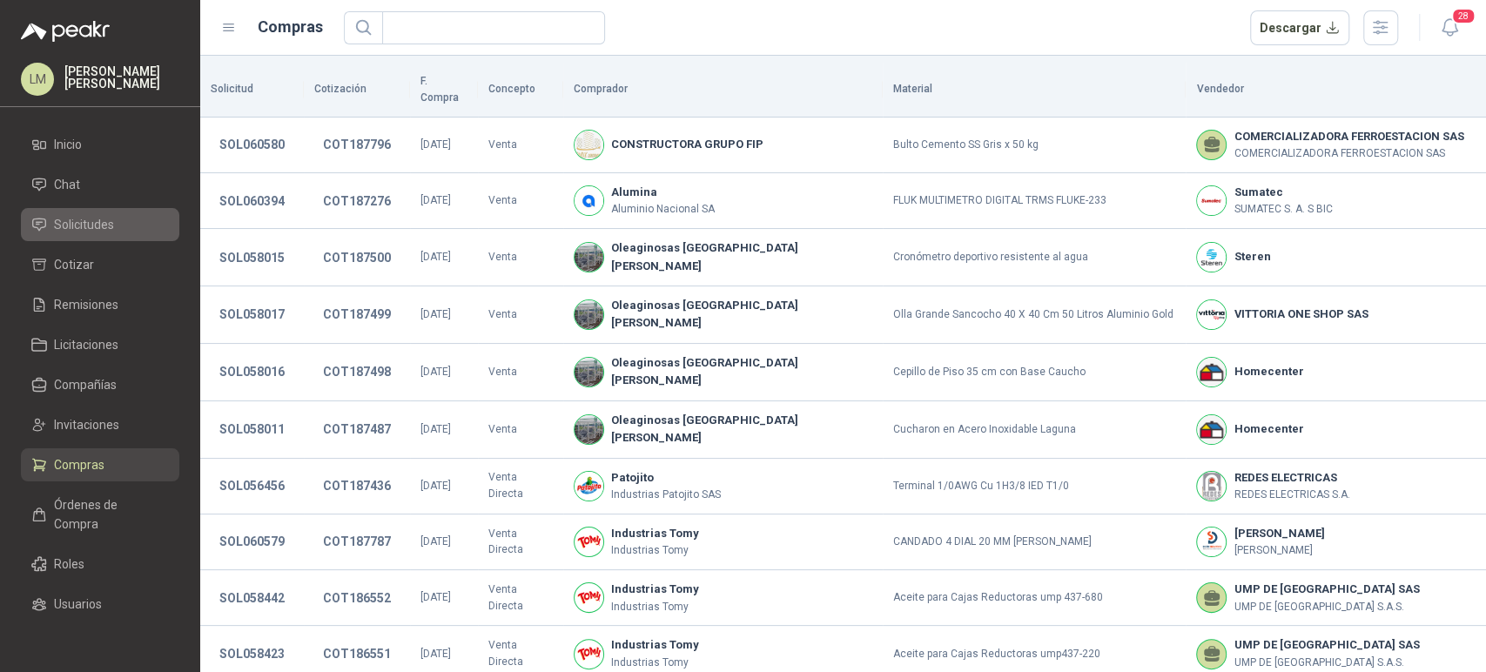
click at [97, 231] on span "Solicitudes" at bounding box center [84, 224] width 60 height 19
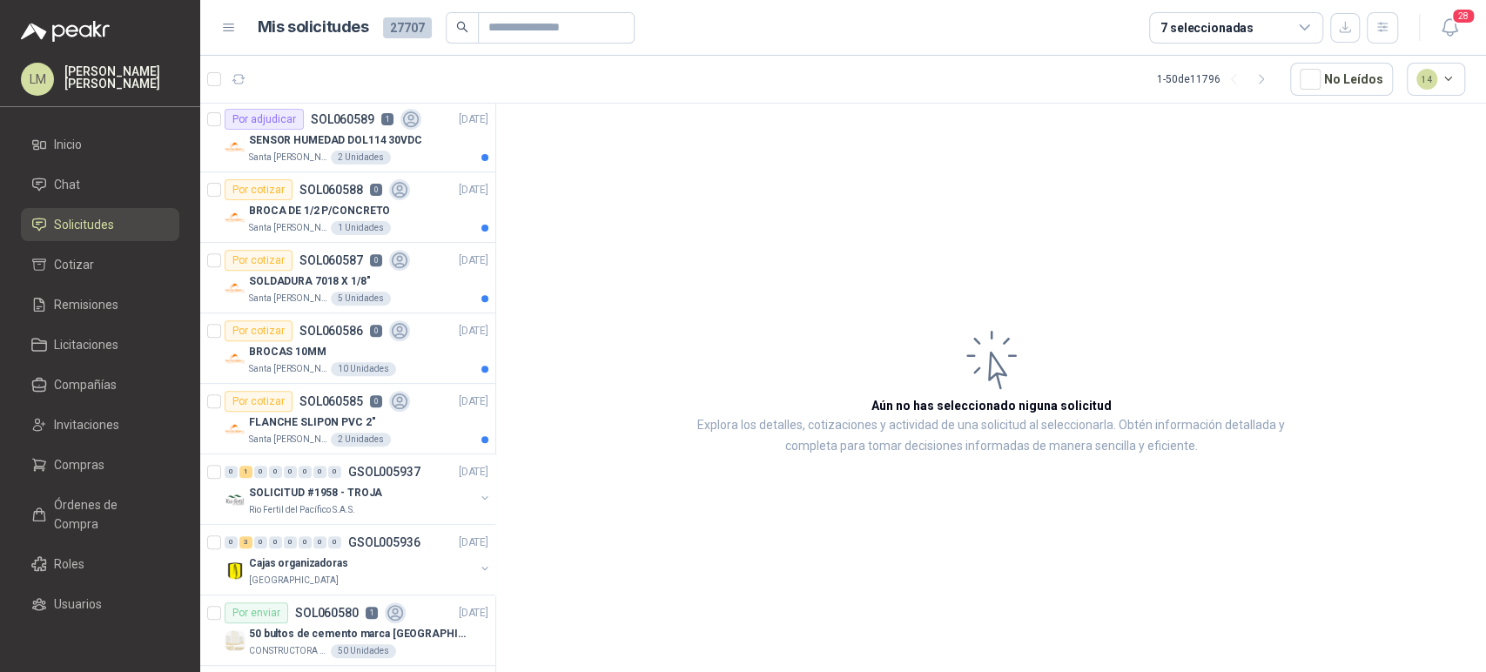
scroll to position [454, 0]
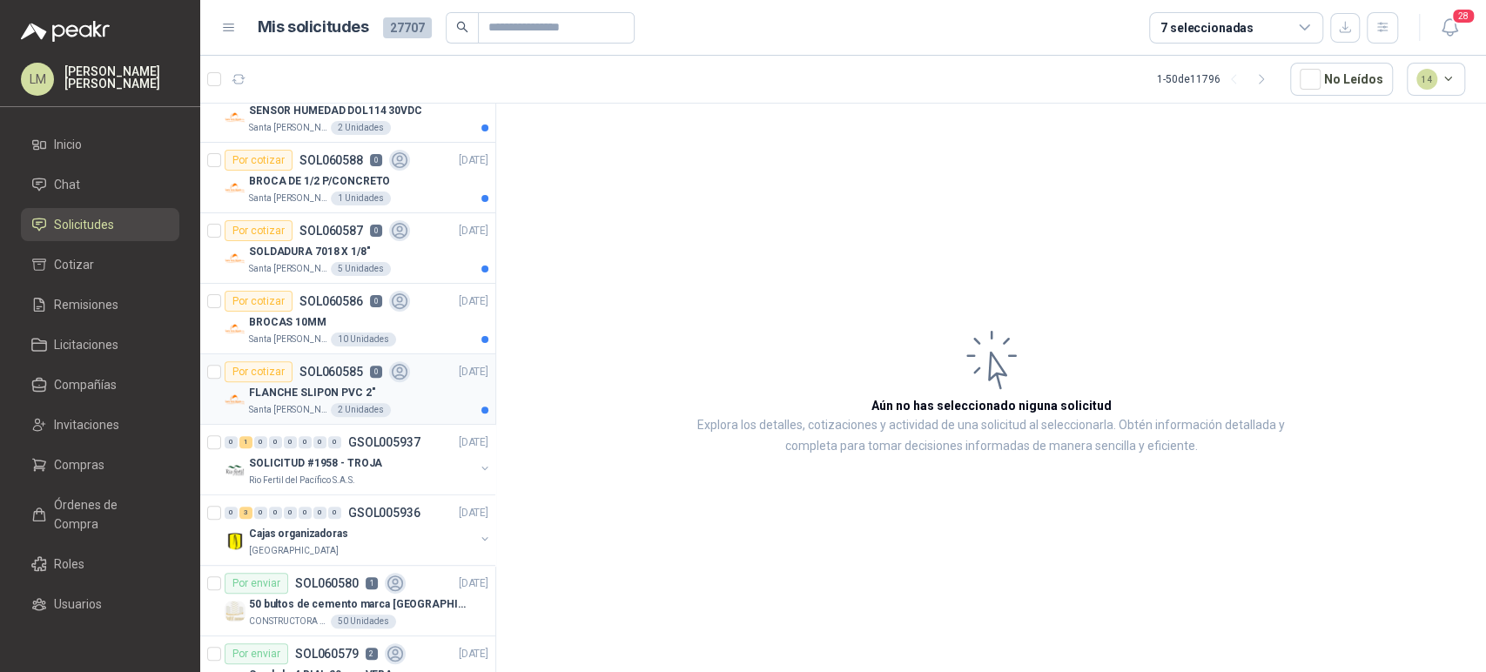
click at [339, 393] on p "FLANCHE SLIPON PVC 2"" at bounding box center [312, 393] width 126 height 17
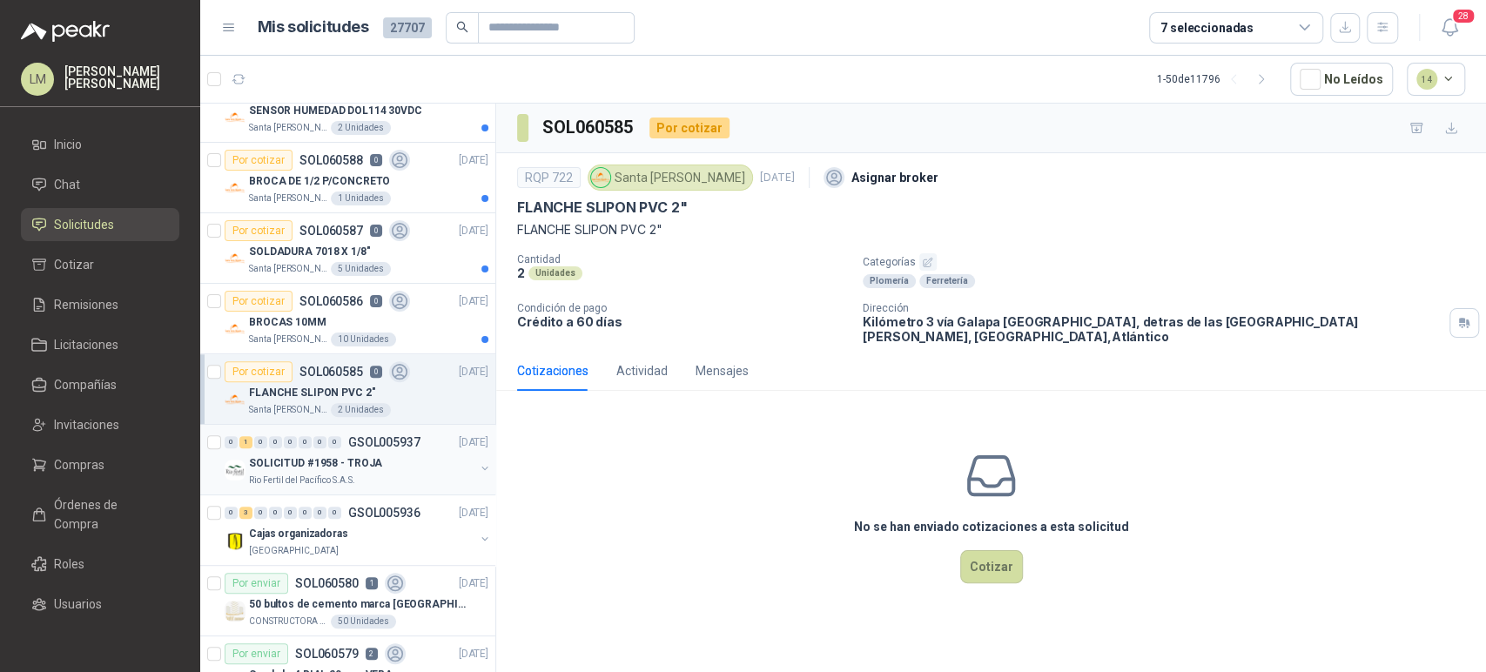
click at [478, 465] on button "button" at bounding box center [485, 468] width 14 height 14
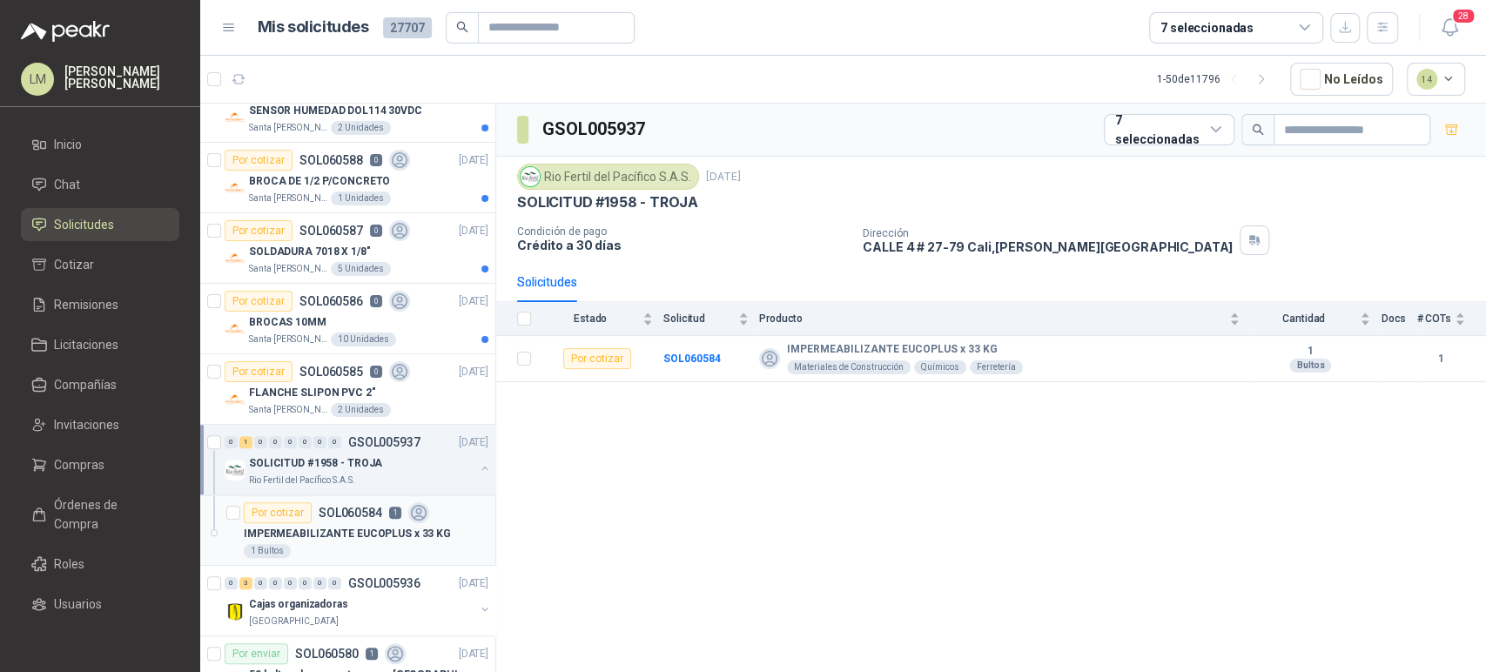
click at [345, 540] on div "IMPERMEABILIZANTE EUCOPLUS x 33 KG" at bounding box center [366, 533] width 245 height 21
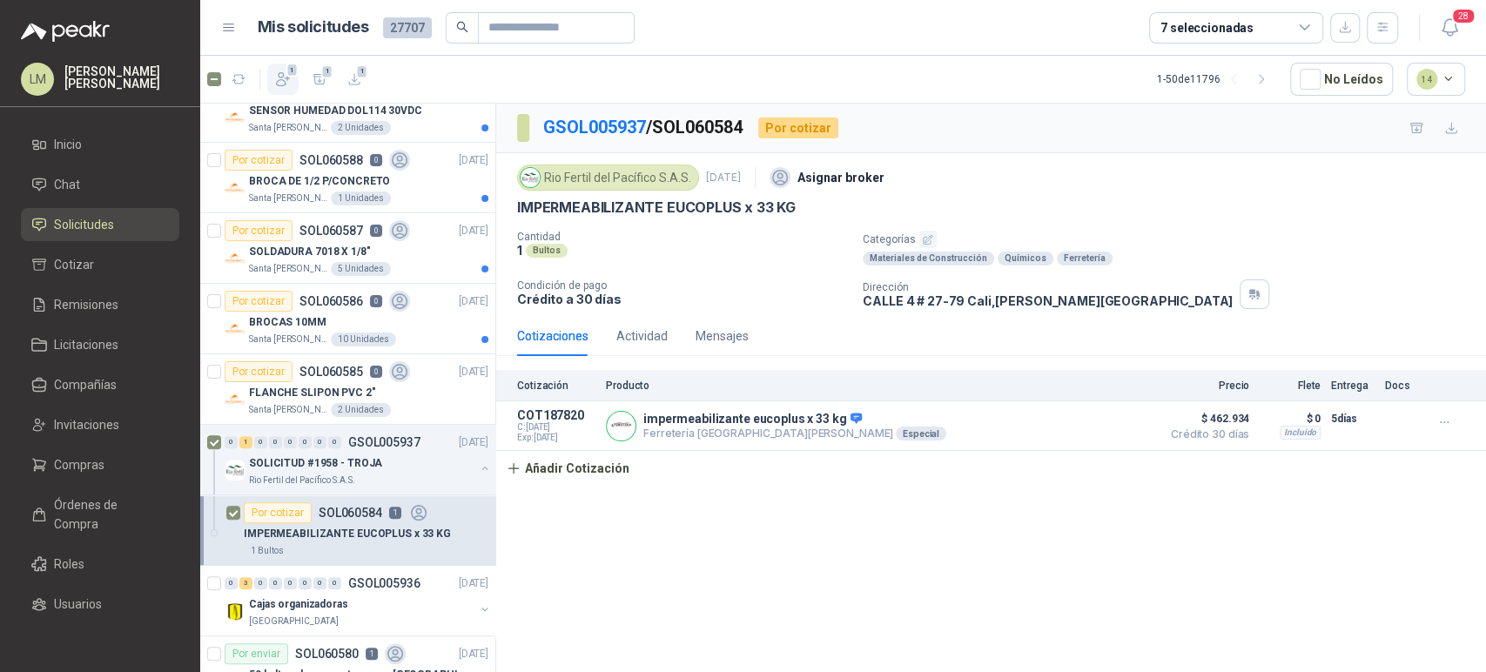
click at [278, 71] on icon "button" at bounding box center [282, 78] width 17 height 17
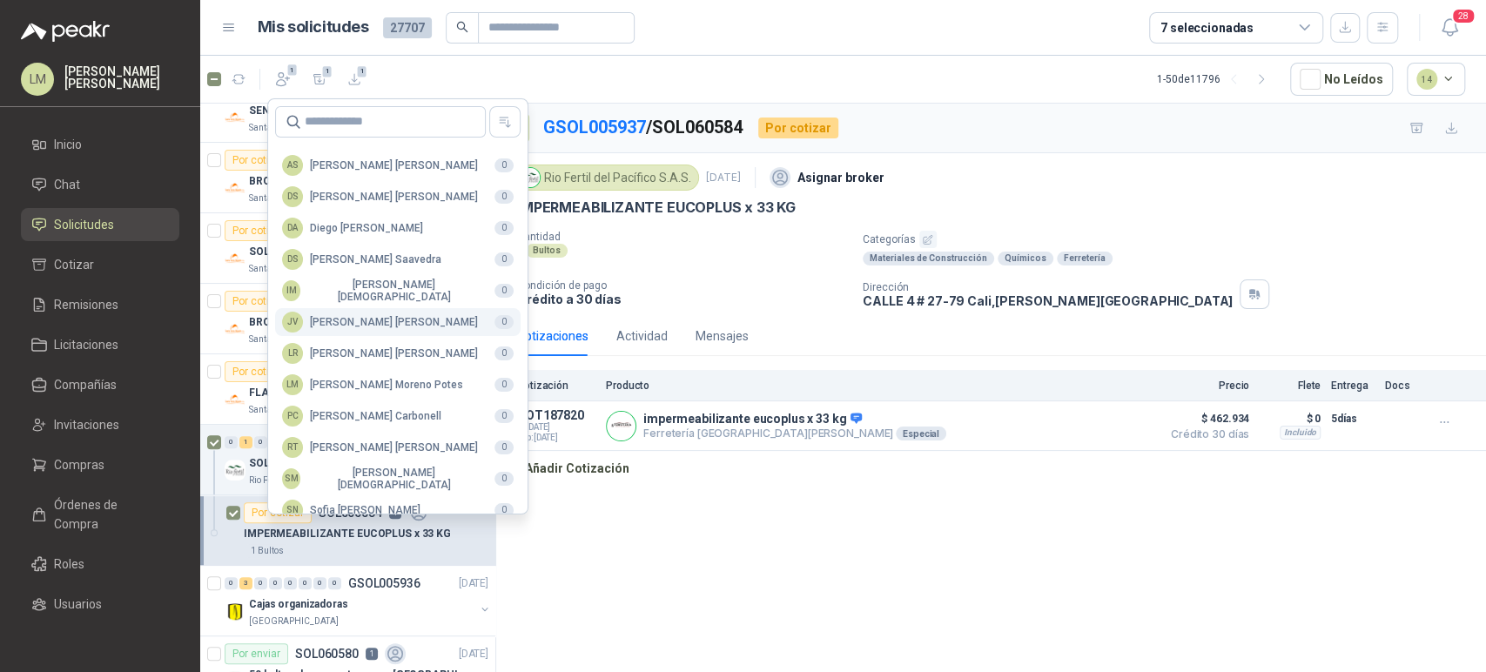
scroll to position [424, 0]
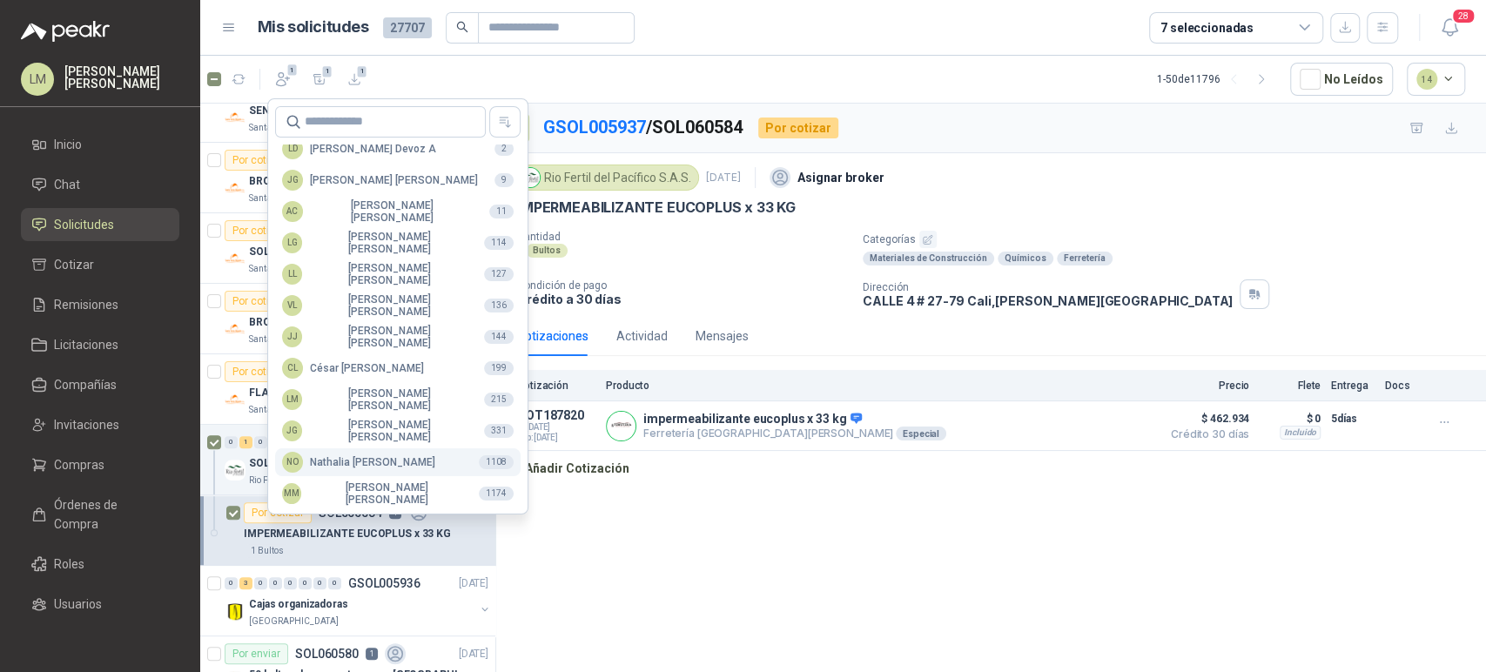
click at [344, 462] on div "NO [PERSON_NAME]" at bounding box center [358, 462] width 153 height 21
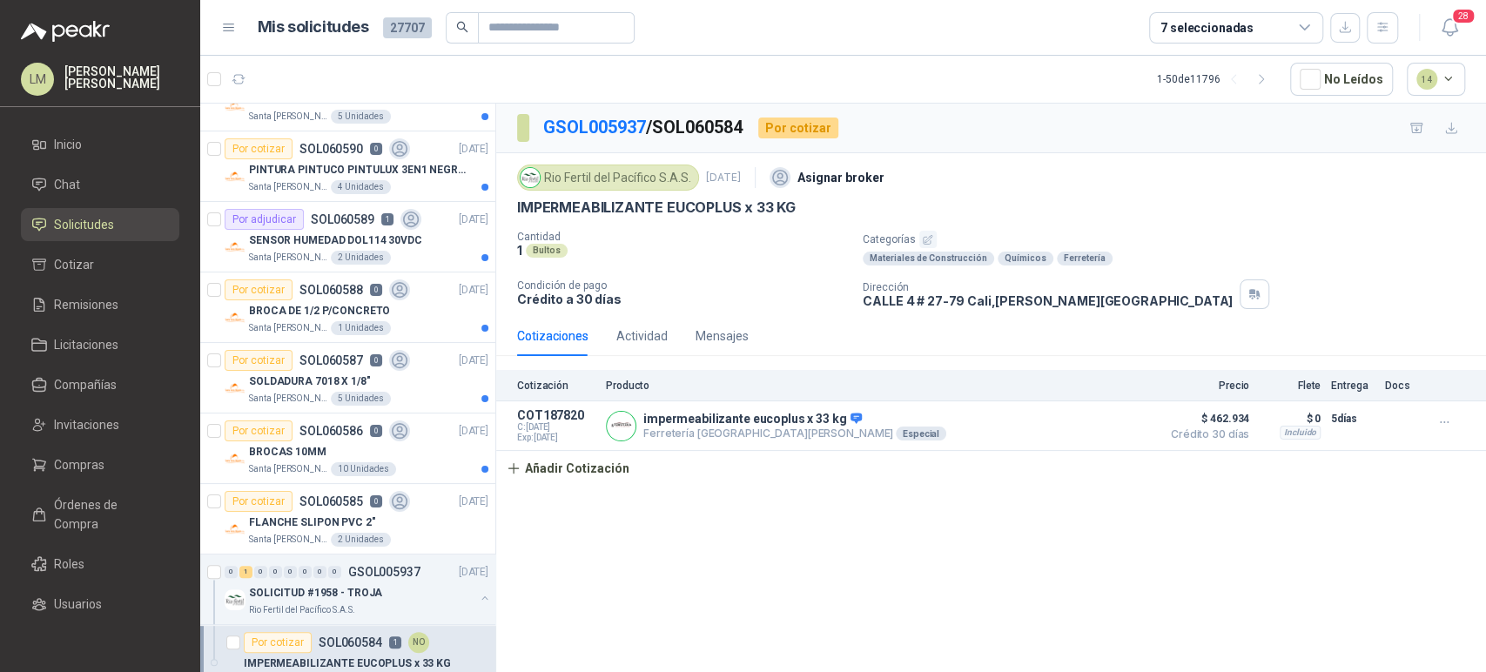
scroll to position [324, 0]
click at [334, 383] on p "SOLDADURA 7018 X 1/8"" at bounding box center [309, 382] width 121 height 17
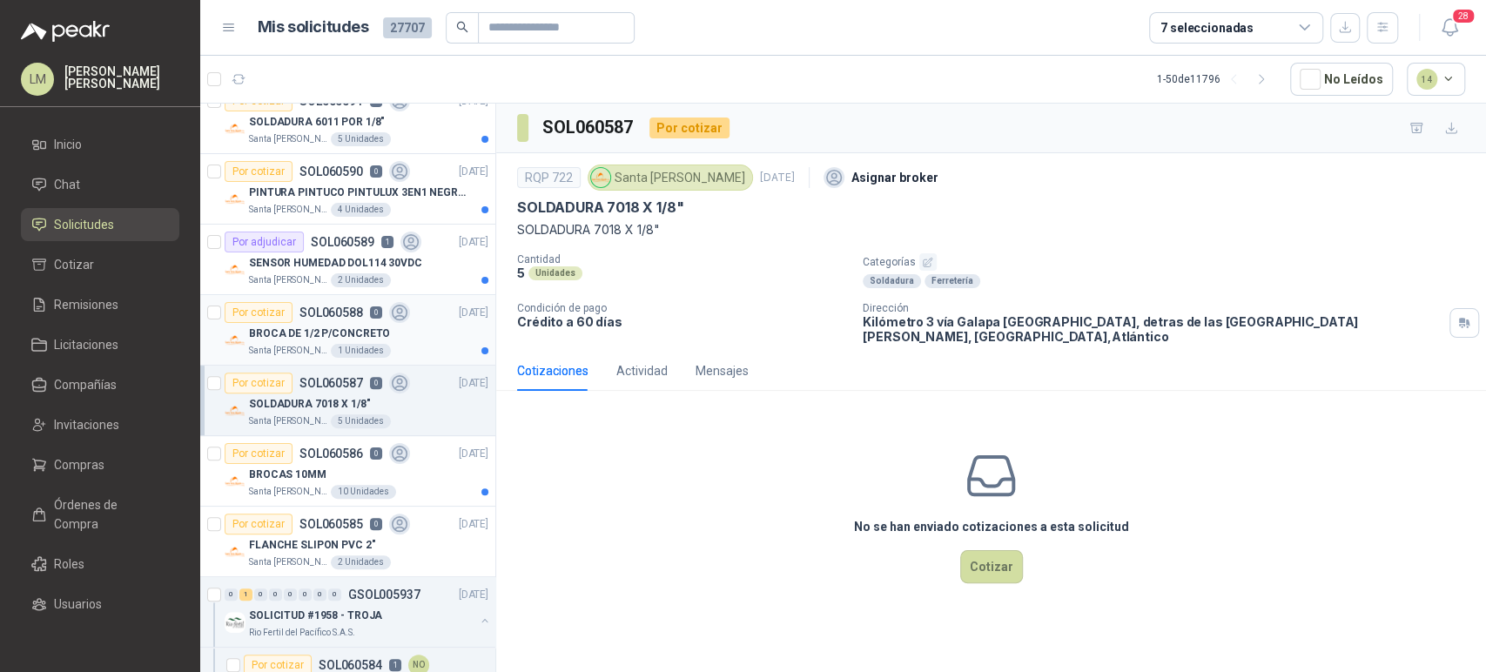
scroll to position [302, 0]
click at [312, 323] on div "BROCA DE 1/2 P/CONCRETO" at bounding box center [368, 333] width 239 height 21
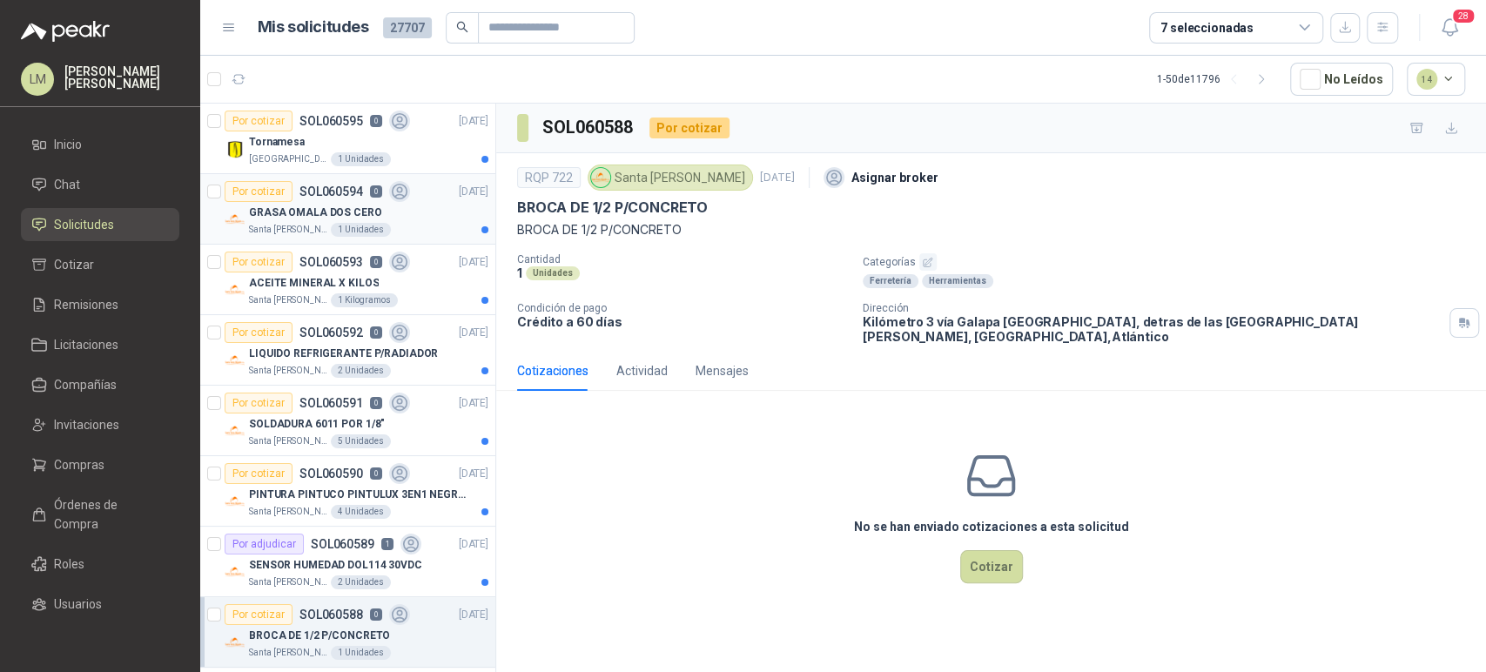
click at [325, 198] on p "SOL060594" at bounding box center [331, 191] width 64 height 12
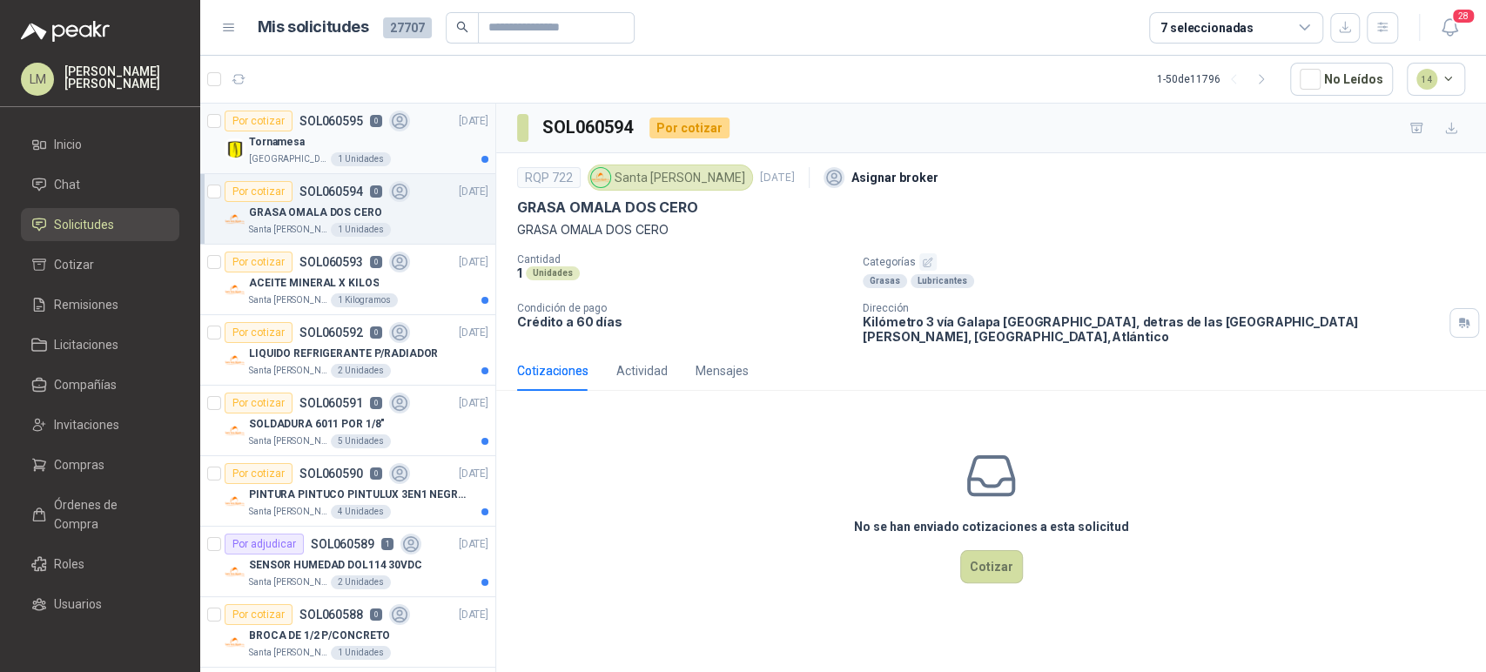
click at [281, 144] on p "Tornamesa" at bounding box center [277, 142] width 56 height 17
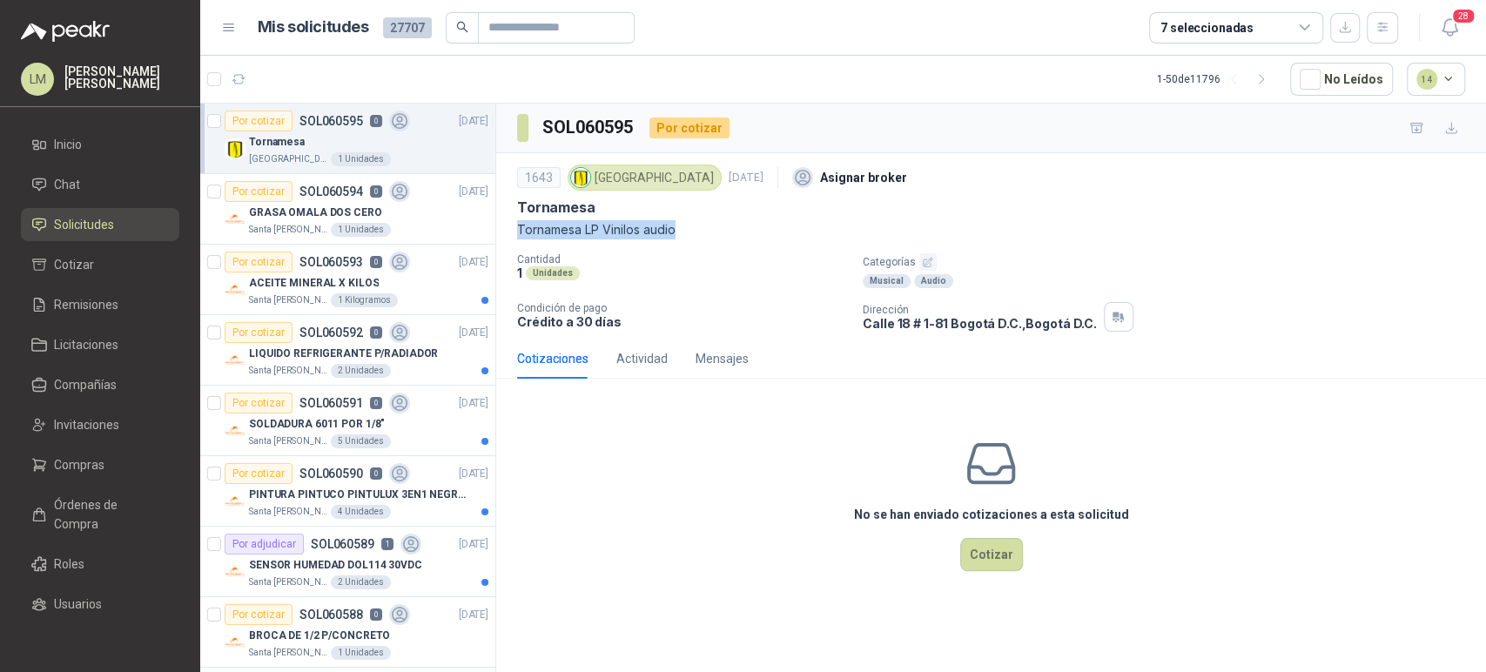
drag, startPoint x: 515, startPoint y: 230, endPoint x: 694, endPoint y: 233, distance: 178.4
click at [694, 233] on div "1643 [GEOGRAPHIC_DATA] [DATE] Asignar broker Tornamesa Tornamesa LP Vinilos aud…" at bounding box center [990, 245] width 989 height 185
click at [925, 258] on icon "button" at bounding box center [927, 262] width 11 height 11
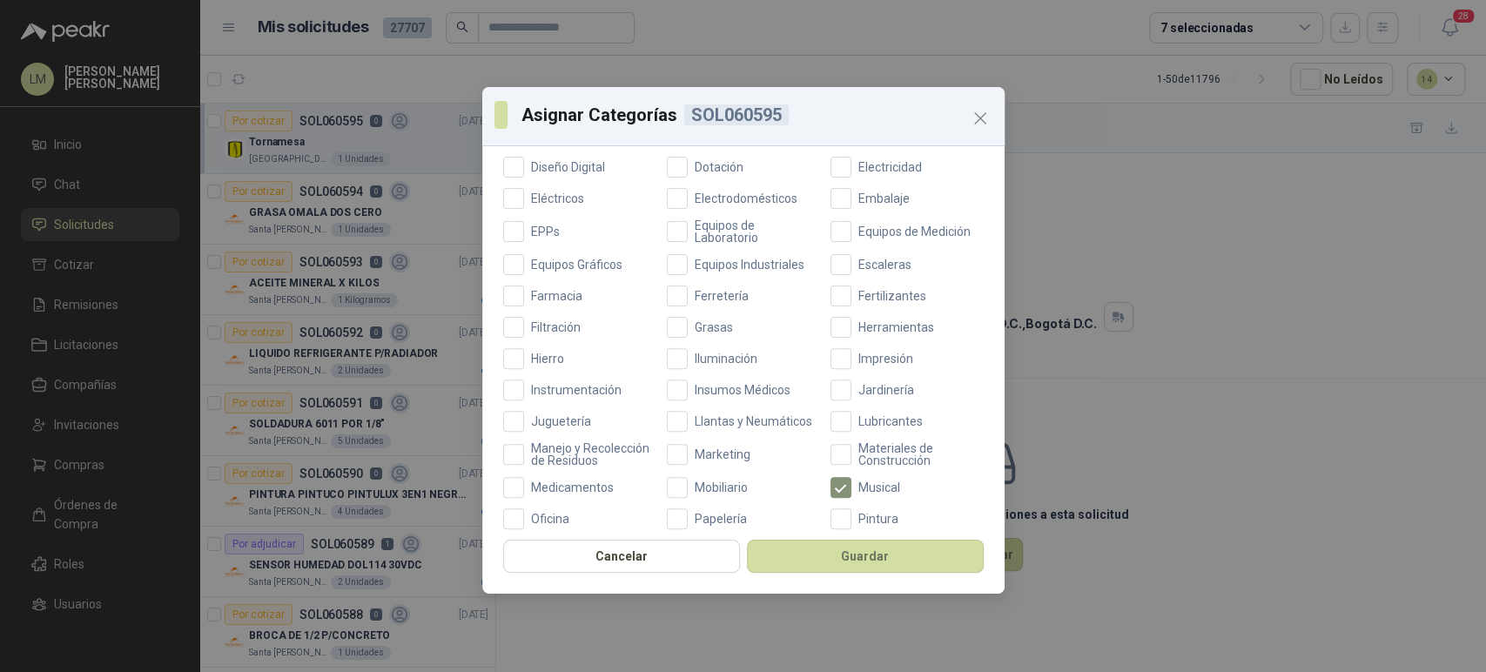
scroll to position [379, 0]
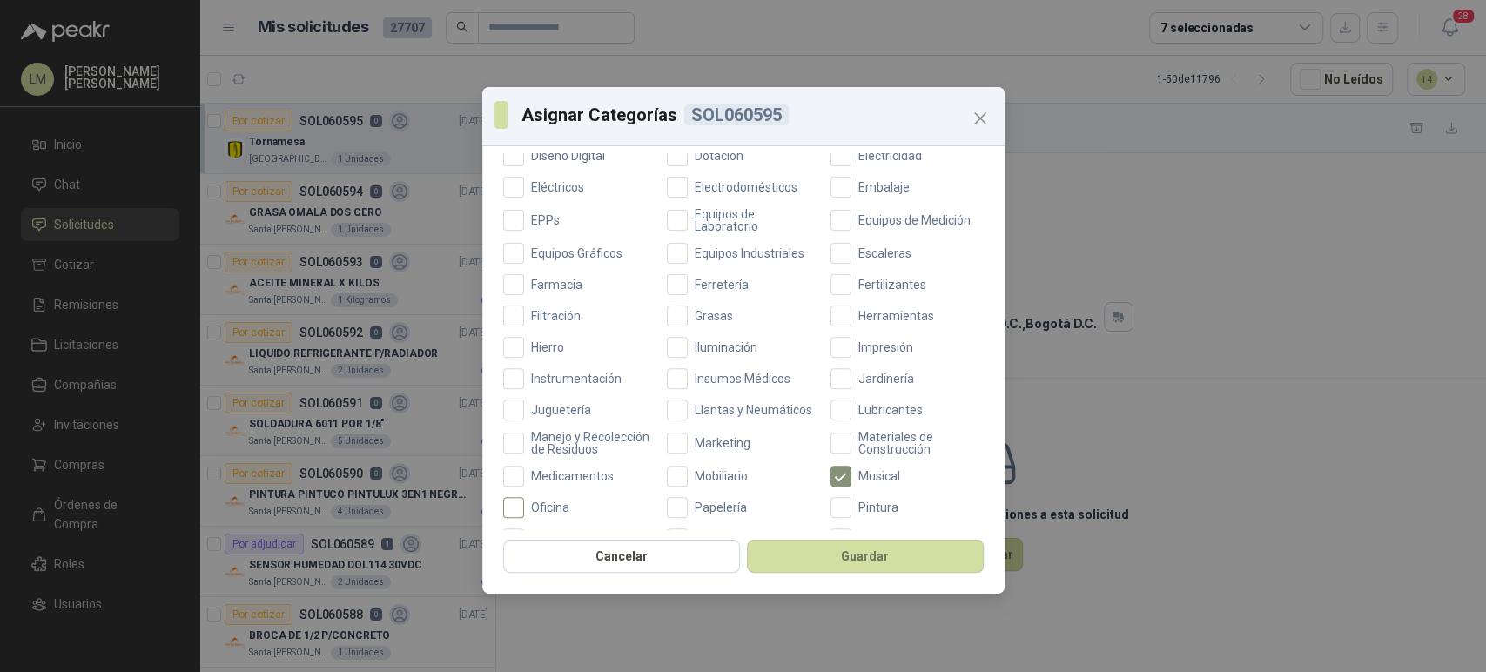
click at [536, 513] on label "Oficina" at bounding box center [579, 507] width 153 height 21
click at [797, 551] on button "Guardar" at bounding box center [865, 556] width 237 height 33
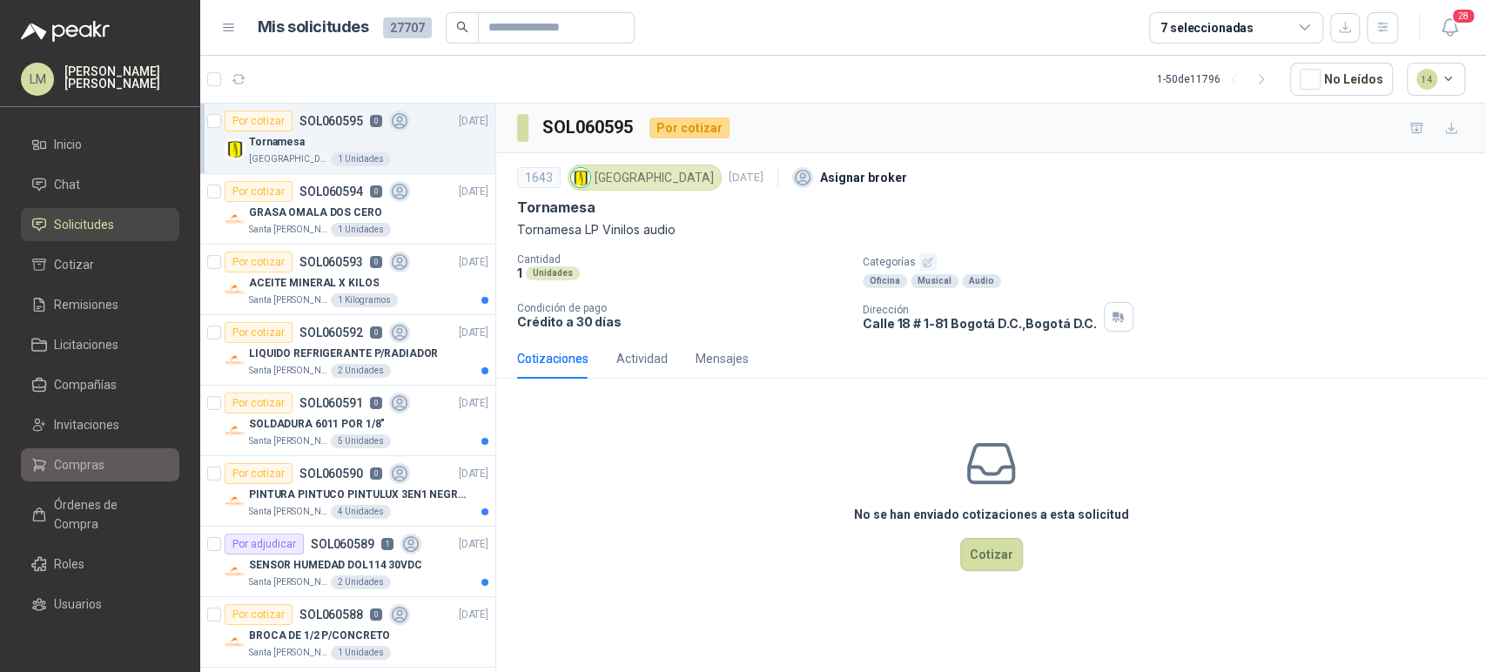
click at [78, 459] on span "Compras" at bounding box center [79, 464] width 50 height 19
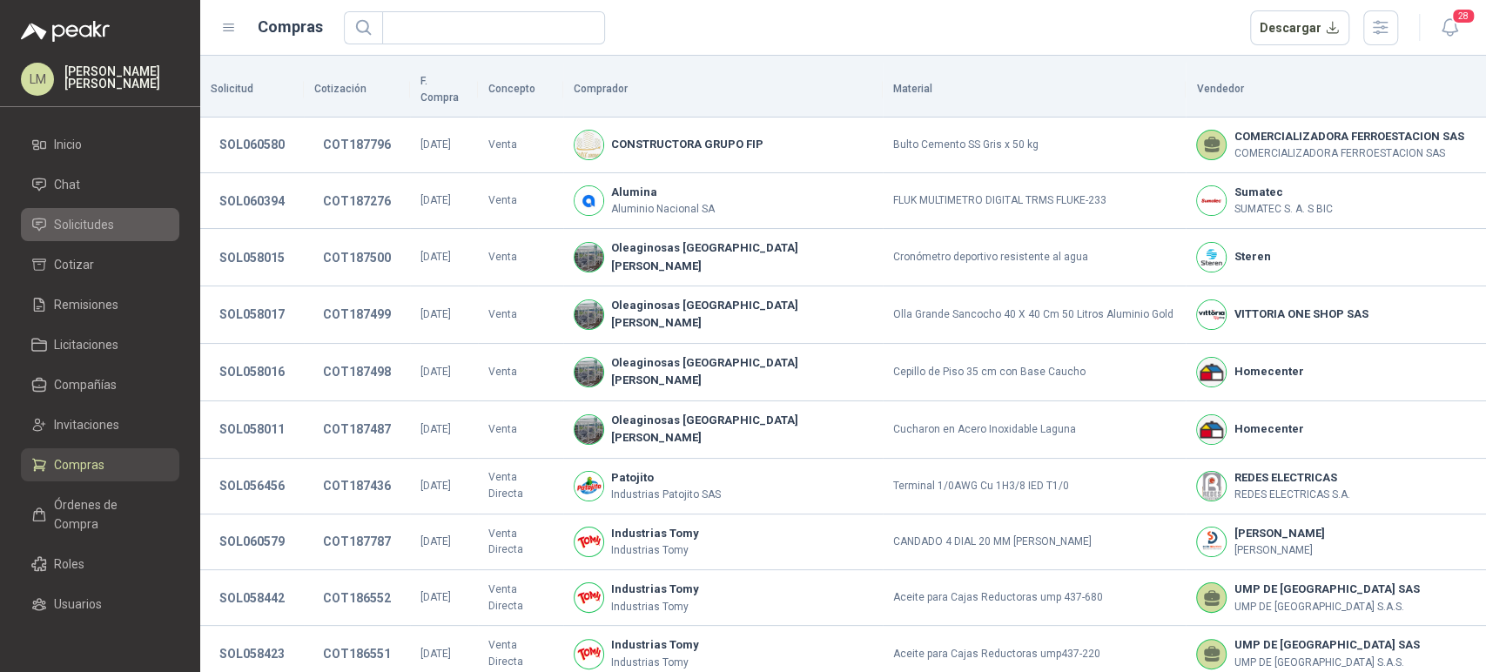
click at [100, 215] on span "Solicitudes" at bounding box center [84, 224] width 60 height 19
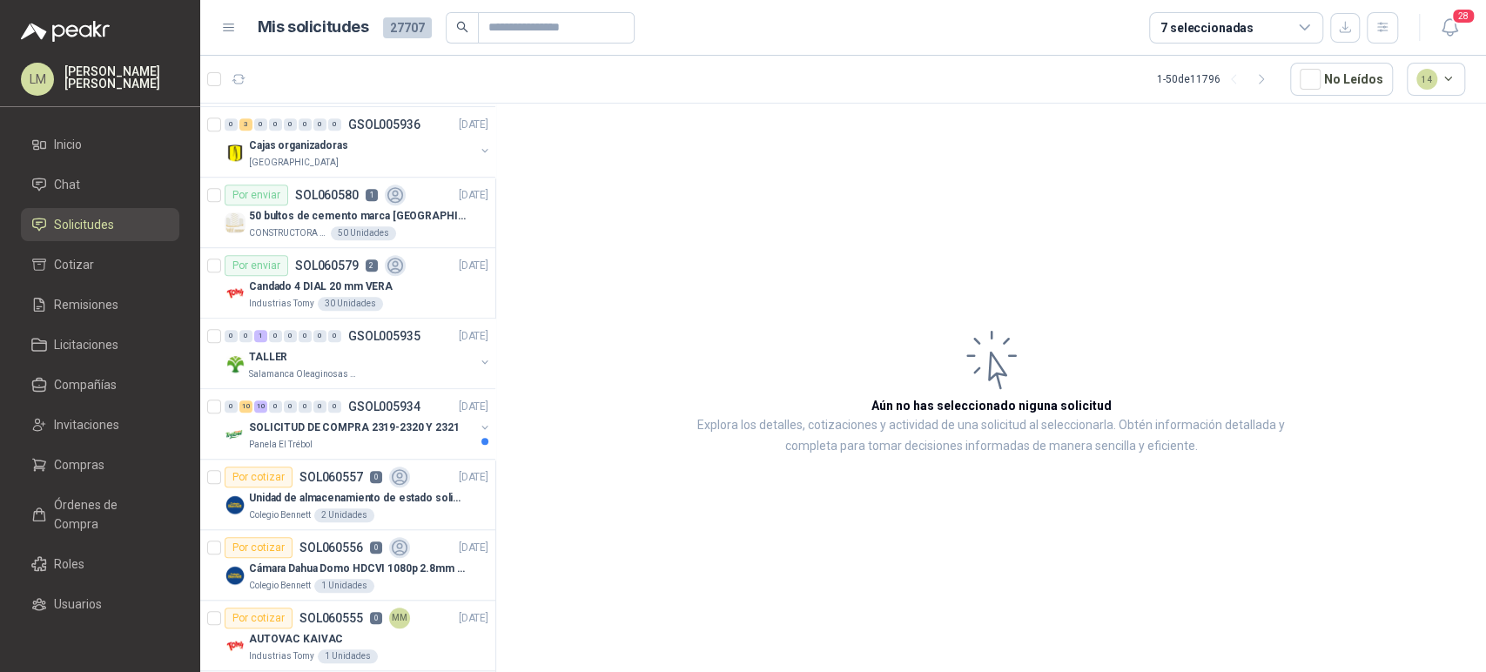
scroll to position [961, 0]
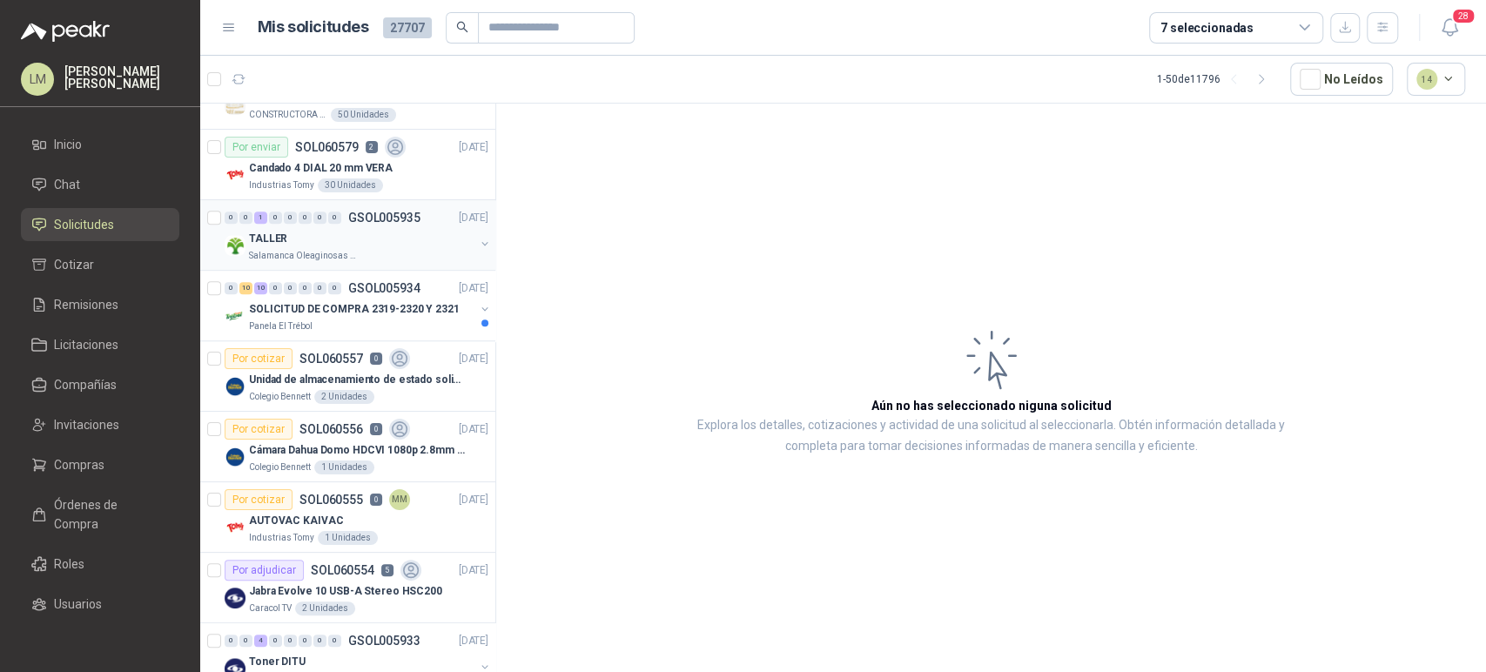
click at [478, 238] on button "button" at bounding box center [485, 244] width 14 height 14
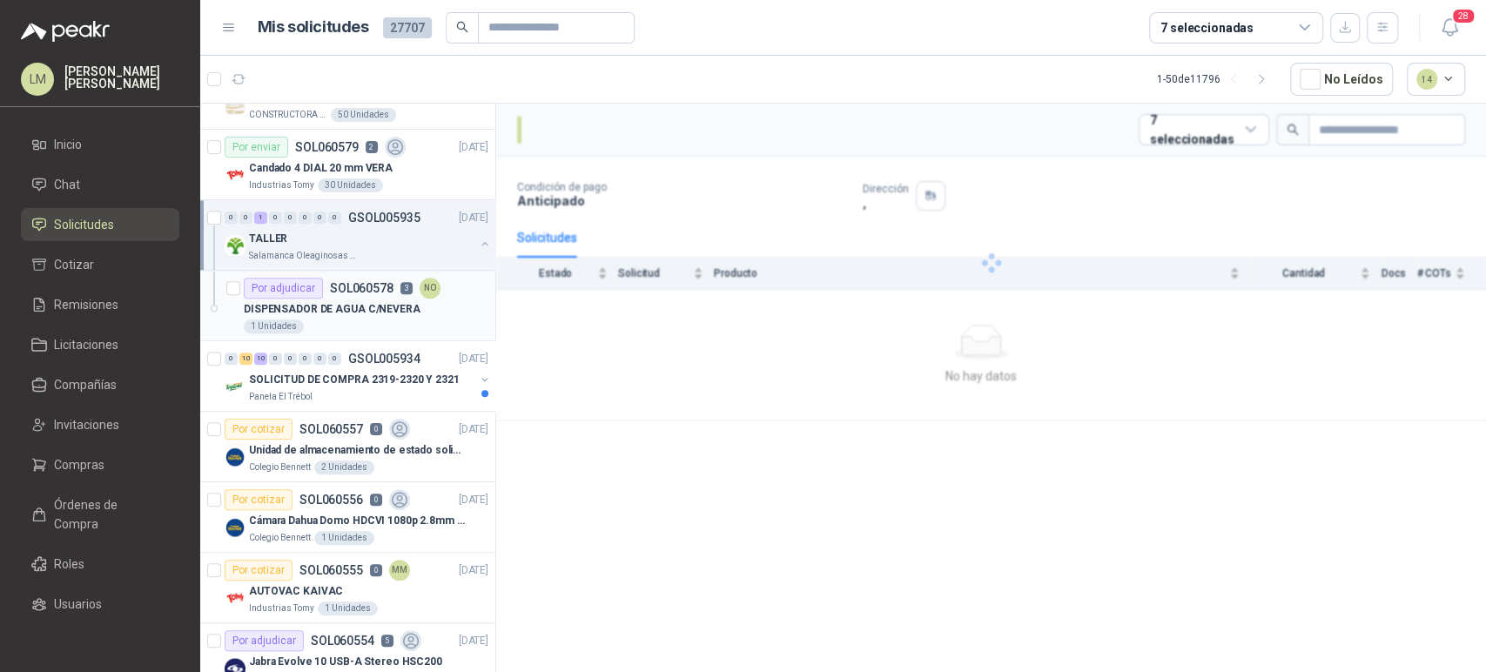
click at [334, 325] on div "1 Unidades" at bounding box center [366, 326] width 245 height 14
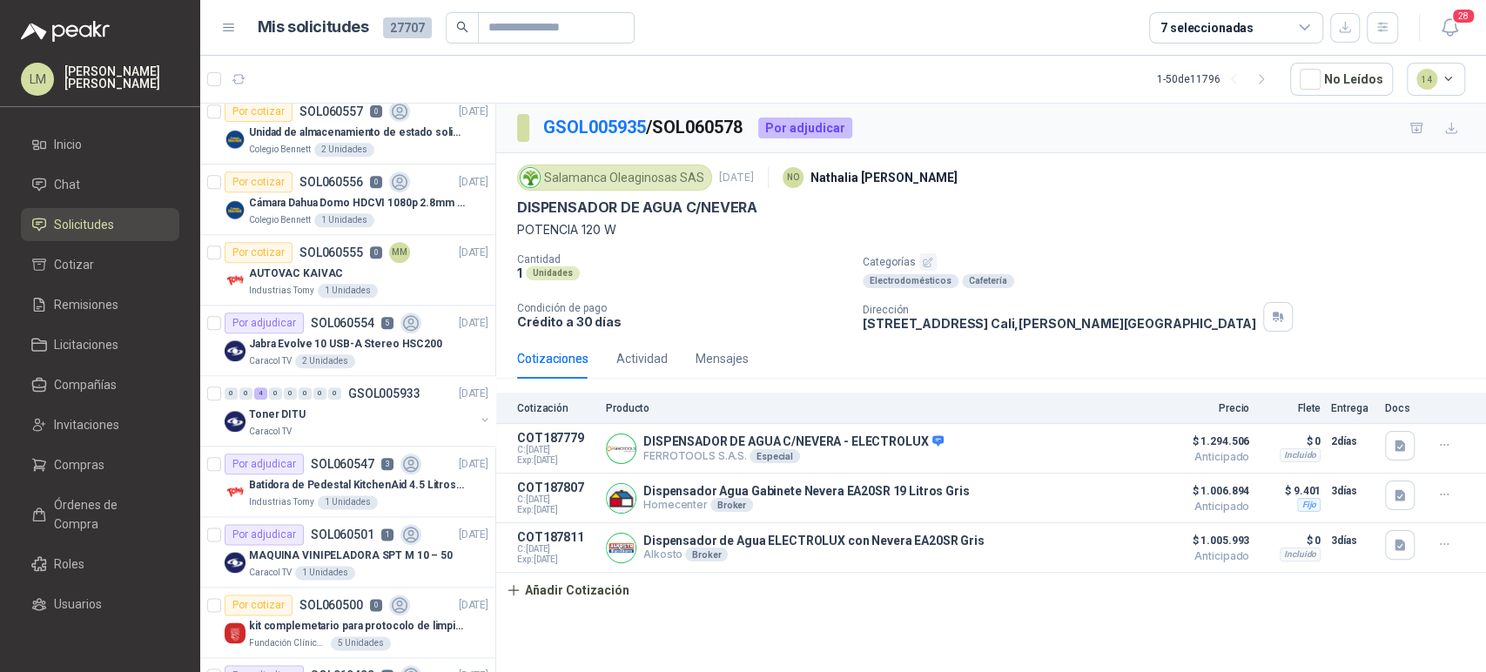
scroll to position [1334, 0]
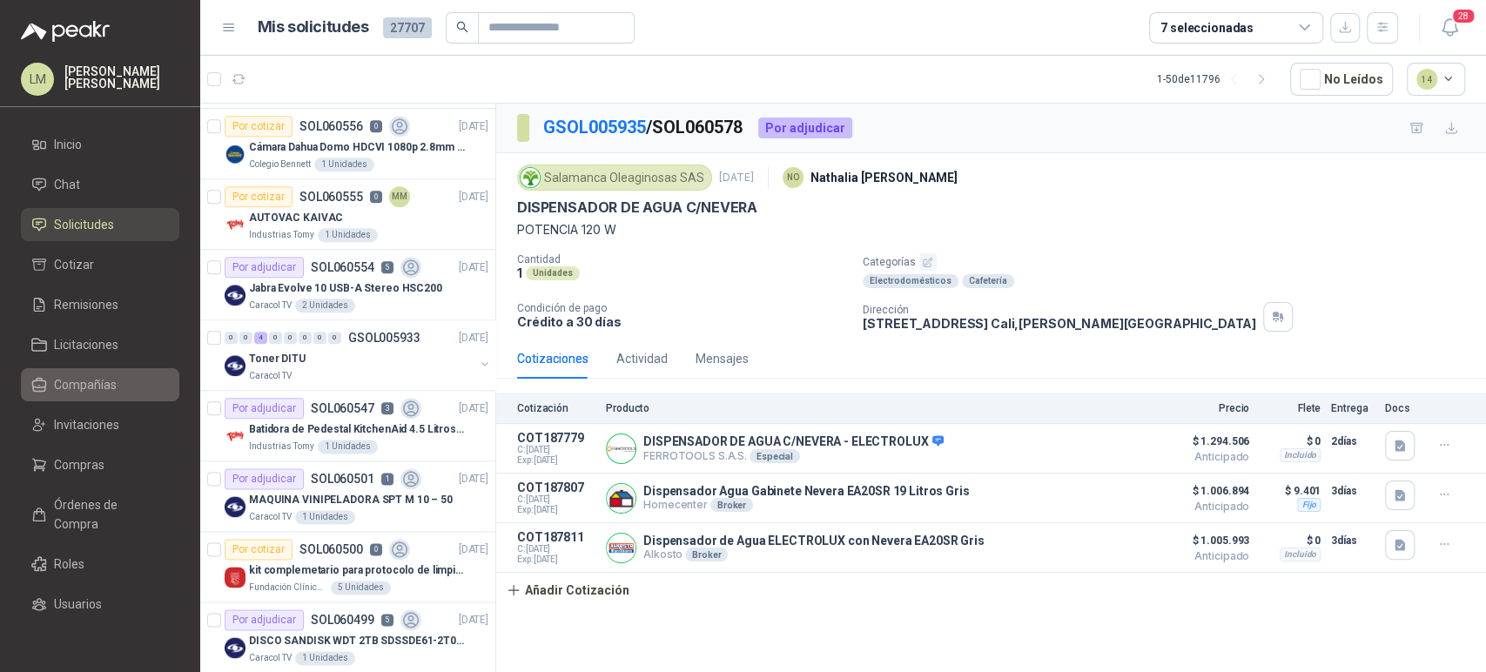
click at [71, 381] on span "Compañías" at bounding box center [85, 384] width 63 height 19
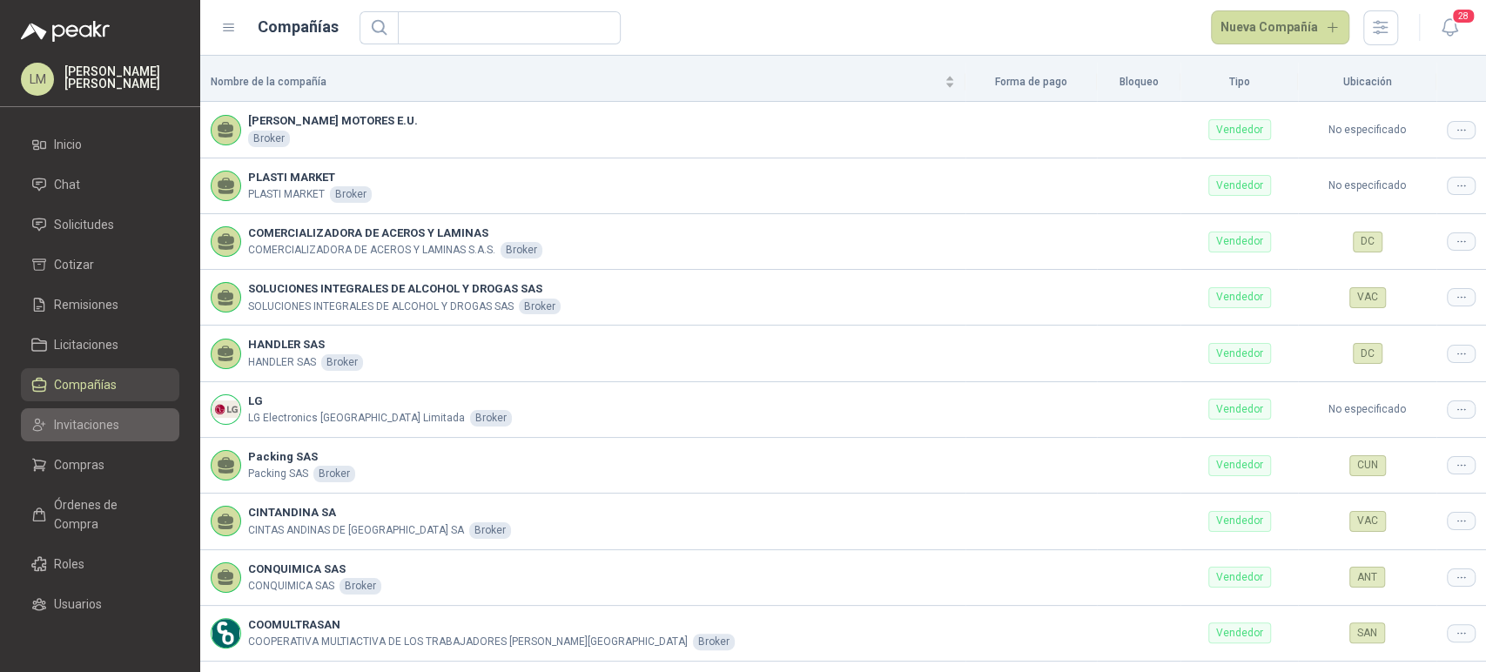
click at [86, 422] on span "Invitaciones" at bounding box center [86, 424] width 65 height 19
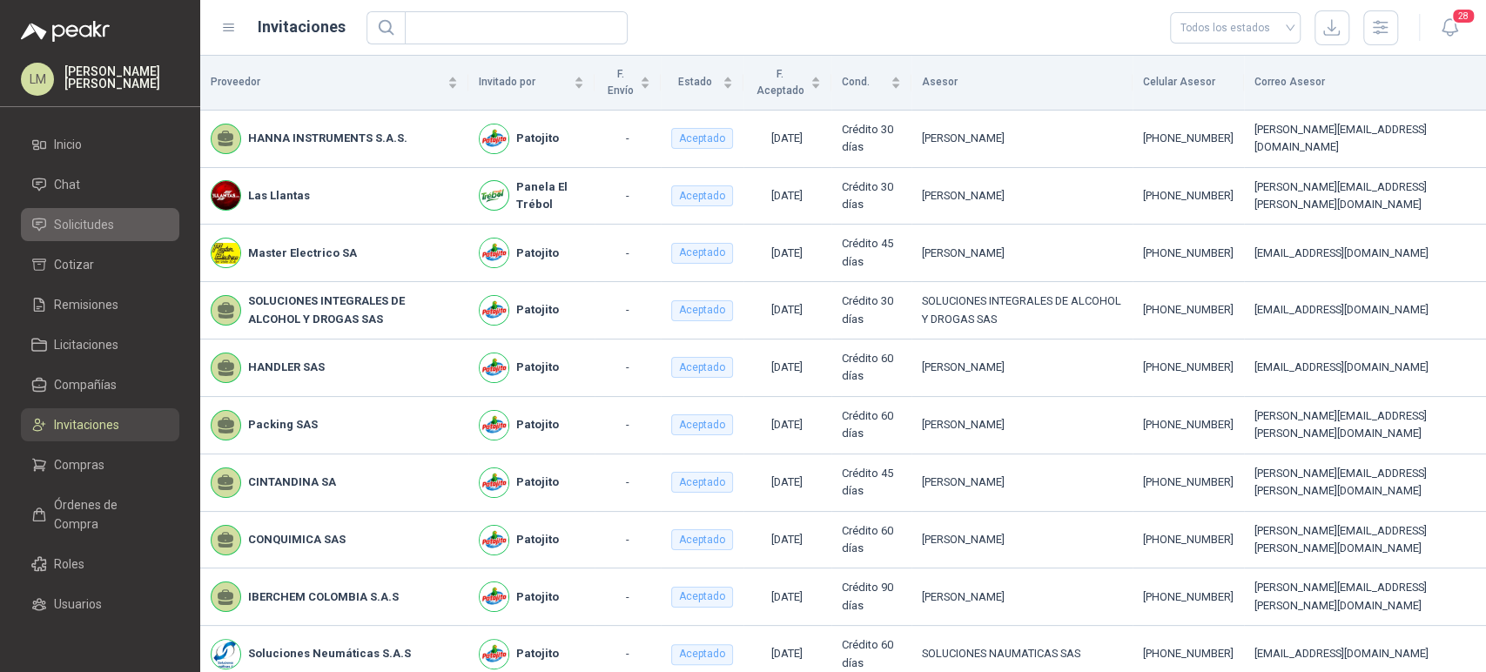
click at [88, 221] on span "Solicitudes" at bounding box center [84, 224] width 60 height 19
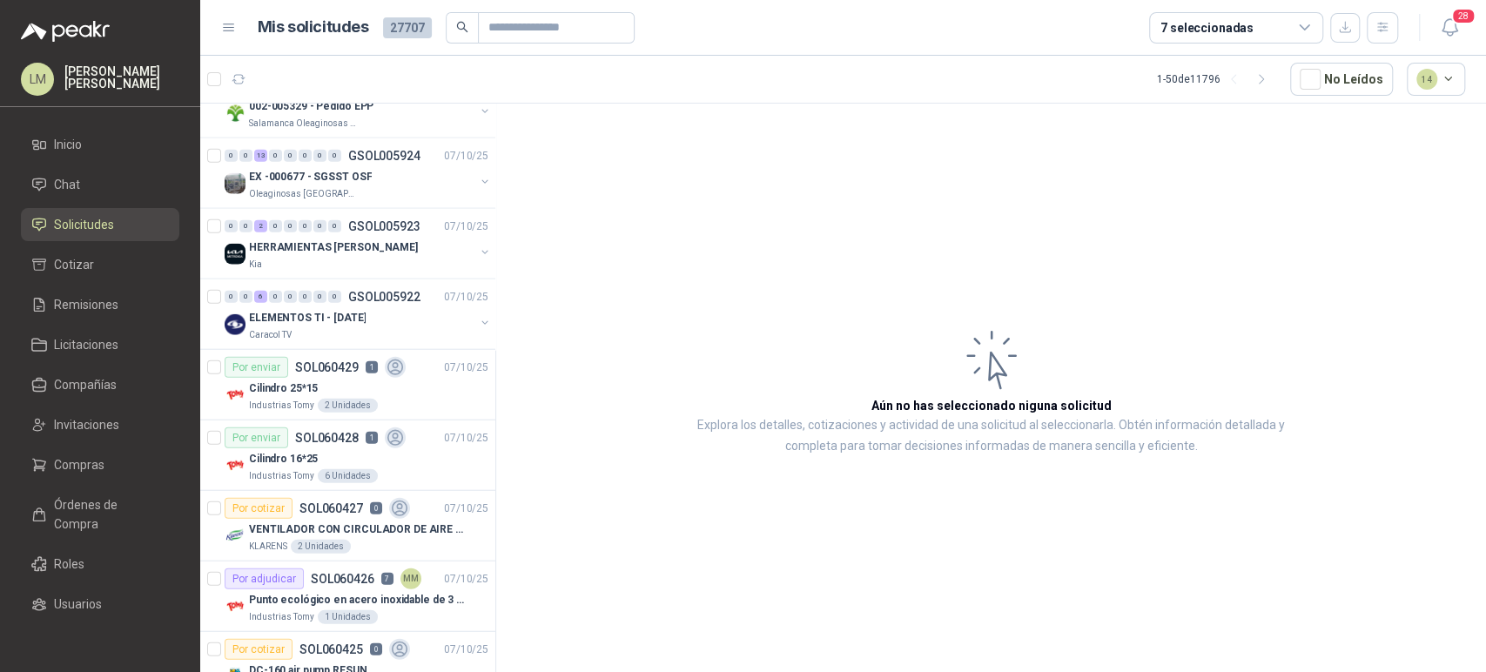
scroll to position [2968, 0]
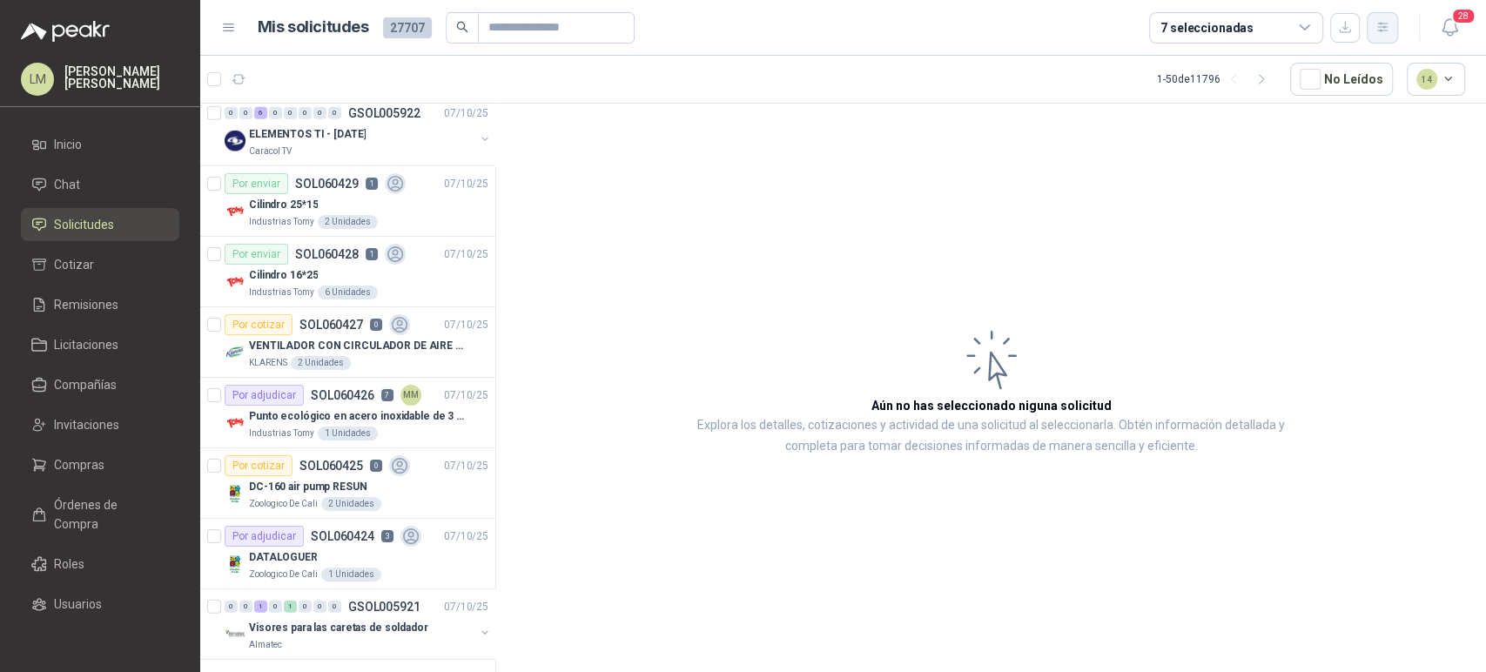
click at [1385, 30] on icon "button" at bounding box center [1382, 27] width 15 height 15
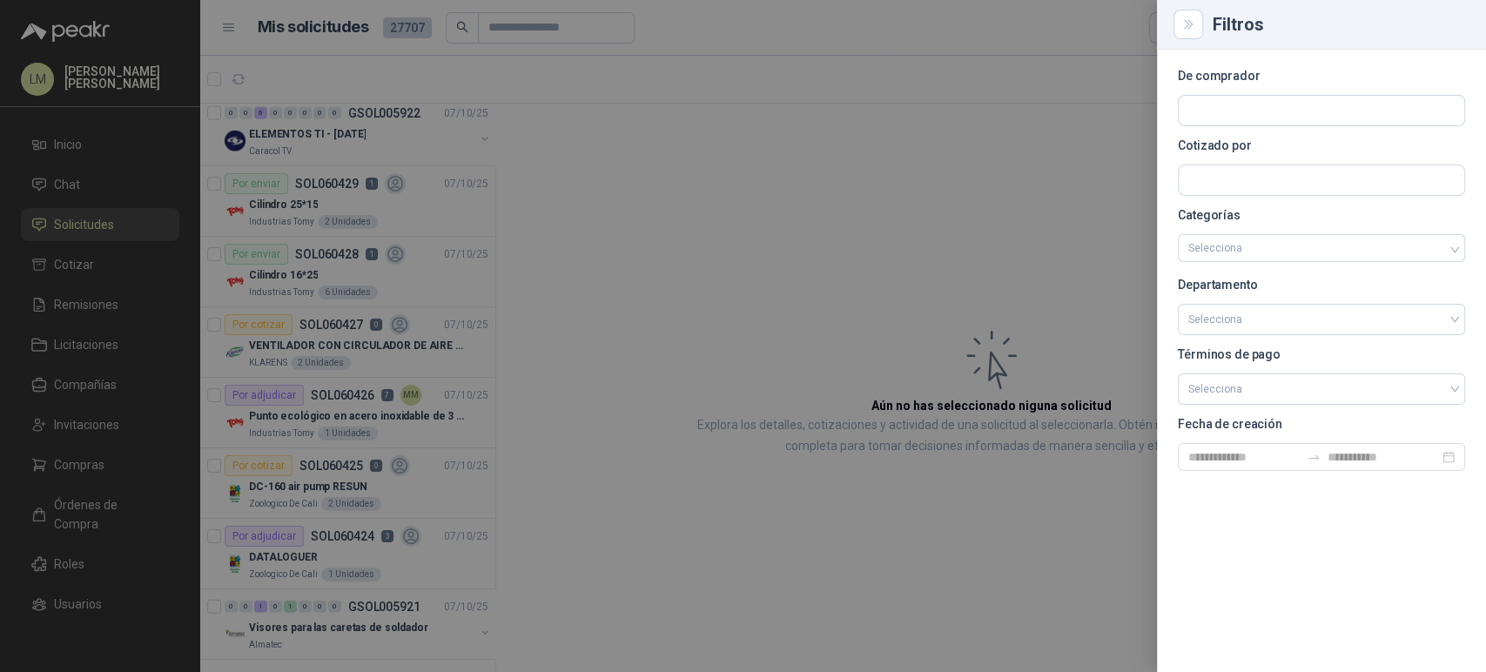
click at [1199, 125] on div at bounding box center [1320, 110] width 287 height 31
click at [1199, 119] on input "text" at bounding box center [1320, 111] width 285 height 30
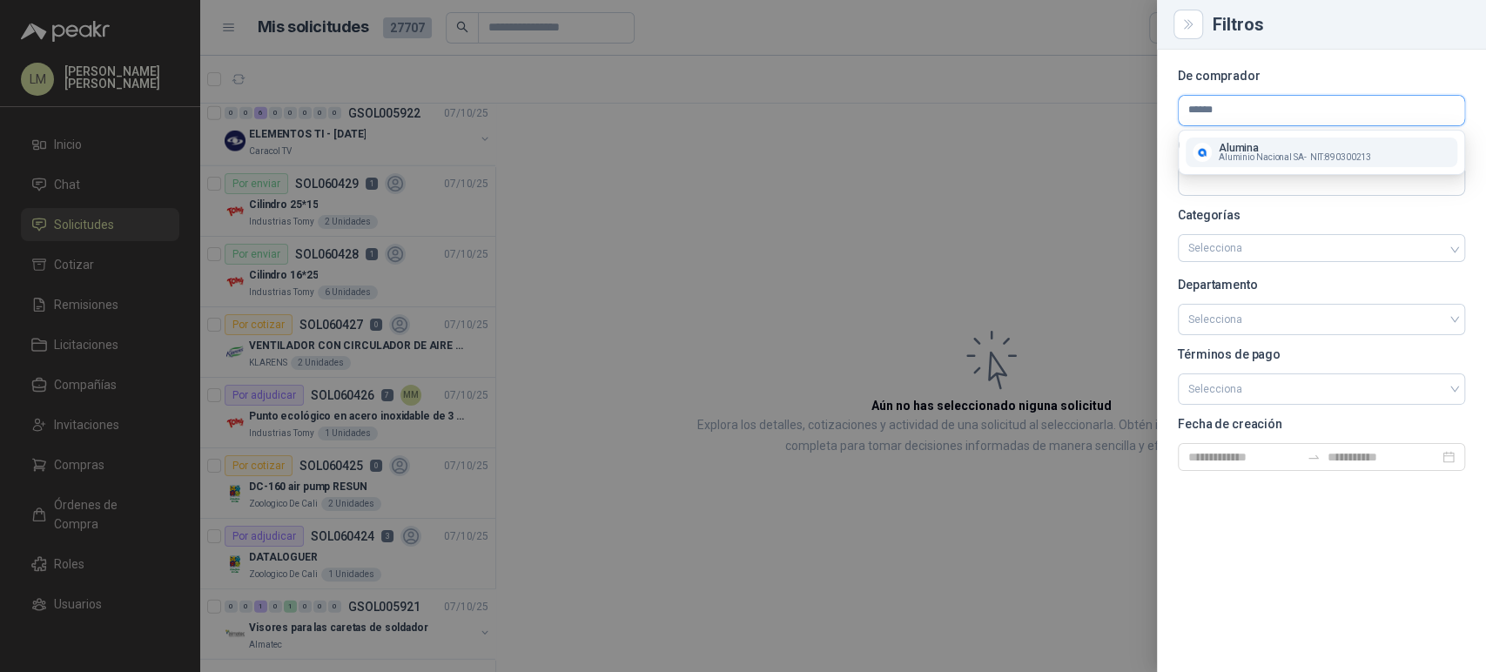
type input "******"
click at [1232, 157] on span "Aluminio Nacional SA -" at bounding box center [1262, 157] width 88 height 9
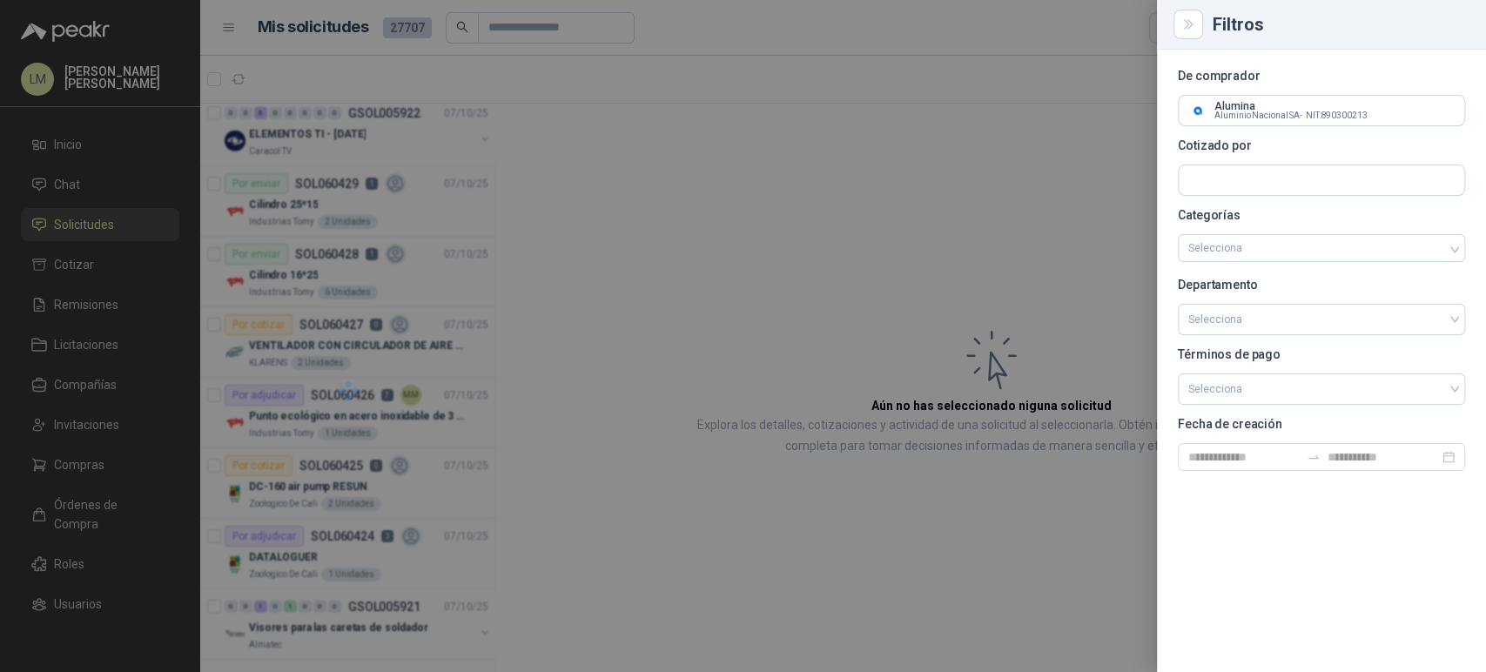
click at [861, 194] on div at bounding box center [743, 336] width 1486 height 672
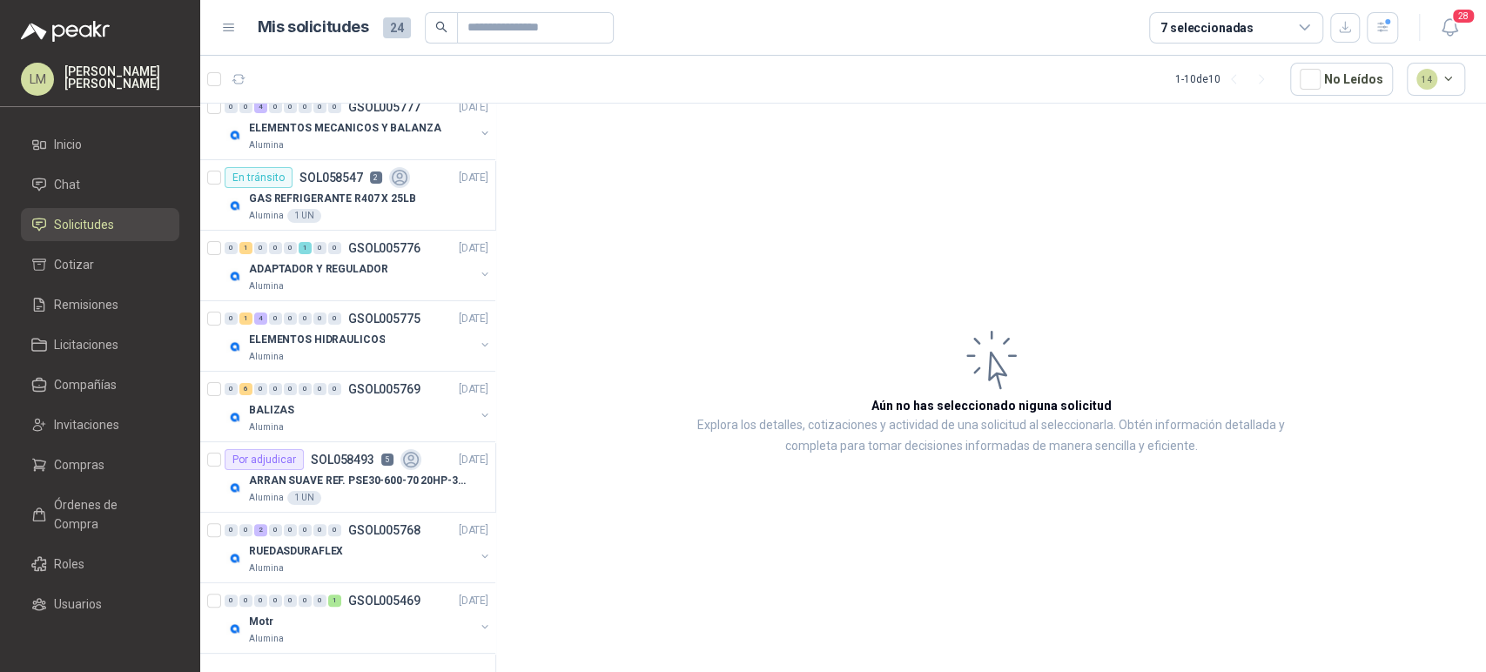
scroll to position [153, 0]
click at [314, 192] on p "GAS REFRIGERANTE R407 X 25LB" at bounding box center [332, 200] width 167 height 17
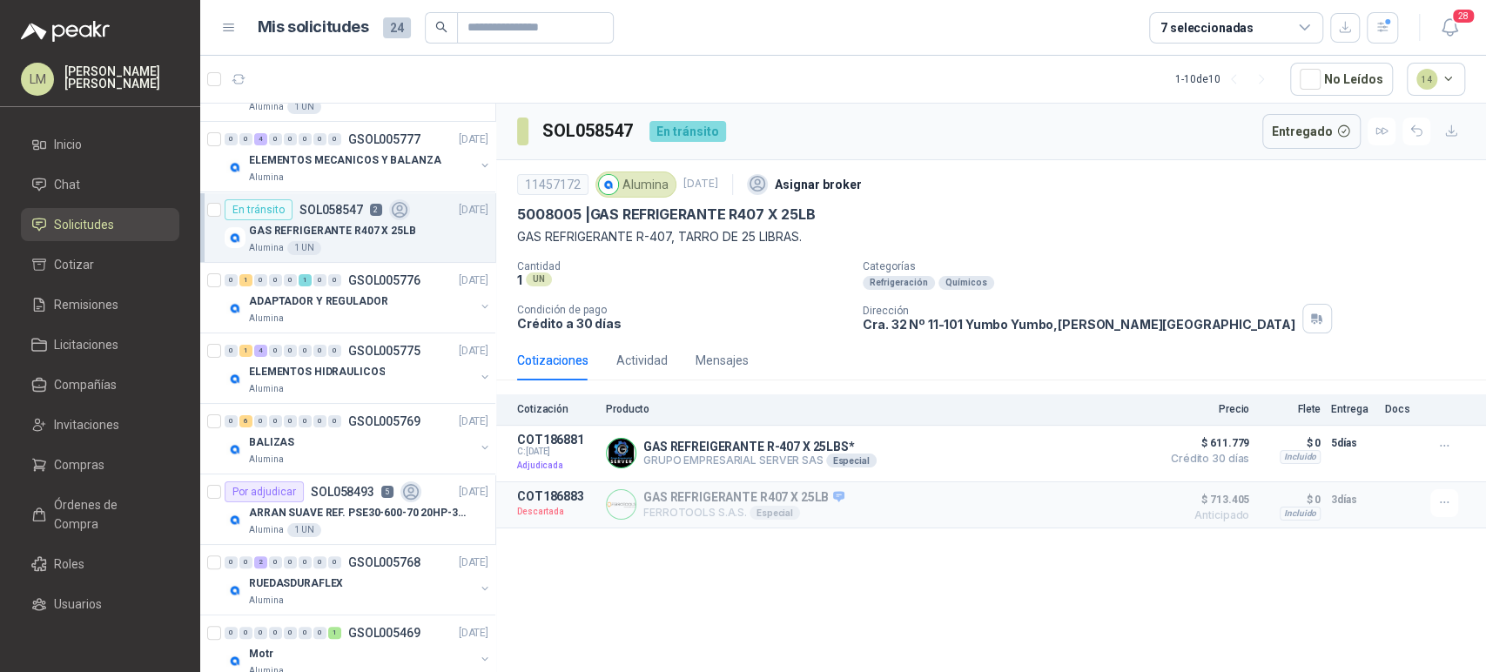
scroll to position [153, 0]
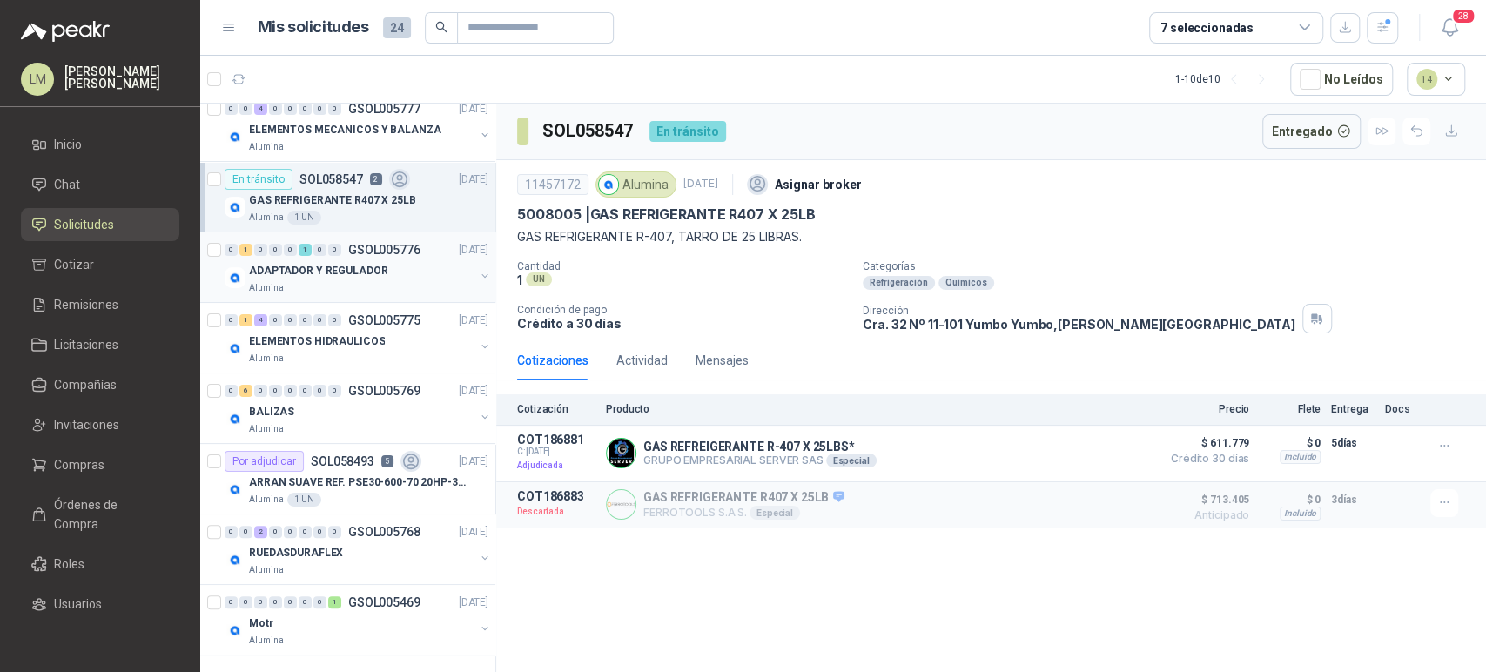
click at [478, 274] on button "button" at bounding box center [485, 276] width 14 height 14
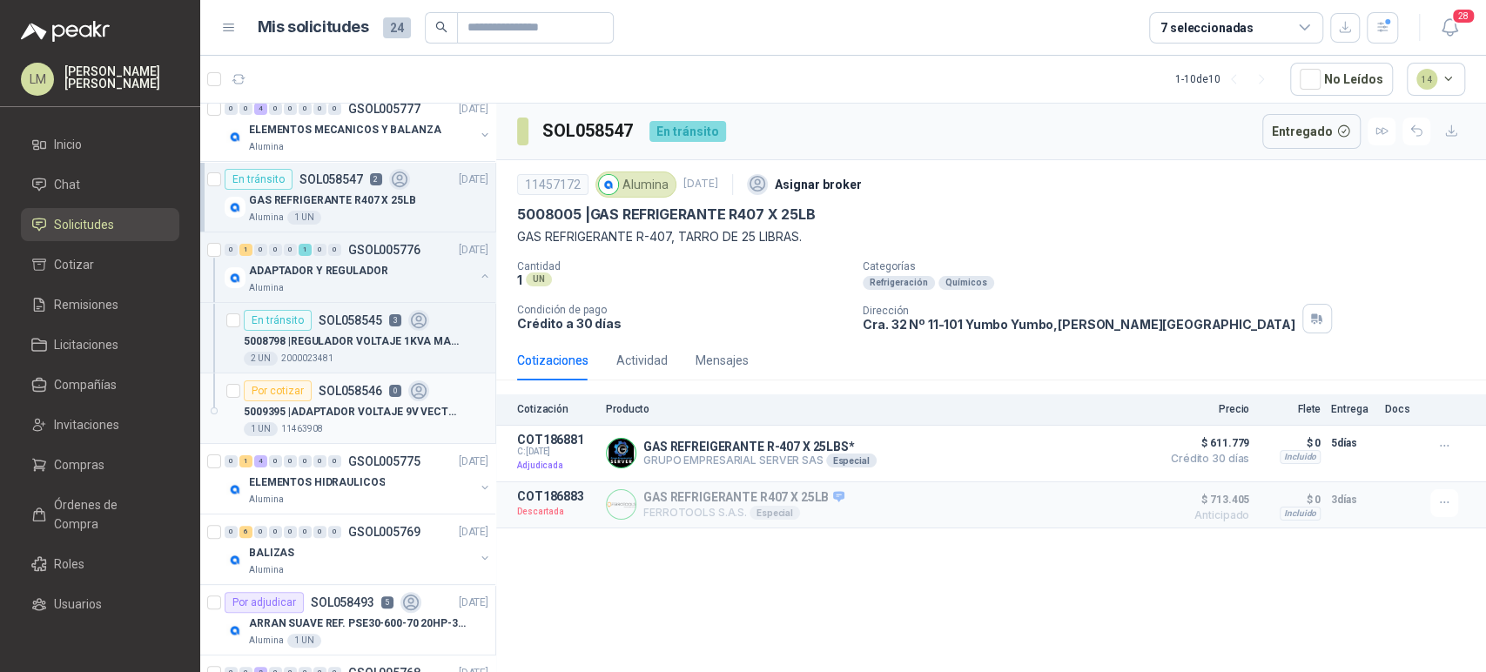
click at [366, 373] on article "Por cotizar SOL058546 0 5009395 | ADAPTADOR VOLTAJE 9V VECTOR VI500 1 UN 11463…" at bounding box center [347, 408] width 295 height 70
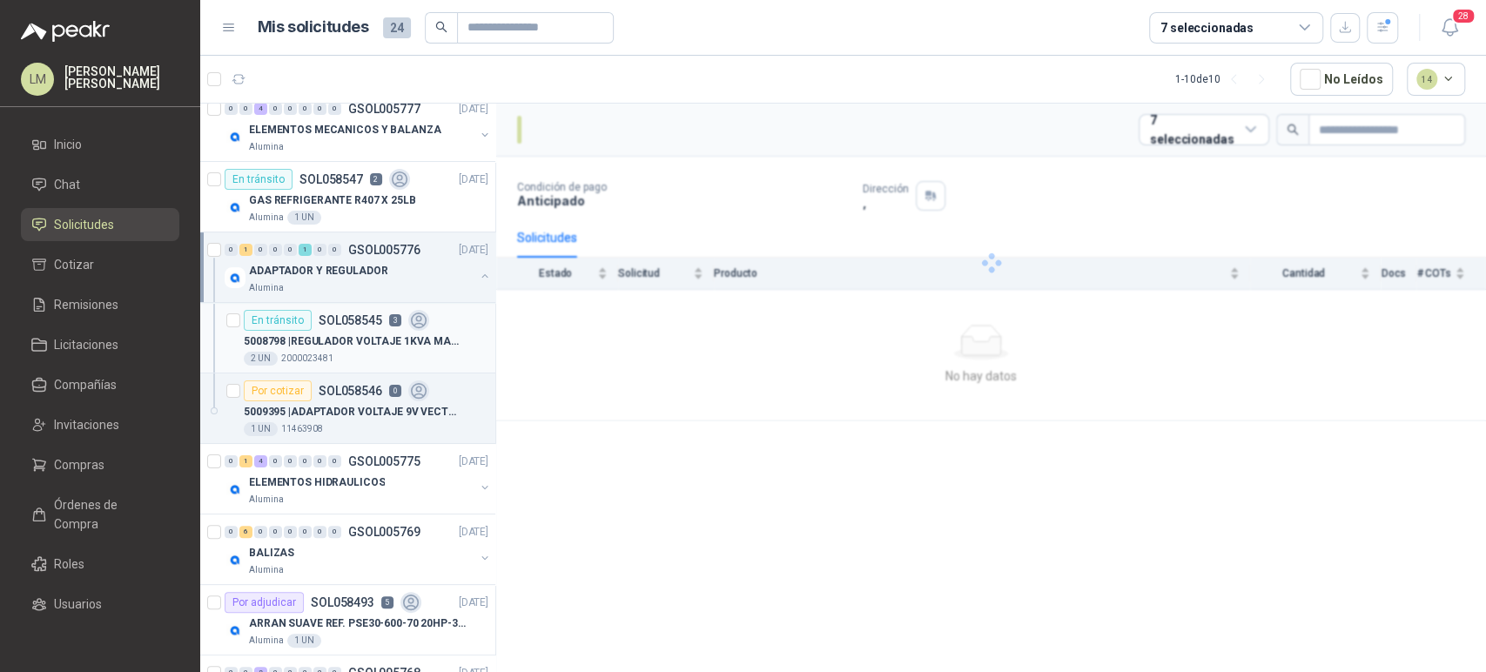
click at [372, 334] on p "5008798 | REGULADOR VOLTAJE 1KVA MAGOM" at bounding box center [352, 341] width 217 height 17
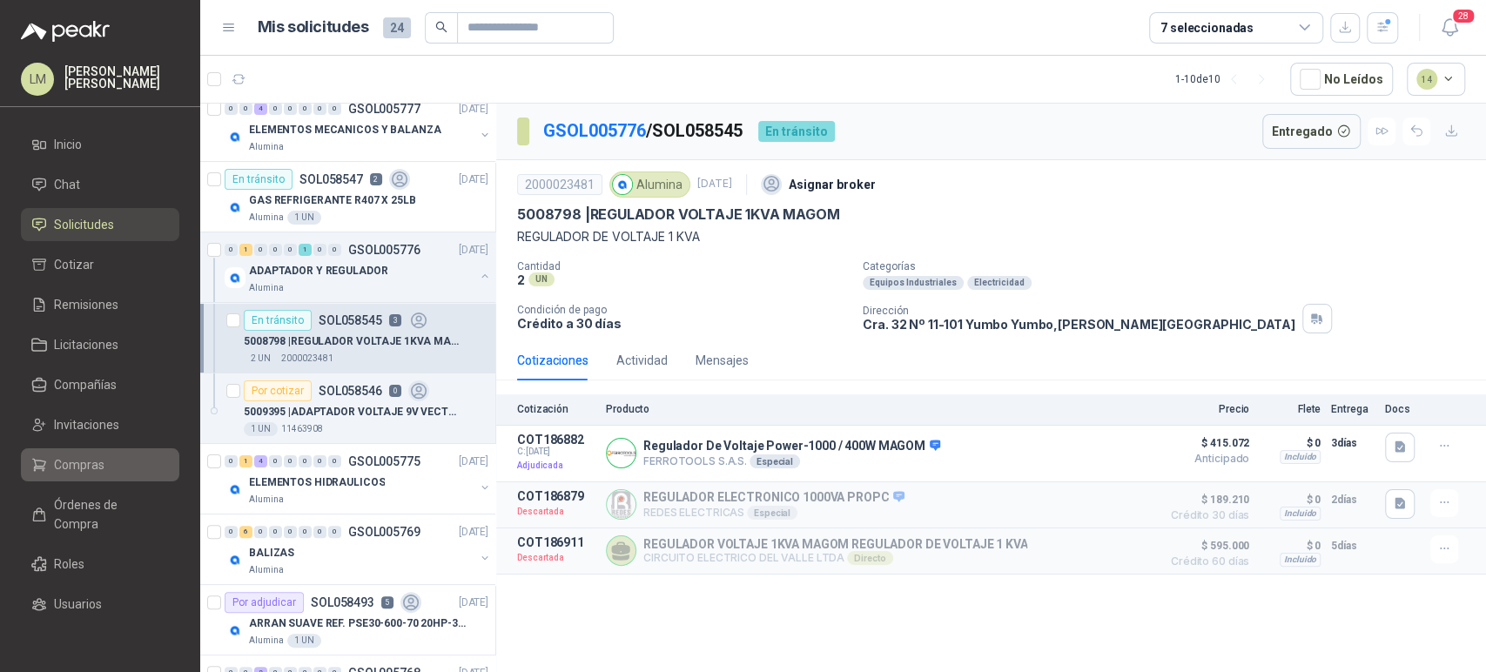
click at [81, 459] on span "Compras" at bounding box center [79, 464] width 50 height 19
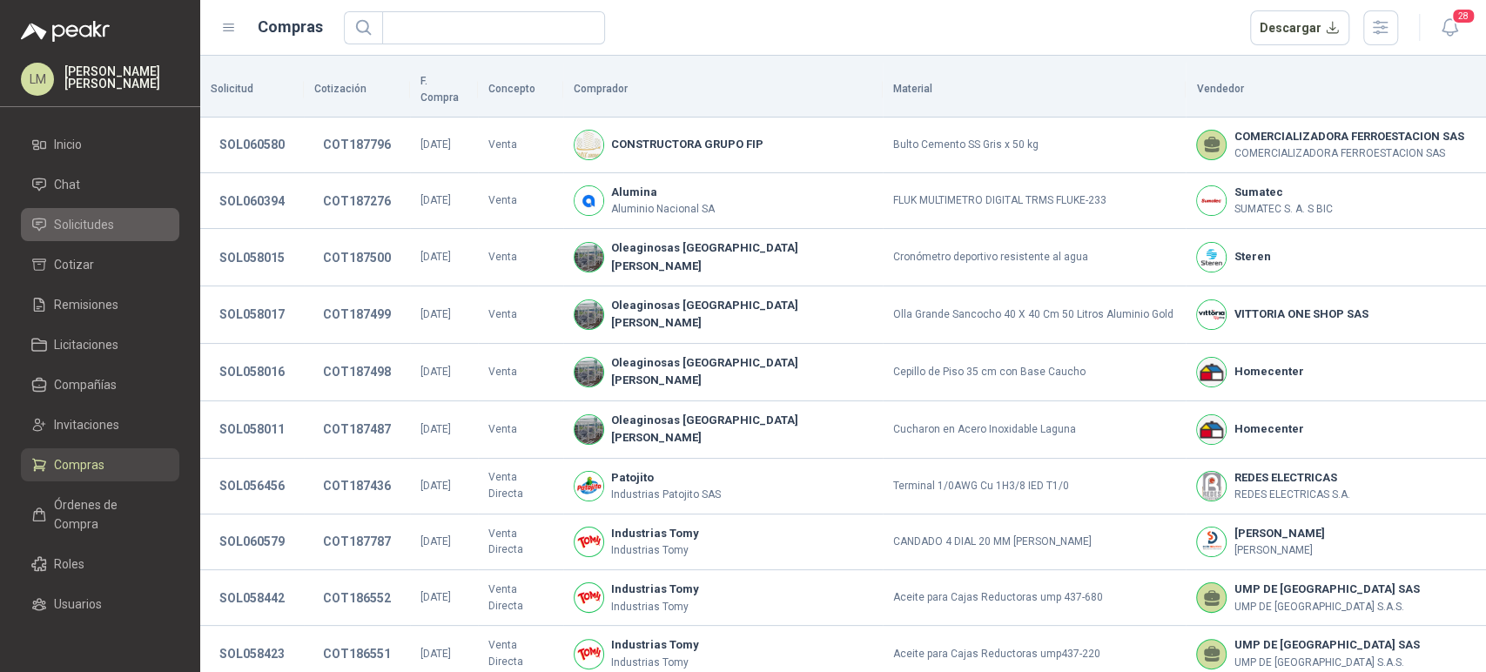
click at [90, 232] on span "Solicitudes" at bounding box center [84, 224] width 60 height 19
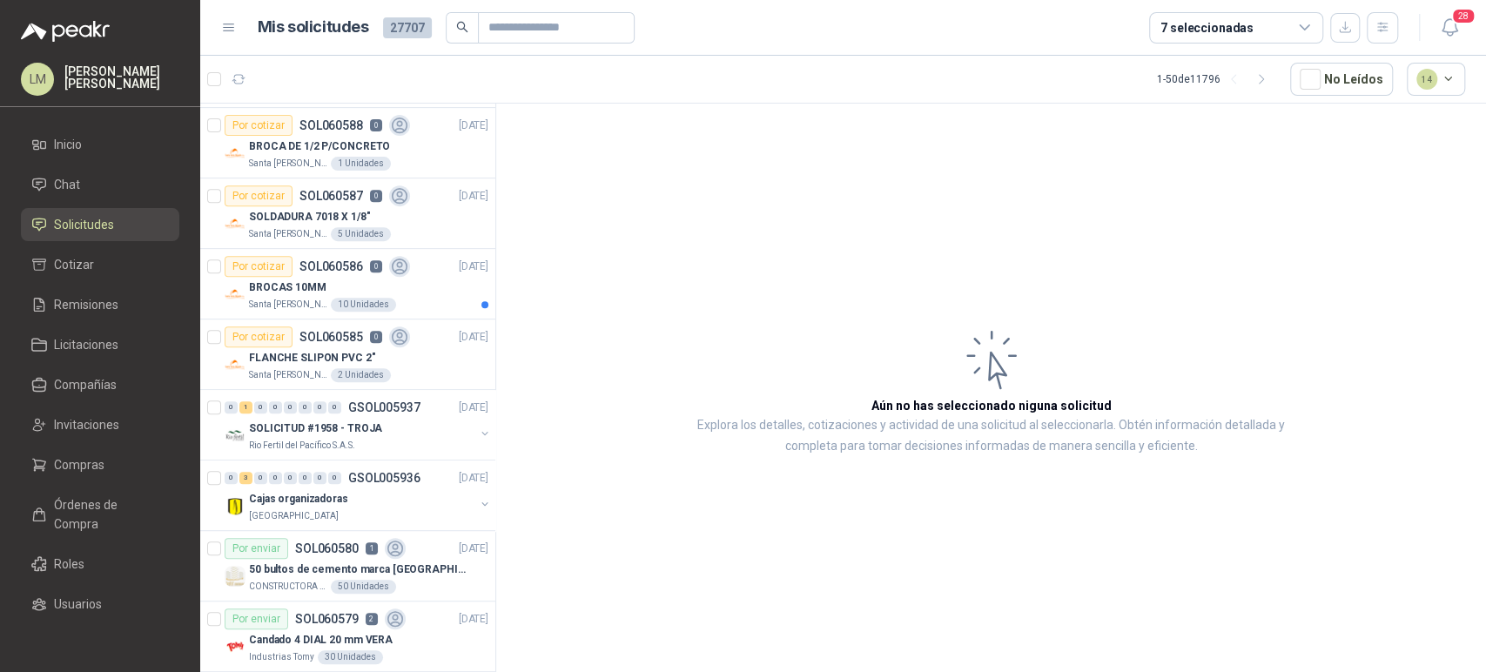
scroll to position [476, 0]
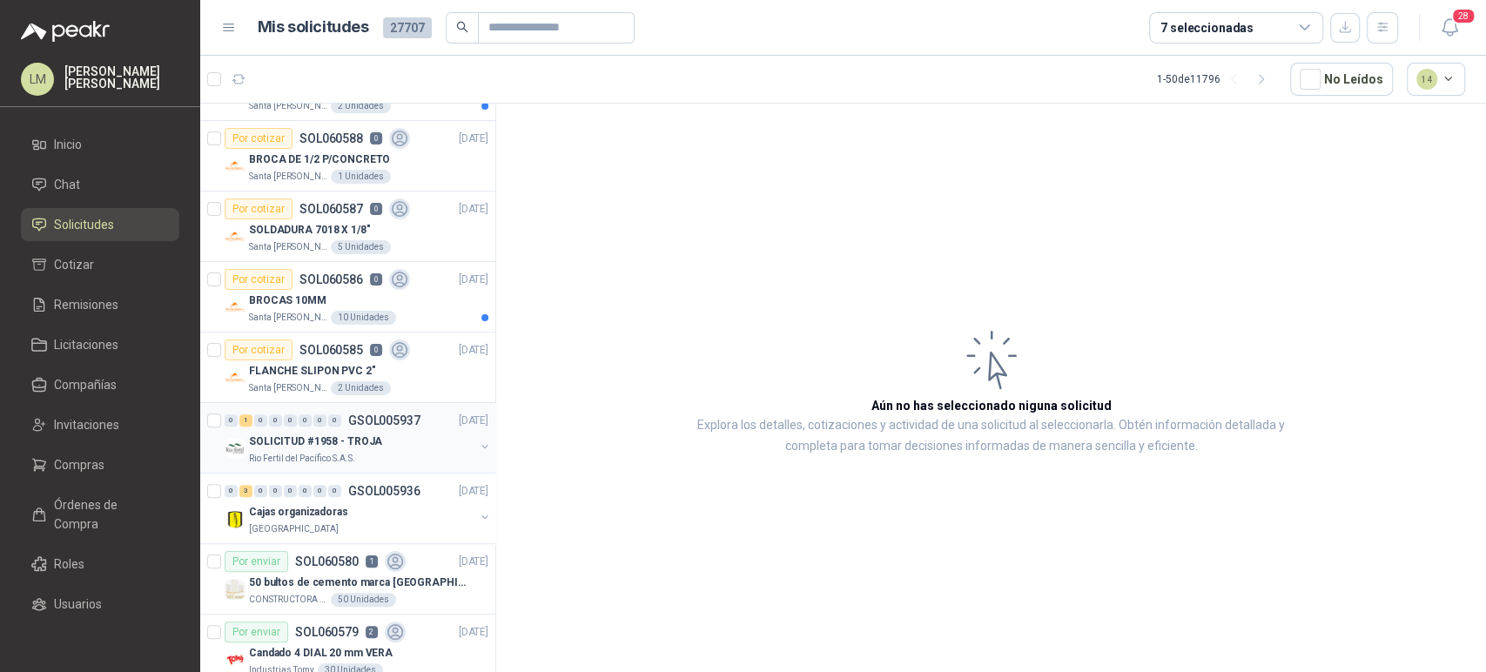
click at [478, 444] on button "button" at bounding box center [485, 446] width 14 height 14
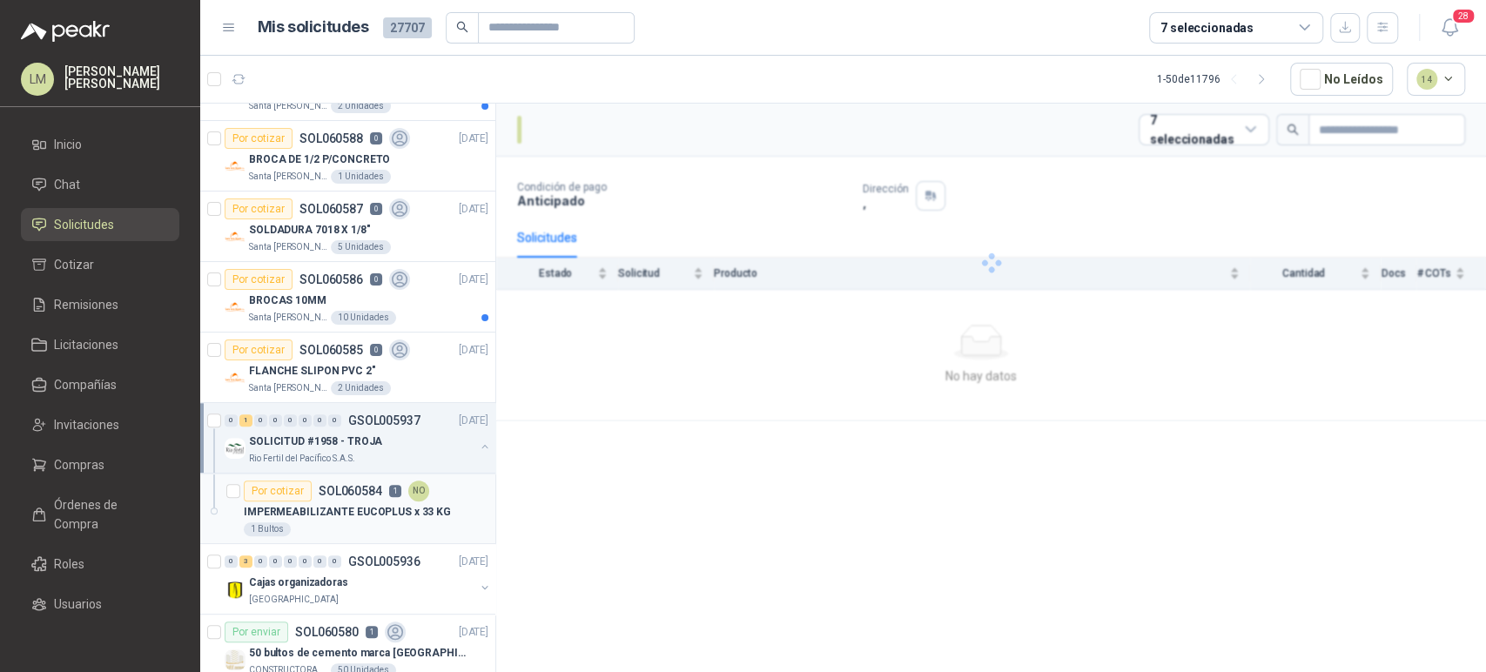
click at [400, 481] on div "Por cotizar SOL060584 1 NO" at bounding box center [336, 490] width 185 height 21
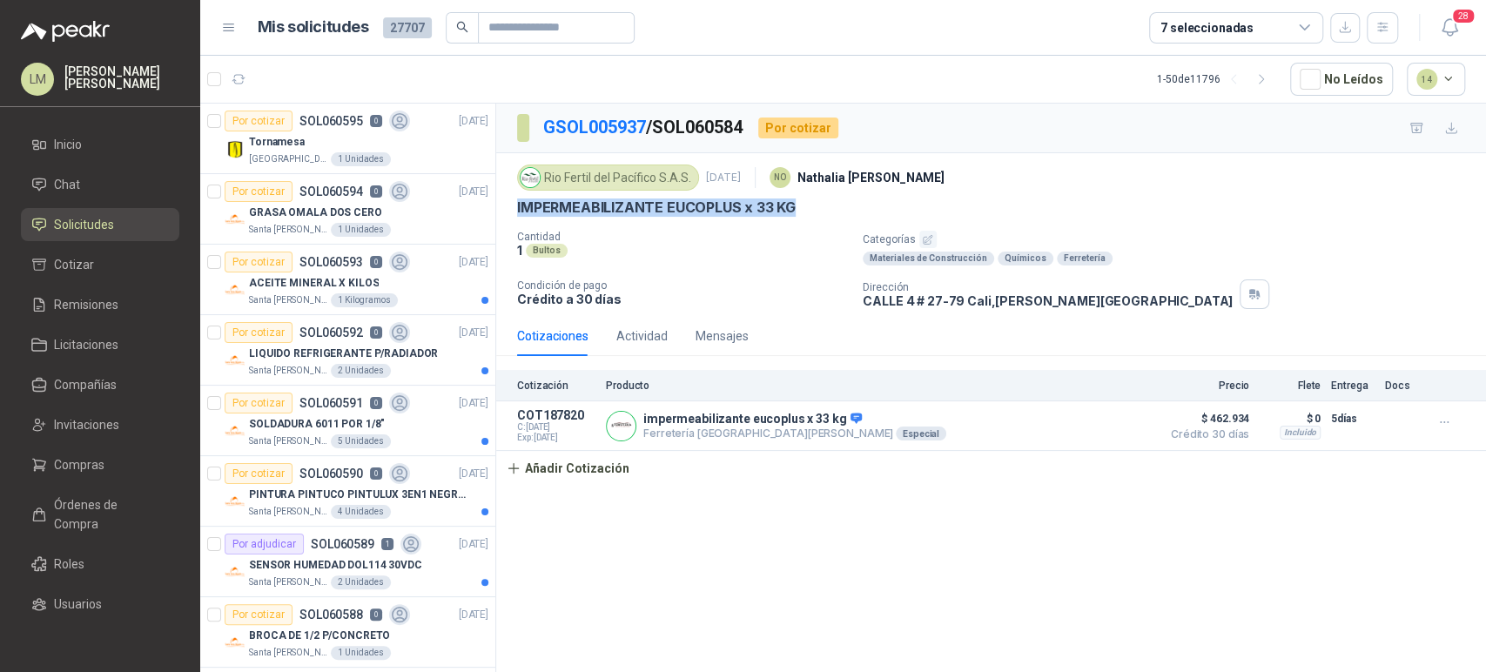
drag, startPoint x: 511, startPoint y: 205, endPoint x: 817, endPoint y: 210, distance: 306.4
click at [817, 210] on div "Rio Fertil [PERSON_NAME] S.A.S. [DATE] NO [PERSON_NAME] IMPERMEABILIZANTE EUCOP…" at bounding box center [990, 234] width 989 height 163
click at [747, 285] on p "Condición de pago" at bounding box center [683, 285] width 332 height 12
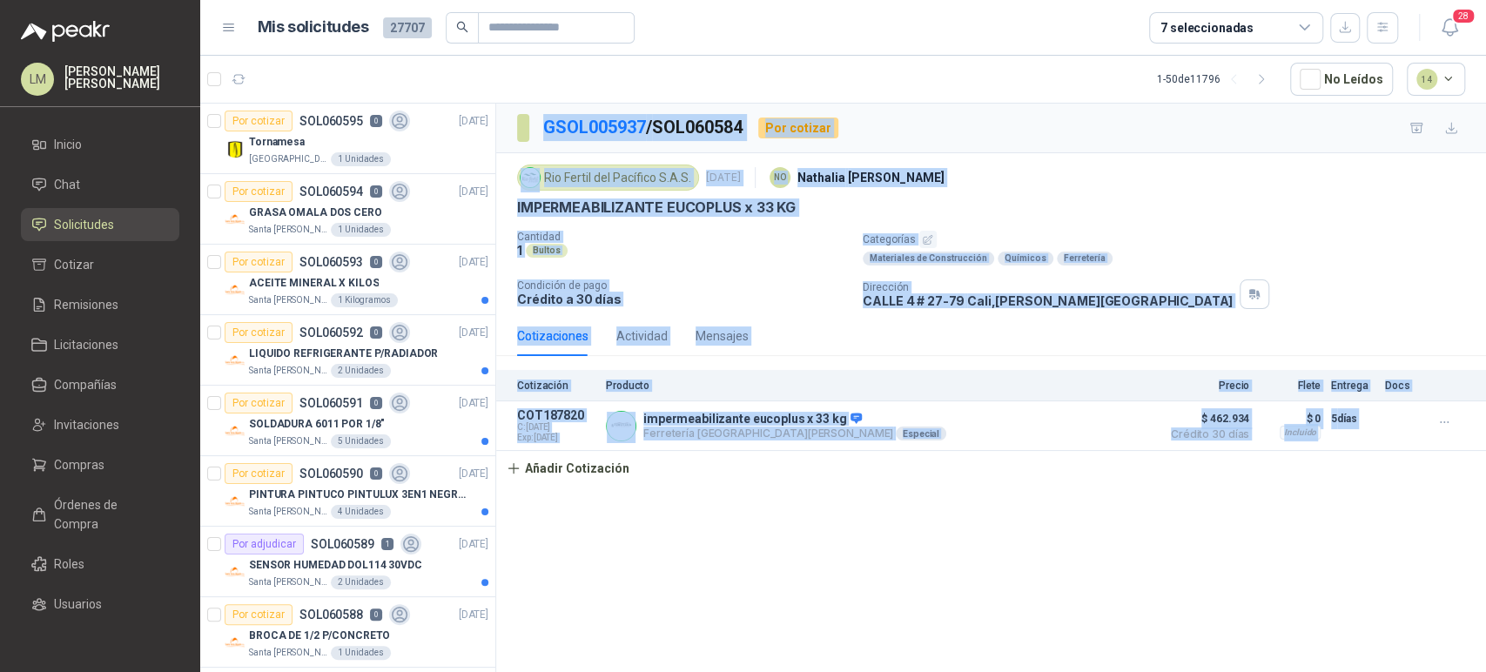
drag, startPoint x: 500, startPoint y: 103, endPoint x: 1460, endPoint y: 454, distance: 1022.3
click at [1460, 454] on div "GSOL005937 / SOL060584 Por cotizar Rio Fertil [PERSON_NAME] S.A.S. [DATE] NO [P…" at bounding box center [990, 295] width 989 height 382
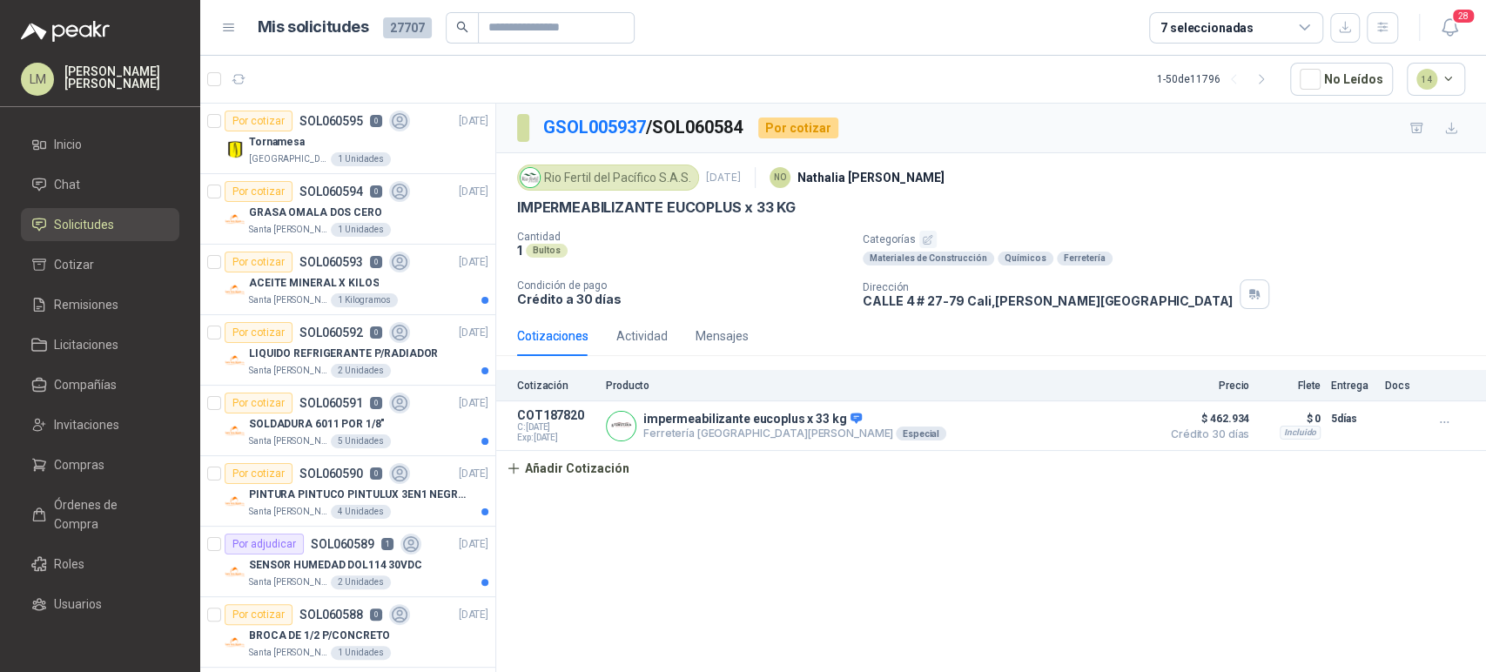
click at [902, 531] on div "GSOL005937 / SOL060584 Por cotizar Rio Fertil [PERSON_NAME] S.A.S. [DATE] NO [P…" at bounding box center [990, 391] width 989 height 574
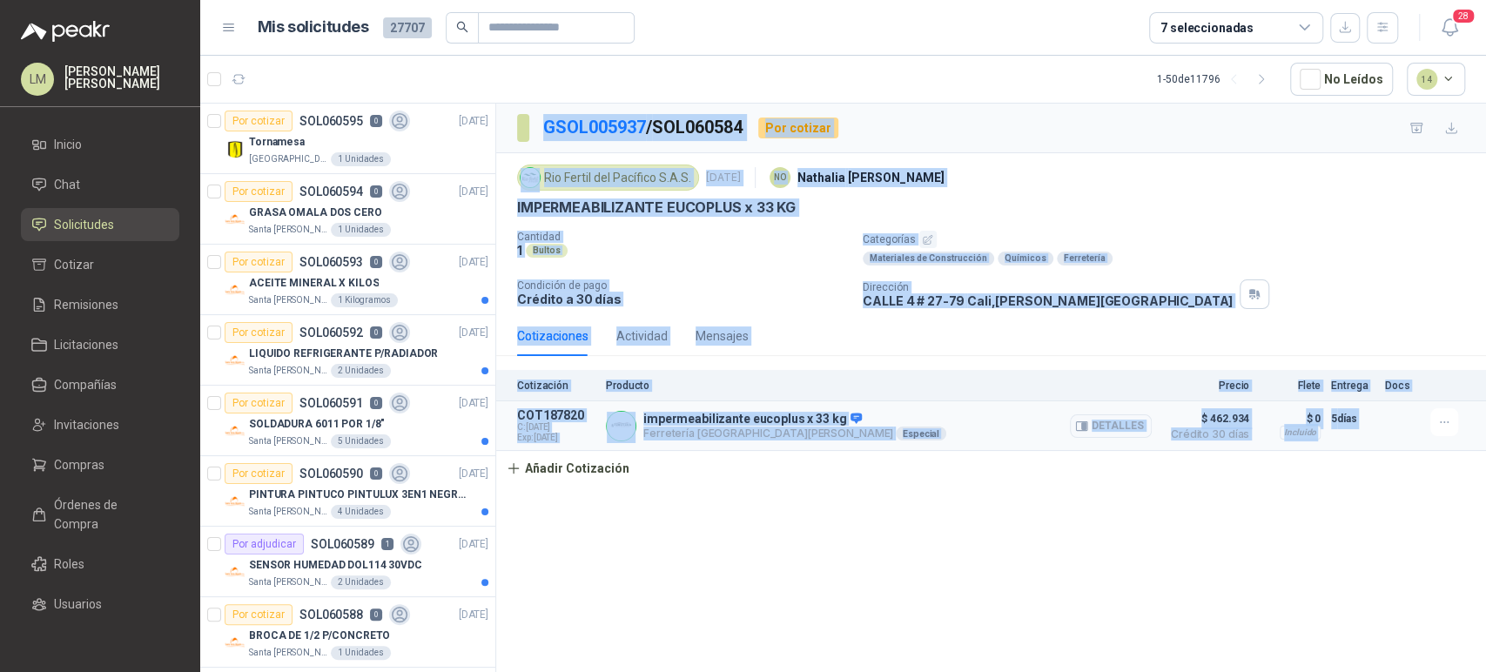
drag, startPoint x: 499, startPoint y: 105, endPoint x: 1457, endPoint y: 446, distance: 1016.8
click at [1457, 446] on div "GSOL005937 / SOL060584 Por cotizar Rio Fertil [PERSON_NAME] S.A.S. [DATE] NO [P…" at bounding box center [990, 295] width 989 height 382
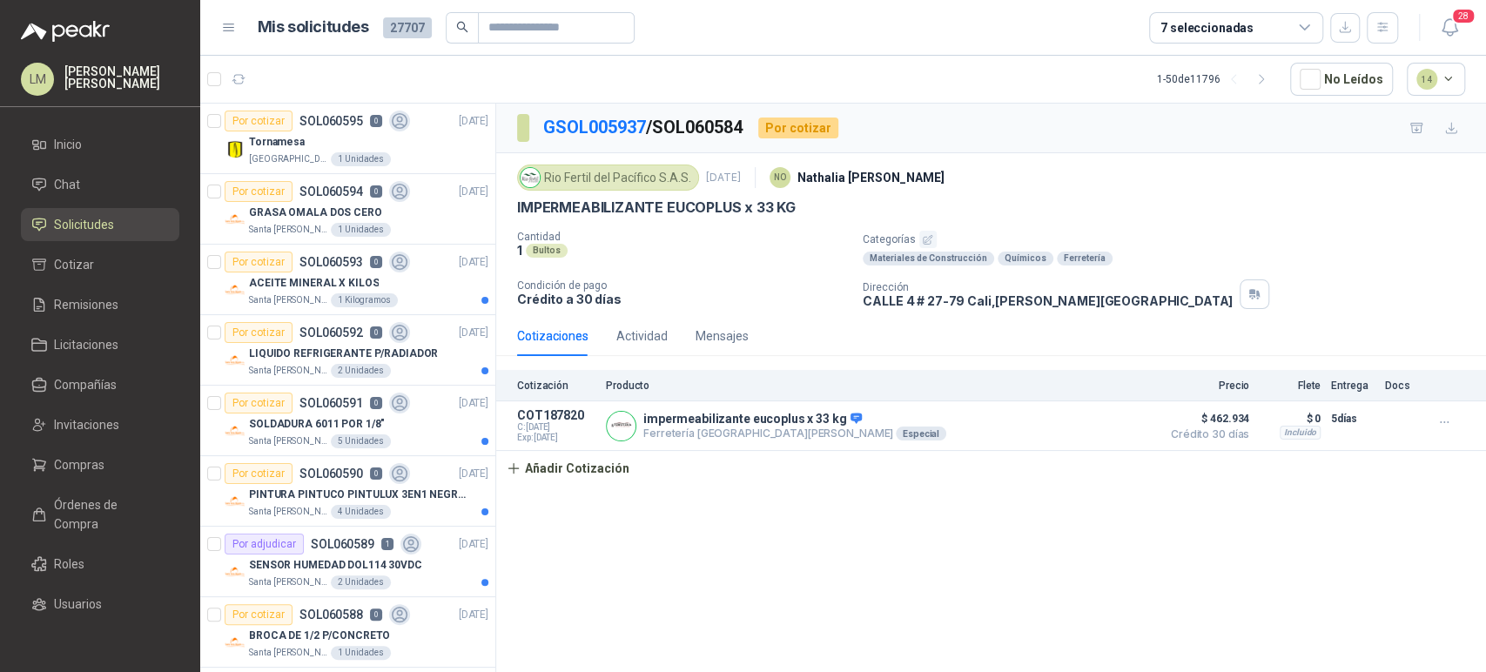
click at [947, 489] on div "GSOL005937 / SOL060584 Por cotizar Rio Fertil [PERSON_NAME] S.A.S. [DATE] NO [P…" at bounding box center [990, 391] width 989 height 574
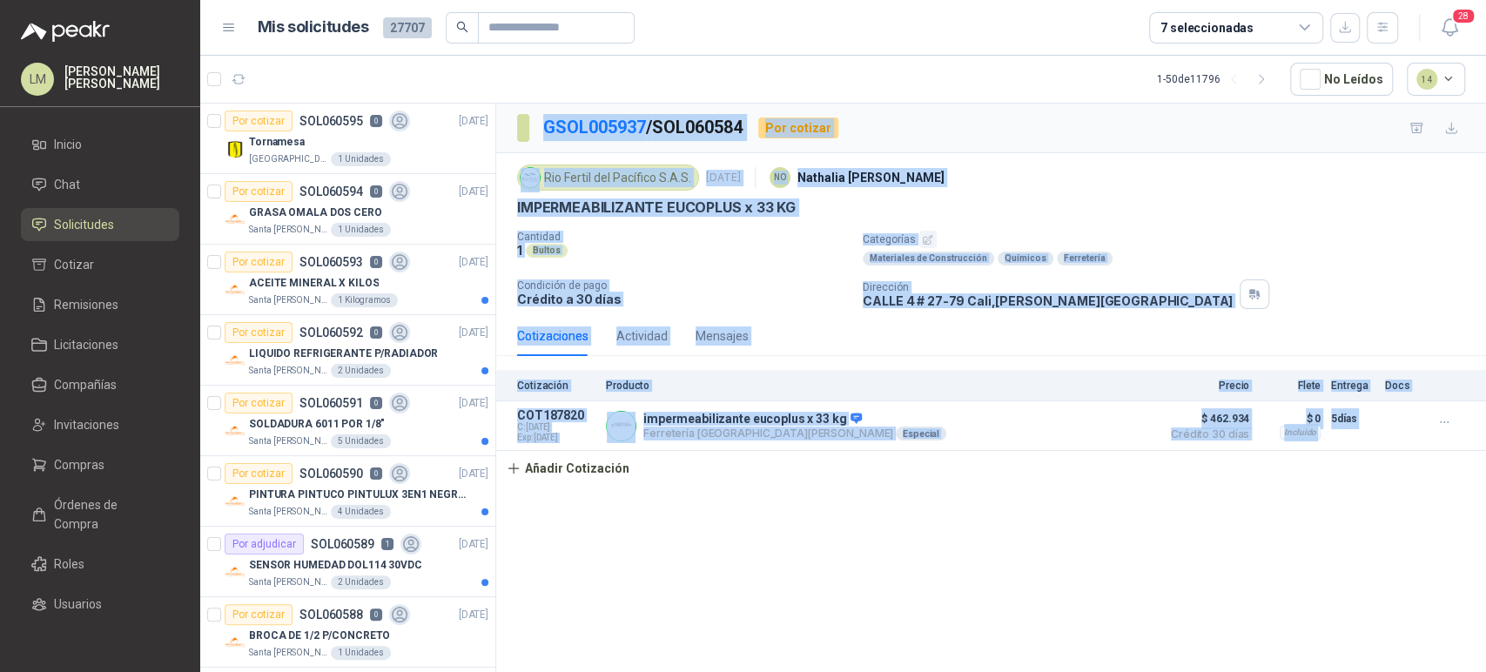
drag, startPoint x: 503, startPoint y: 104, endPoint x: 1478, endPoint y: 472, distance: 1041.6
click at [1478, 472] on div "GSOL005937 / SOL060584 Por cotizar Rio Fertil [PERSON_NAME] S.A.S. [DATE] NO [P…" at bounding box center [990, 295] width 989 height 382
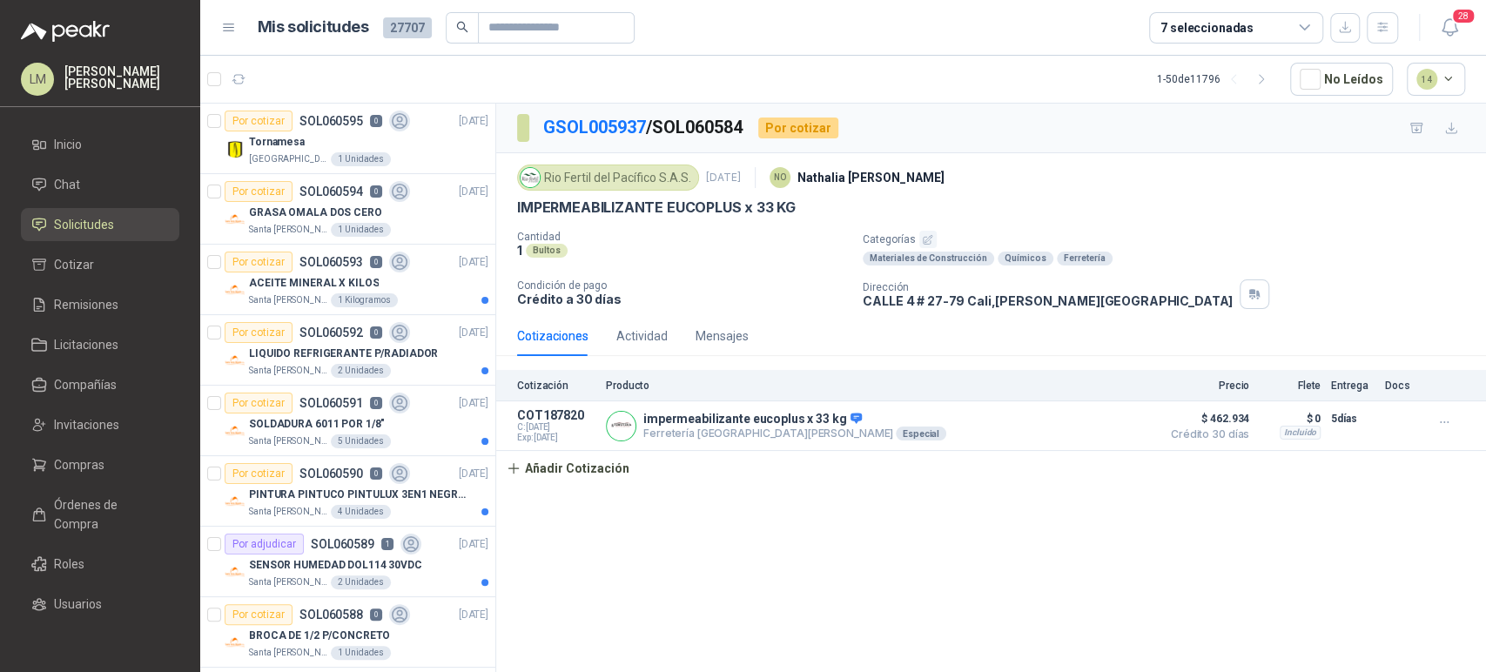
click at [1053, 538] on div "GSOL005937 / SOL060584 Por cotizar Rio Fertil [PERSON_NAME] S.A.S. [DATE] NO [P…" at bounding box center [990, 391] width 989 height 574
click at [77, 461] on span "Compras" at bounding box center [79, 464] width 50 height 19
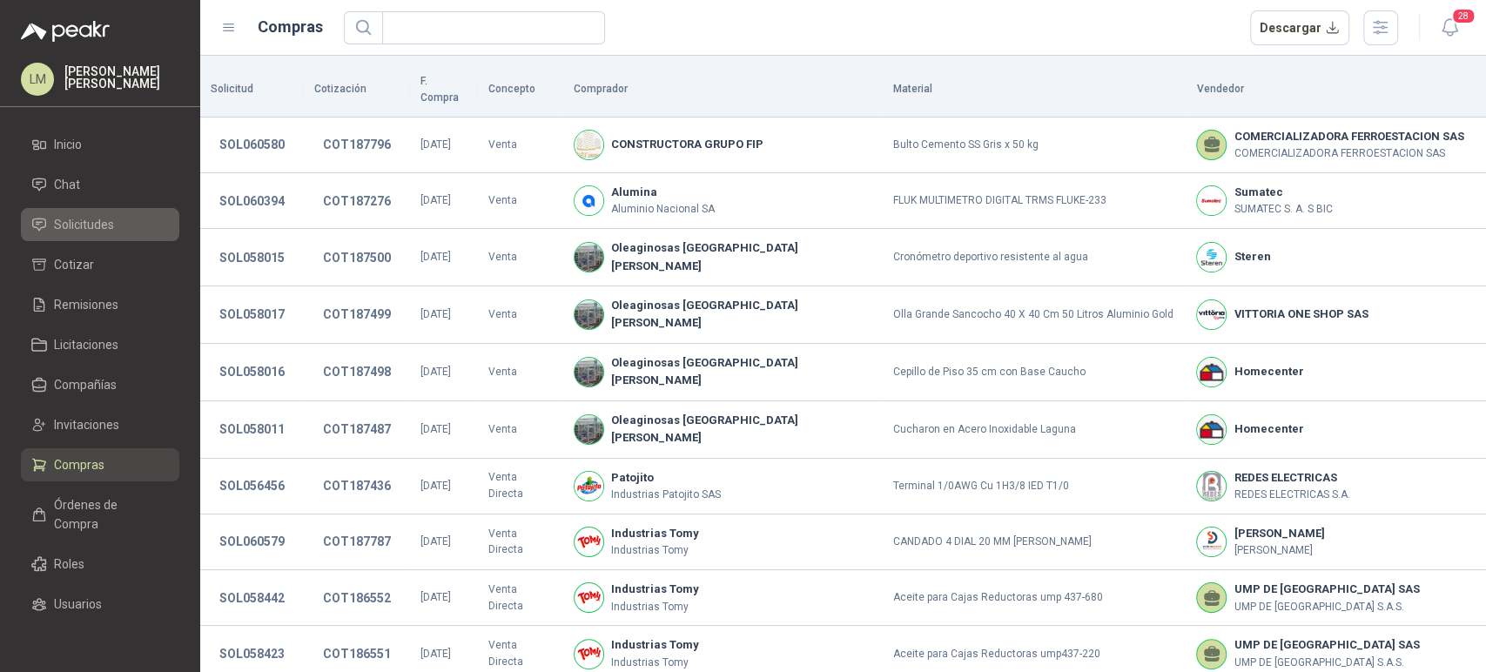
click at [89, 217] on span "Solicitudes" at bounding box center [84, 224] width 60 height 19
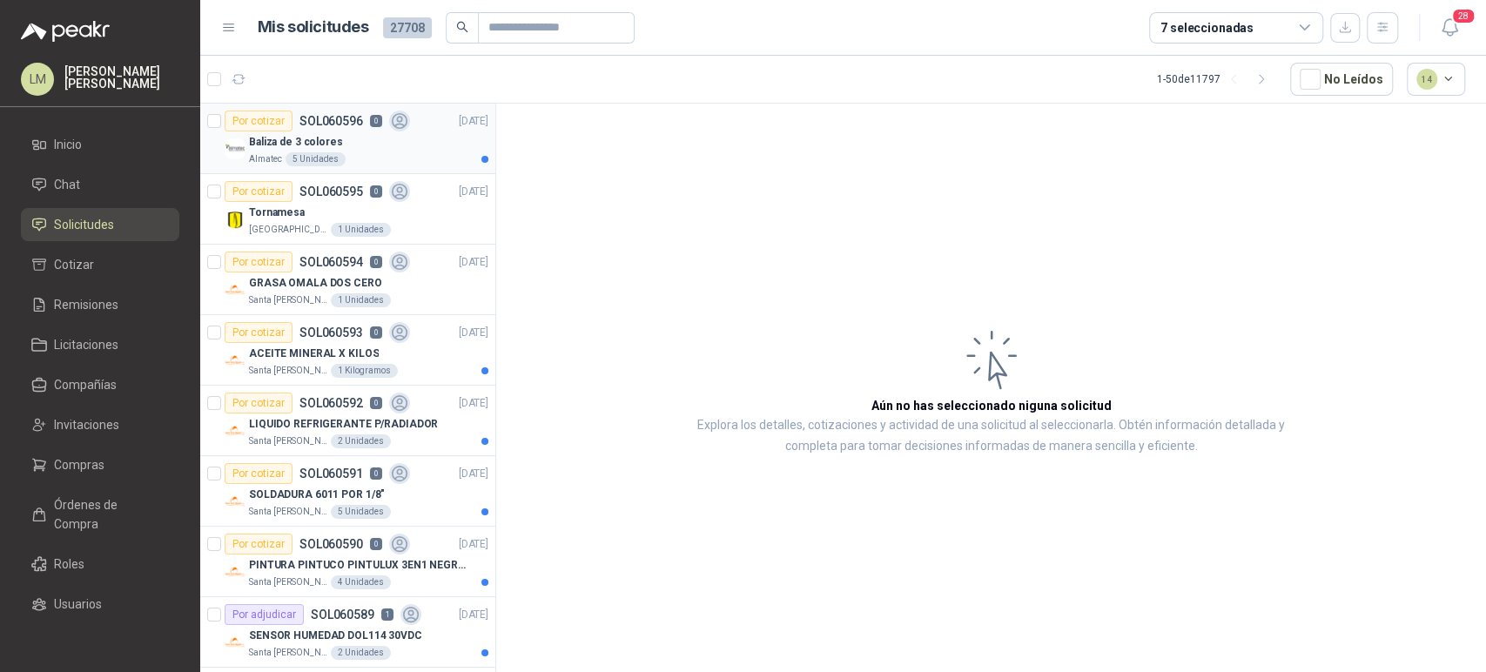
click at [331, 134] on p "Baliza de 3 colores" at bounding box center [296, 142] width 94 height 17
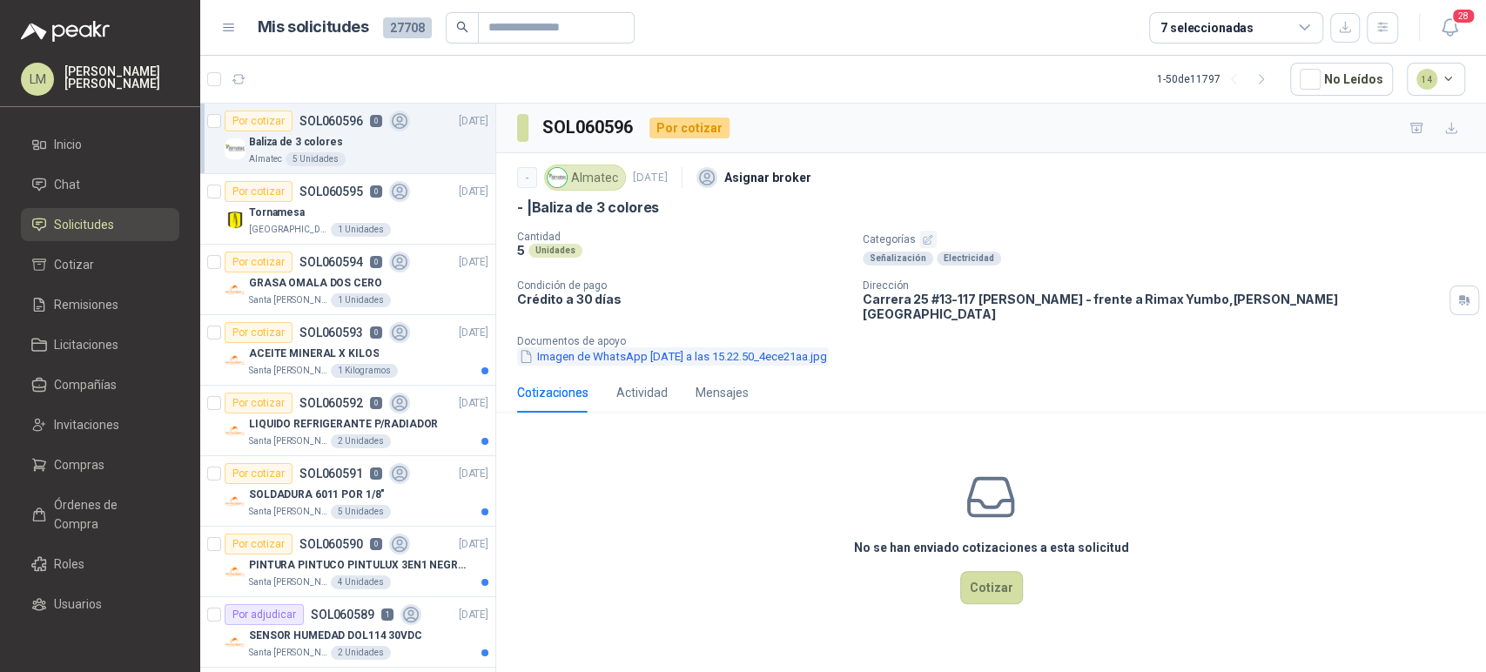
click at [581, 347] on button "Imagen de WhatsApp [DATE] a las 15.22.50_4ece21aa.jpg" at bounding box center [673, 356] width 312 height 18
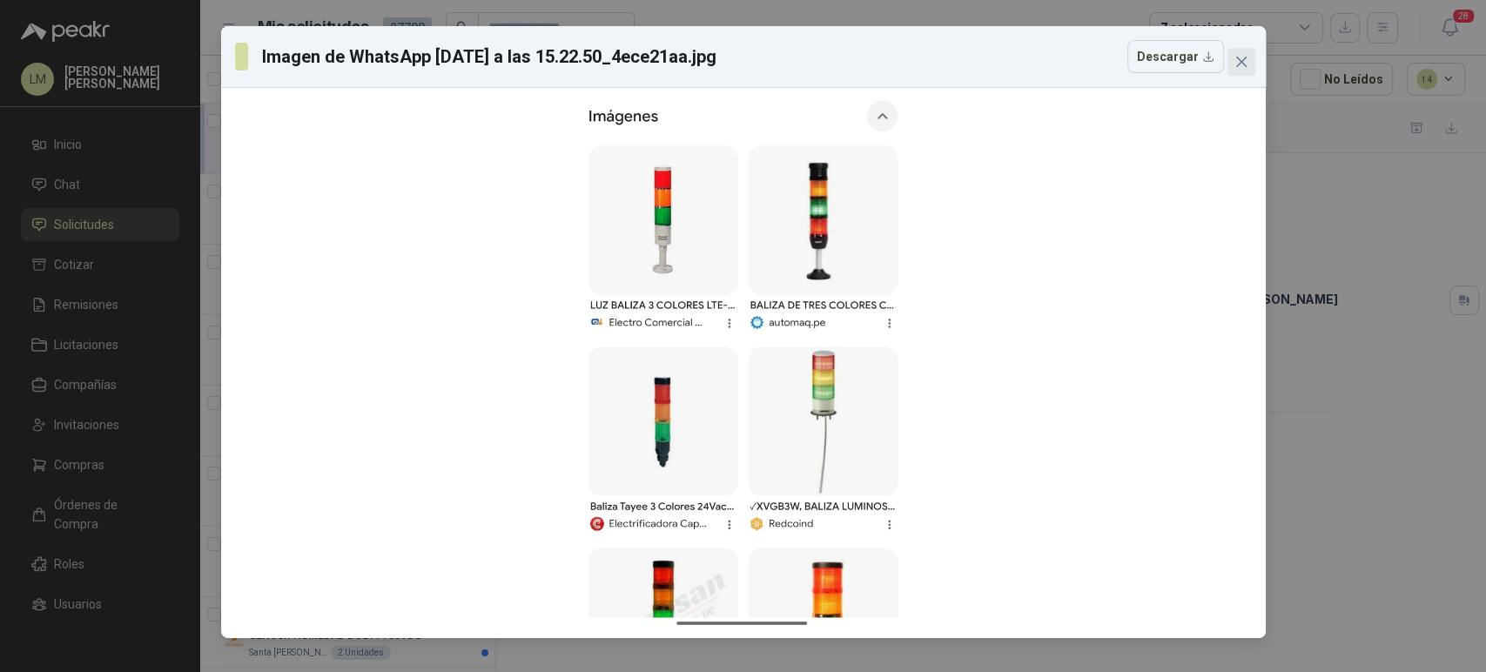
click at [1237, 57] on icon "close" at bounding box center [1240, 62] width 10 height 10
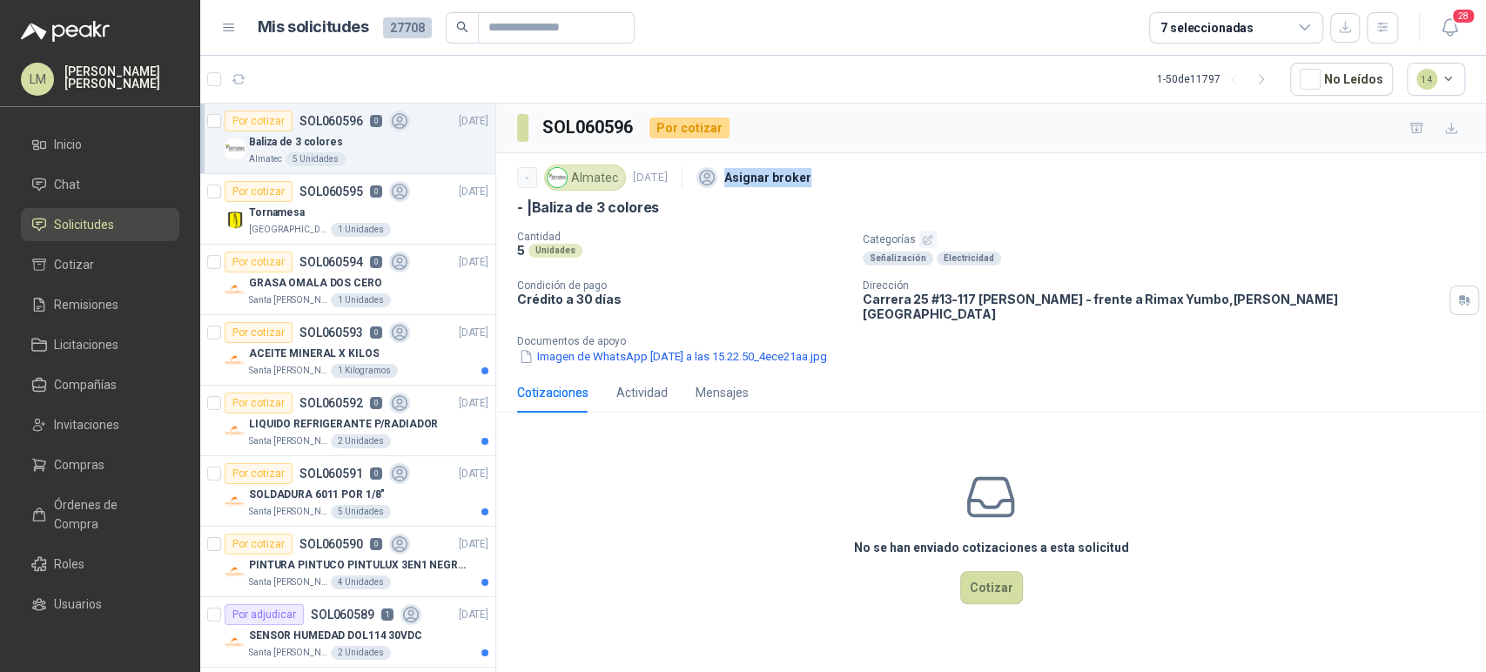
drag, startPoint x: 856, startPoint y: 180, endPoint x: 738, endPoint y: 176, distance: 118.4
click at [738, 176] on div "- Almatec [DATE] Asignar broker" at bounding box center [991, 177] width 948 height 35
click at [728, 256] on div "5 Unidades" at bounding box center [683, 250] width 332 height 15
click at [75, 374] on link "Compañías" at bounding box center [100, 384] width 158 height 33
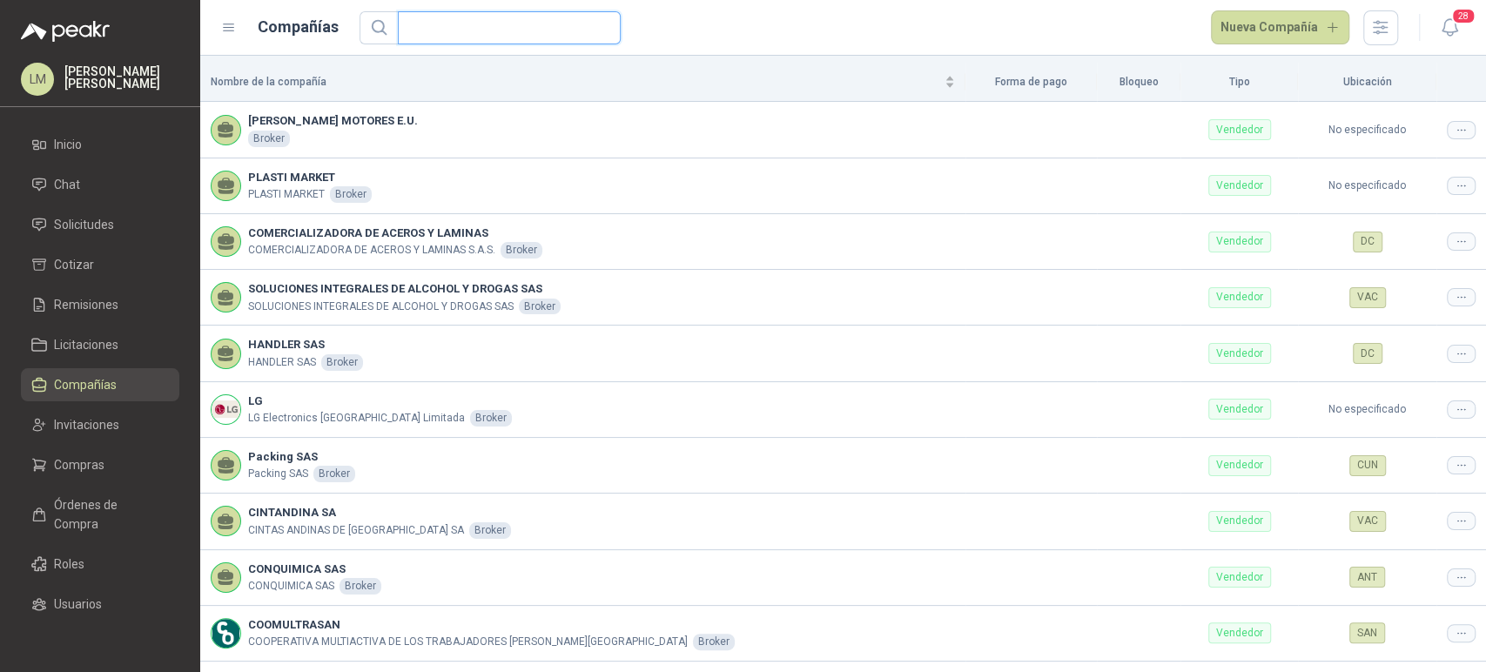
click at [422, 26] on input "text" at bounding box center [502, 27] width 188 height 31
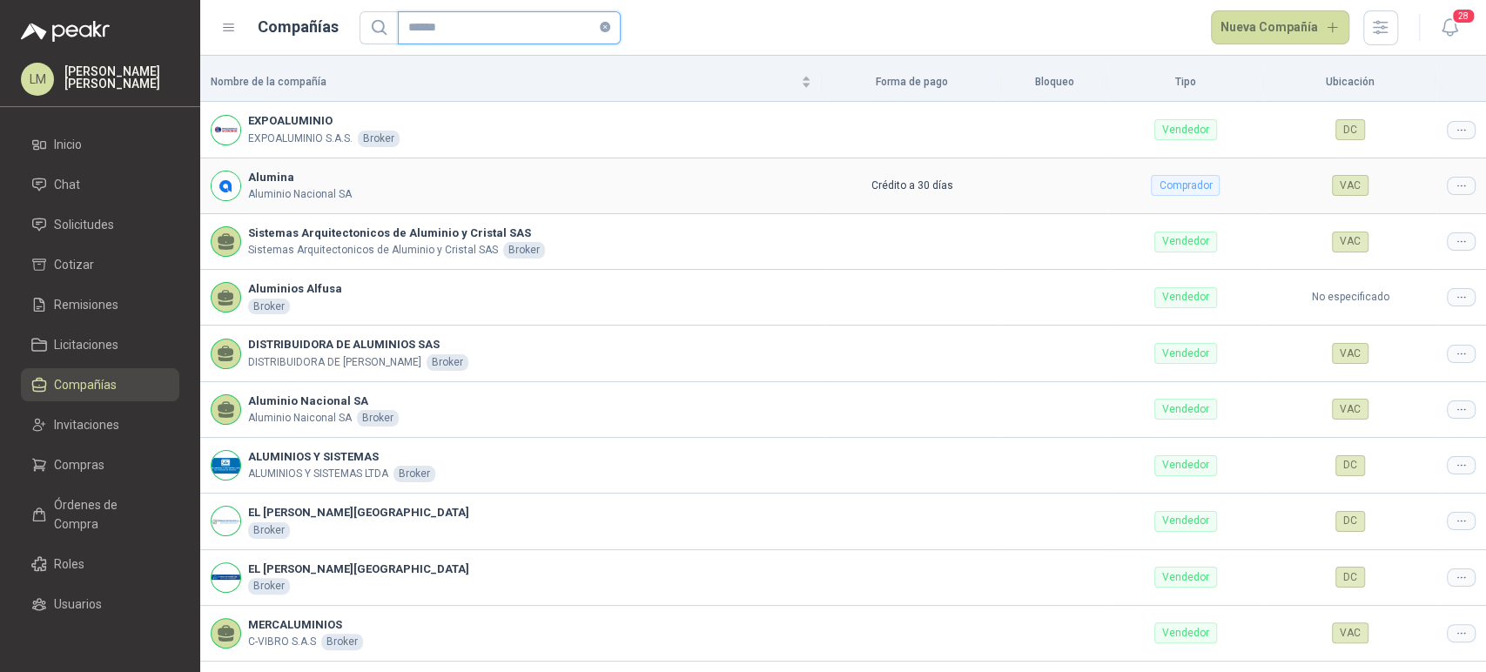
type input "******"
click at [1454, 191] on icon at bounding box center [1460, 185] width 13 height 13
click at [1427, 209] on span "Editar compañía" at bounding box center [1403, 214] width 90 height 19
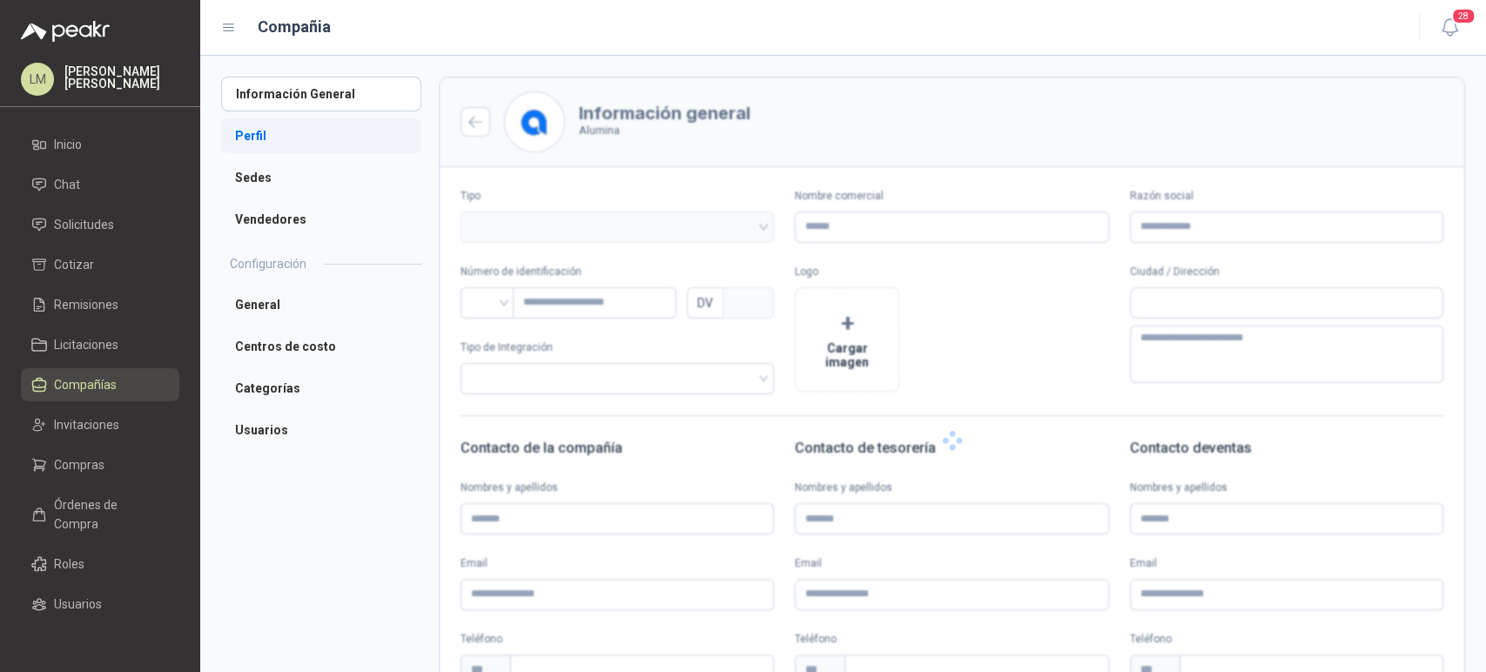
type input "*******"
type input "**********"
type input "*********"
type input "*"
type textarea "**********"
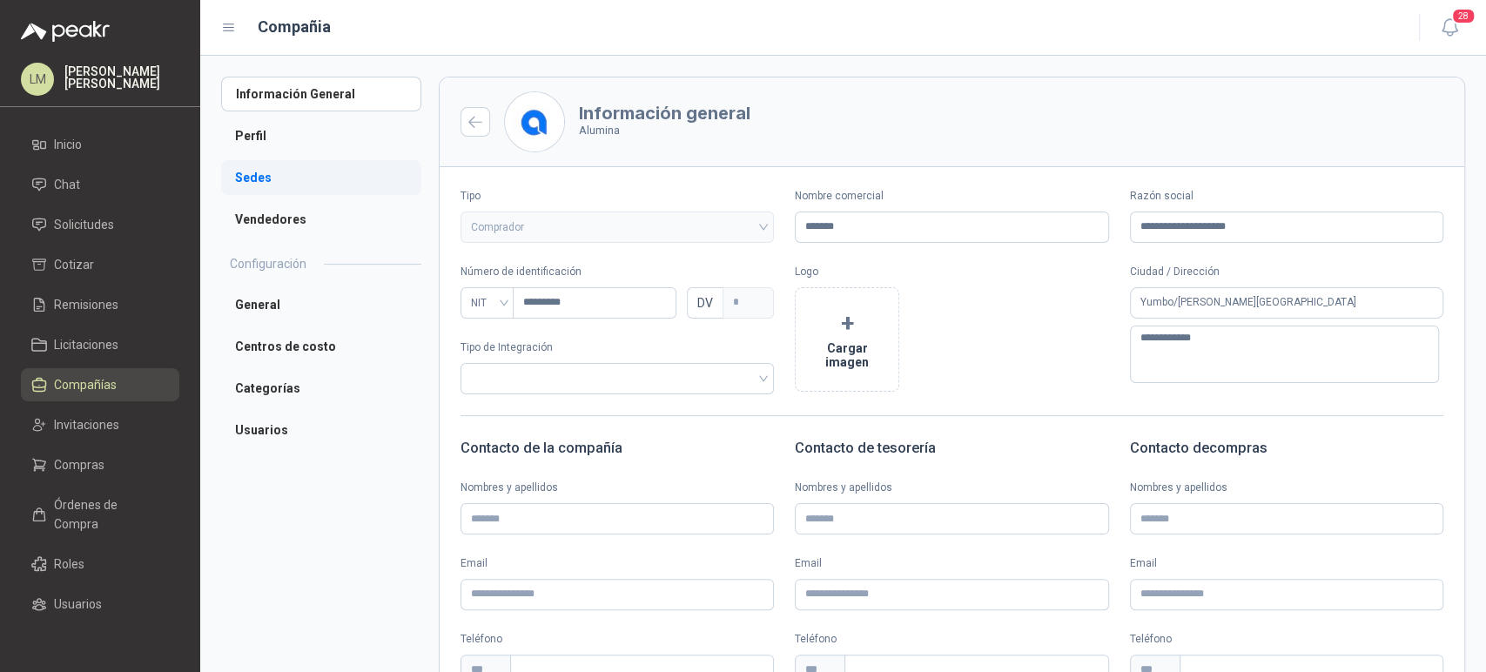
click at [272, 180] on li "Sedes" at bounding box center [321, 177] width 200 height 35
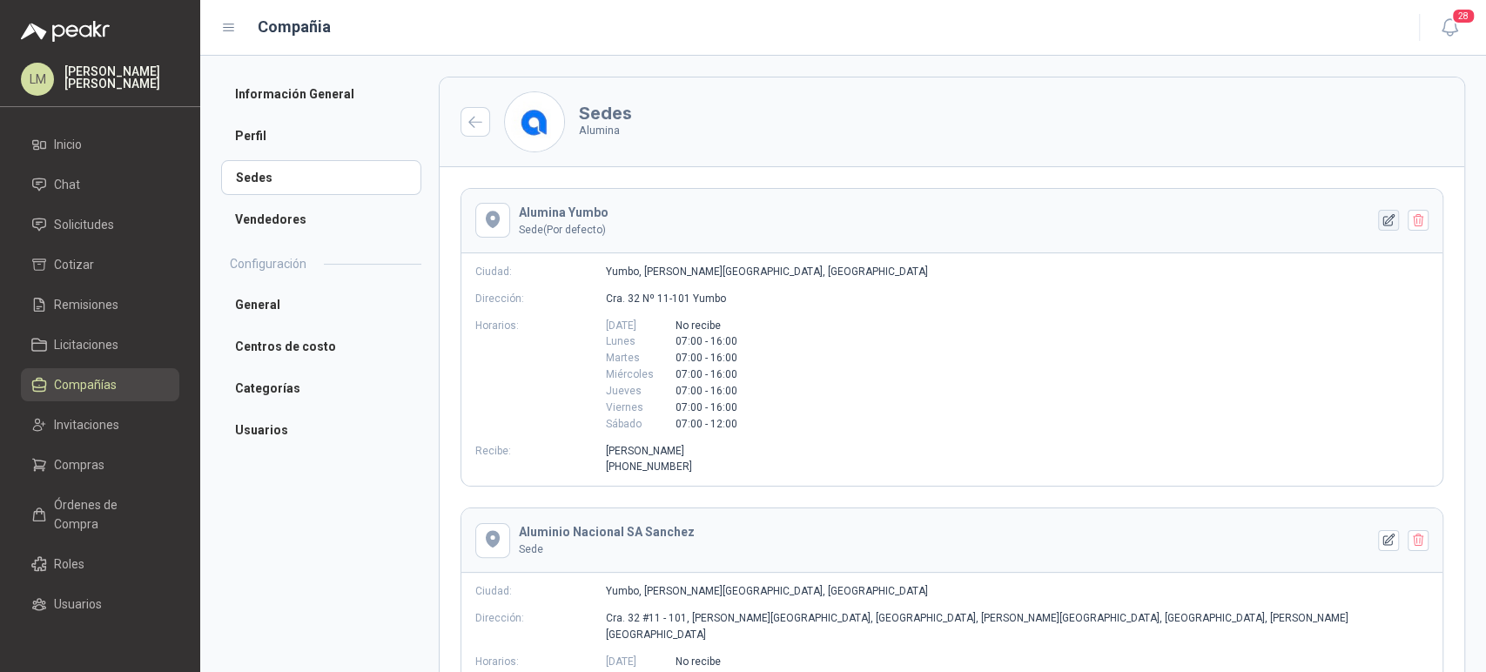
click at [1381, 221] on icon "button" at bounding box center [1388, 220] width 15 height 15
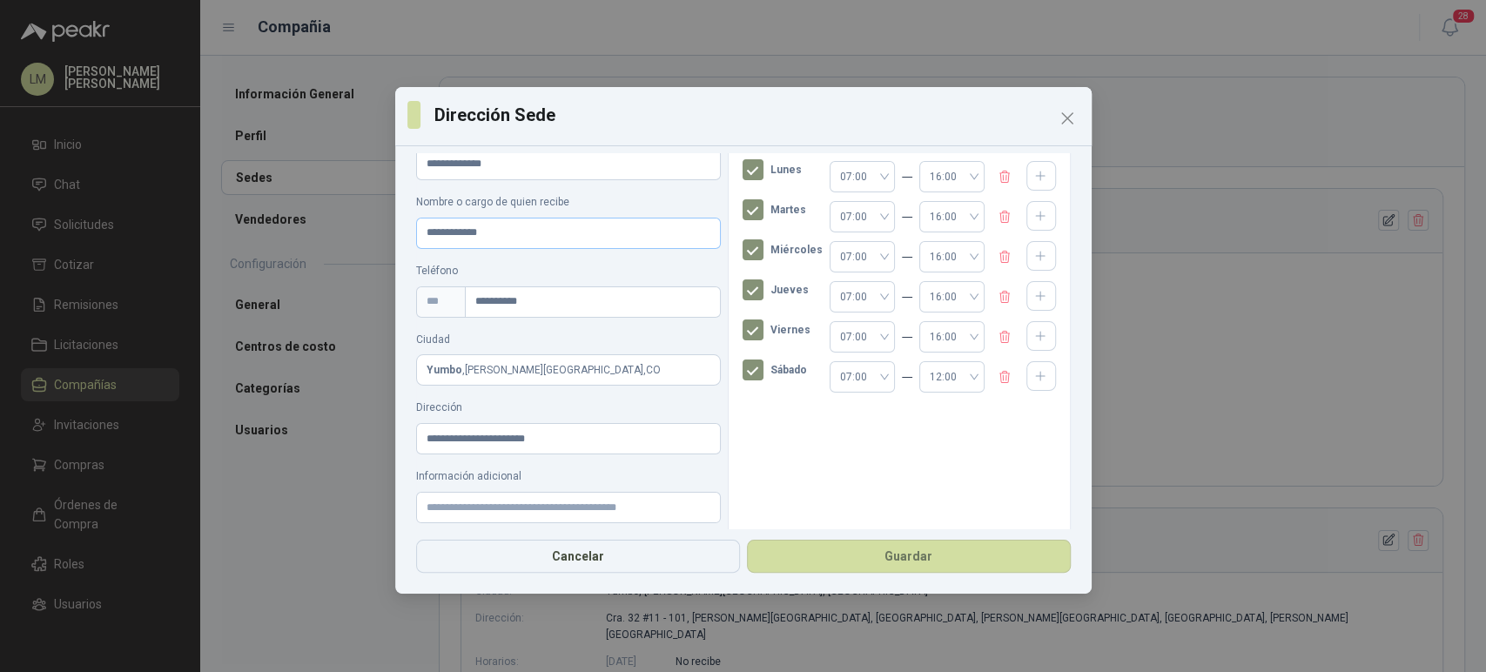
scroll to position [124, 0]
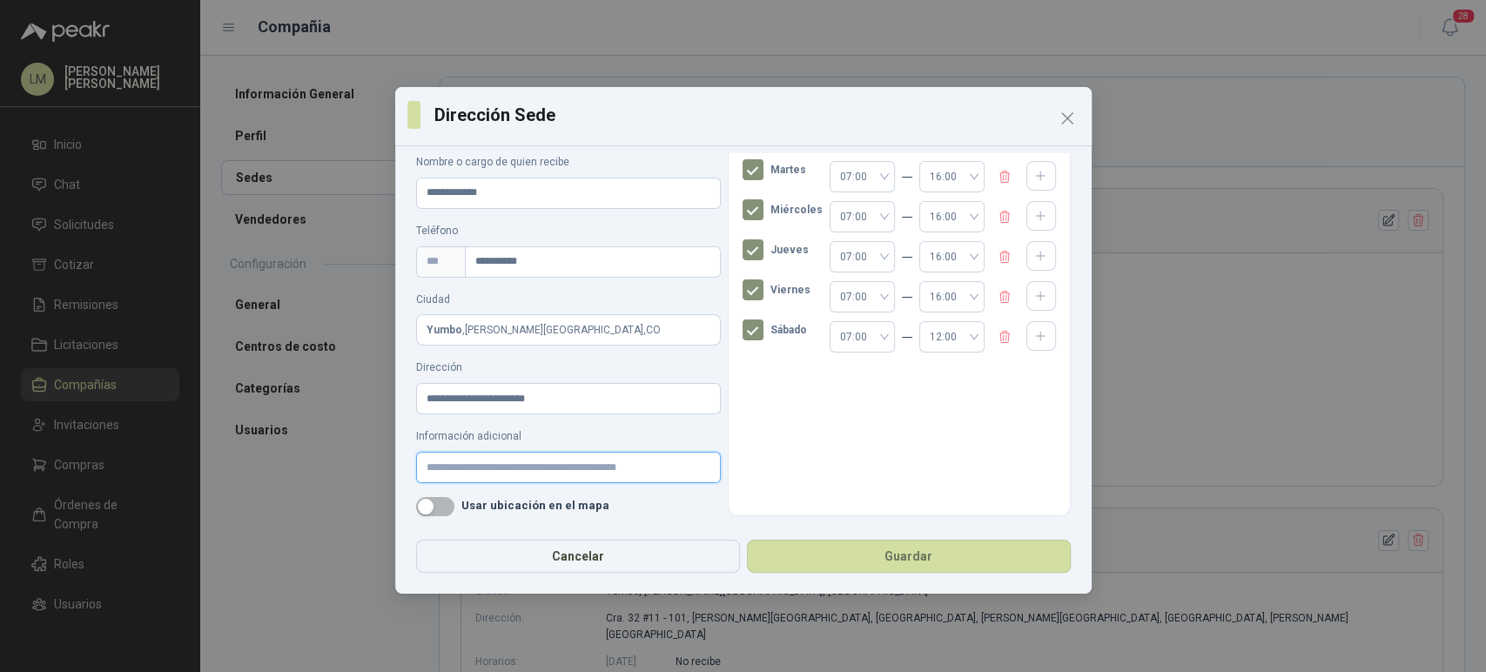
click at [459, 472] on input "Información adicional" at bounding box center [568, 467] width 305 height 31
click at [1065, 113] on icon "Close" at bounding box center [1067, 118] width 21 height 21
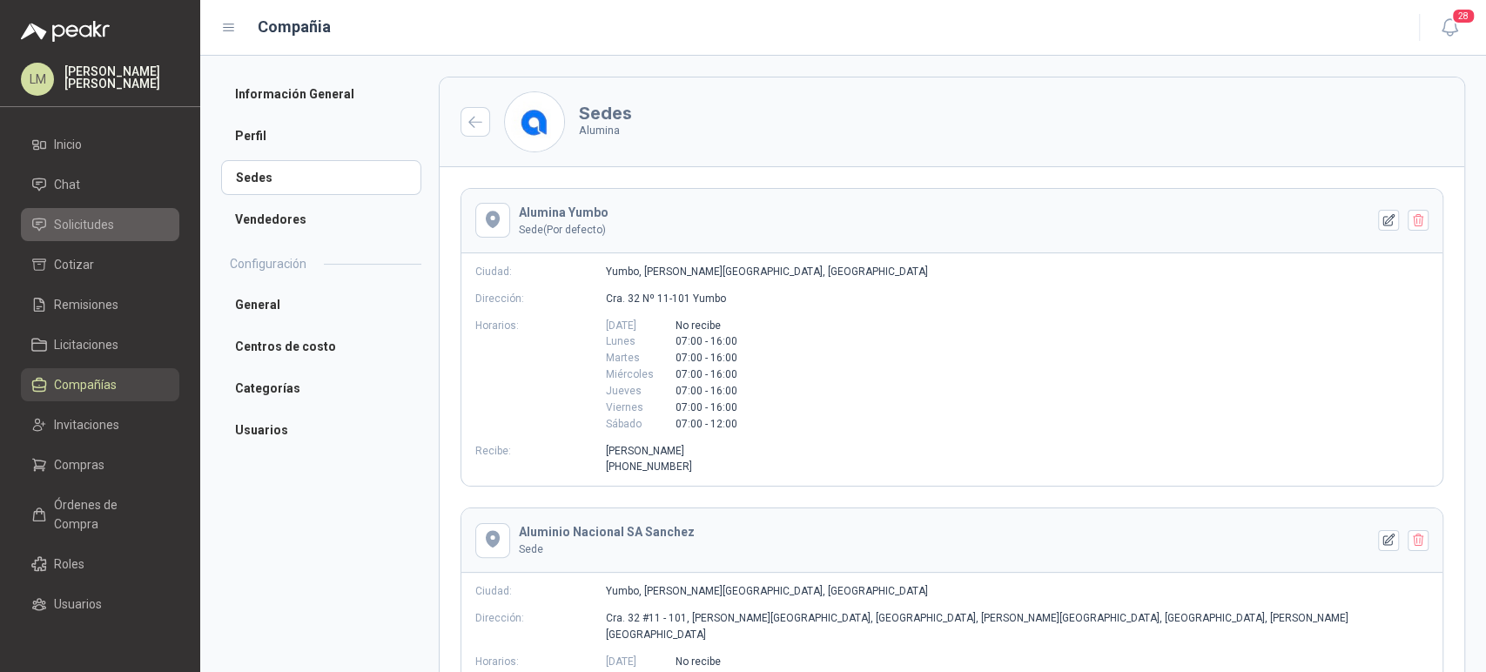
click at [97, 221] on span "Solicitudes" at bounding box center [84, 224] width 60 height 19
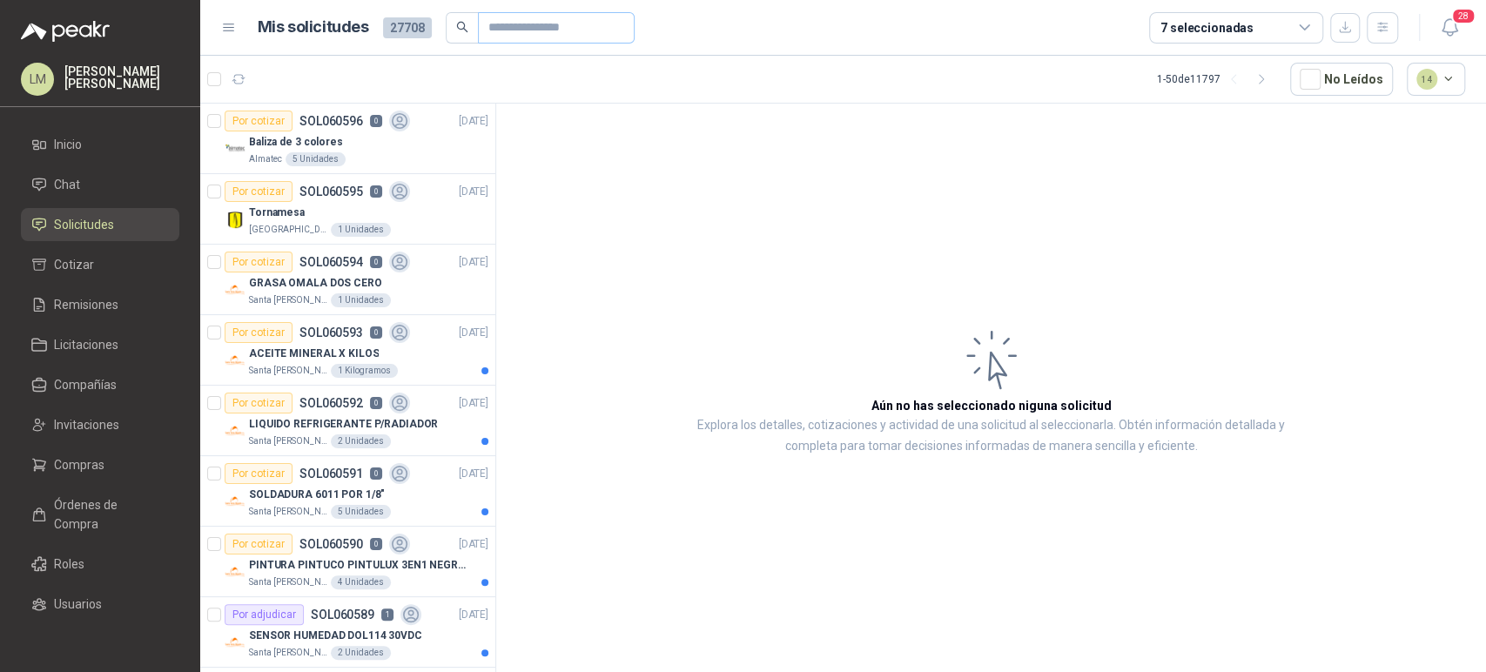
click at [468, 33] on span at bounding box center [462, 27] width 32 height 31
click at [488, 30] on input "text" at bounding box center [549, 28] width 122 height 30
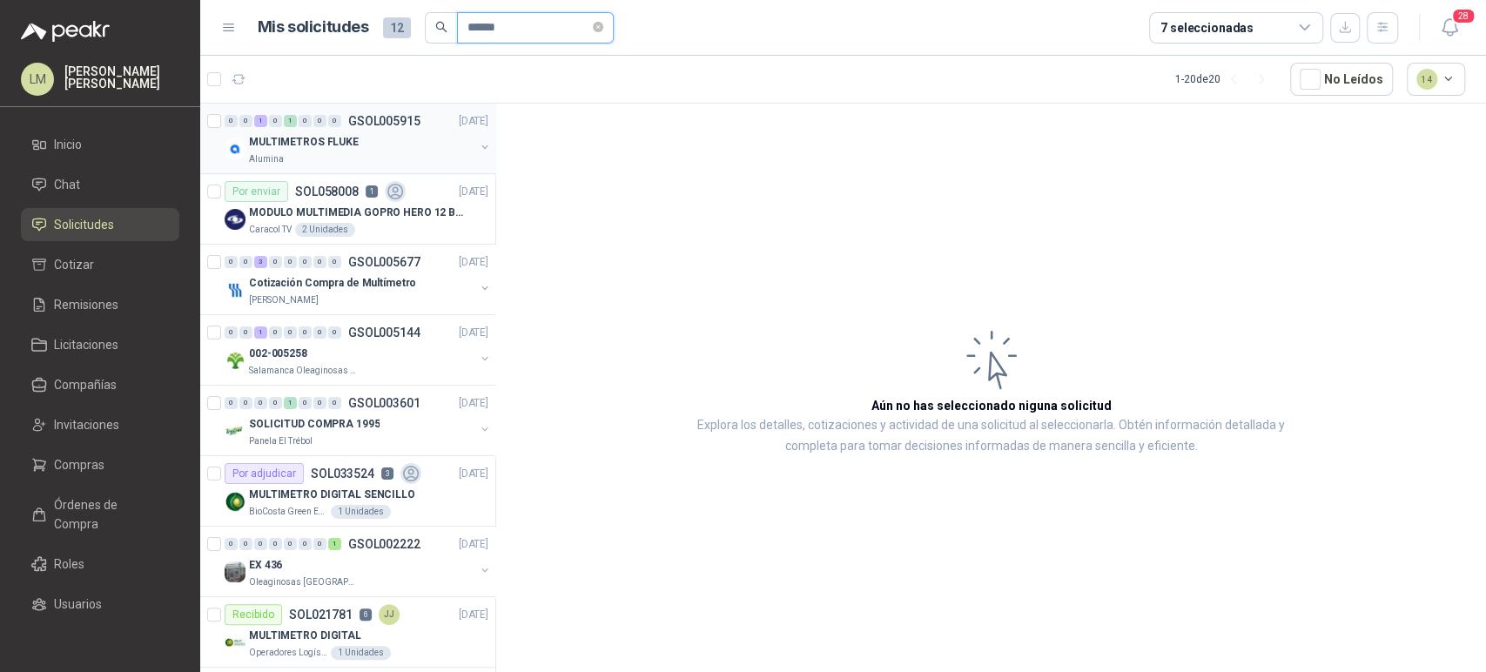
type input "******"
click at [478, 144] on button "button" at bounding box center [485, 147] width 14 height 14
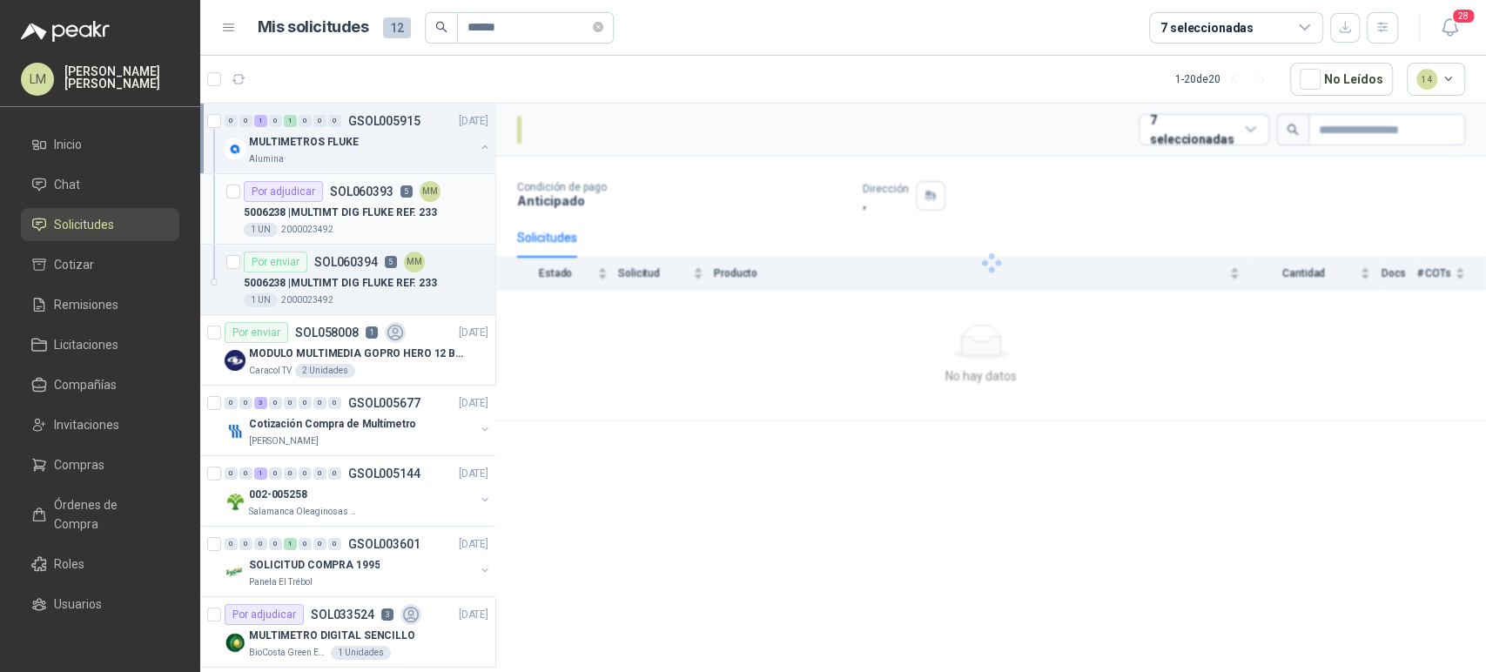
click at [365, 202] on div "5006238 | MULTIMT DIG FLUKE REF. 233" at bounding box center [366, 212] width 245 height 21
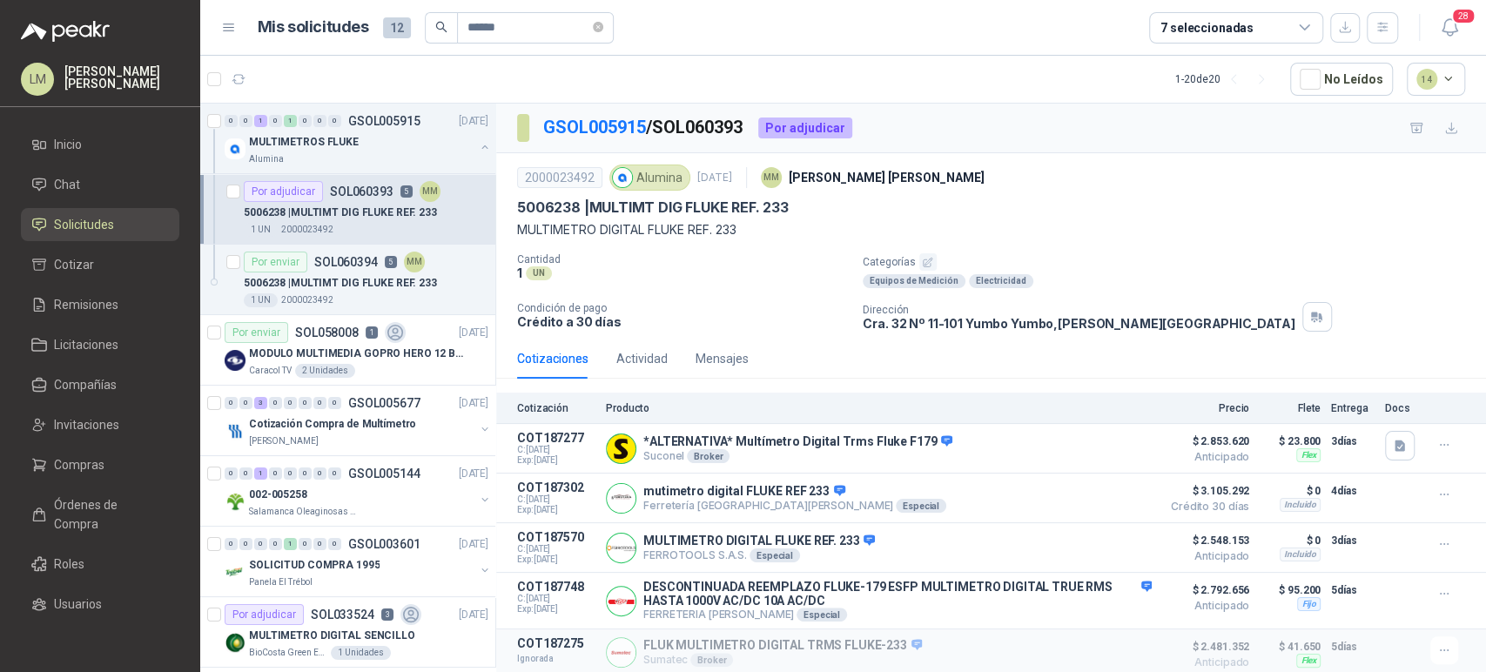
scroll to position [35, 0]
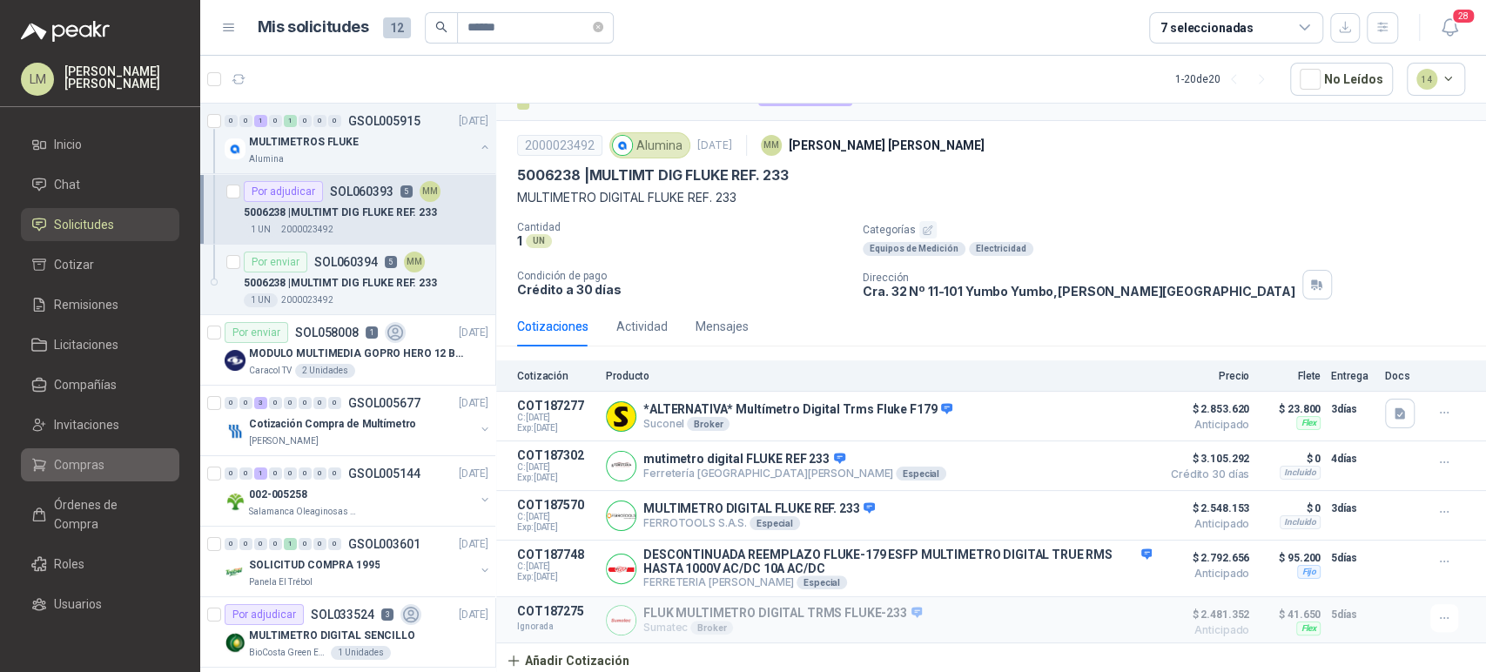
click at [83, 464] on span "Compras" at bounding box center [79, 464] width 50 height 19
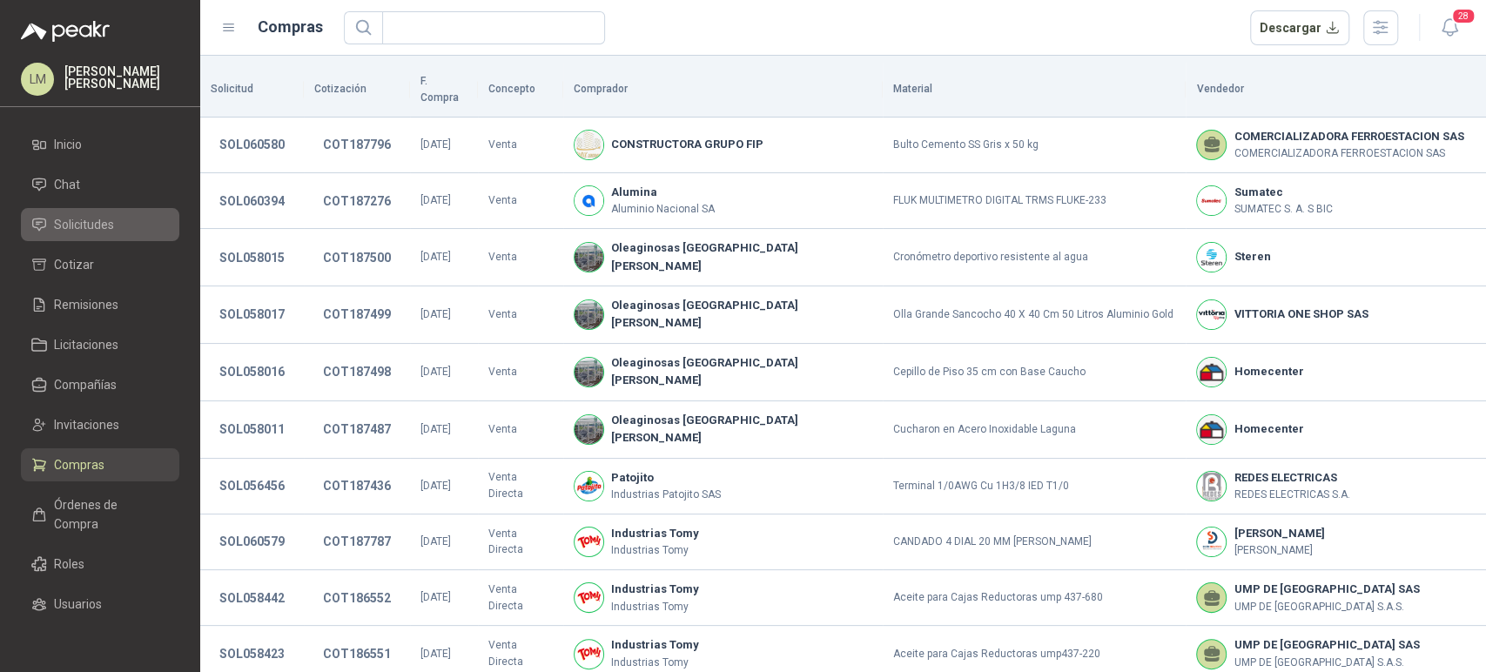
click at [79, 227] on span "Solicitudes" at bounding box center [84, 224] width 60 height 19
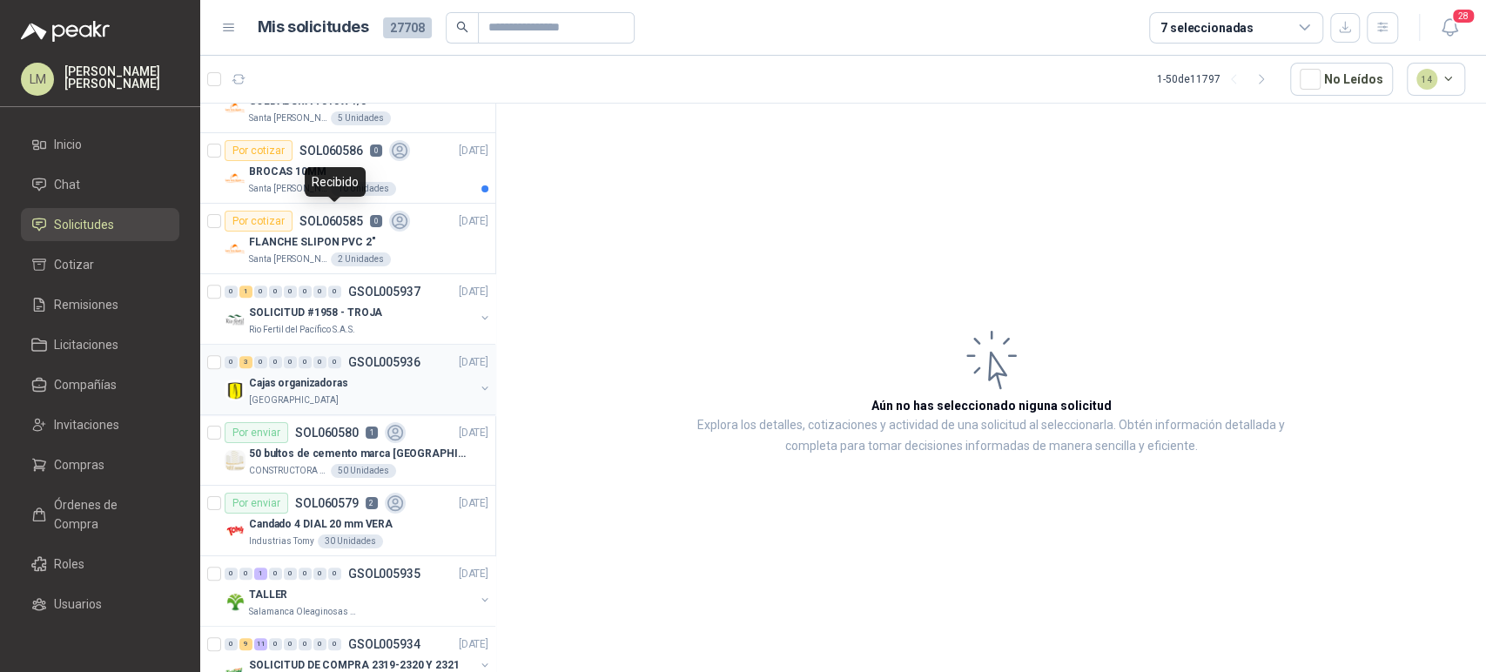
scroll to position [822, 0]
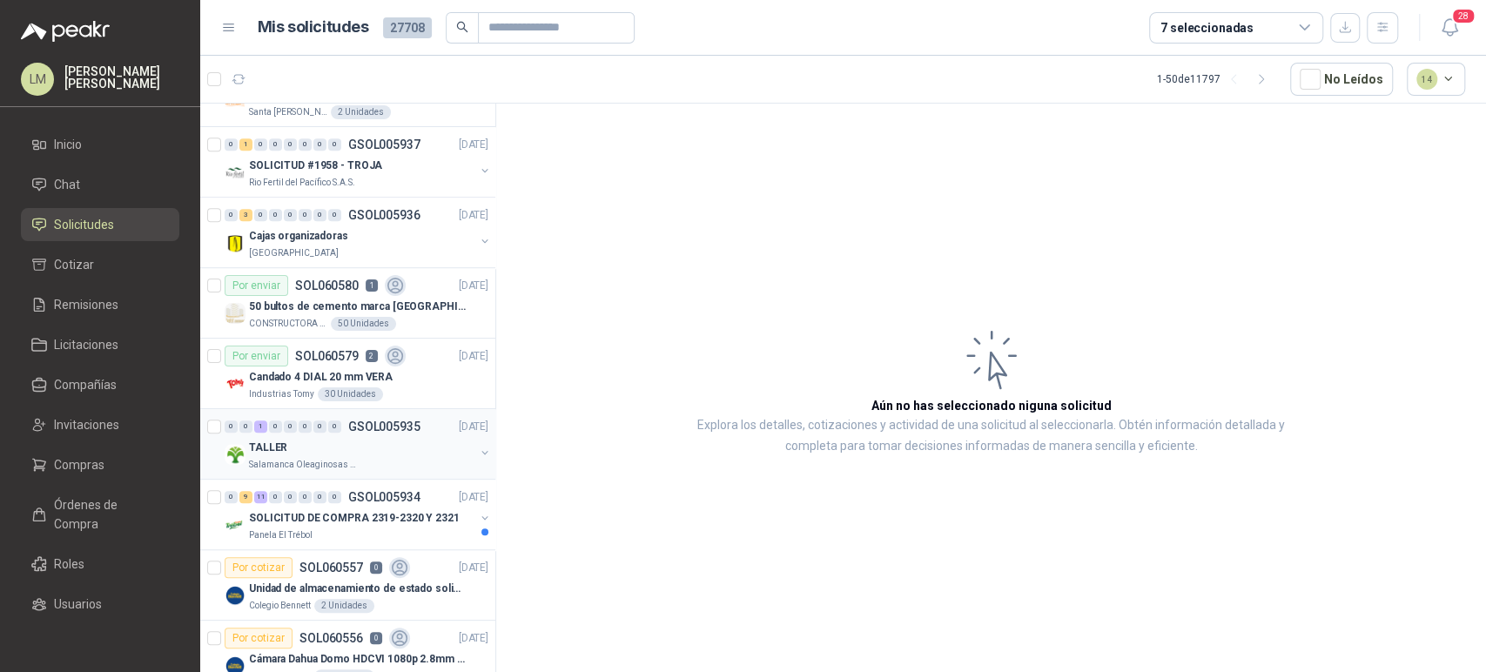
click at [478, 447] on button "button" at bounding box center [485, 453] width 14 height 14
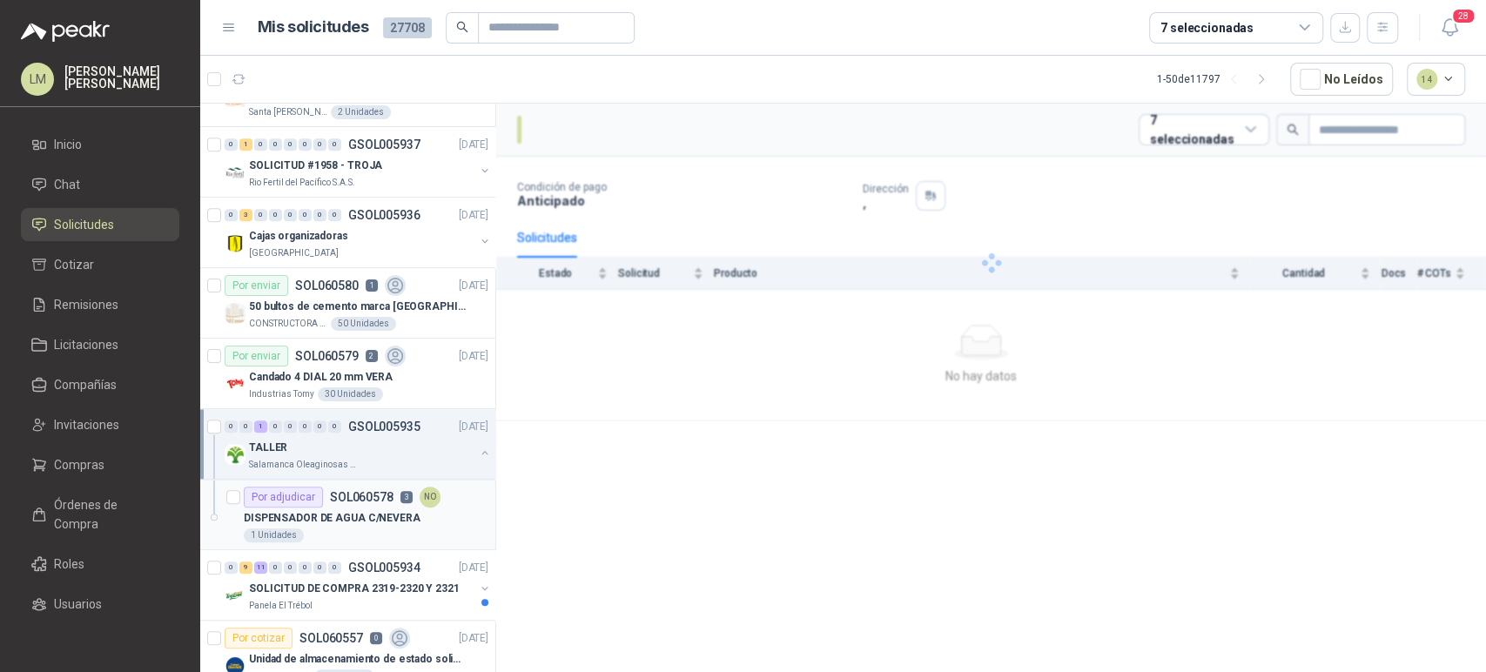
click at [346, 514] on p "DISPENSADOR DE AGUA C/NEVERA" at bounding box center [332, 518] width 177 height 17
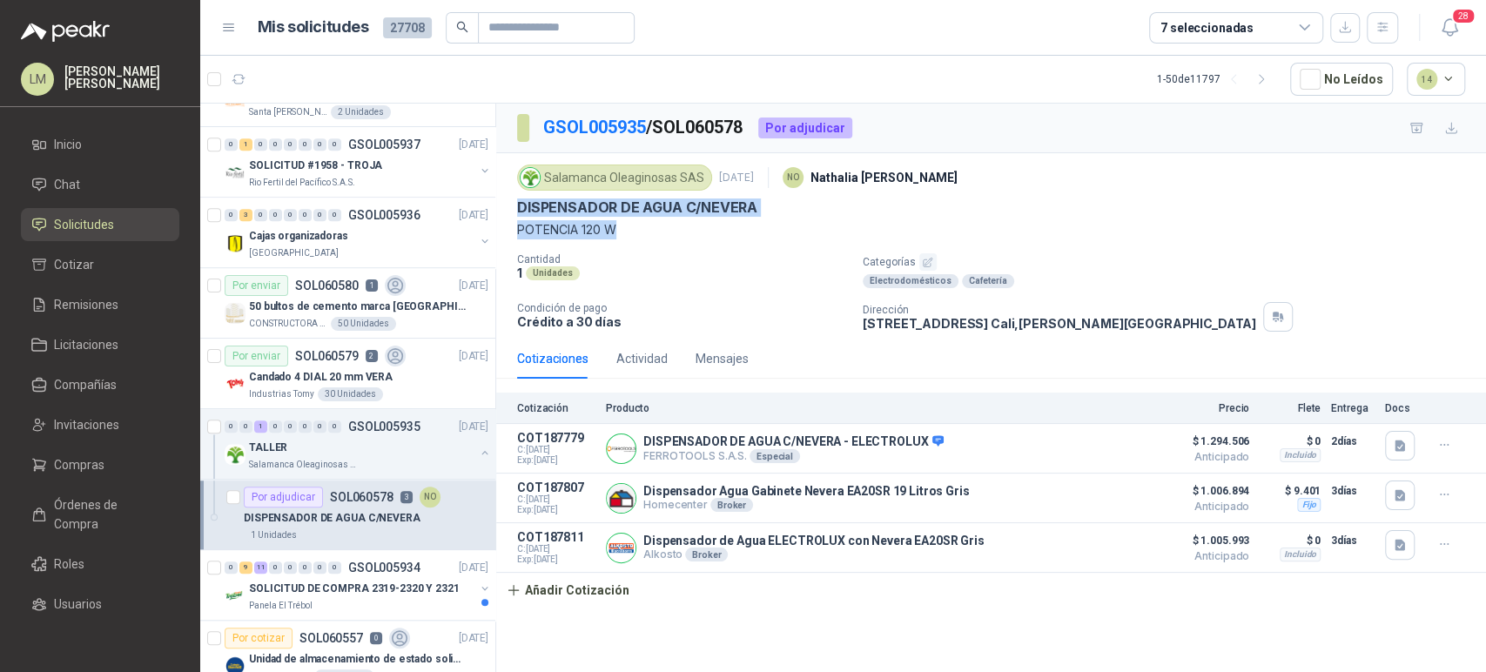
drag, startPoint x: 637, startPoint y: 229, endPoint x: 508, endPoint y: 206, distance: 130.8
click at [508, 206] on div "Salamanca Oleaginosas SAS [DATE] NO [PERSON_NAME] DISPENSADOR DE AGUA [STREET_A…" at bounding box center [990, 245] width 989 height 185
click at [715, 207] on p "DISPENSADOR DE AGUA C/NEVERA" at bounding box center [637, 207] width 240 height 18
drag, startPoint x: 644, startPoint y: 247, endPoint x: 519, endPoint y: 207, distance: 131.6
click at [519, 207] on div "Salamanca Oleaginosas SAS [DATE] NO [PERSON_NAME] DISPENSADOR DE AGUA [STREET_A…" at bounding box center [991, 245] width 948 height 171
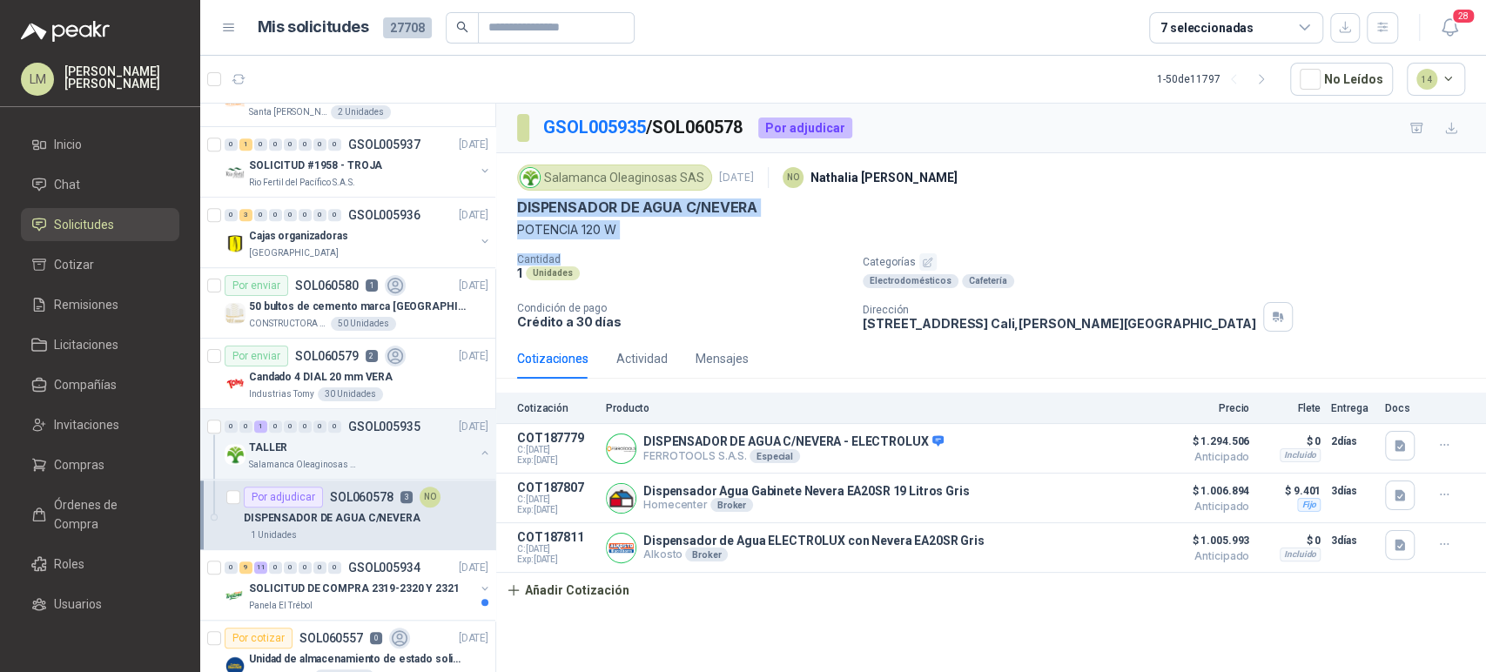
click at [519, 207] on p "DISPENSADOR DE AGUA C/NEVERA" at bounding box center [637, 207] width 240 height 18
drag, startPoint x: 517, startPoint y: 206, endPoint x: 647, endPoint y: 235, distance: 133.7
click at [647, 235] on div "Salamanca Oleaginosas SAS [DATE] NO [PERSON_NAME] DISPENSADOR DE AGUA C/NEVERA …" at bounding box center [991, 199] width 948 height 79
click at [647, 235] on p "POTENCIA 120 W" at bounding box center [991, 229] width 948 height 19
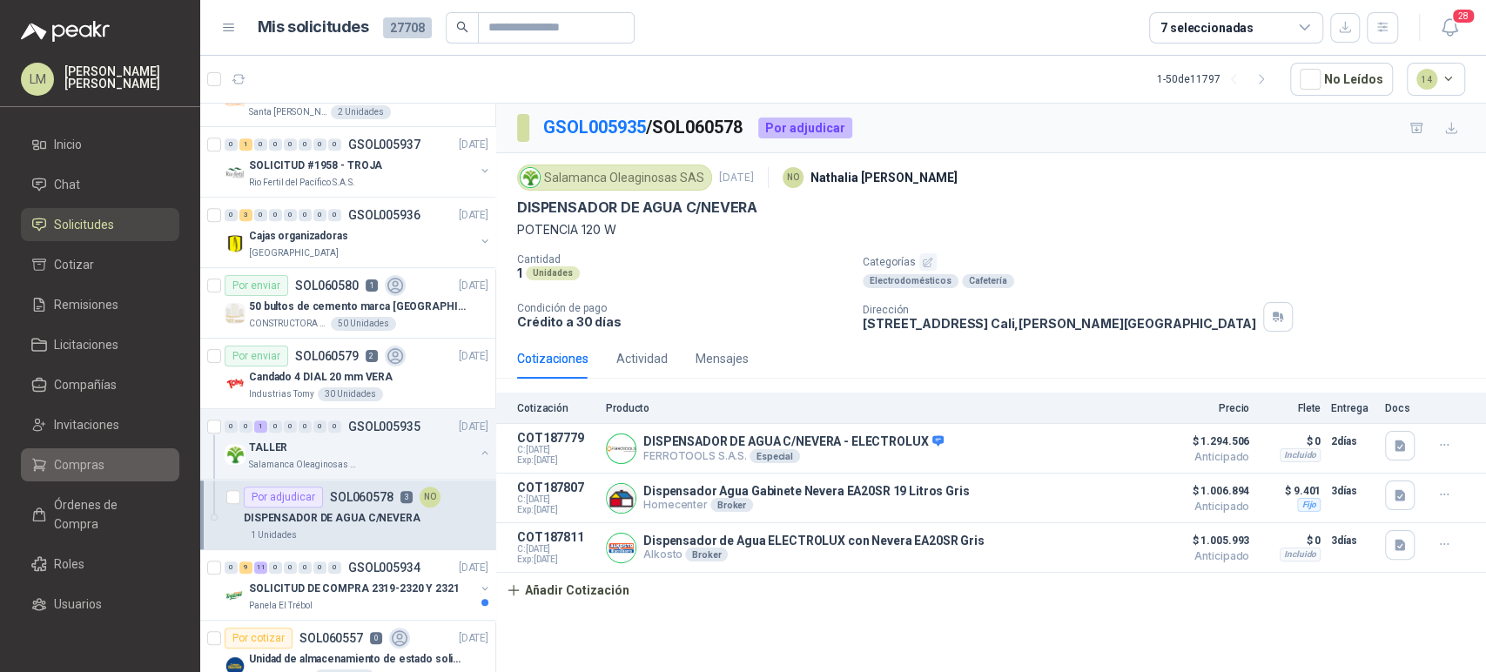
click at [77, 458] on span "Compras" at bounding box center [79, 464] width 50 height 19
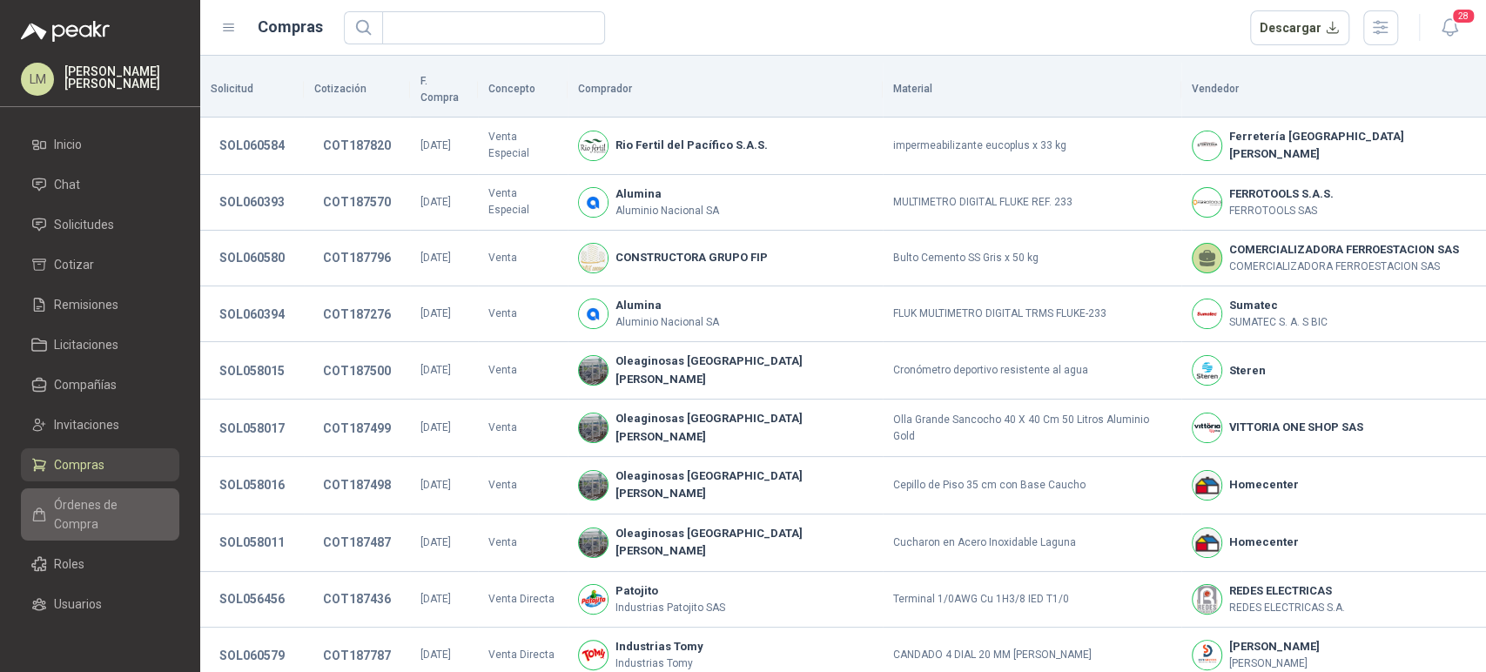
click at [84, 513] on span "Órdenes de Compra" at bounding box center [108, 514] width 109 height 38
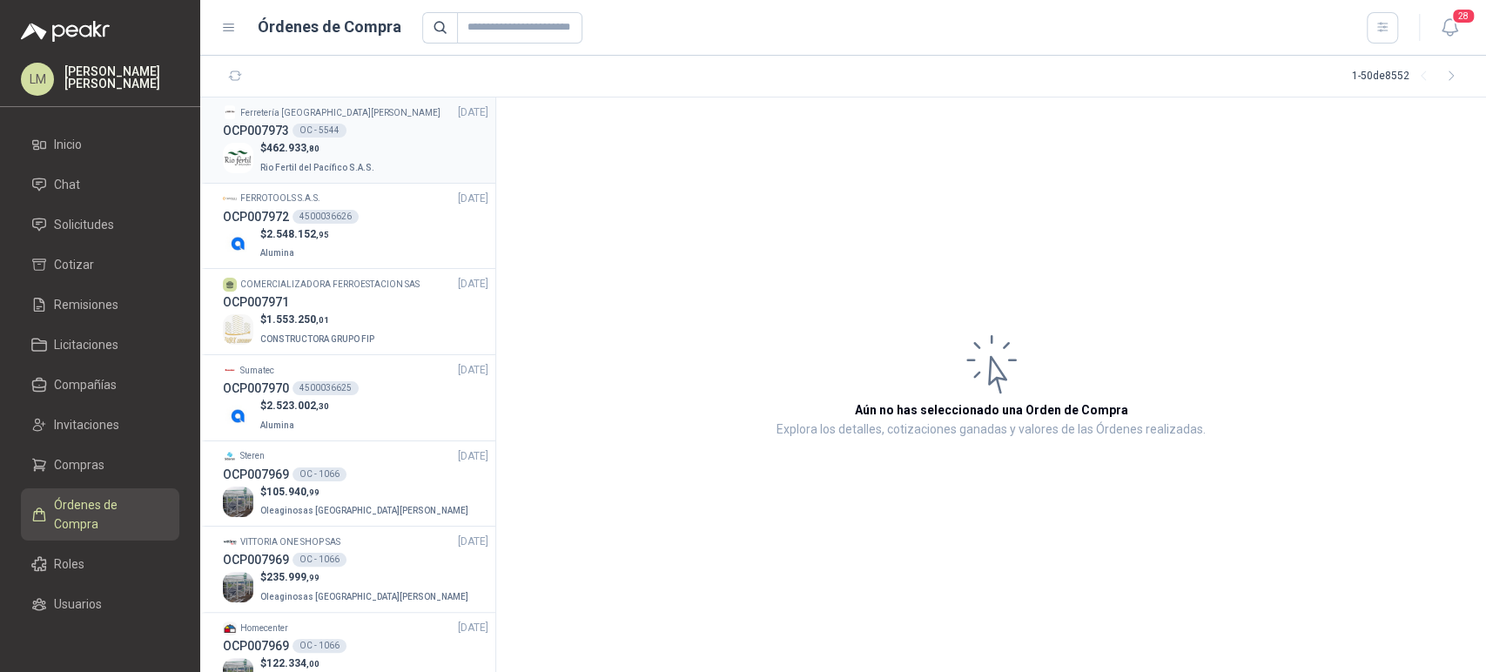
click at [325, 153] on p "$ 462.933 ,80" at bounding box center [318, 148] width 117 height 17
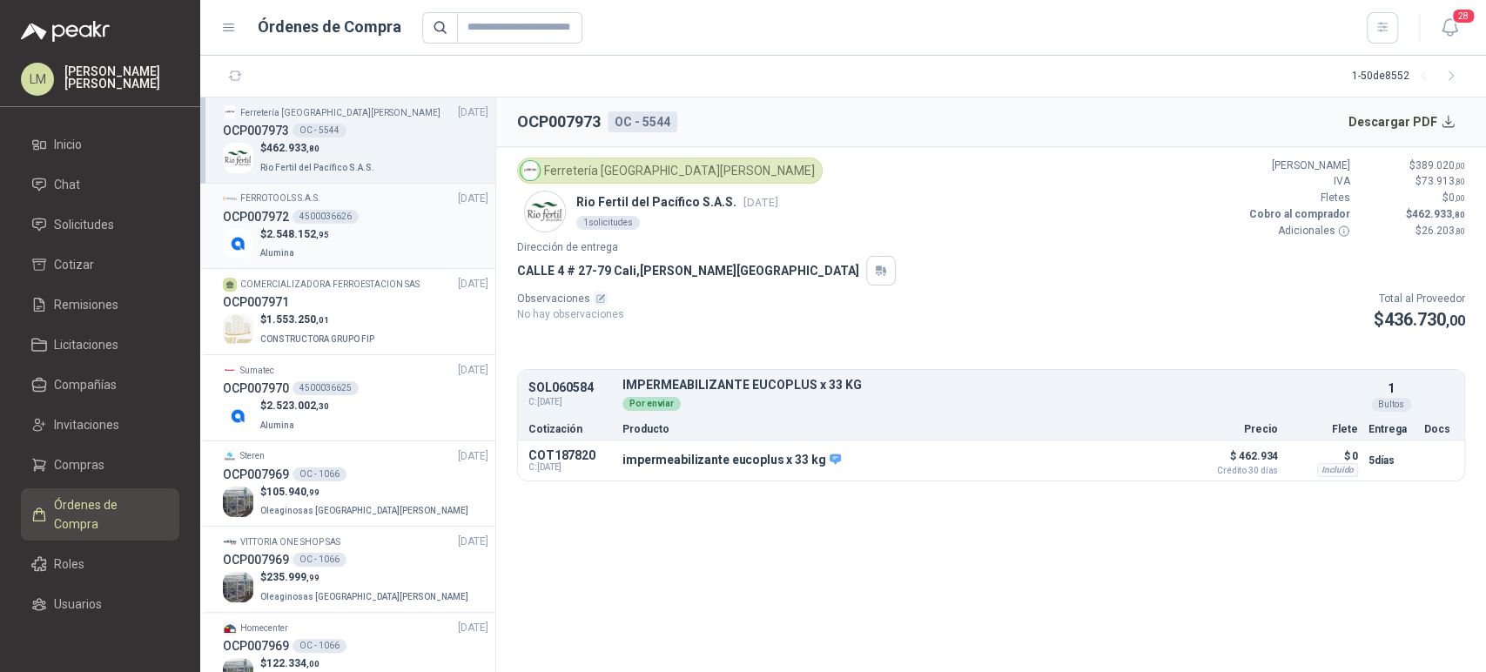
click at [326, 216] on div "4500036626" at bounding box center [325, 217] width 66 height 14
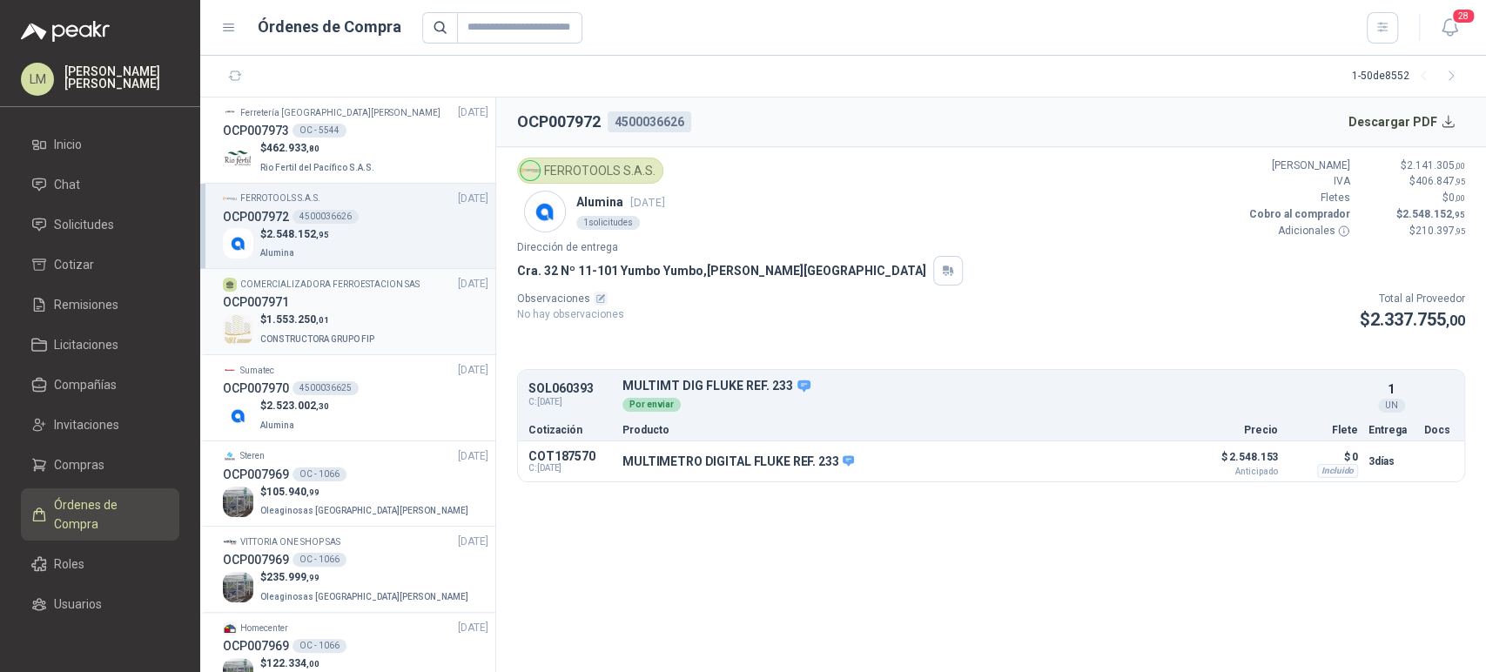
click at [321, 312] on p "$ 1.553.250 ,01" at bounding box center [318, 320] width 117 height 17
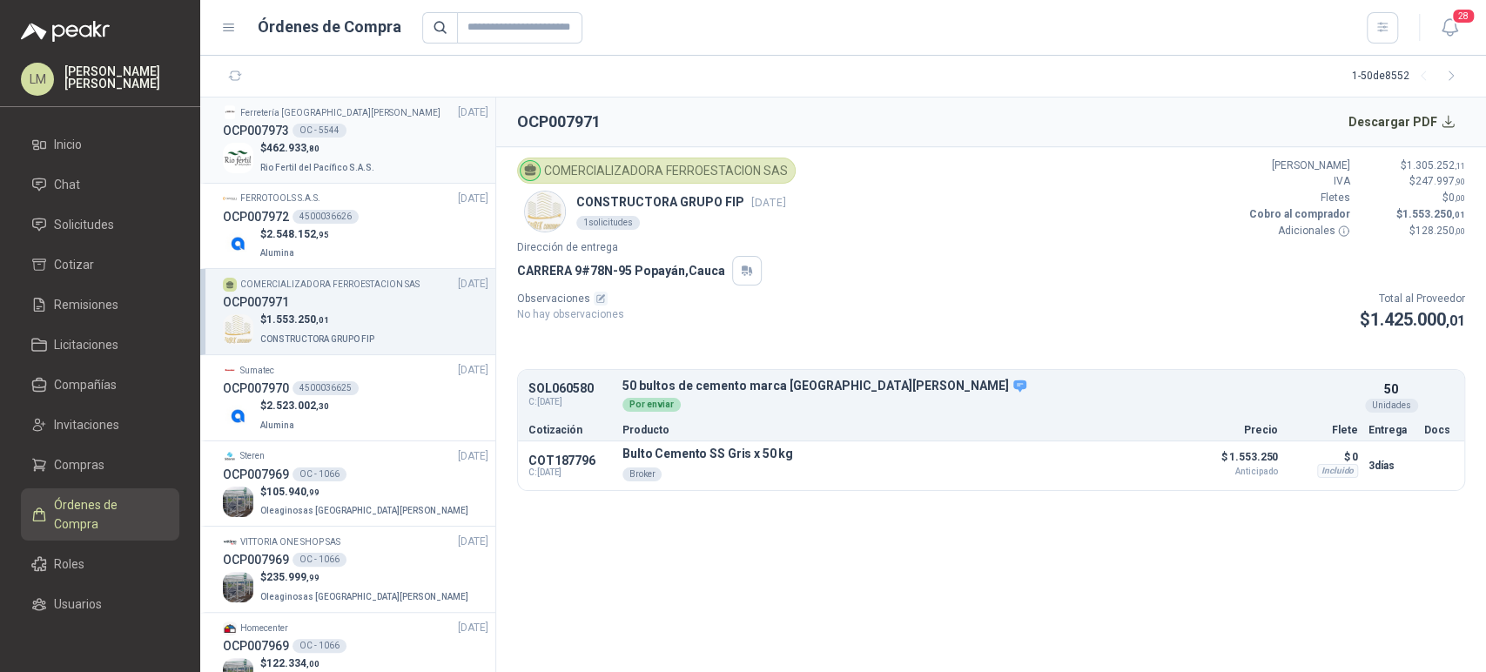
click at [376, 140] on div "$ 462.933 ,80 Rio Fertil del Pacífico S.A.S." at bounding box center [355, 158] width 265 height 36
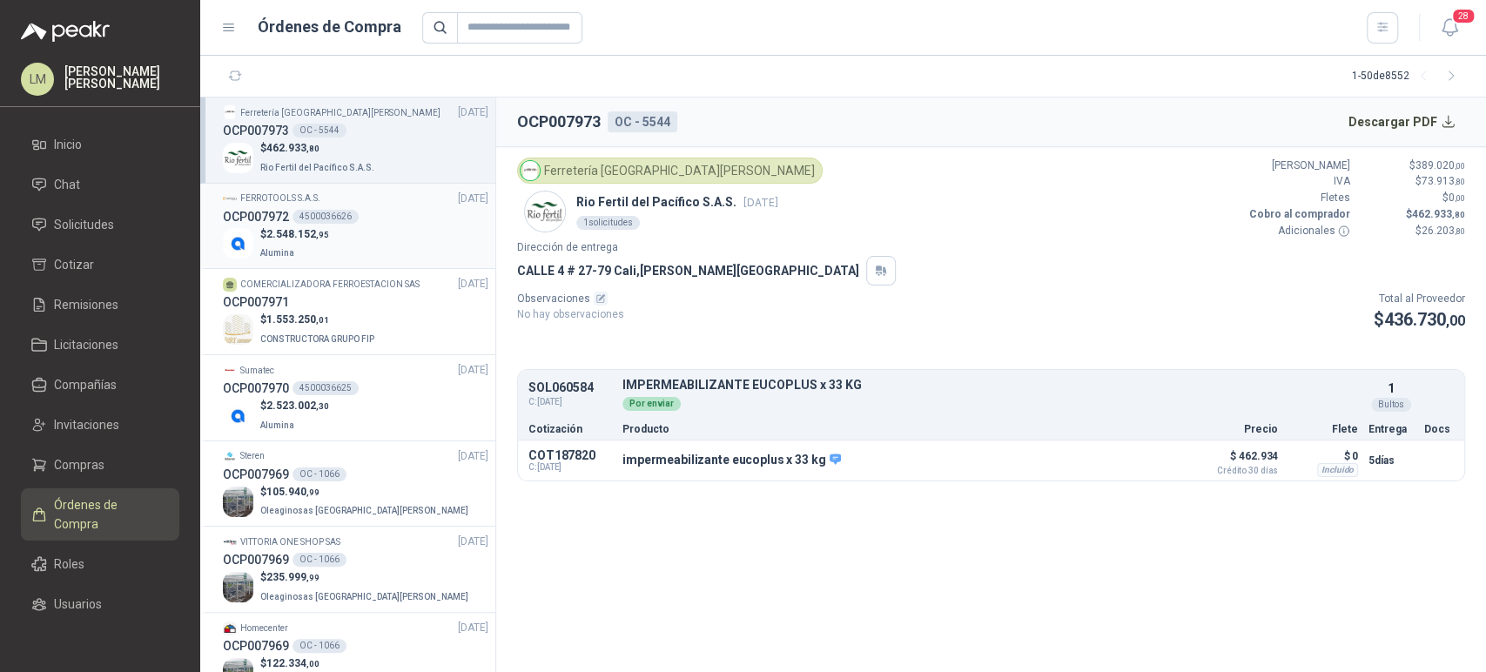
click at [321, 221] on div "4500036626" at bounding box center [325, 217] width 66 height 14
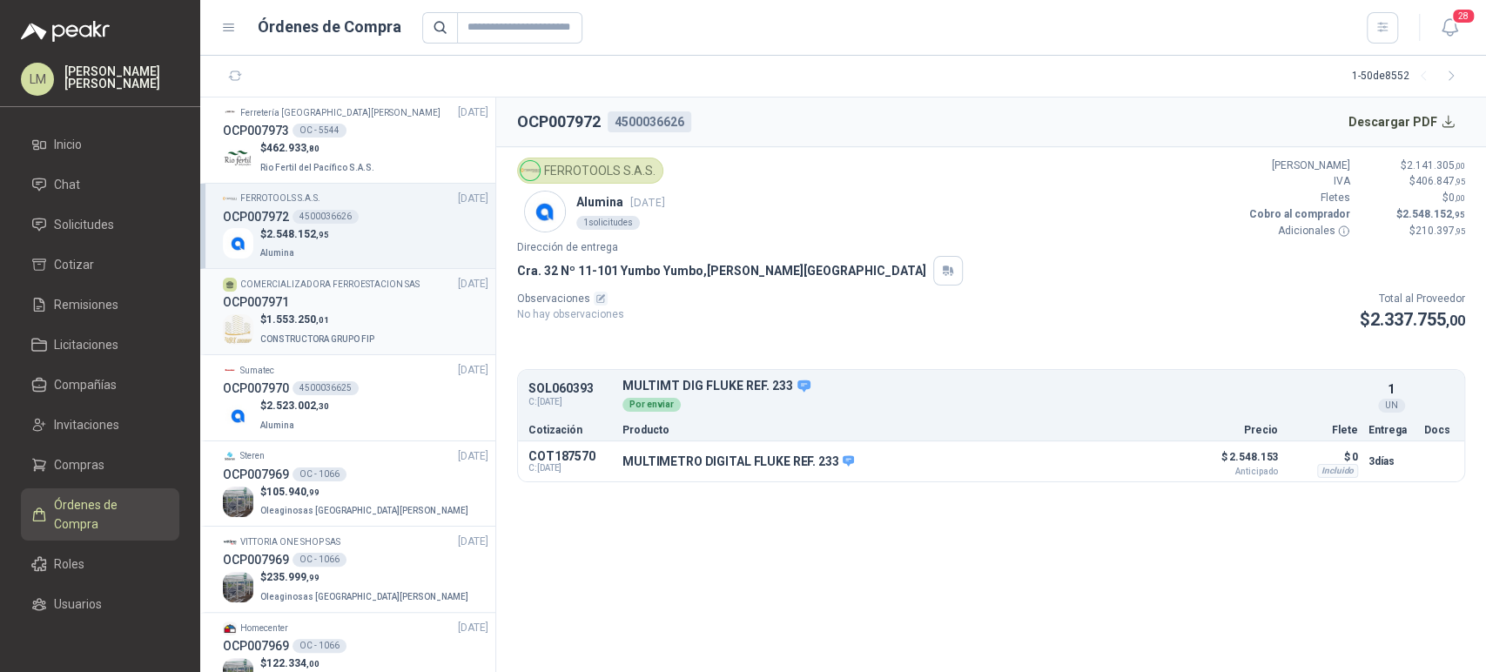
click at [309, 311] on div "OCP007971" at bounding box center [355, 301] width 265 height 19
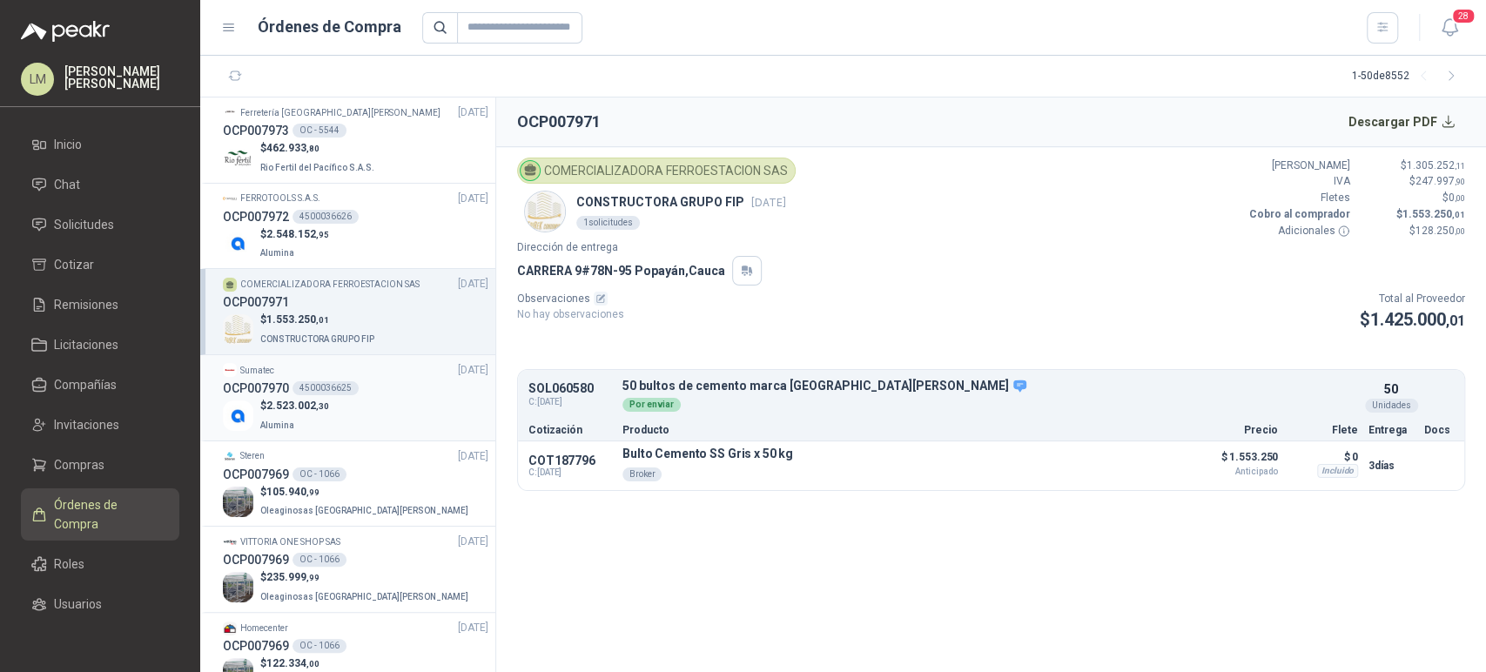
click at [305, 398] on p "$ 2.523.002 ,30" at bounding box center [294, 406] width 69 height 17
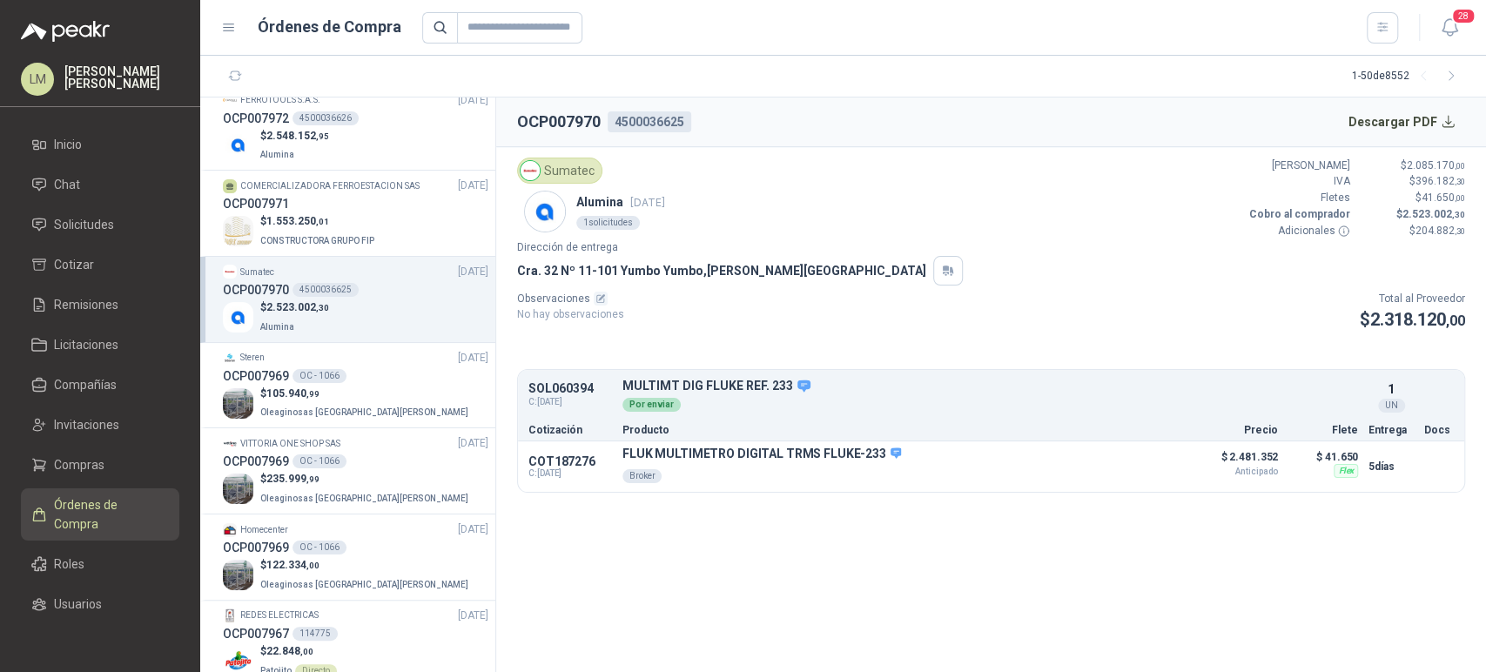
scroll to position [104, 0]
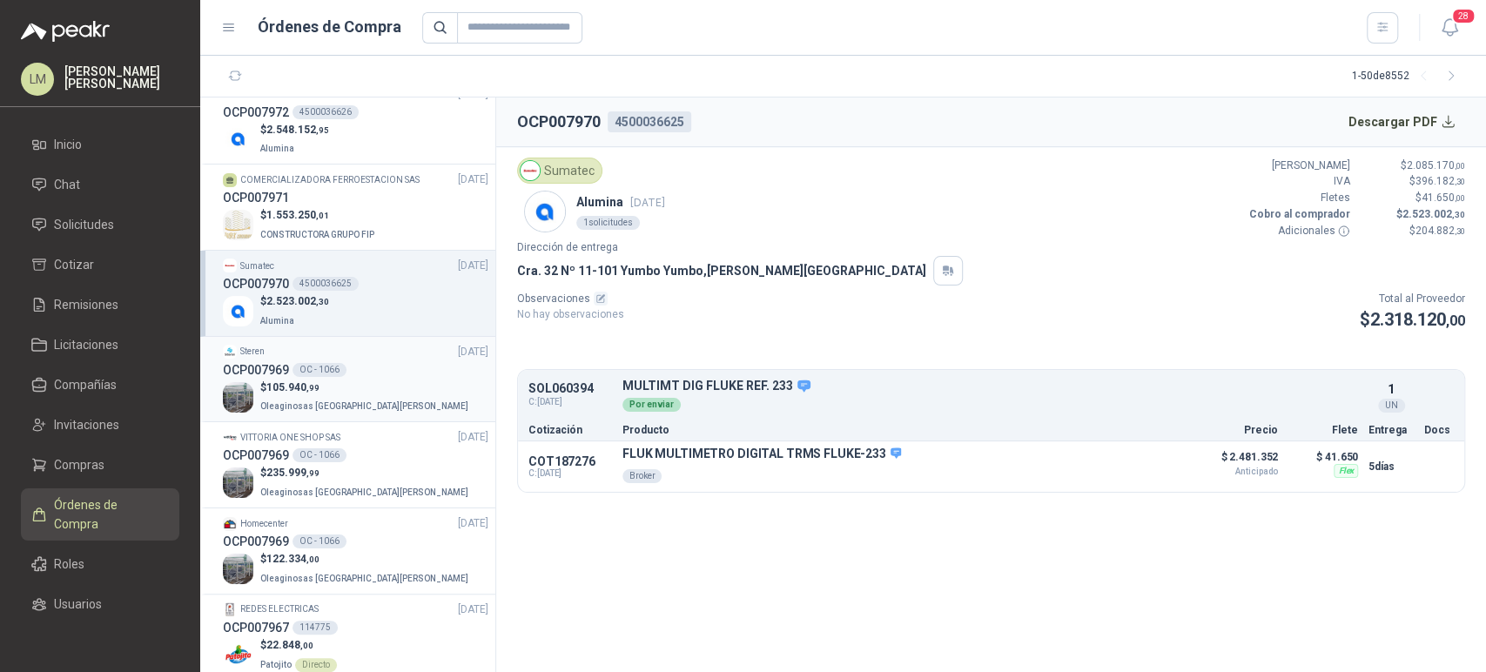
click at [341, 388] on p "$ 105.940 ,99" at bounding box center [365, 387] width 211 height 17
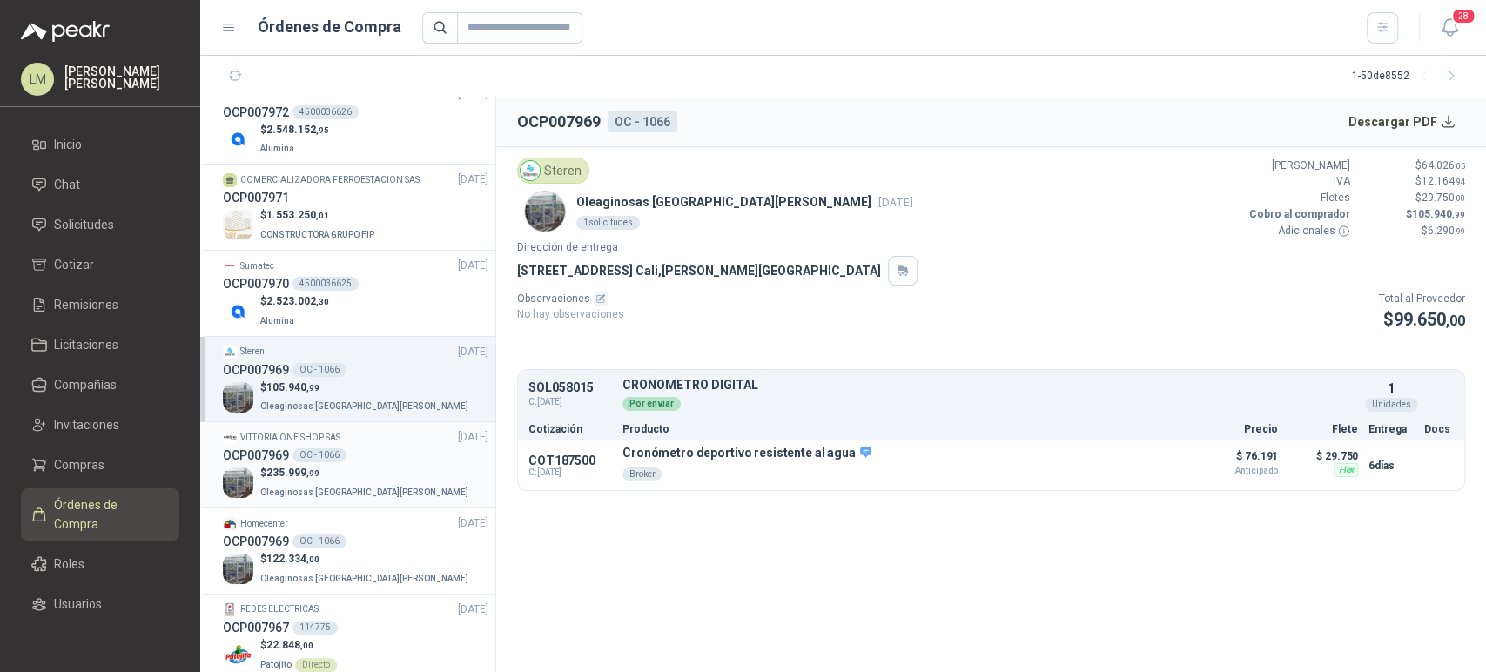
click at [341, 456] on div "OC - 1066" at bounding box center [319, 455] width 54 height 14
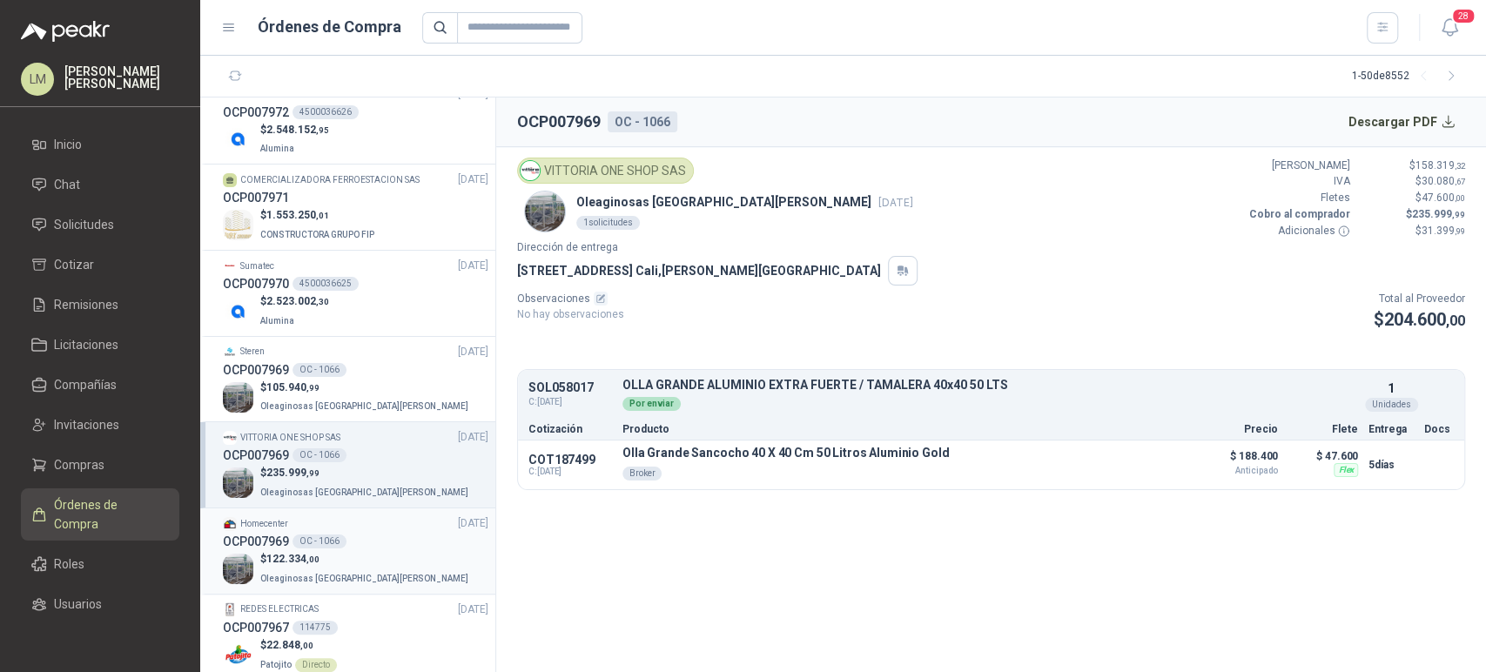
click at [340, 539] on div "OC - 1066" at bounding box center [319, 541] width 54 height 14
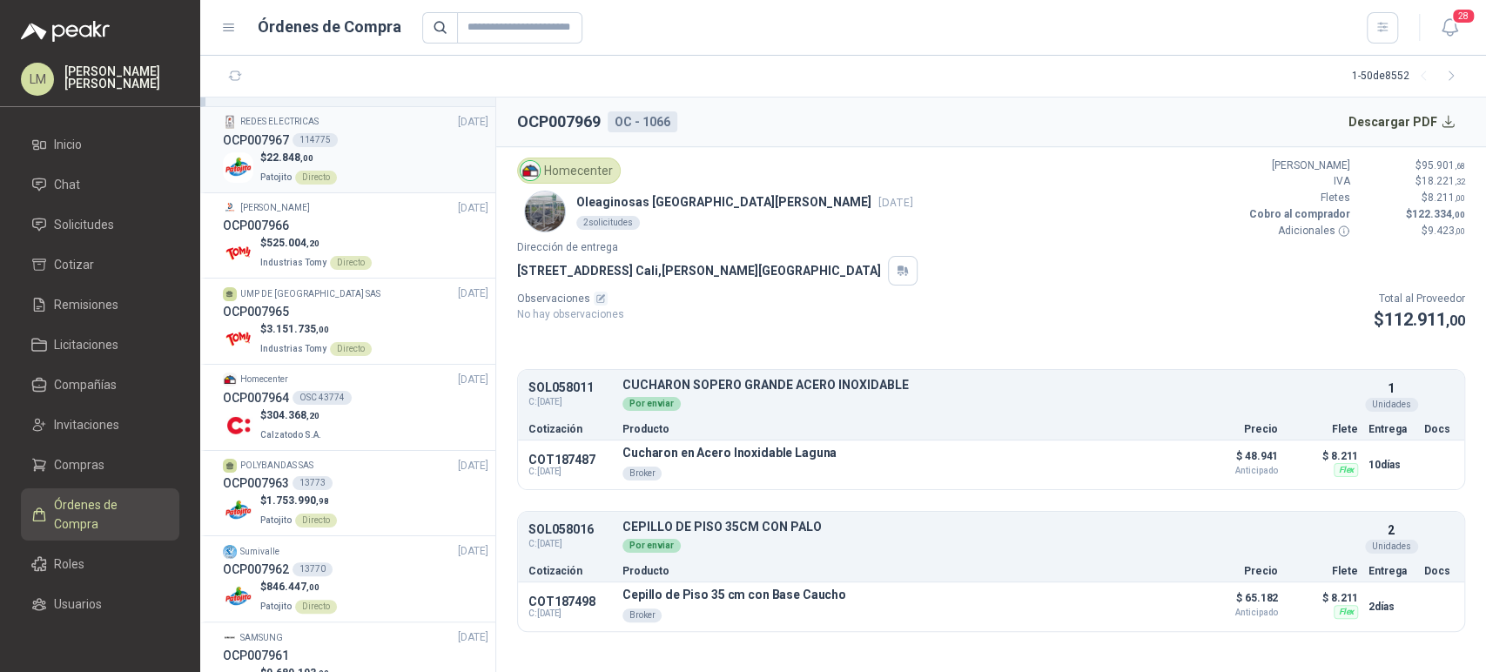
scroll to position [595, 0]
click at [329, 406] on div "$ 304.368 ,20 Calzatodo S.A." at bounding box center [355, 422] width 265 height 36
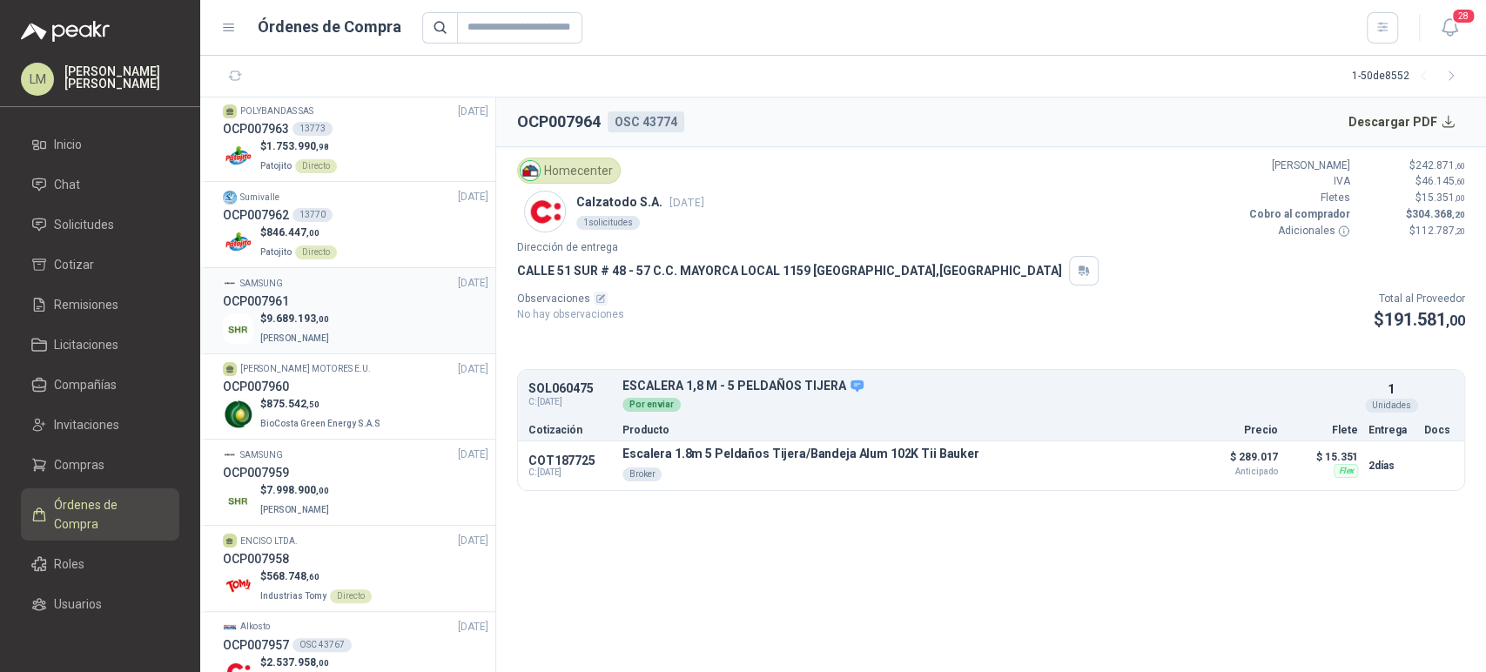
scroll to position [947, 0]
click at [340, 382] on div "OCP007960" at bounding box center [355, 385] width 265 height 19
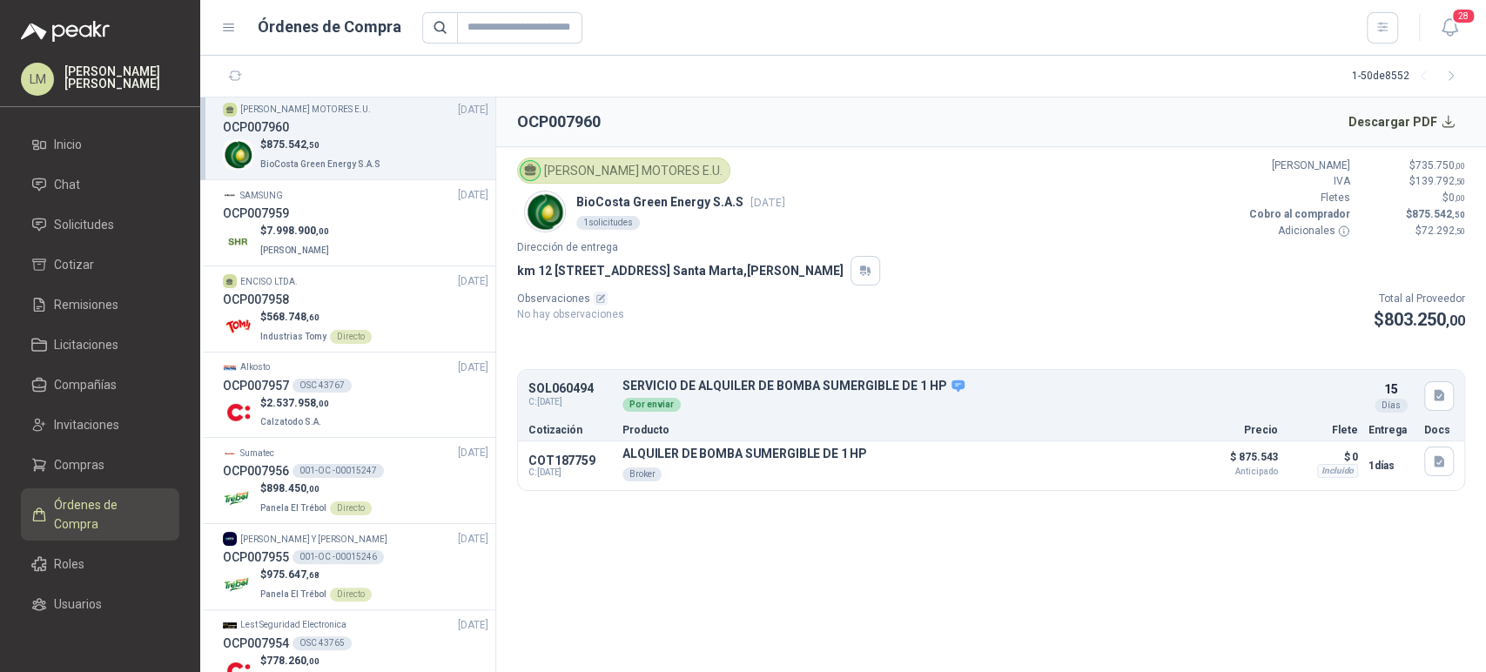
scroll to position [1207, 0]
click at [333, 389] on div "OCP007957 OSC 43767" at bounding box center [355, 383] width 265 height 19
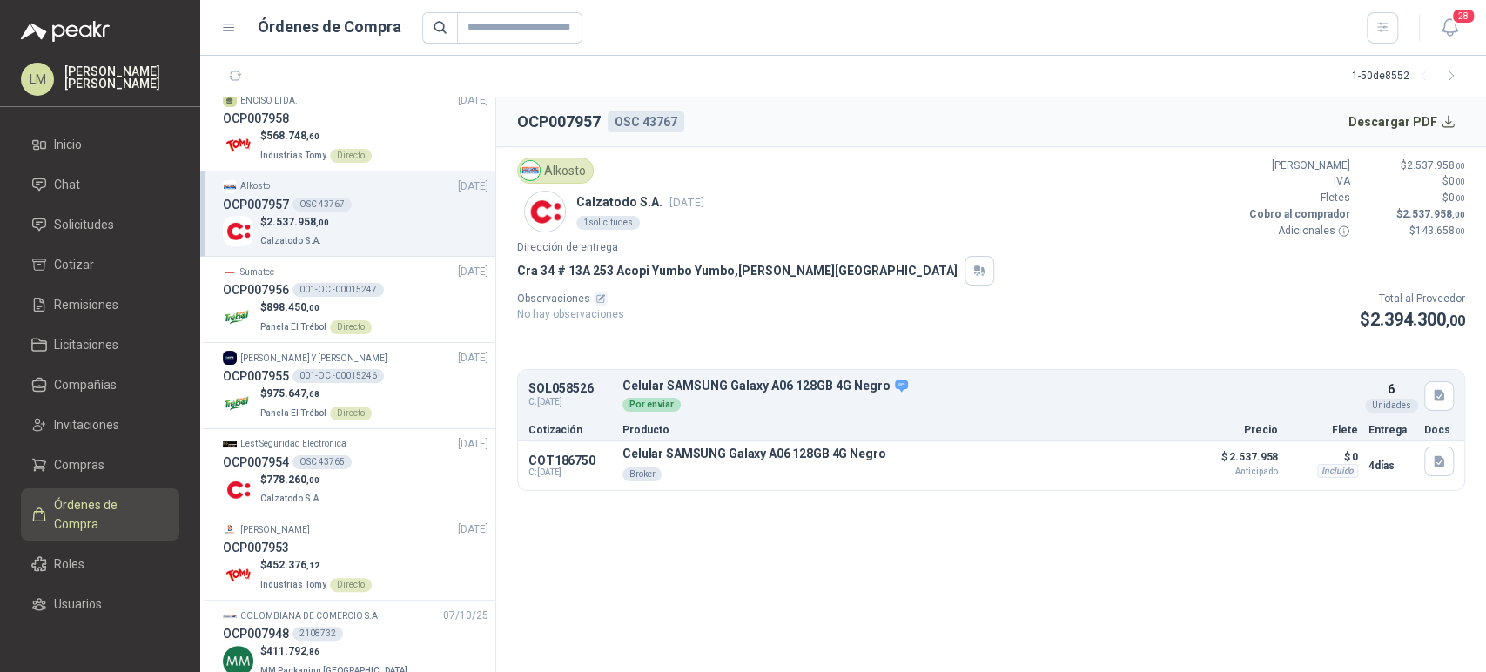
scroll to position [1387, 0]
click at [332, 464] on div "OSC 43765" at bounding box center [321, 461] width 59 height 14
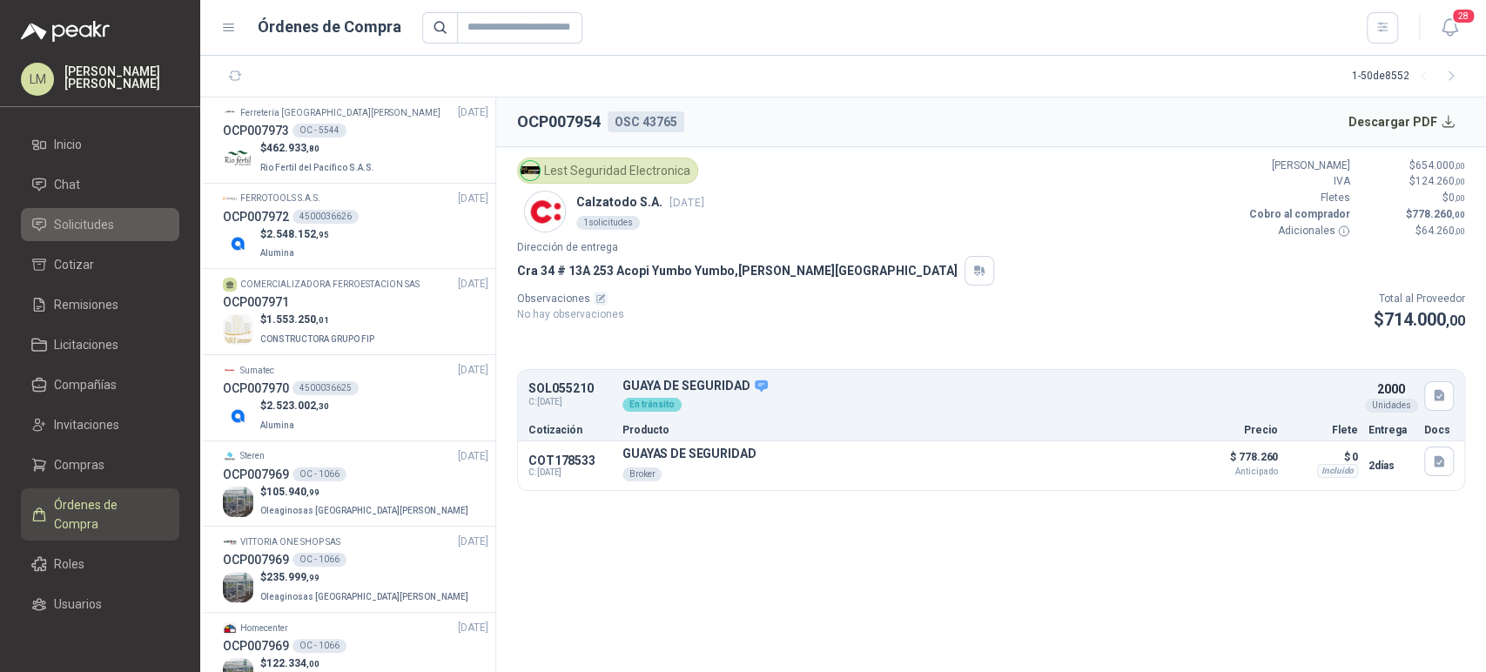
click at [60, 220] on span "Solicitudes" at bounding box center [84, 224] width 60 height 19
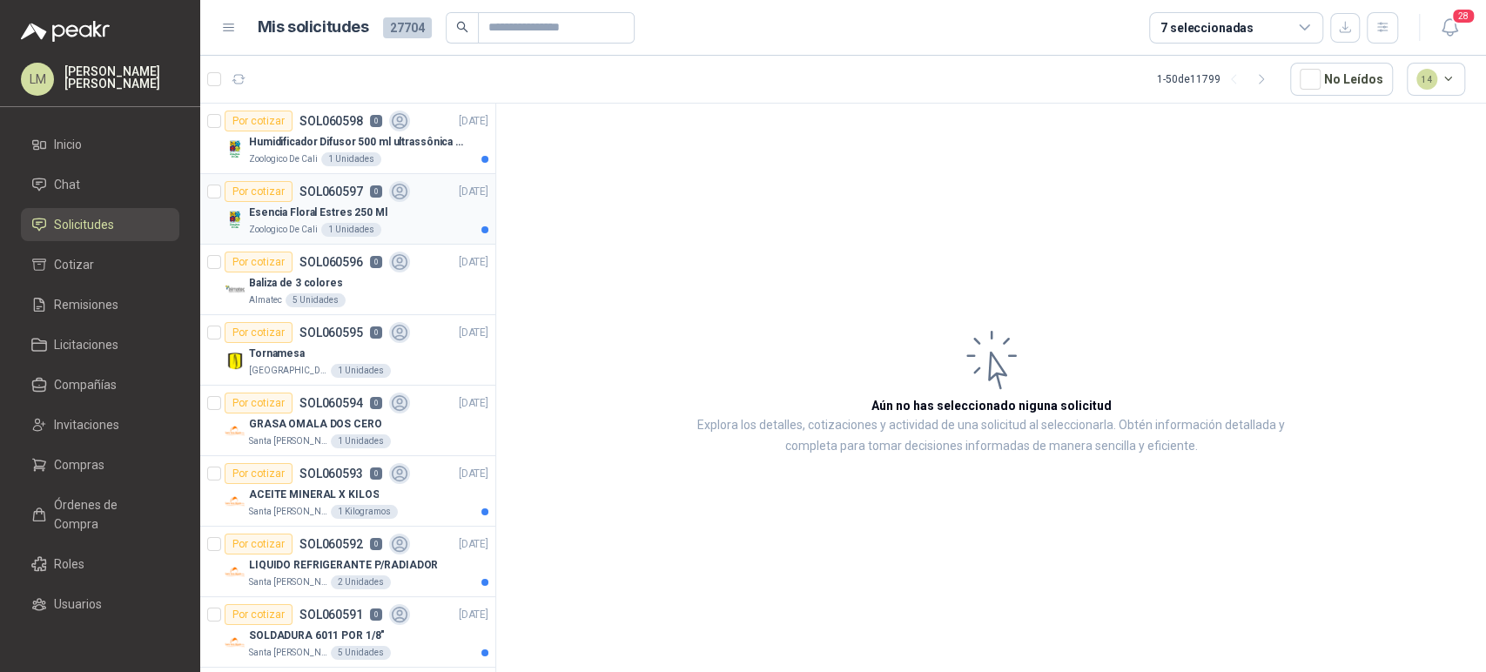
click at [300, 223] on p "Zoologico De Cali" at bounding box center [283, 230] width 69 height 14
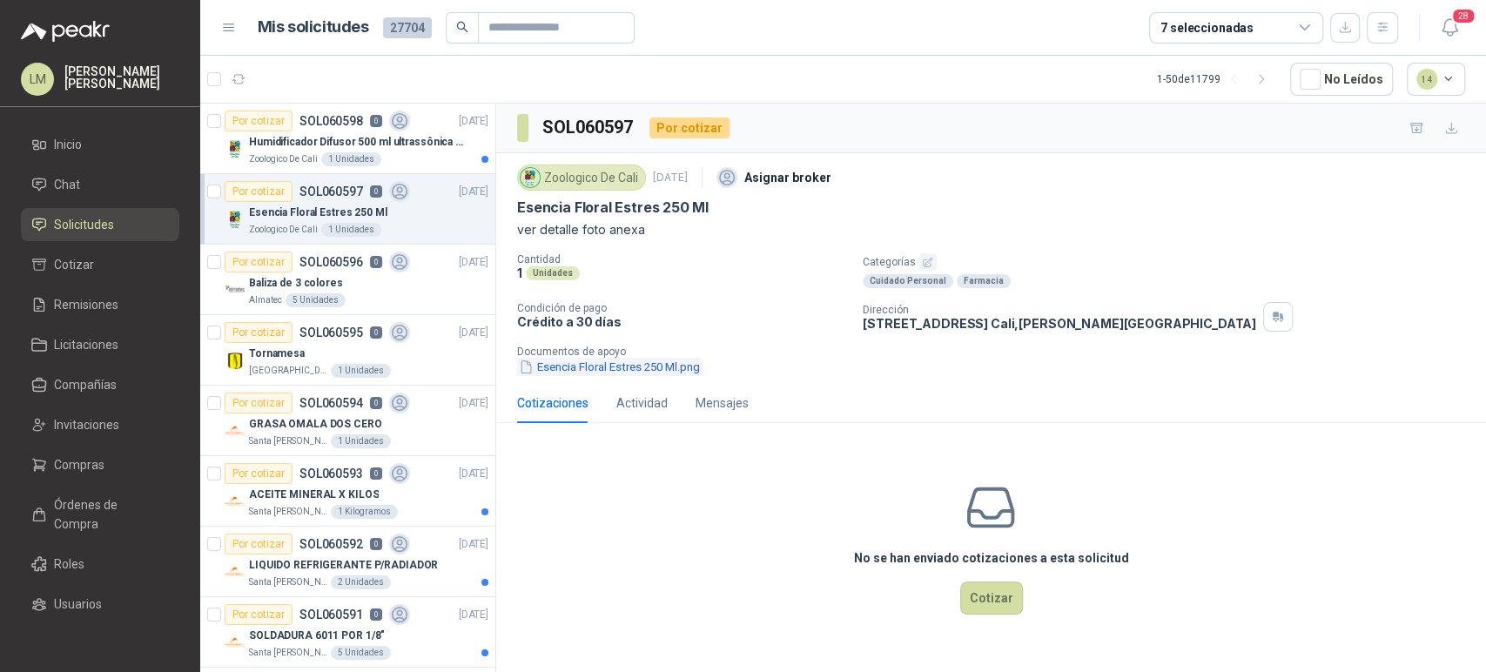
click at [654, 366] on button "Esencia Floral Estres 250 Ml.png" at bounding box center [609, 367] width 184 height 18
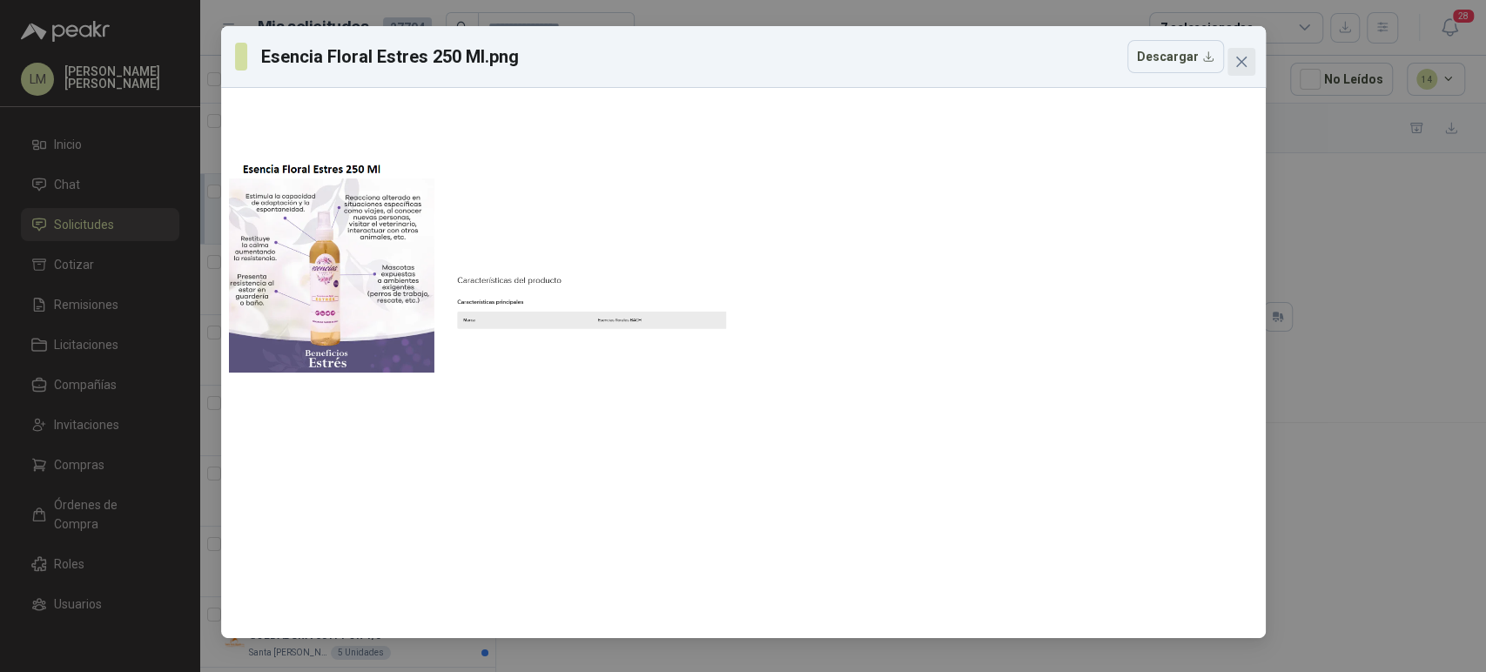
click at [1244, 68] on icon "close" at bounding box center [1241, 62] width 14 height 14
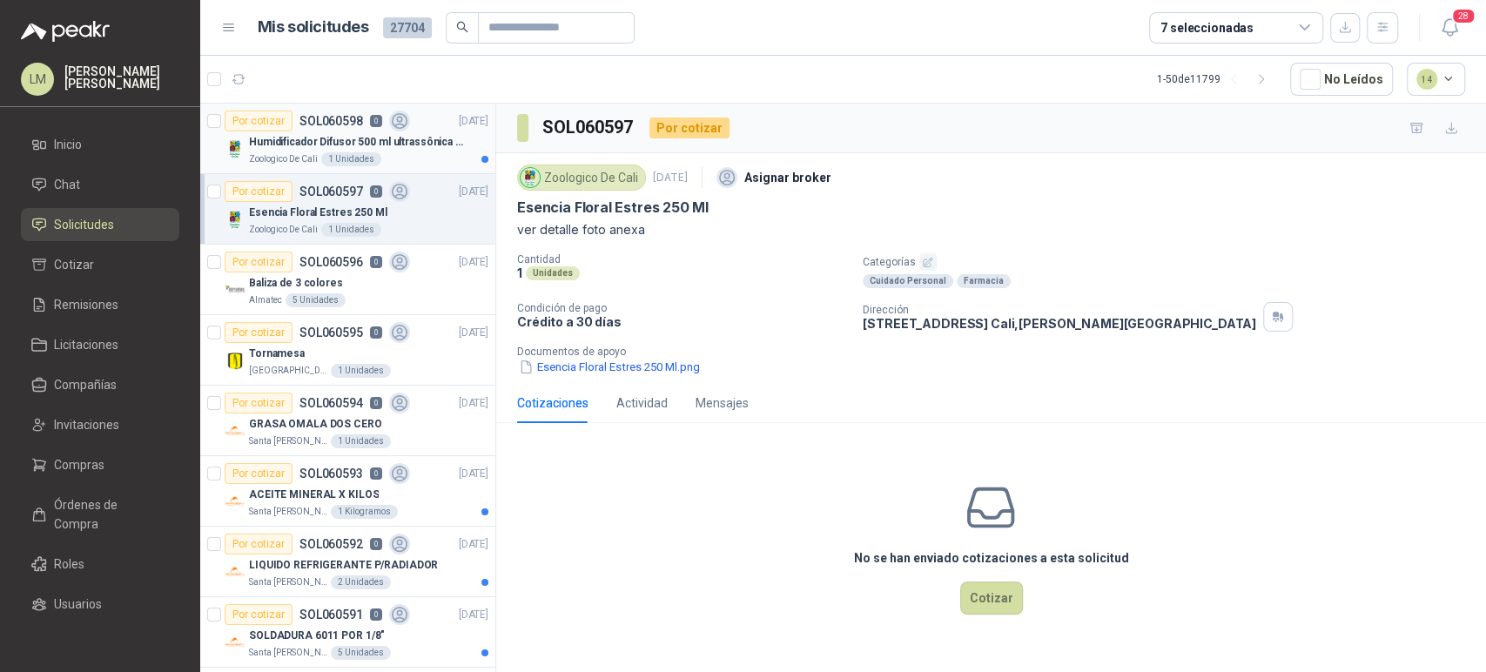
click at [326, 152] on div "1 Unidades" at bounding box center [351, 159] width 60 height 14
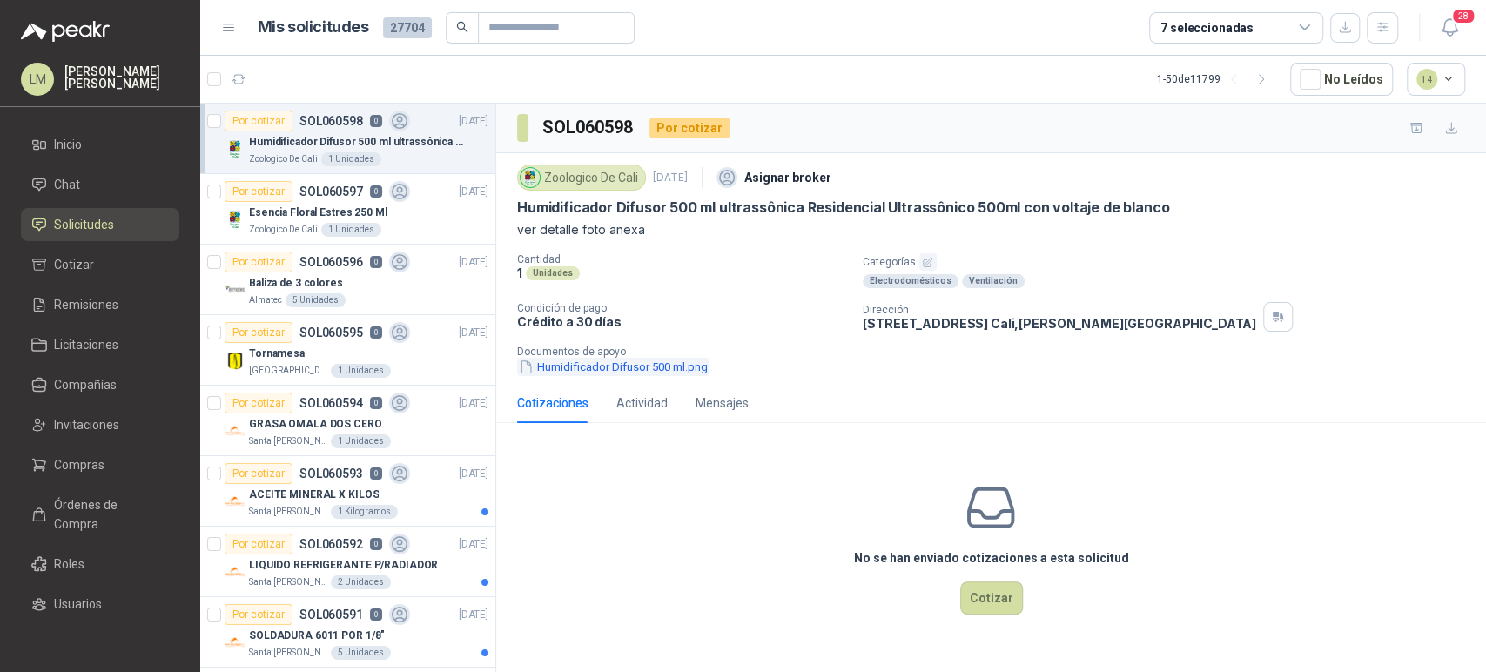
click at [647, 366] on button "Humidificador Difusor 500 ml.png" at bounding box center [613, 367] width 192 height 18
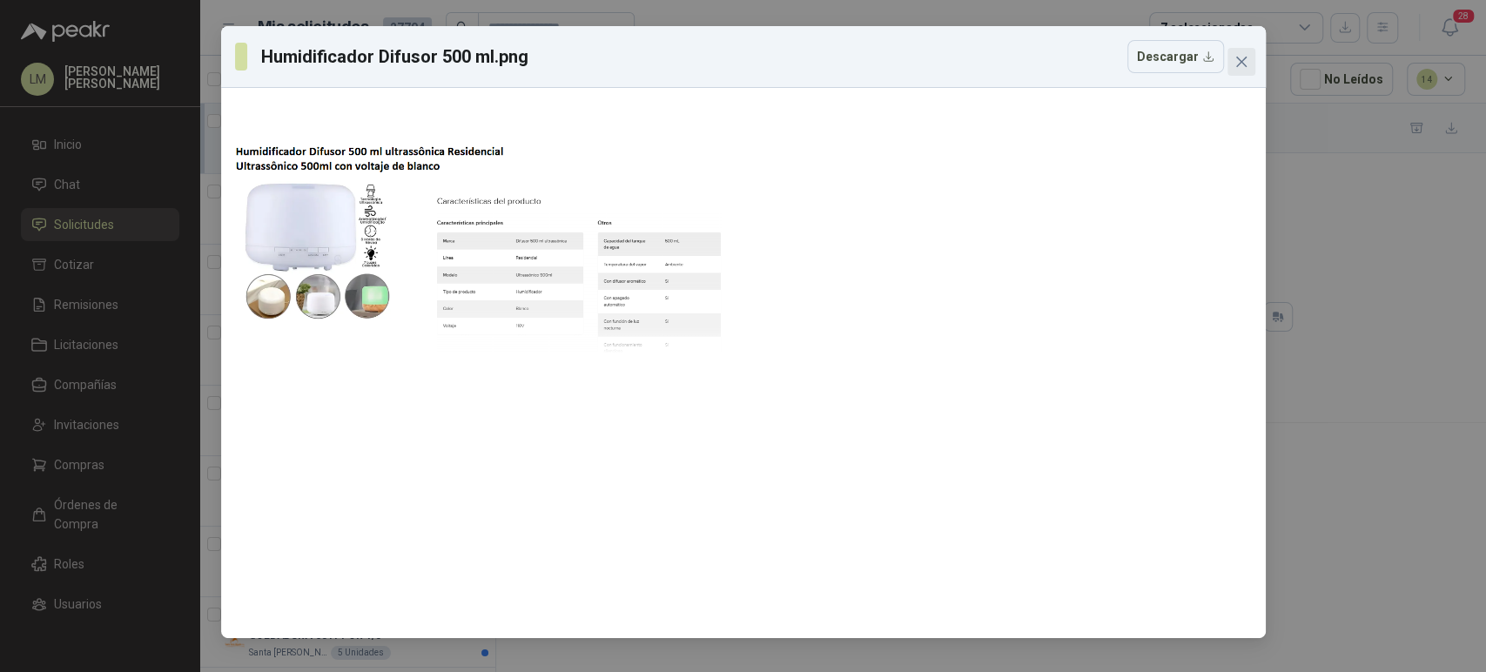
click at [1244, 69] on button "Close" at bounding box center [1241, 62] width 28 height 28
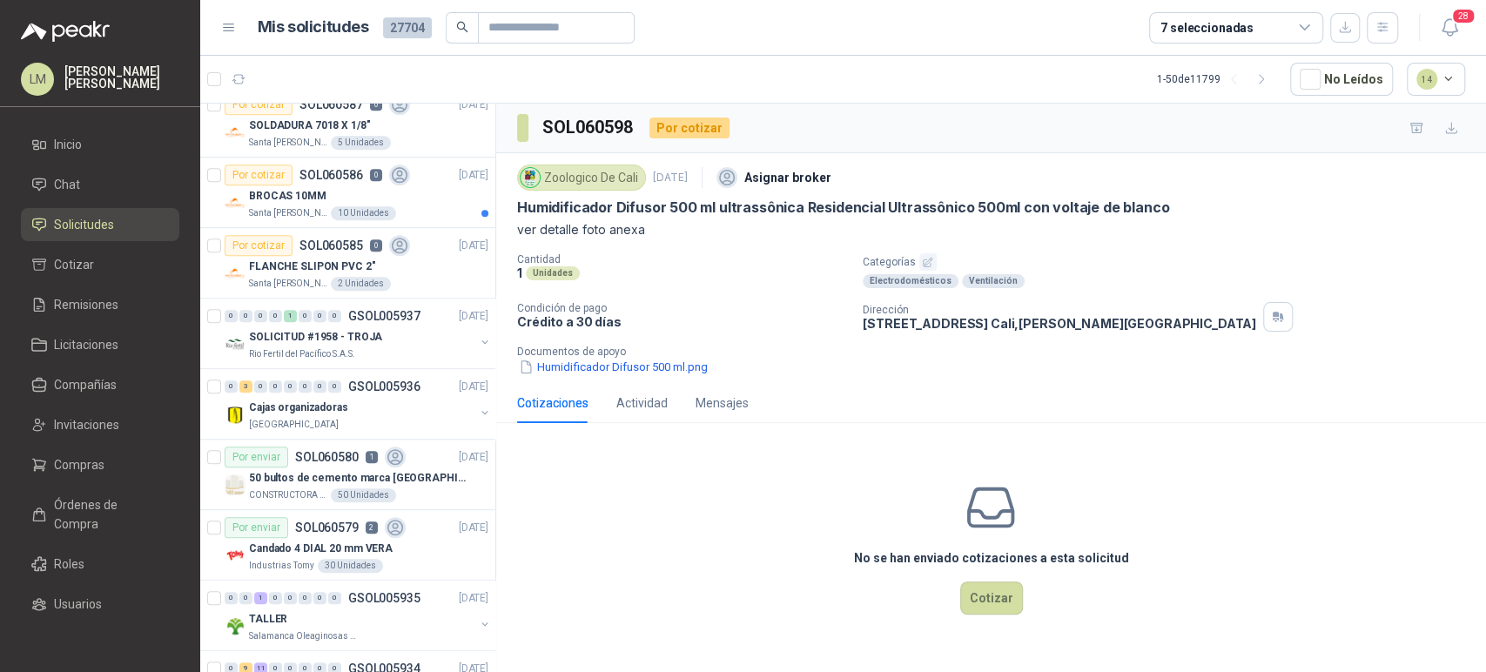
scroll to position [799, 0]
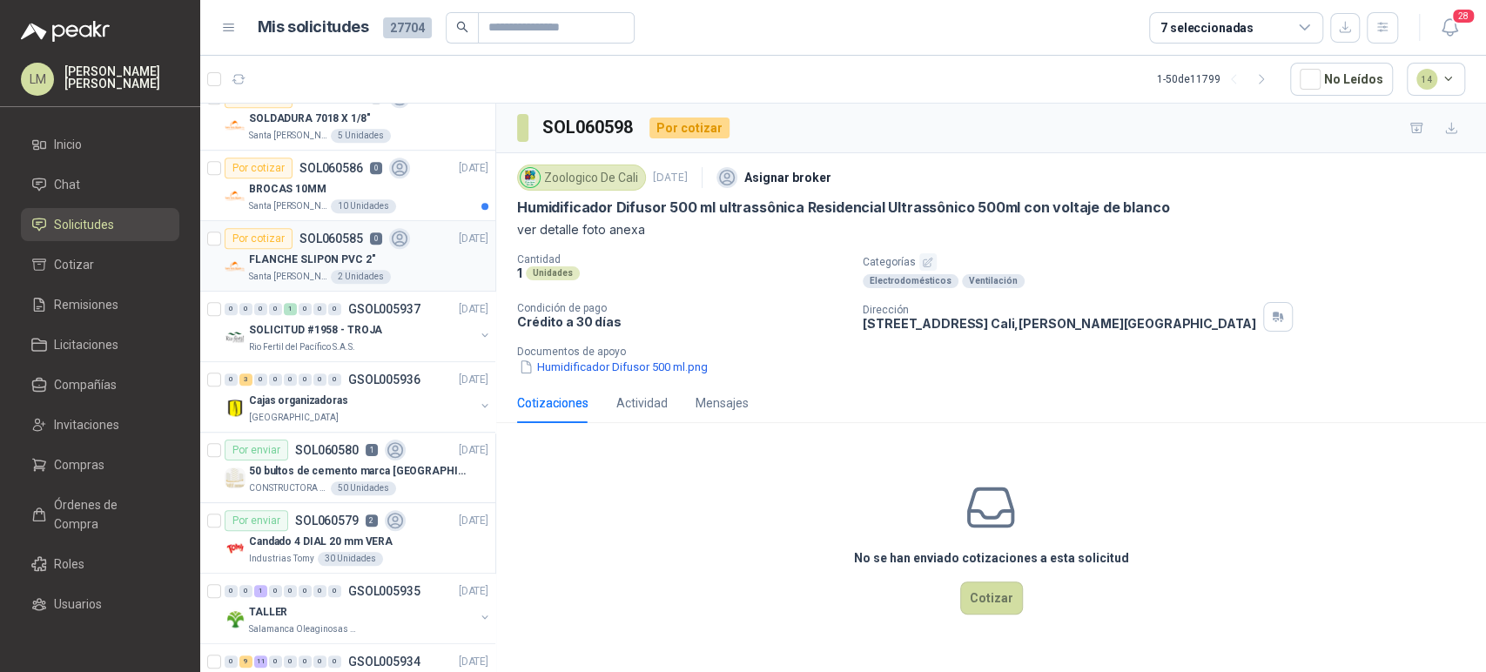
click at [325, 265] on p "FLANCHE SLIPON PVC 2"" at bounding box center [312, 260] width 126 height 17
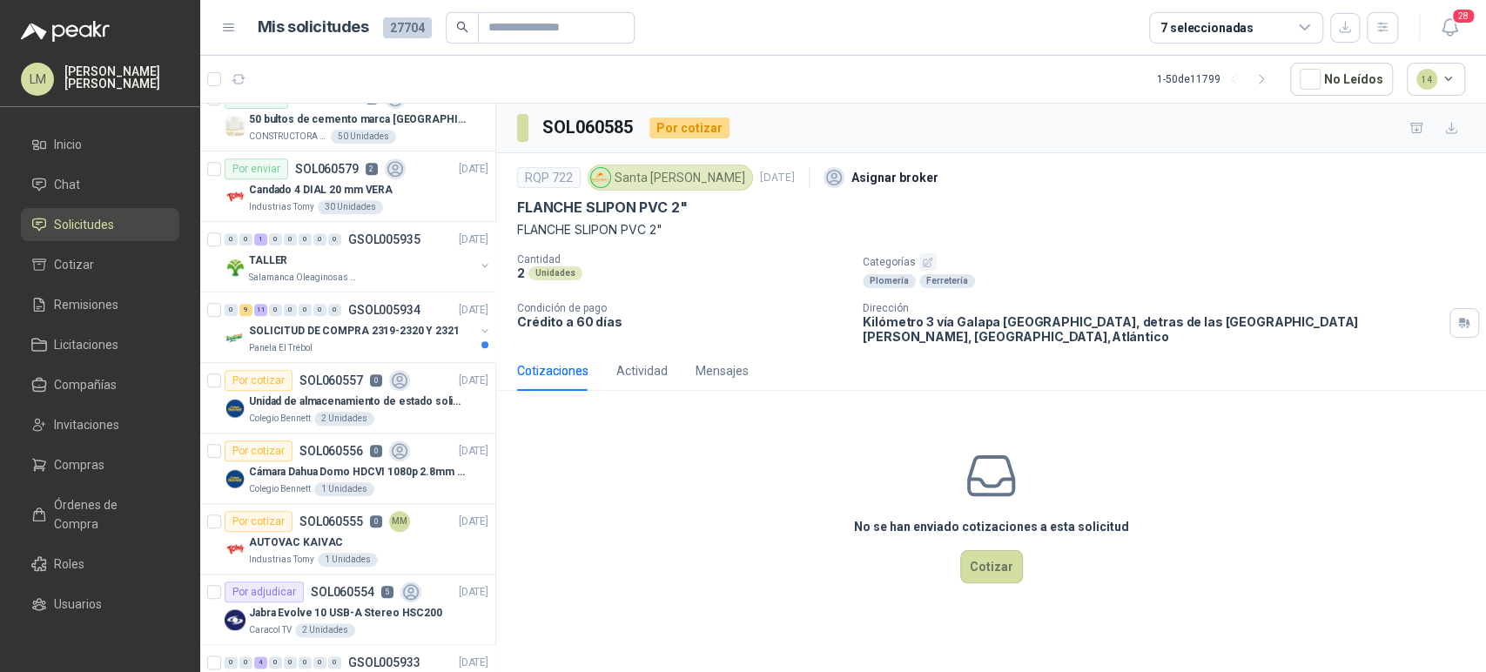
scroll to position [1151, 0]
click at [478, 260] on button "button" at bounding box center [485, 265] width 14 height 14
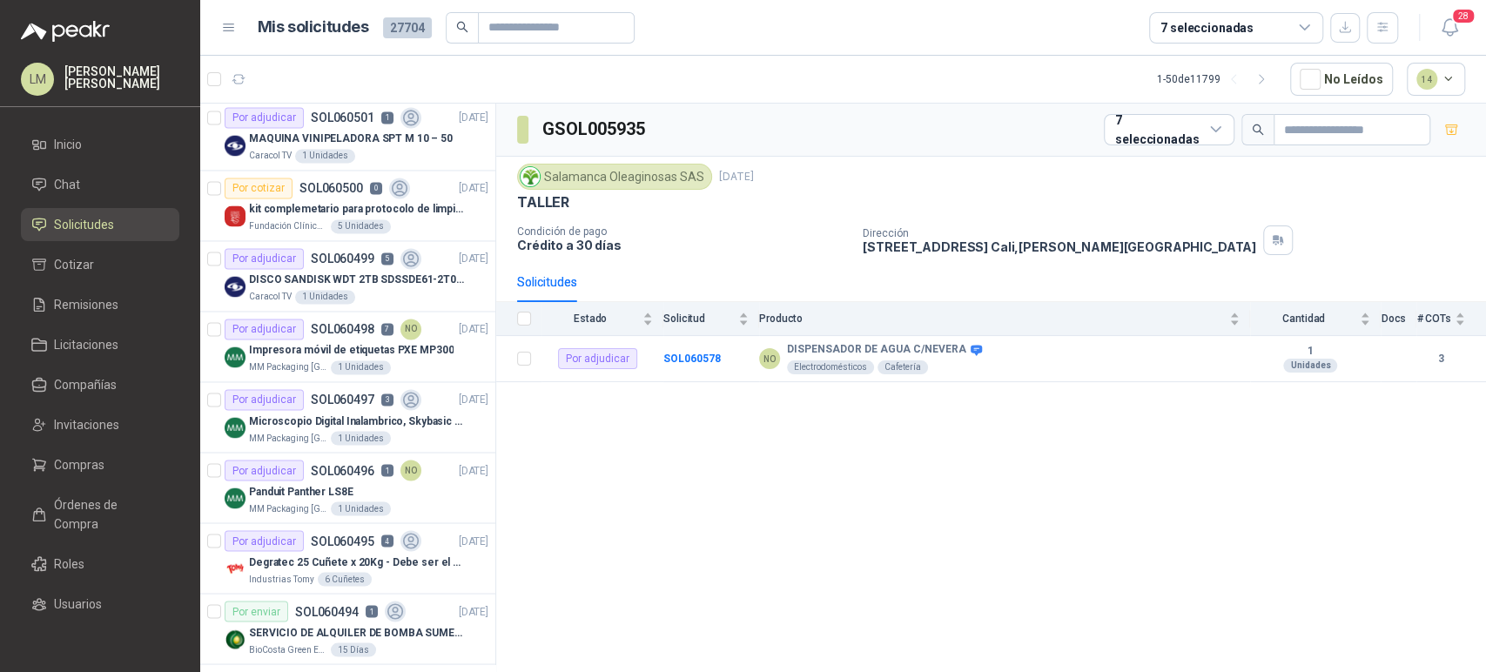
scroll to position [1922, 0]
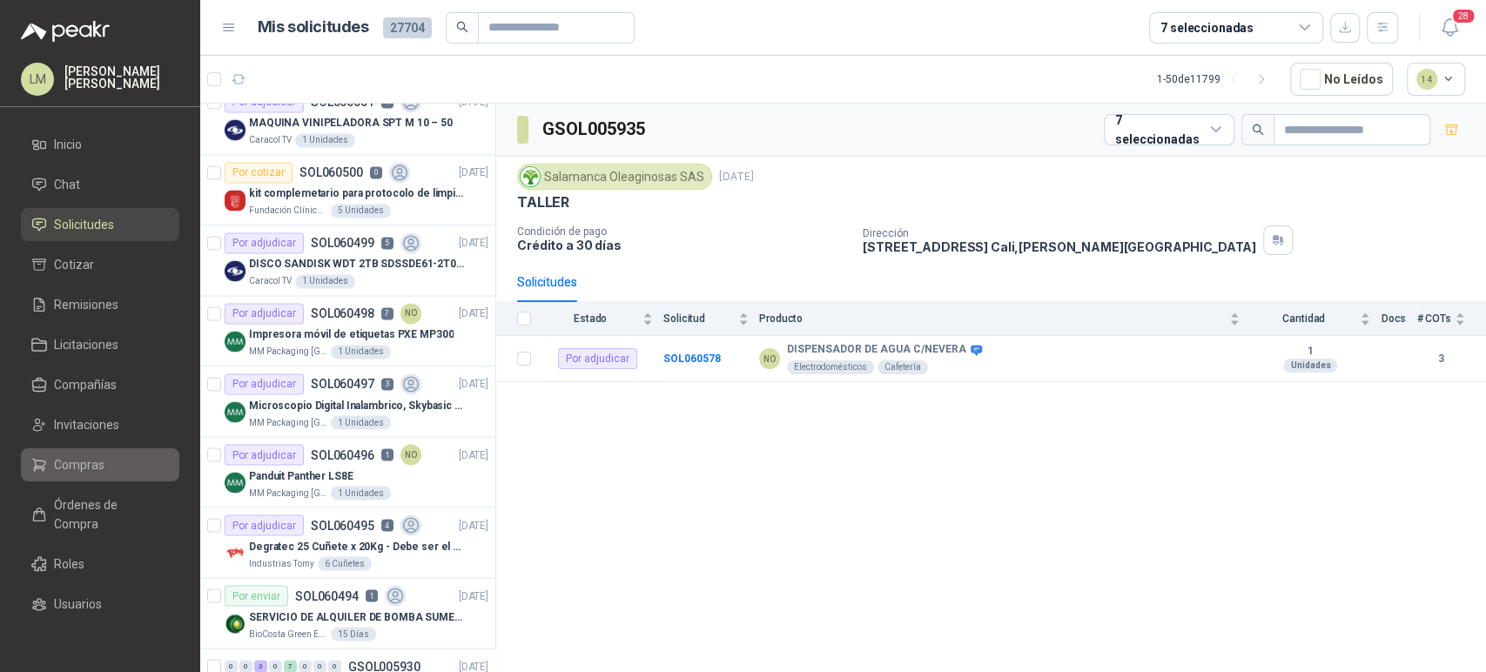
click at [87, 470] on span "Compras" at bounding box center [79, 464] width 50 height 19
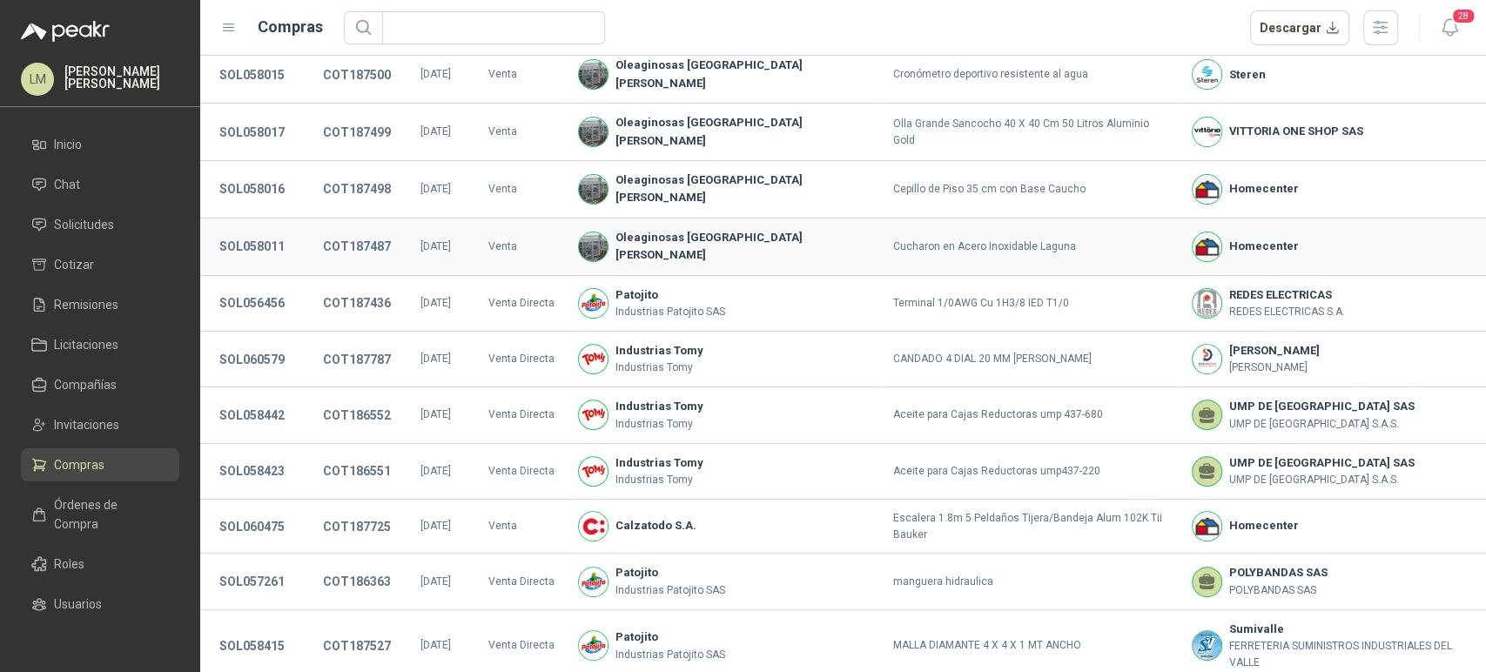
scroll to position [312, 0]
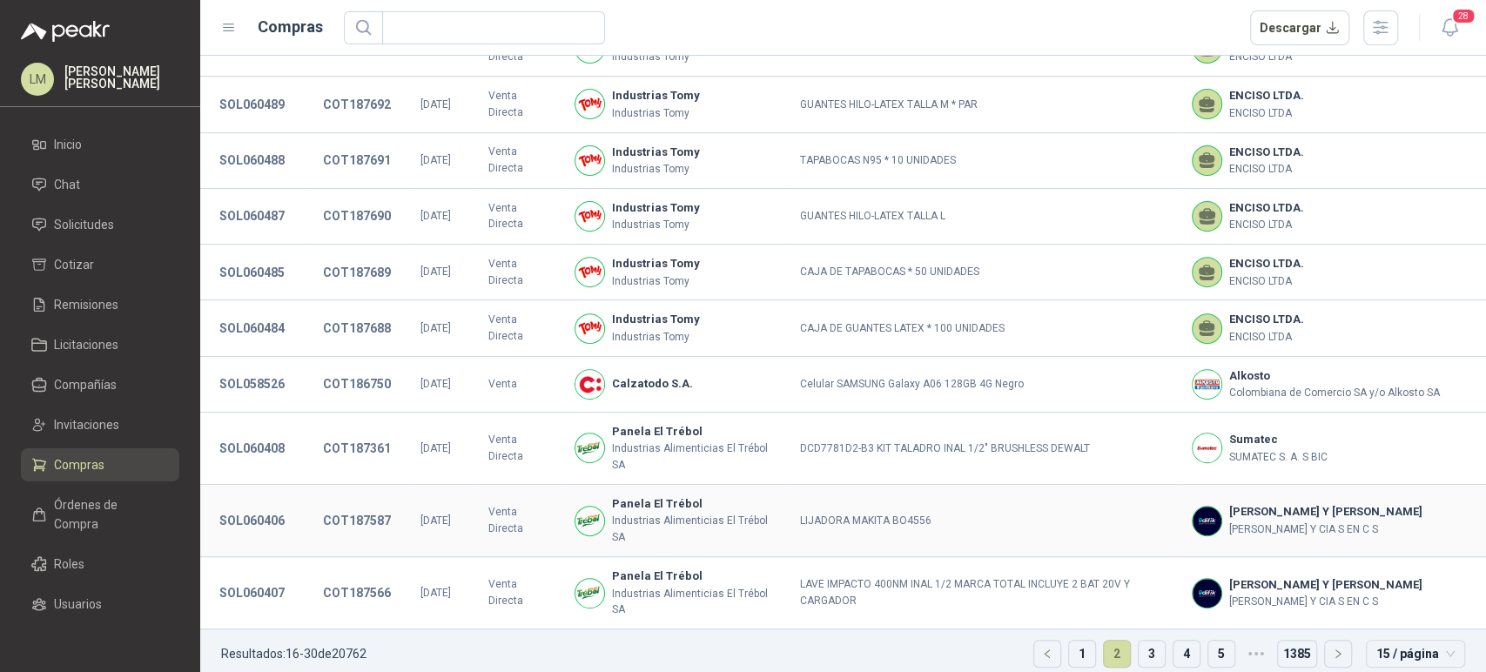
scroll to position [383, 0]
click at [1138, 641] on link "3" at bounding box center [1151, 654] width 26 height 26
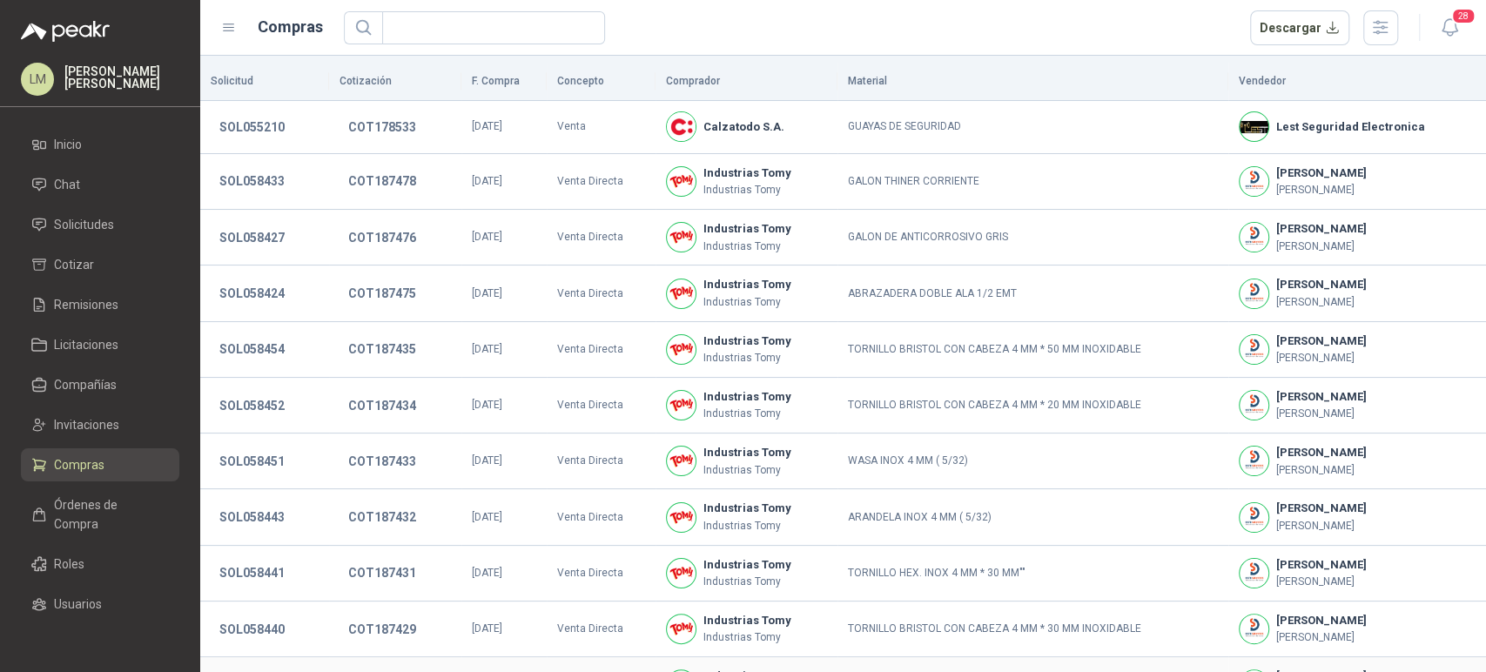
scroll to position [323, 0]
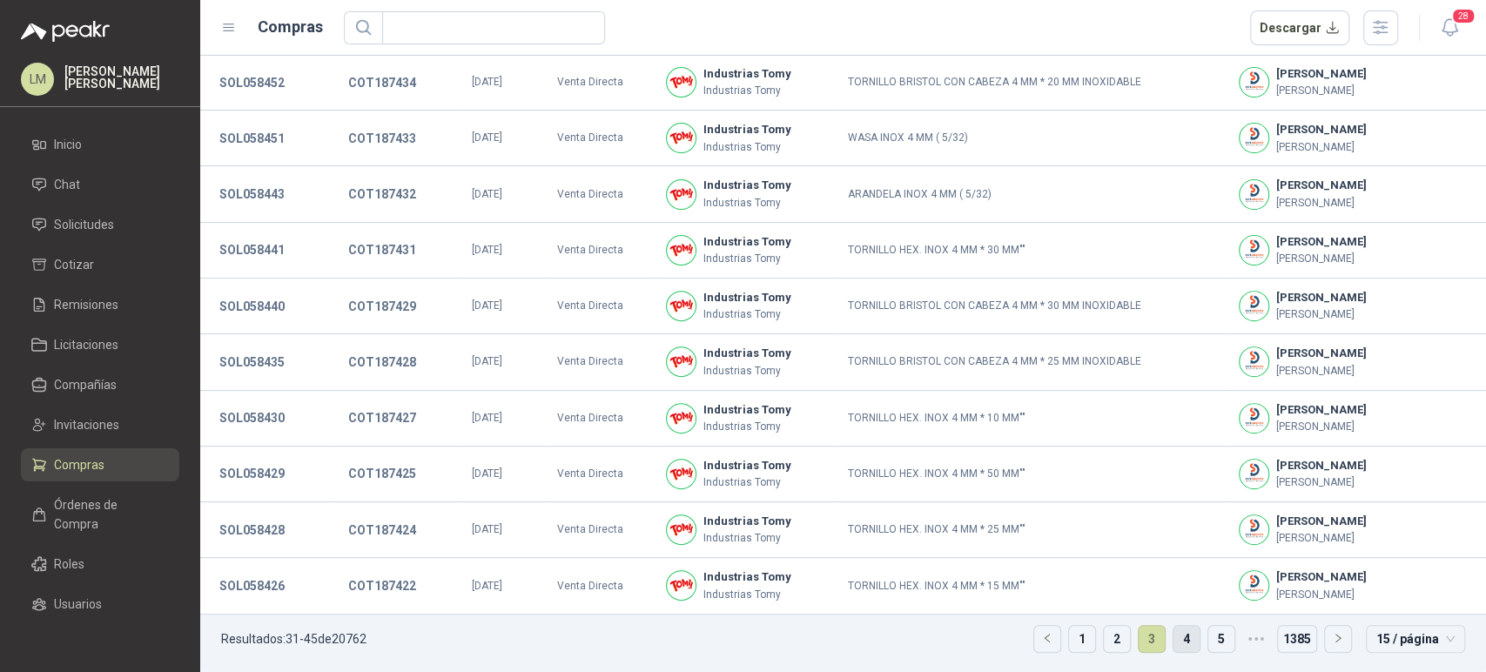
click at [1175, 641] on link "4" at bounding box center [1186, 639] width 26 height 26
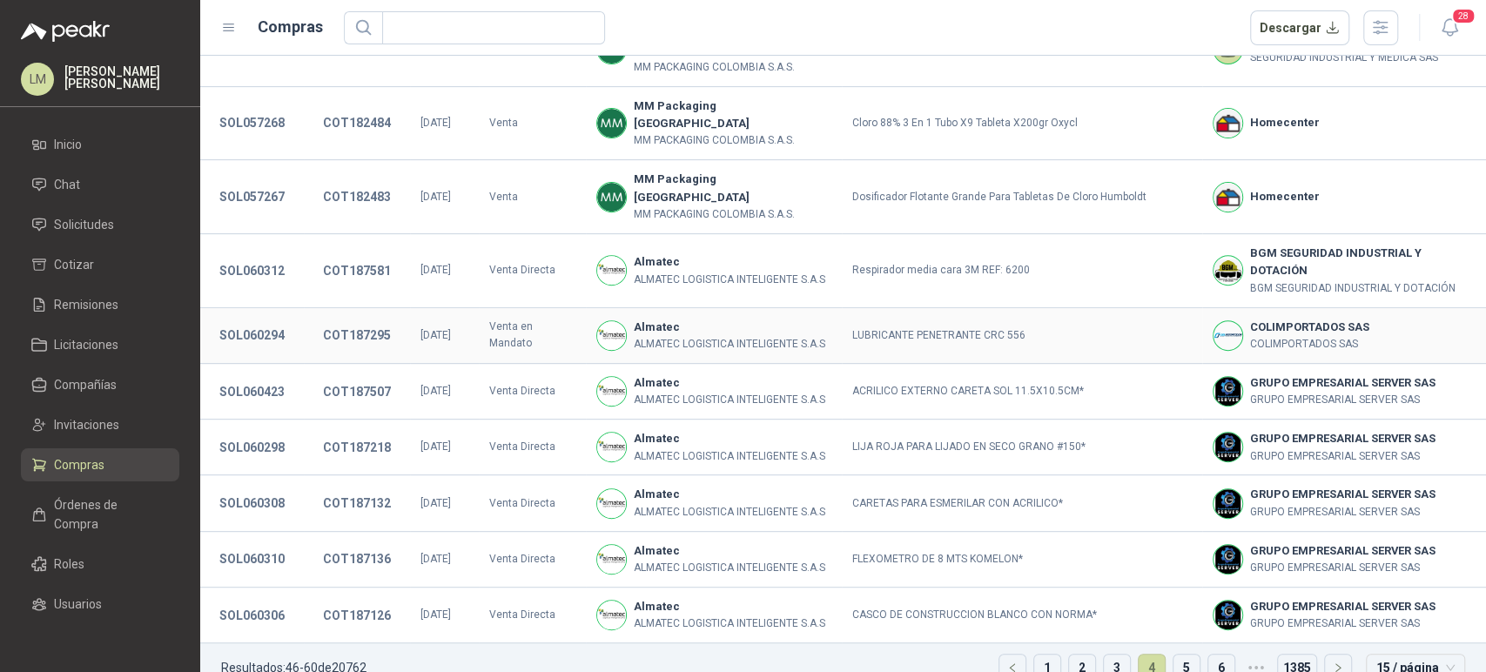
scroll to position [433, 0]
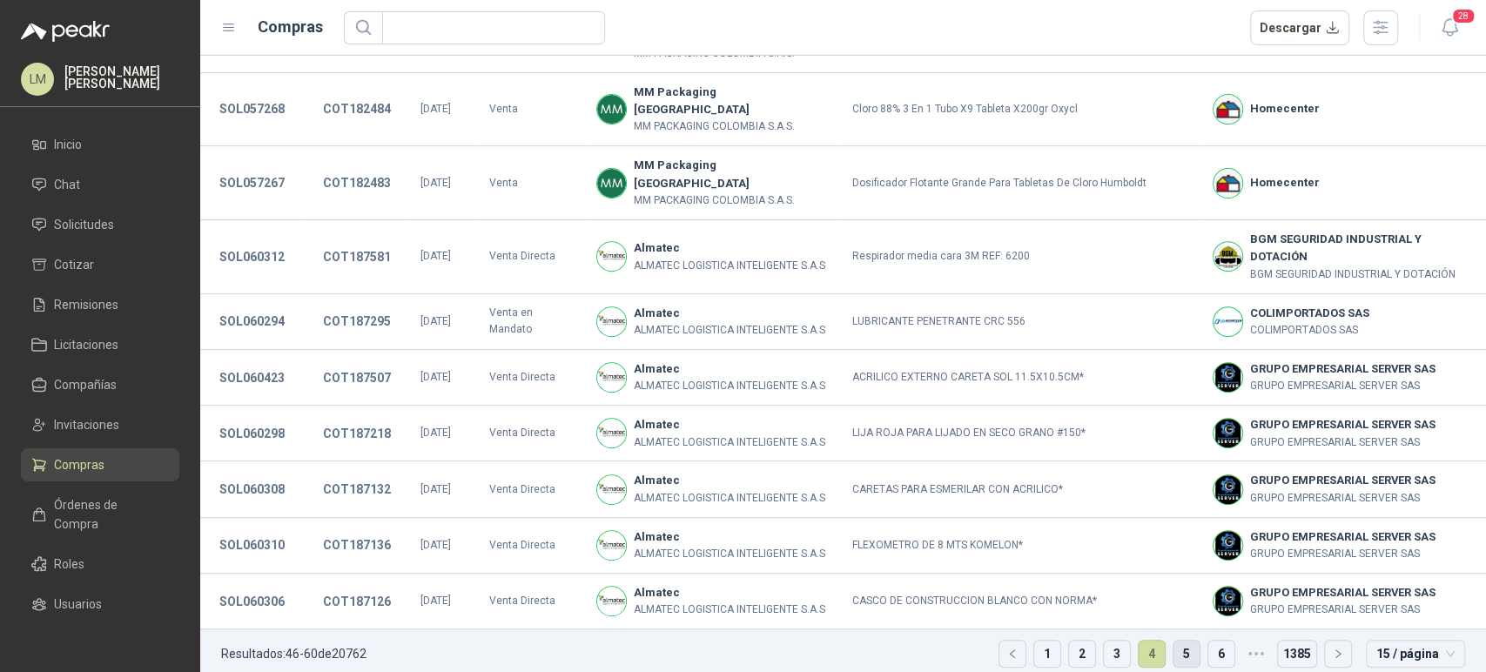
click at [1173, 641] on link "5" at bounding box center [1186, 654] width 26 height 26
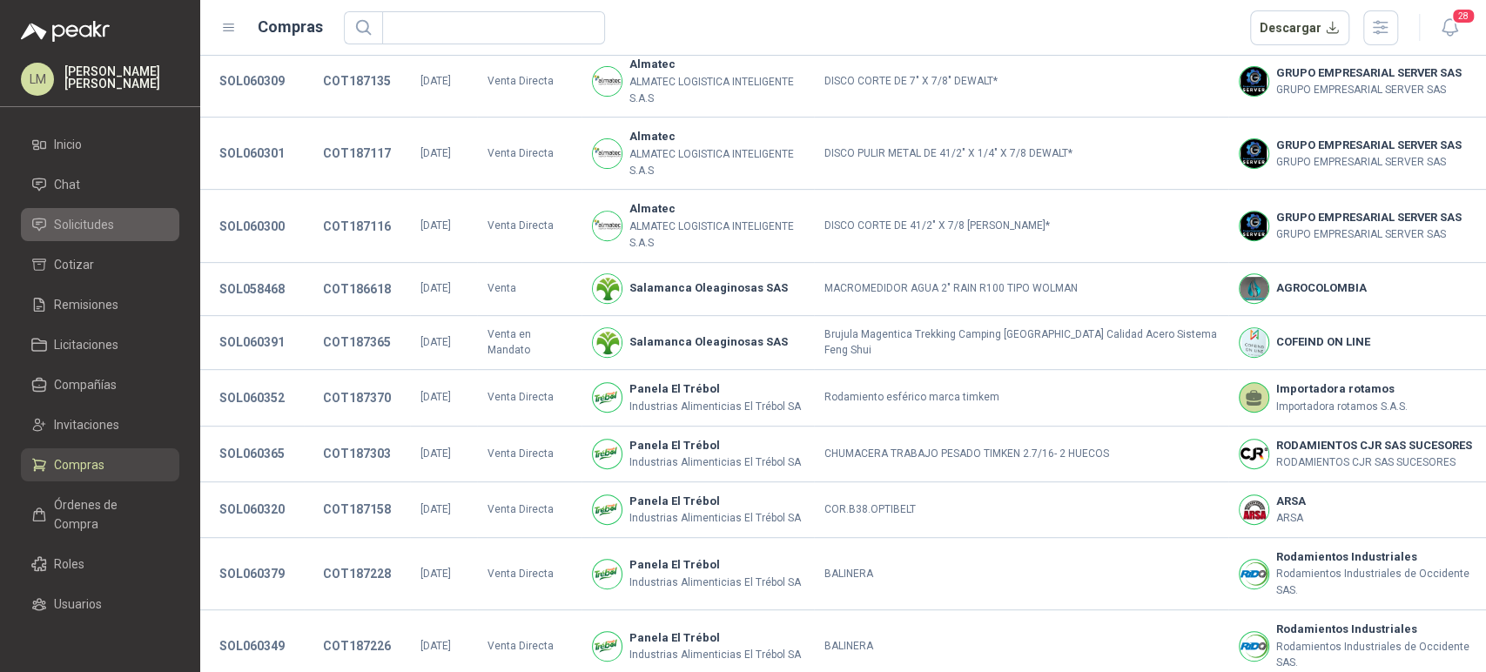
click at [74, 226] on span "Solicitudes" at bounding box center [84, 224] width 60 height 19
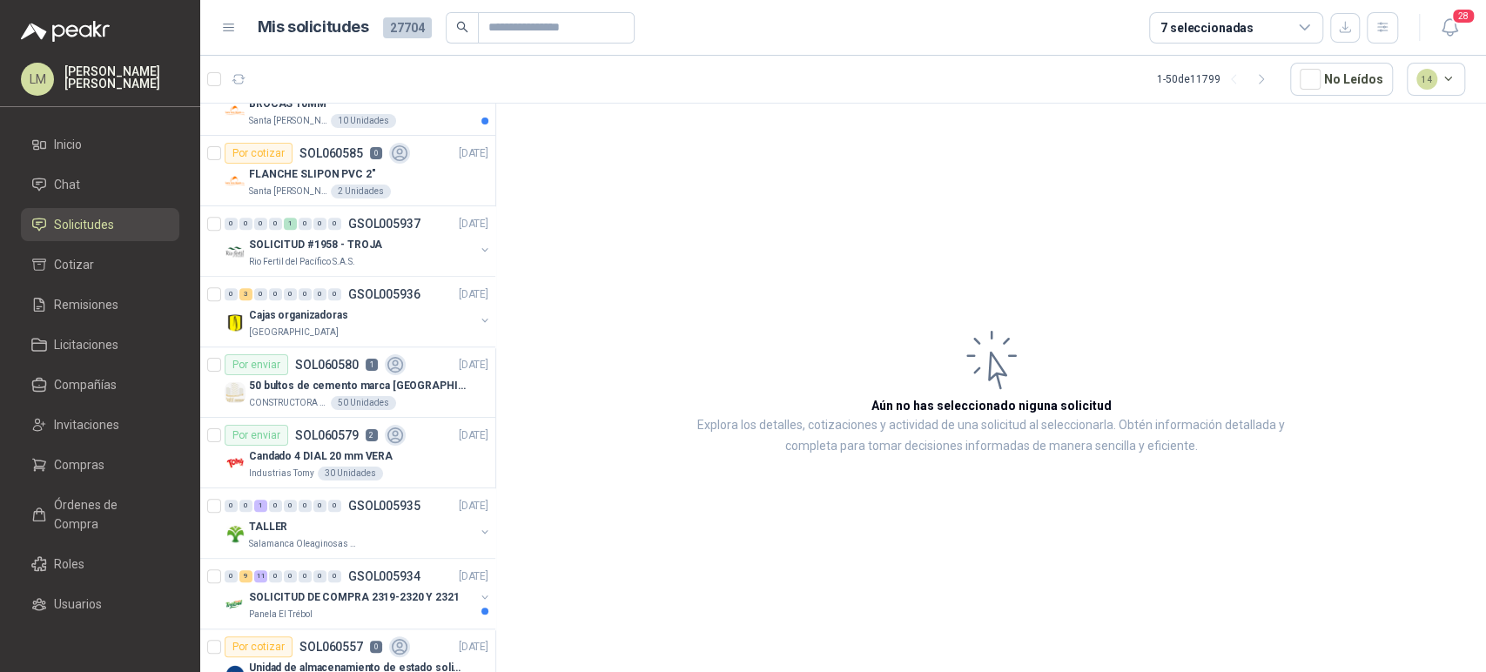
scroll to position [884, 0]
click at [75, 451] on link "Compras" at bounding box center [100, 464] width 158 height 33
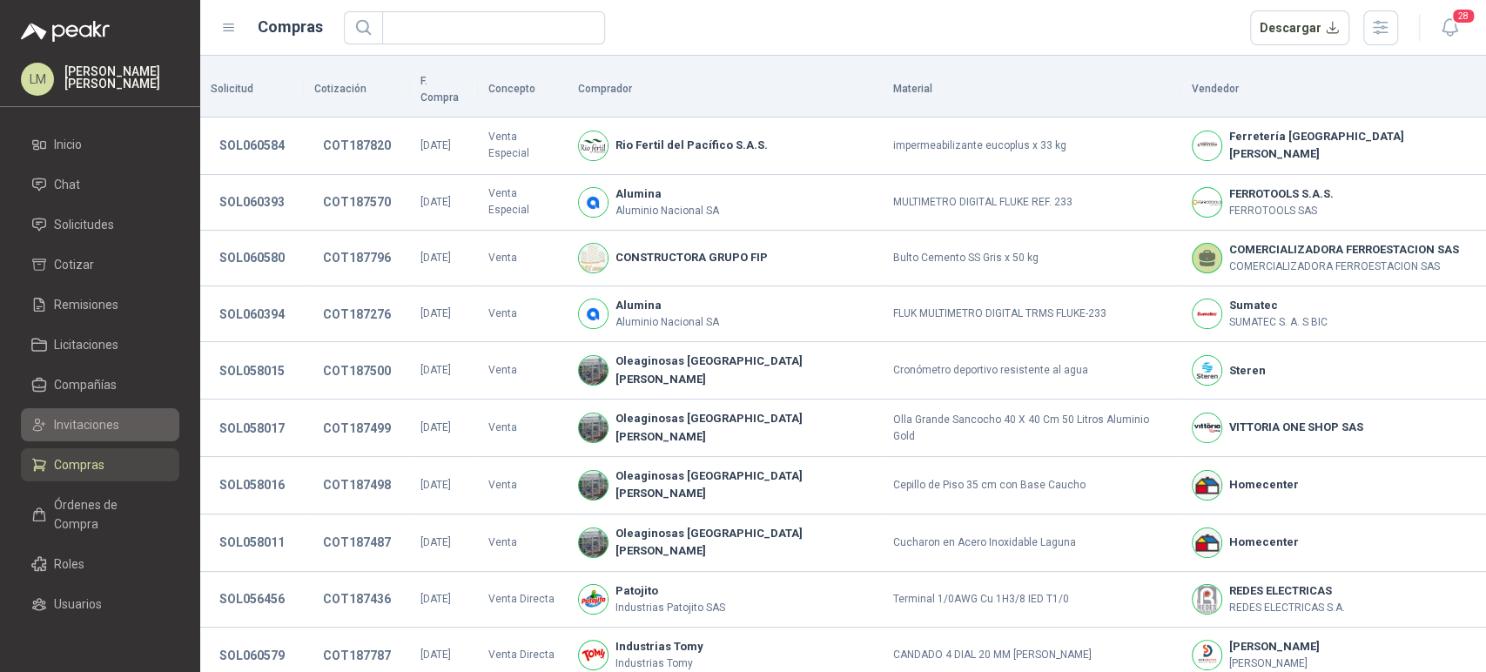
click at [81, 428] on span "Invitaciones" at bounding box center [86, 424] width 65 height 19
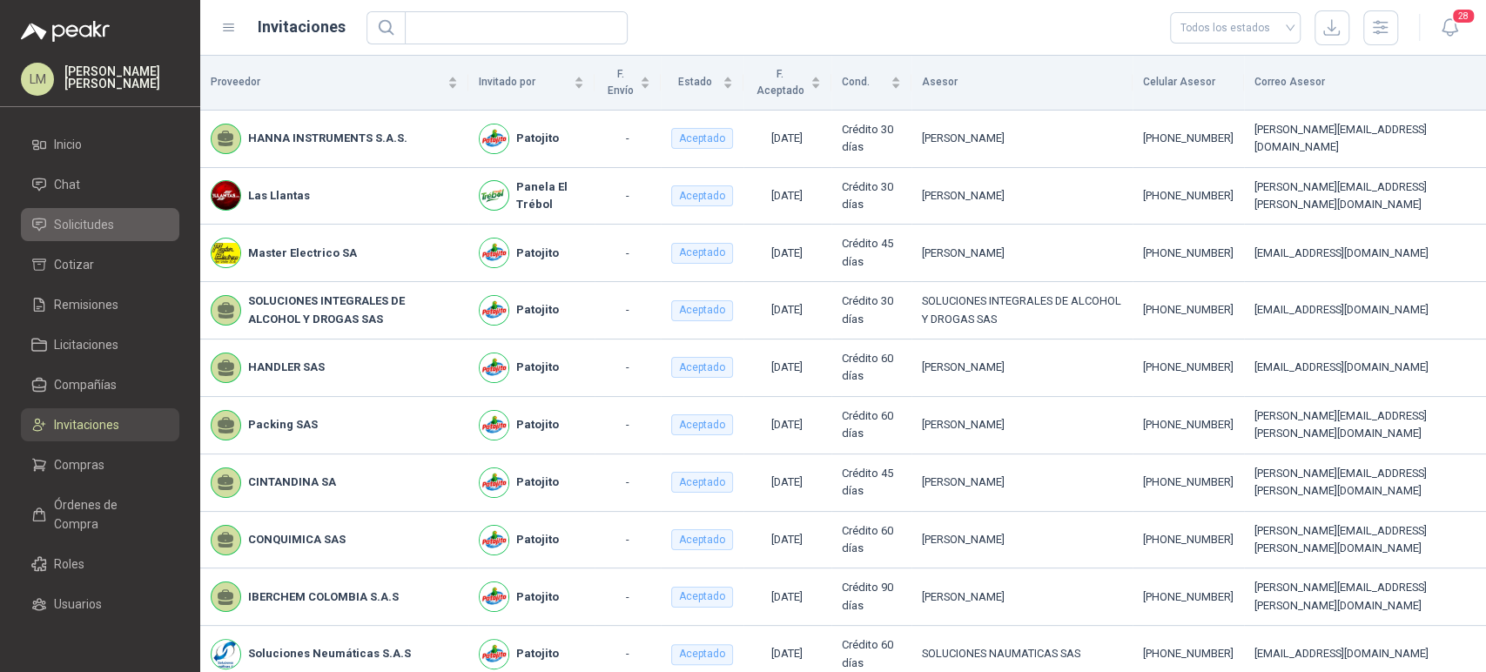
click at [71, 216] on span "Solicitudes" at bounding box center [84, 224] width 60 height 19
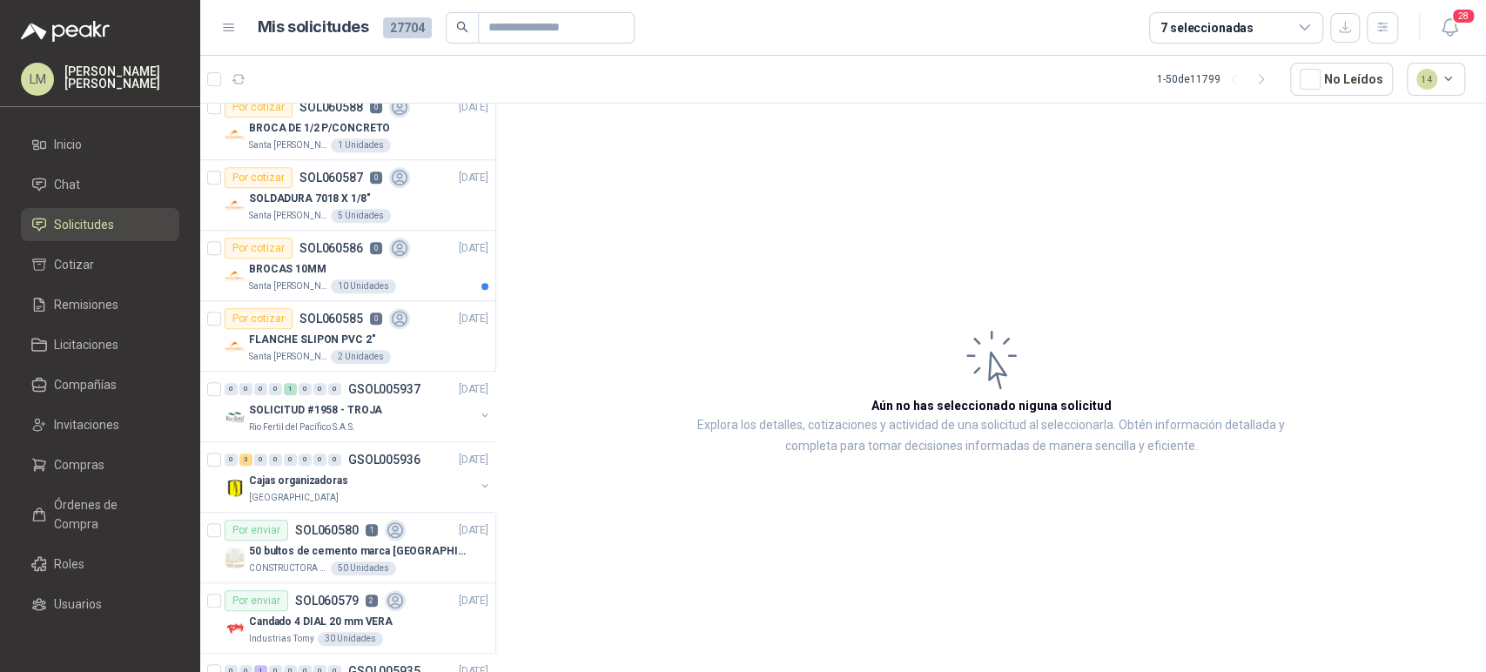
scroll to position [720, 0]
click at [67, 455] on span "Compras" at bounding box center [79, 464] width 50 height 19
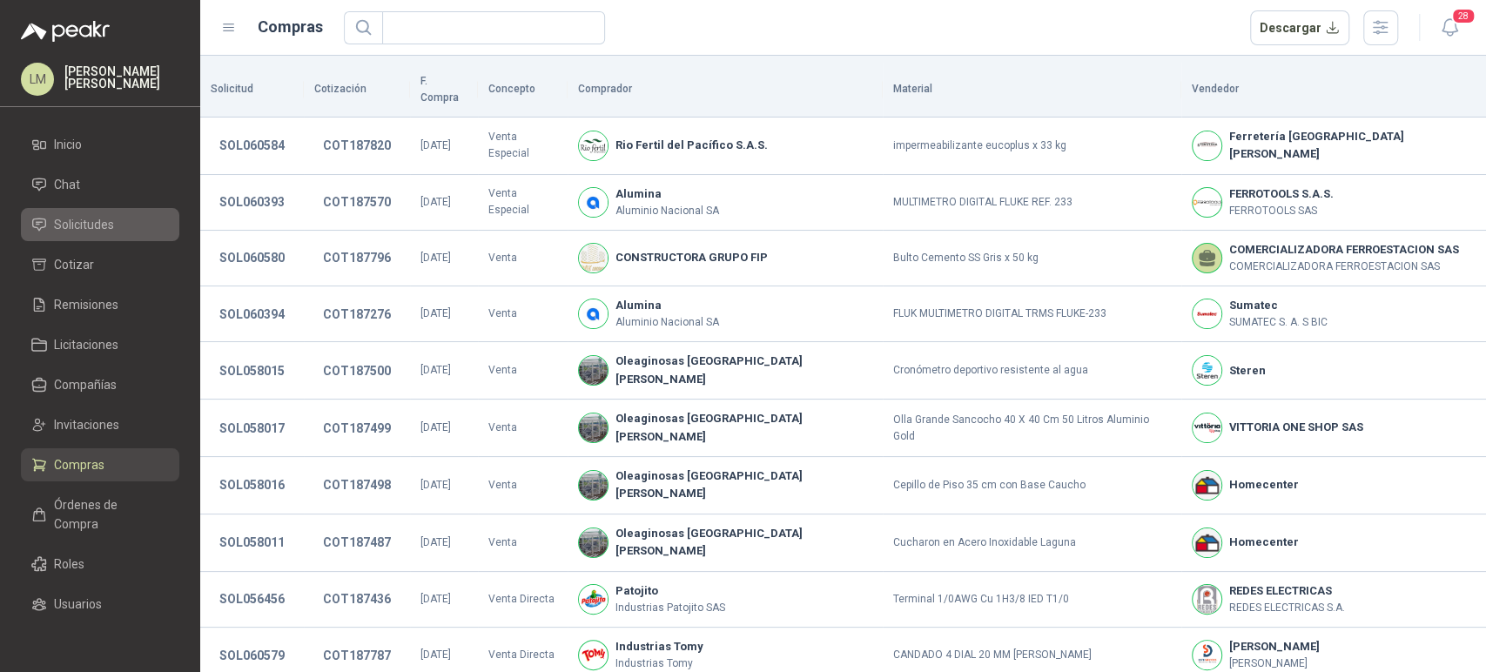
click at [85, 226] on span "Solicitudes" at bounding box center [84, 224] width 60 height 19
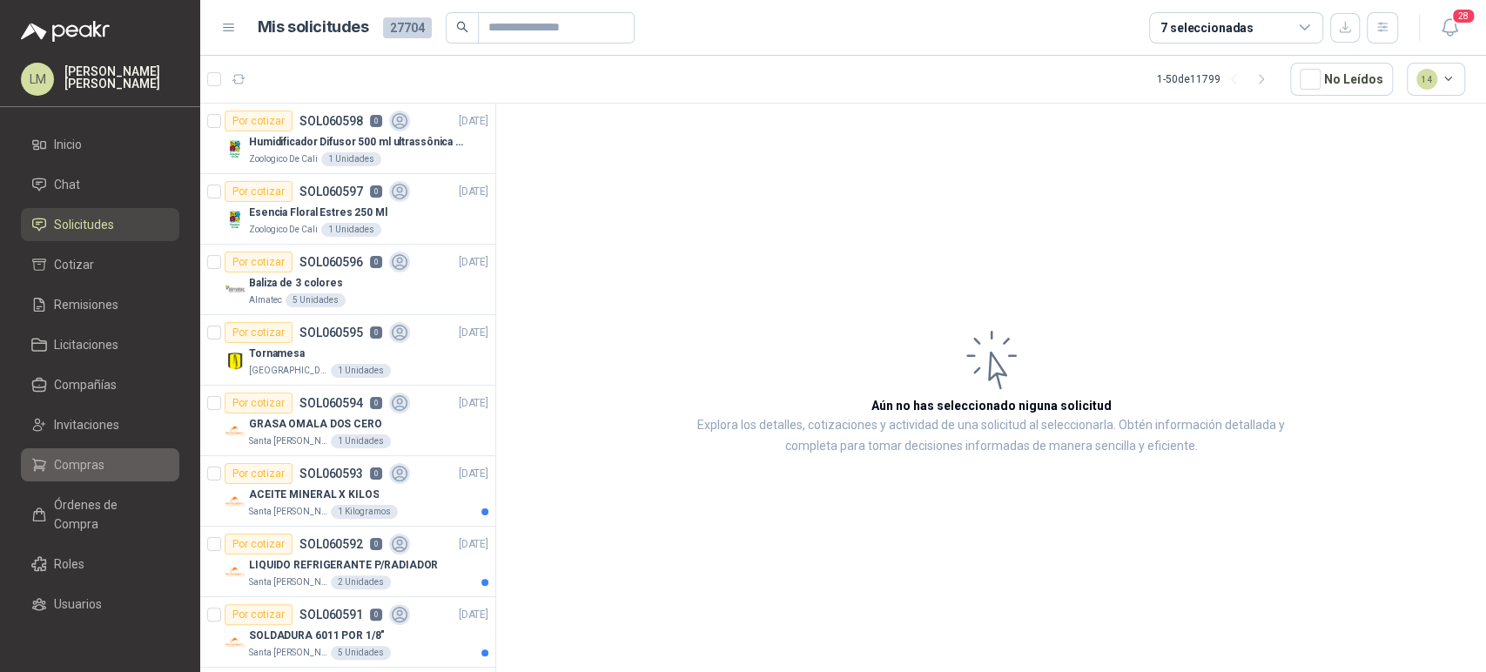
click at [77, 463] on span "Compras" at bounding box center [79, 464] width 50 height 19
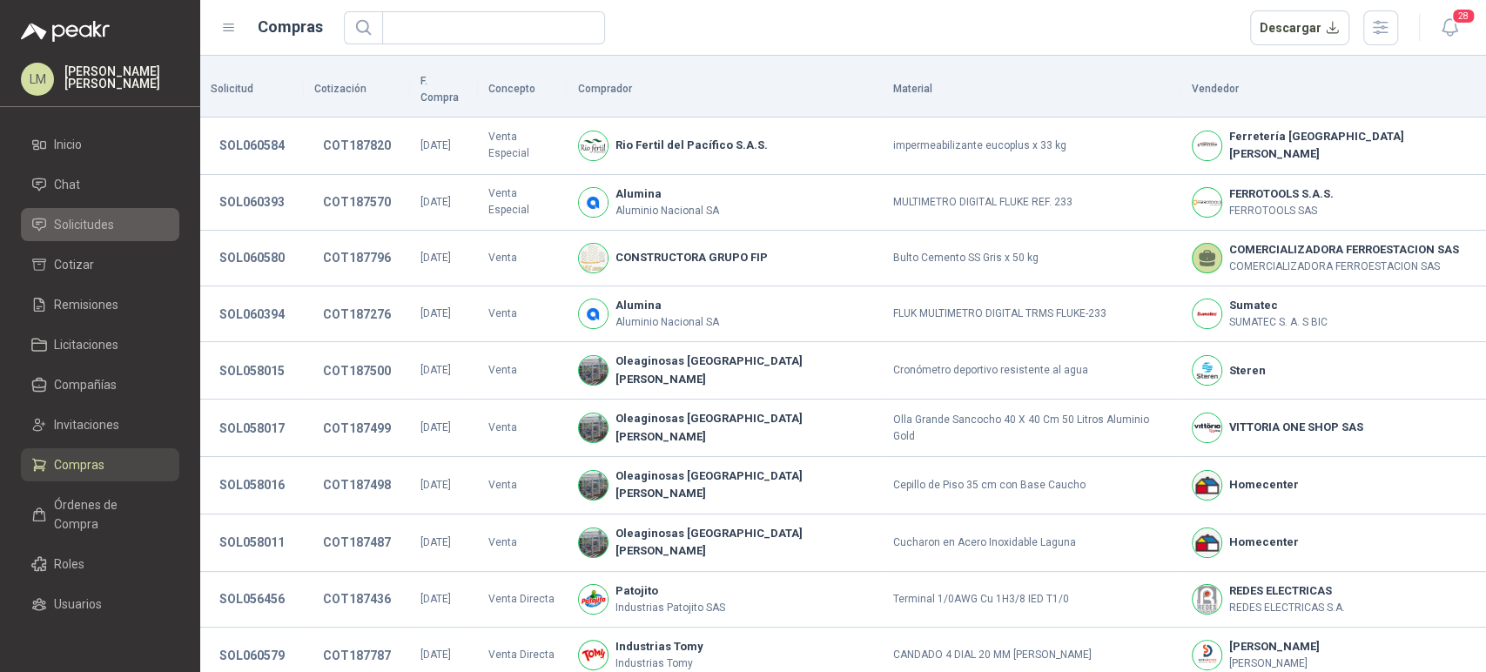
click at [87, 230] on span "Solicitudes" at bounding box center [84, 224] width 60 height 19
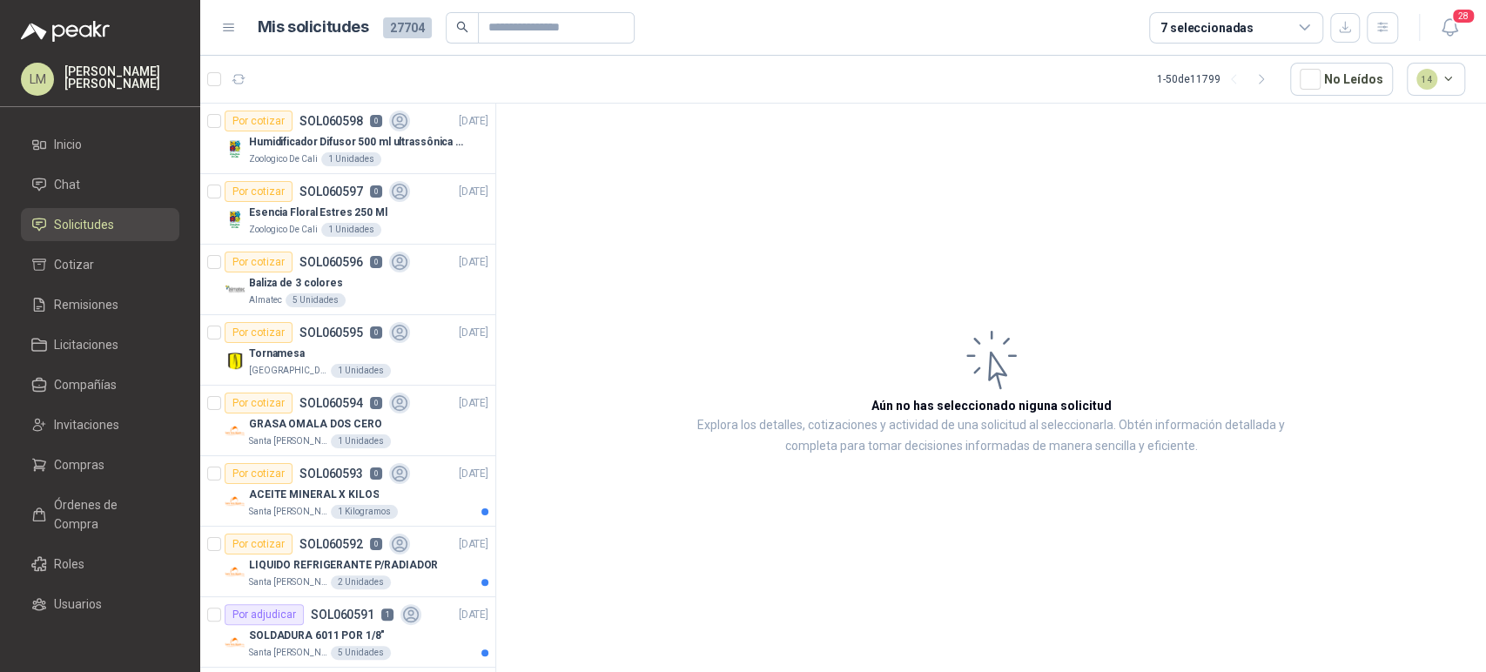
click at [892, 272] on article "Aún no has seleccionado niguna solicitud Explora los detalles, cotizaciones y a…" at bounding box center [990, 391] width 989 height 574
click at [317, 286] on p "Baliza de 3 colores" at bounding box center [296, 283] width 94 height 17
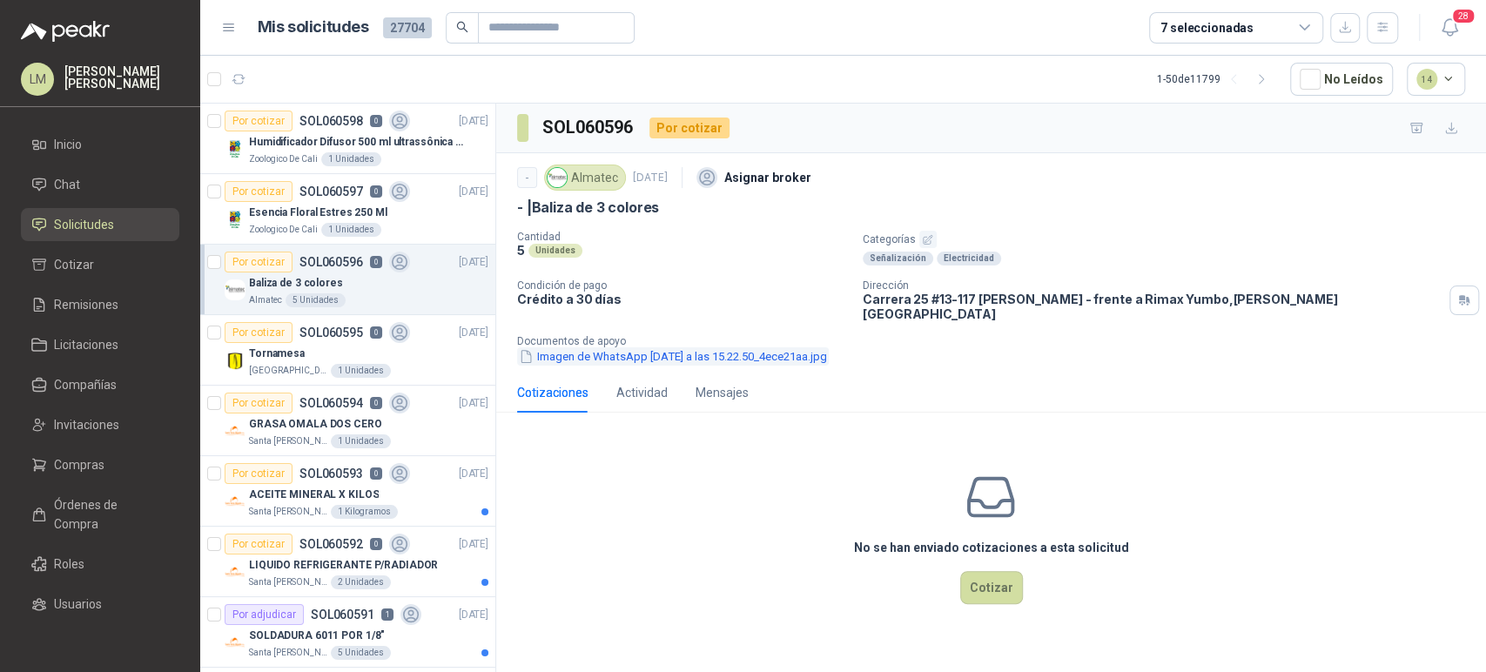
click at [581, 347] on button "Imagen de WhatsApp [DATE] a las 15.22.50_4ece21aa.jpg" at bounding box center [673, 356] width 312 height 18
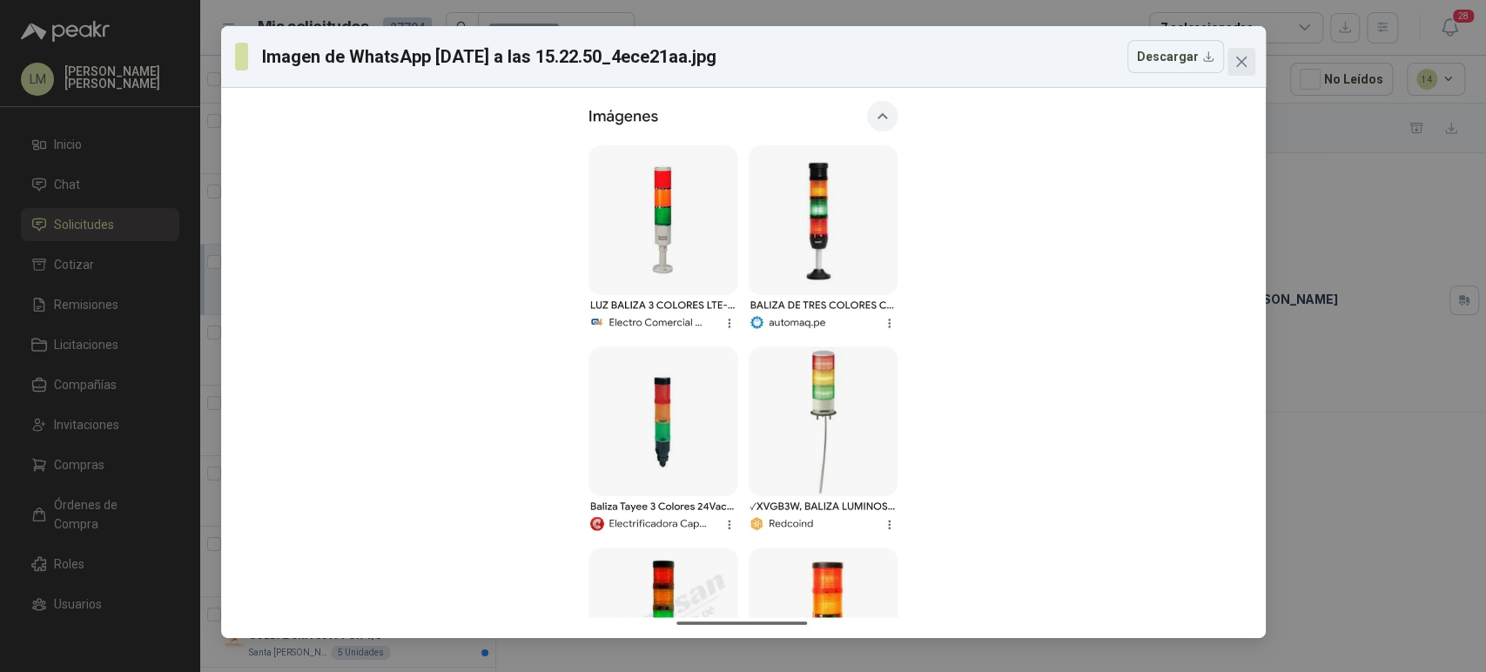
click at [1242, 63] on icon "close" at bounding box center [1240, 62] width 10 height 10
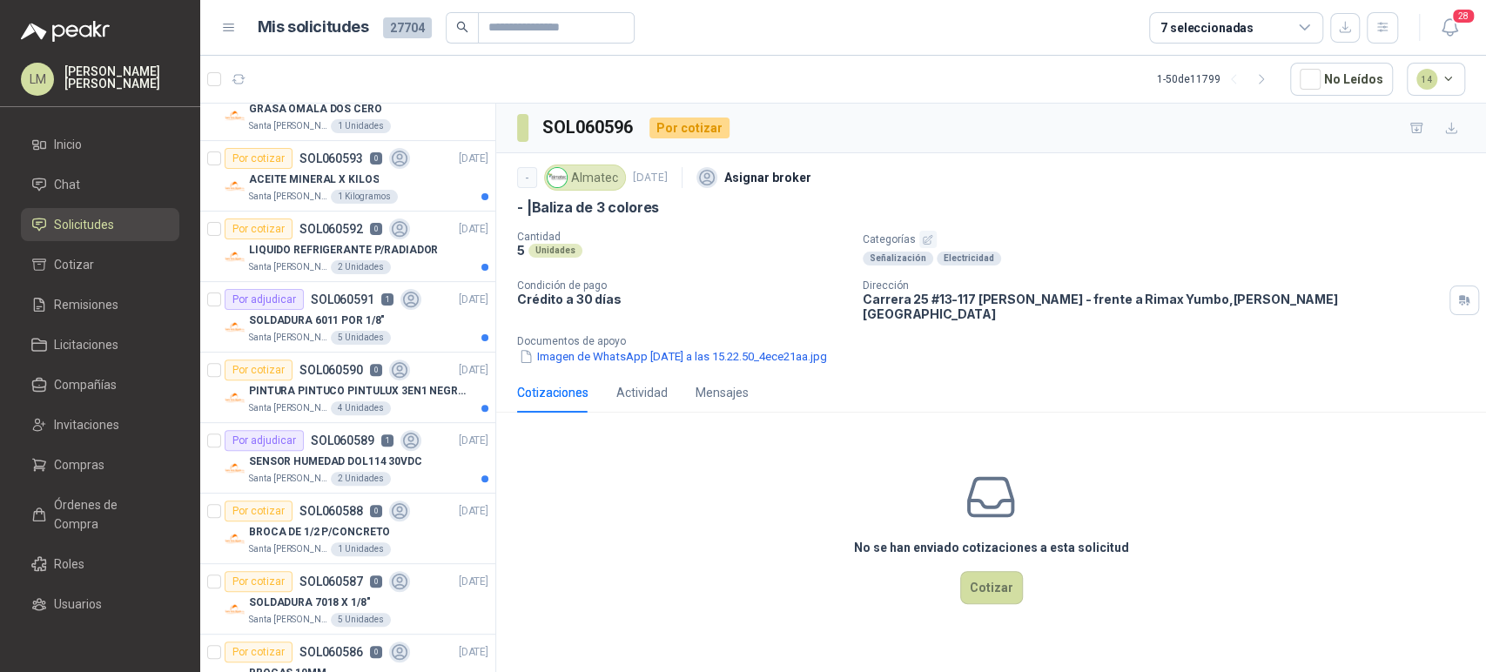
scroll to position [316, 0]
click at [330, 241] on p "LIQUIDO REFRIGERANTE P/RADIADOR" at bounding box center [343, 249] width 189 height 17
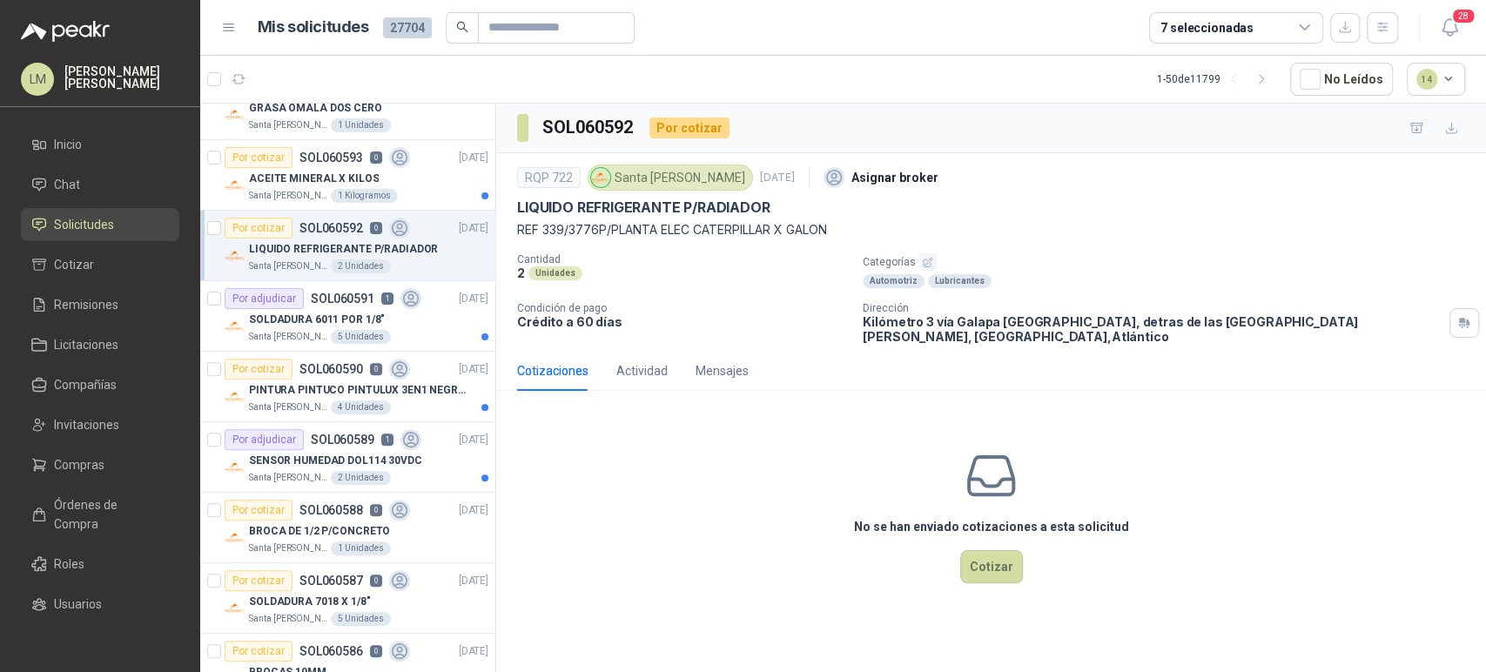
click at [926, 258] on icon "button" at bounding box center [927, 262] width 11 height 11
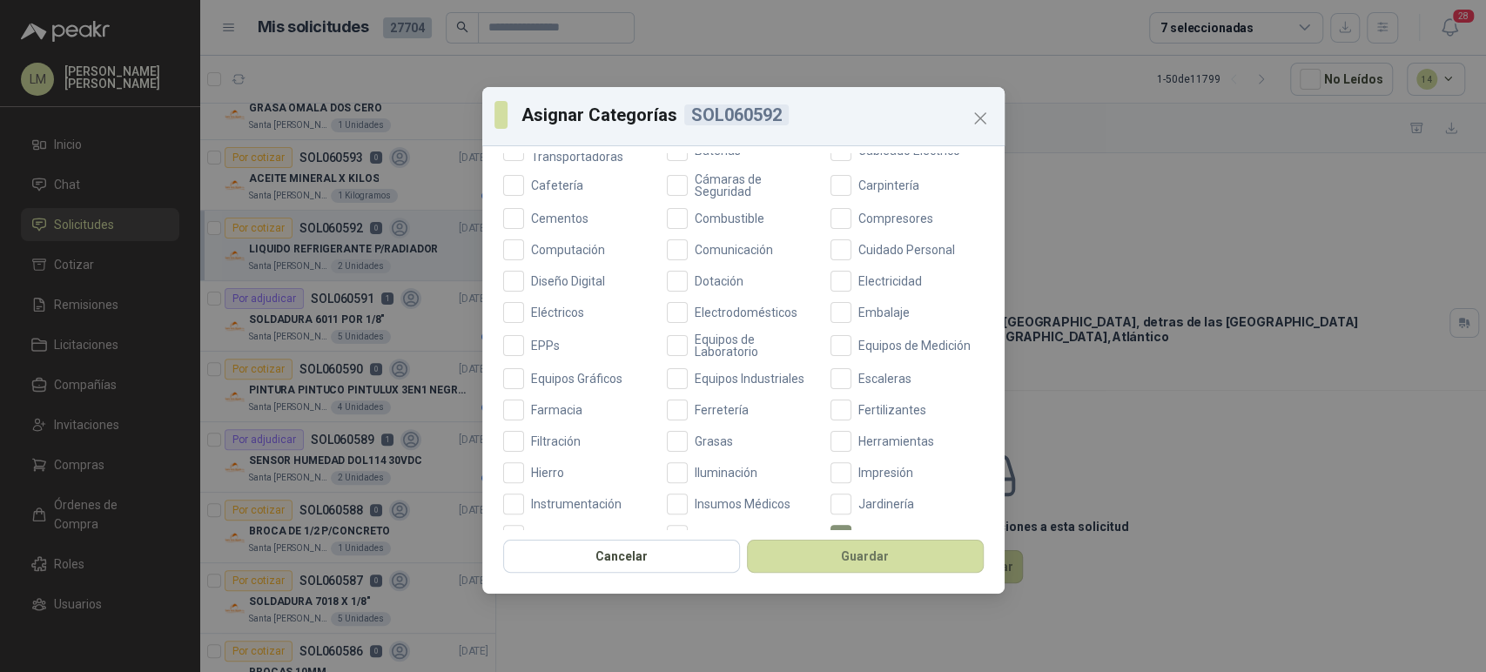
scroll to position [256, 0]
click at [822, 553] on button "Guardar" at bounding box center [865, 556] width 237 height 33
click at [316, 180] on div "Asignar Categorías SOL060592 Categorías Aceites Acero Agropecuario Aires Acondi…" at bounding box center [743, 336] width 1486 height 672
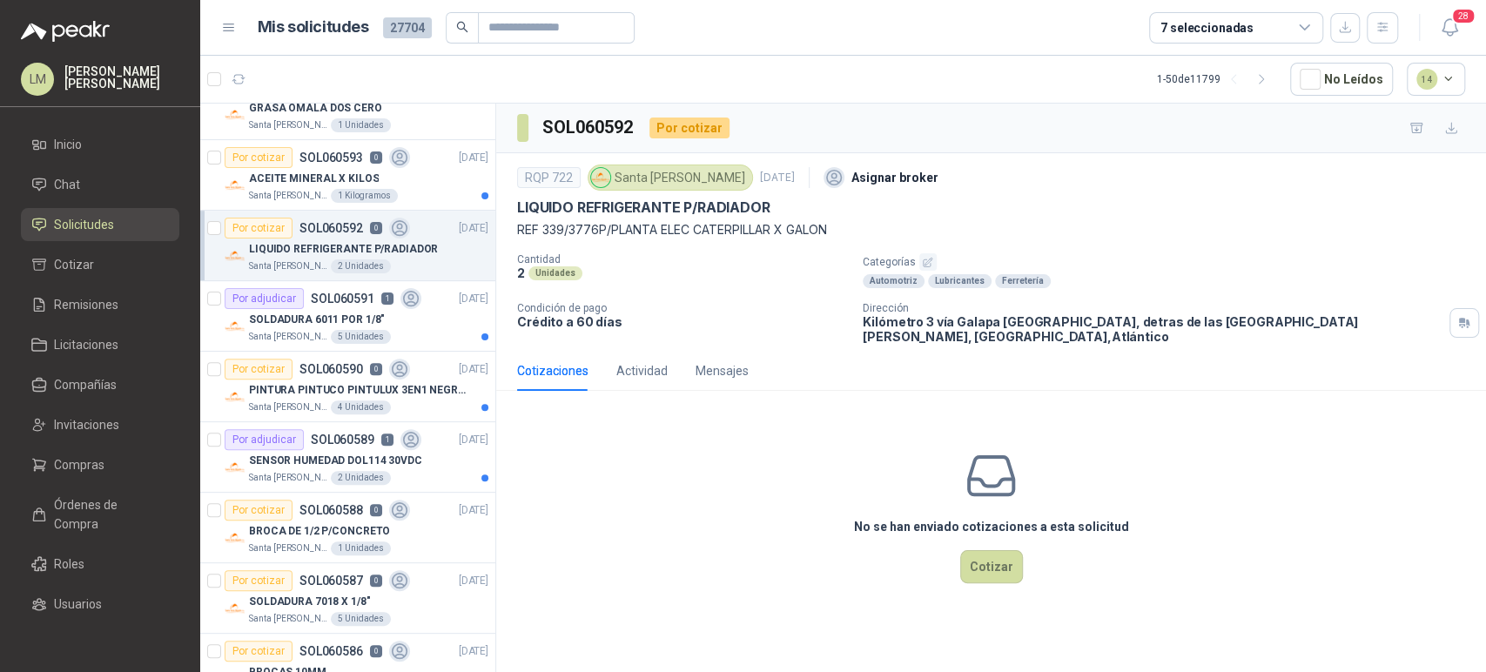
click at [316, 180] on p "ACEITE MINERAL X KILOS" at bounding box center [314, 179] width 130 height 17
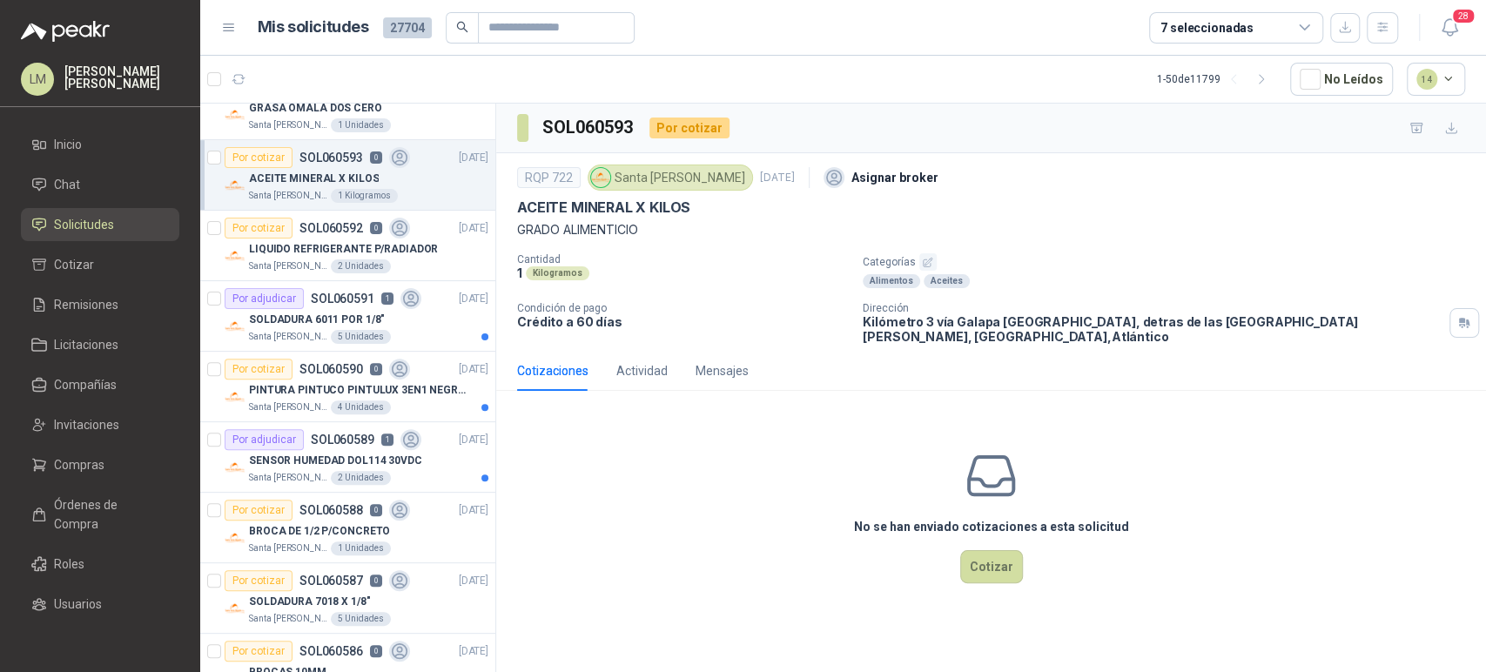
click at [933, 261] on button "button" at bounding box center [927, 261] width 17 height 17
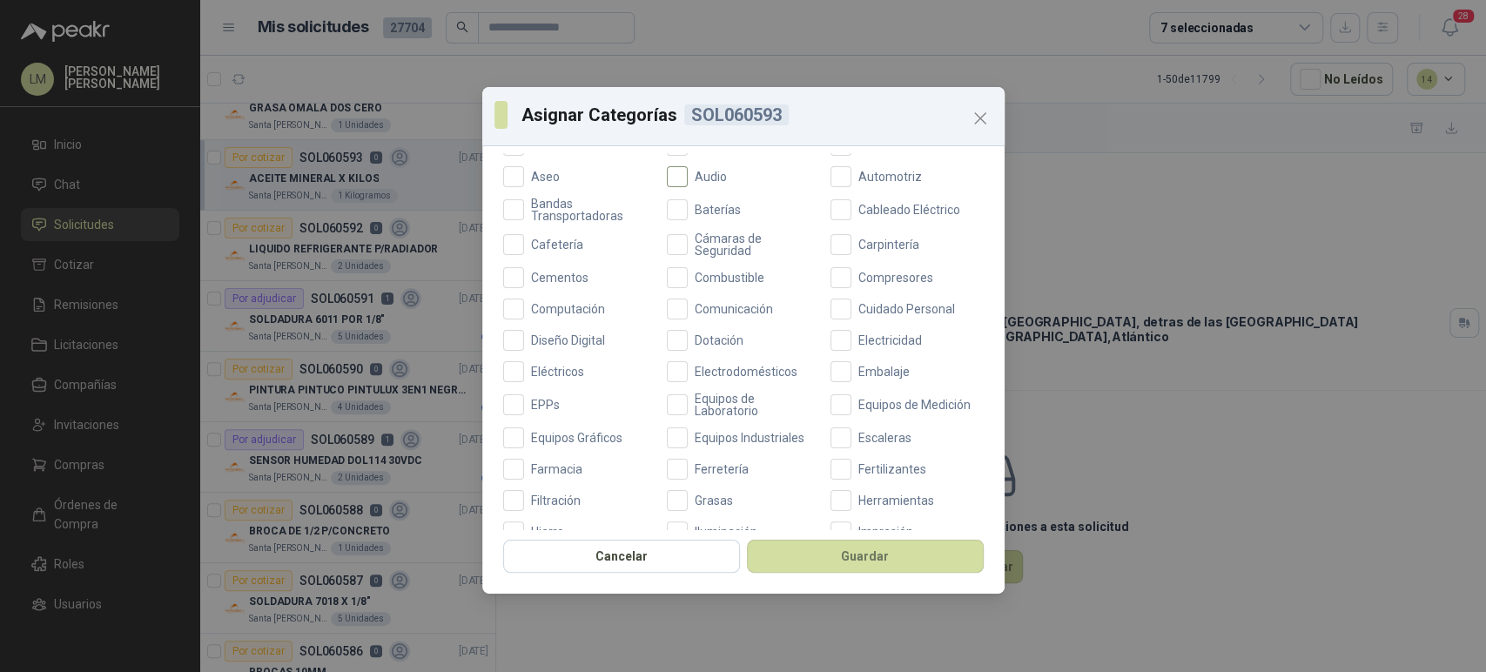
scroll to position [215, 0]
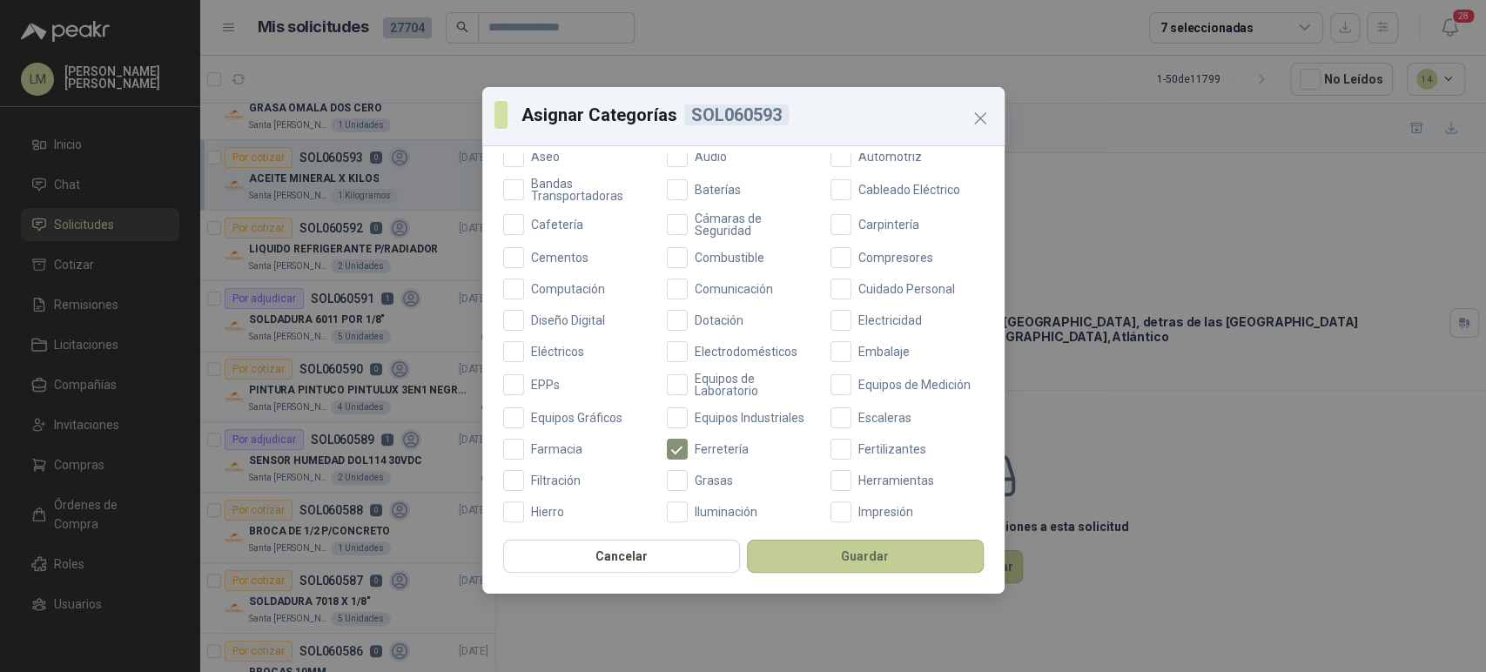
click at [831, 561] on button "Guardar" at bounding box center [865, 556] width 237 height 33
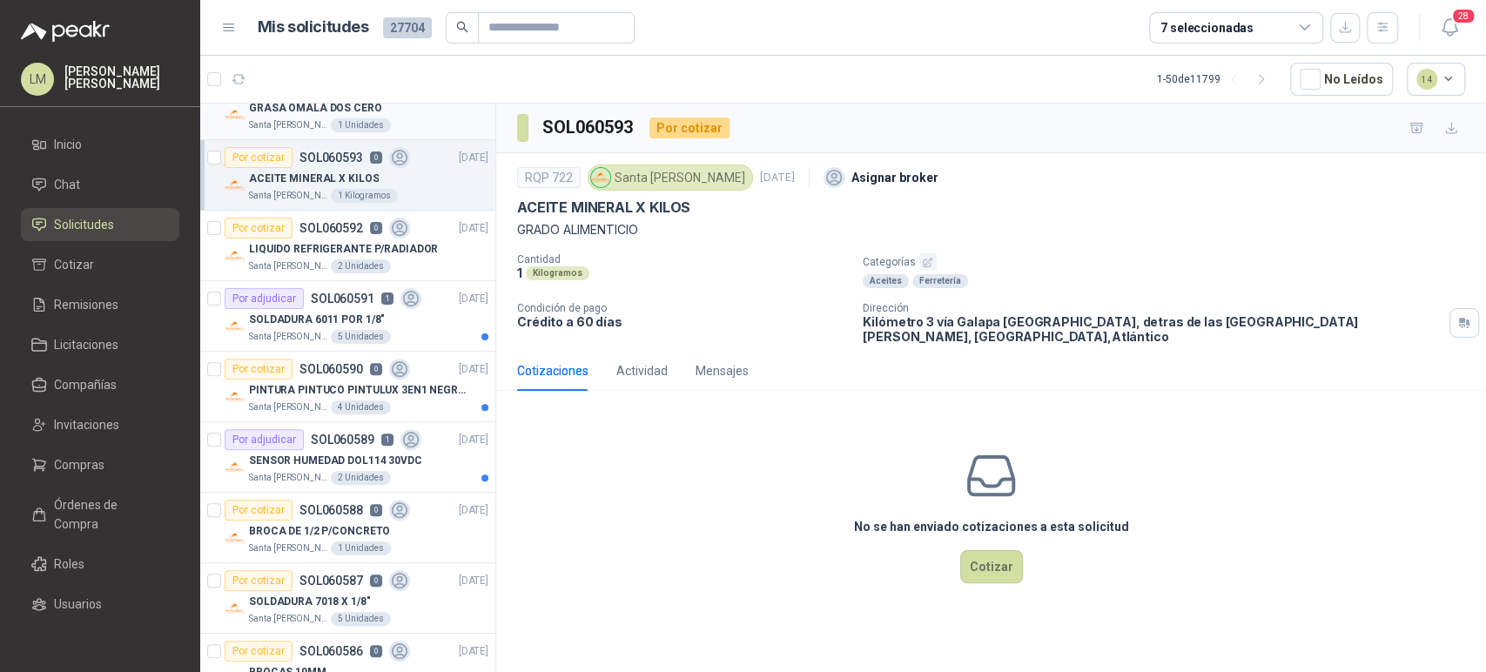
click at [296, 131] on article "Por cotizar SOL060594 0 [DATE] GRASA OMALA DOS CERO Santa [PERSON_NAME] 1 Unida…" at bounding box center [347, 105] width 295 height 70
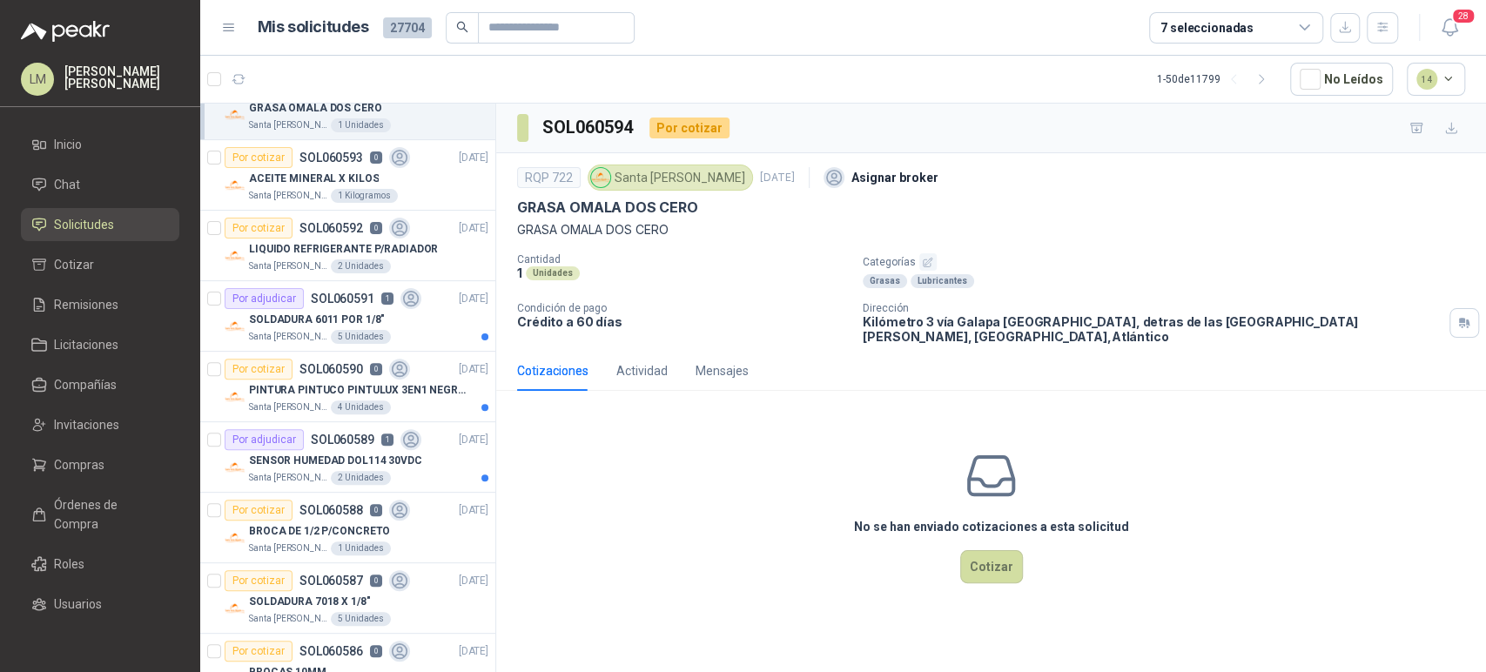
click at [923, 259] on icon "button" at bounding box center [927, 262] width 11 height 11
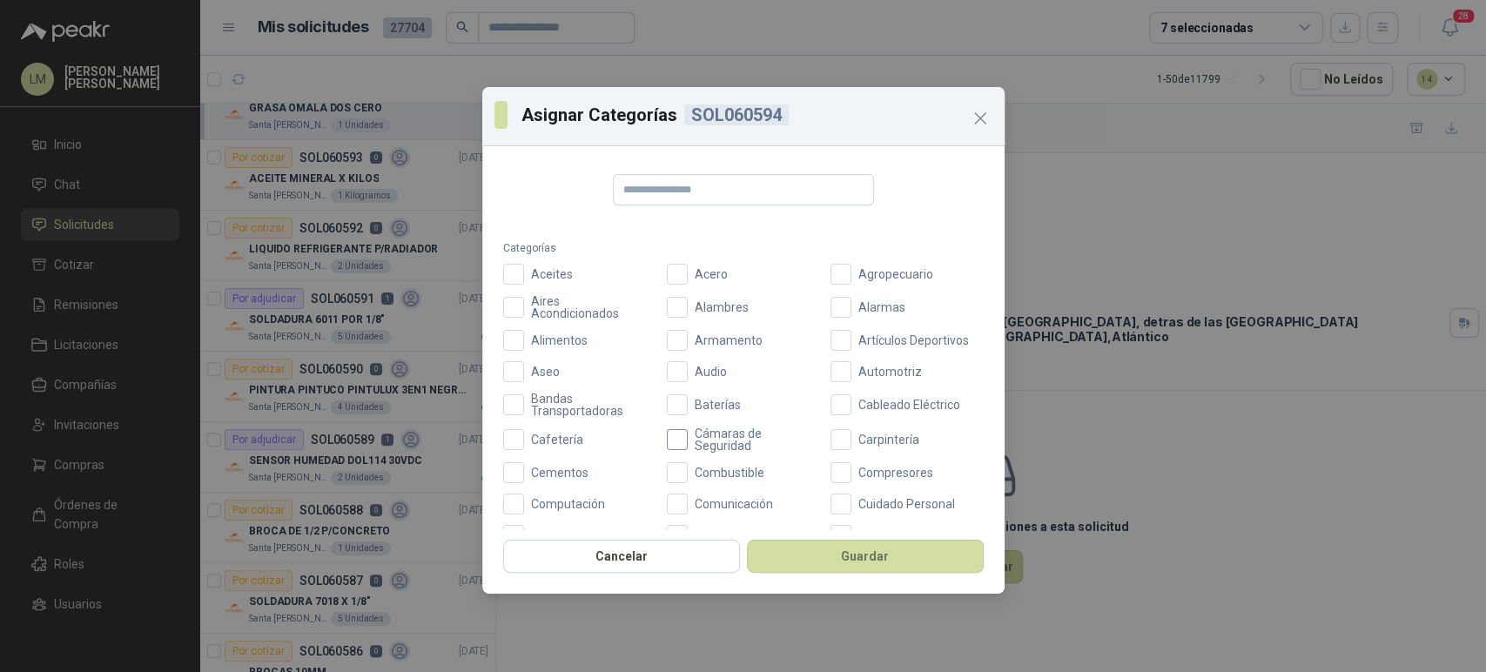
scroll to position [171, 0]
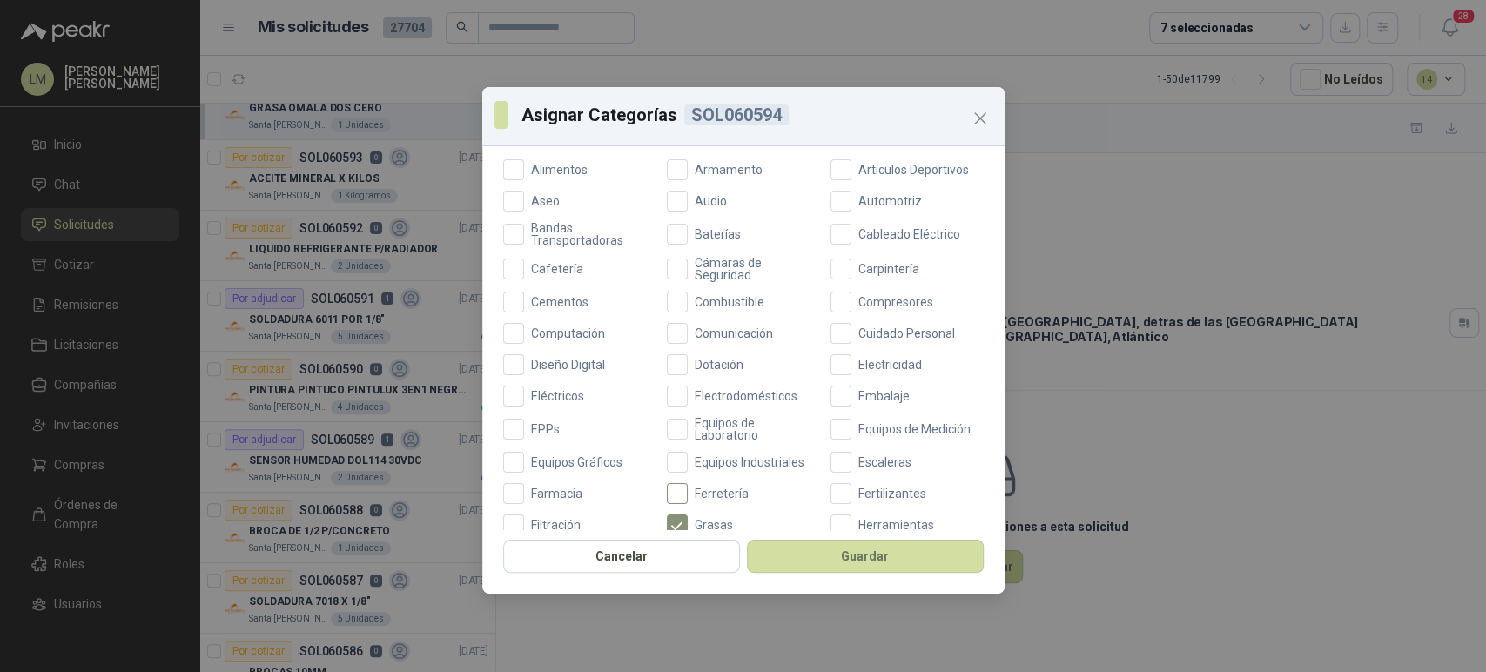
click at [689, 487] on span "Ferretería" at bounding box center [722, 493] width 68 height 12
click at [830, 553] on button "Guardar" at bounding box center [865, 556] width 237 height 33
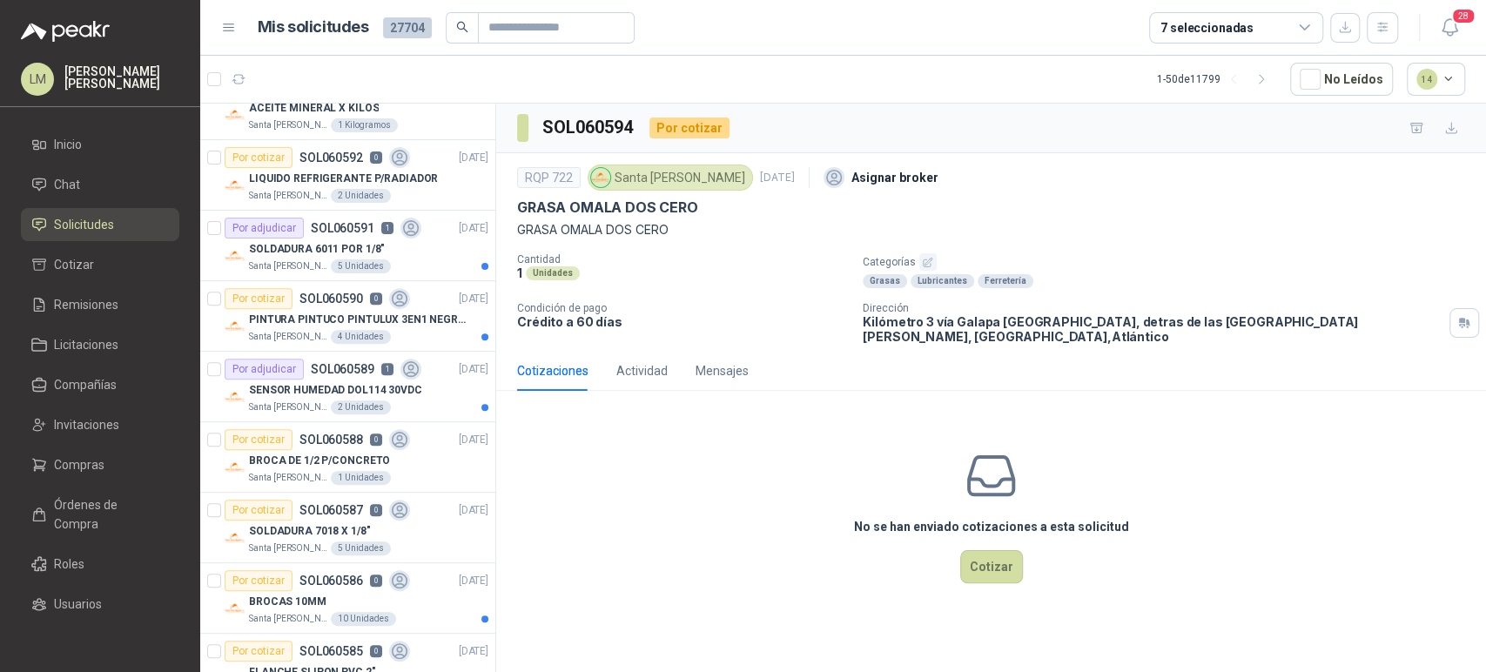
scroll to position [404, 0]
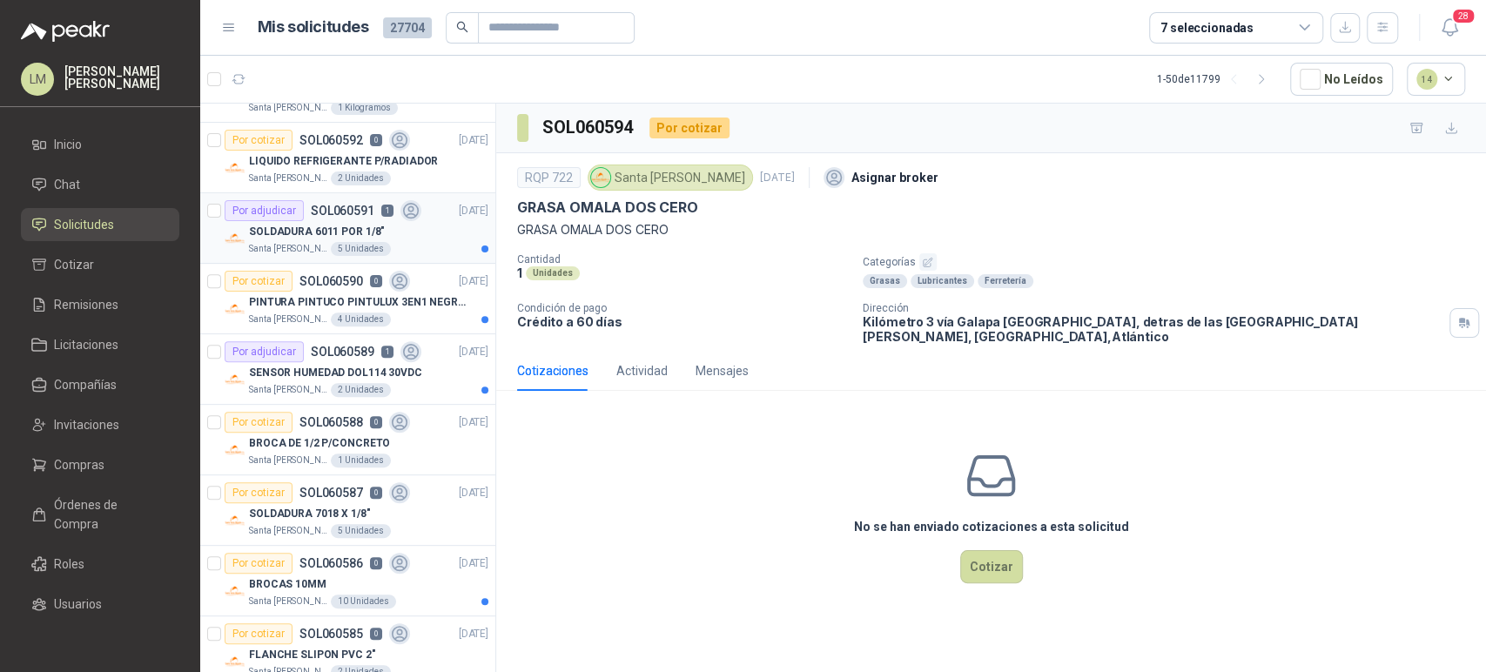
click at [278, 215] on div "Por adjudicar" at bounding box center [264, 210] width 79 height 21
click at [325, 300] on p "PINTURA PINTUCO PINTULUX 3EN1 NEGRO X G" at bounding box center [357, 302] width 217 height 17
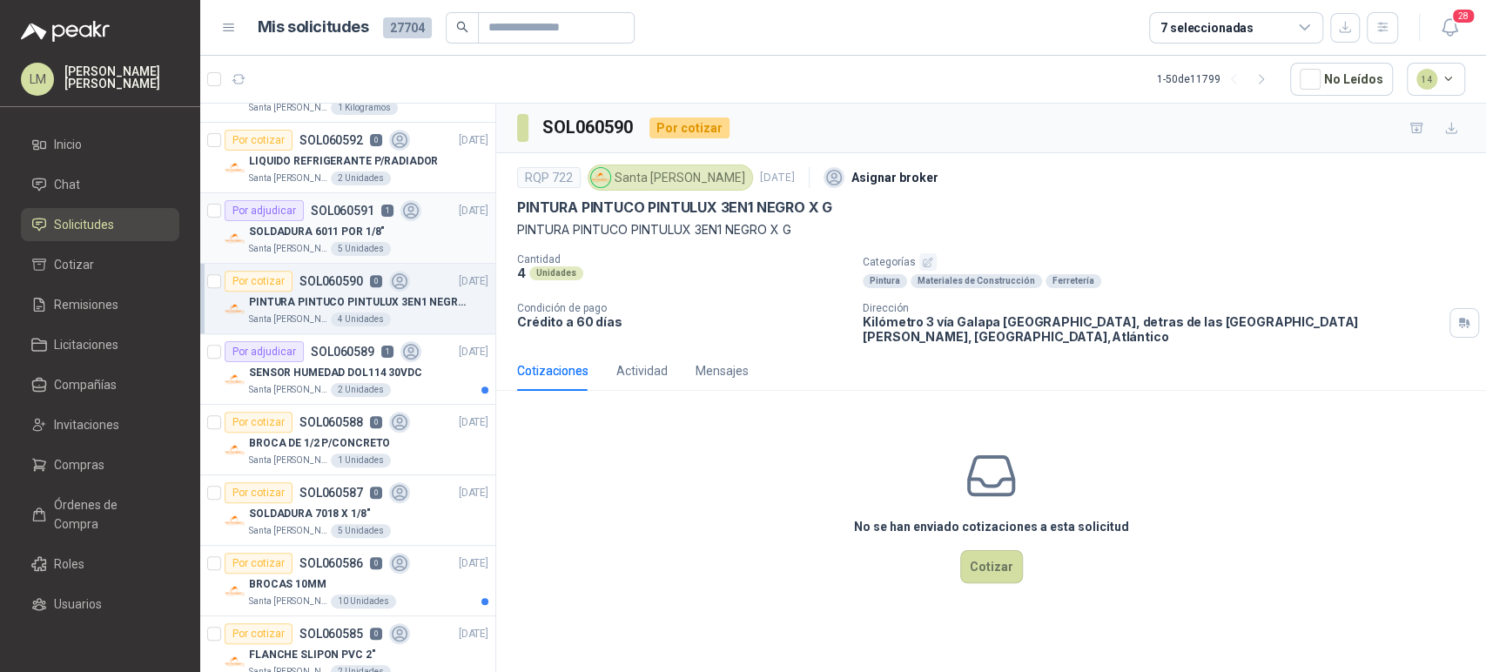
click at [323, 224] on p "SOLDADURA 6011 POR 1/8"" at bounding box center [317, 232] width 136 height 17
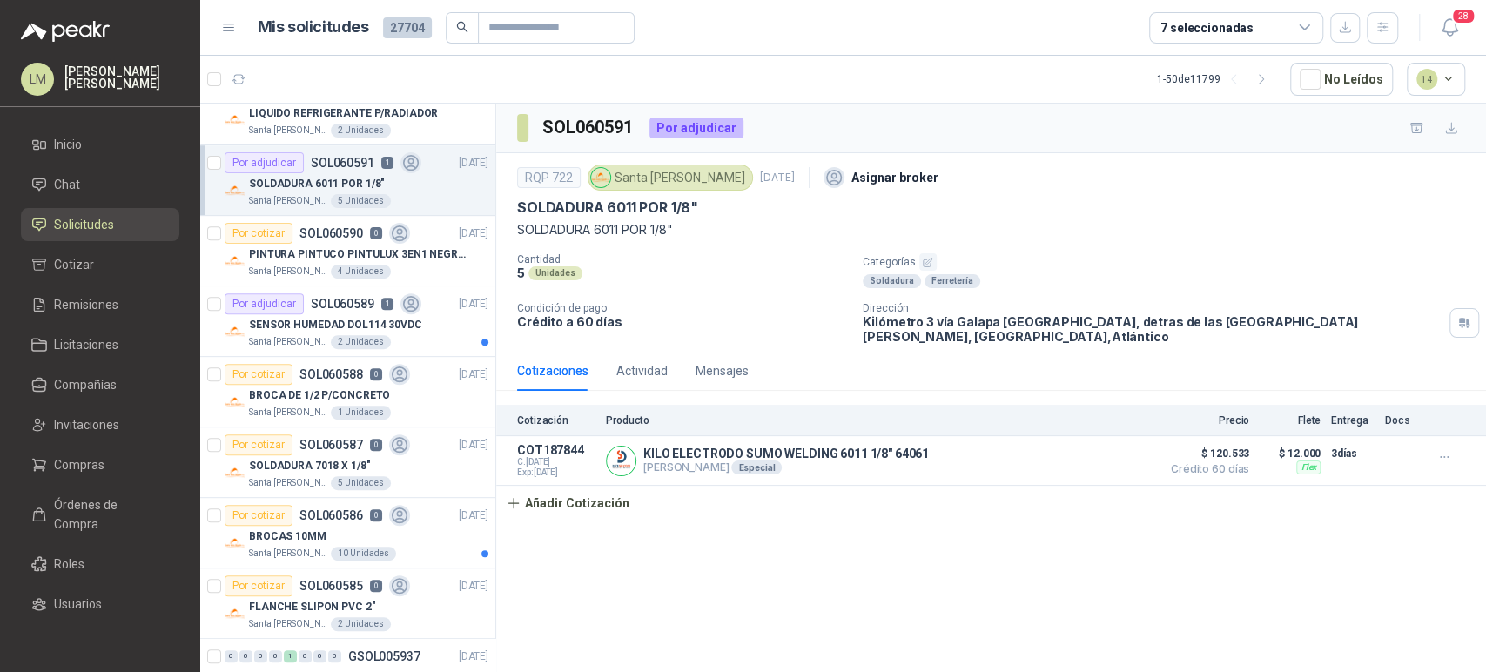
scroll to position [453, 0]
click at [340, 304] on p "SOL060589" at bounding box center [343, 303] width 64 height 12
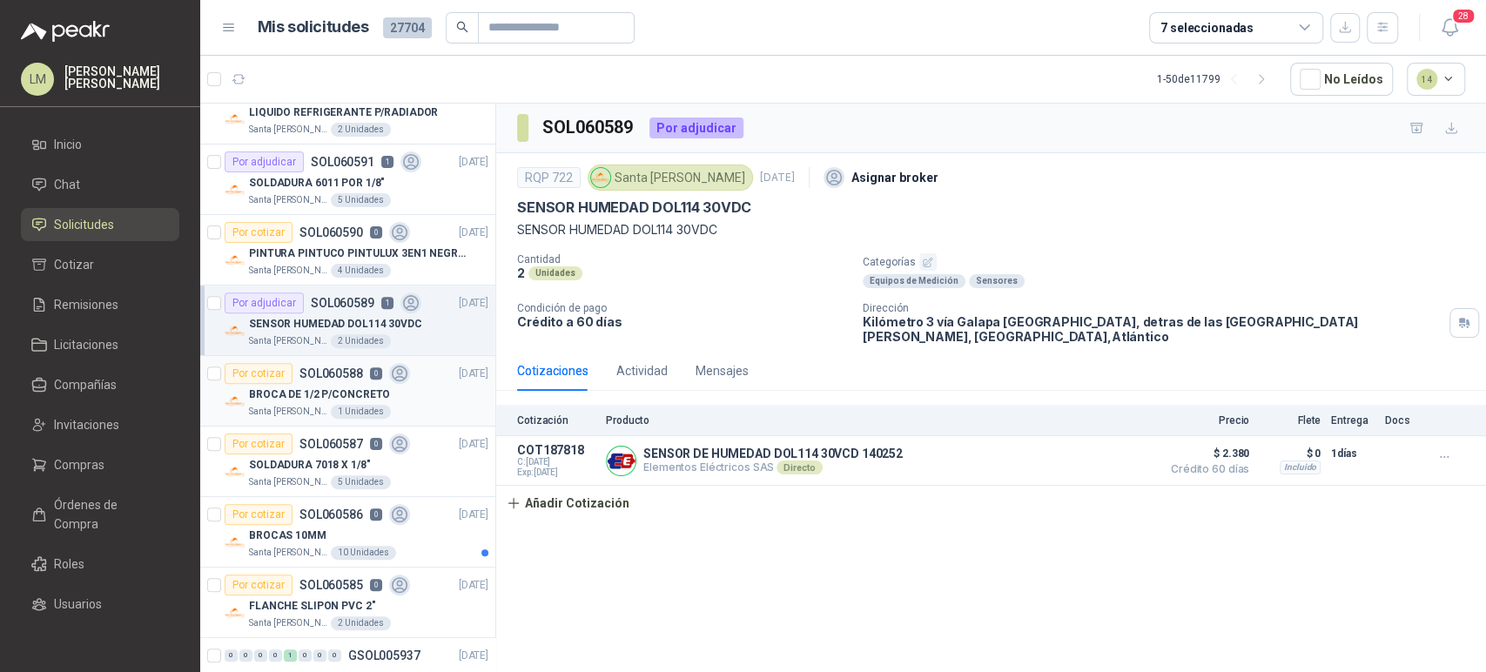
click at [334, 384] on div "BROCA DE 1/2 P/CONCRETO" at bounding box center [368, 394] width 239 height 21
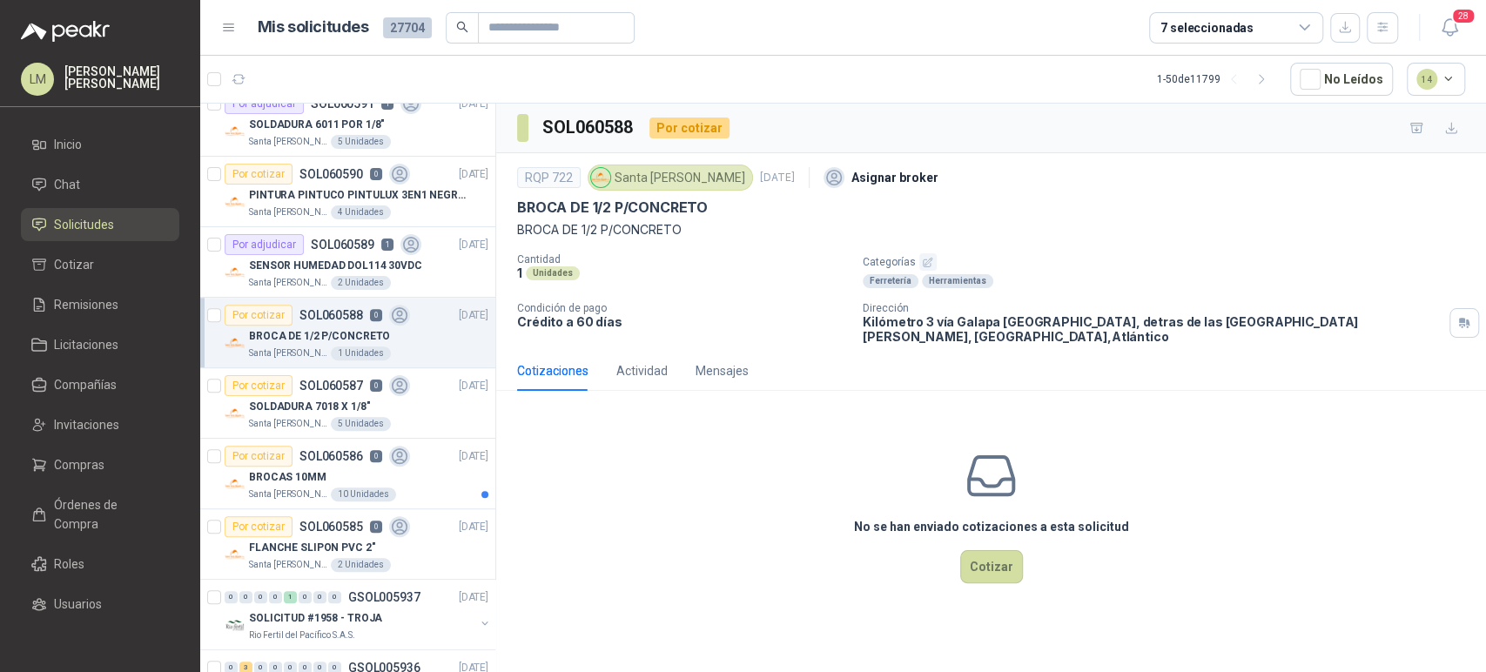
scroll to position [514, 0]
click at [334, 279] on div "2 Unidades" at bounding box center [361, 279] width 60 height 14
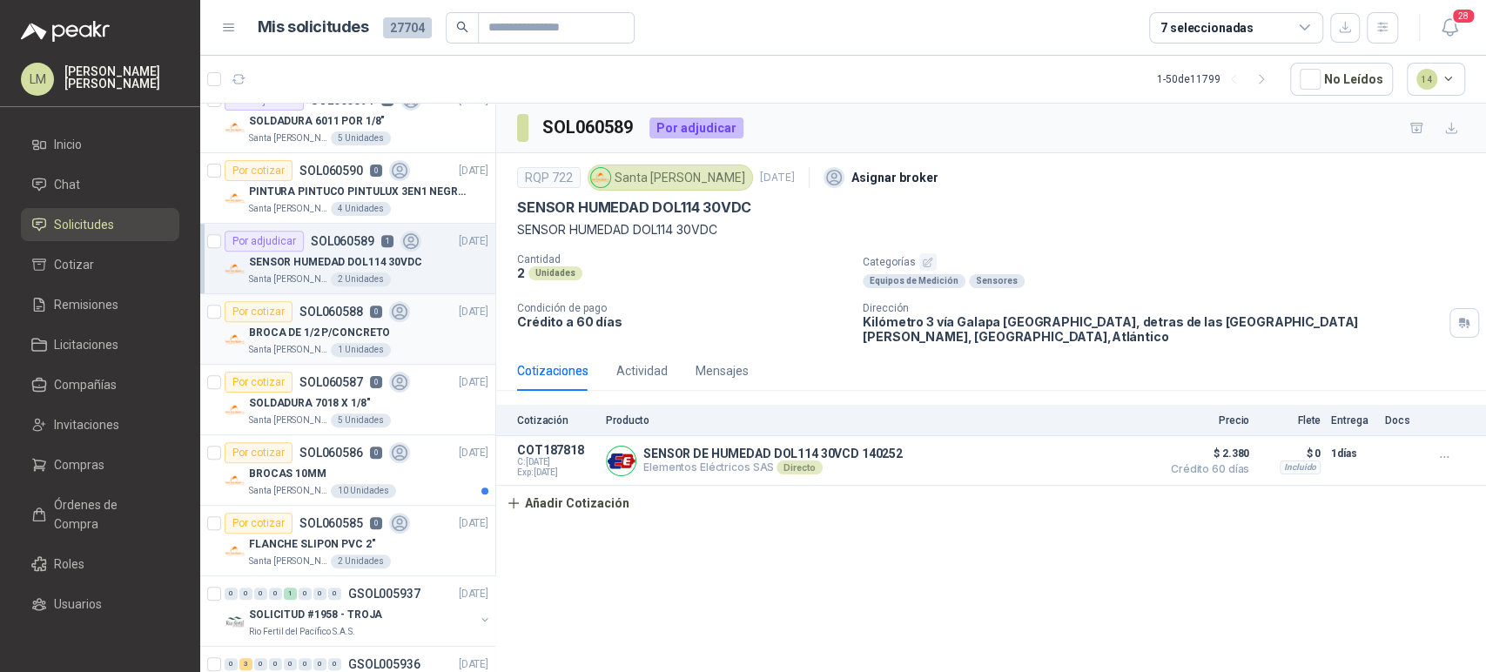
click at [333, 335] on p "BROCA DE 1/2 P/CONCRETO" at bounding box center [319, 333] width 141 height 17
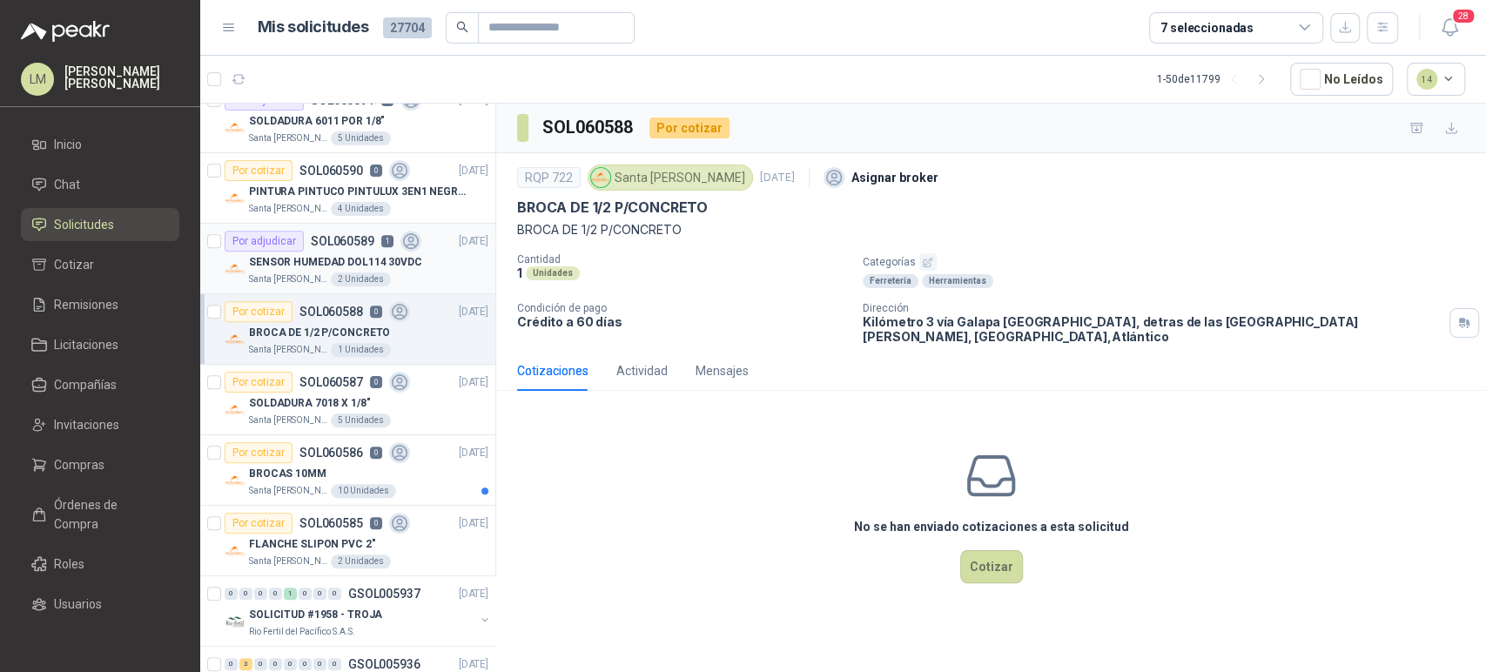
click at [332, 235] on p "SOL060589" at bounding box center [343, 241] width 64 height 12
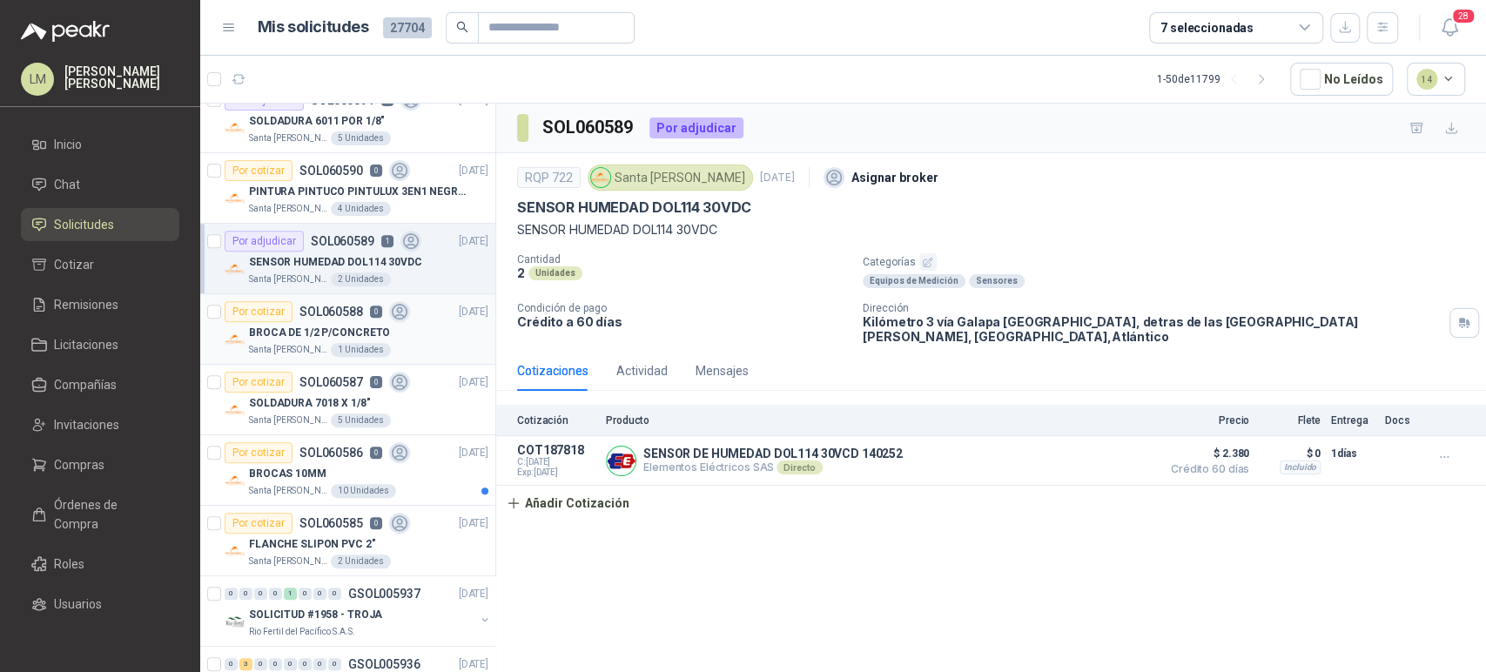
click at [328, 305] on p "SOL060588" at bounding box center [331, 311] width 64 height 12
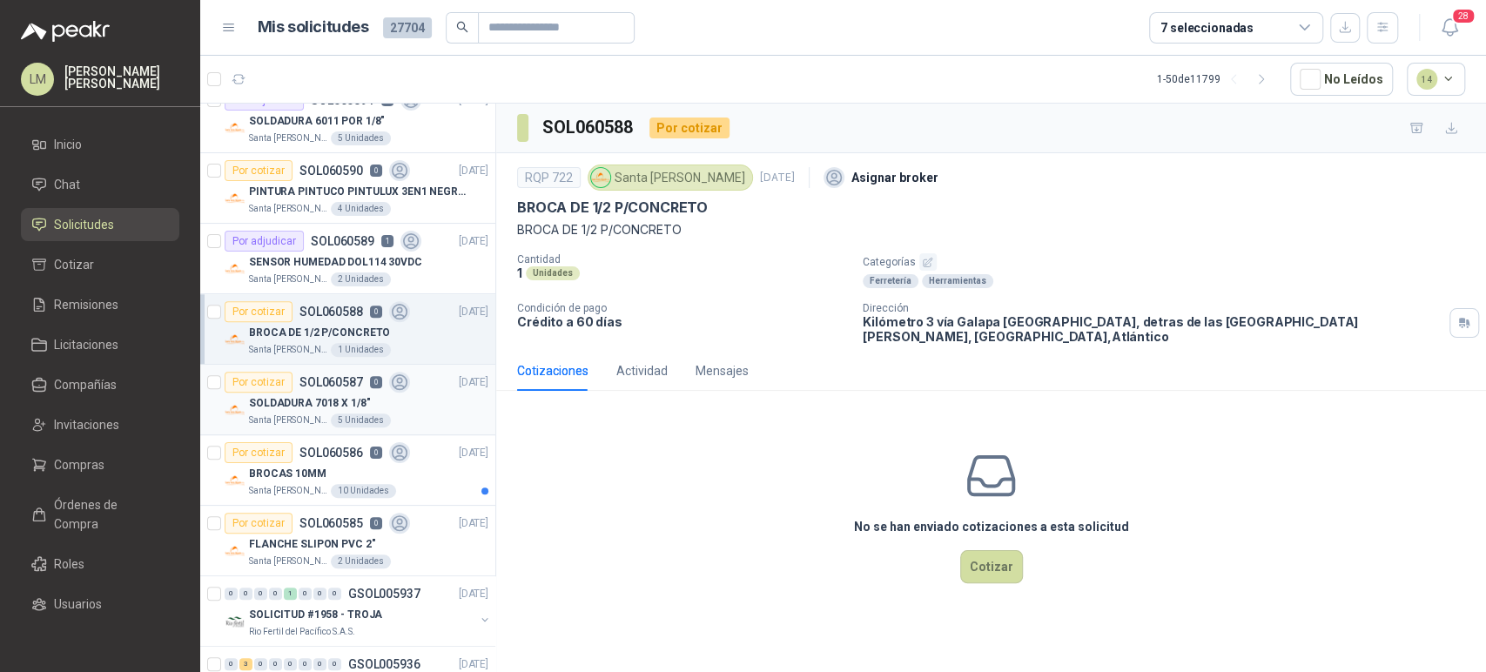
click at [348, 409] on p "SOLDADURA 7018 X 1/8"" at bounding box center [309, 403] width 121 height 17
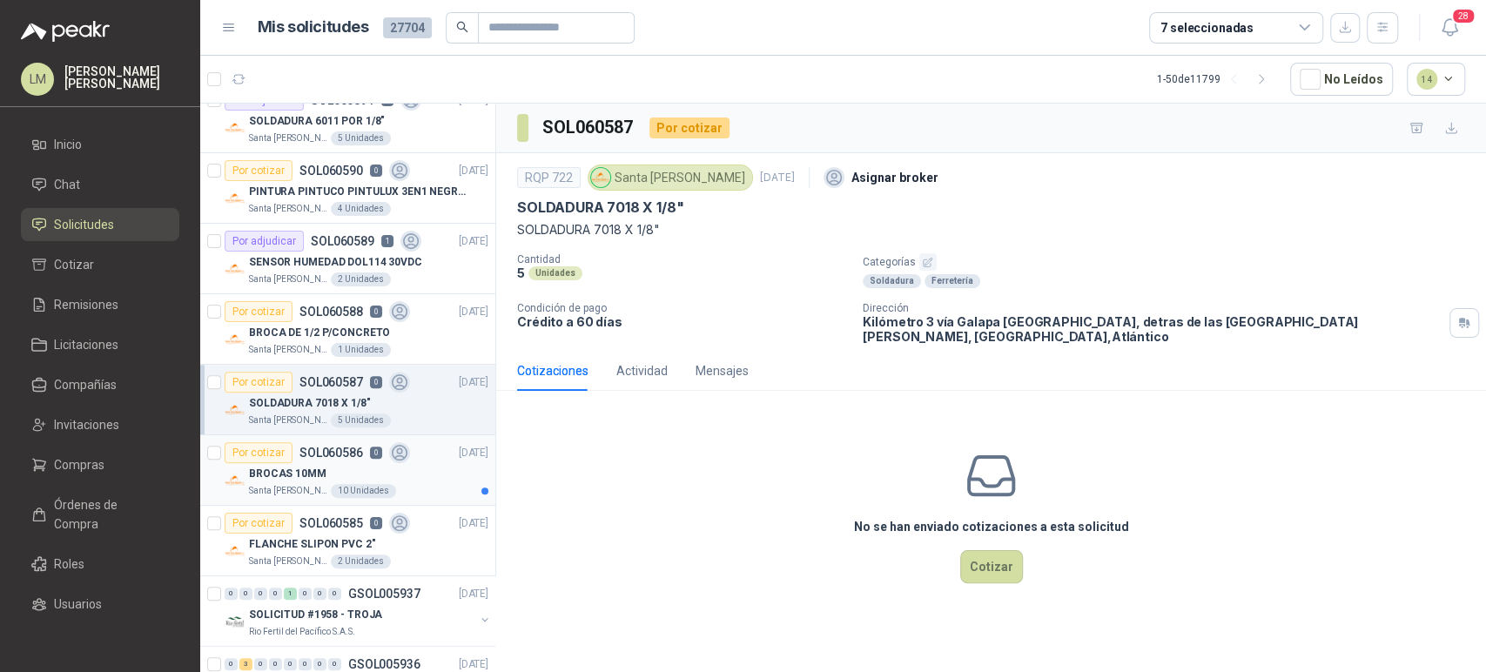
click at [350, 466] on div "BROCAS 10MM" at bounding box center [368, 473] width 239 height 21
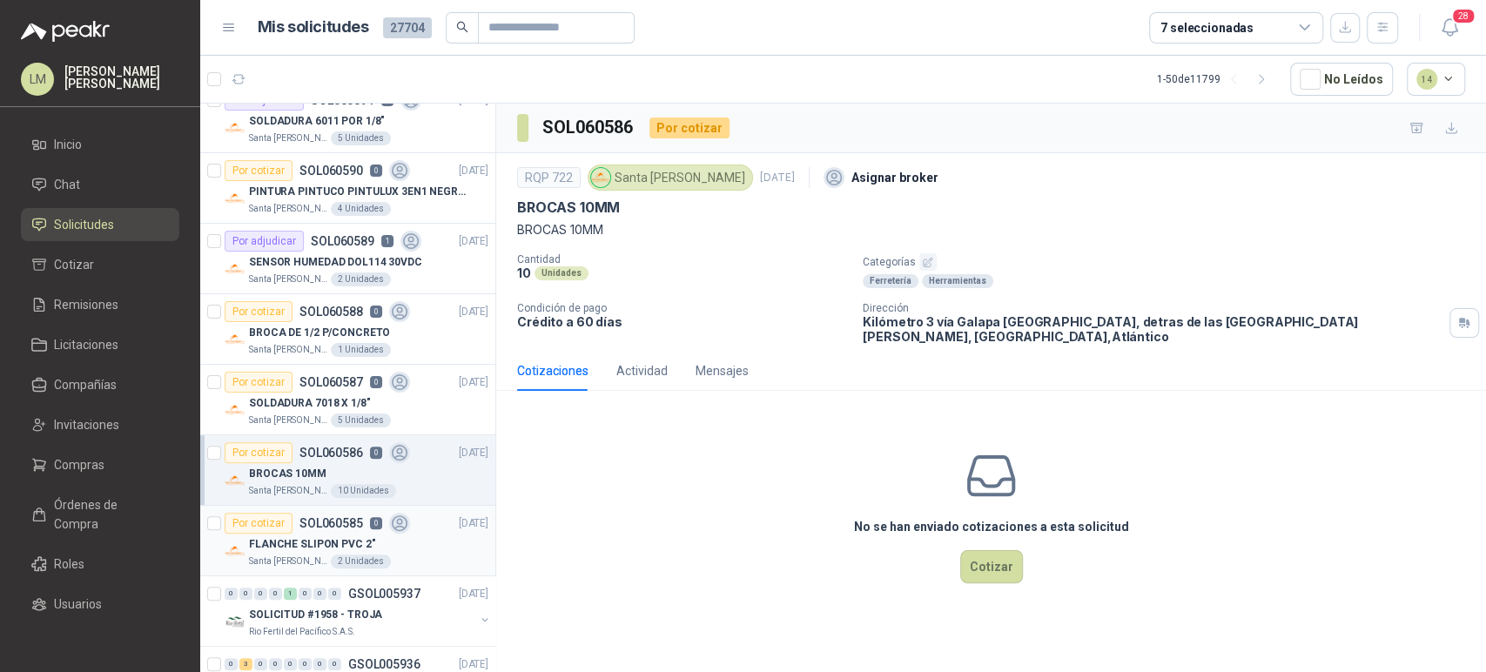
click at [352, 539] on p "FLANCHE SLIPON PVC 2"" at bounding box center [312, 544] width 126 height 17
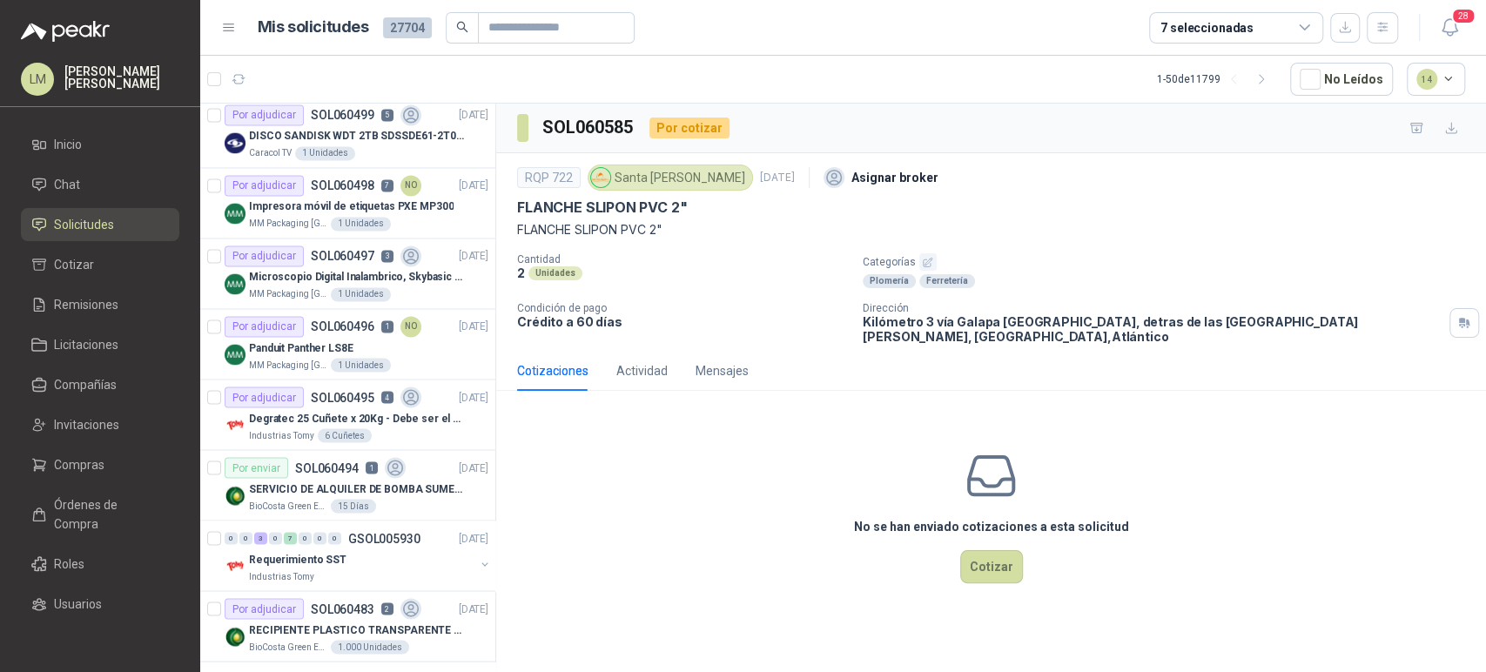
scroll to position [1981, 0]
click at [326, 195] on div "Impresora móvil de etiquetas PXE MP300" at bounding box center [368, 205] width 239 height 21
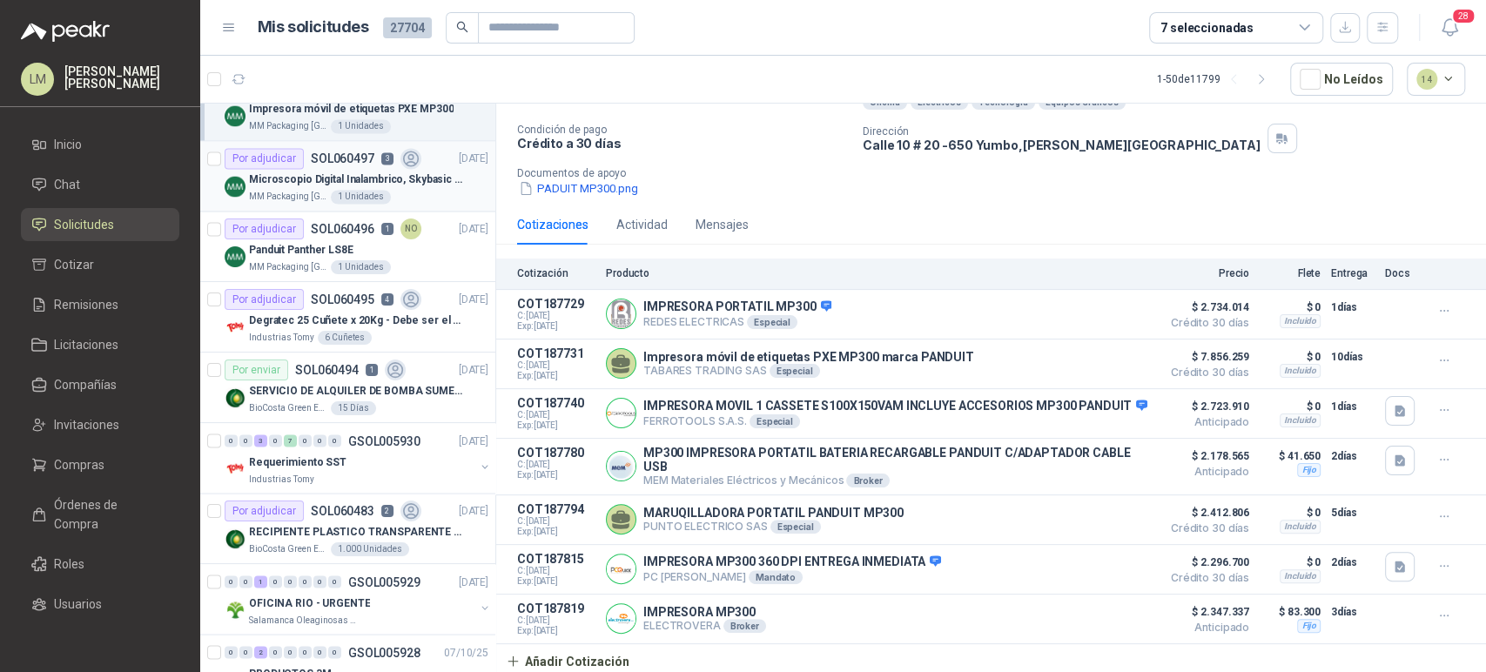
scroll to position [2083, 0]
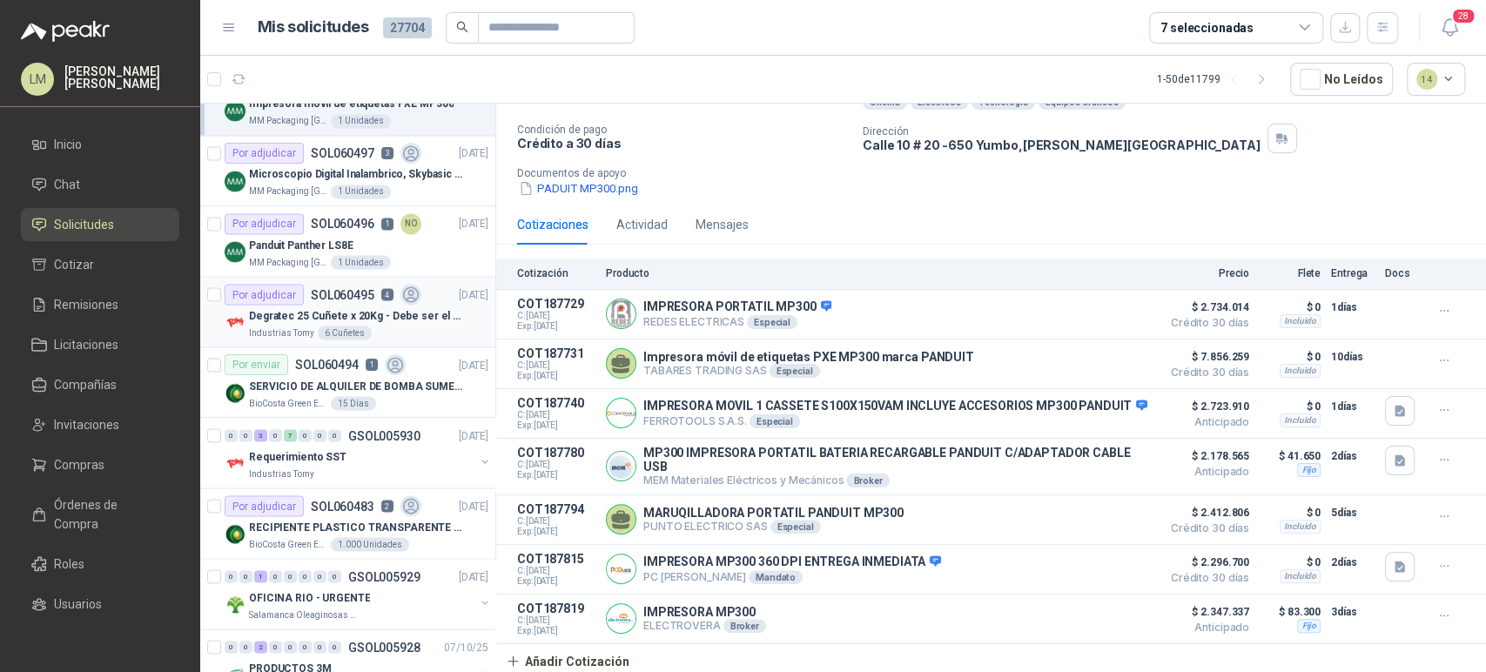
click at [341, 308] on p "Degratec 25 Cuñete x 20Kg - Debe ser el de Tecnas (por ahora homologado) - (Adj…" at bounding box center [357, 315] width 217 height 17
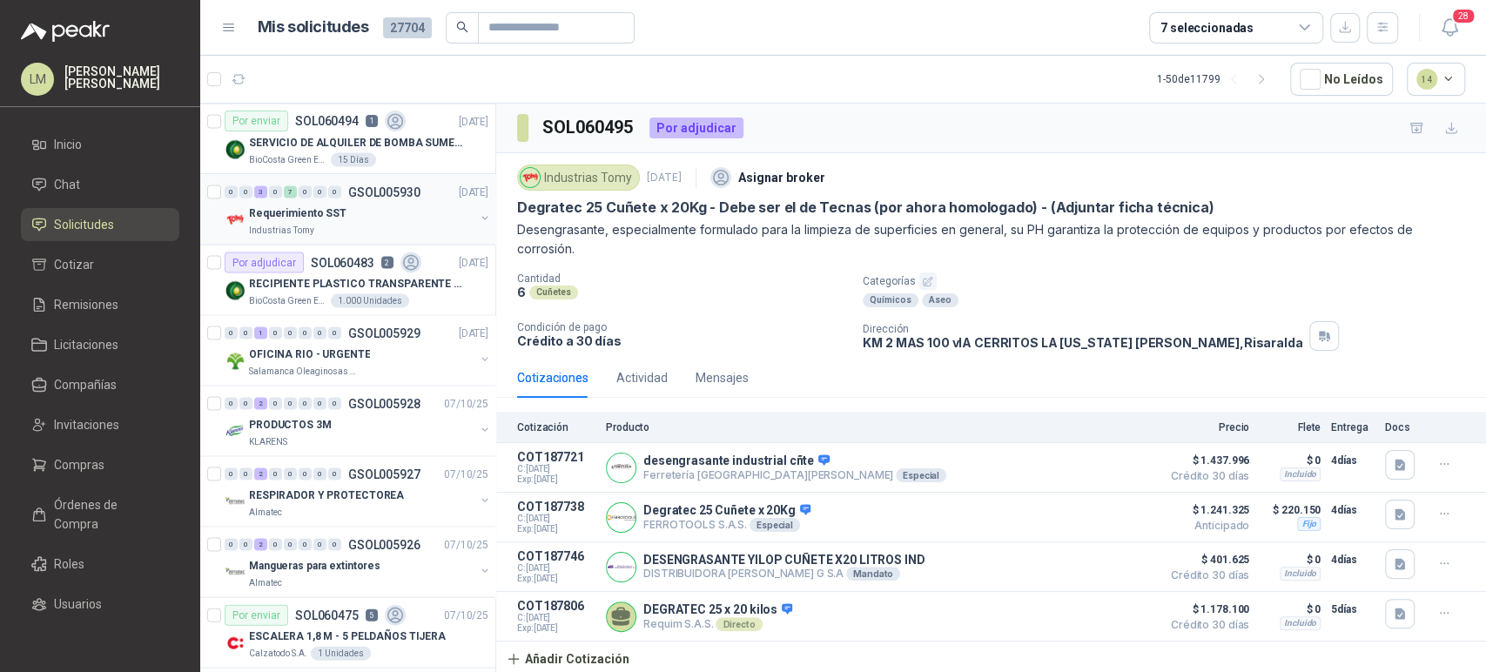
scroll to position [2331, 0]
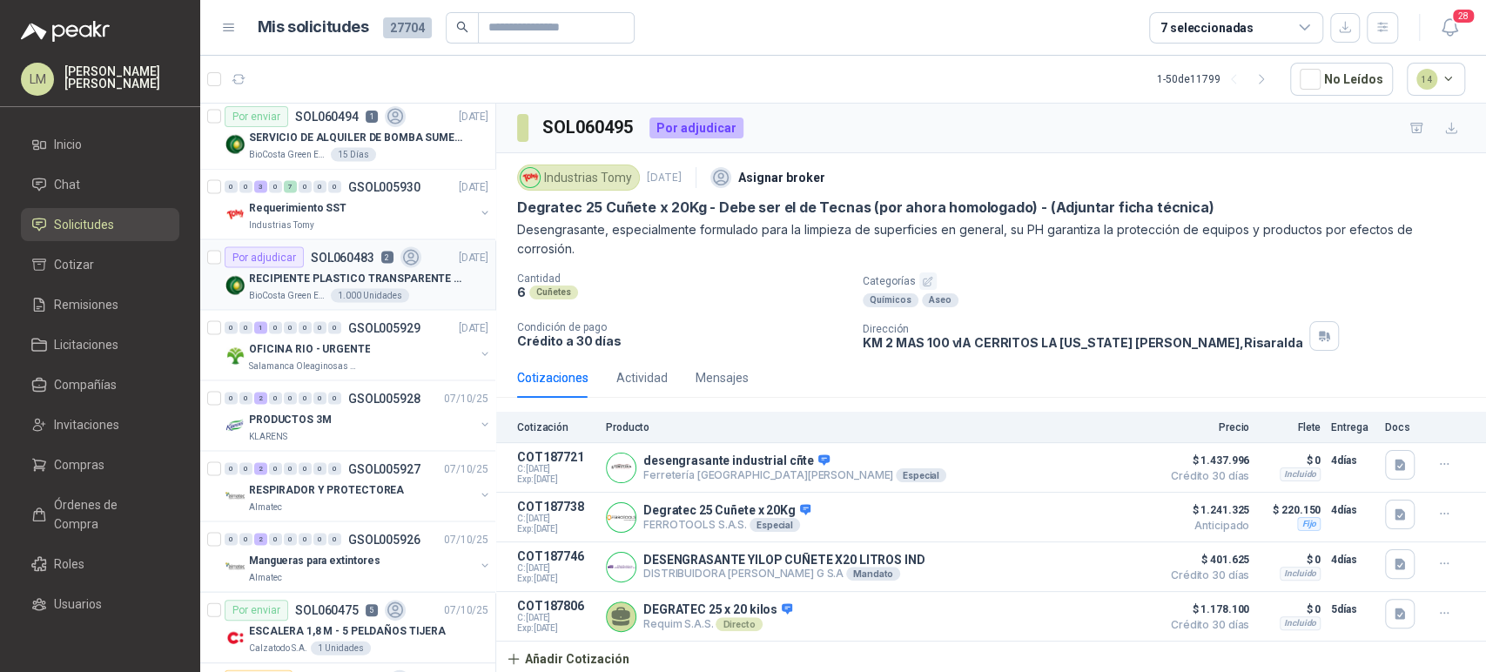
click at [323, 289] on div "BioCosta Green Energy S.A.S 1.000 Unidades" at bounding box center [368, 296] width 239 height 14
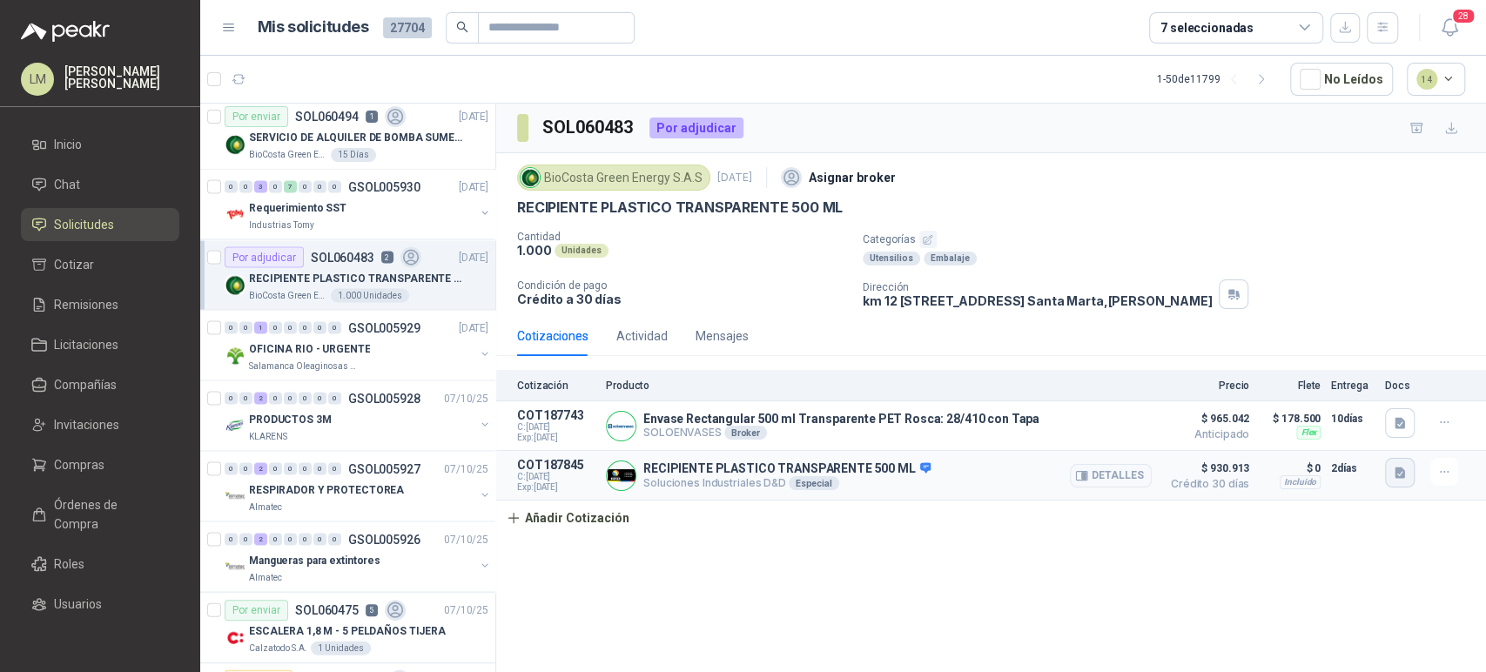
click at [1395, 472] on icon "button" at bounding box center [1399, 472] width 10 height 11
click at [1347, 429] on button "imagen_2025-10-08_160743602.png" at bounding box center [1301, 434] width 203 height 18
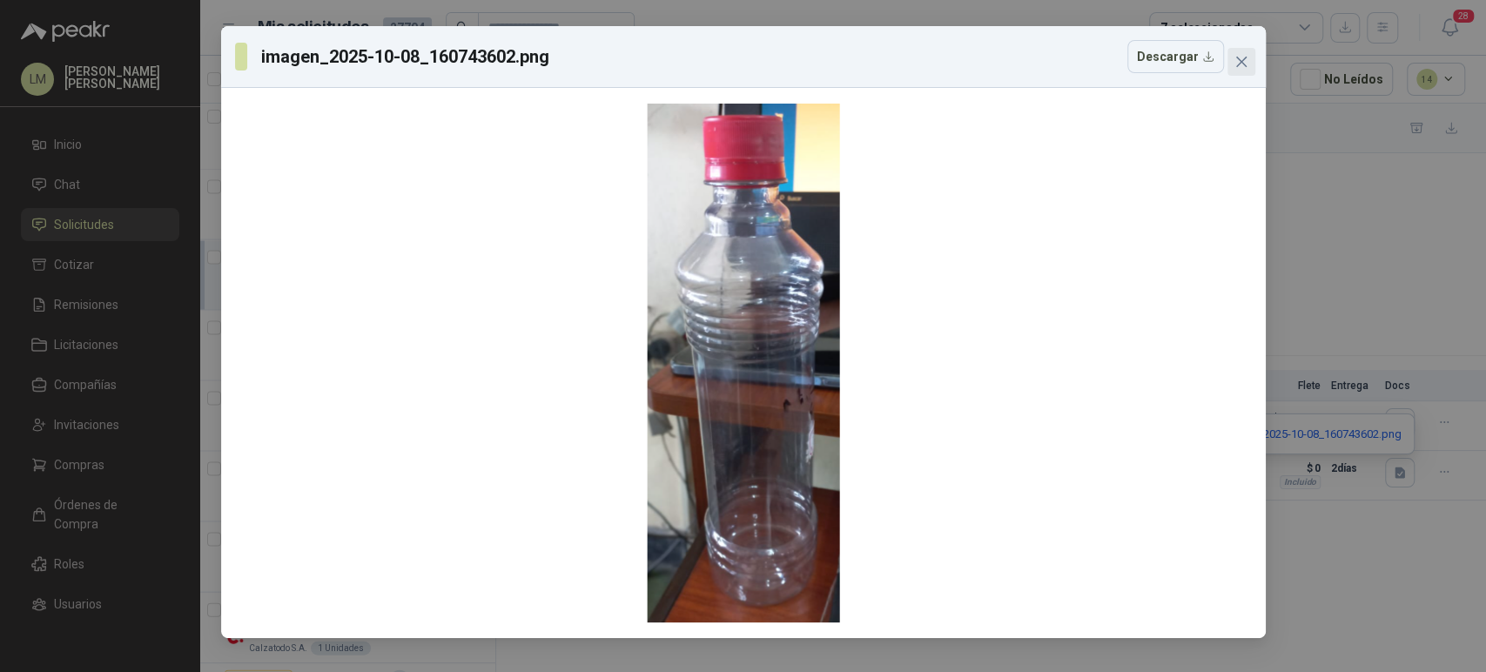
click at [1237, 62] on icon "close" at bounding box center [1241, 62] width 14 height 14
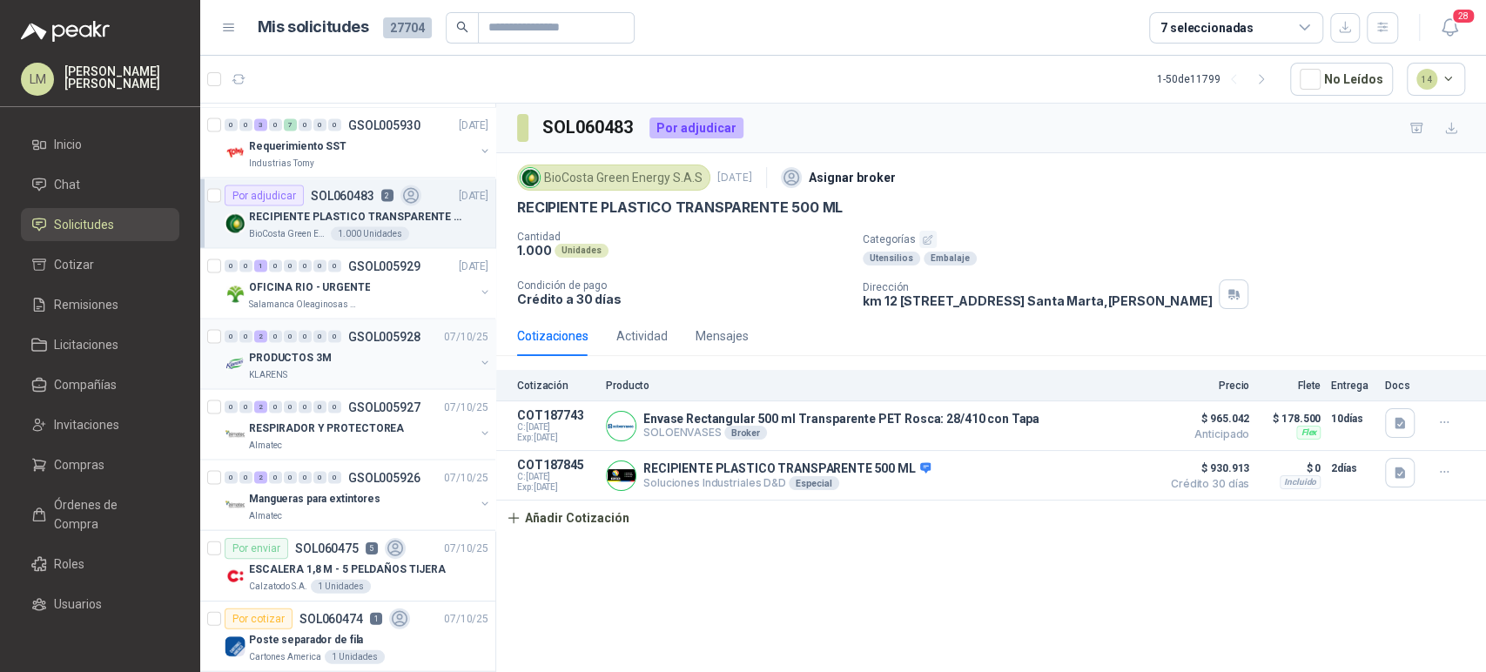
scroll to position [2400, 0]
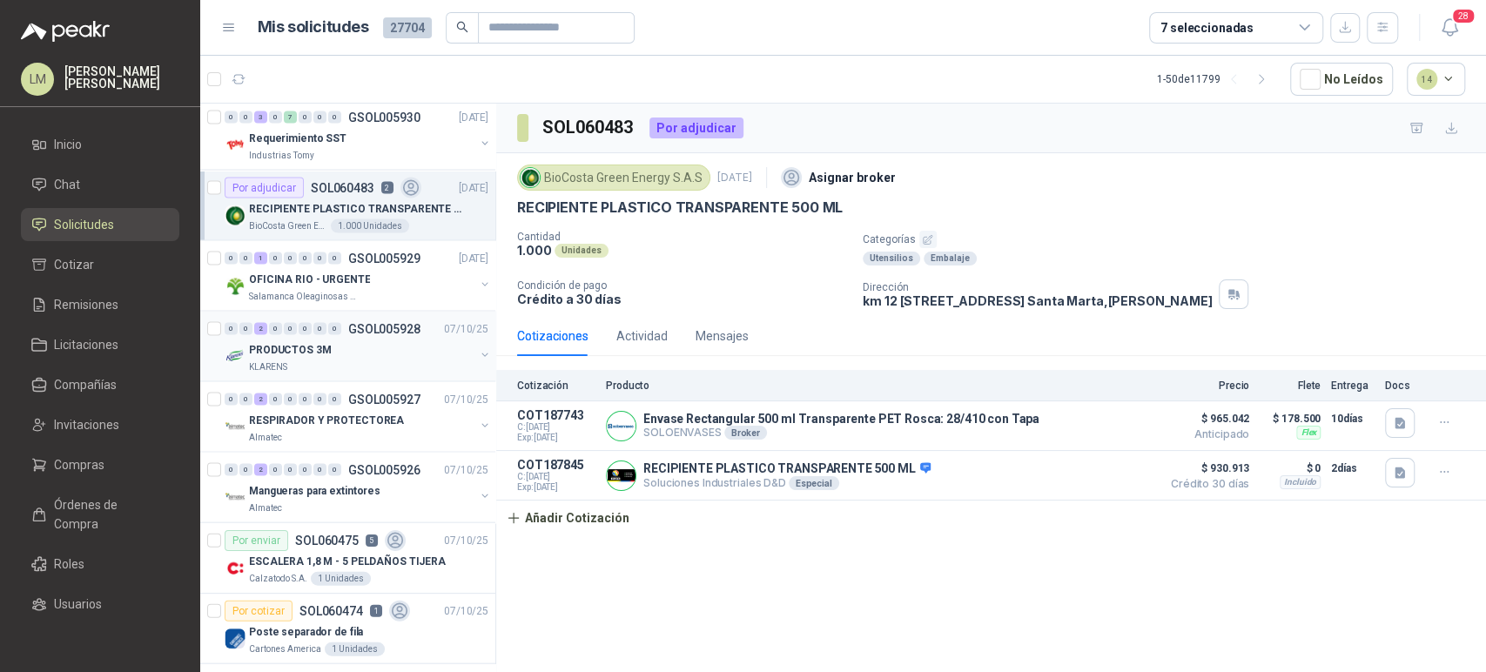
click at [354, 364] on div "KLARENS" at bounding box center [361, 367] width 225 height 14
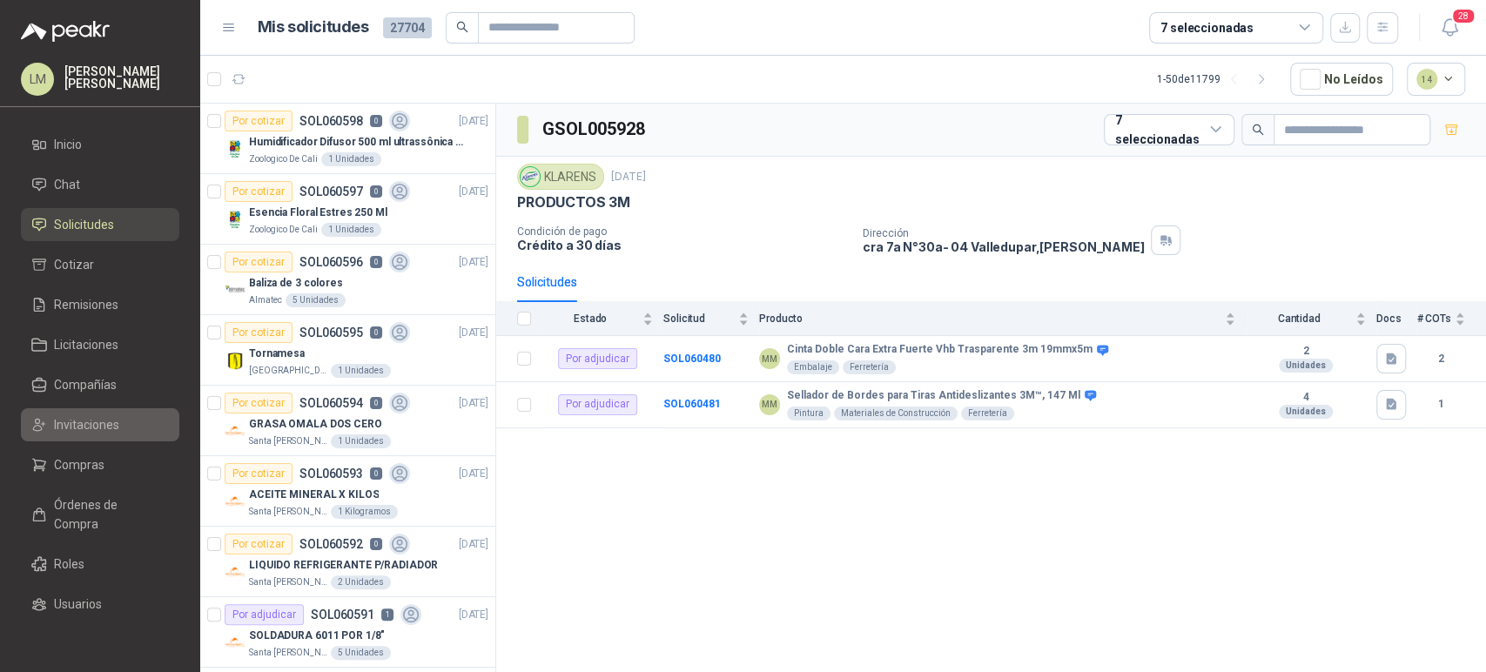
click at [79, 427] on span "Invitaciones" at bounding box center [86, 424] width 65 height 19
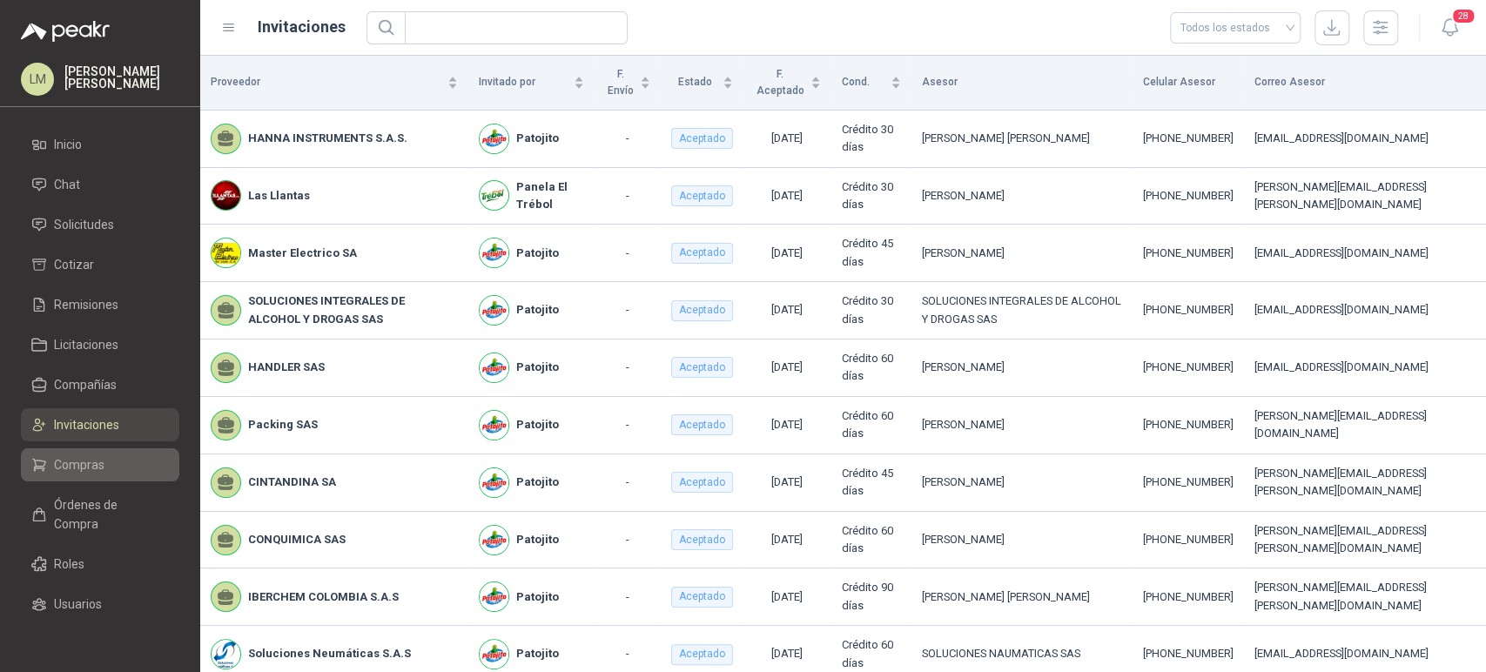
click at [82, 457] on span "Compras" at bounding box center [79, 464] width 50 height 19
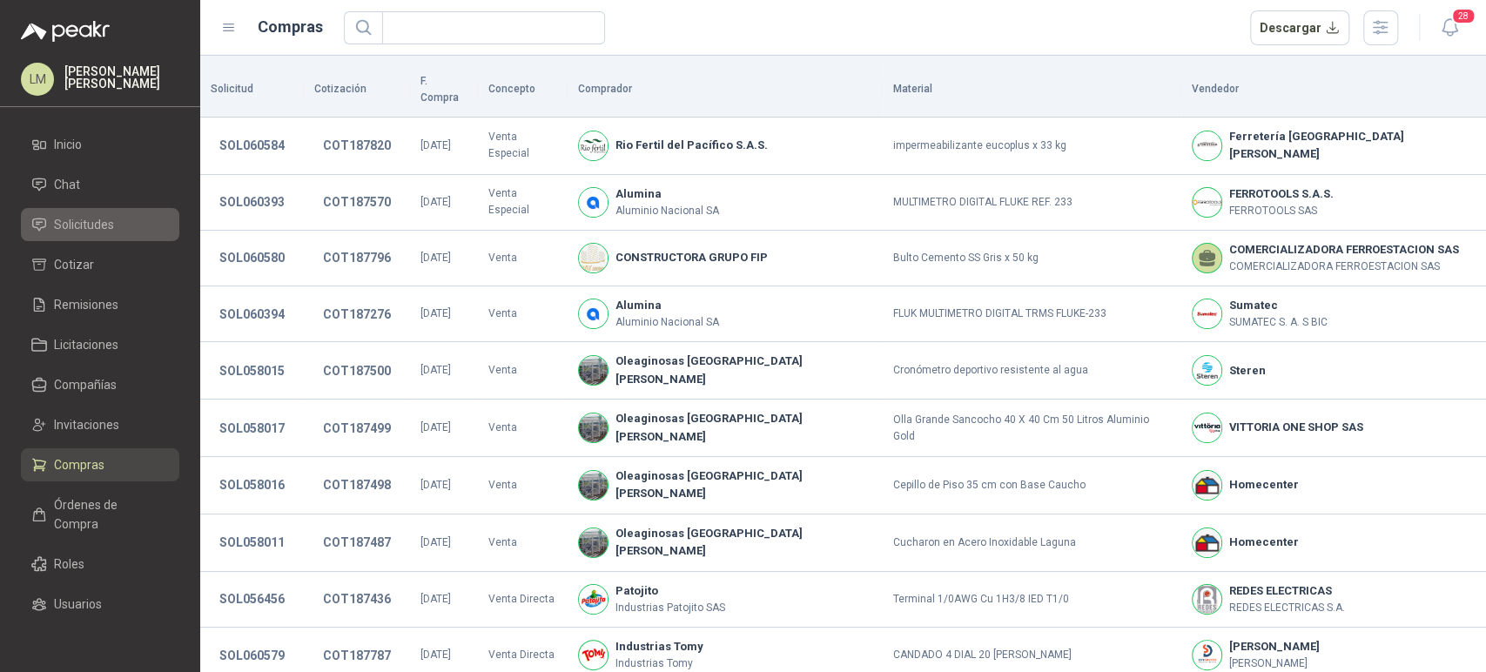
click at [87, 220] on span "Solicitudes" at bounding box center [84, 224] width 60 height 19
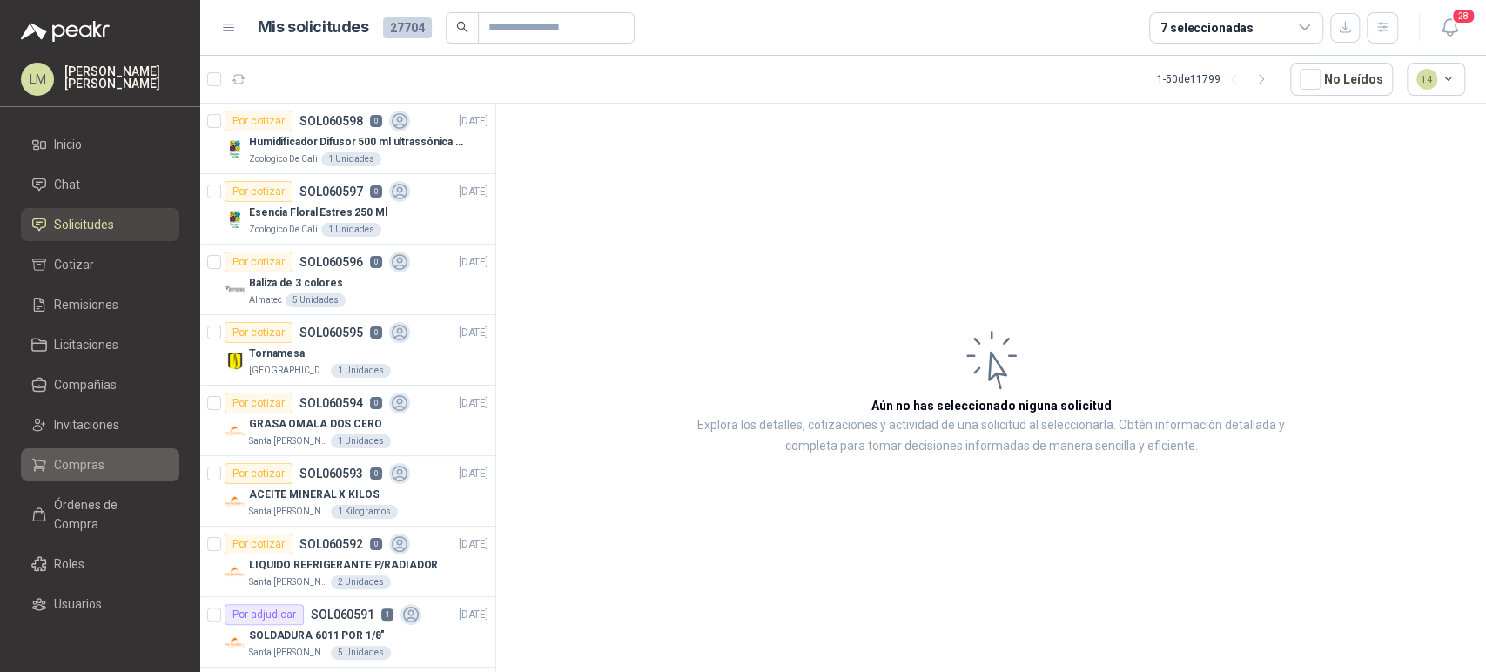
click at [58, 476] on link "Compras" at bounding box center [100, 464] width 158 height 33
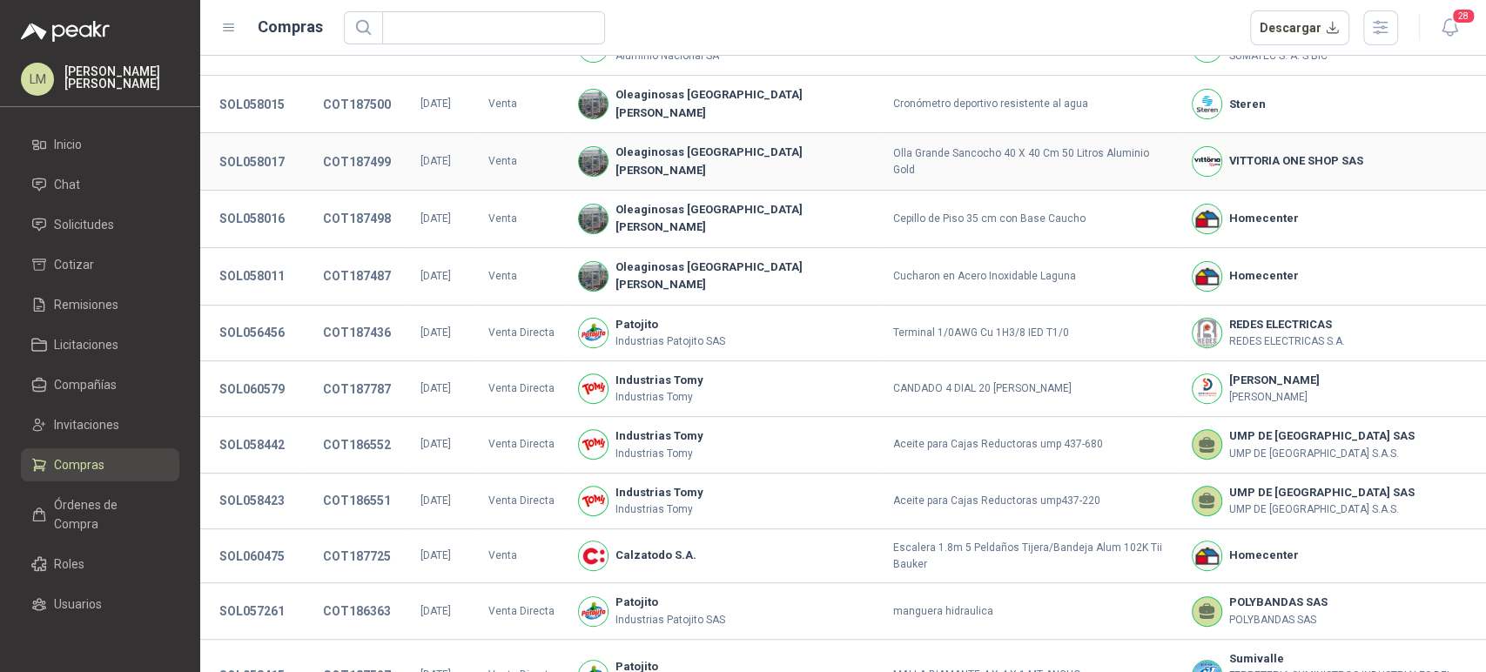
scroll to position [312, 0]
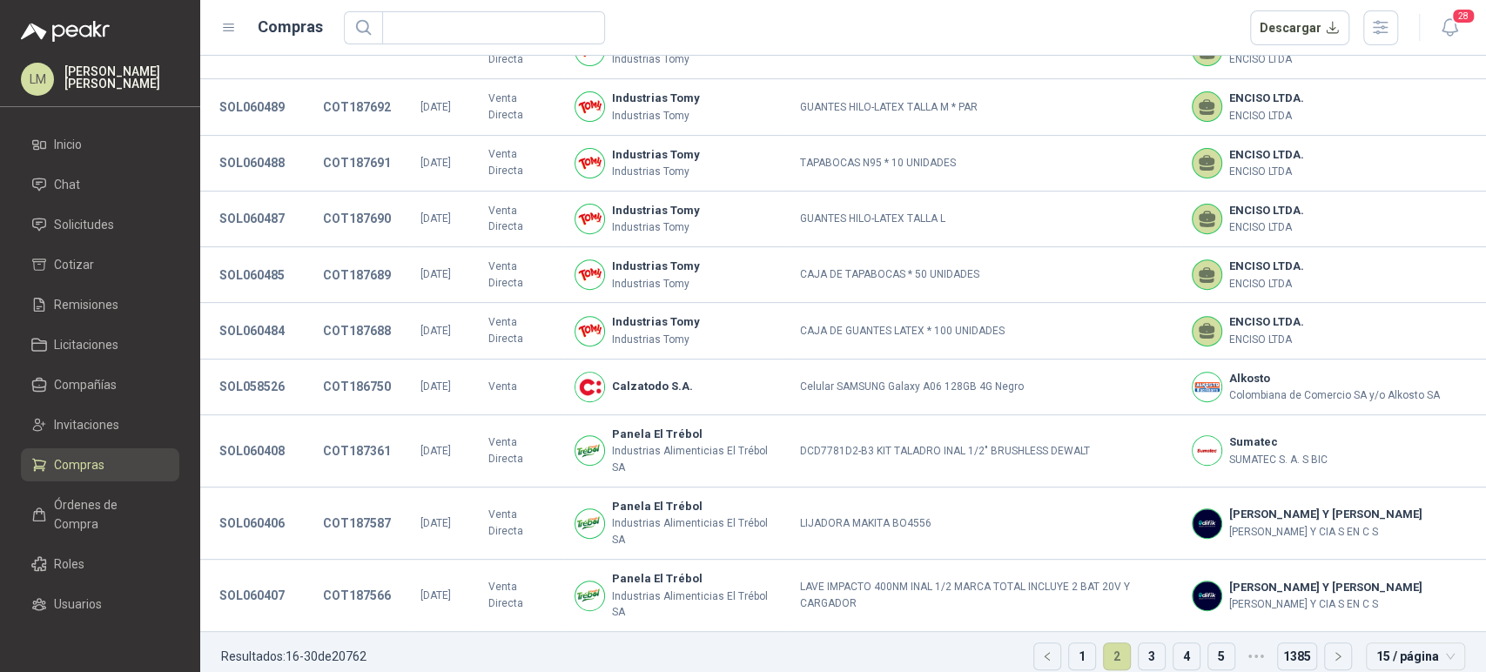
scroll to position [383, 0]
click at [101, 231] on span "Solicitudes" at bounding box center [84, 224] width 60 height 19
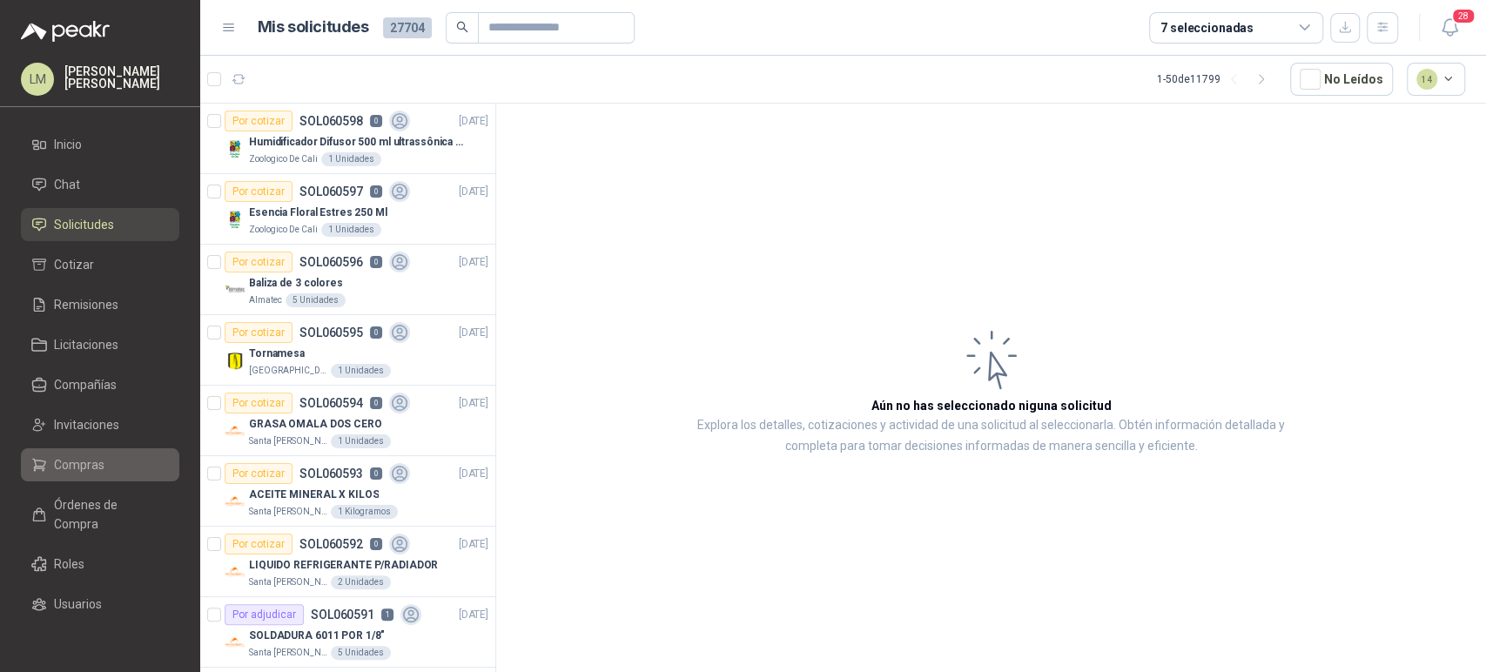
click at [80, 460] on span "Compras" at bounding box center [79, 464] width 50 height 19
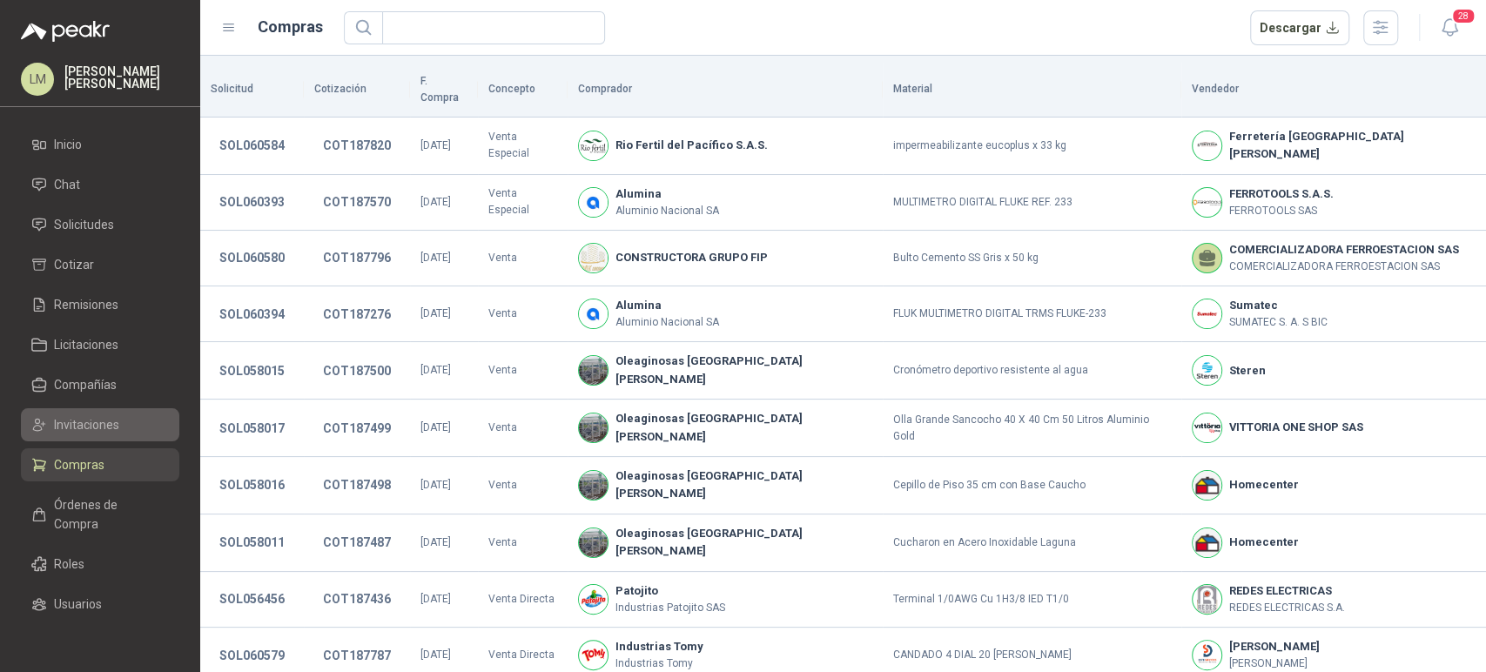
click at [88, 430] on span "Invitaciones" at bounding box center [86, 424] width 65 height 19
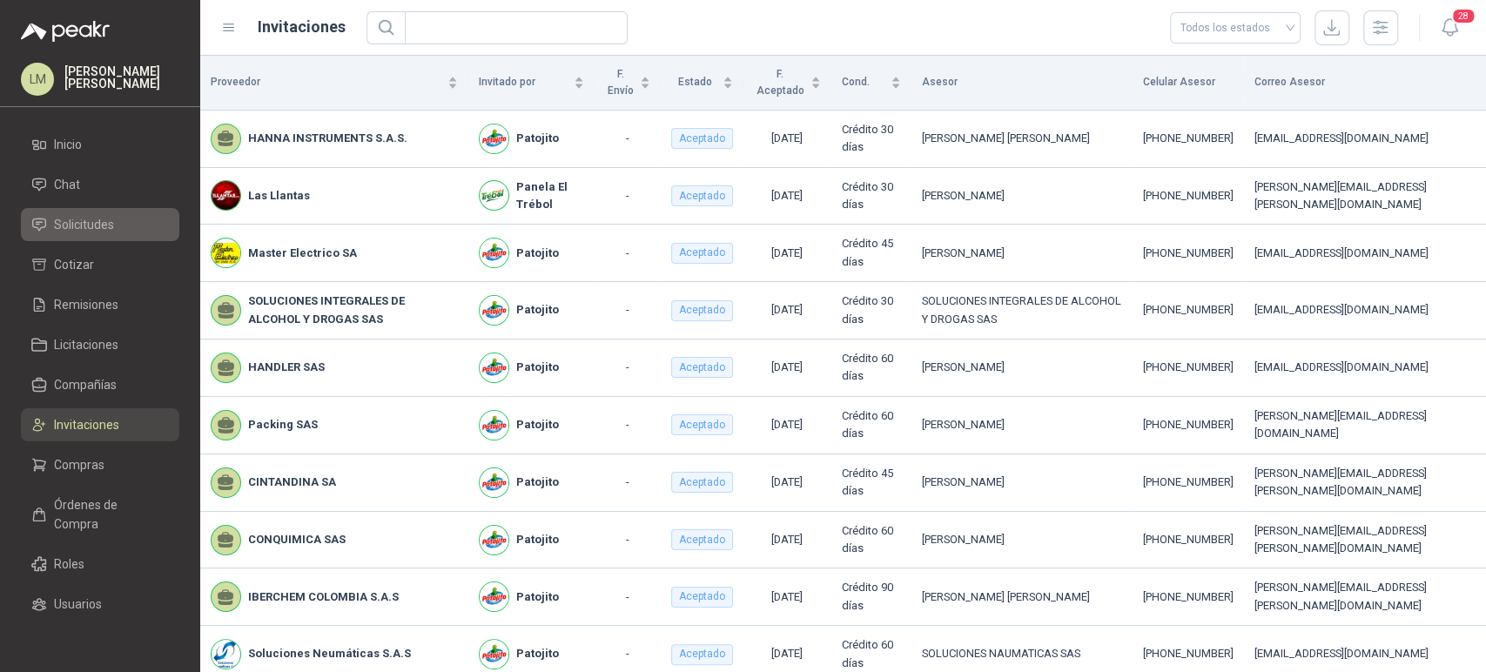
click at [100, 222] on span "Solicitudes" at bounding box center [84, 224] width 60 height 19
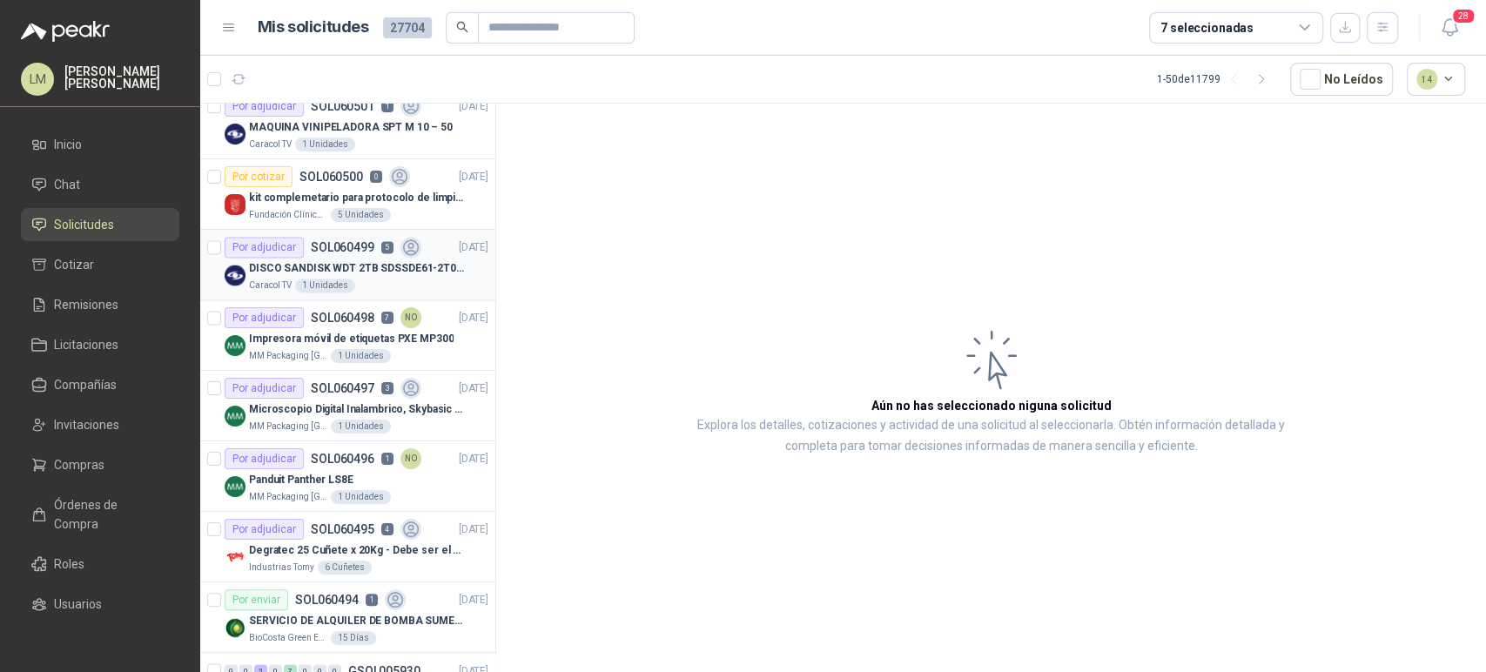
scroll to position [1828, 0]
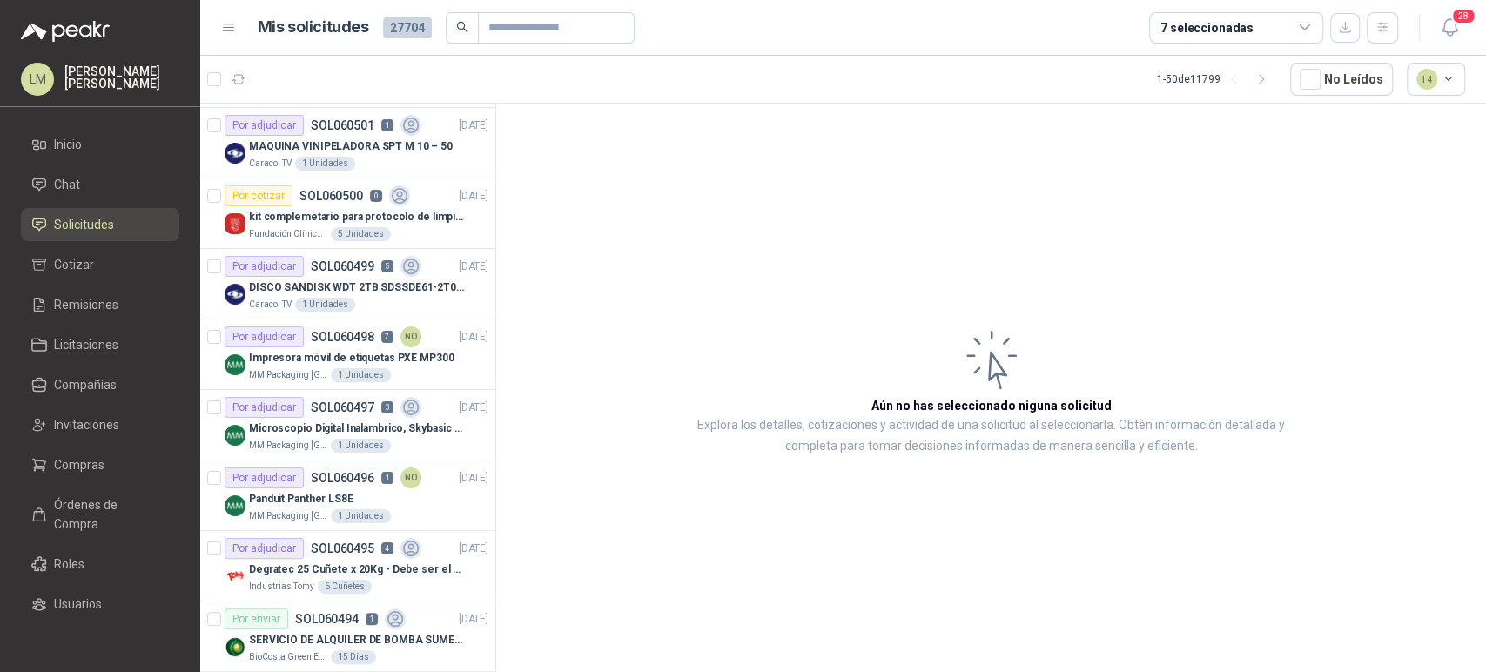
click at [68, 123] on menu "LM Luis Miguel Martinez Inicio Chat Solicitudes Cotizar Remisiones Licitaciones…" at bounding box center [100, 336] width 200 height 672
click at [71, 144] on span "Inicio" at bounding box center [68, 144] width 28 height 19
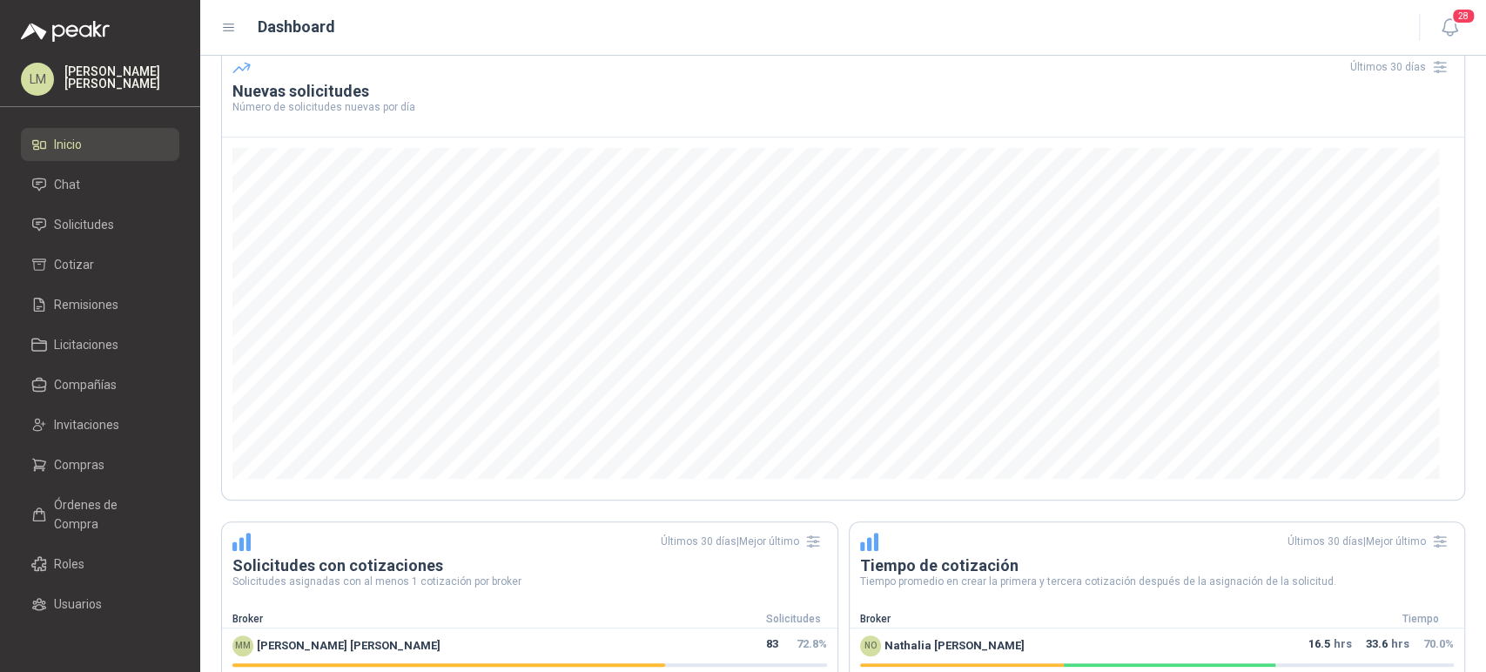
scroll to position [386, 0]
click at [84, 226] on span "Solicitudes" at bounding box center [84, 224] width 60 height 19
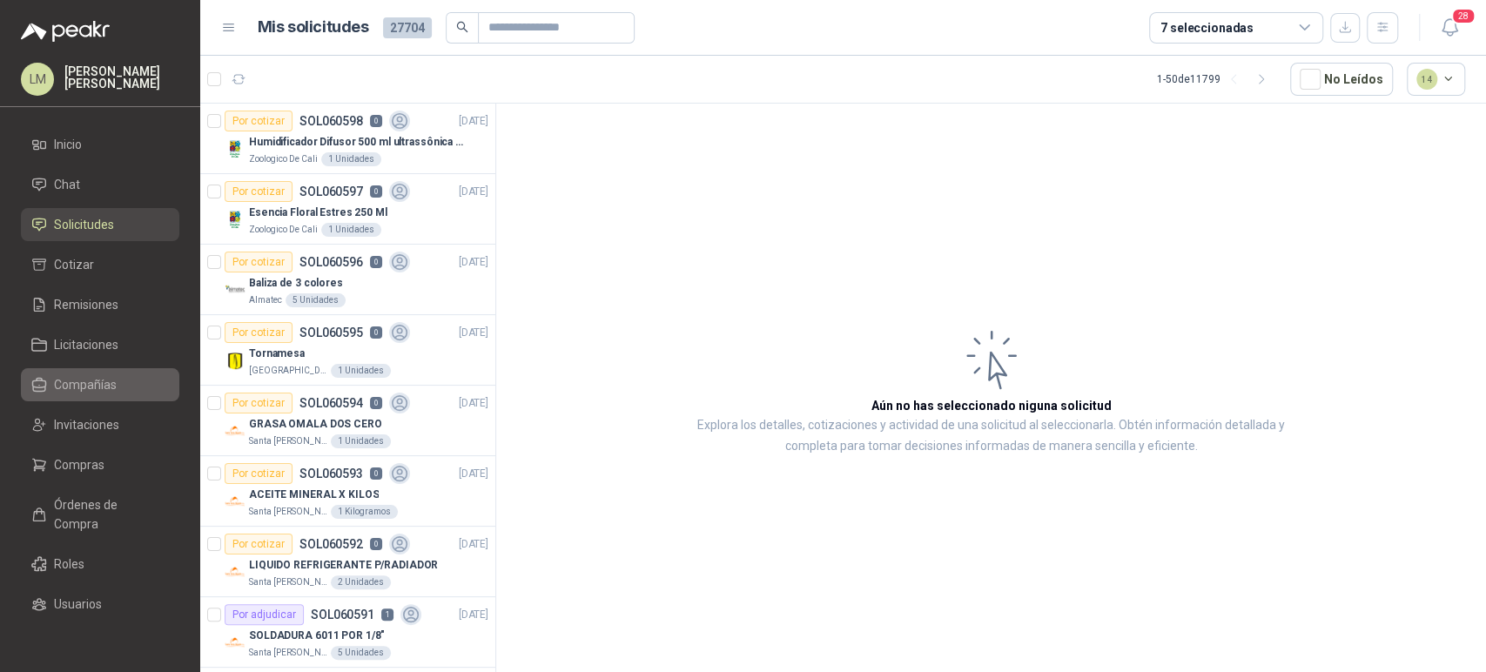
click at [79, 382] on span "Compañías" at bounding box center [85, 384] width 63 height 19
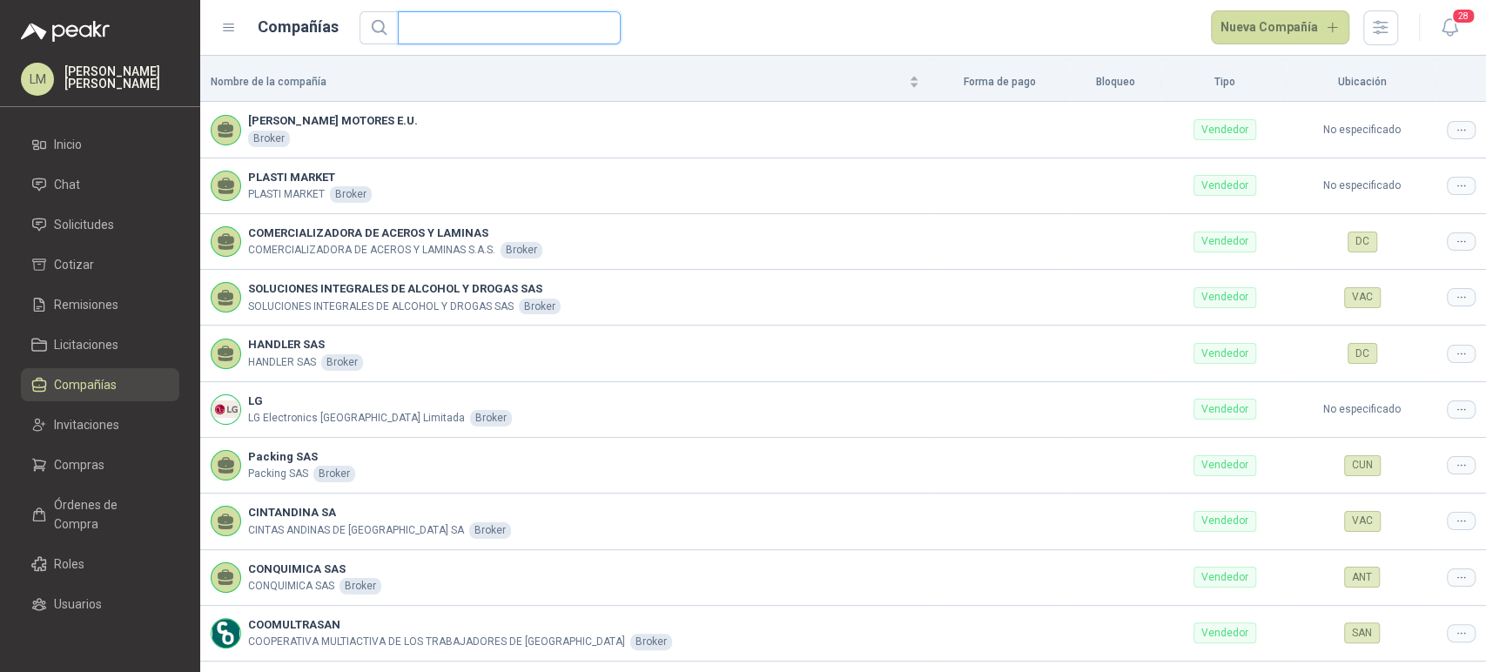
click at [473, 22] on input "text" at bounding box center [502, 27] width 188 height 31
click at [92, 415] on span "Invitaciones" at bounding box center [86, 424] width 65 height 19
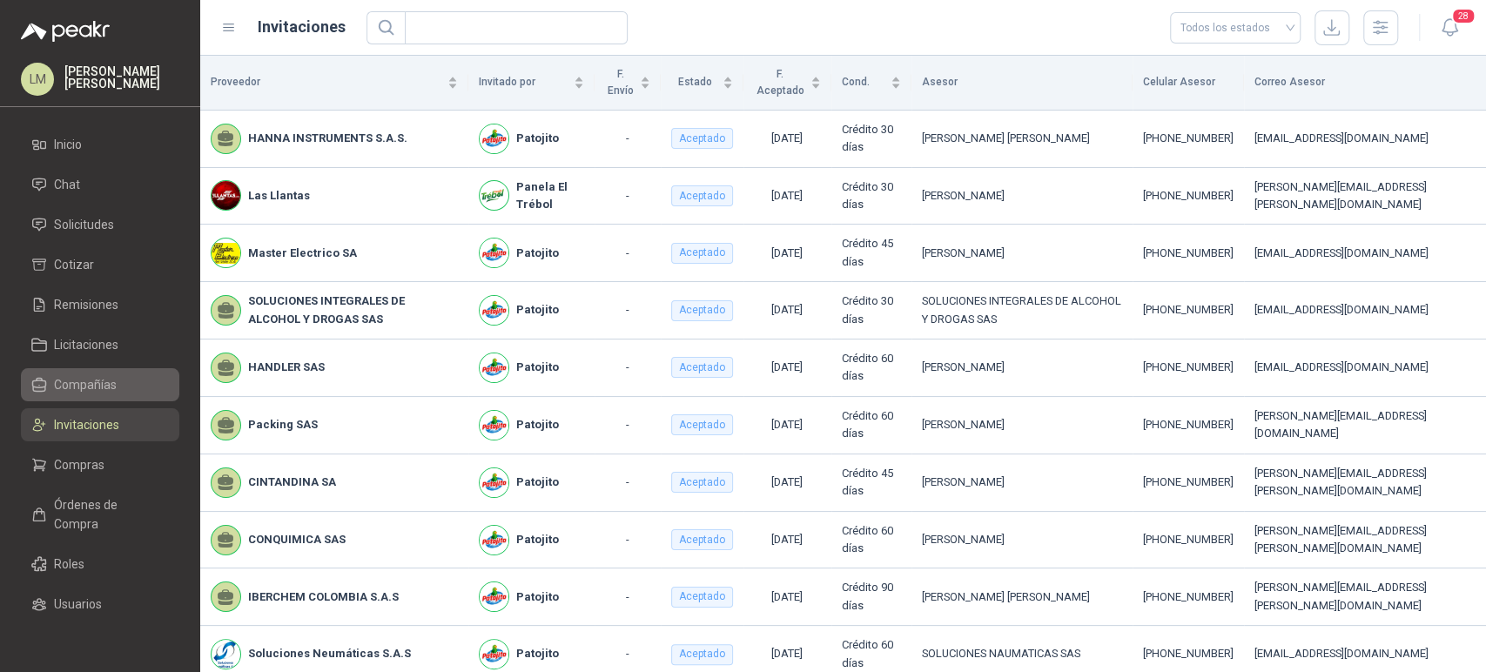
click at [94, 386] on span "Compañías" at bounding box center [85, 384] width 63 height 19
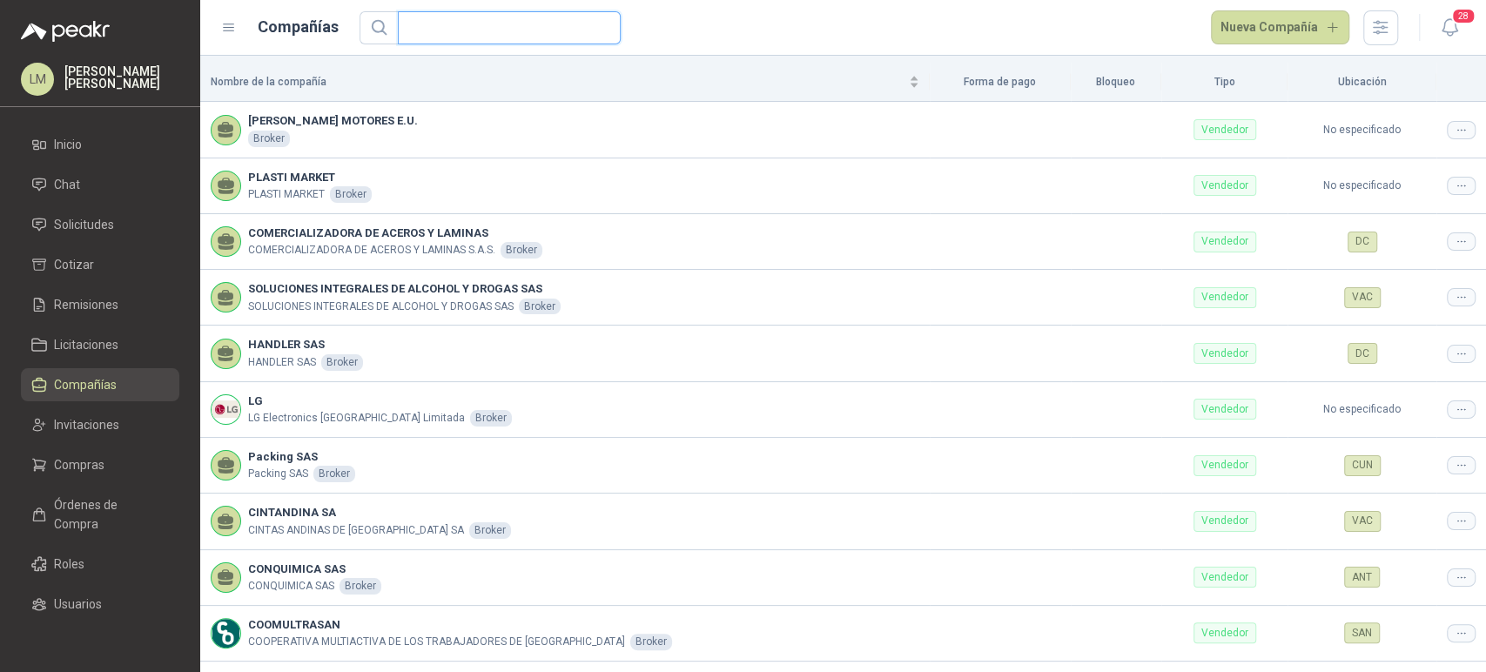
click at [439, 40] on input "text" at bounding box center [502, 27] width 188 height 31
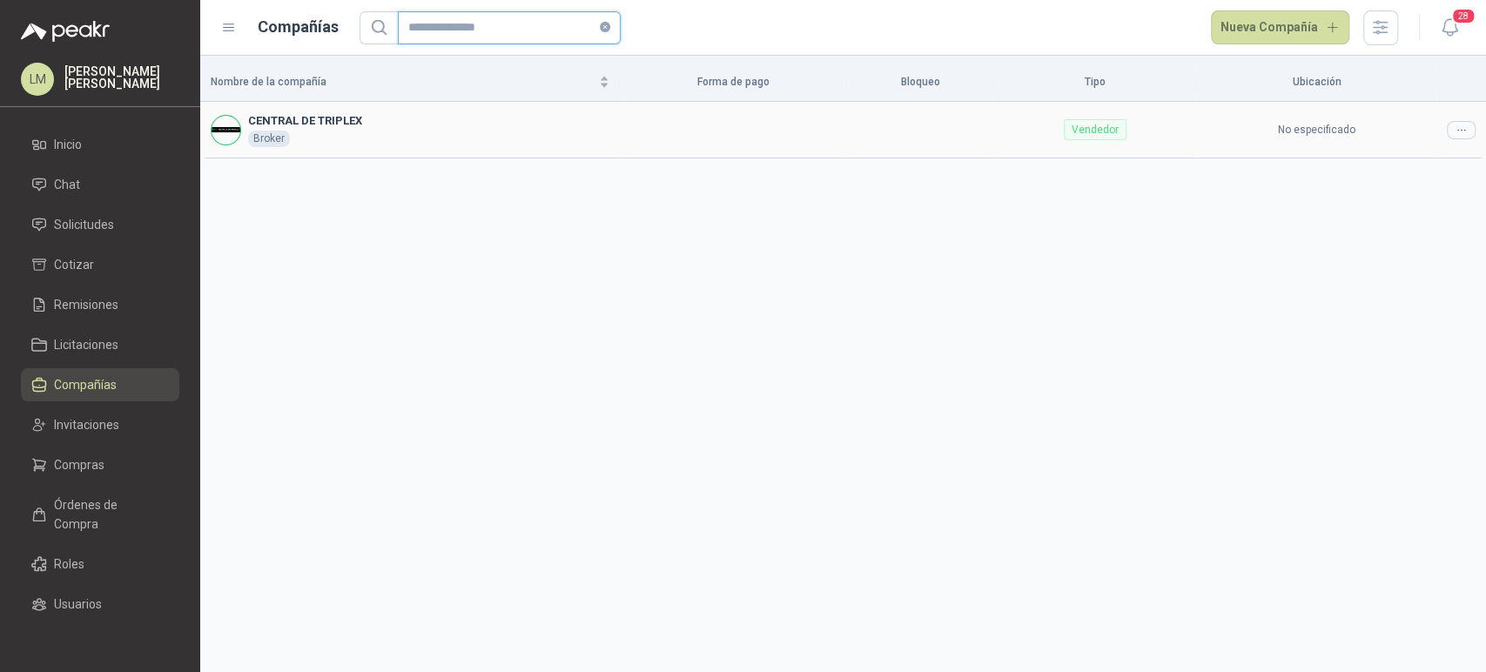
type input "**********"
click at [1453, 121] on div at bounding box center [1460, 130] width 29 height 18
click at [1420, 158] on div "Nombre de la compañía Forma de pago Bloqueo Tipo Ubicación CENTRAL DE TRIPLEX B…" at bounding box center [842, 364] width 1285 height 616
click at [1429, 162] on span "Editar compañía" at bounding box center [1417, 159] width 90 height 19
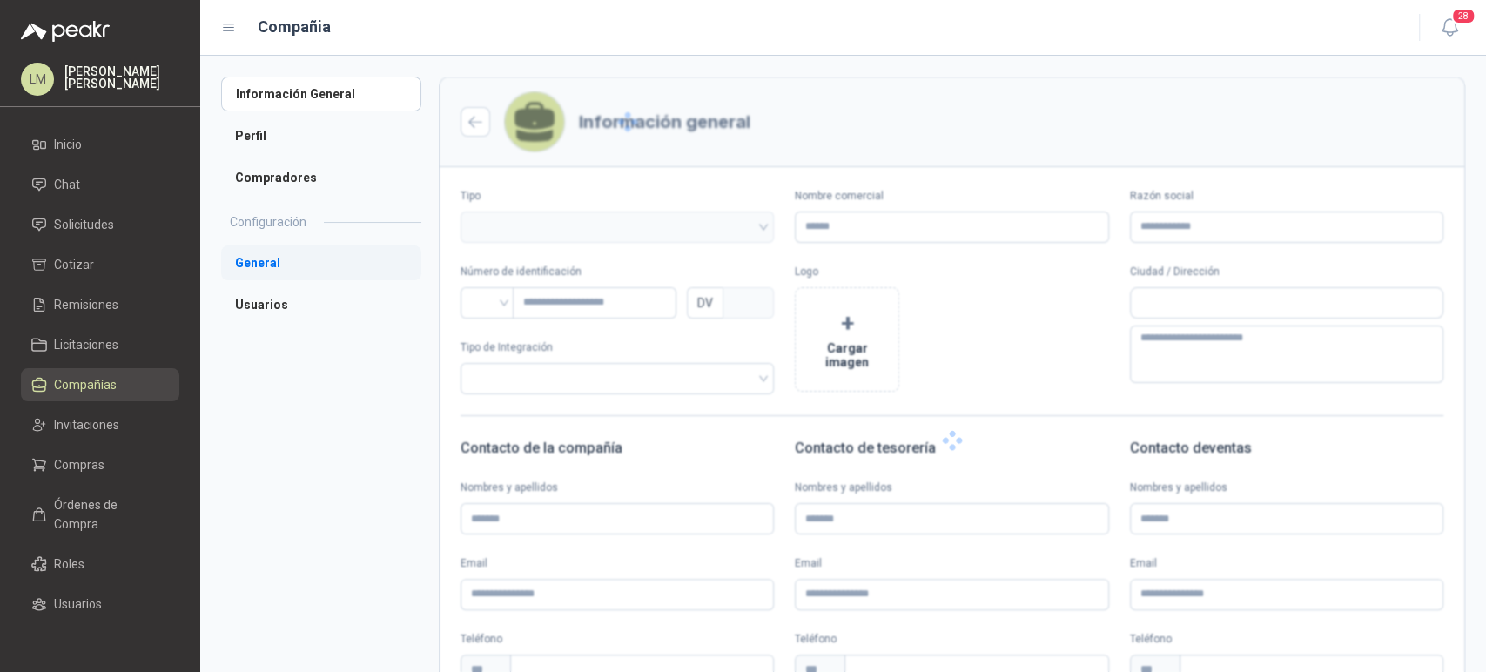
type input "**********"
type input "*********"
type input "*"
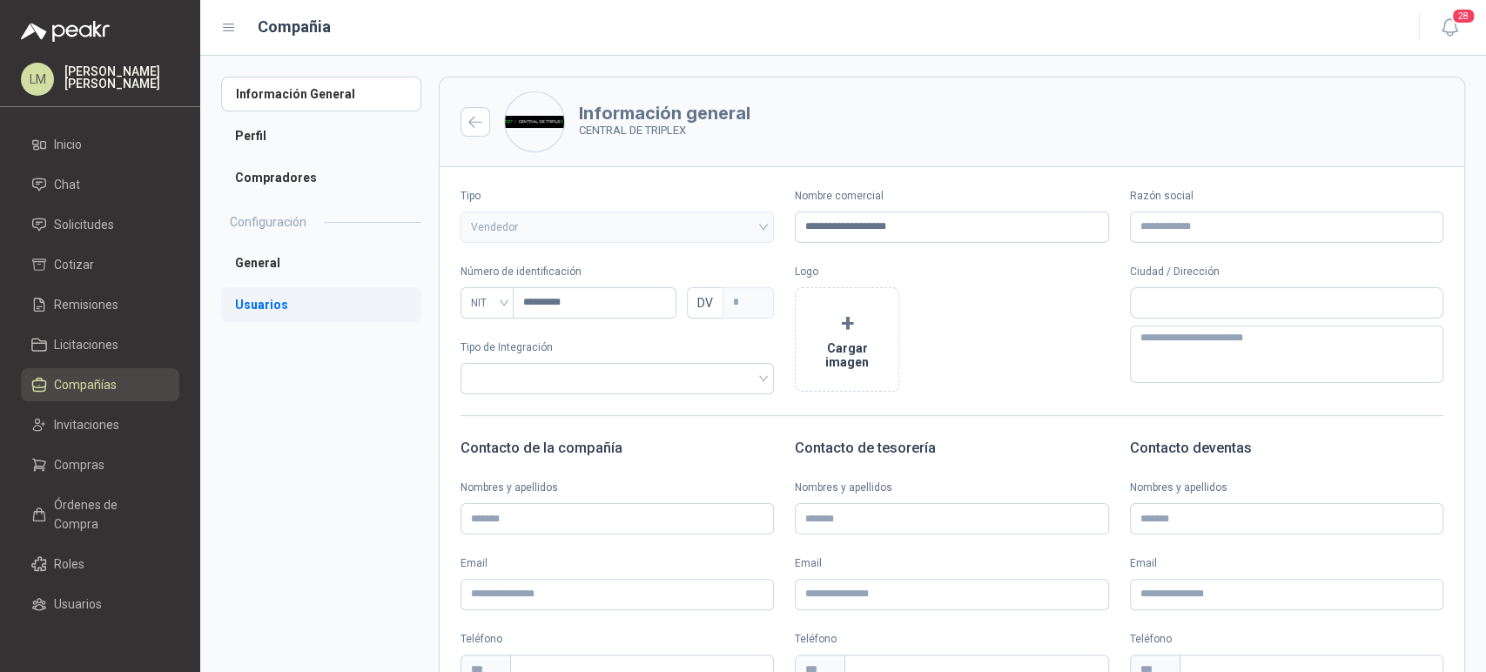
click at [257, 307] on li "Usuarios" at bounding box center [321, 304] width 200 height 35
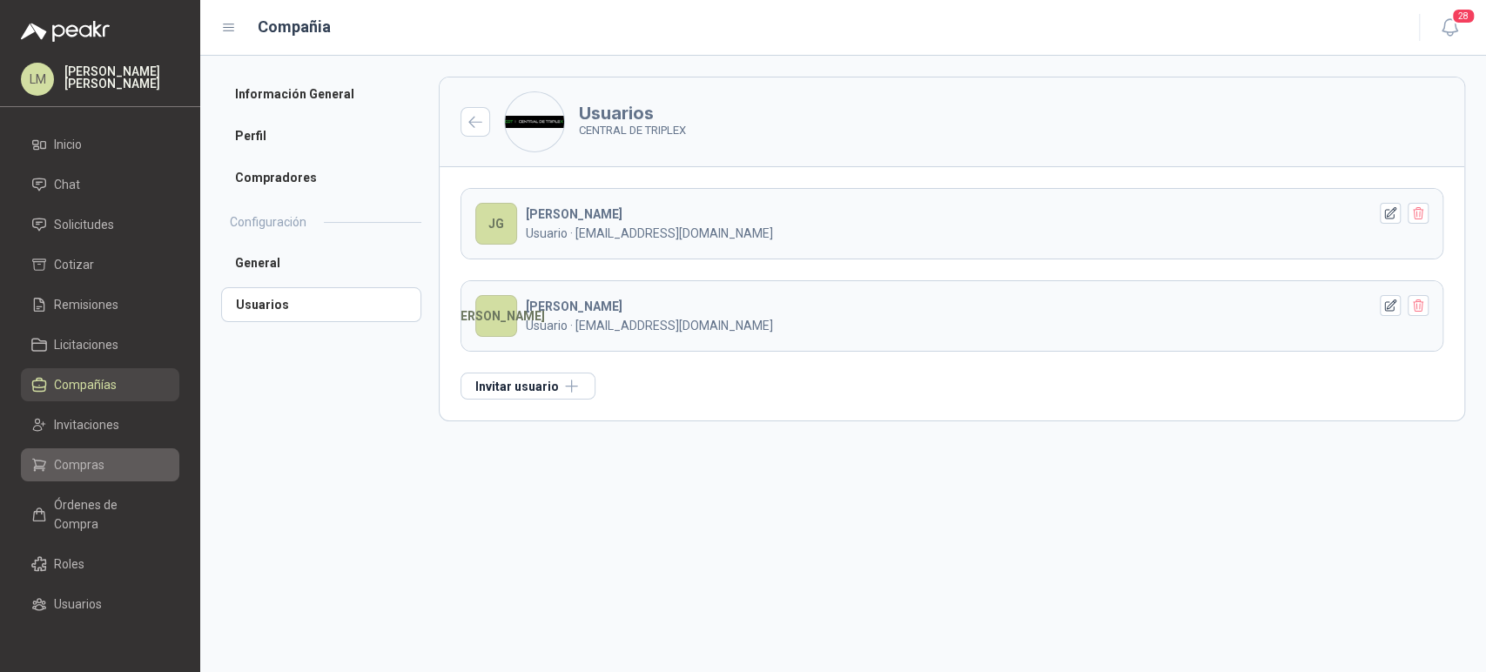
click at [60, 458] on span "Compras" at bounding box center [79, 464] width 50 height 19
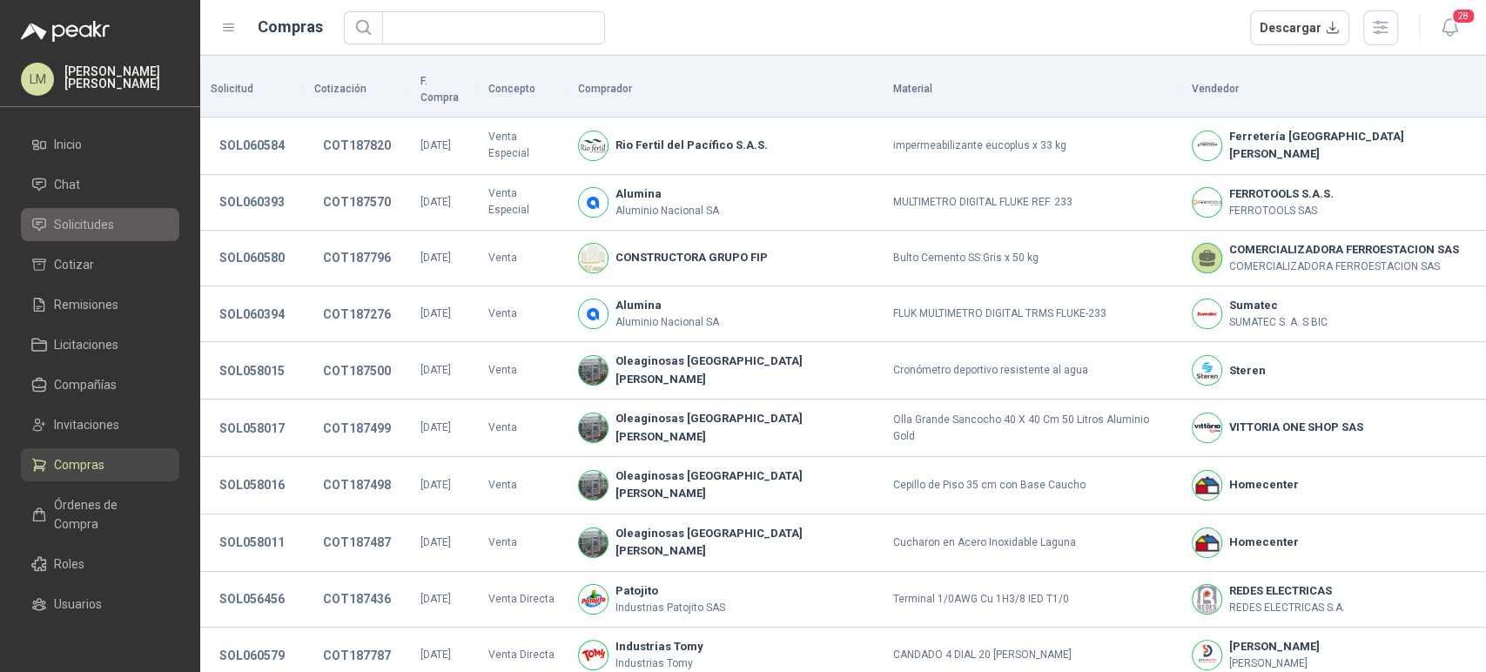
click at [91, 229] on span "Solicitudes" at bounding box center [84, 224] width 60 height 19
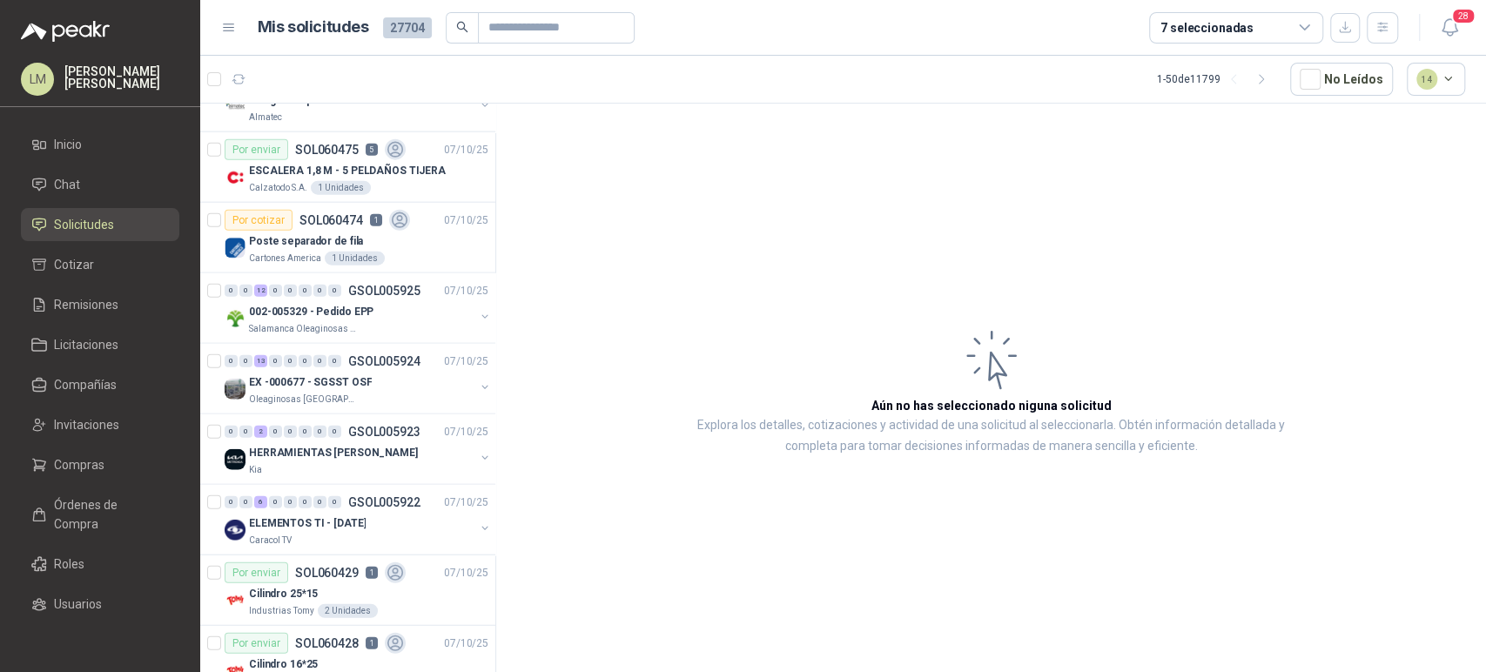
scroll to position [2968, 0]
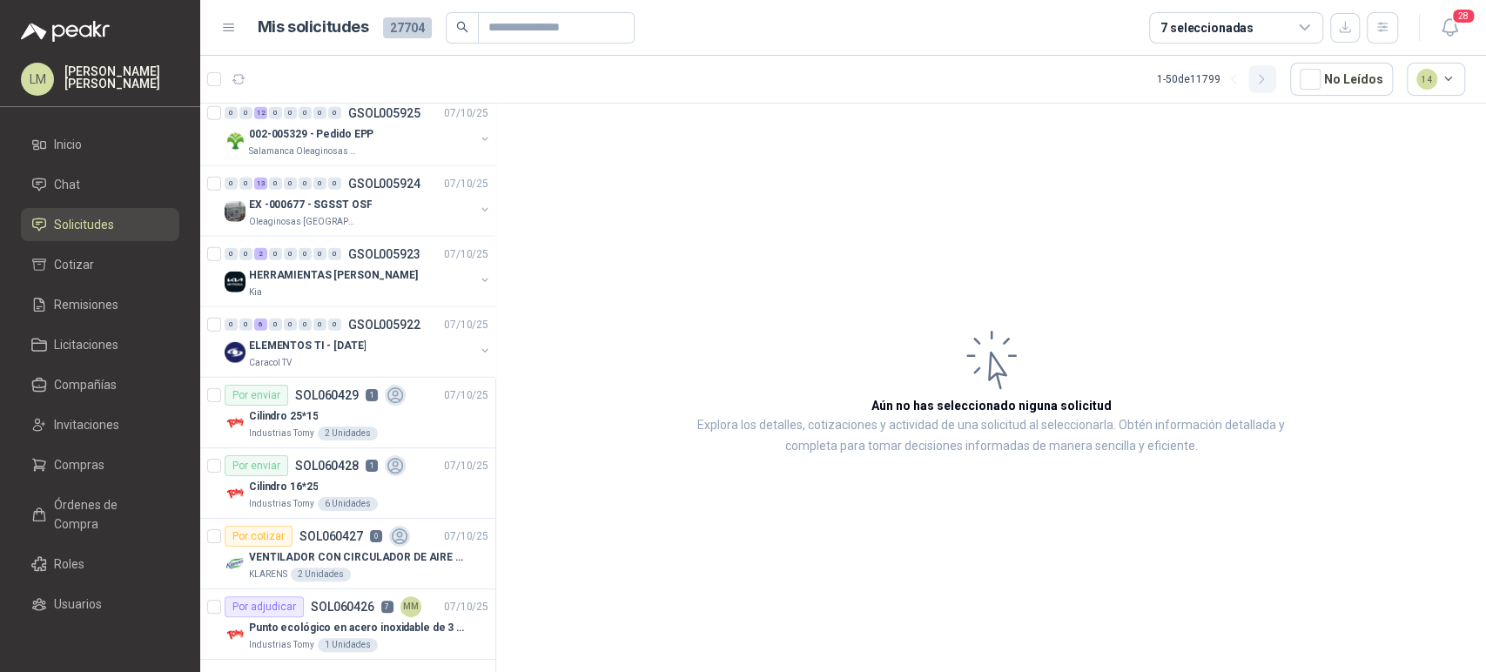
click at [1255, 81] on button "button" at bounding box center [1262, 79] width 28 height 28
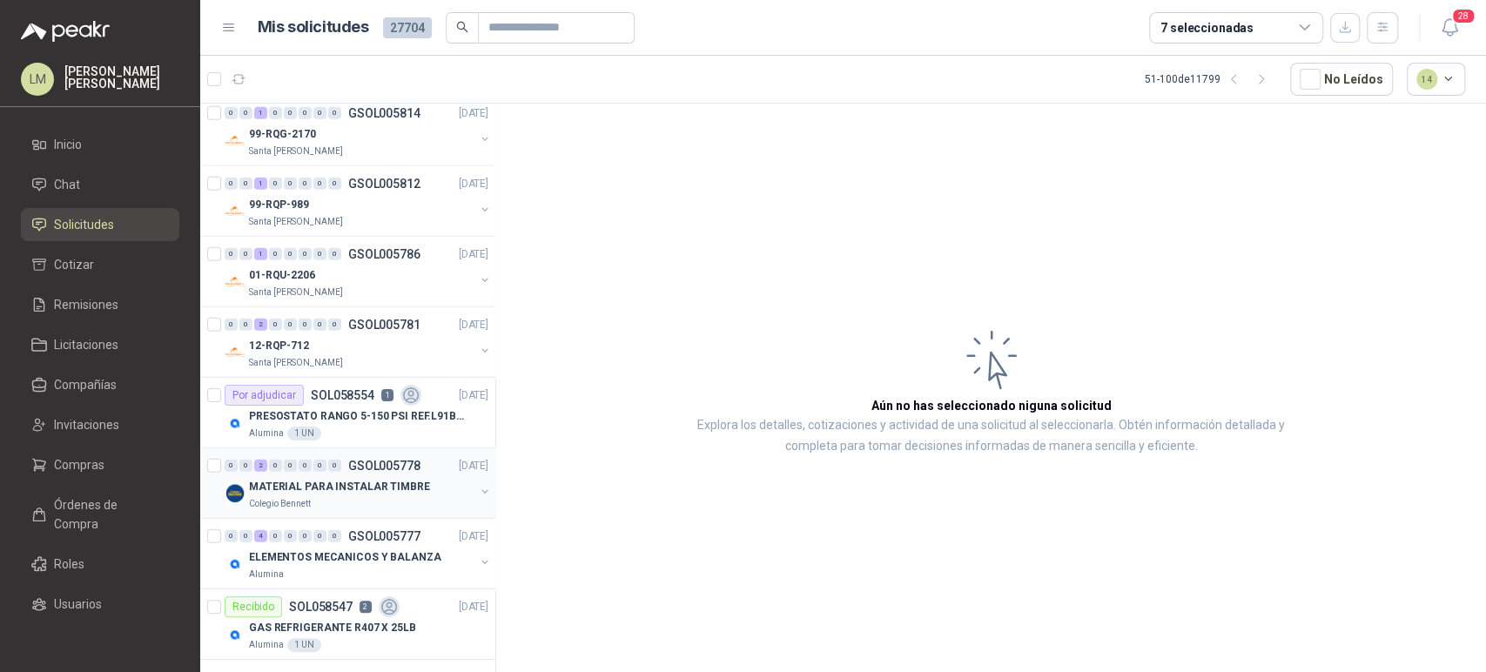
click at [362, 497] on div "Colegio Bennett" at bounding box center [361, 504] width 225 height 14
